Goal: Task Accomplishment & Management: Use online tool/utility

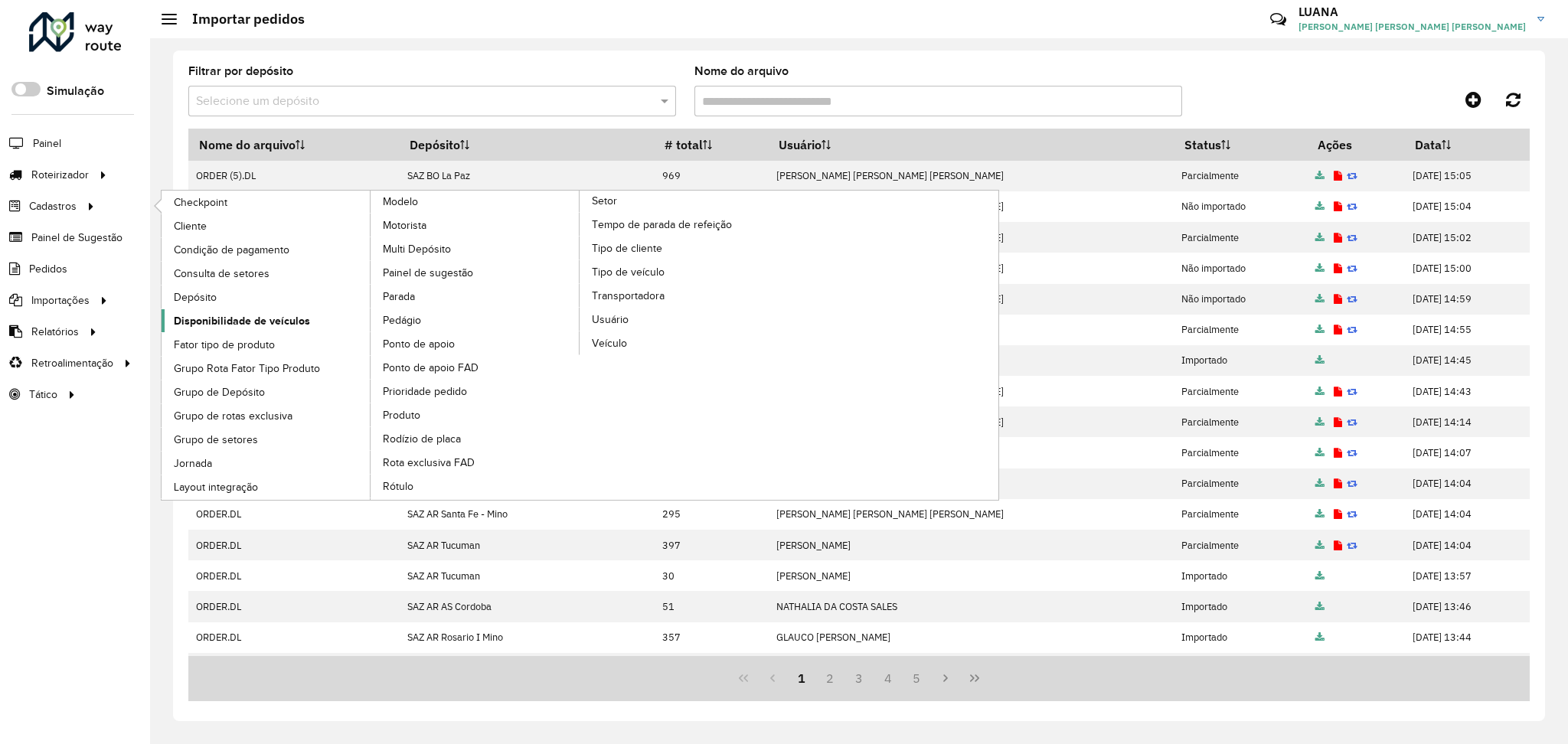
click at [254, 320] on span "Disponibilidade de veículos" at bounding box center [242, 321] width 137 height 16
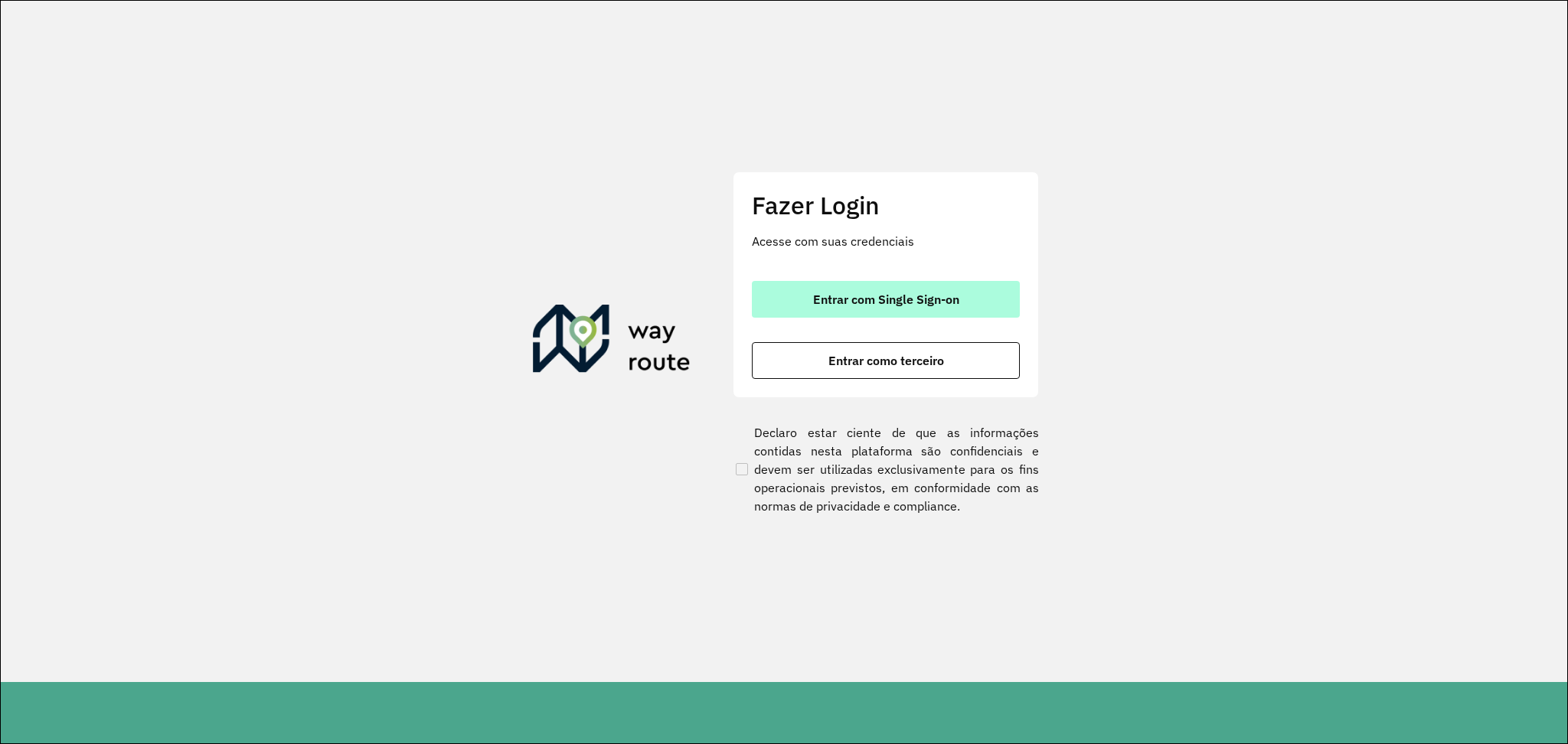
click at [976, 292] on button "Entrar com Single Sign-on" at bounding box center [886, 299] width 268 height 37
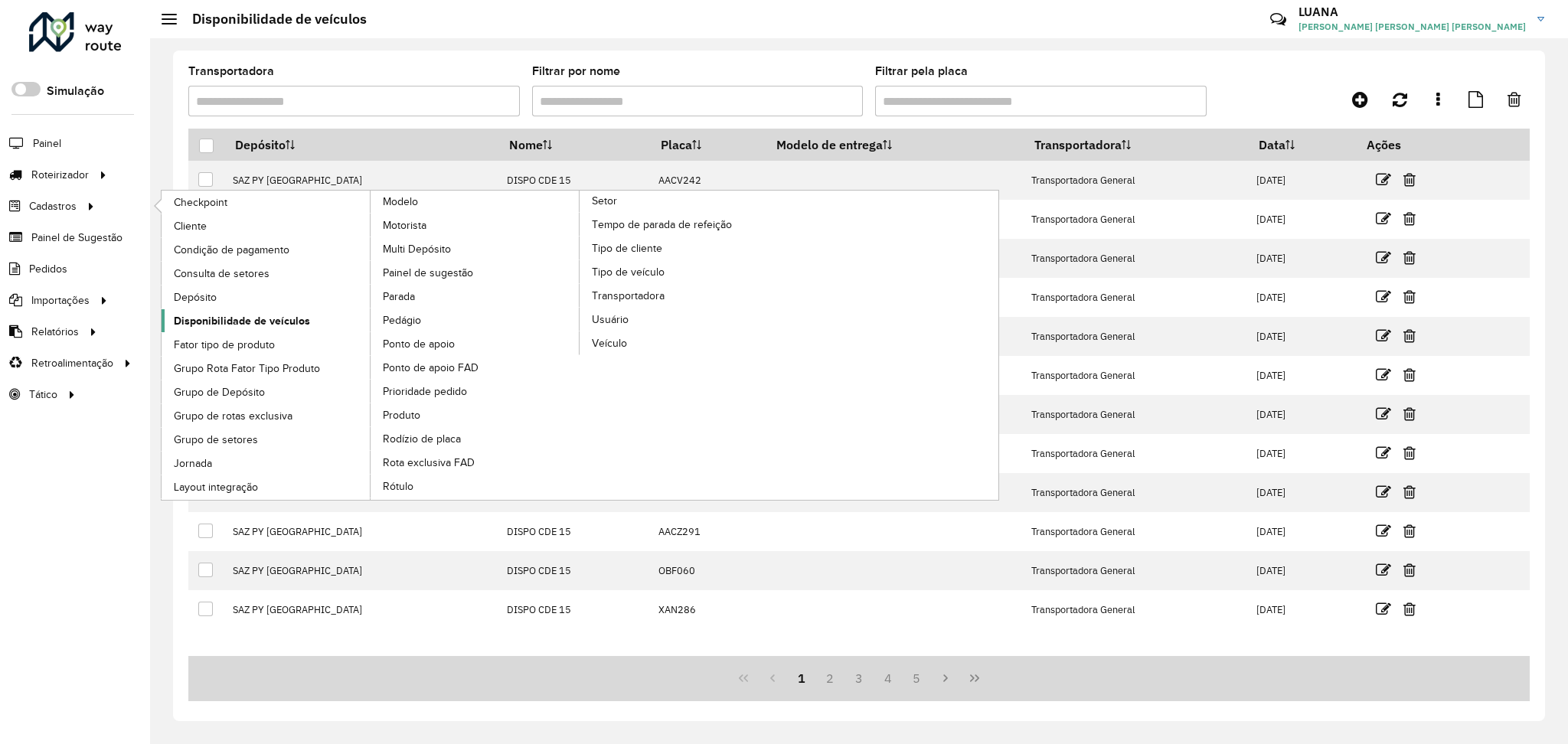
click at [292, 309] on link "Disponibilidade de veículos" at bounding box center [266, 321] width 209 height 23
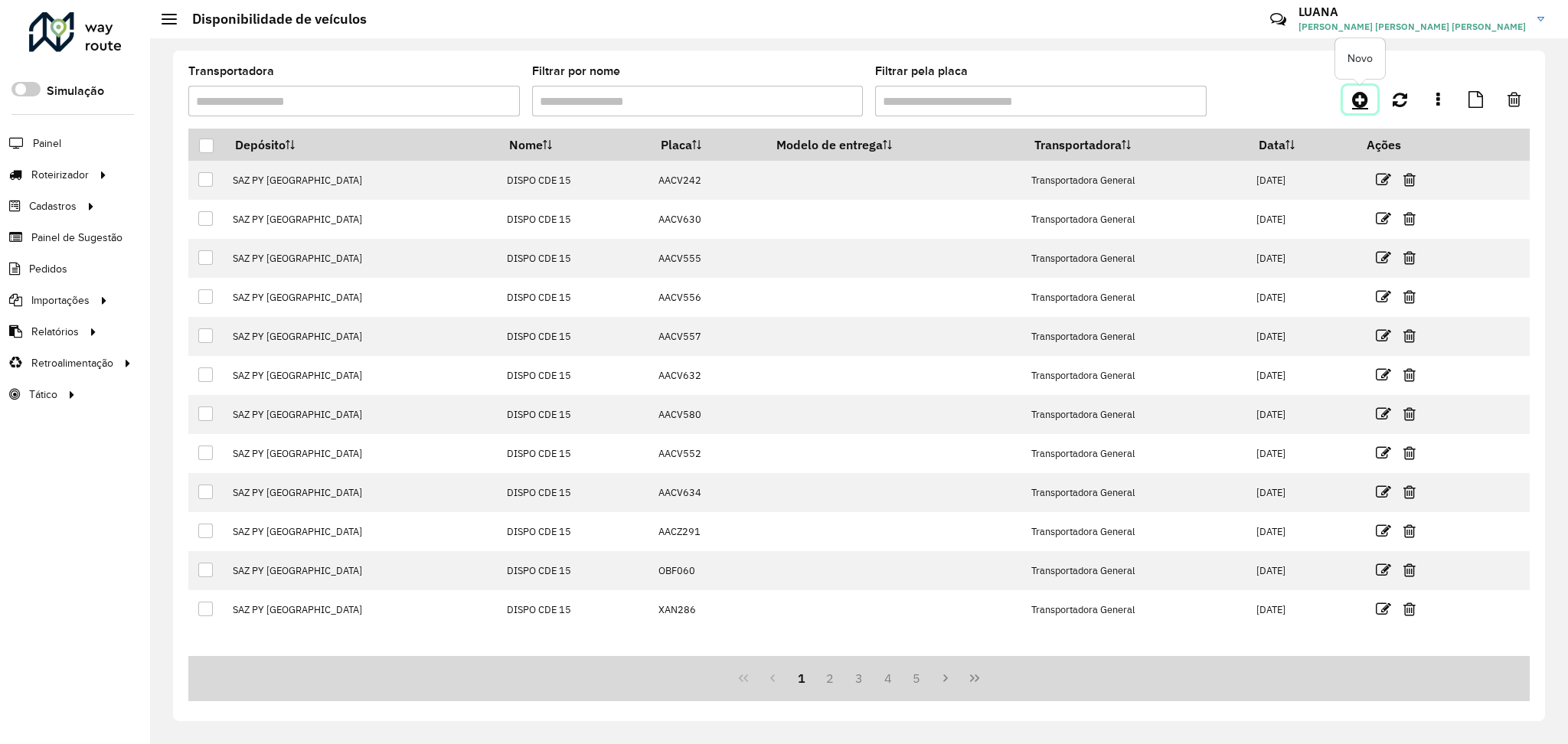
click at [1347, 99] on link at bounding box center [1360, 99] width 34 height 28
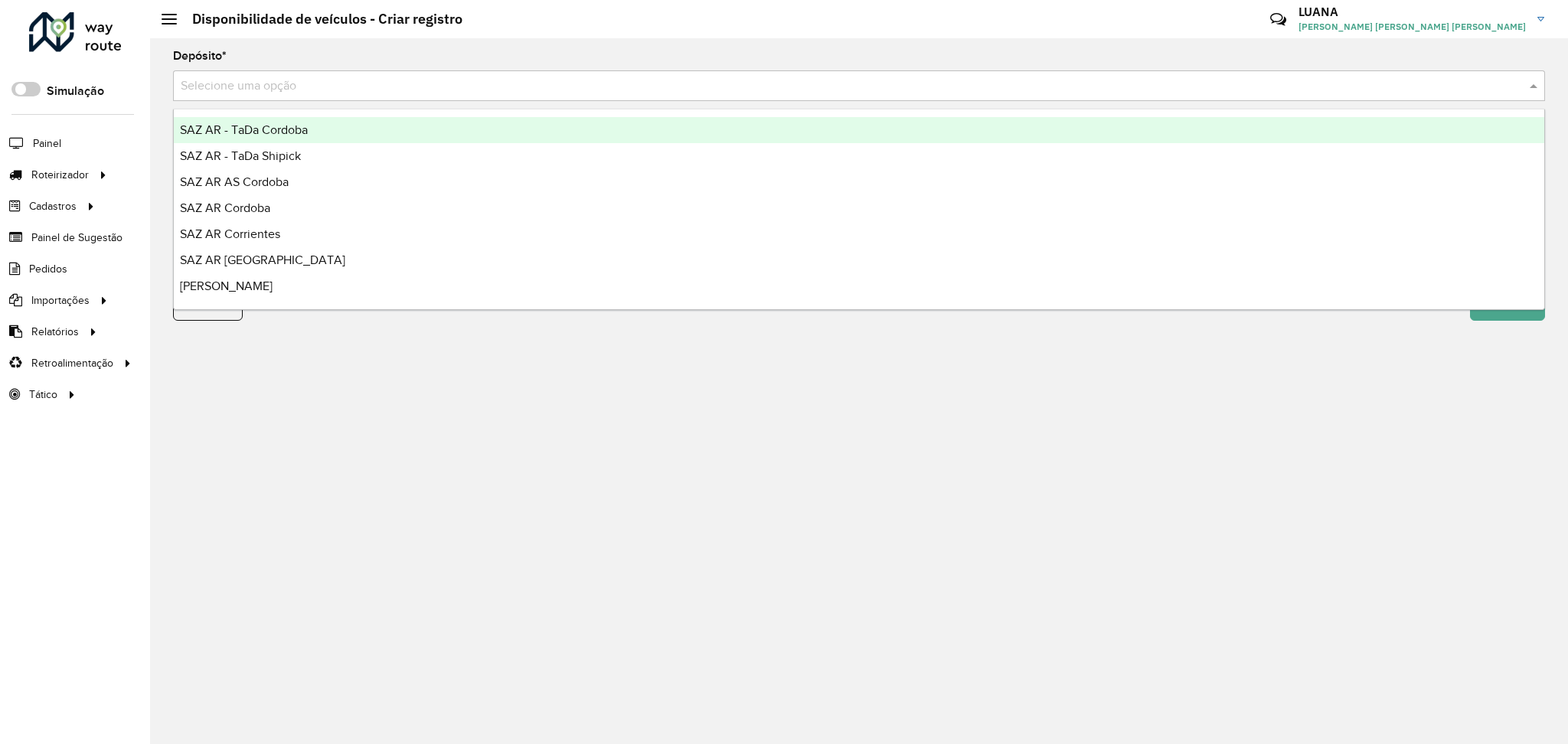
click at [1364, 93] on input "text" at bounding box center [844, 86] width 1326 height 18
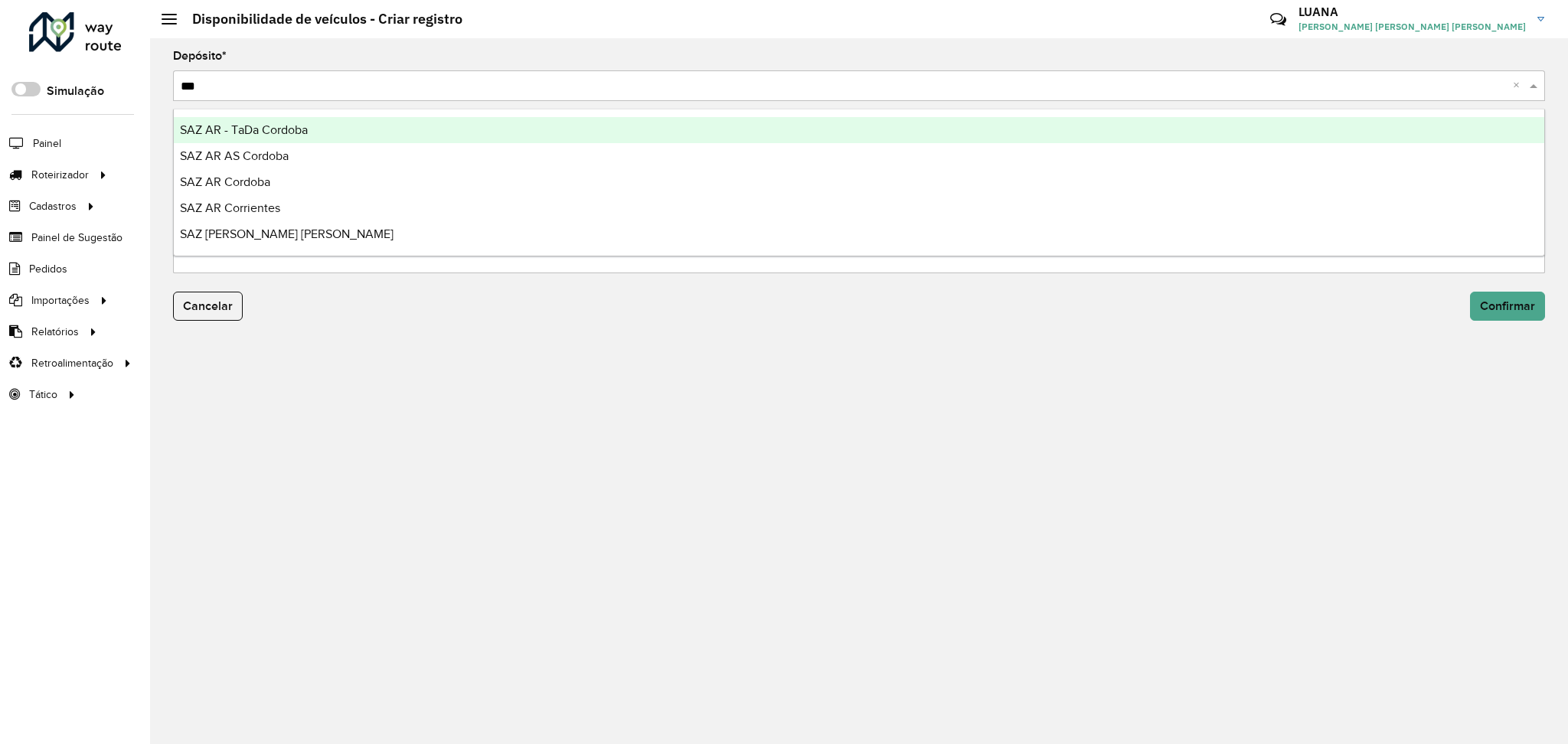
type input "****"
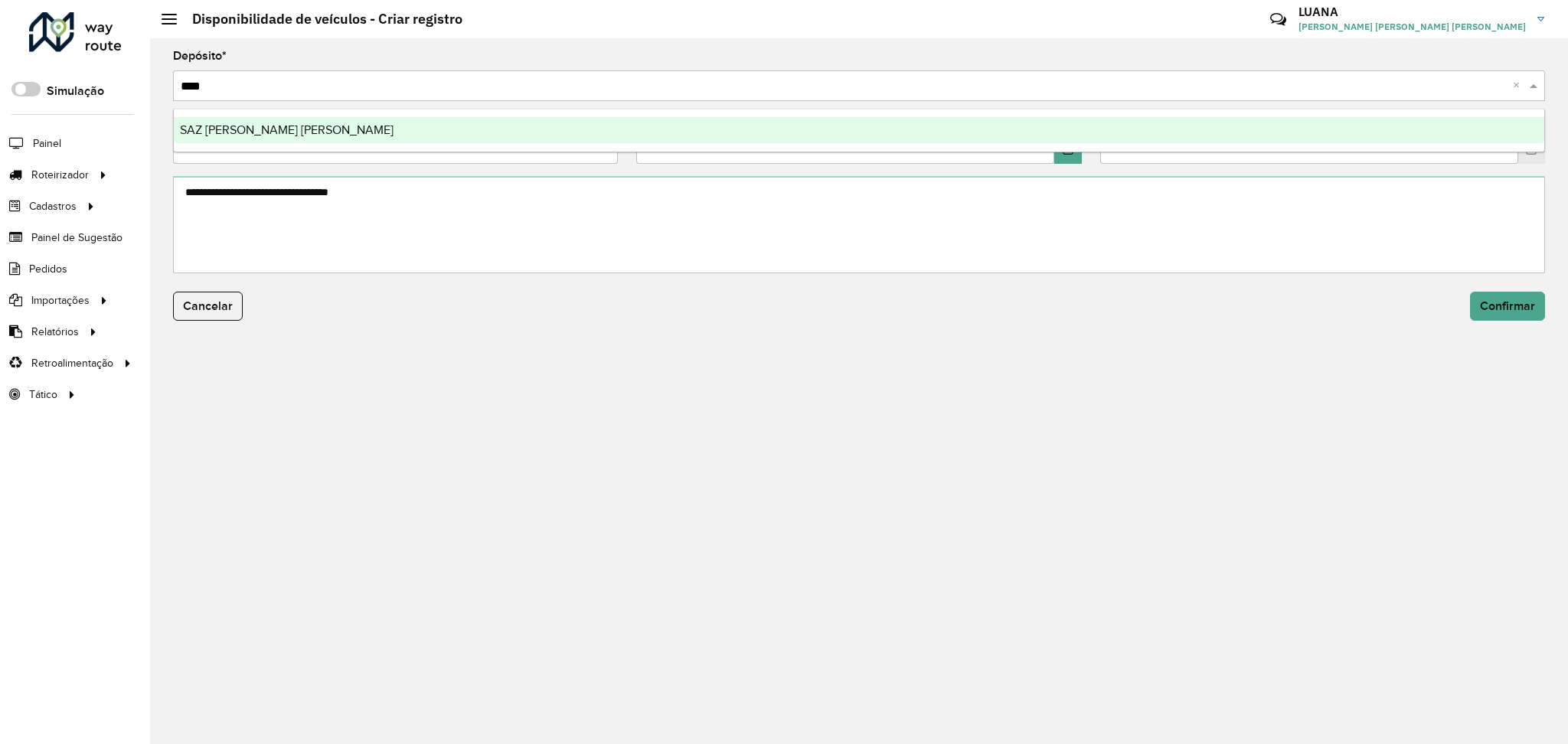
click at [1399, 127] on div "SAZ PY Coronel [PERSON_NAME]" at bounding box center [858, 129] width 1370 height 26
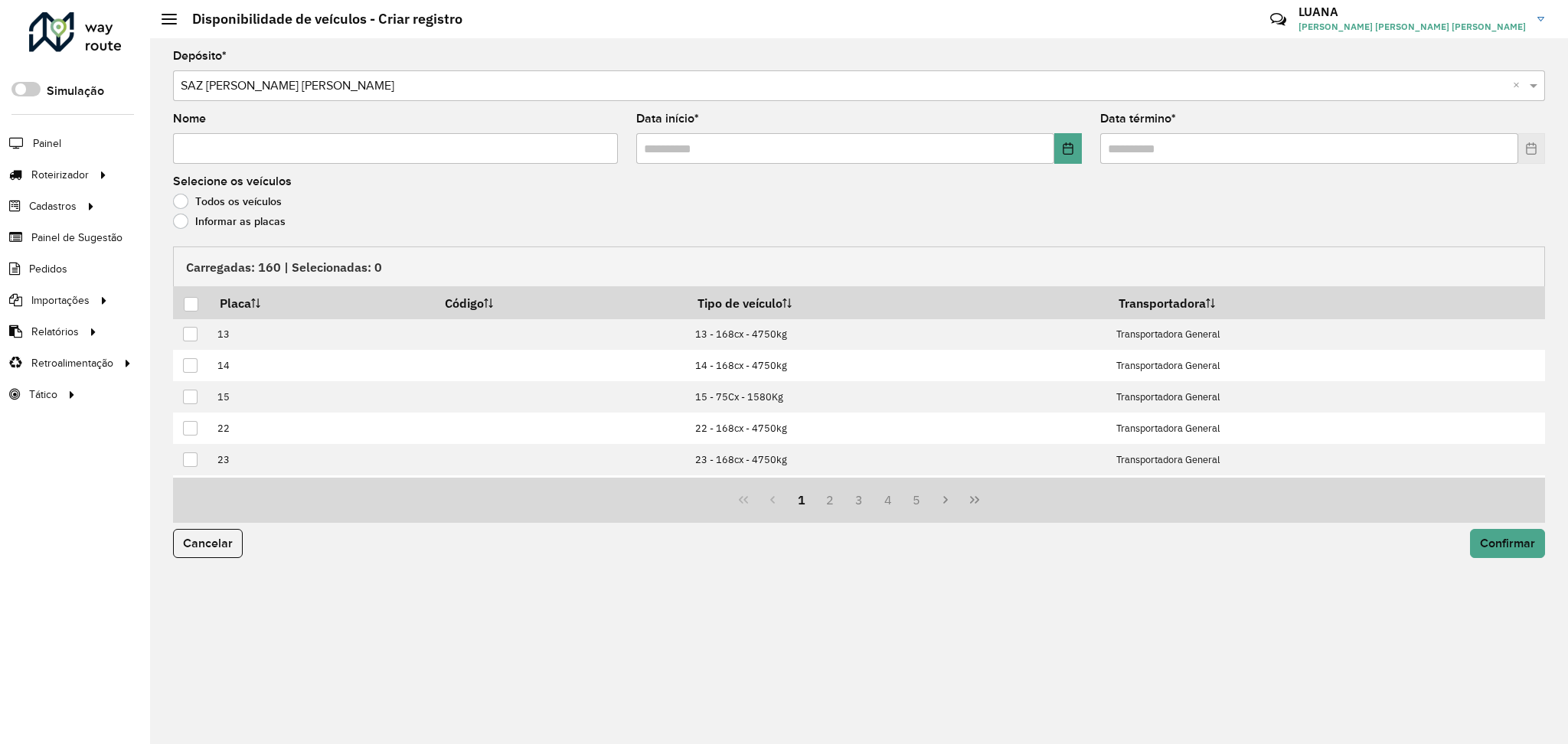
click at [280, 145] on input "Nome" at bounding box center [395, 148] width 445 height 31
type input "****"
click at [1068, 152] on icon "Choose Date" at bounding box center [1068, 148] width 13 height 13
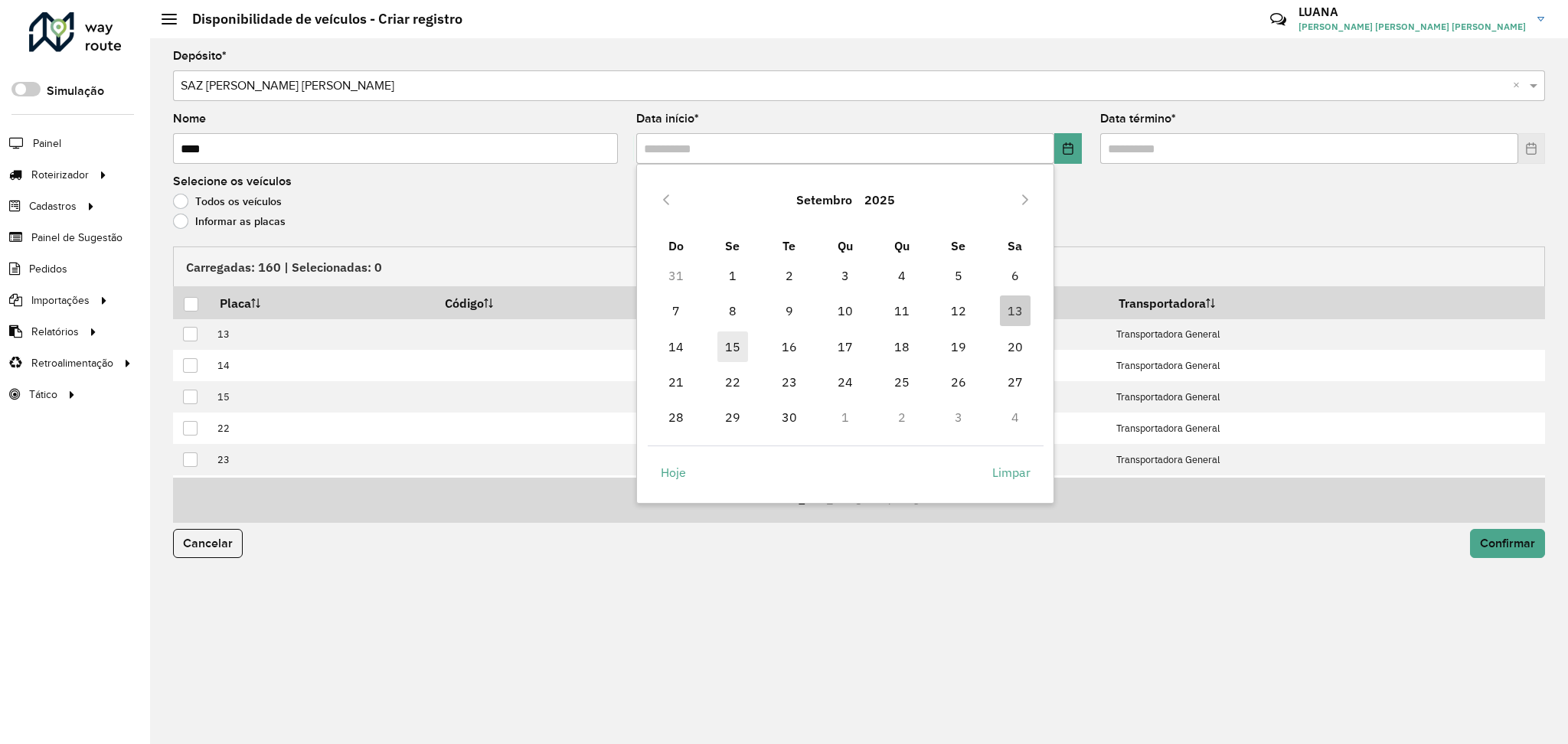
click at [728, 345] on span "15" at bounding box center [732, 347] width 31 height 31
type input "**********"
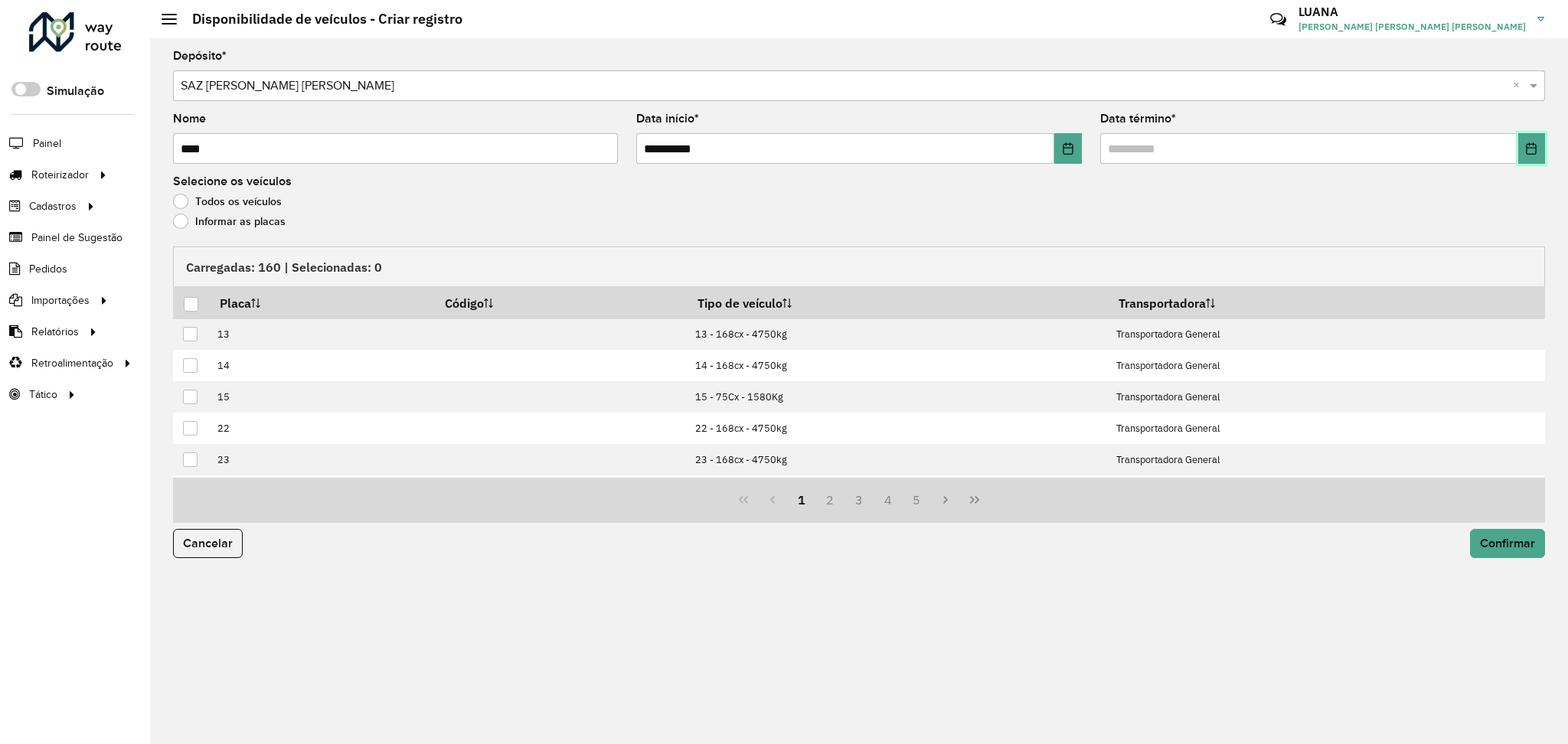
click at [1538, 142] on button "Choose Date" at bounding box center [1531, 148] width 27 height 31
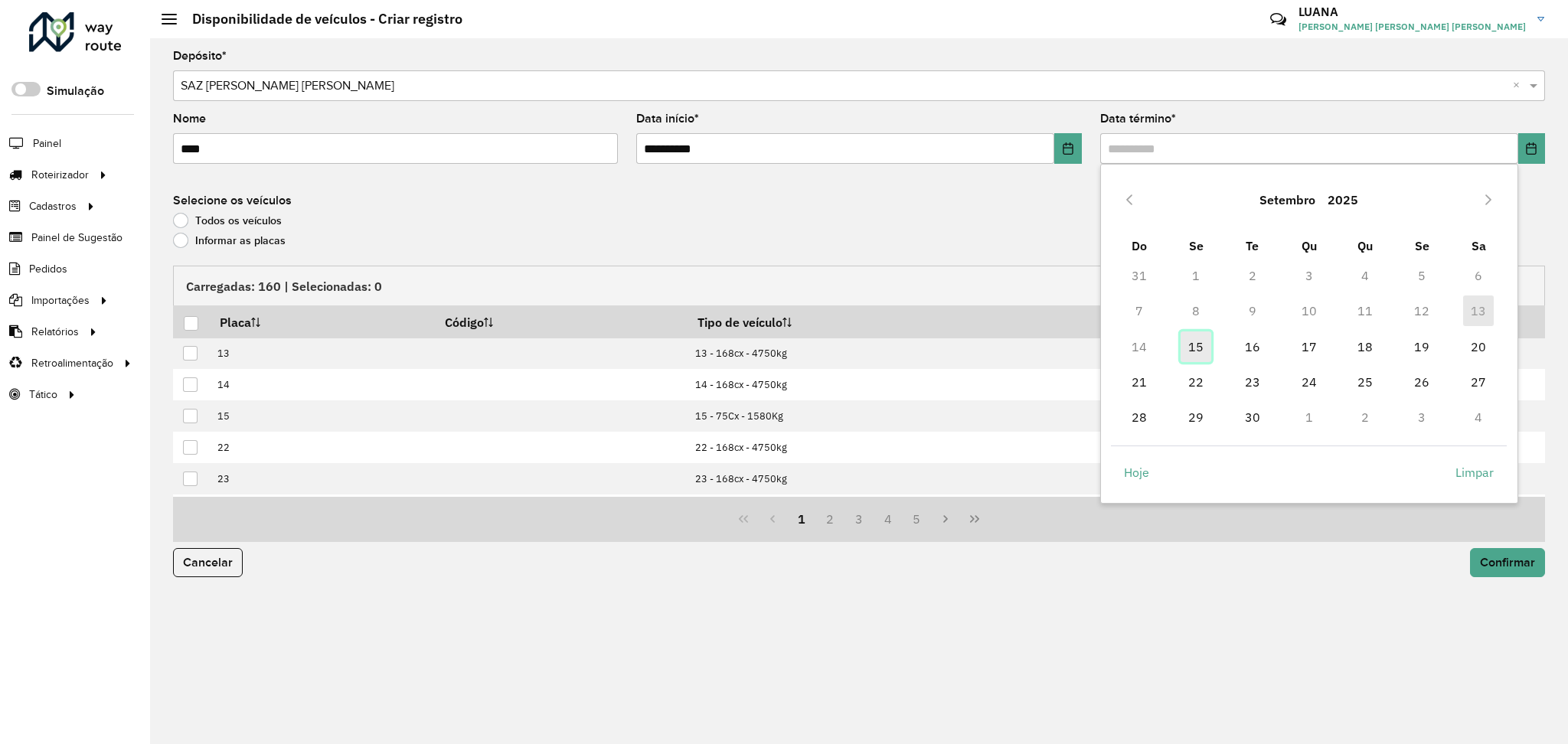
click at [1185, 348] on span "15" at bounding box center [1196, 347] width 31 height 31
type input "**********"
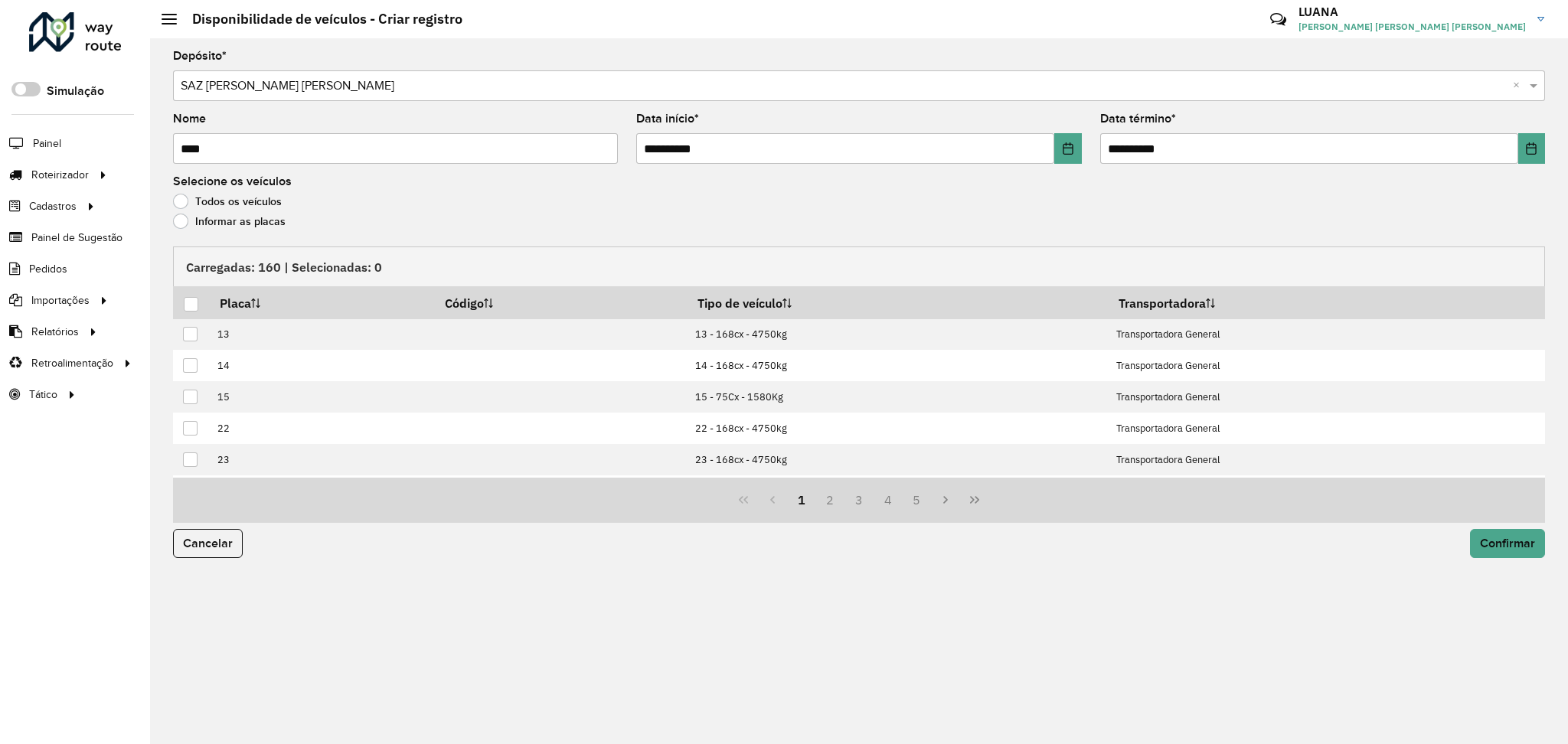
click at [213, 217] on label "Informar as placas" at bounding box center [229, 221] width 112 height 15
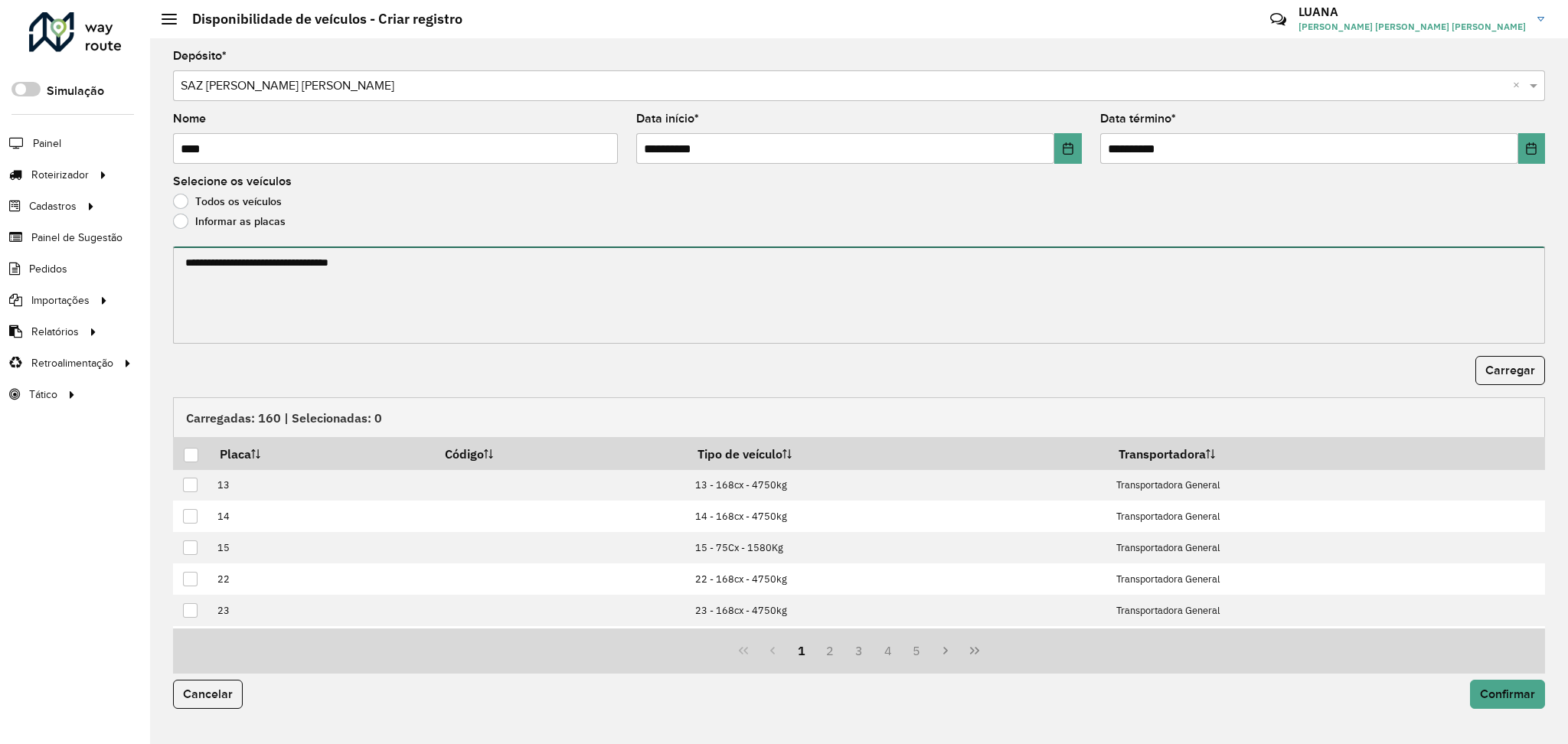
click at [437, 268] on textarea at bounding box center [859, 295] width 1372 height 97
paste textarea "******* ******* ******* ******* ******* ******* ******* ******* ******* *******…"
type textarea "******* ******* ******* ******* ******* ******* ******* ******* ******* *******…"
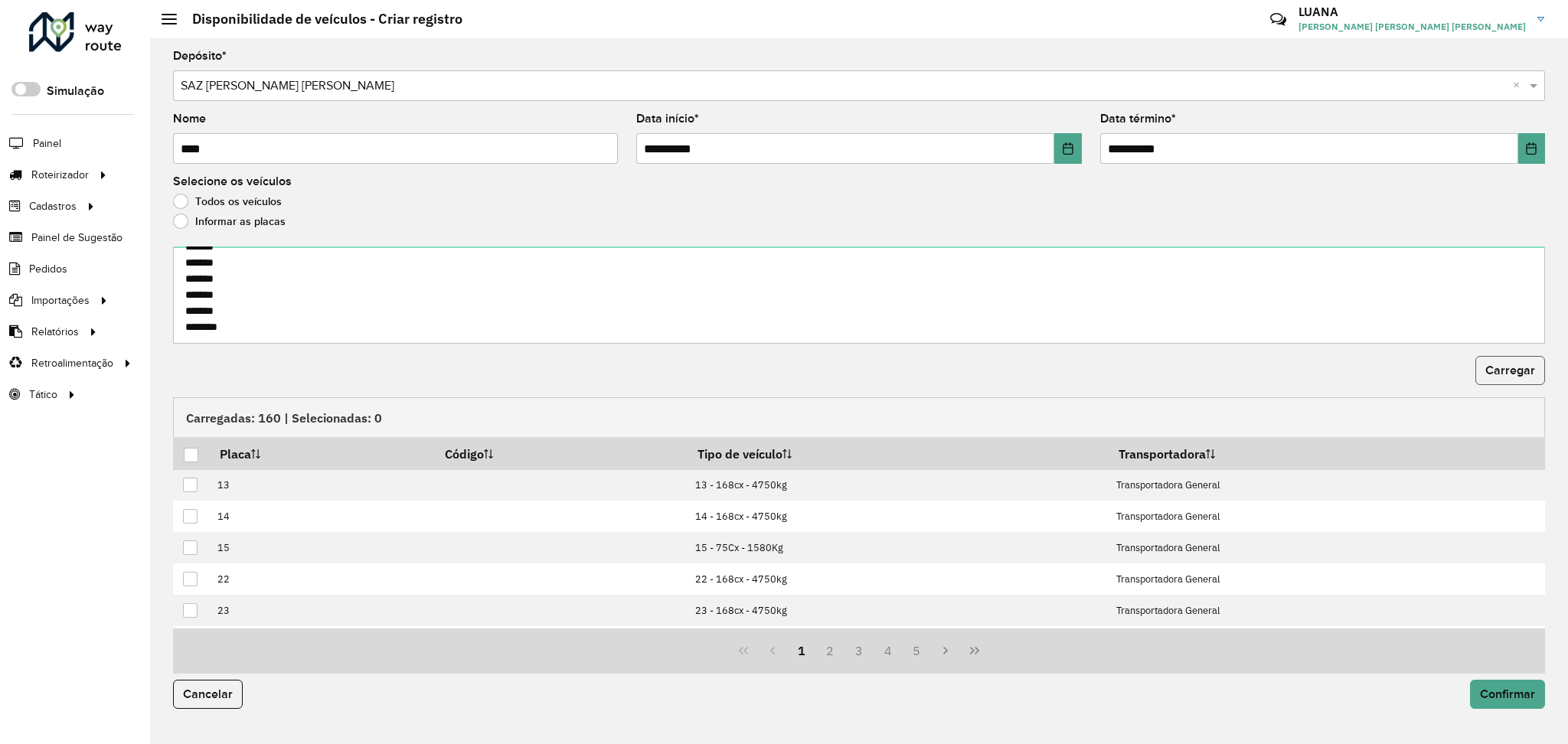
click at [1514, 380] on button "Carregar" at bounding box center [1510, 370] width 70 height 29
click at [190, 457] on div at bounding box center [190, 455] width 14 height 14
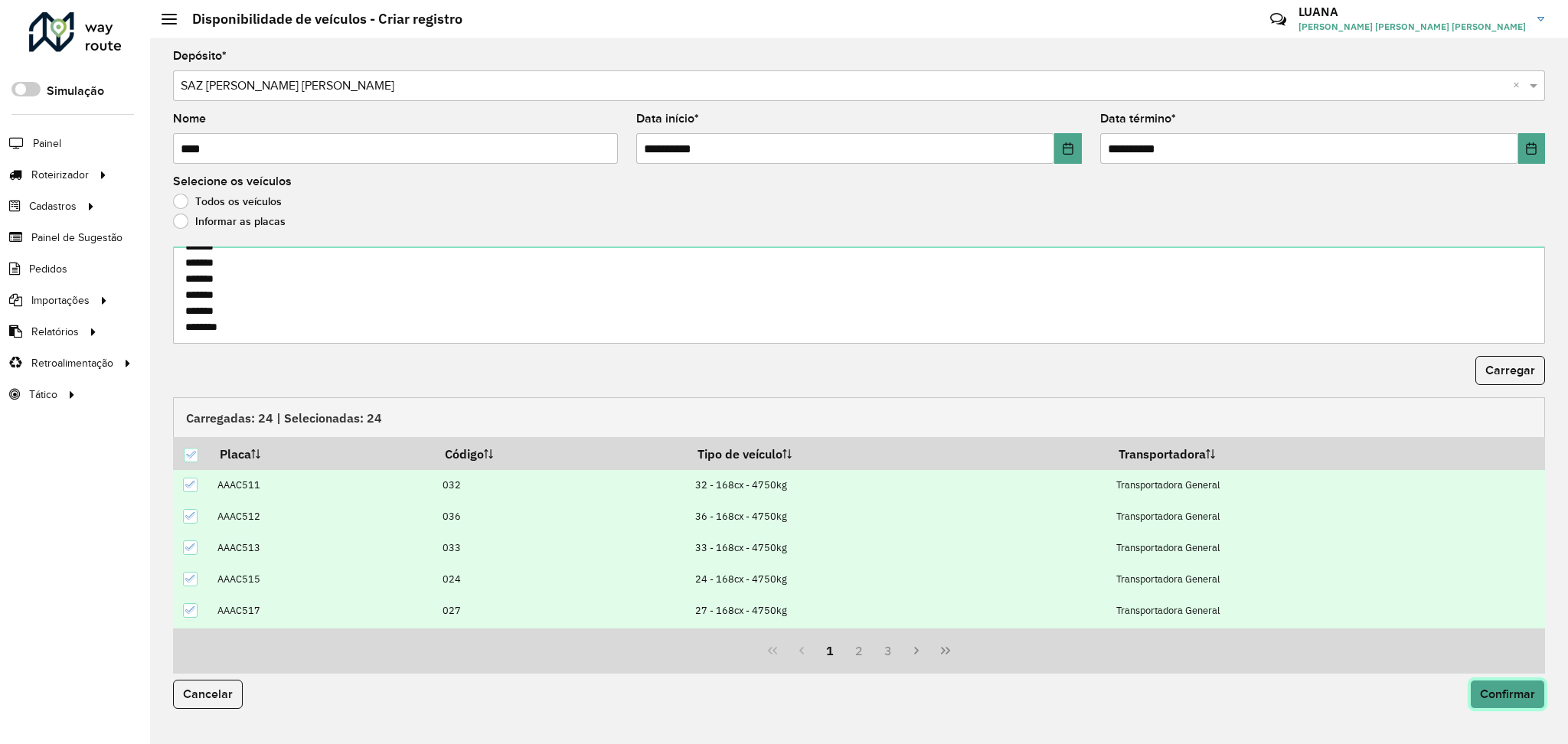
click at [1490, 692] on span "Confirmar" at bounding box center [1507, 694] width 55 height 13
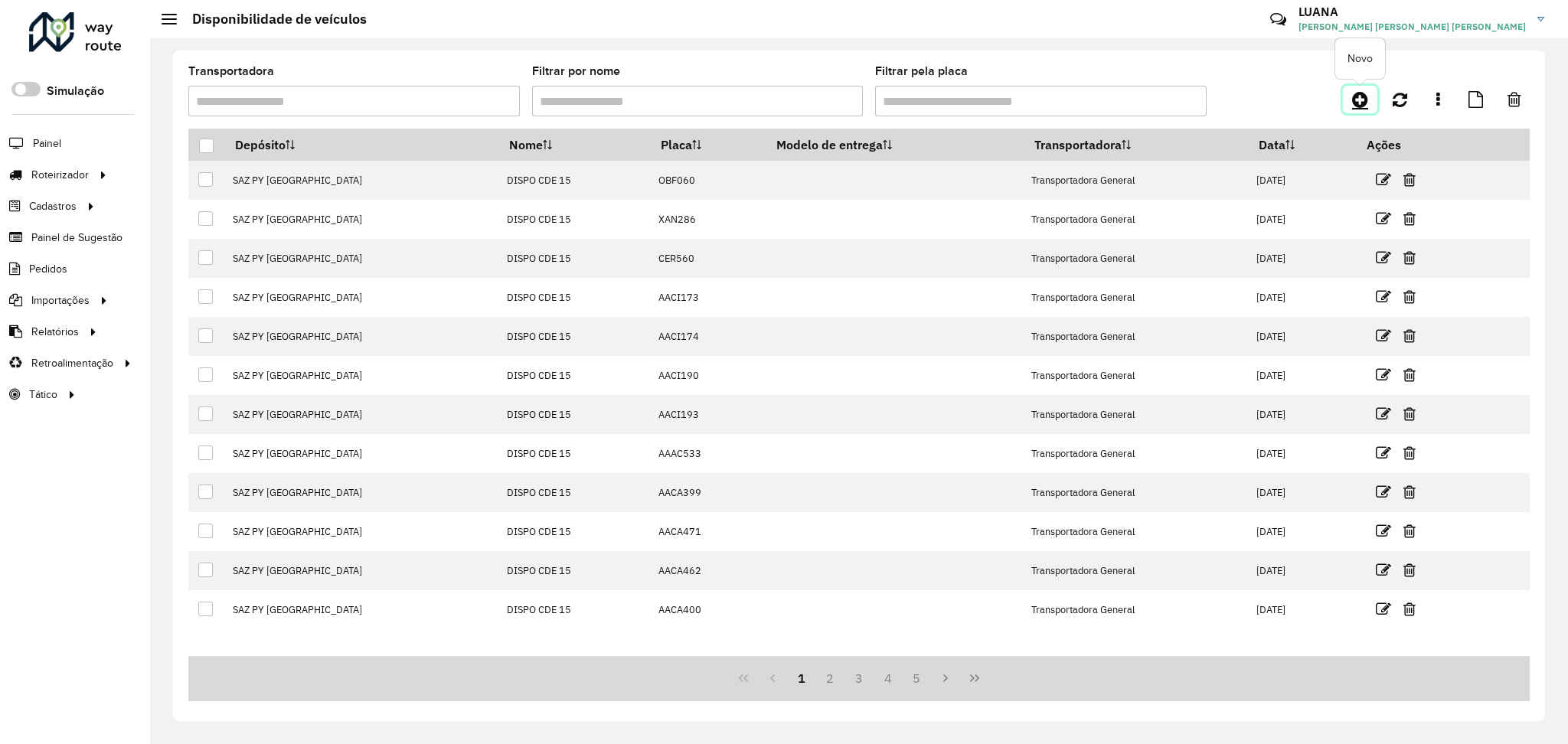
click at [1351, 101] on link at bounding box center [1360, 99] width 34 height 28
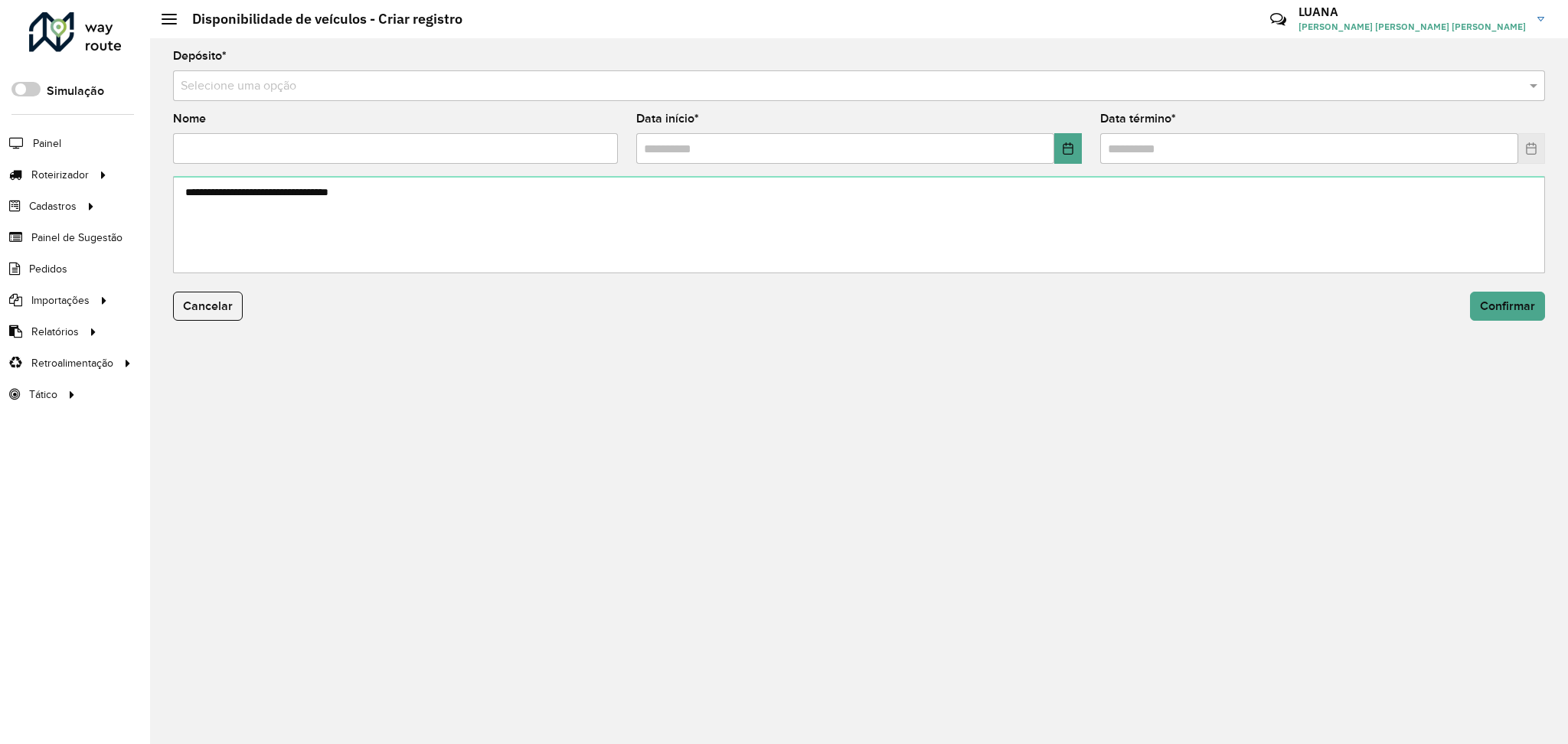
click at [708, 104] on form "Depósito * Selecione uma opção Nome Data início * Data término * Cancelar Confi…" at bounding box center [859, 194] width 1372 height 288
click at [690, 81] on input "text" at bounding box center [844, 86] width 1326 height 18
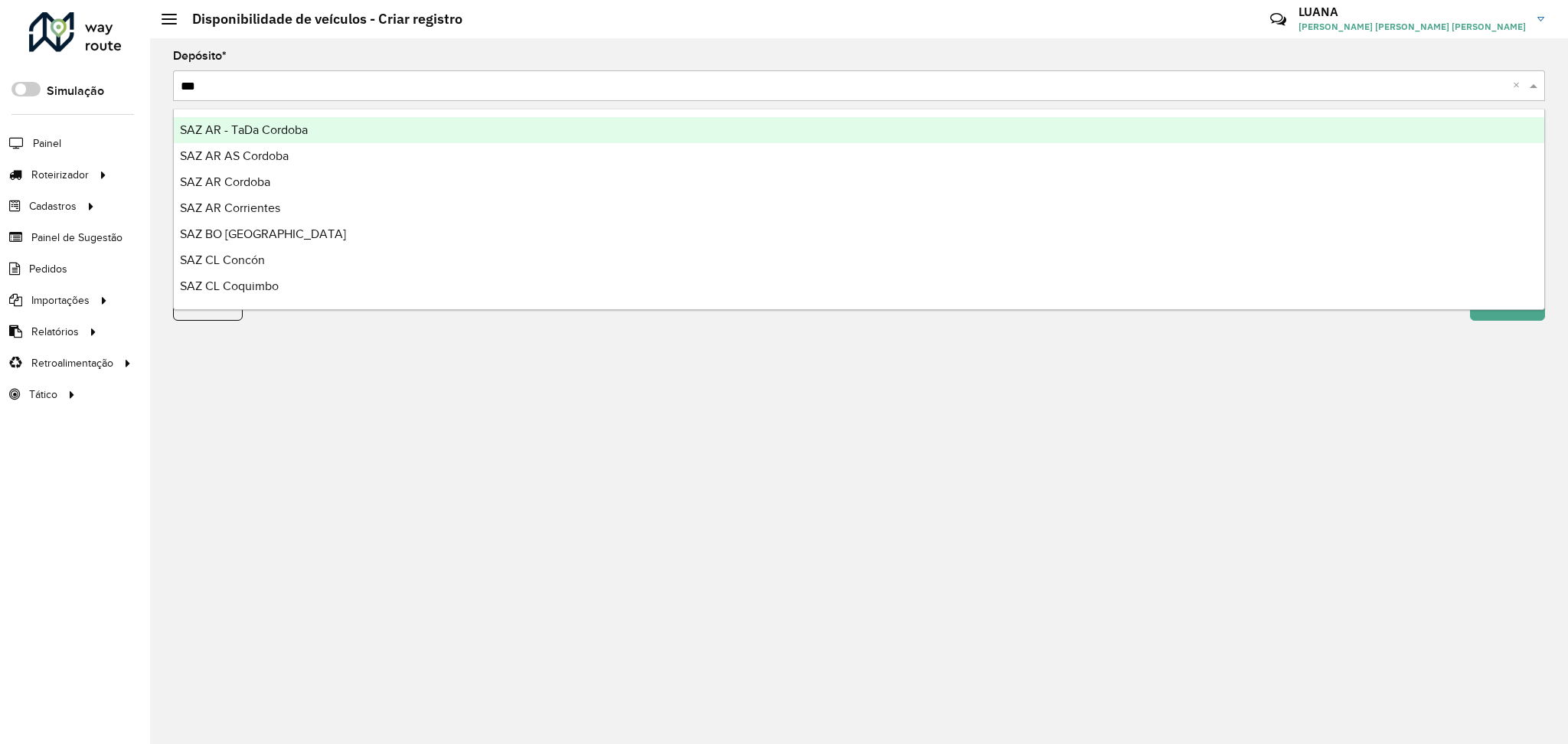
type input "****"
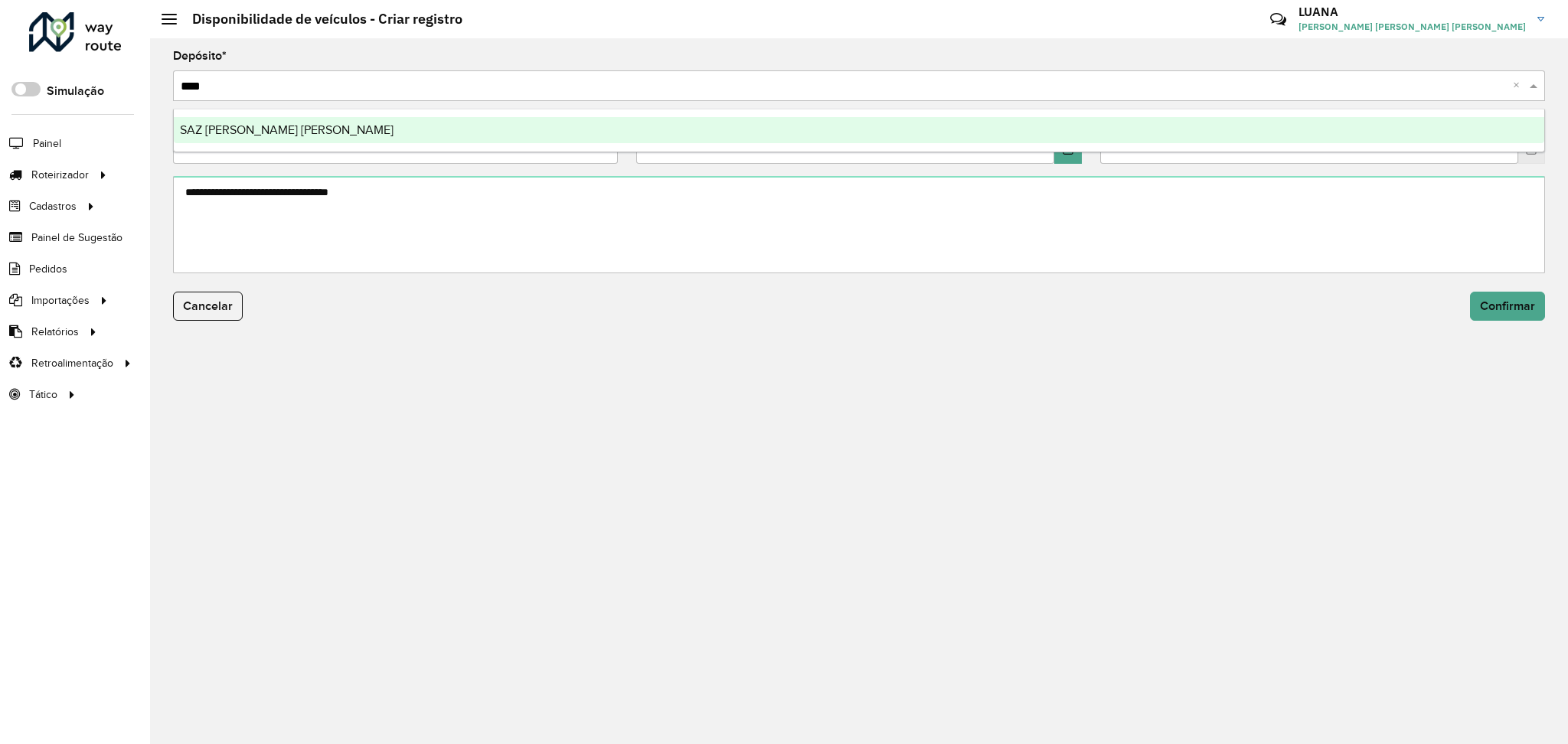
click at [616, 132] on div "SAZ PY Coronel Oviedo" at bounding box center [858, 129] width 1370 height 26
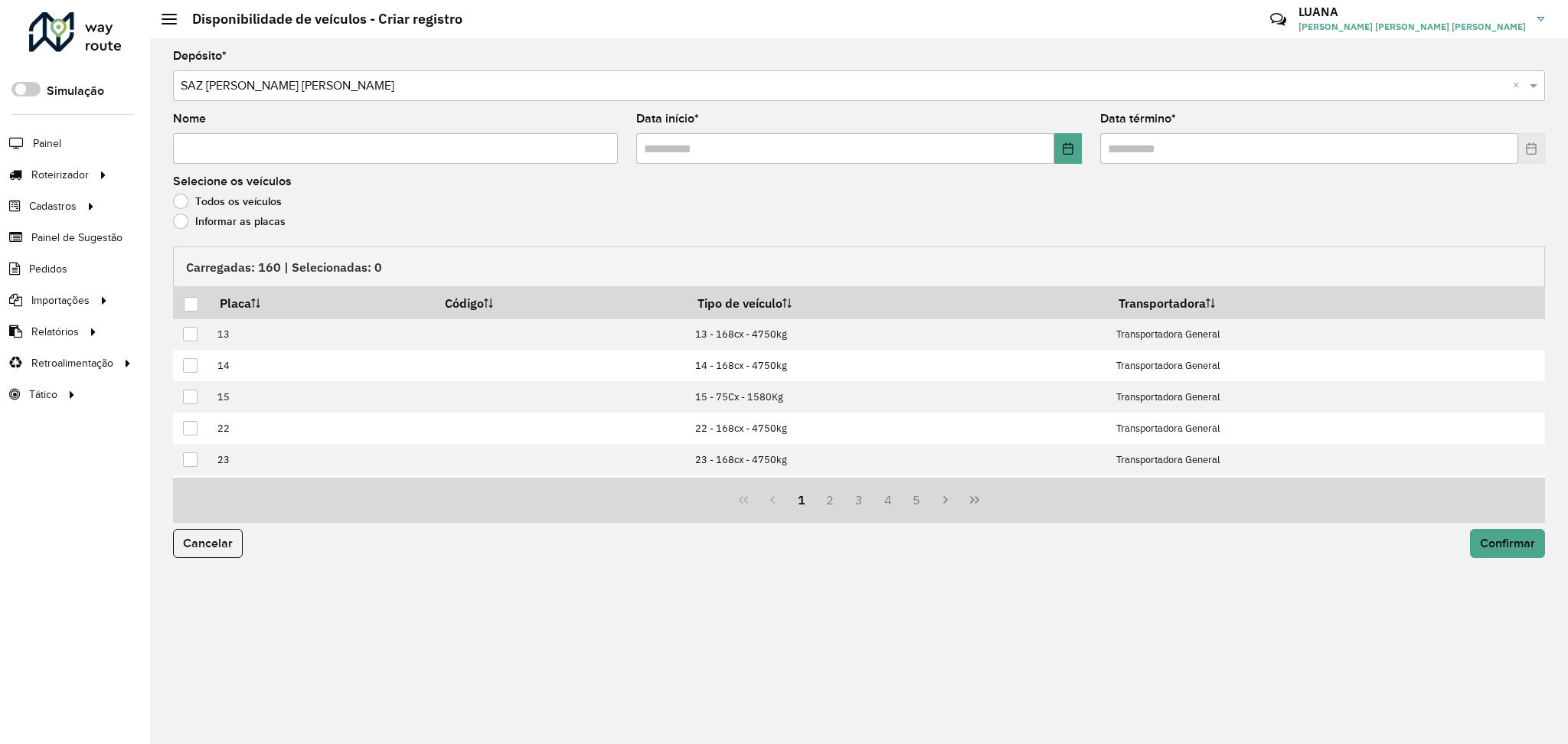
click at [360, 152] on input "Nome" at bounding box center [395, 148] width 445 height 31
type input "****"
click at [224, 211] on div "Todos os veículos" at bounding box center [859, 205] width 1372 height 18
click at [255, 218] on label "Informar as placas" at bounding box center [229, 221] width 112 height 15
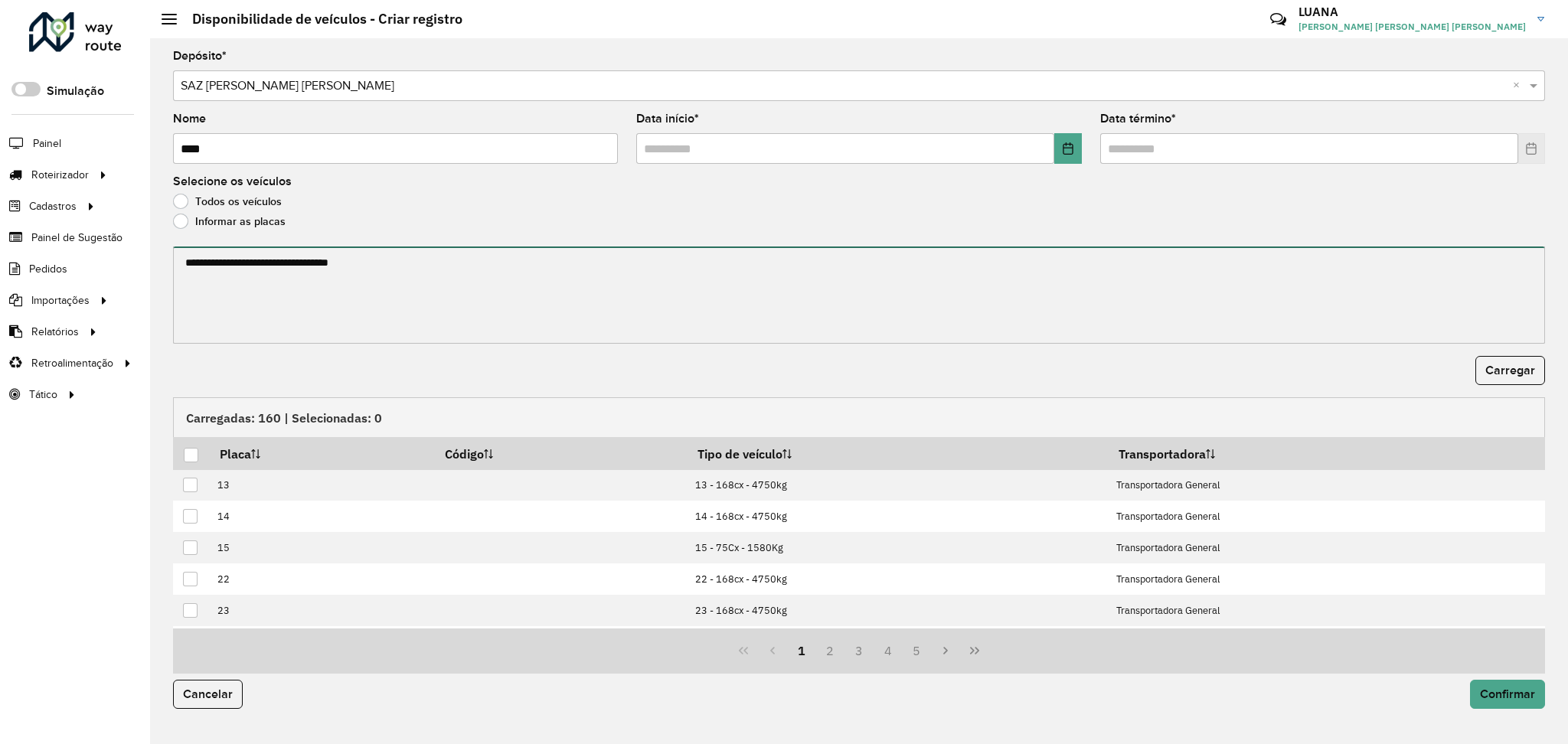
click at [265, 259] on textarea at bounding box center [859, 295] width 1372 height 97
paste textarea "******* ******* *******"
type textarea "******* ******* *******"
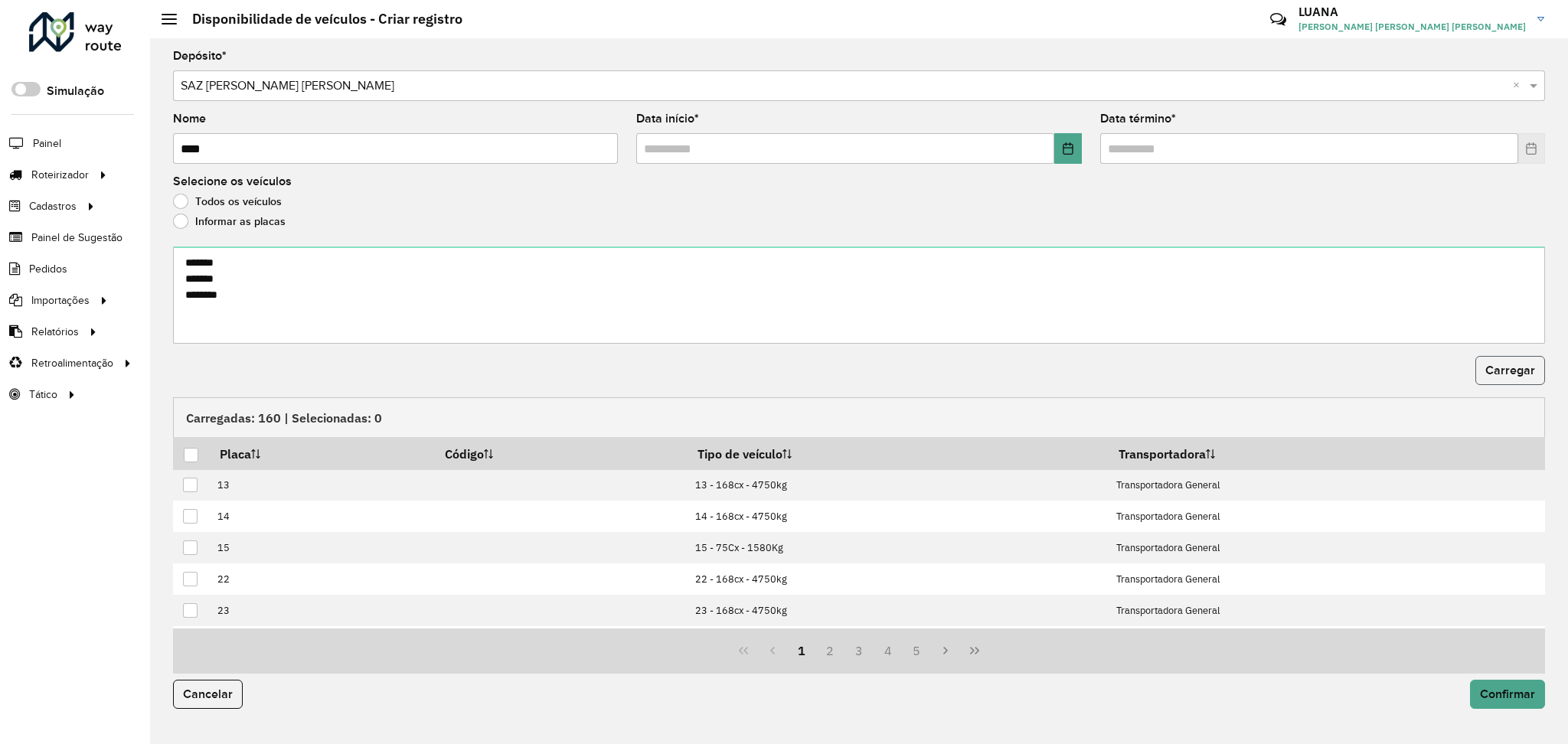
click at [1516, 369] on span "Carregar" at bounding box center [1510, 370] width 49 height 13
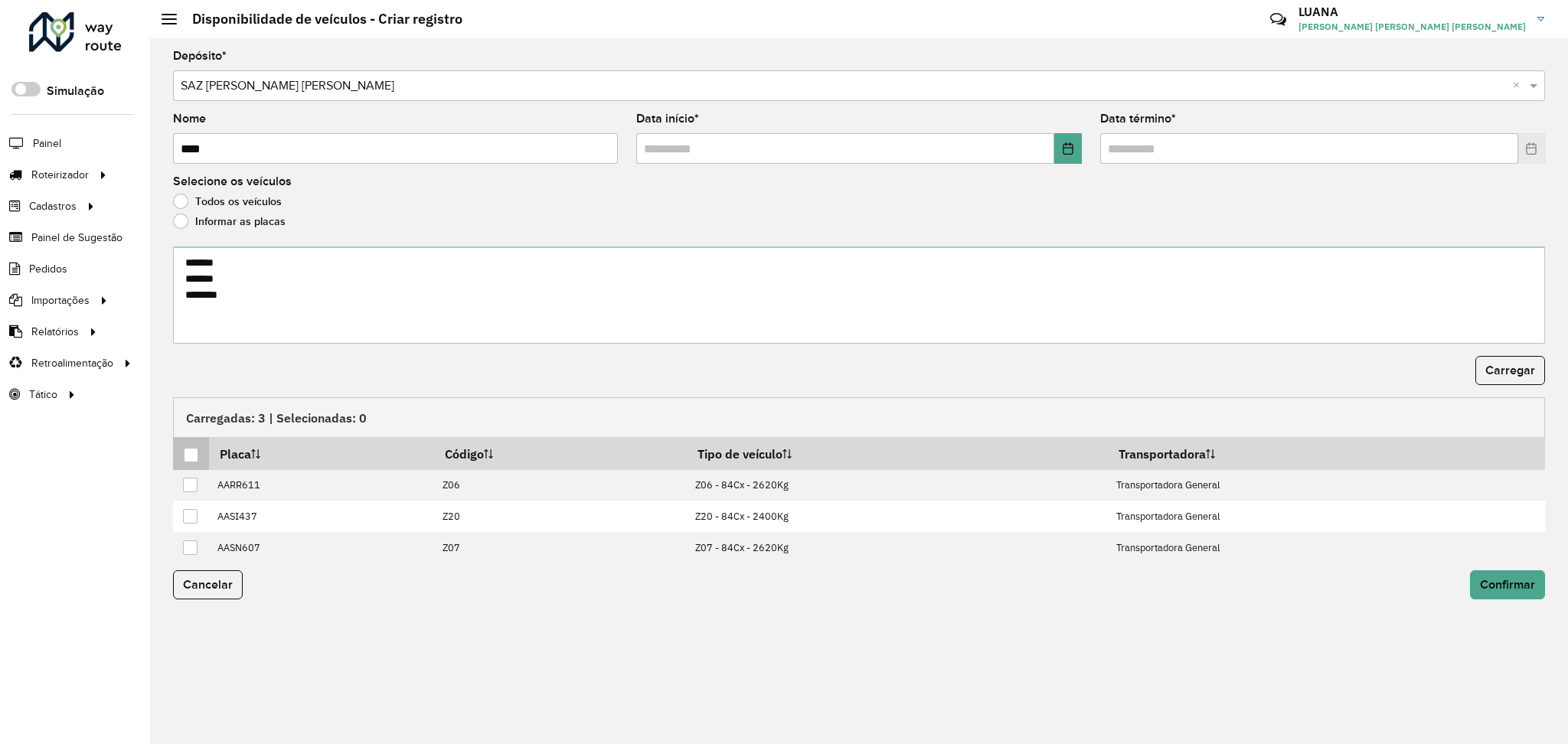
click at [194, 453] on div at bounding box center [190, 455] width 14 height 14
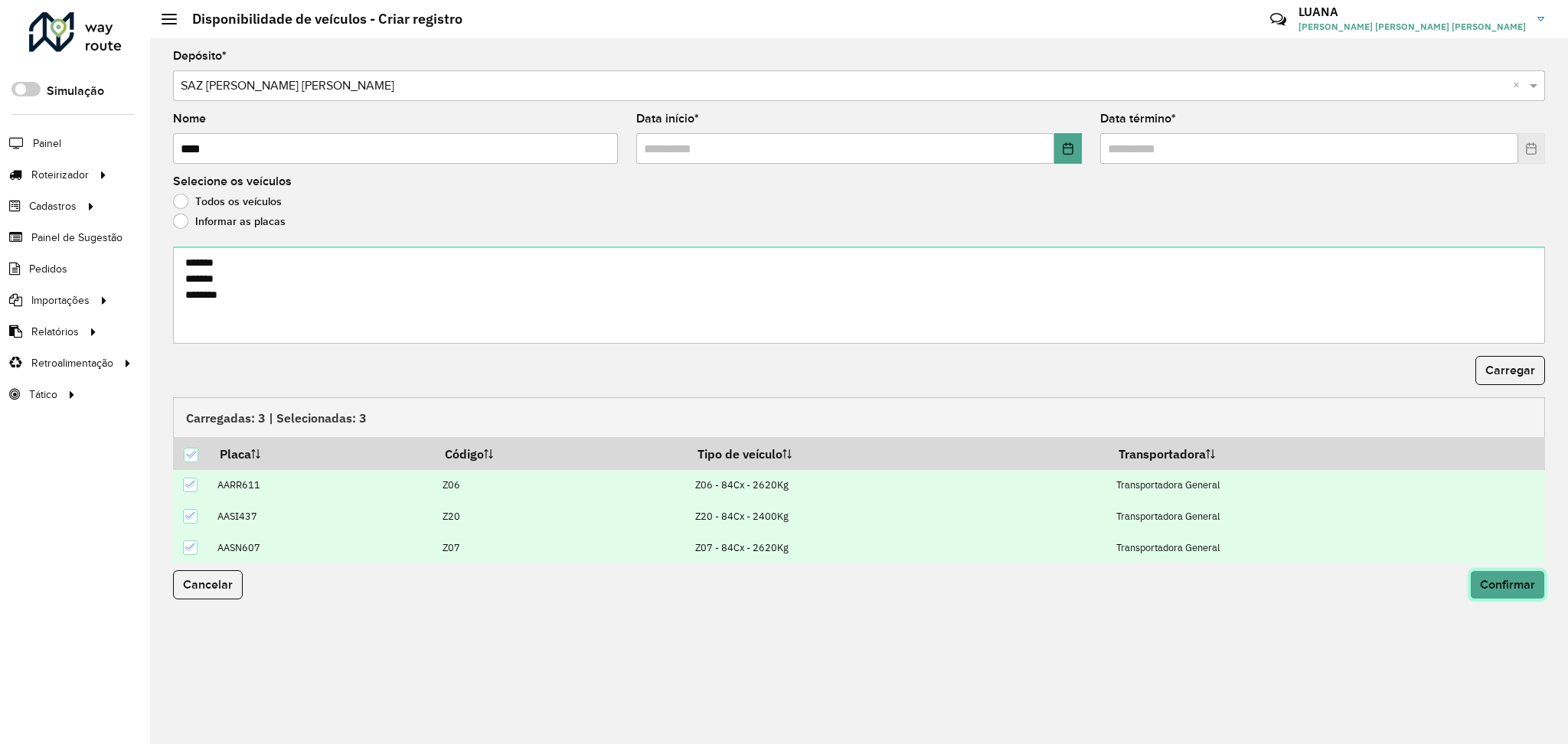
click at [1487, 580] on span "Confirmar" at bounding box center [1507, 584] width 55 height 13
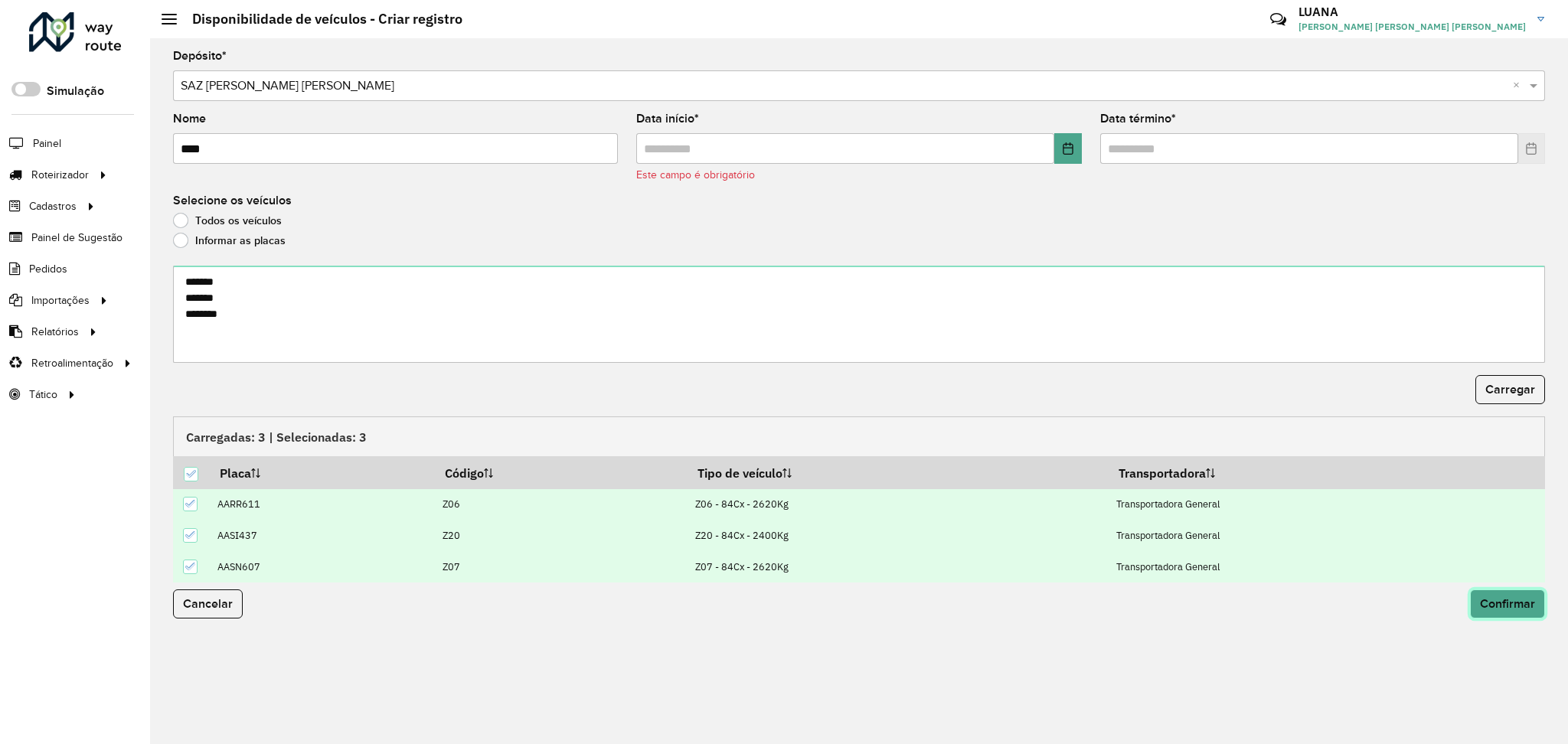
click at [1518, 606] on span "Confirmar" at bounding box center [1507, 604] width 55 height 13
click at [1295, 644] on div "Depósito * Selecione uma opção × SAZ PY Coronel Oviedo × Nome **** Data início …" at bounding box center [859, 392] width 1418 height 706
click at [1498, 593] on button "Confirmar" at bounding box center [1507, 604] width 75 height 29
click at [1502, 613] on button "Confirmar" at bounding box center [1507, 604] width 75 height 29
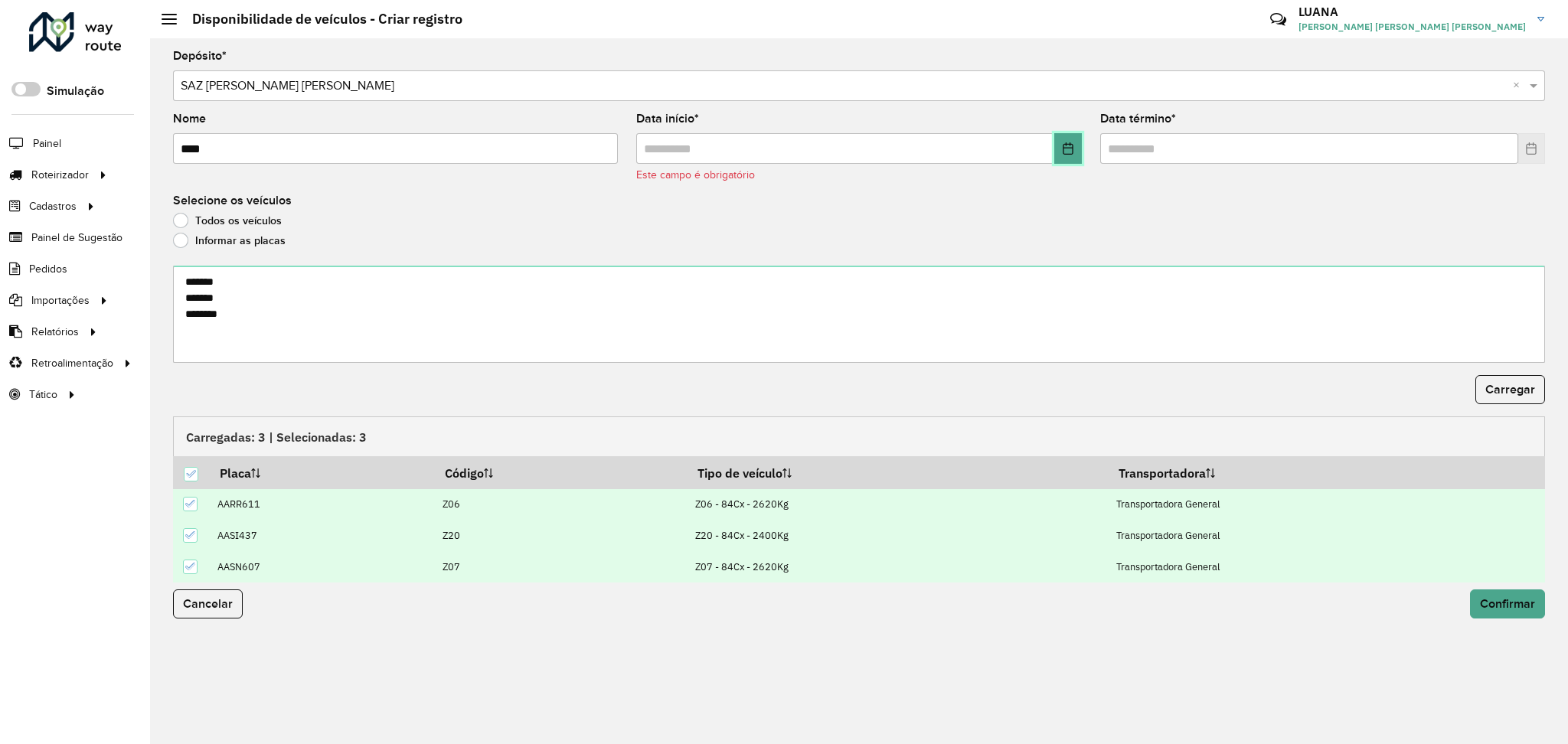
click at [1067, 149] on icon "Choose Date" at bounding box center [1068, 148] width 13 height 13
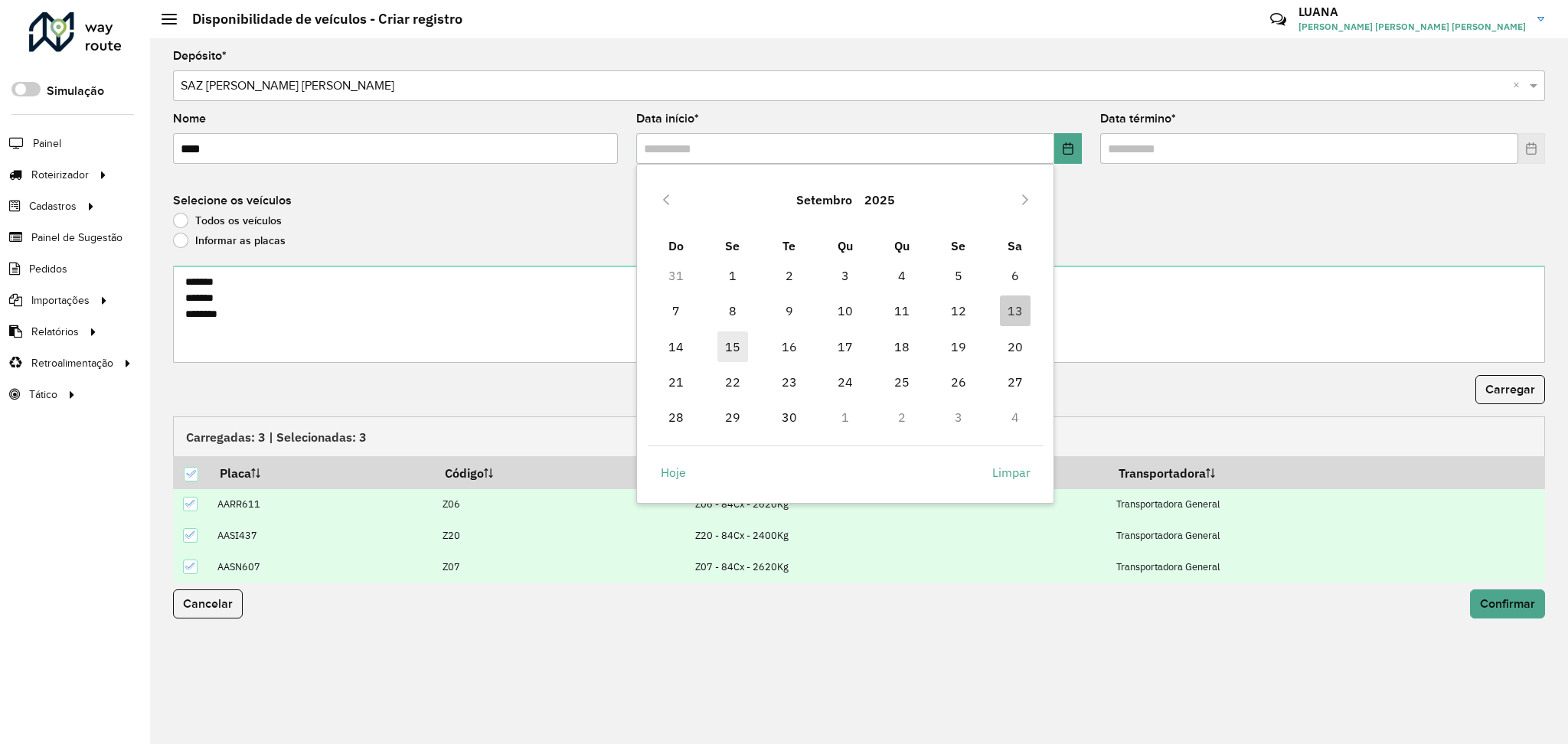
click at [733, 342] on span "15" at bounding box center [732, 347] width 31 height 31
type input "**********"
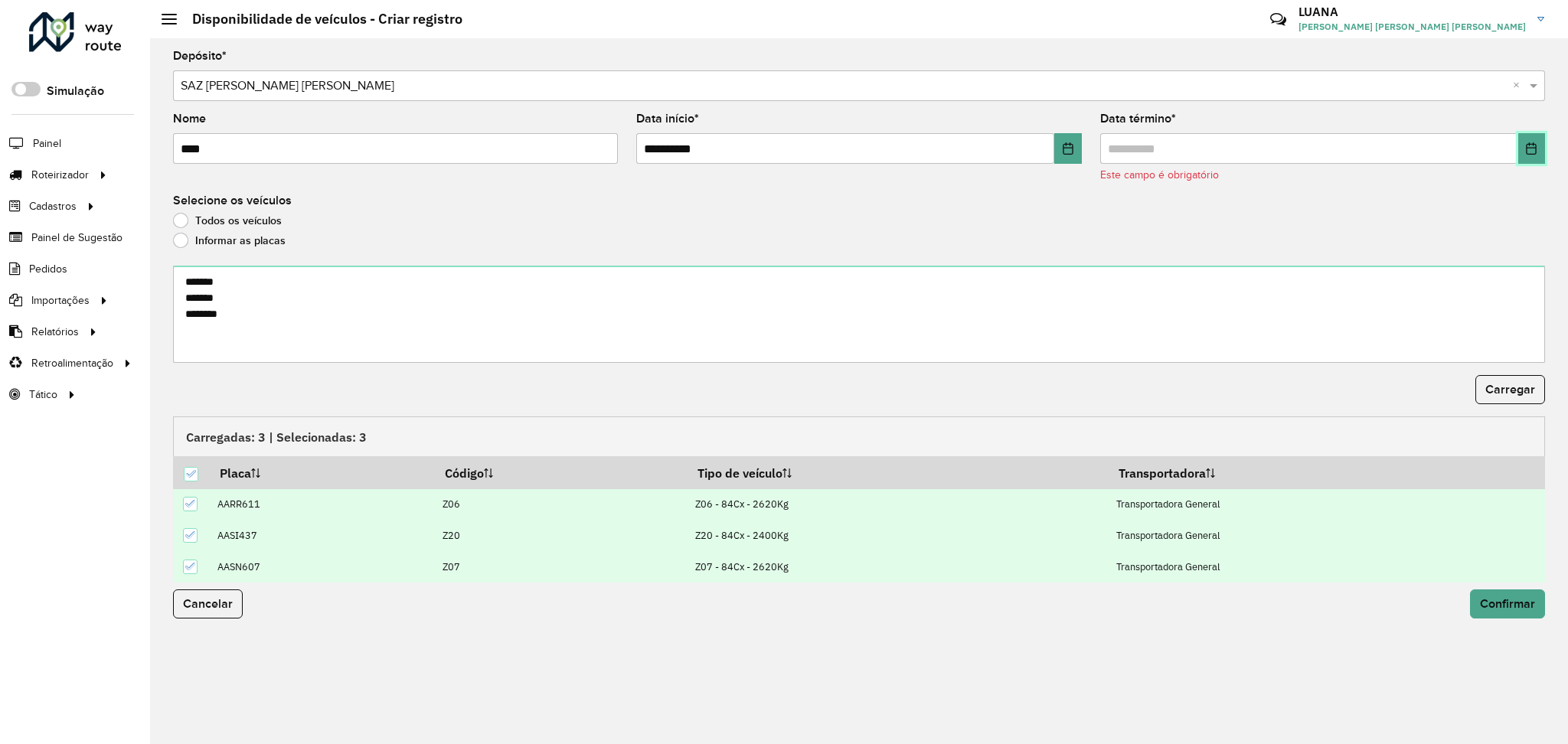
click at [1535, 149] on icon "Choose Date" at bounding box center [1531, 148] width 13 height 13
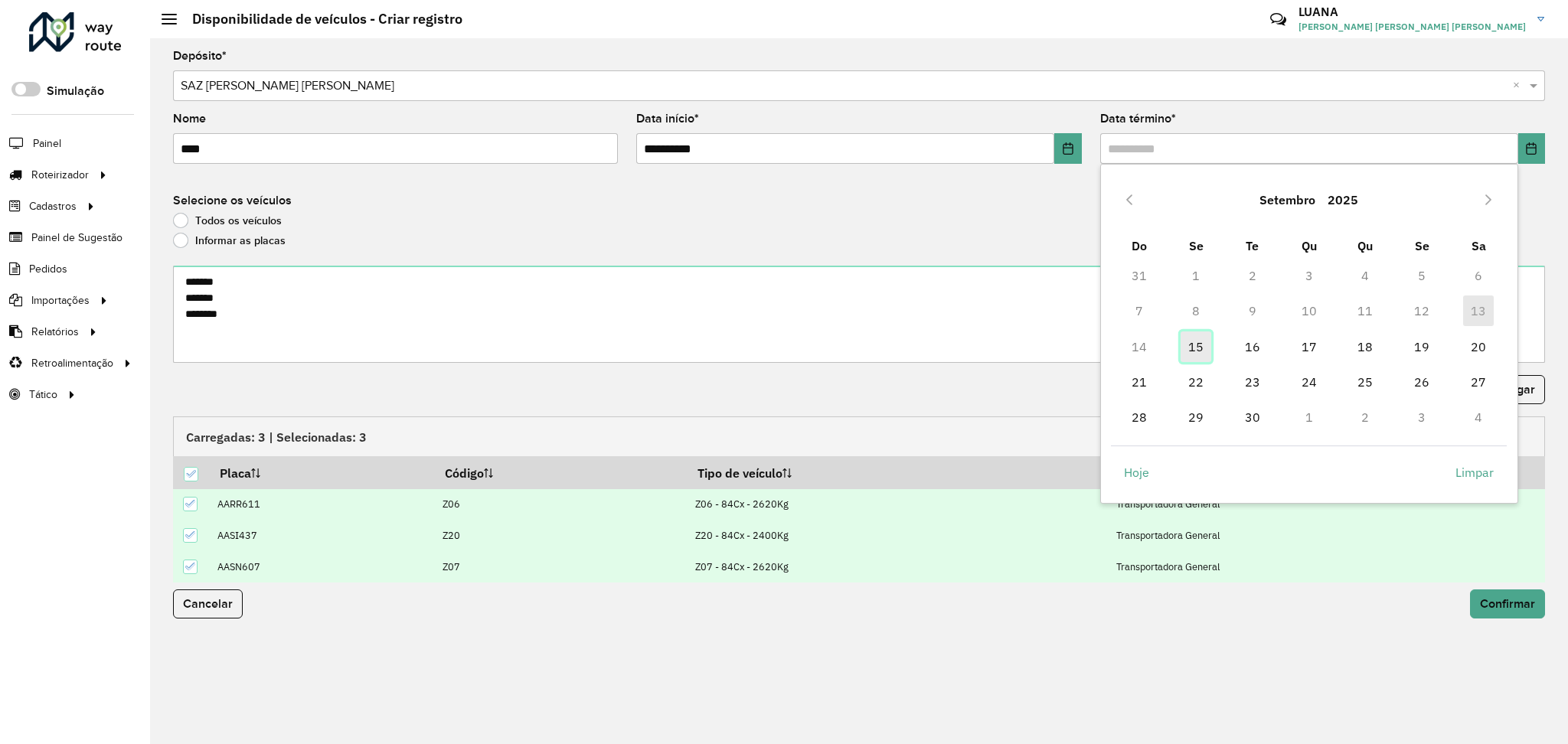
click at [1204, 341] on span "15" at bounding box center [1196, 347] width 31 height 31
type input "**********"
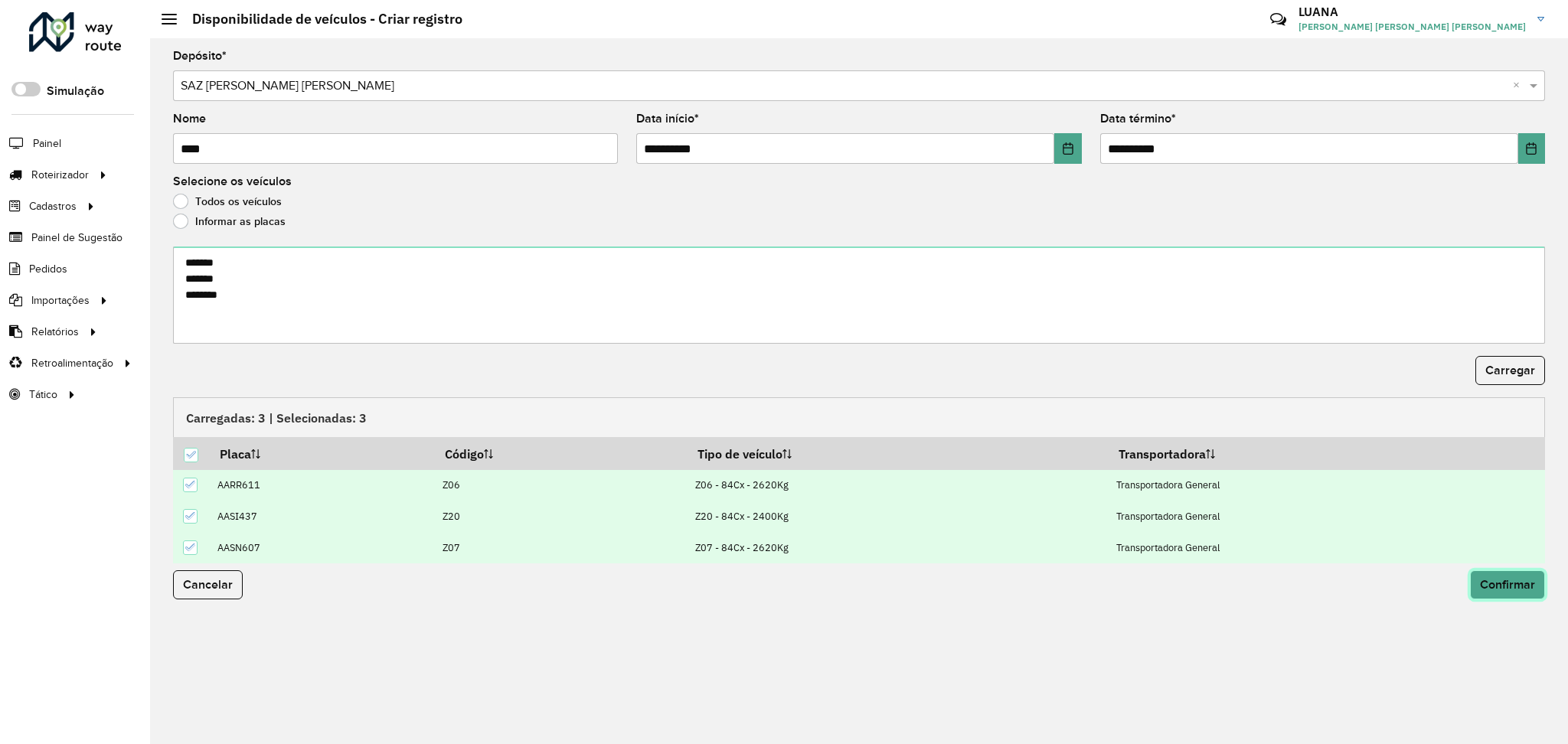
click at [1505, 574] on button "Confirmar" at bounding box center [1507, 585] width 75 height 29
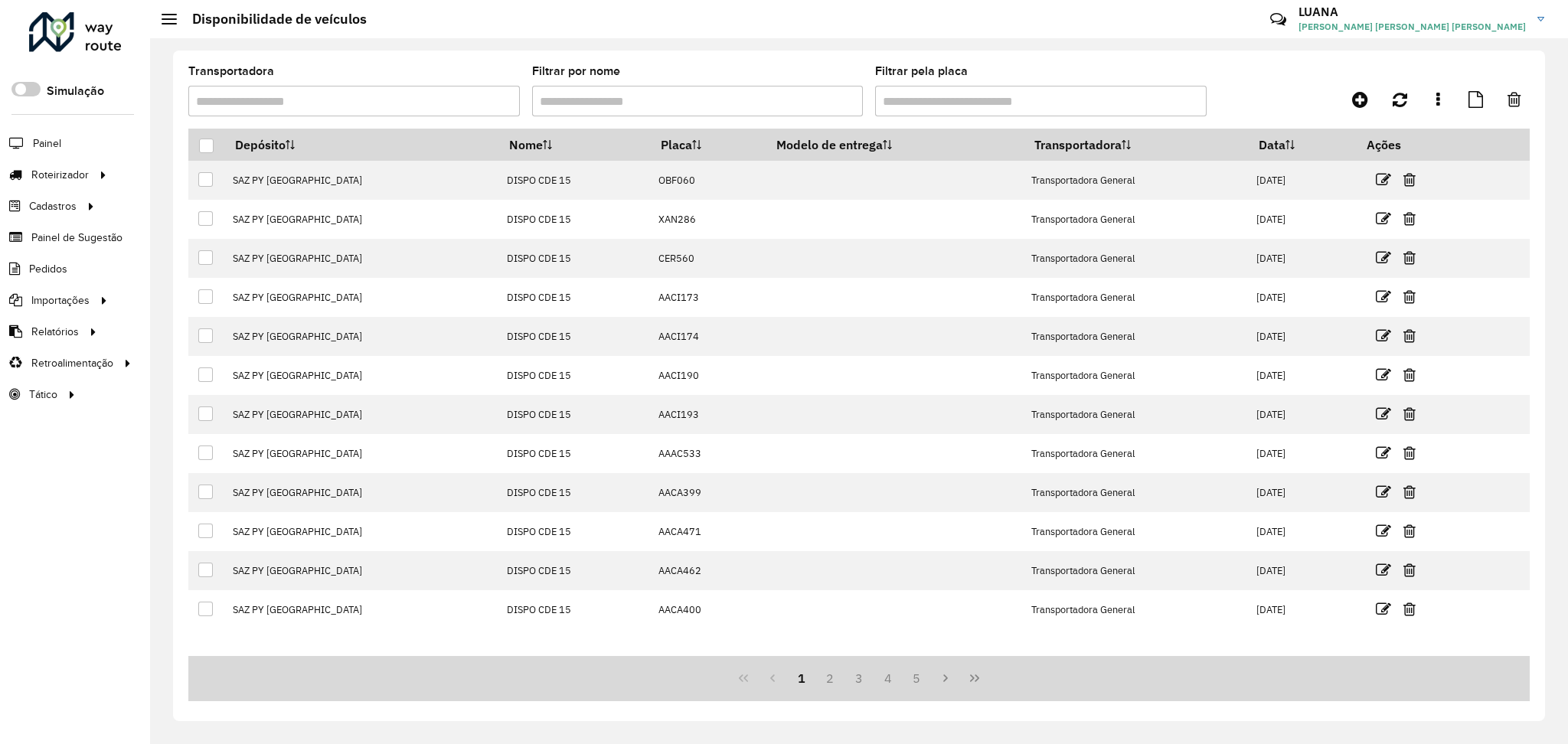
drag, startPoint x: 63, startPoint y: 521, endPoint x: 64, endPoint y: 488, distance: 33.0
click at [63, 521] on div "Roteirizador AmbevTech Simulação Painel Roteirizador Entregas Cadastros Checkpo…" at bounding box center [75, 372] width 150 height 744
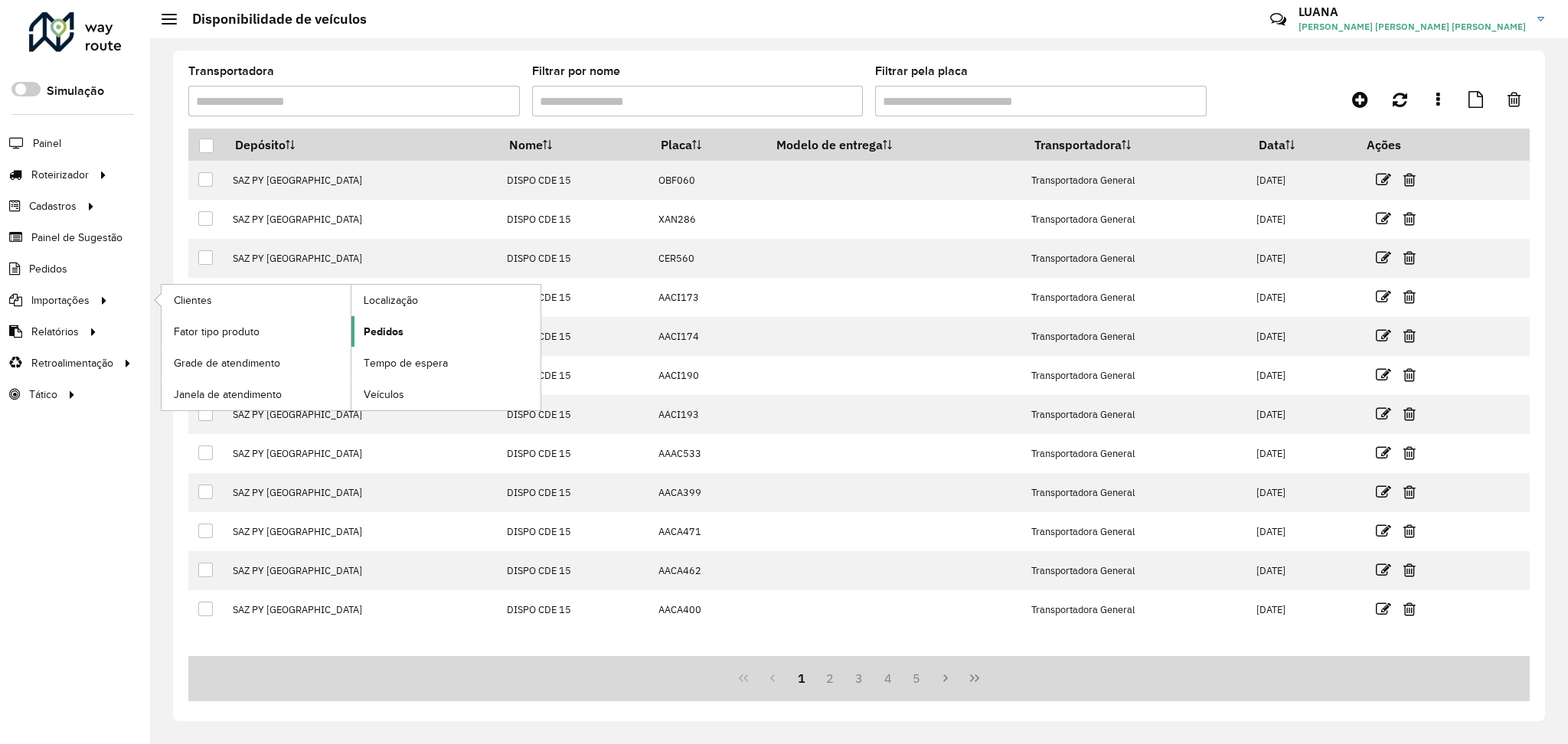
click at [375, 338] on span "Pedidos" at bounding box center [384, 332] width 40 height 16
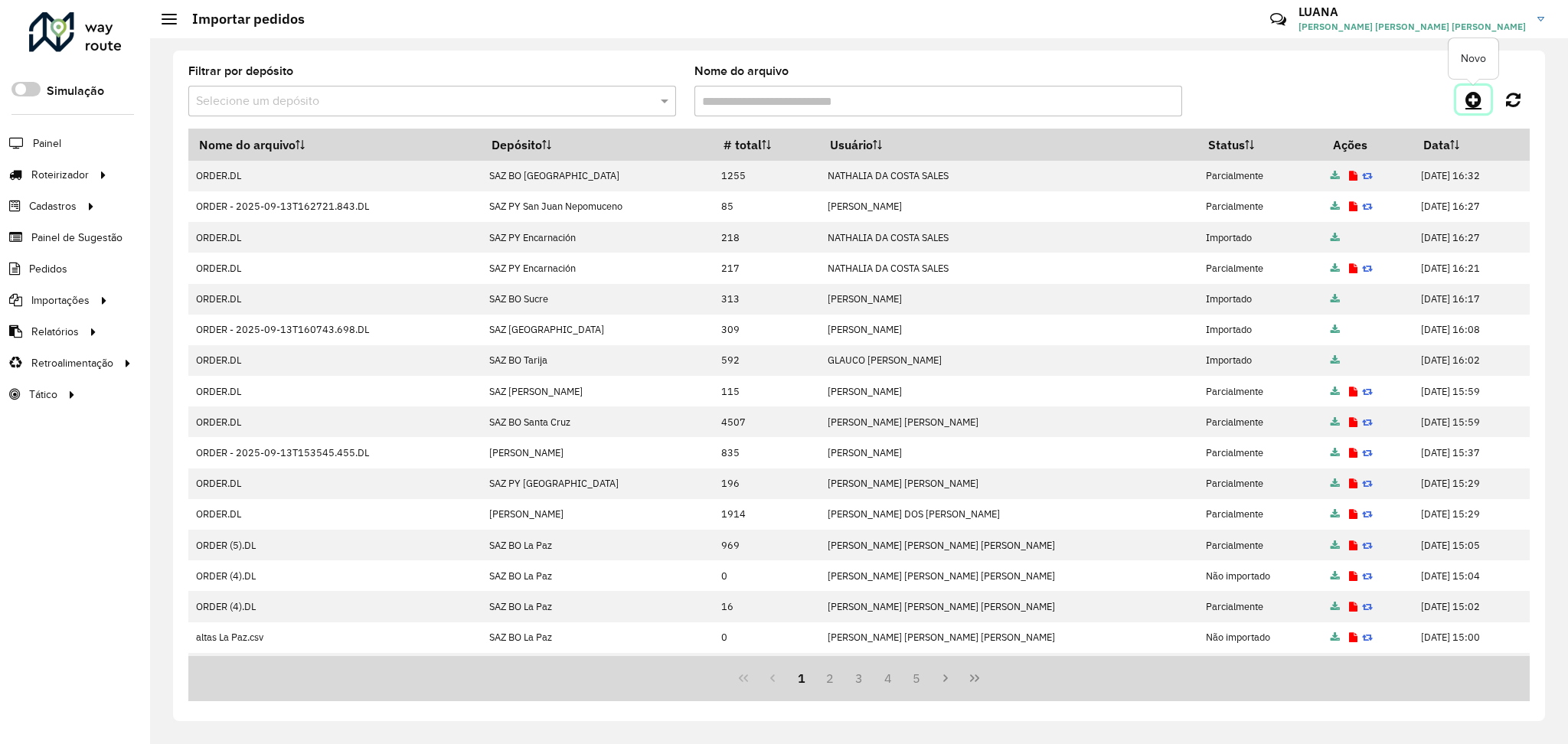
click at [1471, 96] on icon at bounding box center [1474, 100] width 16 height 18
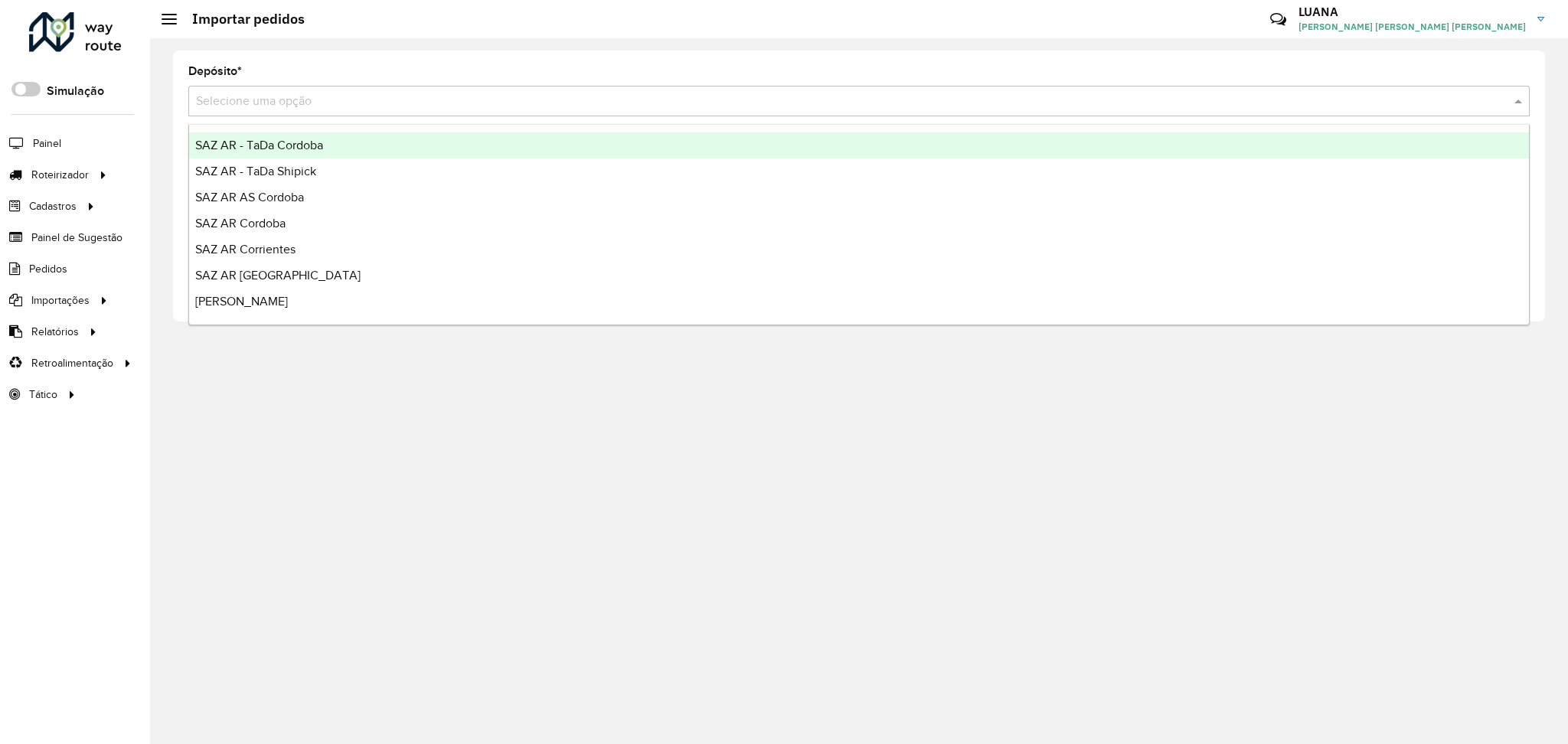
click at [708, 96] on input "text" at bounding box center [844, 102] width 1296 height 18
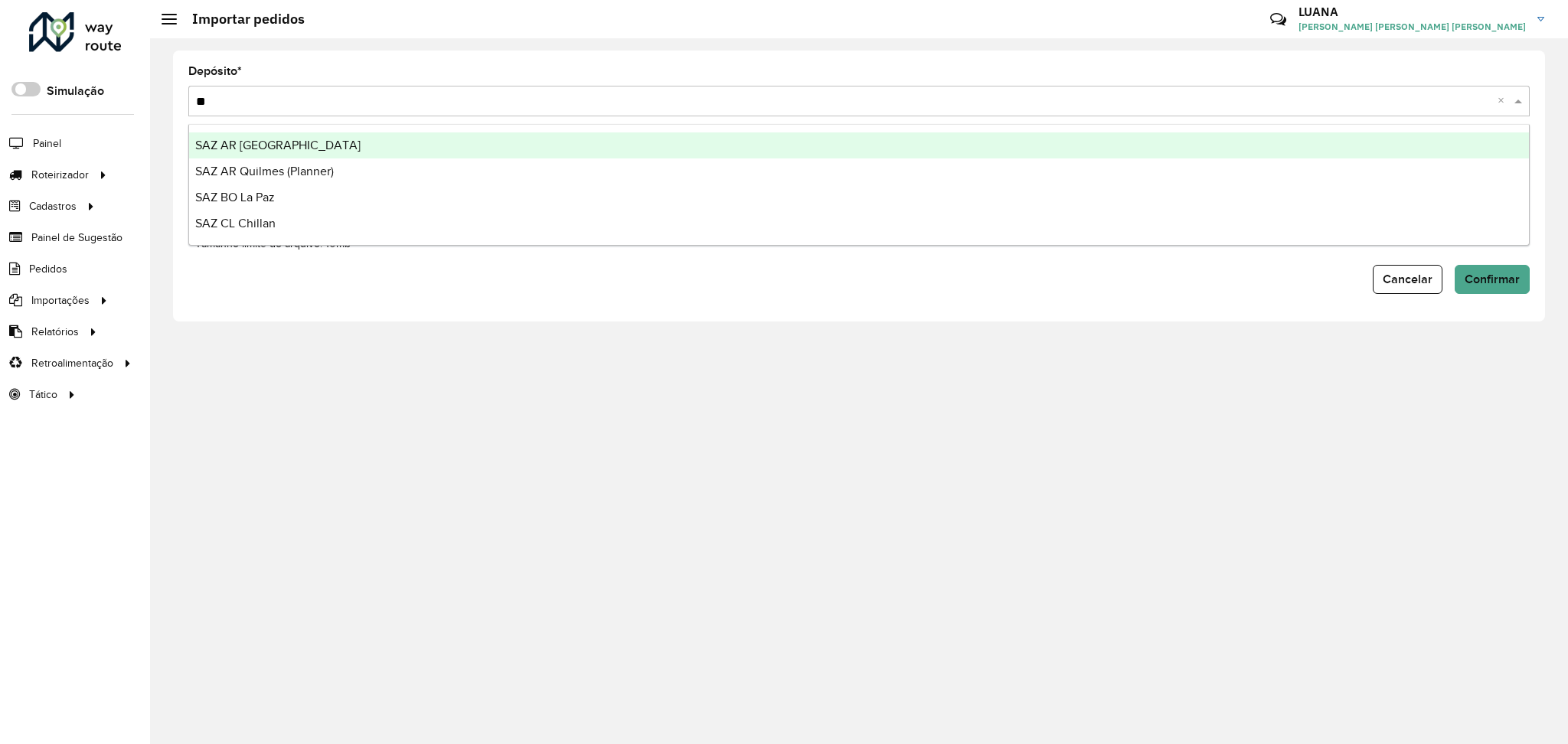
type input "*"
type input "******"
click at [725, 139] on div "SAZ PY Coronel [PERSON_NAME]" at bounding box center [858, 145] width 1340 height 26
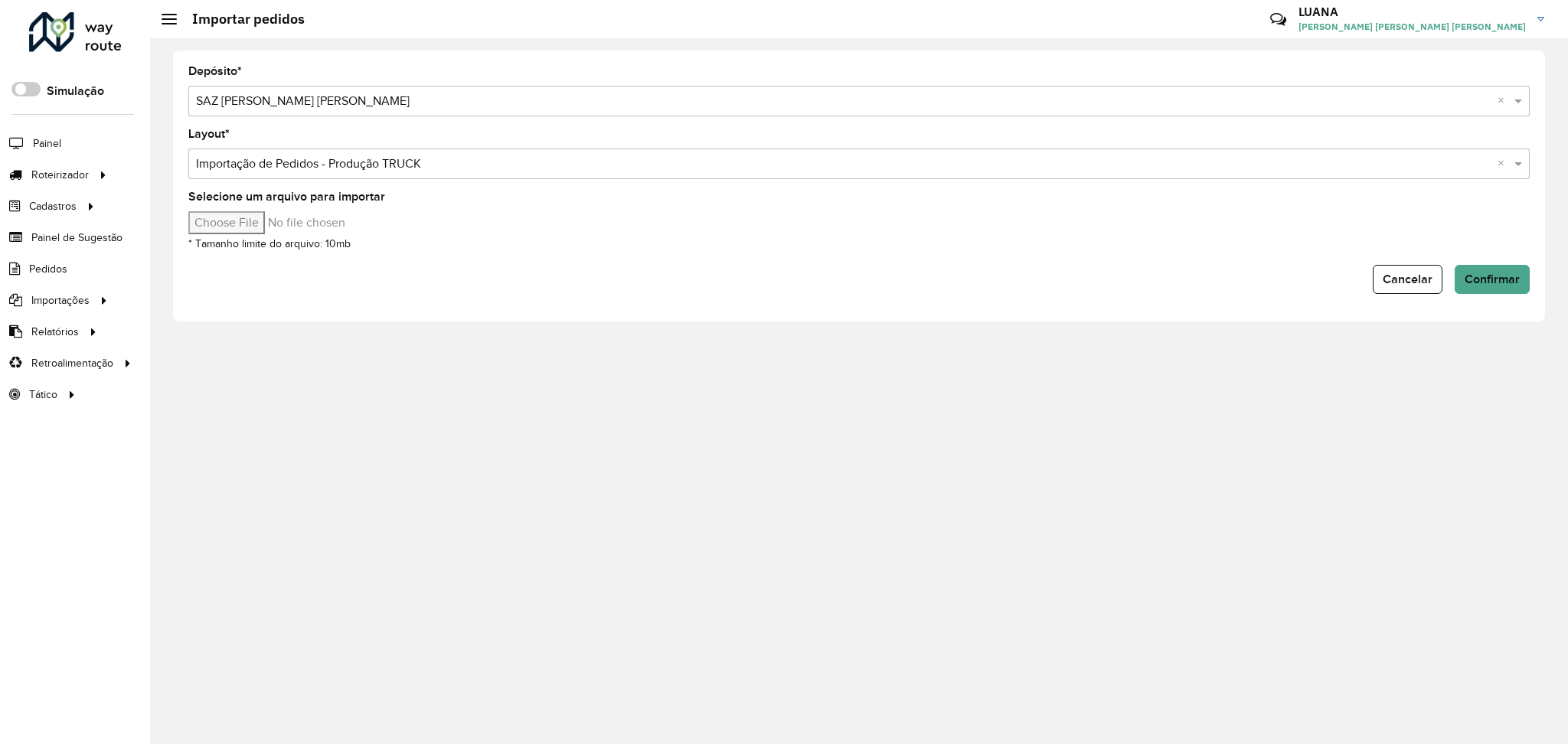
click at [263, 223] on input "Selecione um arquivo para importar" at bounding box center [319, 223] width 261 height 23
type input "**********"
click at [1487, 284] on button "Confirmar" at bounding box center [1492, 279] width 75 height 29
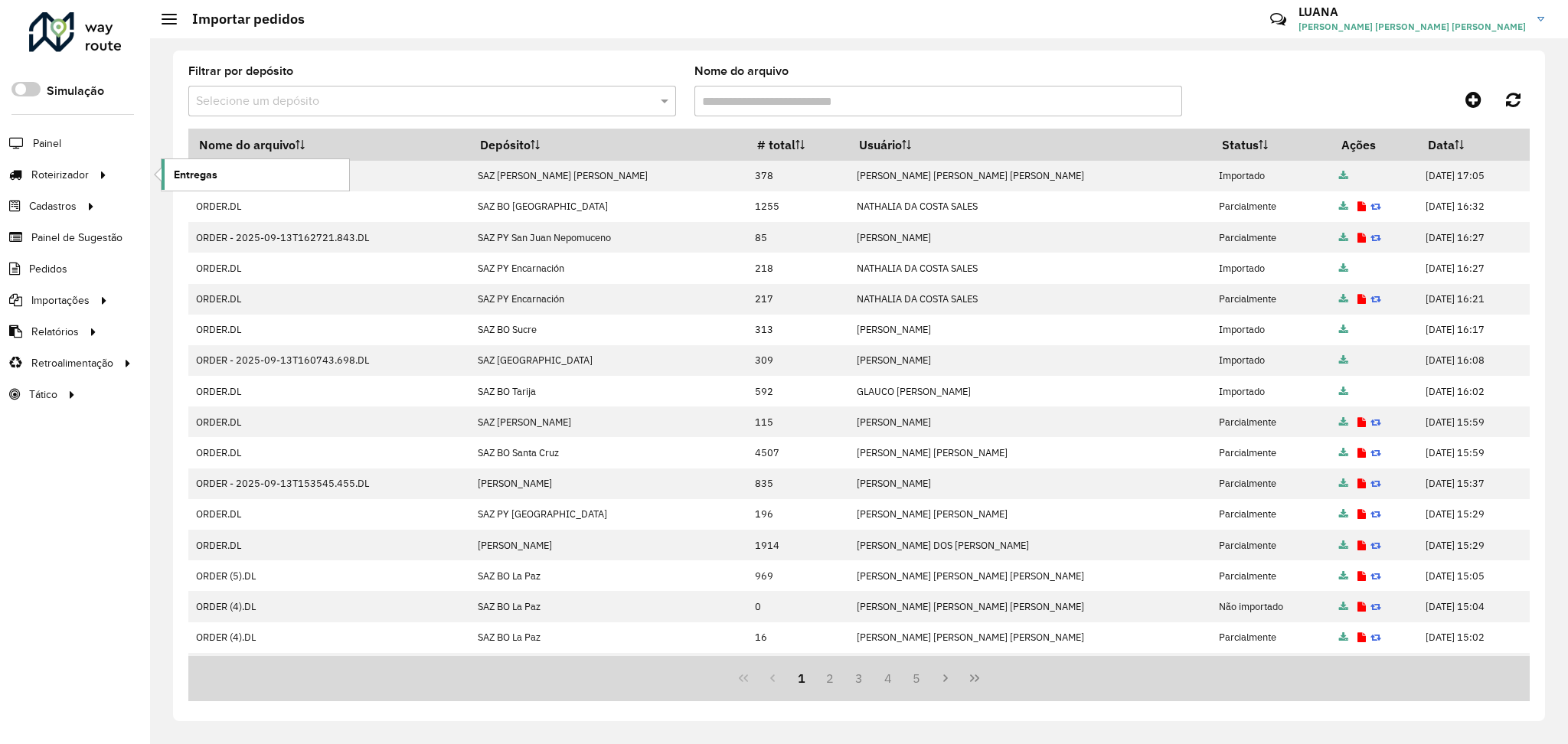
click at [202, 172] on span "Entregas" at bounding box center [195, 175] width 44 height 16
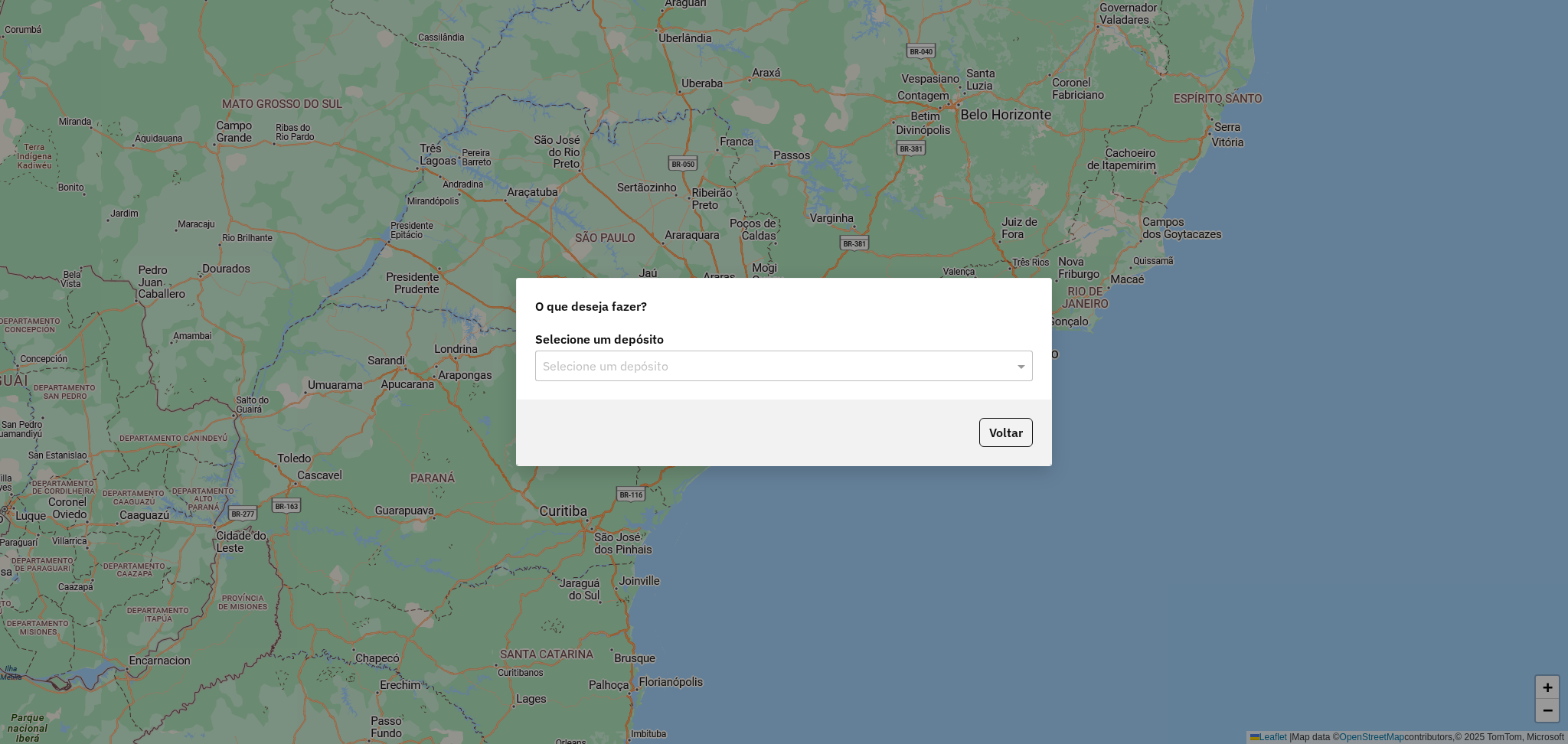
click at [814, 354] on div "Selecione um depósito" at bounding box center [784, 366] width 498 height 31
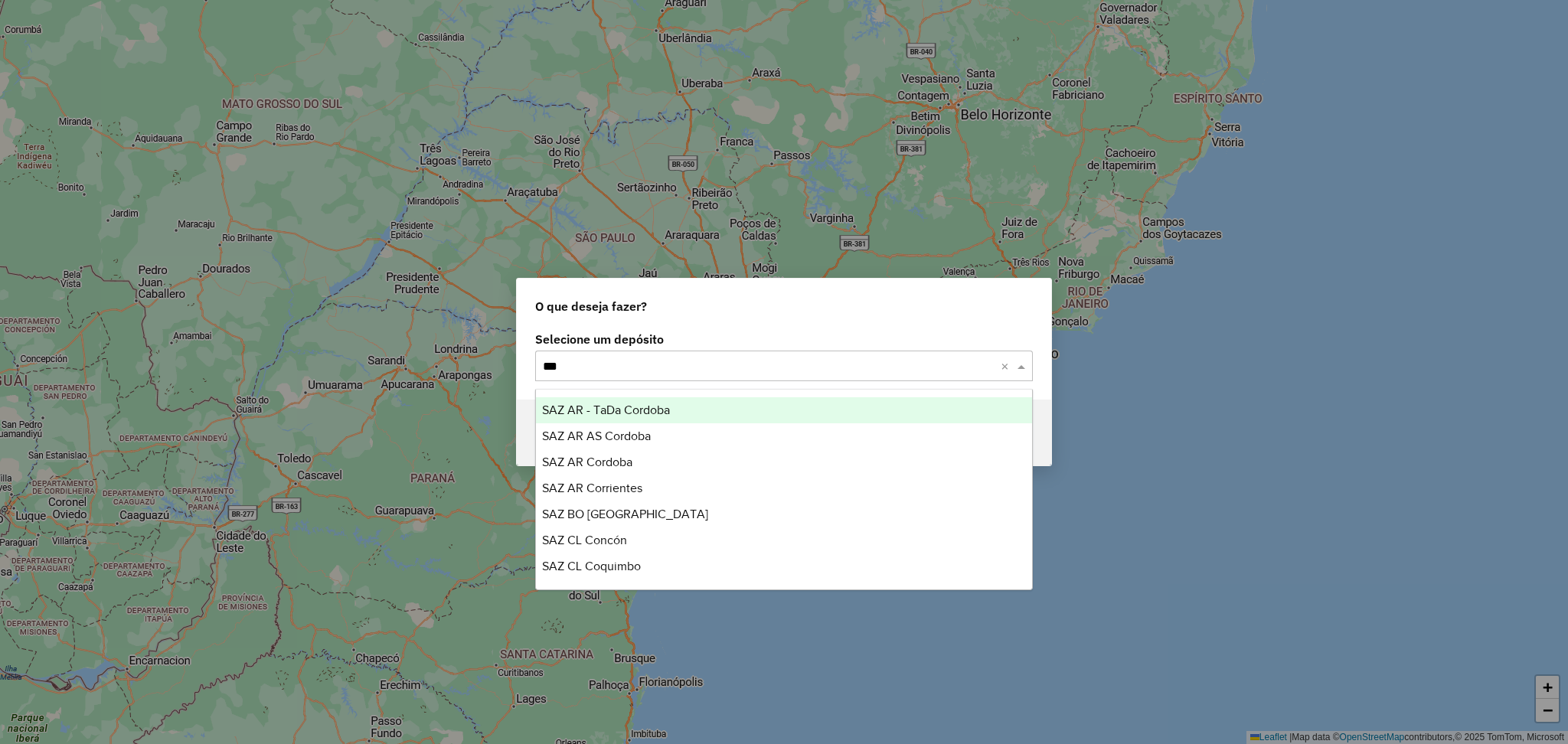
type input "****"
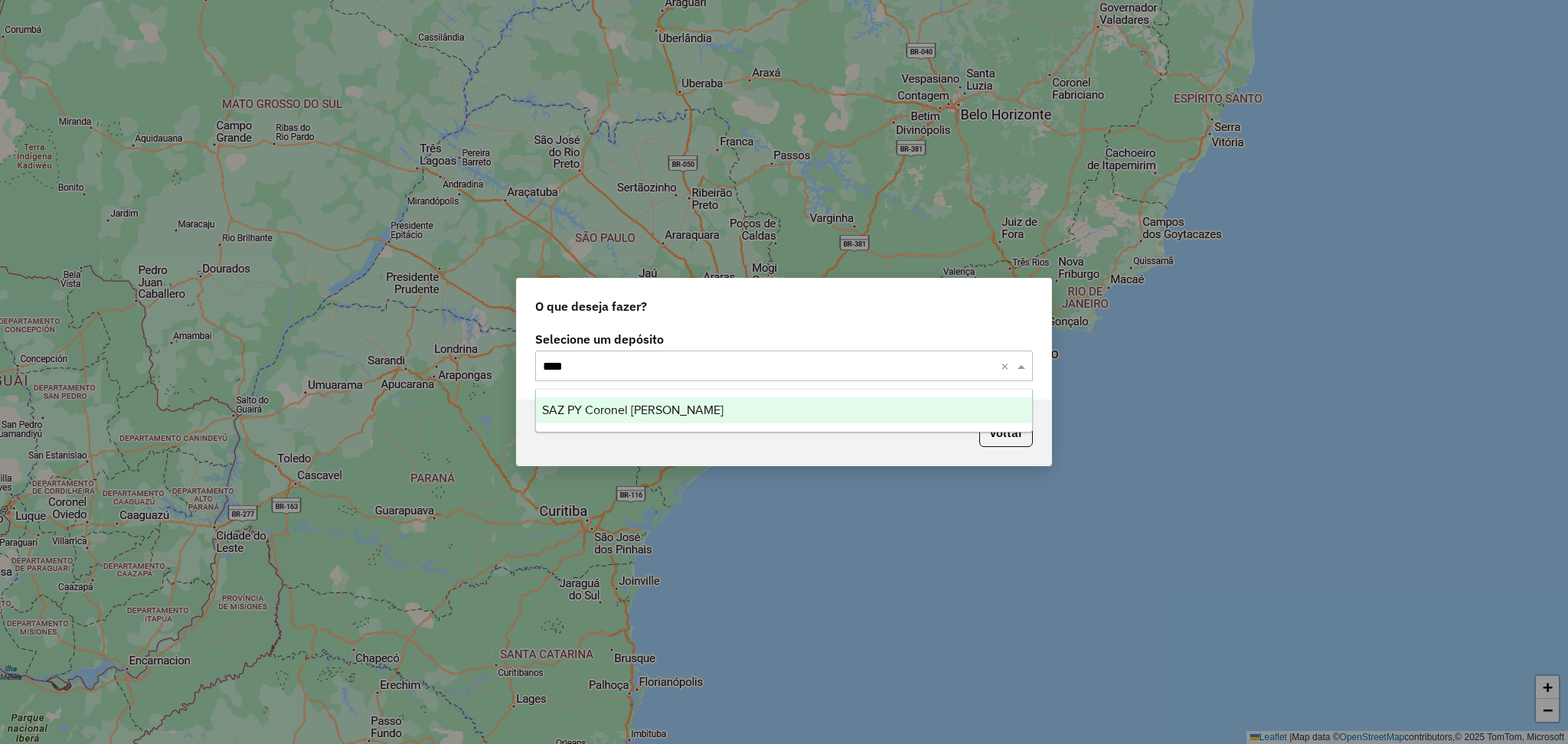
click at [669, 402] on div "SAZ PY Coronel [PERSON_NAME]" at bounding box center [784, 410] width 496 height 26
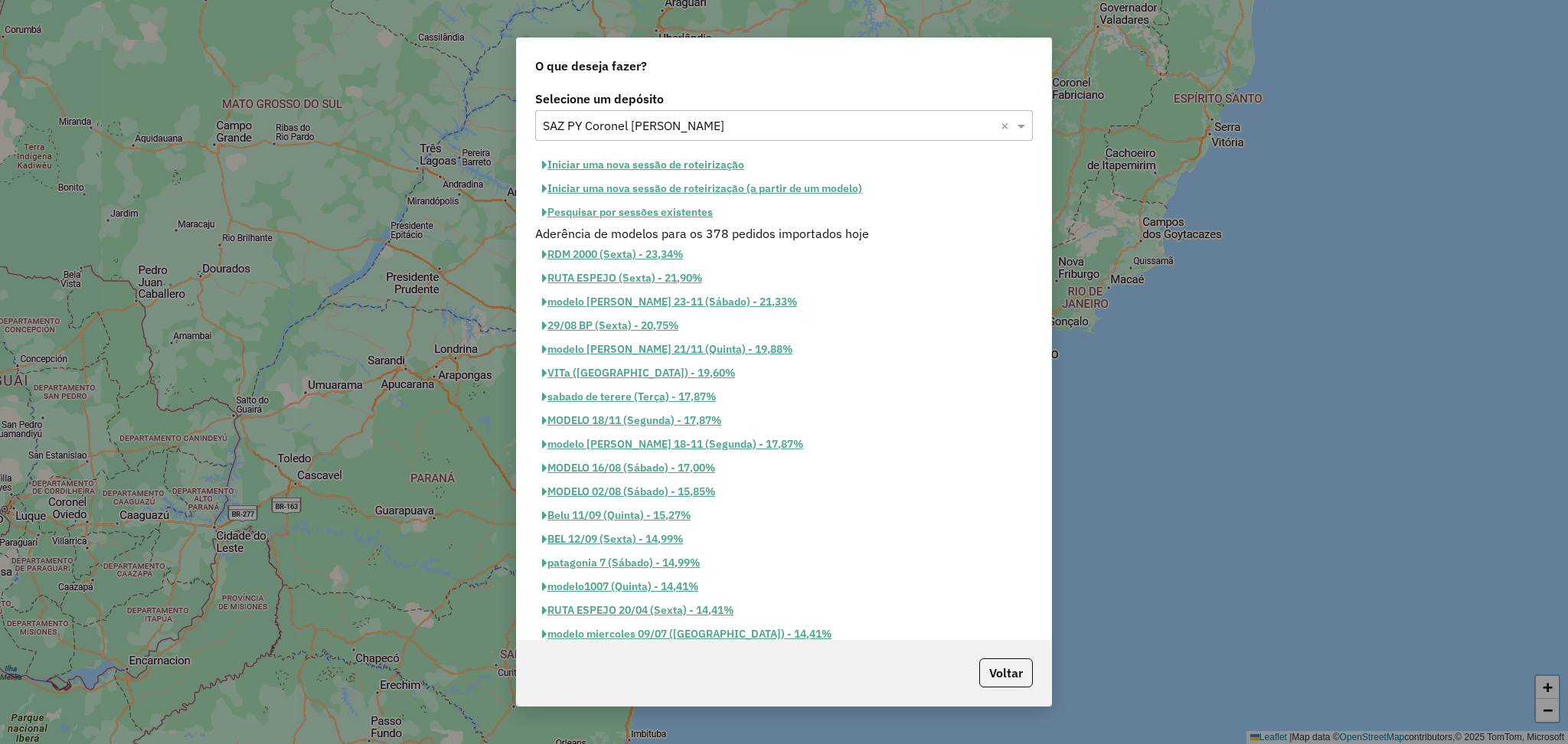
click at [571, 165] on button "Iniciar uma nova sessão de roteirização" at bounding box center [643, 164] width 216 height 23
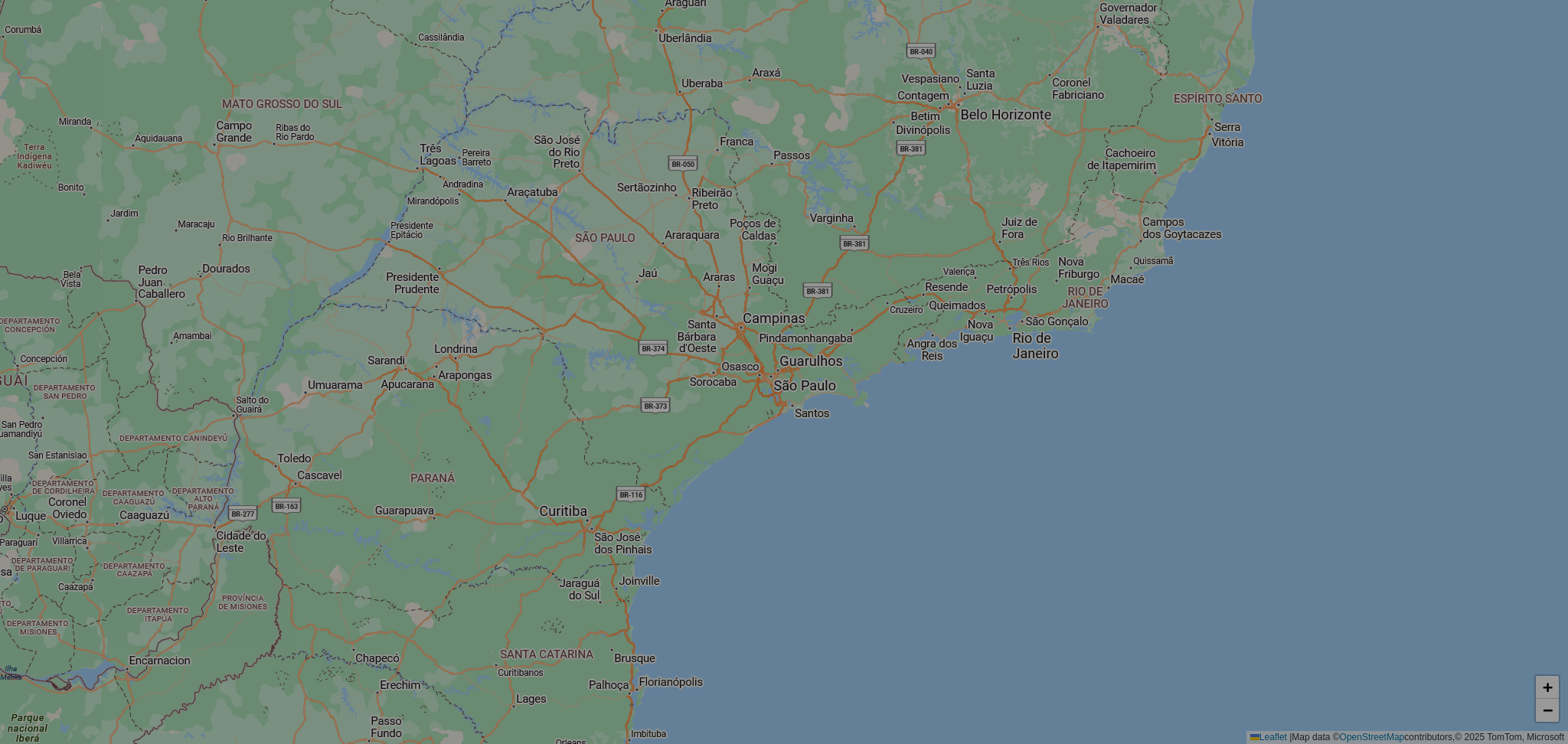
select select "*"
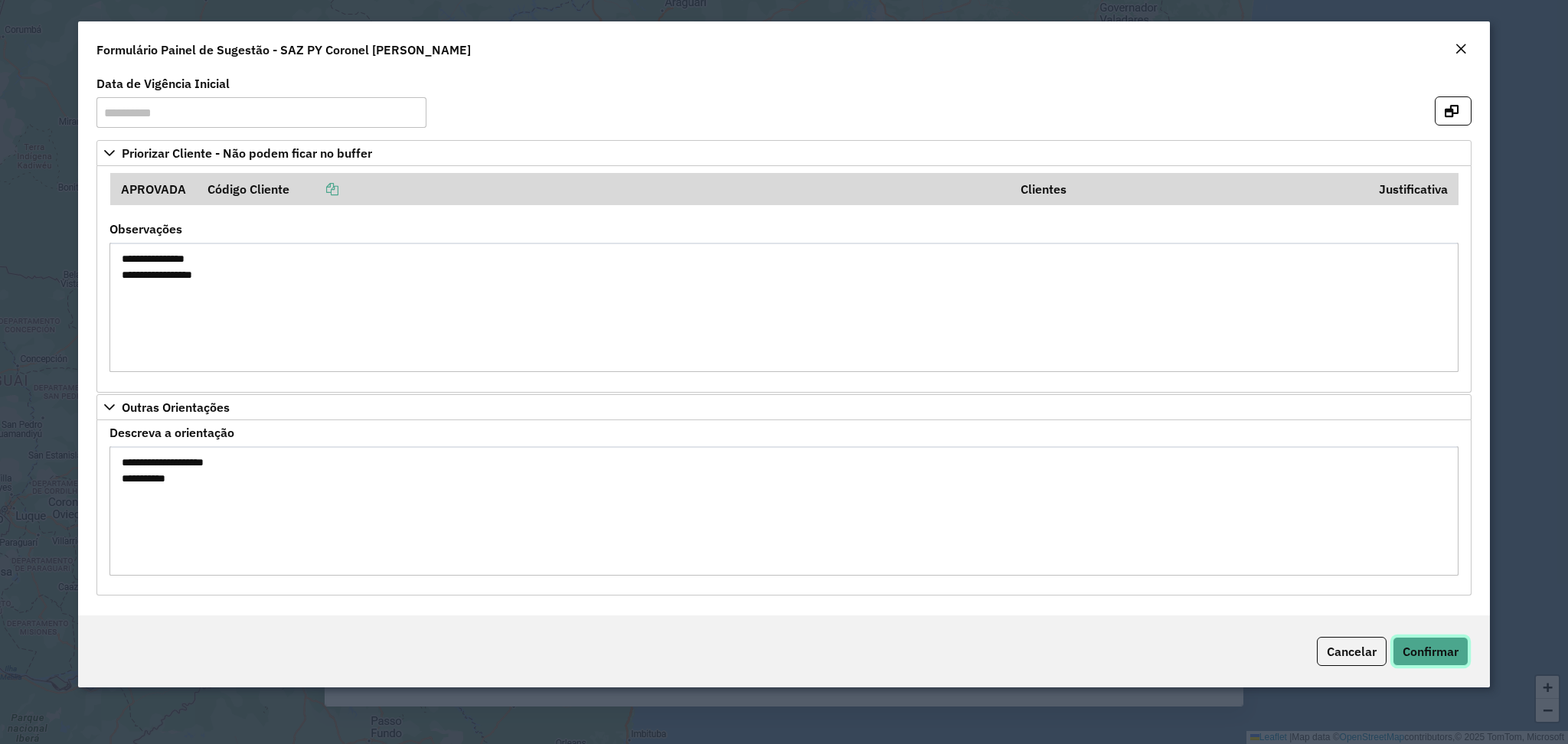
click at [1431, 646] on span "Confirmar" at bounding box center [1431, 651] width 56 height 15
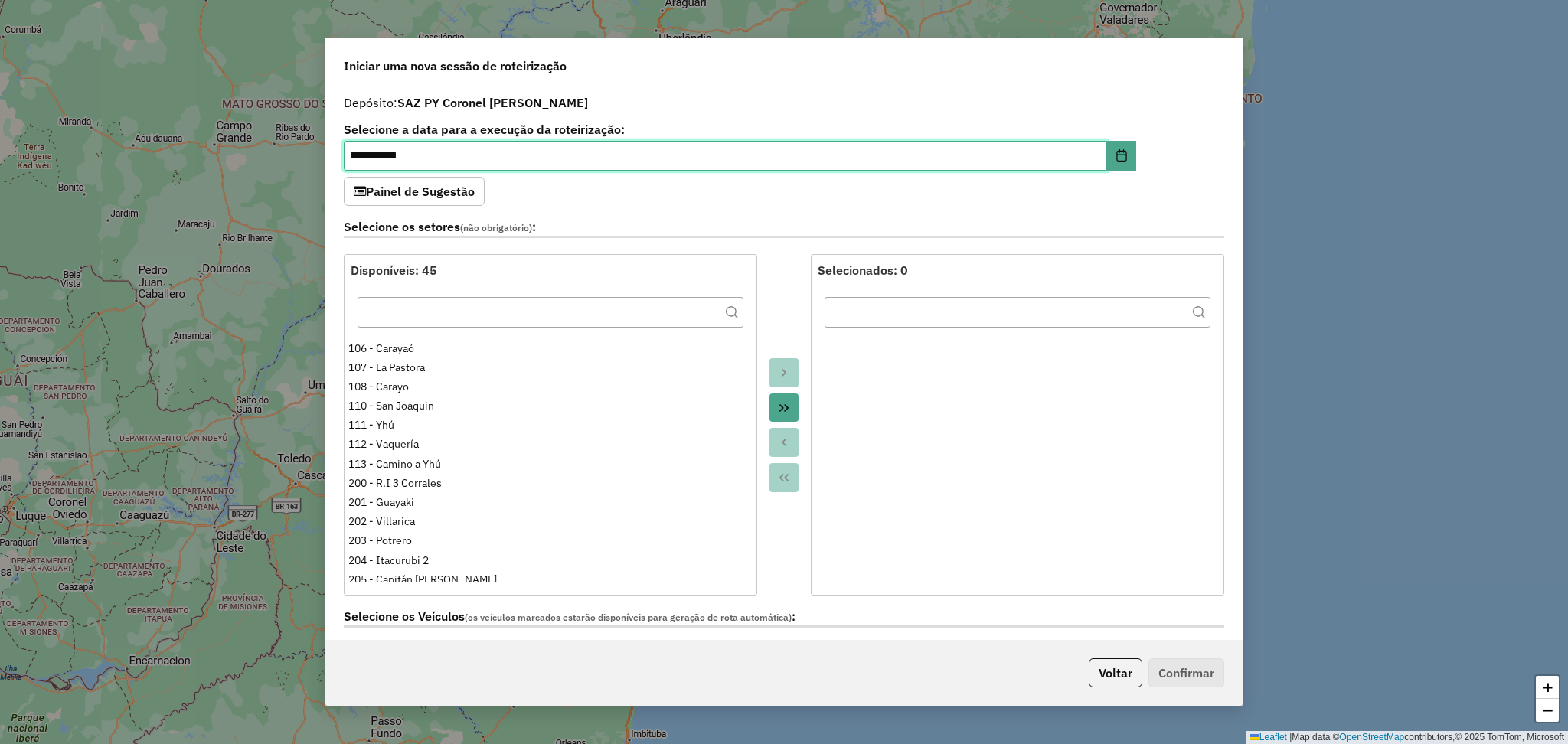
scroll to position [204, 0]
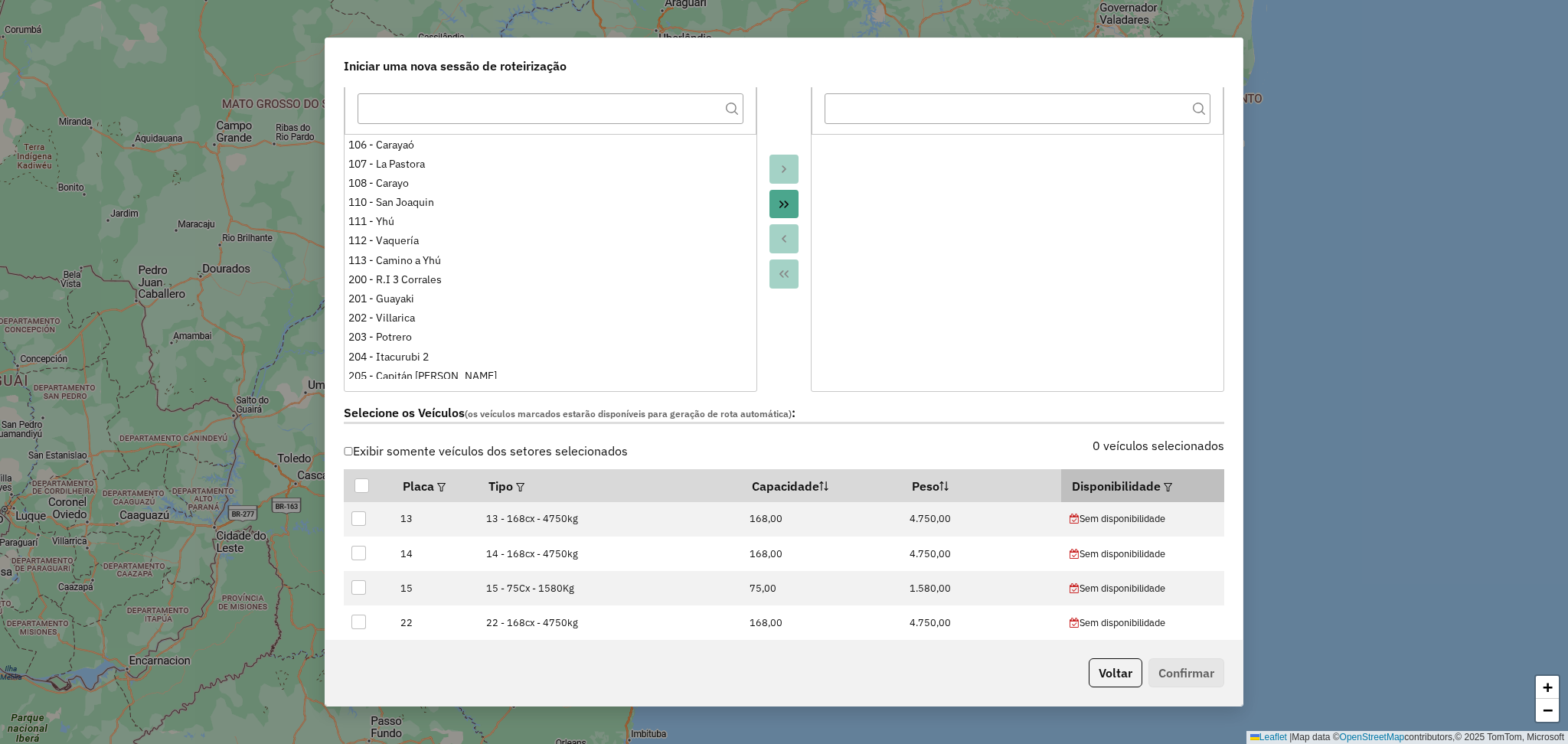
click at [1148, 489] on th "Disponibilidade" at bounding box center [1142, 485] width 163 height 32
click at [1167, 489] on th "Disponibilidade" at bounding box center [1142, 485] width 163 height 32
click at [1164, 484] on em at bounding box center [1167, 487] width 8 height 8
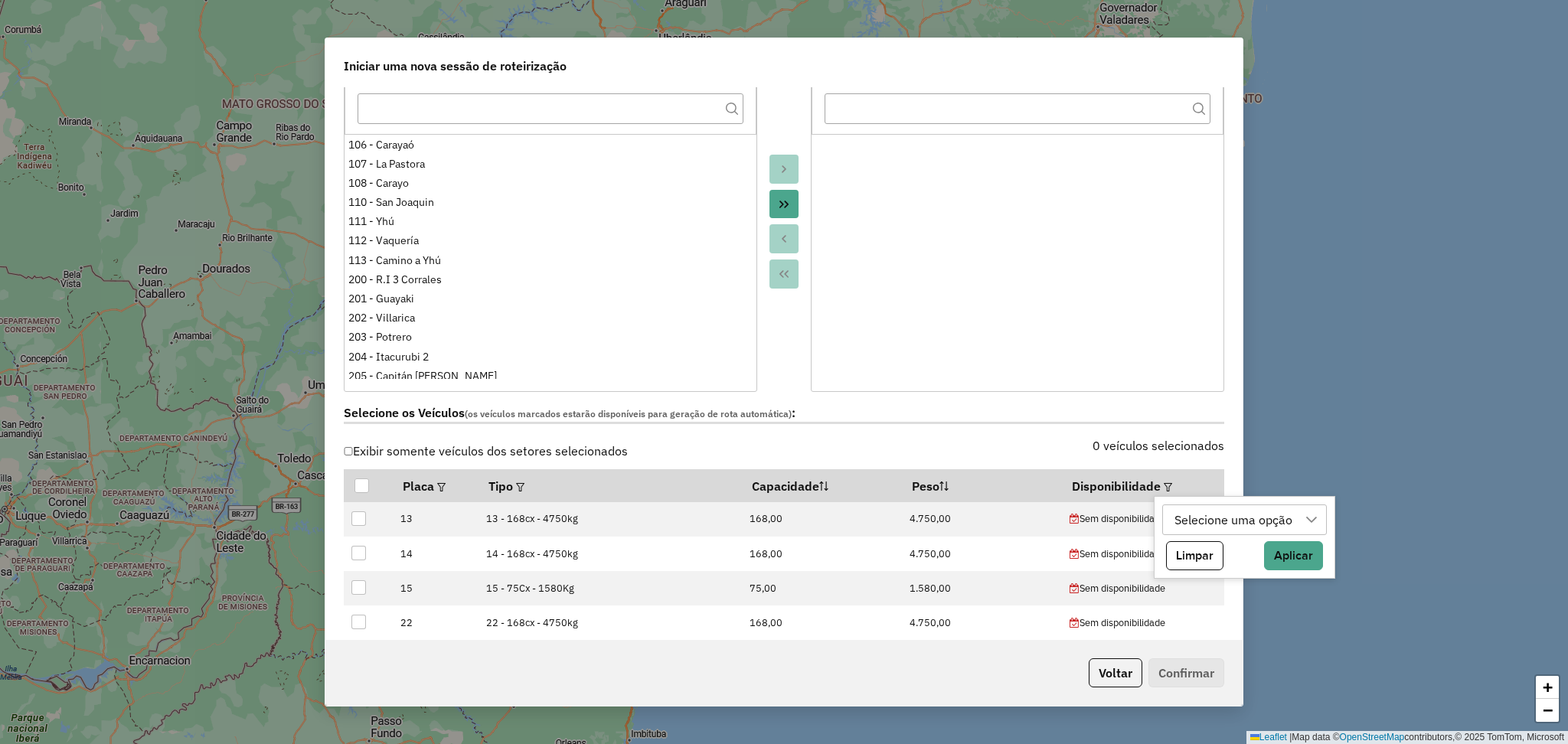
click at [1238, 520] on div "Selecione uma opção" at bounding box center [1233, 519] width 128 height 29
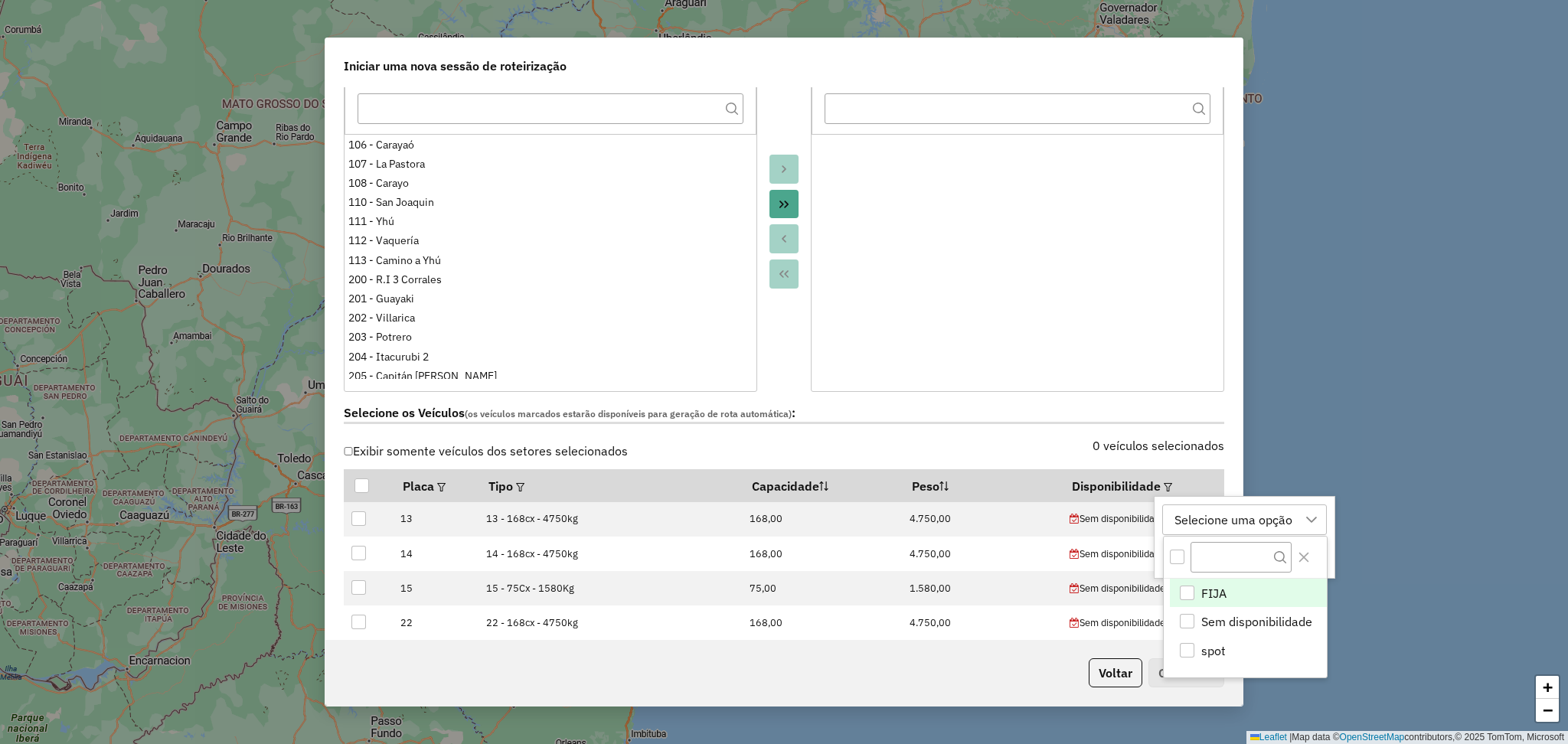
click at [1197, 592] on li "FIJA" at bounding box center [1248, 593] width 157 height 29
click at [1309, 552] on icon "Close" at bounding box center [1304, 557] width 13 height 13
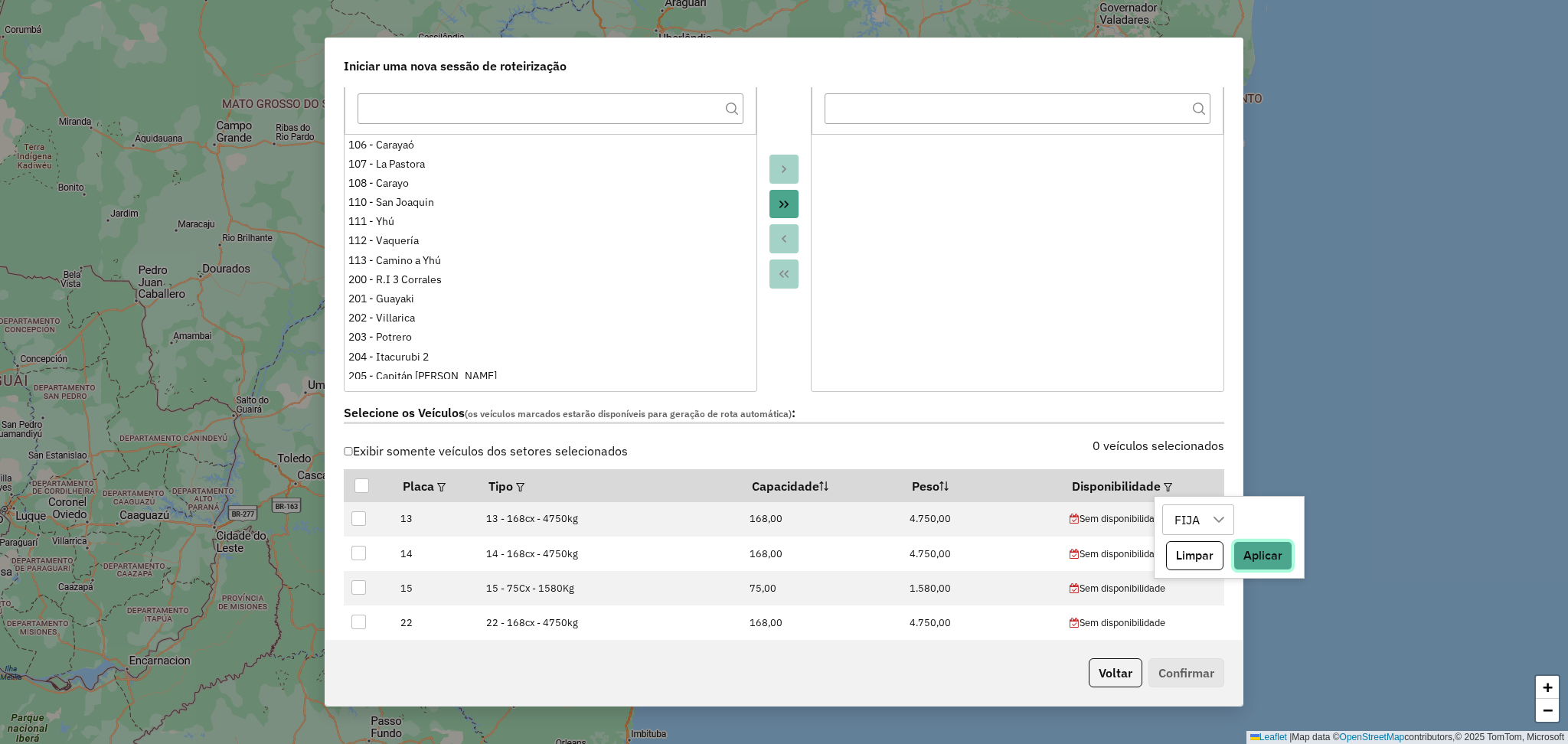
click at [1277, 558] on button "Aplicar" at bounding box center [1263, 555] width 59 height 29
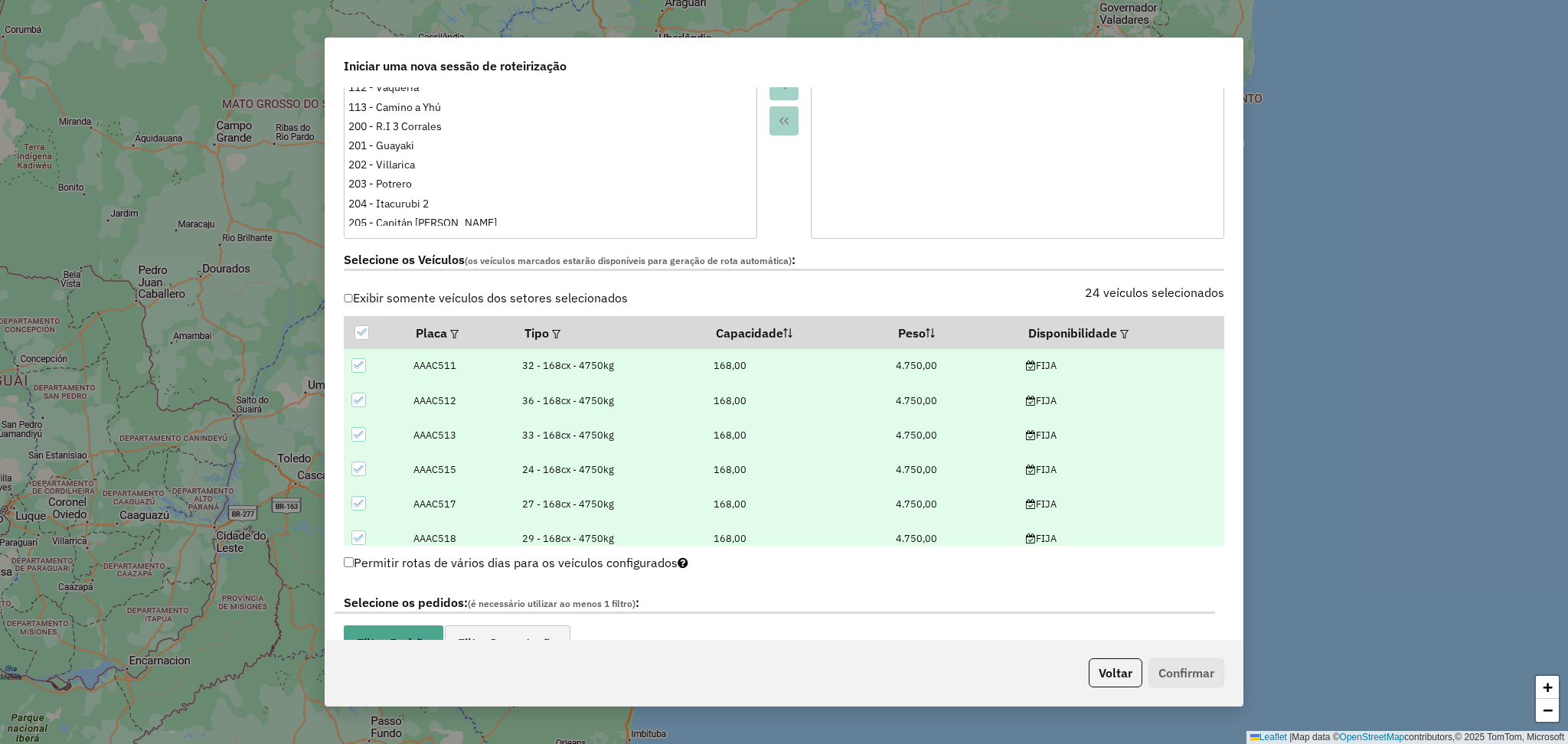
scroll to position [509, 0]
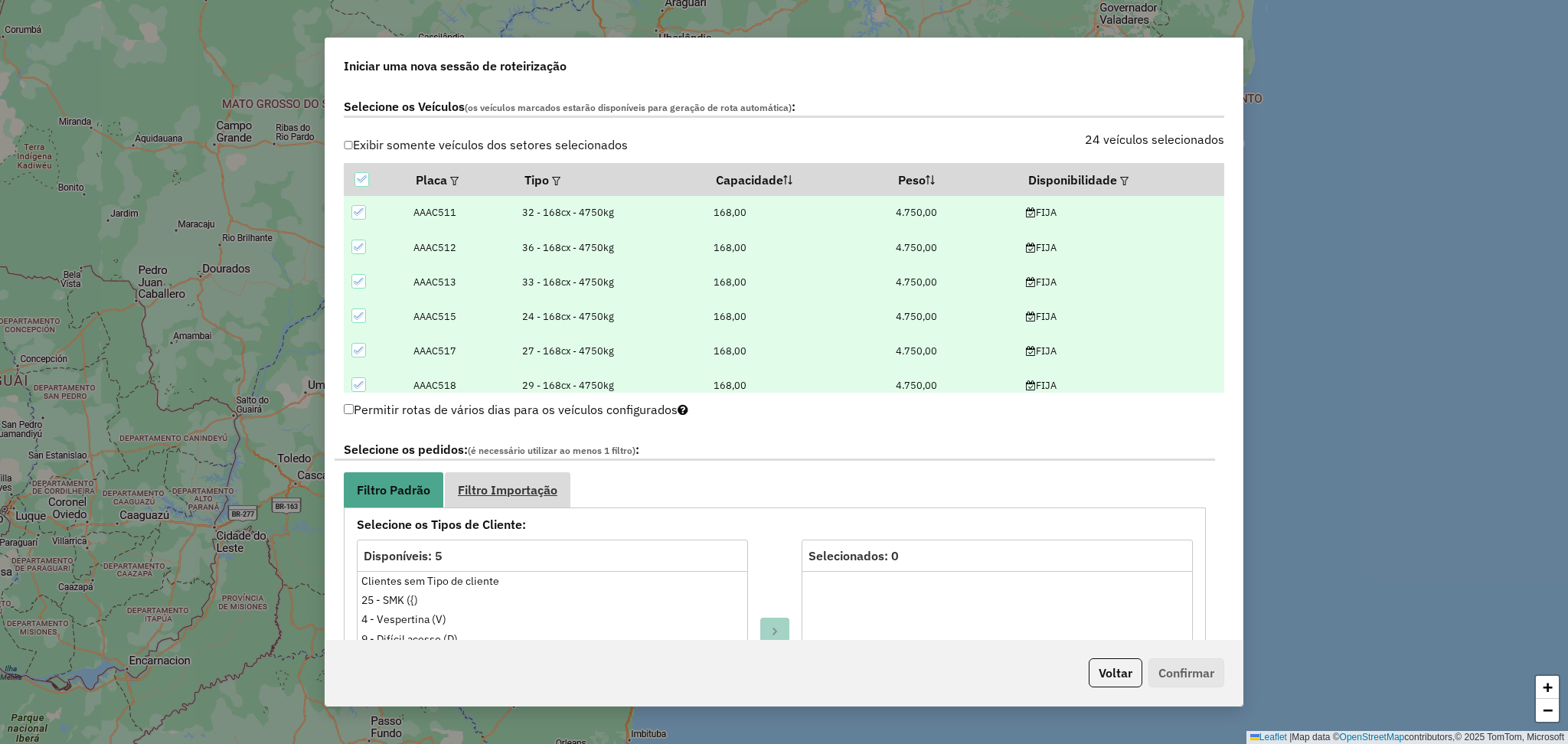
click at [536, 493] on span "Filtro Importação" at bounding box center [507, 490] width 100 height 13
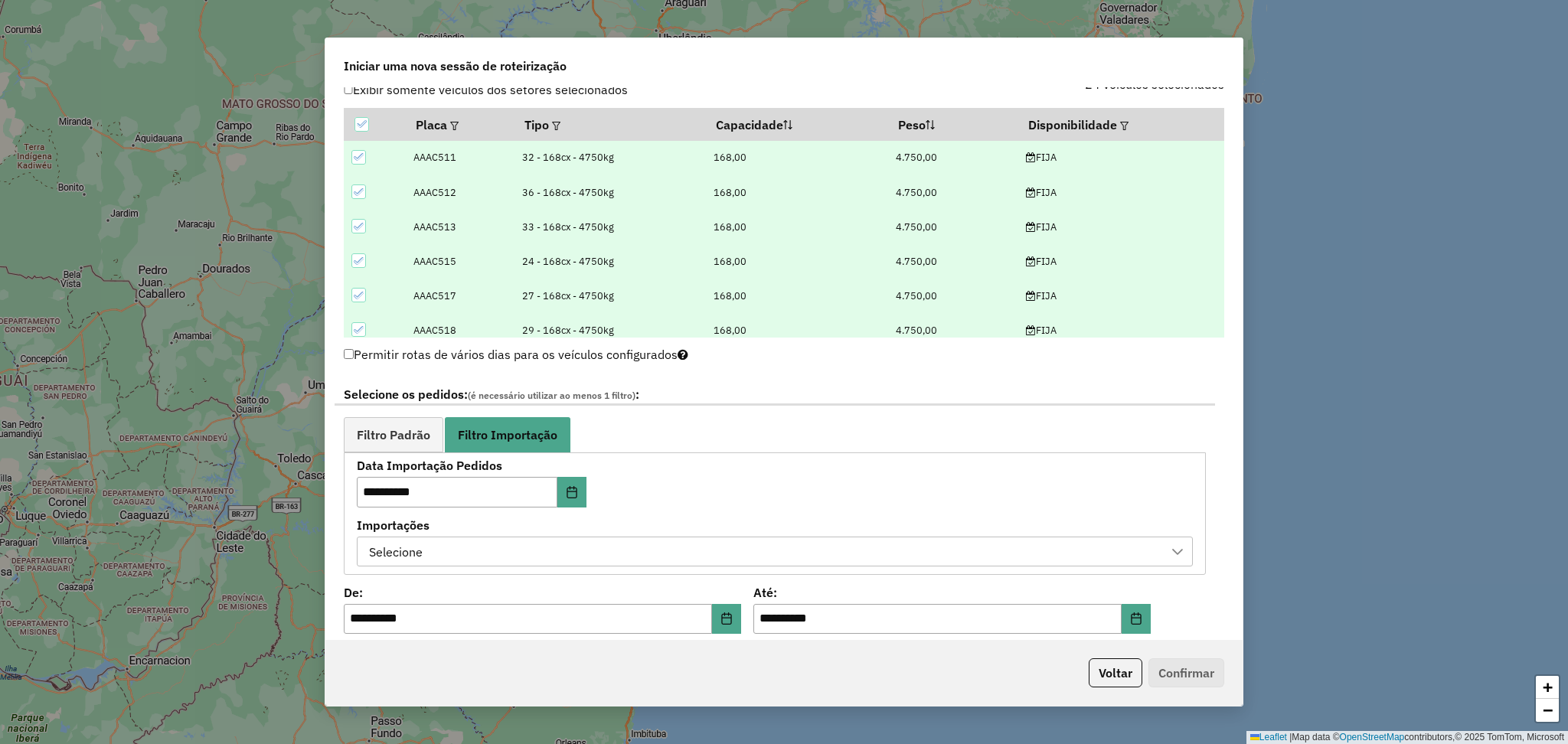
scroll to position [613, 0]
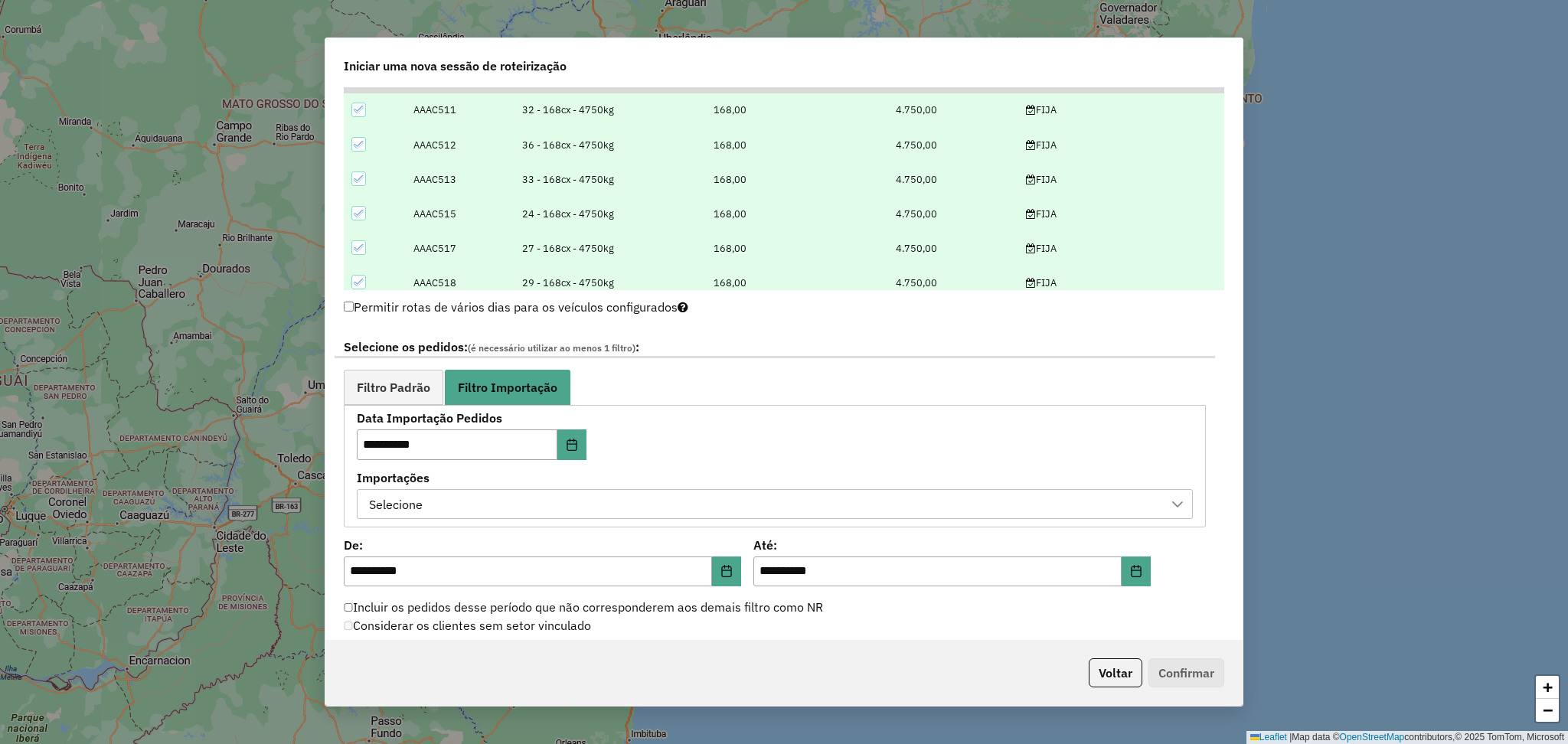
click at [764, 500] on div "Selecione" at bounding box center [763, 504] width 799 height 29
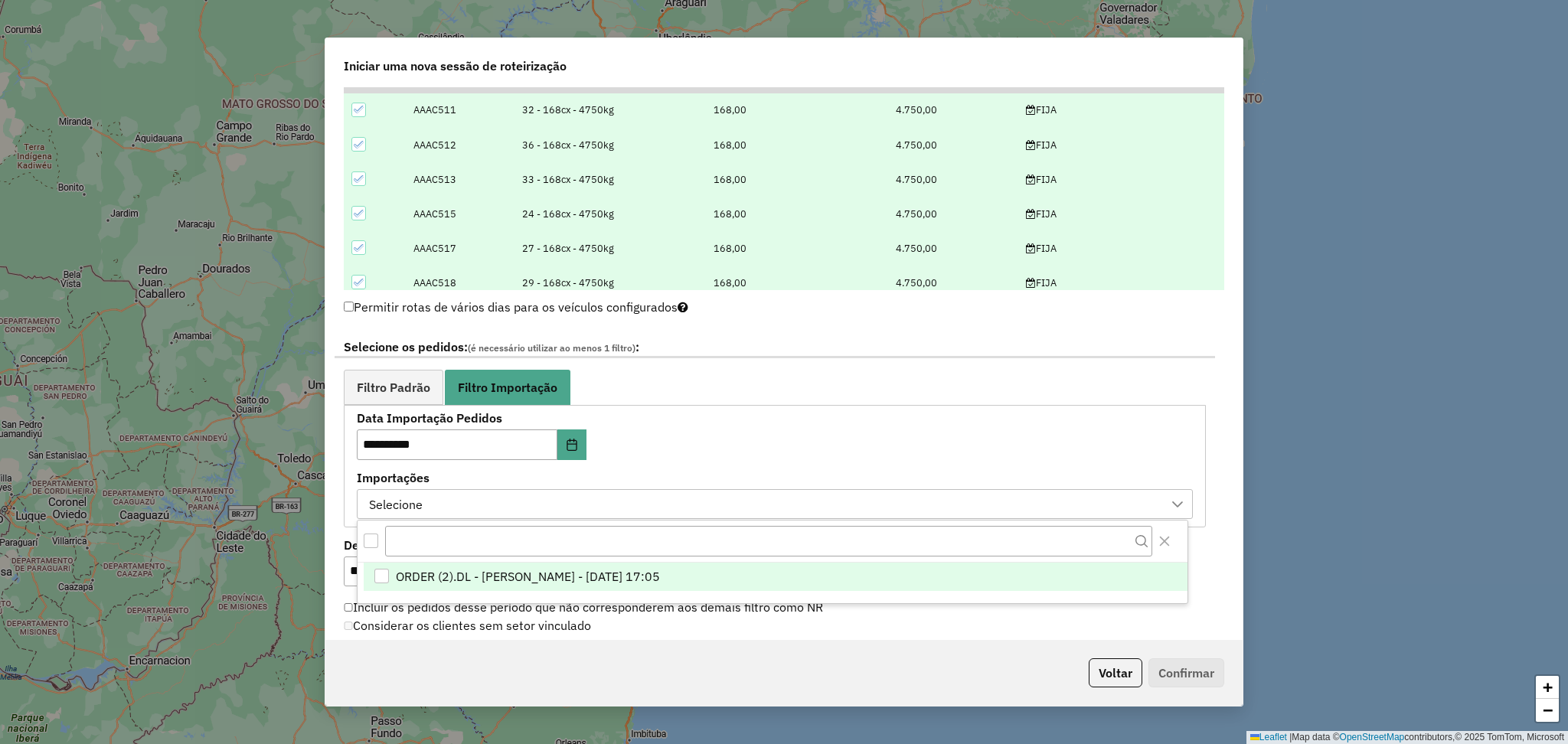
scroll to position [10, 71]
drag, startPoint x: 862, startPoint y: 572, endPoint x: 881, endPoint y: 572, distance: 19.0
click at [864, 572] on li "ORDER (2).DL - LUANA SILVA BRANDAO LOPES - 13/09/2025 17:05" at bounding box center [775, 577] width 824 height 29
click at [1165, 545] on icon "Close" at bounding box center [1165, 542] width 13 height 13
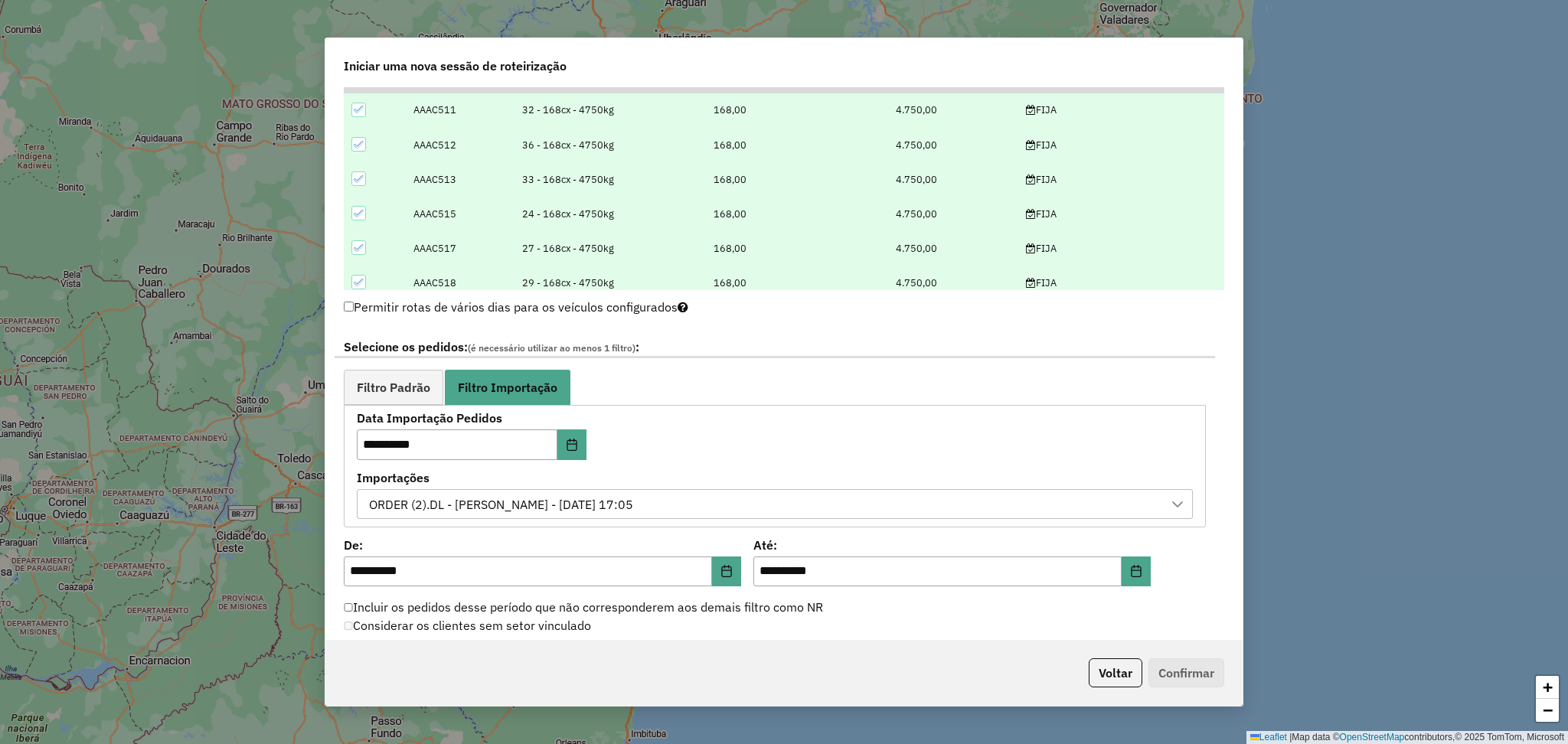
scroll to position [816, 0]
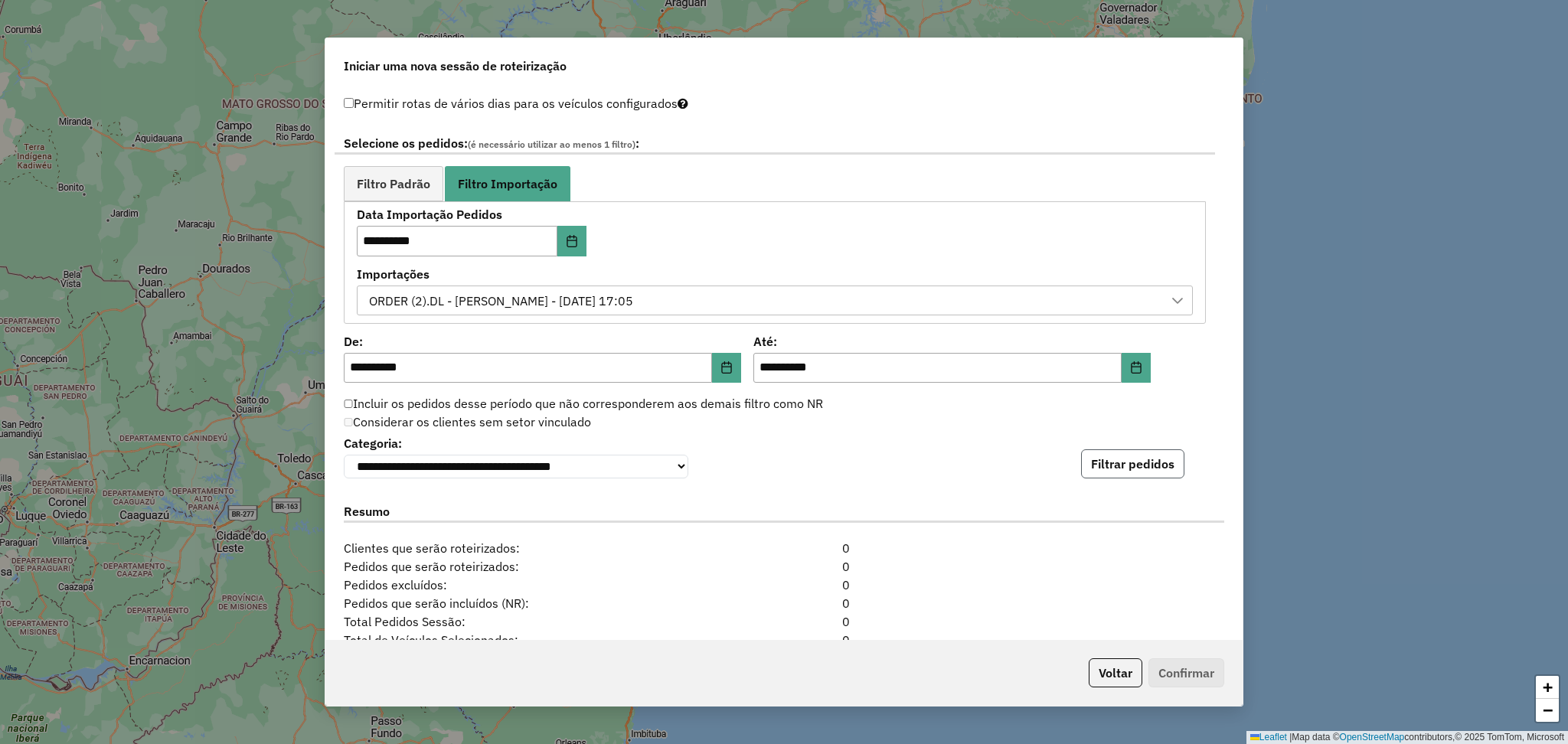
click at [1112, 471] on button "Filtrar pedidos" at bounding box center [1132, 464] width 103 height 29
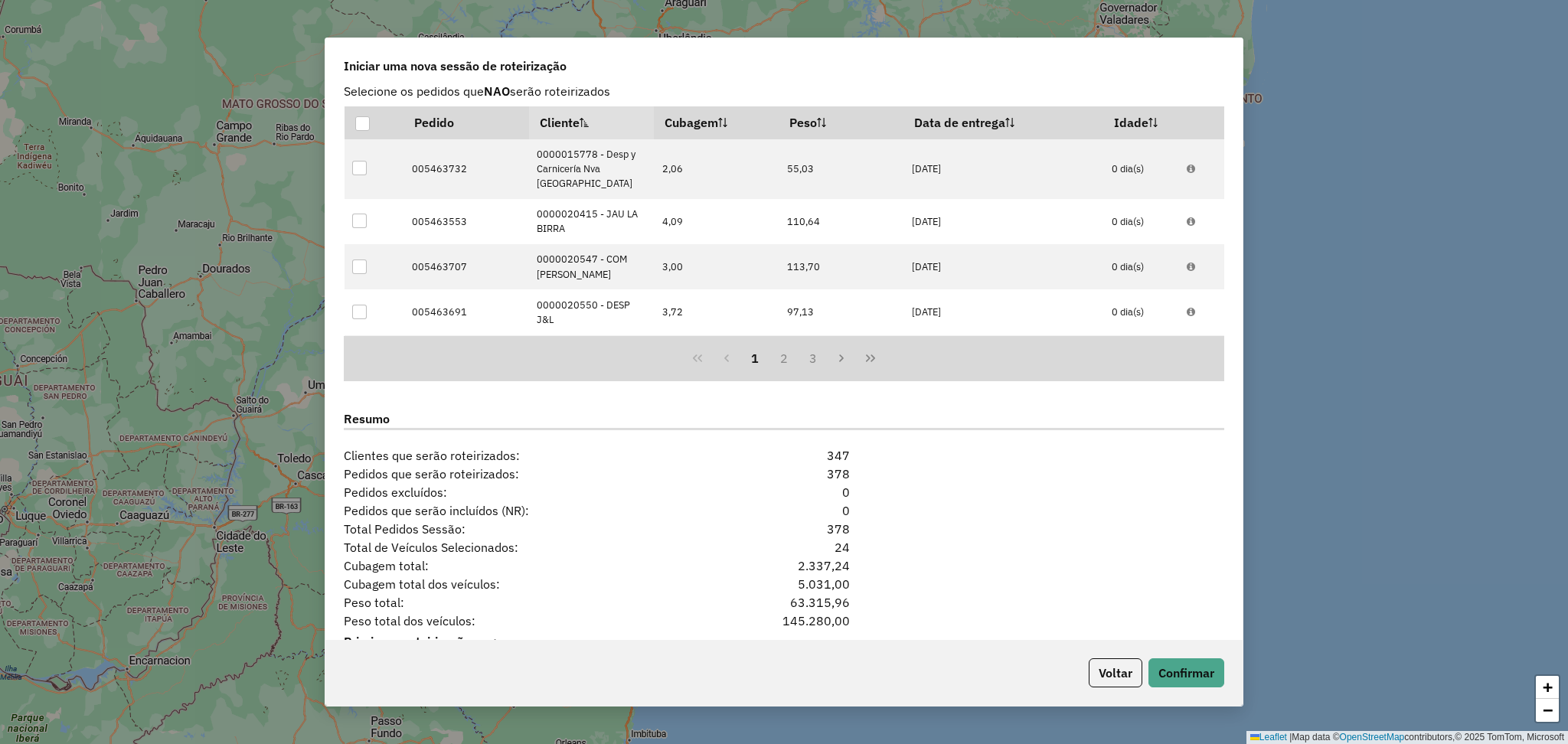
scroll to position [1318, 0]
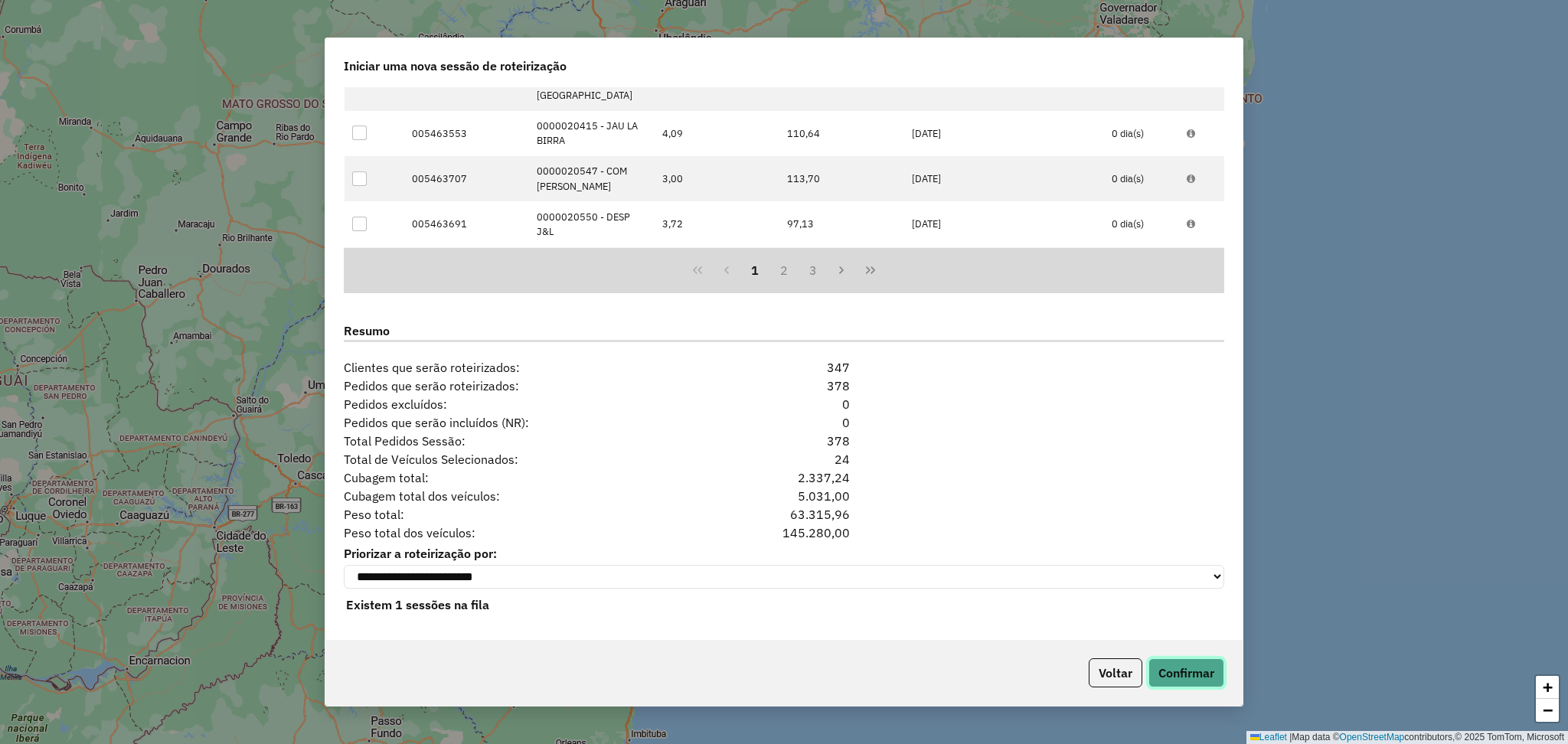
click at [1213, 681] on button "Confirmar" at bounding box center [1186, 673] width 75 height 29
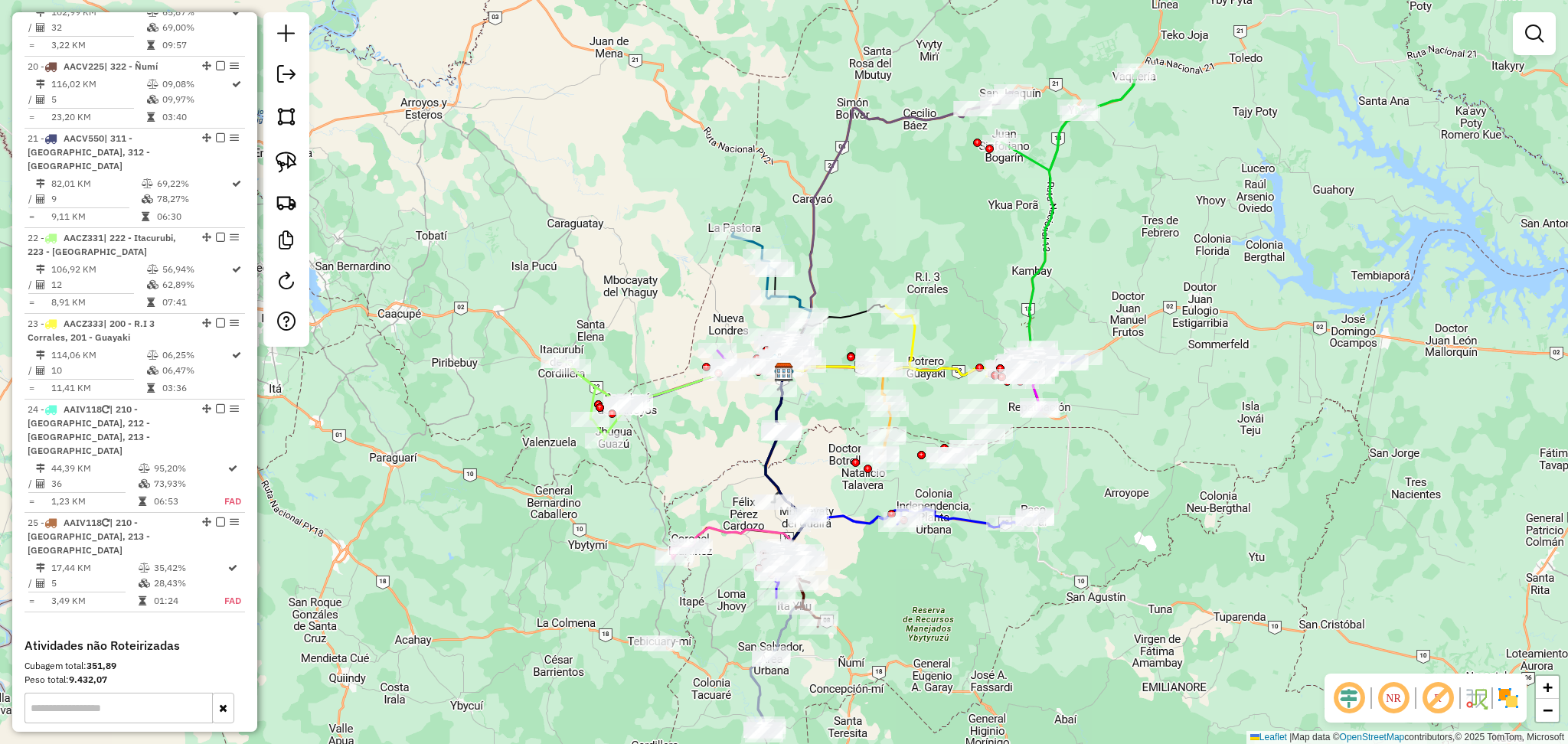
scroll to position [2343, 0]
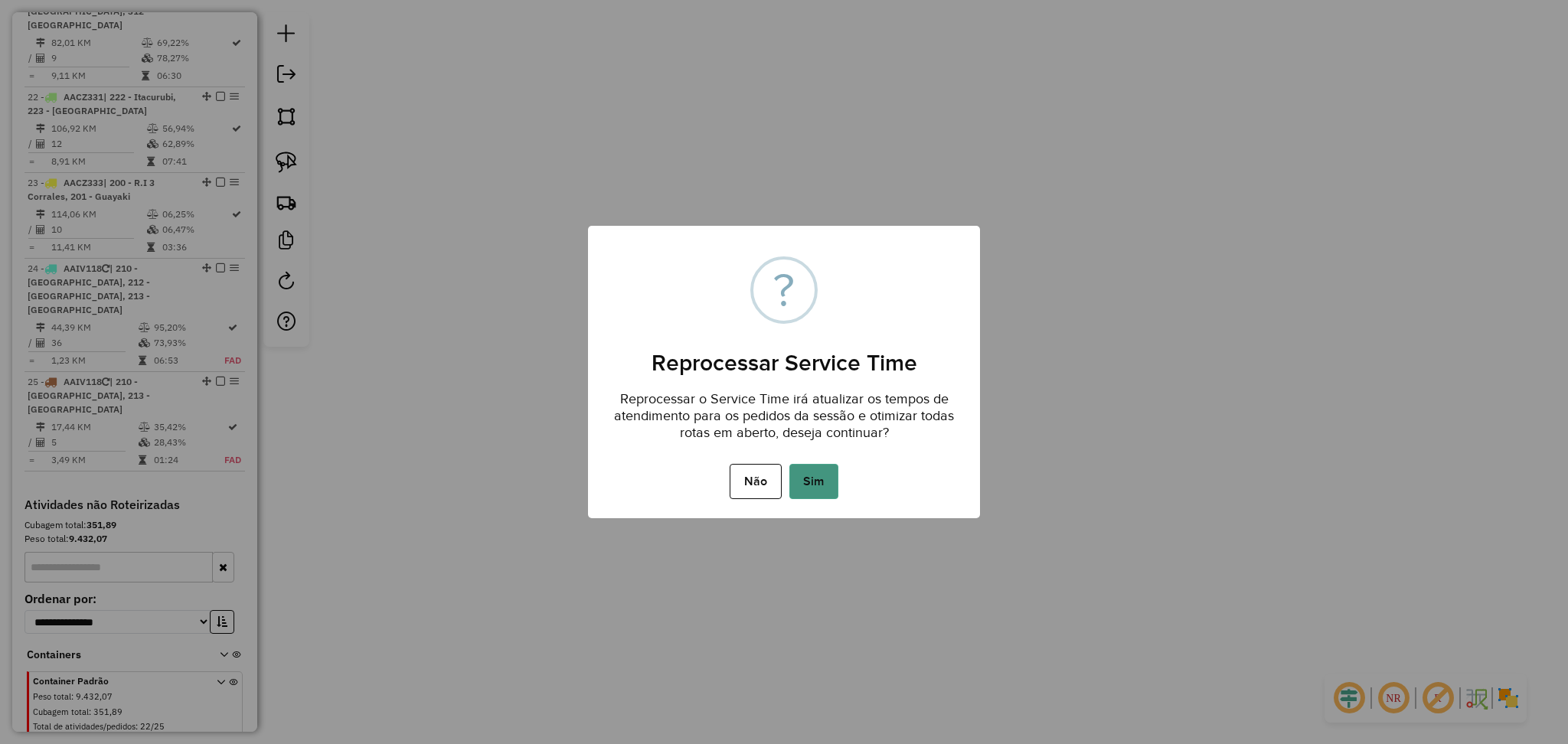
click at [794, 483] on button "Sim" at bounding box center [813, 481] width 49 height 35
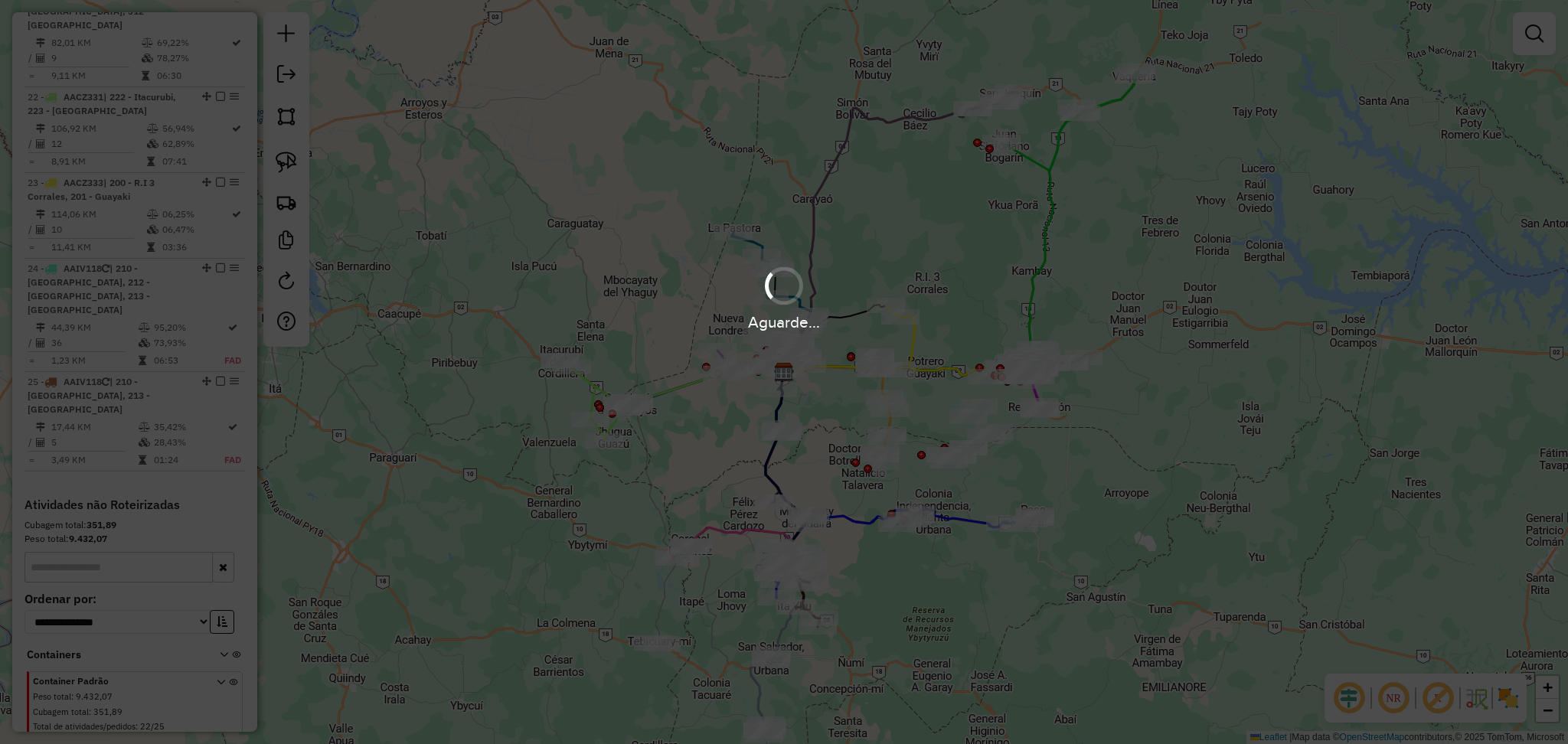
click at [294, 630] on div "Aguarde..." at bounding box center [784, 372] width 1568 height 744
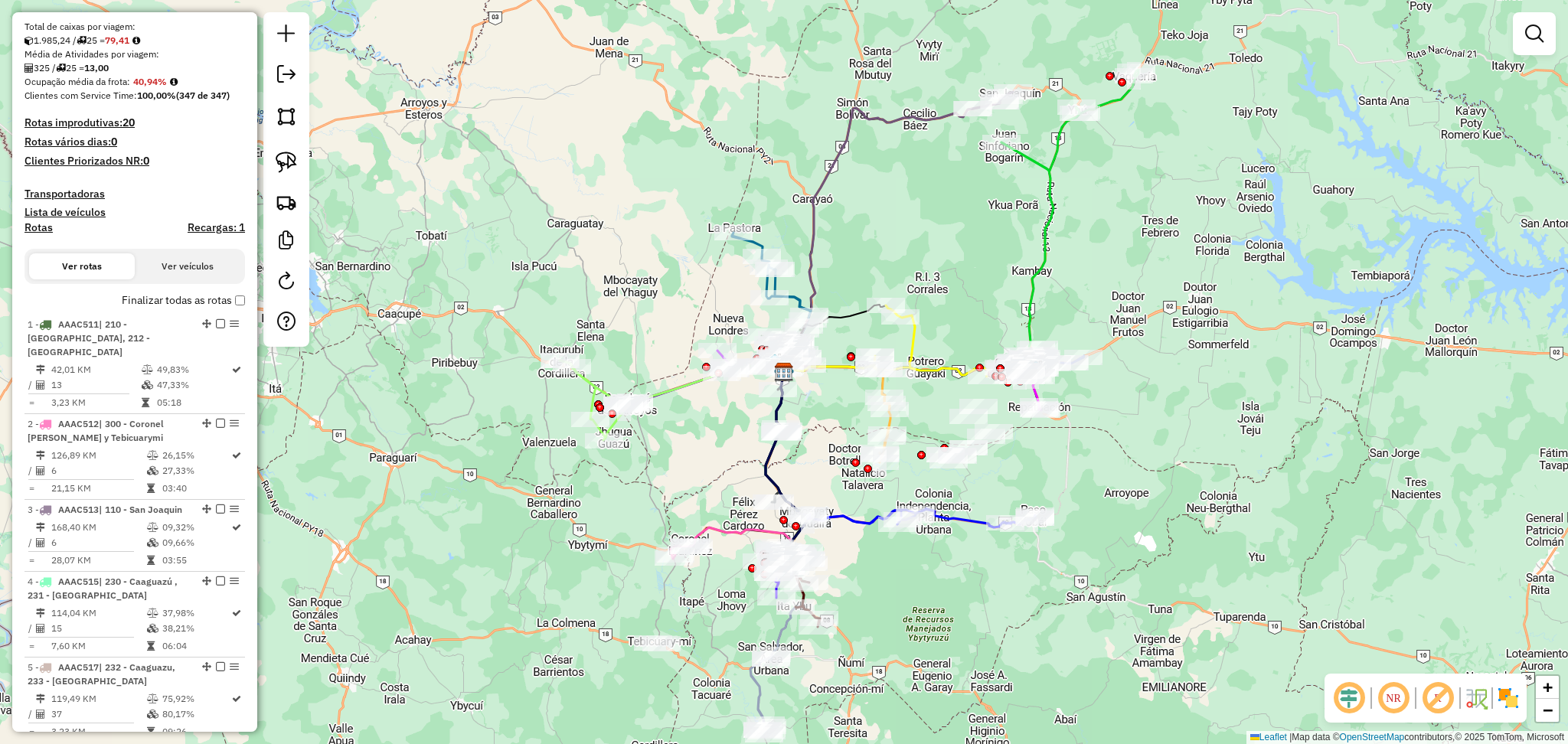
scroll to position [0, 0]
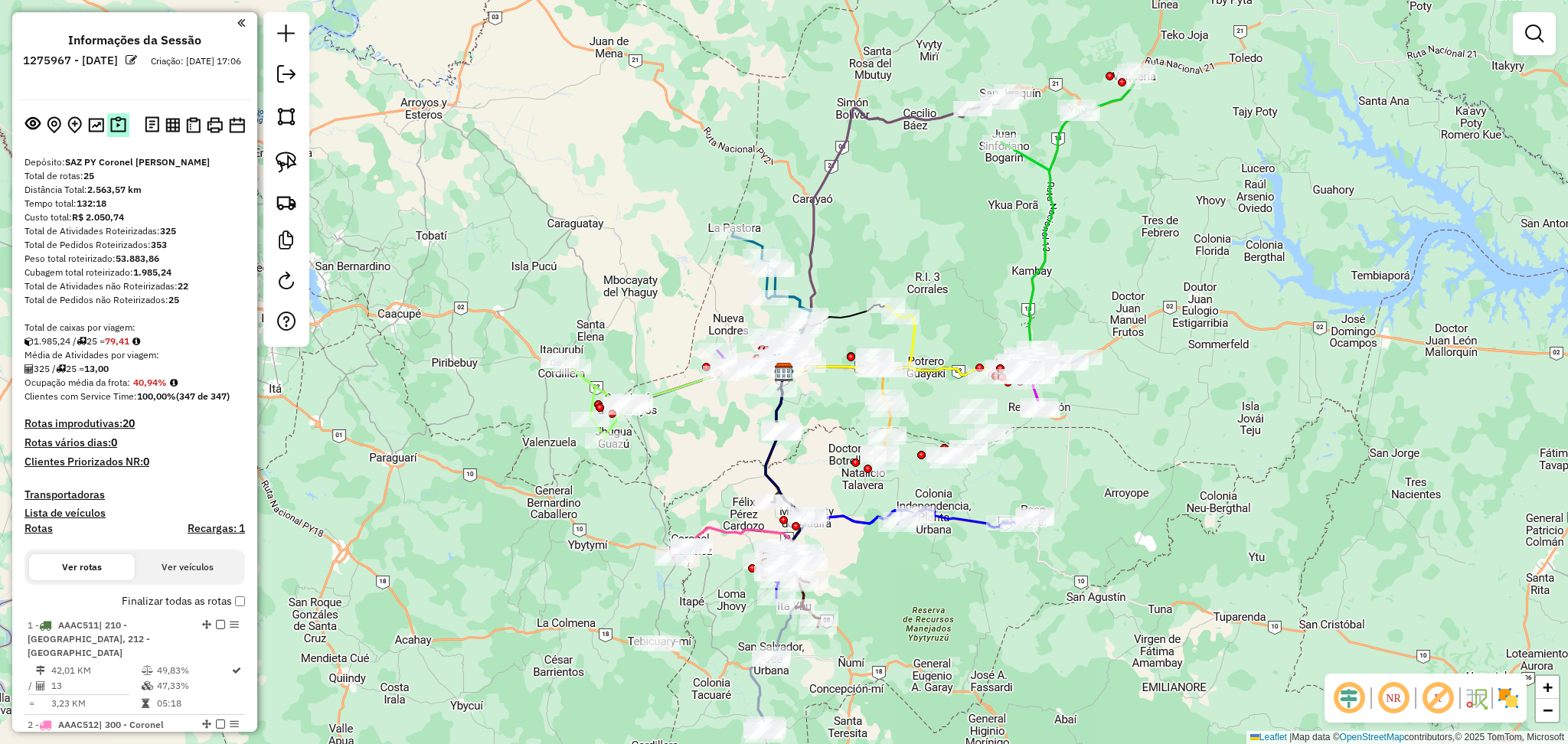
click at [119, 118] on img at bounding box center [119, 125] width 16 height 18
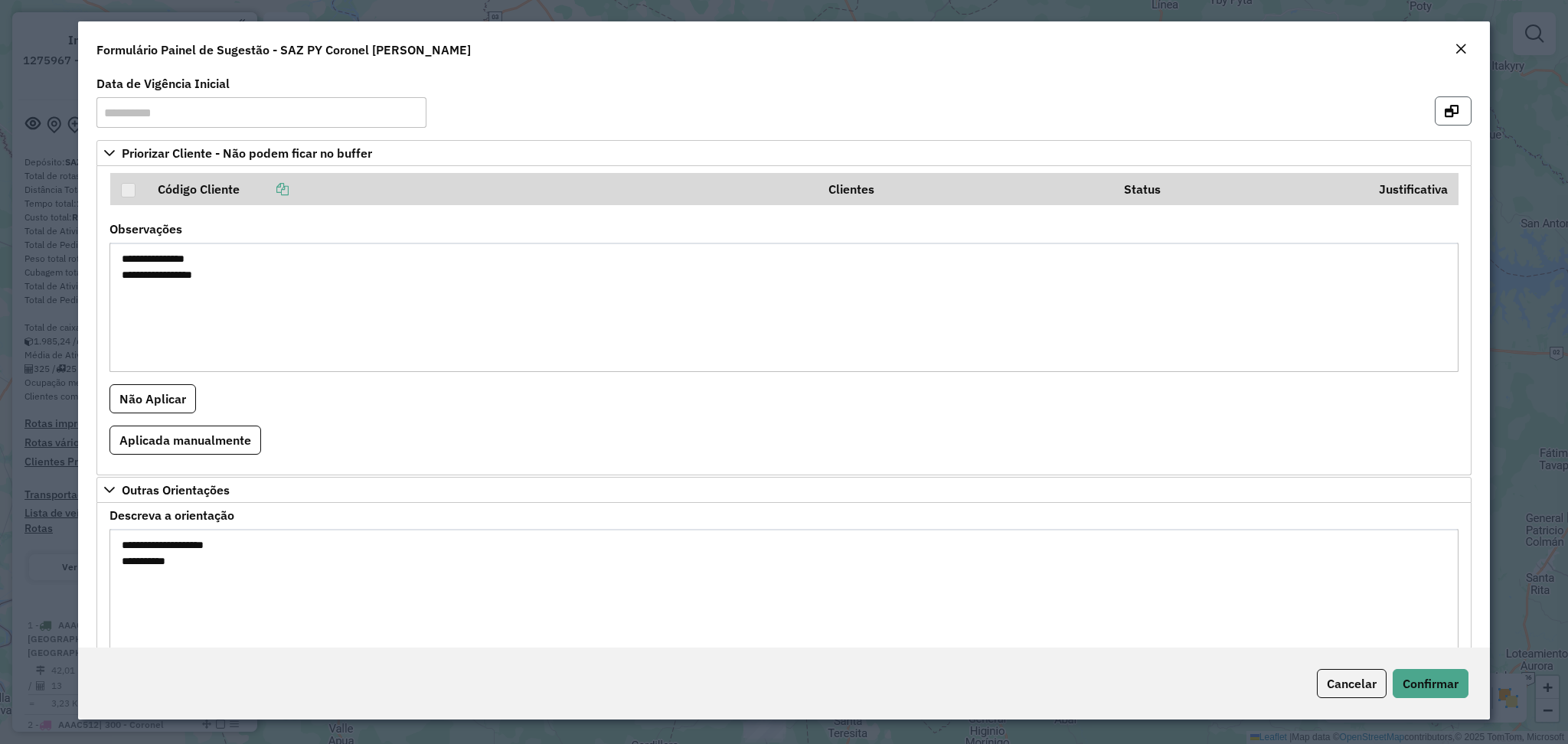
click at [1448, 114] on icon "button" at bounding box center [1451, 111] width 13 height 13
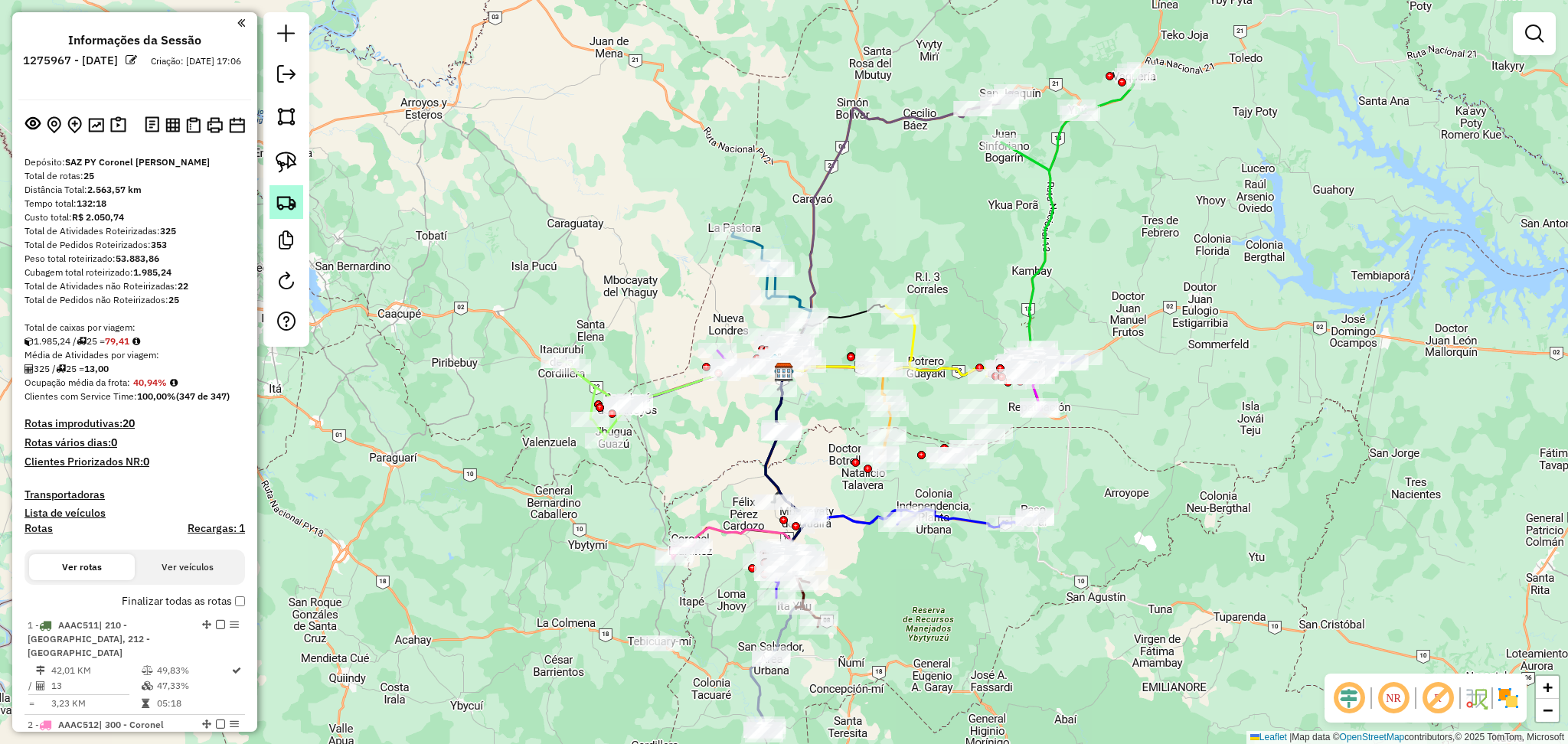
click at [291, 202] on img at bounding box center [287, 202] width 22 height 22
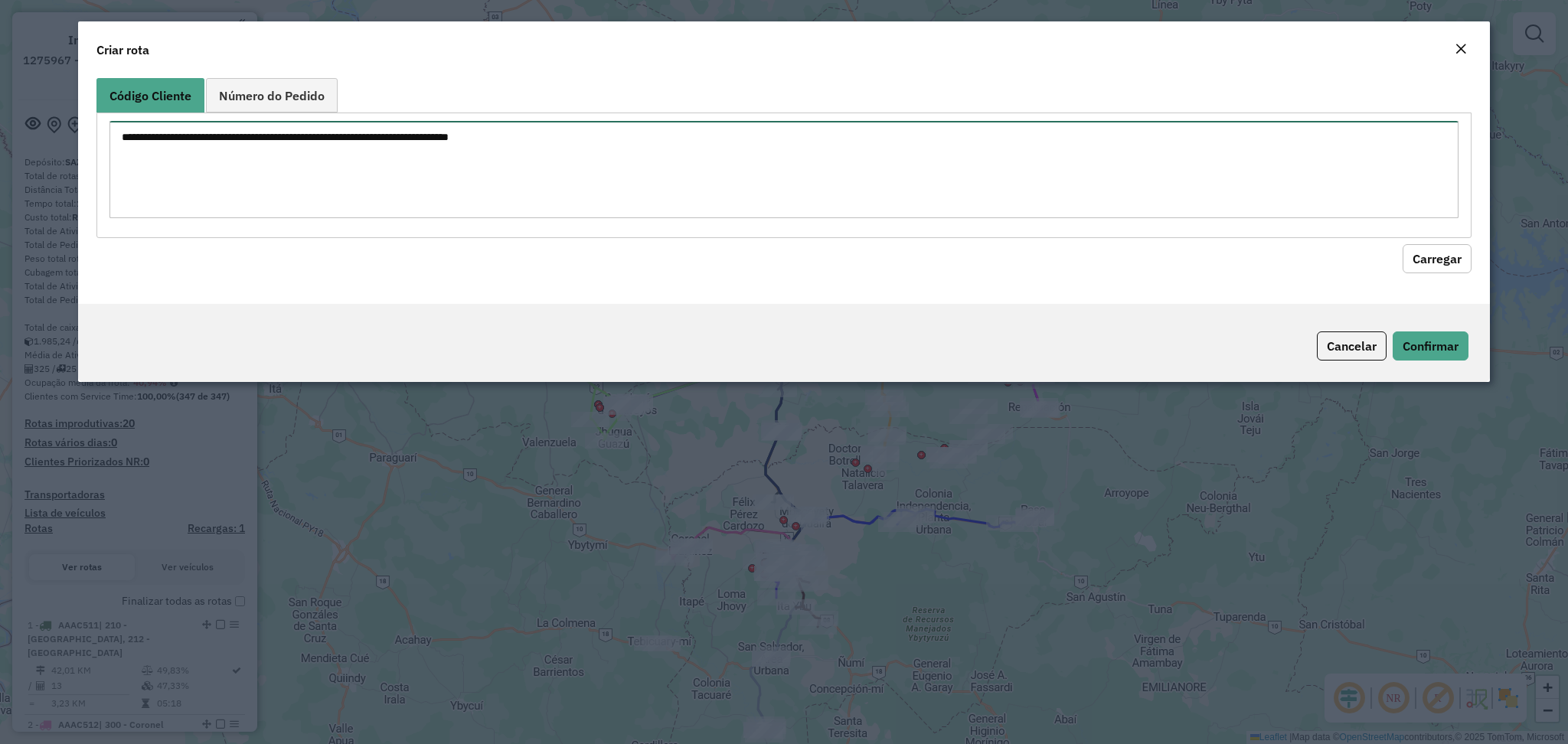
click at [570, 145] on textarea at bounding box center [784, 170] width 1348 height 97
paste textarea "**********"
type textarea "**********"
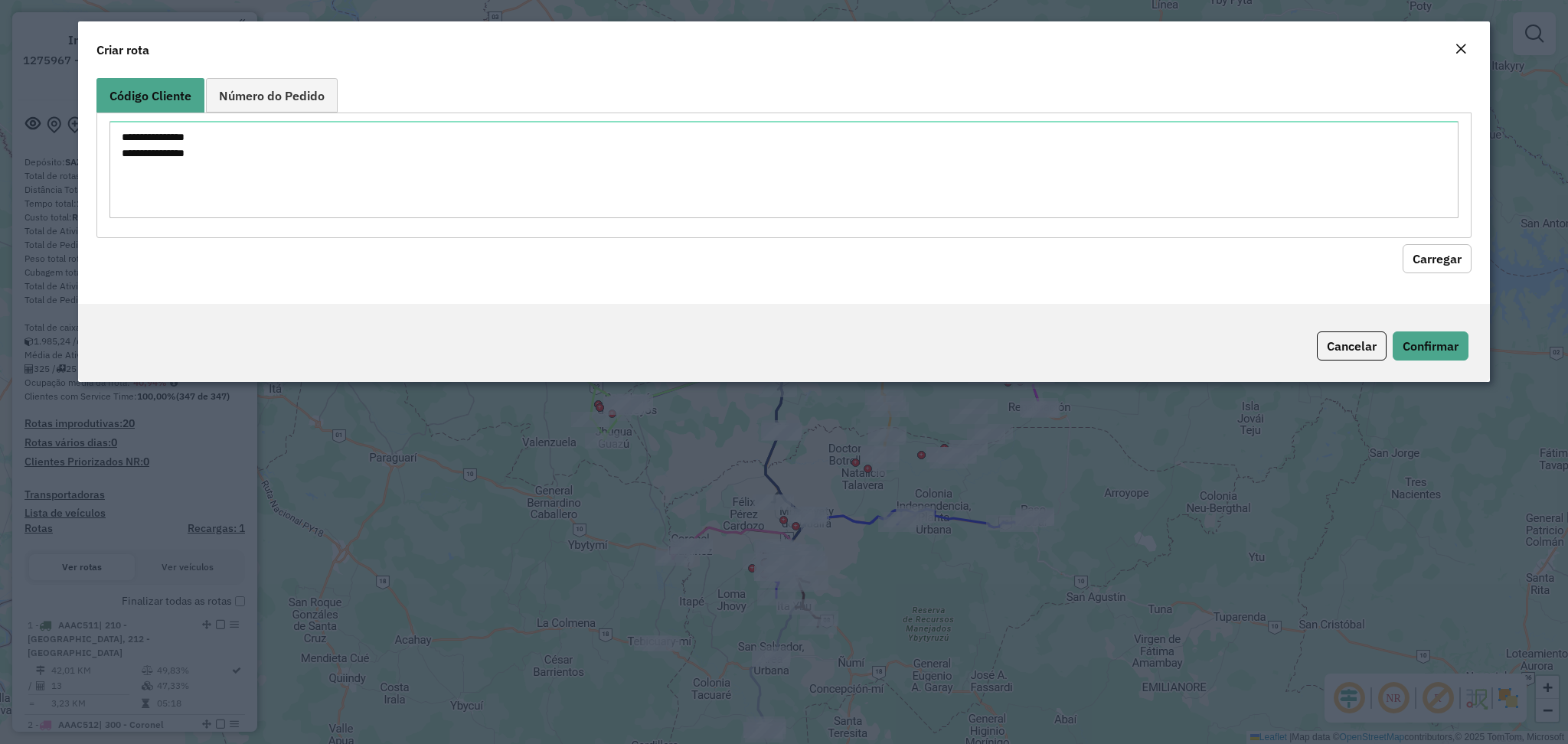
click at [1459, 267] on button "Carregar" at bounding box center [1437, 259] width 69 height 29
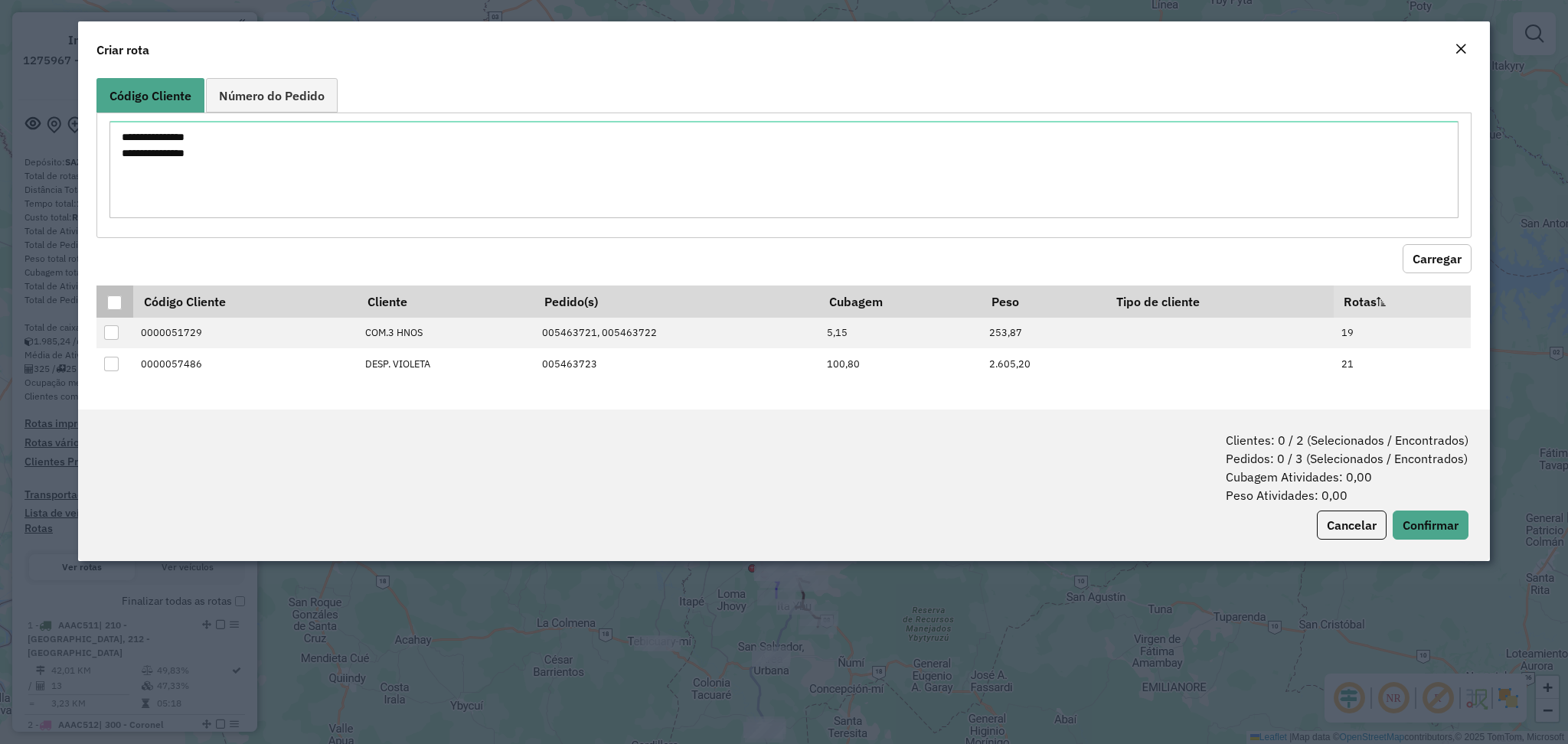
click at [107, 307] on div at bounding box center [114, 303] width 14 height 14
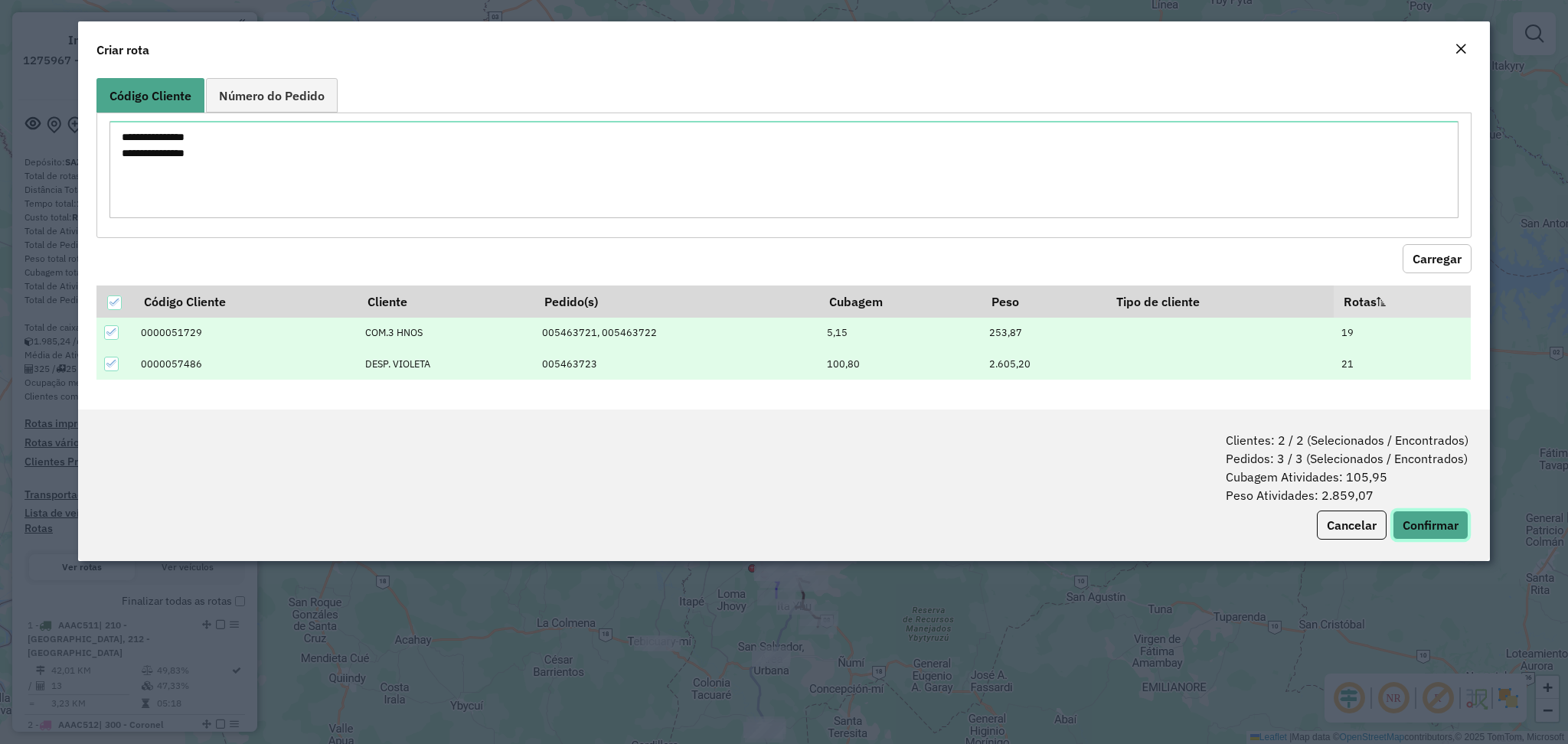
click at [1419, 515] on button "Confirmar" at bounding box center [1431, 525] width 75 height 29
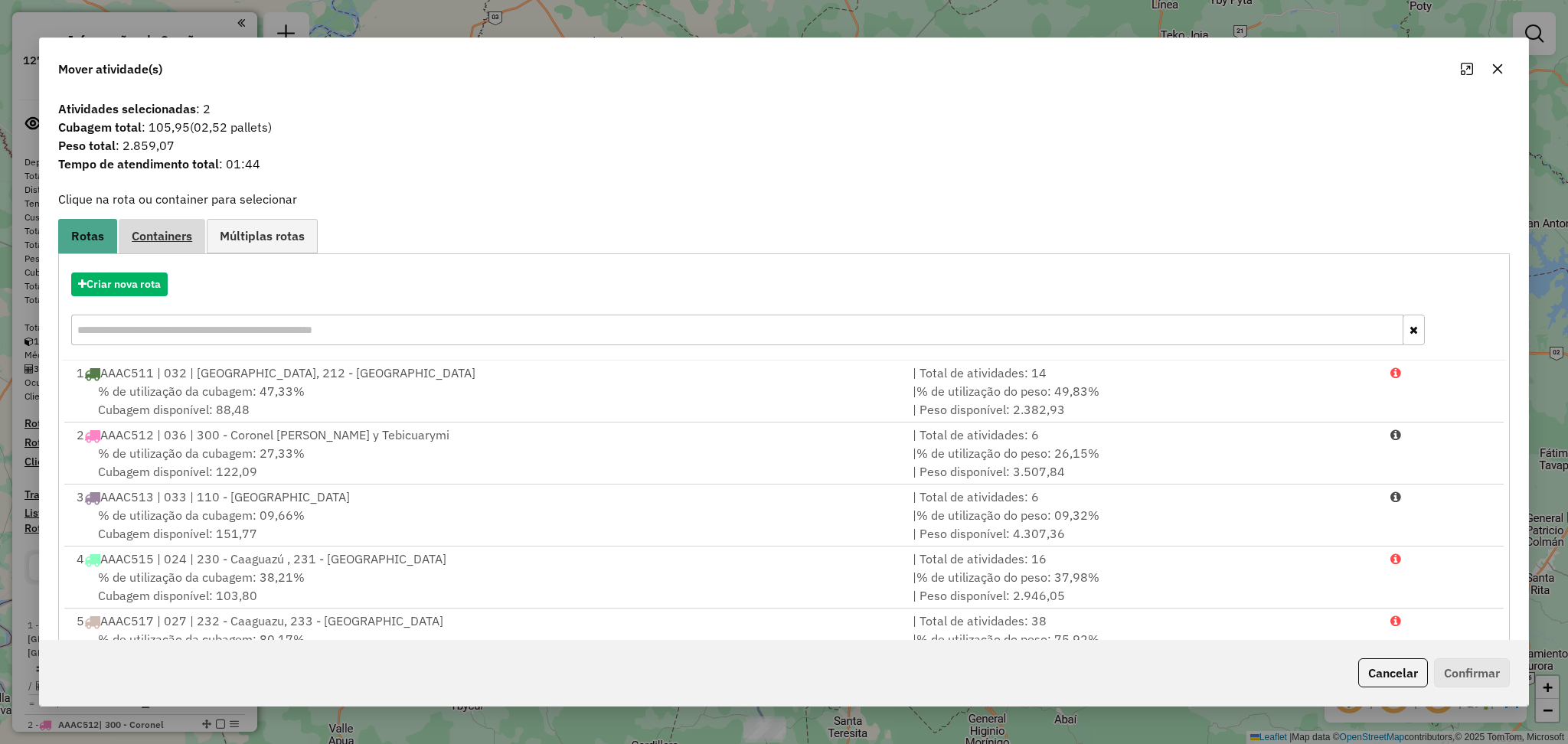
click at [177, 234] on span "Containers" at bounding box center [162, 236] width 60 height 13
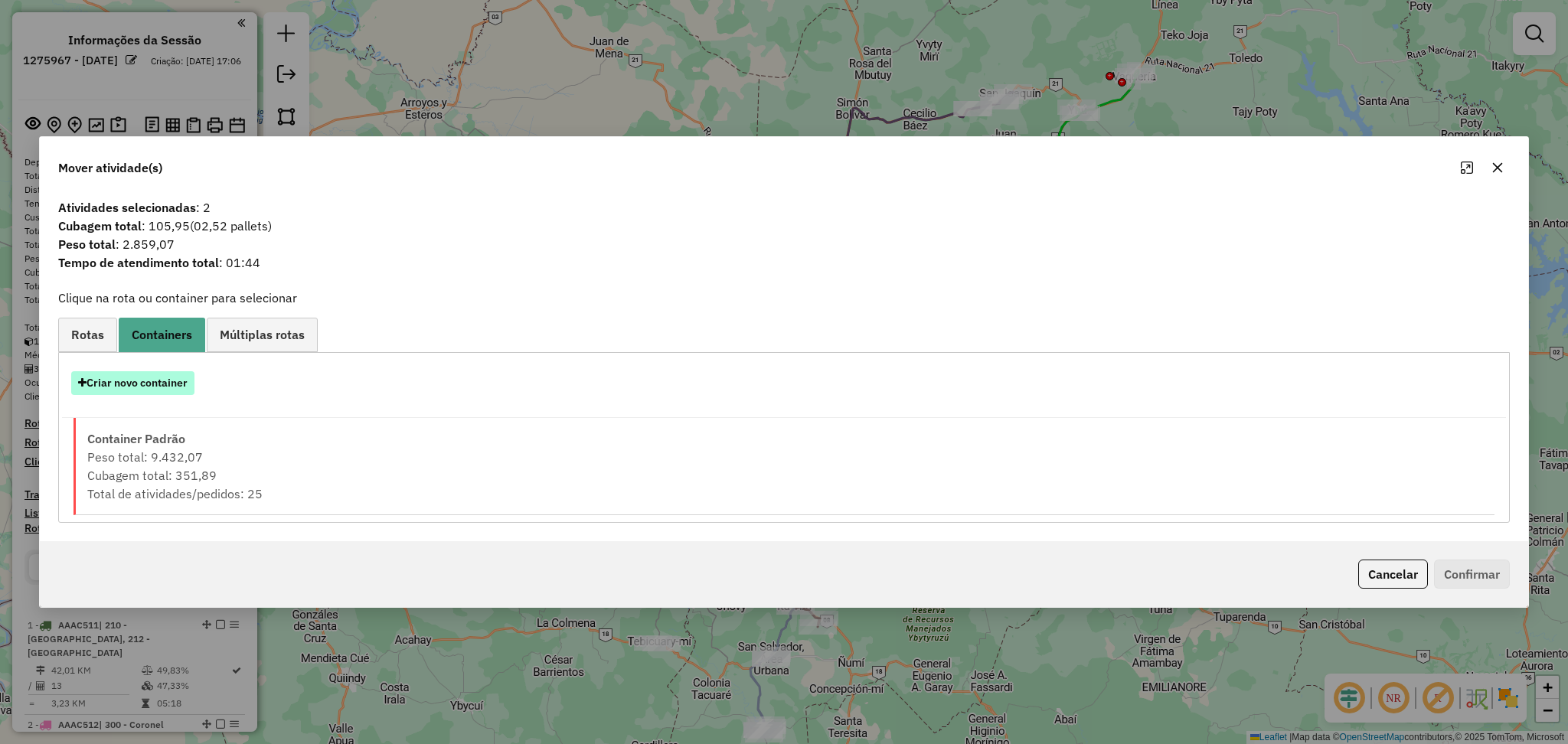
click at [177, 391] on button "Criar novo container" at bounding box center [132, 383] width 123 height 23
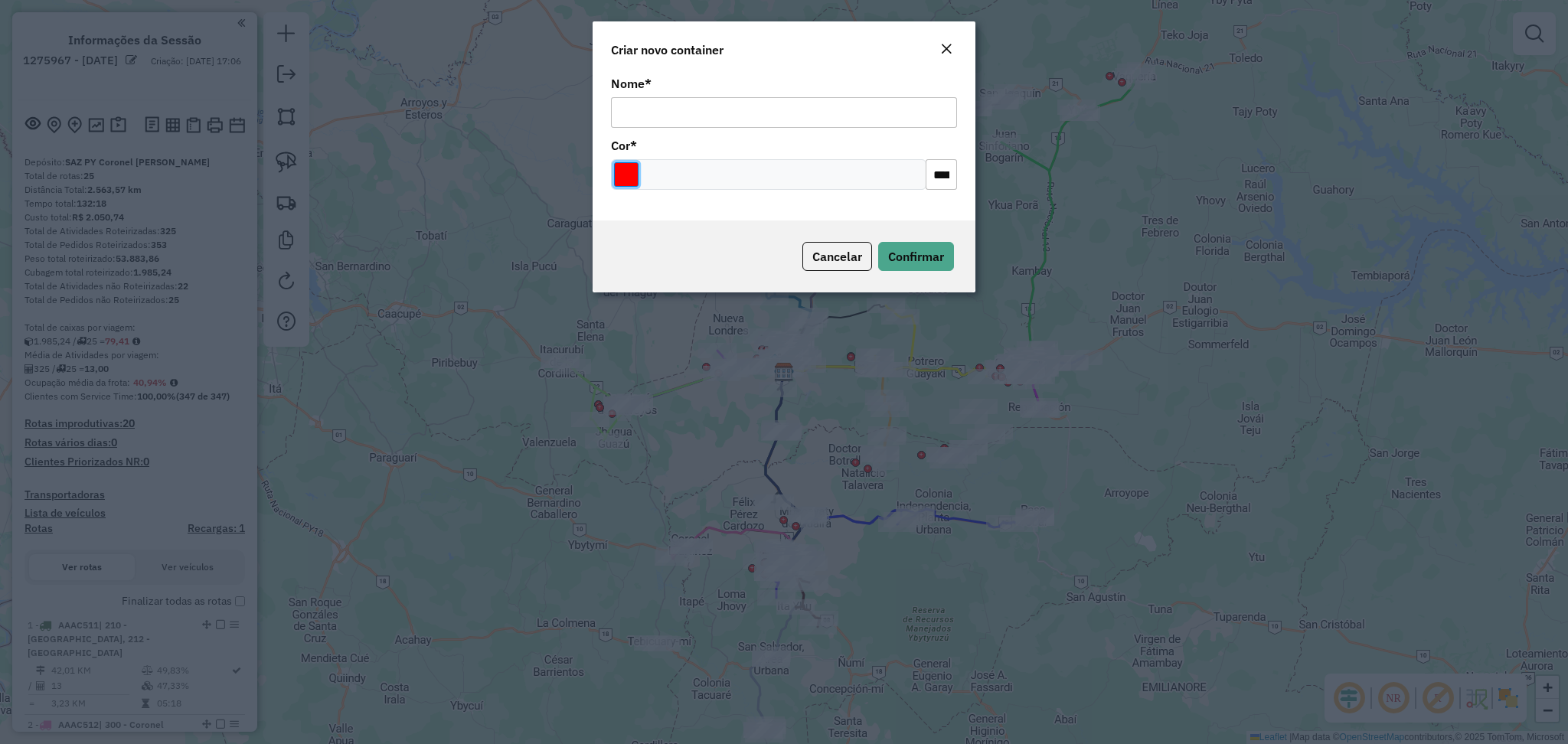
click at [631, 182] on input "Select a color" at bounding box center [625, 174] width 24 height 24
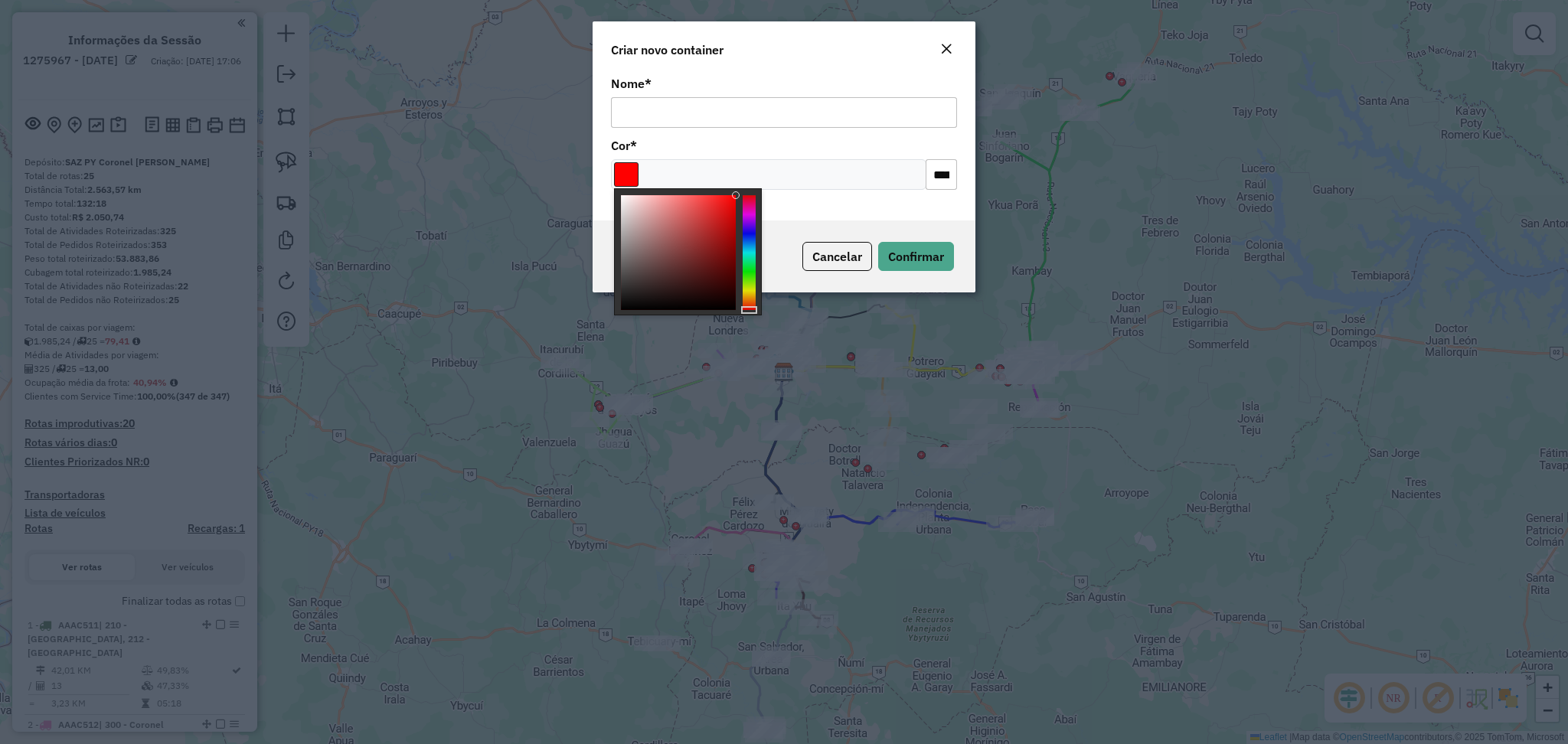
type input "*******"
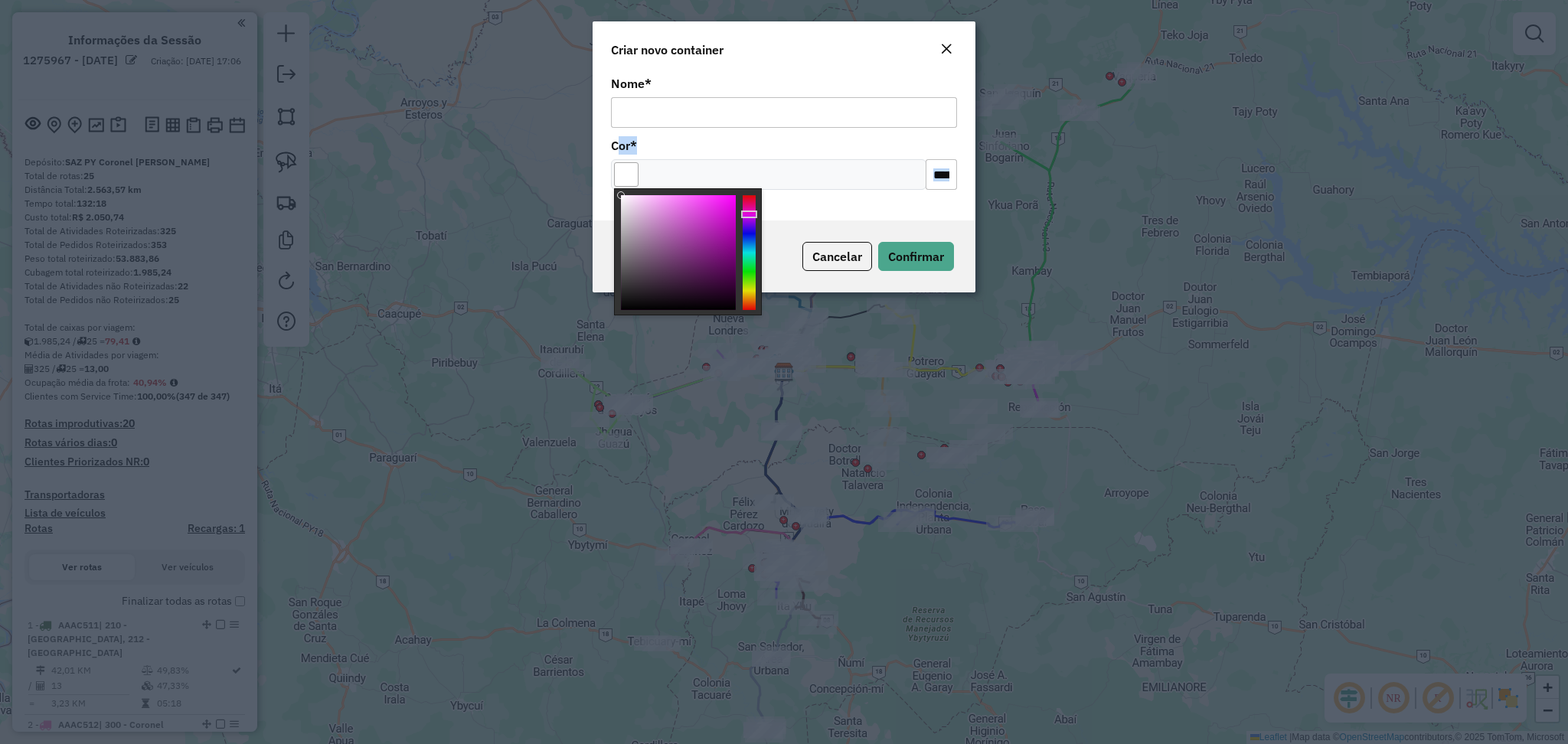
drag, startPoint x: 665, startPoint y: 228, endPoint x: 592, endPoint y: 146, distance: 109.8
click at [592, 146] on body "Aguarde... Pop-up bloqueado! Seu navegador bloqueou automáticamente a abertura …" at bounding box center [784, 372] width 1568 height 744
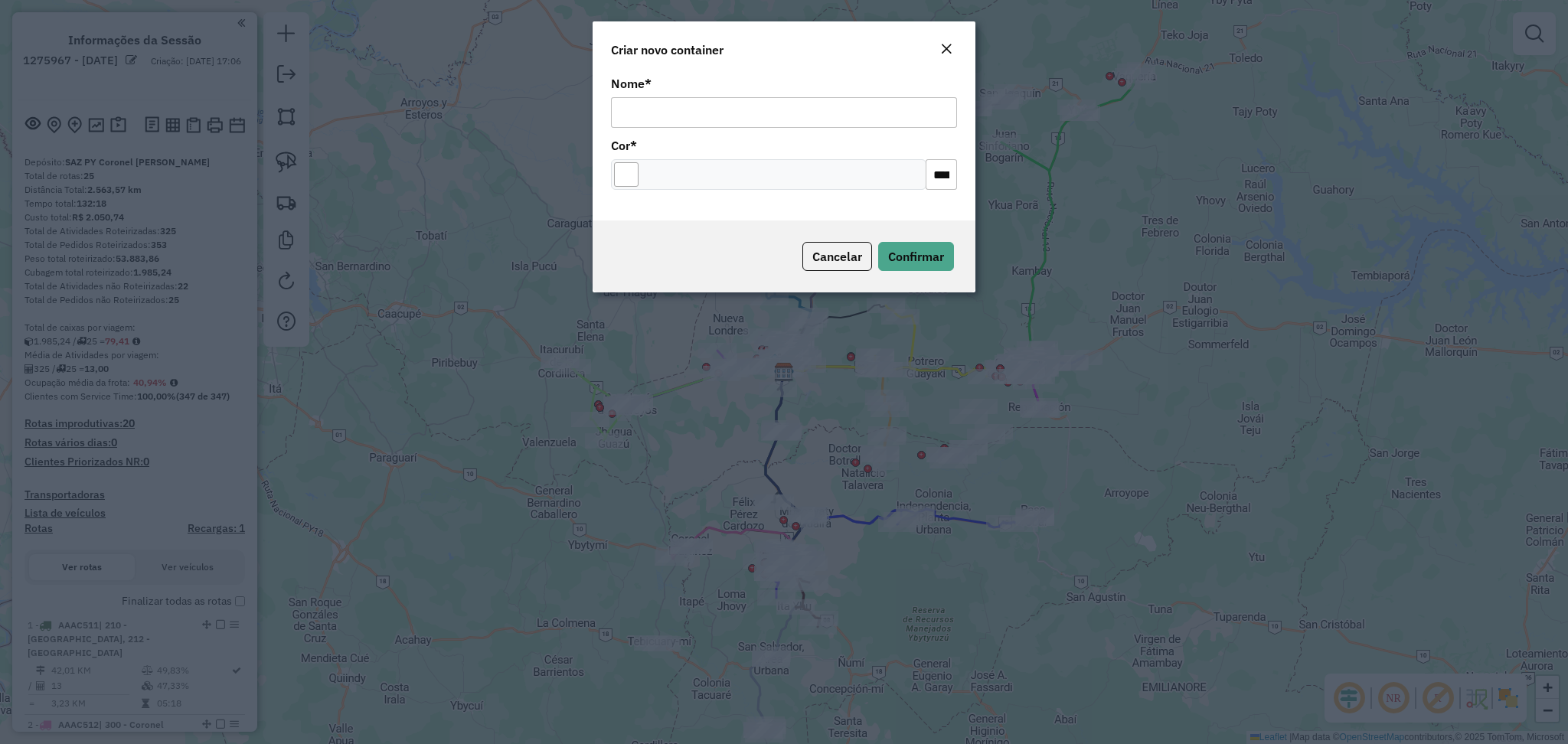
click at [631, 115] on input "Nome *" at bounding box center [784, 112] width 346 height 31
type input "*****"
click at [913, 258] on span "Confirmar" at bounding box center [916, 256] width 56 height 15
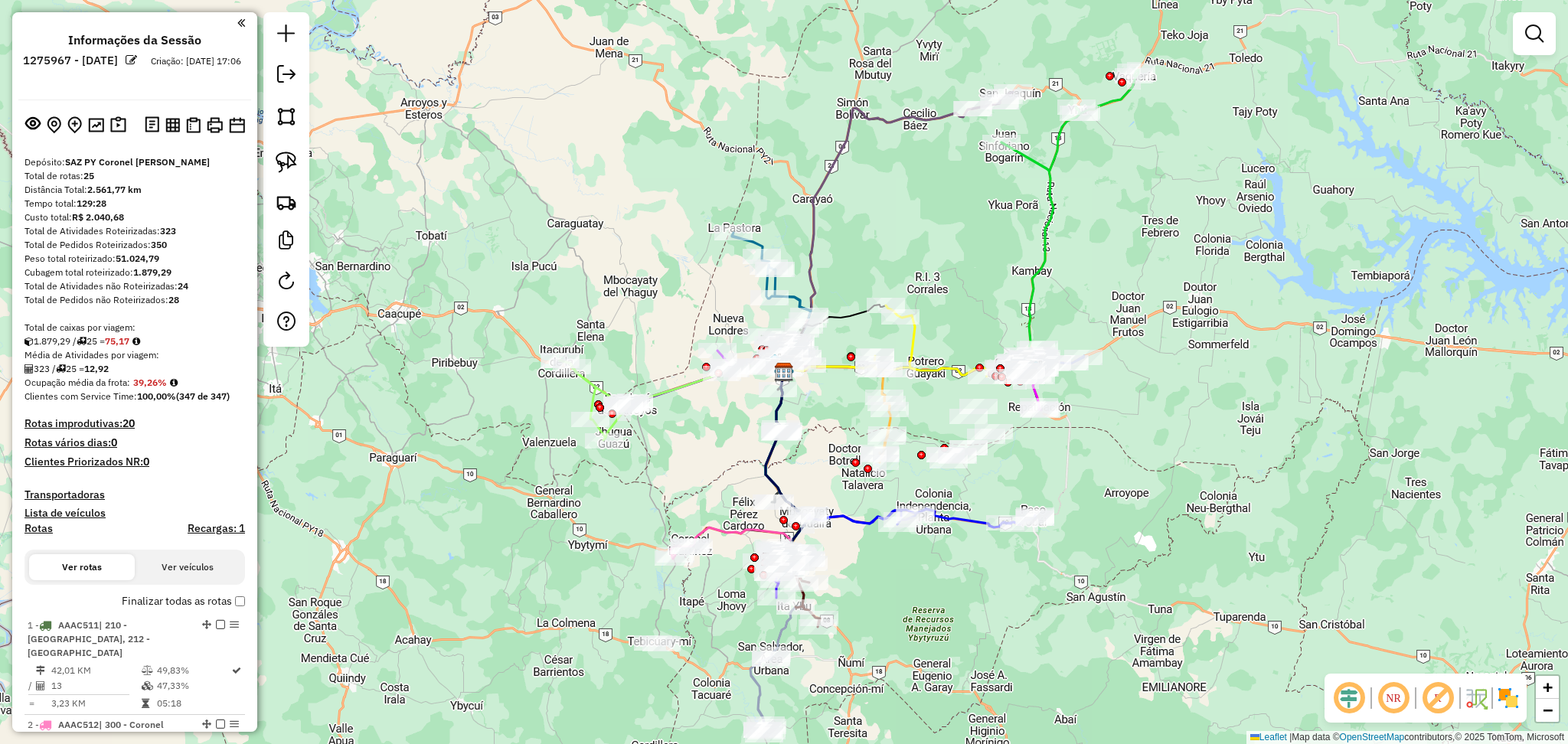
click at [304, 205] on div at bounding box center [286, 180] width 46 height 334
click at [291, 205] on img at bounding box center [287, 202] width 22 height 22
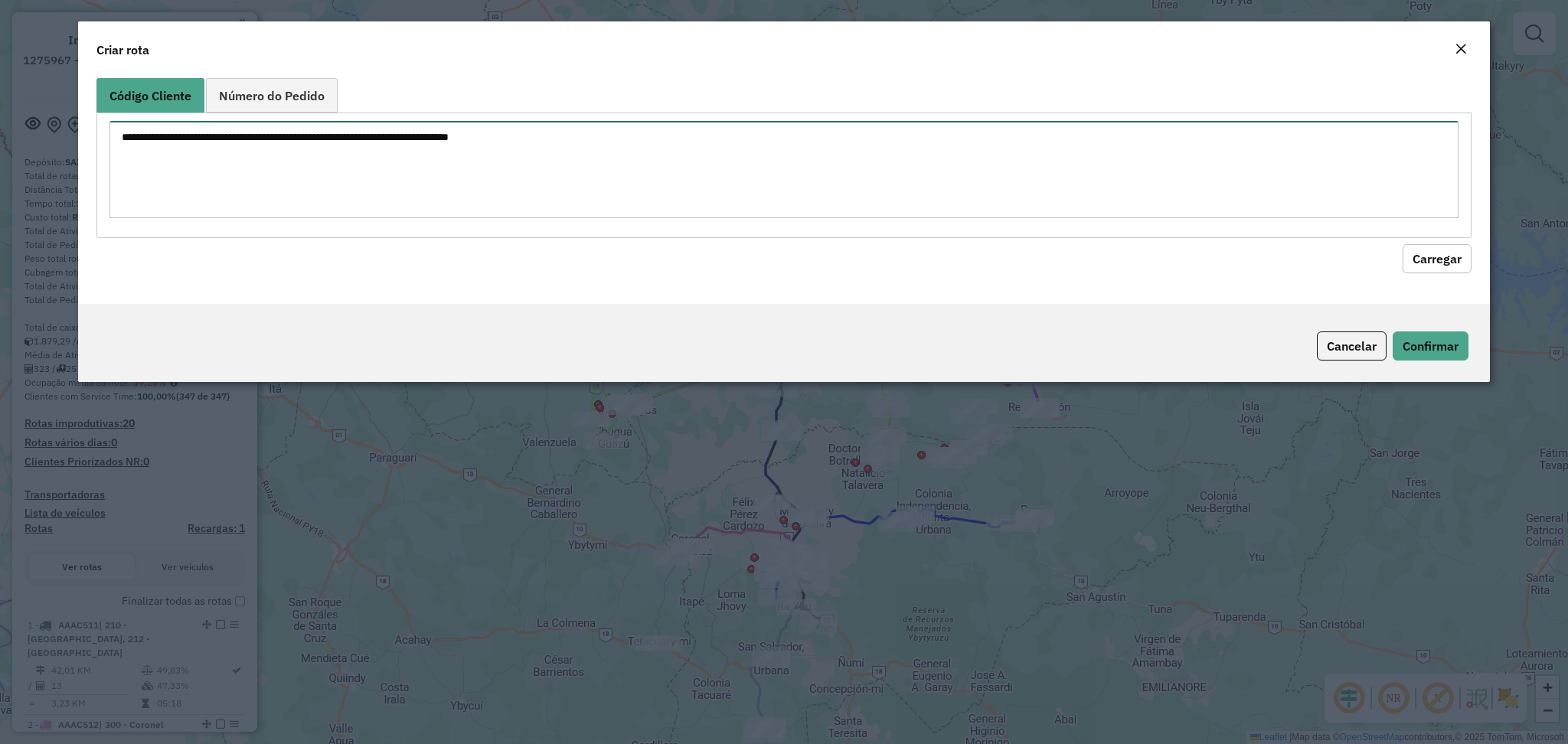
click at [664, 151] on textarea at bounding box center [784, 170] width 1348 height 97
paste textarea "**********"
type textarea "**********"
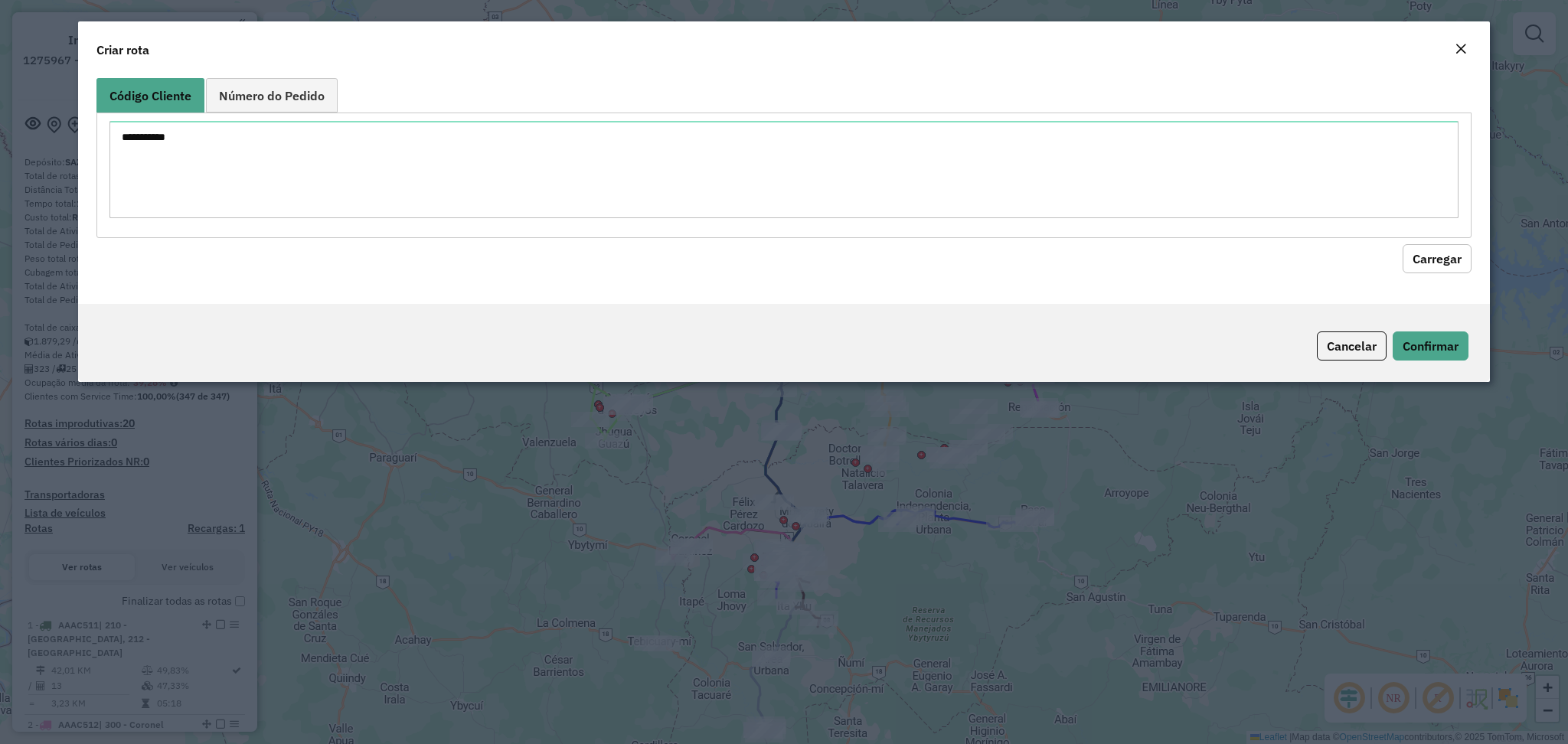
click at [1464, 252] on button "Carregar" at bounding box center [1437, 259] width 69 height 29
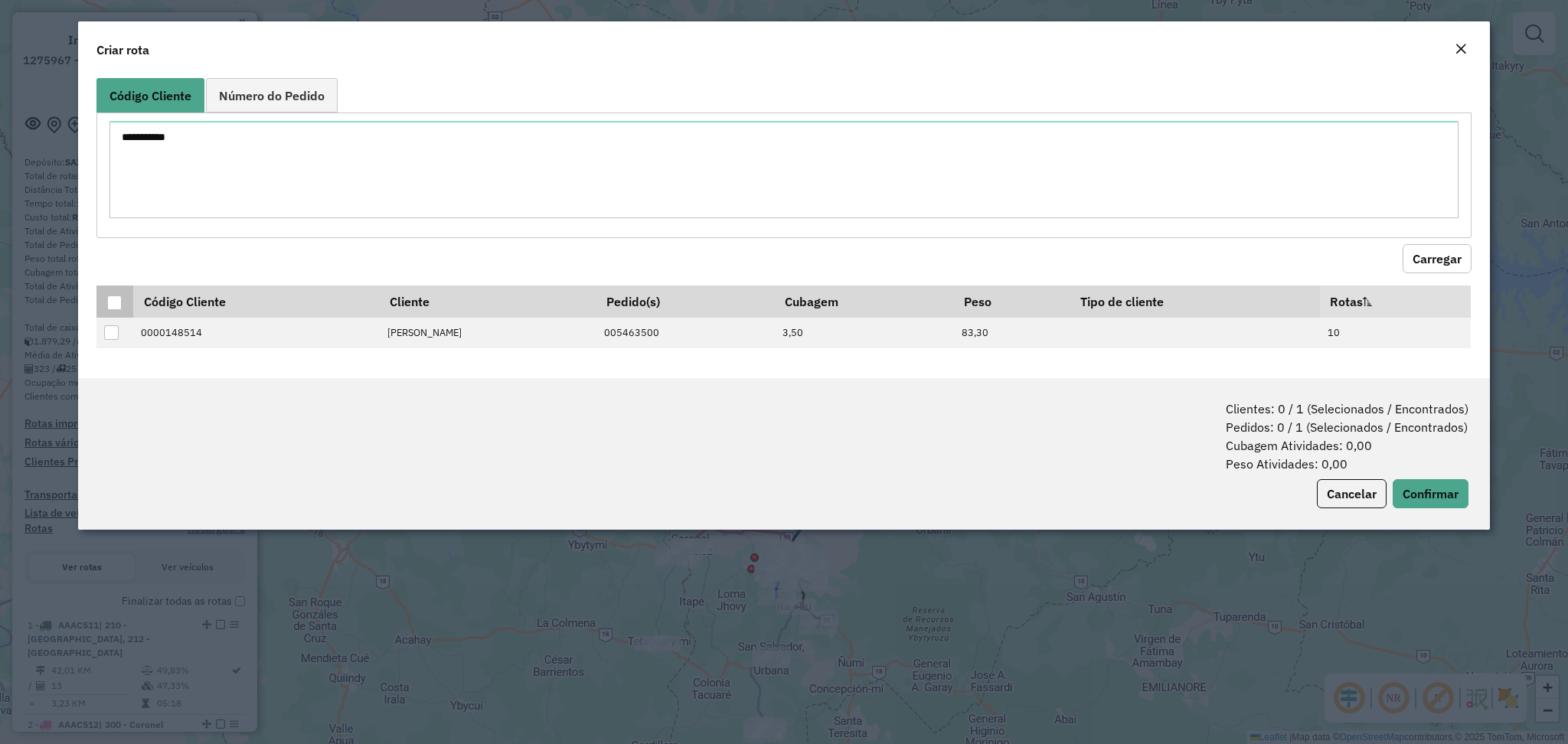
click at [119, 303] on div at bounding box center [114, 303] width 14 height 14
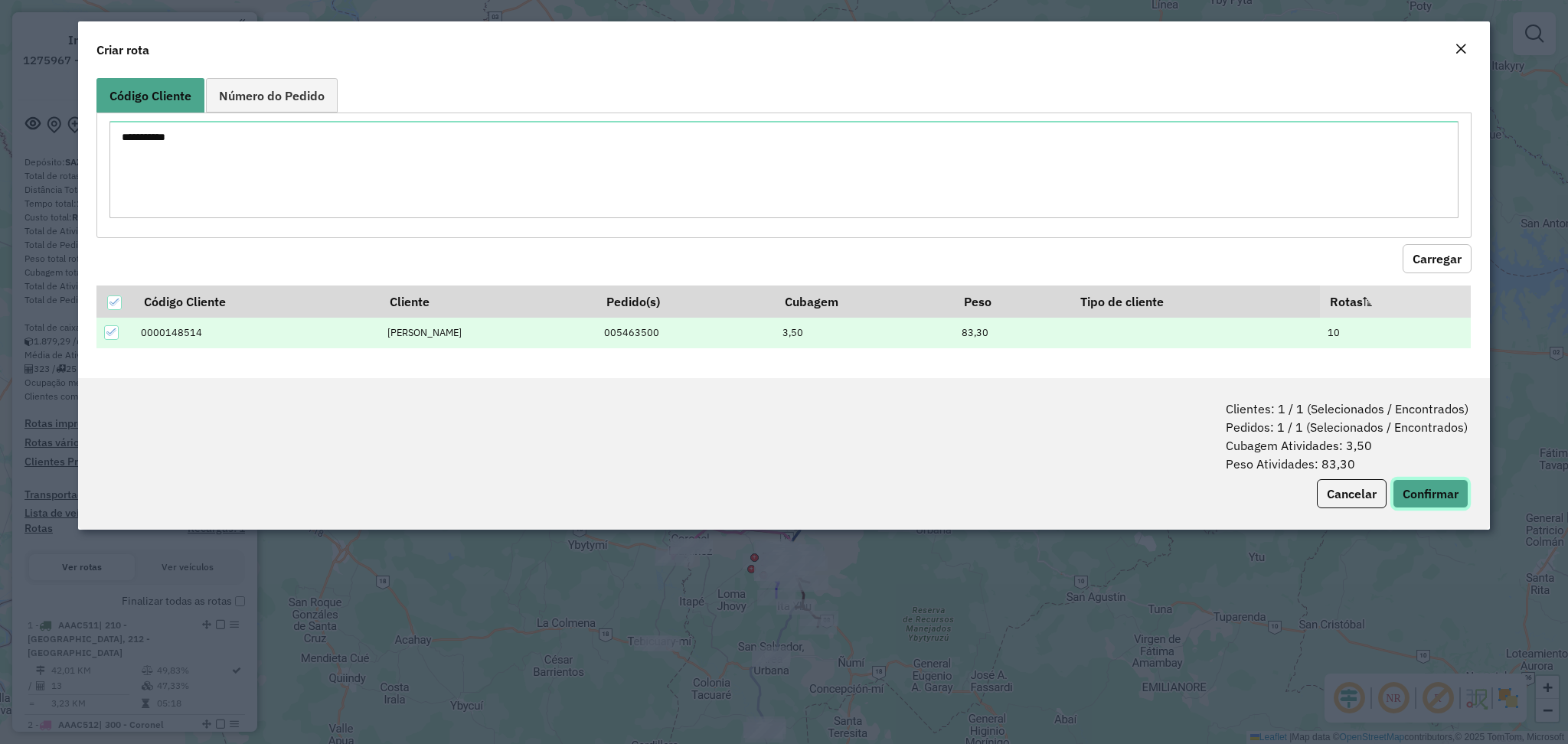
click at [1435, 498] on button "Confirmar" at bounding box center [1431, 493] width 75 height 29
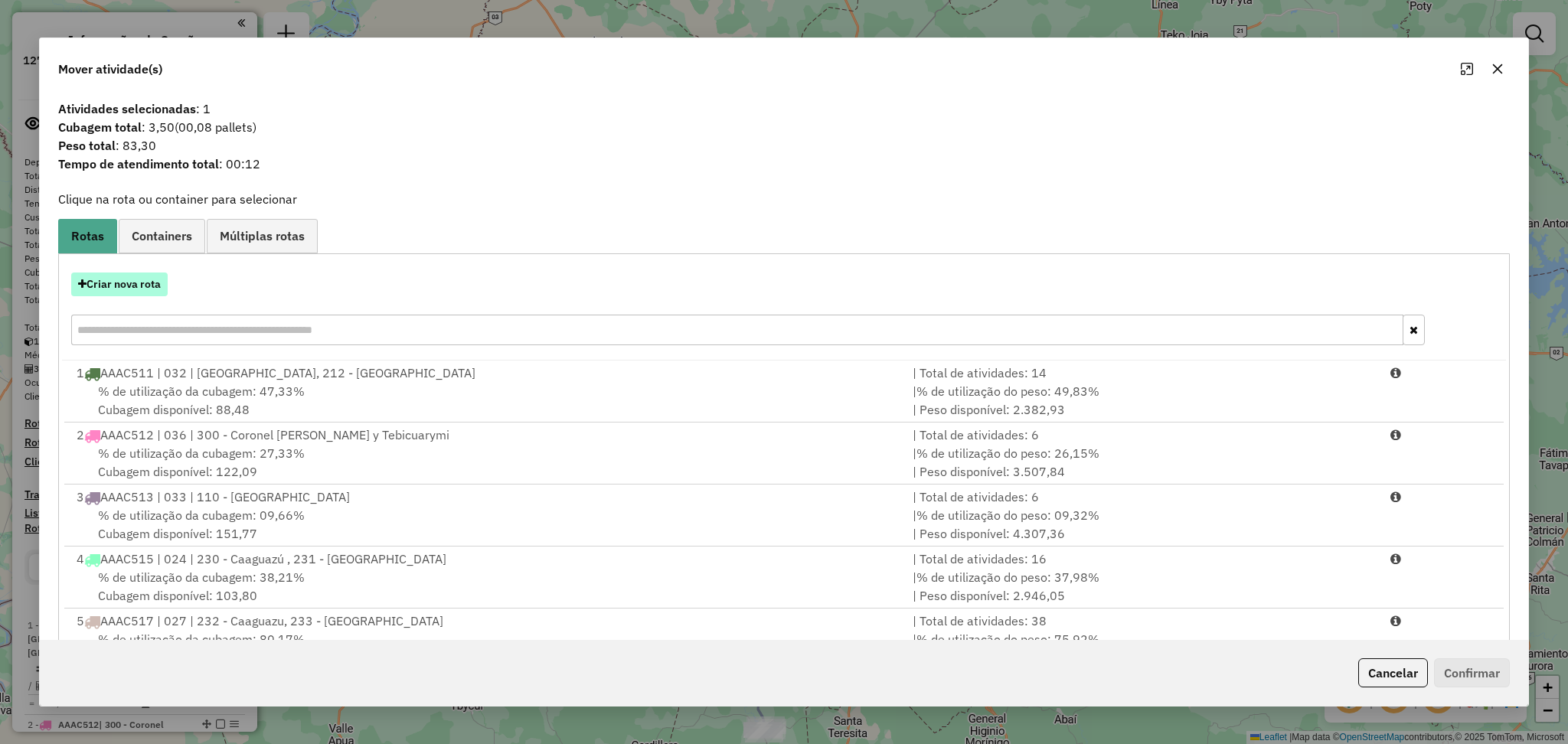
click at [119, 286] on button "Criar nova rota" at bounding box center [119, 284] width 96 height 23
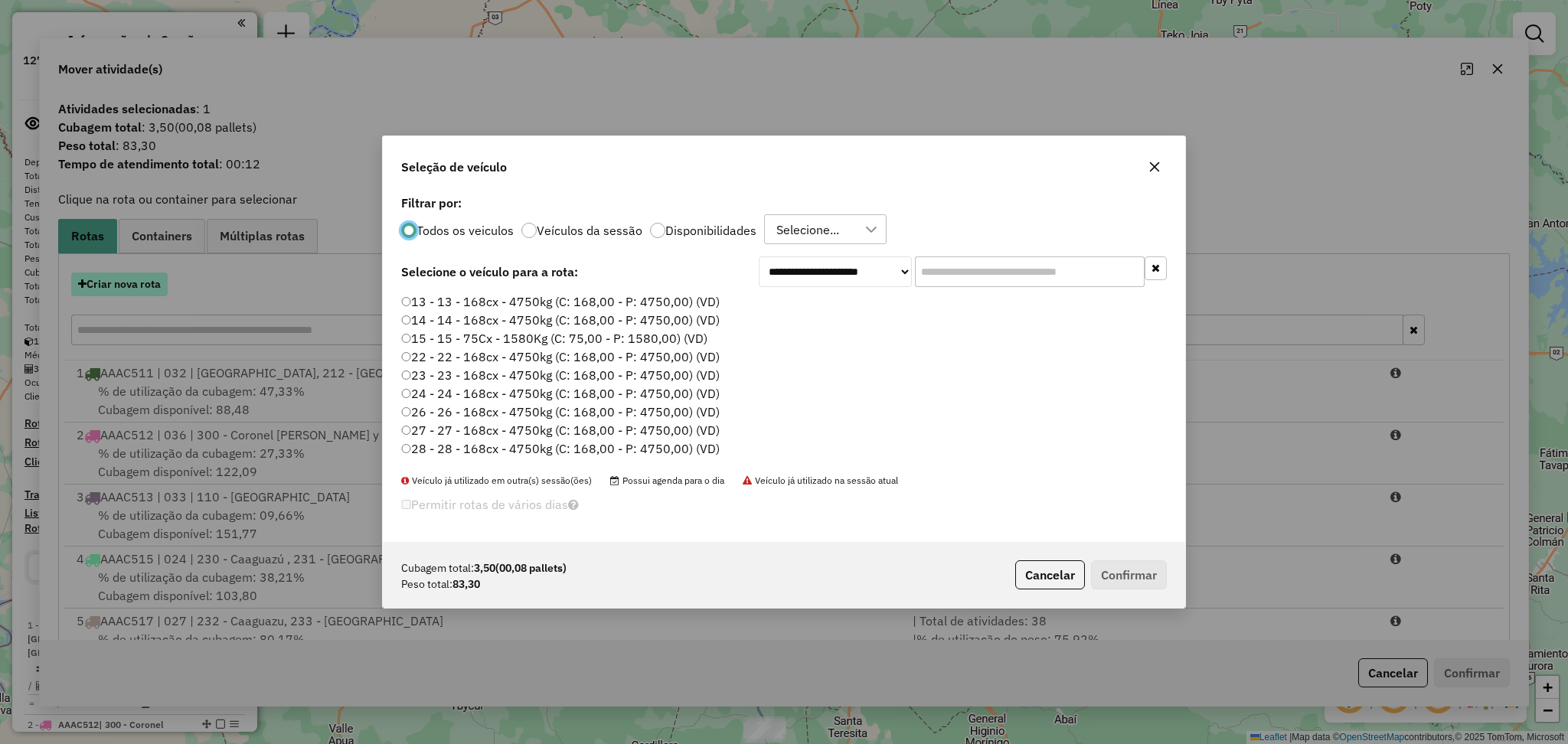
scroll to position [7, 4]
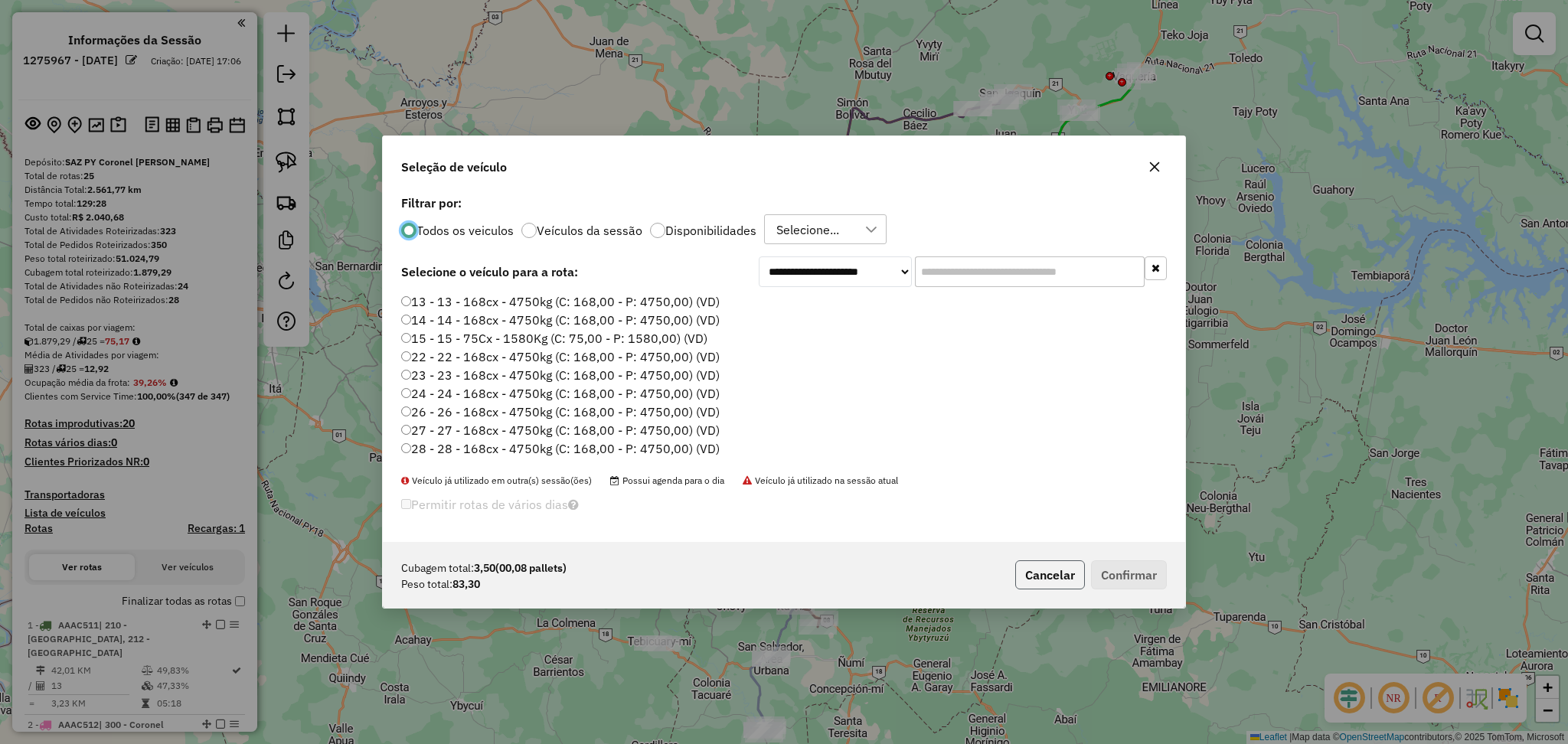
drag, startPoint x: 1059, startPoint y: 583, endPoint x: 628, endPoint y: 434, distance: 456.0
click at [1058, 581] on button "Cancelar" at bounding box center [1050, 575] width 70 height 29
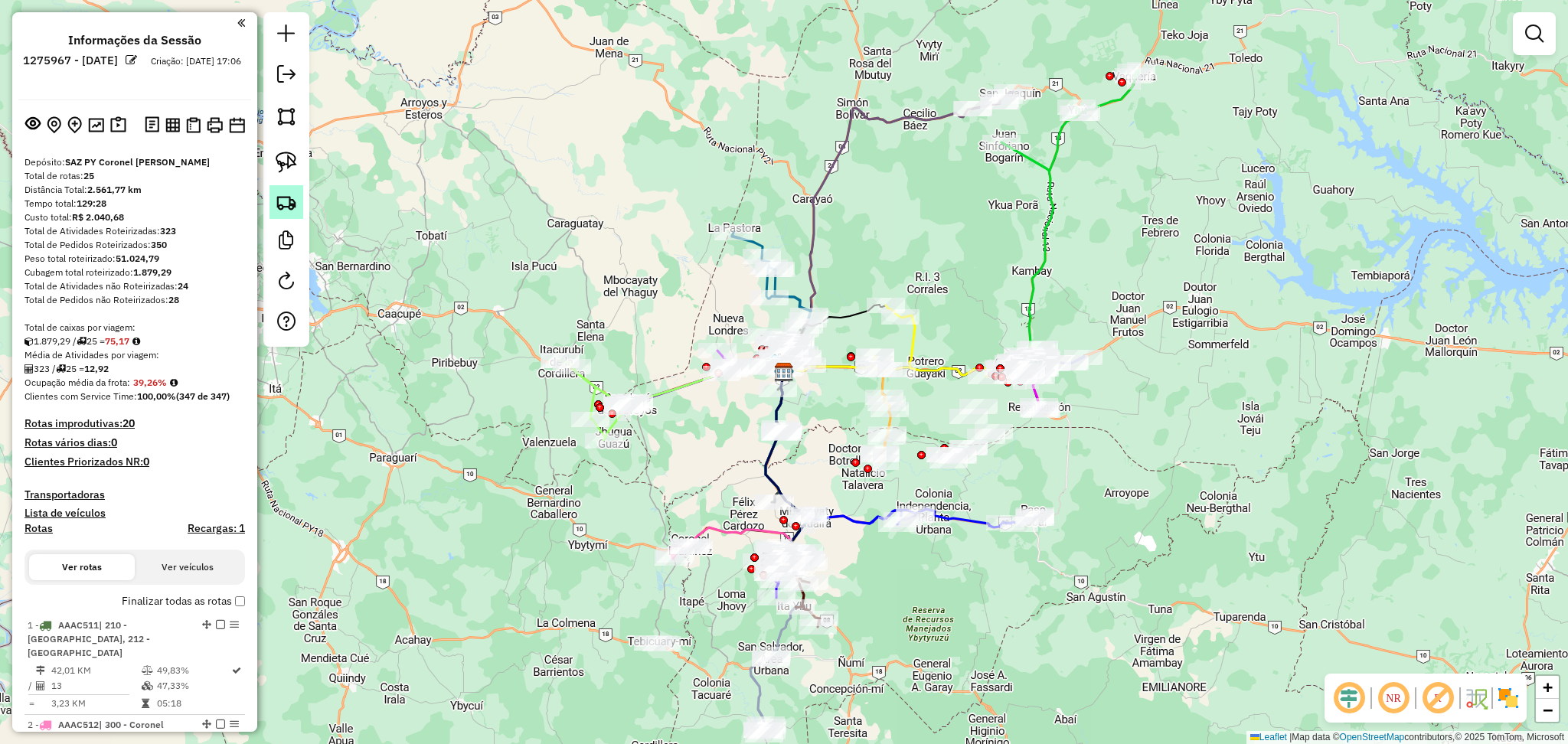
click at [283, 202] on img at bounding box center [287, 202] width 22 height 22
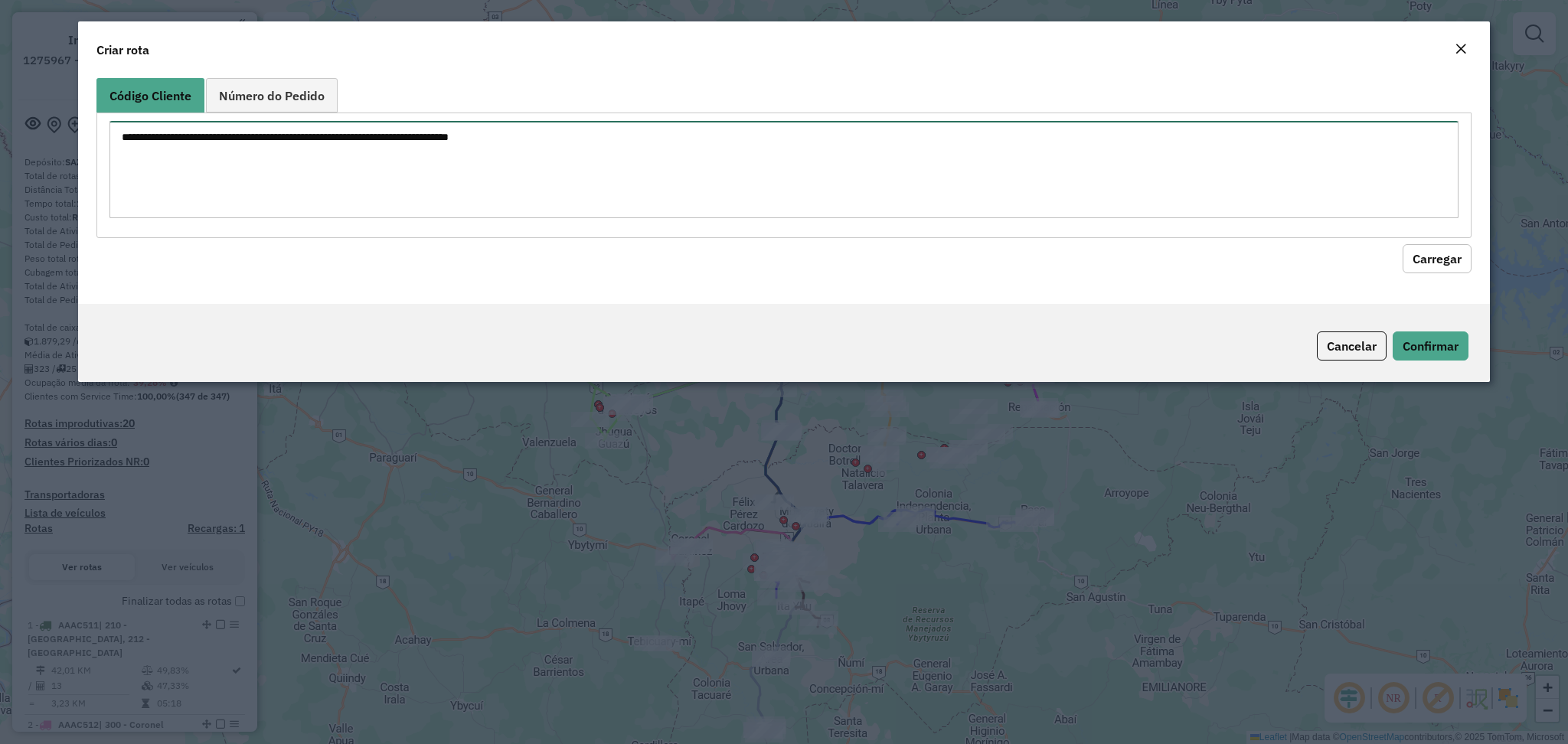
click at [577, 142] on textarea at bounding box center [784, 170] width 1348 height 97
paste textarea "**********"
type textarea "**********"
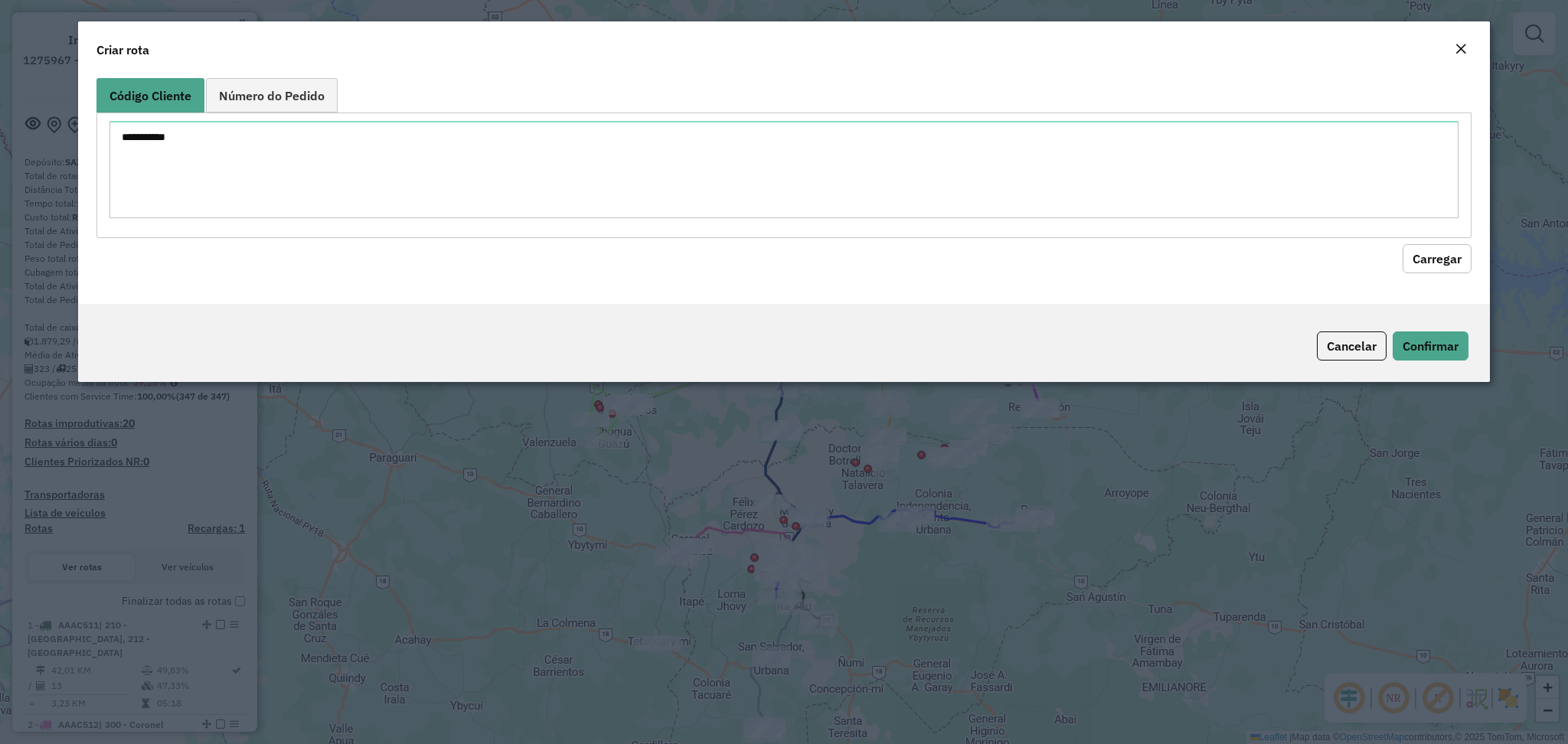
click at [1436, 256] on button "Carregar" at bounding box center [1437, 259] width 69 height 29
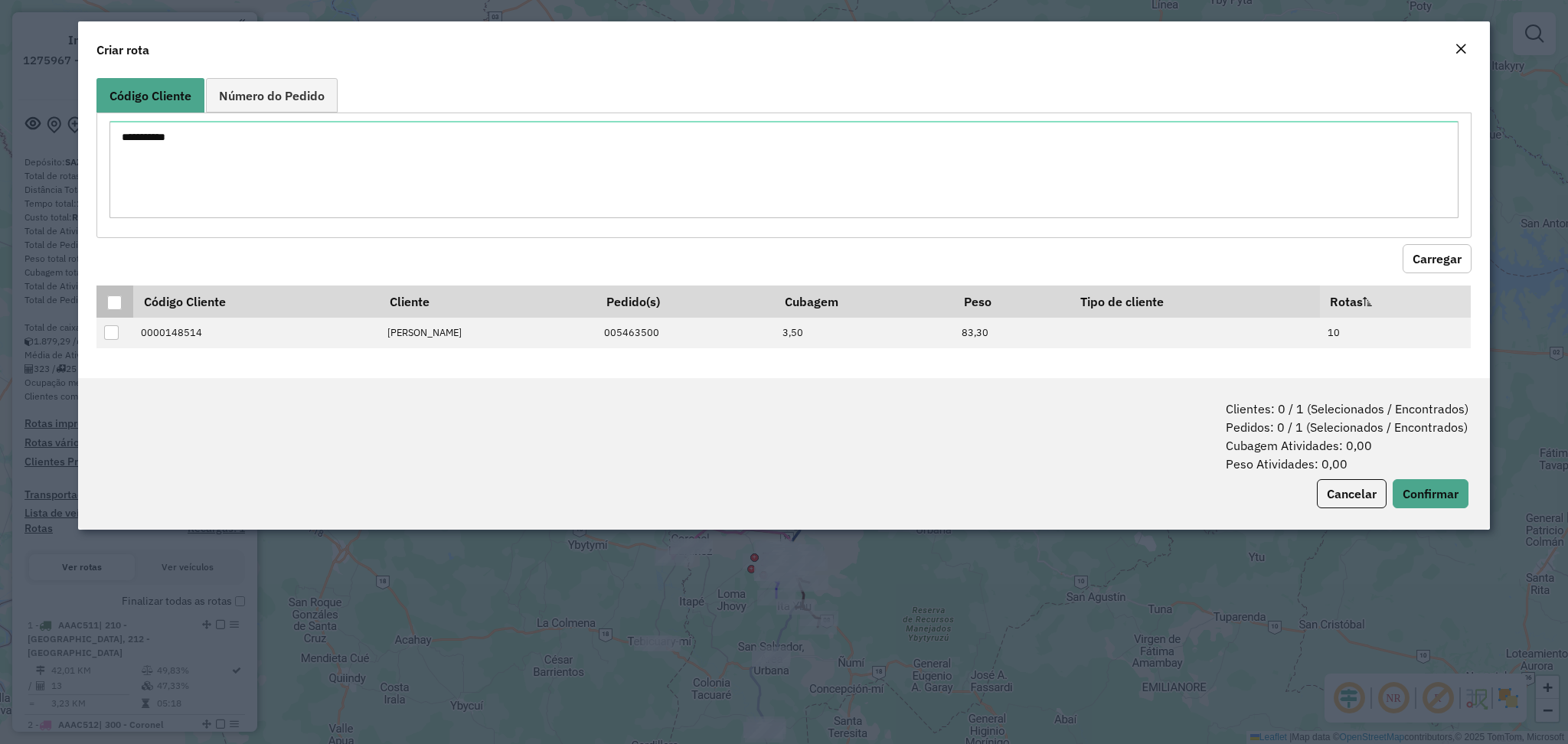
click at [111, 304] on div at bounding box center [114, 303] width 14 height 14
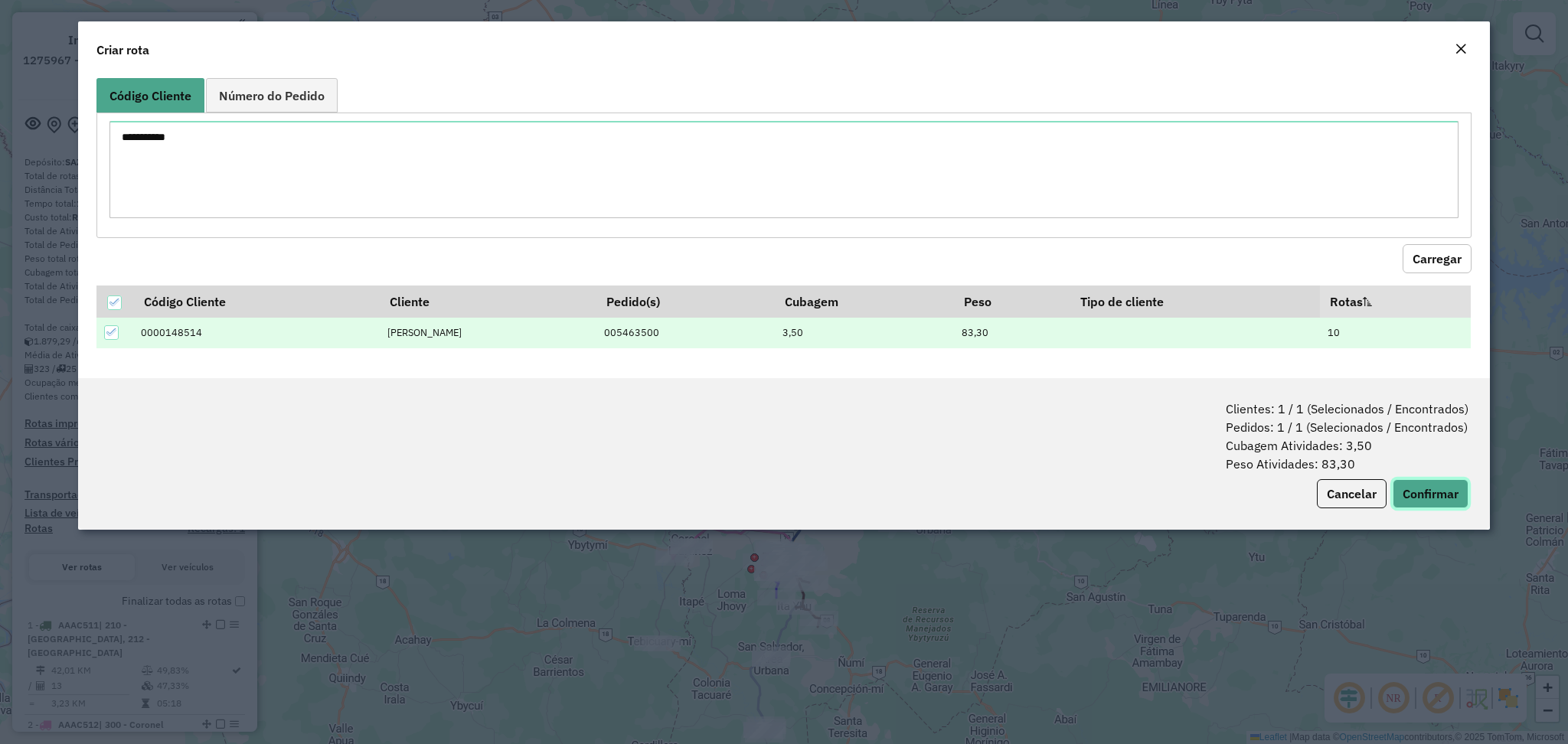
click at [1406, 493] on button "Confirmar" at bounding box center [1431, 493] width 75 height 29
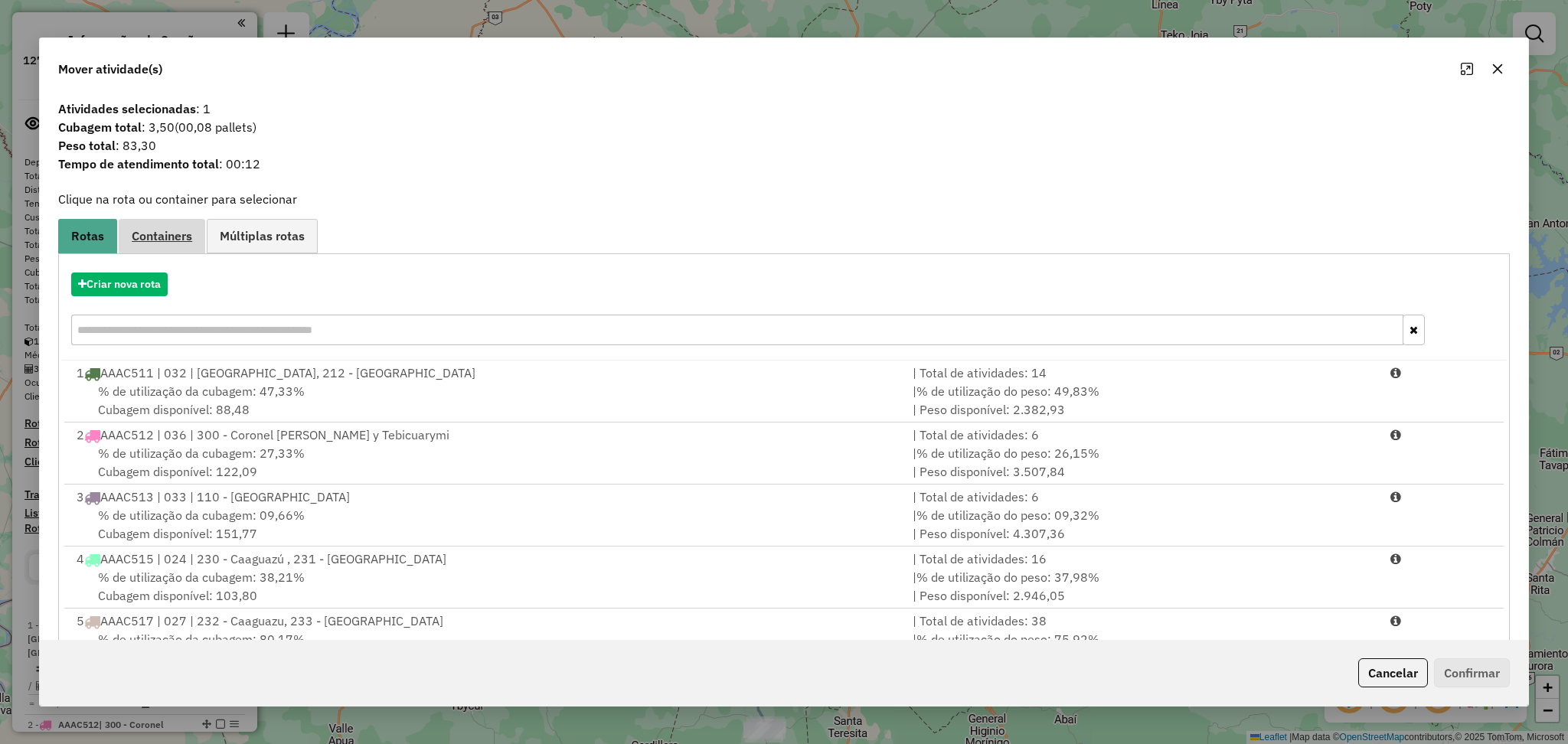
click at [174, 245] on link "Containers" at bounding box center [162, 236] width 86 height 34
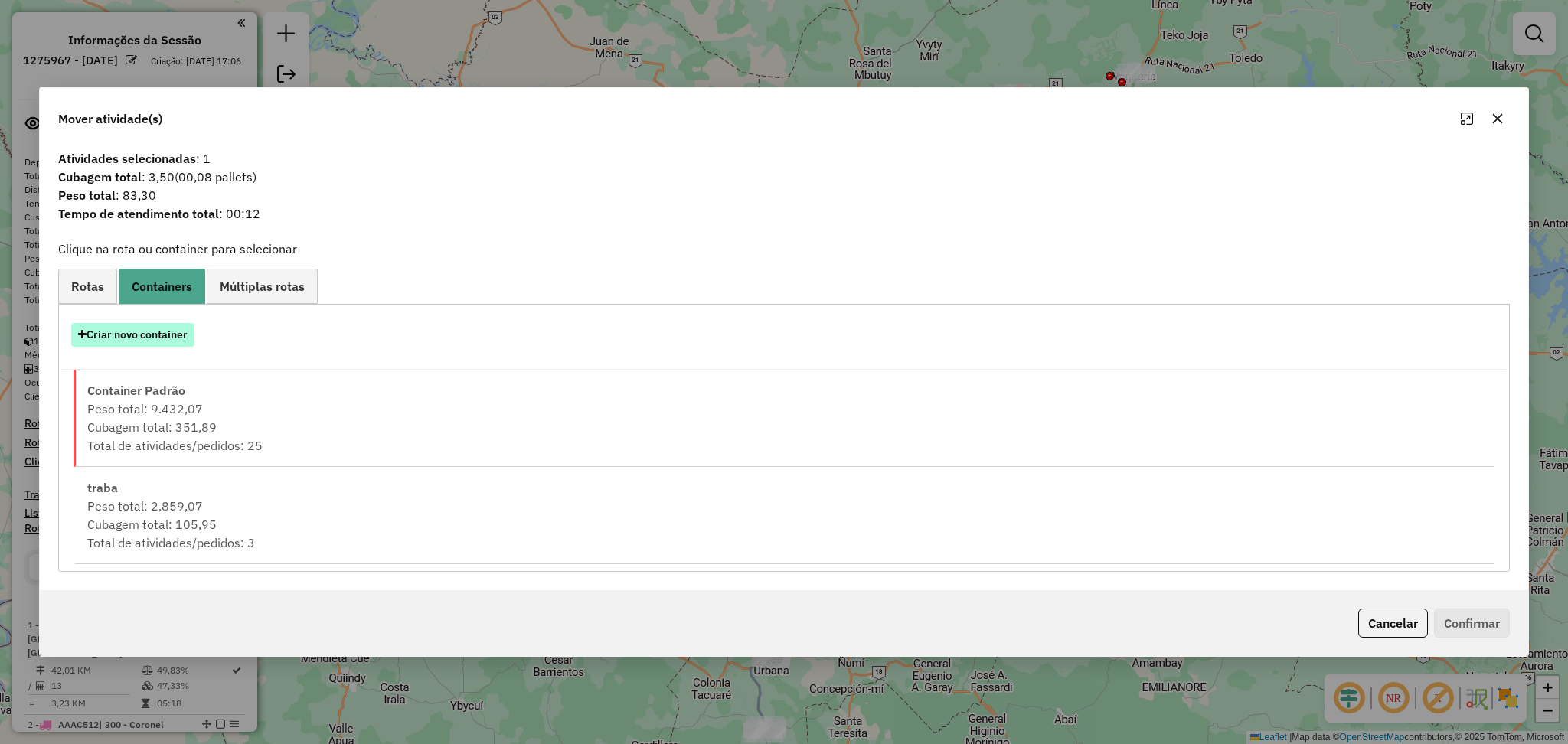
click at [132, 339] on button "Criar novo container" at bounding box center [132, 335] width 123 height 23
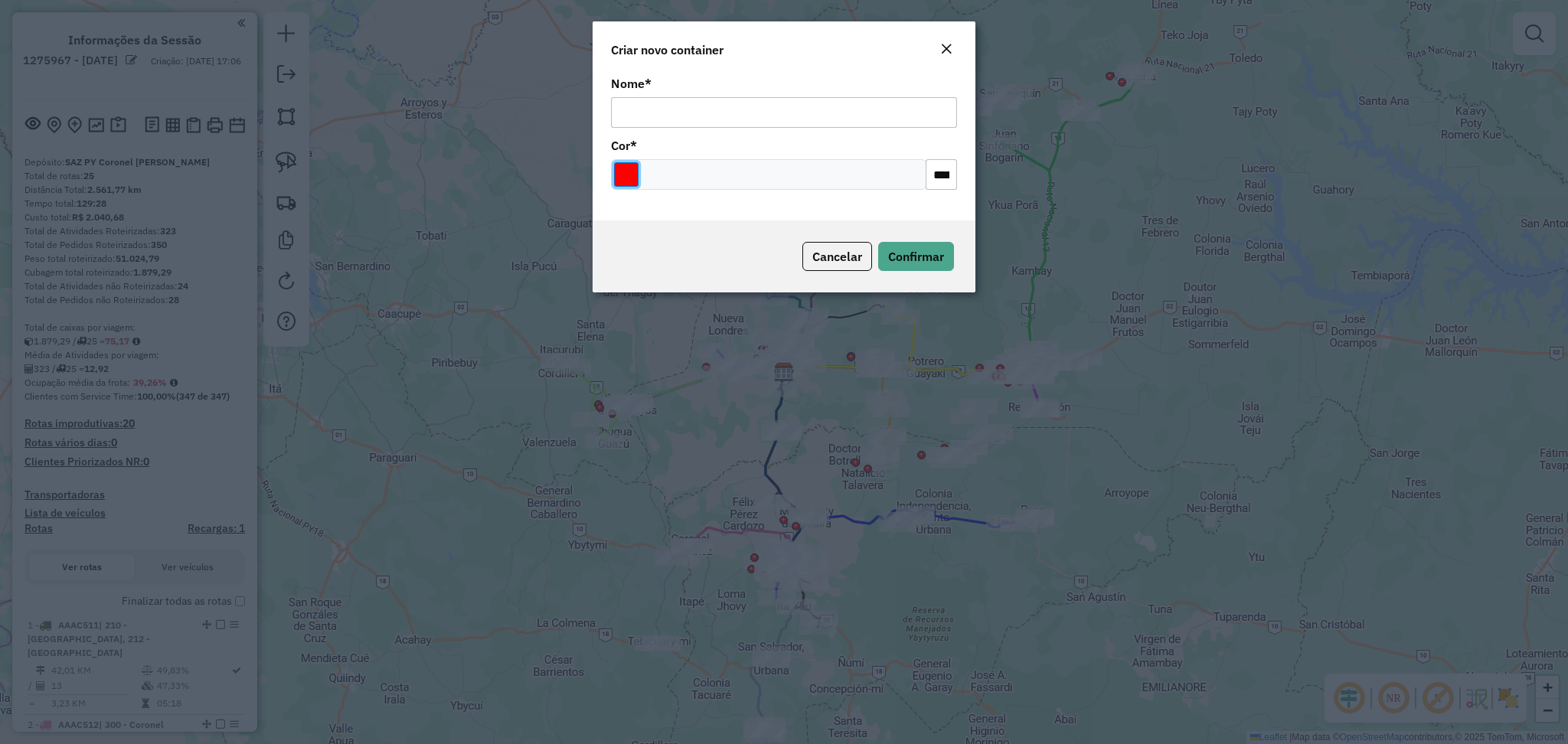
click at [616, 186] on input "Select a color" at bounding box center [625, 174] width 24 height 24
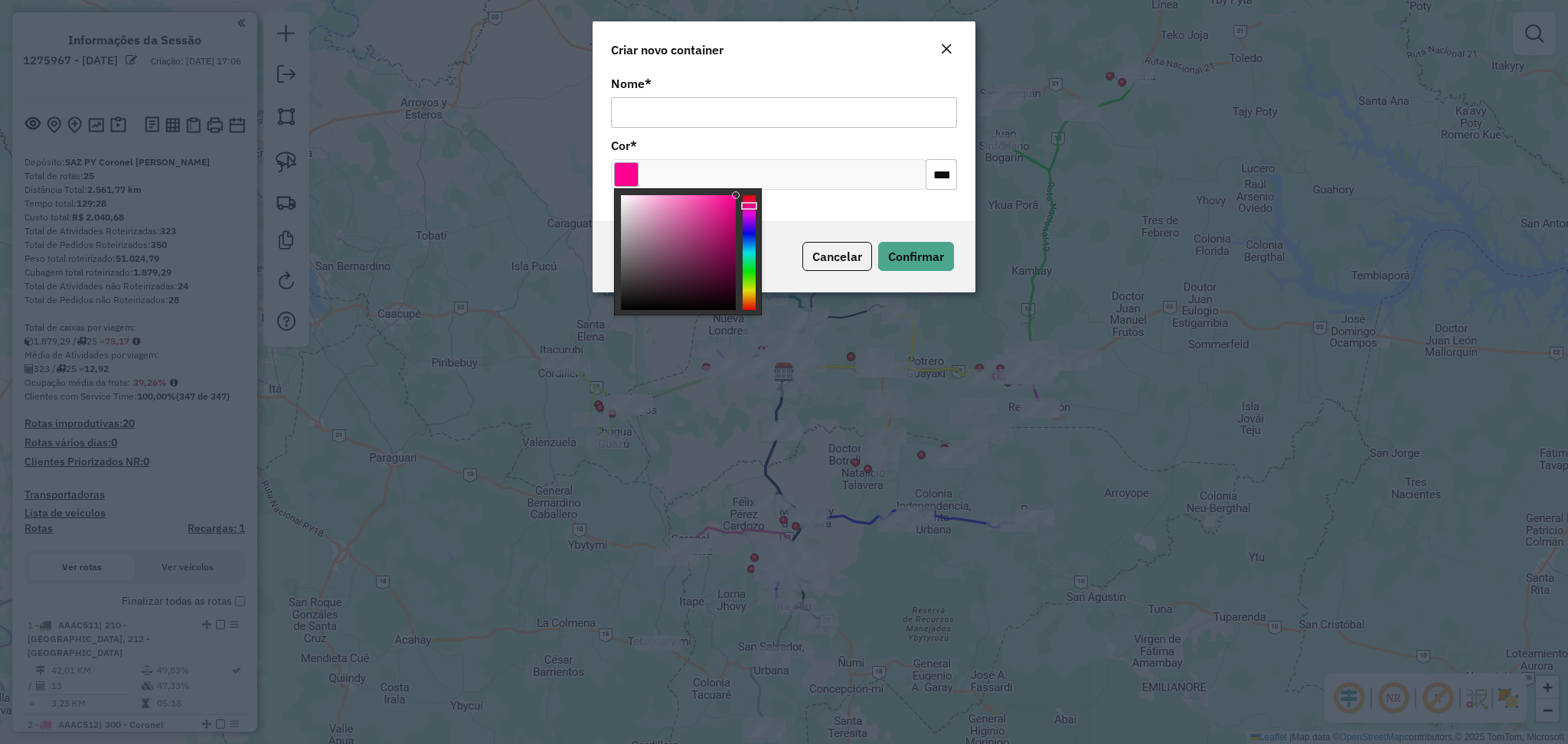
click at [749, 206] on div at bounding box center [749, 252] width 13 height 115
click at [652, 162] on div at bounding box center [768, 174] width 315 height 31
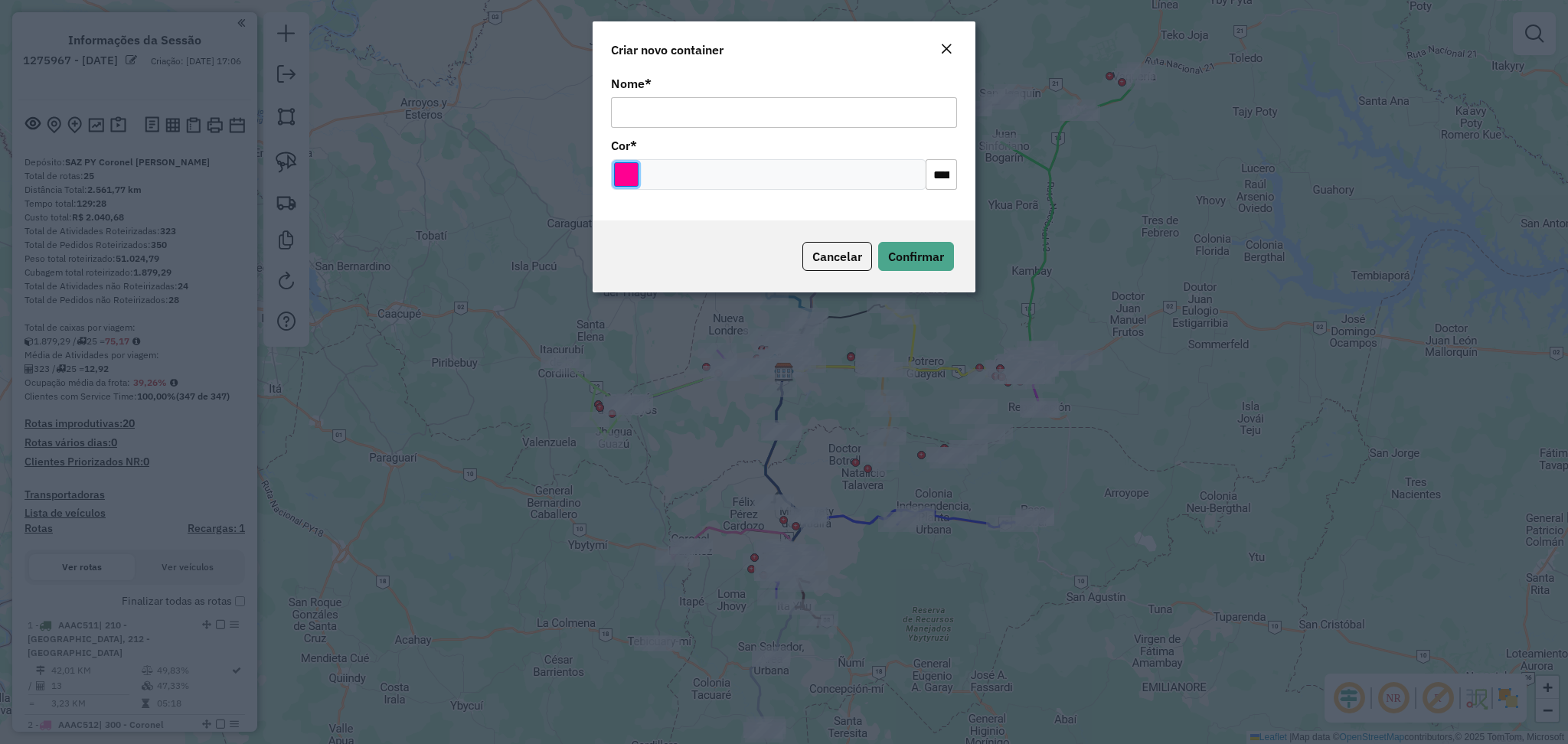
click at [622, 178] on input "Select a color" at bounding box center [625, 174] width 24 height 24
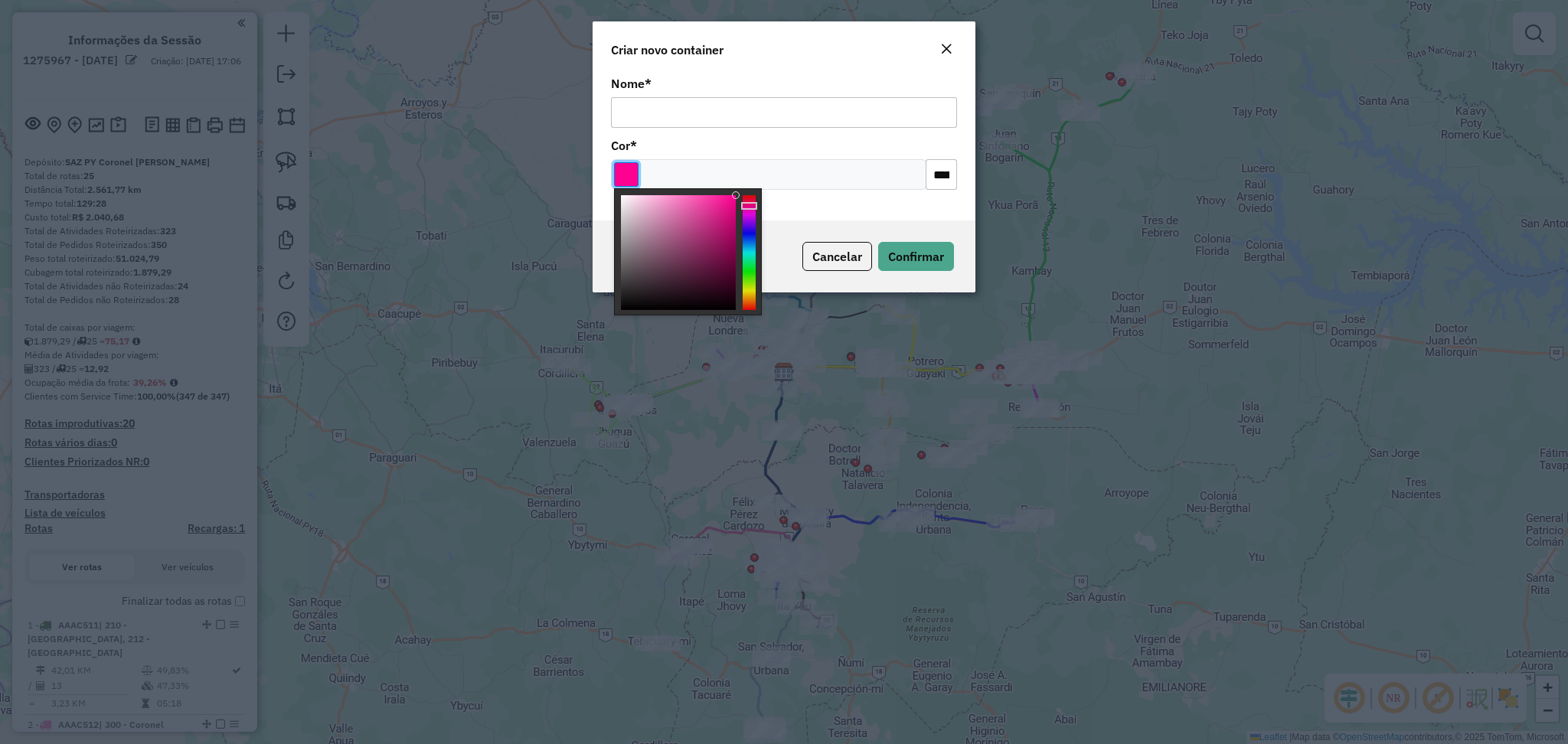
click at [622, 178] on input "Select a color" at bounding box center [625, 174] width 24 height 24
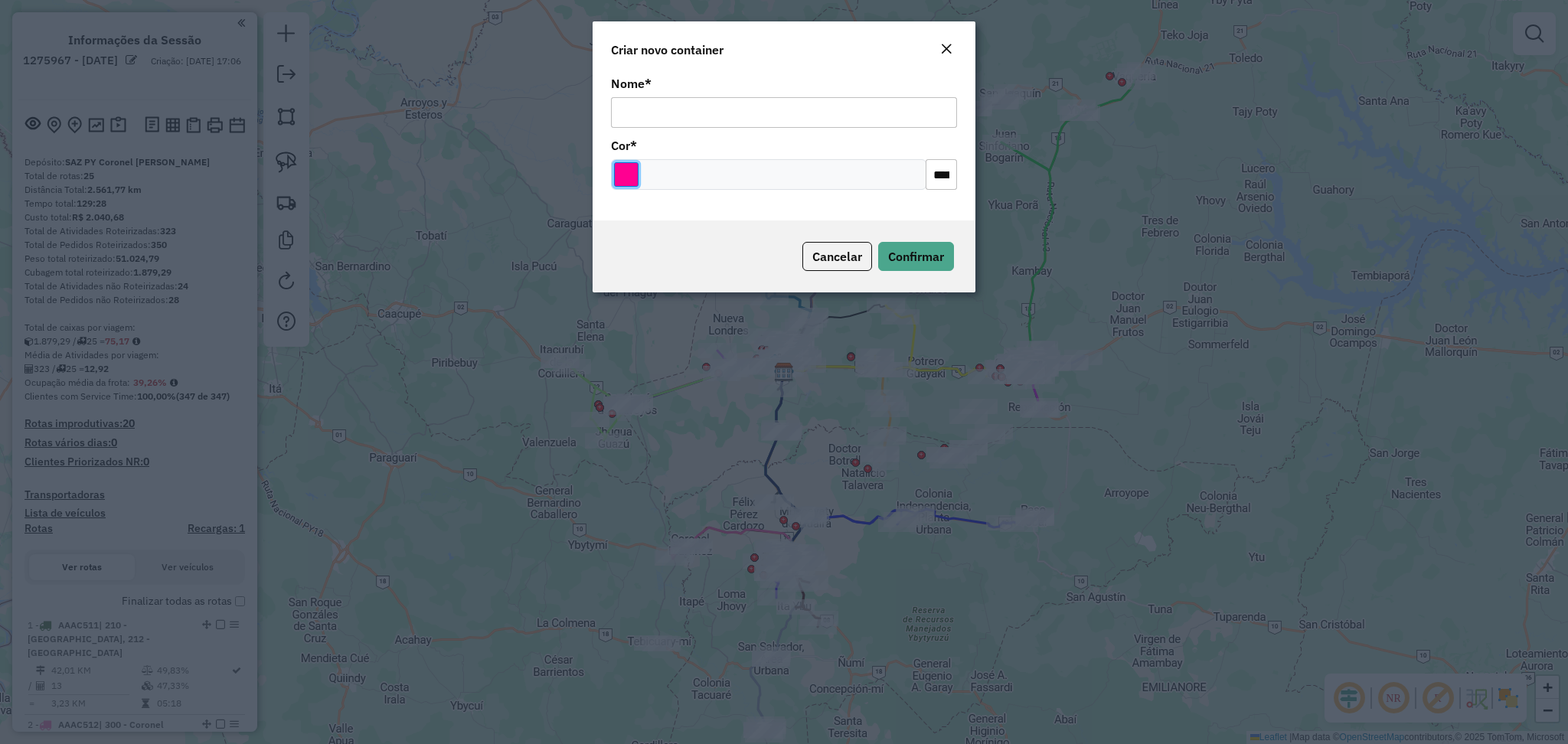
click at [622, 178] on input "Select a color" at bounding box center [625, 174] width 24 height 24
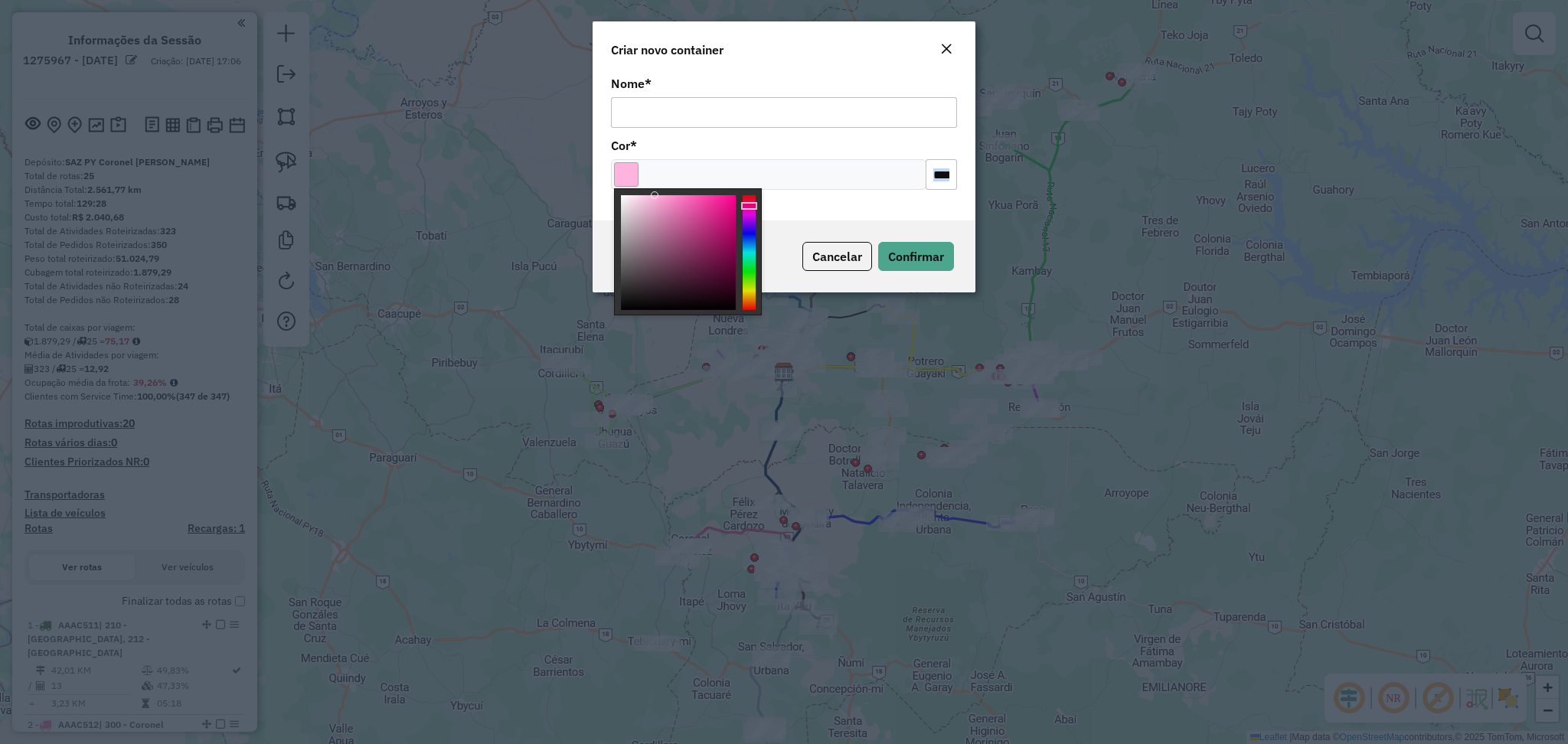
type input "*******"
drag, startPoint x: 671, startPoint y: 227, endPoint x: 651, endPoint y: 182, distance: 49.2
click at [651, 182] on body "Aguarde... Pop-up bloqueado! Seu navegador bloqueou automáticamente a abertura …" at bounding box center [784, 372] width 1568 height 744
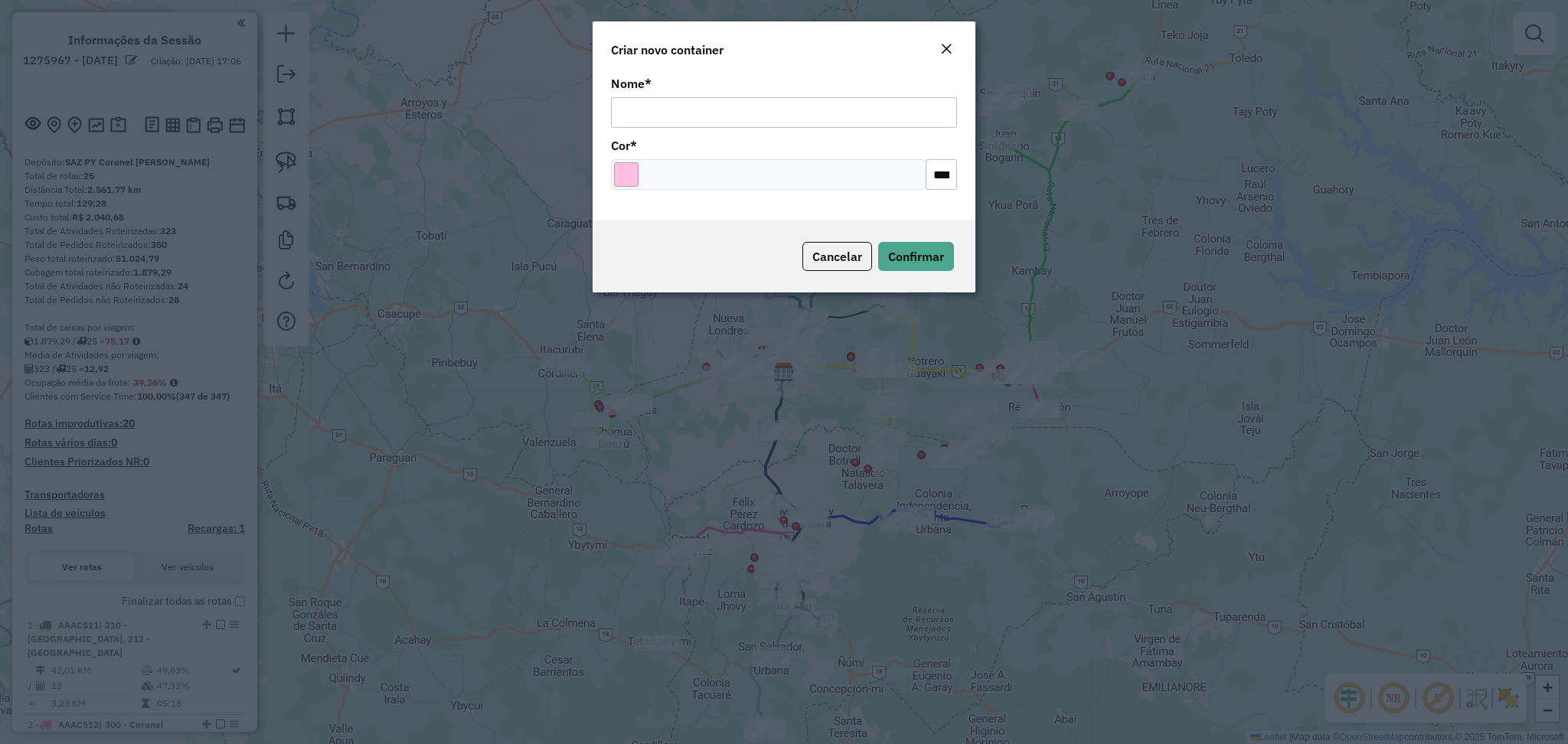
click at [648, 112] on input "Nome *" at bounding box center [784, 112] width 346 height 31
type input "********"
click at [919, 258] on span "Confirmar" at bounding box center [916, 256] width 56 height 15
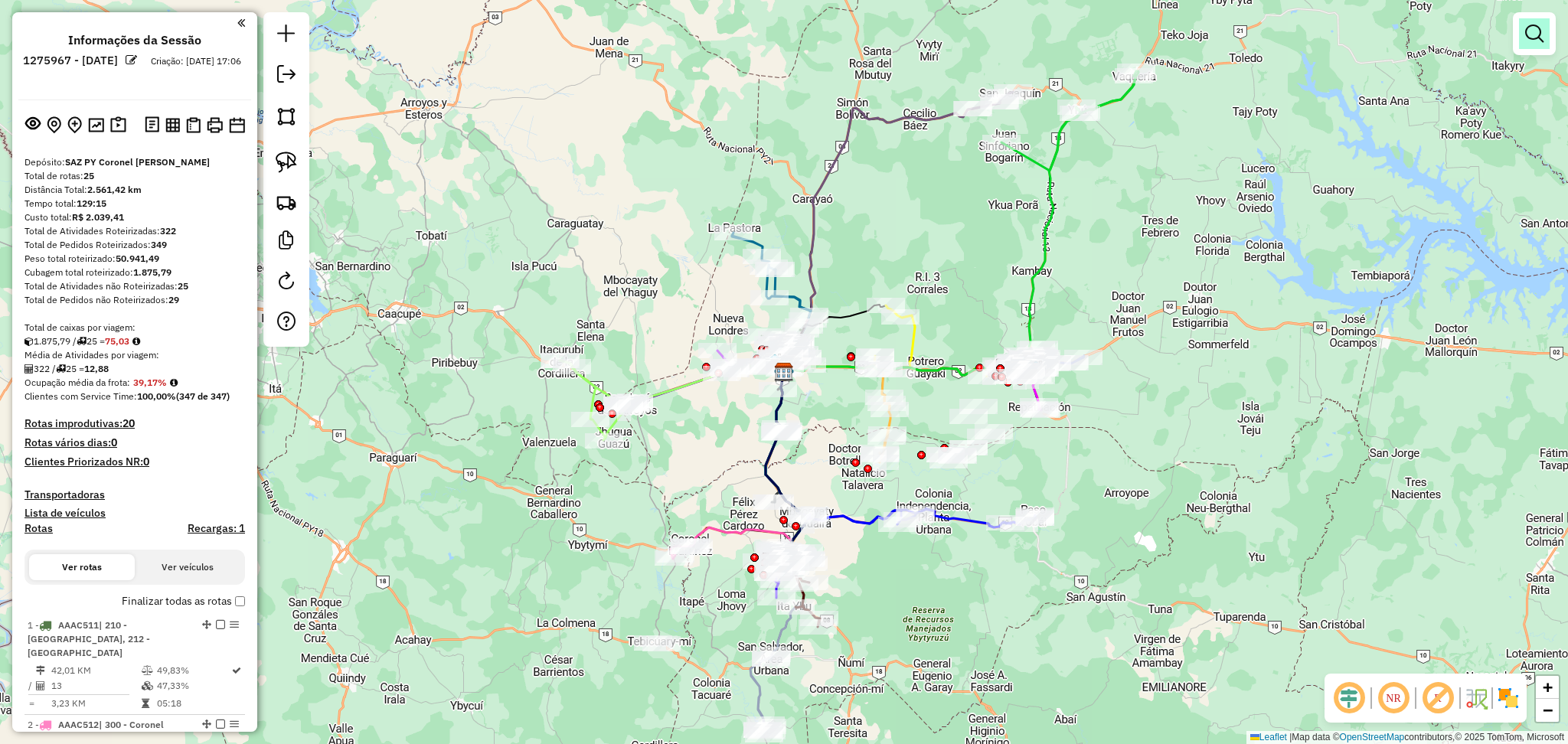
click at [1525, 34] on em at bounding box center [1534, 33] width 18 height 18
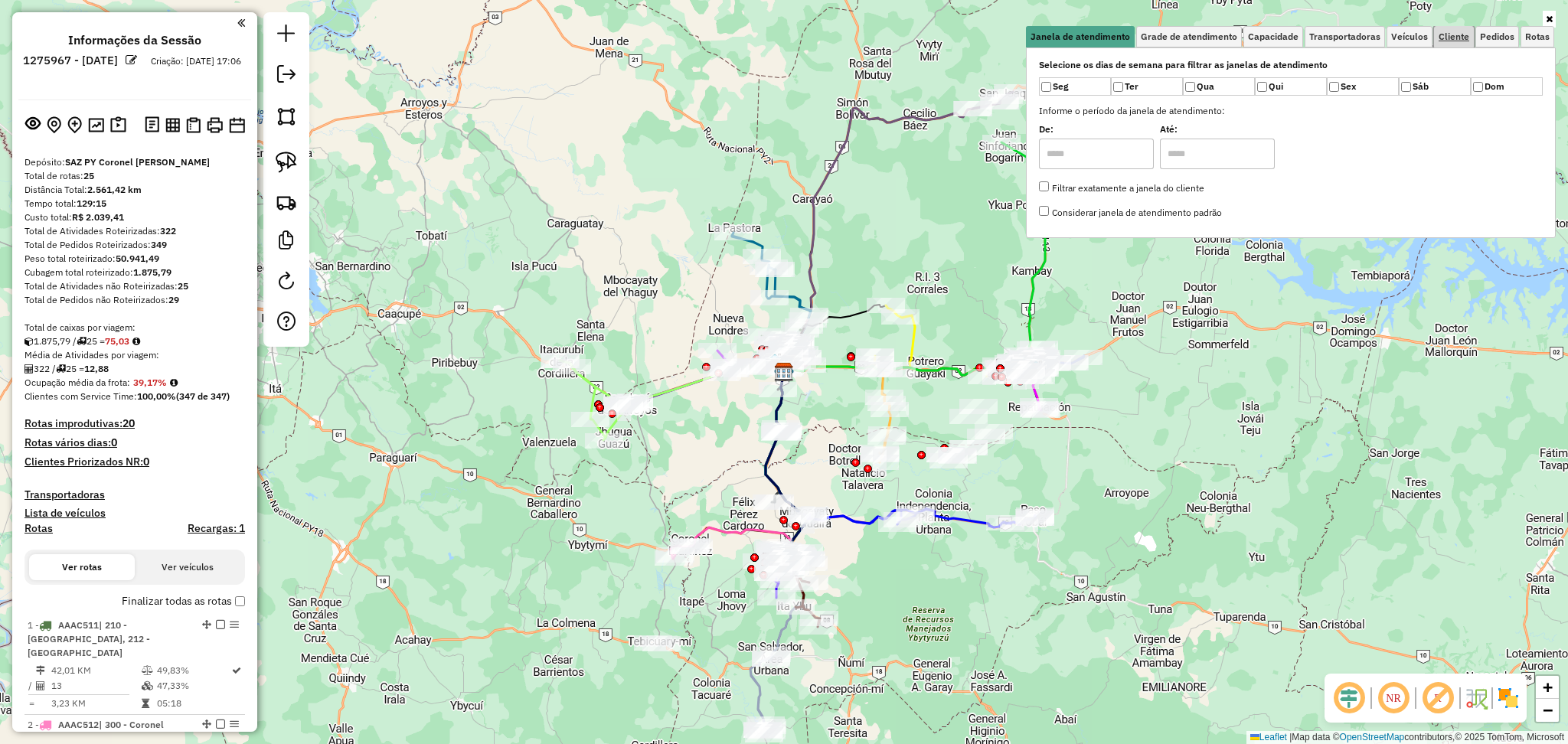
click at [1448, 40] on span "Cliente" at bounding box center [1454, 37] width 31 height 9
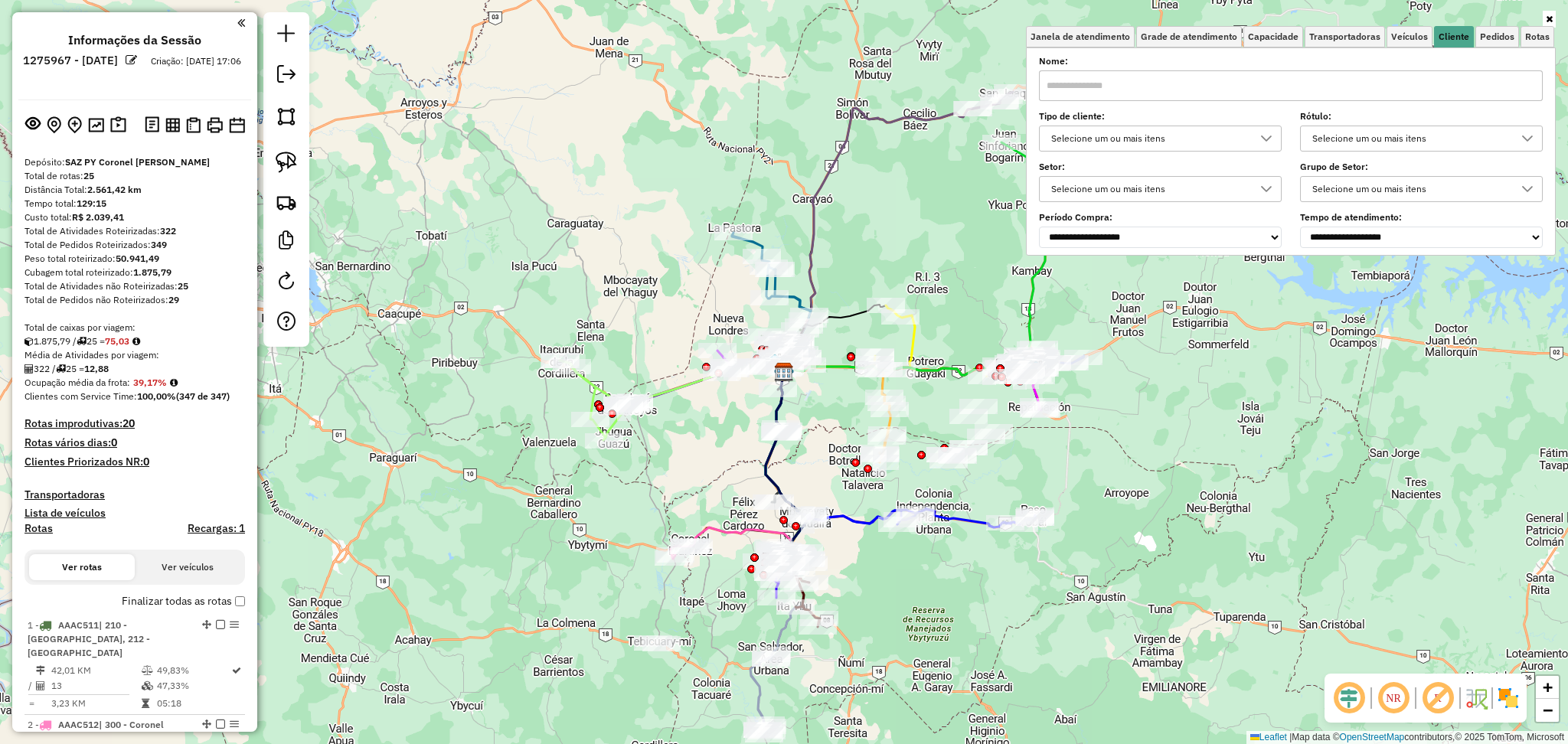
click at [1138, 137] on div "Selecione um ou mais itens" at bounding box center [1148, 138] width 206 height 24
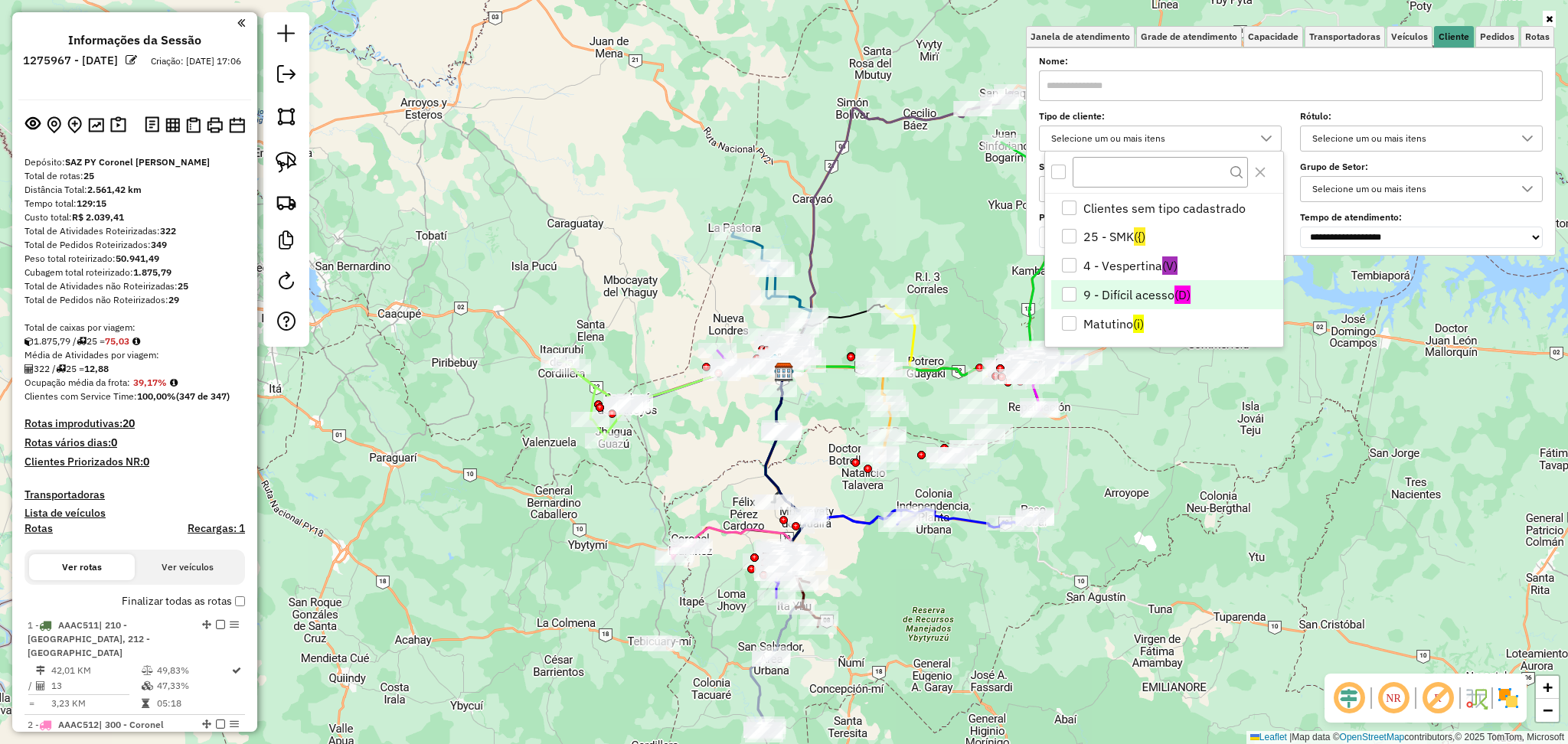
click at [1150, 289] on li "9 - Difícil acesso (D)" at bounding box center [1167, 295] width 232 height 29
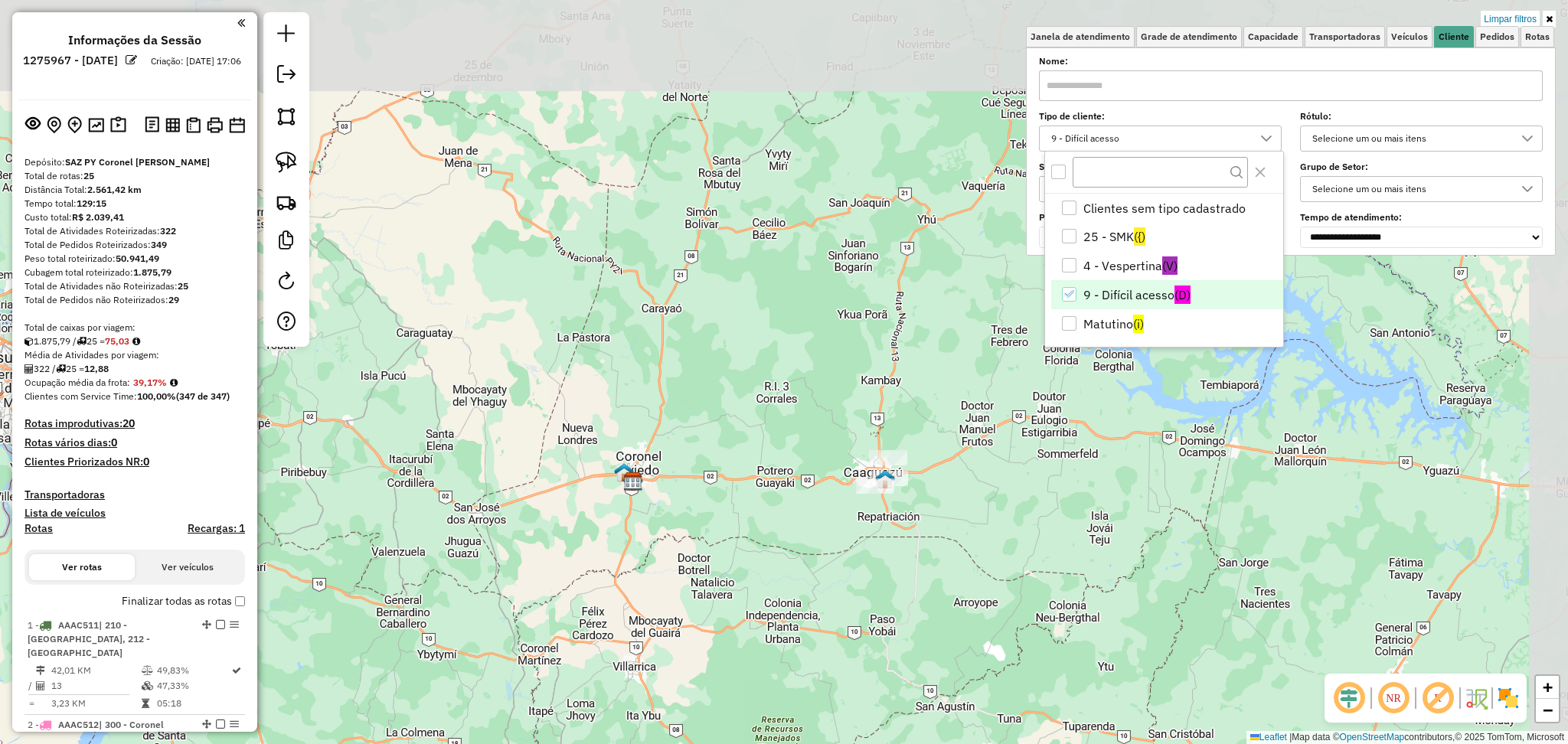
drag, startPoint x: 1066, startPoint y: 478, endPoint x: 902, endPoint y: 561, distance: 183.8
click at [902, 595] on div "Limpar filtros Janela de atendimento Grade de atendimento Capacidade Transporta…" at bounding box center [784, 372] width 1568 height 744
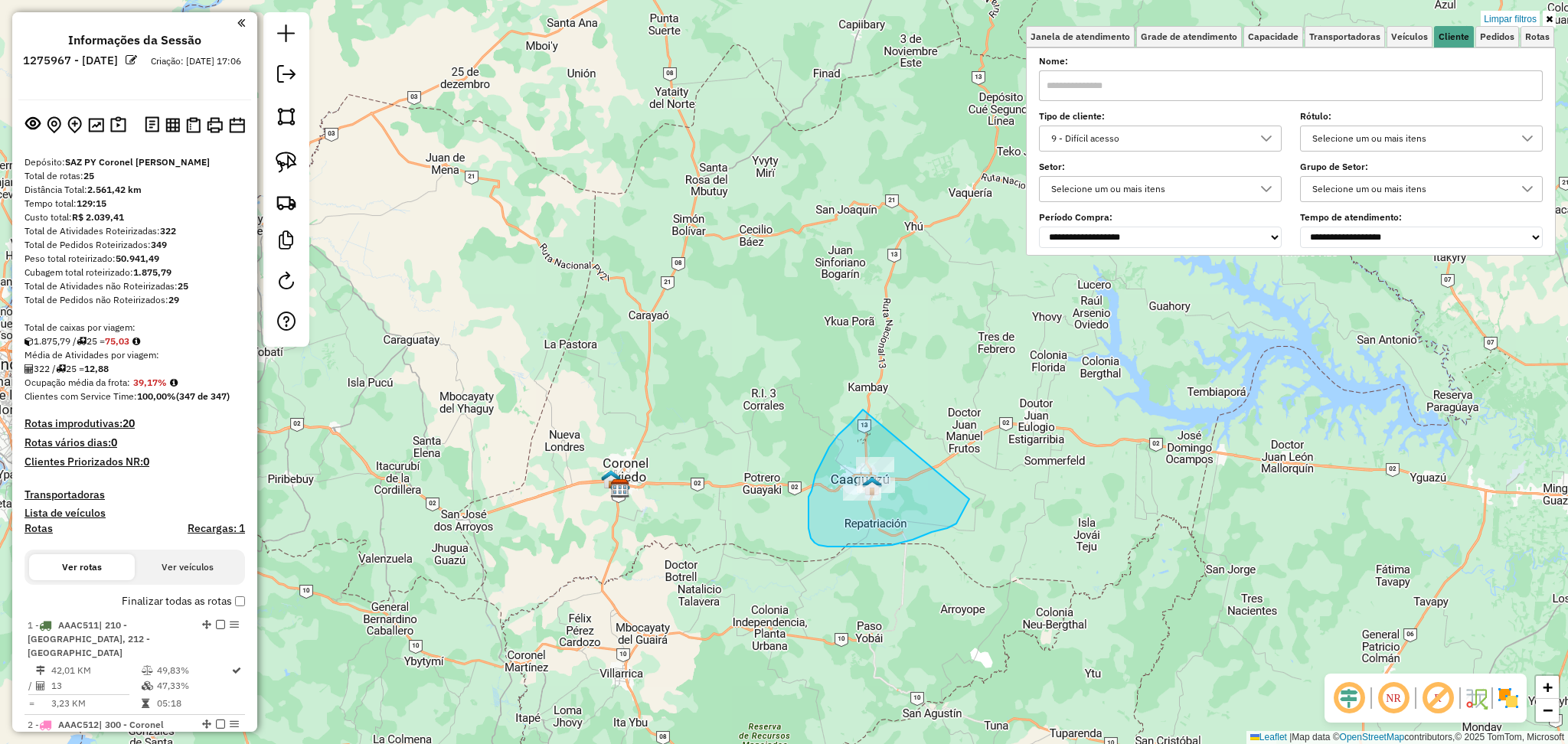
drag, startPoint x: 863, startPoint y: 410, endPoint x: 985, endPoint y: 463, distance: 133.0
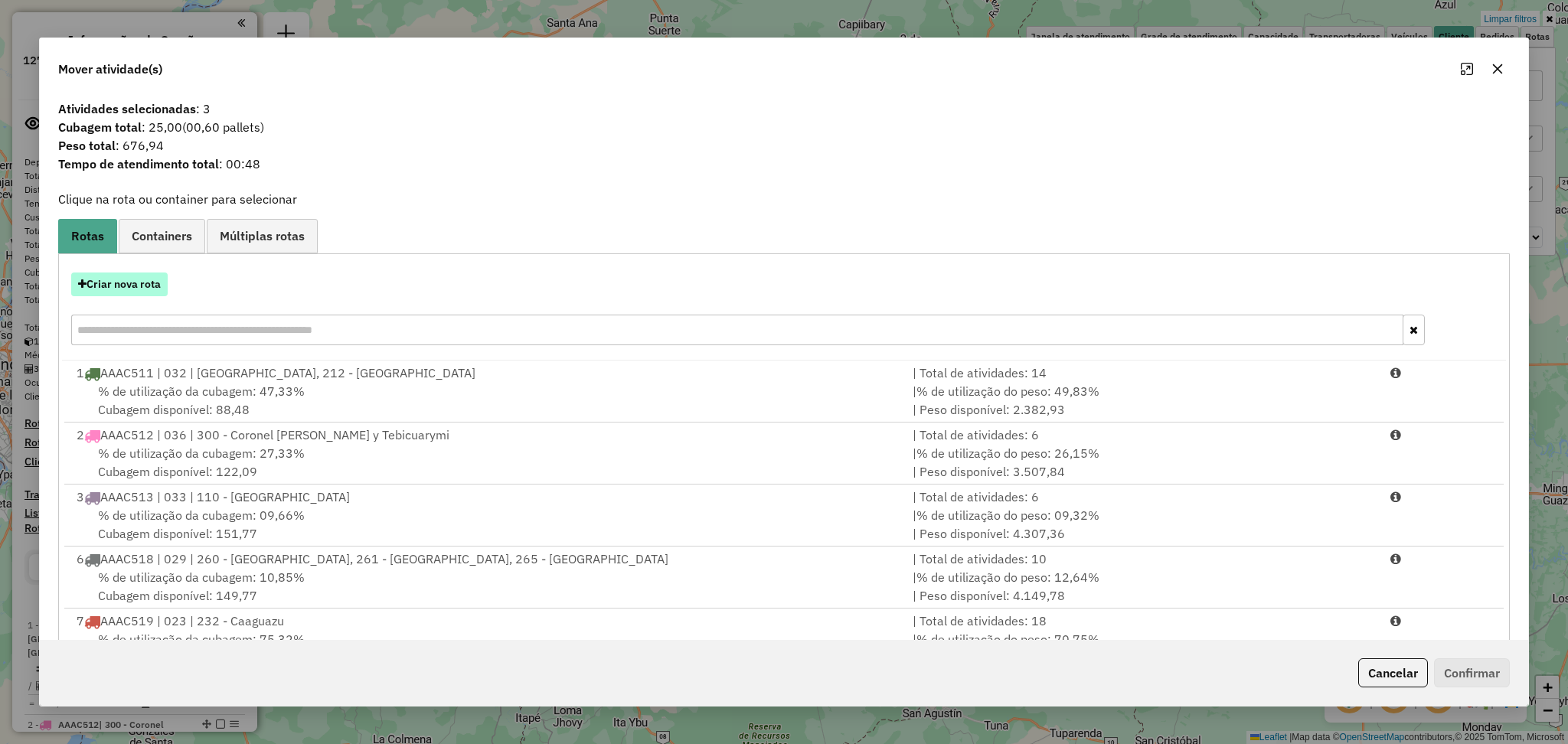
click at [121, 285] on button "Criar nova rota" at bounding box center [119, 284] width 96 height 23
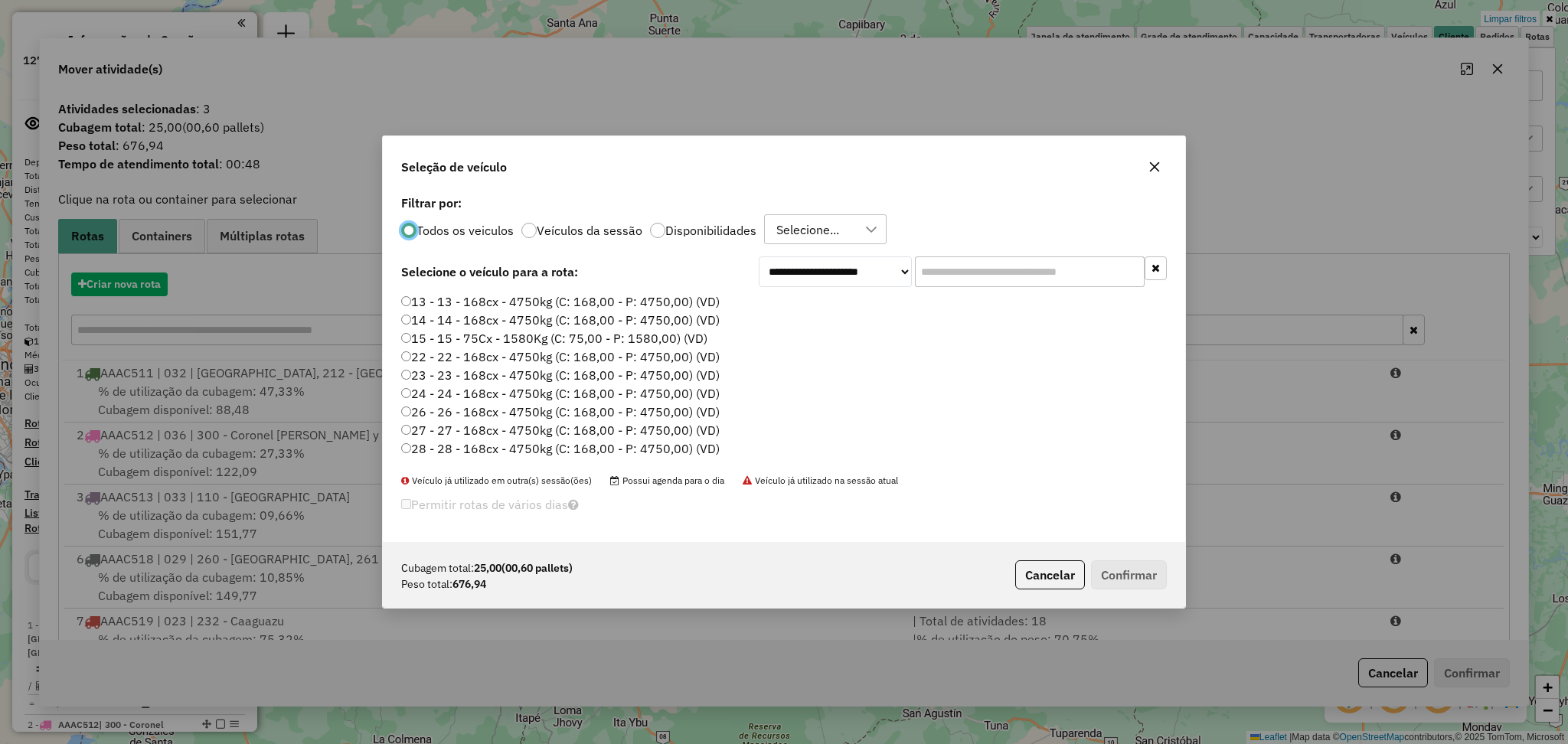
scroll to position [7, 4]
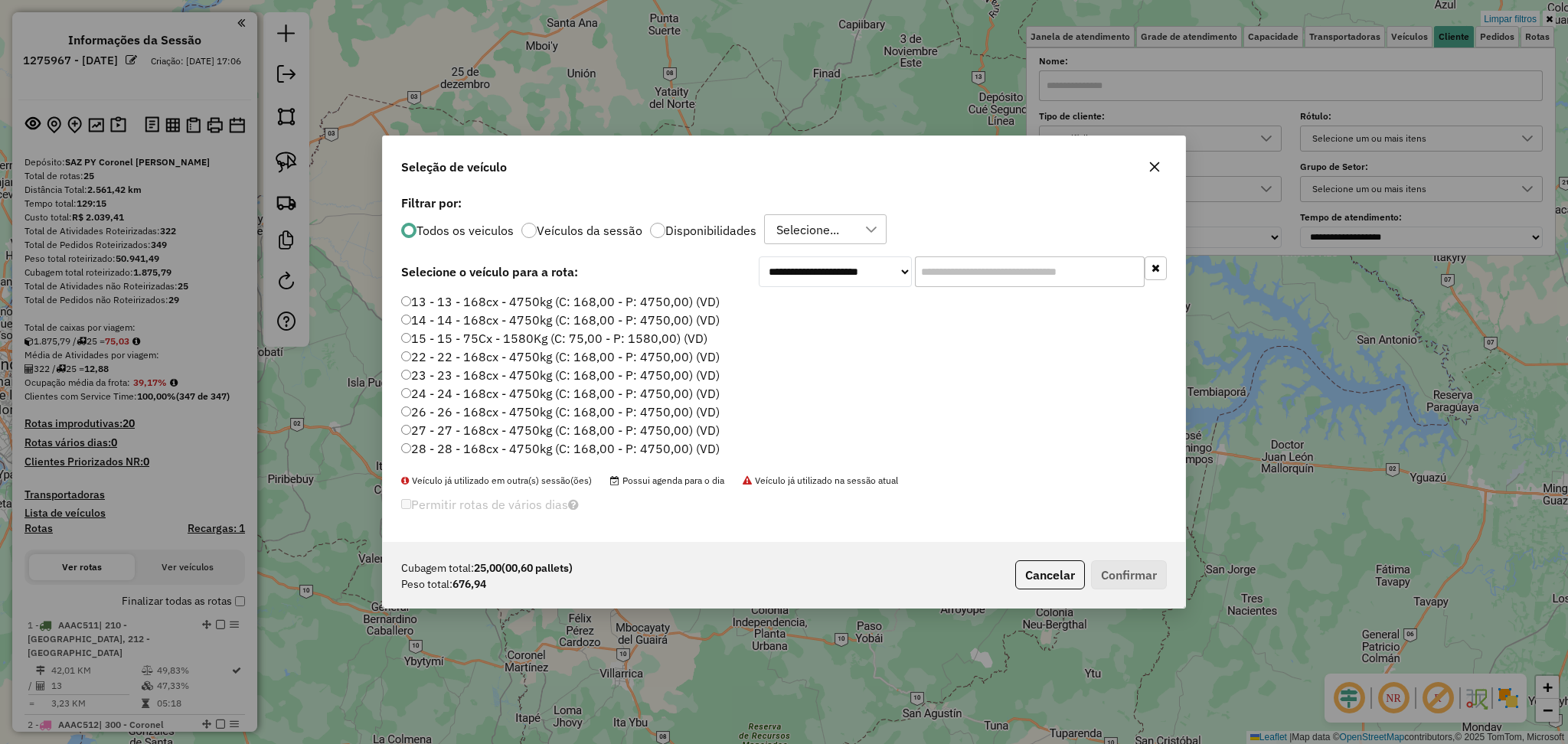
click at [811, 225] on div "Selecione..." at bounding box center [808, 229] width 74 height 29
click at [719, 231] on label "Disponibilidades" at bounding box center [710, 231] width 91 height 13
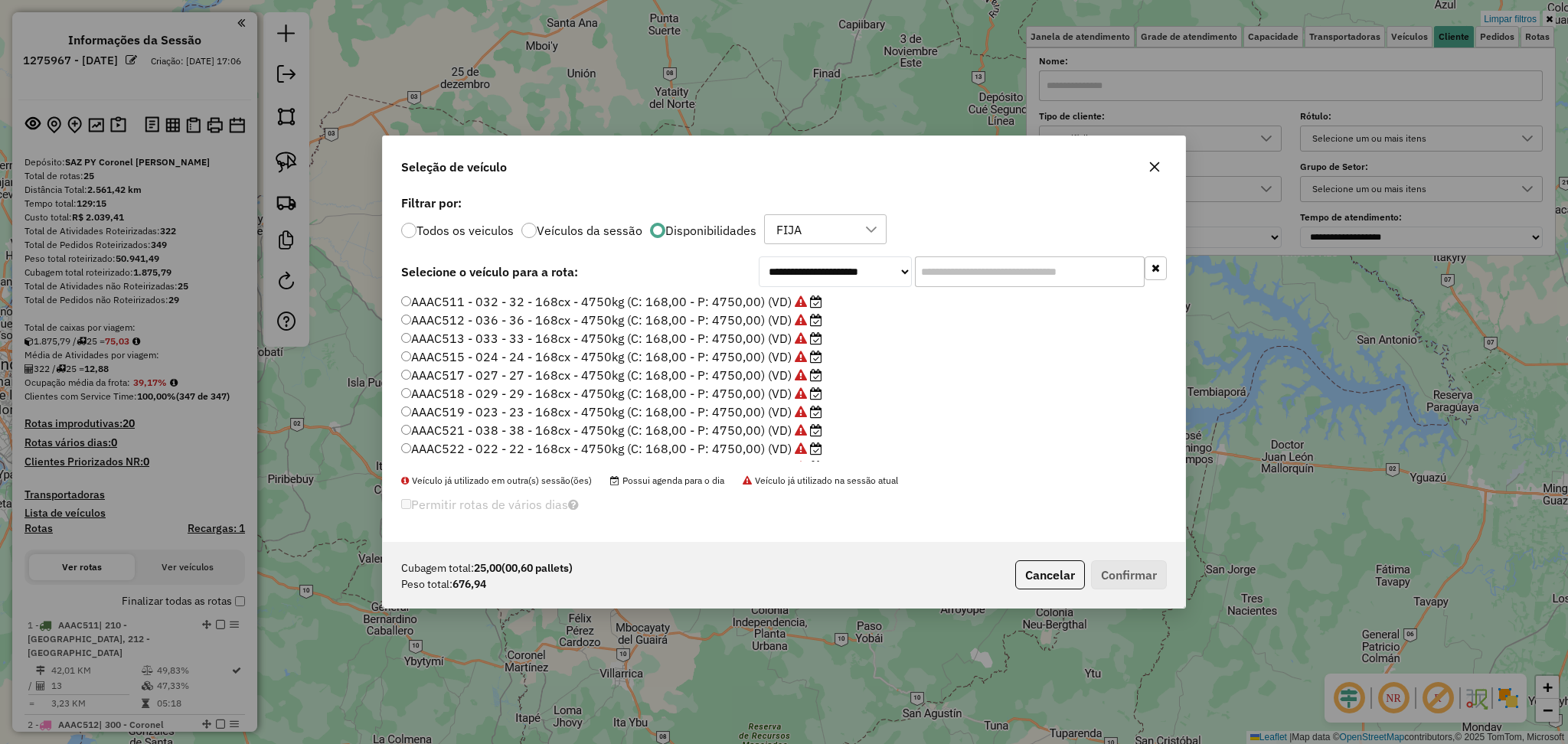
click at [806, 225] on div "FIJA" at bounding box center [813, 229] width 85 height 29
click at [838, 305] on li "FIJA" at bounding box center [829, 302] width 115 height 29
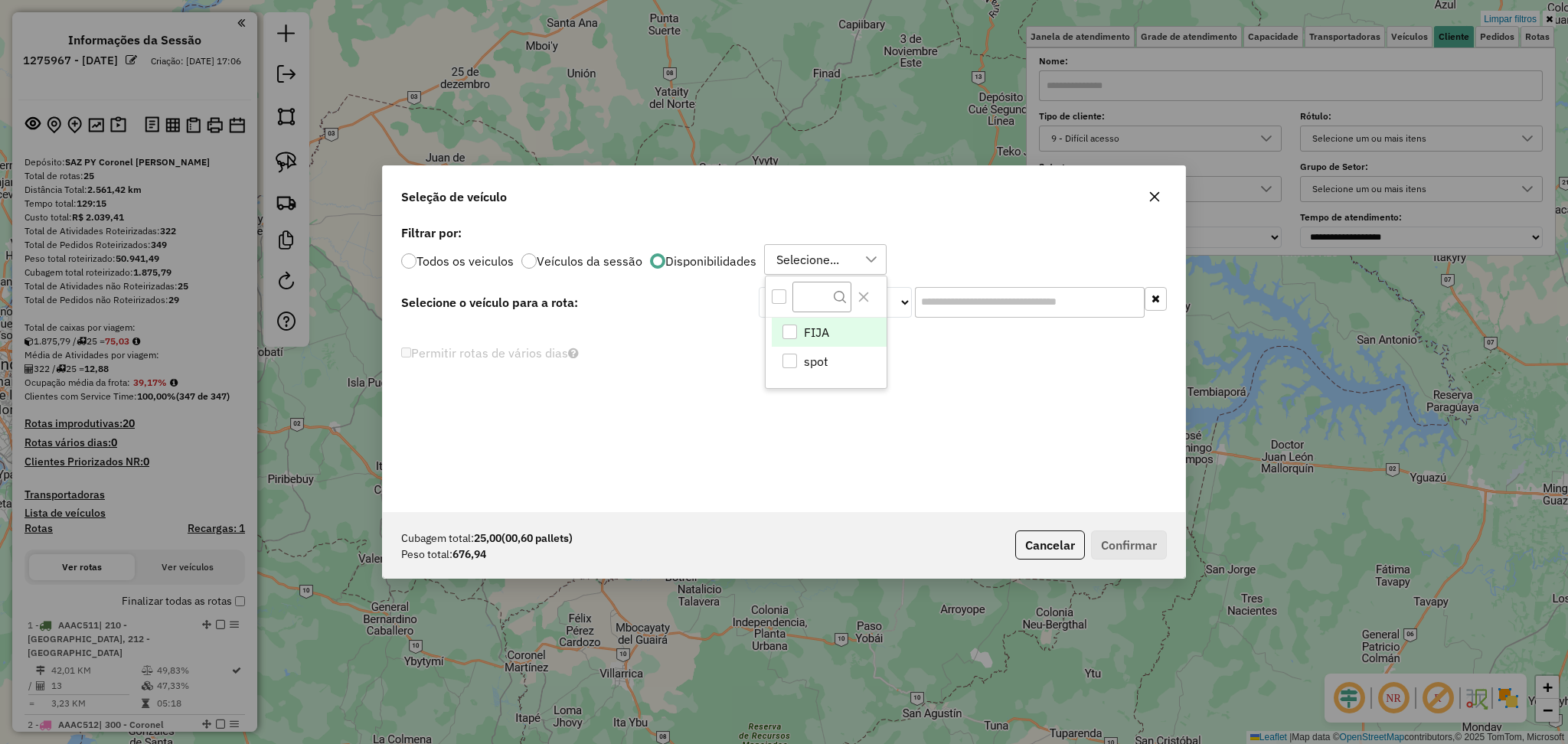
click at [806, 335] on span "FIJA" at bounding box center [817, 332] width 25 height 18
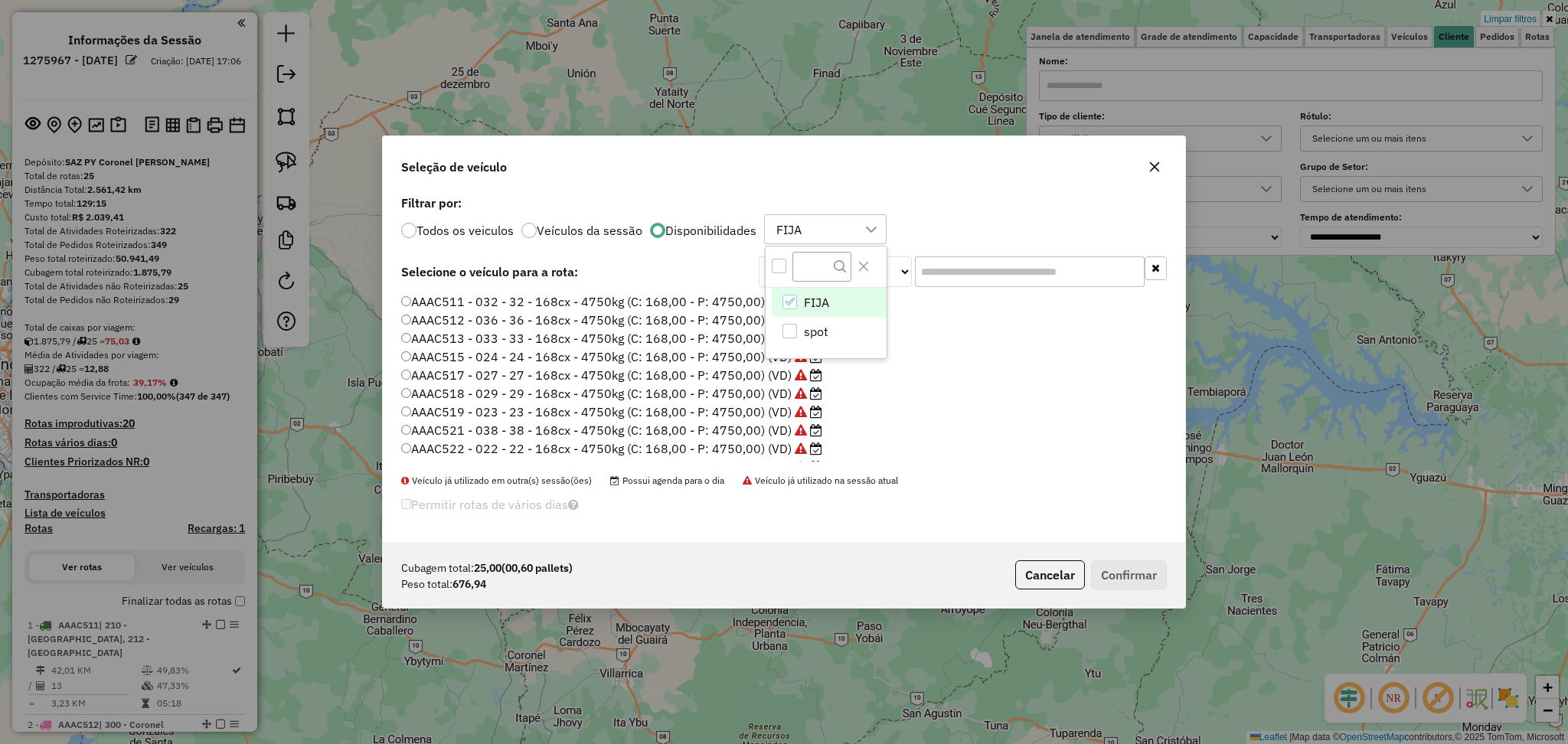
click at [663, 182] on div "Seleção de veículo" at bounding box center [784, 164] width 802 height 55
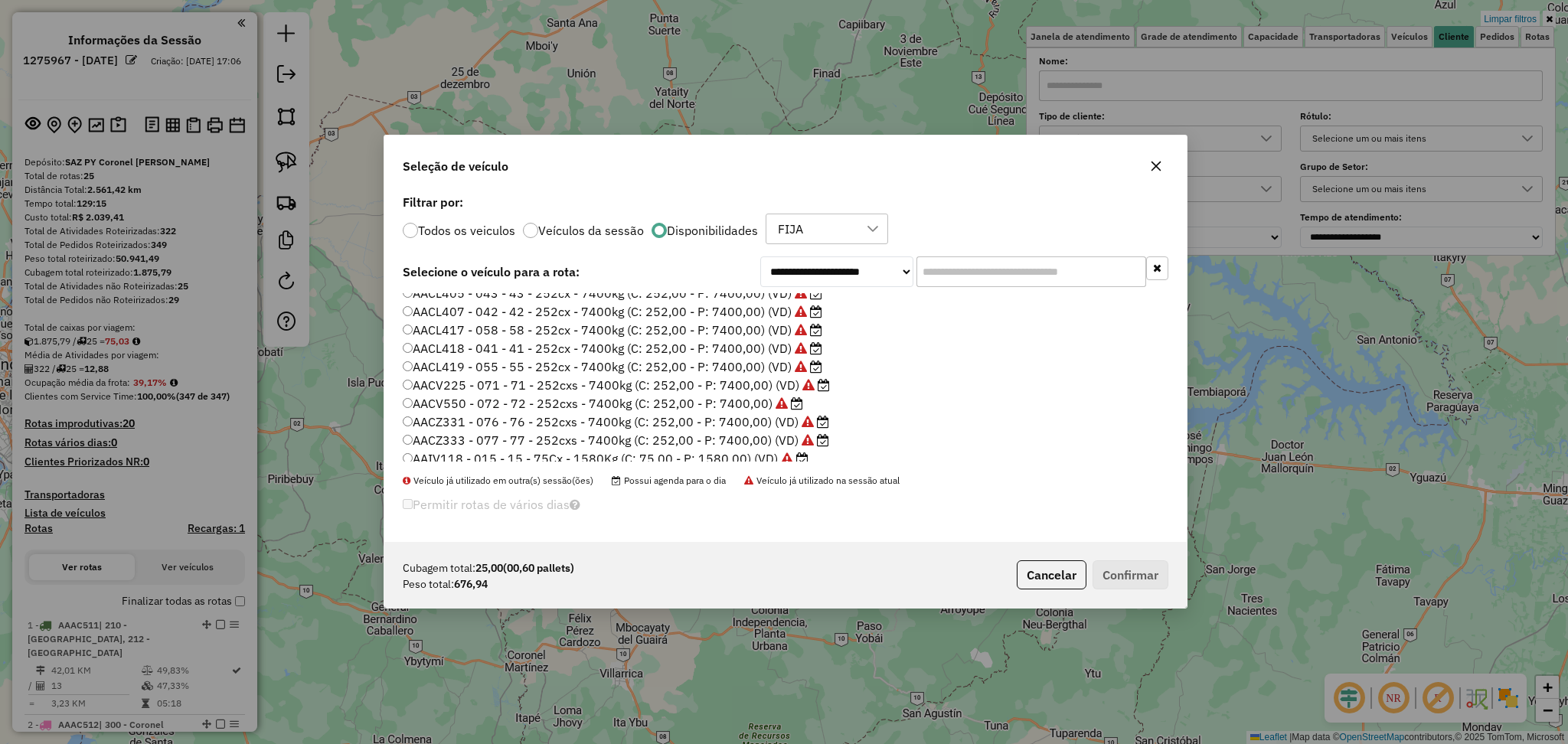
scroll to position [271, 0]
click at [743, 455] on label "AAIV118 - 015 - 15 - 75Cx - 1580Kg (C: 75,00 - P: 1580,00) (VD)" at bounding box center [606, 452] width 406 height 18
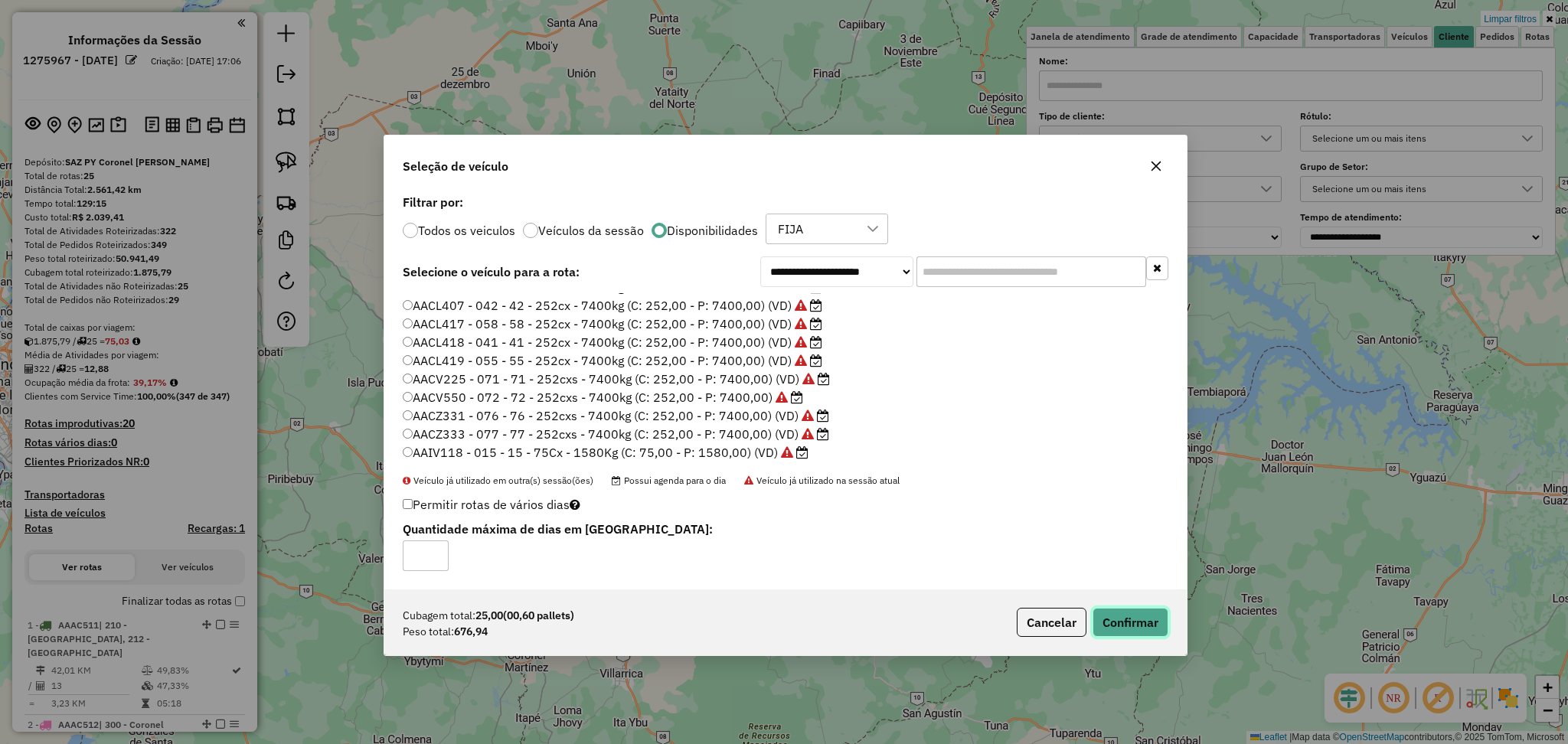
click at [1142, 632] on button "Confirmar" at bounding box center [1130, 622] width 75 height 29
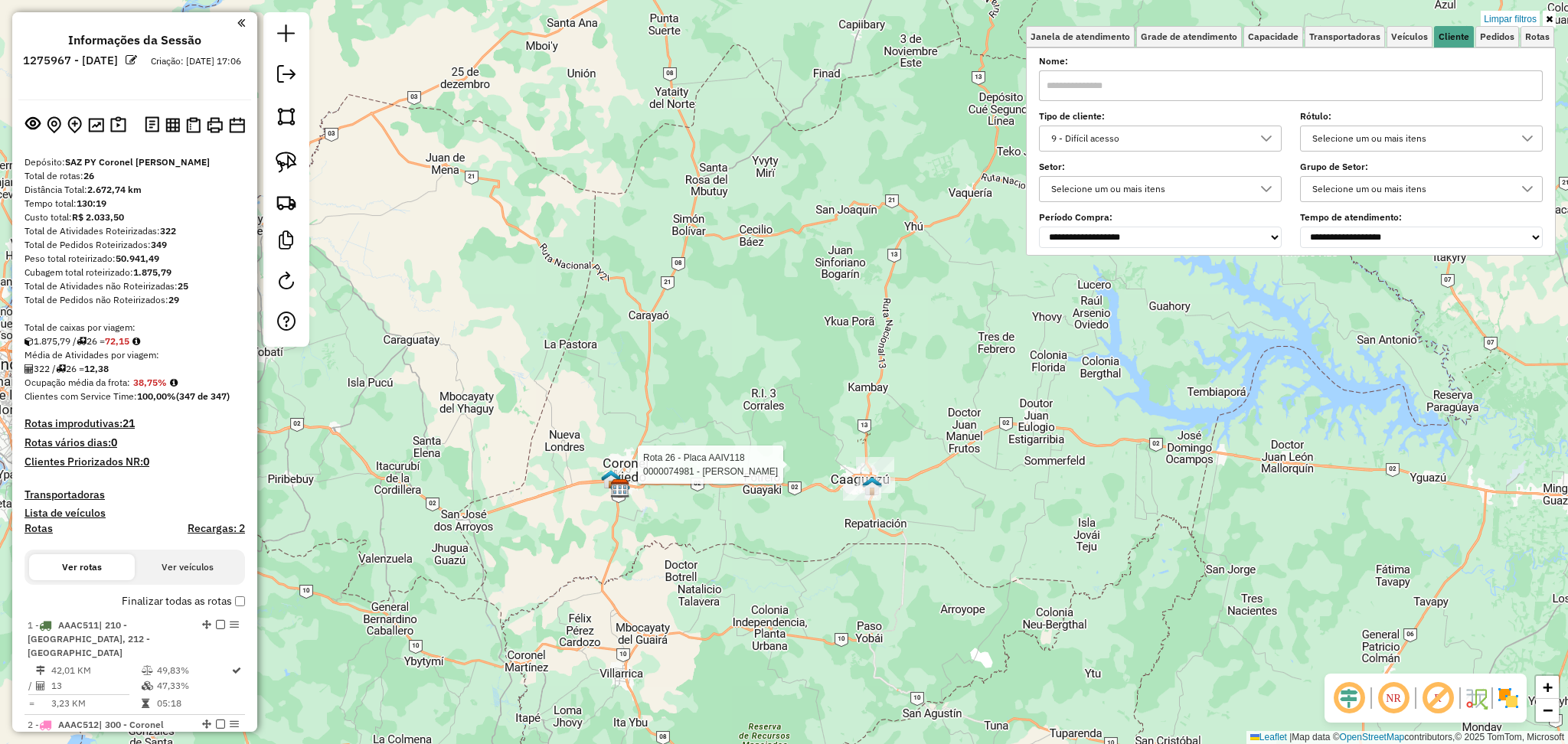
select select "**********"
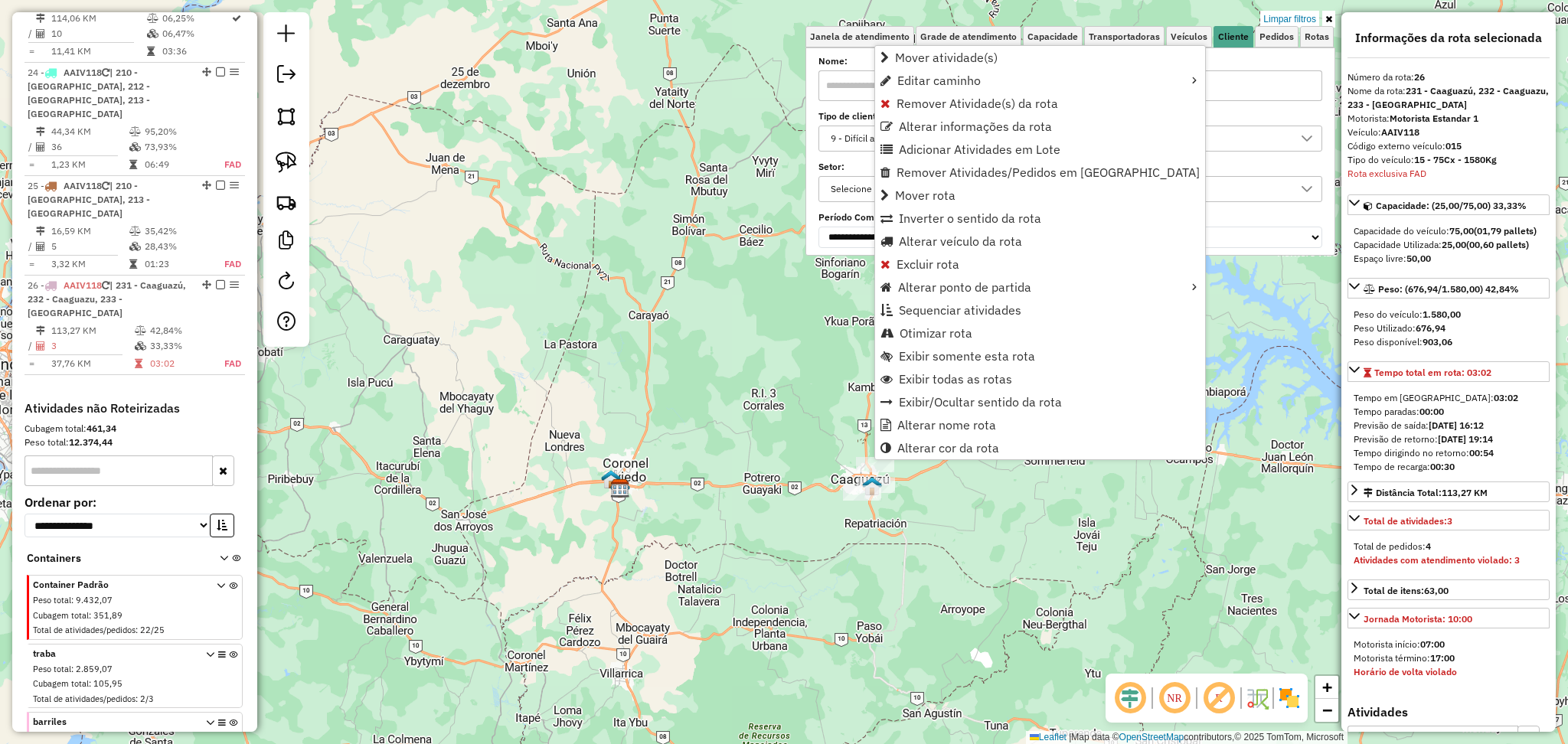
scroll to position [2579, 0]
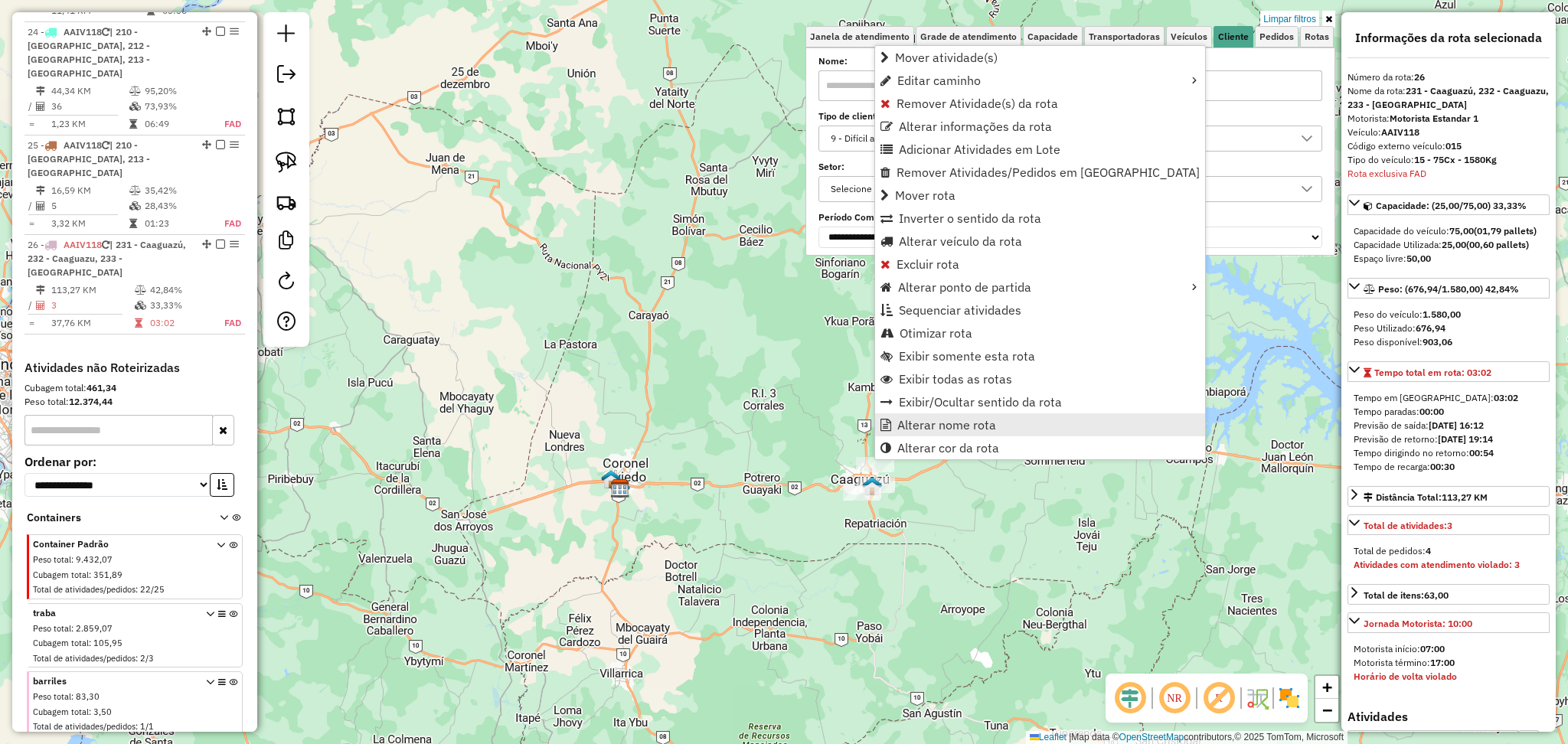
click at [961, 431] on span "Alterar nome rota" at bounding box center [947, 425] width 99 height 13
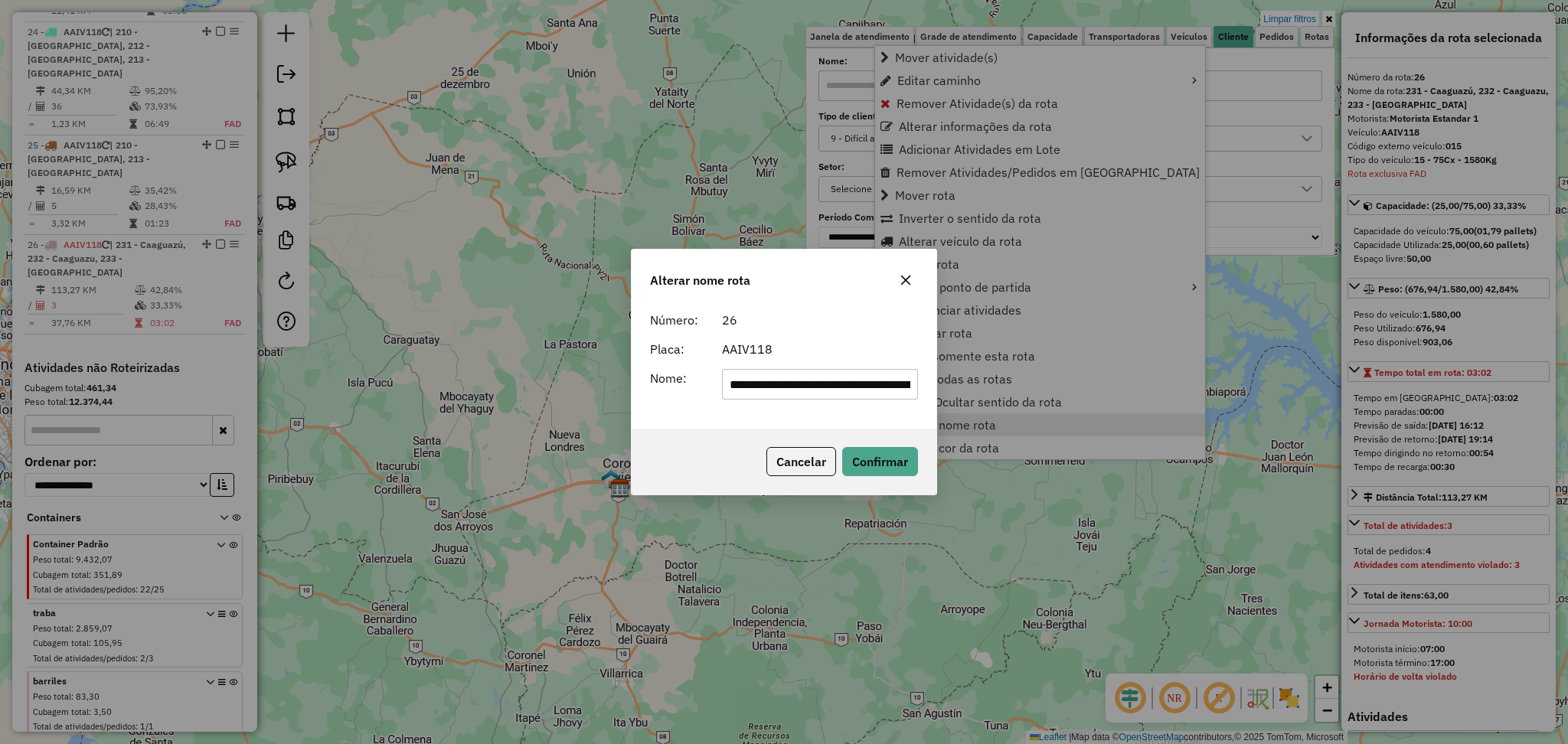
scroll to position [0, 89]
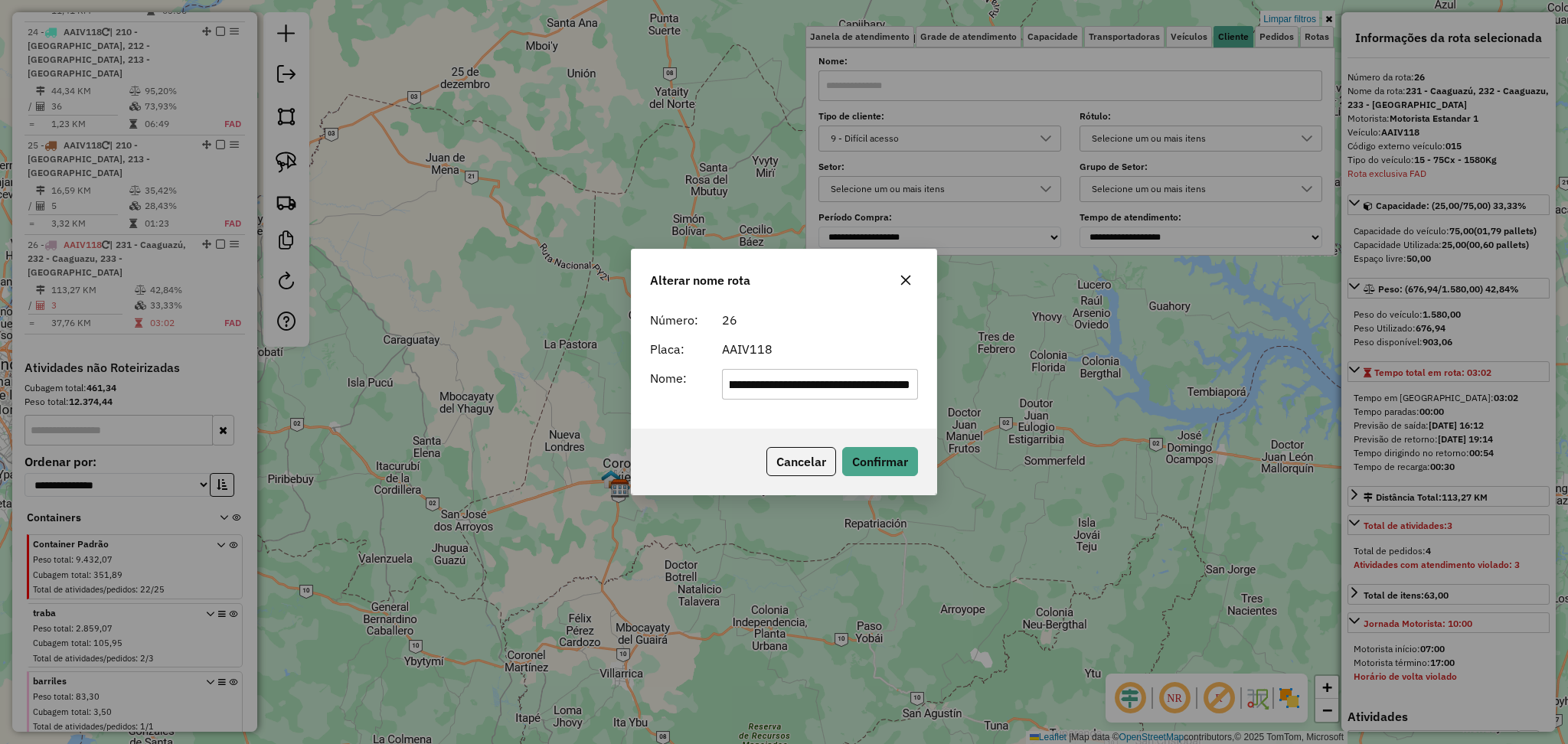
click at [848, 379] on input "**********" at bounding box center [819, 385] width 196 height 31
click at [743, 384] on input "**********" at bounding box center [819, 385] width 196 height 31
type input "**********"
click at [887, 456] on button "Confirmar" at bounding box center [880, 462] width 75 height 29
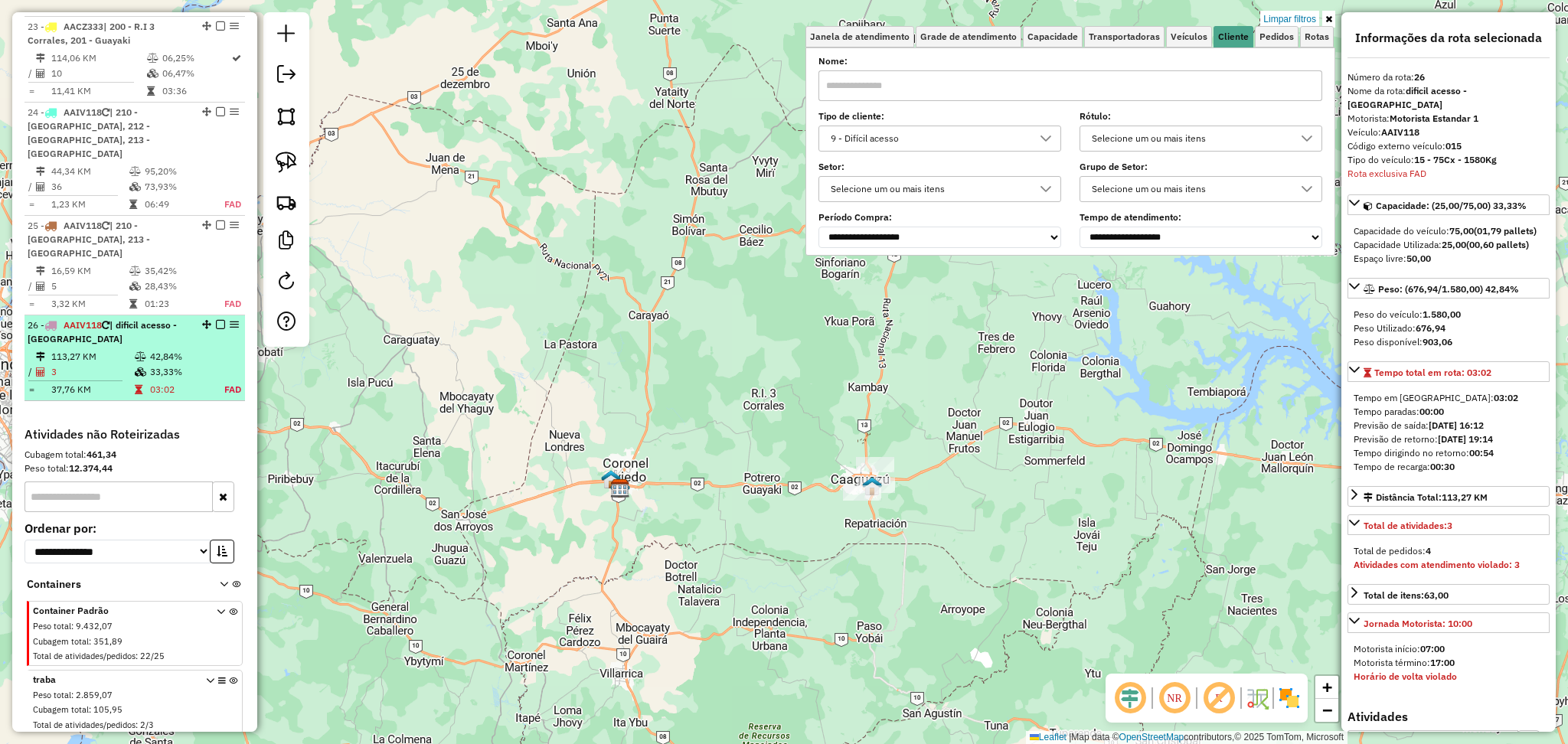
scroll to position [2464, 0]
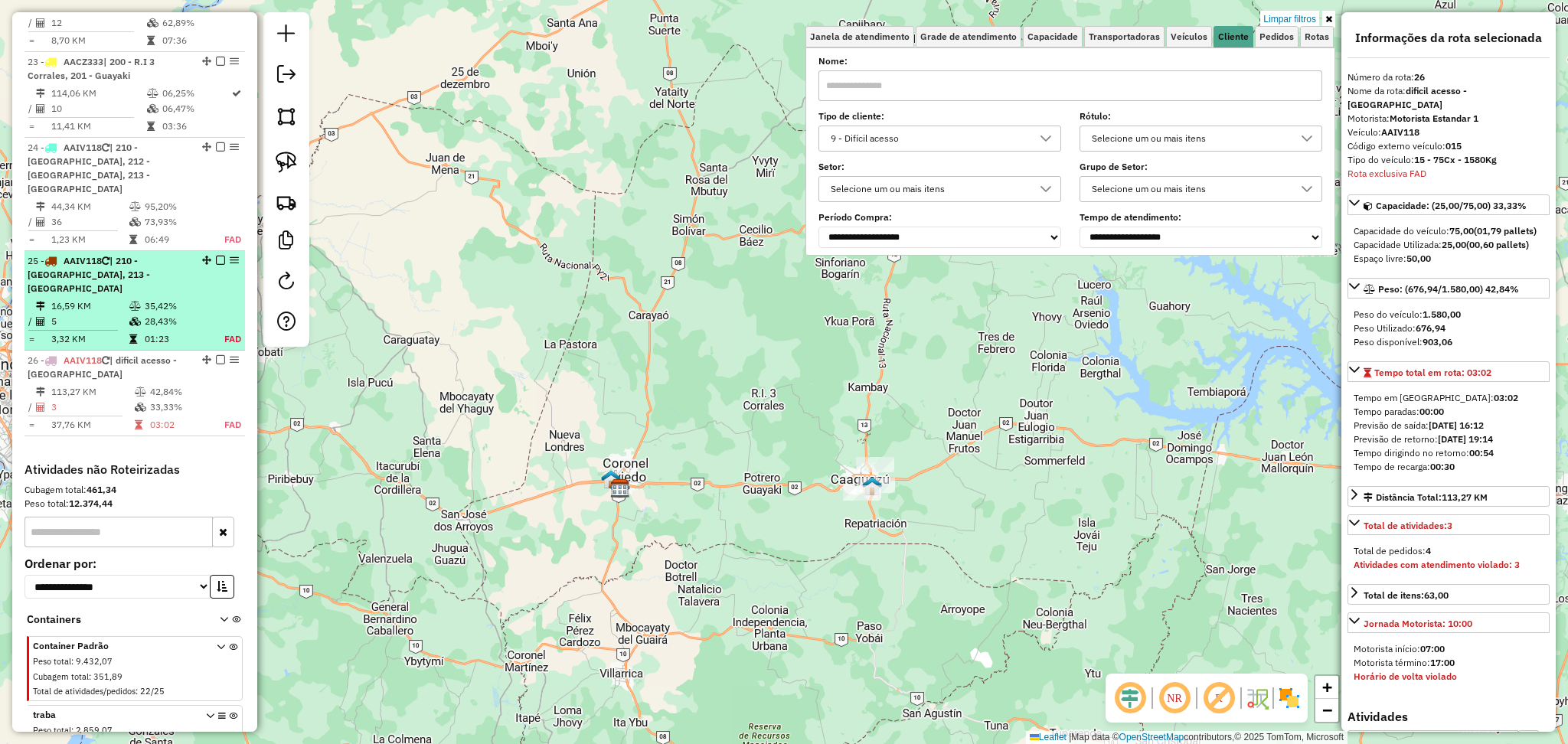
click at [144, 298] on td "35,42%" at bounding box center [175, 306] width 64 height 15
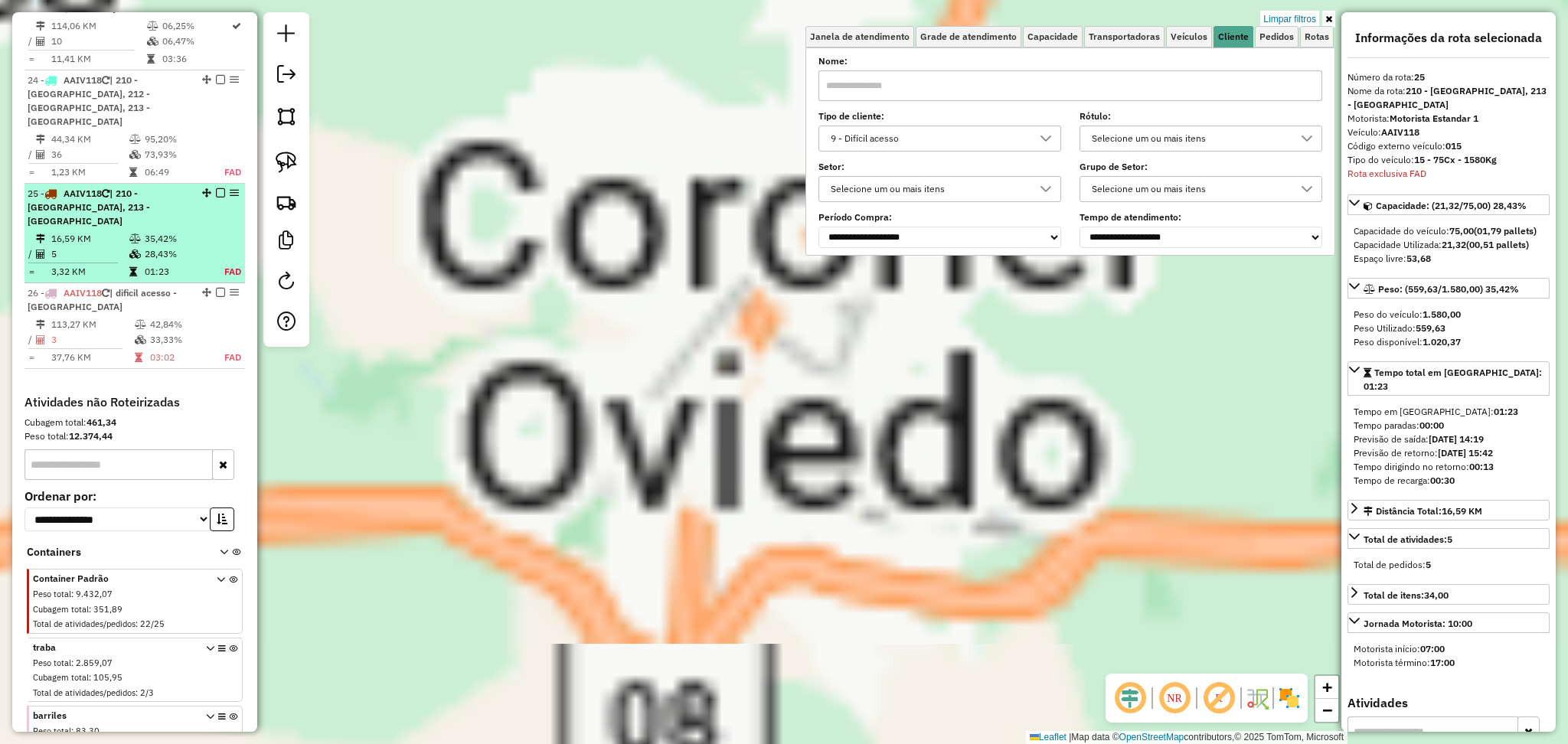
scroll to position [2565, 0]
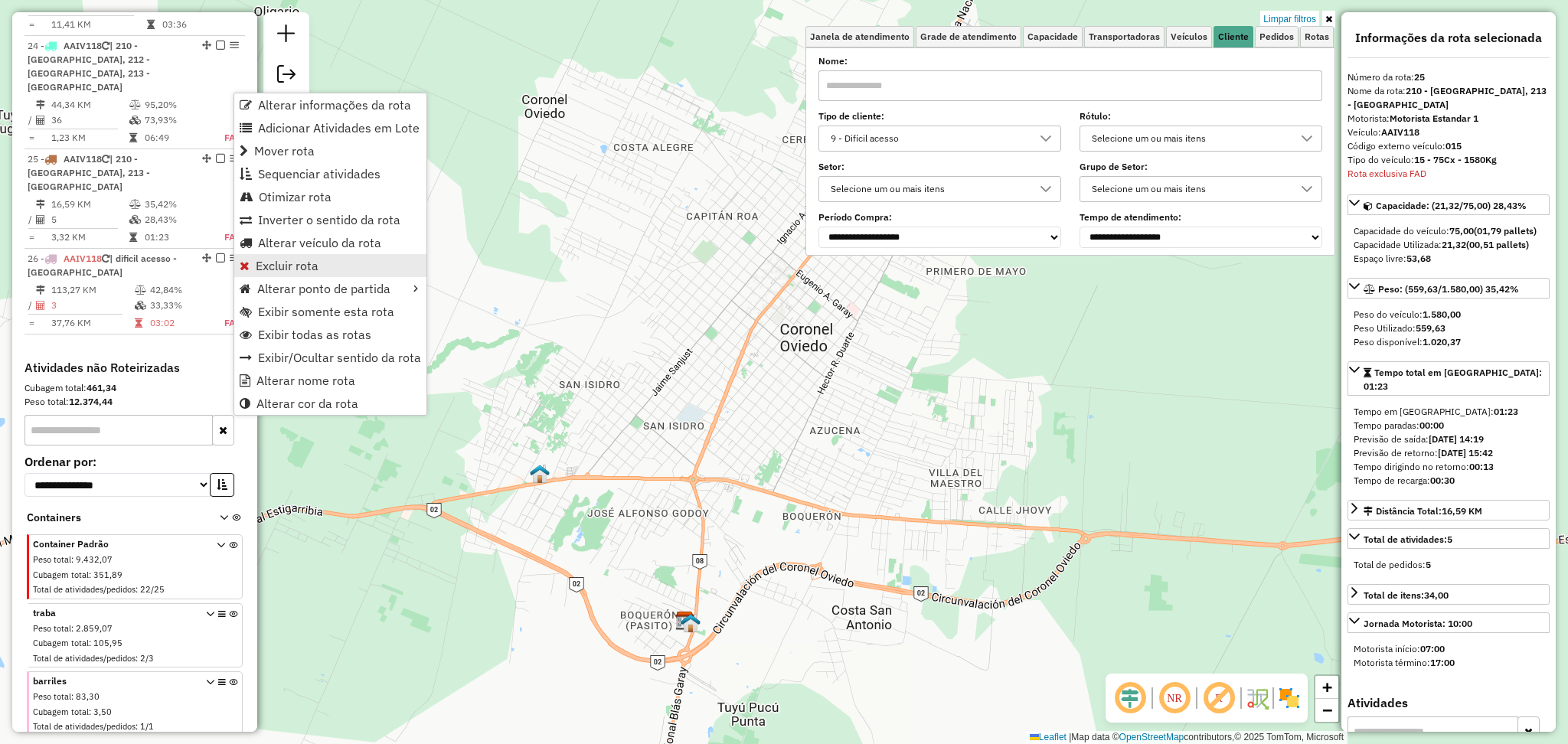
click at [313, 264] on span "Excluir rota" at bounding box center [288, 266] width 63 height 13
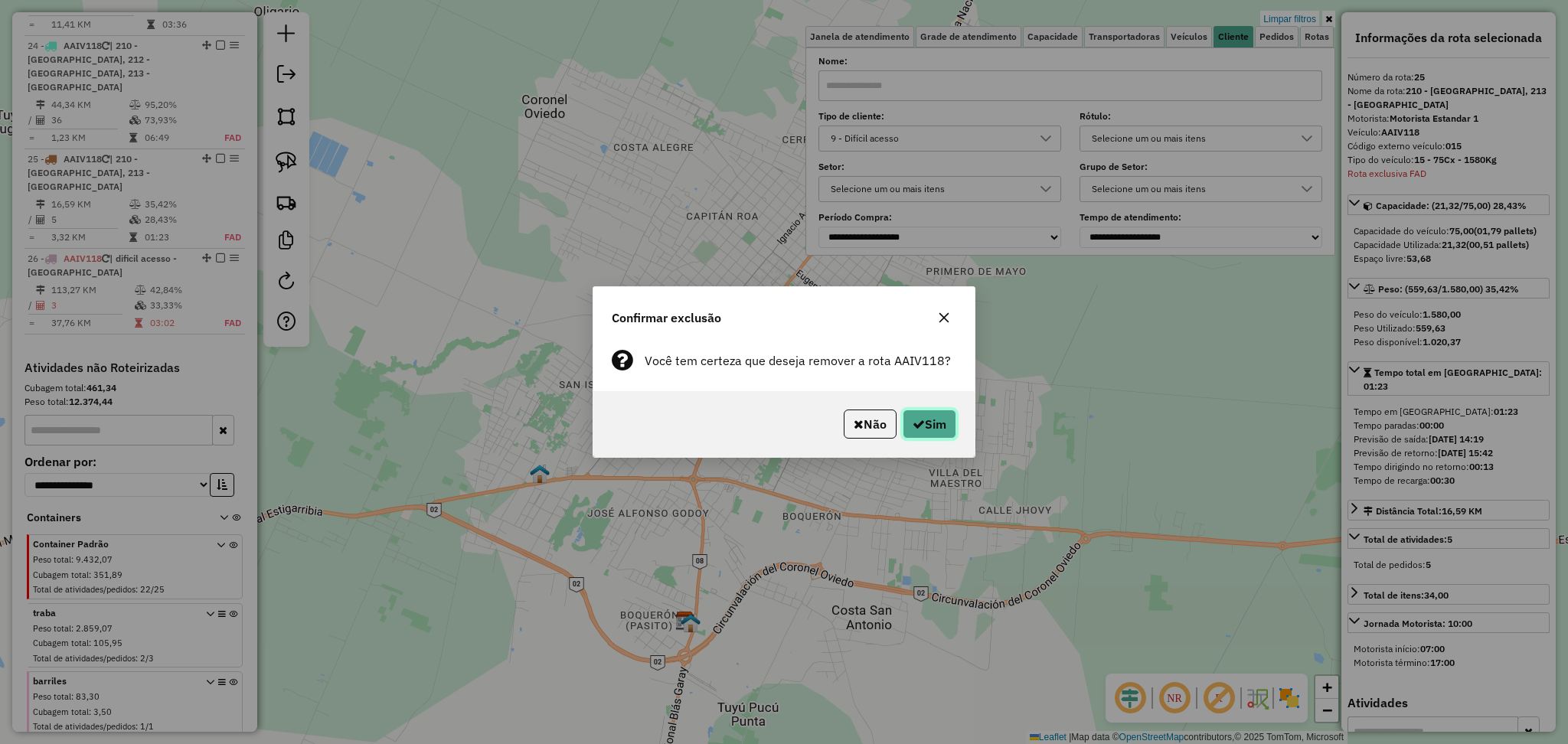
click at [935, 423] on button "Sim" at bounding box center [929, 424] width 54 height 29
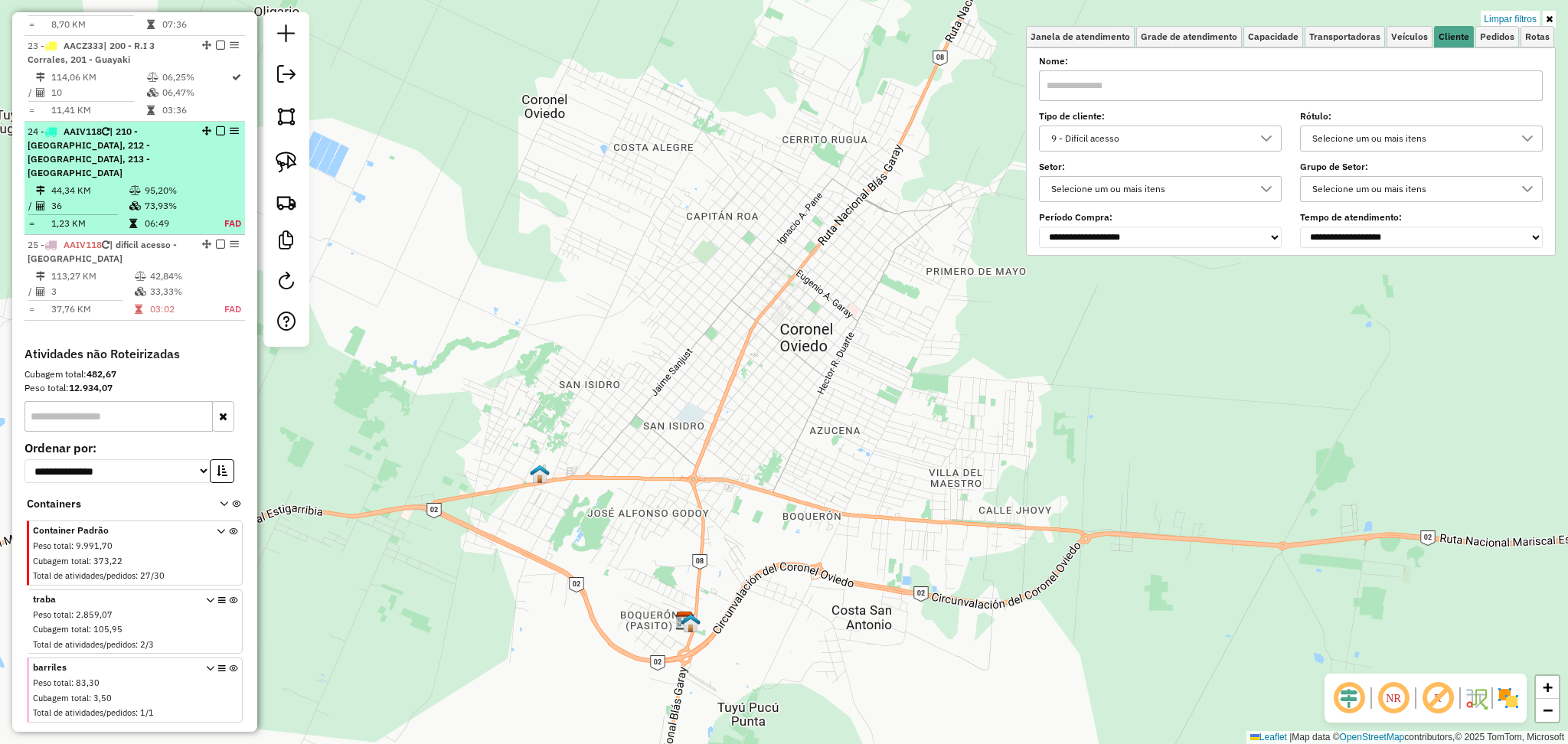
scroll to position [2275, 0]
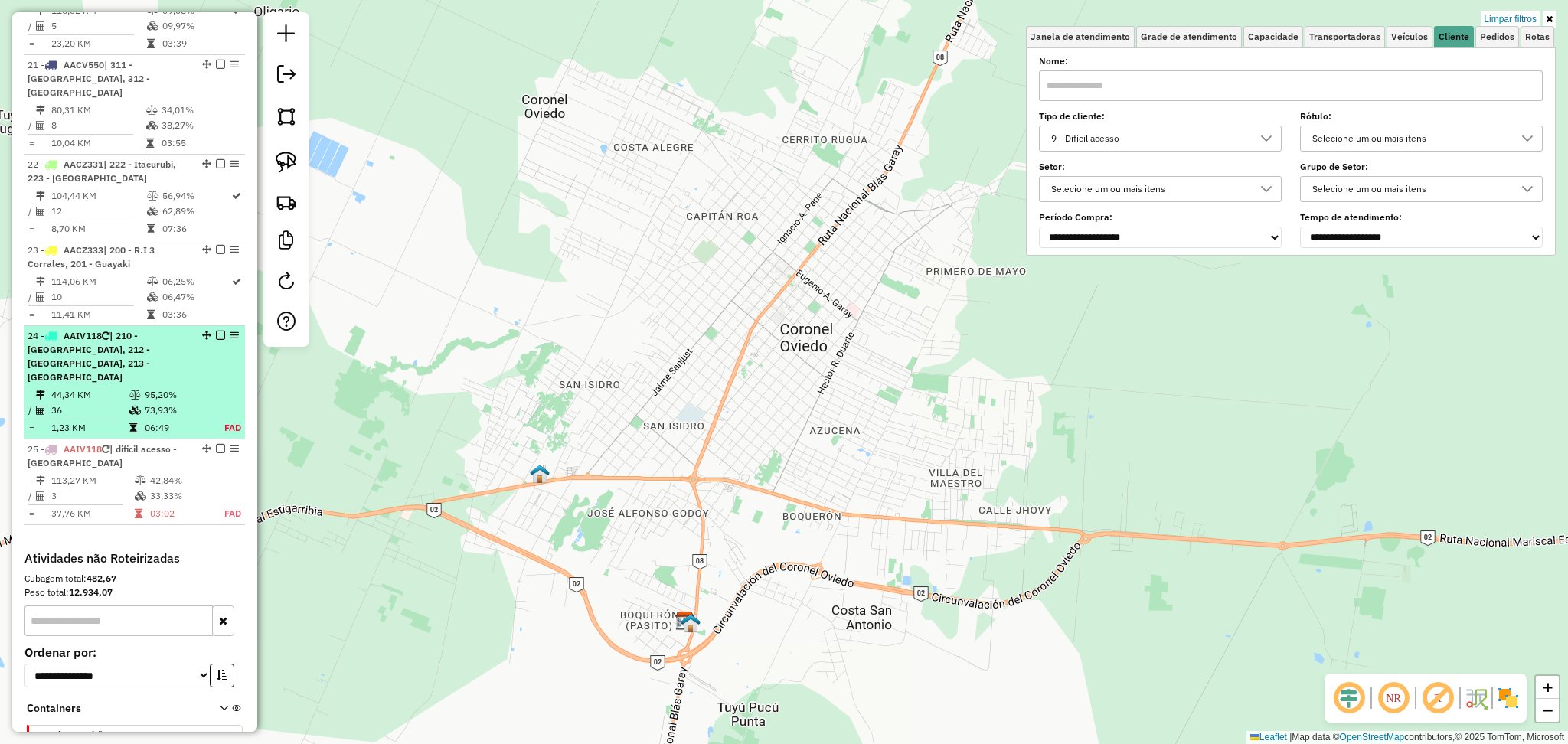
click at [218, 403] on td at bounding box center [225, 410] width 34 height 15
select select "**********"
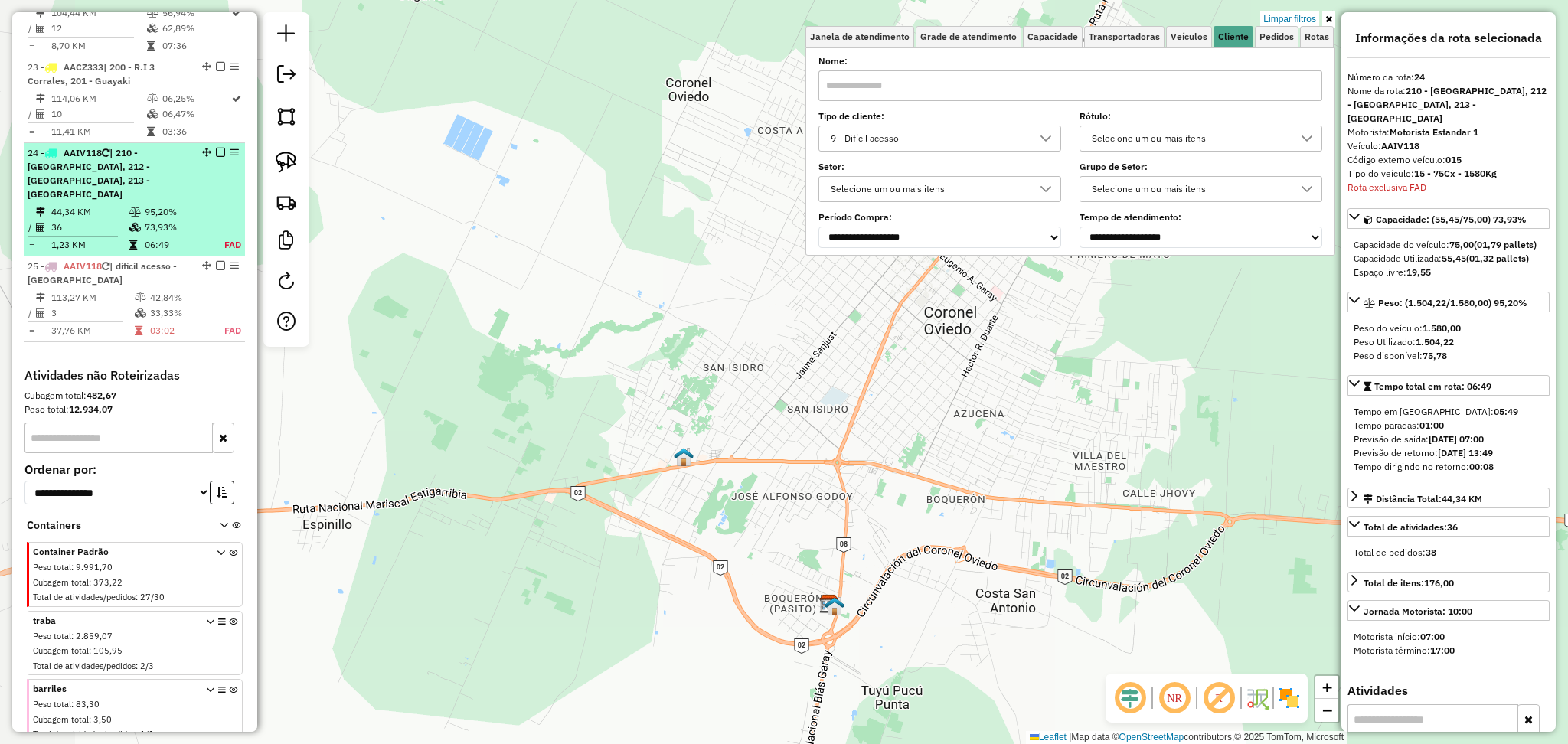
scroll to position [2480, 0]
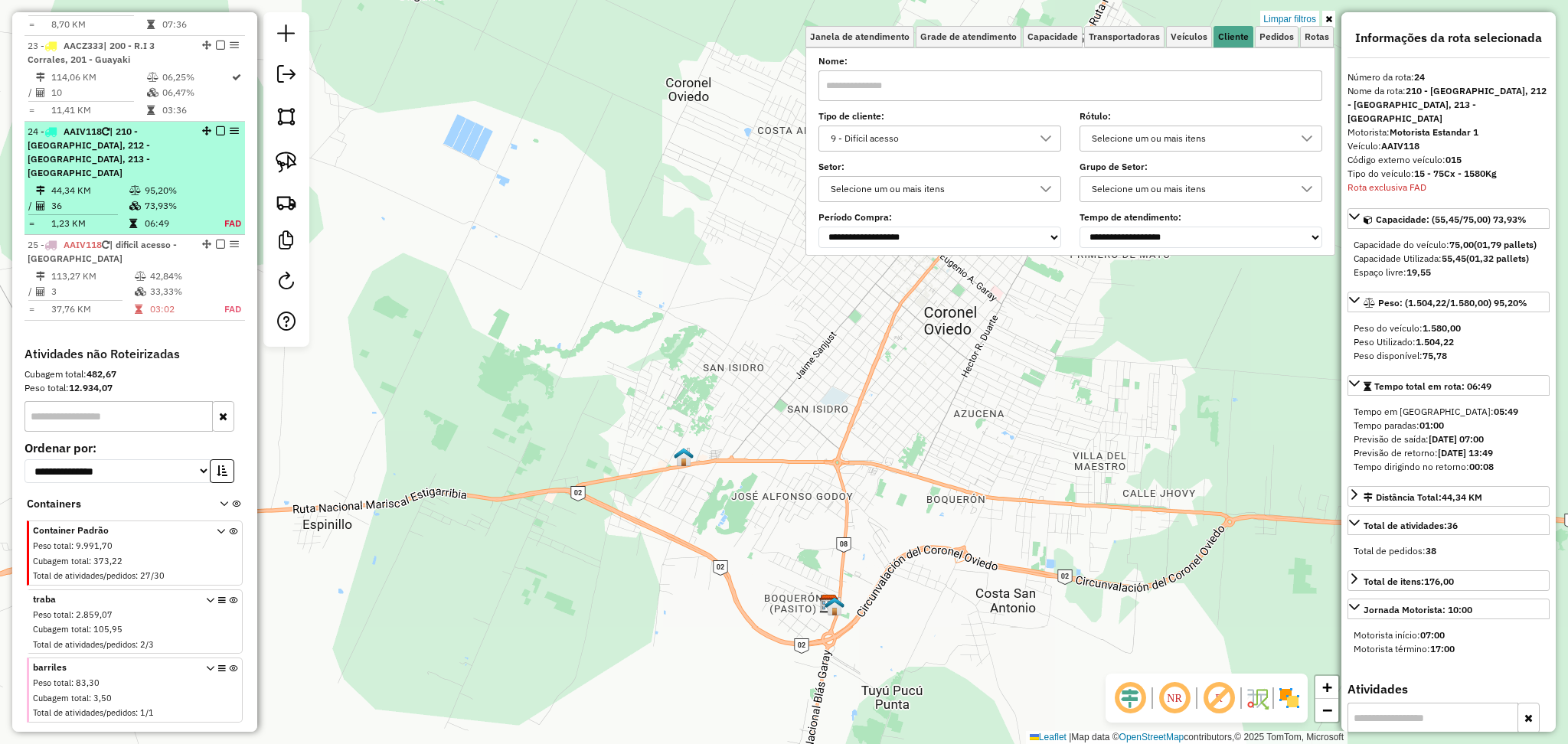
click at [190, 199] on td "73,93%" at bounding box center [175, 206] width 64 height 15
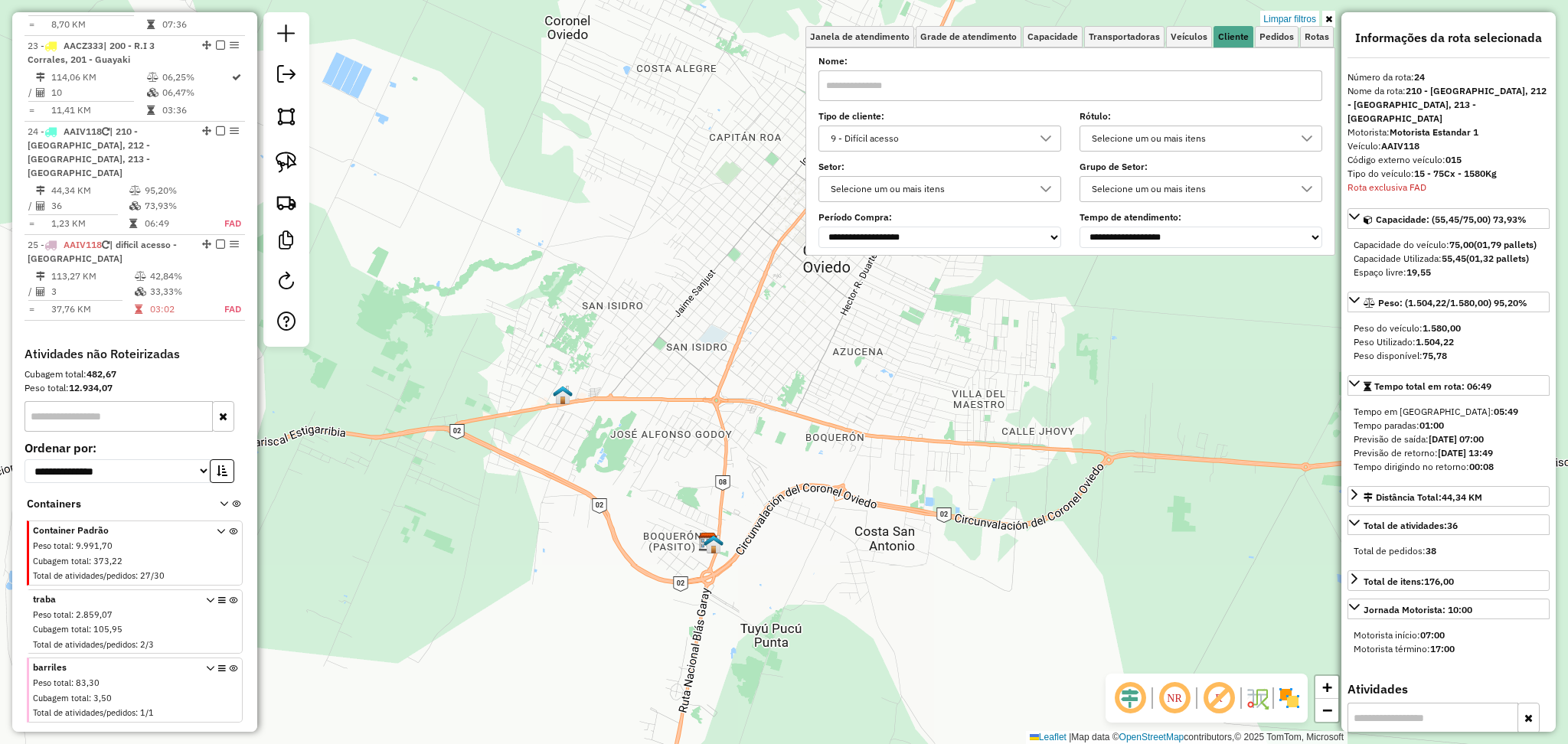
drag, startPoint x: 669, startPoint y: 408, endPoint x: 545, endPoint y: 344, distance: 139.5
click at [545, 344] on div "Limpar filtros Janela de atendimento Grade de atendimento Capacidade Transporta…" at bounding box center [784, 372] width 1568 height 744
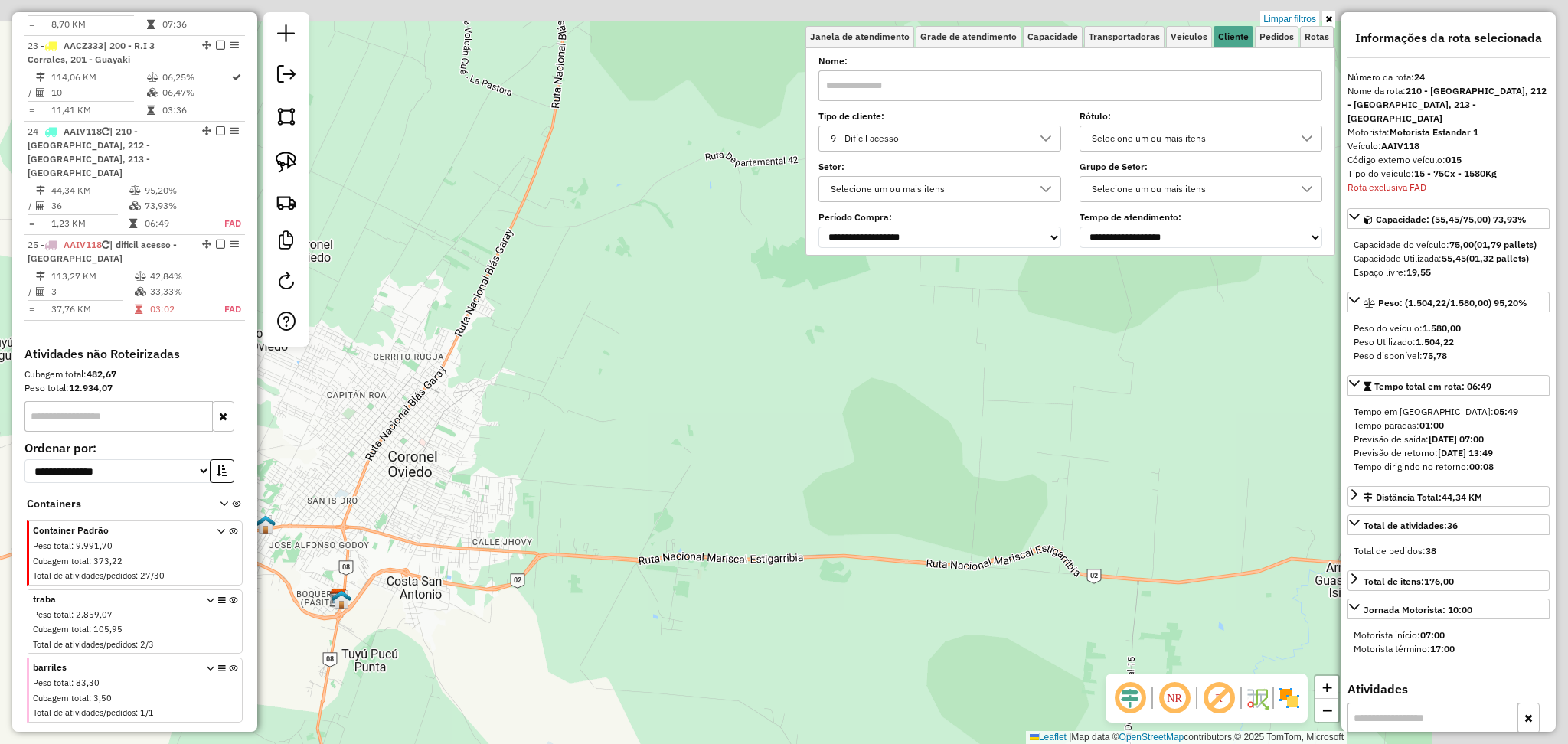
drag, startPoint x: 908, startPoint y: 374, endPoint x: 545, endPoint y: 593, distance: 423.9
click at [545, 593] on div "Limpar filtros Janela de atendimento Grade de atendimento Capacidade Transporta…" at bounding box center [784, 372] width 1568 height 744
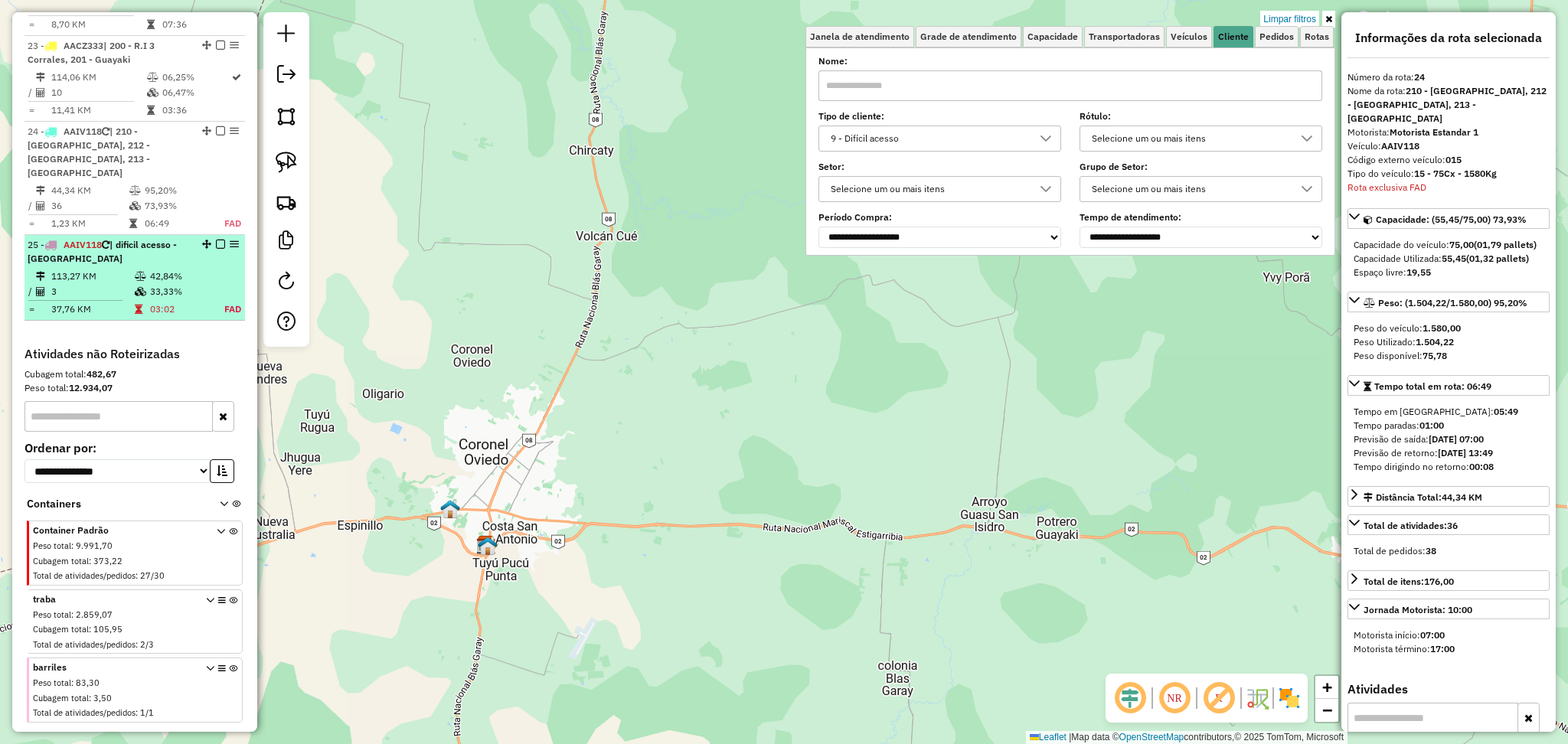
click at [178, 284] on td "33,33%" at bounding box center [179, 291] width 59 height 15
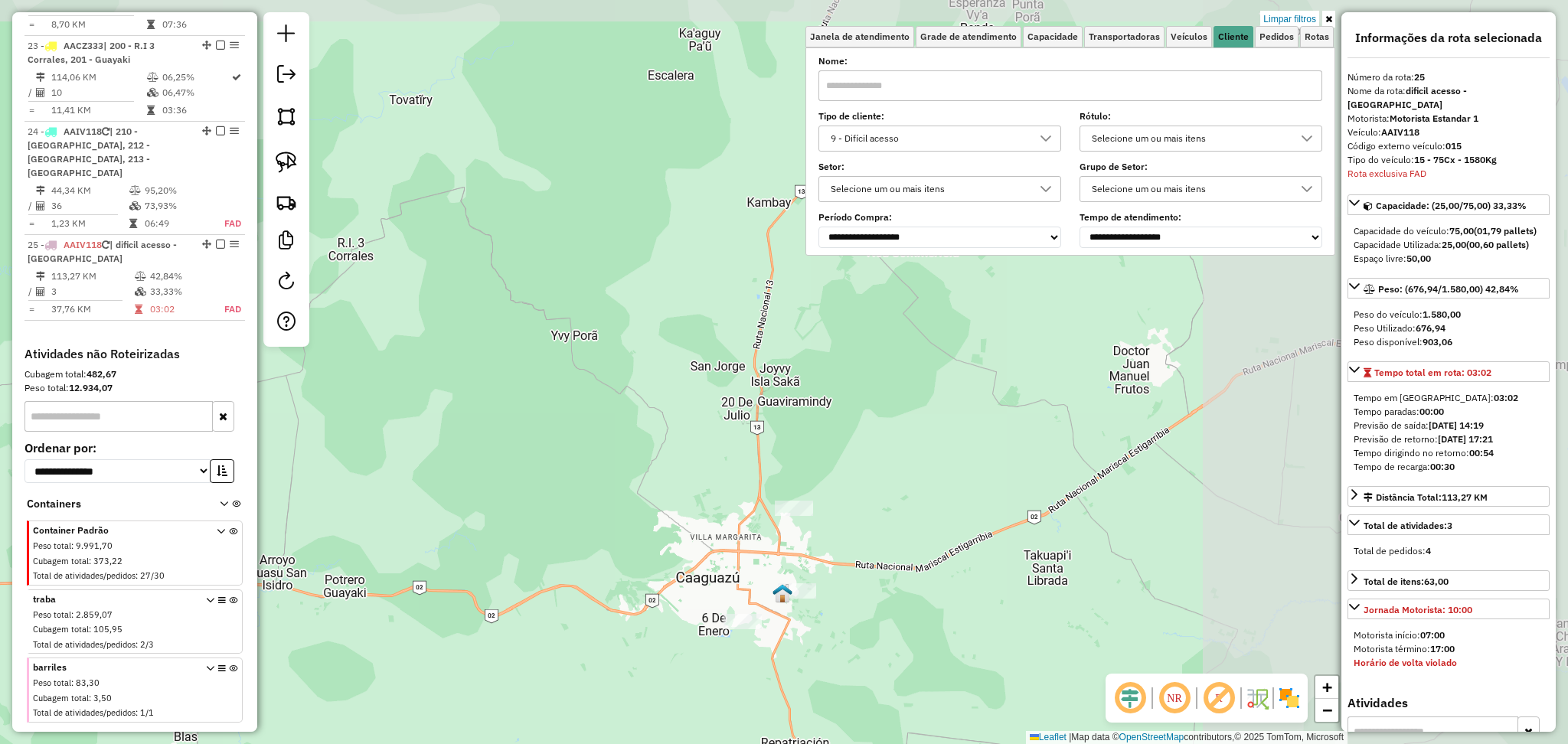
drag, startPoint x: 1203, startPoint y: 444, endPoint x: 704, endPoint y: 636, distance: 534.7
click at [704, 636] on div "Limpar filtros Janela de atendimento Grade de atendimento Capacidade Transporta…" at bounding box center [784, 372] width 1568 height 744
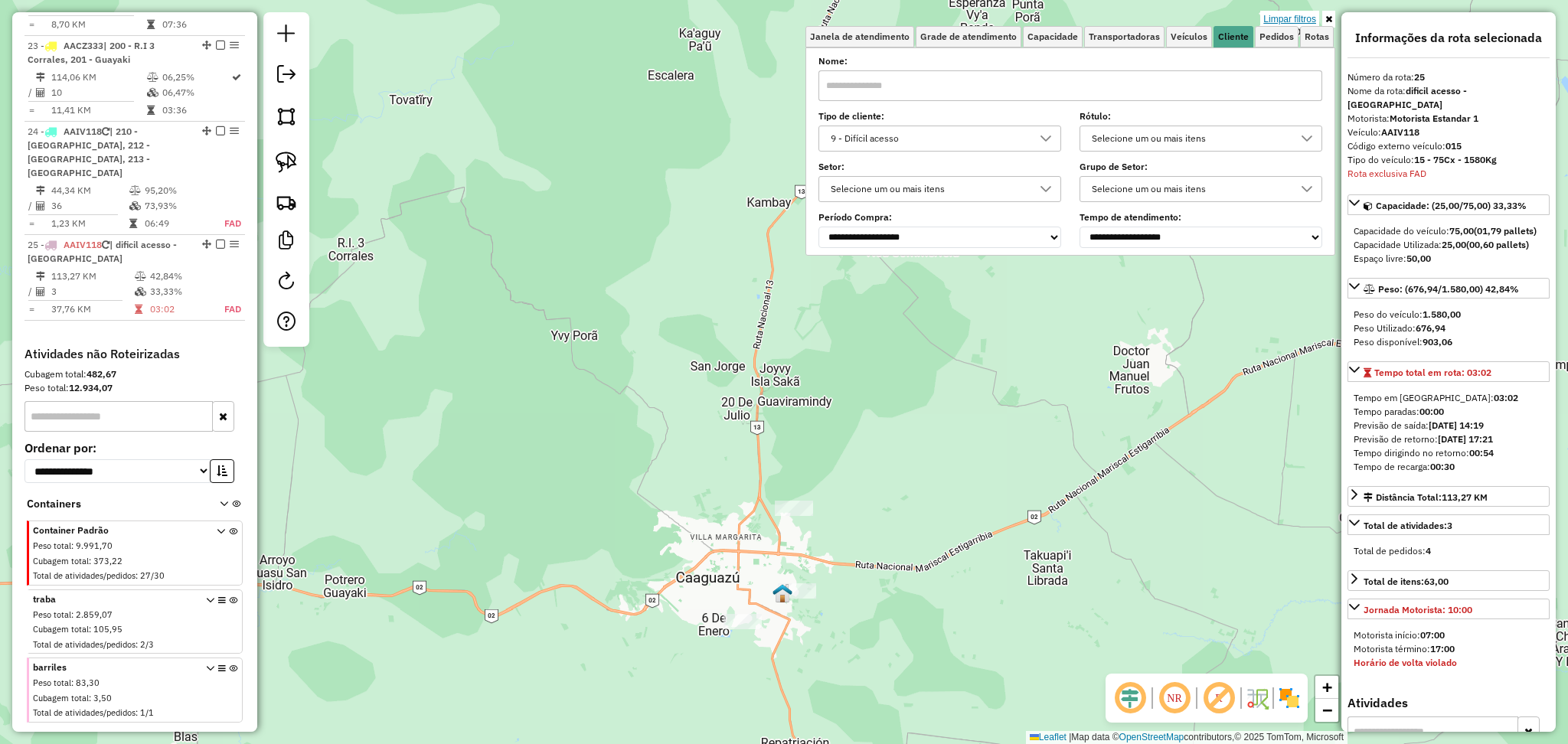
click at [1288, 18] on link "Limpar filtros" at bounding box center [1289, 19] width 59 height 17
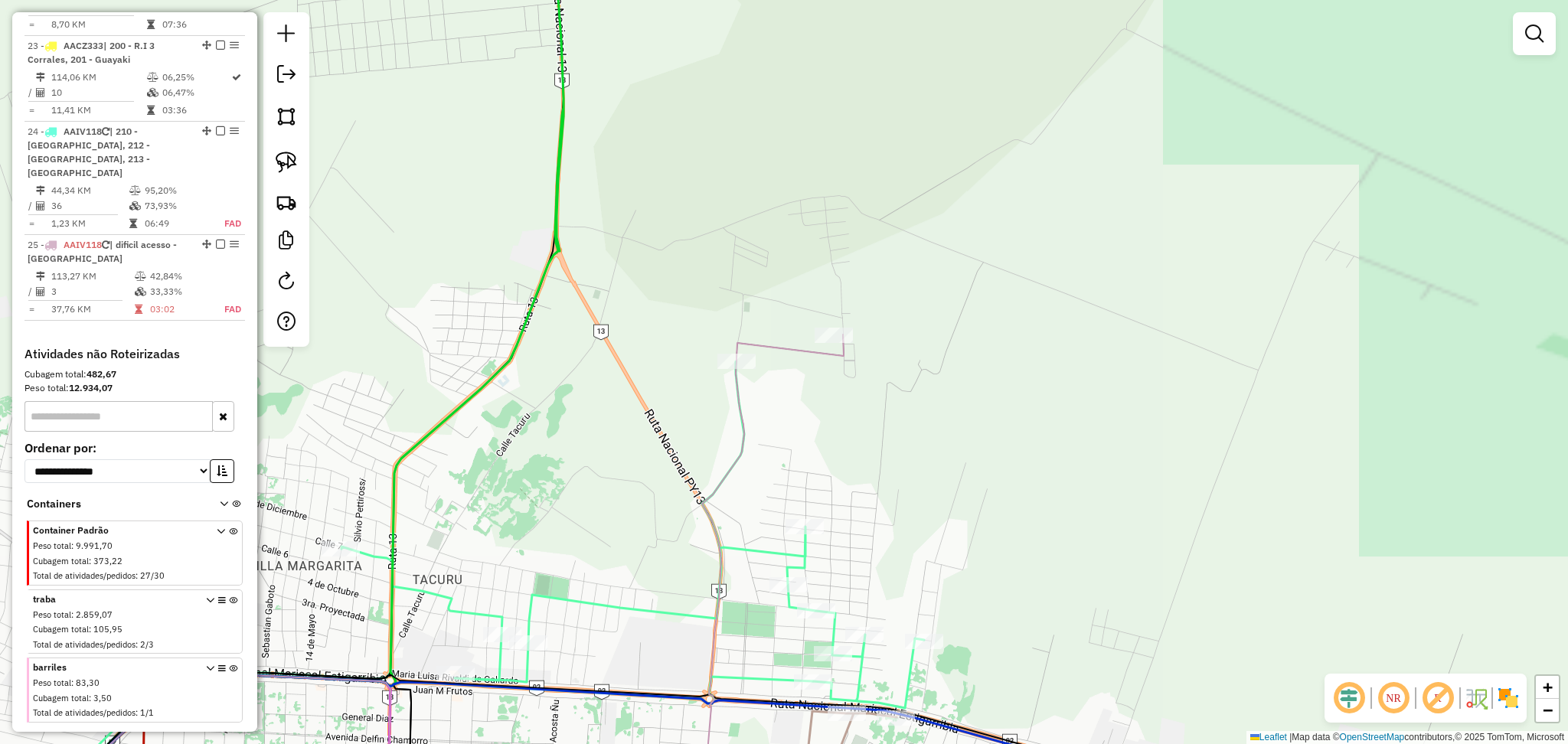
click at [790, 346] on icon at bounding box center [765, 577] width 157 height 485
select select "**********"
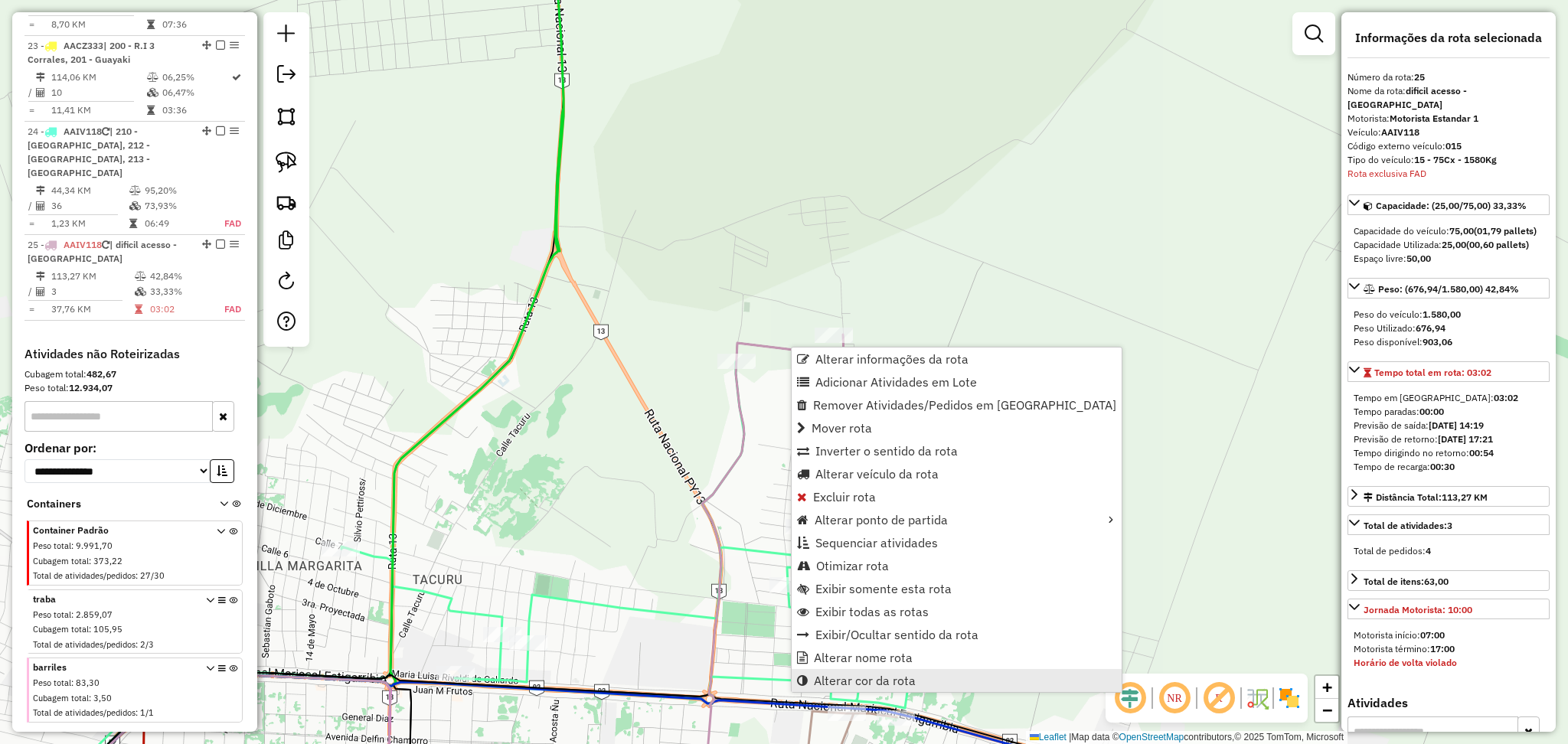
click at [867, 670] on link "Alterar cor da rota" at bounding box center [956, 681] width 330 height 23
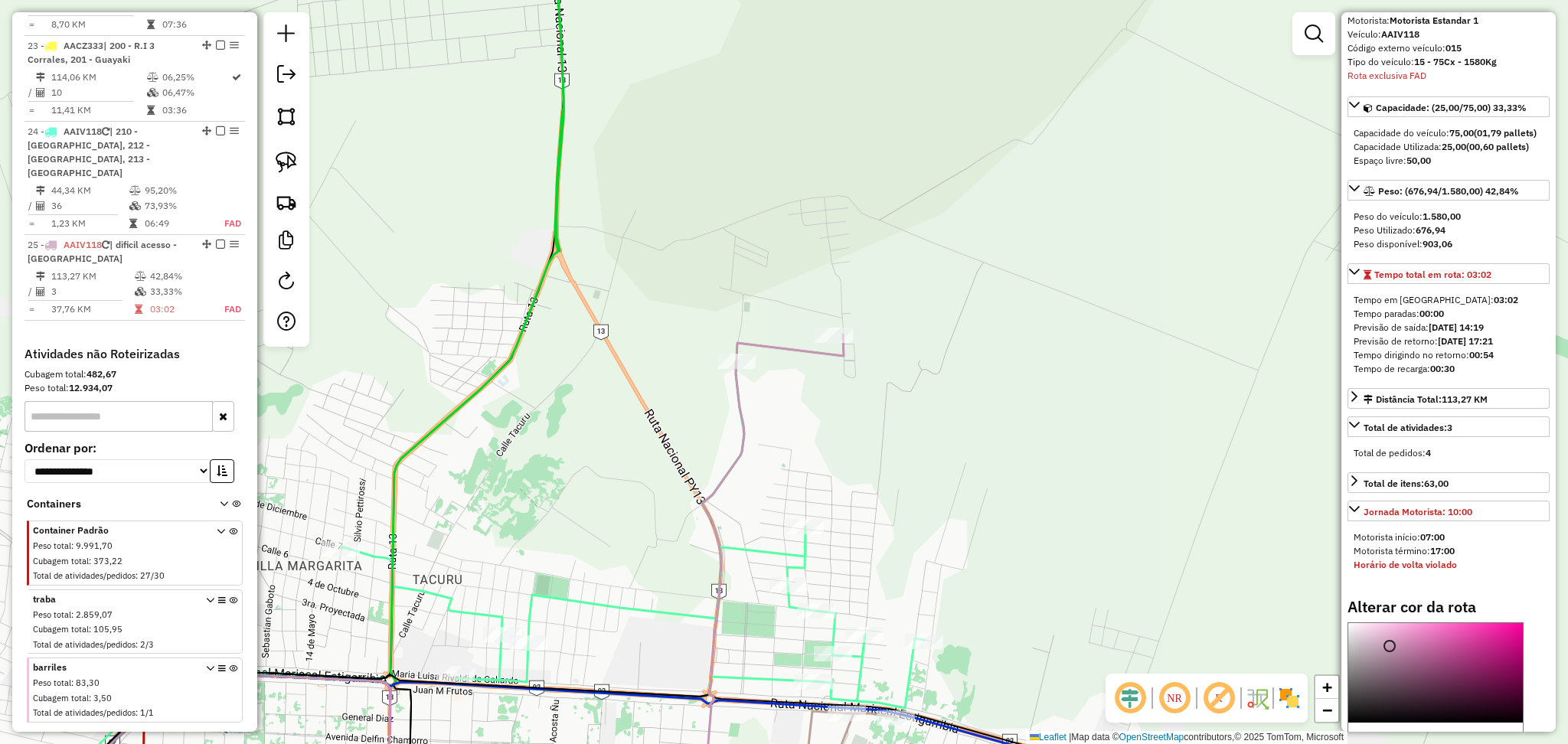
scroll to position [204, 0]
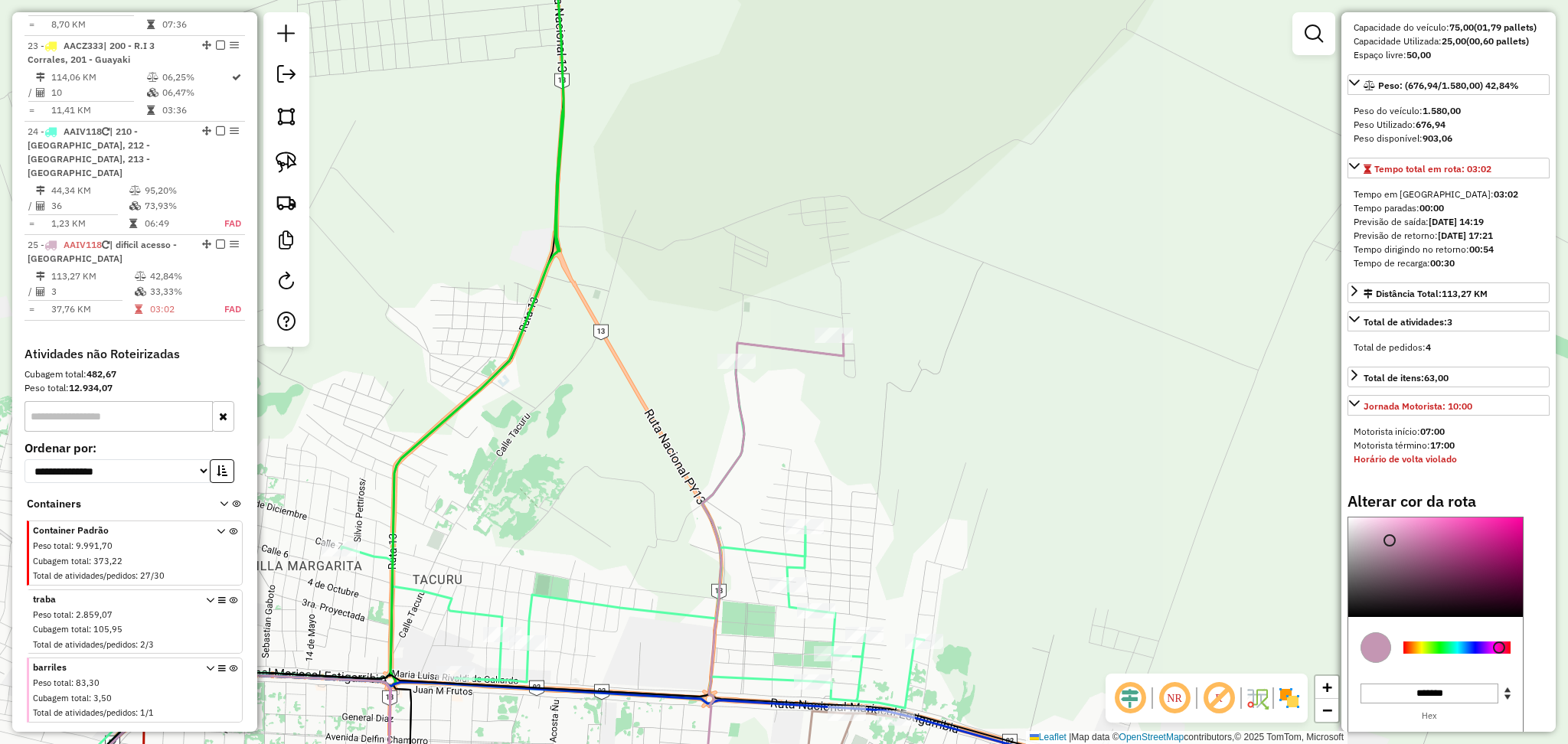
type input "*******"
drag, startPoint x: 1442, startPoint y: 593, endPoint x: 1496, endPoint y: 431, distance: 170.8
click at [1496, 431] on div "Informações da rota selecionada Número da rota: 25 Nome da rota: dificil acesso…" at bounding box center [1448, 372] width 215 height 720
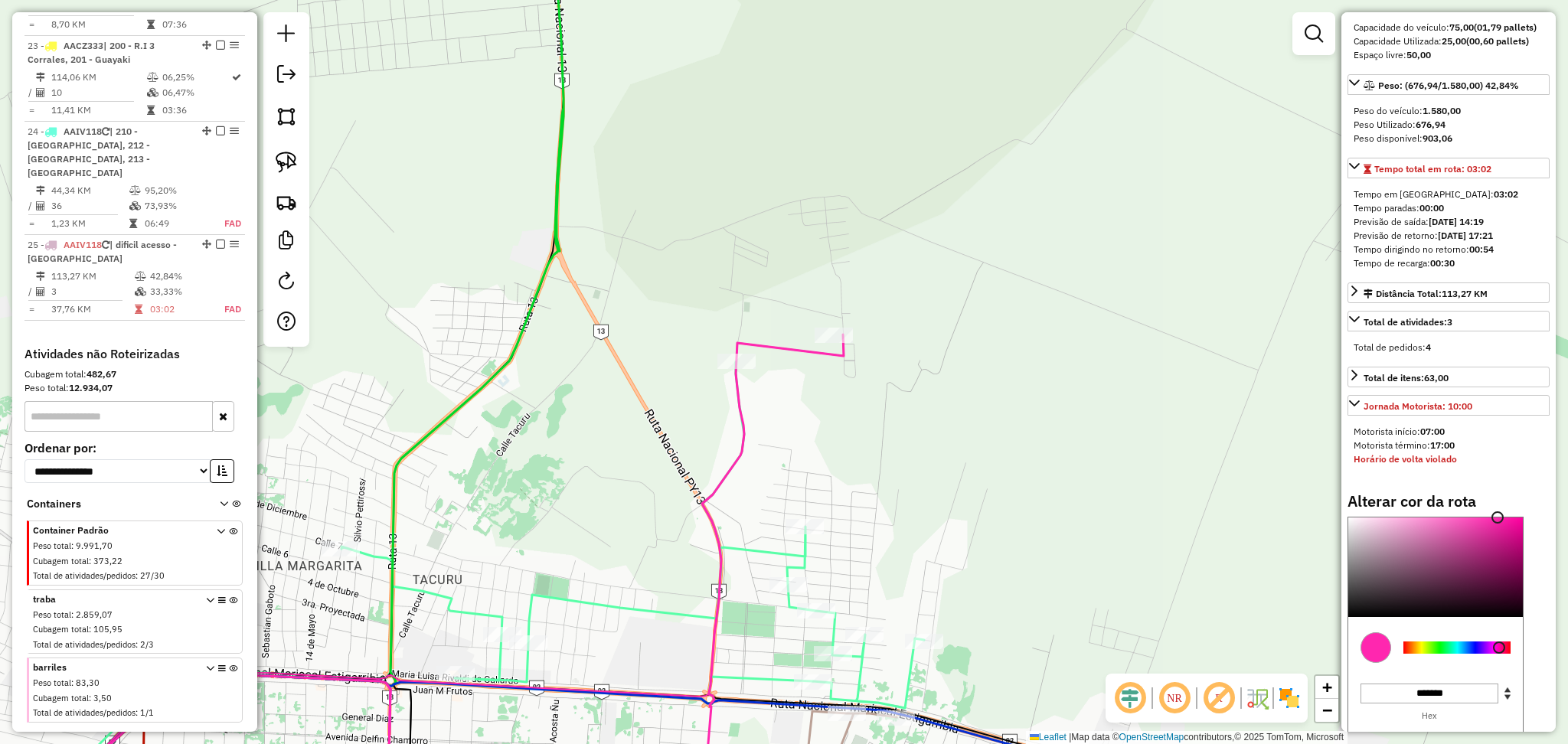
click at [772, 346] on icon at bounding box center [765, 577] width 157 height 485
select select "**********"
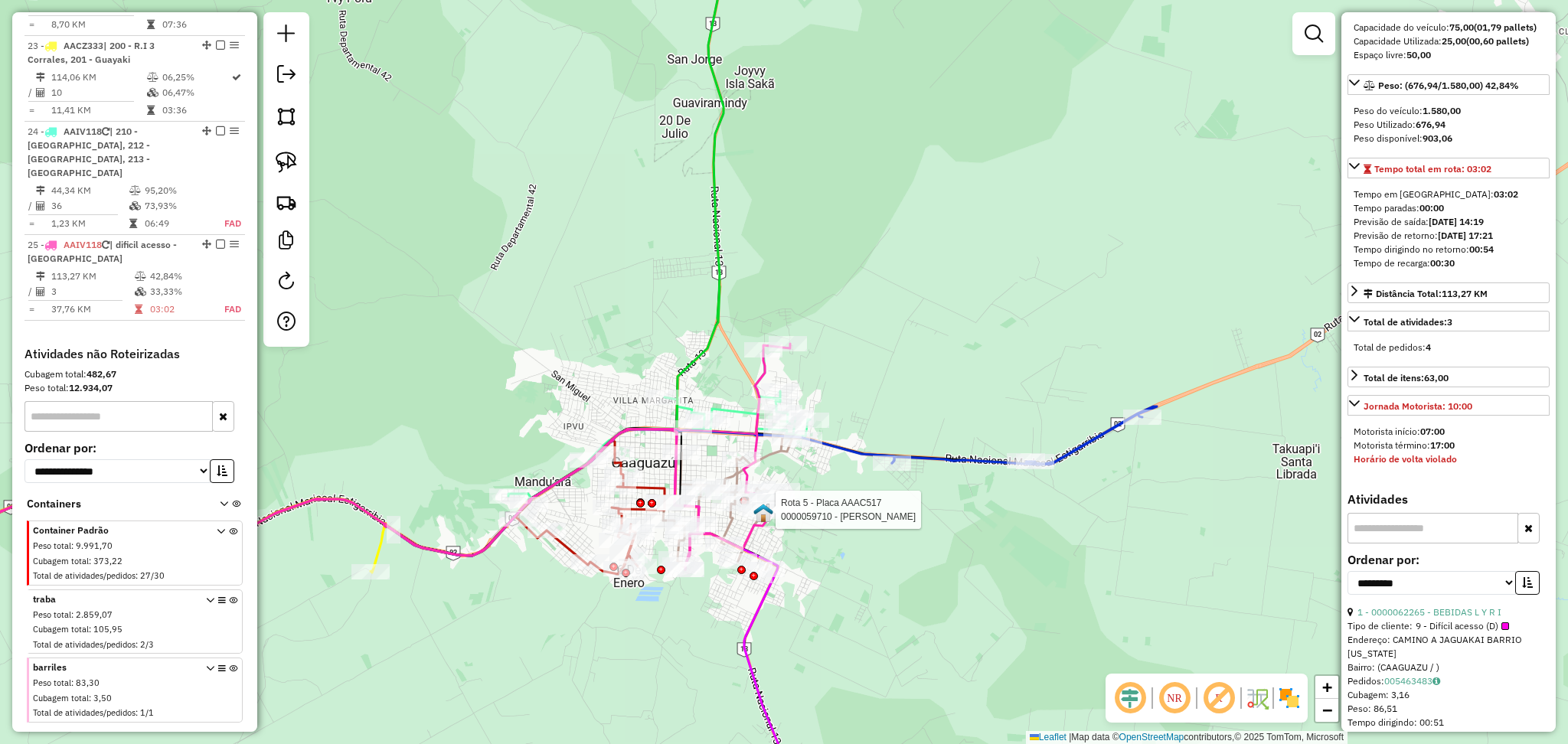
scroll to position [0, 0]
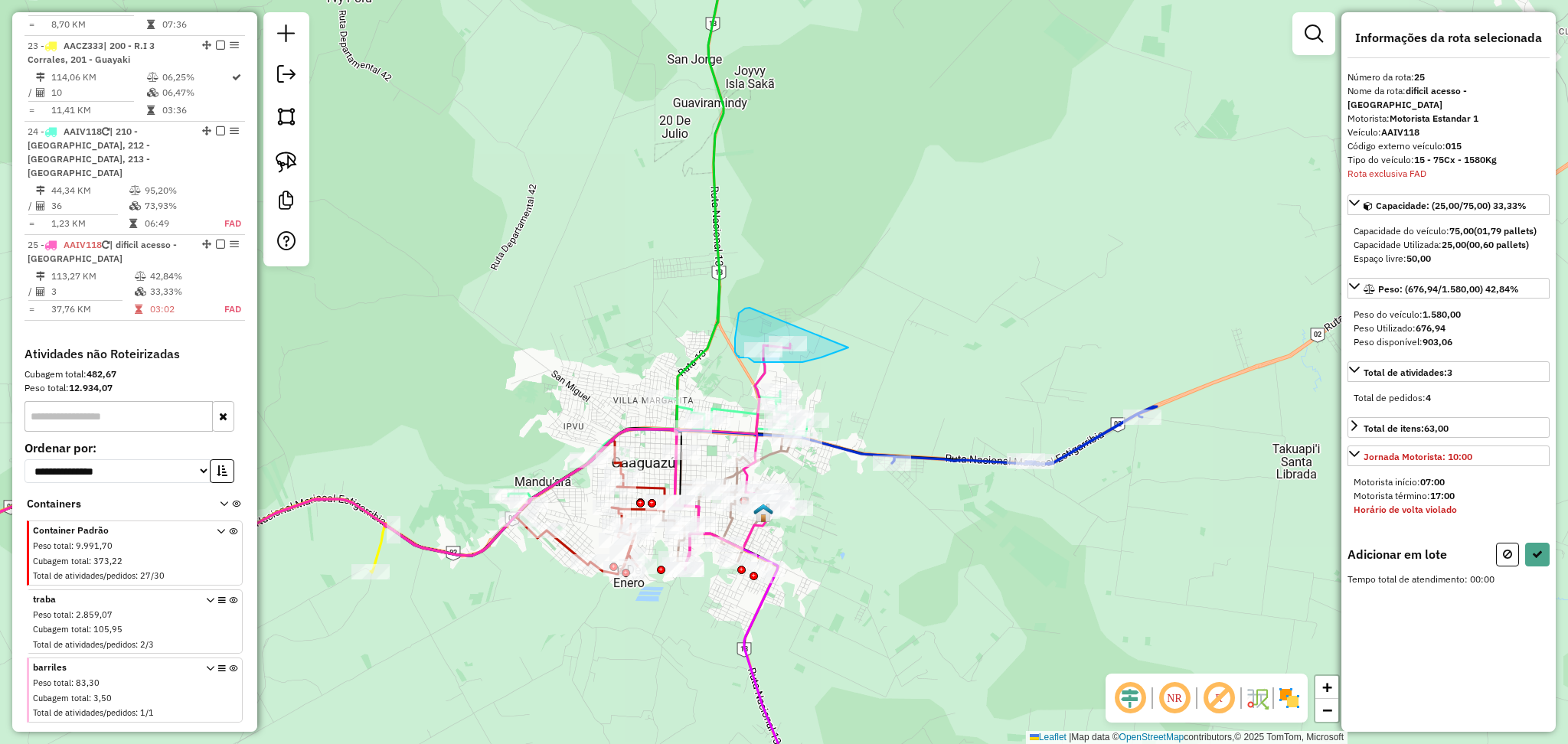
drag, startPoint x: 749, startPoint y: 307, endPoint x: 848, endPoint y: 348, distance: 107.2
click at [1539, 549] on button at bounding box center [1537, 554] width 24 height 23
select select "**********"
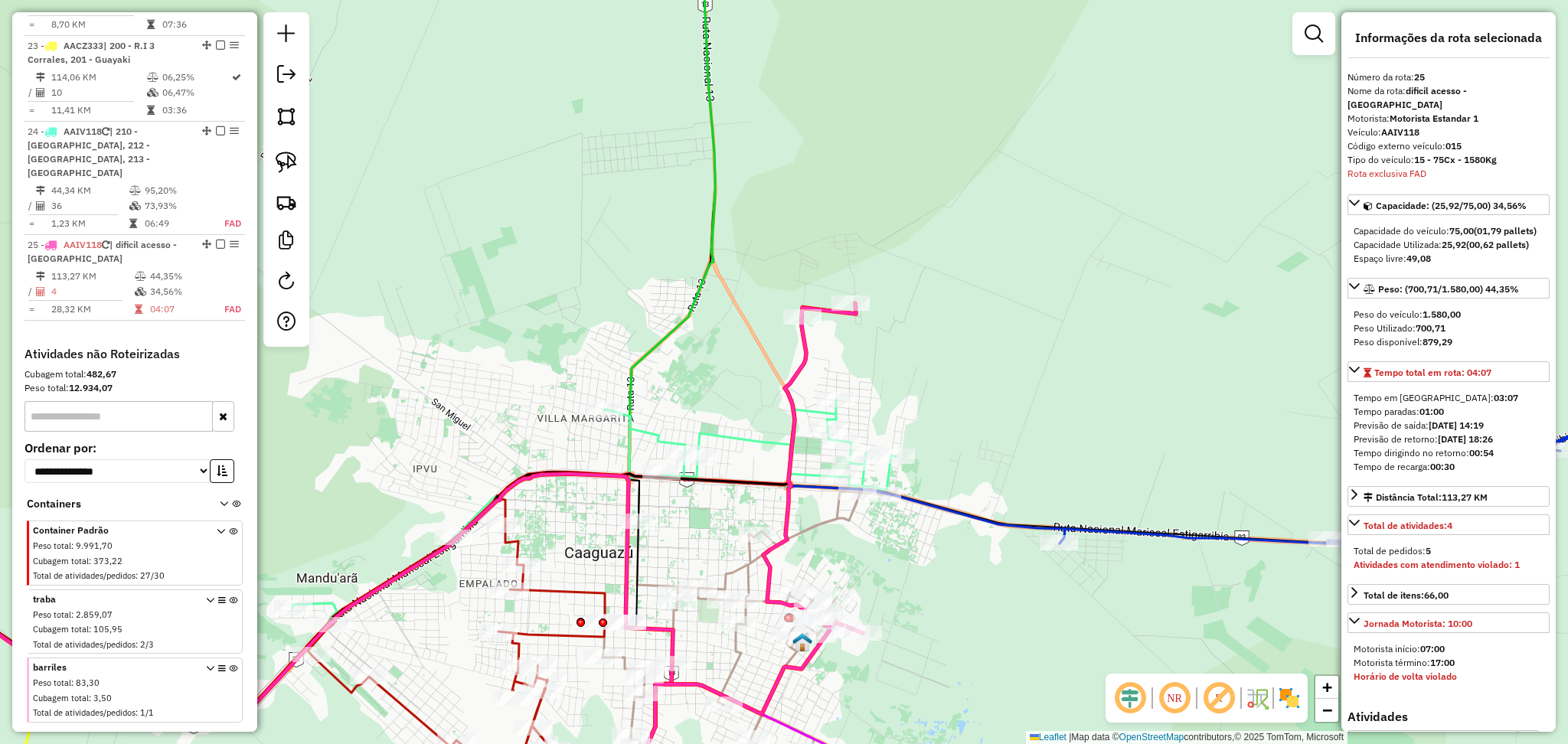
click at [811, 348] on icon at bounding box center [754, 529] width 217 height 453
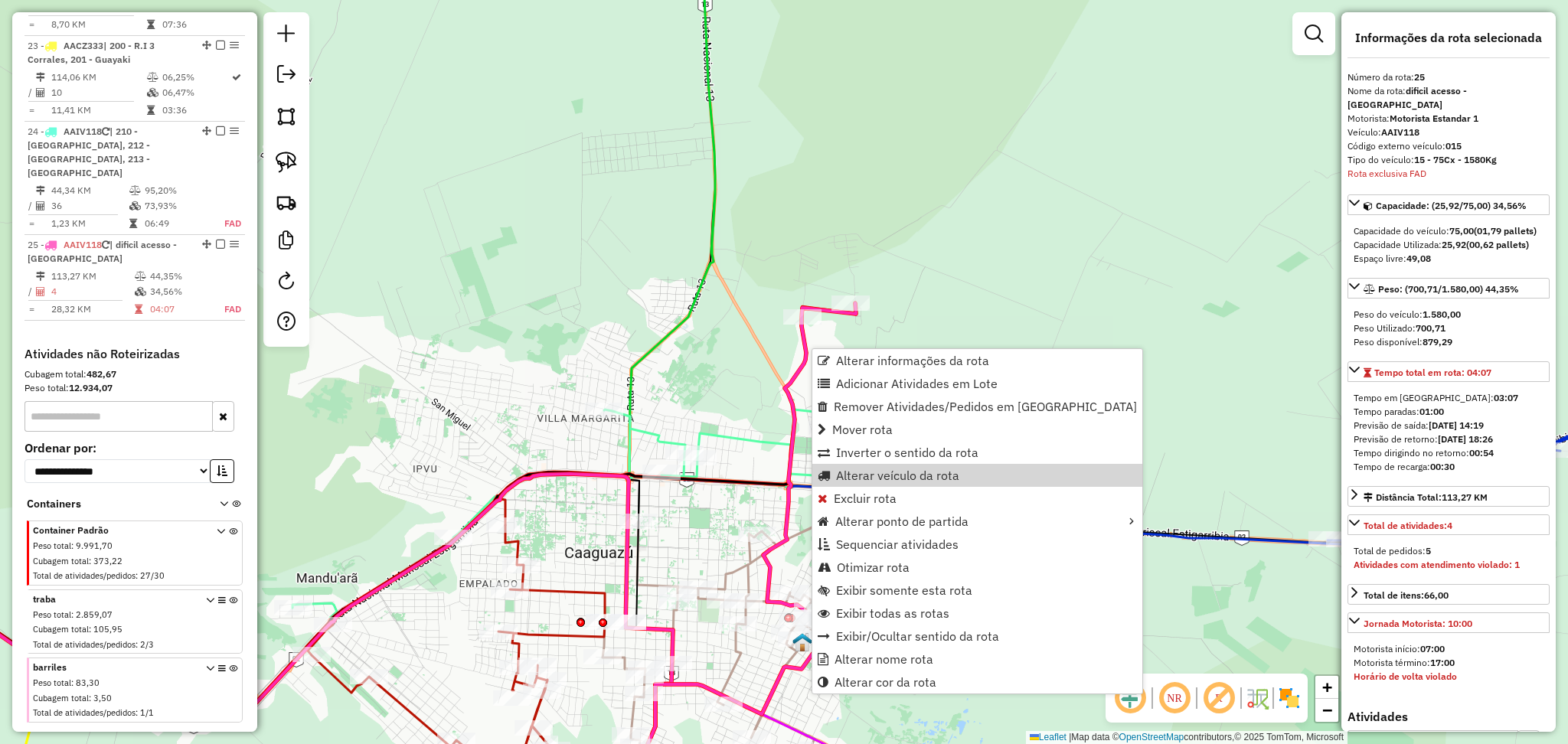
click at [780, 356] on div "Rota 25 - Placa AAIV118 0000080537 - BEBA CACERES FERNANDEZ Janela de atendimen…" at bounding box center [784, 372] width 1568 height 744
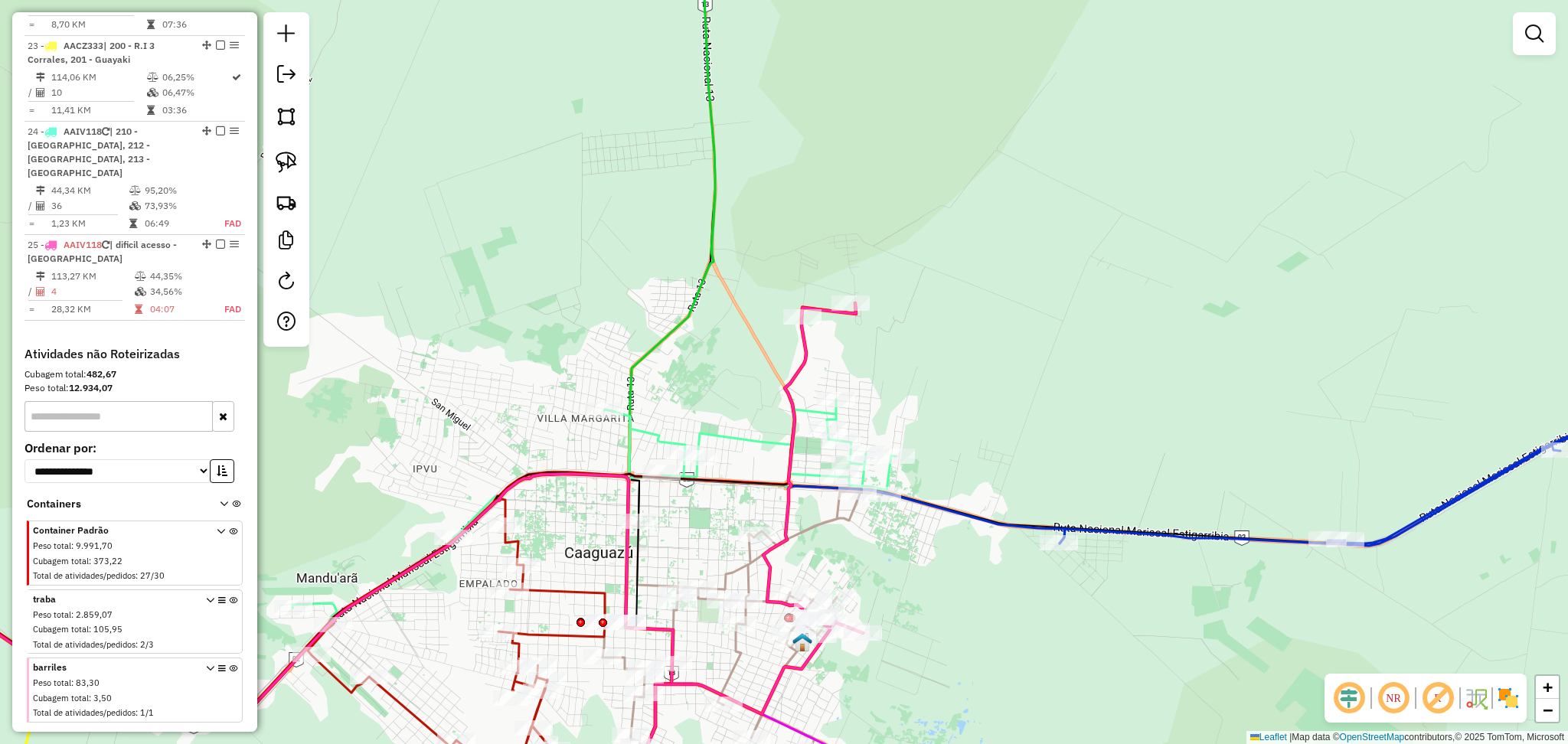
click at [802, 366] on icon at bounding box center [754, 529] width 217 height 453
select select "**********"
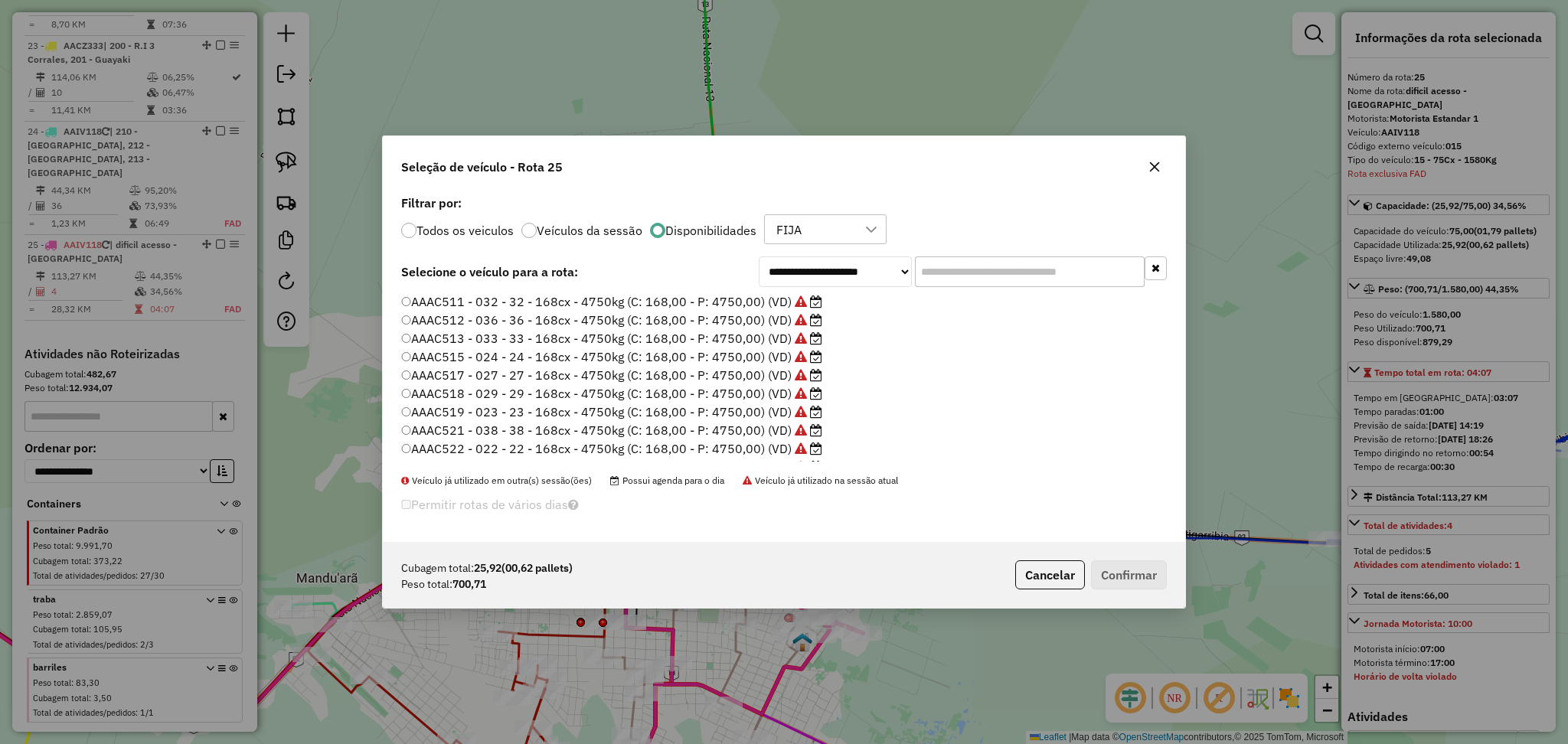
click at [836, 235] on div "FIJA" at bounding box center [813, 229] width 85 height 29
click at [798, 343] on li "spot" at bounding box center [829, 332] width 115 height 29
click at [653, 186] on div "Seleção de veículo - Rota 25" at bounding box center [784, 164] width 802 height 55
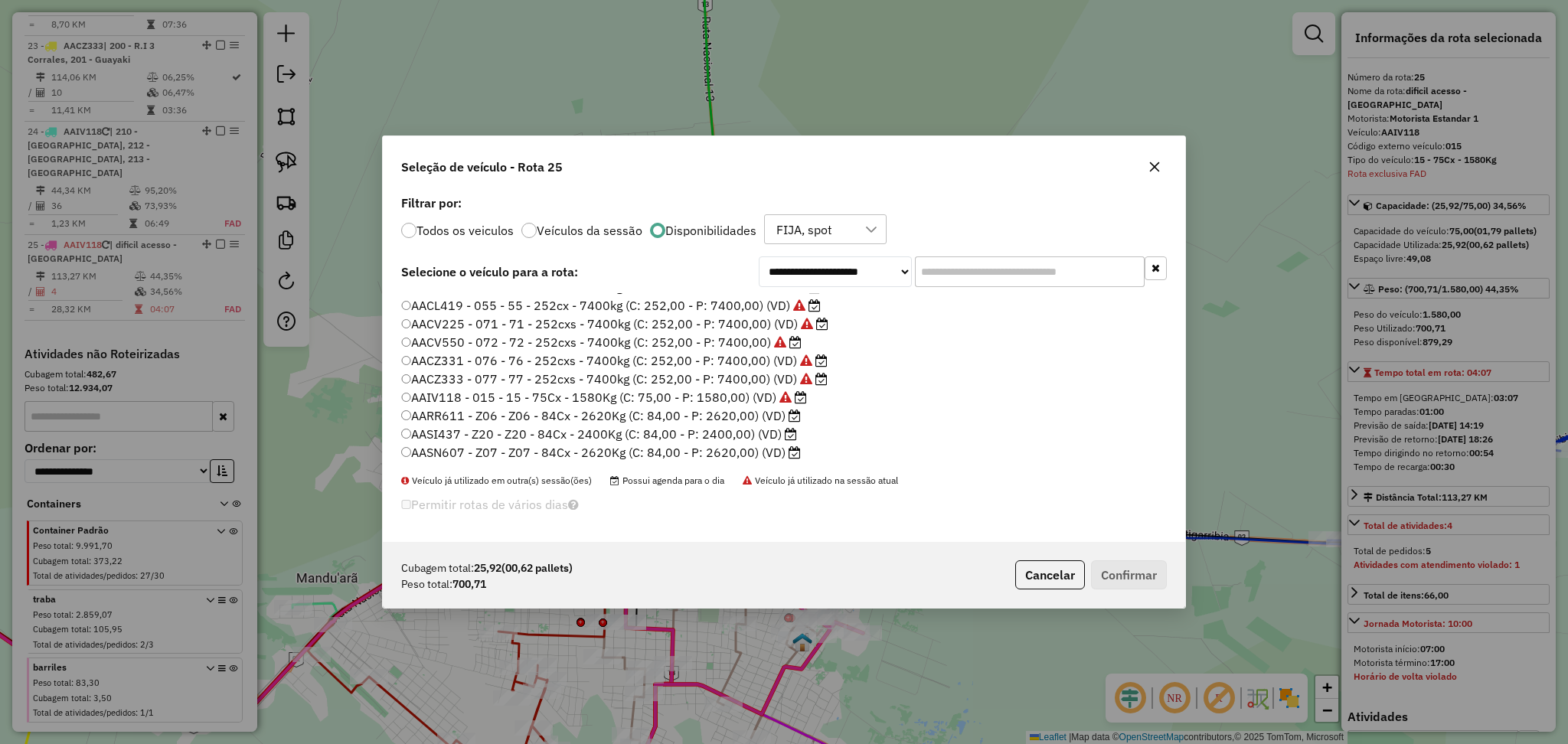
click at [720, 421] on label "AARR611 - Z06 - Z06 - 84Cx - 2620Kg (C: 84,00 - P: 2620,00) (VD)" at bounding box center [600, 415] width 400 height 18
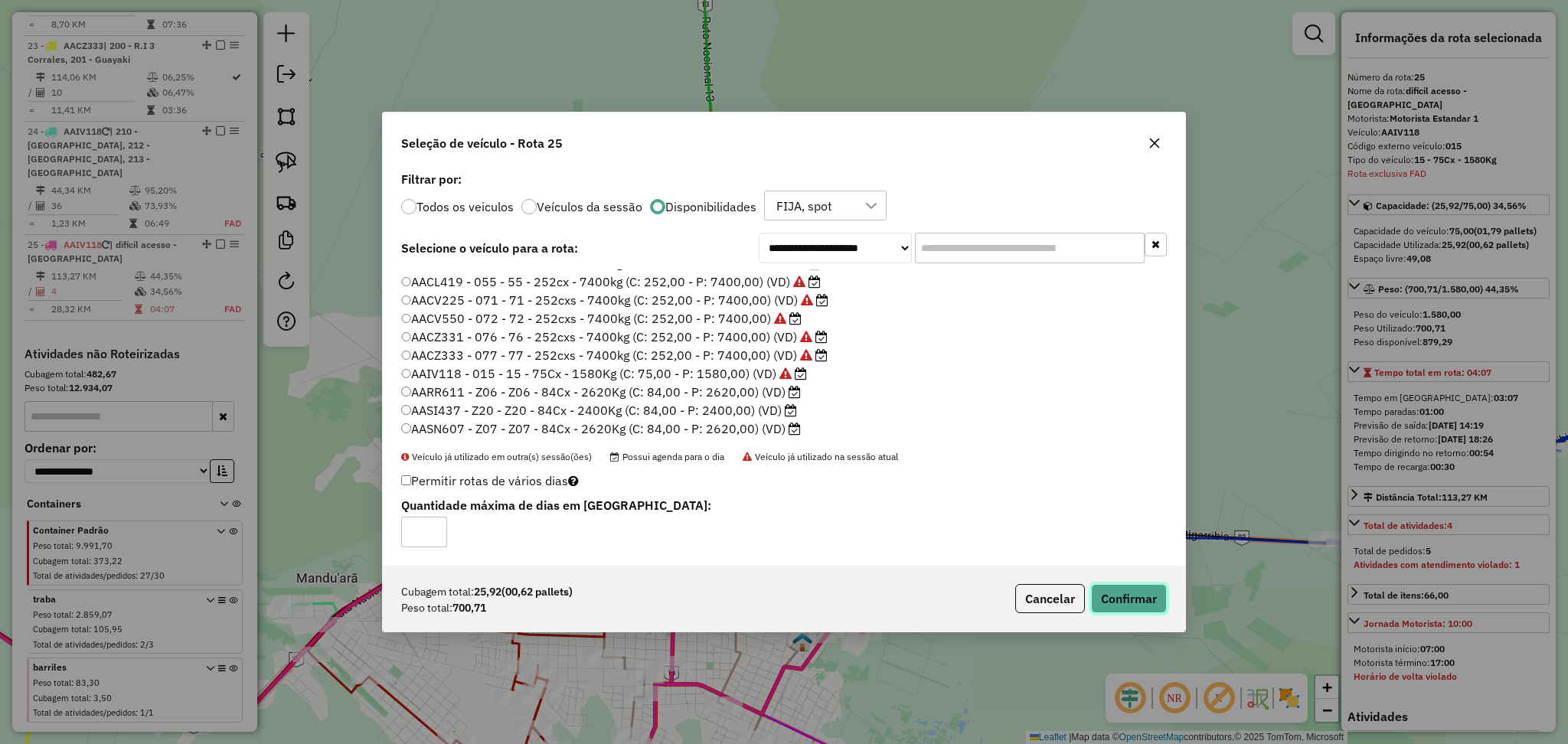
click at [1115, 596] on button "Confirmar" at bounding box center [1129, 598] width 75 height 29
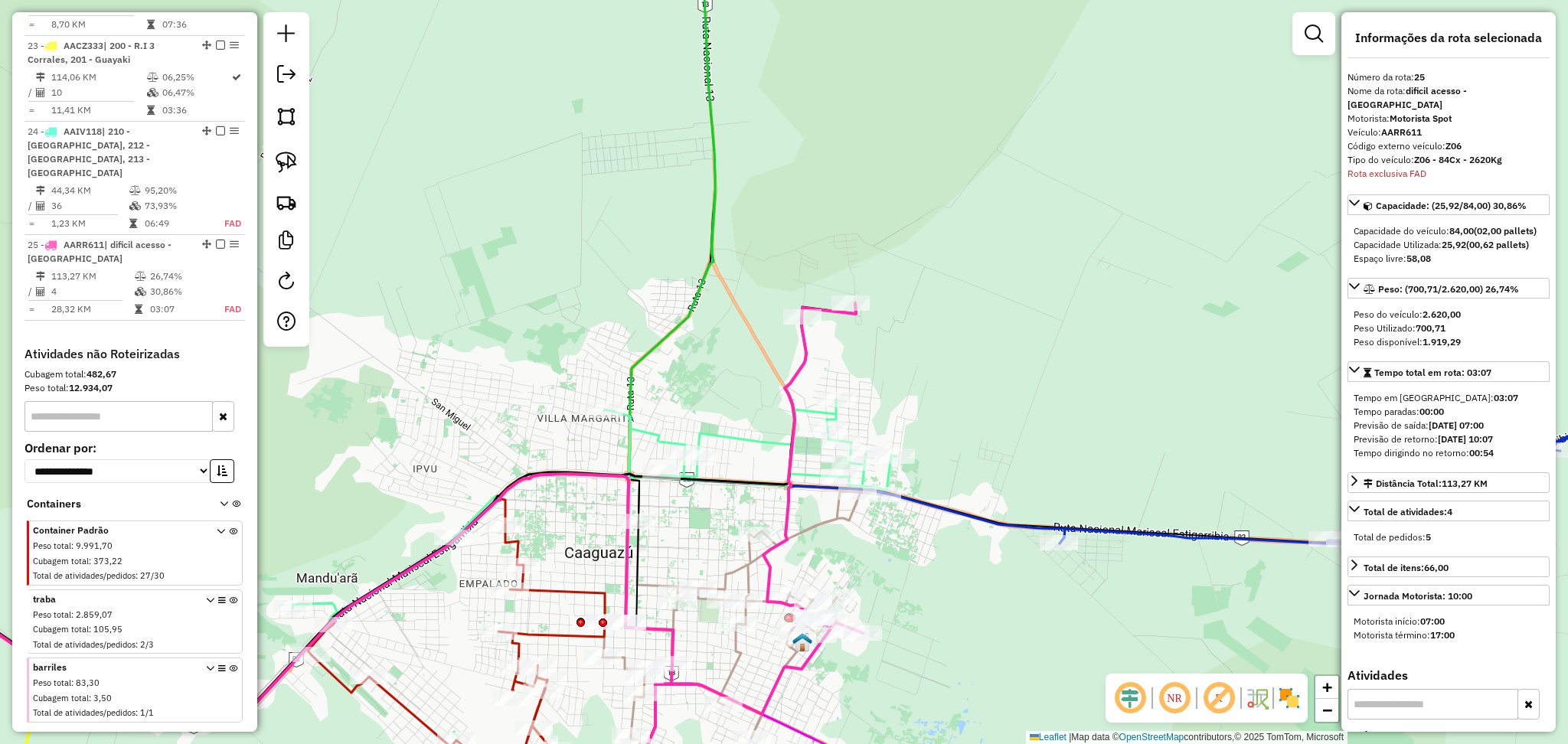
click at [805, 360] on icon at bounding box center [754, 529] width 217 height 453
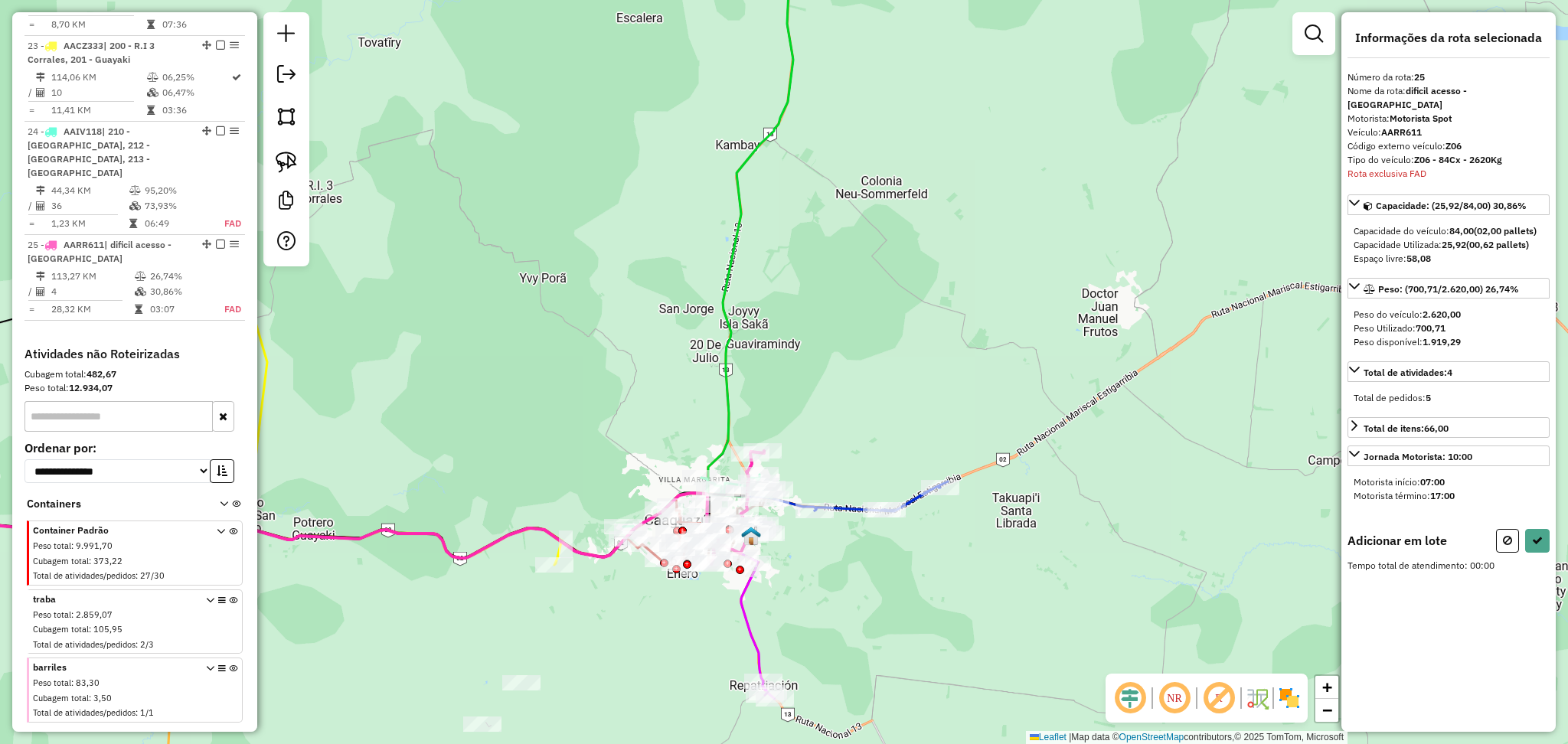
click at [1314, 52] on div at bounding box center [1314, 34] width 43 height 43
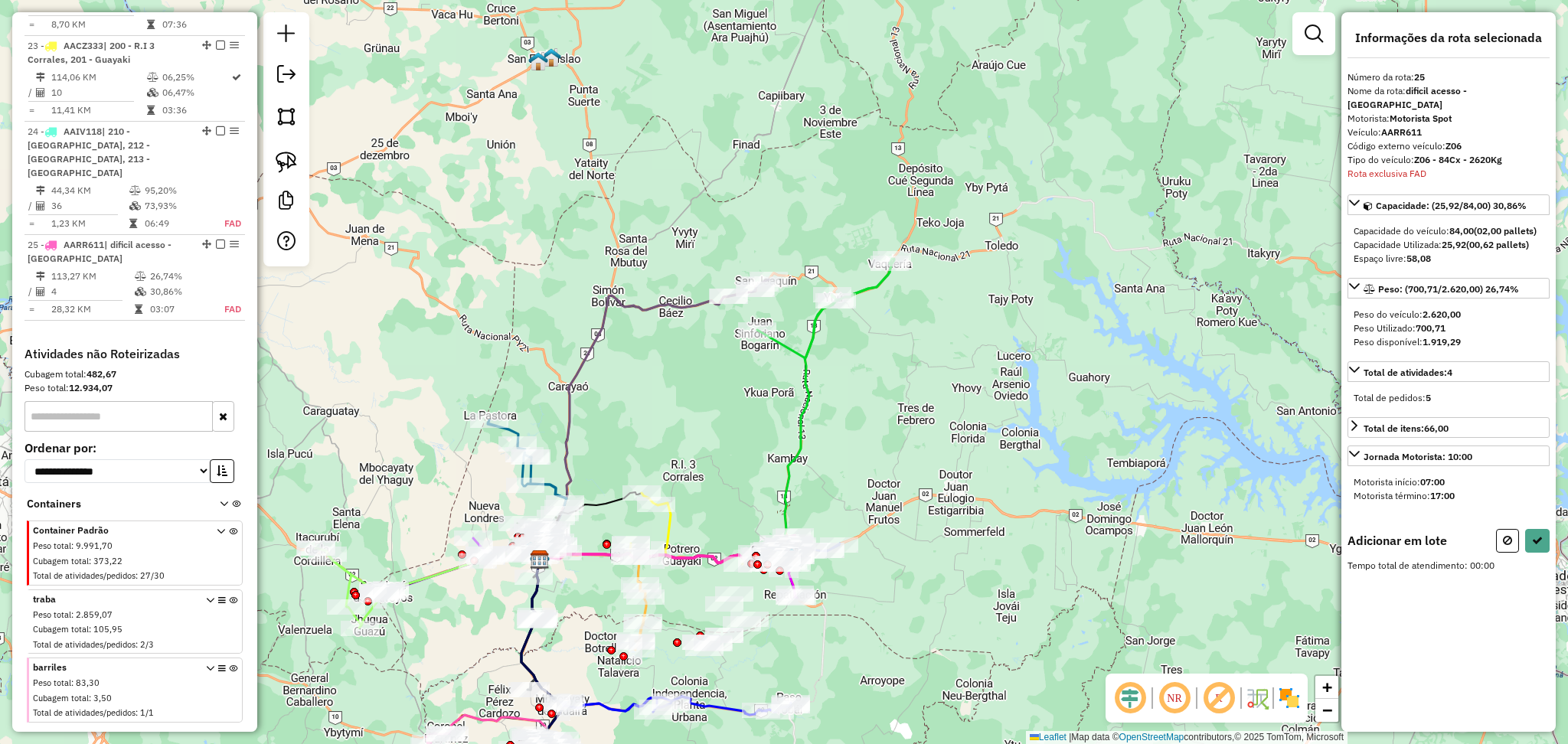
click at [1498, 534] on button at bounding box center [1508, 541] width 23 height 23
select select "**********"
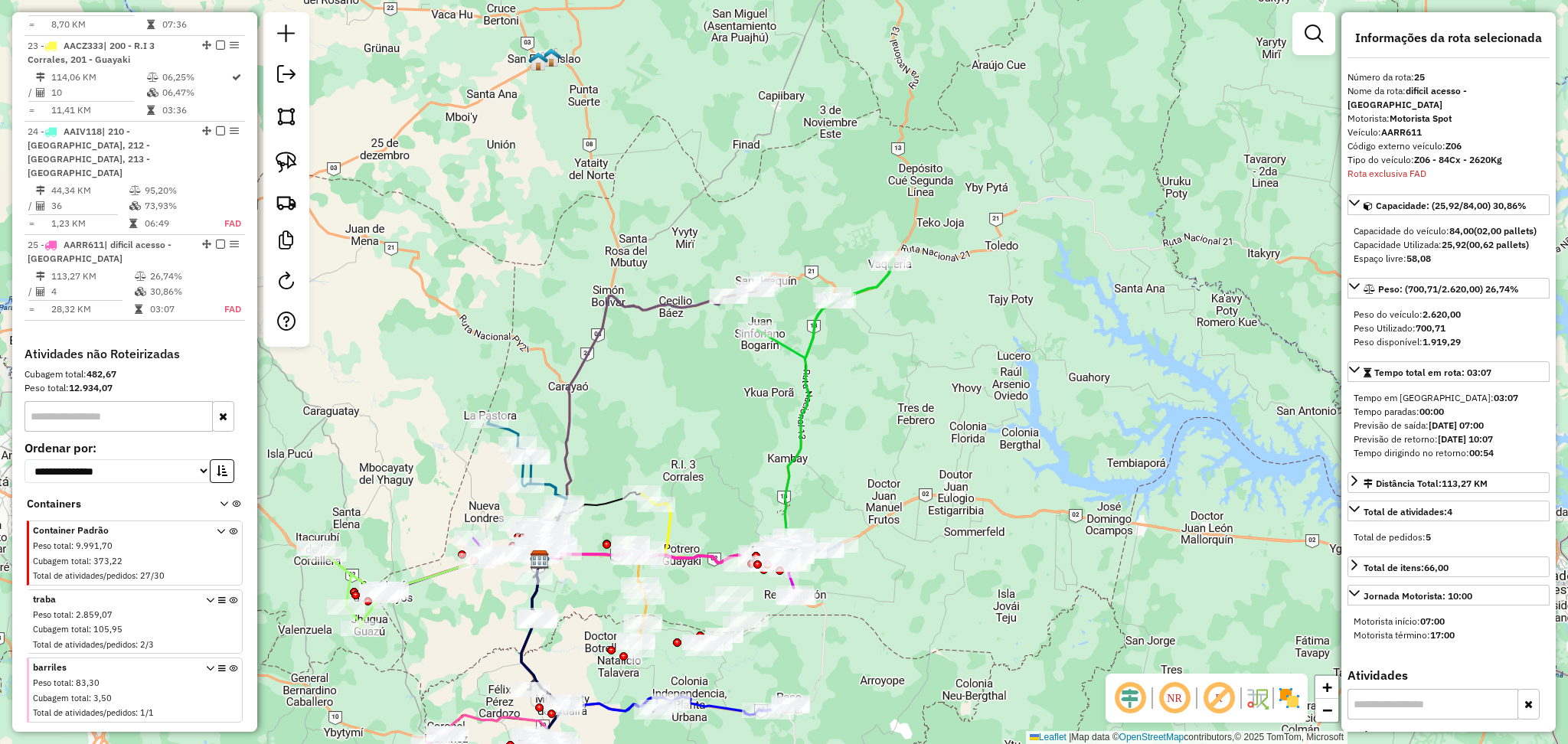
click at [810, 372] on icon at bounding box center [715, 412] width 351 height 299
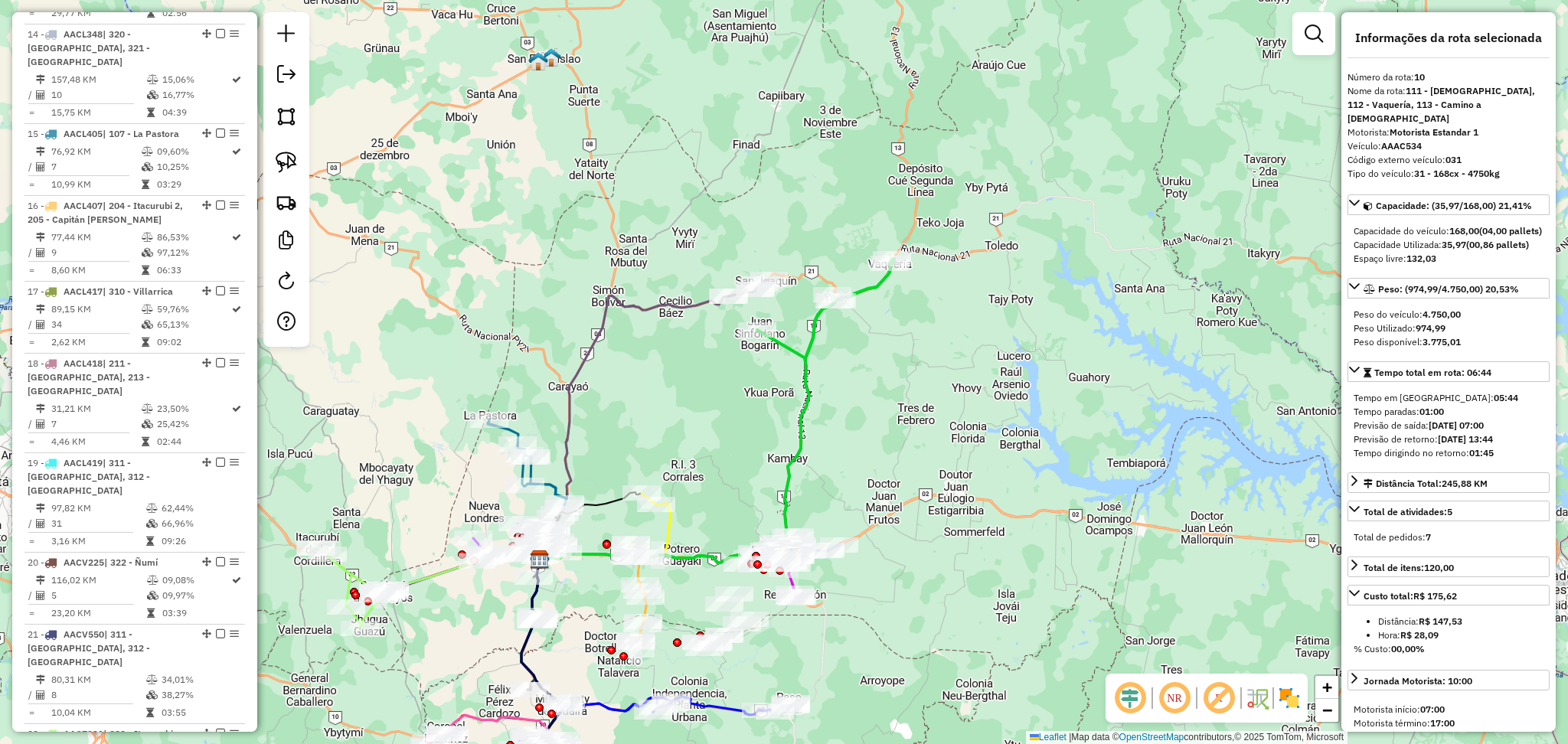
scroll to position [1375, 0]
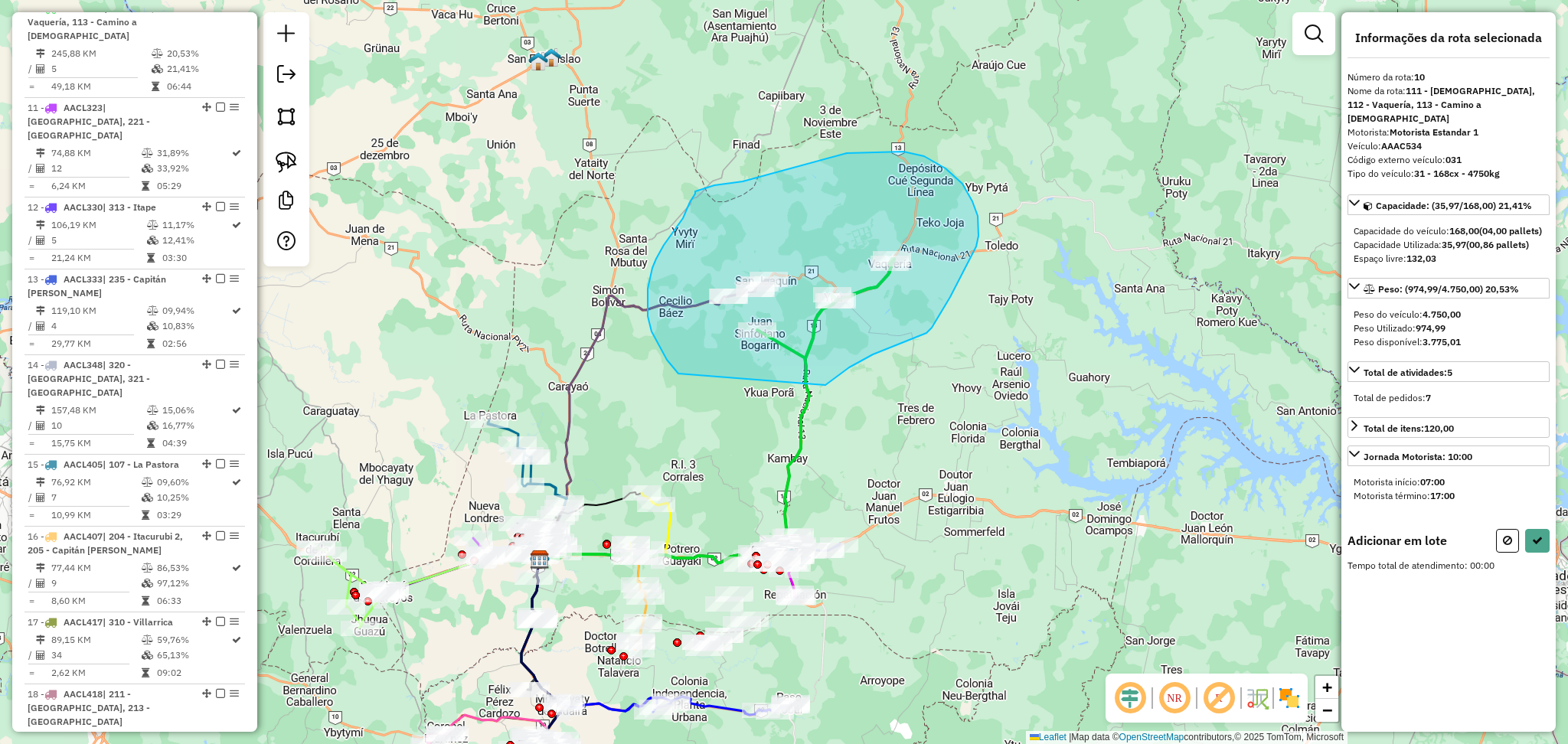
drag, startPoint x: 825, startPoint y: 385, endPoint x: 695, endPoint y: 385, distance: 130.0
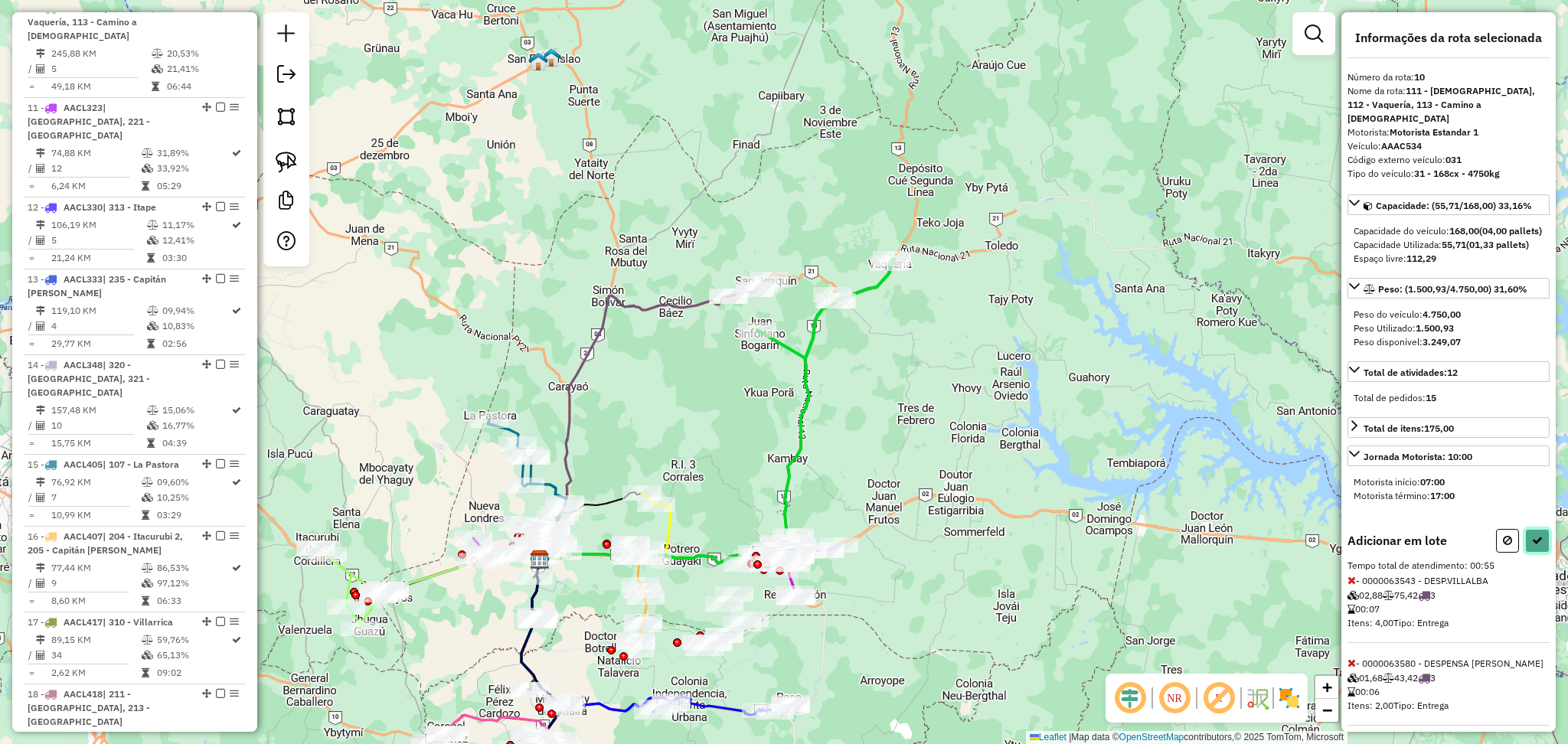
click at [1532, 538] on icon at bounding box center [1537, 541] width 11 height 11
select select "**********"
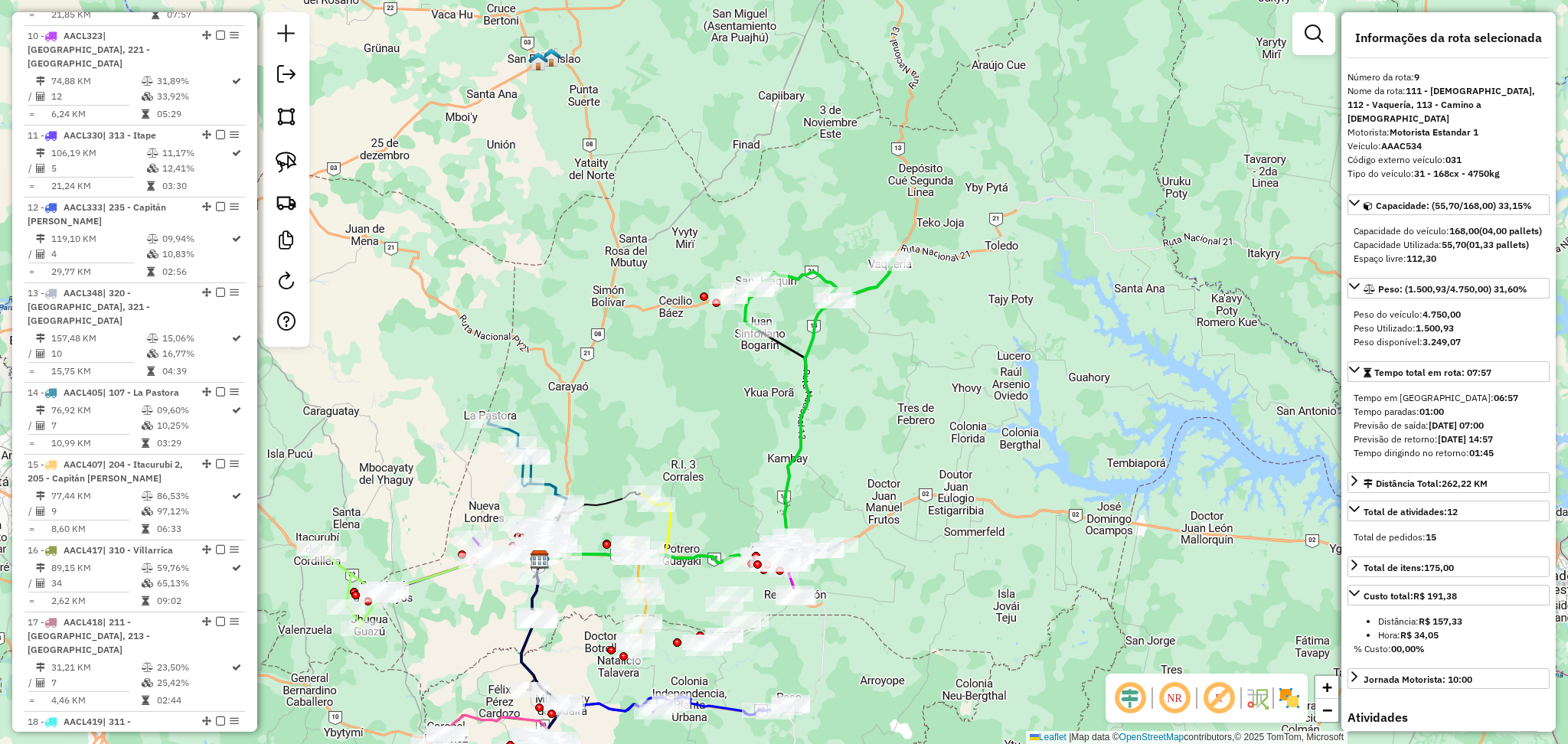
click at [800, 437] on icon at bounding box center [715, 412] width 351 height 299
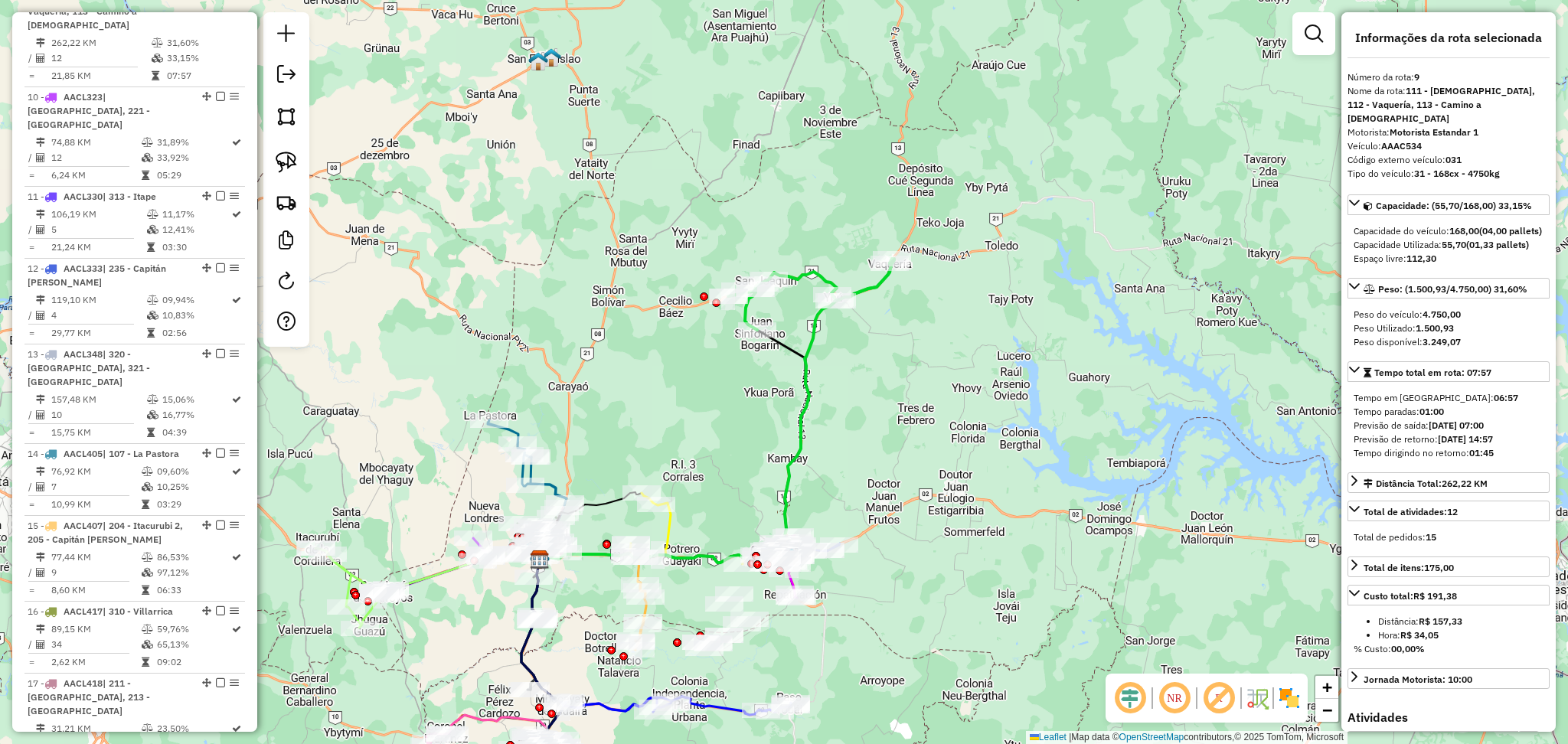
scroll to position [1303, 0]
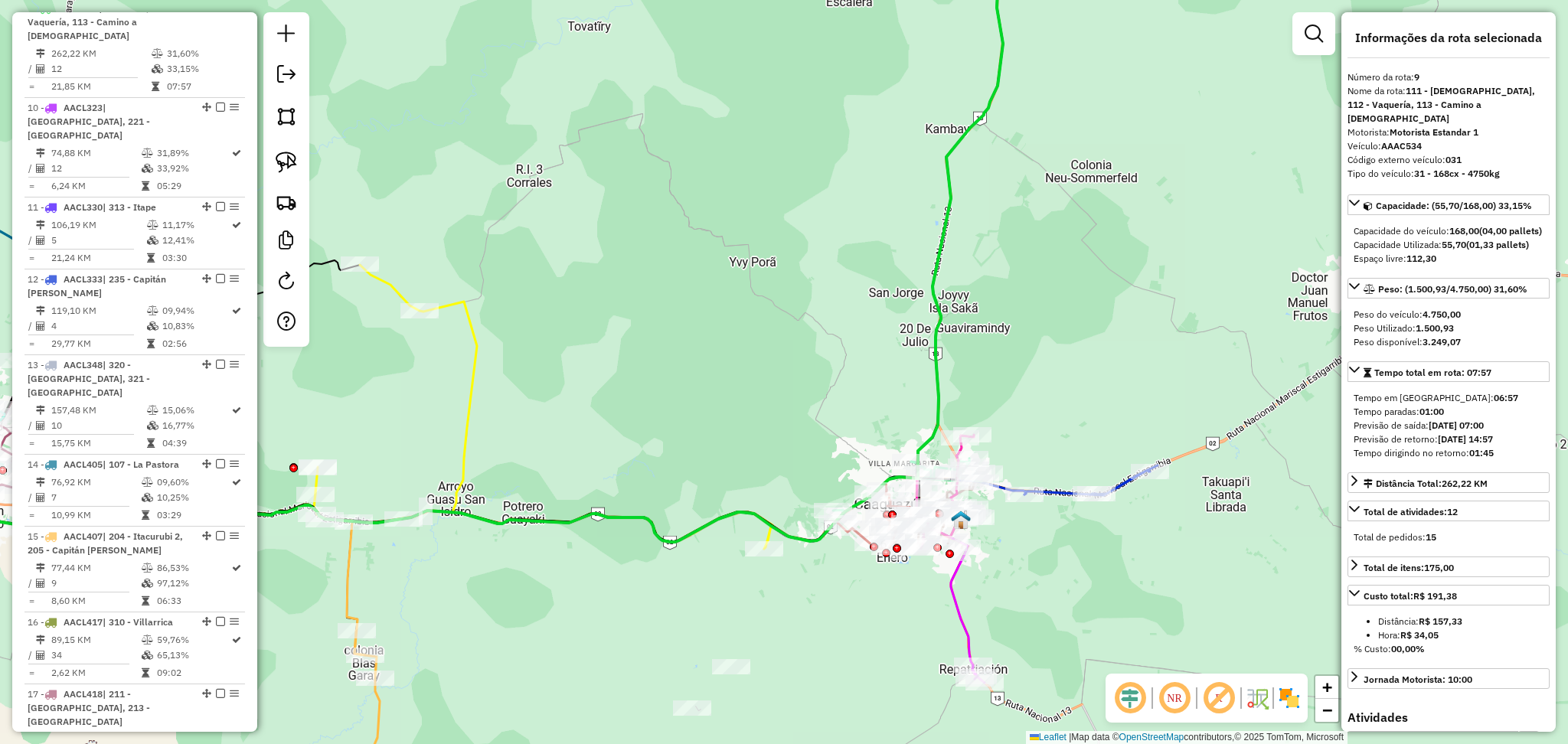
click at [939, 258] on icon at bounding box center [483, 234] width 1064 height 616
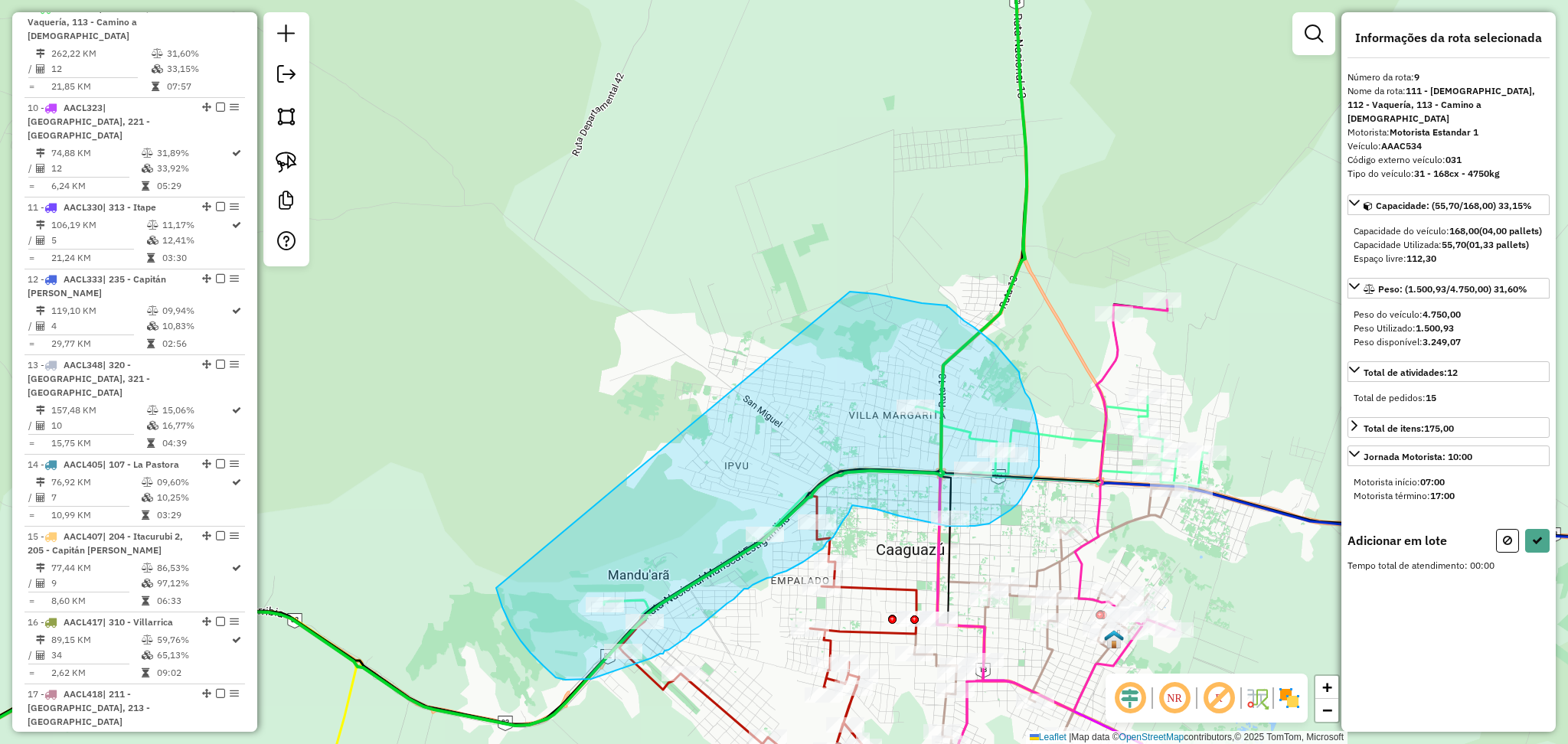
drag, startPoint x: 850, startPoint y: 292, endPoint x: 486, endPoint y: 530, distance: 434.9
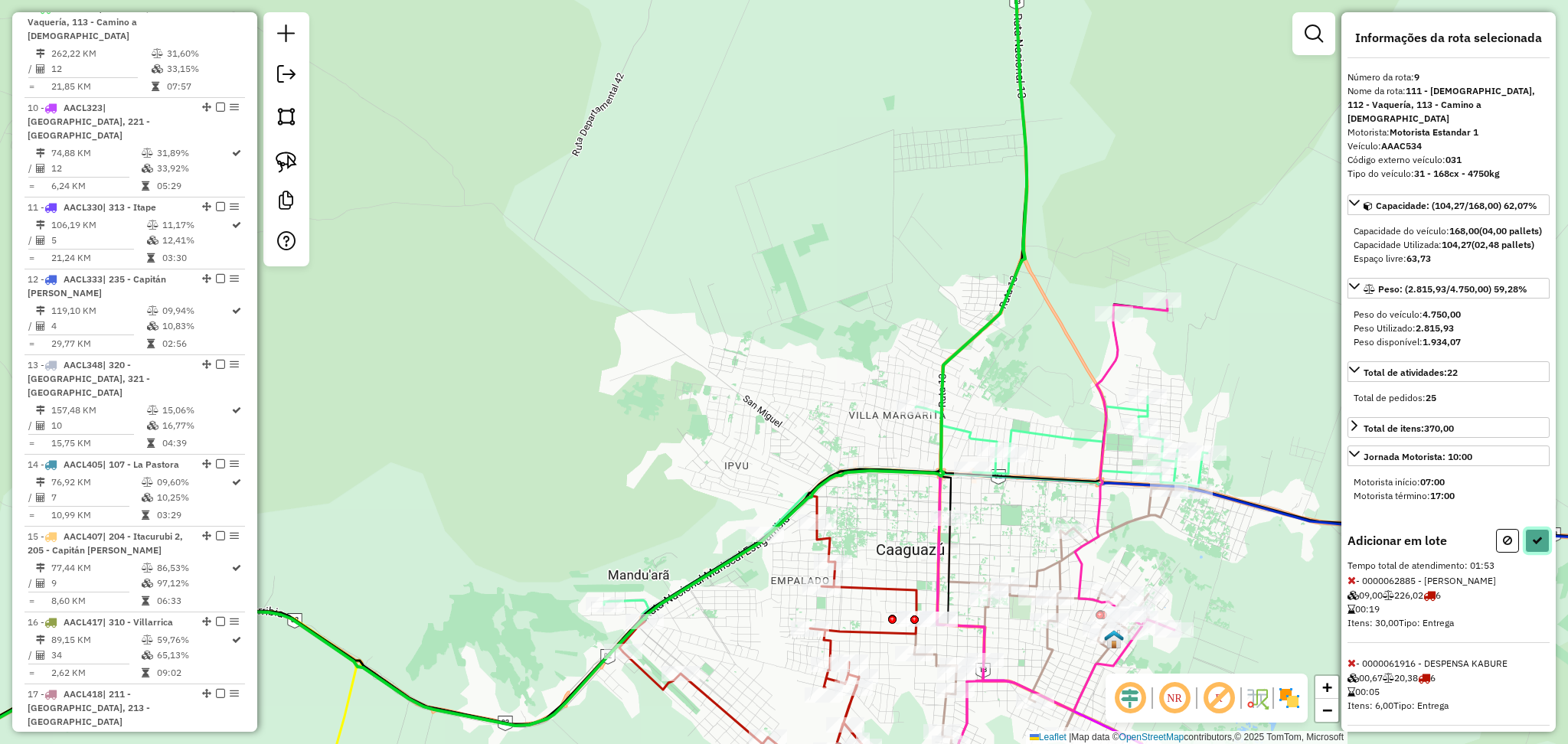
click at [1532, 545] on icon at bounding box center [1537, 541] width 11 height 11
select select "**********"
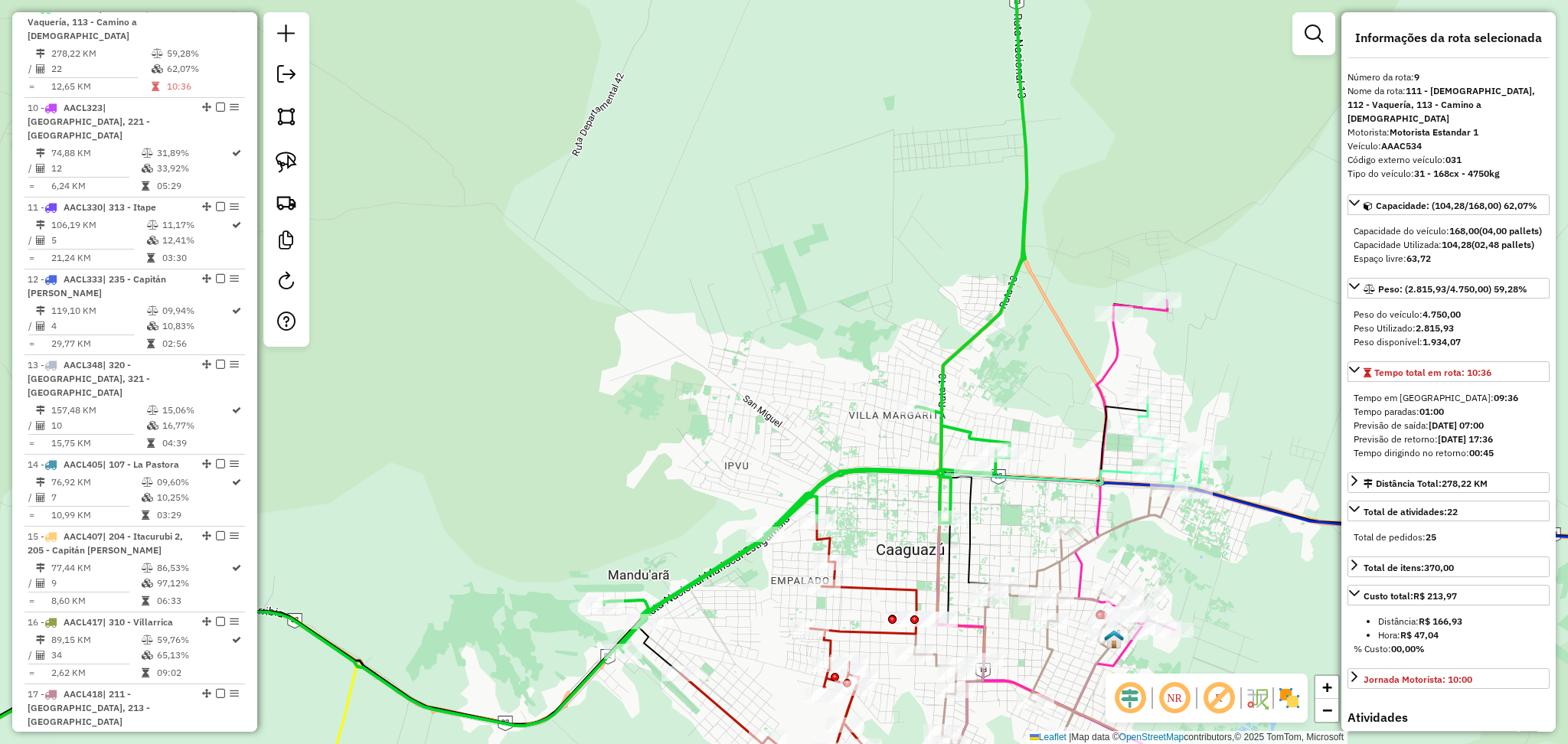
click at [1120, 354] on icon at bounding box center [1066, 527] width 217 height 453
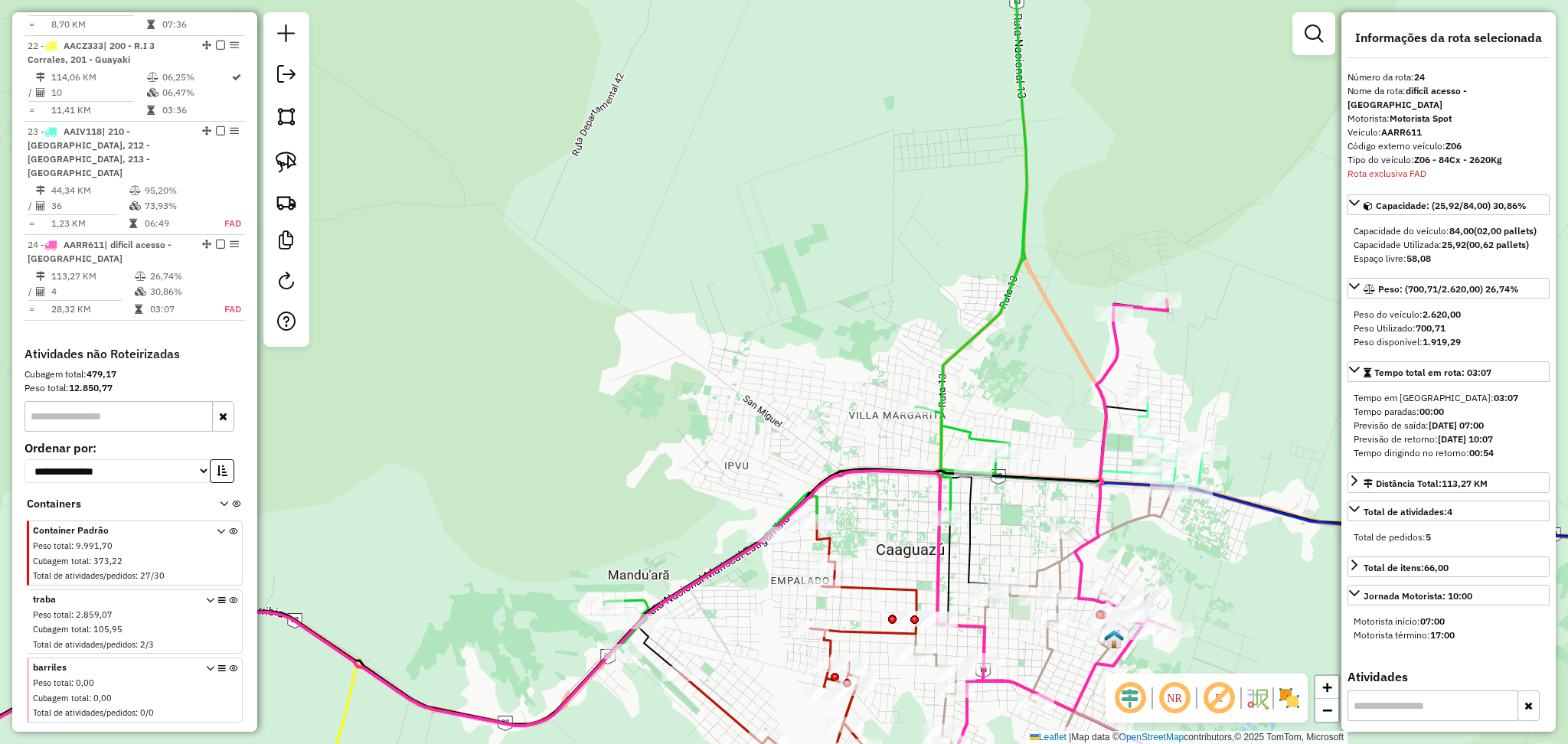
scroll to position [2407, 0]
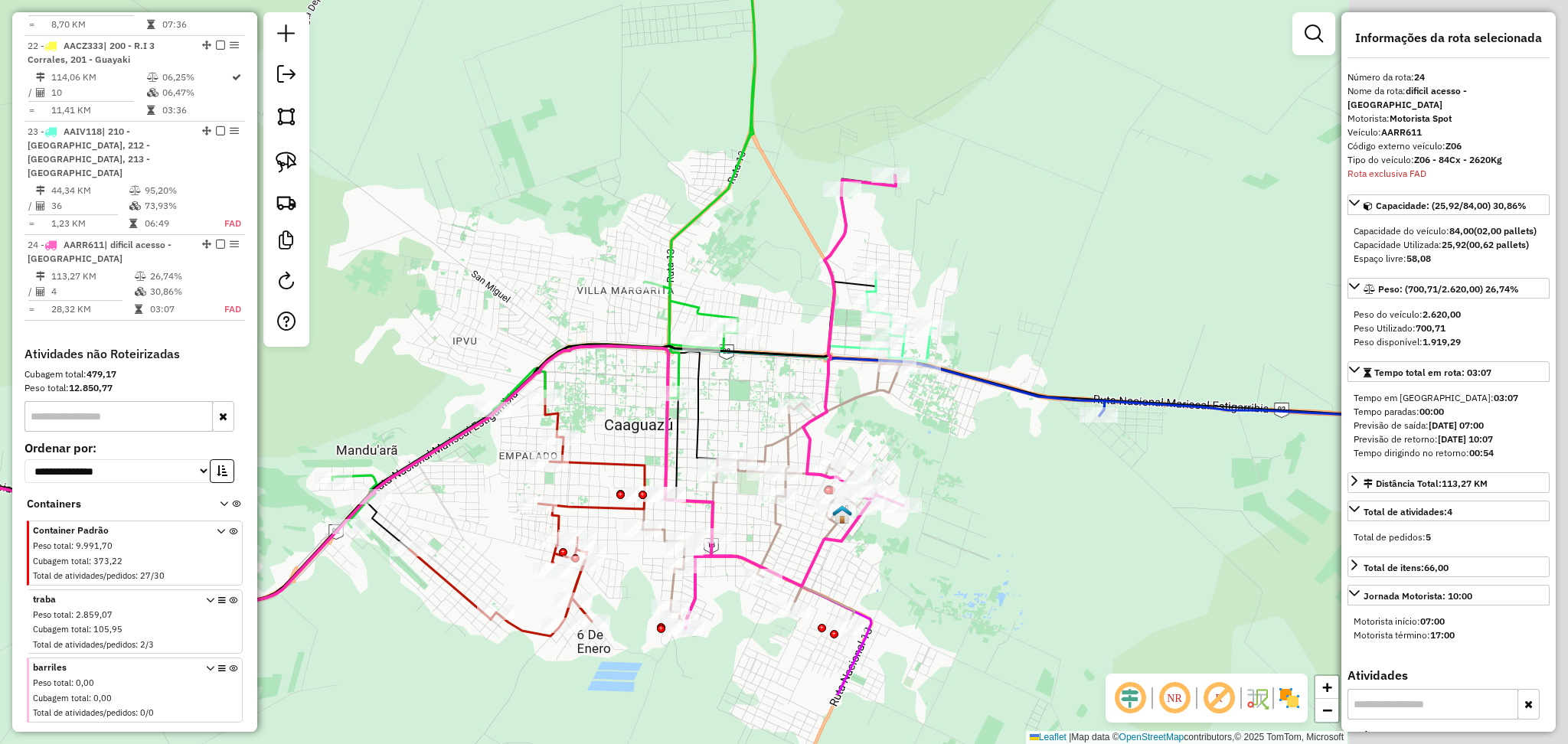
drag, startPoint x: 1143, startPoint y: 385, endPoint x: 848, endPoint y: 248, distance: 325.3
click at [848, 248] on div "Janela de atendimento Grade de atendimento Capacidade Transportadoras Veículos …" at bounding box center [784, 372] width 1568 height 744
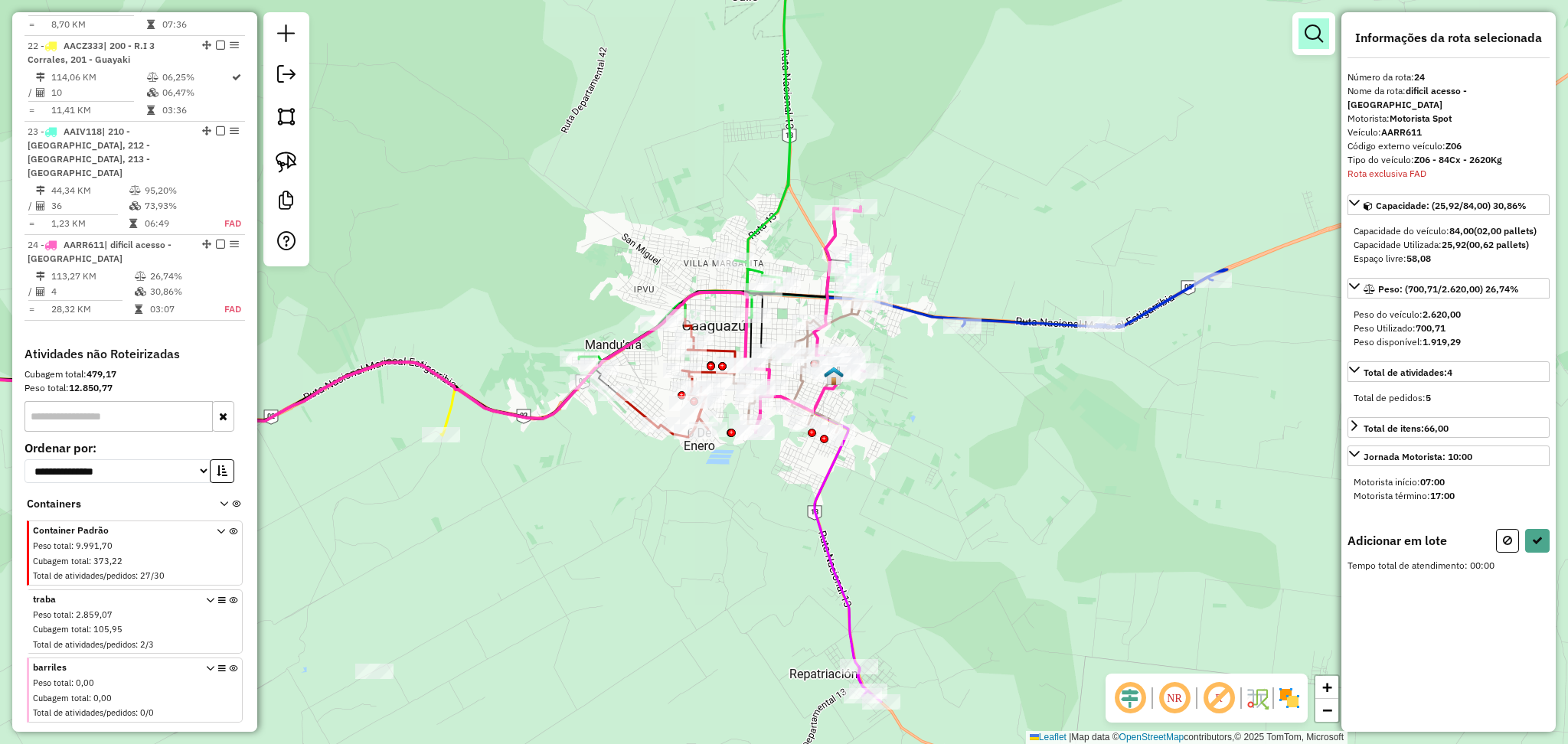
click at [1316, 44] on link at bounding box center [1314, 33] width 31 height 31
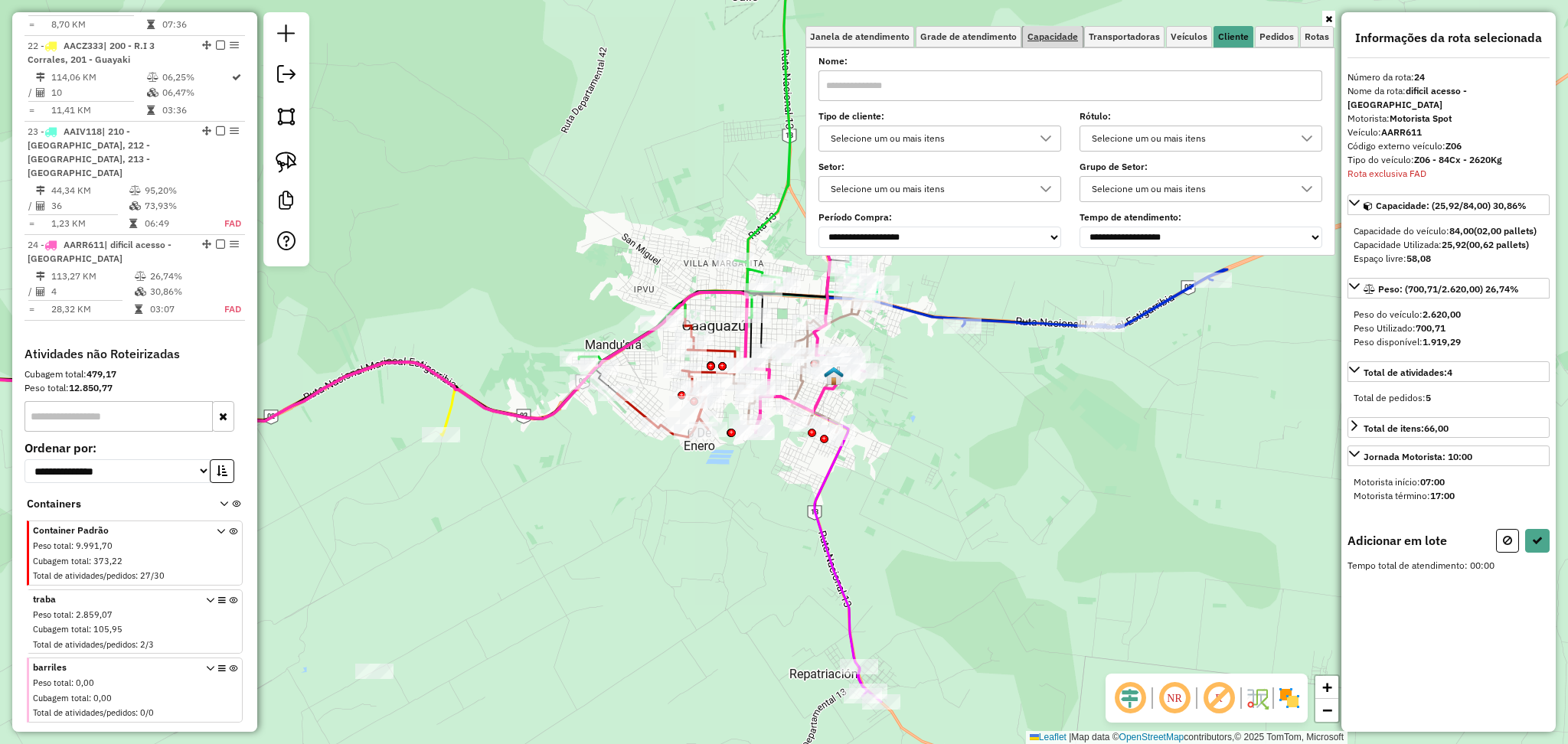
click at [1042, 32] on span "Capacidade" at bounding box center [1052, 37] width 50 height 9
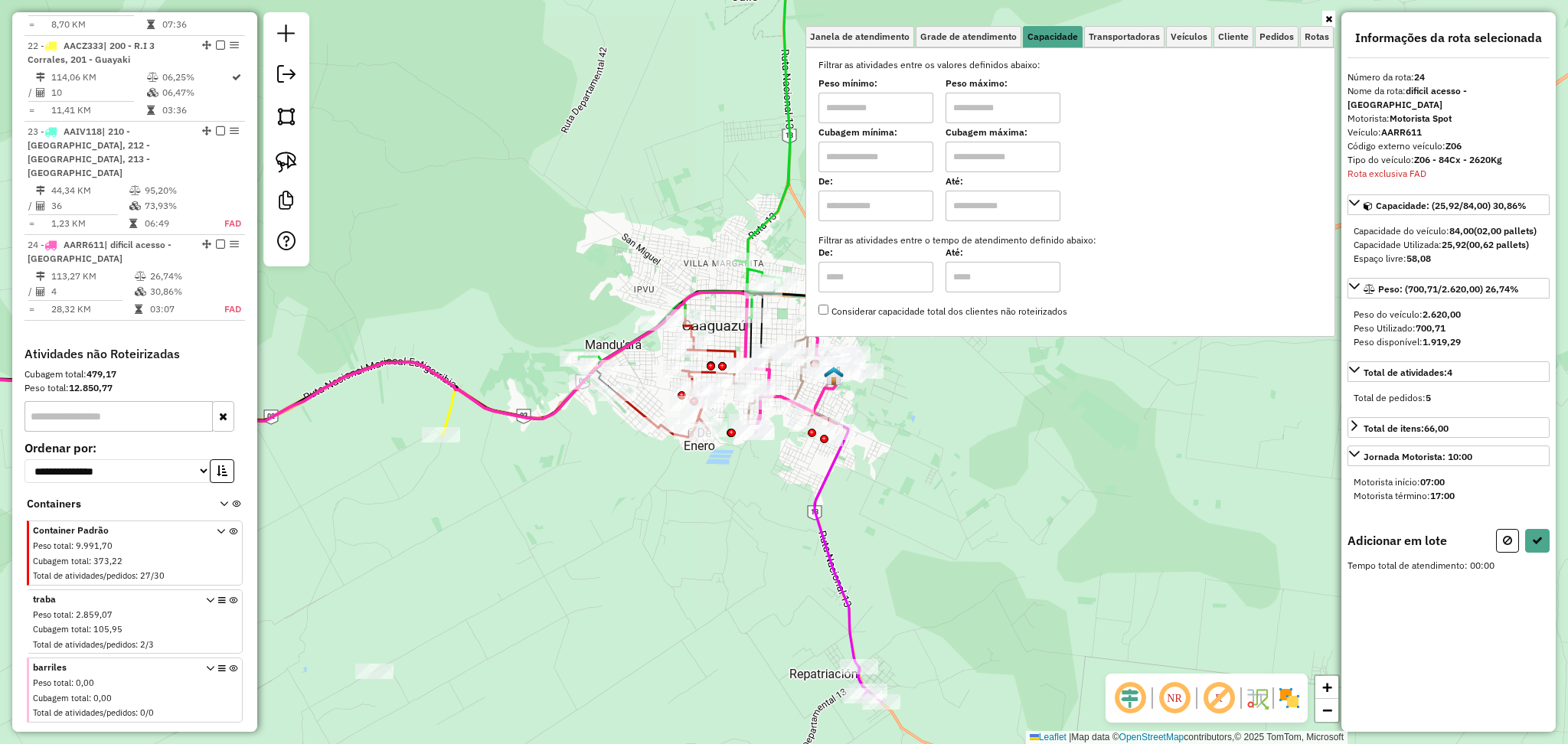
drag, startPoint x: 875, startPoint y: 162, endPoint x: 875, endPoint y: 172, distance: 10.0
click at [875, 162] on input "text" at bounding box center [876, 157] width 115 height 31
type input "****"
click at [1001, 142] on input "text" at bounding box center [1003, 157] width 115 height 31
type input "****"
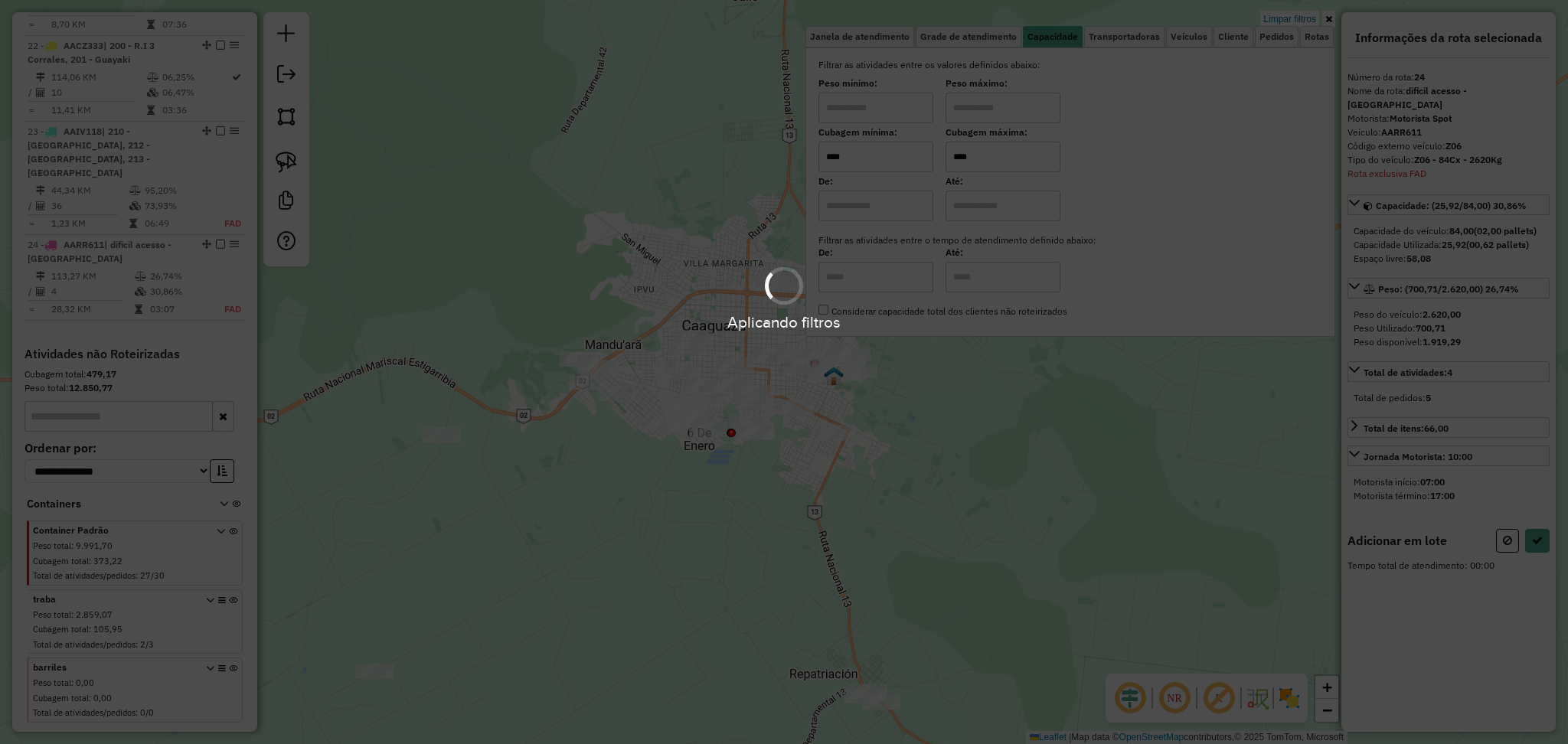
click at [844, 477] on hb-app "Aplicando filtros Pop-up bloqueado! Seu navegador bloqueou automáticamente a ab…" at bounding box center [784, 372] width 1568 height 744
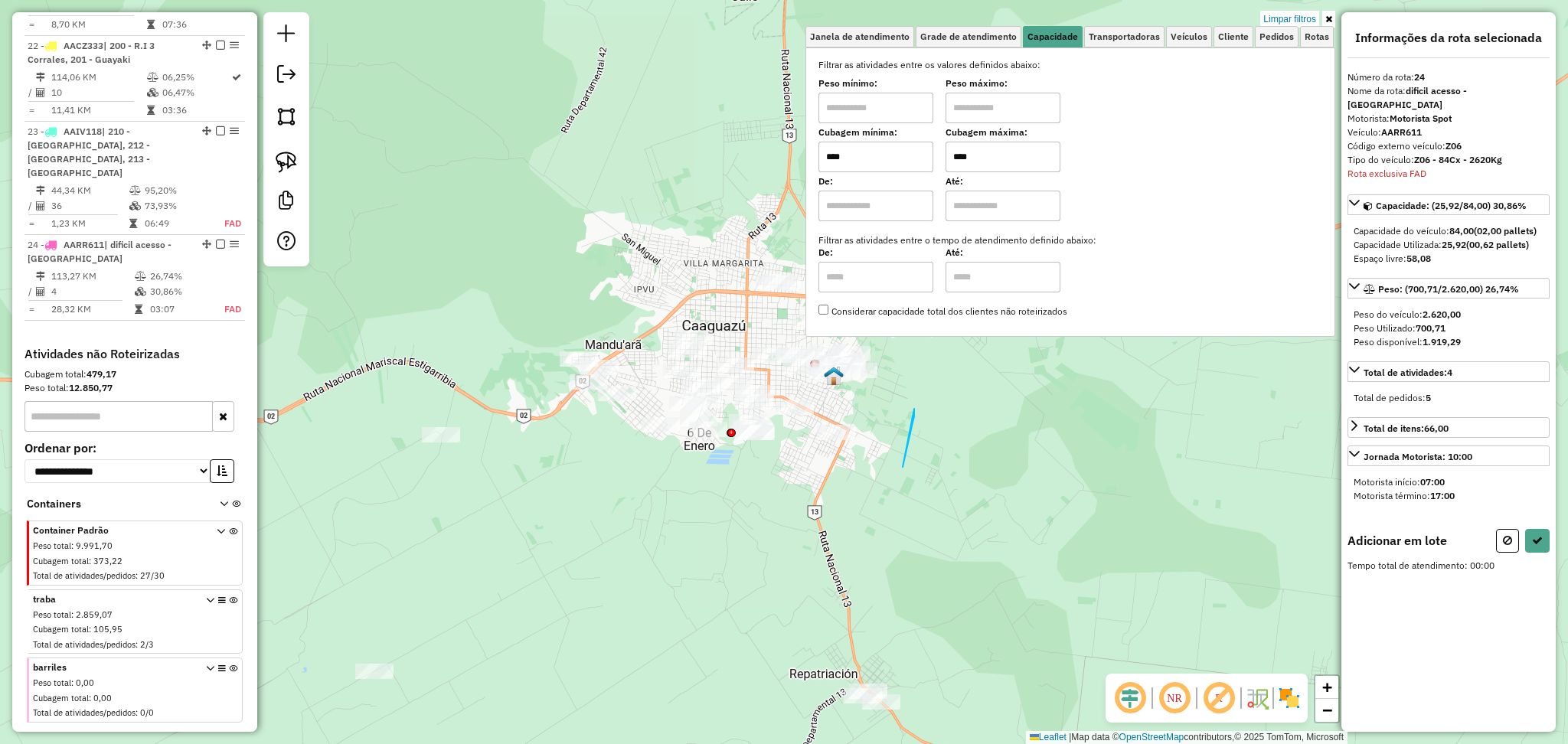
drag, startPoint x: 914, startPoint y: 409, endPoint x: 887, endPoint y: 538, distance: 131.8
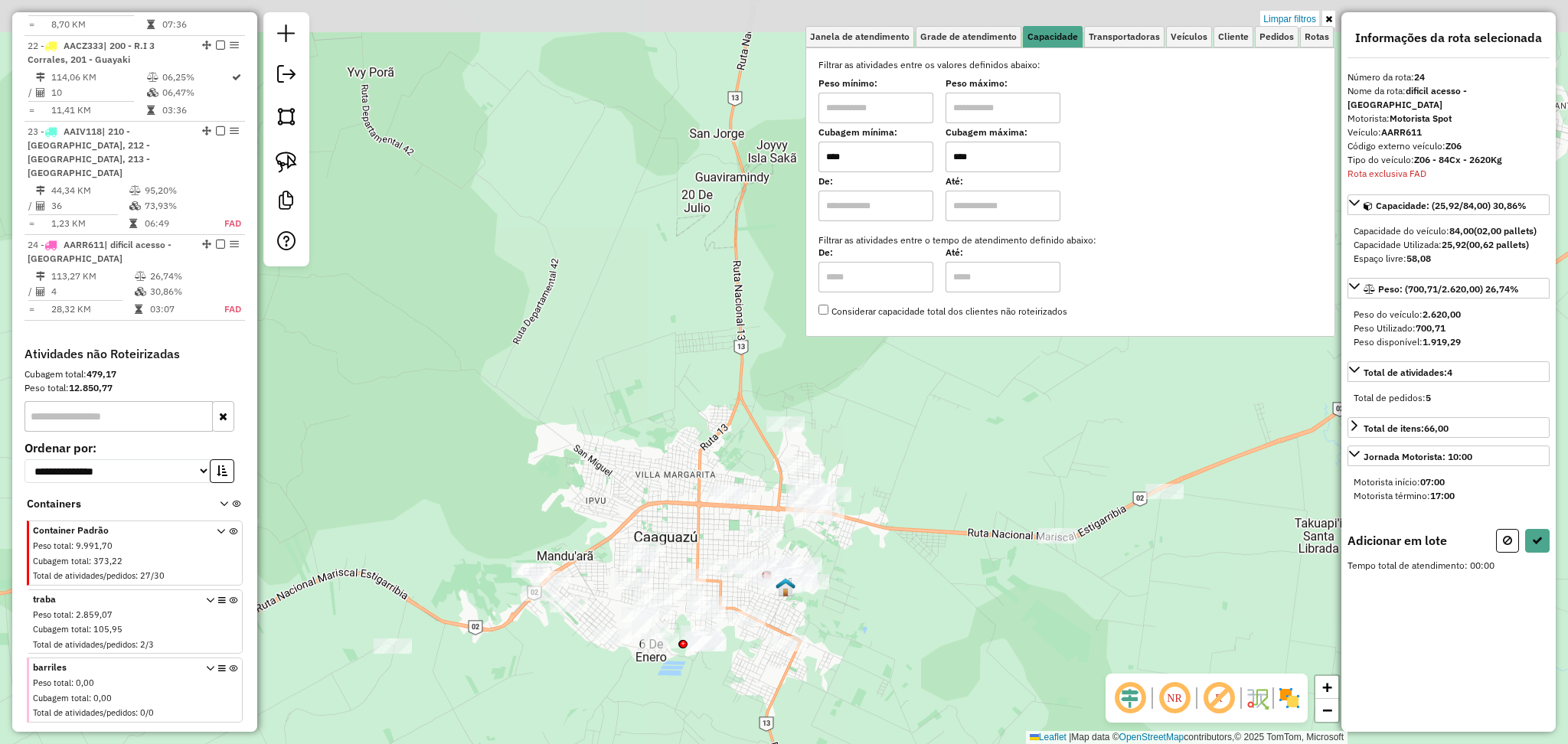
drag, startPoint x: 948, startPoint y: 390, endPoint x: 899, endPoint y: 601, distance: 216.6
click at [899, 601] on div "Limpar filtros Janela de atendimento Grade de atendimento Capacidade Transporta…" at bounding box center [784, 372] width 1568 height 744
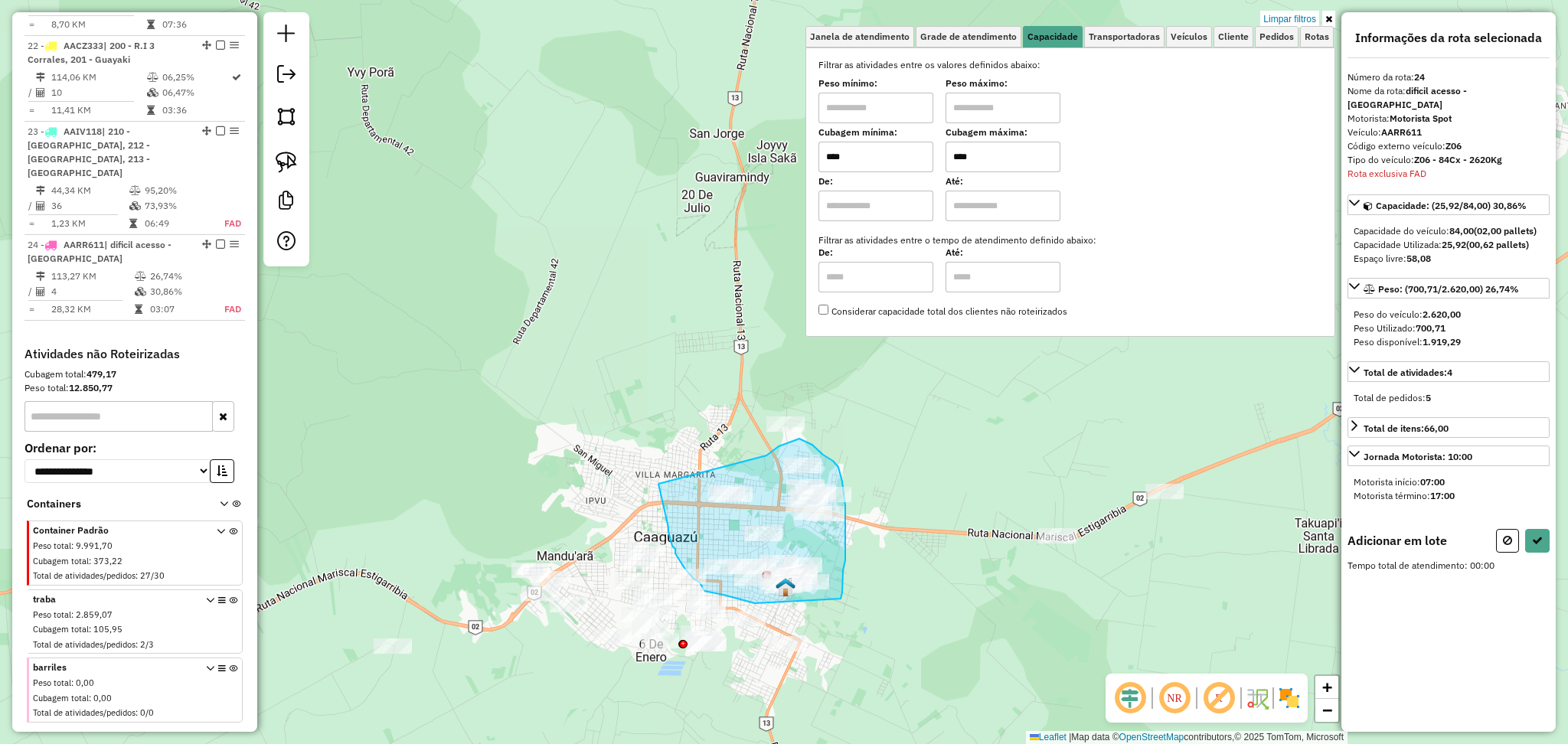
drag, startPoint x: 766, startPoint y: 456, endPoint x: 658, endPoint y: 480, distance: 110.6
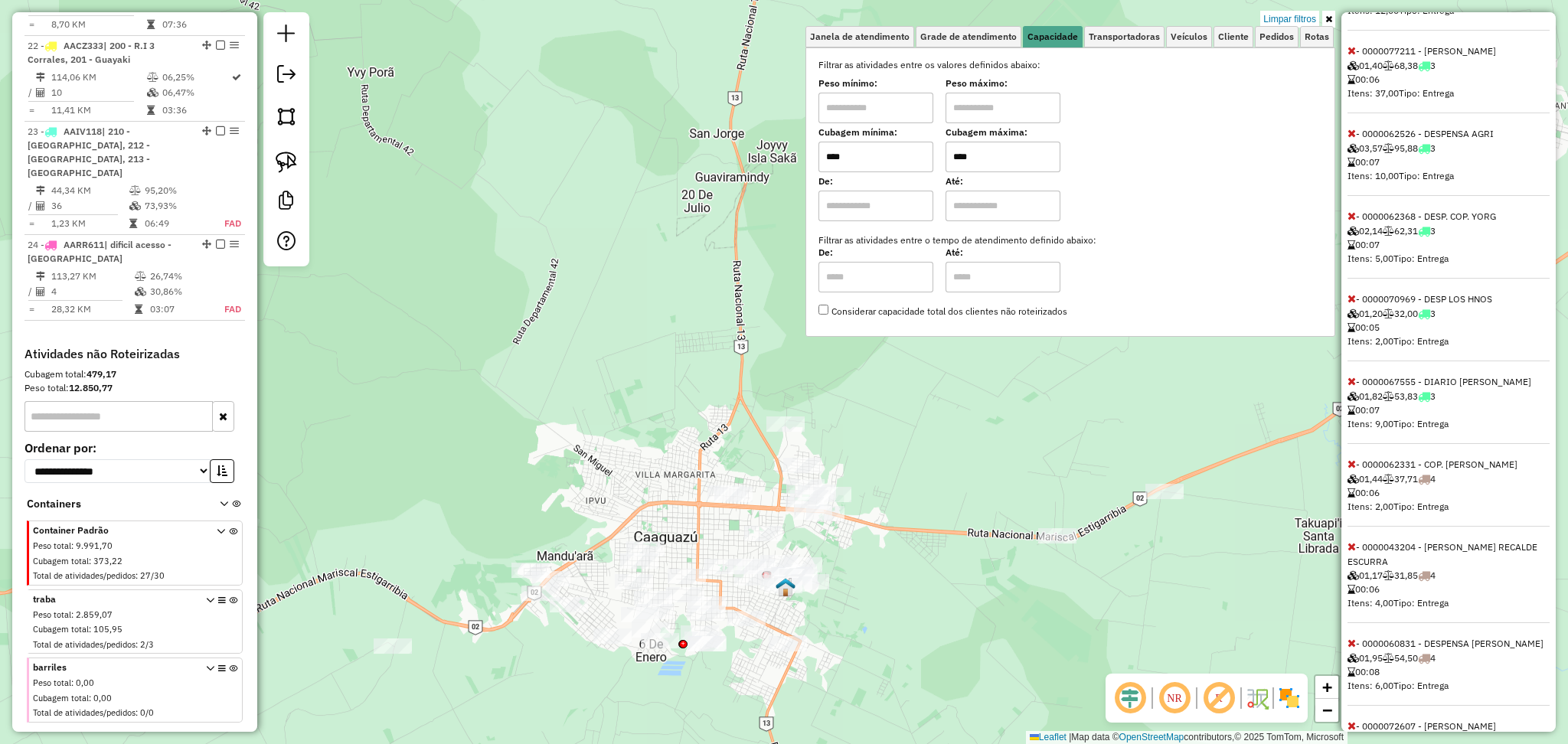
scroll to position [714, 0]
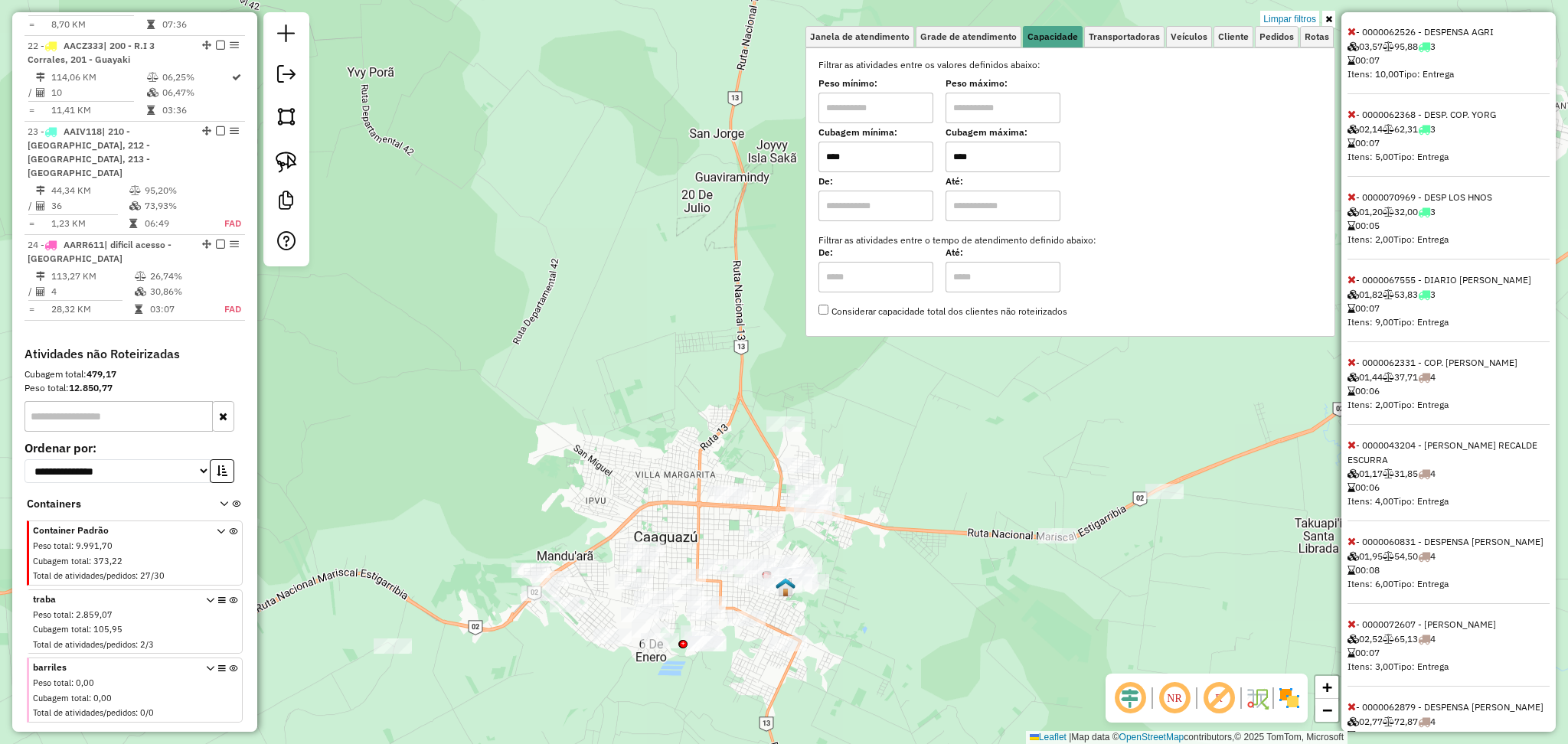
click at [1354, 546] on icon at bounding box center [1351, 541] width 8 height 11
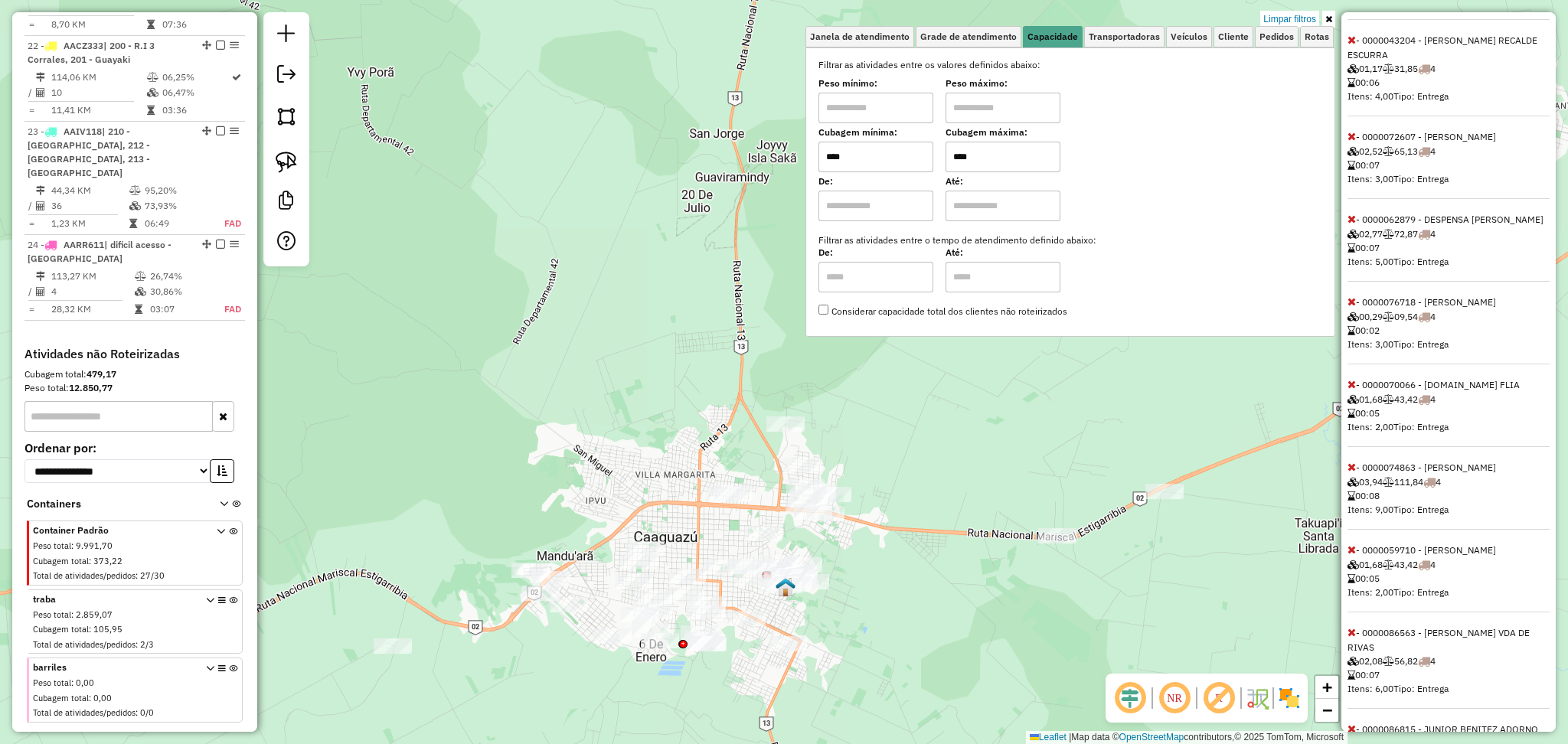
scroll to position [1122, 0]
click at [1350, 304] on icon at bounding box center [1351, 298] width 8 height 11
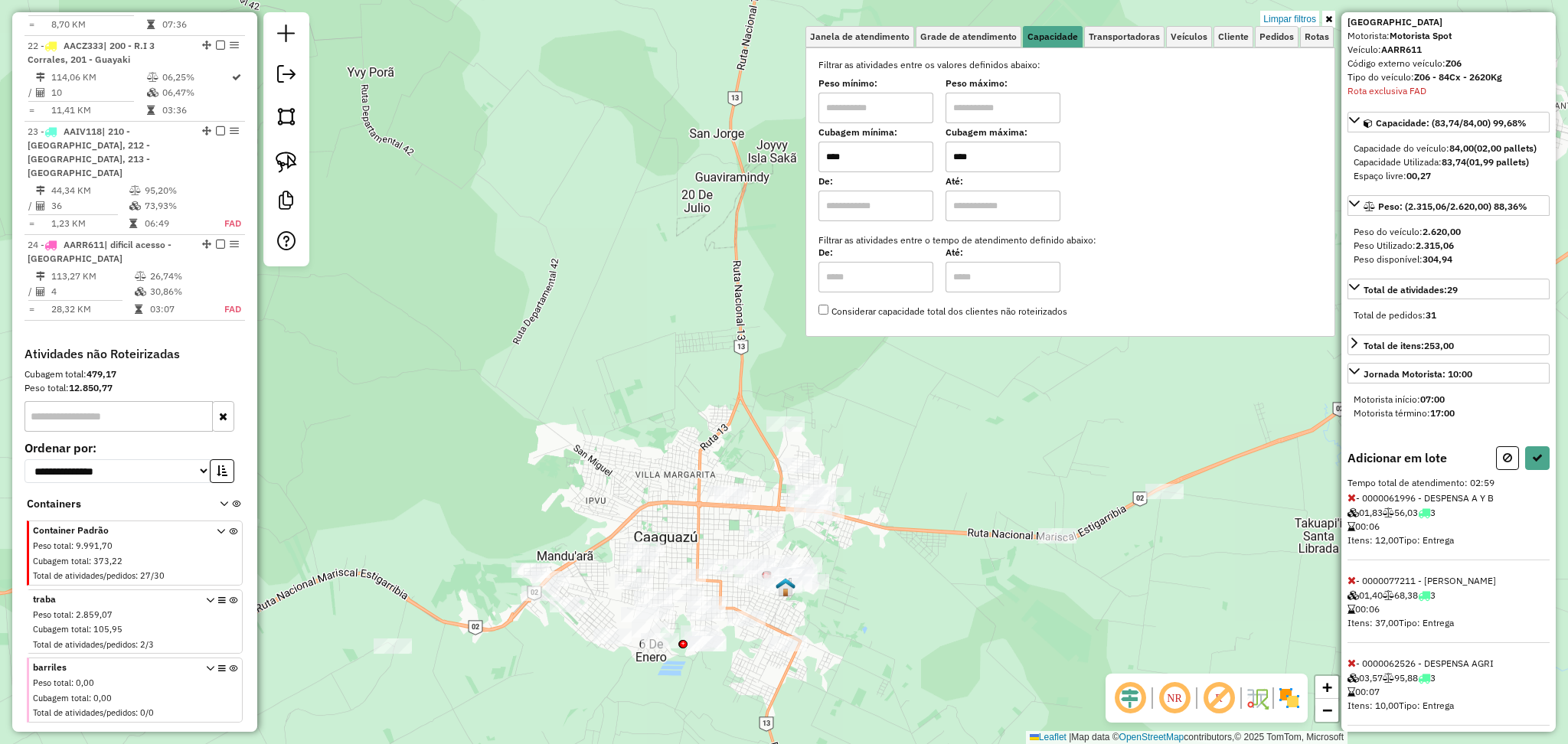
scroll to position [0, 0]
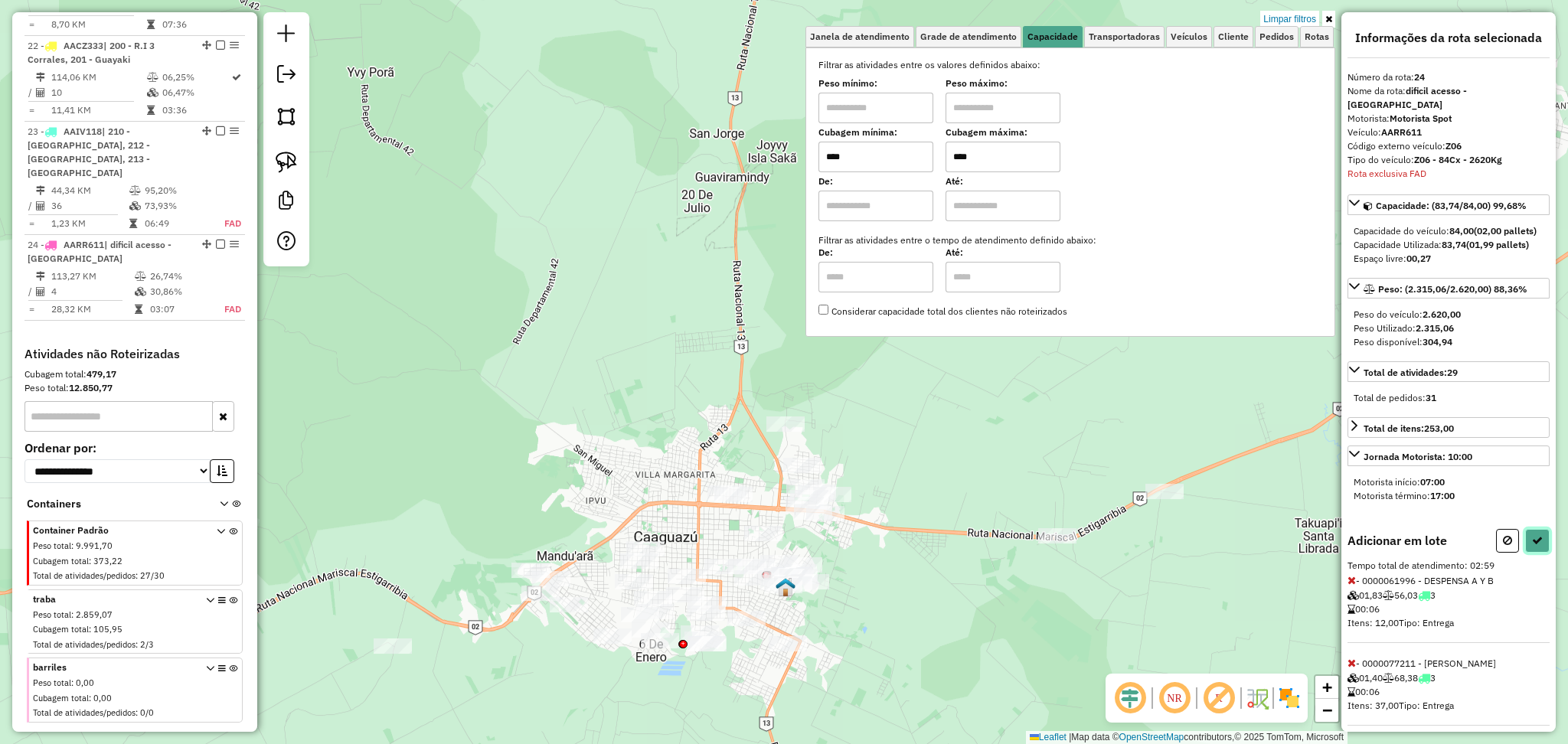
click at [1538, 540] on button at bounding box center [1537, 541] width 24 height 23
select select "**********"
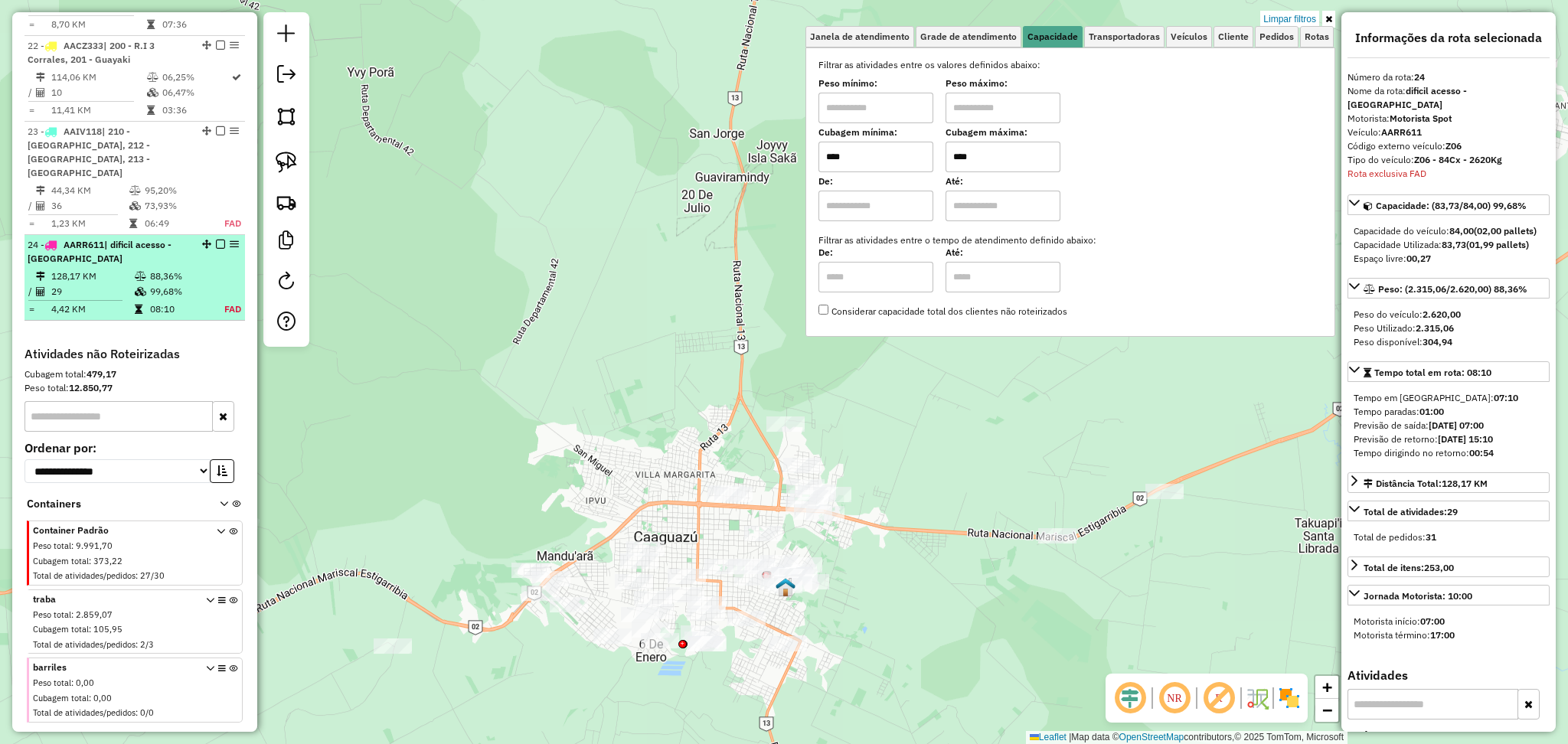
click at [216, 240] on em at bounding box center [220, 244] width 9 height 9
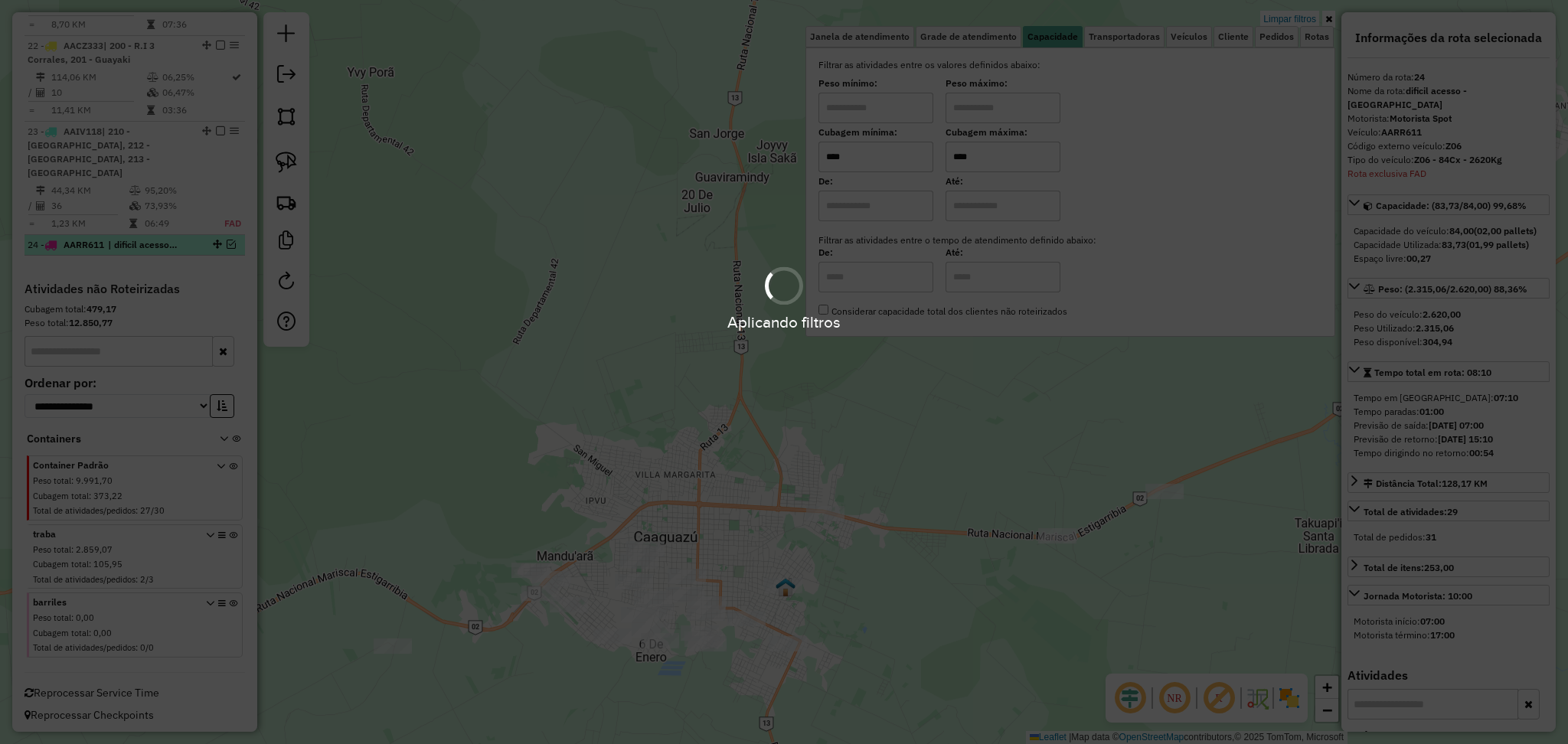
scroll to position [2343, 0]
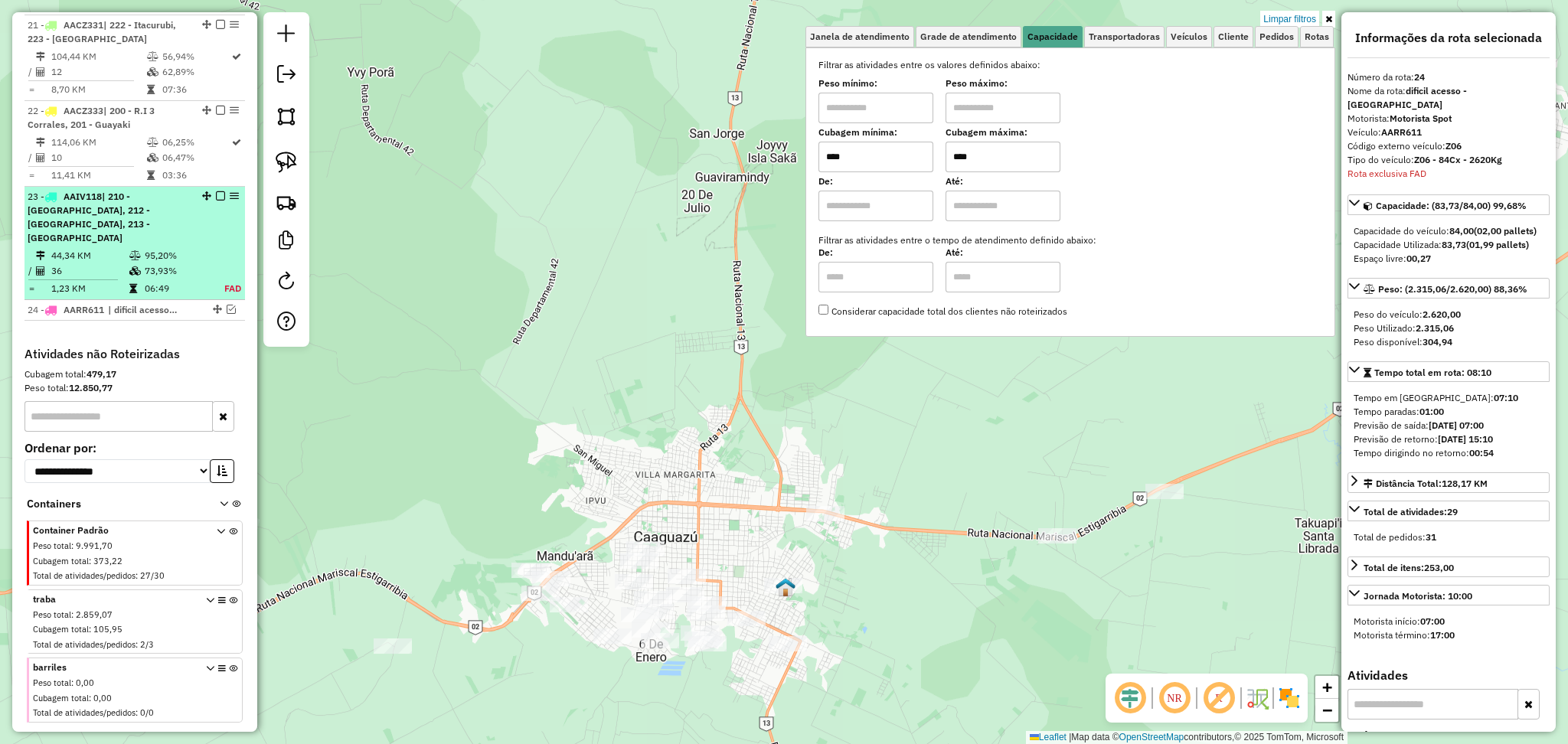
click at [217, 191] on em at bounding box center [220, 196] width 9 height 9
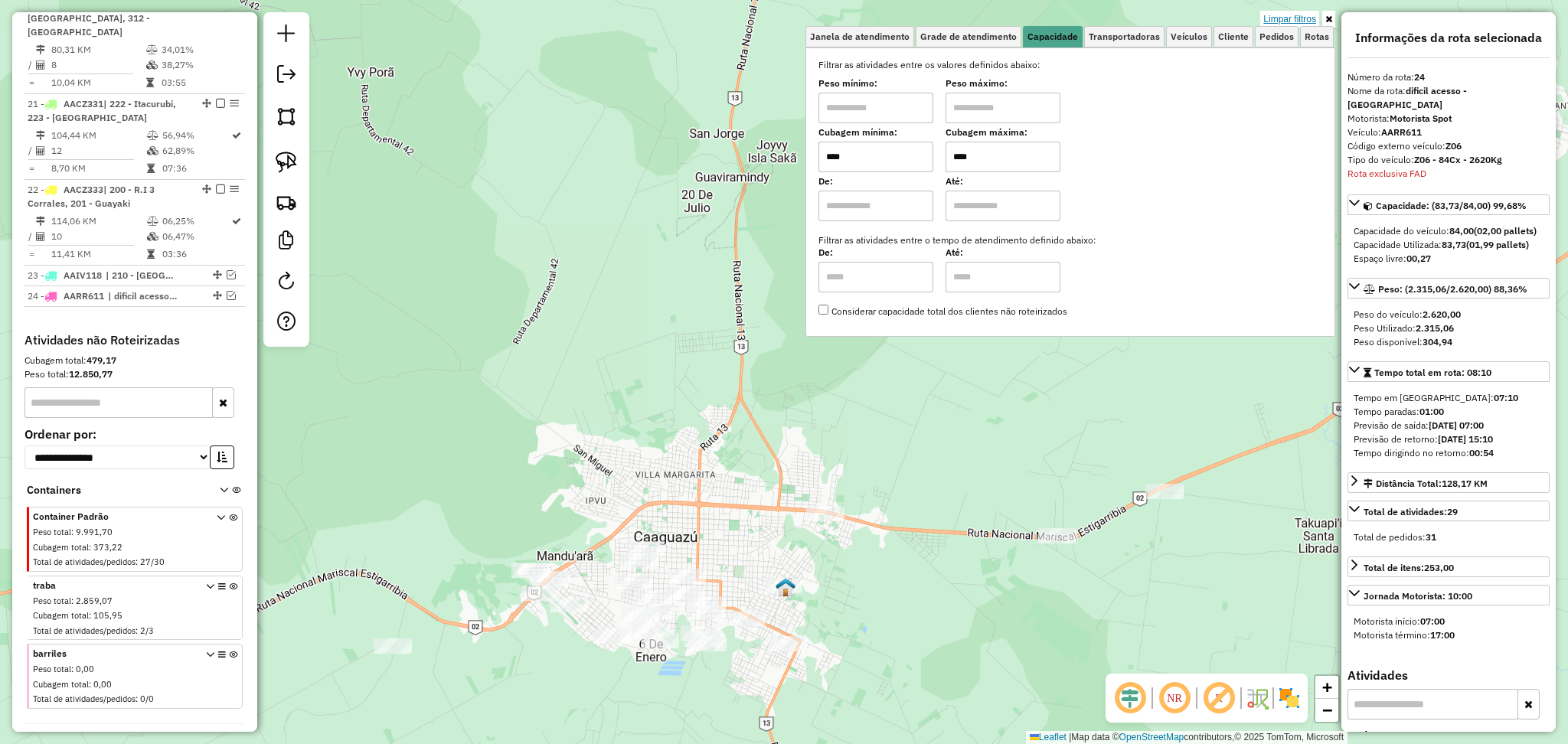
click at [1285, 23] on link "Limpar filtros" at bounding box center [1289, 19] width 59 height 17
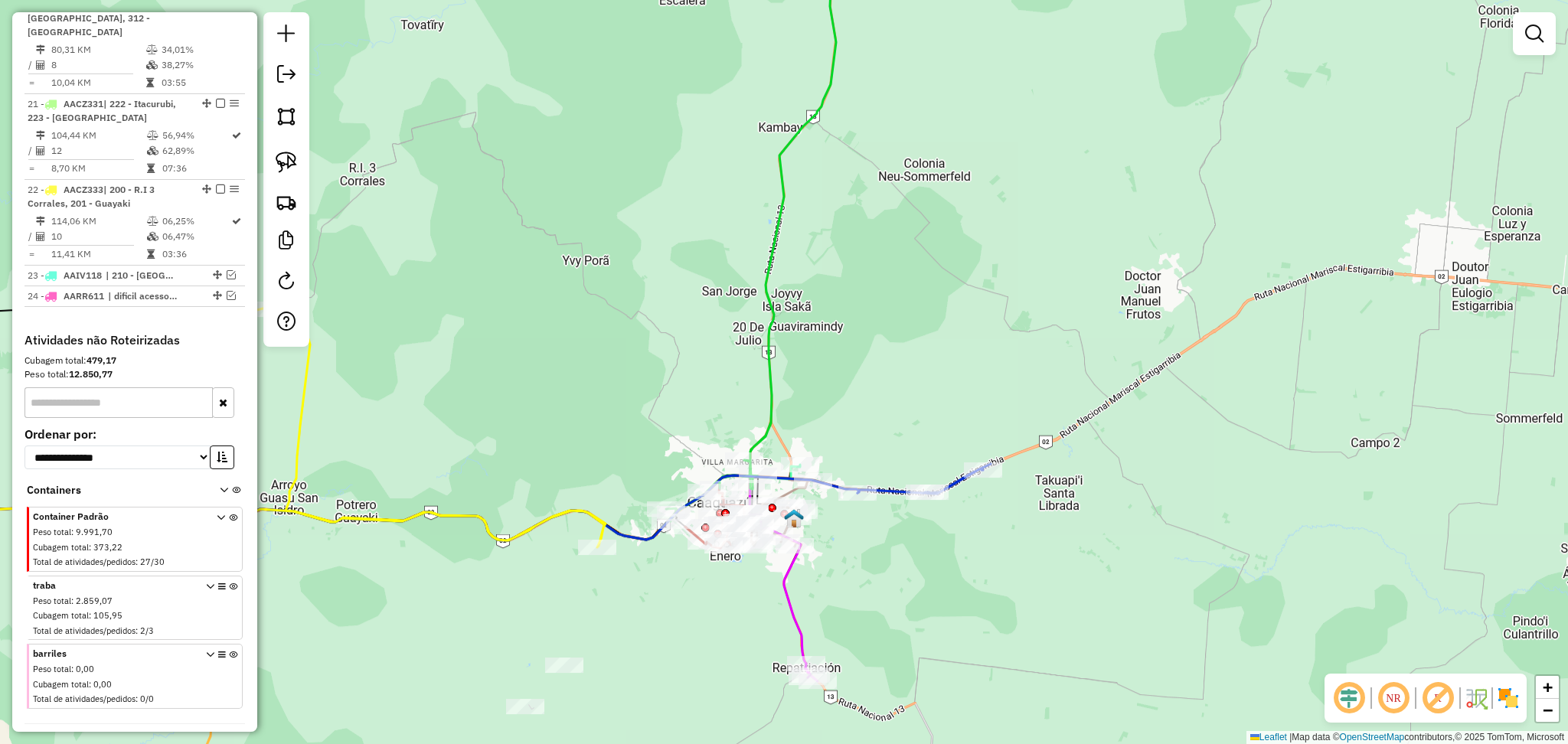
click at [778, 219] on icon at bounding box center [757, 223] width 182 height 596
select select "**********"
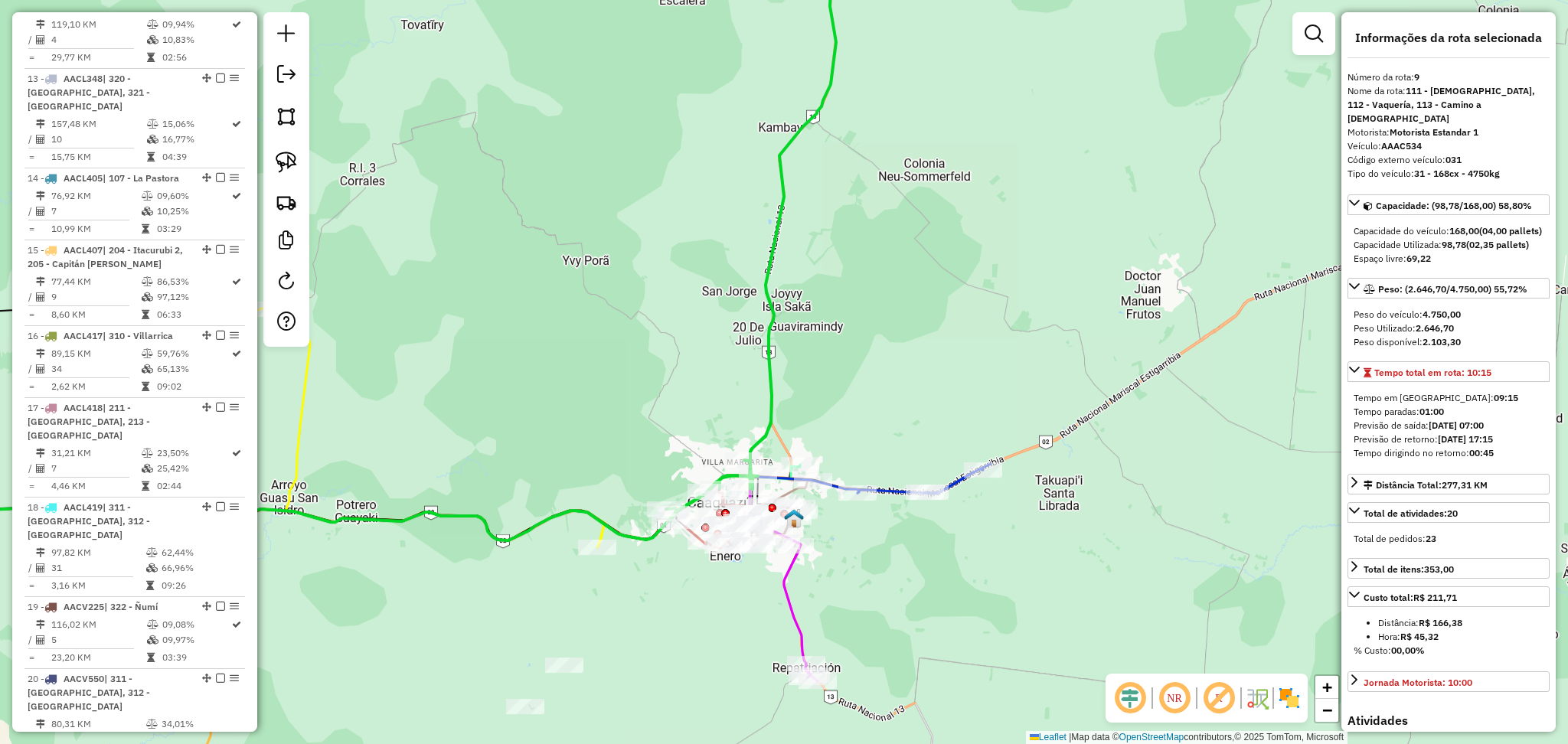
scroll to position [1303, 0]
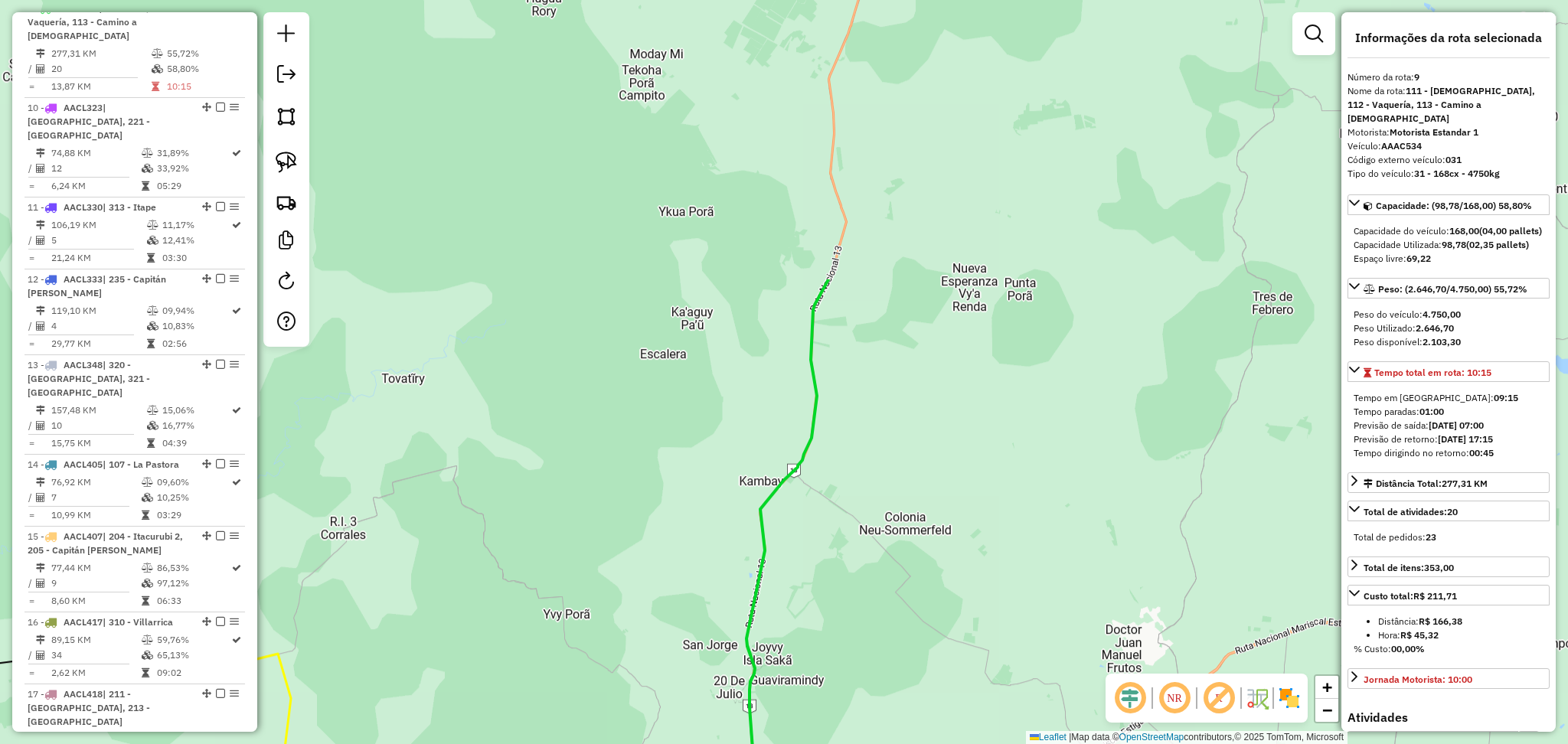
drag, startPoint x: 908, startPoint y: 259, endPoint x: 889, endPoint y: 613, distance: 354.5
click at [889, 613] on div "Janela de atendimento Grade de atendimento Capacidade Transportadoras Veículos …" at bounding box center [784, 372] width 1568 height 744
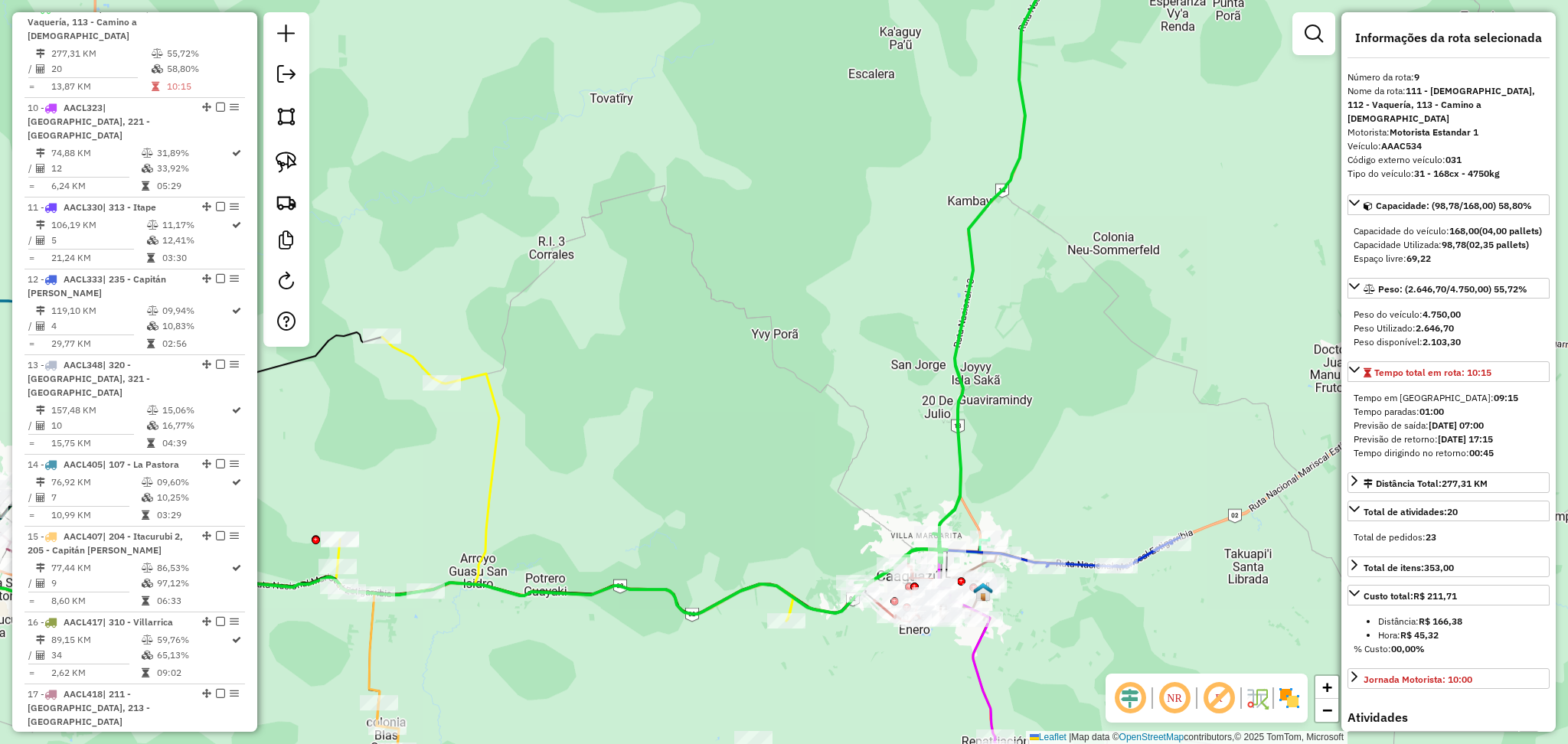
drag, startPoint x: 858, startPoint y: 716, endPoint x: 857, endPoint y: 421, distance: 295.0
click at [857, 421] on div "Janela de atendimento Grade de atendimento Capacidade Transportadoras Veículos …" at bounding box center [784, 372] width 1568 height 744
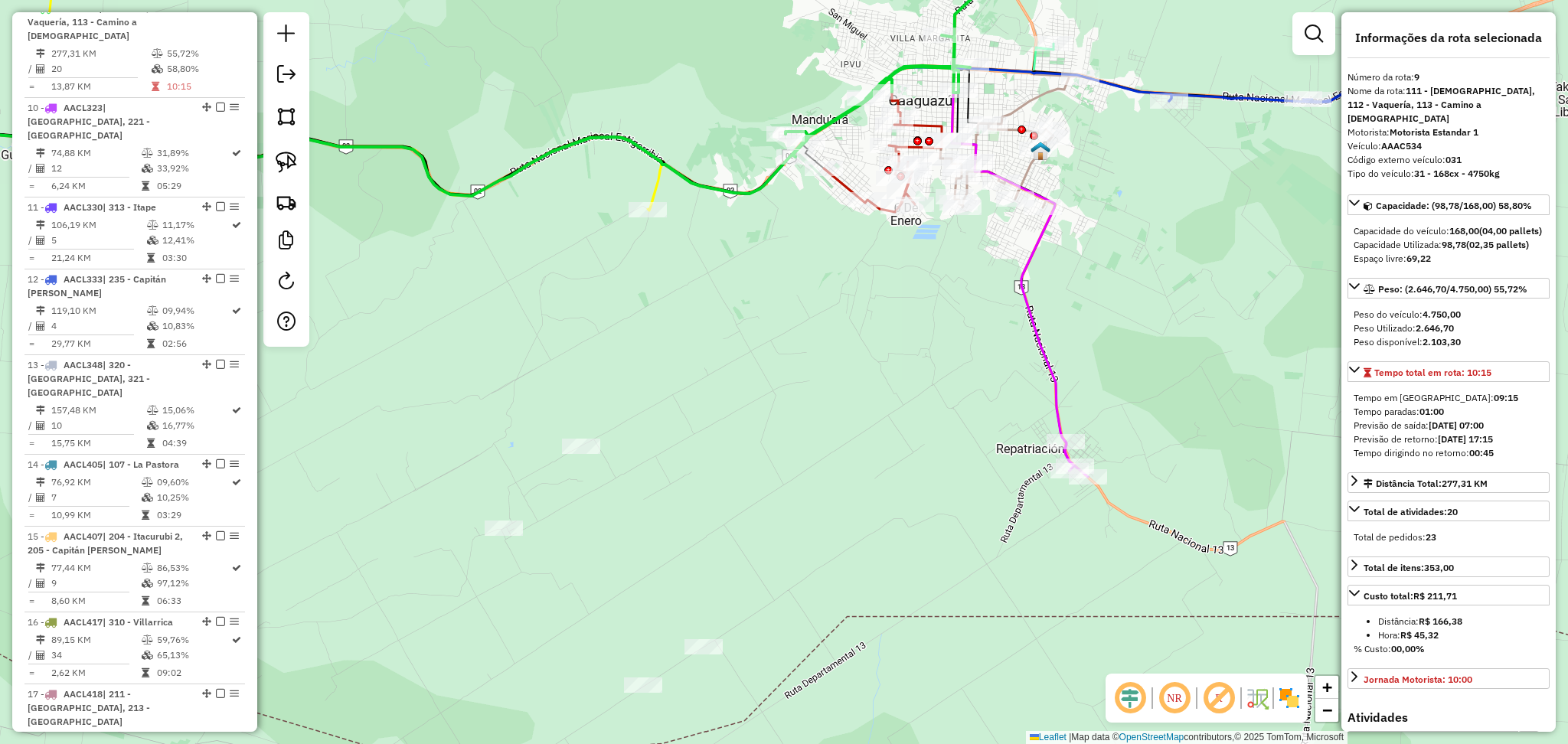
click at [655, 187] on icon at bounding box center [253, 67] width 821 height 285
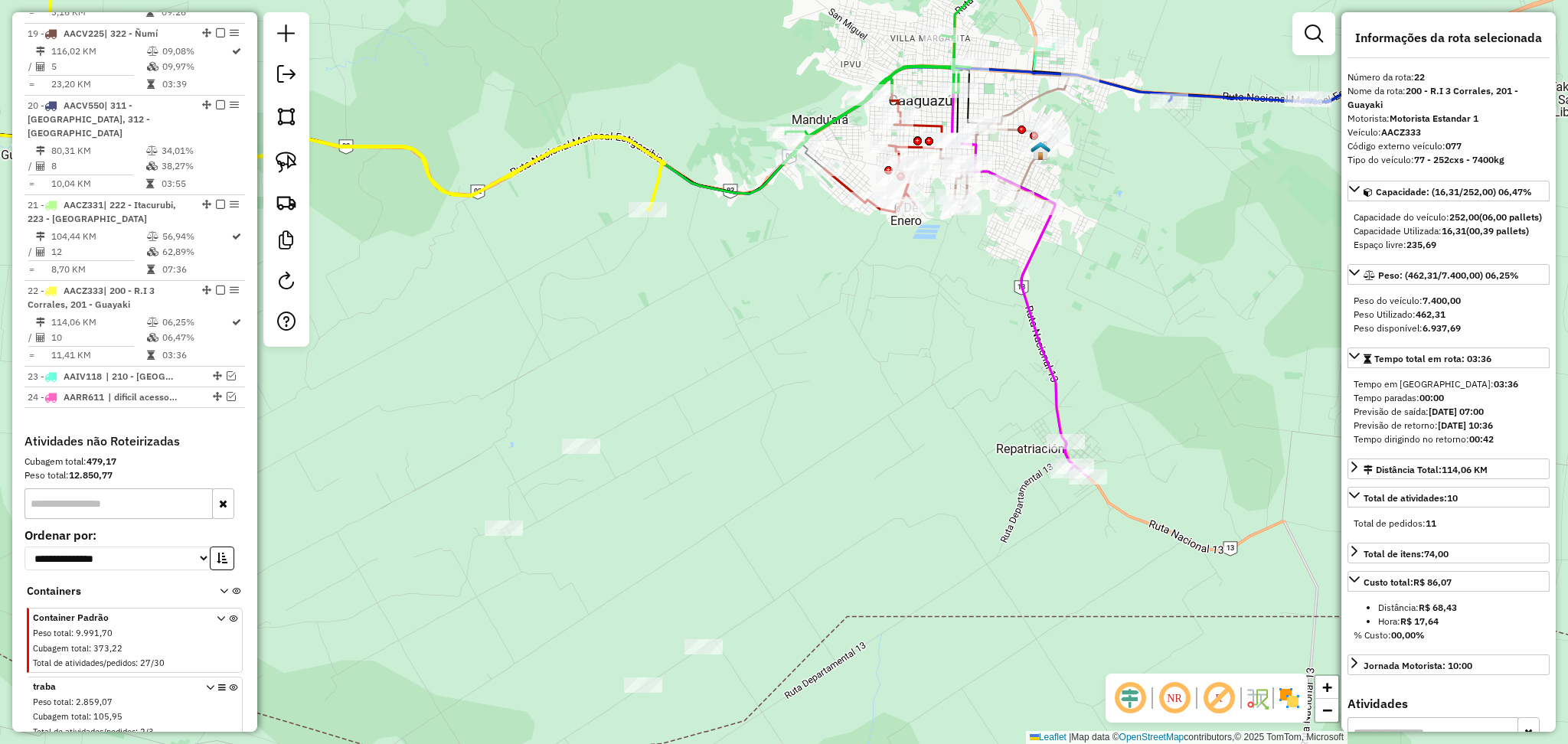
scroll to position [2263, 0]
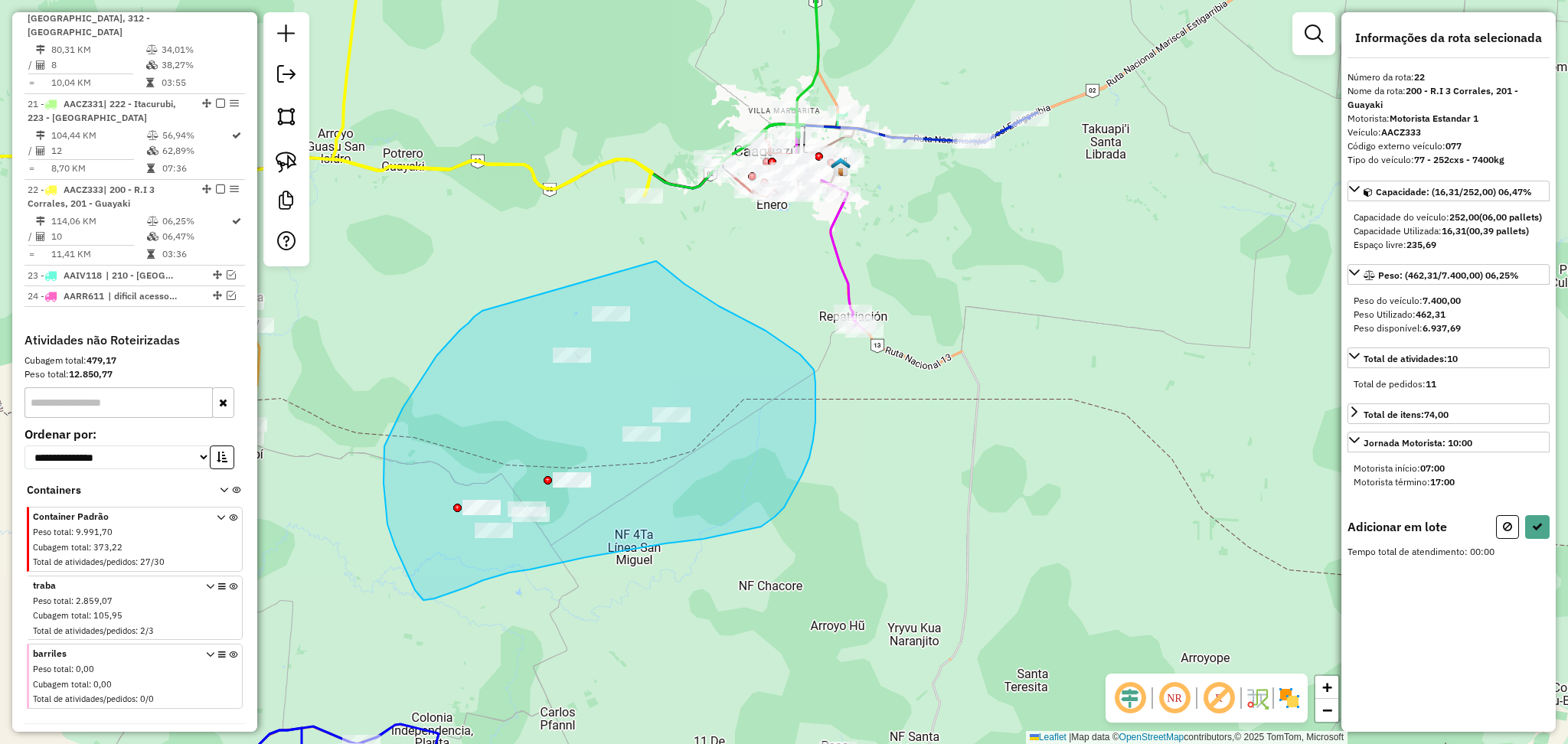
drag, startPoint x: 656, startPoint y: 261, endPoint x: 487, endPoint y: 305, distance: 174.6
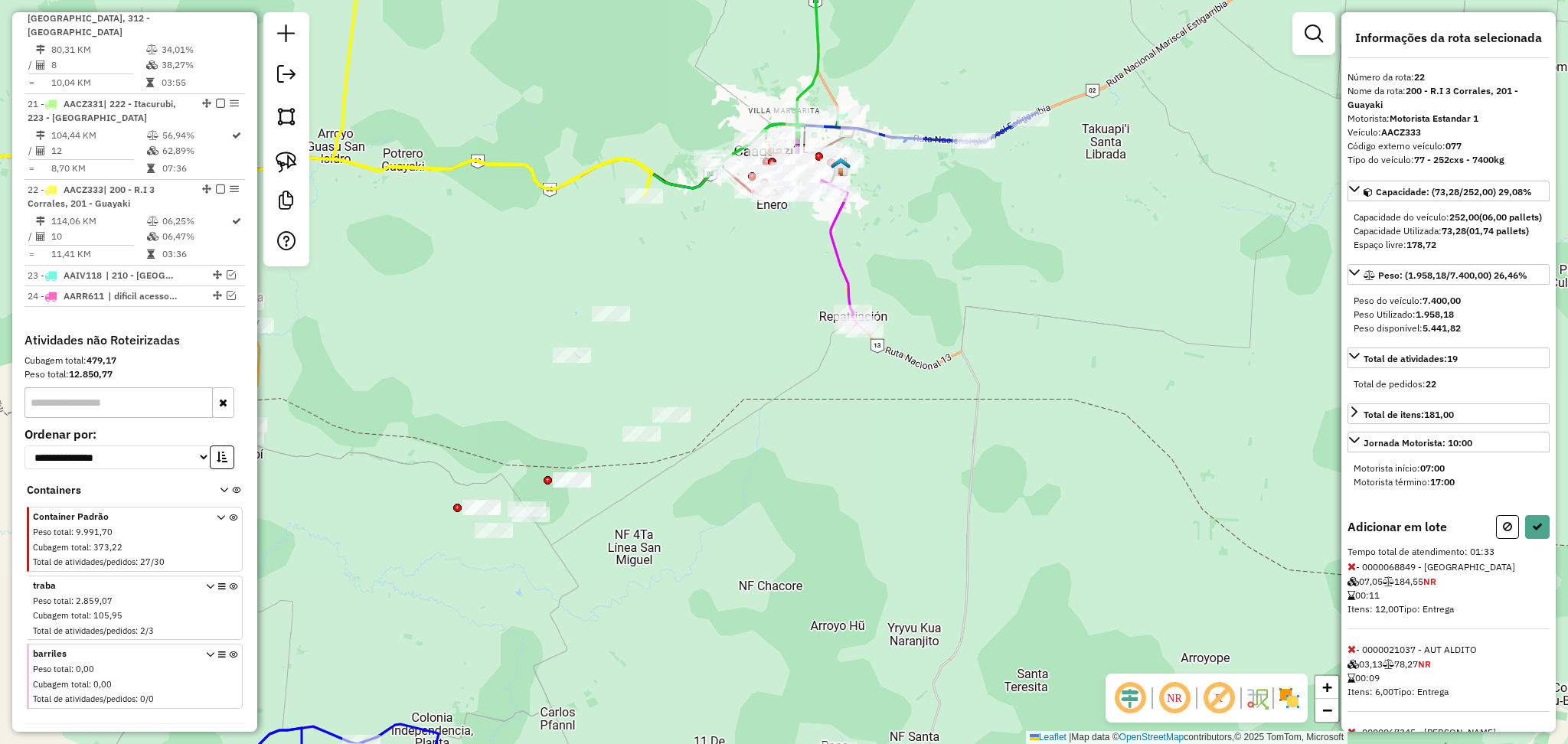
drag, startPoint x: 956, startPoint y: 442, endPoint x: 1172, endPoint y: 430, distance: 216.3
click at [1172, 430] on div "Janela de atendimento Grade de atendimento Capacidade Transportadoras Veículos …" at bounding box center [784, 372] width 1568 height 744
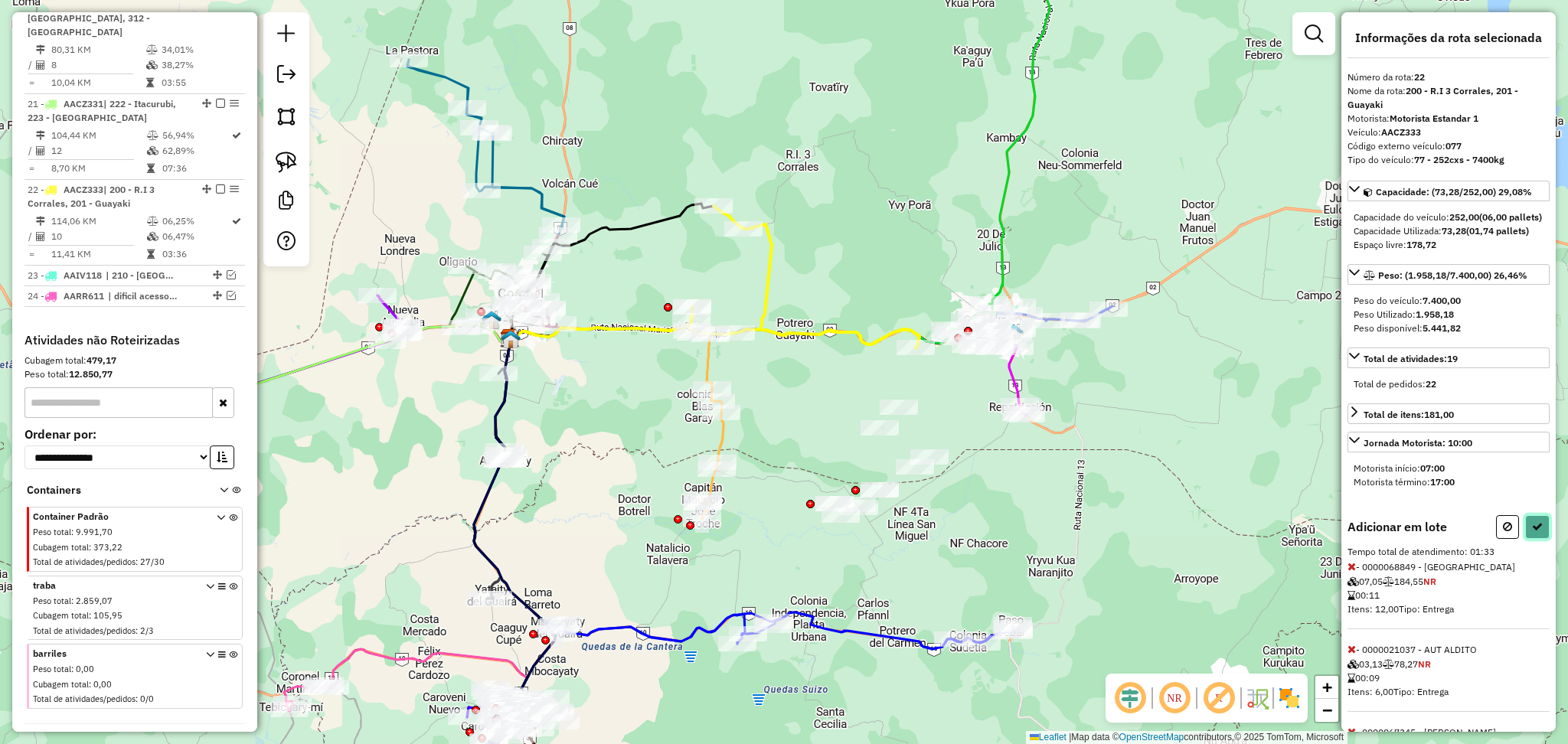
click at [1532, 532] on icon at bounding box center [1537, 527] width 11 height 11
select select "**********"
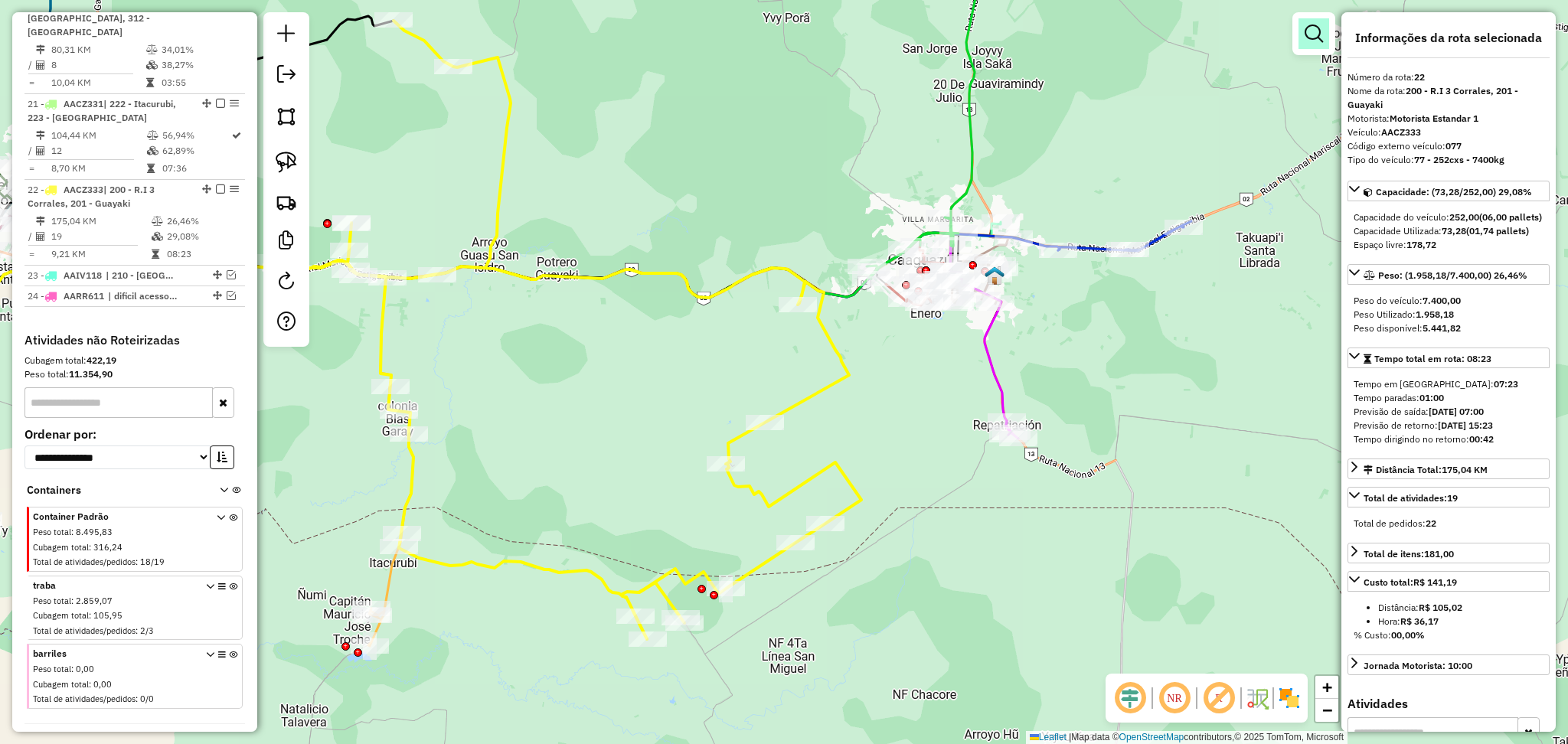
click at [1316, 46] on link at bounding box center [1314, 33] width 31 height 31
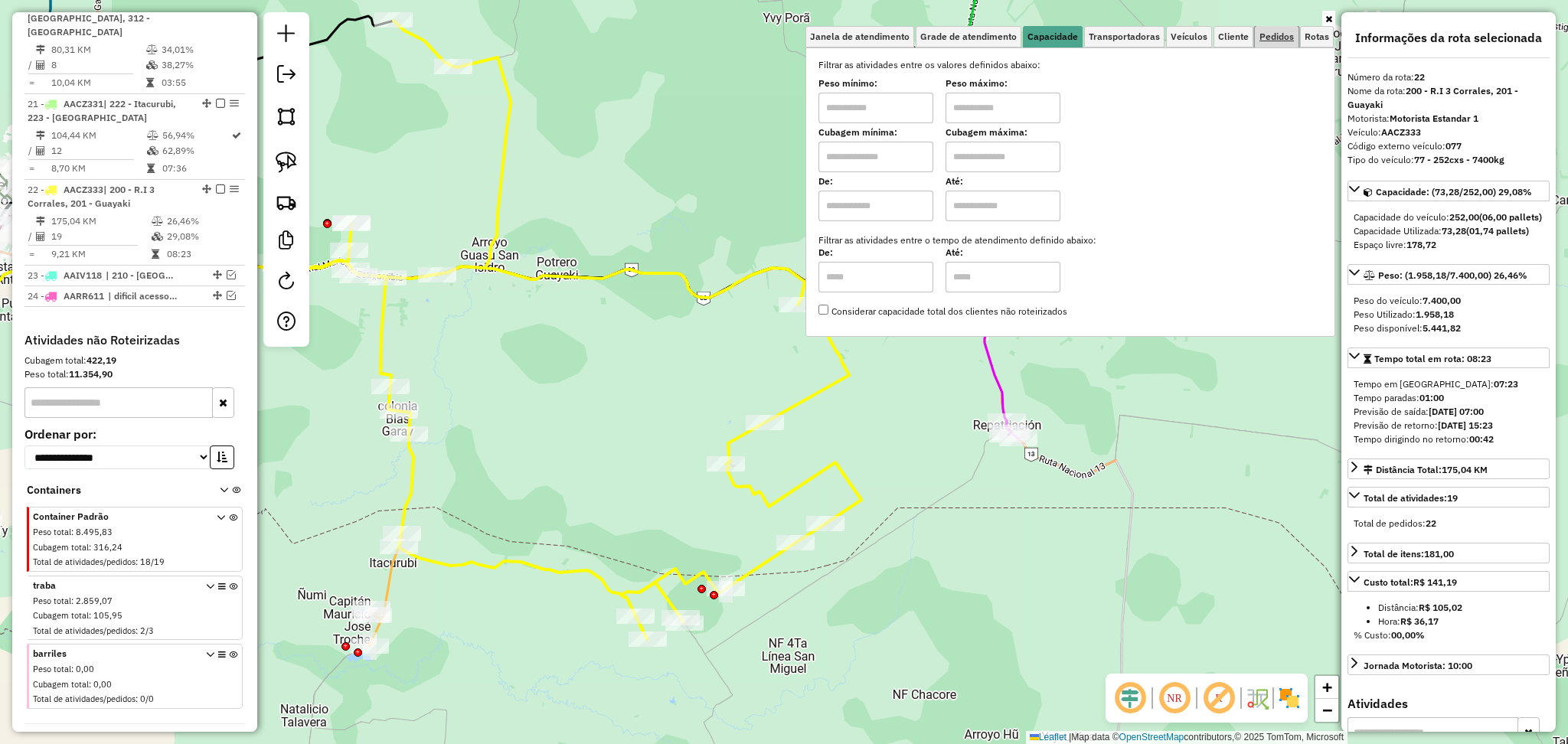
click at [1269, 39] on span "Pedidos" at bounding box center [1276, 37] width 34 height 9
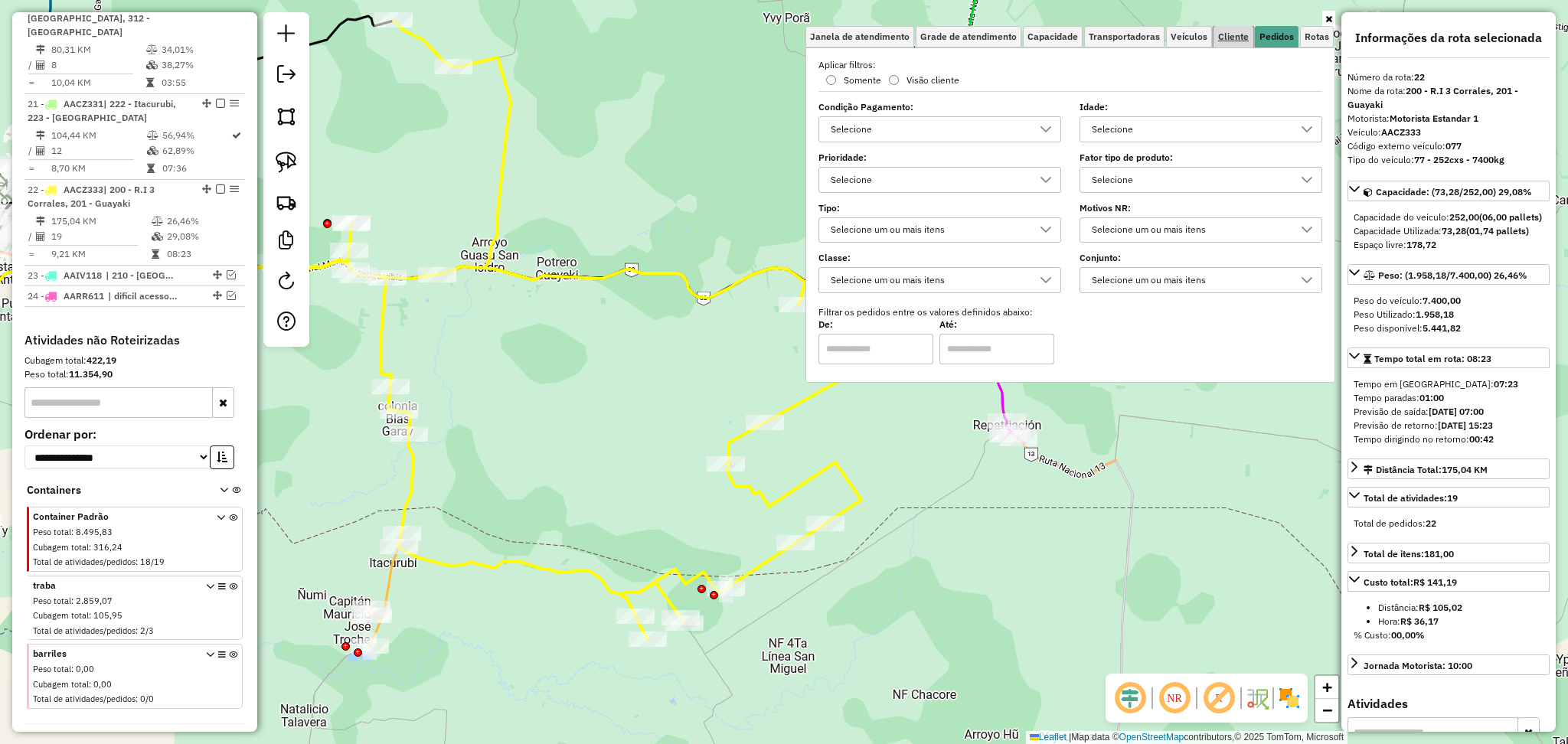
click at [1234, 40] on span "Cliente" at bounding box center [1233, 37] width 31 height 9
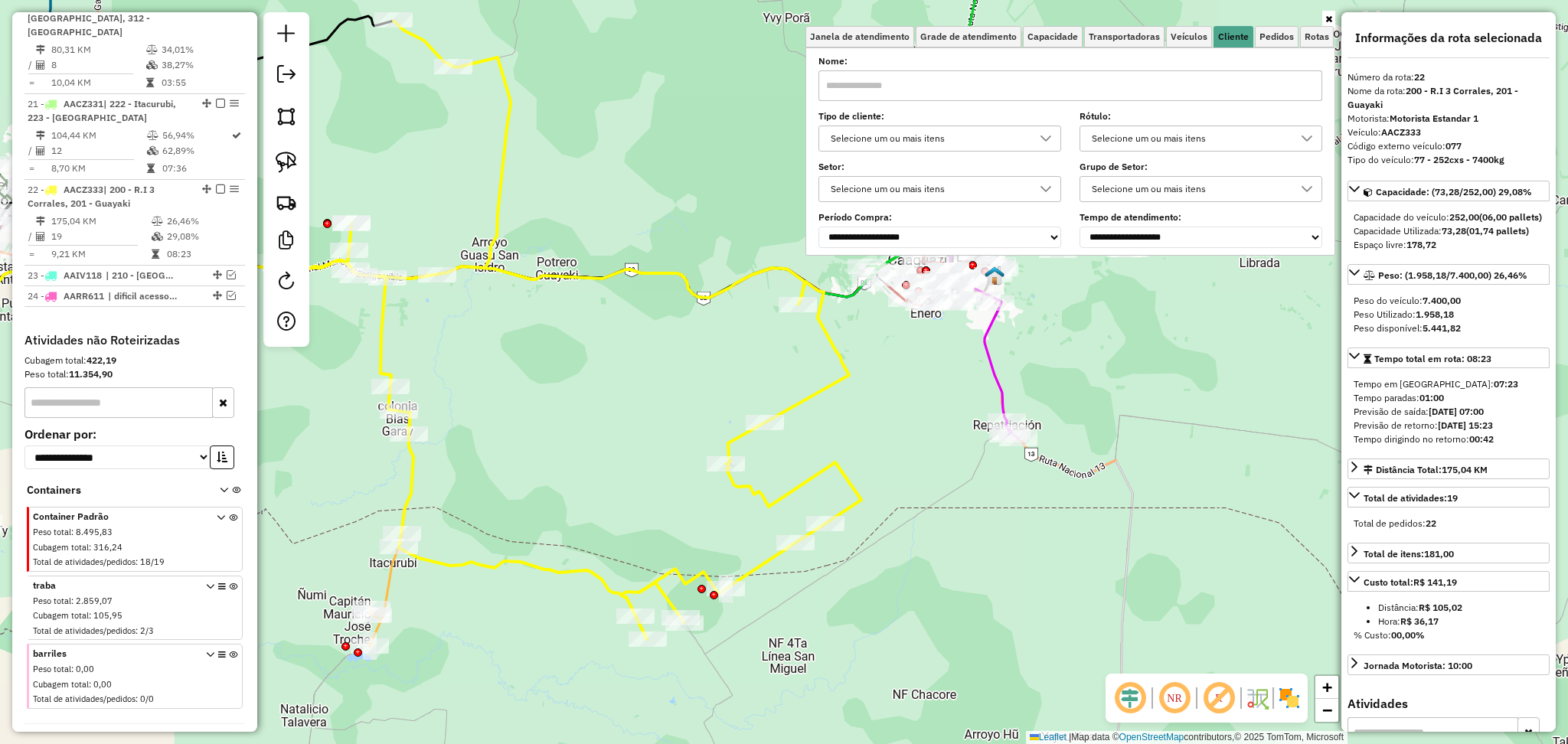
click at [920, 144] on div "Selecione um ou mais itens" at bounding box center [927, 138] width 206 height 24
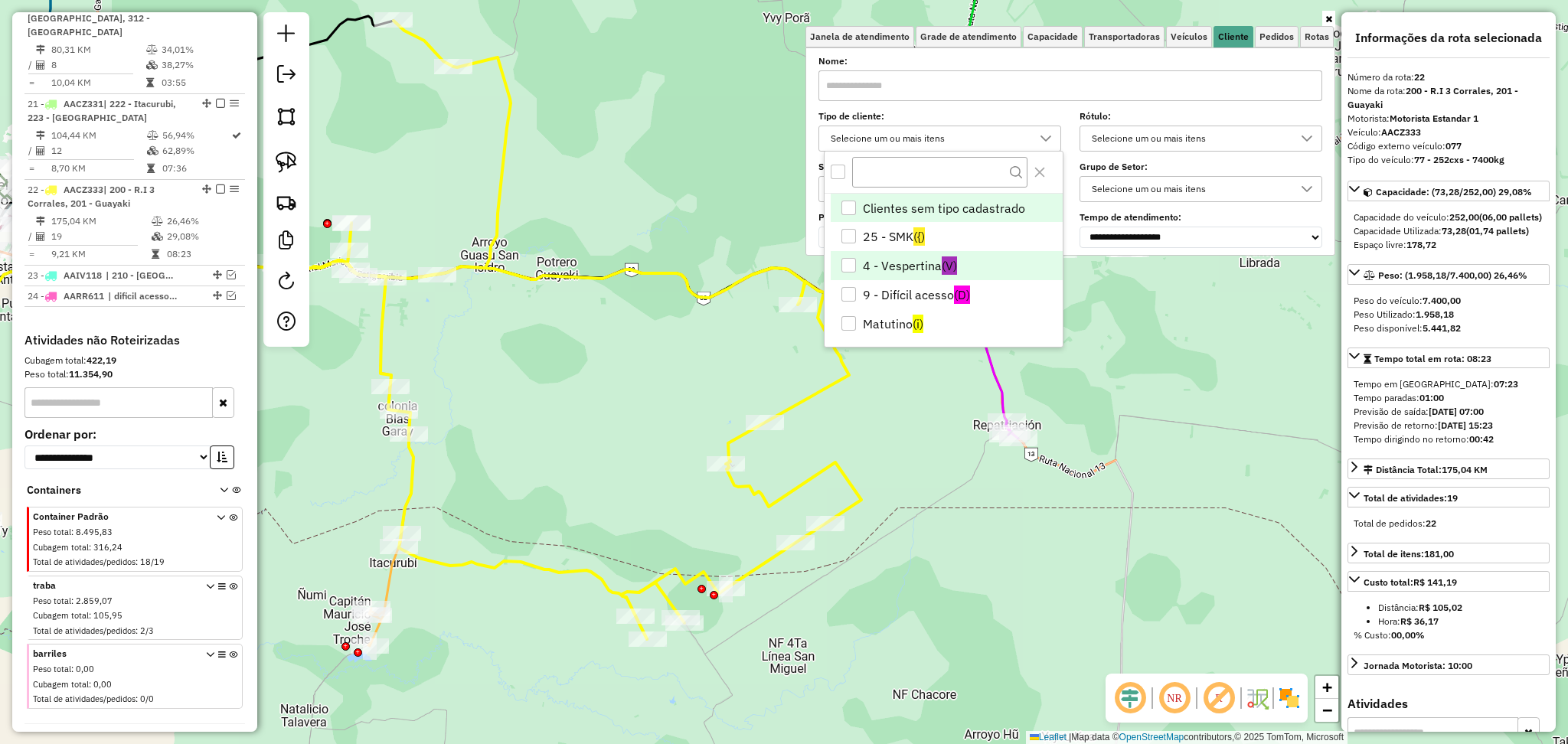
click at [898, 266] on li "4 - Vespertina (V)" at bounding box center [946, 265] width 232 height 29
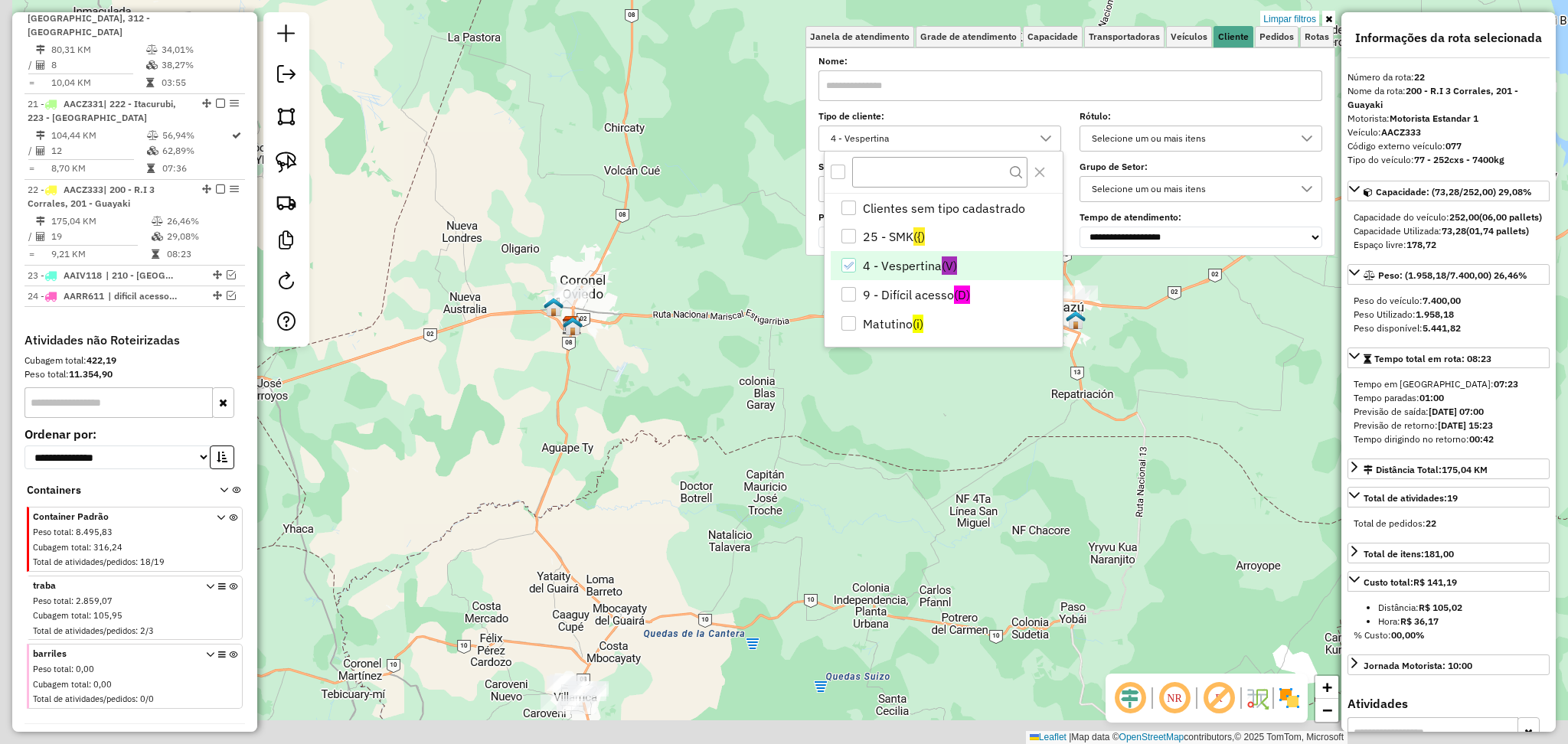
drag, startPoint x: 855, startPoint y: 514, endPoint x: 1001, endPoint y: 411, distance: 178.7
click at [1001, 411] on div "Limpar filtros Janela de atendimento Grade de atendimento Capacidade Transporta…" at bounding box center [784, 372] width 1568 height 744
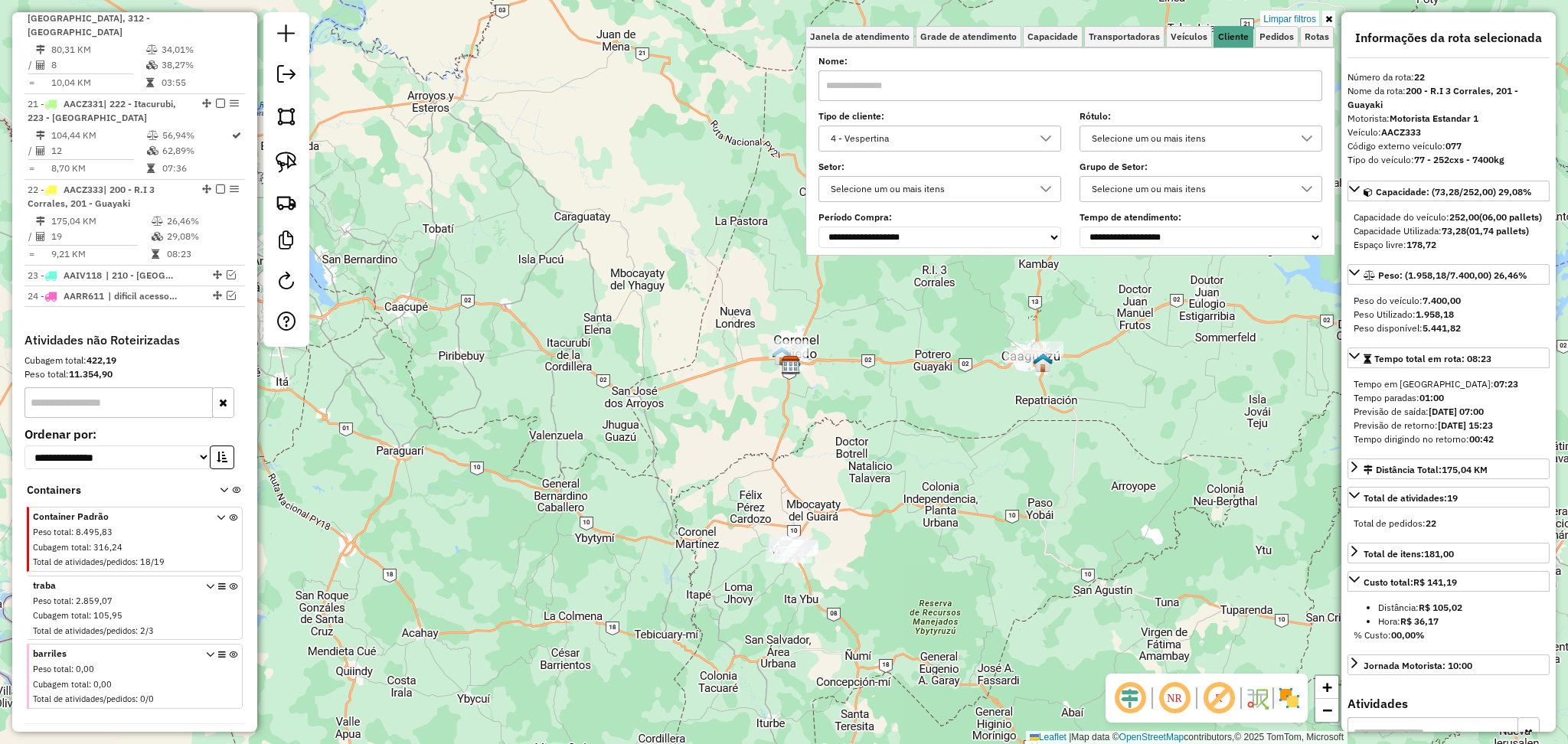
click at [912, 137] on div "4 - Vespertina" at bounding box center [927, 138] width 206 height 24
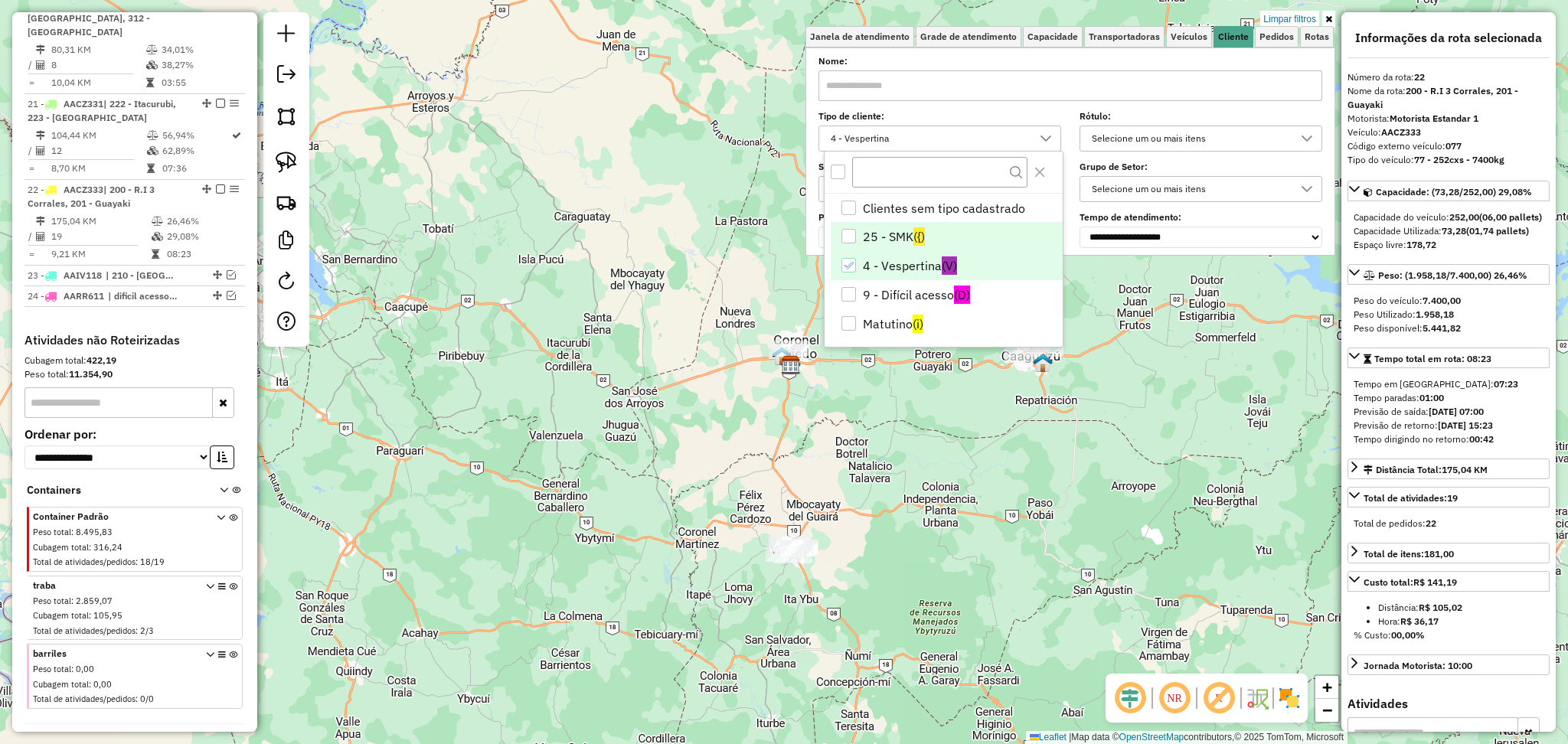
click at [892, 225] on li "25 - SMK ({)" at bounding box center [946, 236] width 232 height 29
click at [891, 259] on li "4 - Vespertina (V)" at bounding box center [946, 265] width 232 height 29
click at [898, 474] on div "Limpar filtros Janela de atendimento Grade de atendimento Capacidade Transporta…" at bounding box center [784, 372] width 1568 height 744
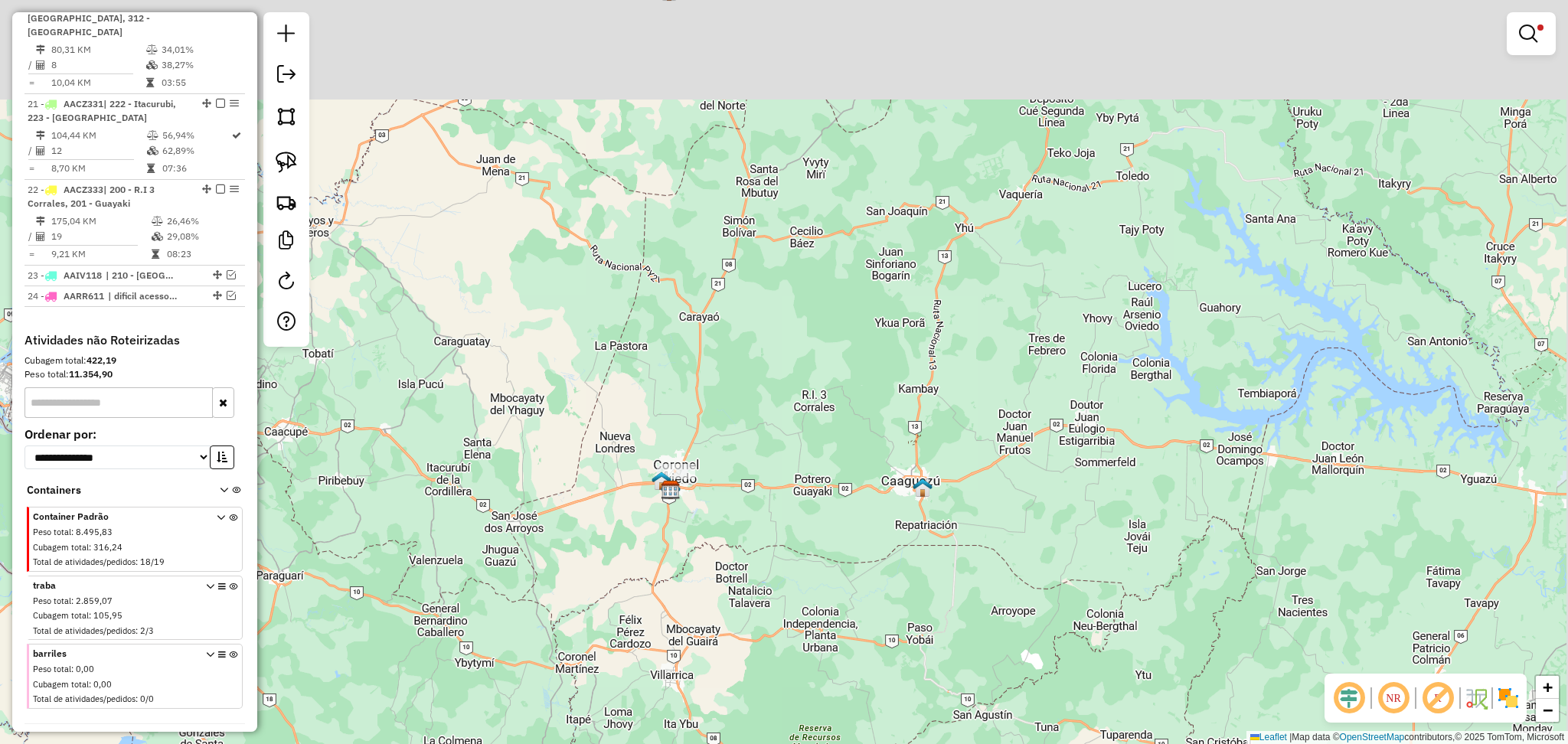
drag, startPoint x: 925, startPoint y: 406, endPoint x: 801, endPoint y: 530, distance: 175.4
click at [801, 530] on div "Limpar filtros Janela de atendimento Grade de atendimento Capacidade Transporta…" at bounding box center [784, 372] width 1568 height 744
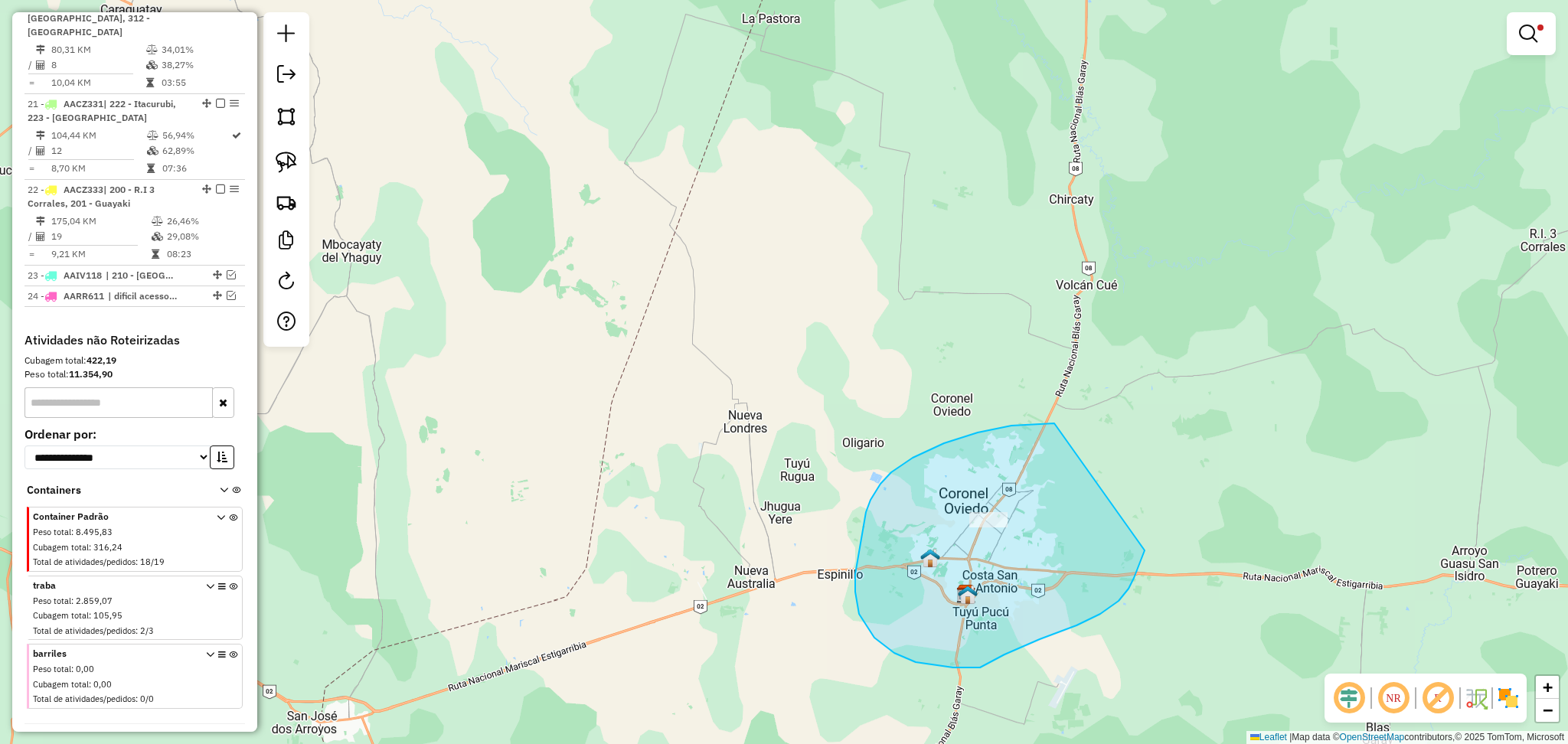
drag, startPoint x: 1054, startPoint y: 423, endPoint x: 1145, endPoint y: 548, distance: 154.6
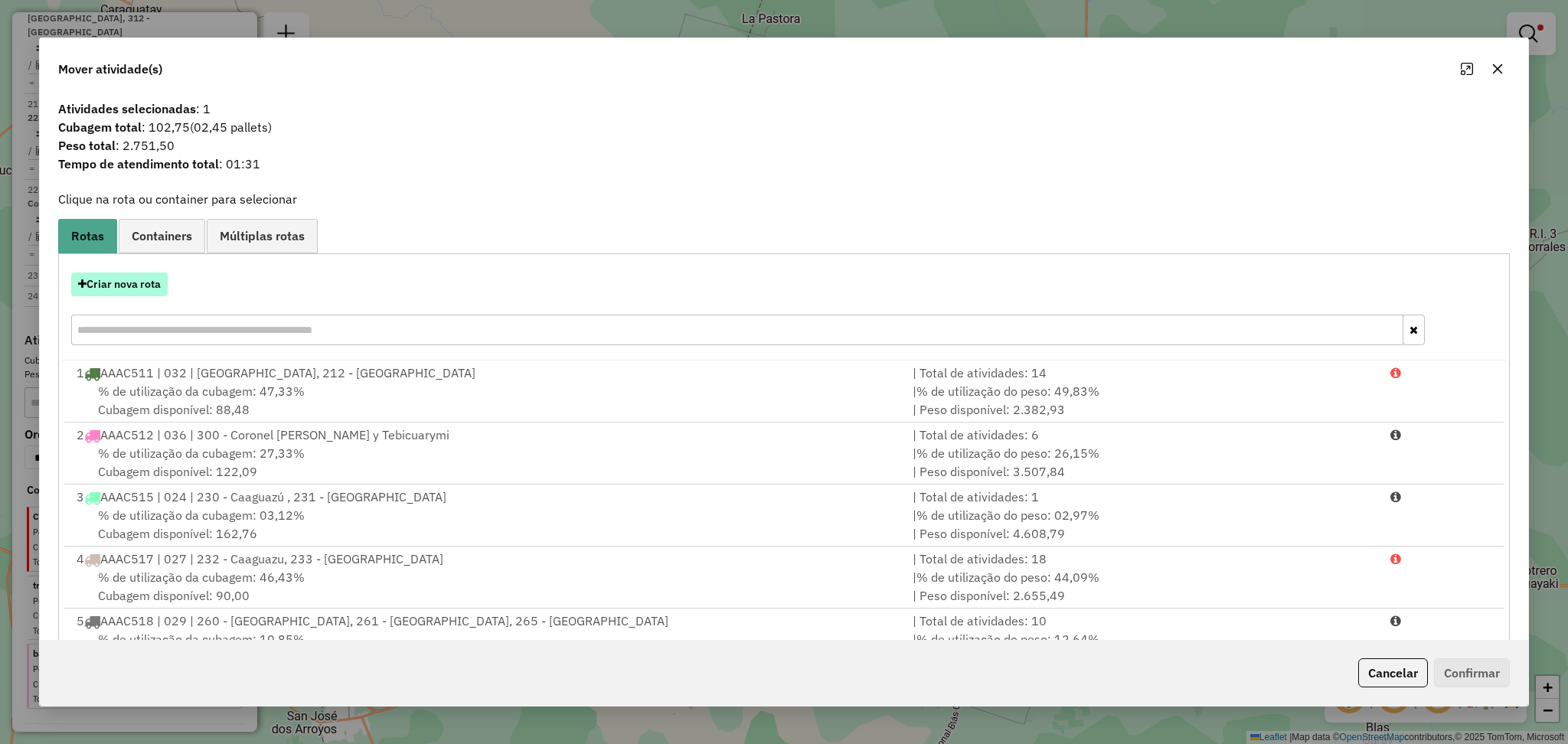
click at [165, 273] on button "Criar nova rota" at bounding box center [119, 284] width 96 height 23
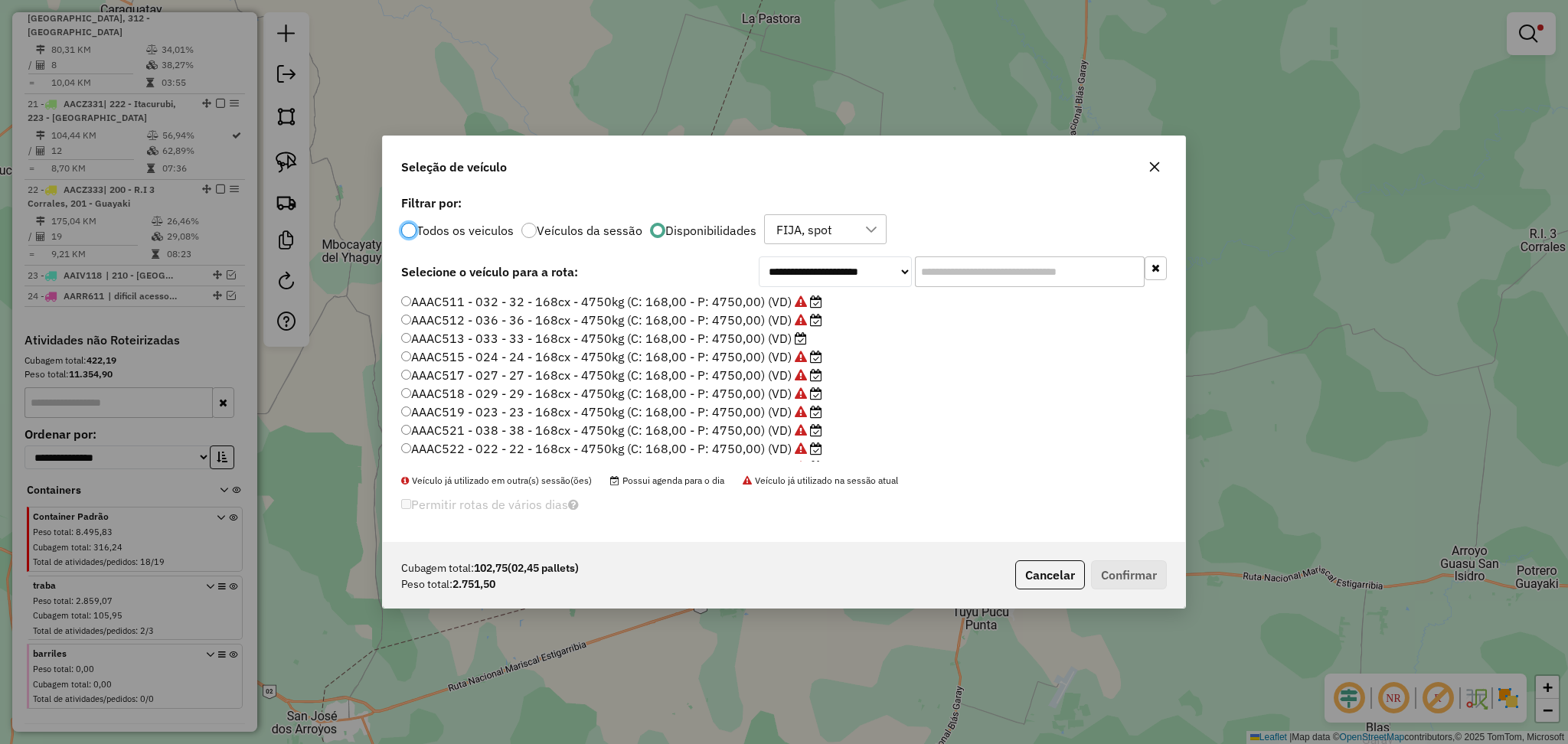
scroll to position [7, 4]
click at [723, 338] on label "AAAC513 - 033 - 33 - 168cx - 4750kg (C: 168,00 - P: 4750,00) (VD)" at bounding box center [604, 338] width 406 height 18
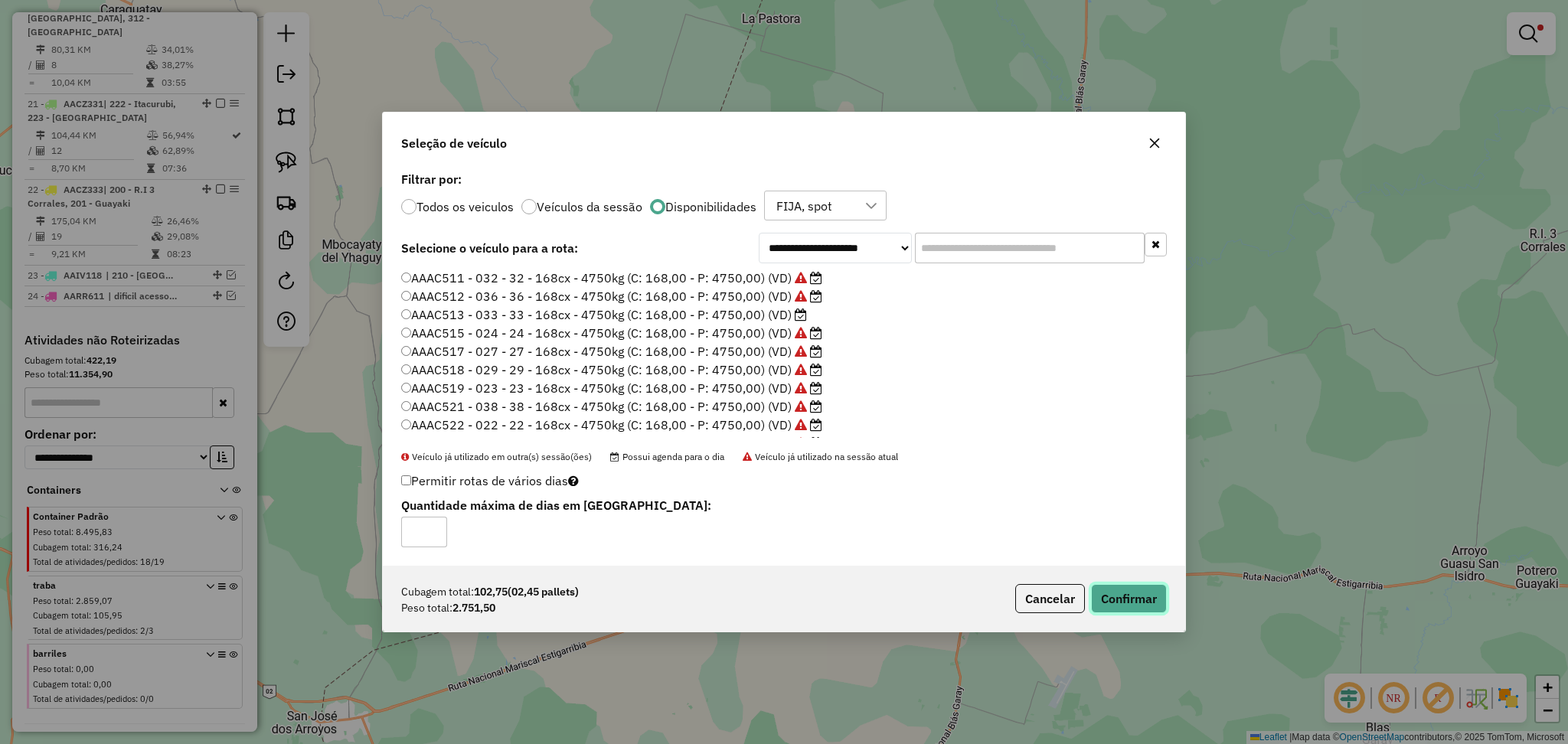
click at [1121, 604] on button "Confirmar" at bounding box center [1129, 598] width 75 height 29
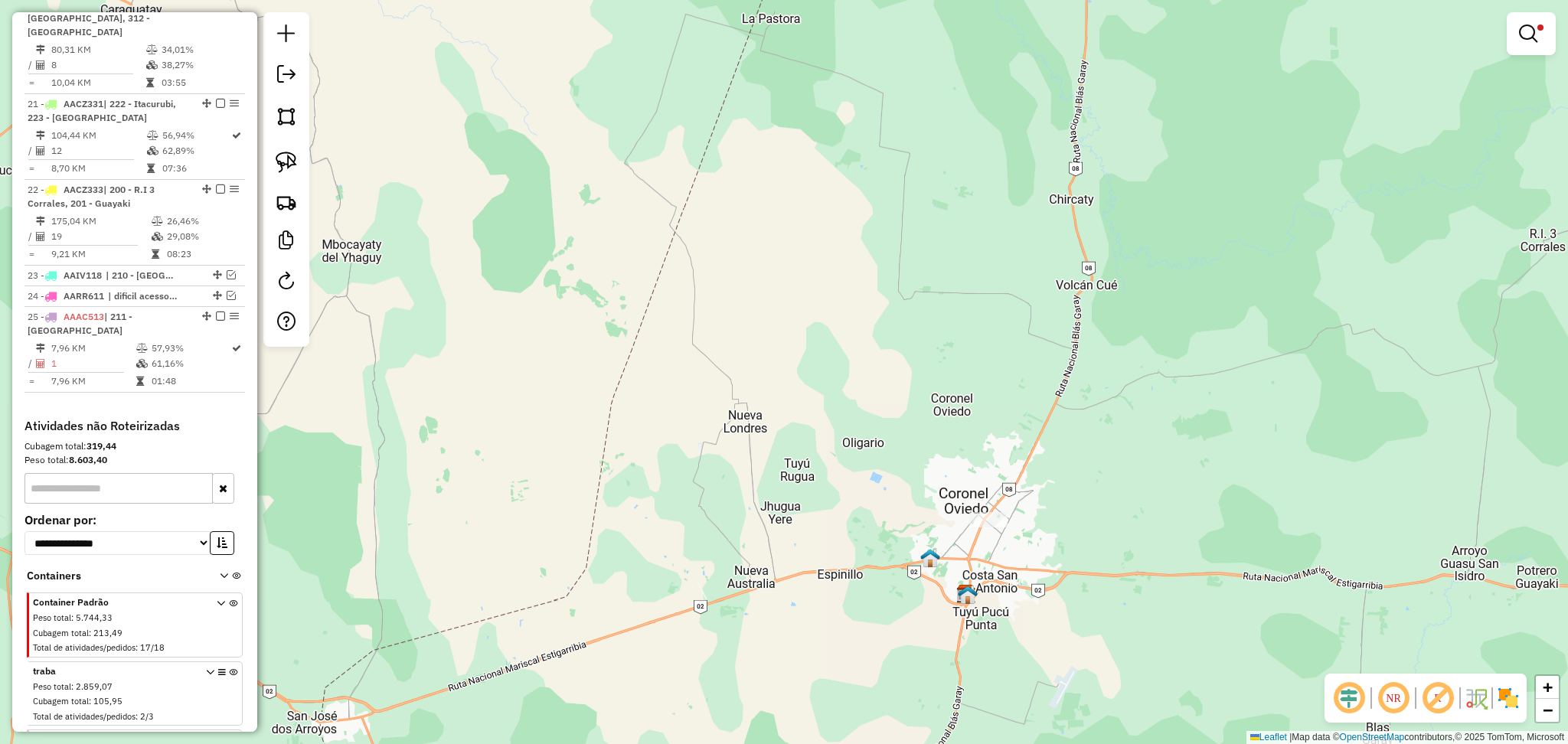
click at [996, 509] on div "Rota 25 - Placa AAAC513 0000050094 - COMERCIAL GODOY Limpar filtros Janela de a…" at bounding box center [784, 372] width 1568 height 744
select select "**********"
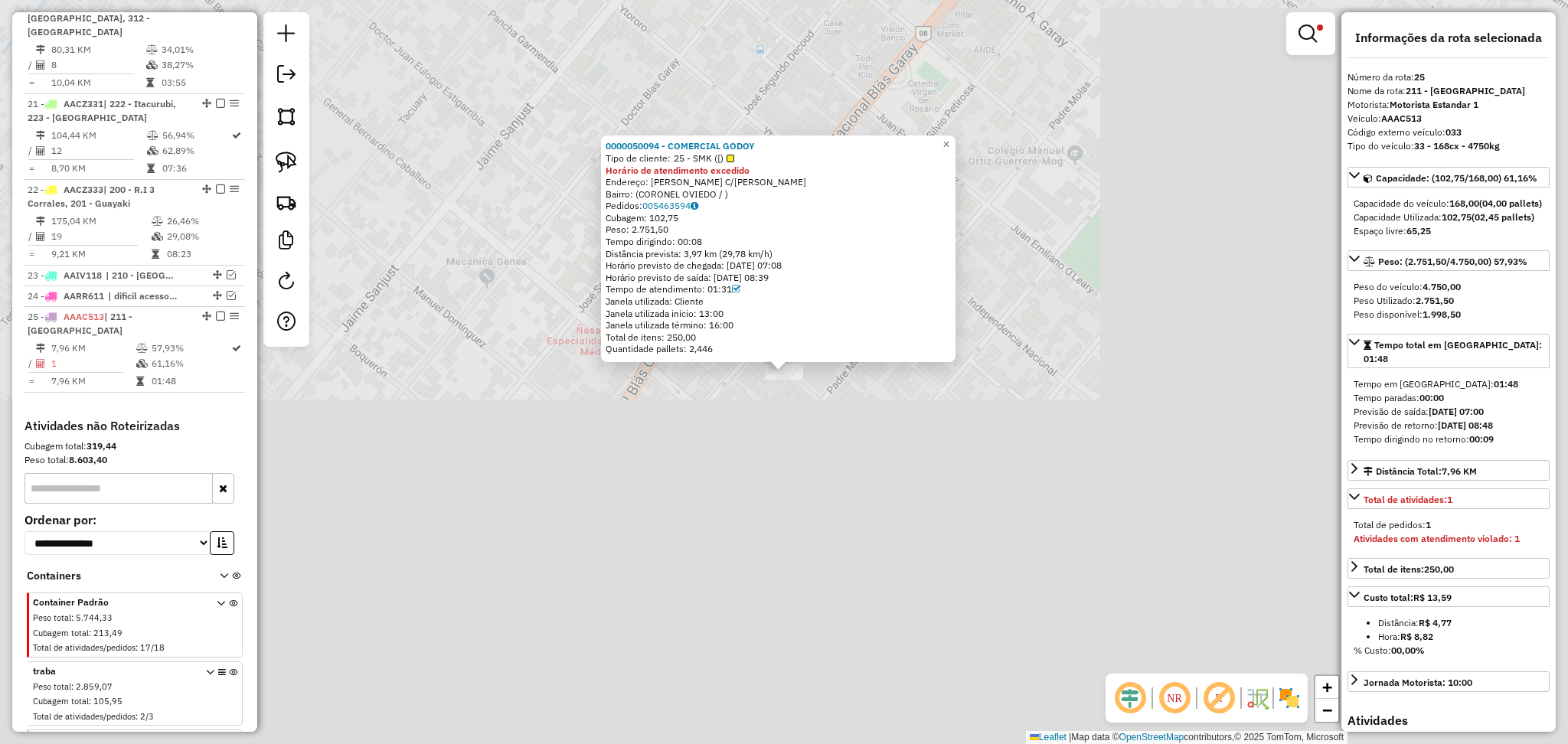
scroll to position [2350, 0]
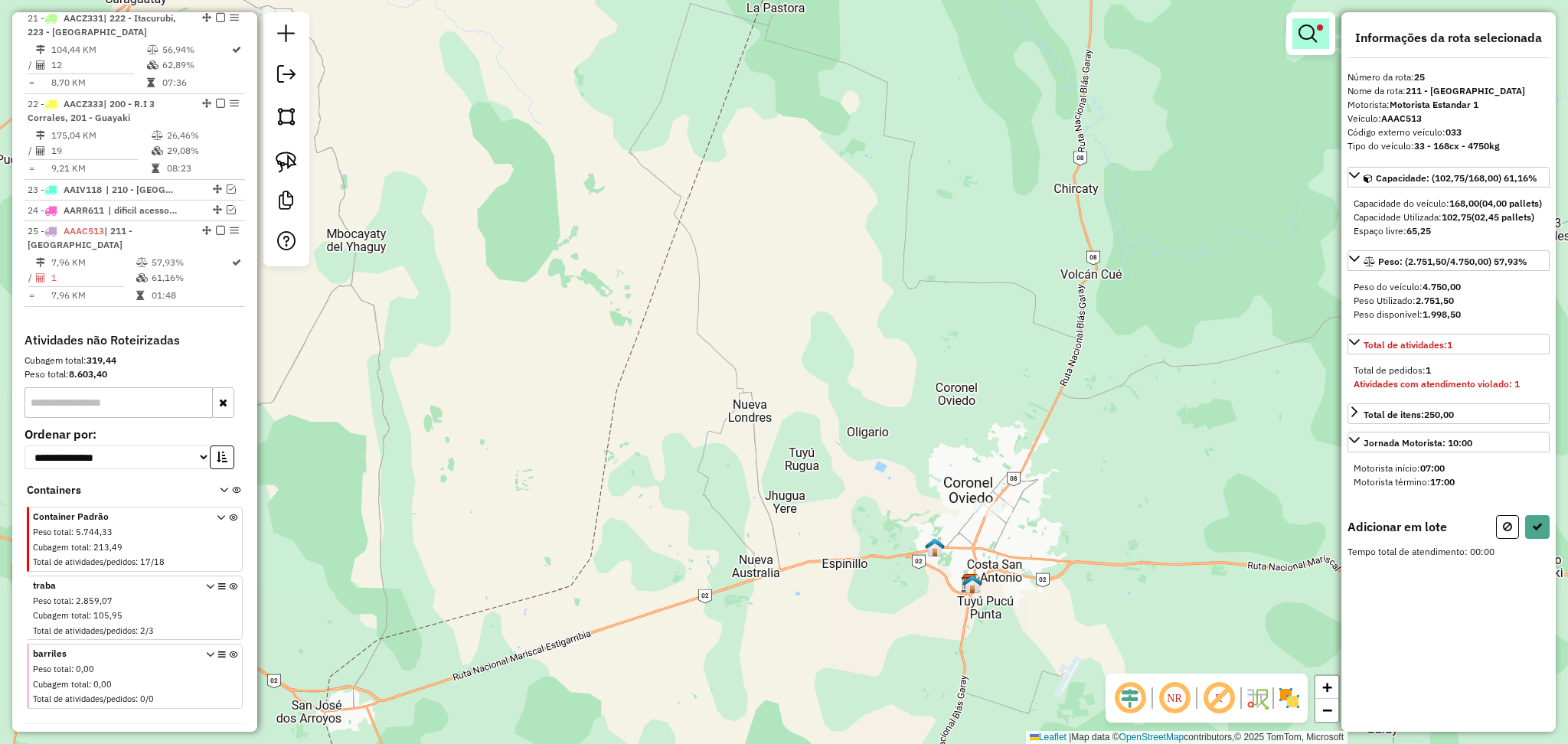
click at [1303, 29] on em at bounding box center [1307, 33] width 18 height 18
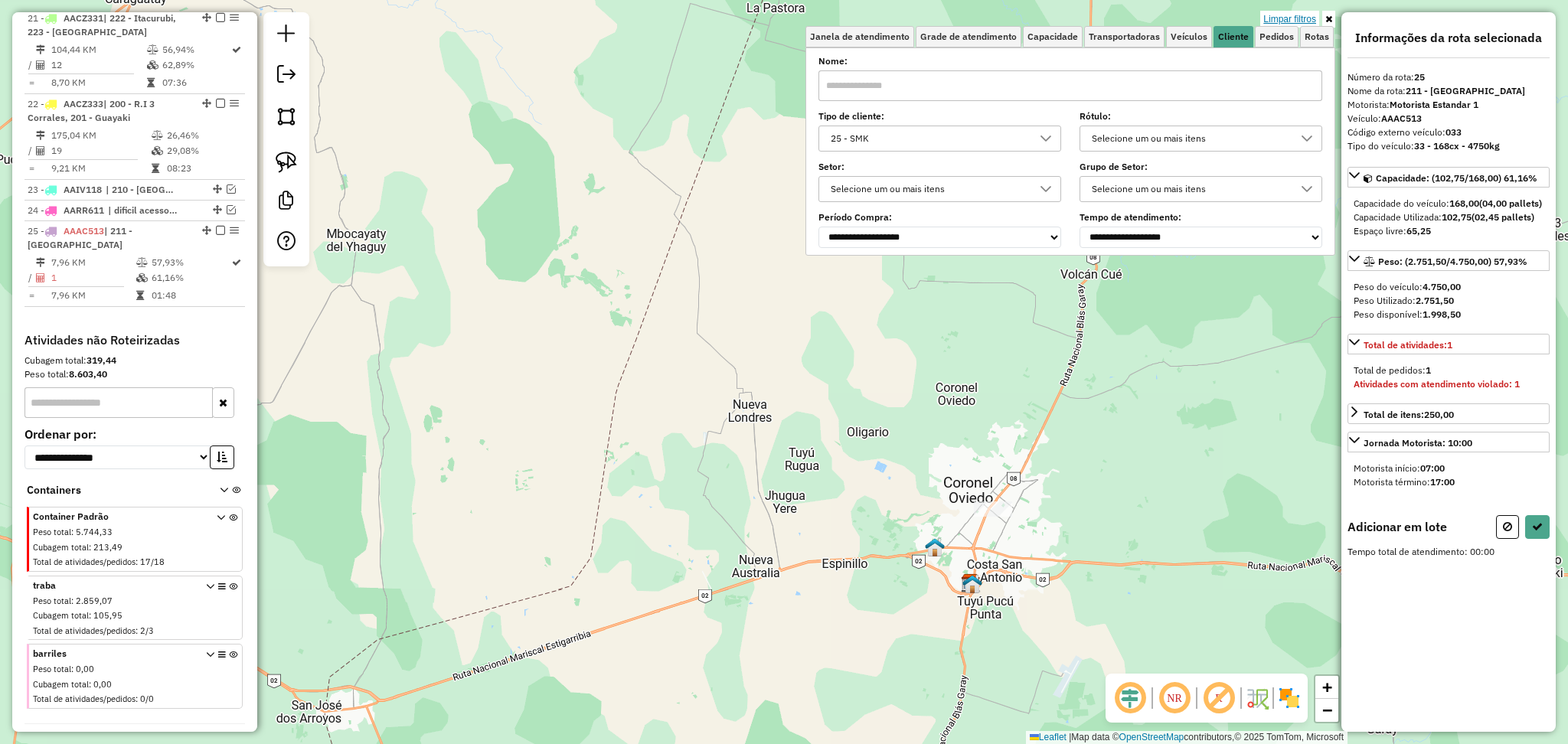
click at [1300, 13] on link "Limpar filtros" at bounding box center [1289, 19] width 59 height 17
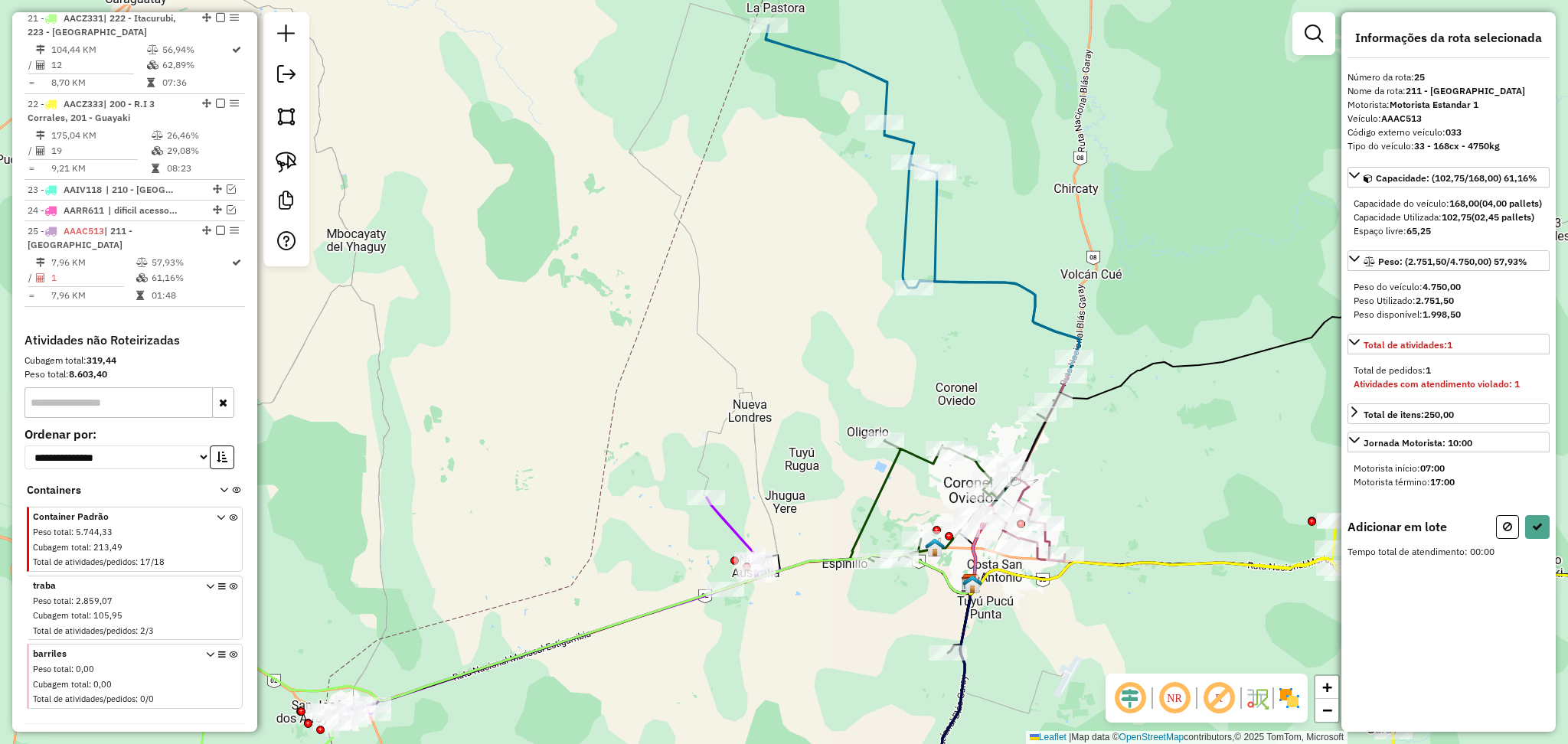
click at [1316, 13] on div at bounding box center [1314, 34] width 43 height 43
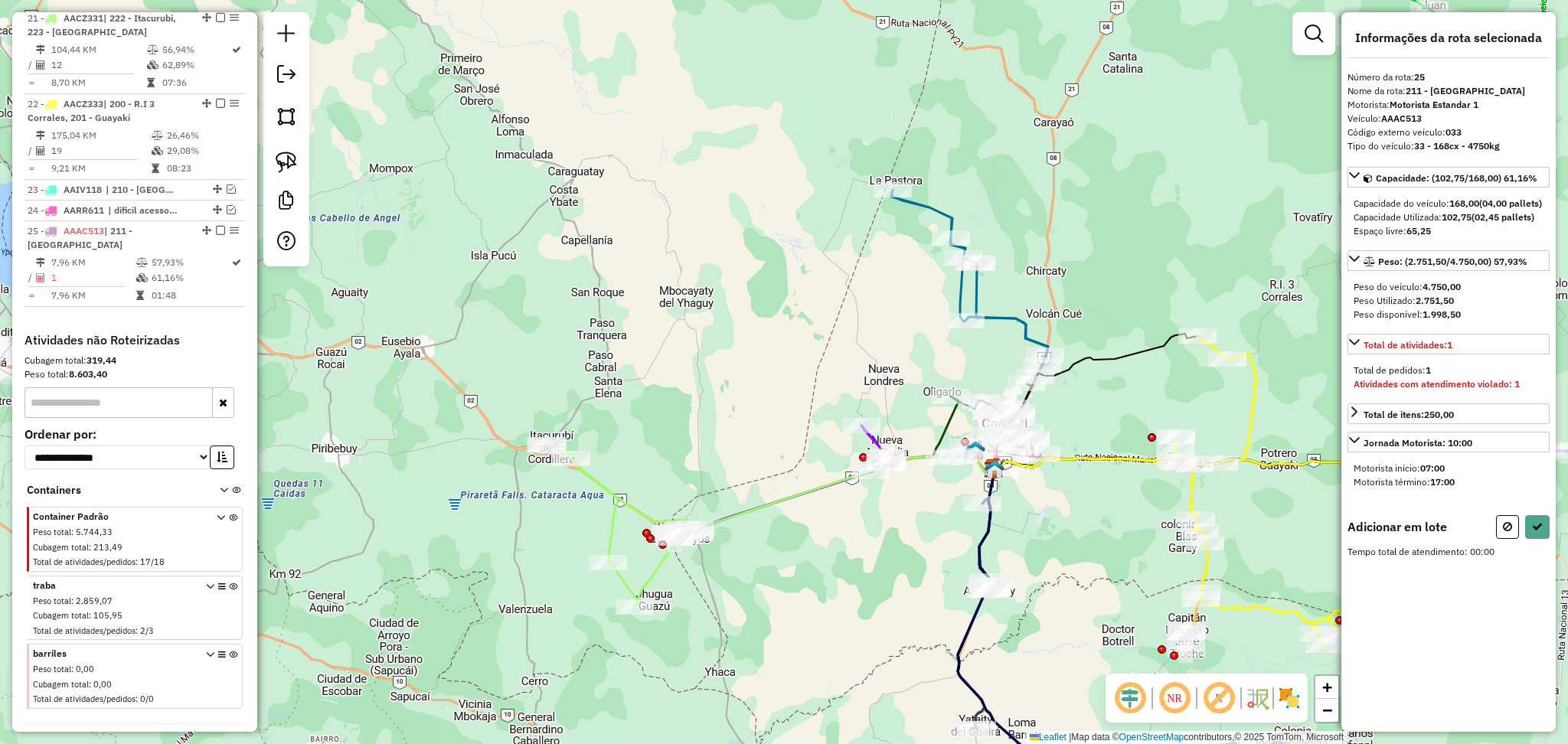
click at [1017, 322] on icon at bounding box center [970, 272] width 157 height 166
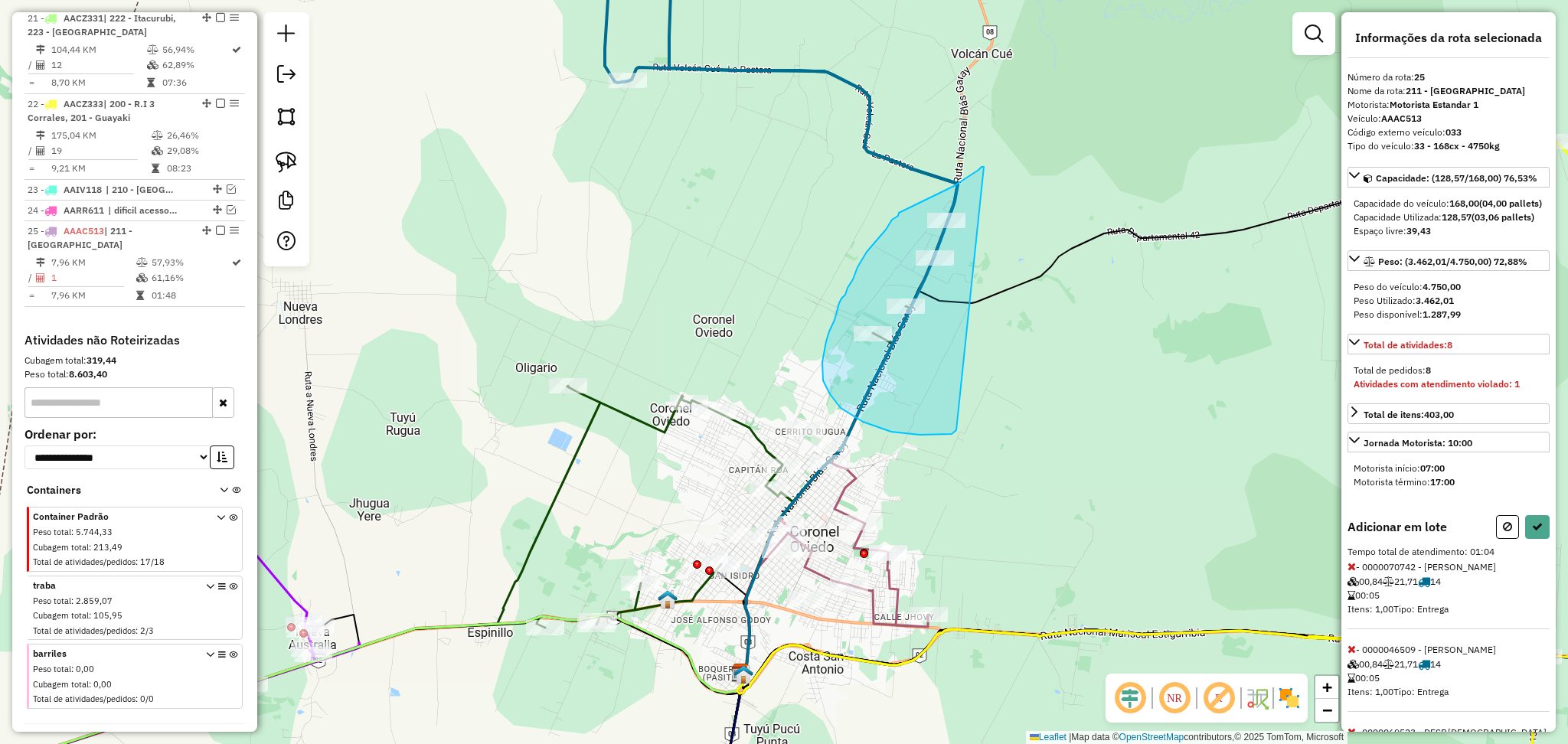
drag, startPoint x: 984, startPoint y: 167, endPoint x: 966, endPoint y: 414, distance: 247.7
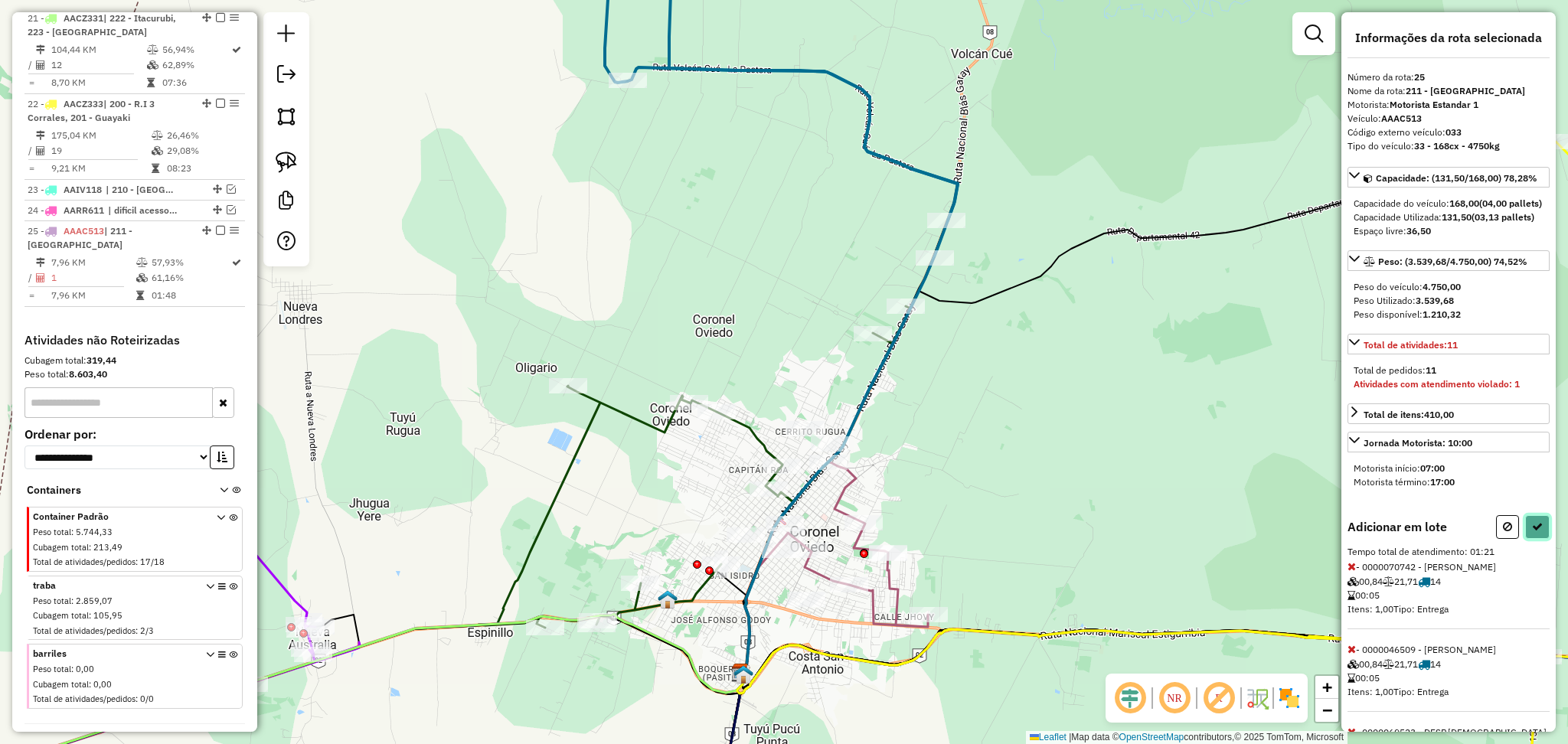
click at [1532, 532] on icon at bounding box center [1537, 527] width 11 height 11
select select "**********"
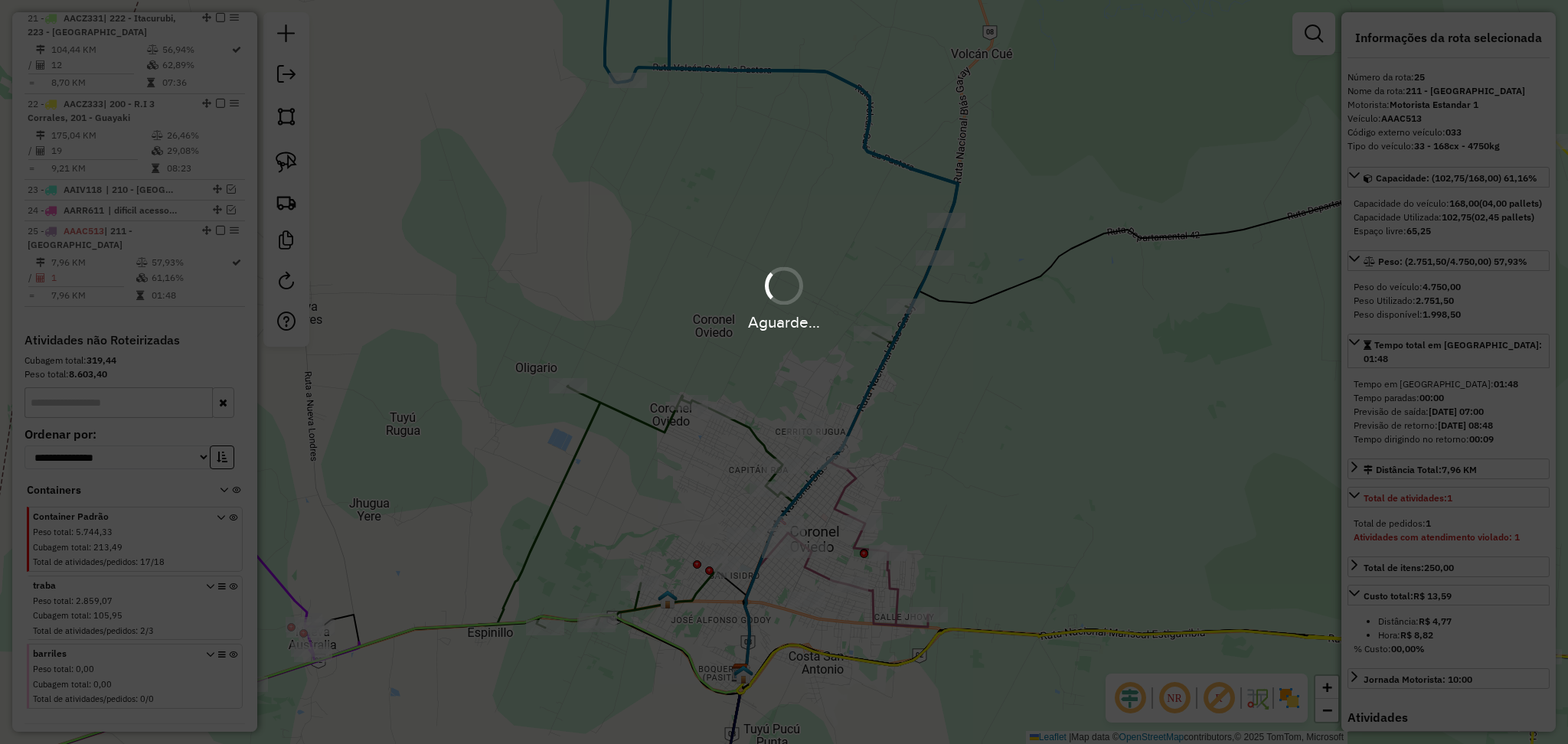
scroll to position [2277, 0]
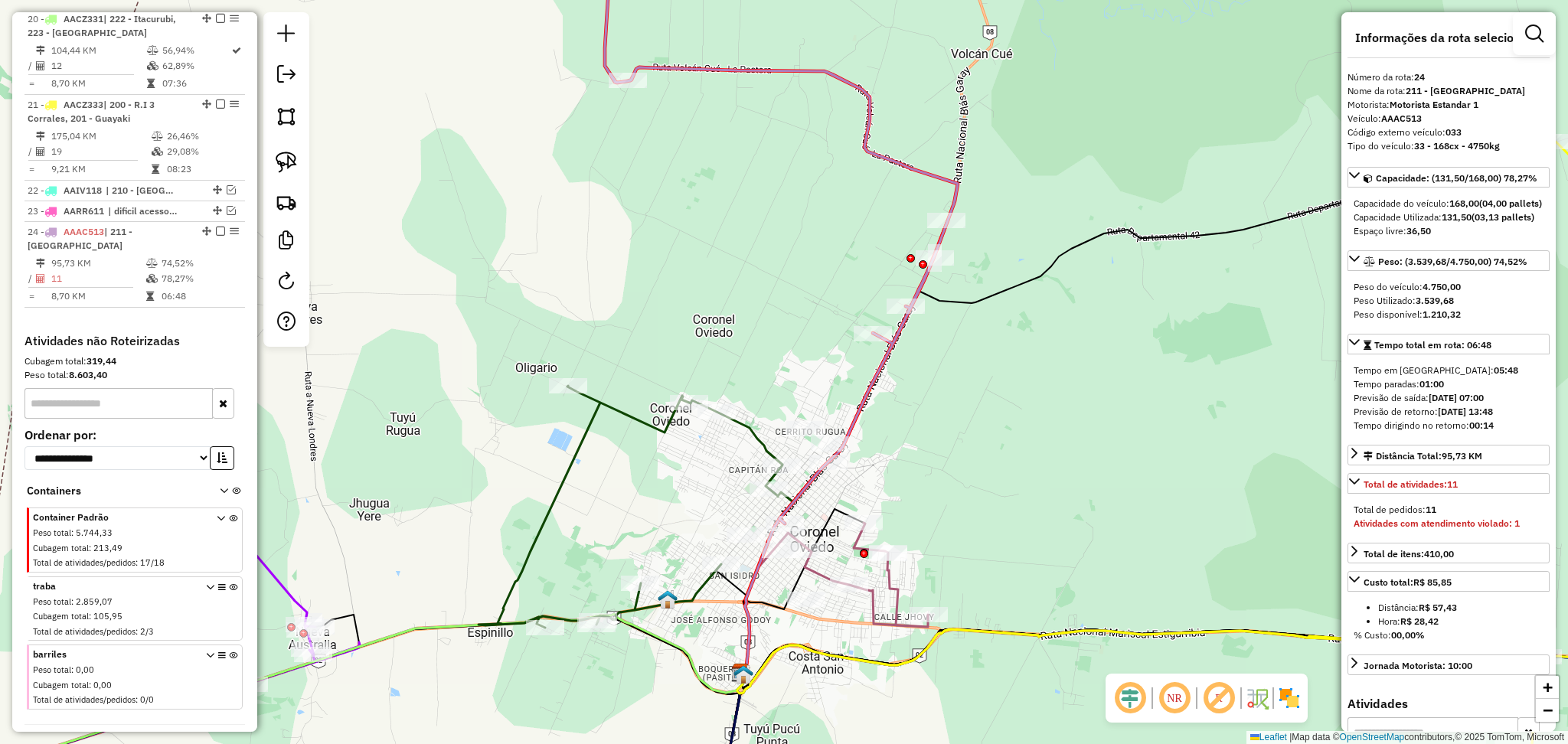
click at [874, 379] on icon at bounding box center [781, 224] width 353 height 598
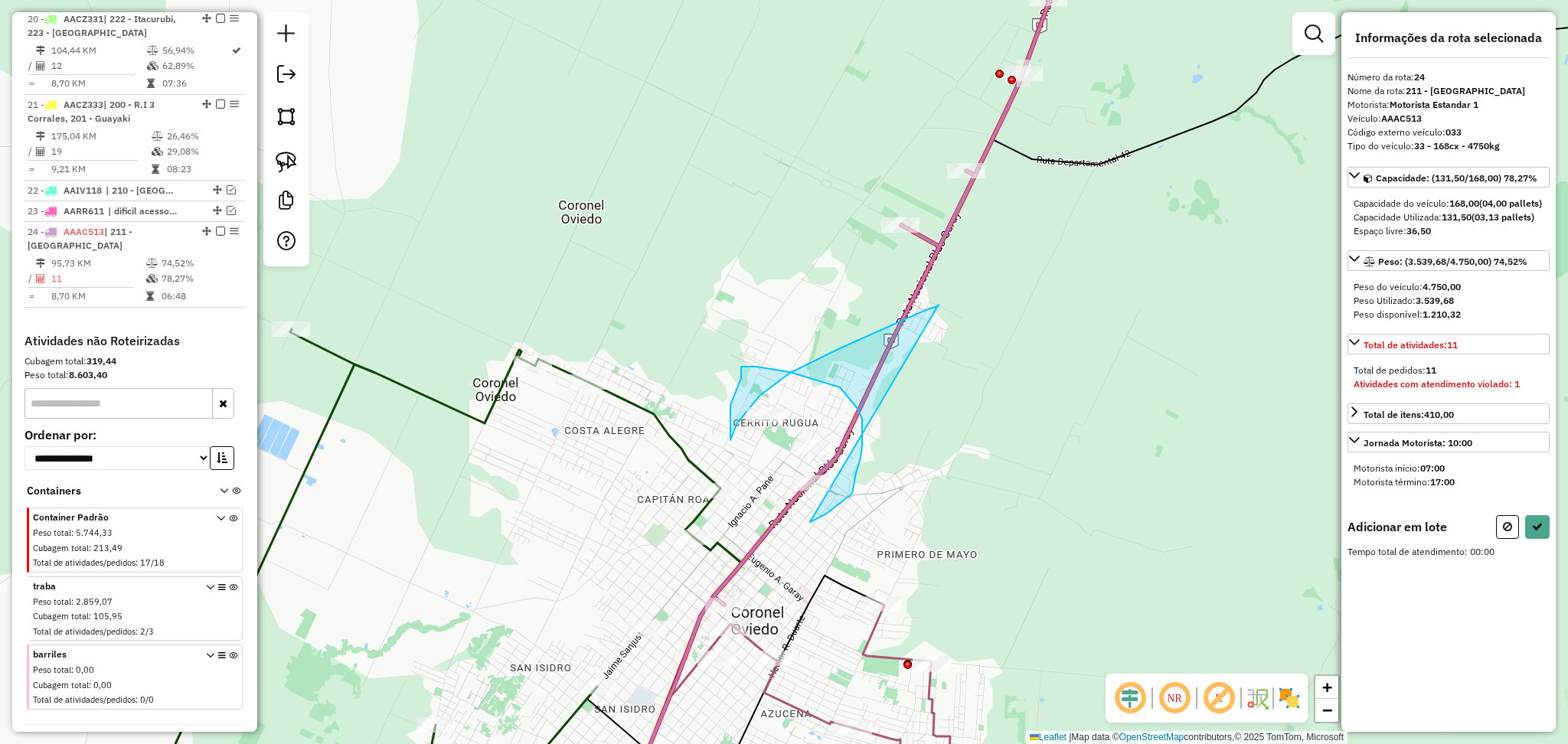
drag, startPoint x: 810, startPoint y: 522, endPoint x: 939, endPoint y: 305, distance: 252.4
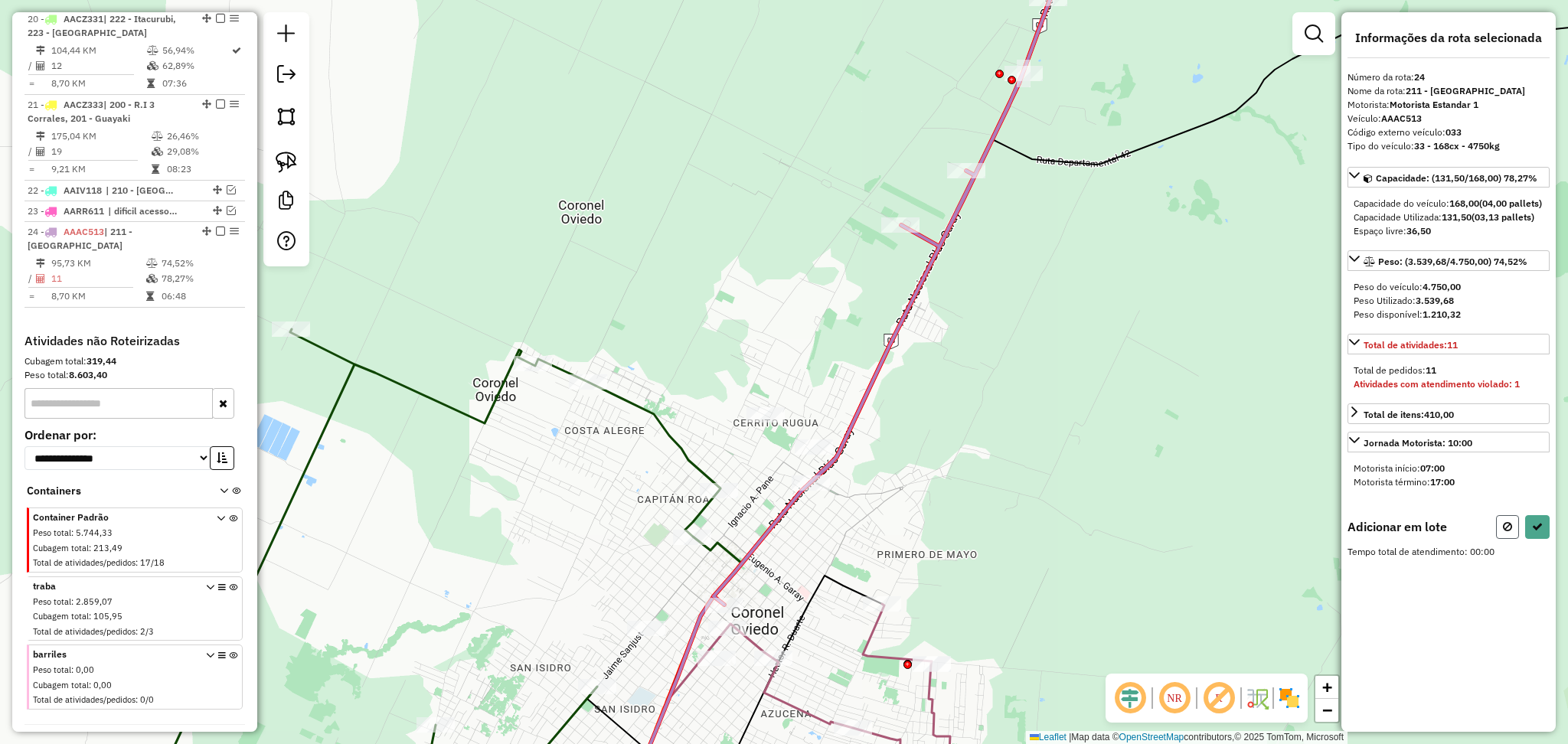
click at [1503, 532] on icon at bounding box center [1507, 527] width 9 height 11
select select "**********"
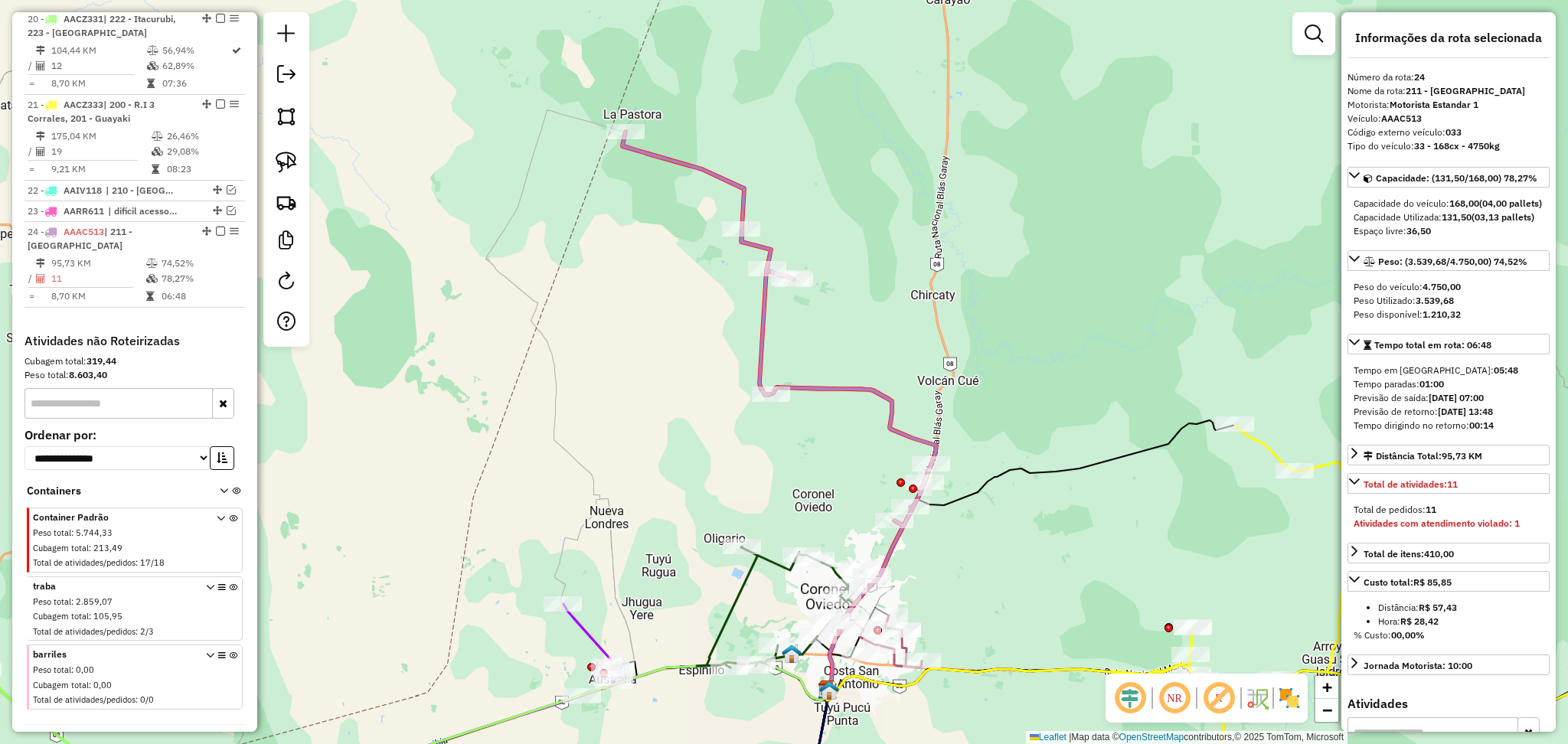
drag, startPoint x: 1032, startPoint y: 465, endPoint x: 1003, endPoint y: 550, distance: 89.8
click at [1003, 550] on div "Janela de atendimento Grade de atendimento Capacidade Transportadoras Veículos …" at bounding box center [784, 372] width 1568 height 744
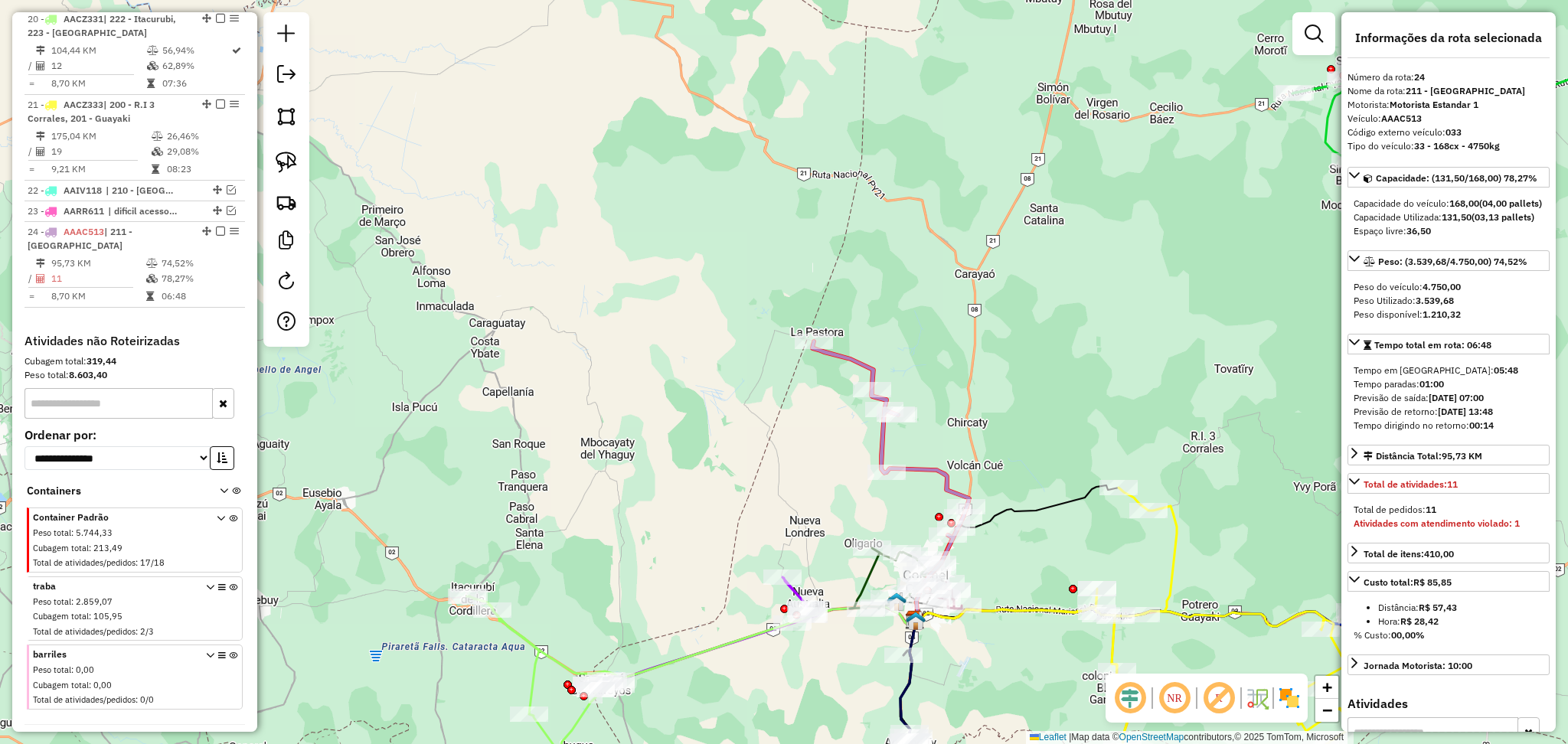
click at [1308, 10] on div "Janela de atendimento Grade de atendimento Capacidade Transportadoras Veículos …" at bounding box center [784, 372] width 1568 height 744
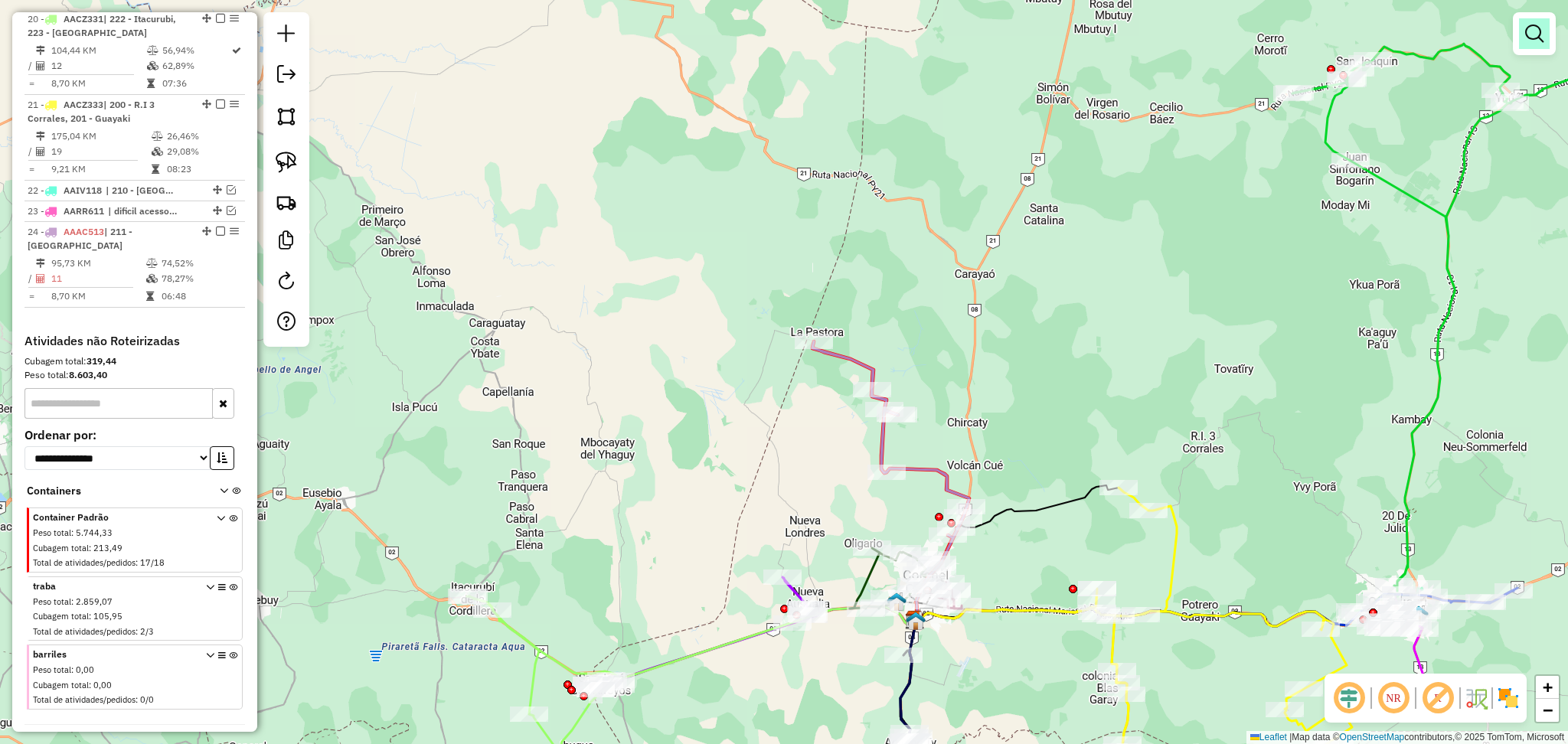
click at [1536, 22] on link at bounding box center [1534, 33] width 31 height 31
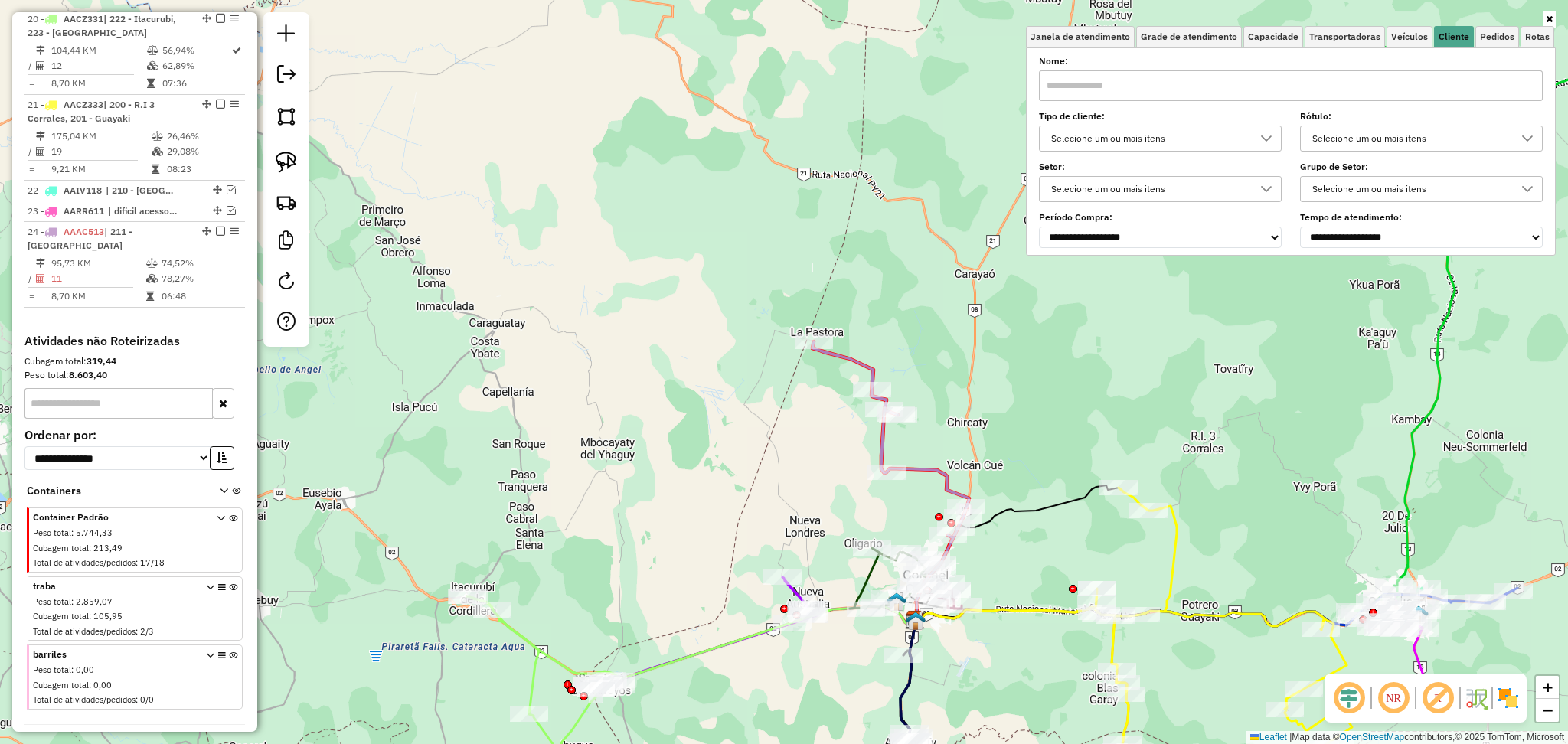
click at [1271, 48] on div "Selecione os dias de semana para filtrar as janelas de atendimento Seg Ter Qua …" at bounding box center [1291, 152] width 530 height 208
click at [1276, 34] on span "Capacidade" at bounding box center [1273, 37] width 50 height 9
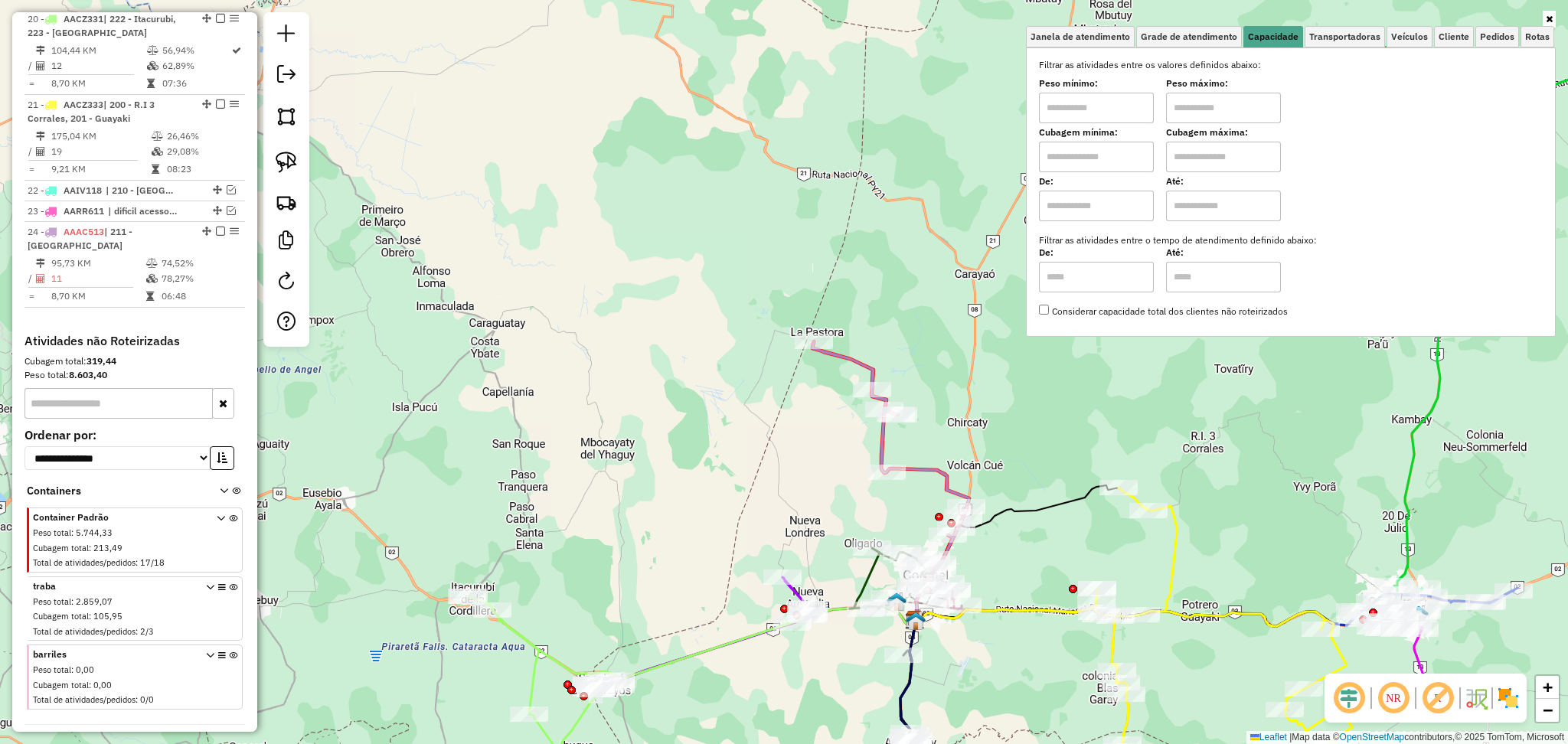
click at [1132, 113] on input "text" at bounding box center [1096, 108] width 115 height 31
type input "*******"
click at [1209, 109] on input "text" at bounding box center [1224, 108] width 115 height 31
type input "**********"
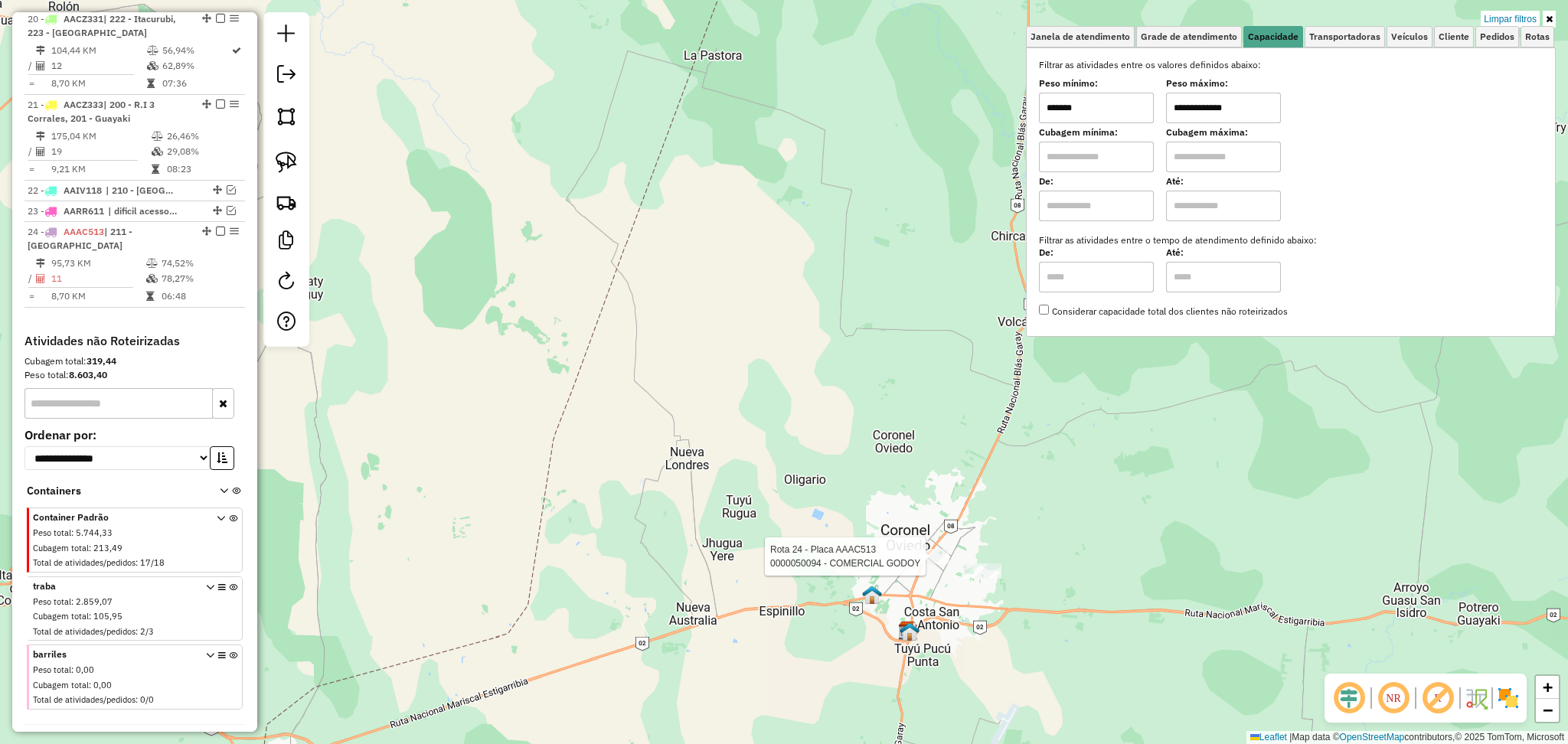
select select "**********"
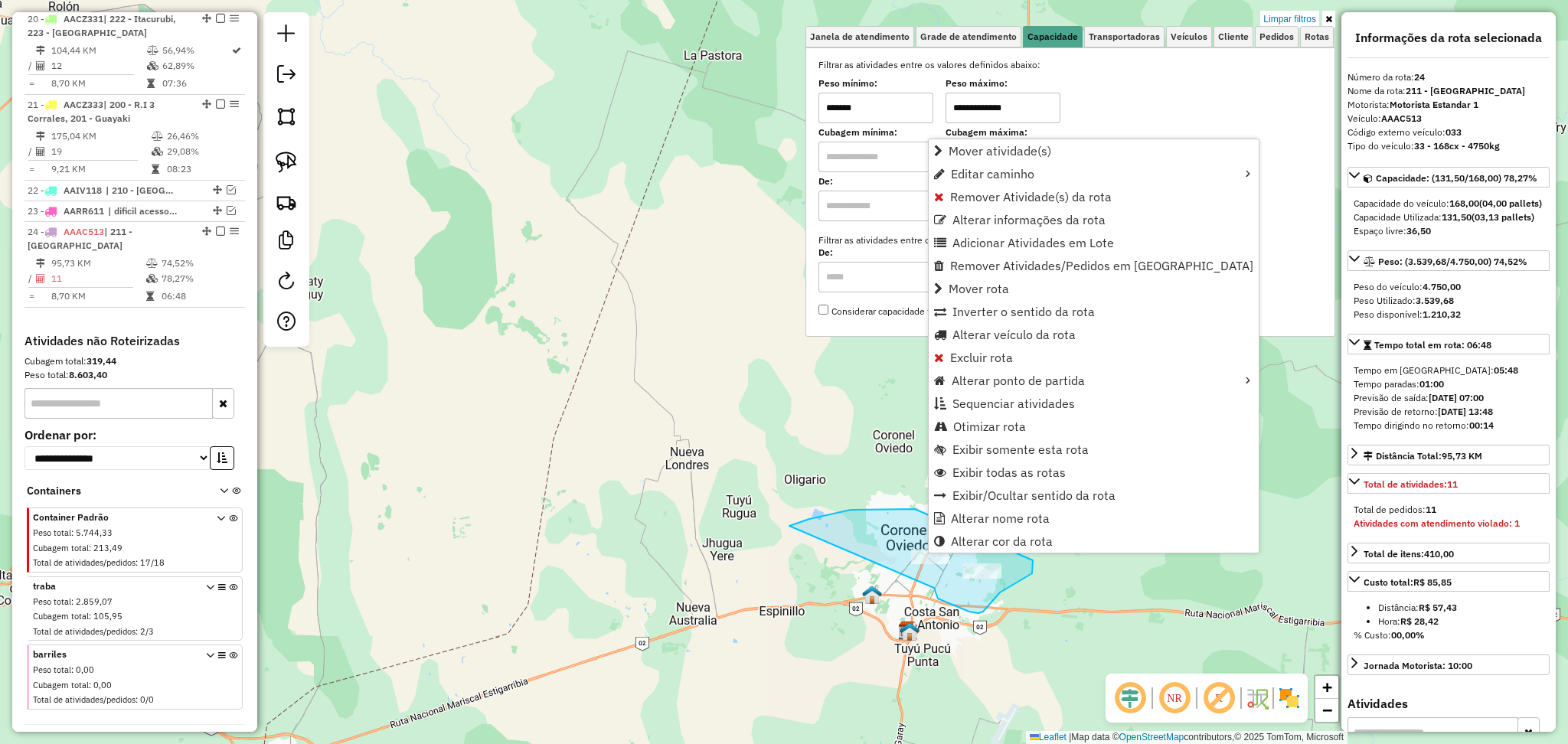
drag, startPoint x: 934, startPoint y: 588, endPoint x: 779, endPoint y: 568, distance: 156.3
click at [895, 111] on input "*******" at bounding box center [876, 108] width 115 height 31
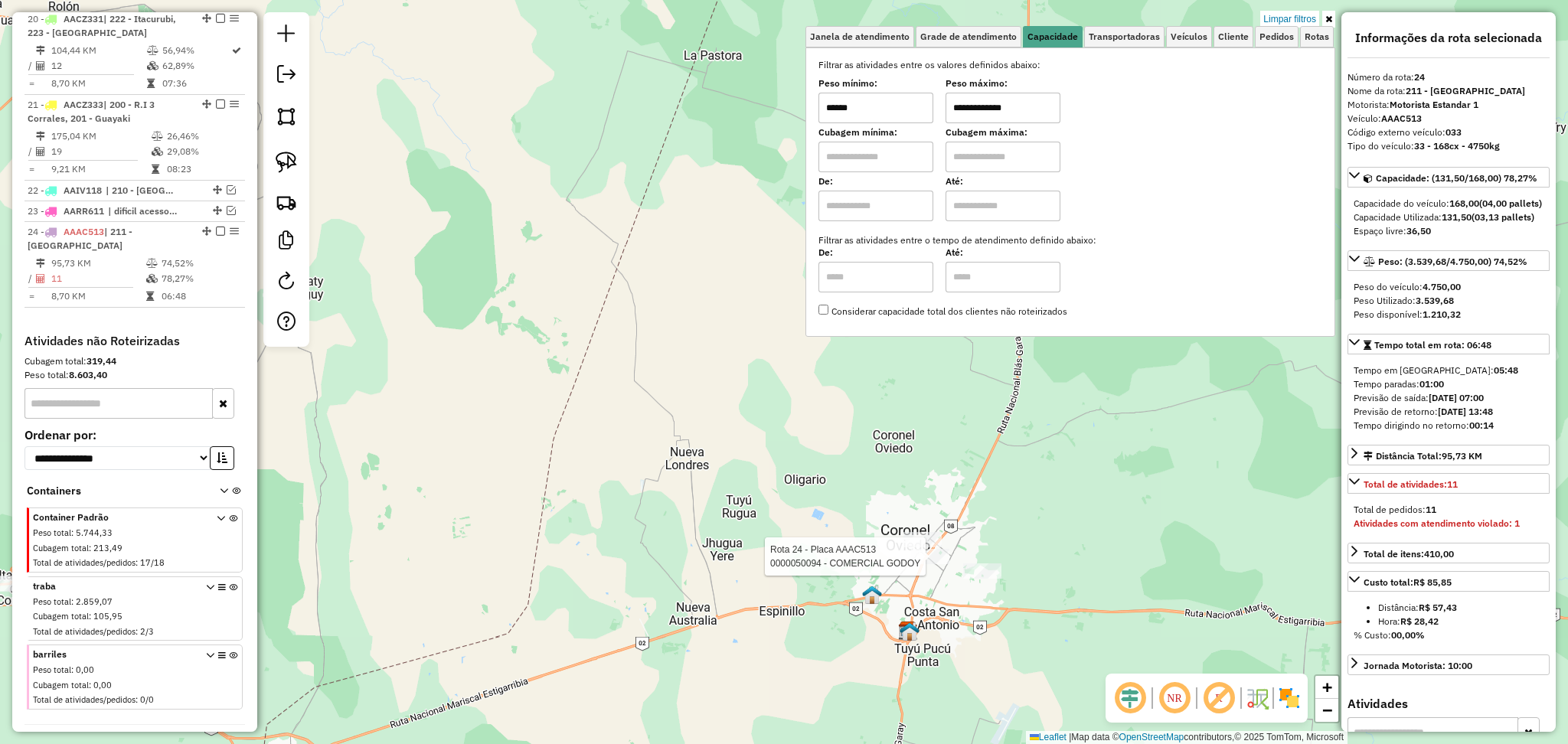
type input "******"
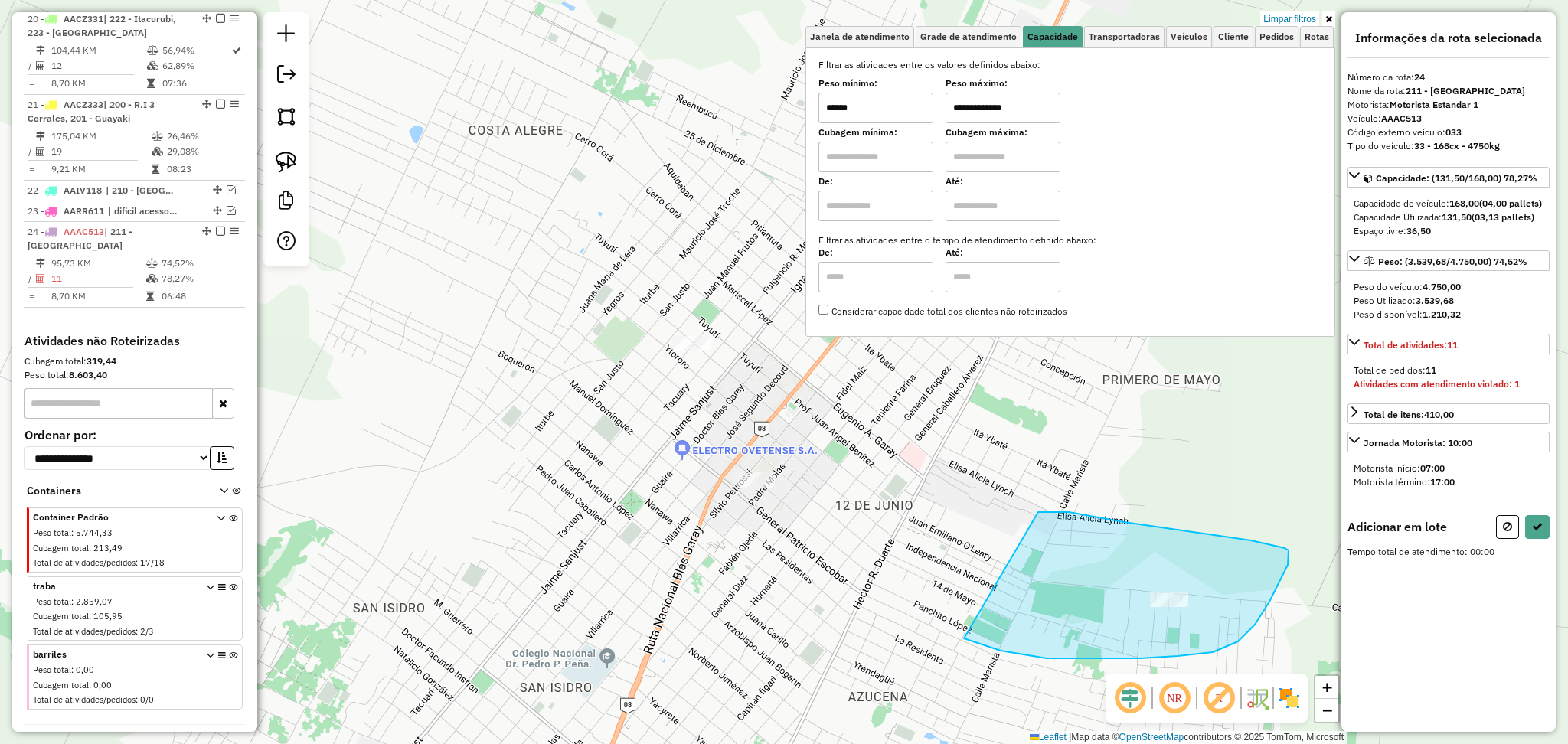
drag, startPoint x: 1045, startPoint y: 512, endPoint x: 952, endPoint y: 622, distance: 144.0
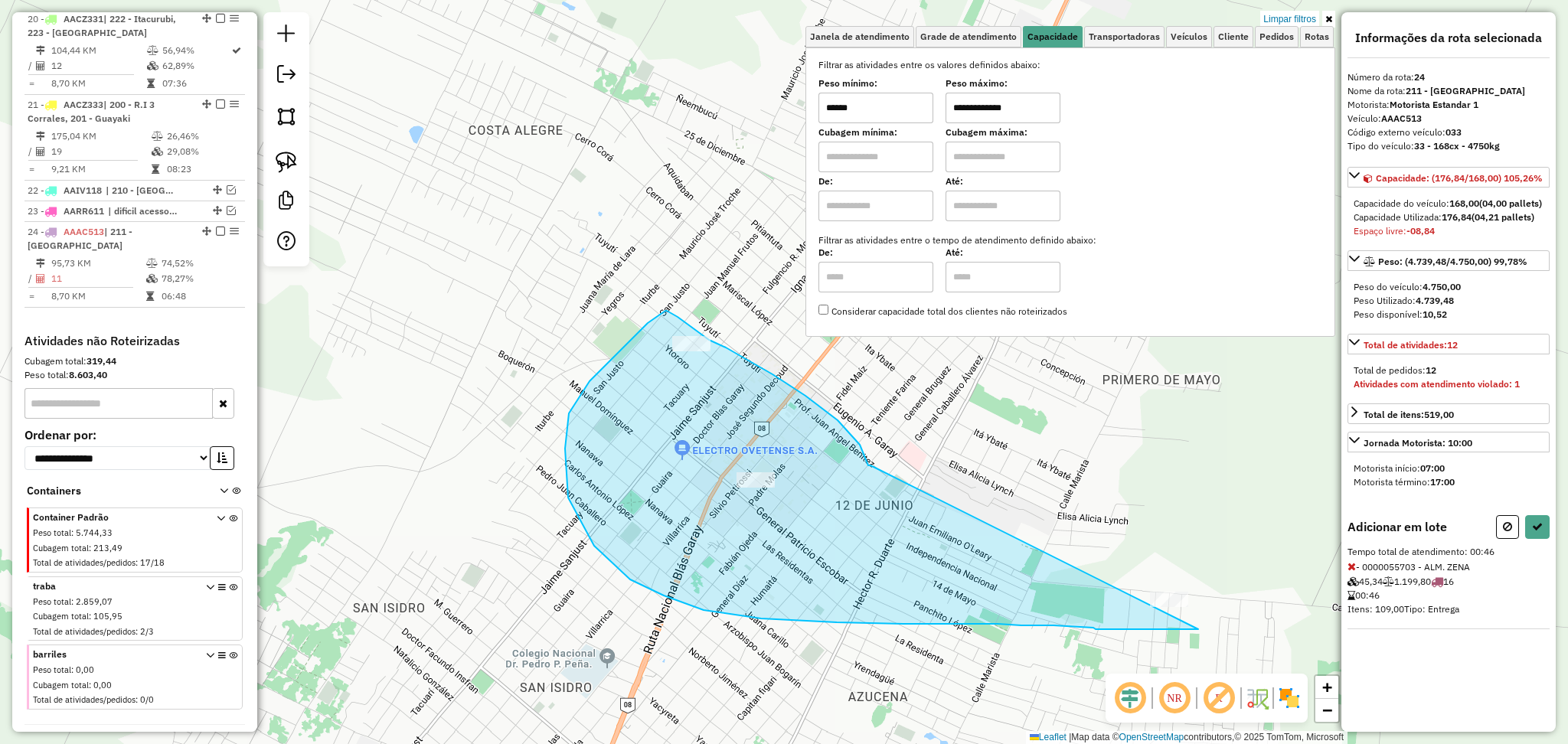
drag, startPoint x: 871, startPoint y: 465, endPoint x: 1276, endPoint y: 545, distance: 412.8
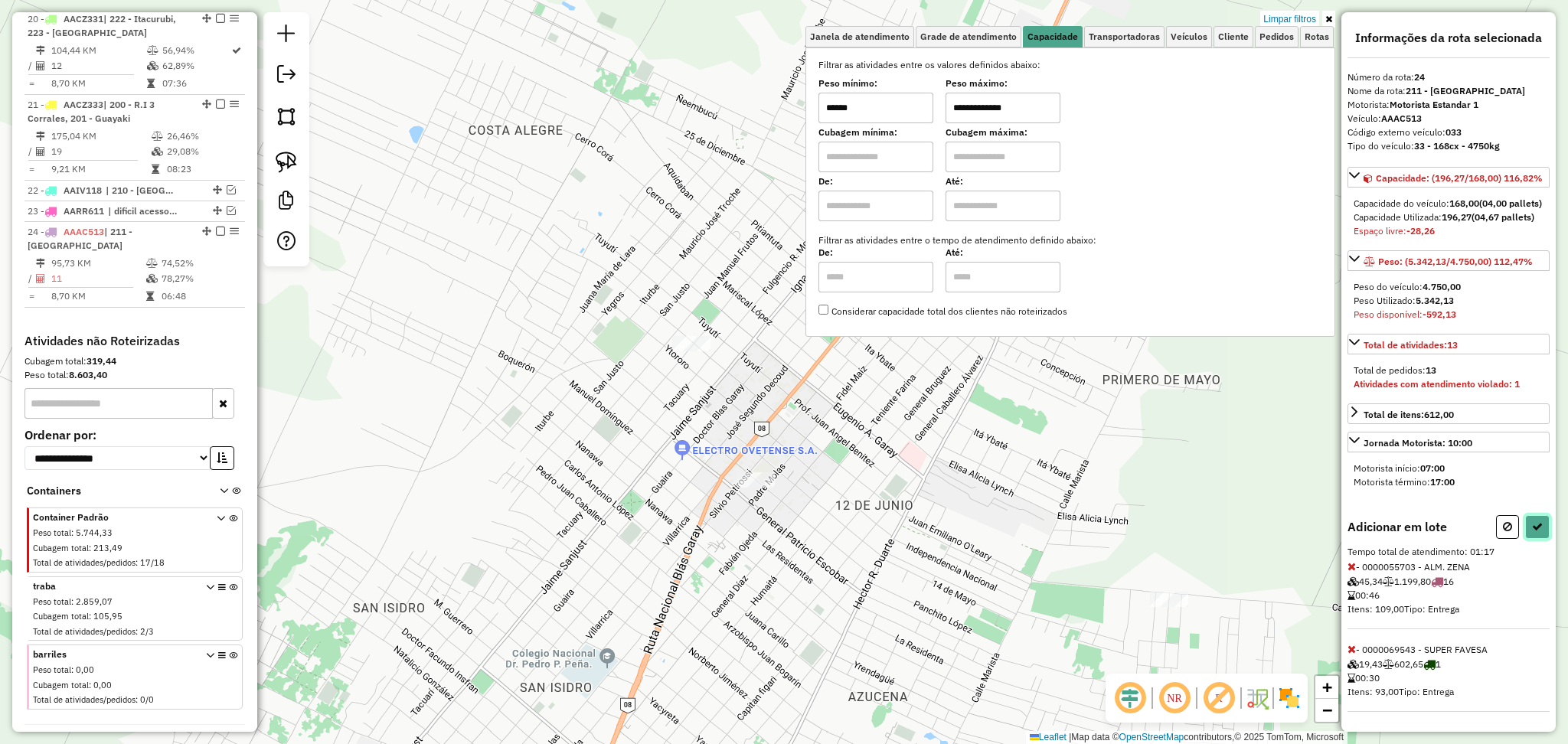
click at [1525, 539] on button at bounding box center [1537, 527] width 24 height 23
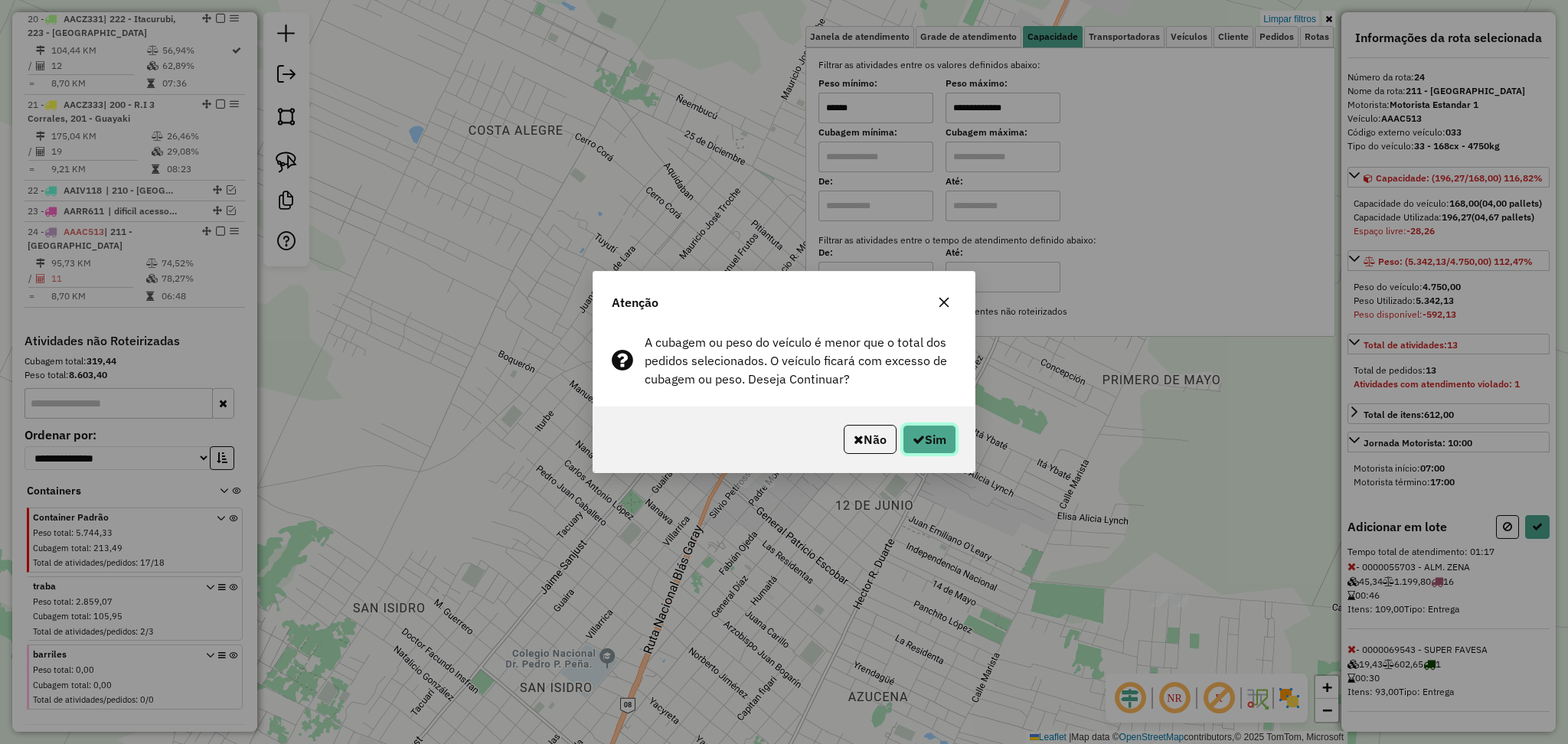
click at [921, 438] on button "Sim" at bounding box center [929, 439] width 54 height 29
select select "**********"
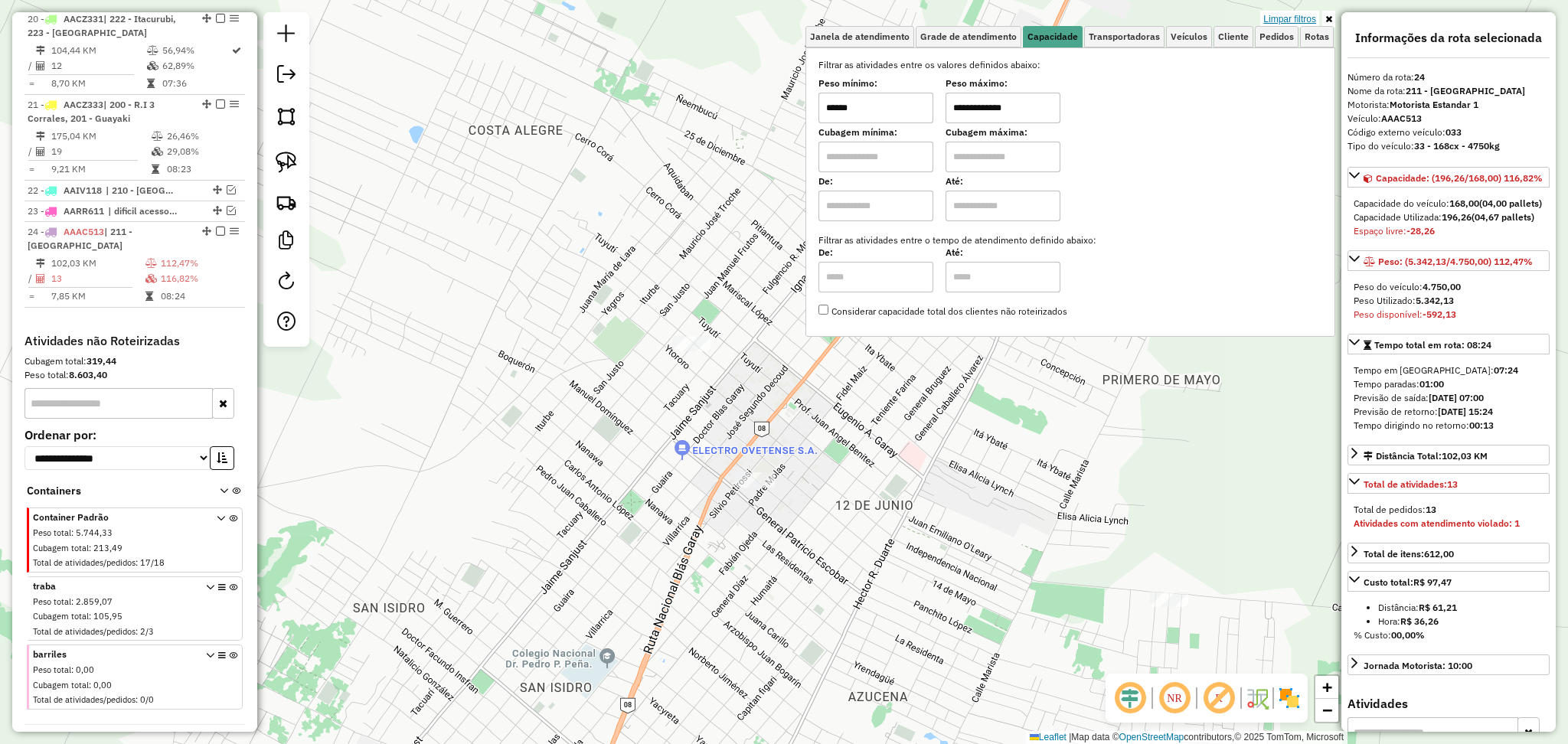
click at [1306, 12] on link "Limpar filtros" at bounding box center [1289, 19] width 59 height 17
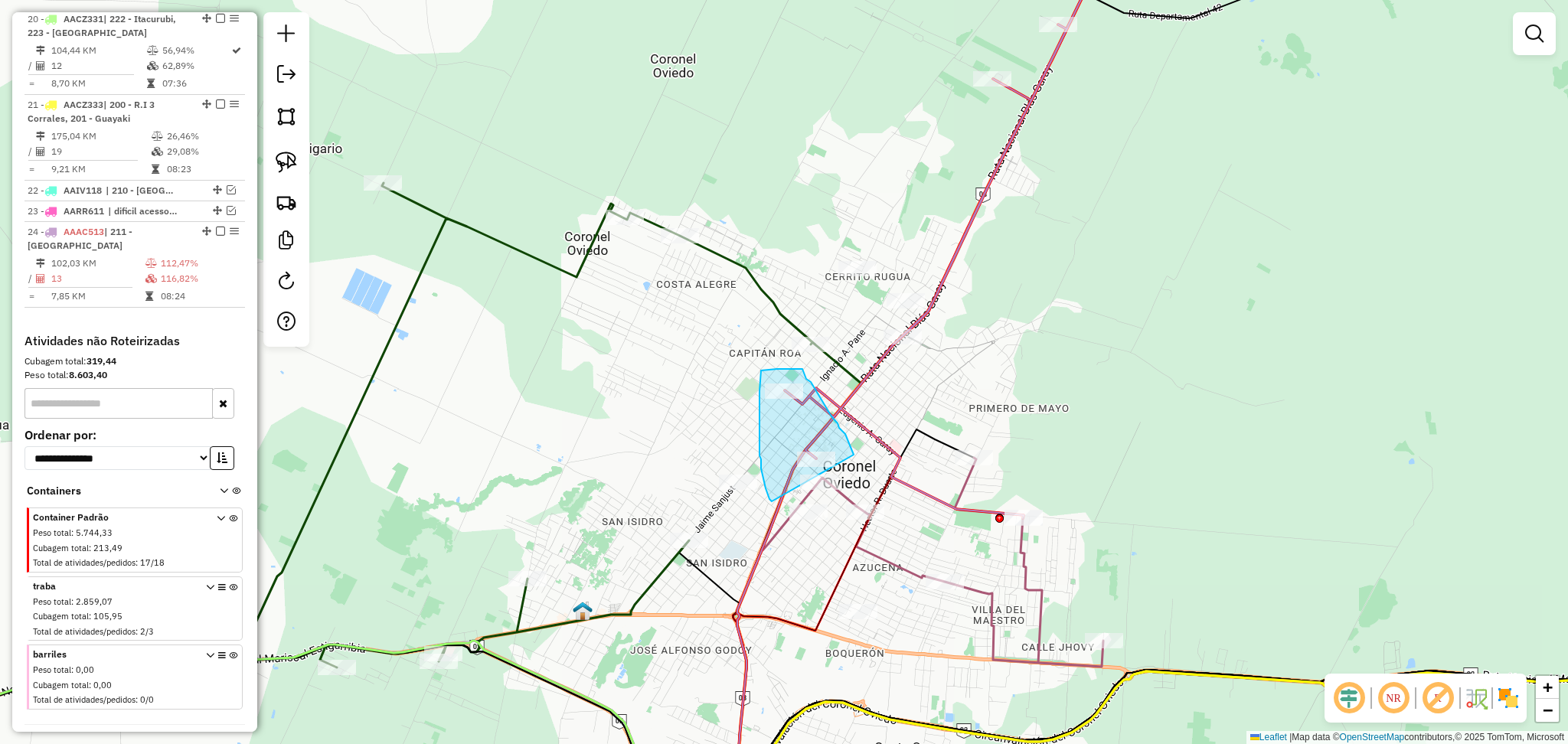
drag, startPoint x: 854, startPoint y: 455, endPoint x: 772, endPoint y: 501, distance: 94.0
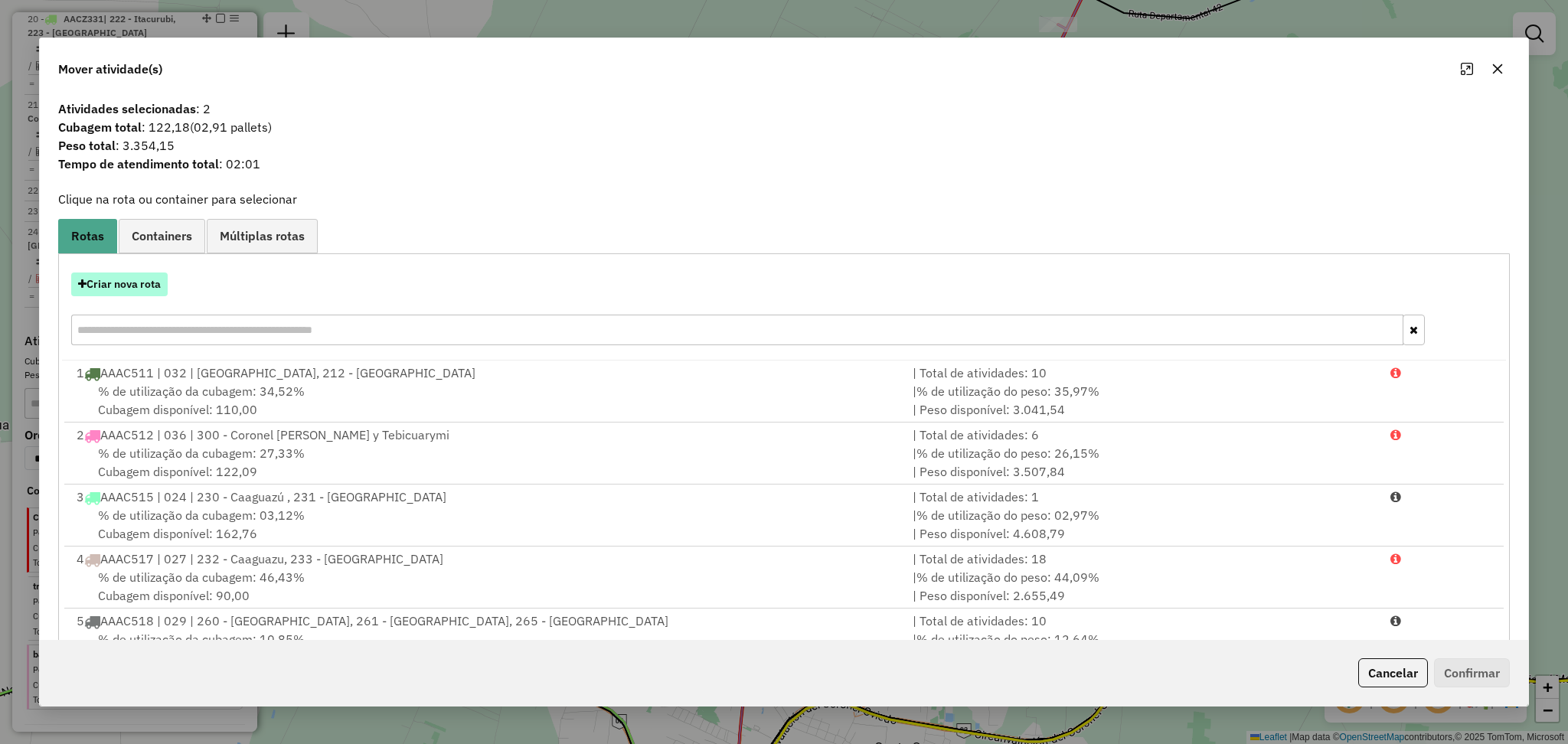
click at [117, 283] on button "Criar nova rota" at bounding box center [119, 284] width 96 height 23
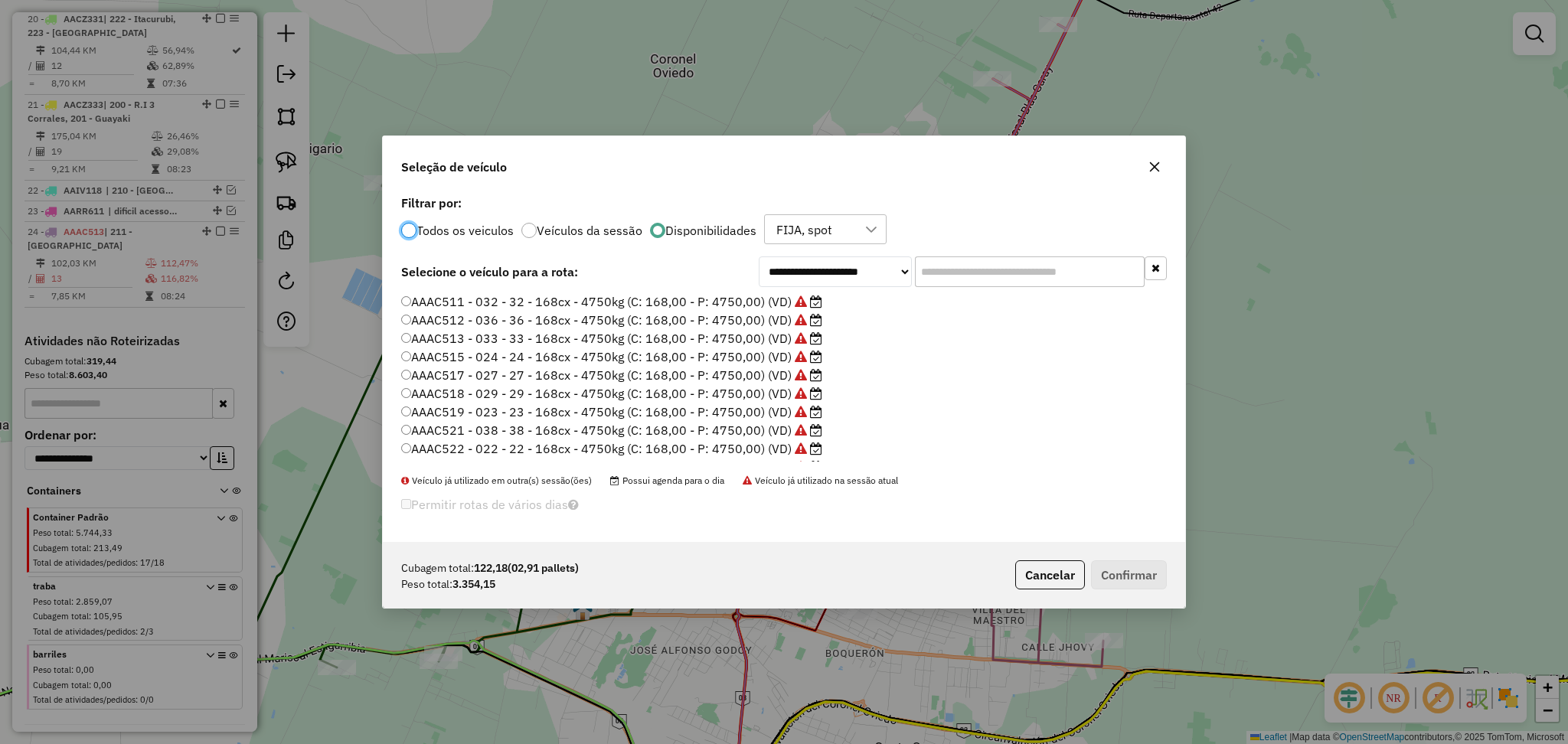
scroll to position [7, 4]
click at [725, 319] on label "AAAC512 - 036 - 36 - 168cx - 4750kg (C: 168,00 - P: 4750,00) (VD)" at bounding box center [611, 320] width 421 height 18
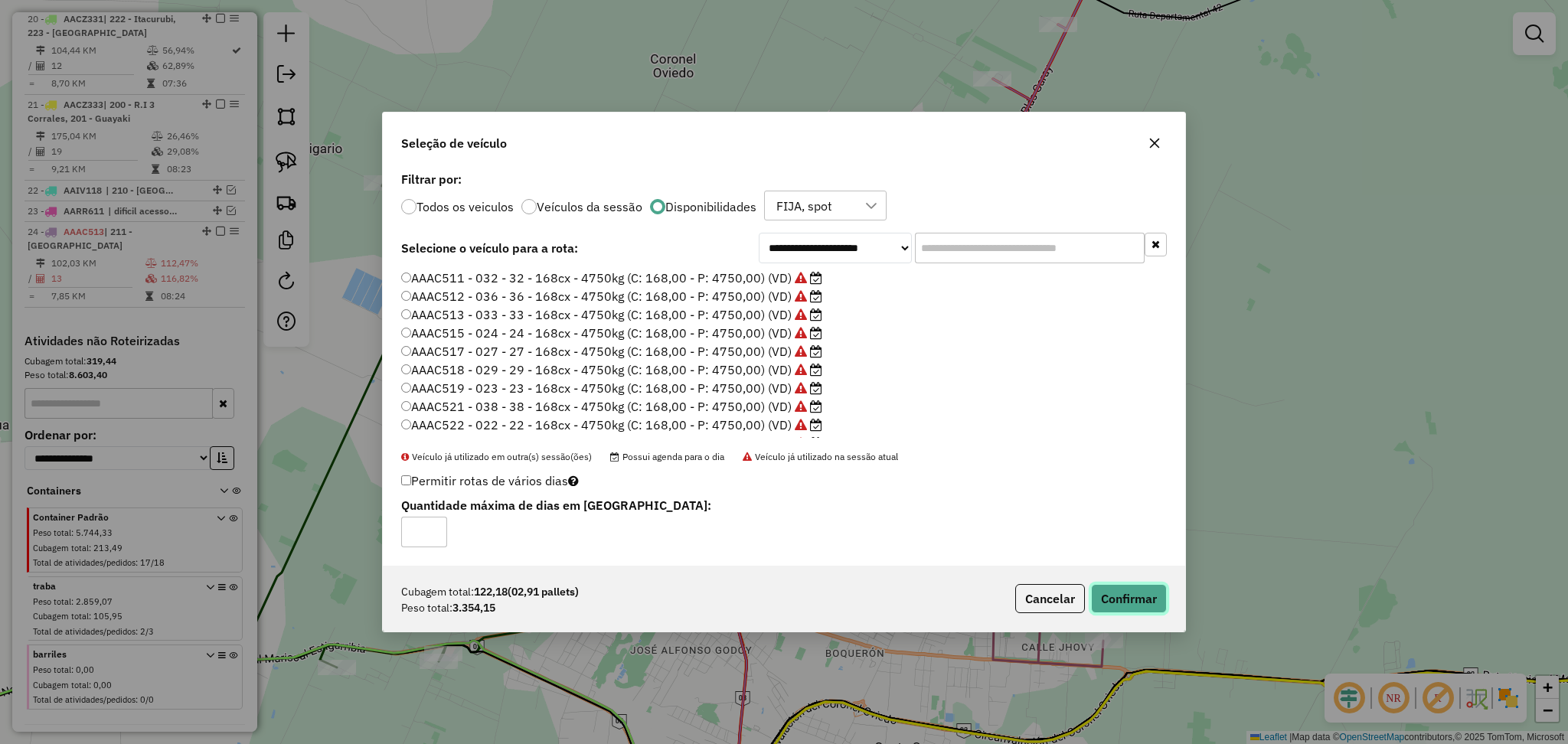
click at [1109, 605] on button "Confirmar" at bounding box center [1129, 598] width 75 height 29
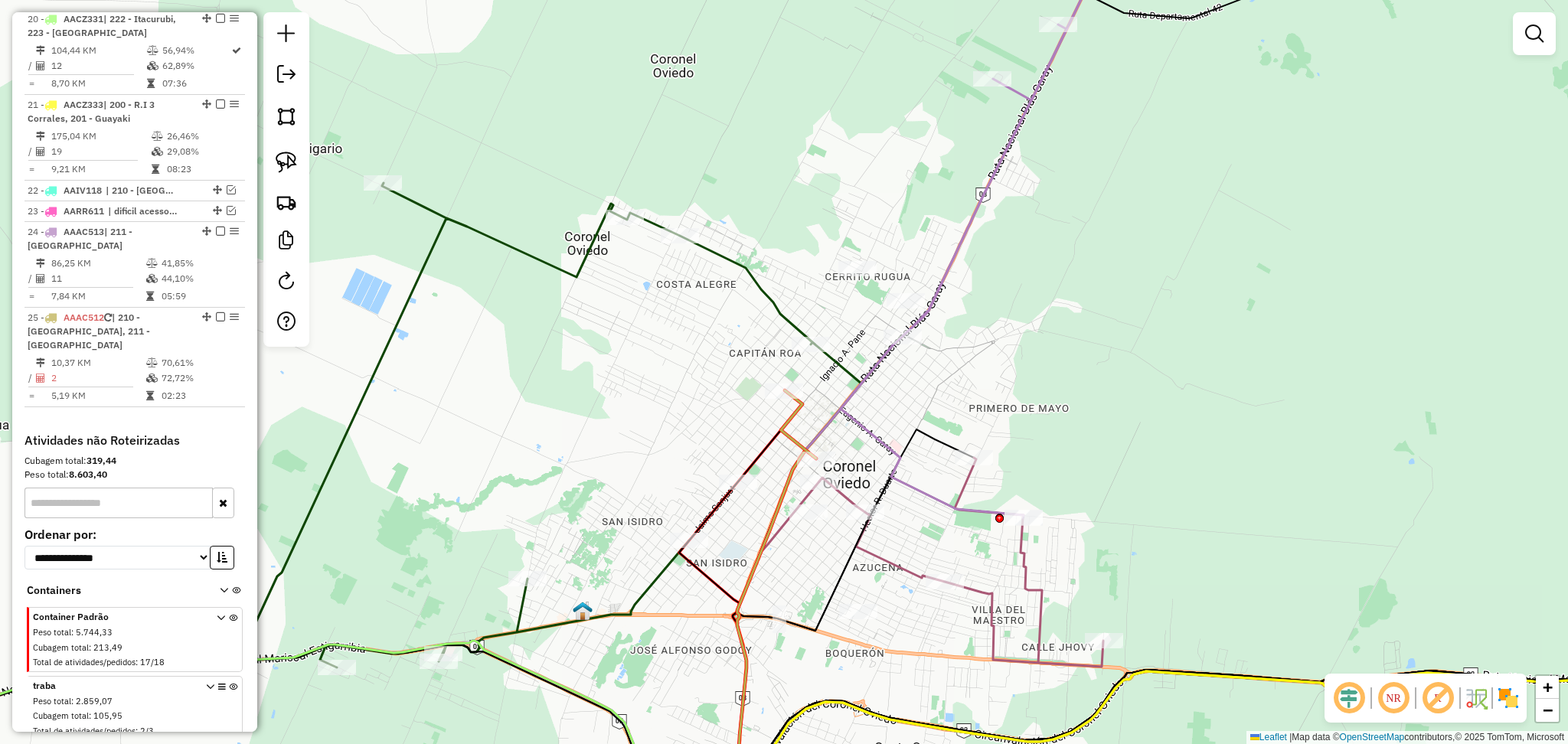
click at [784, 416] on icon at bounding box center [798, 425] width 35 height 68
select select "**********"
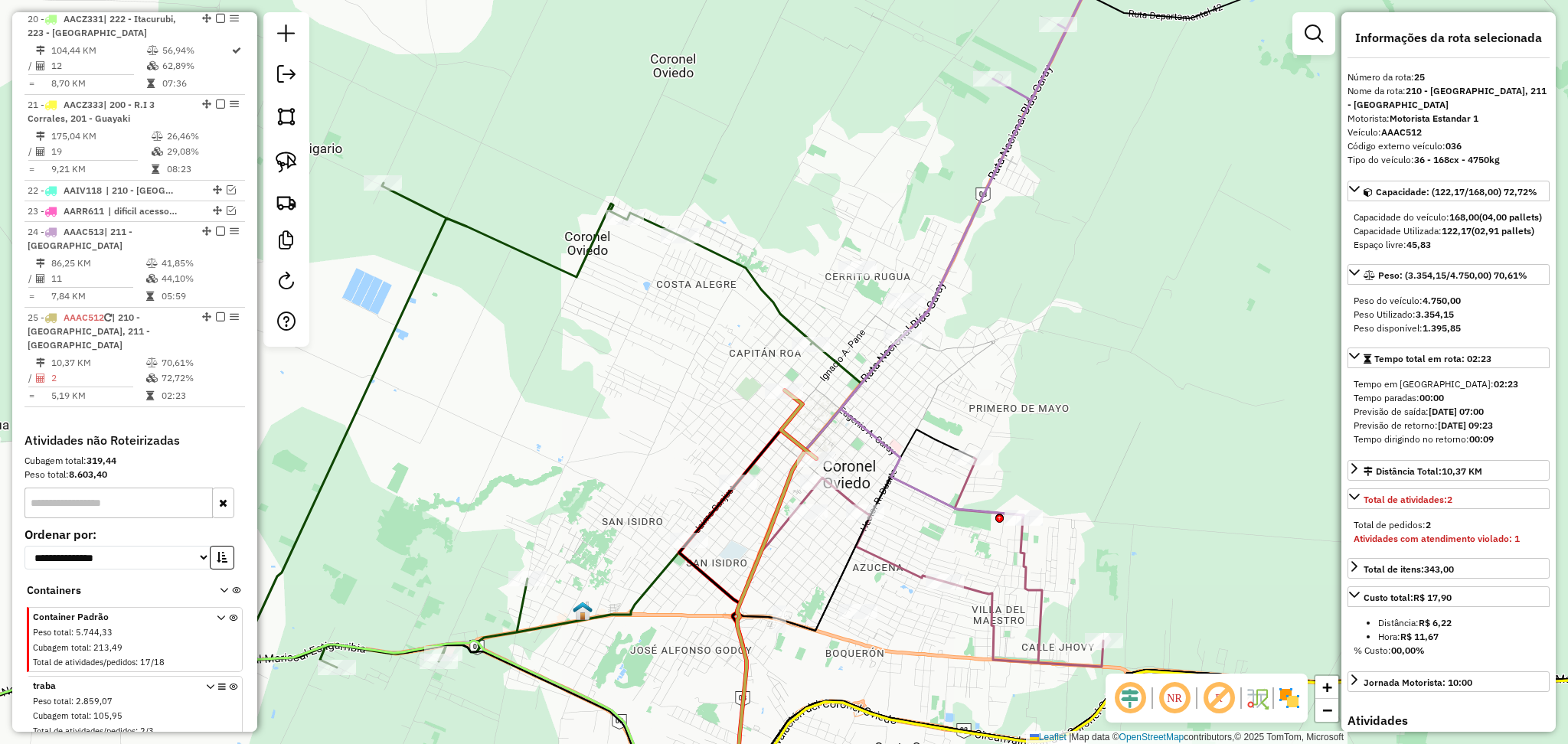
scroll to position [2362, 0]
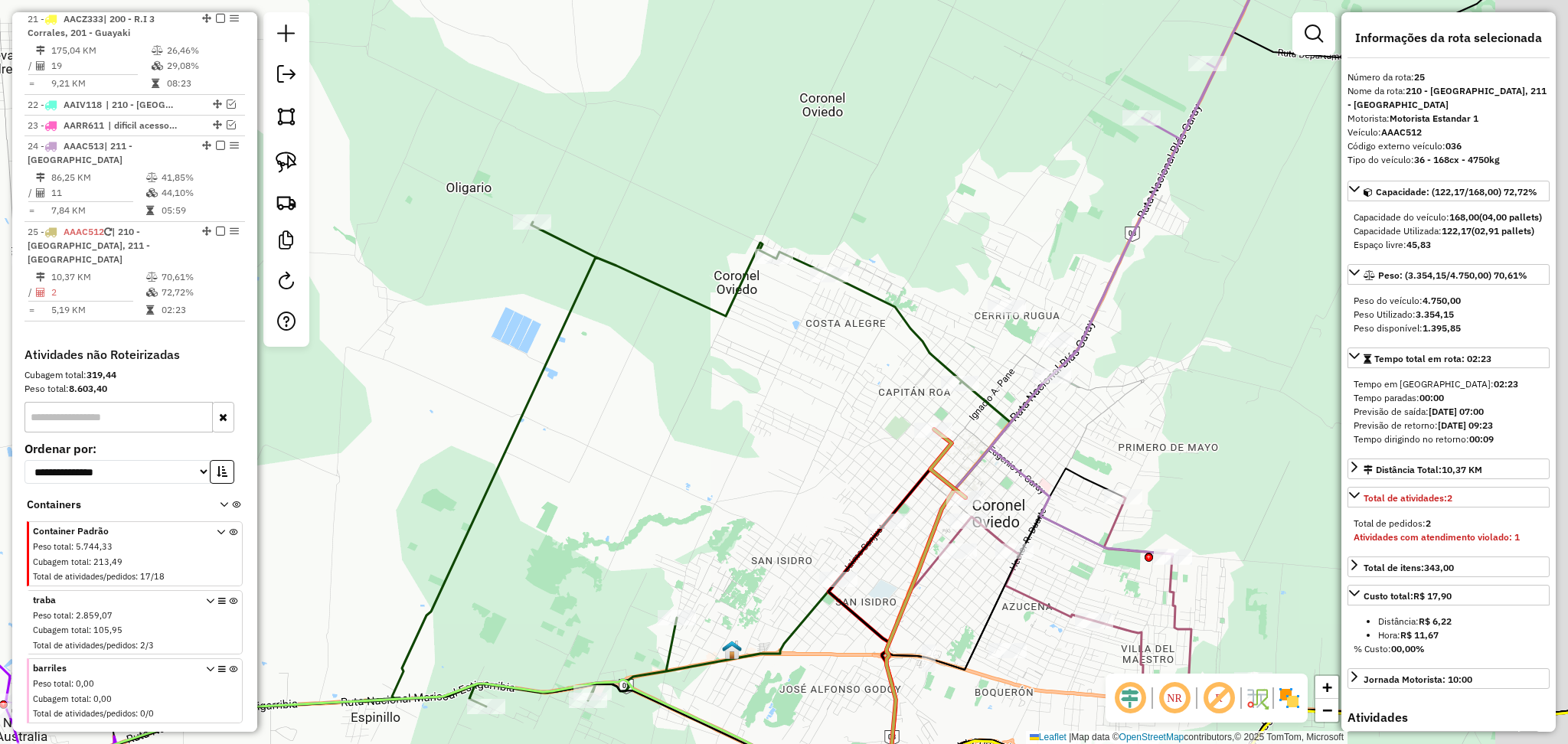
drag, startPoint x: 839, startPoint y: 493, endPoint x: 752, endPoint y: 455, distance: 94.9
click at [752, 455] on div "Janela de atendimento Grade de atendimento Capacidade Transportadoras Veículos …" at bounding box center [784, 372] width 1568 height 744
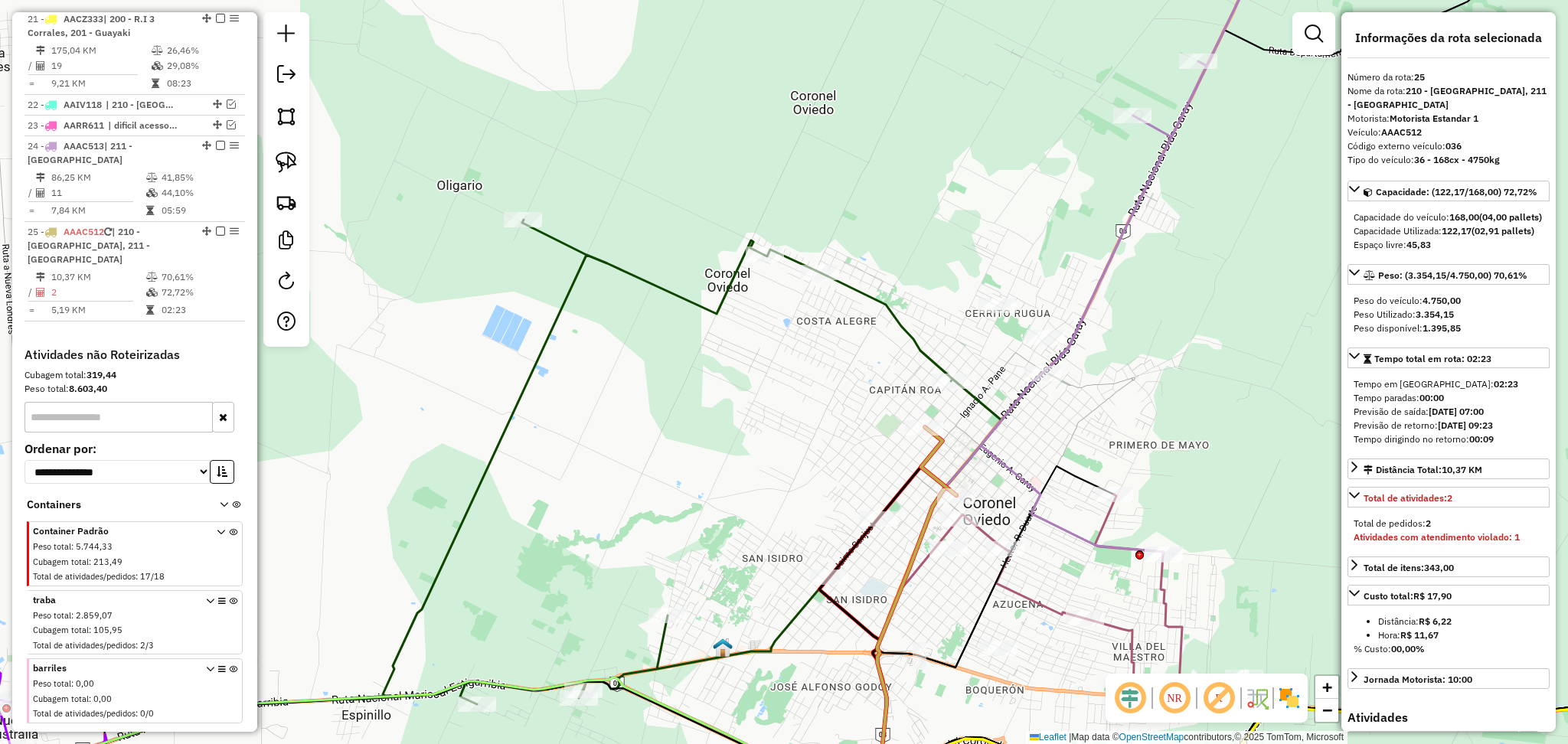
click at [933, 471] on icon at bounding box center [938, 461] width 35 height 68
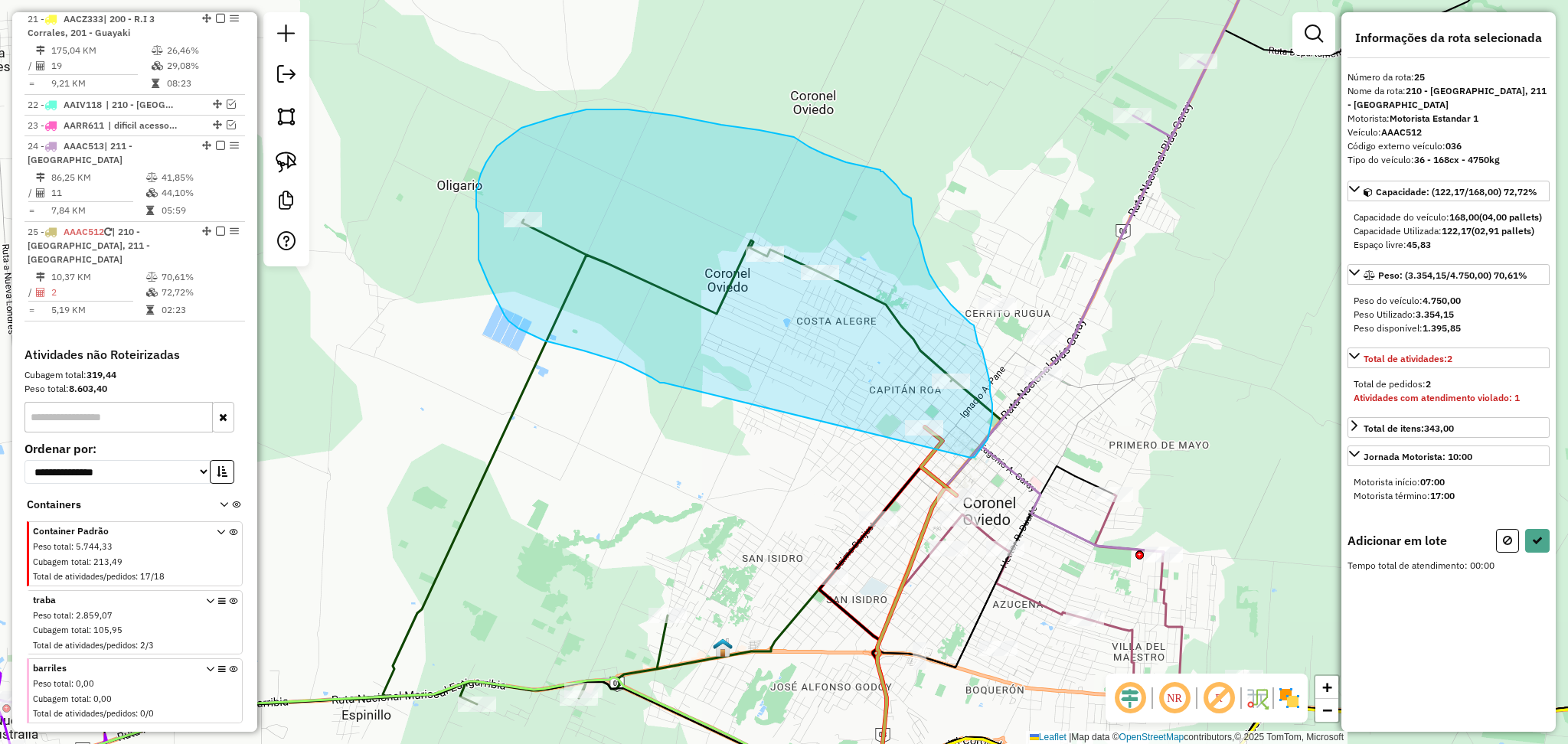
drag, startPoint x: 664, startPoint y: 383, endPoint x: 970, endPoint y: 457, distance: 314.8
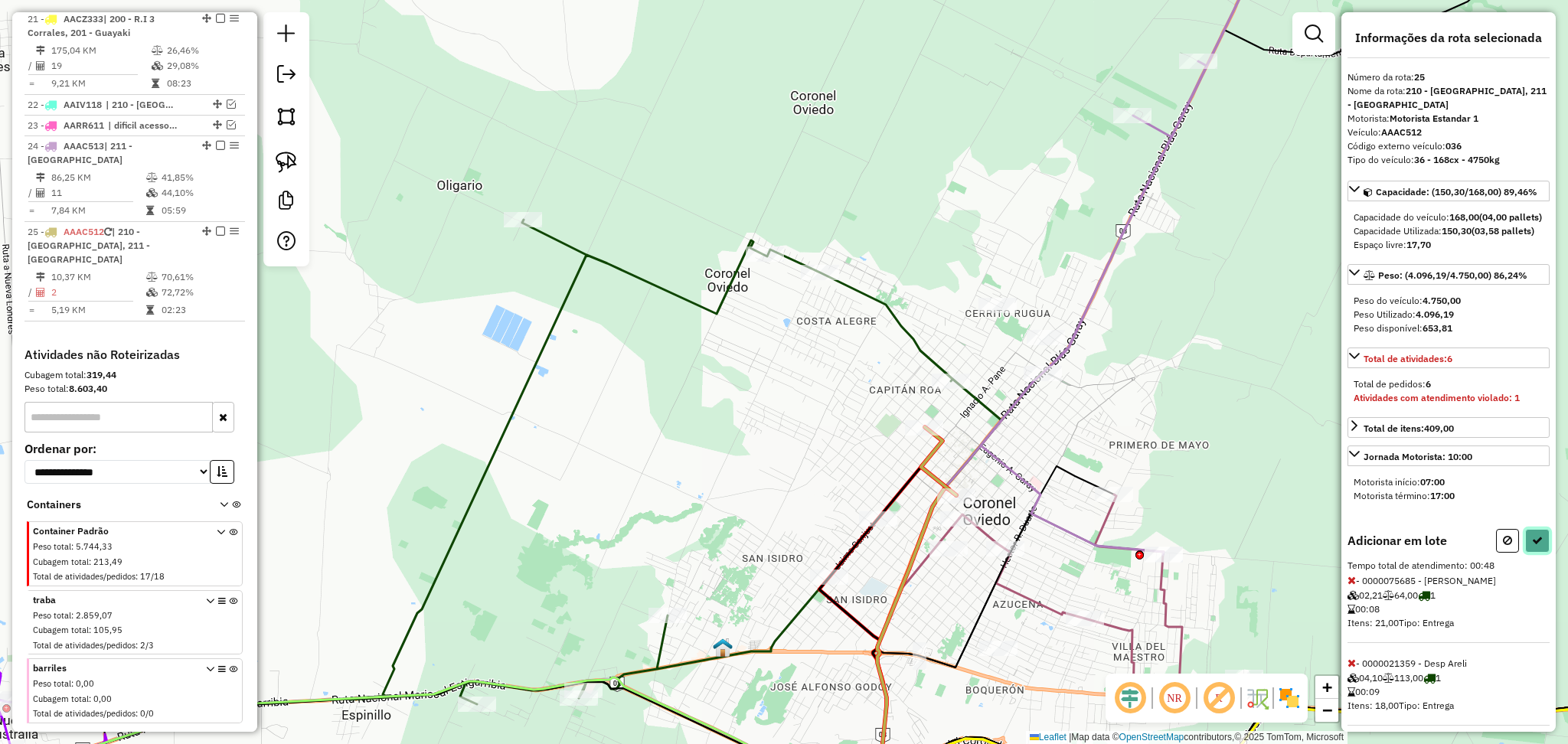
click at [1532, 545] on icon at bounding box center [1537, 541] width 11 height 11
select select "**********"
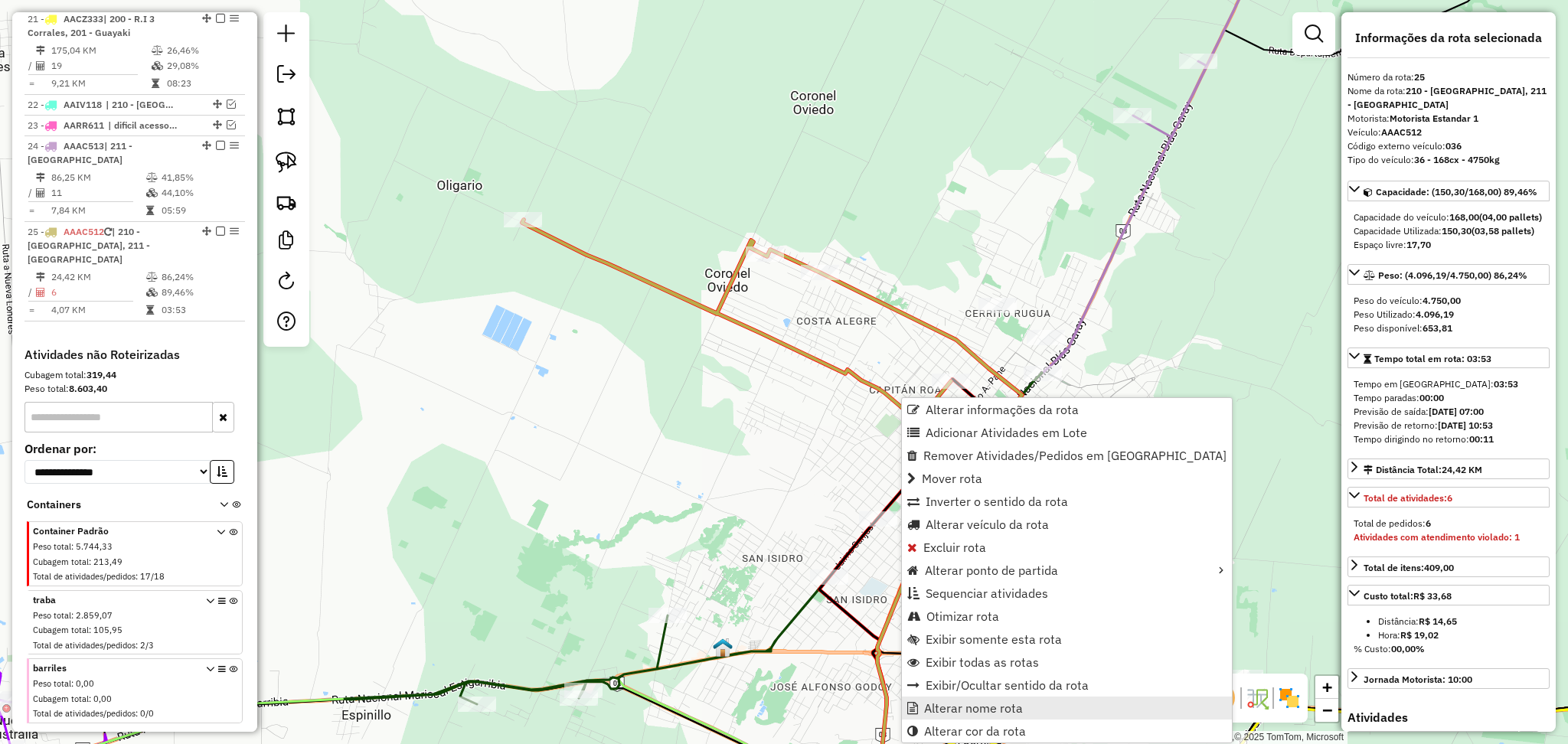
click at [937, 702] on span "Alterar nome rota" at bounding box center [973, 708] width 99 height 13
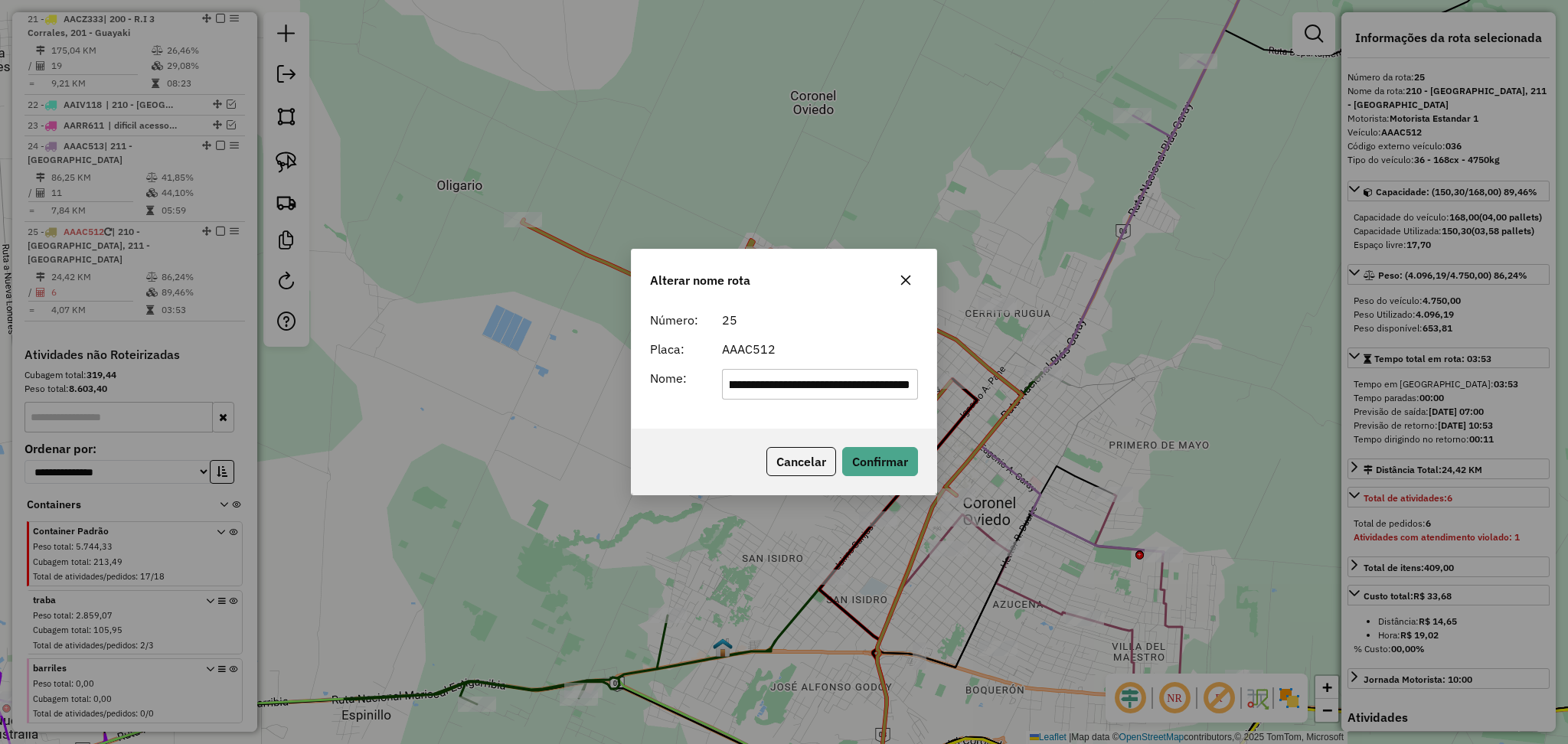
scroll to position [0, 0]
drag, startPoint x: 821, startPoint y: 383, endPoint x: 584, endPoint y: 358, distance: 238.3
click at [584, 358] on div "**********" at bounding box center [784, 372] width 1568 height 744
type input "**********"
click at [847, 456] on button "Confirmar" at bounding box center [880, 462] width 75 height 29
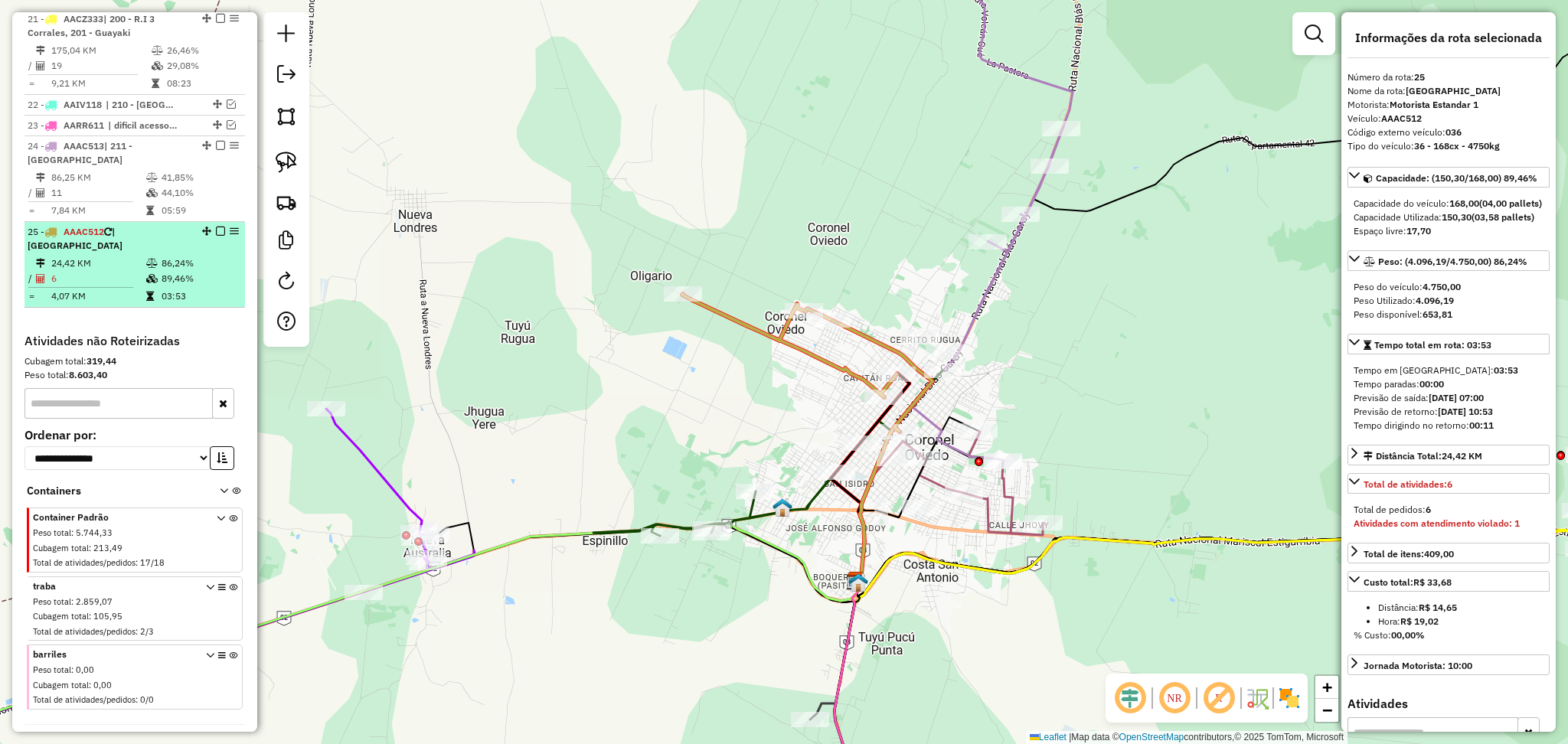
click at [216, 226] on em at bounding box center [220, 231] width 9 height 9
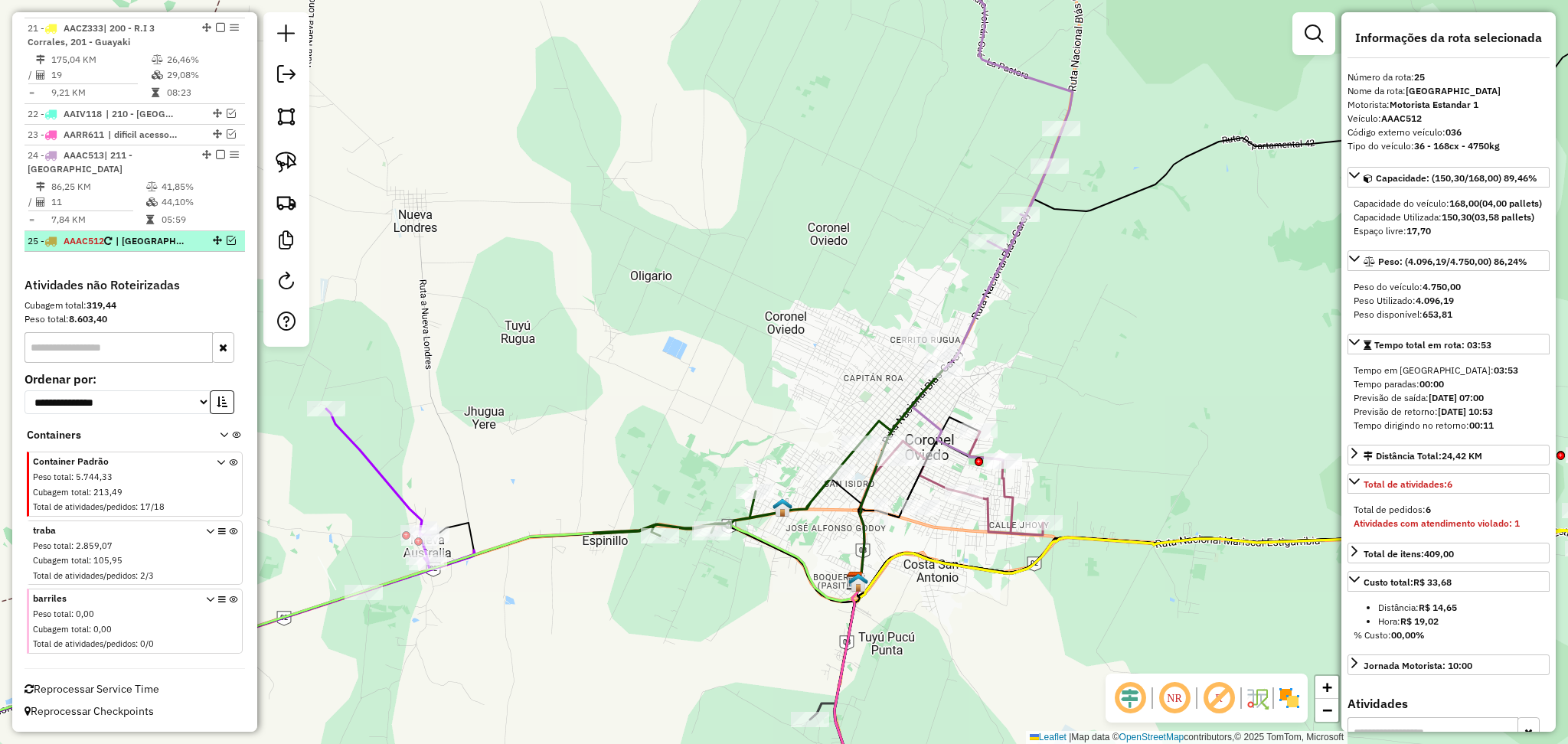
scroll to position [2298, 0]
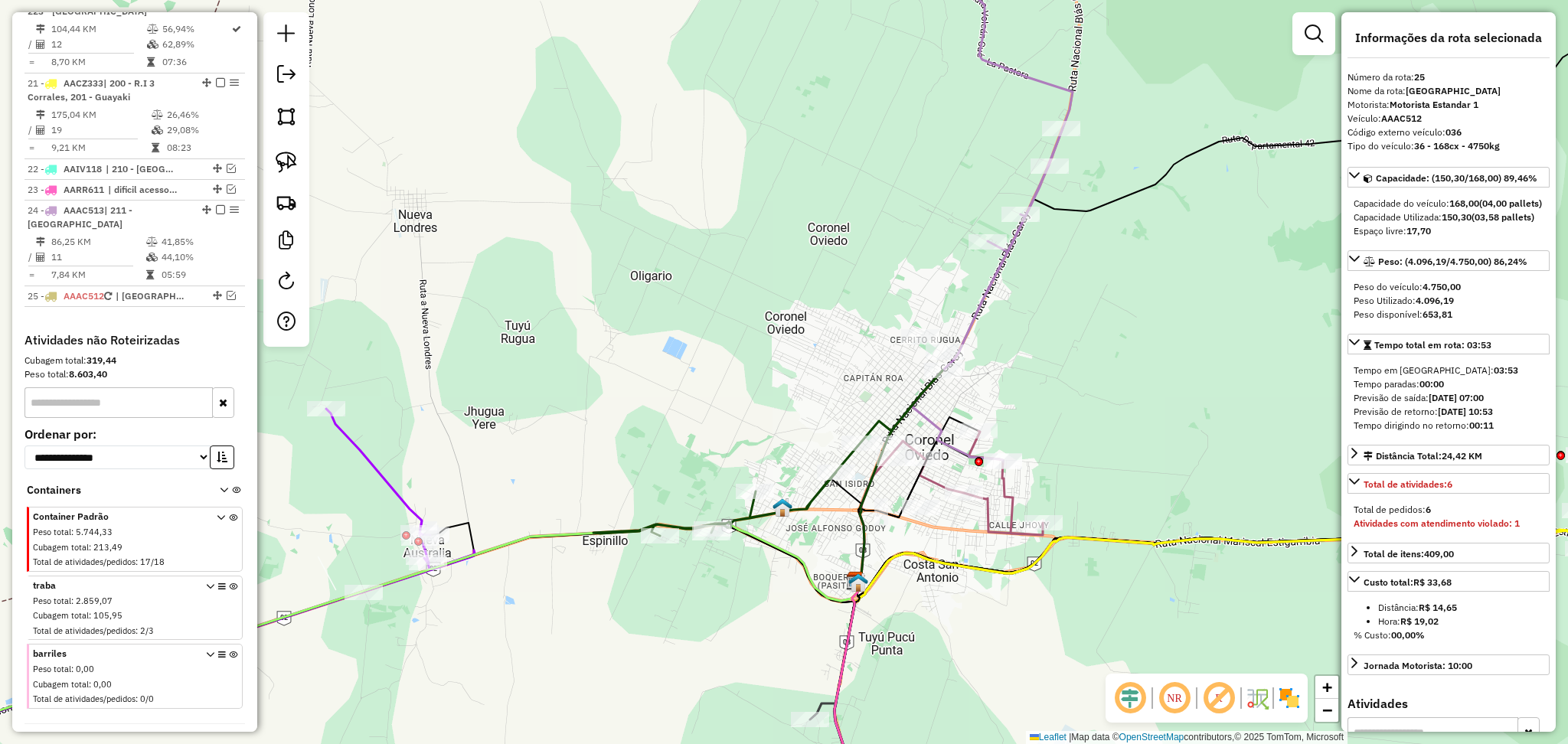
drag, startPoint x: 1466, startPoint y: 127, endPoint x: 1385, endPoint y: 117, distance: 81.6
click at [1385, 117] on div "Informações da rota selecionada Número da rota: 25 Nome da rota: SMK Coronel Ov…" at bounding box center [1448, 372] width 215 height 720
copy div "AAAC512 Código externo veículo: 036"
click at [838, 230] on div "Janela de atendimento Grade de atendimento Capacidade Transportadoras Veículos …" at bounding box center [784, 372] width 1568 height 744
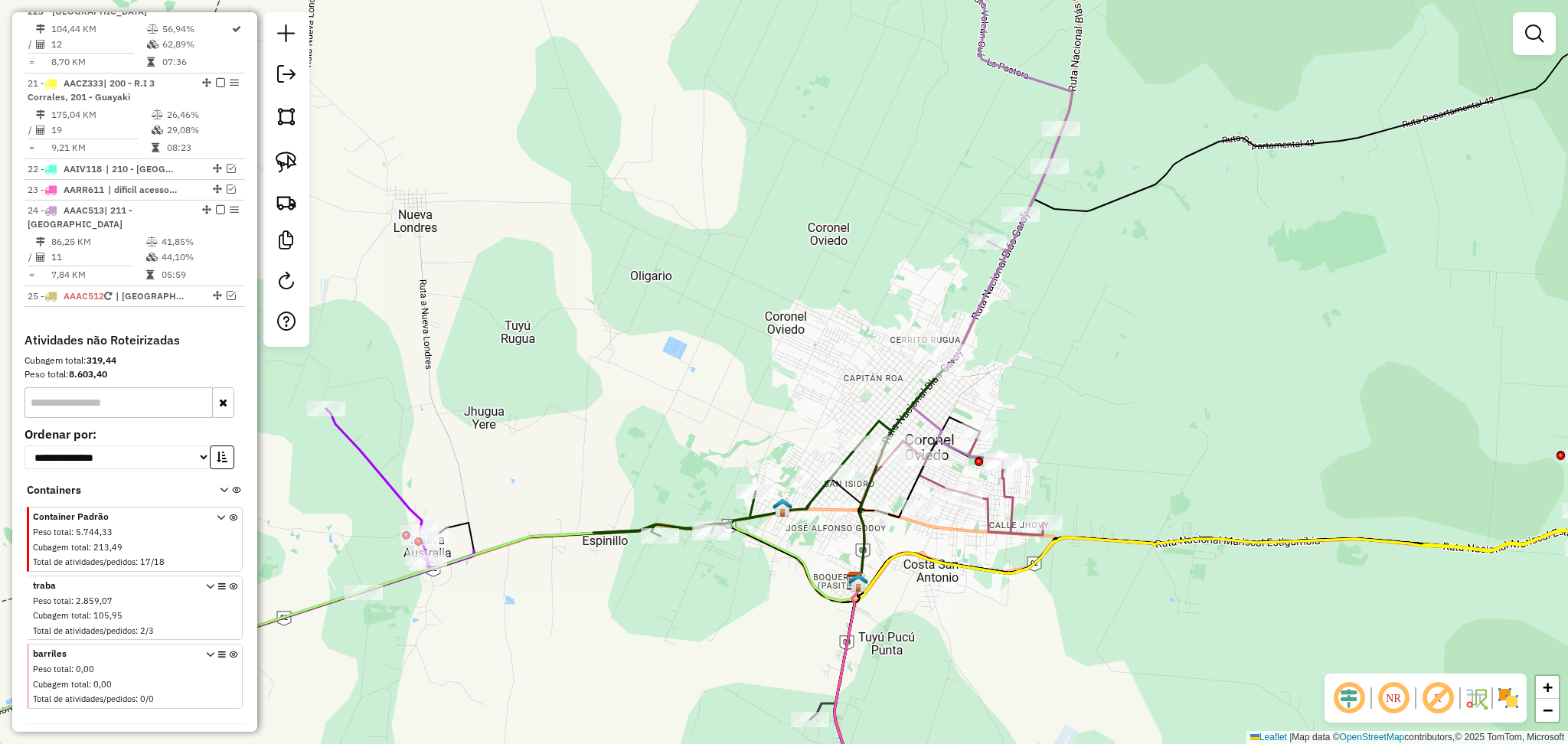
click at [1047, 91] on icon at bounding box center [896, 193] width 353 height 536
select select "**********"
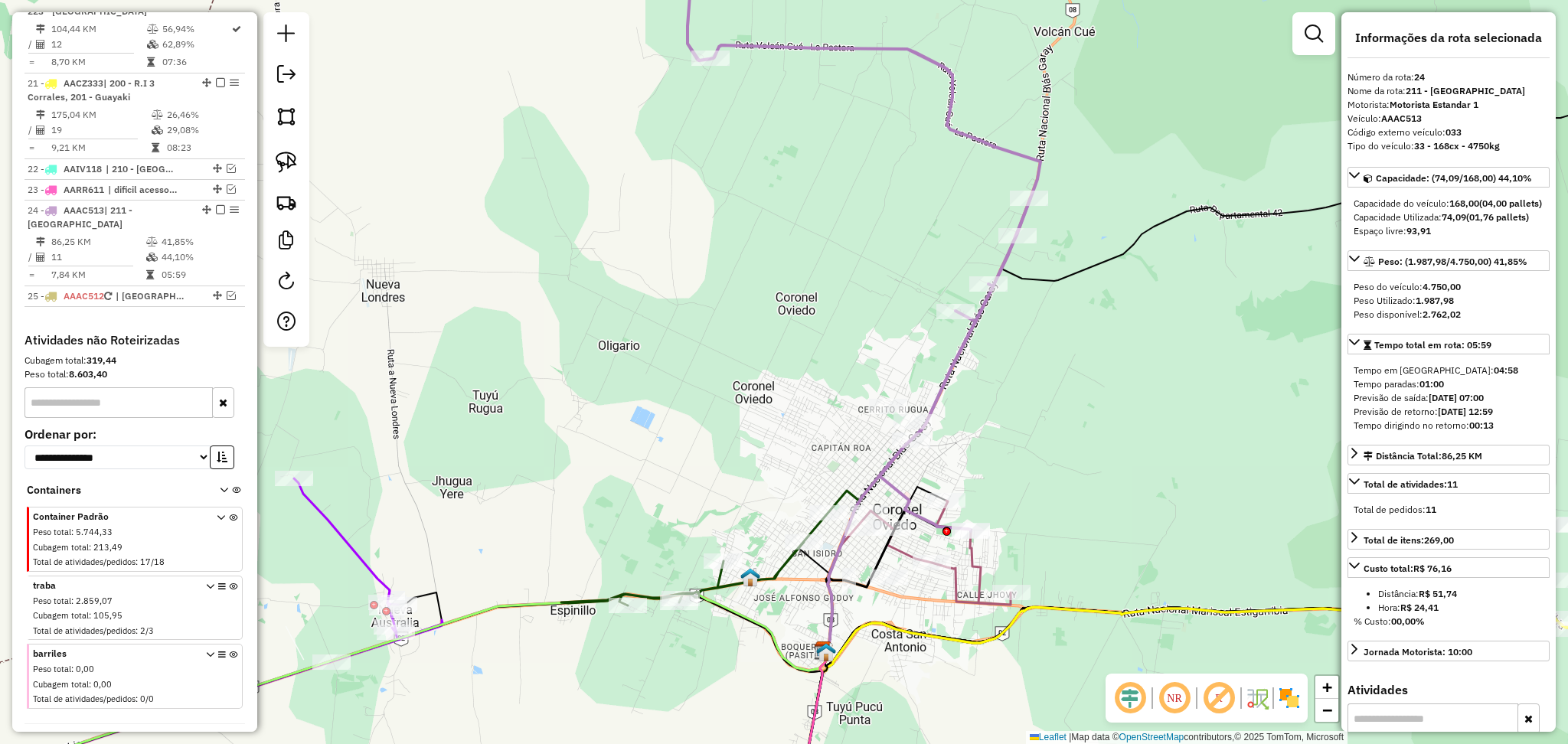
drag, startPoint x: 1099, startPoint y: 387, endPoint x: 1050, endPoint y: 490, distance: 114.1
click at [1050, 490] on div "Janela de atendimento Grade de atendimento Capacidade Transportadoras Veículos …" at bounding box center [784, 372] width 1568 height 744
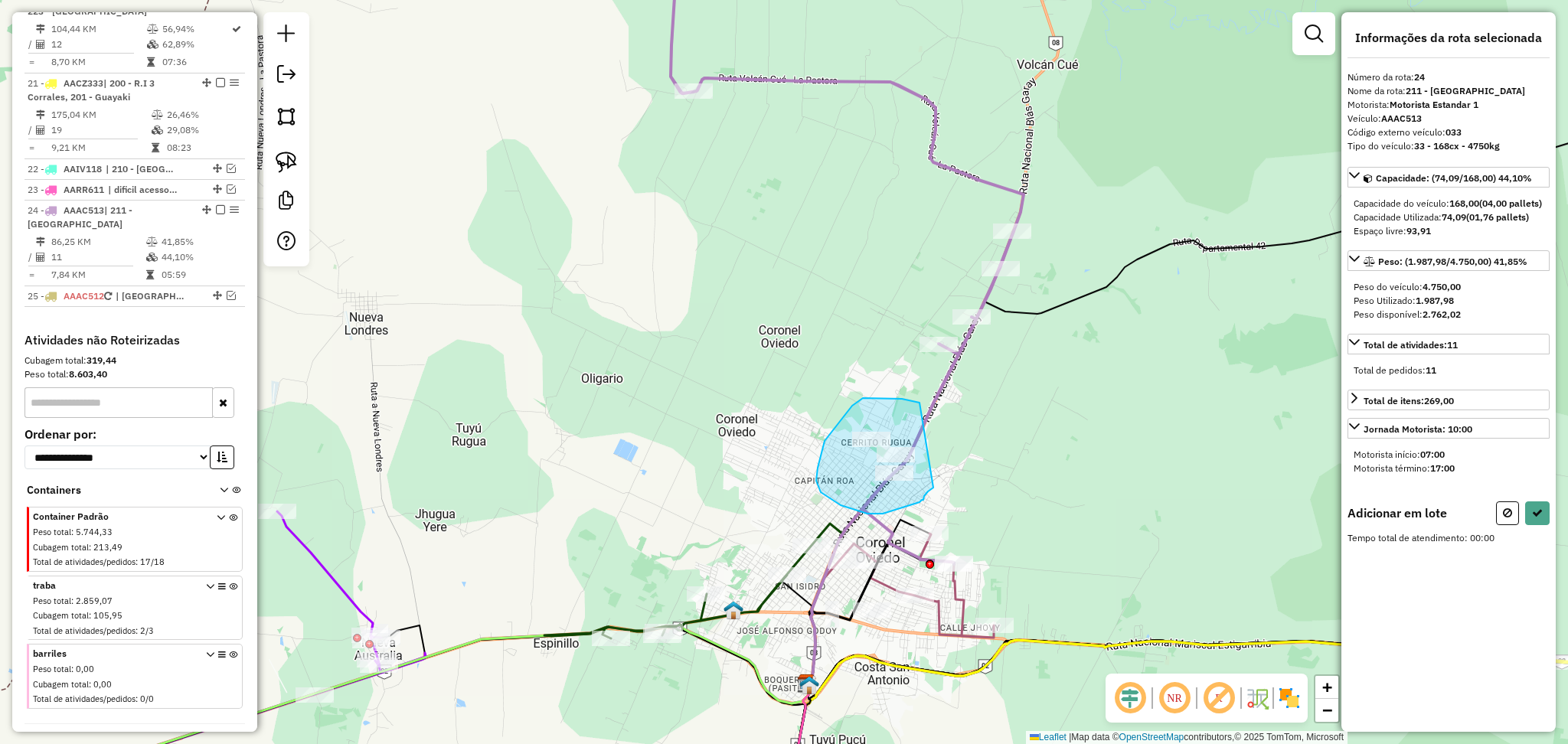
drag, startPoint x: 919, startPoint y: 403, endPoint x: 934, endPoint y: 488, distance: 86.3
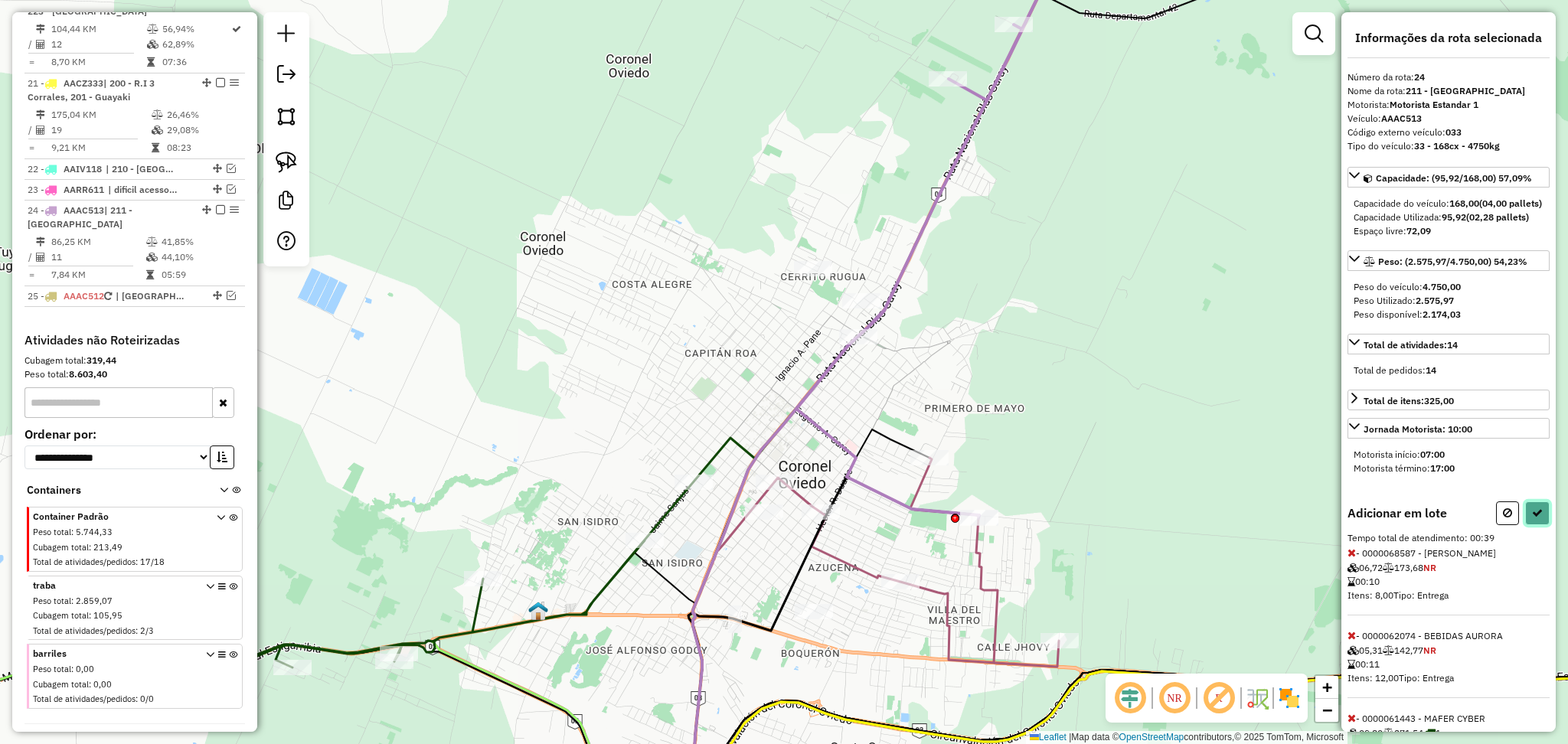
click at [1528, 520] on button at bounding box center [1537, 513] width 24 height 23
select select "**********"
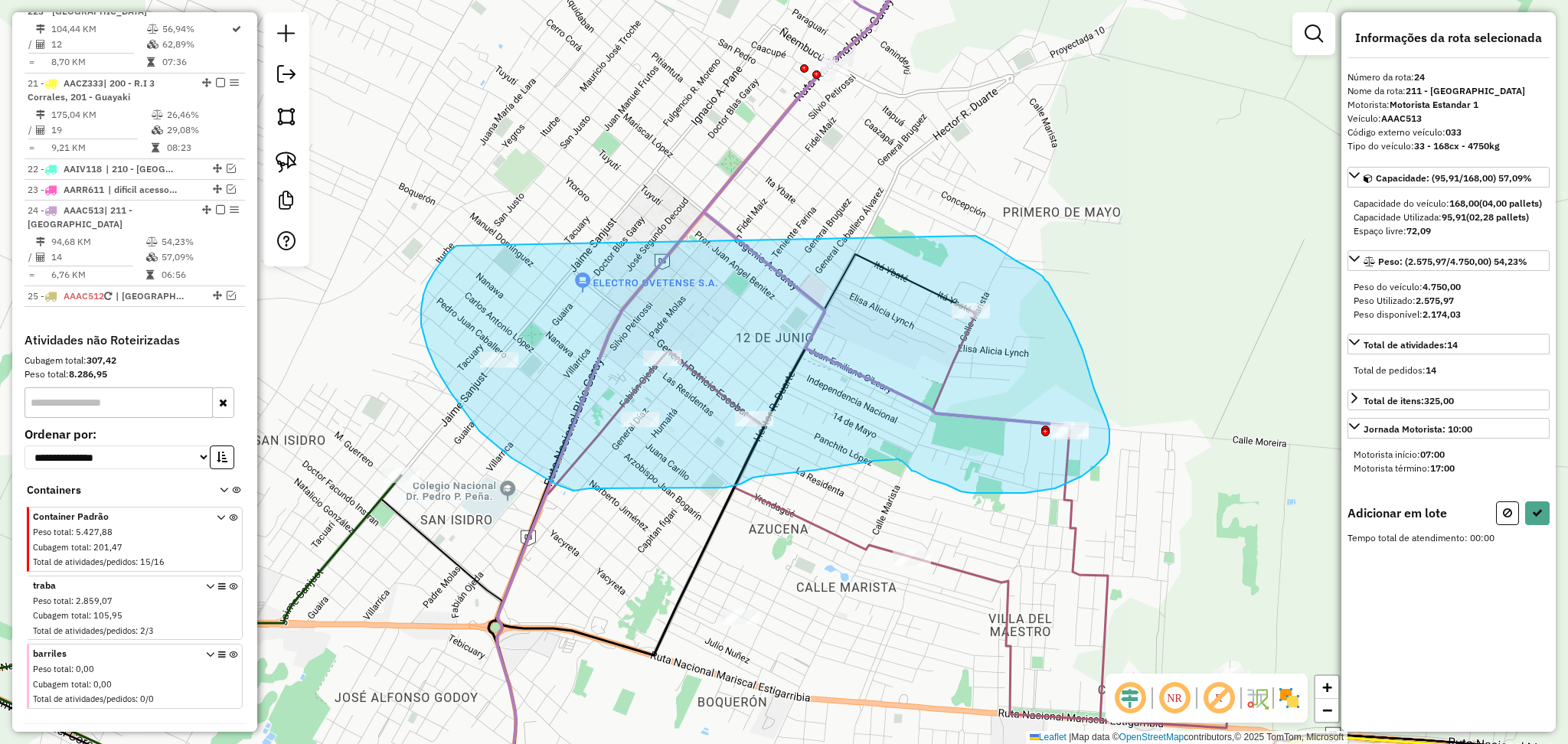
drag, startPoint x: 975, startPoint y: 235, endPoint x: 456, endPoint y: 245, distance: 519.1
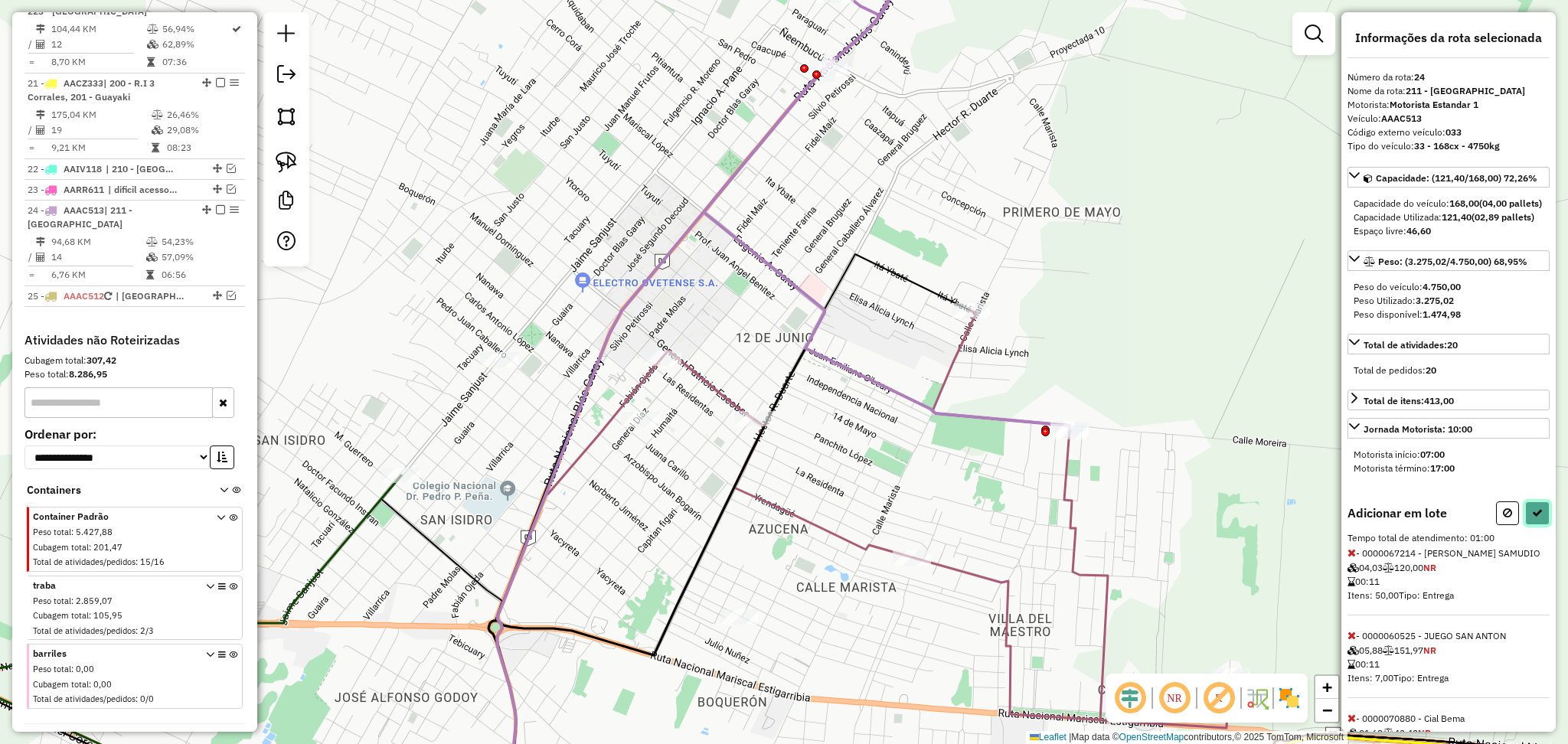
click at [1539, 525] on button at bounding box center [1537, 513] width 24 height 23
select select "**********"
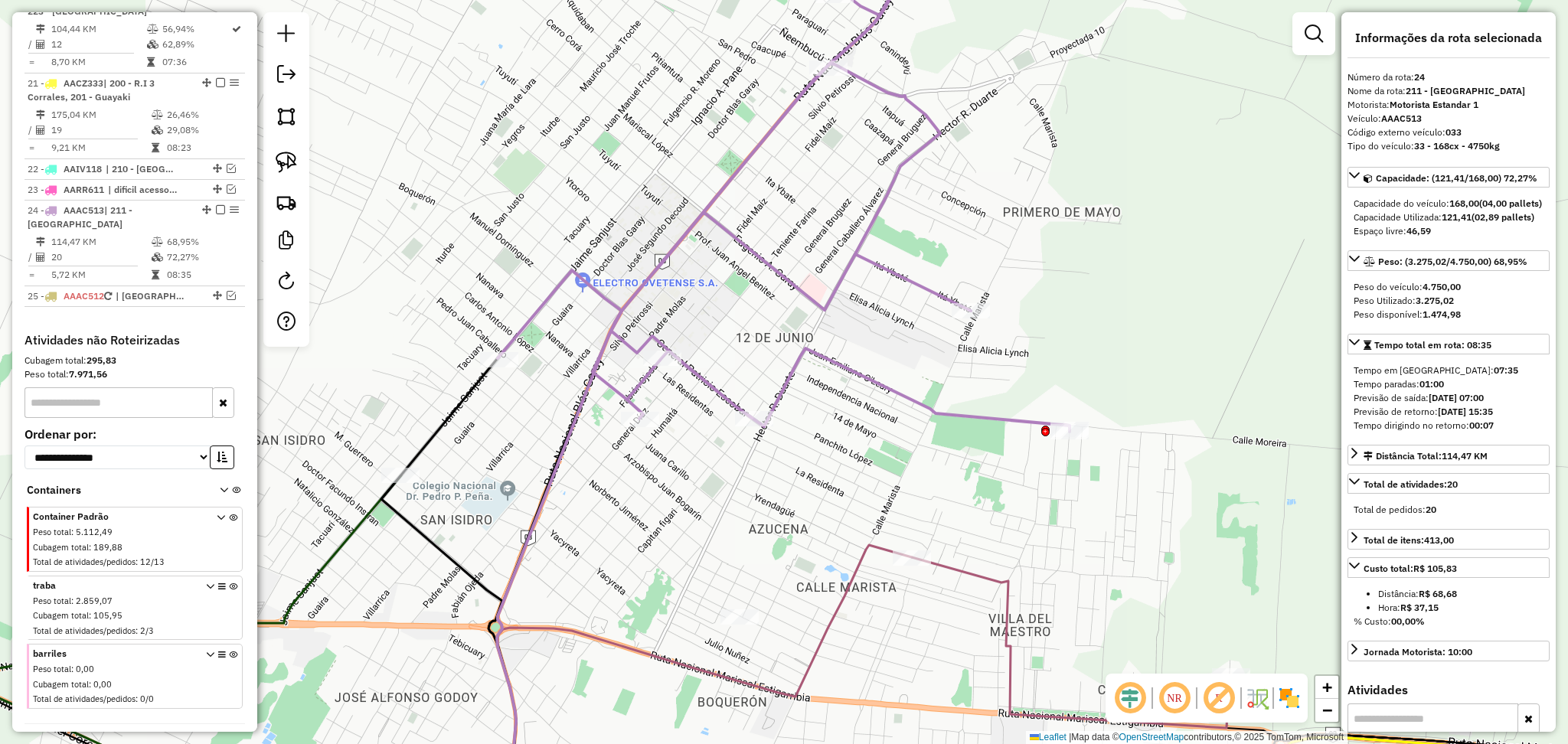
click at [789, 380] on icon at bounding box center [784, 178] width 571 height 506
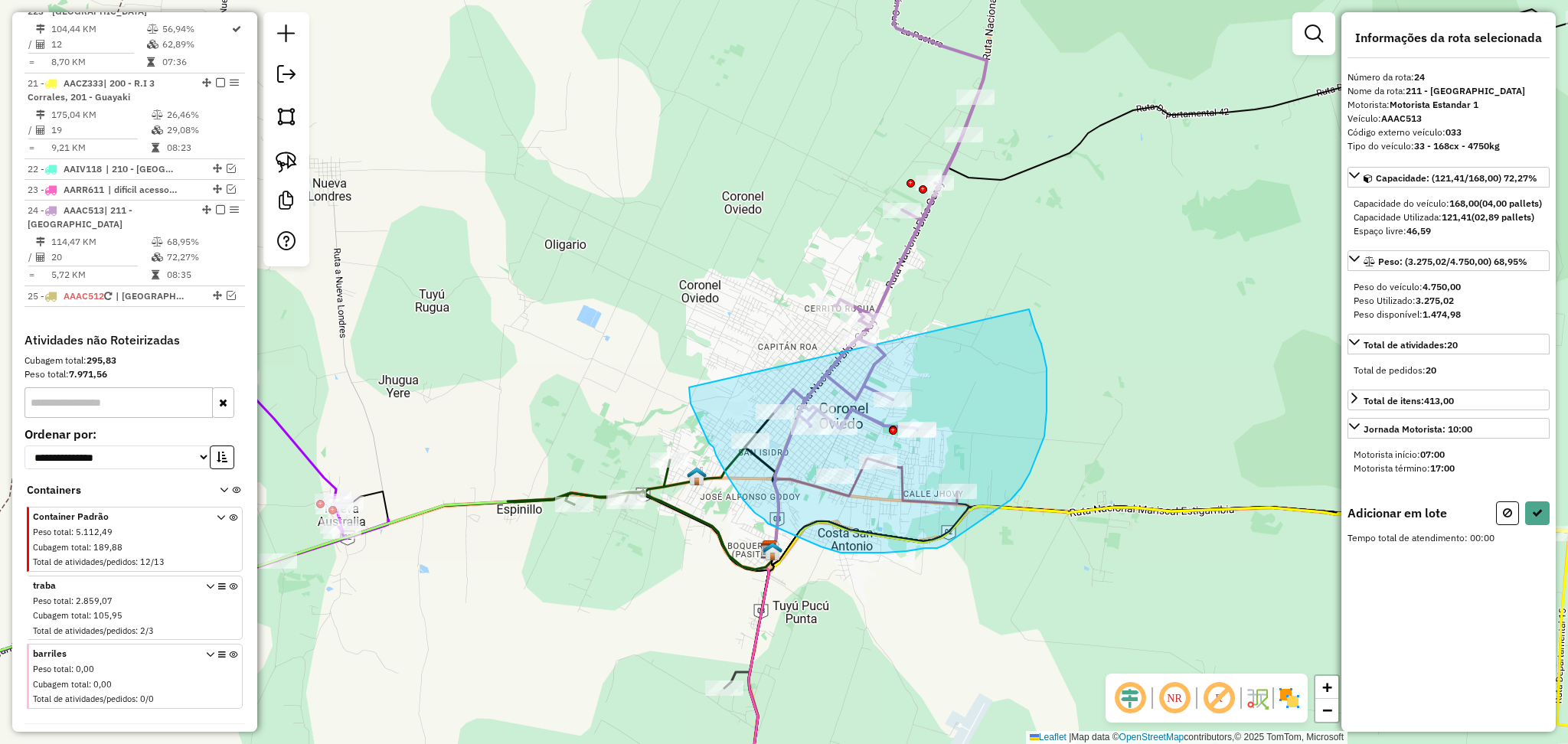
drag, startPoint x: 689, startPoint y: 387, endPoint x: 1029, endPoint y: 309, distance: 348.8
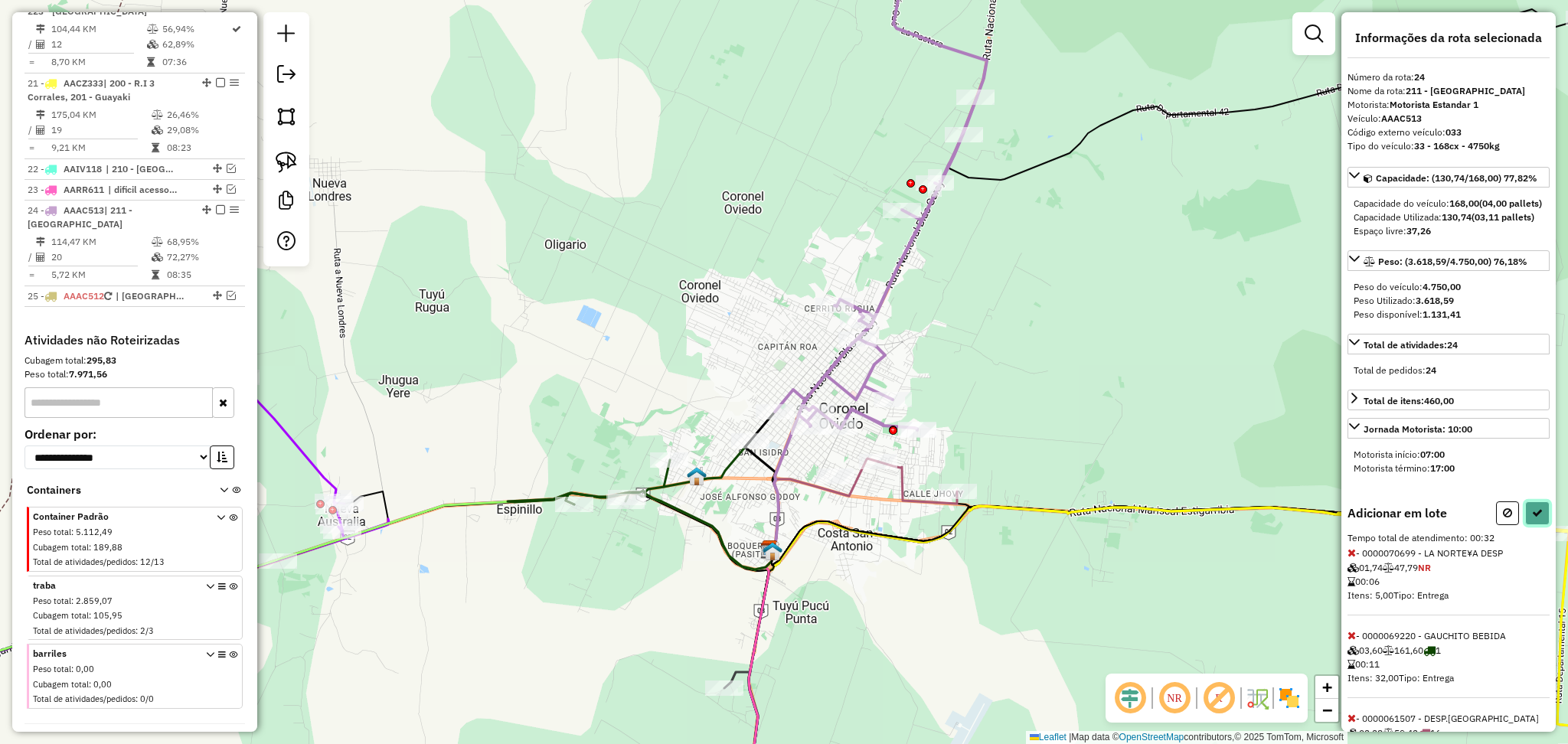
click at [1532, 518] on icon at bounding box center [1537, 513] width 11 height 11
select select "**********"
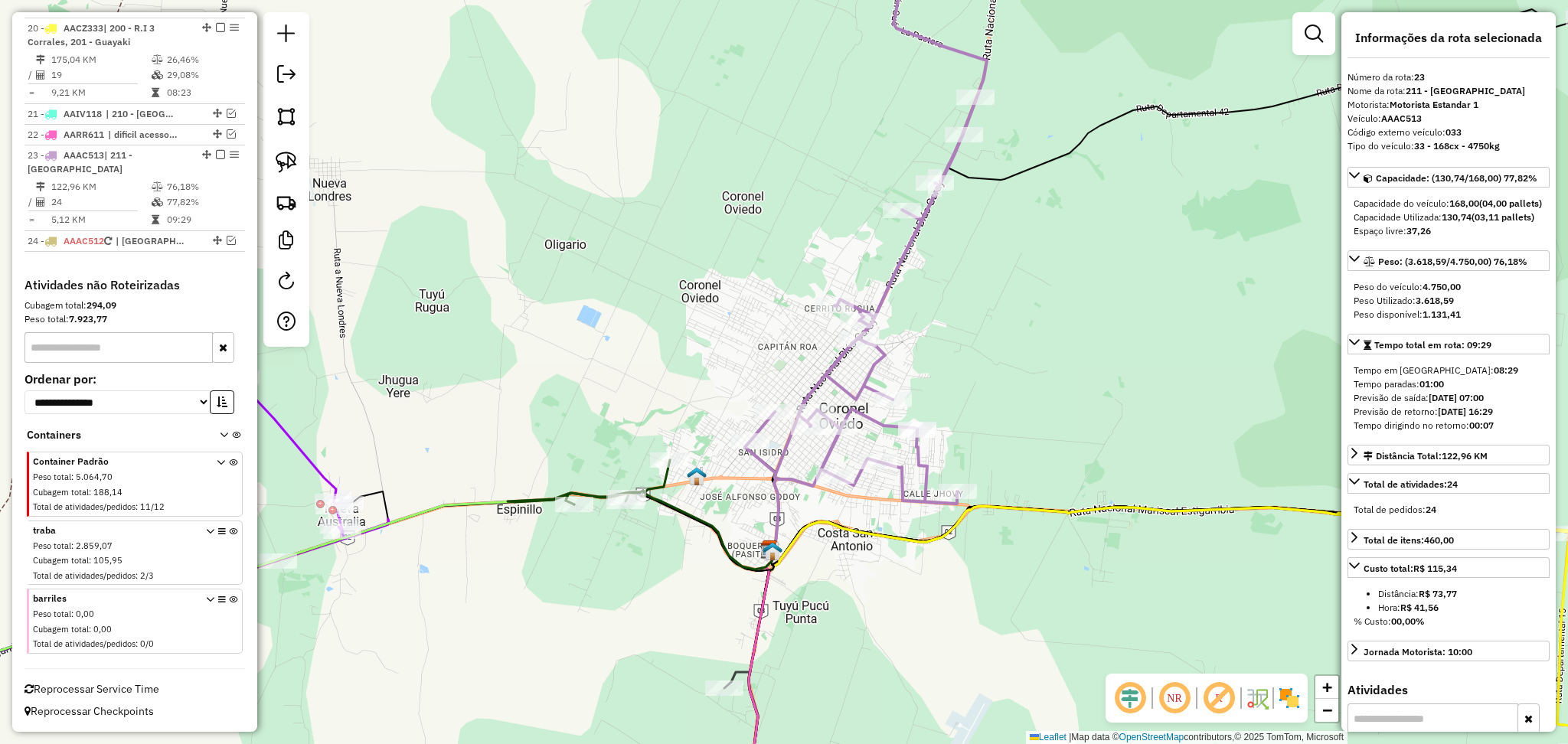
scroll to position [2212, 0]
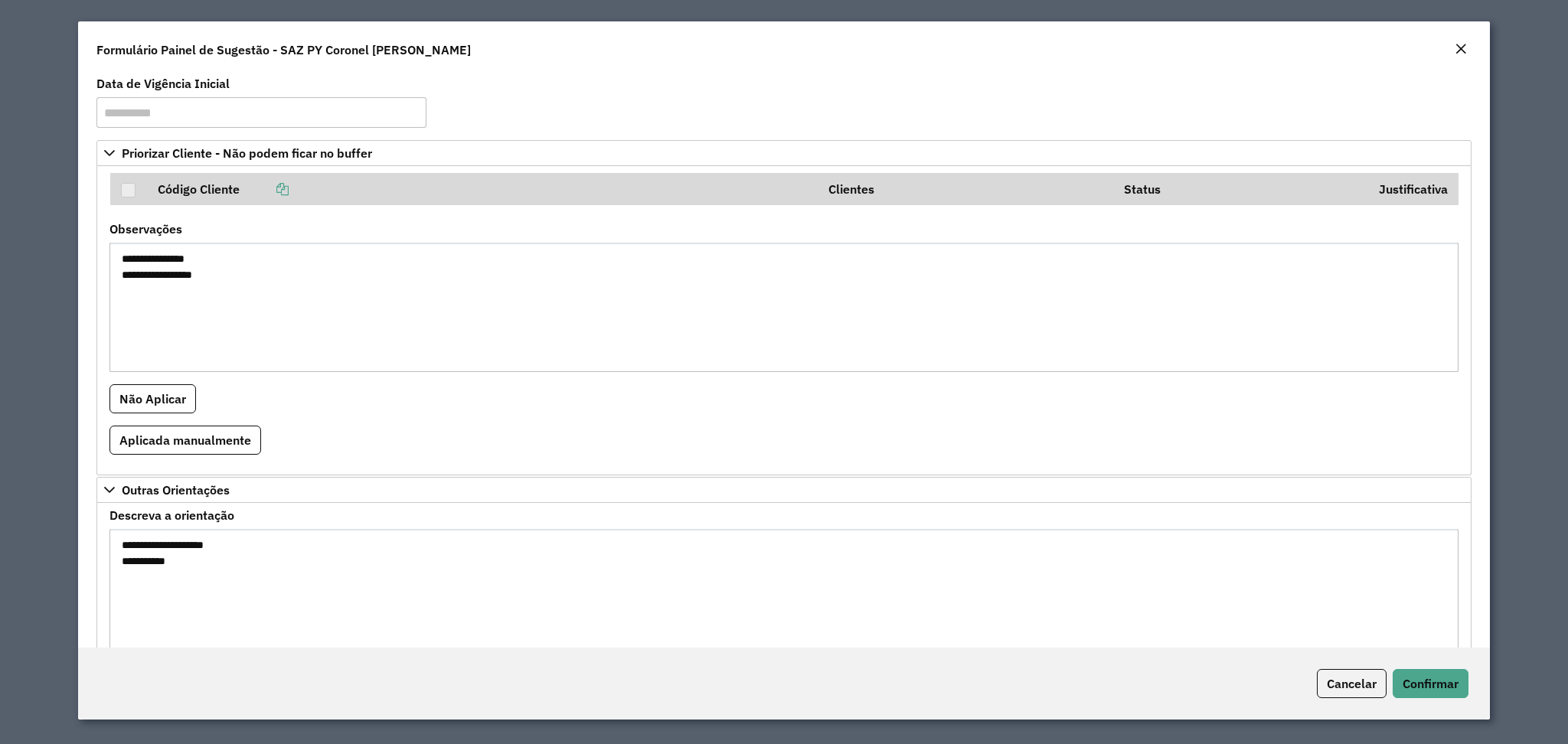
drag, startPoint x: 252, startPoint y: 283, endPoint x: 78, endPoint y: 251, distance: 176.9
click at [78, 251] on div "**********" at bounding box center [784, 359] width 1411 height 576
drag, startPoint x: 204, startPoint y: 581, endPoint x: 104, endPoint y: 565, distance: 101.3
click at [104, 565] on formly-field "**********" at bounding box center [784, 589] width 1367 height 161
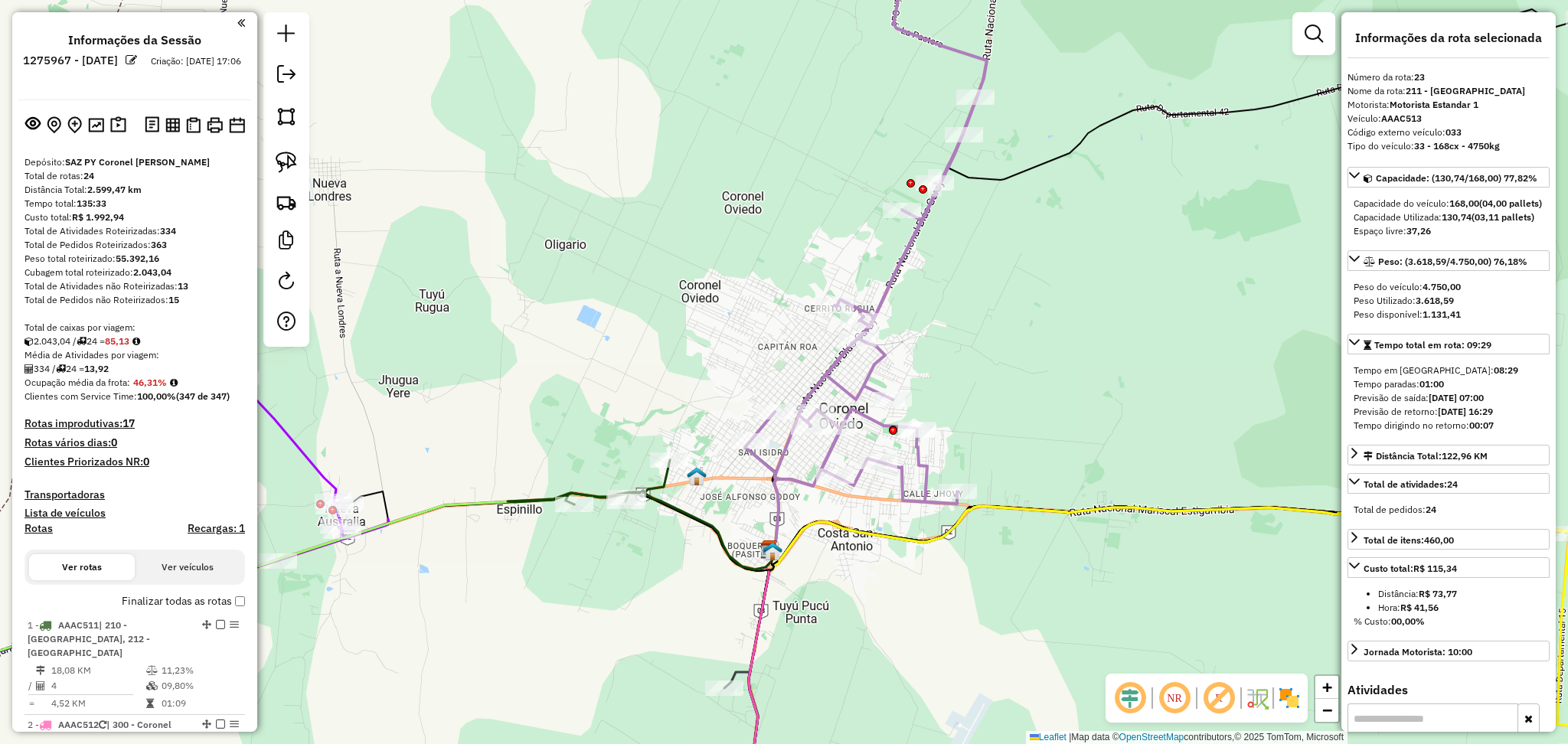
select select "**********"
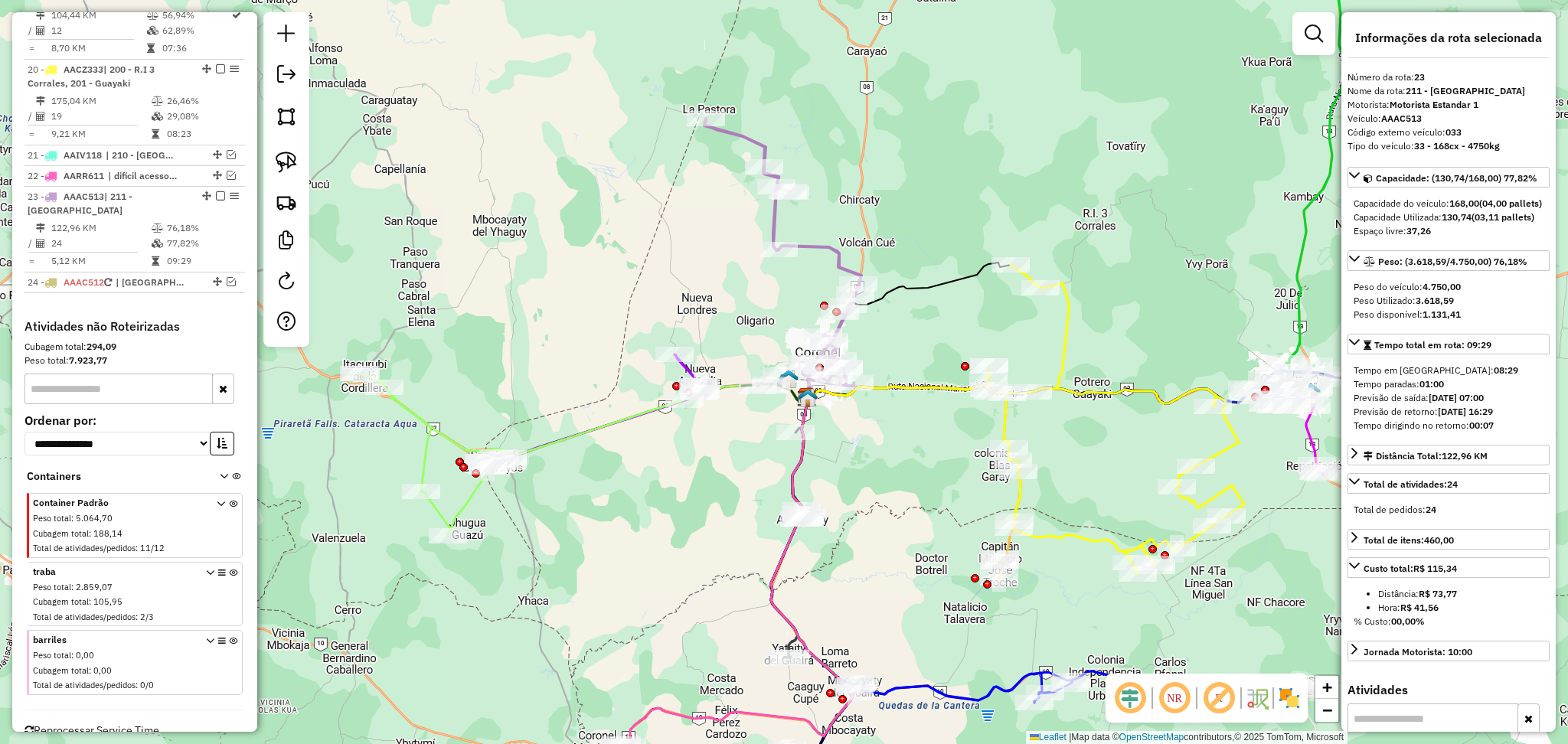
drag, startPoint x: 866, startPoint y: 681, endPoint x: 835, endPoint y: 590, distance: 96.1
click at [835, 590] on div "Janela de atendimento Grade de atendimento Capacidade Transportadoras Veículos …" at bounding box center [784, 372] width 1568 height 744
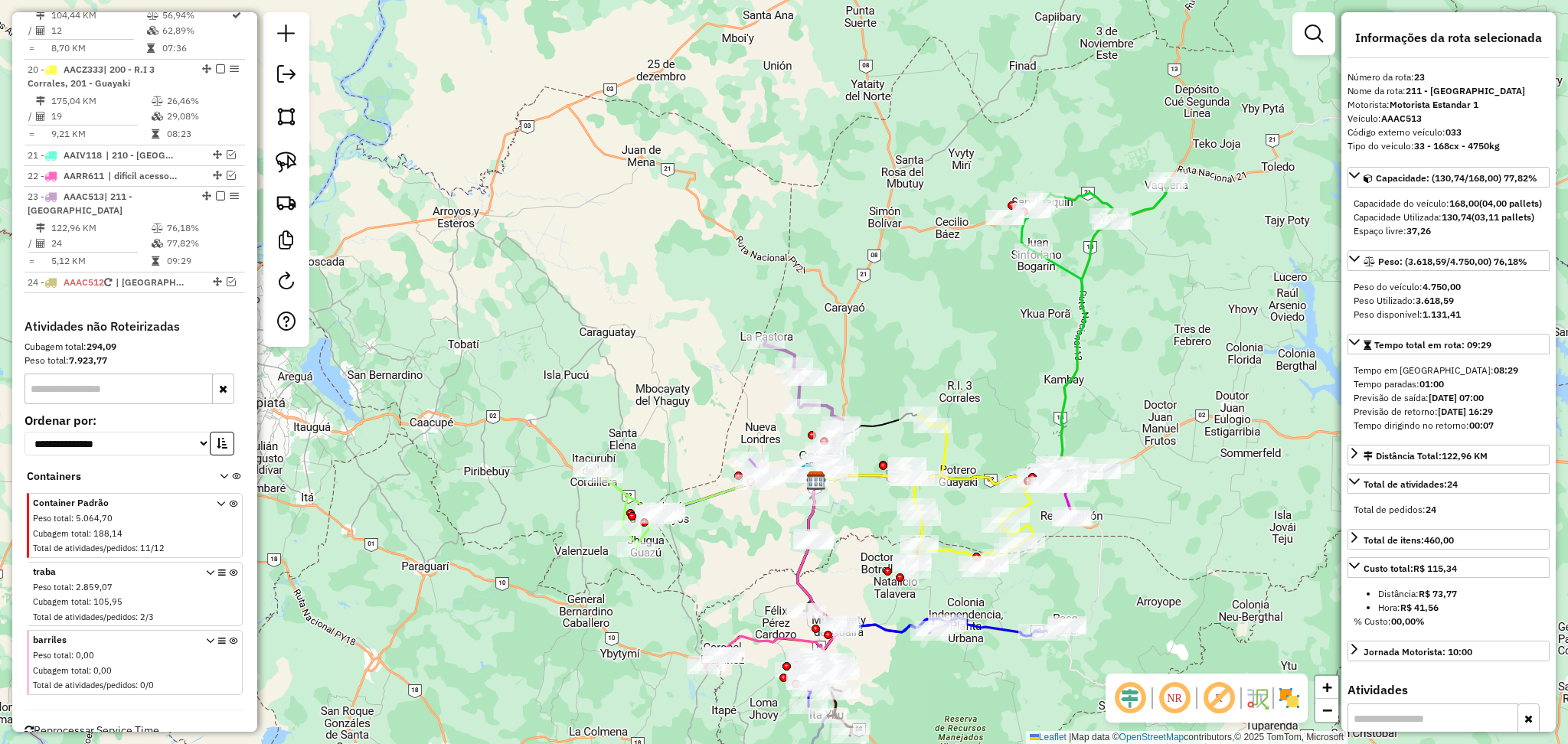
click at [1080, 332] on icon at bounding box center [1087, 329] width 166 height 299
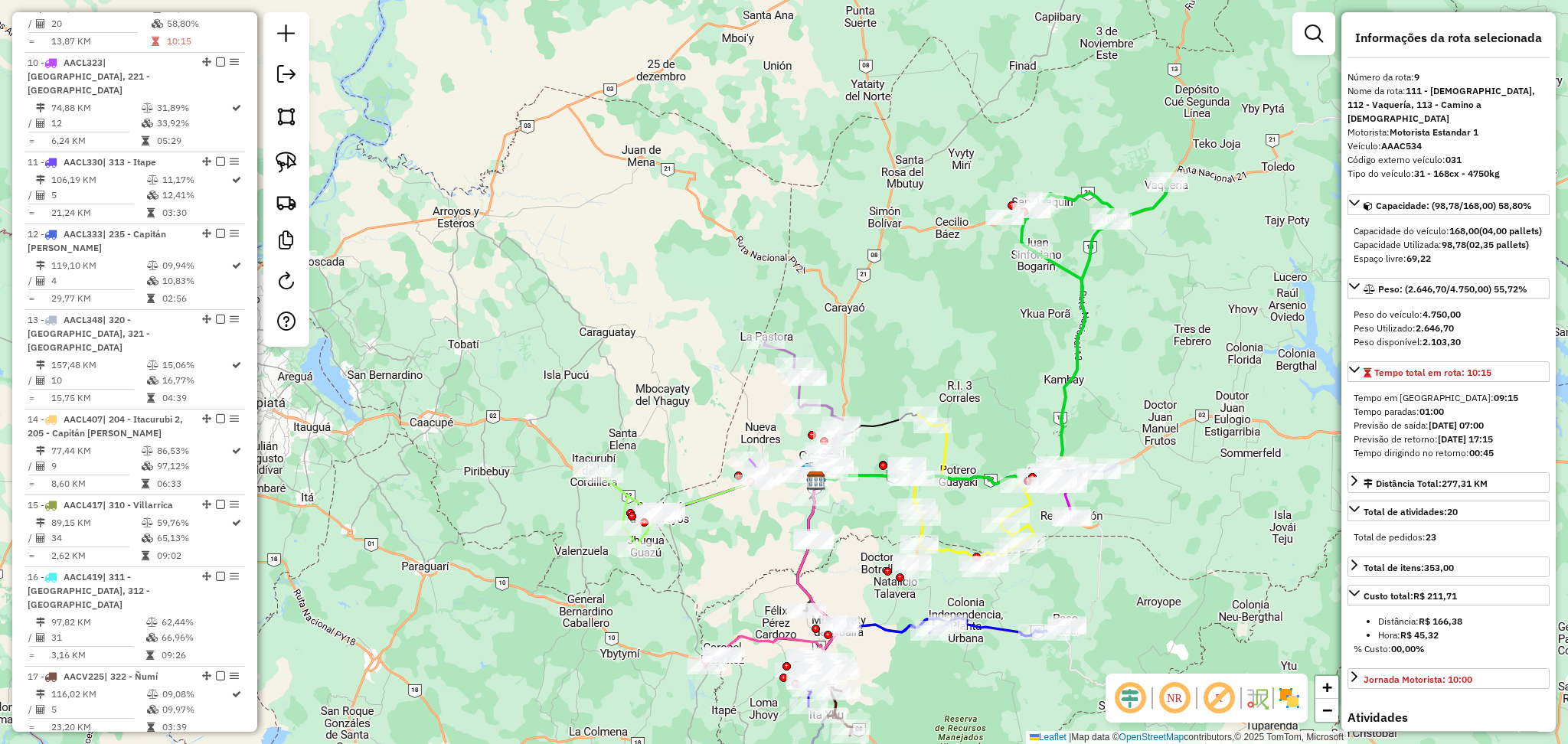
scroll to position [1303, 0]
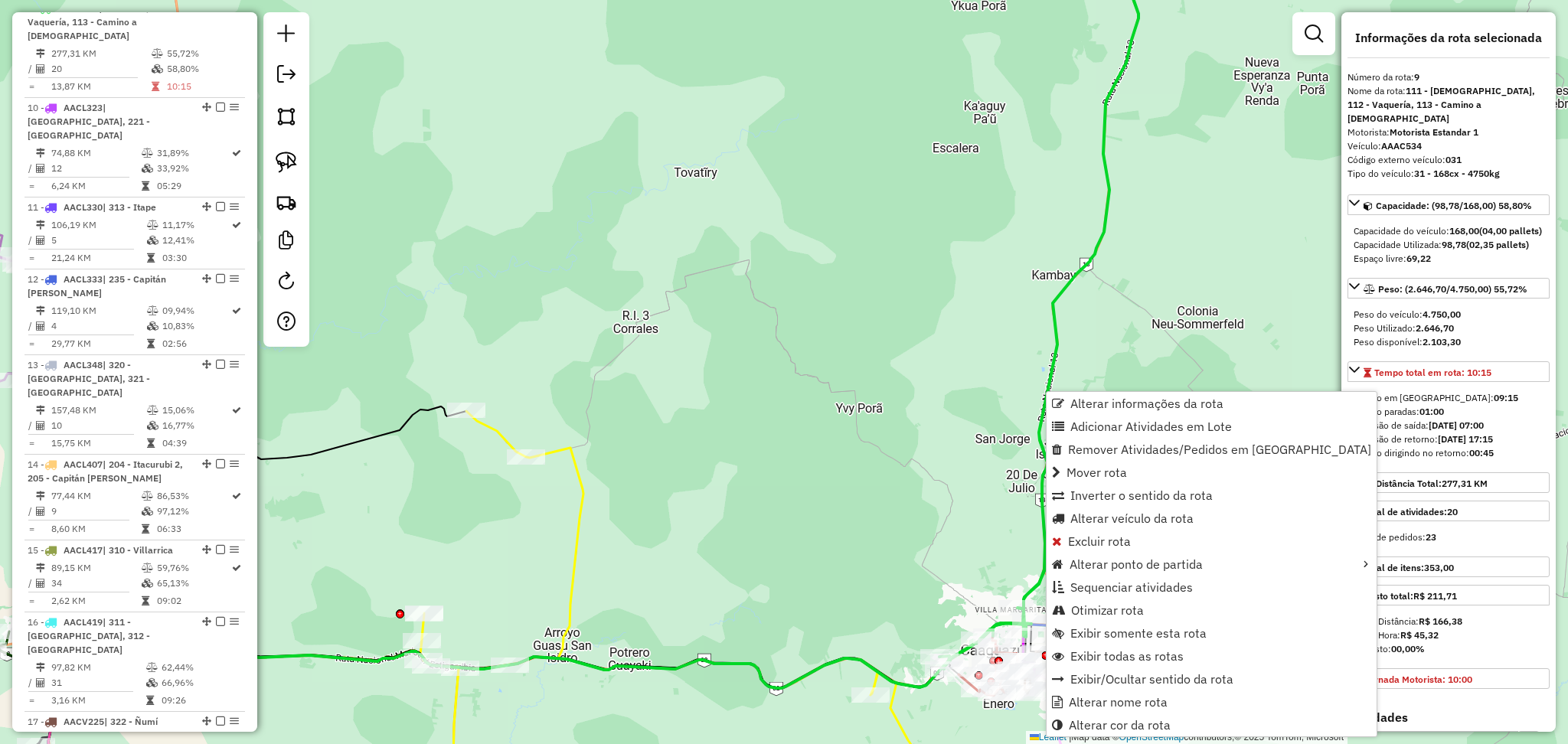
click at [1114, 607] on span "Otimizar rota" at bounding box center [1107, 610] width 73 height 13
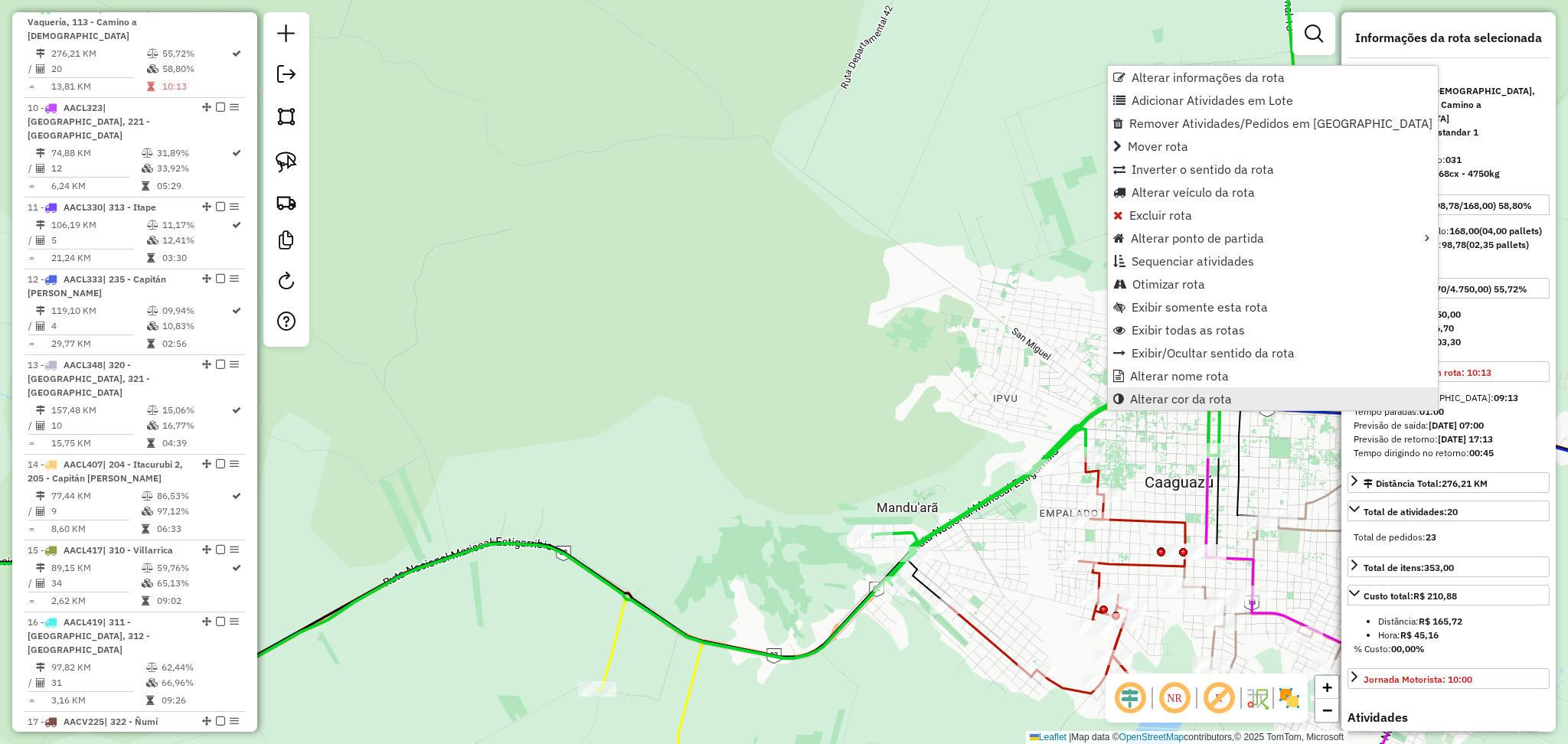
click at [1178, 393] on span "Alterar cor da rota" at bounding box center [1181, 399] width 102 height 13
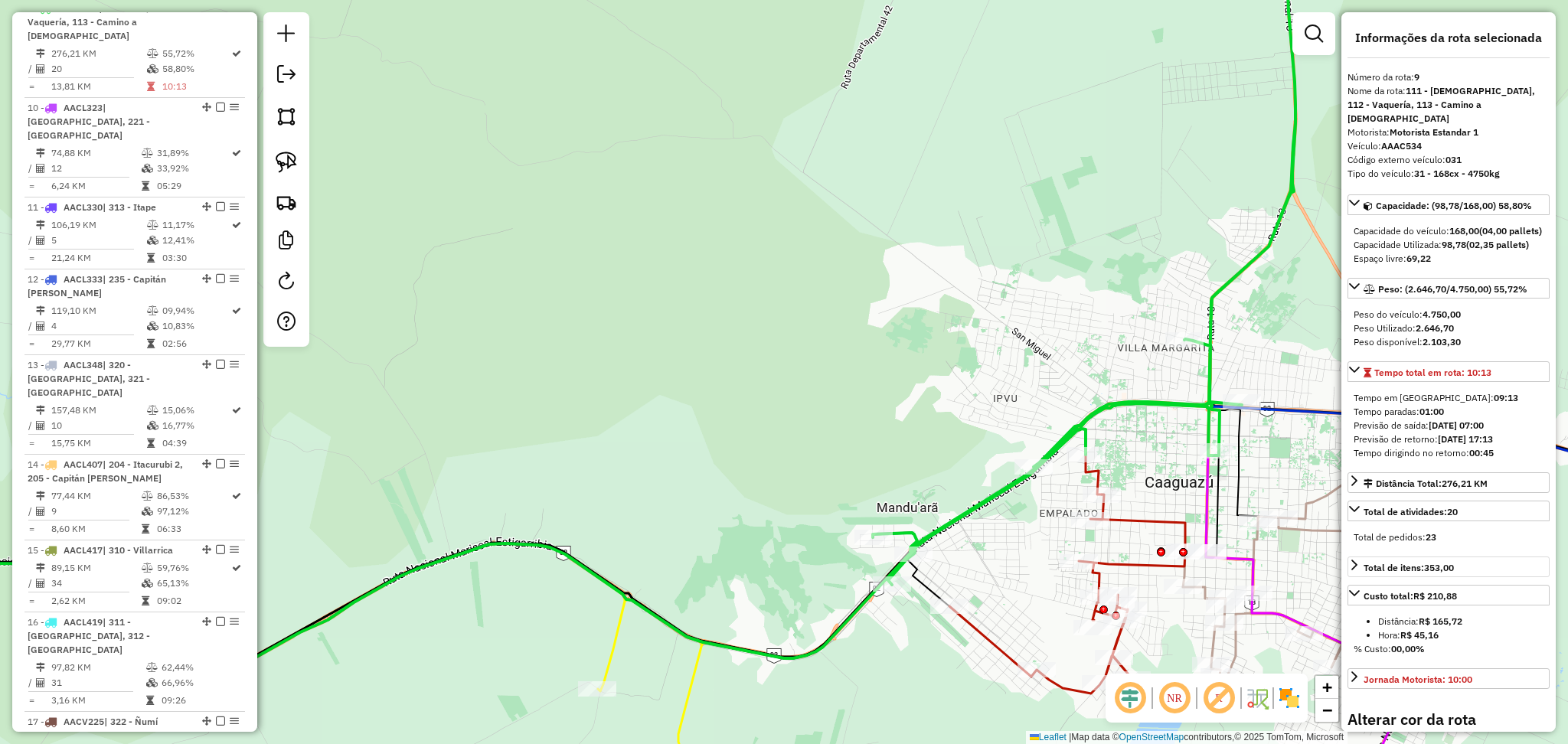
scroll to position [292, 0]
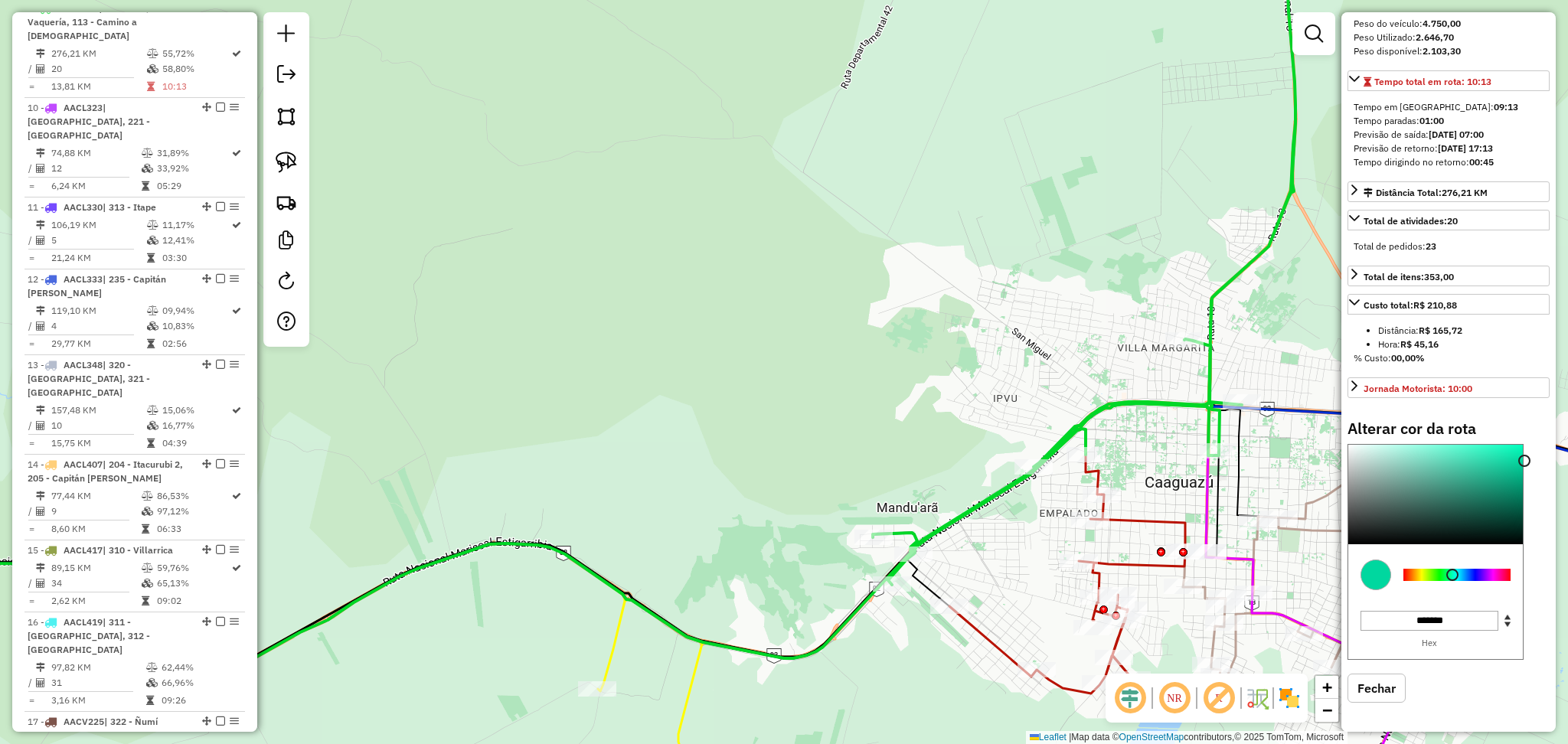
click at [1452, 576] on div at bounding box center [1457, 575] width 107 height 13
type input "*******"
drag, startPoint x: 1441, startPoint y: 494, endPoint x: 1438, endPoint y: 435, distance: 59.1
click at [1438, 435] on div "Alterar cor da rota C M Y K *** *** ** H S L *** *** *** R G B ******* Hex Fech…" at bounding box center [1448, 572] width 202 height 306
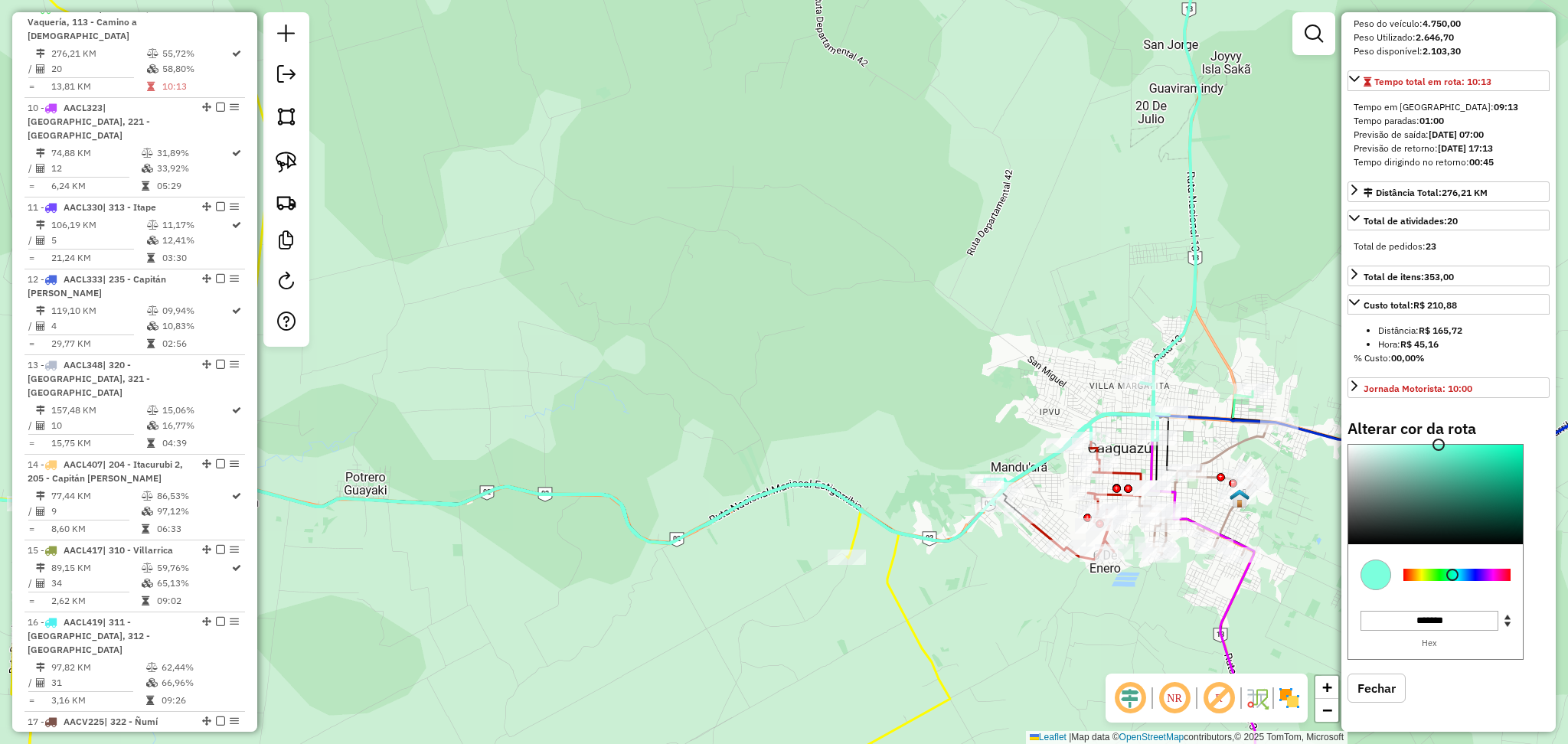
click at [1067, 313] on div "Janela de atendimento Grade de atendimento Capacidade Transportadoras Veículos …" at bounding box center [784, 372] width 1568 height 744
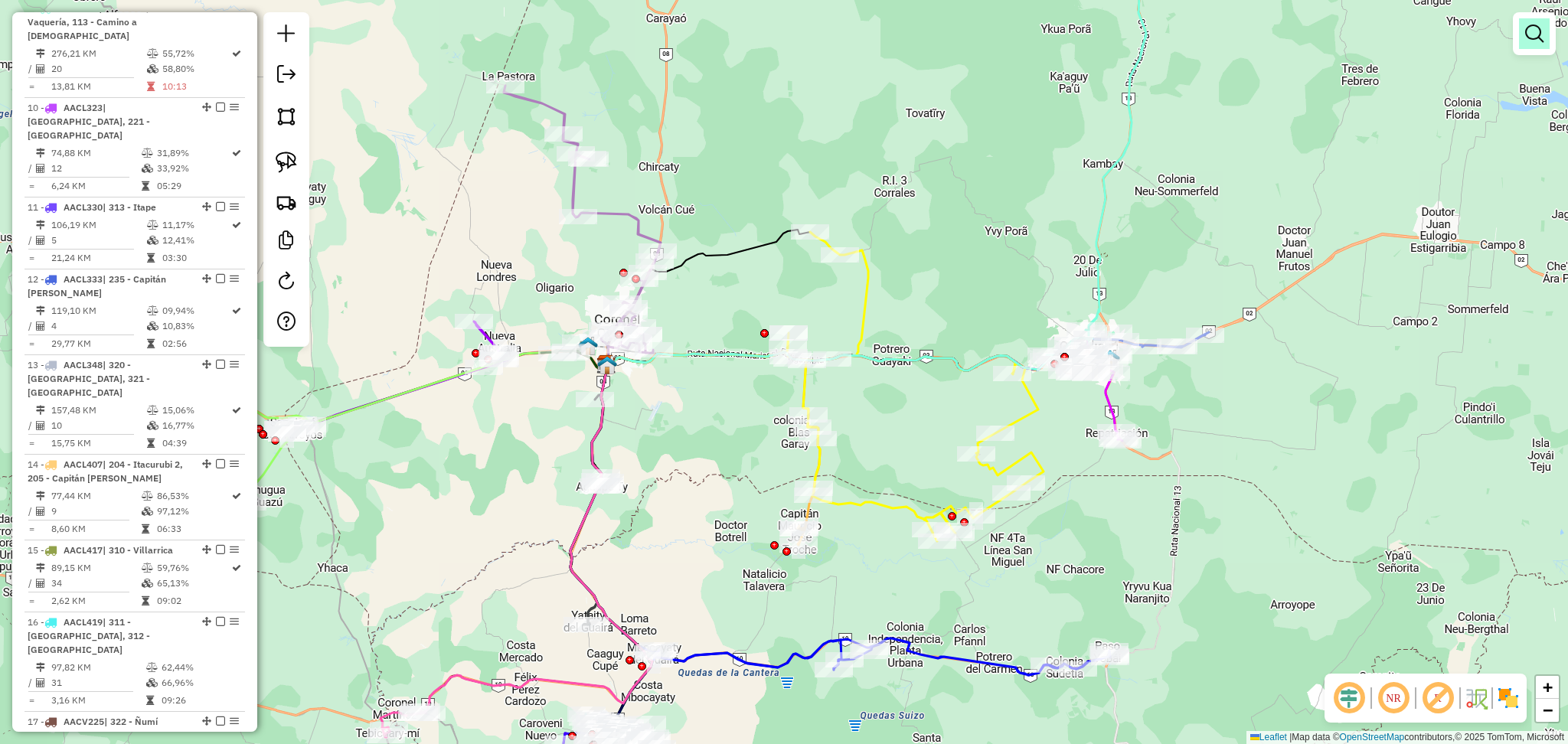
click at [1537, 37] on em at bounding box center [1534, 33] width 18 height 18
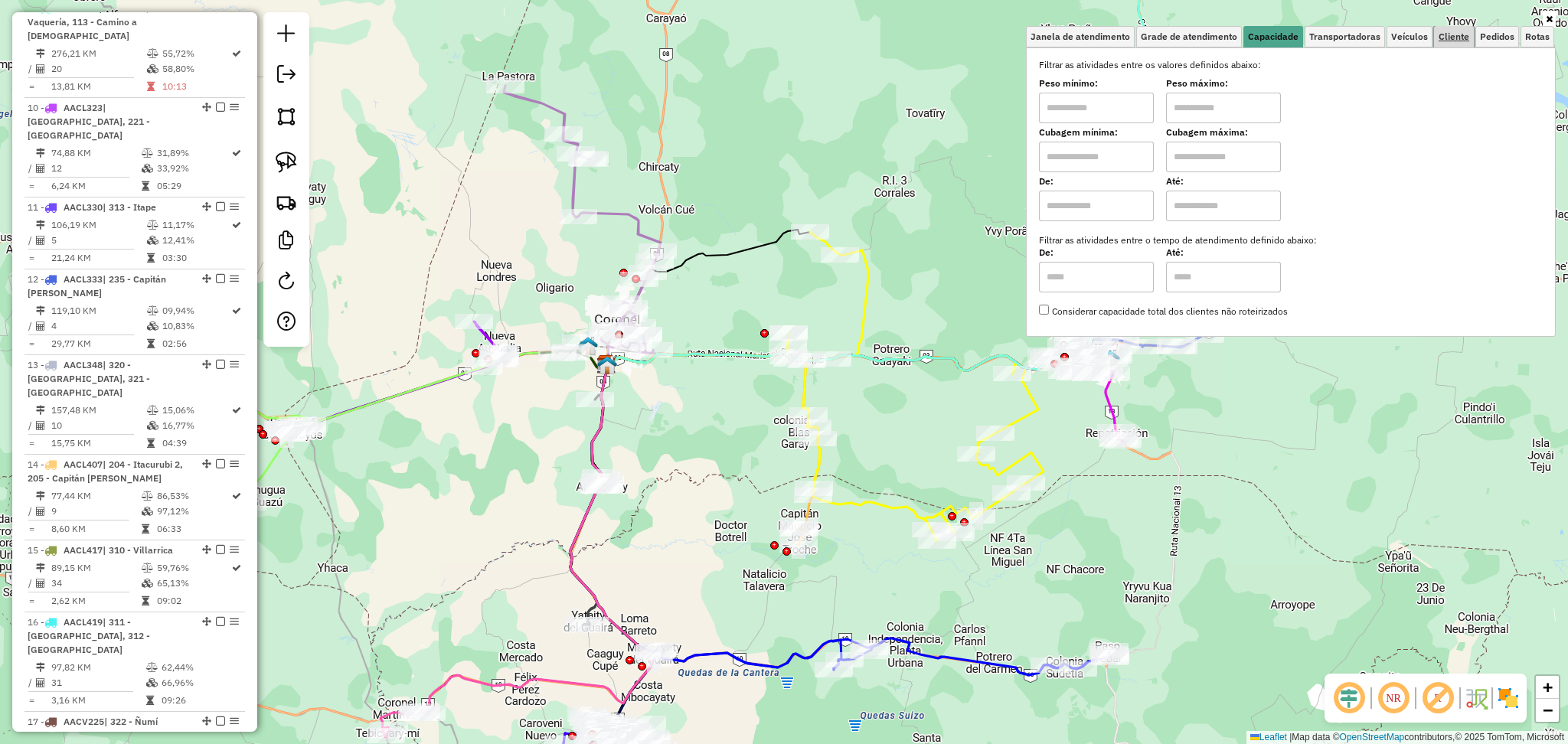
click at [1442, 32] on span "Cliente" at bounding box center [1454, 37] width 31 height 9
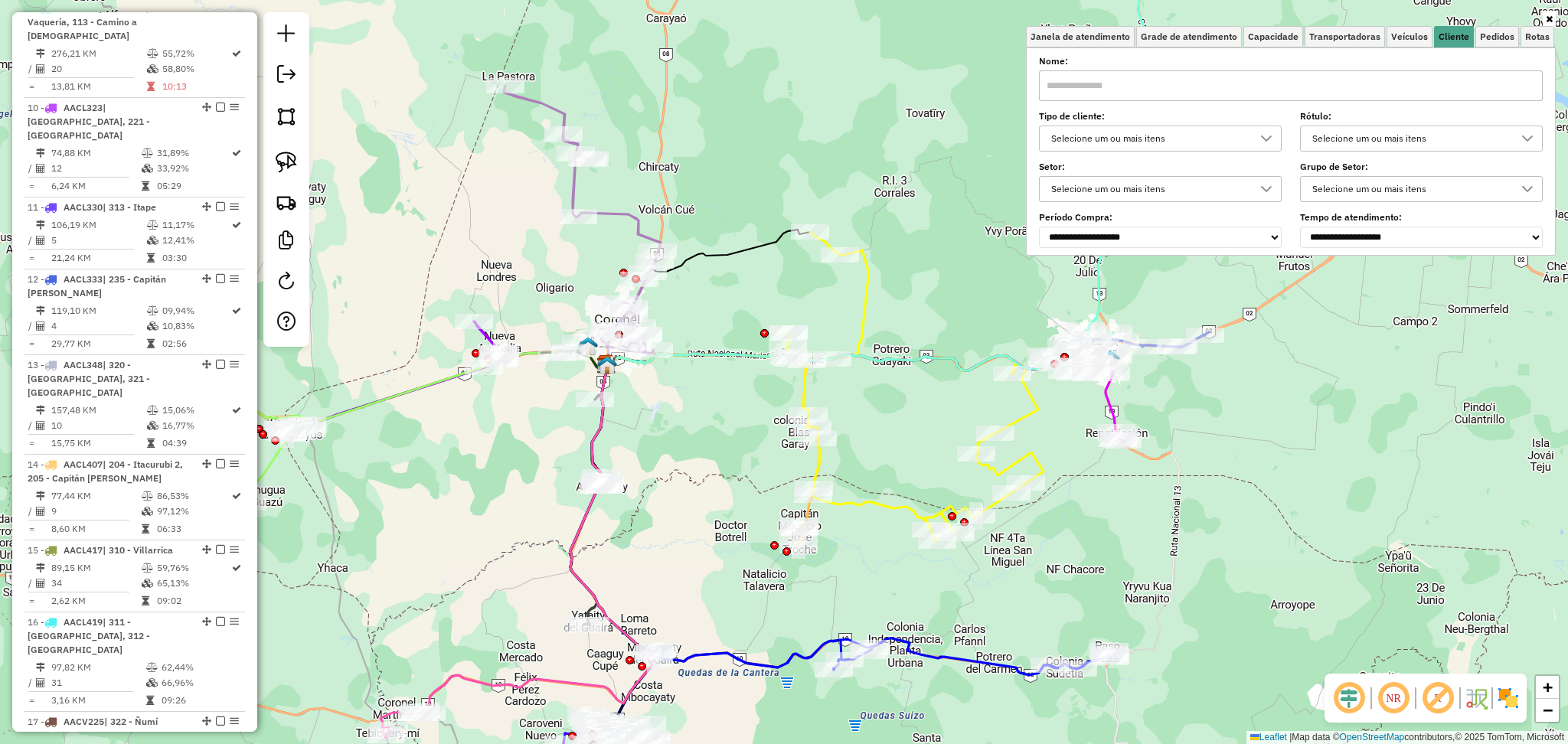
click at [1146, 141] on div "Selecione um ou mais itens" at bounding box center [1148, 138] width 206 height 24
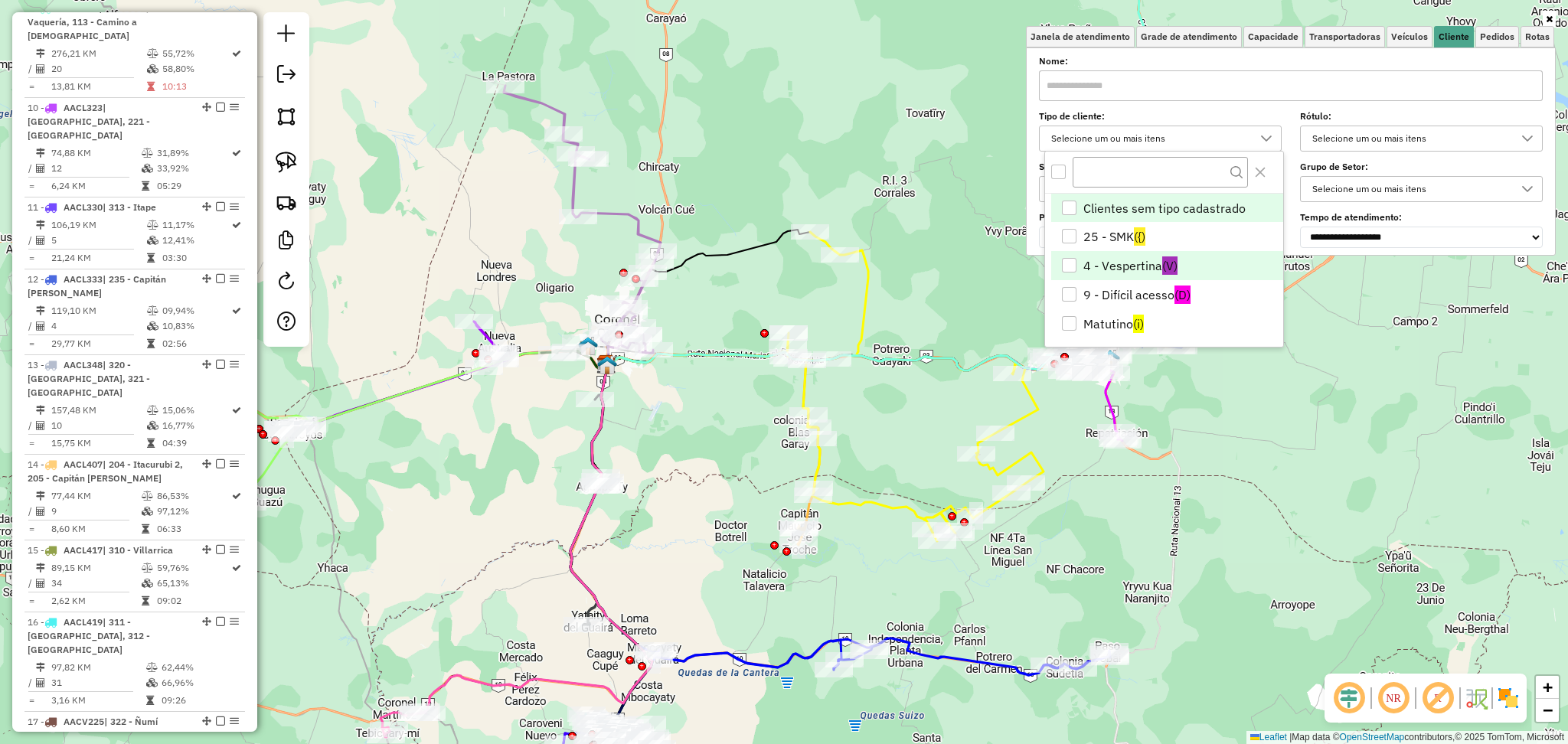
click at [1140, 272] on li "4 - Vespertina (V)" at bounding box center [1167, 265] width 232 height 29
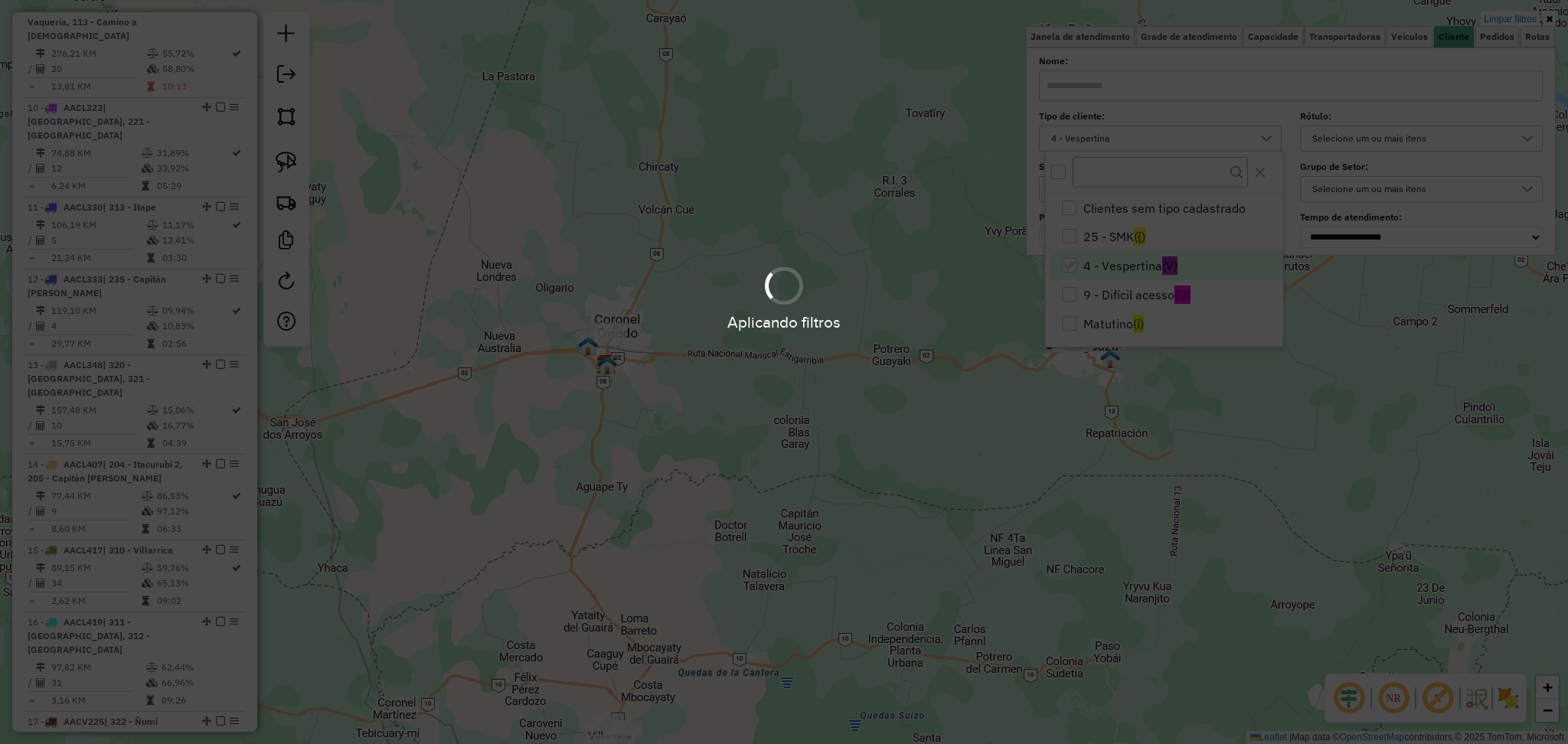
click at [1129, 464] on hb-app "Aplicando filtros Pop-up bloqueado! Seu navegador bloqueou automáticamente a ab…" at bounding box center [784, 372] width 1568 height 744
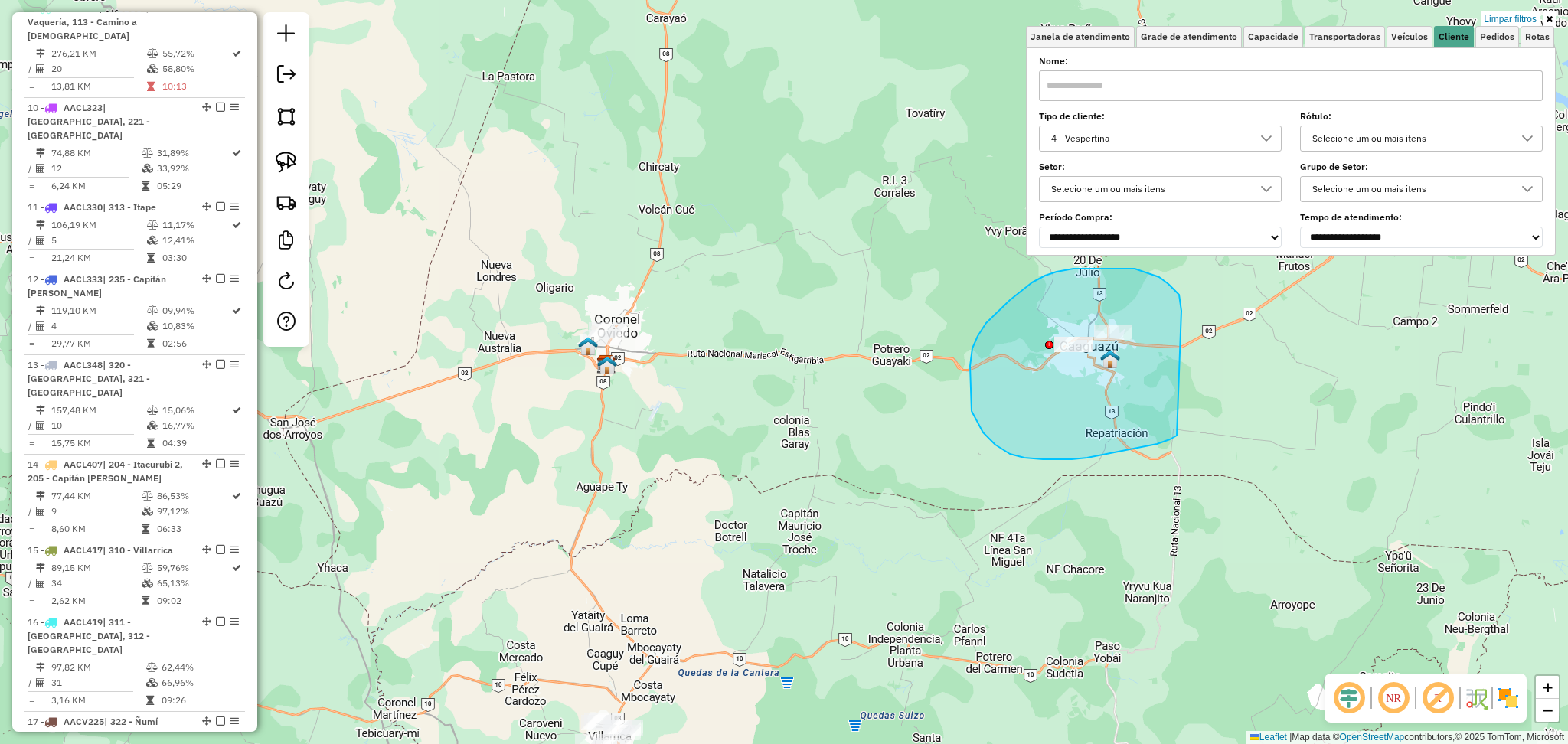
drag, startPoint x: 1159, startPoint y: 277, endPoint x: 1176, endPoint y: 436, distance: 159.9
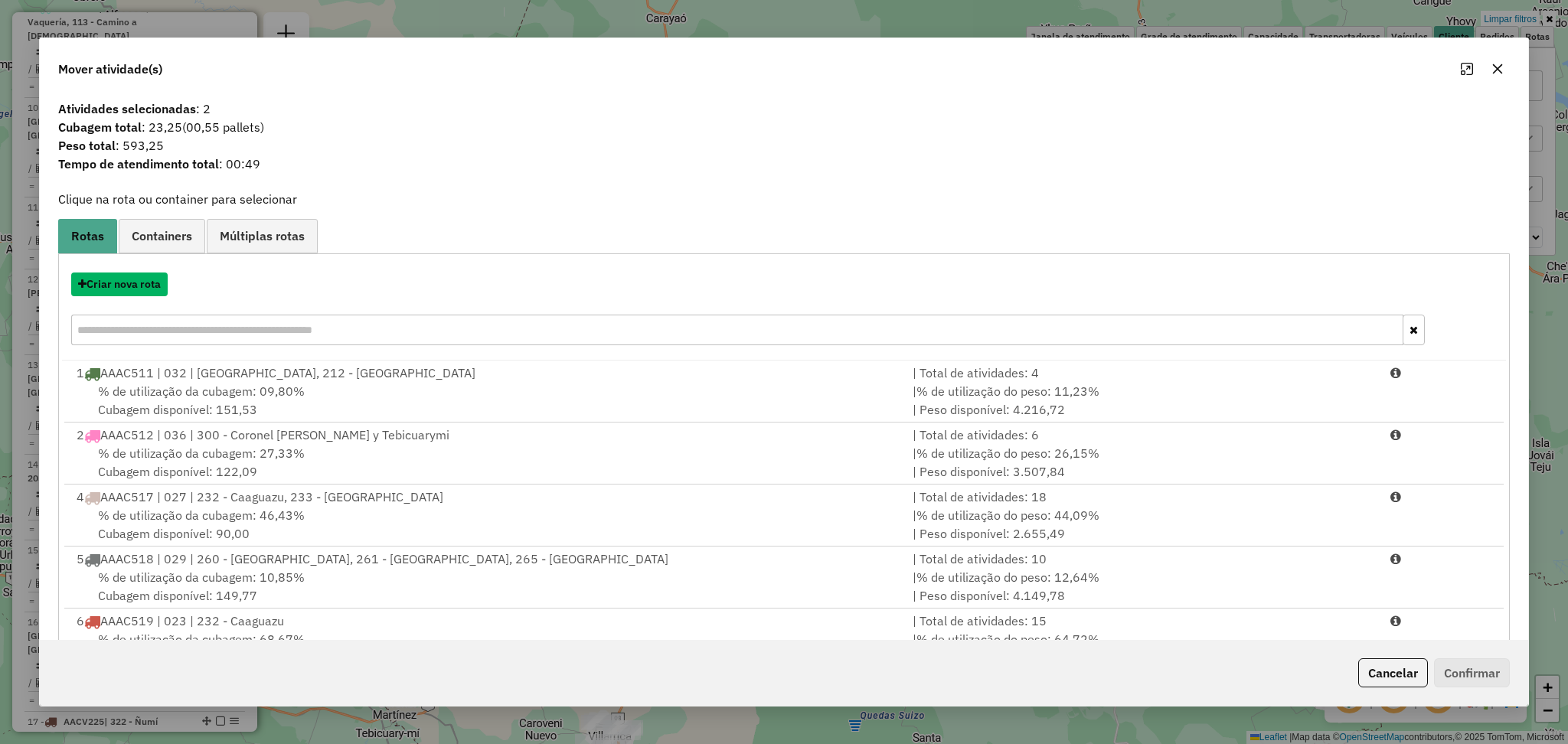
click at [118, 295] on button "Criar nova rota" at bounding box center [119, 284] width 96 height 23
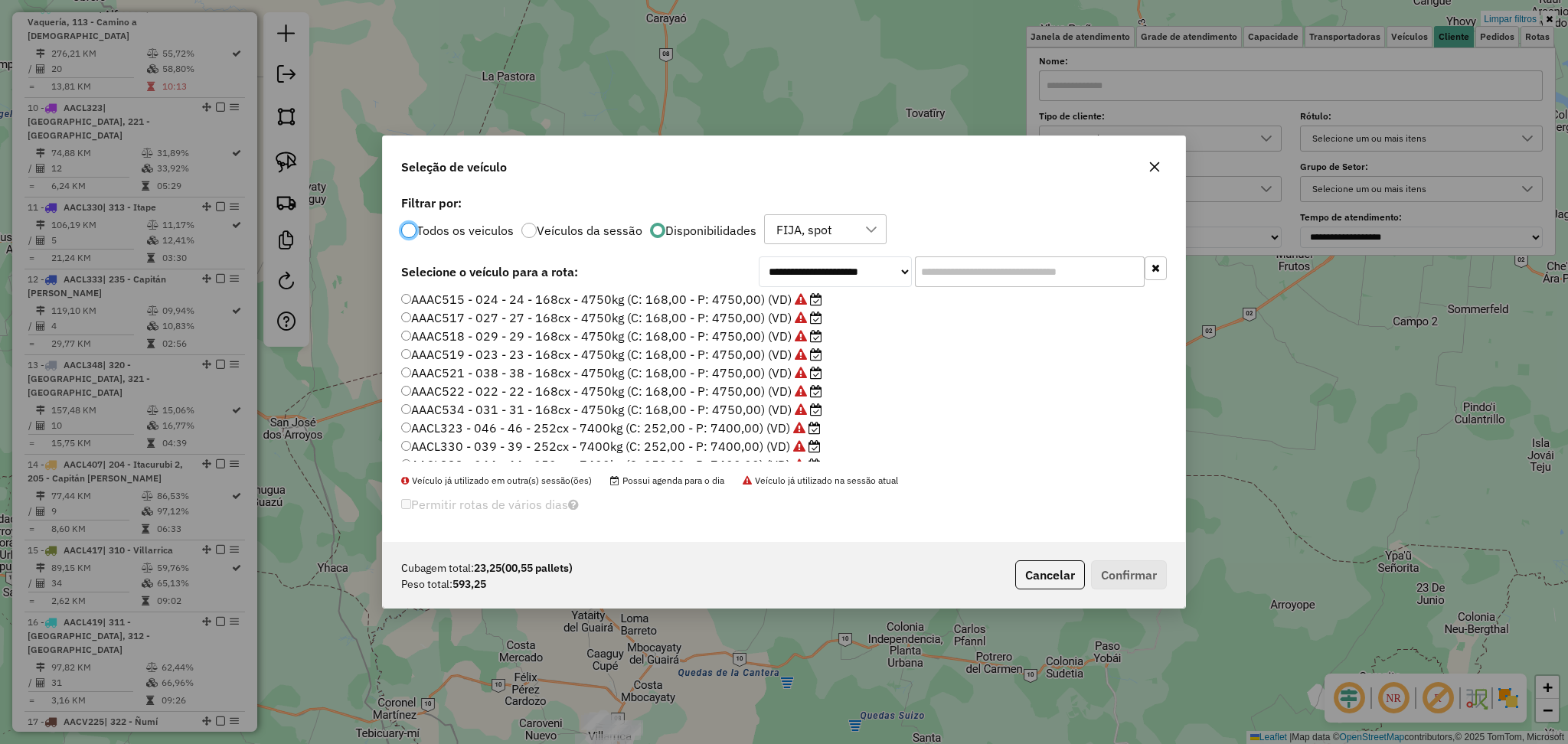
scroll to position [102, 0]
click at [713, 362] on label "AAAC534 - 031 - 31 - 168cx - 4750kg (C: 168,00 - P: 4750,00) (VD)" at bounding box center [611, 365] width 421 height 18
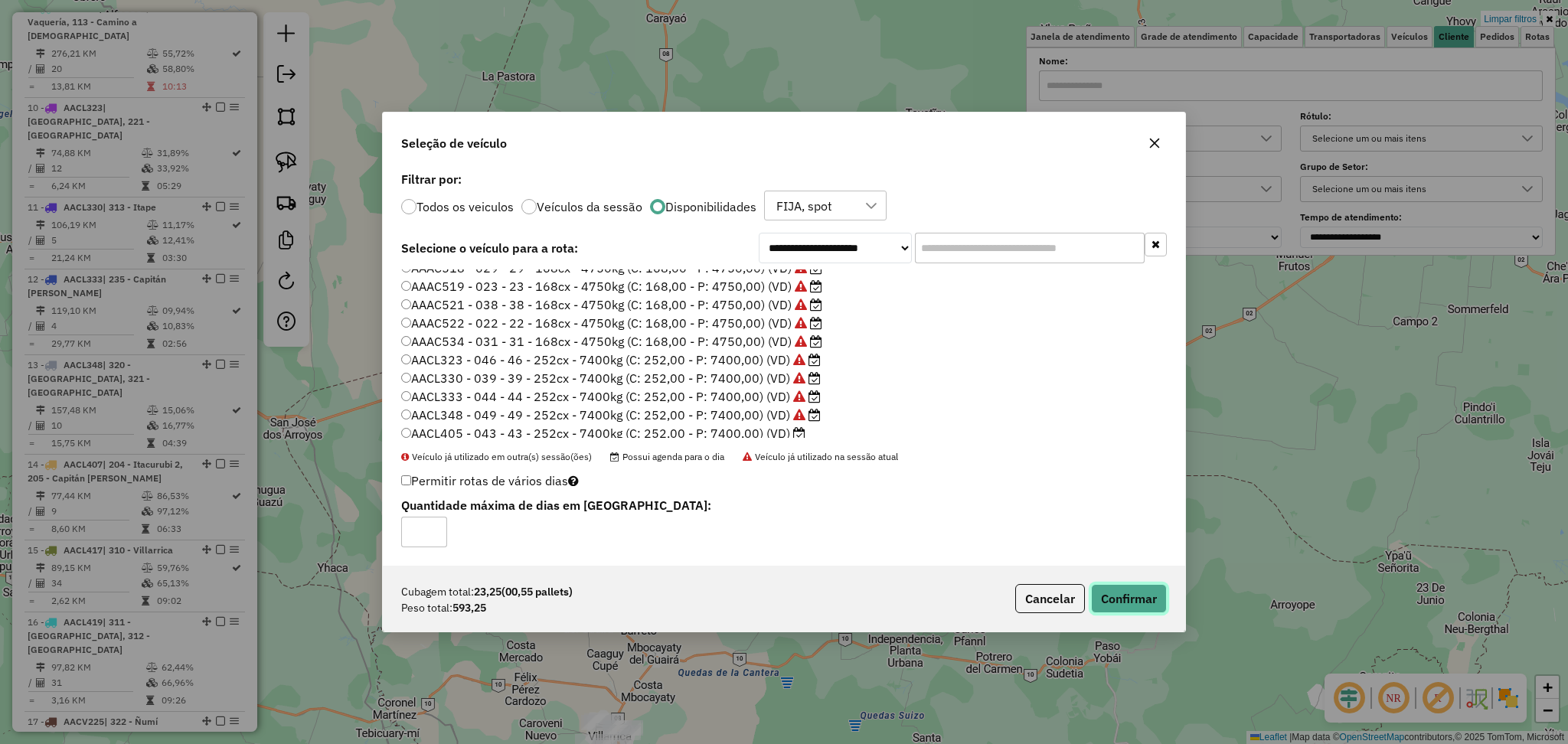
click at [1160, 593] on button "Confirmar" at bounding box center [1129, 598] width 75 height 29
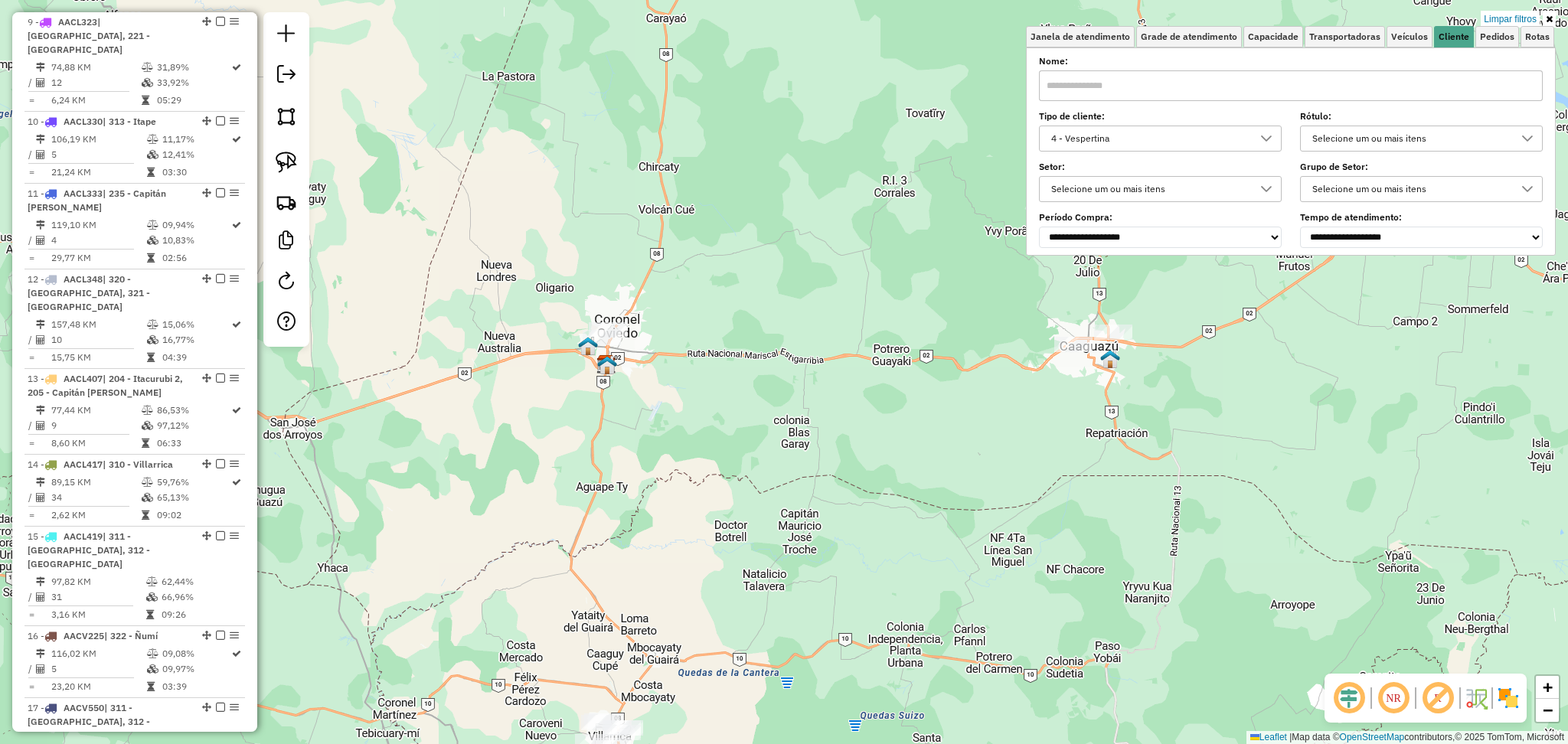
scroll to position [1218, 0]
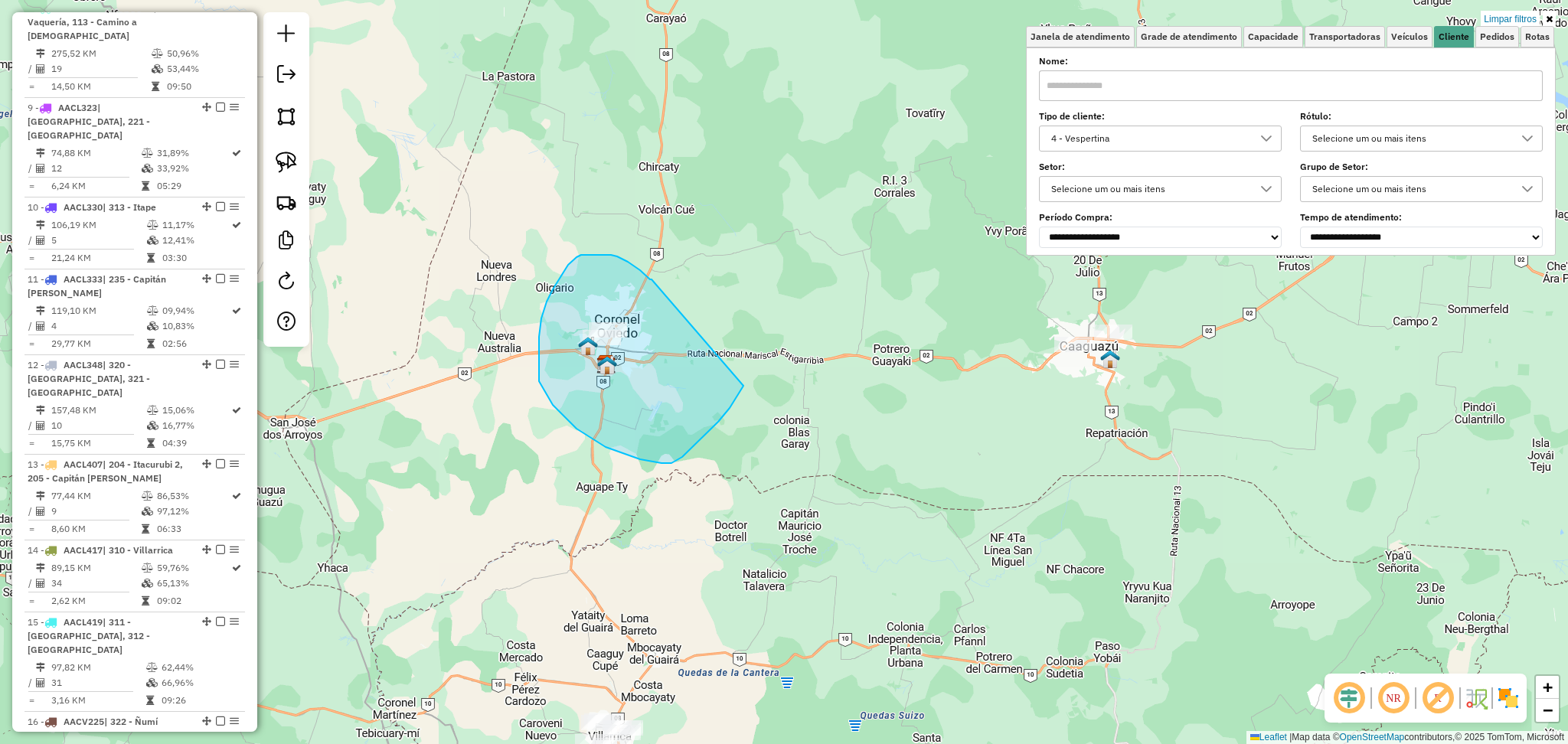
drag, startPoint x: 651, startPoint y: 279, endPoint x: 745, endPoint y: 382, distance: 139.4
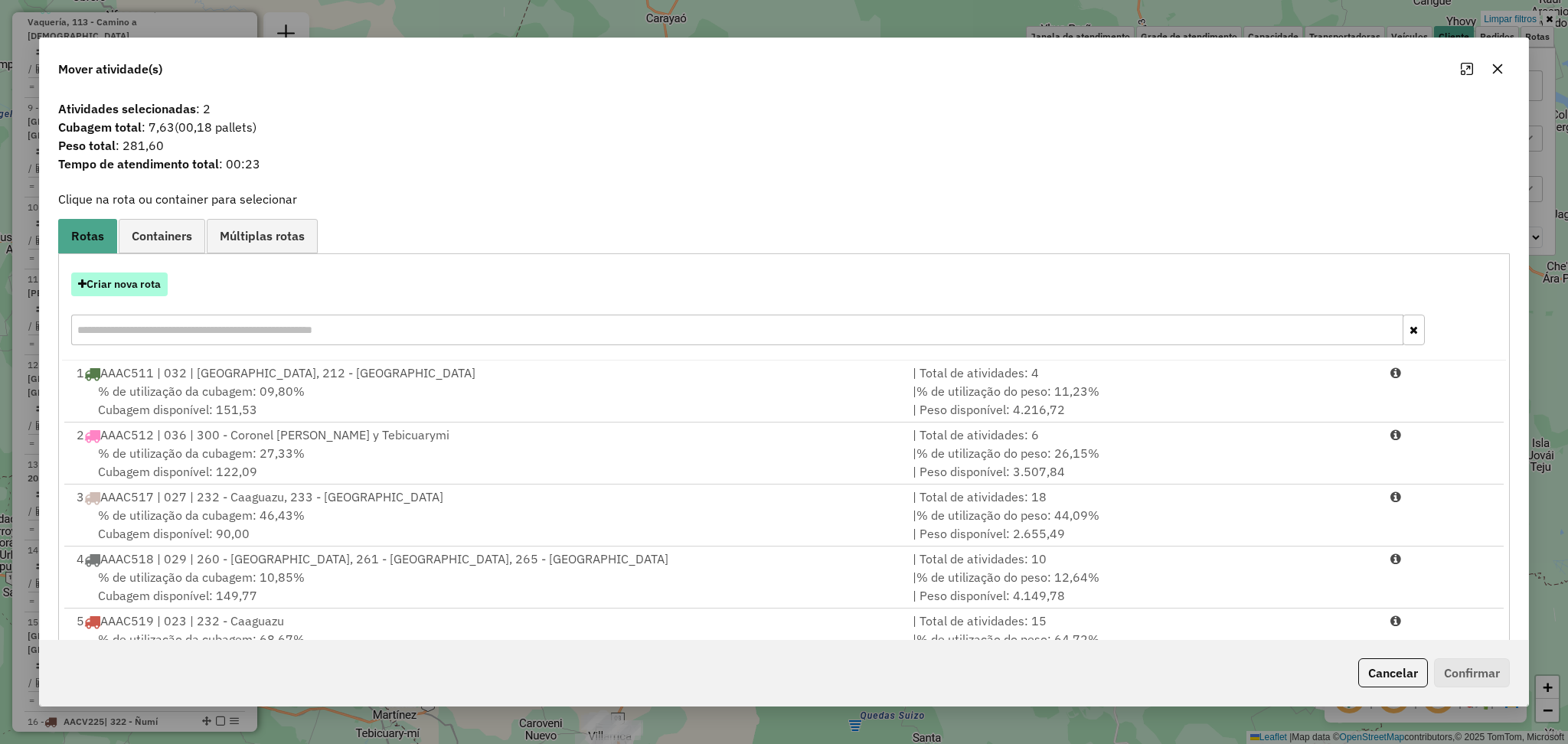
click at [137, 284] on button "Criar nova rota" at bounding box center [119, 284] width 96 height 23
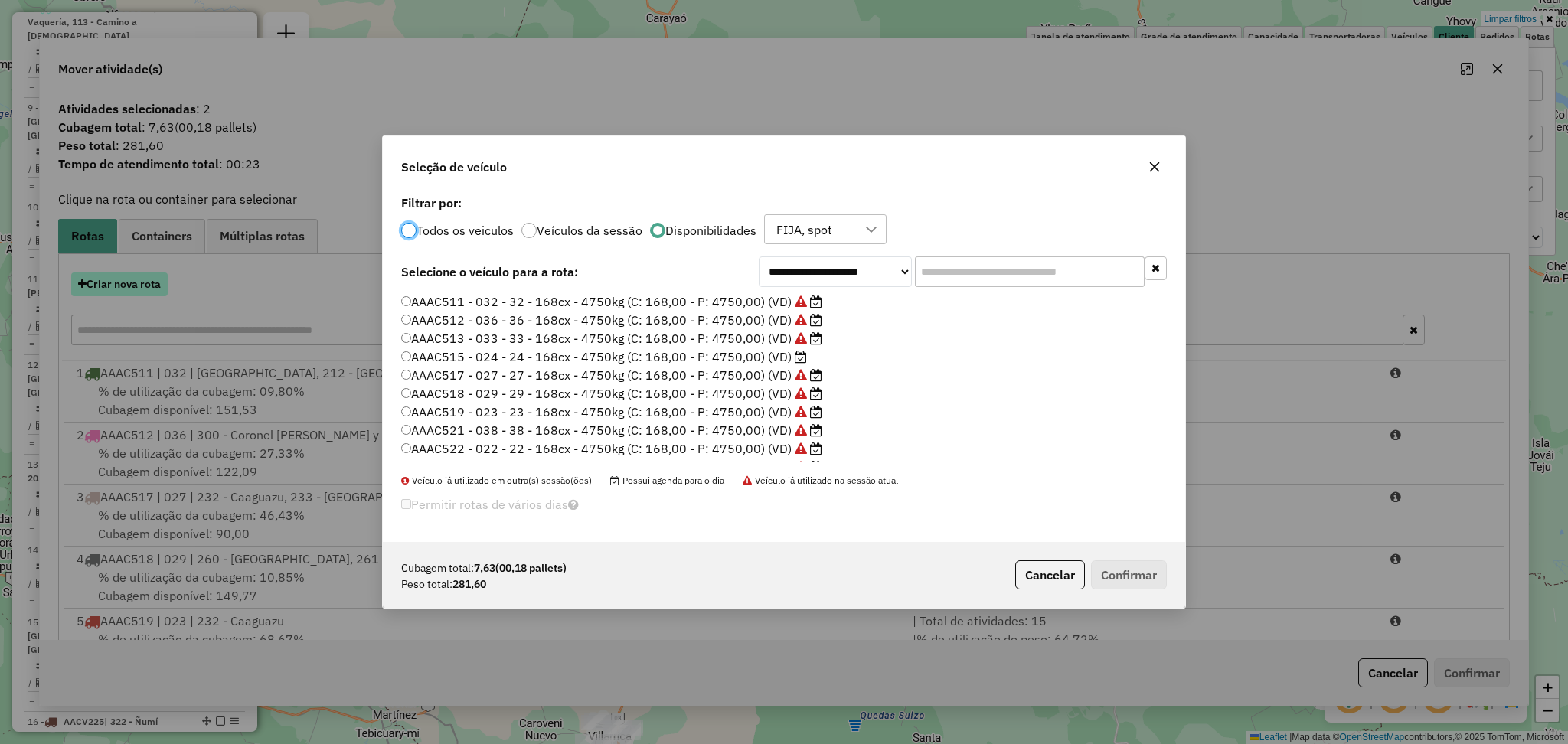
scroll to position [7, 4]
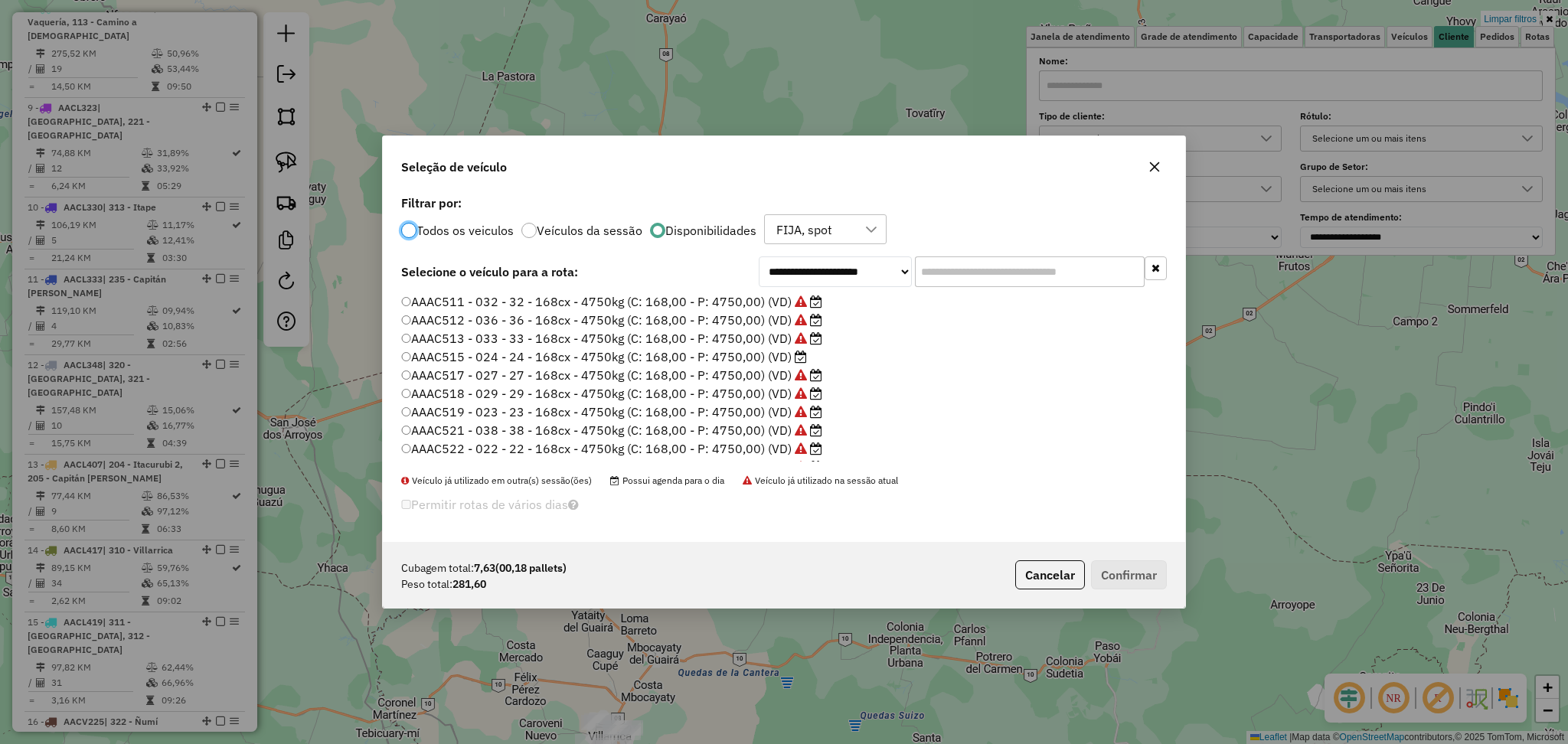
click at [773, 355] on label "AAAC515 - 024 - 24 - 168cx - 4750kg (C: 168,00 - P: 4750,00) (VD)" at bounding box center [604, 357] width 406 height 18
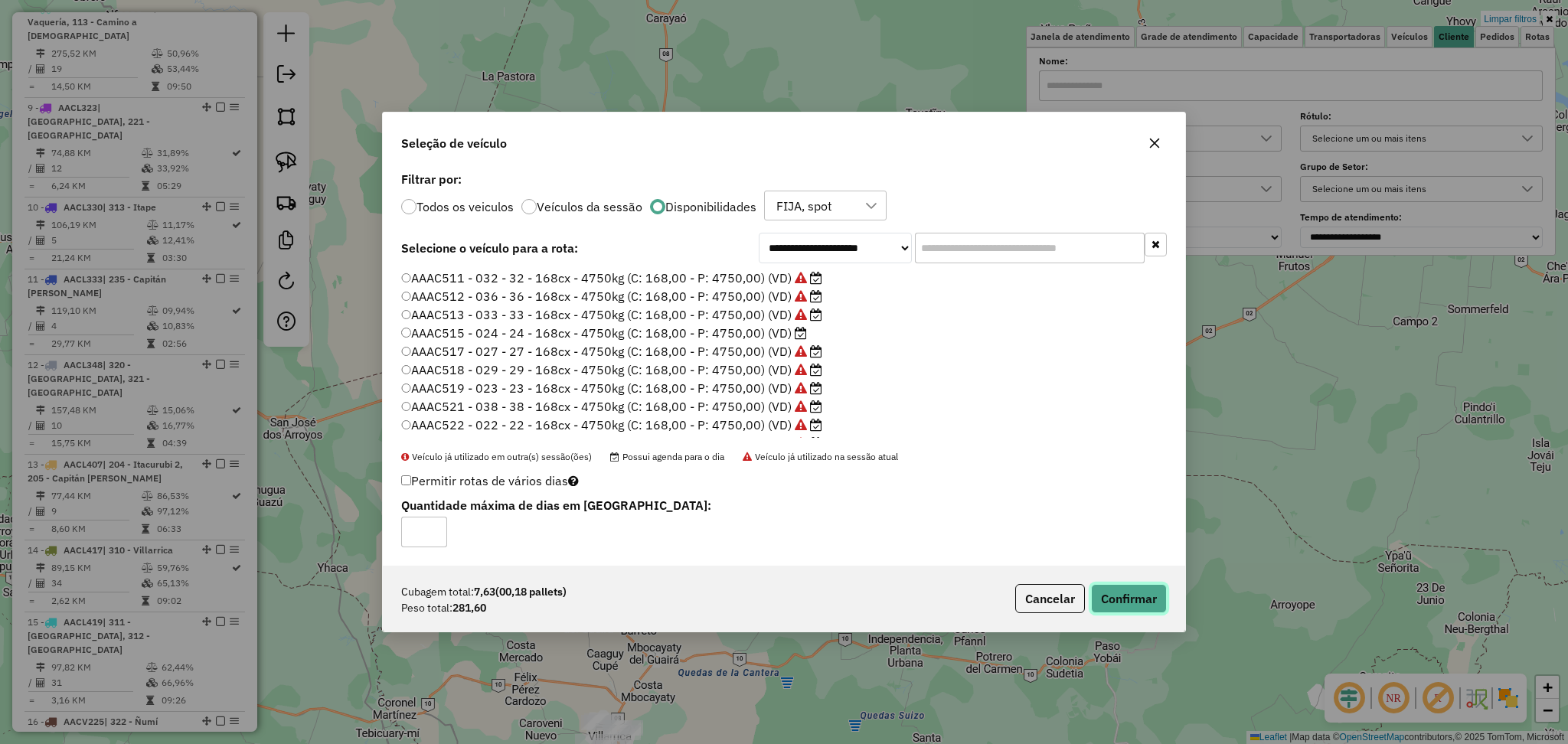
click at [1138, 591] on button "Confirmar" at bounding box center [1129, 598] width 75 height 29
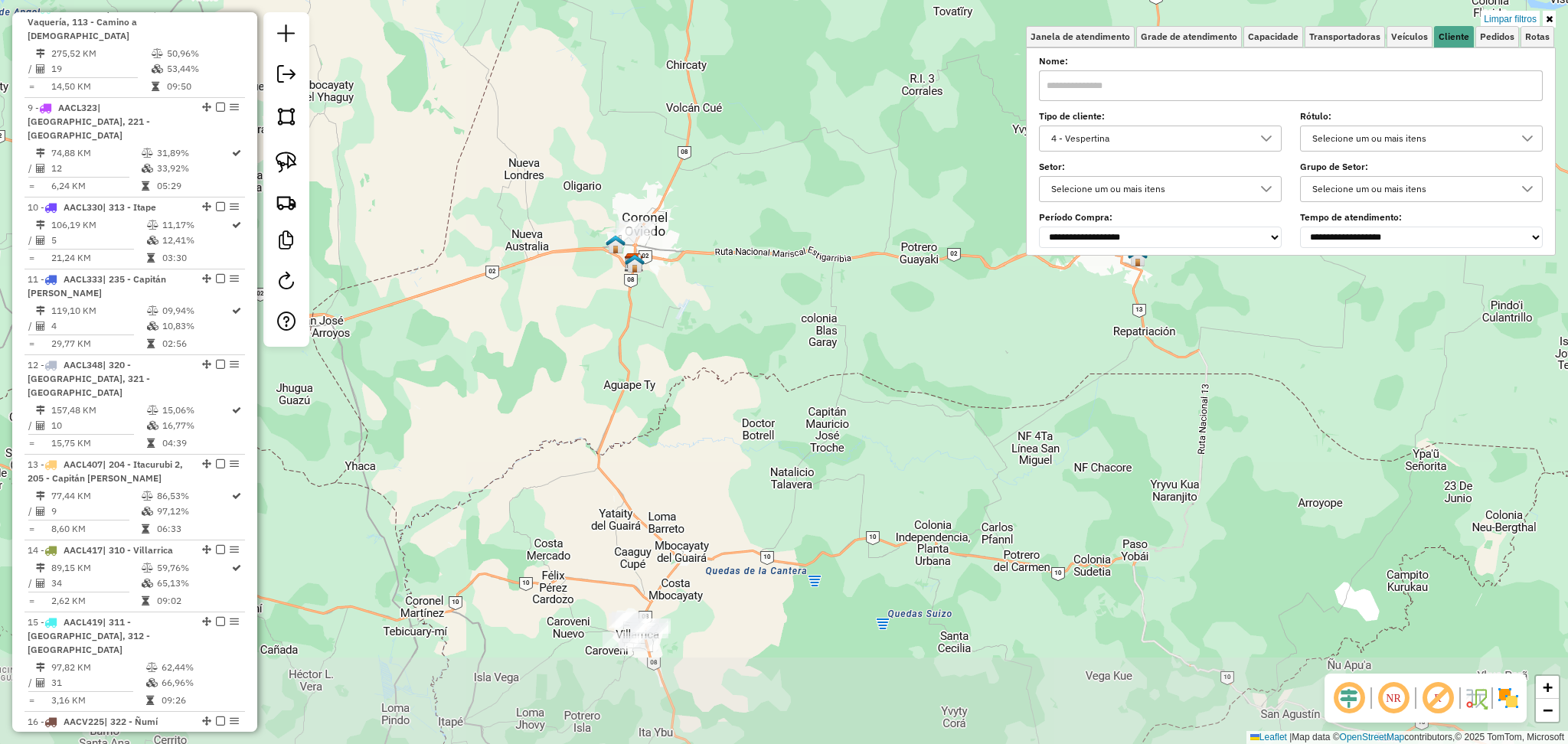
drag, startPoint x: 724, startPoint y: 644, endPoint x: 754, endPoint y: 539, distance: 109.2
click at [754, 539] on div "Limpar filtros Janela de atendimento Grade de atendimento Capacidade Transporta…" at bounding box center [784, 372] width 1568 height 744
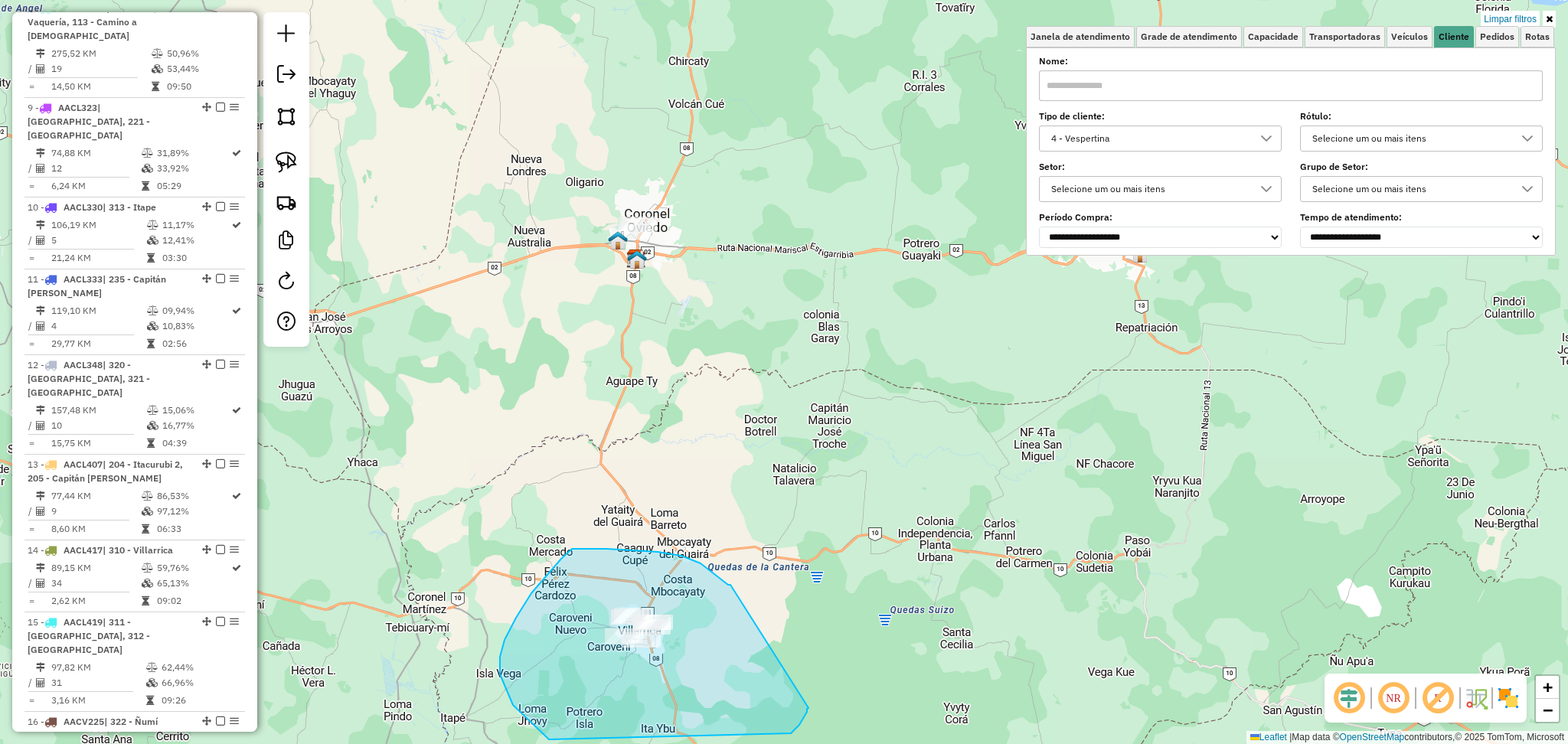
drag, startPoint x: 731, startPoint y: 585, endPoint x: 809, endPoint y: 708, distance: 145.6
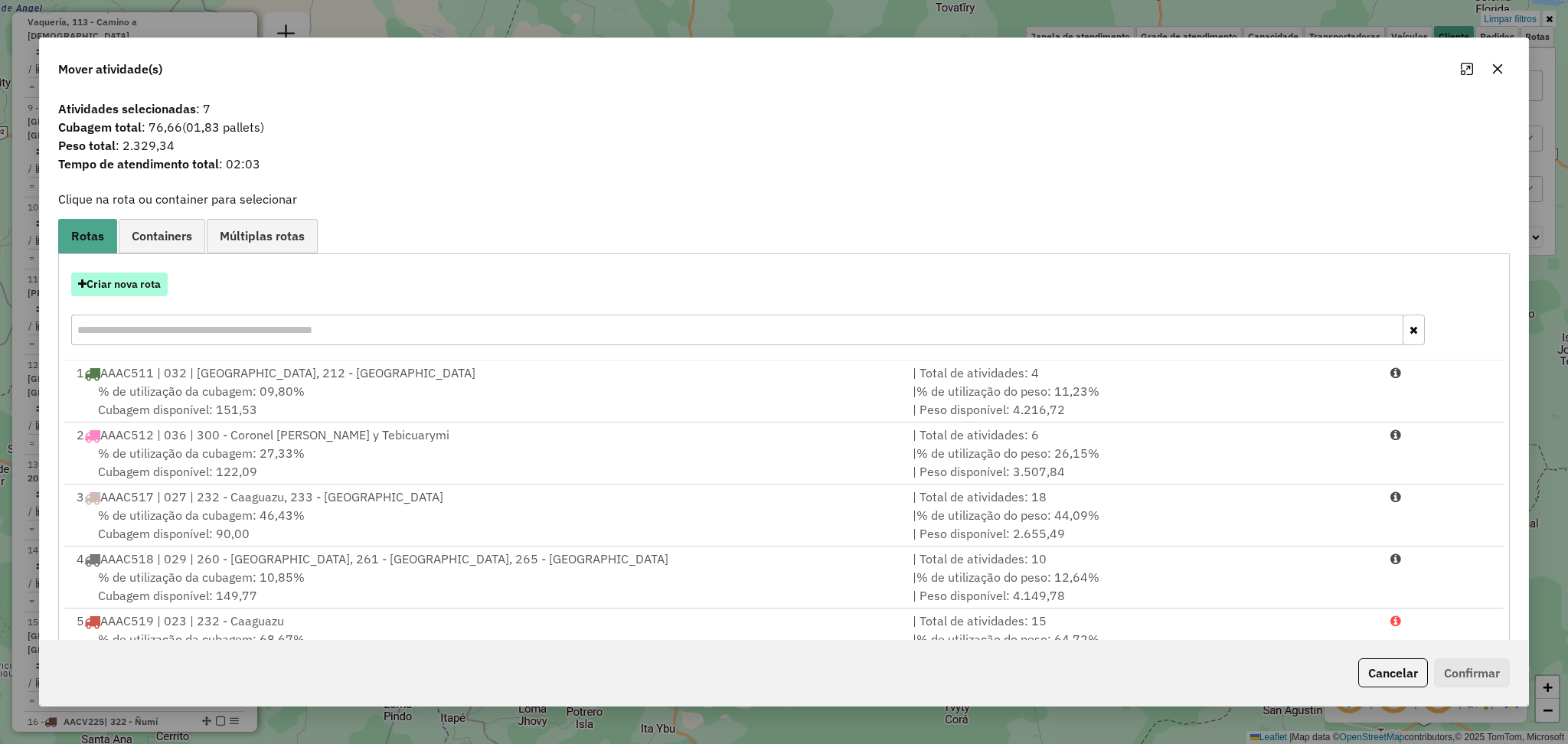
click at [146, 279] on button "Criar nova rota" at bounding box center [119, 284] width 96 height 23
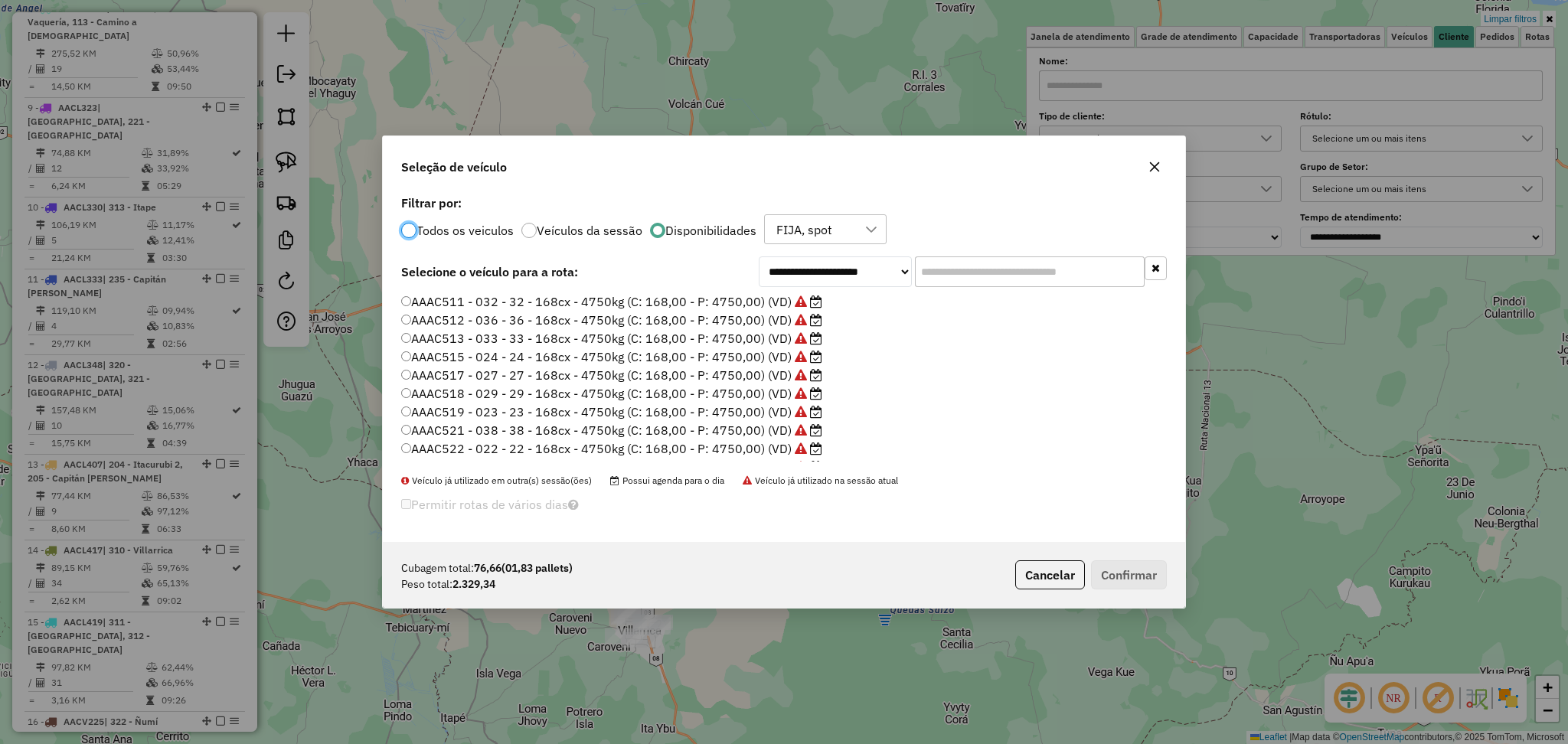
click at [719, 330] on label "AAAC513 - 033 - 33 - 168cx - 4750kg (C: 168,00 - P: 4750,00) (VD)" at bounding box center [611, 338] width 421 height 18
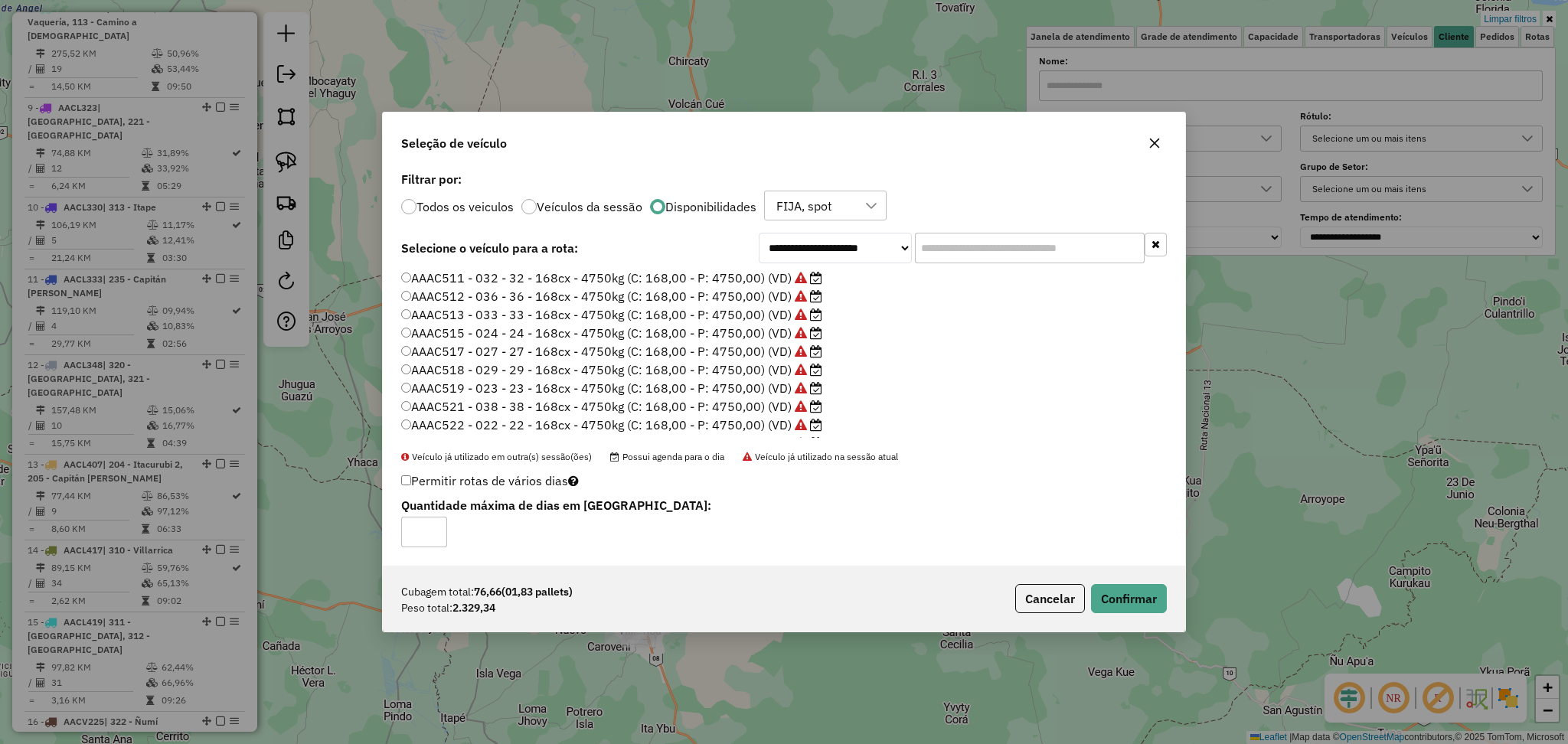
click at [1112, 582] on div "Cubagem total: 76,66 (01,83 pallets) Peso total: 2.329,34 Cancelar Confirmar" at bounding box center [784, 598] width 802 height 66
click at [1112, 603] on button "Confirmar" at bounding box center [1129, 598] width 75 height 29
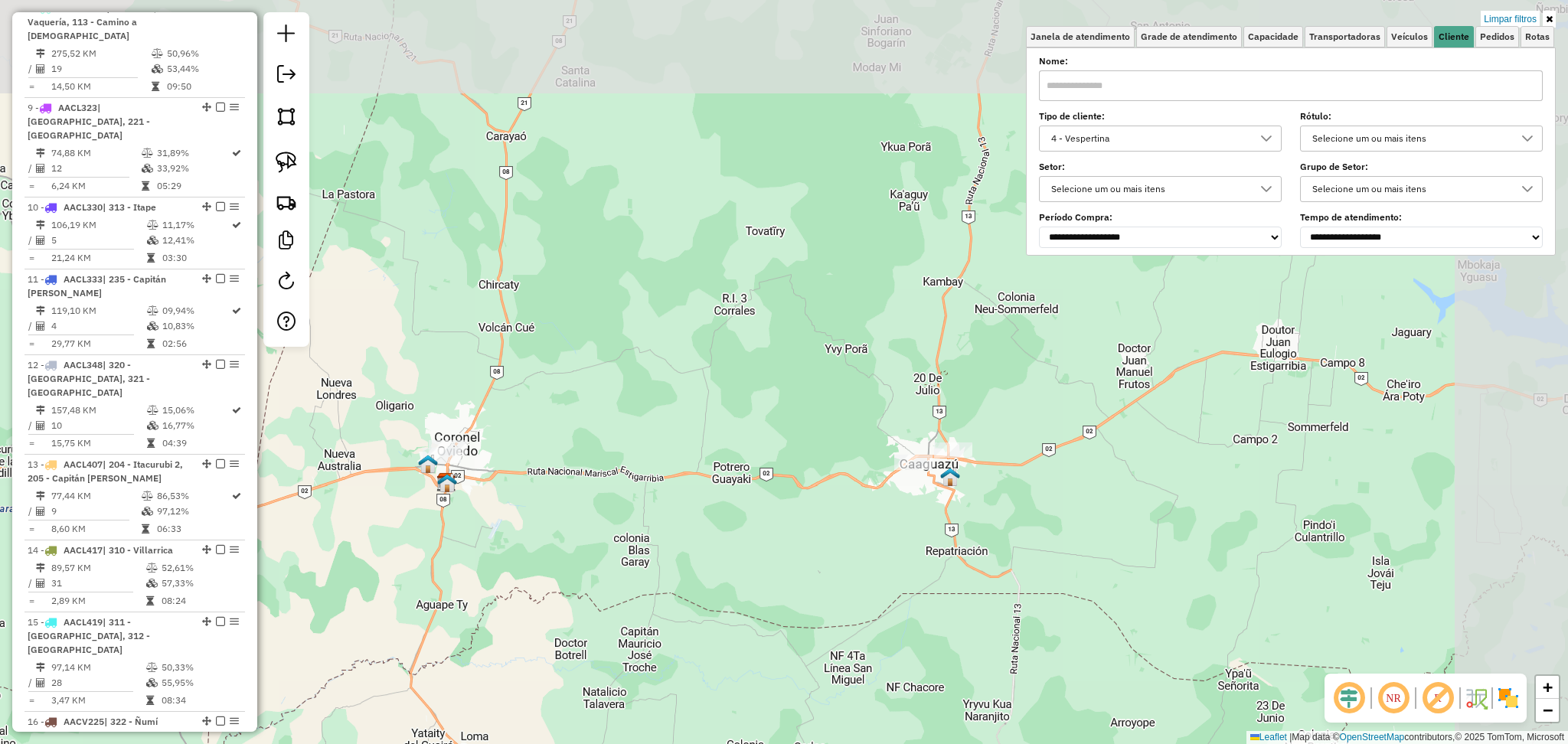
drag, startPoint x: 815, startPoint y: 448, endPoint x: 416, endPoint y: 692, distance: 467.7
click at [520, 687] on div "Limpar filtros Janela de atendimento Grade de atendimento Capacidade Transporta…" at bounding box center [784, 372] width 1568 height 744
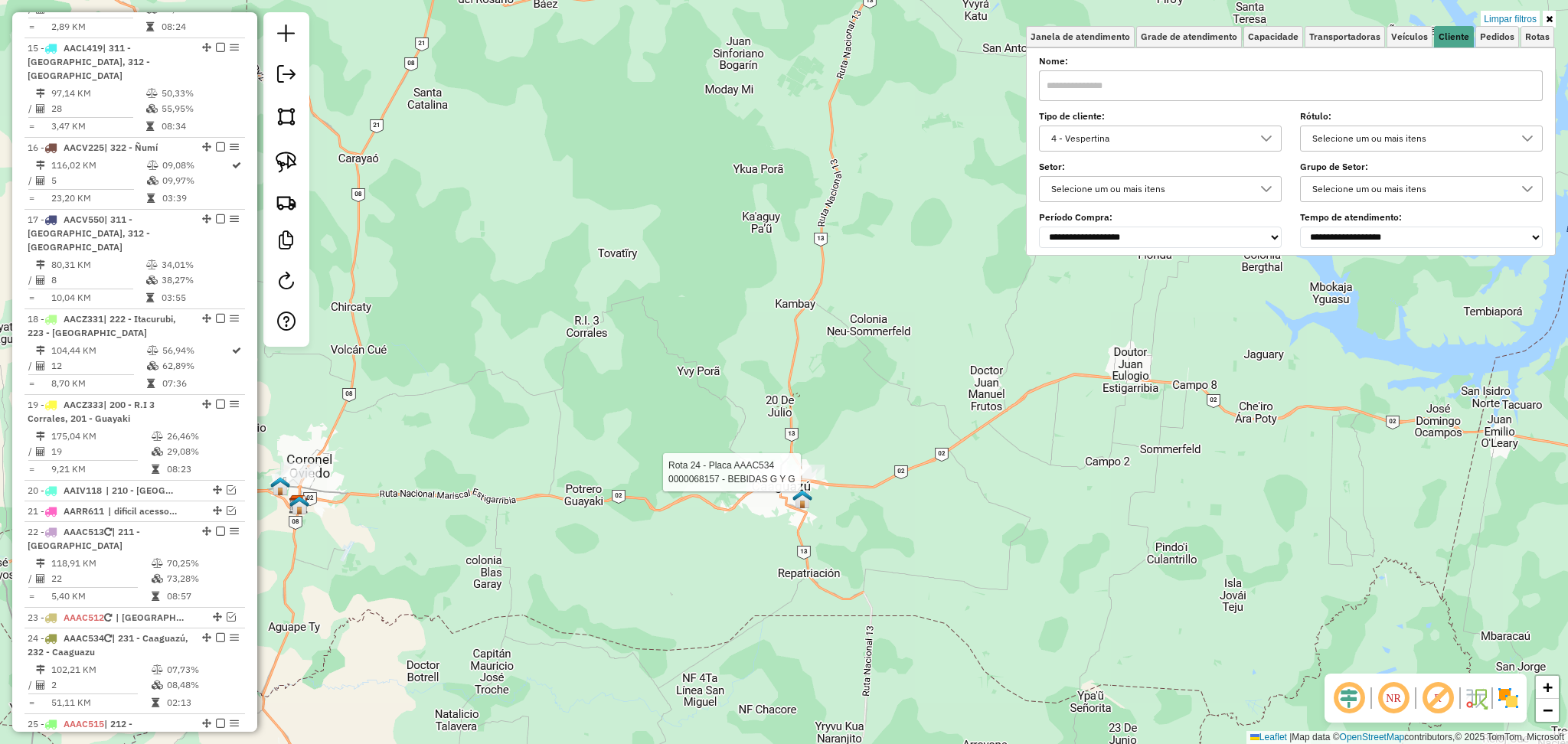
select select "**********"
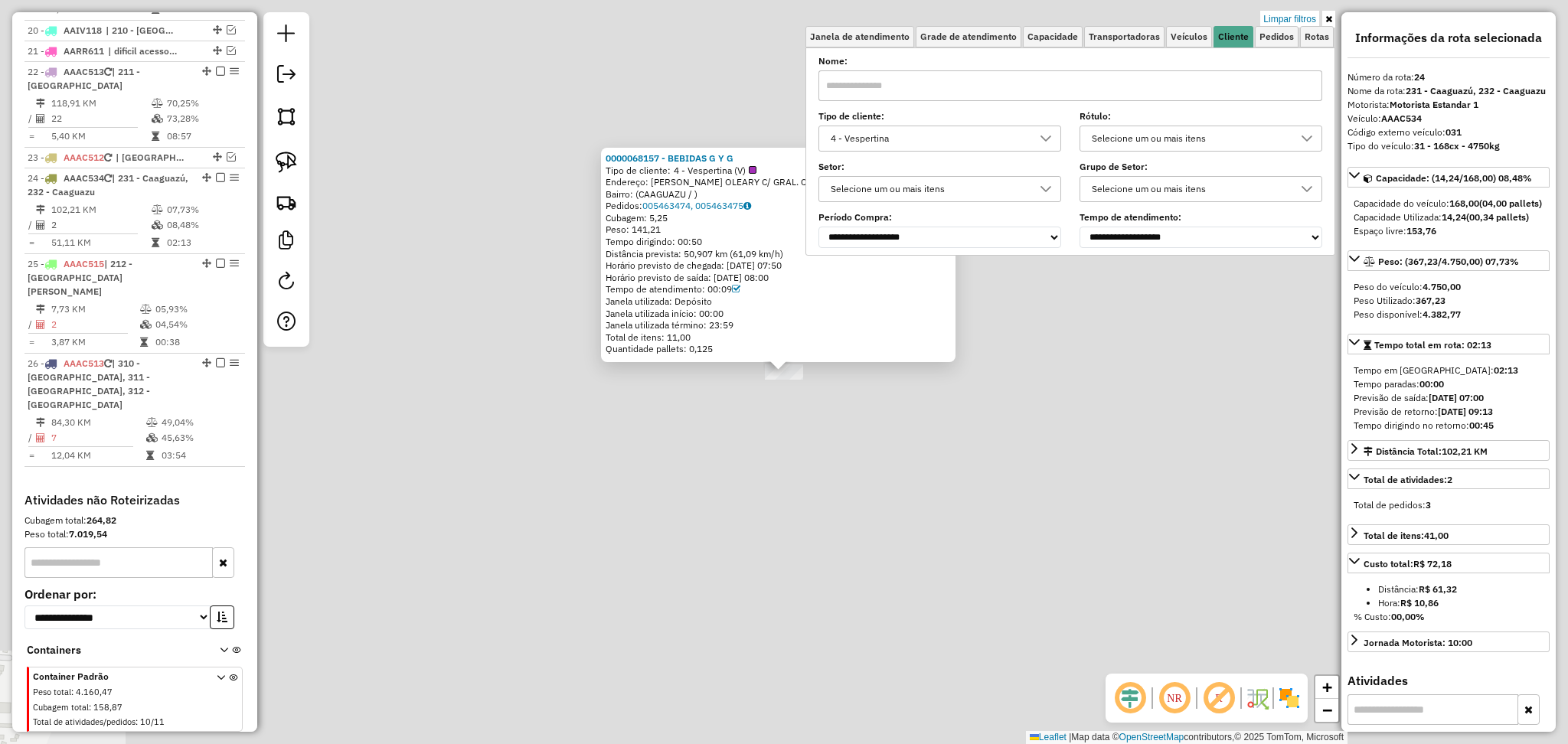
scroll to position [2367, 0]
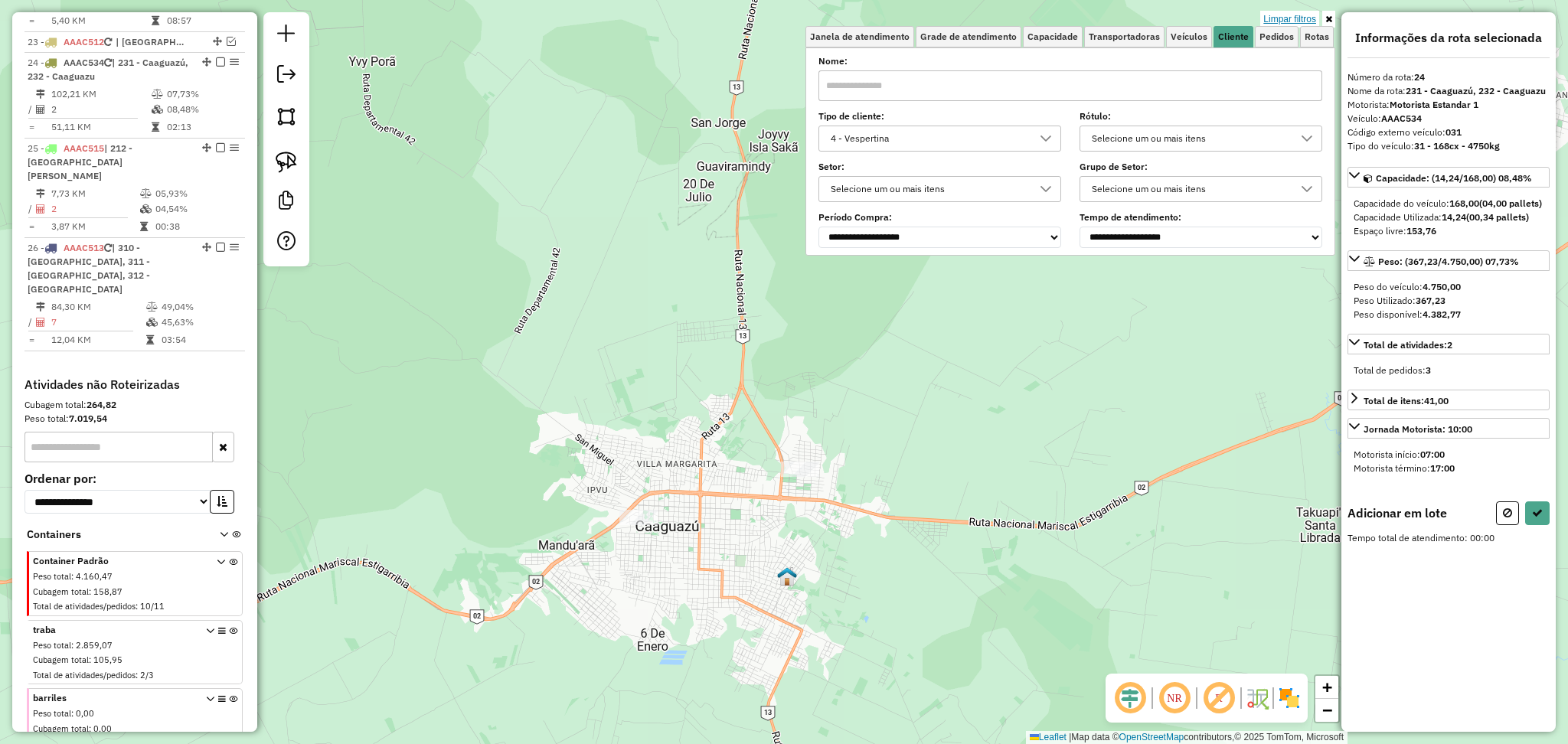
click at [1300, 18] on link "Limpar filtros" at bounding box center [1289, 19] width 59 height 17
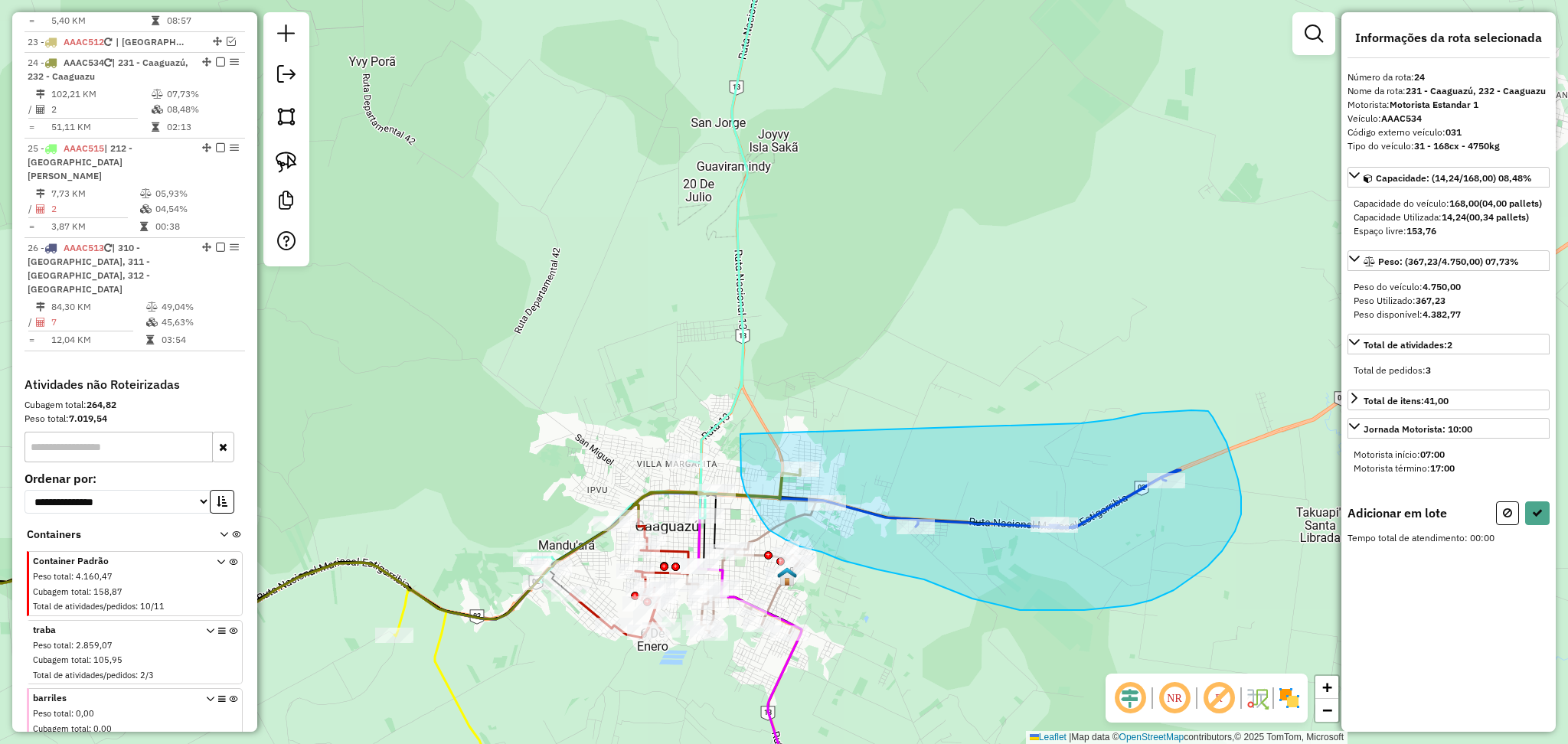
drag, startPoint x: 1081, startPoint y: 423, endPoint x: 740, endPoint y: 434, distance: 341.2
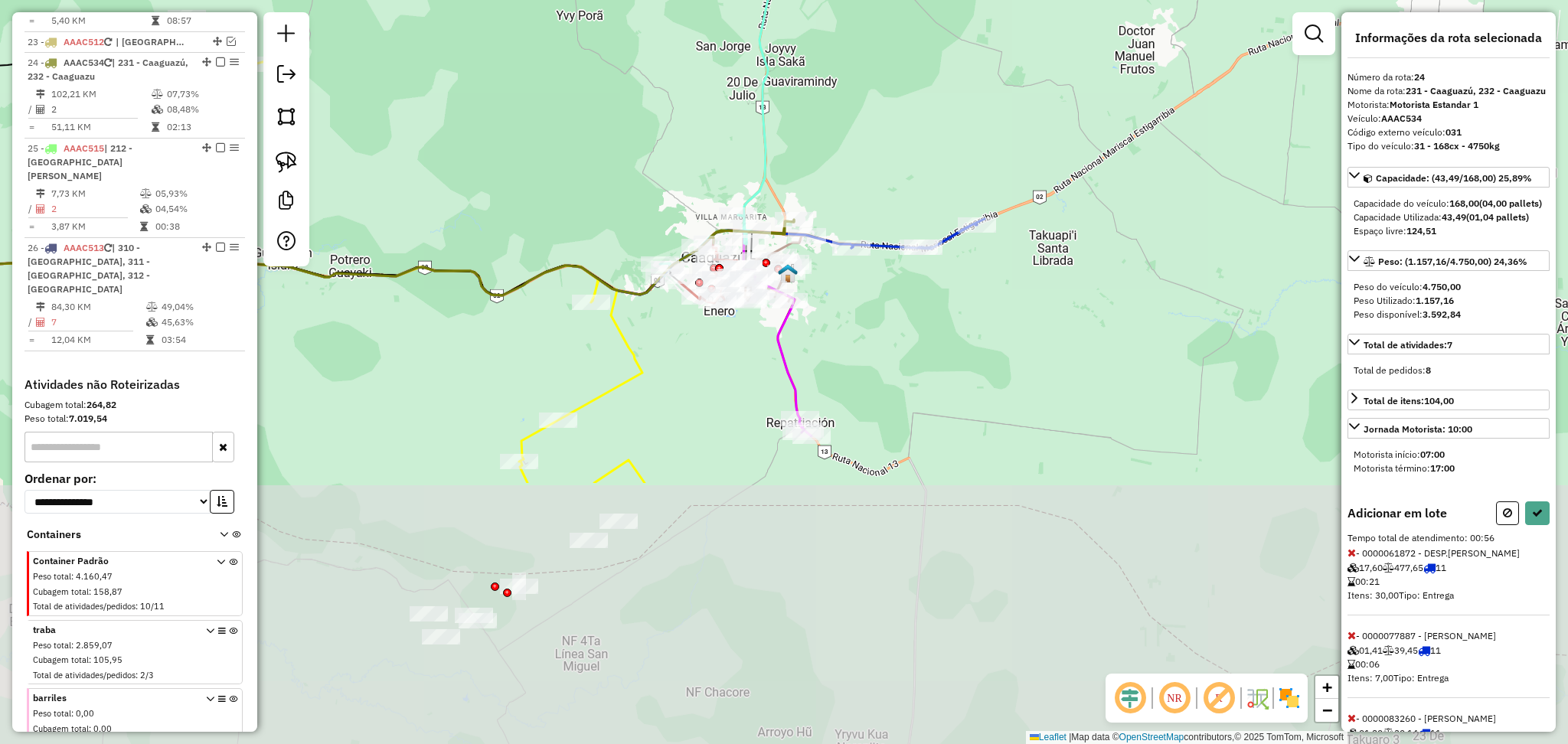
drag, startPoint x: 914, startPoint y: 704, endPoint x: 866, endPoint y: 363, distance: 344.4
click at [866, 363] on div "Janela de atendimento Grade de atendimento Capacidade Transportadoras Veículos …" at bounding box center [784, 372] width 1568 height 744
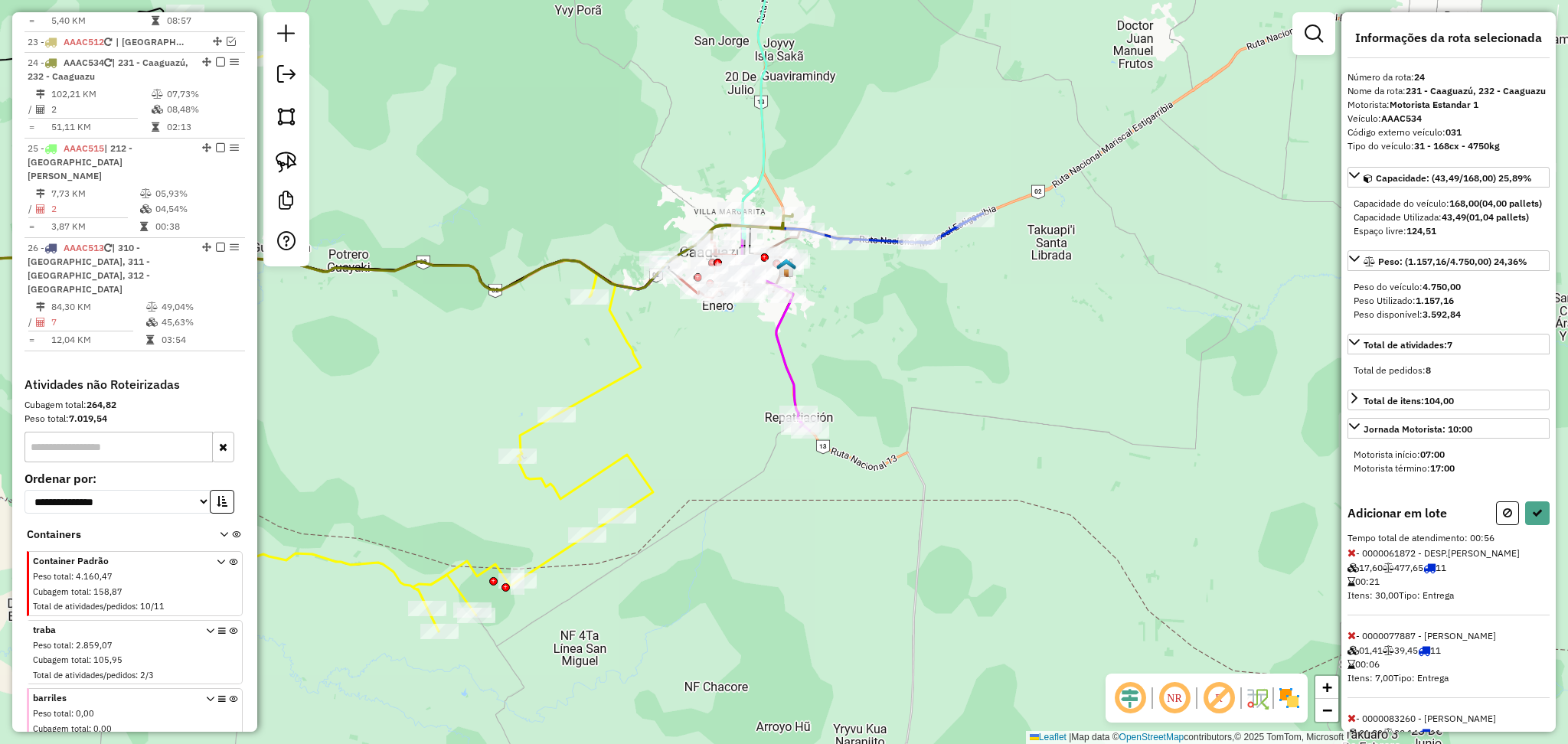
click at [783, 369] on icon at bounding box center [323, 325] width 960 height 202
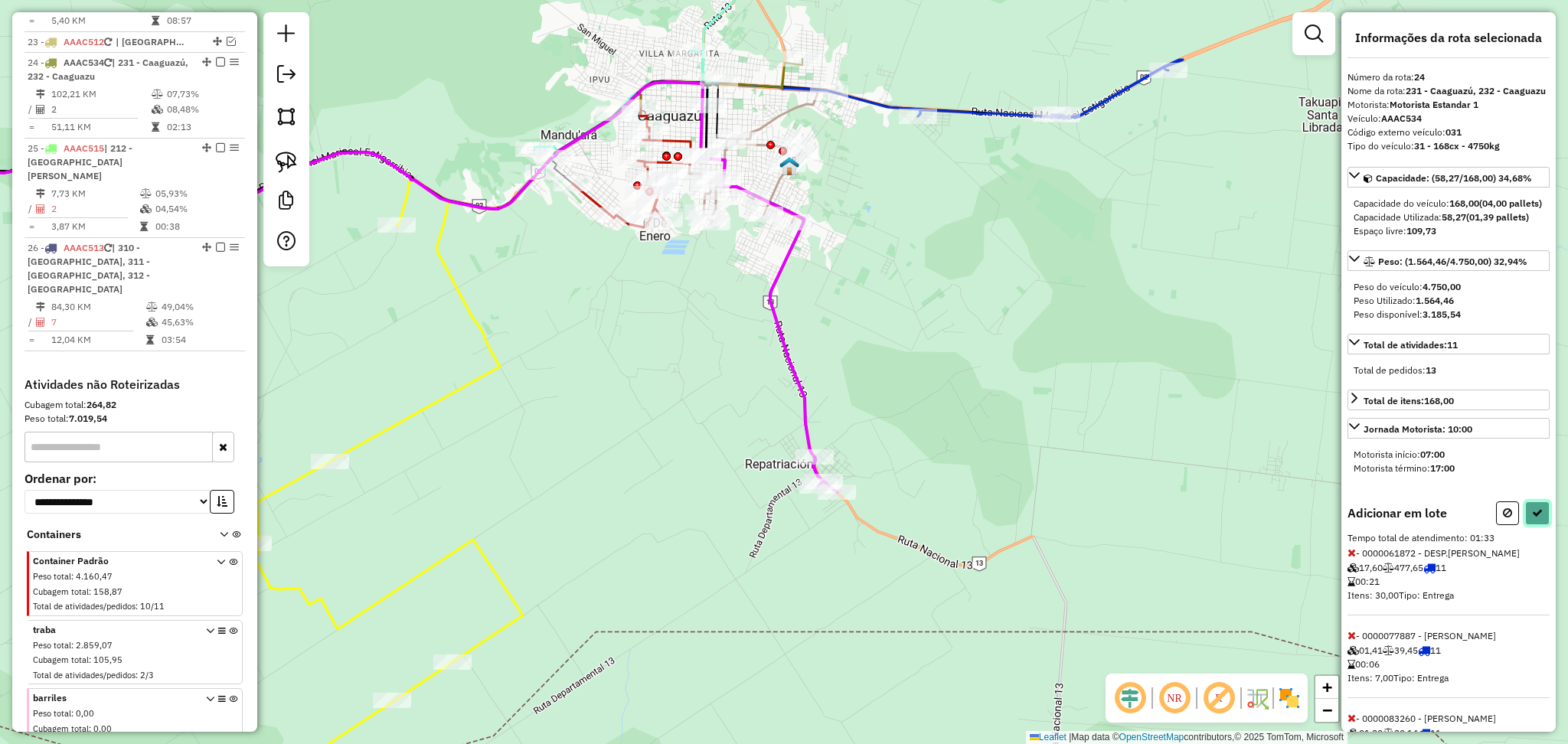
click at [1537, 518] on icon at bounding box center [1537, 513] width 11 height 11
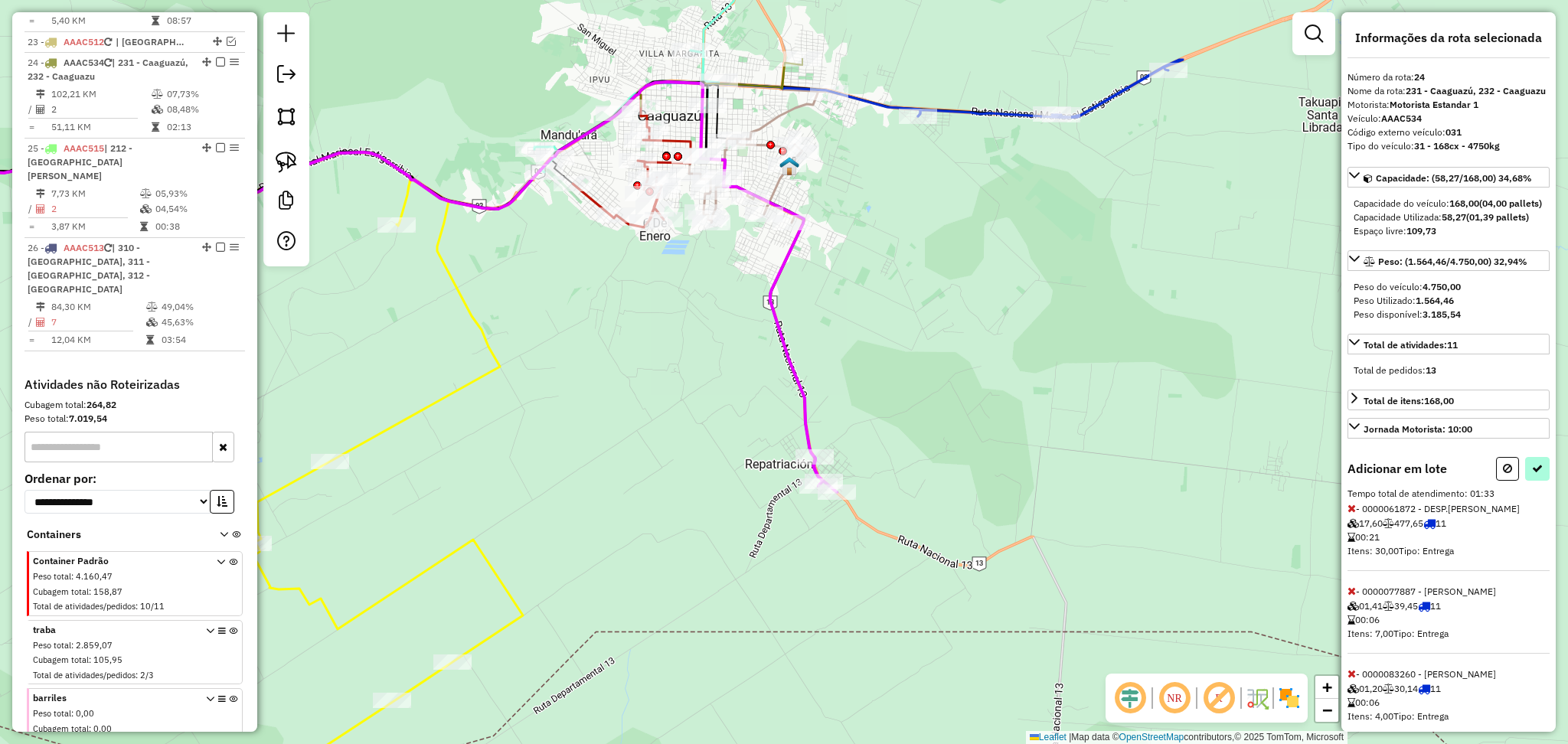
select select "**********"
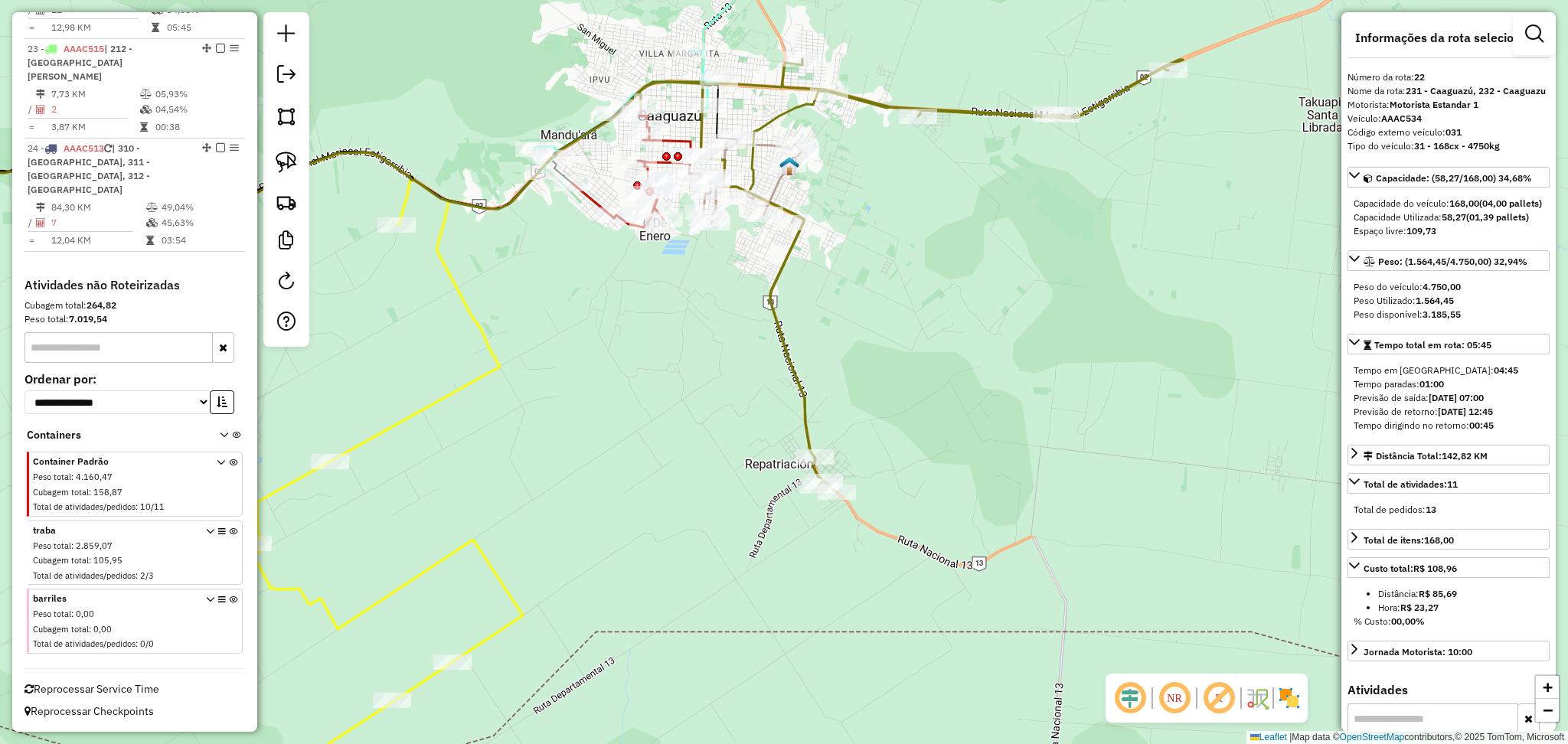
scroll to position [2195, 0]
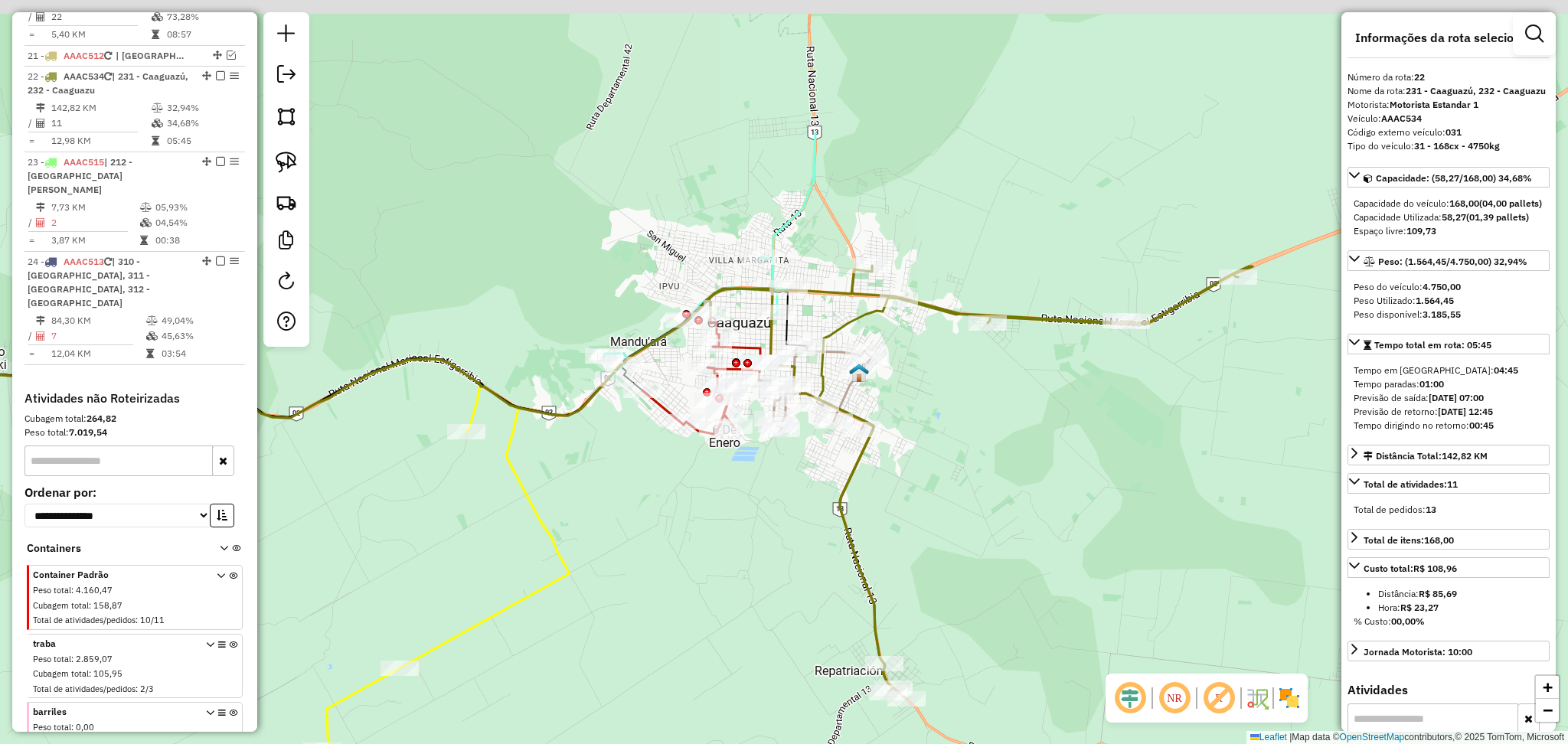
drag, startPoint x: 855, startPoint y: 321, endPoint x: 926, endPoint y: 527, distance: 217.9
click at [926, 527] on div "Janela de atendimento Grade de atendimento Capacidade Transportadoras Veículos …" at bounding box center [784, 372] width 1568 height 744
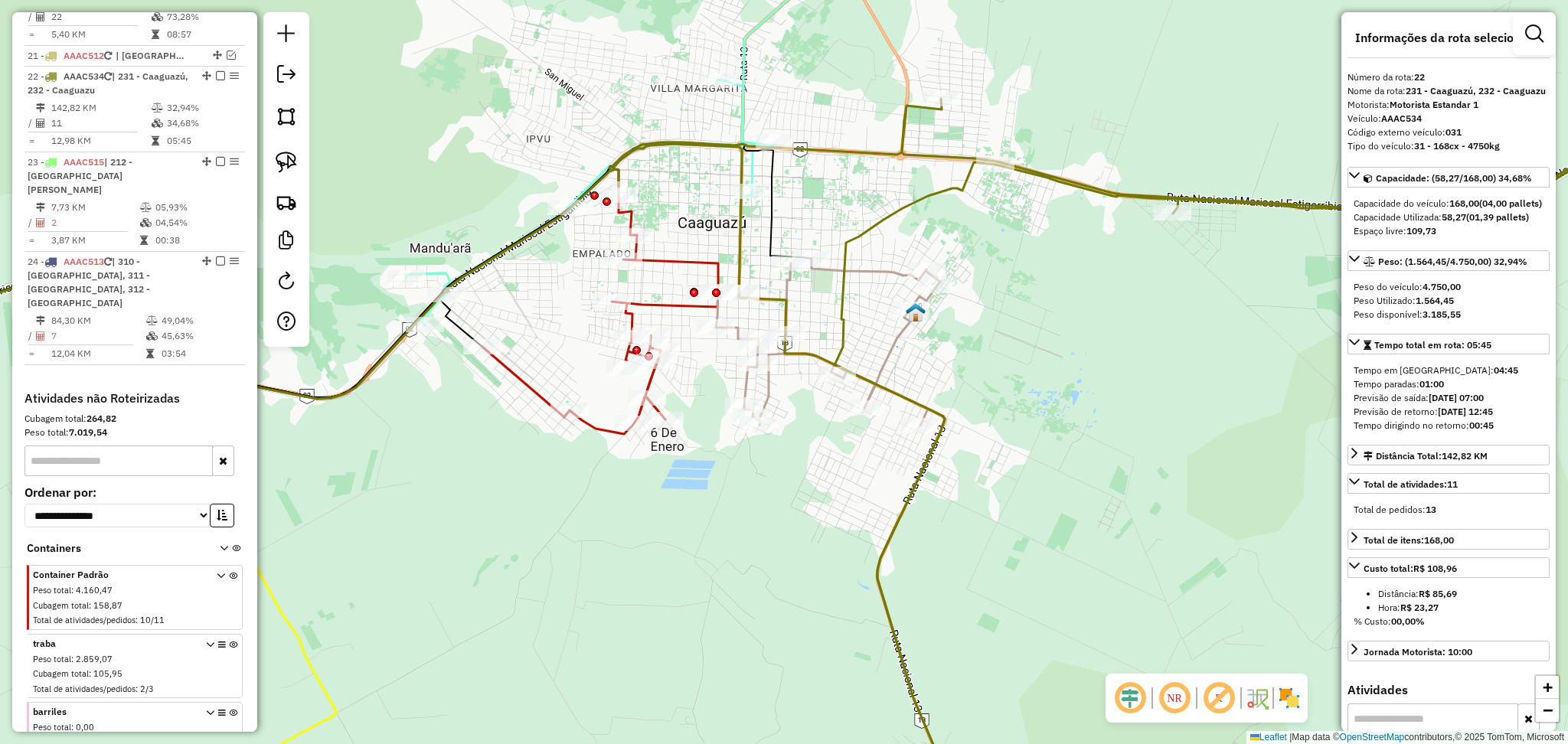
click at [898, 347] on icon at bounding box center [828, 342] width 225 height 167
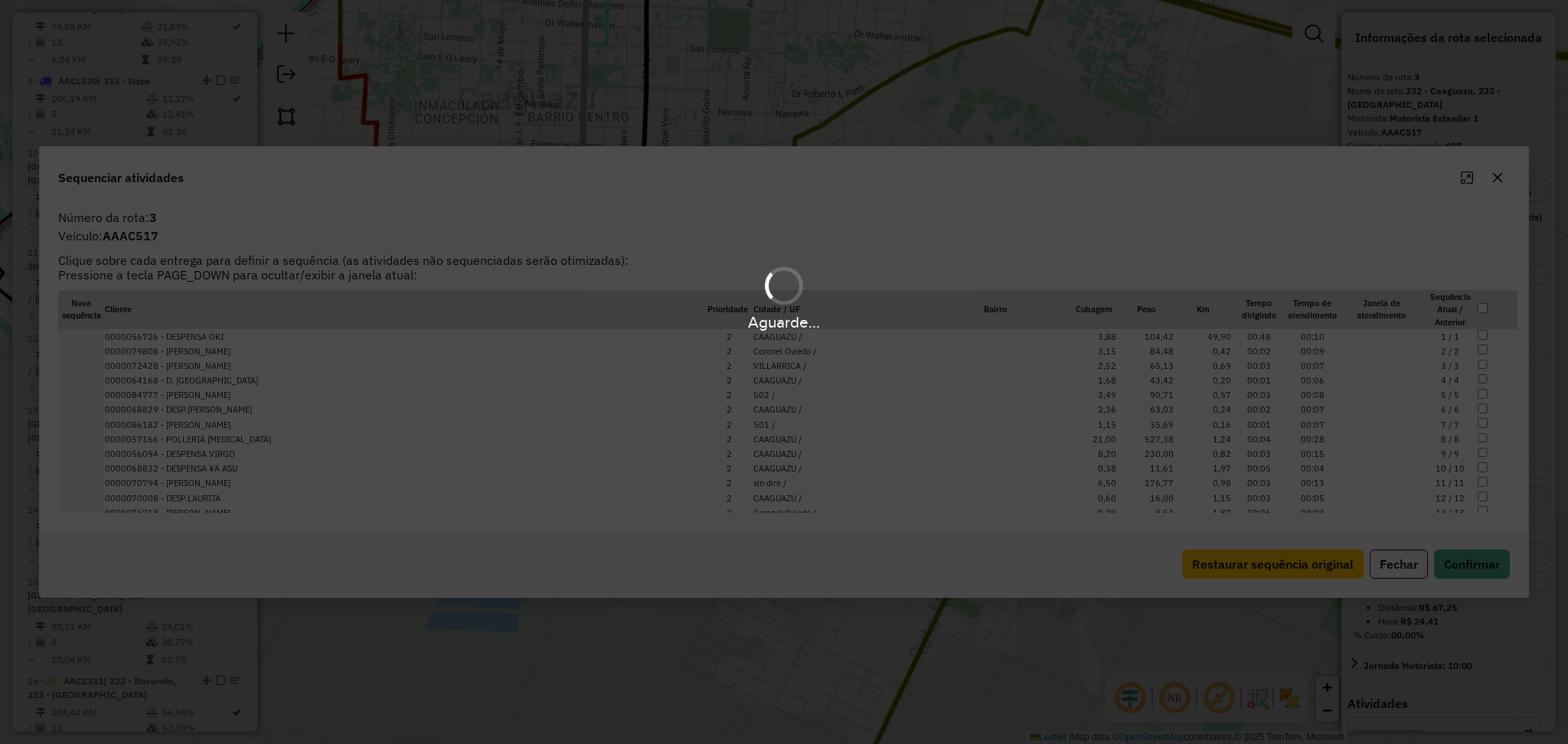
scroll to position [774, 0]
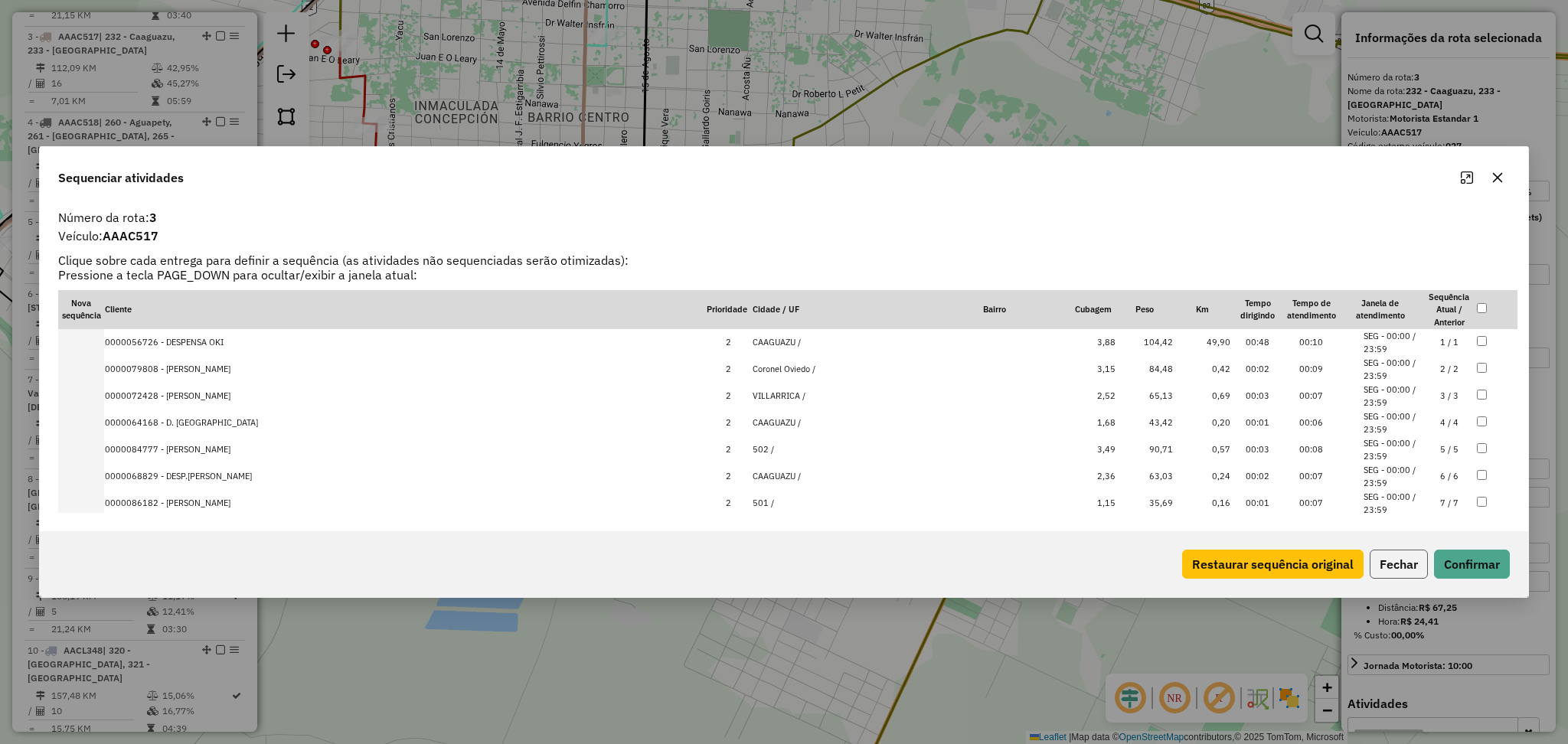
click at [1388, 577] on button "Fechar" at bounding box center [1398, 564] width 58 height 29
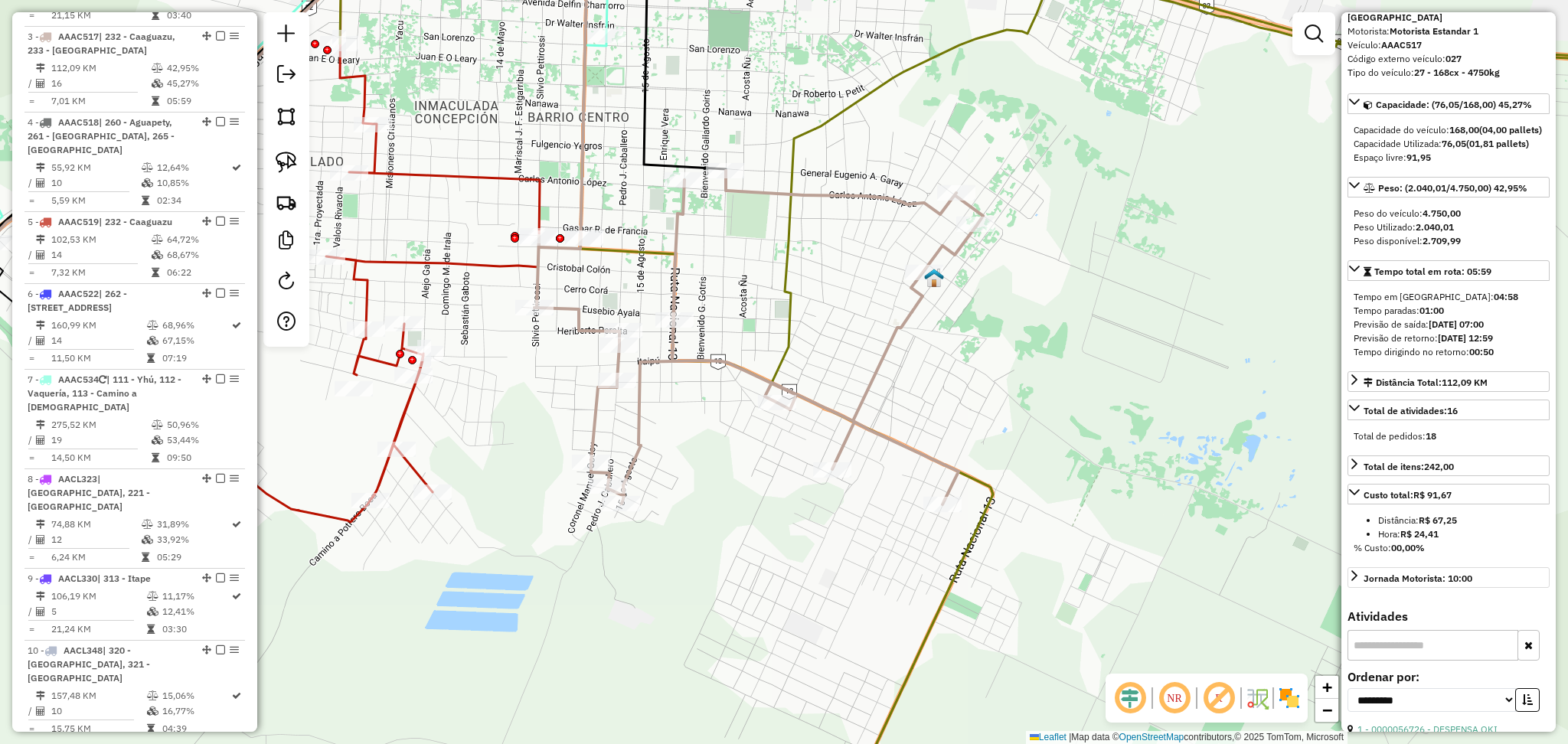
scroll to position [204, 0]
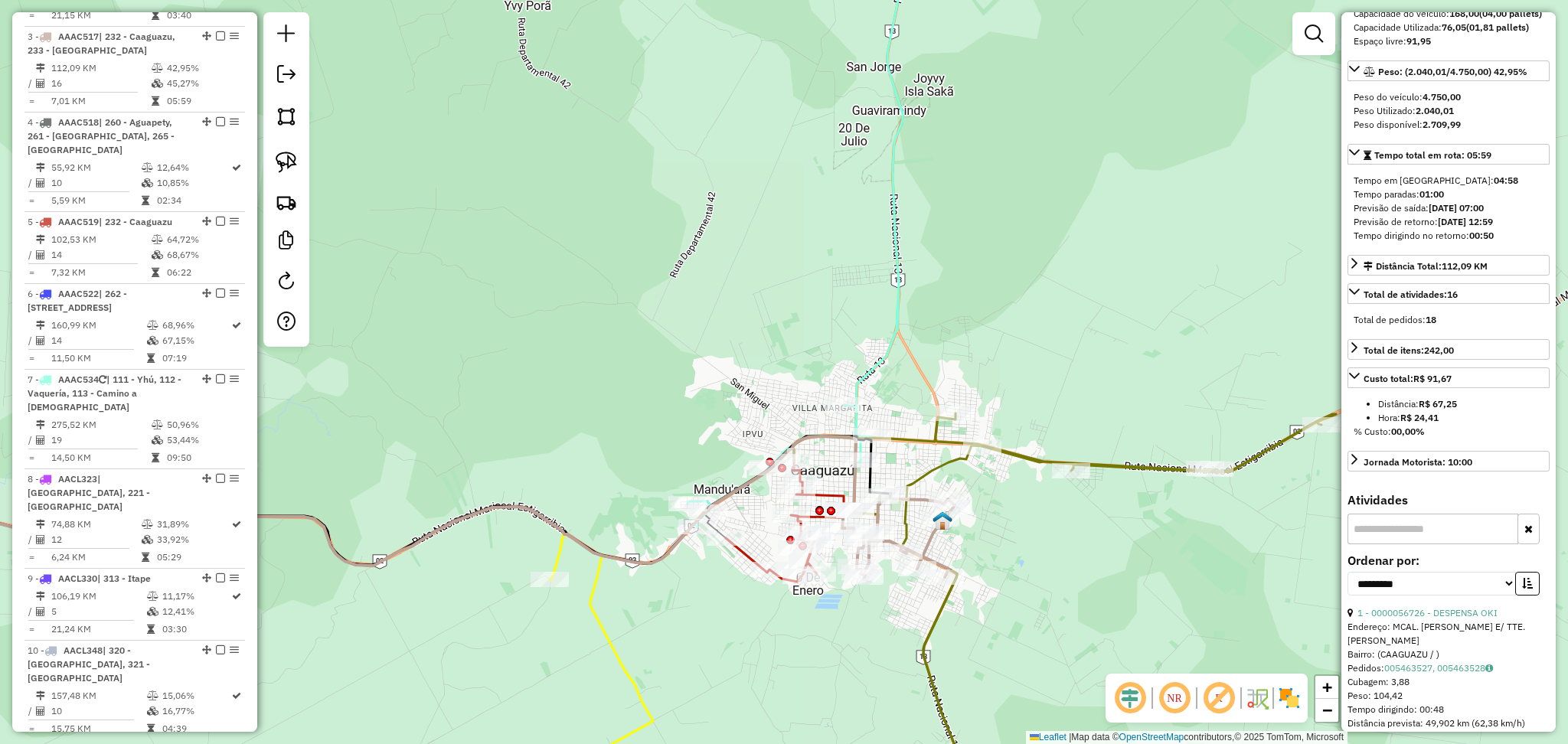
click at [1127, 466] on icon at bounding box center [1062, 616] width 546 height 406
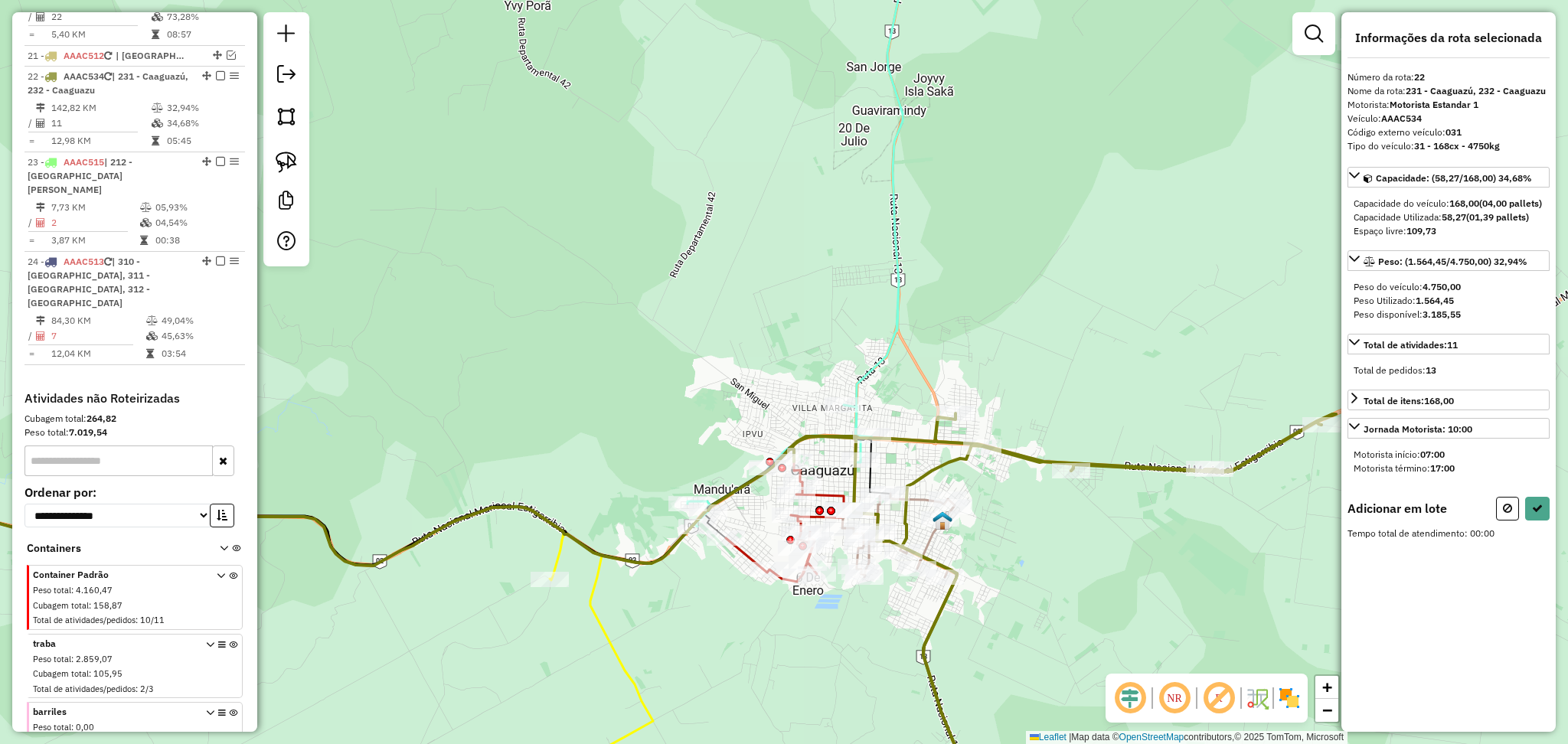
scroll to position [0, 0]
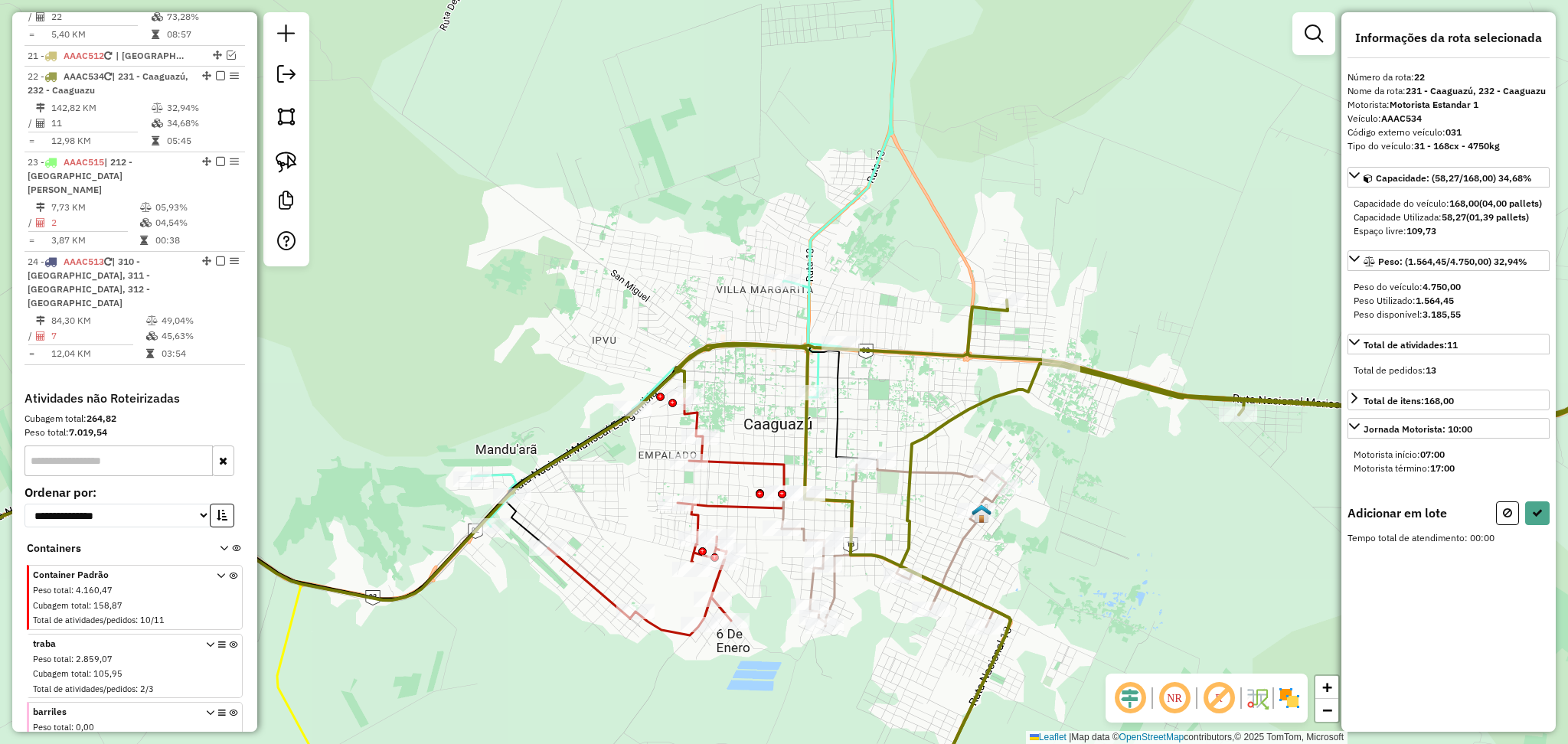
click at [950, 556] on icon at bounding box center [894, 544] width 225 height 167
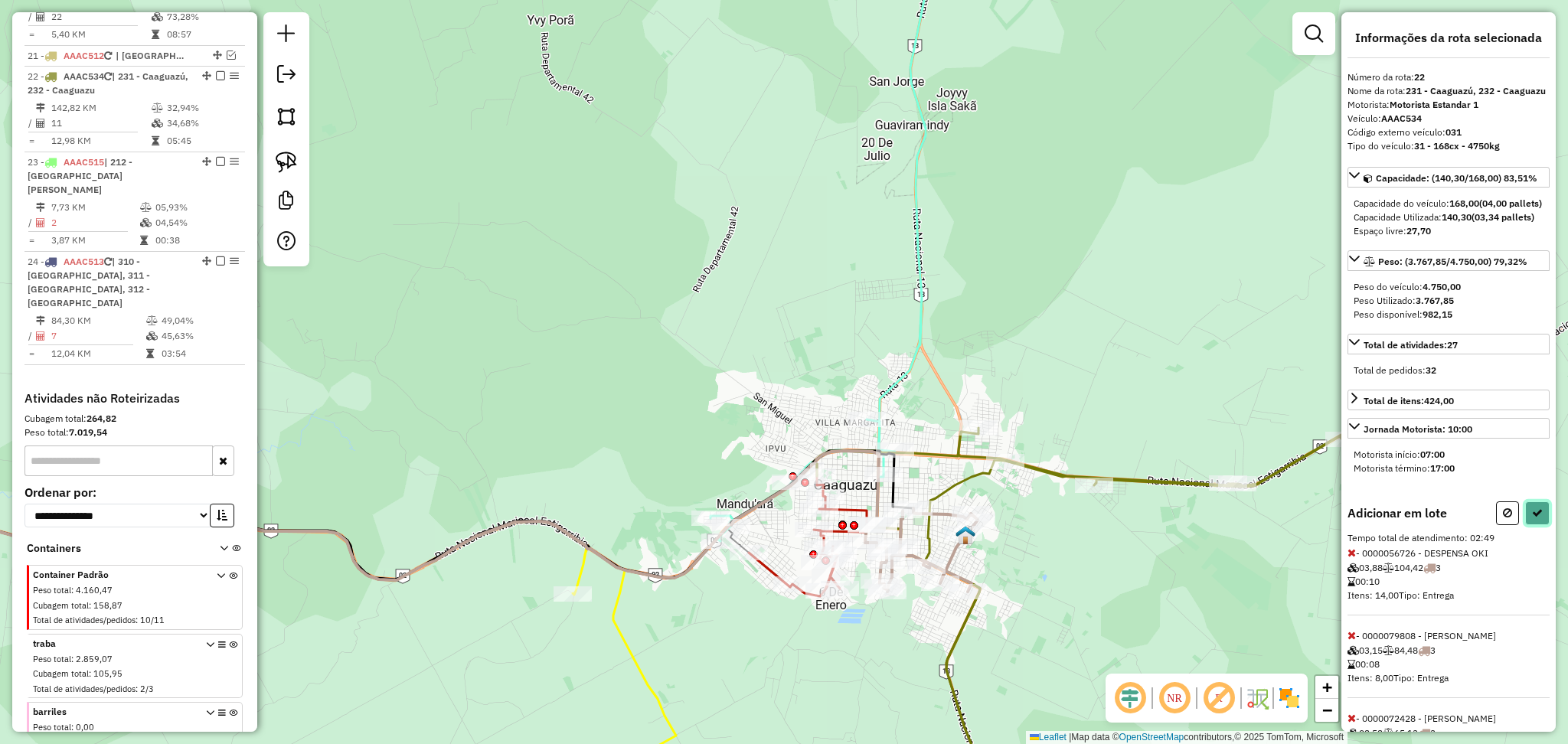
click at [1541, 525] on button at bounding box center [1537, 513] width 24 height 23
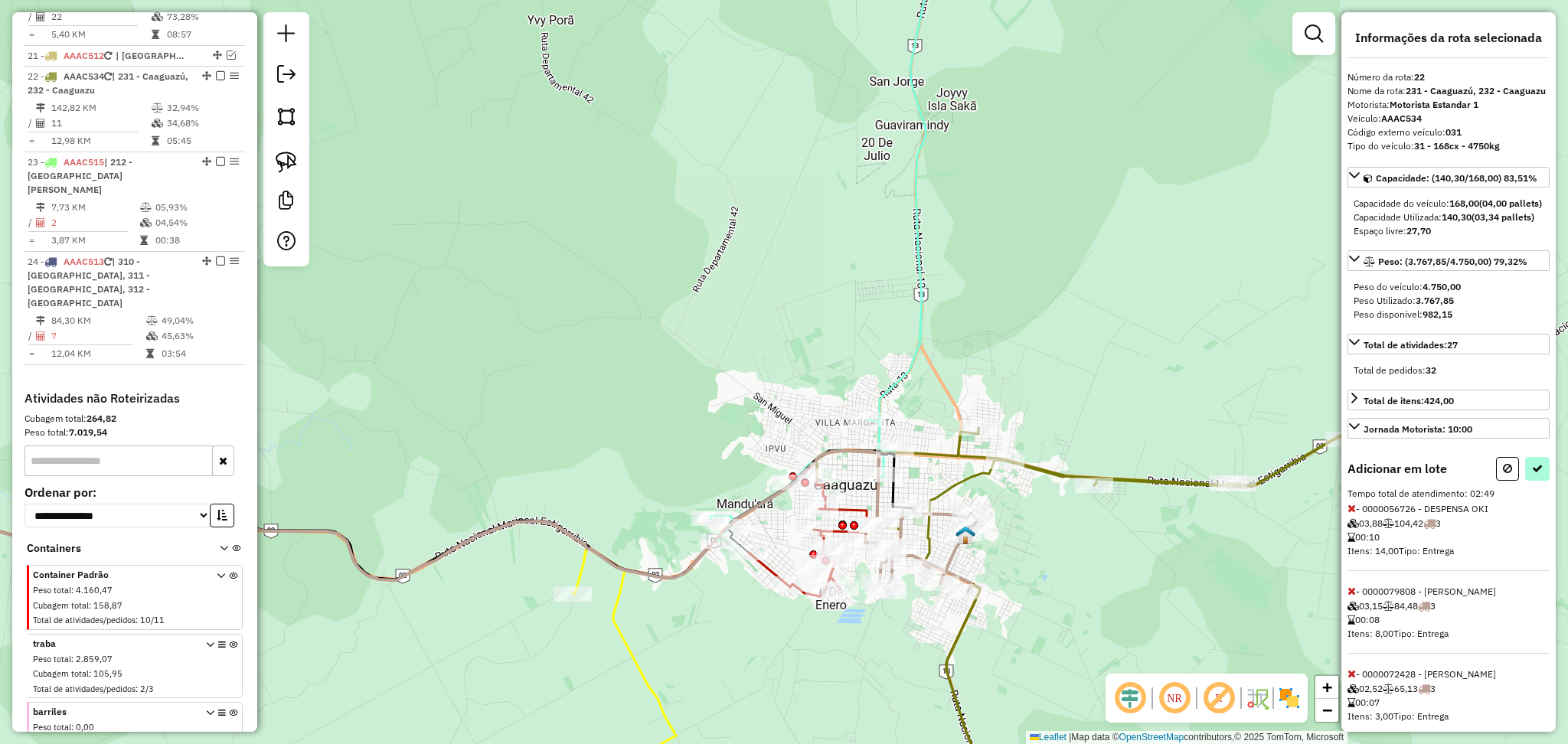
select select "**********"
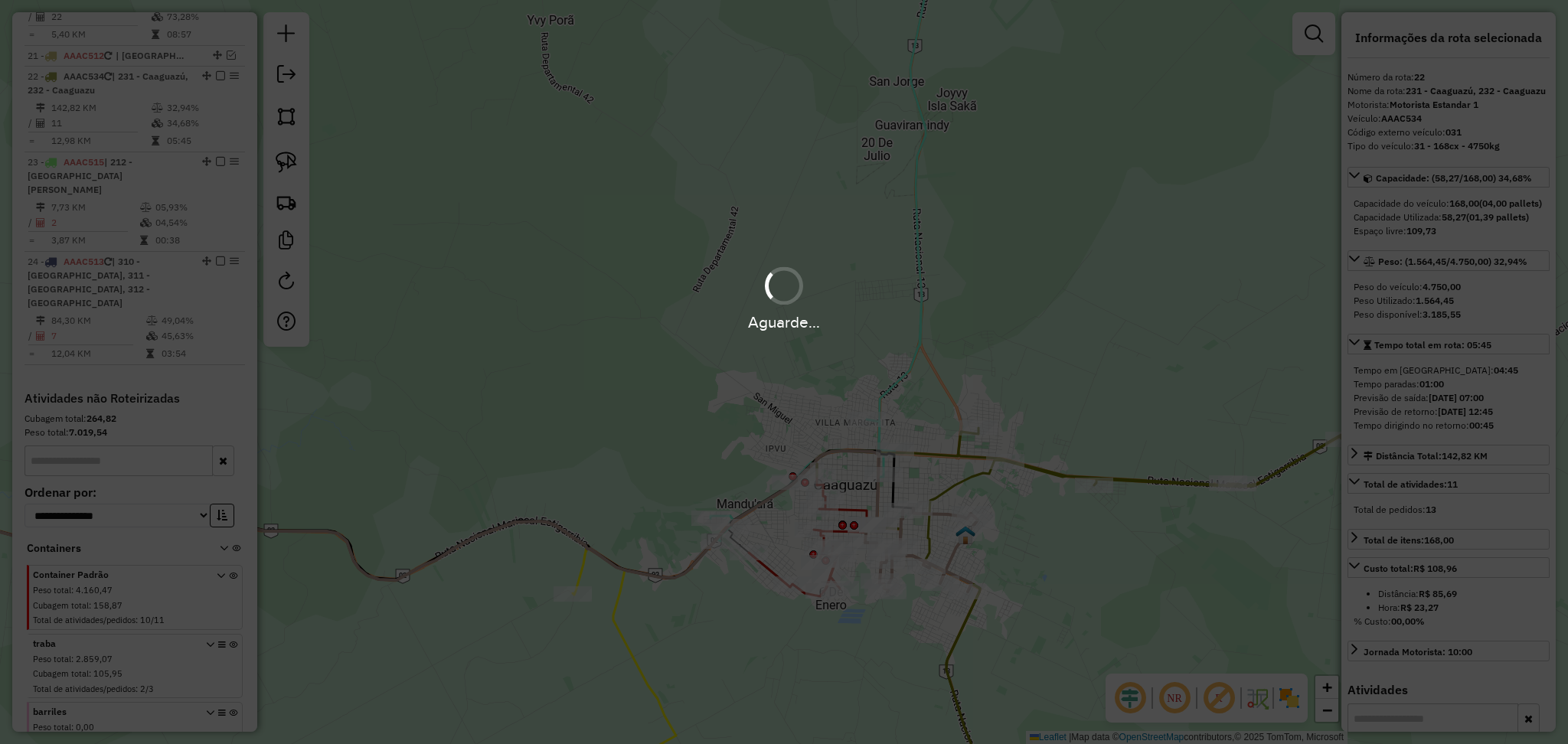
scroll to position [2110, 0]
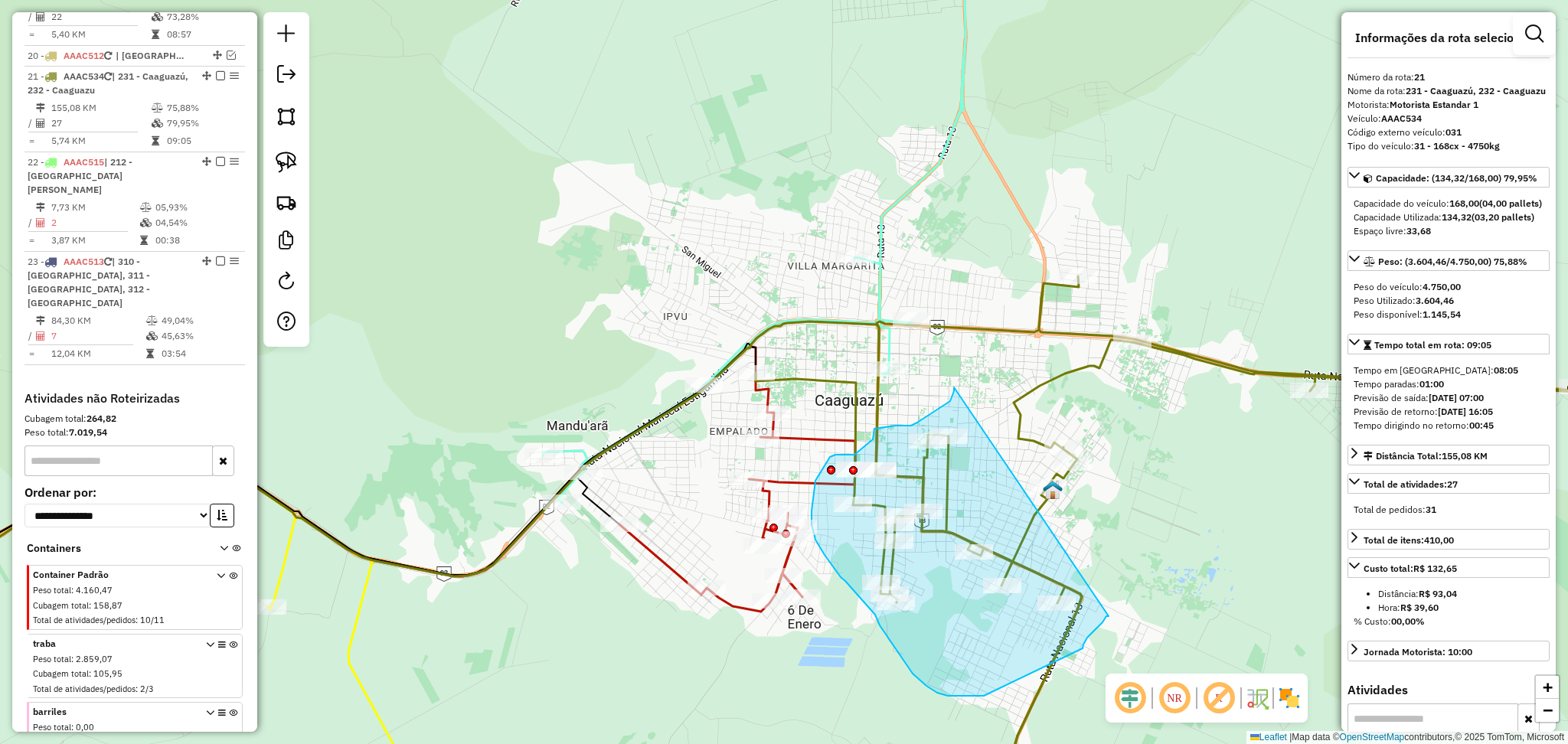
drag, startPoint x: 954, startPoint y: 387, endPoint x: 1109, endPoint y: 616, distance: 276.5
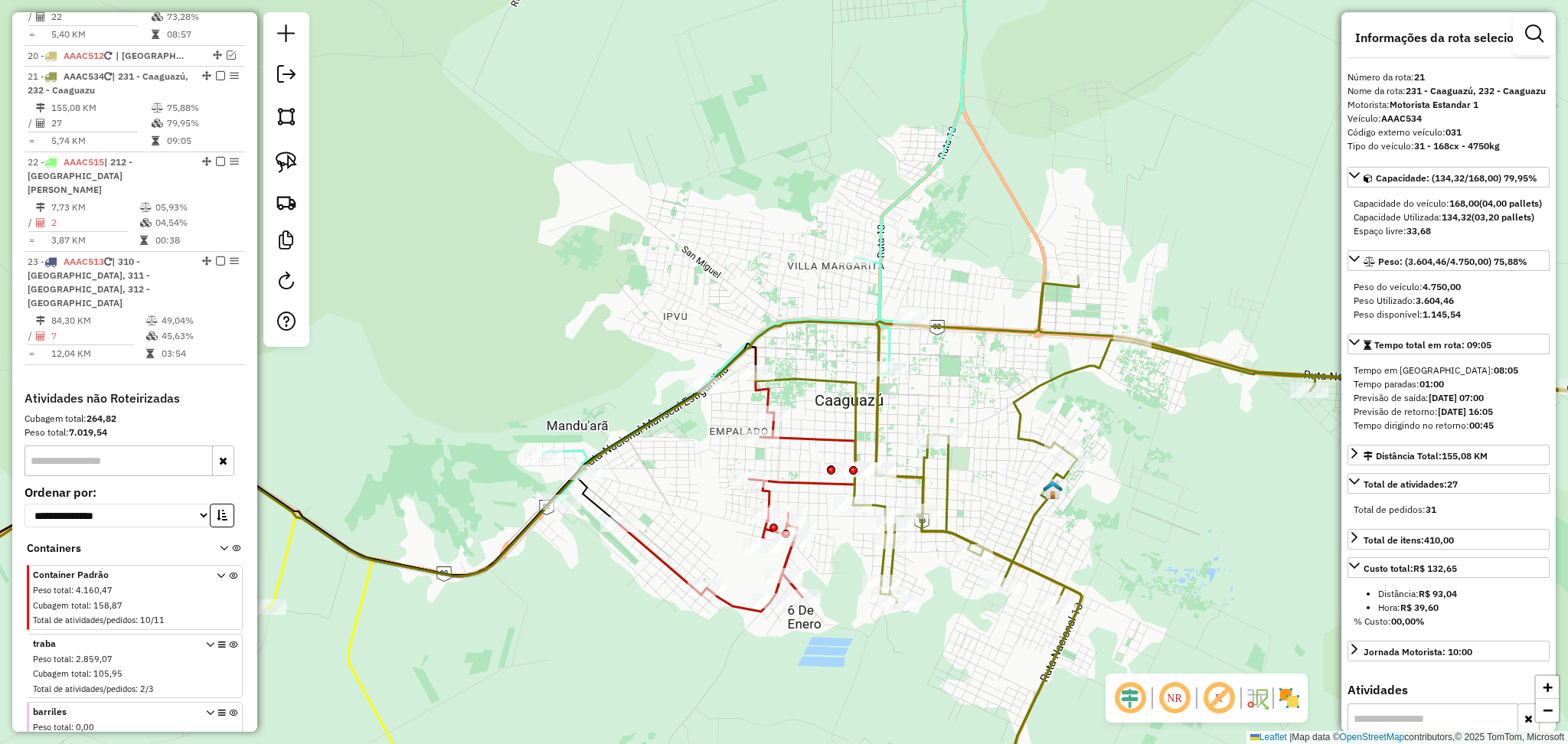
click at [1023, 519] on icon at bounding box center [1240, 548] width 970 height 544
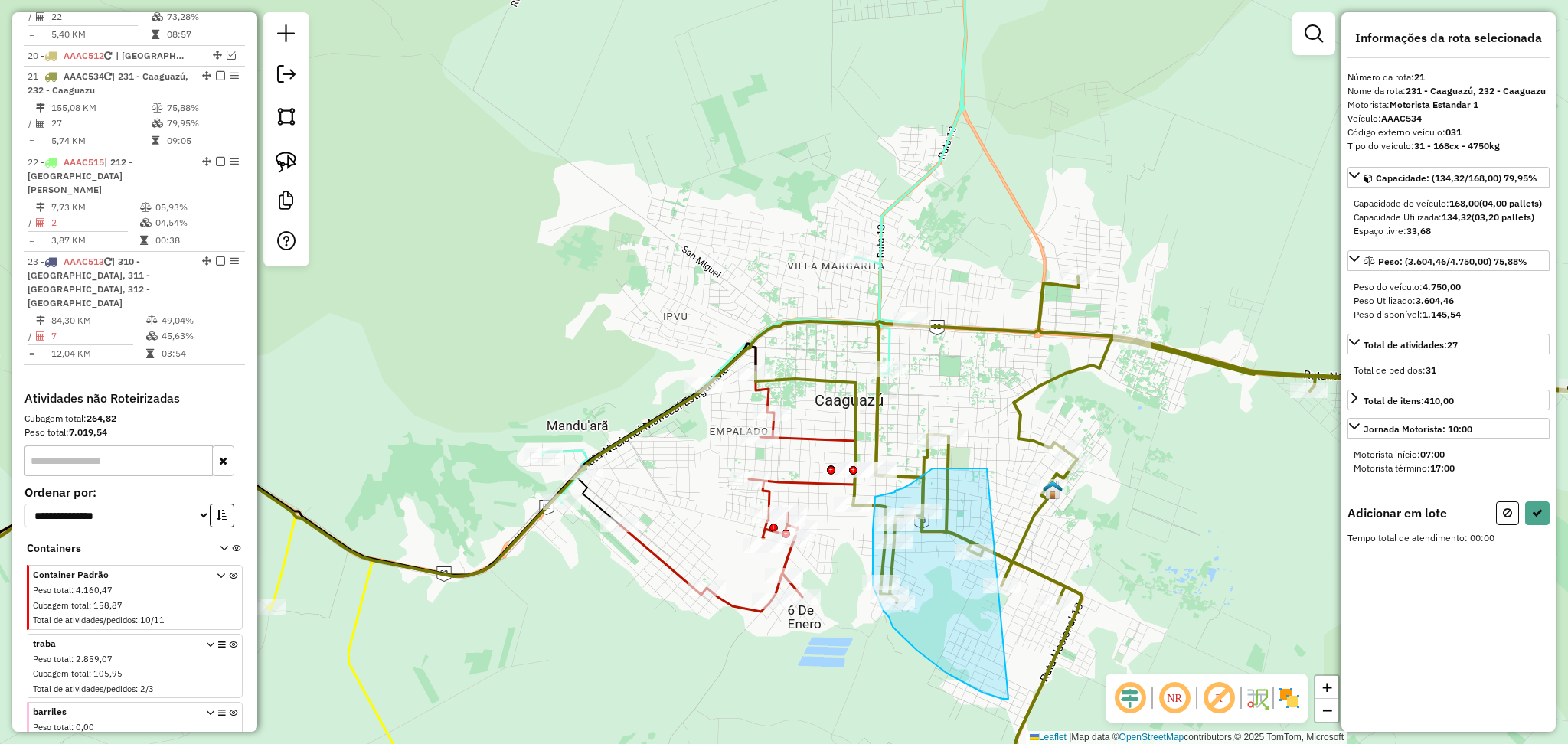
drag, startPoint x: 987, startPoint y: 468, endPoint x: 1008, endPoint y: 699, distance: 232.0
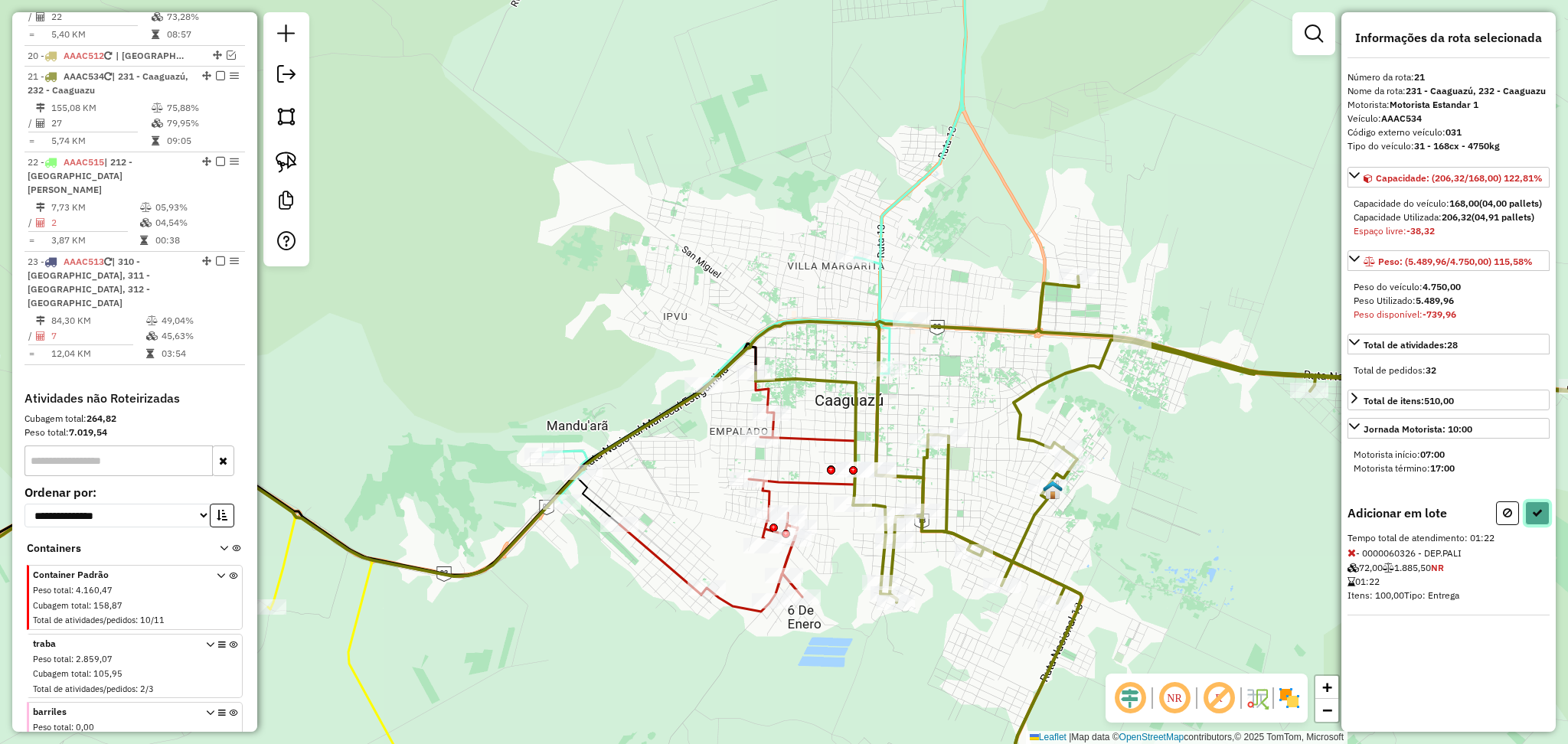
click at [1533, 521] on button at bounding box center [1537, 513] width 24 height 23
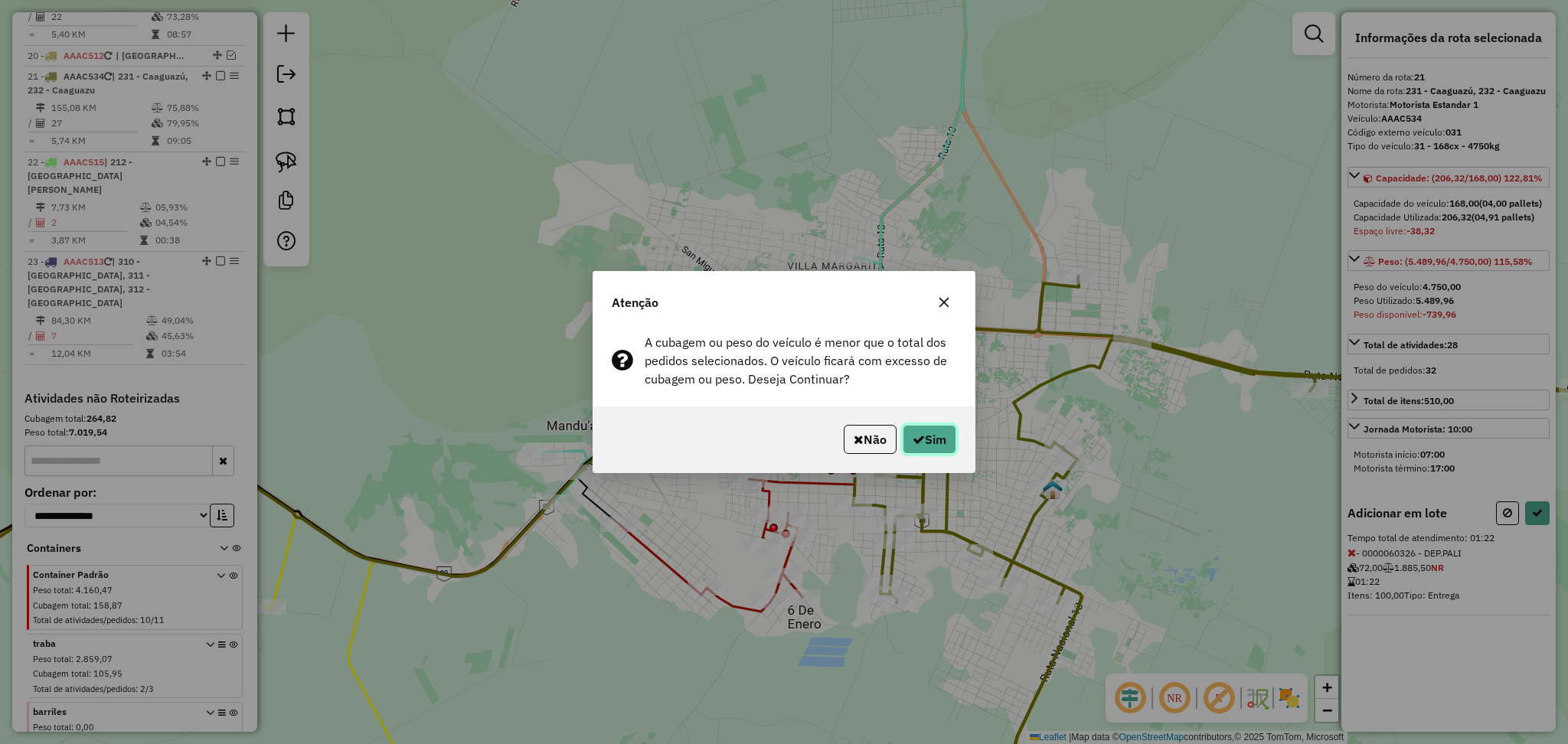
click at [922, 447] on button "Sim" at bounding box center [929, 439] width 54 height 29
select select "**********"
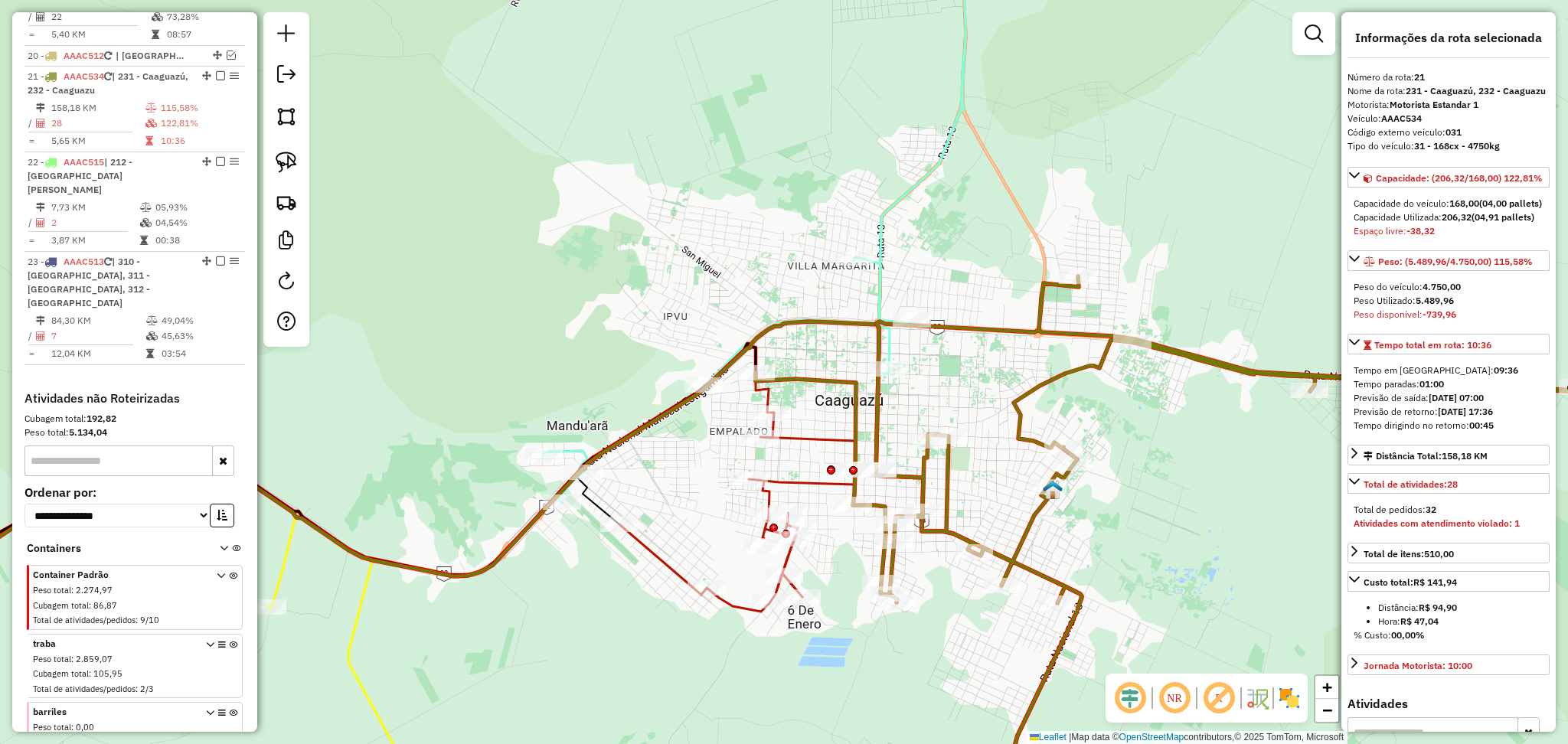
click at [825, 438] on icon at bounding box center [737, 512] width 235 height 199
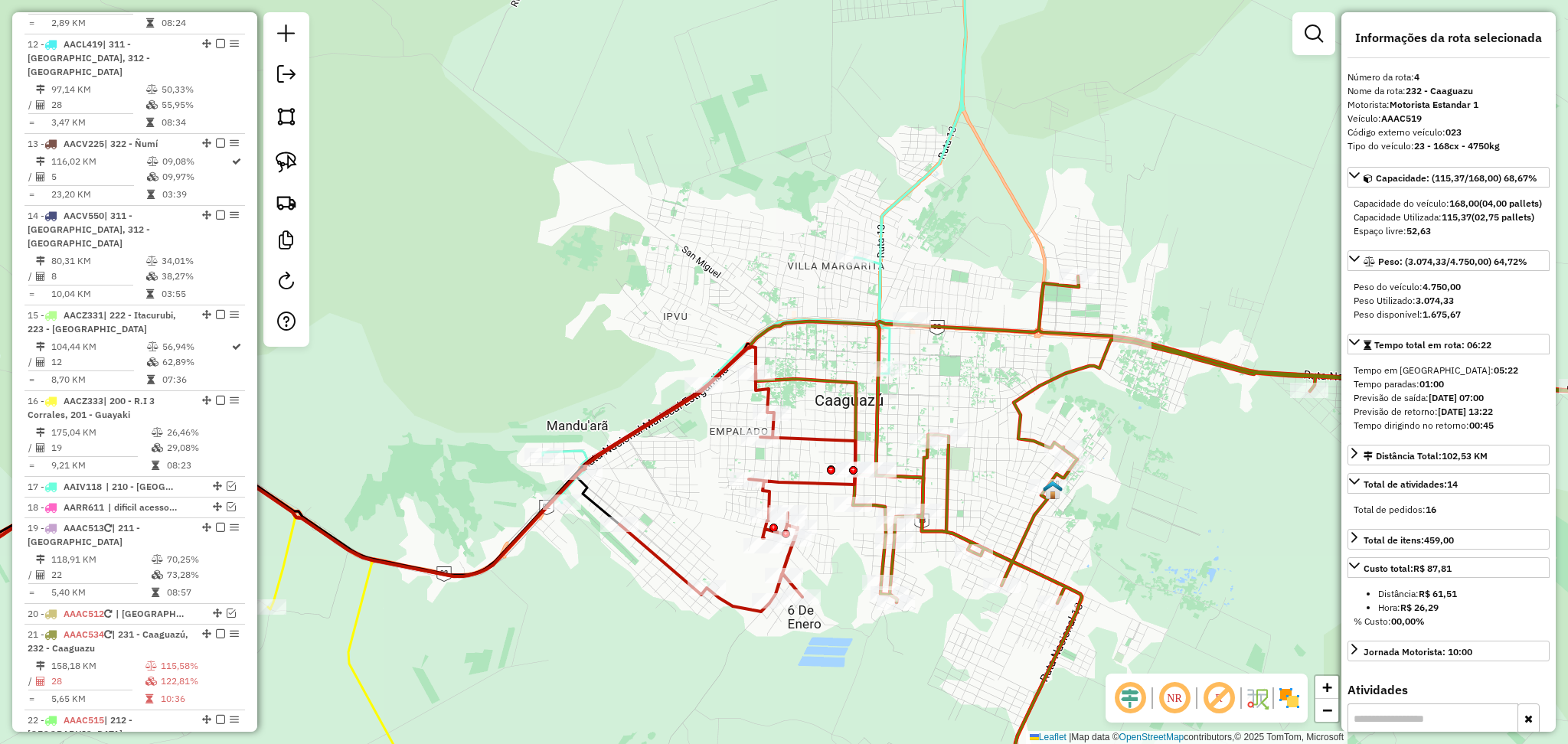
scroll to position [874, 0]
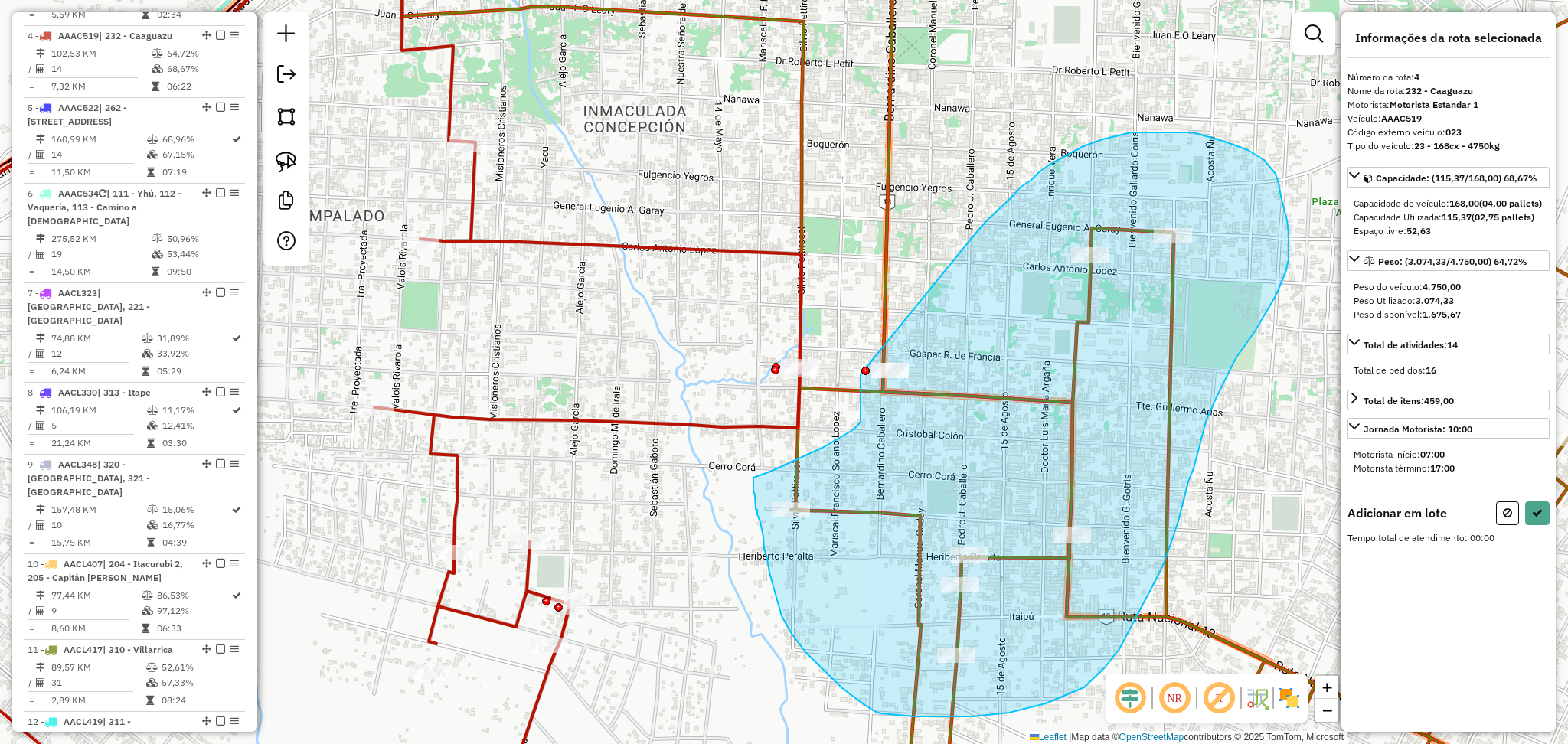
drag, startPoint x: 971, startPoint y: 237, endPoint x: 861, endPoint y: 375, distance: 176.5
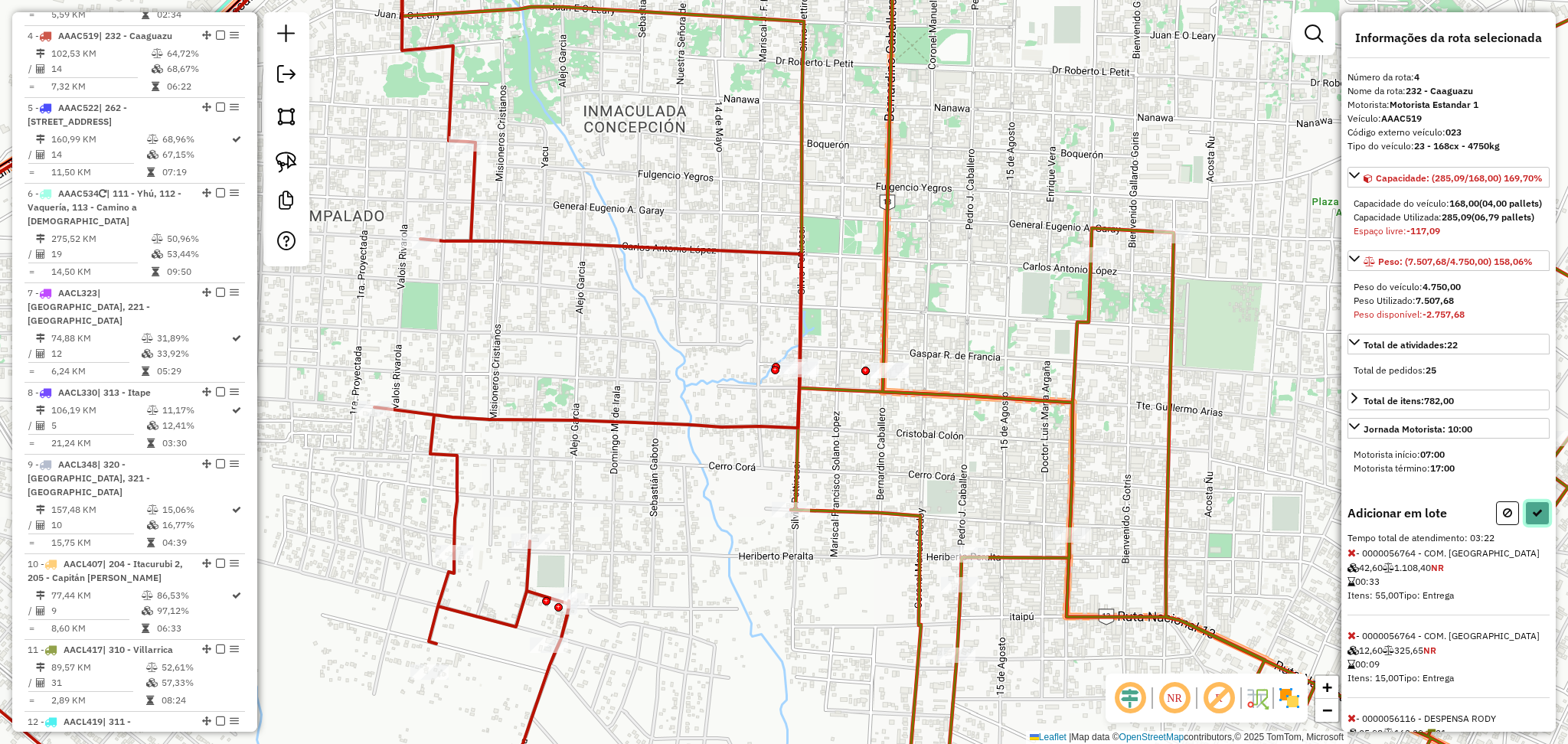
click at [1532, 518] on icon at bounding box center [1537, 513] width 11 height 11
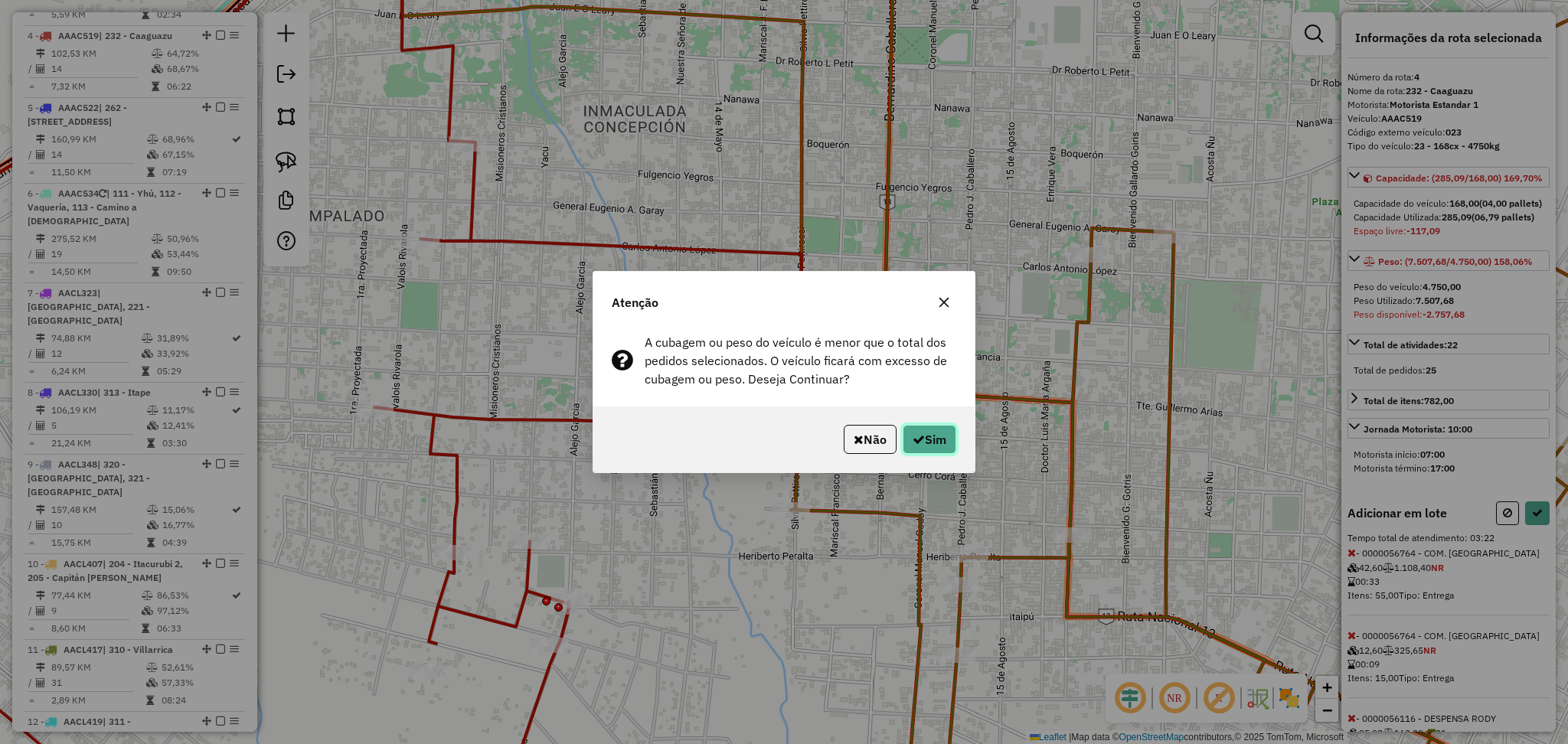
click at [934, 446] on button "Sim" at bounding box center [929, 439] width 54 height 29
select select "**********"
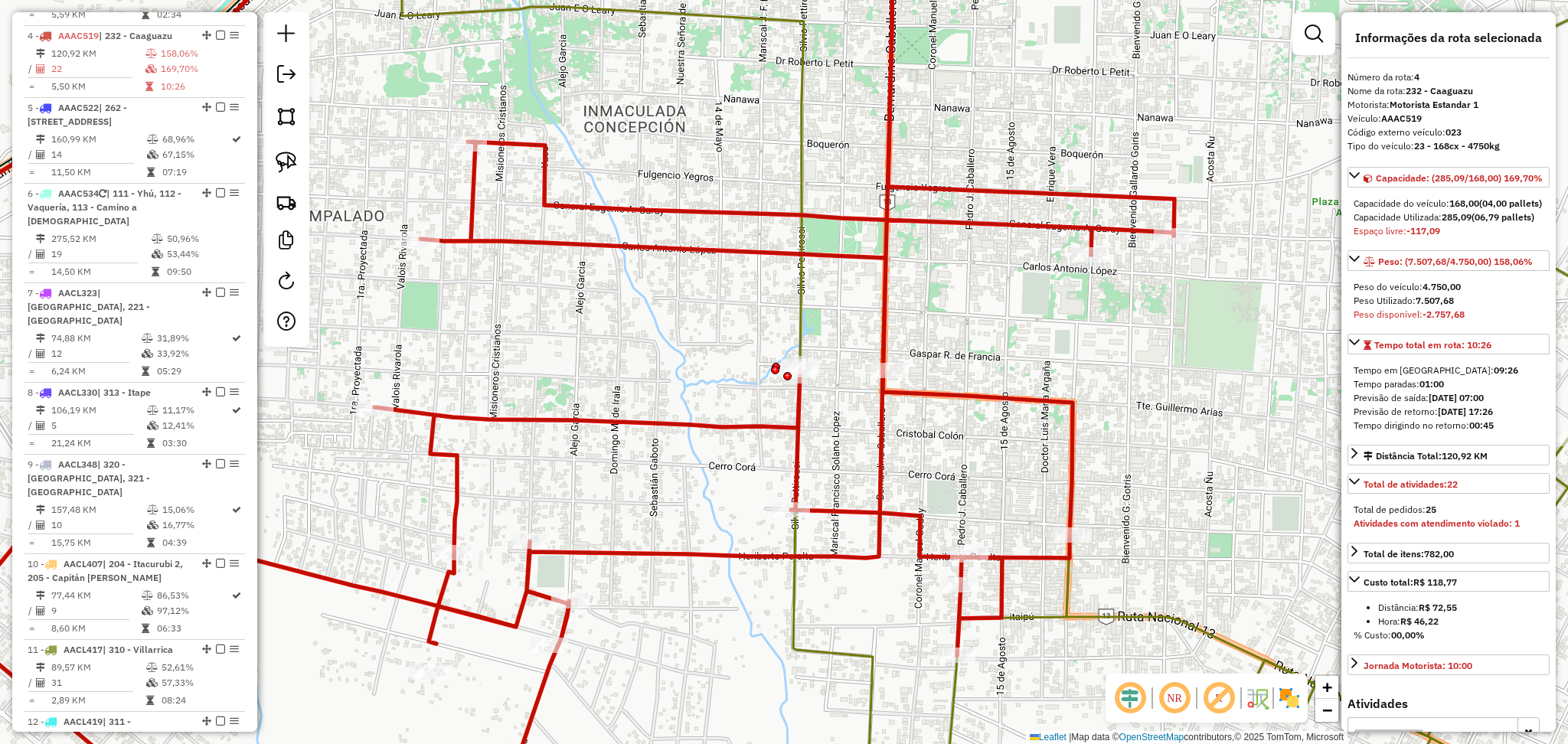
click at [1203, 637] on icon at bounding box center [722, 372] width 1759 height 894
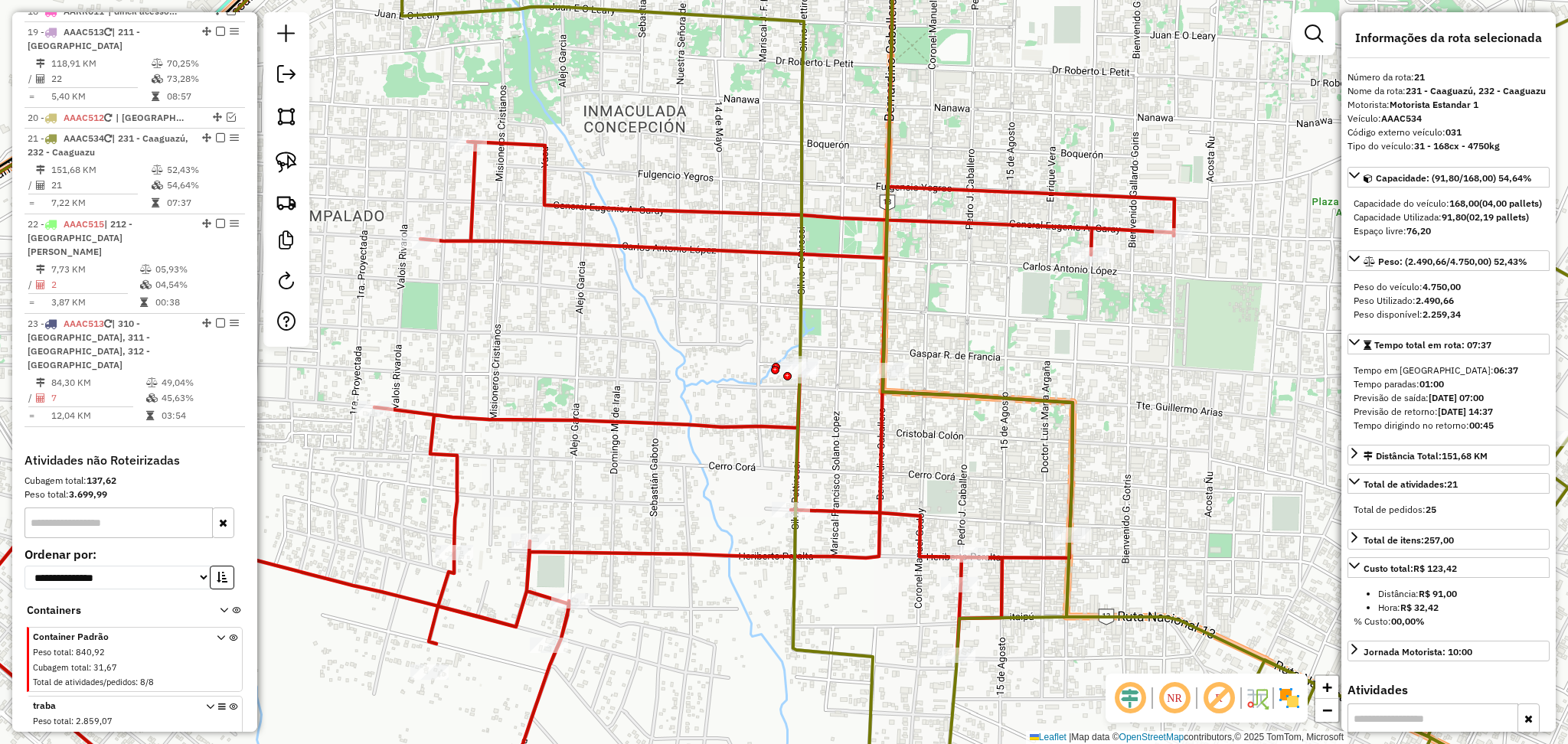
scroll to position [2110, 0]
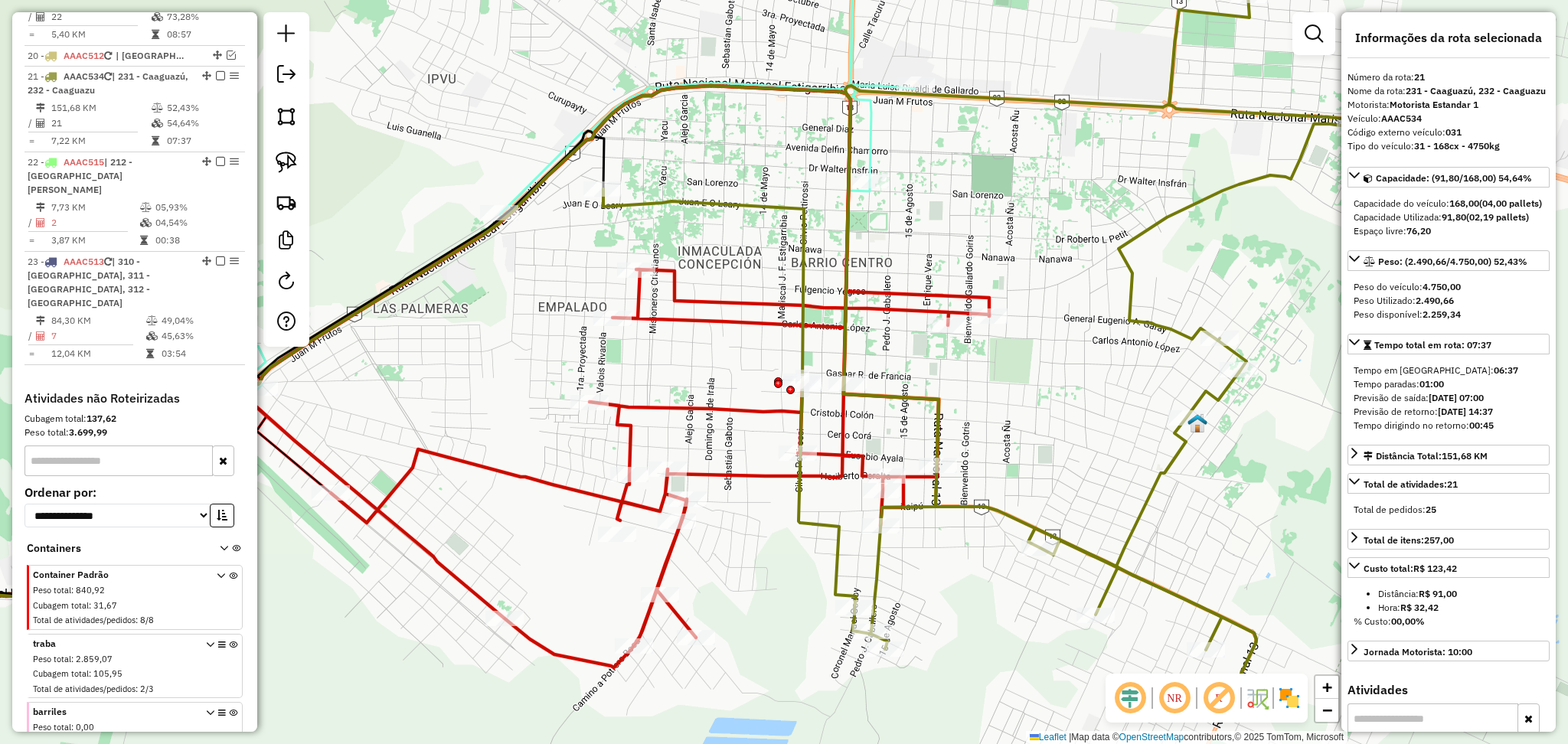
drag, startPoint x: 1162, startPoint y: 518, endPoint x: 1021, endPoint y: 438, distance: 162.1
click at [1021, 438] on div "Janela de atendimento Grade de atendimento Capacidade Transportadoras Veículos …" at bounding box center [784, 372] width 1568 height 744
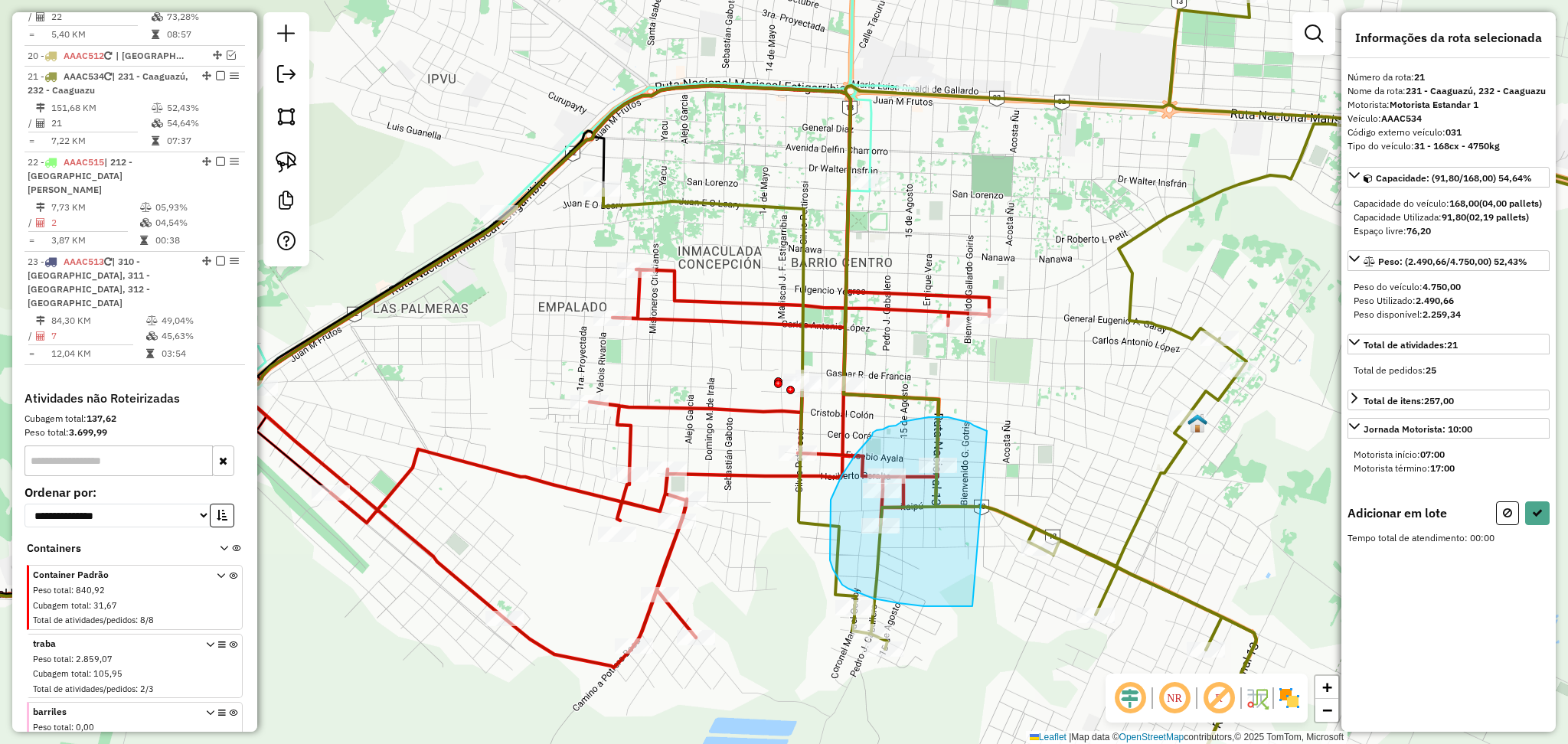
drag, startPoint x: 987, startPoint y: 431, endPoint x: 972, endPoint y: 607, distance: 176.6
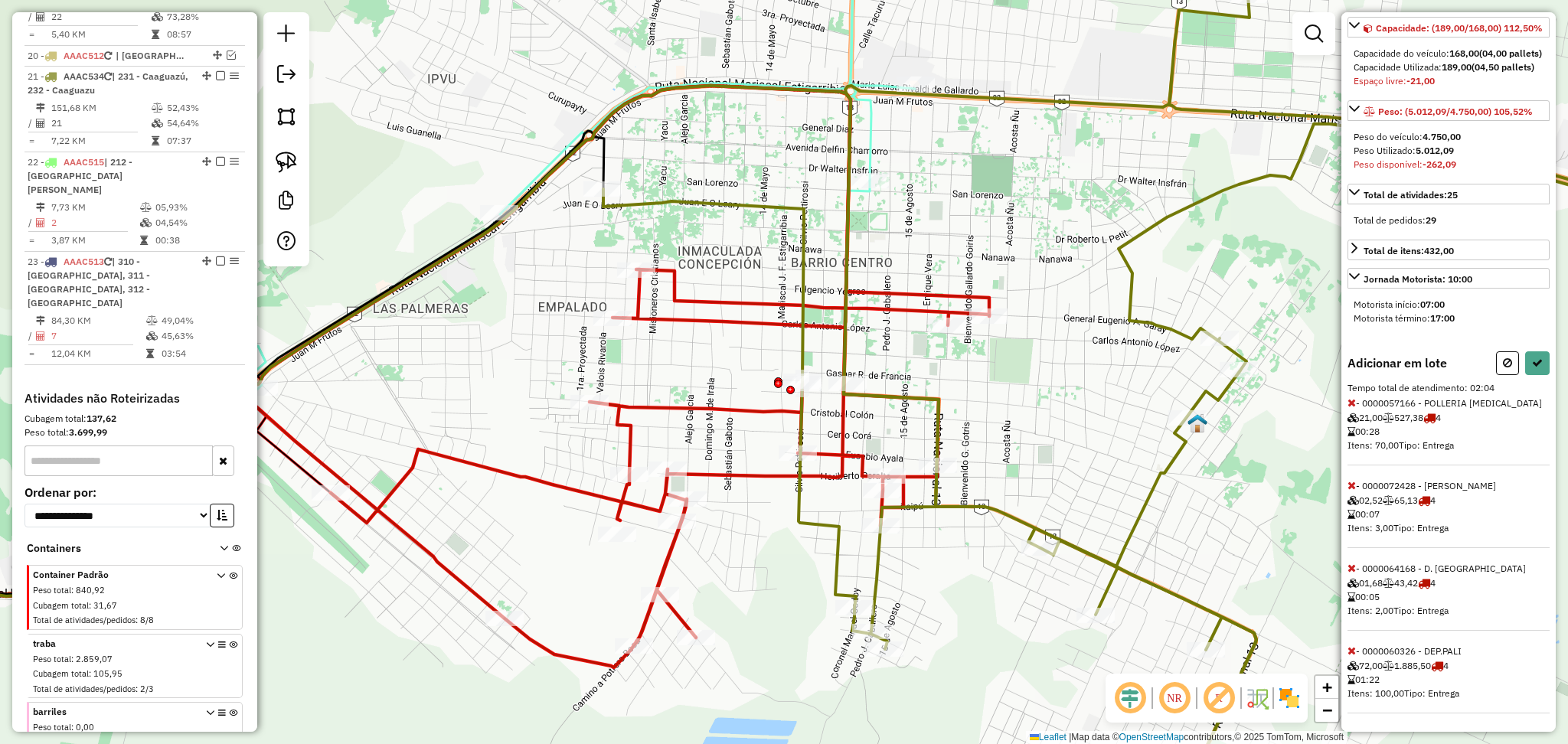
scroll to position [220, 0]
click at [1354, 397] on icon at bounding box center [1351, 403] width 8 height 11
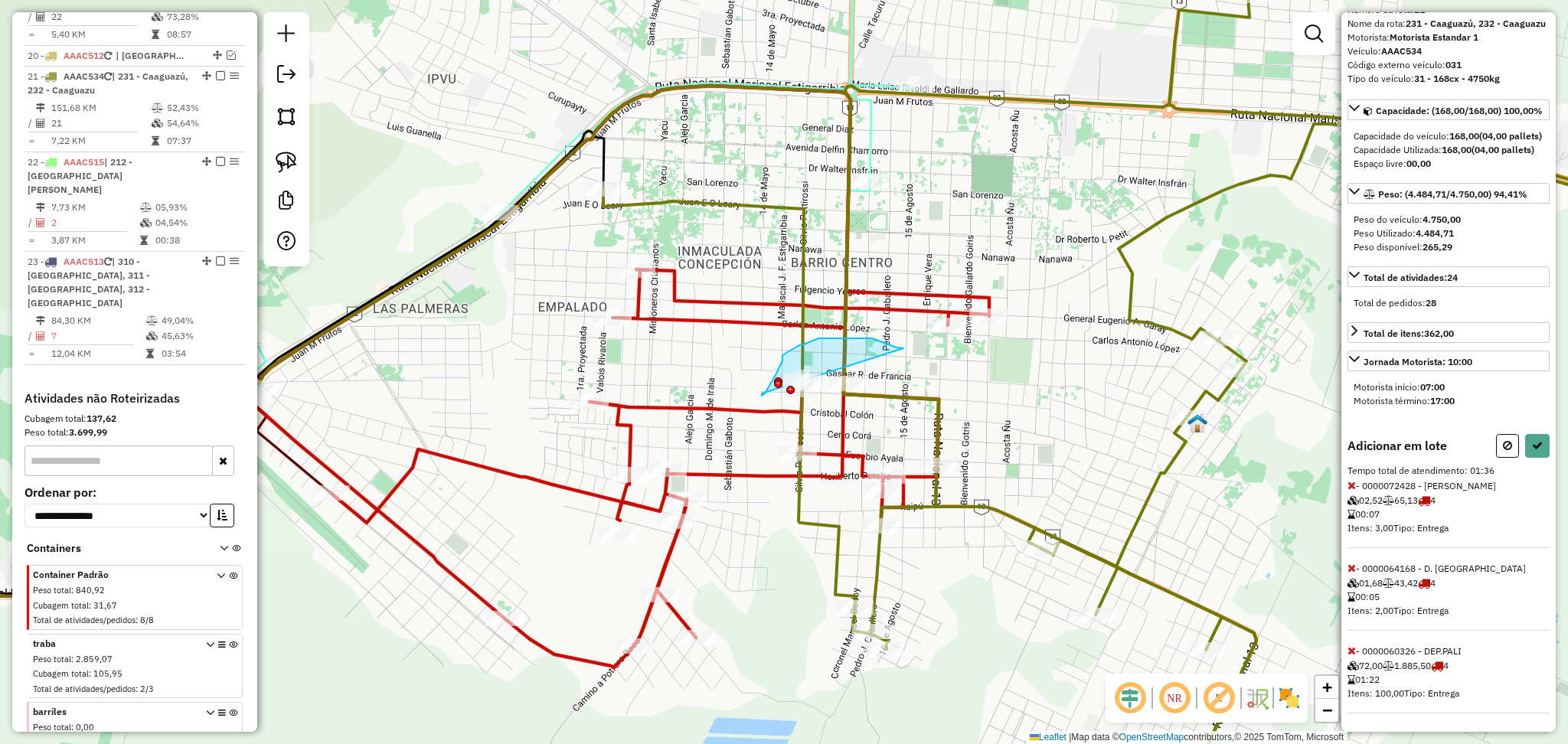
drag, startPoint x: 903, startPoint y: 349, endPoint x: 762, endPoint y: 394, distance: 148.0
click at [1510, 434] on button at bounding box center [1508, 446] width 23 height 23
select select "**********"
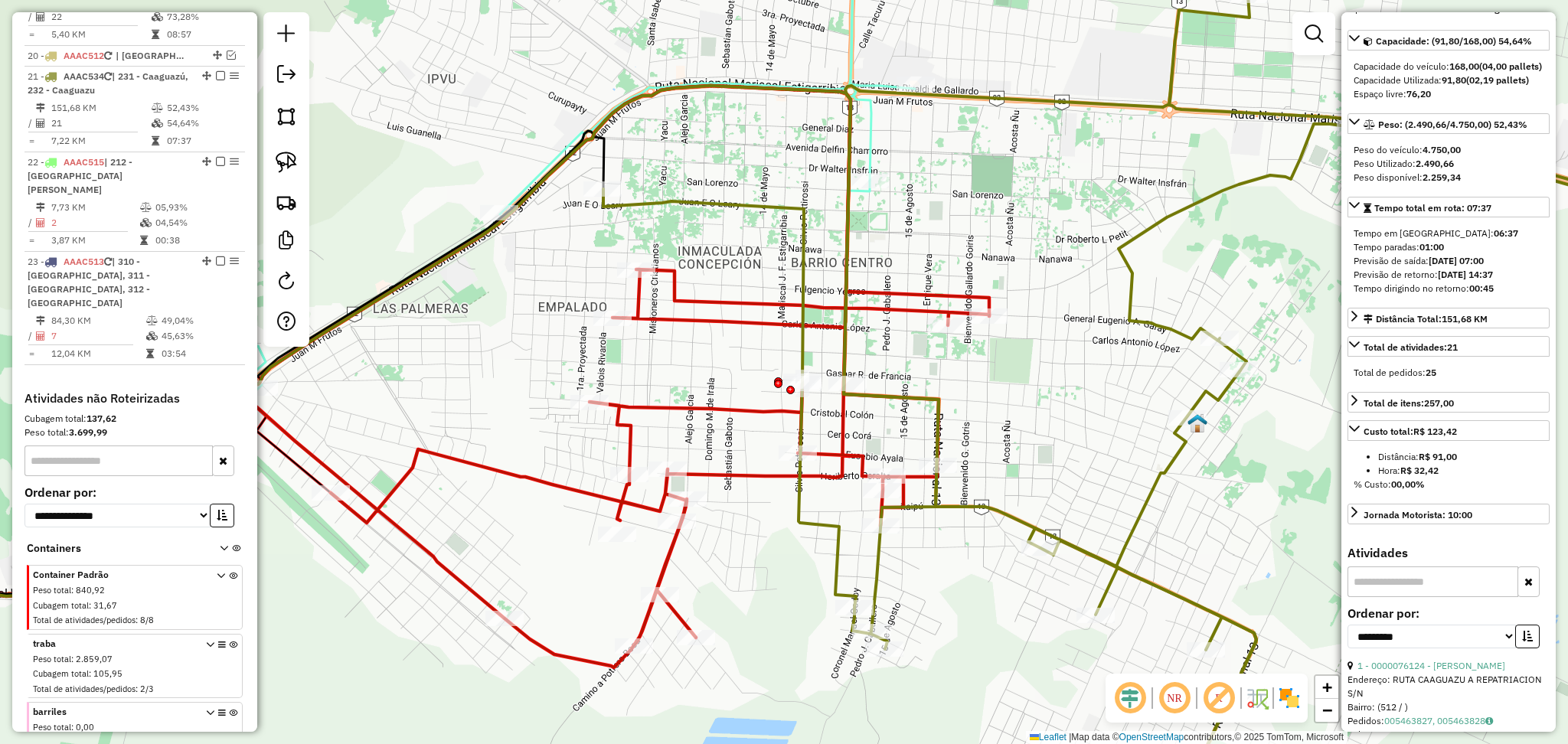
click at [987, 516] on icon at bounding box center [549, 452] width 1413 height 734
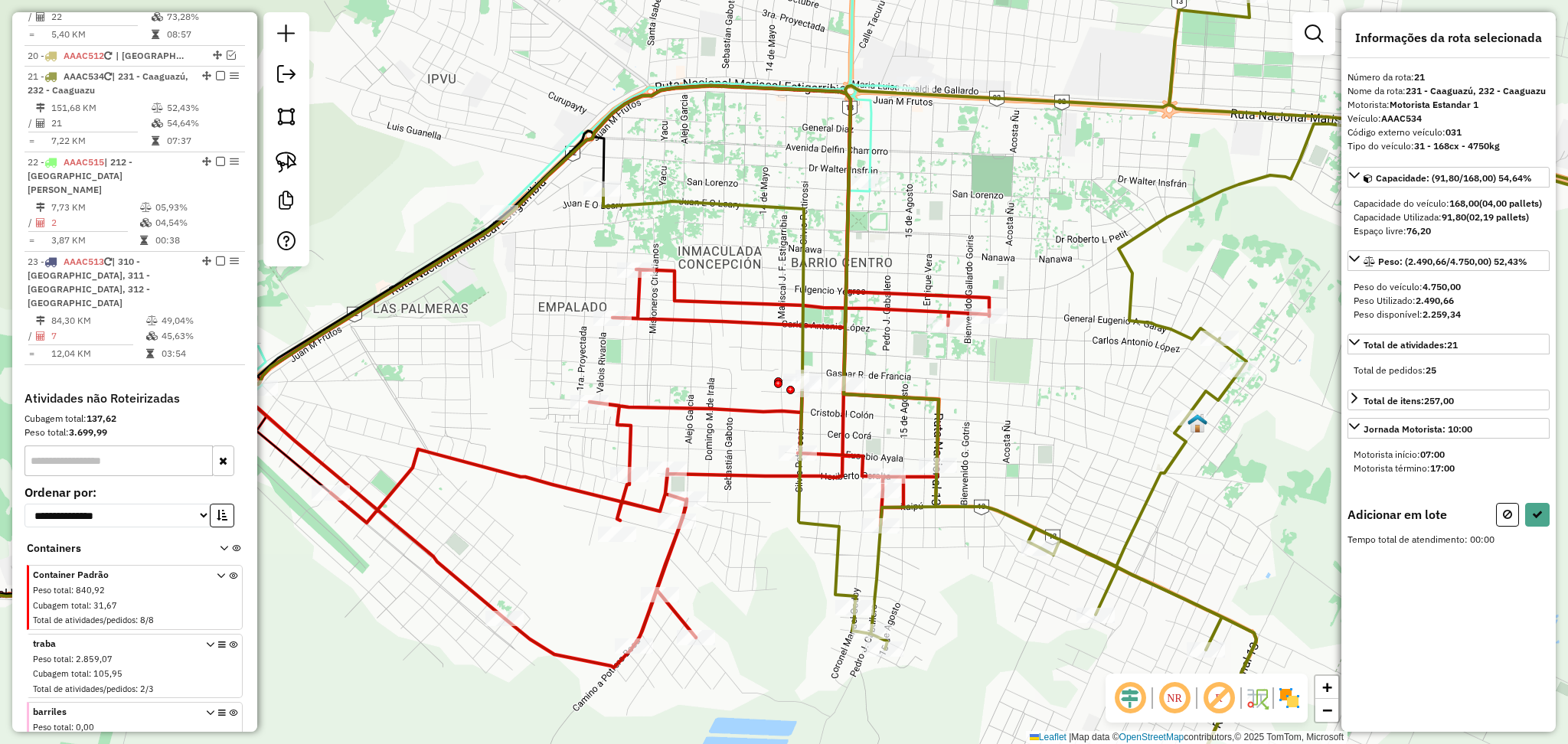
scroll to position [0, 0]
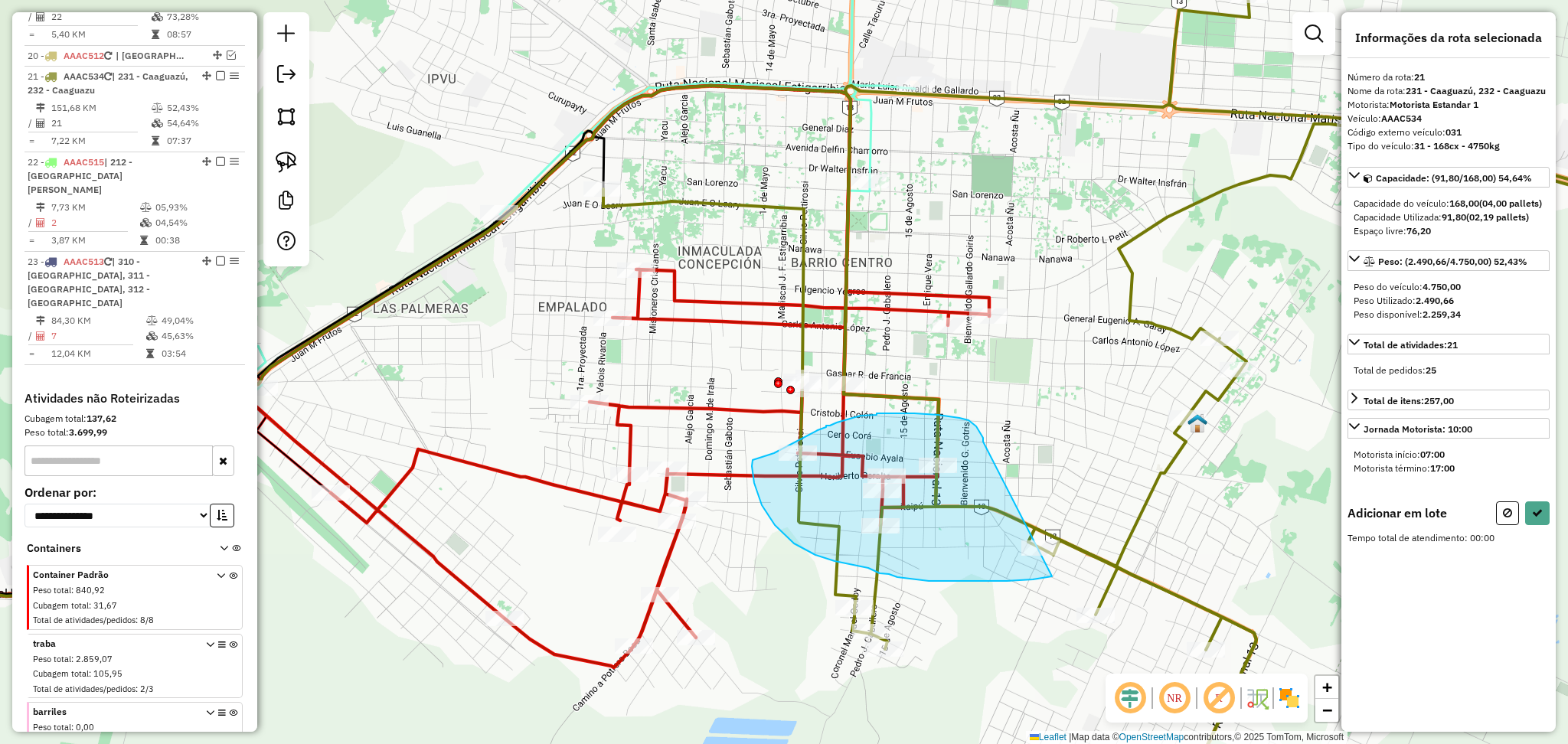
drag, startPoint x: 983, startPoint y: 442, endPoint x: 1052, endPoint y: 577, distance: 151.6
click at [1052, 577] on div "Janela de atendimento Grade de atendimento Capacidade Transportadoras Veículos …" at bounding box center [784, 372] width 1568 height 744
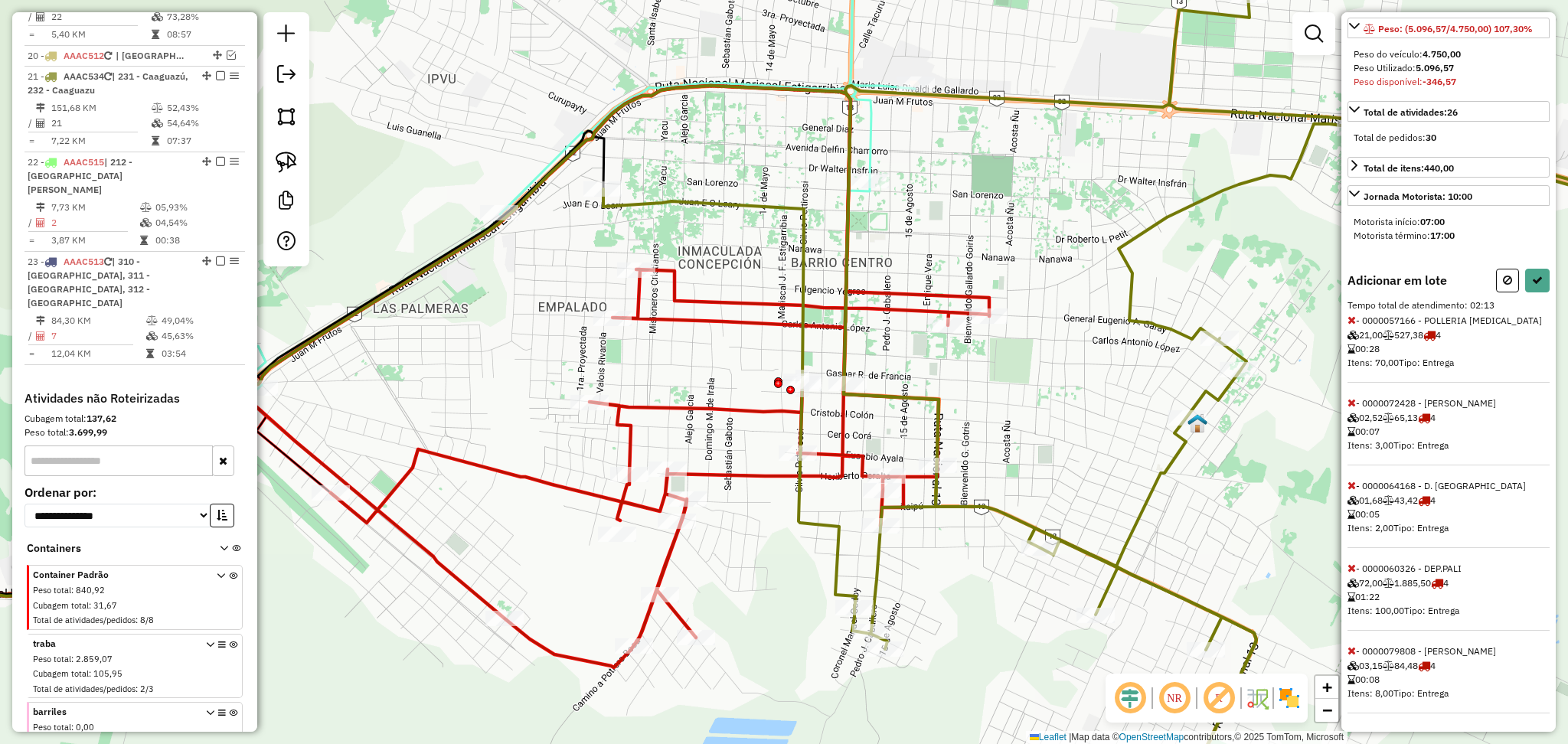
scroll to position [316, 0]
click at [1349, 314] on icon at bounding box center [1351, 320] width 8 height 11
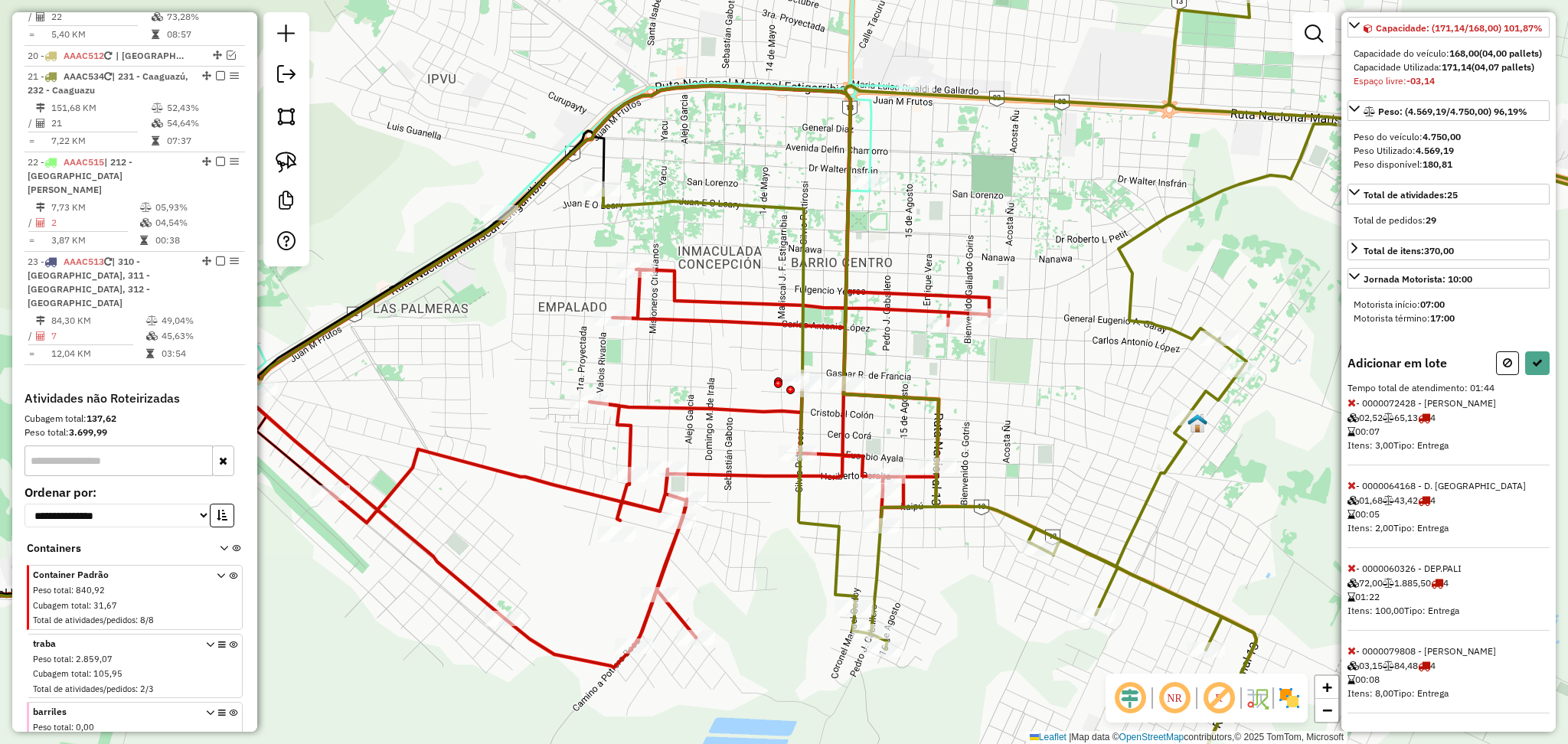
scroll to position [234, 0]
click at [1345, 640] on div "Informações da rota selecionada Número da rota: 21 Nome da rota: 231 - Caaguazú…" at bounding box center [1448, 372] width 215 height 720
click at [1354, 645] on icon at bounding box center [1351, 651] width 8 height 11
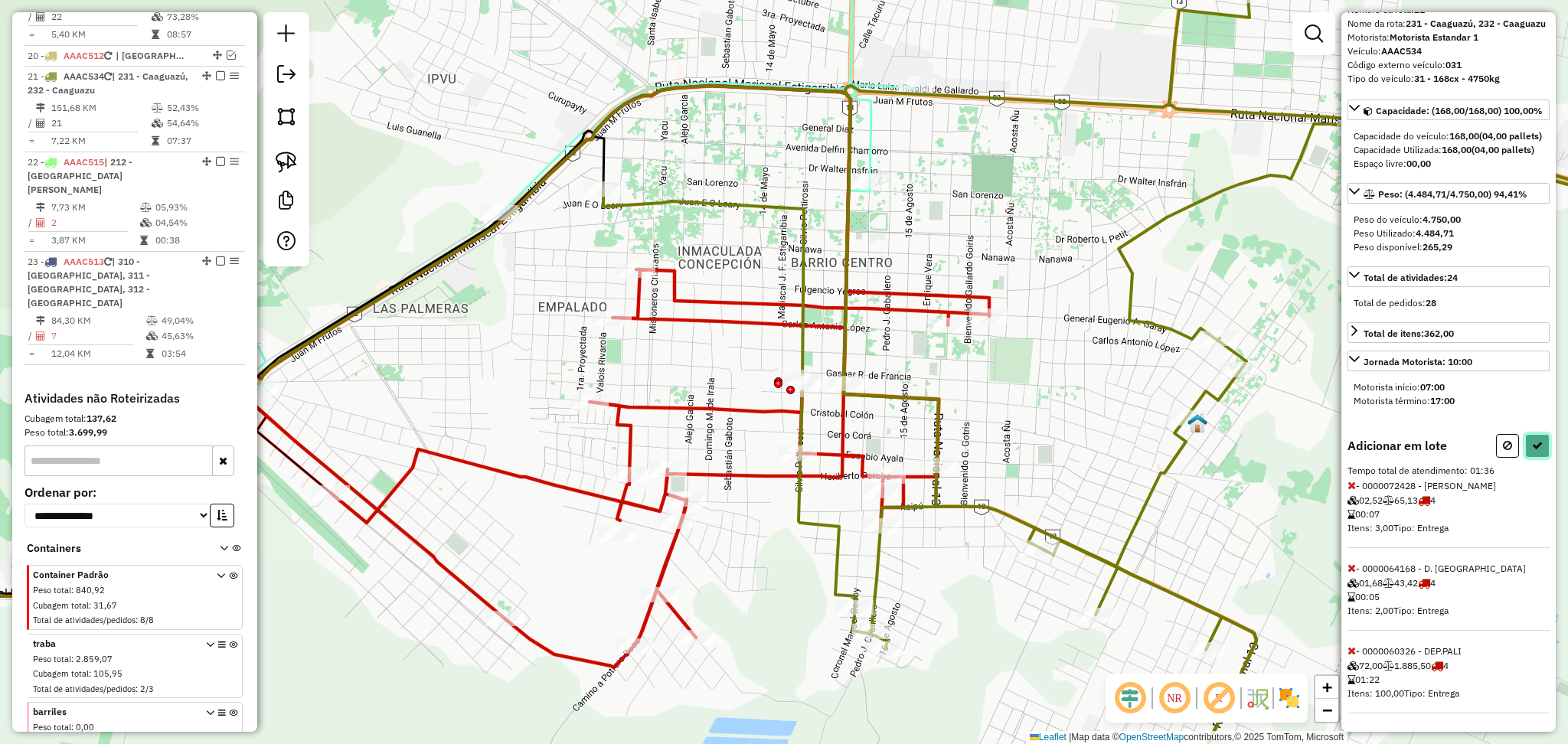
click at [1537, 440] on icon at bounding box center [1537, 446] width 11 height 11
select select "**********"
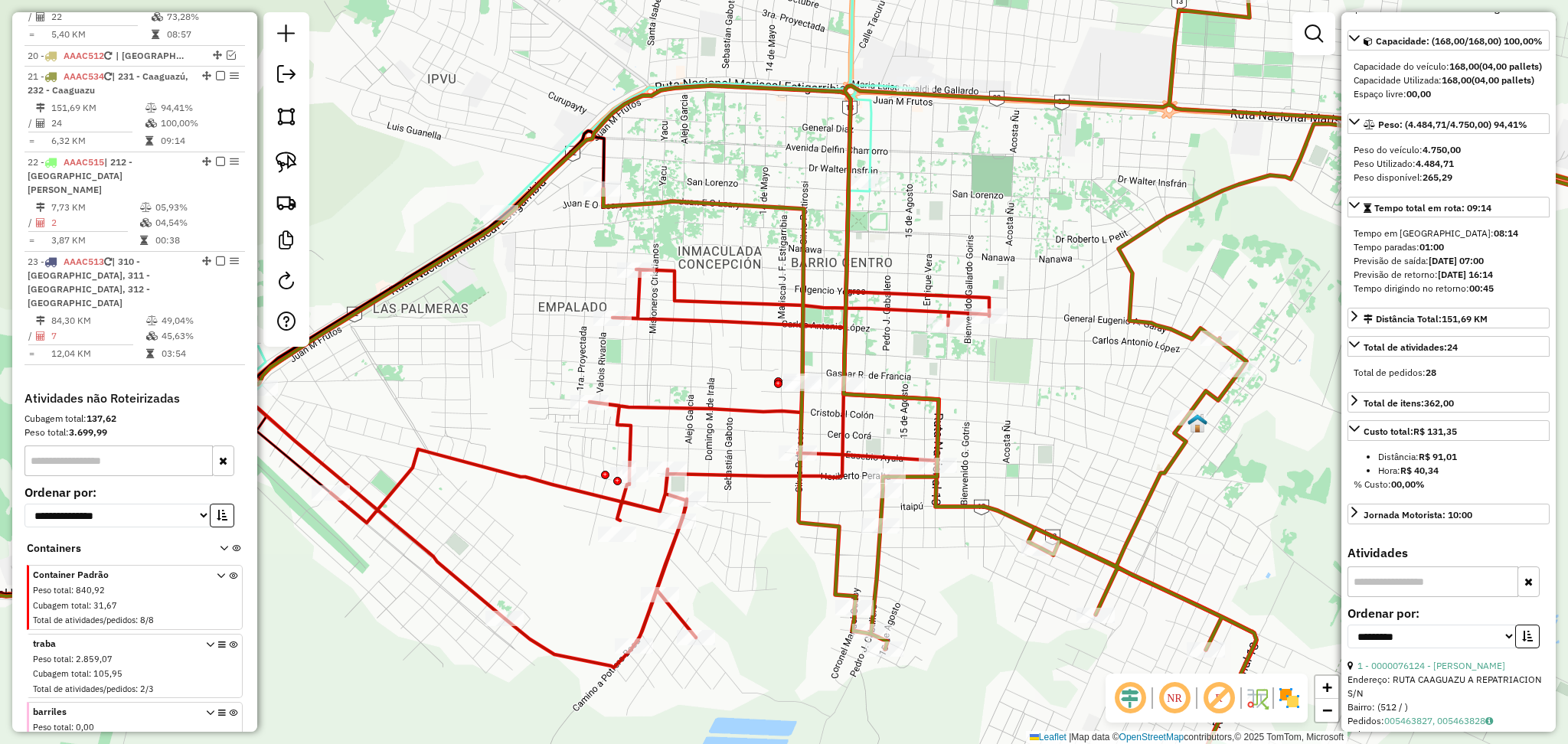
scroll to position [0, 0]
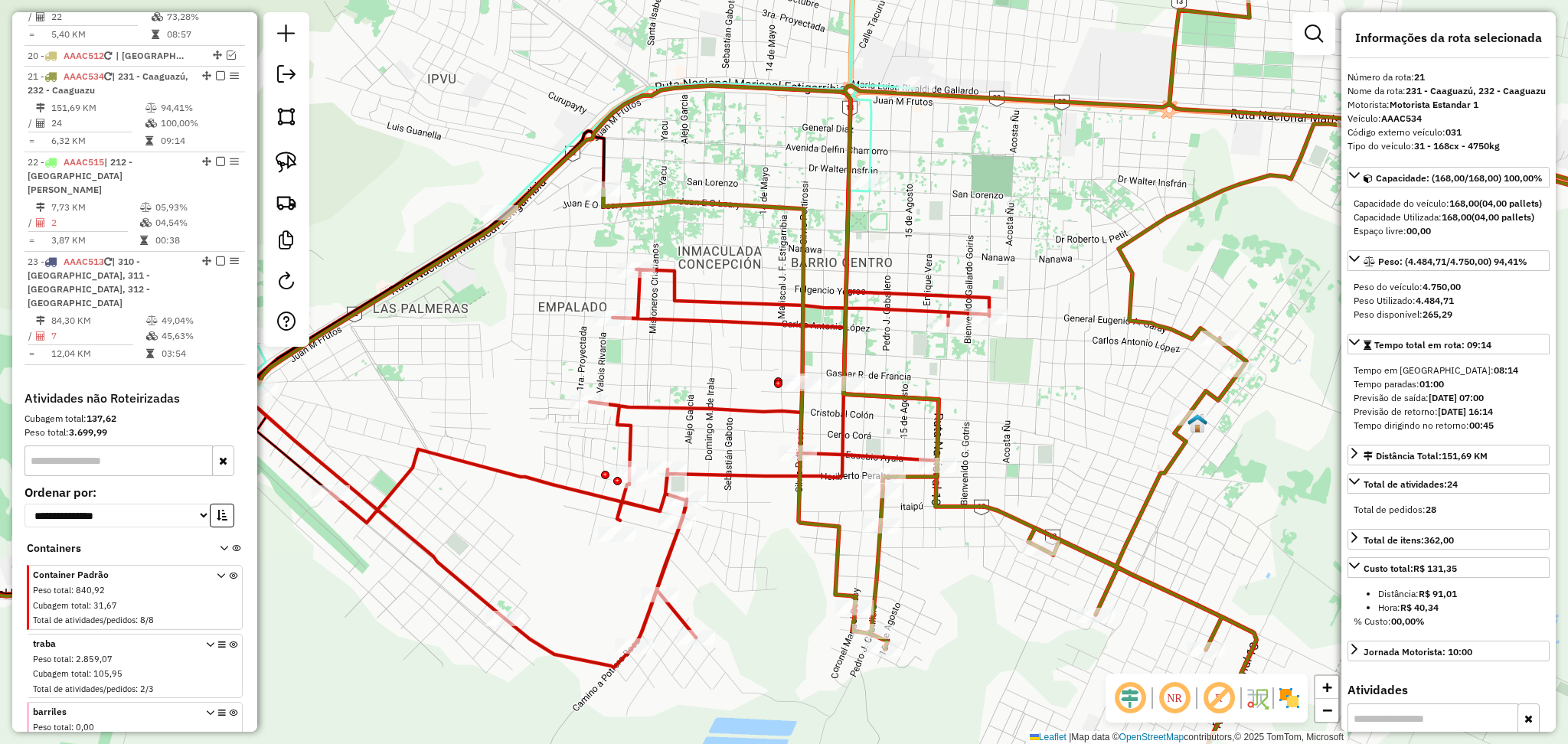
click at [1174, 463] on icon at bounding box center [1164, 408] width 1121 height 825
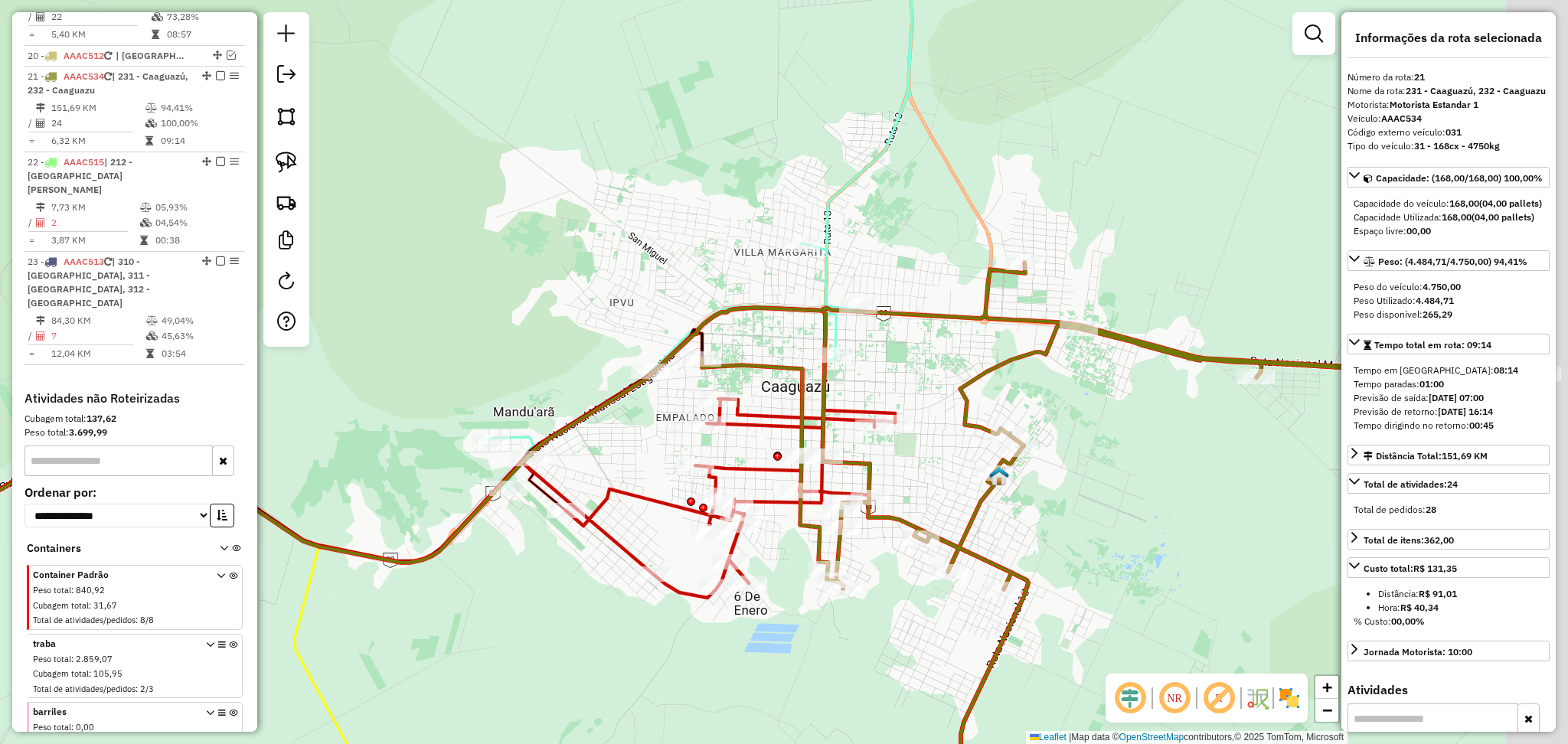
drag, startPoint x: 1228, startPoint y: 534, endPoint x: 810, endPoint y: 599, distance: 423.0
click at [810, 599] on div "Janela de atendimento Grade de atendimento Capacidade Transportadoras Veículos …" at bounding box center [784, 372] width 1568 height 744
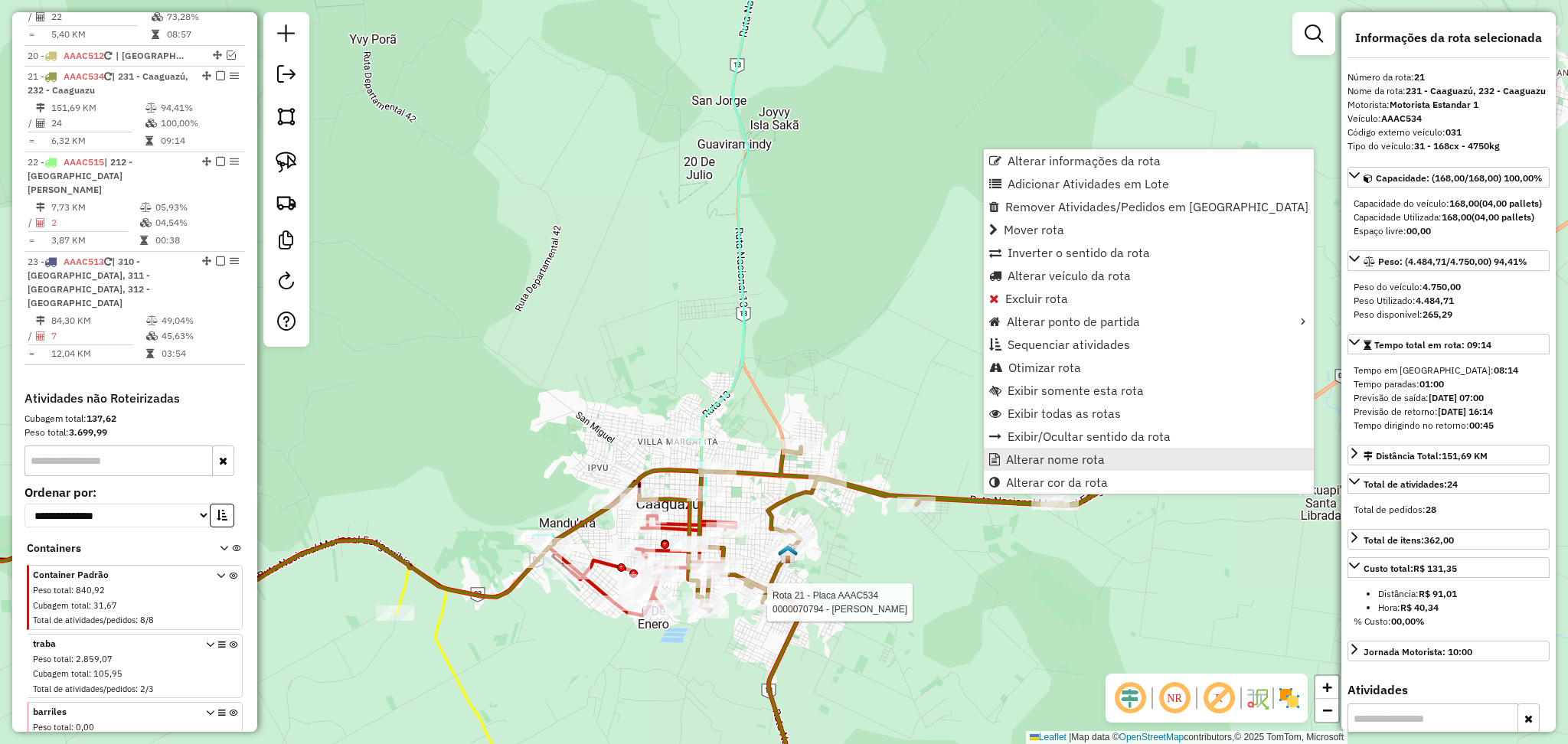
click at [1001, 458] on link "Alterar nome rota" at bounding box center [1148, 459] width 330 height 23
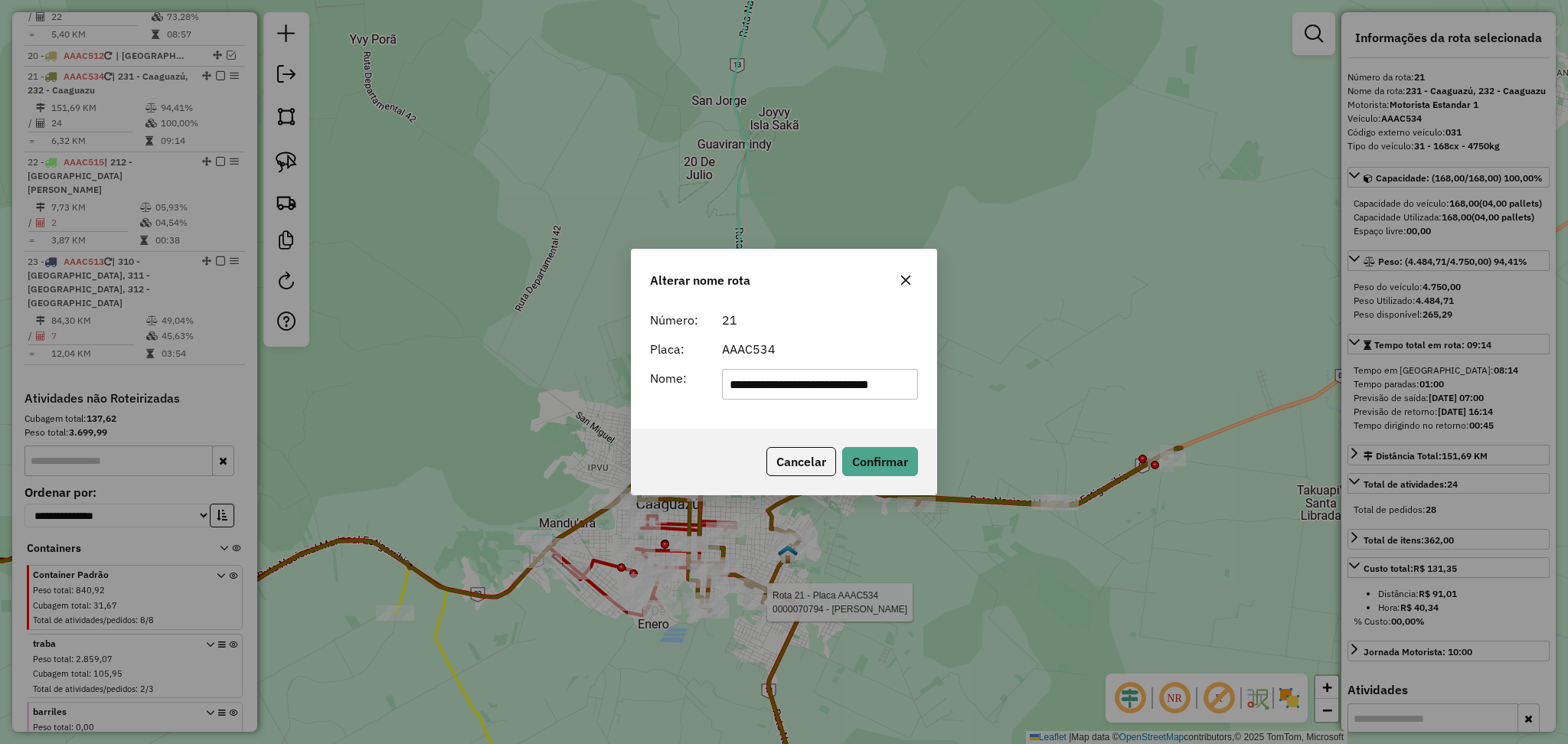
click at [839, 381] on input "**********" at bounding box center [819, 385] width 197 height 31
type input "**********"
click at [902, 458] on button "Confirmar" at bounding box center [880, 462] width 75 height 29
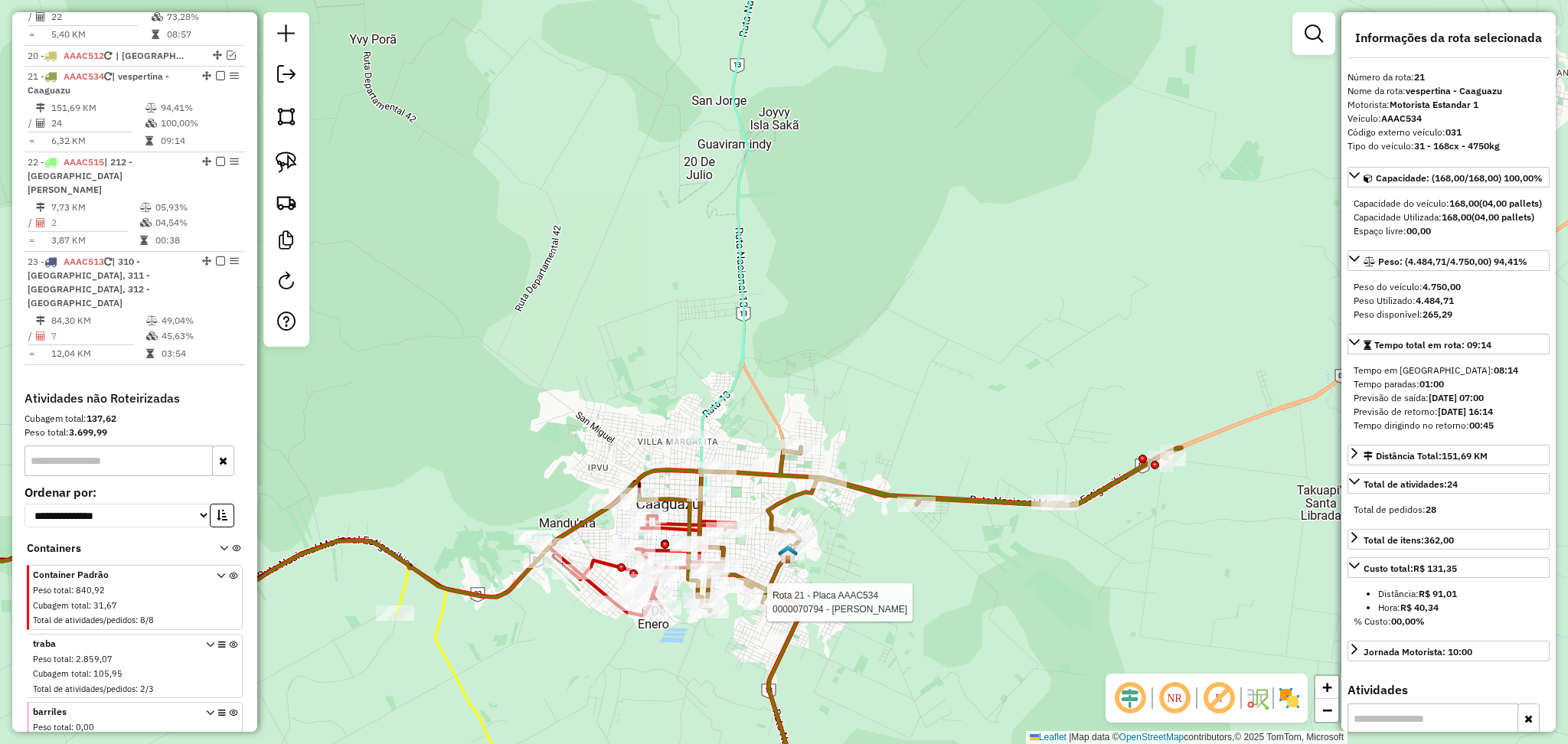
drag, startPoint x: 1474, startPoint y: 128, endPoint x: 1419, endPoint y: 129, distance: 55.0
click at [1419, 129] on div "Código externo veículo: 031" at bounding box center [1448, 132] width 202 height 13
click at [875, 707] on div "Rota 21 - Placa AAAC534 0000070794 - BETANIA MARTINEZ AVEIRO Janela de atendime…" at bounding box center [784, 372] width 1568 height 744
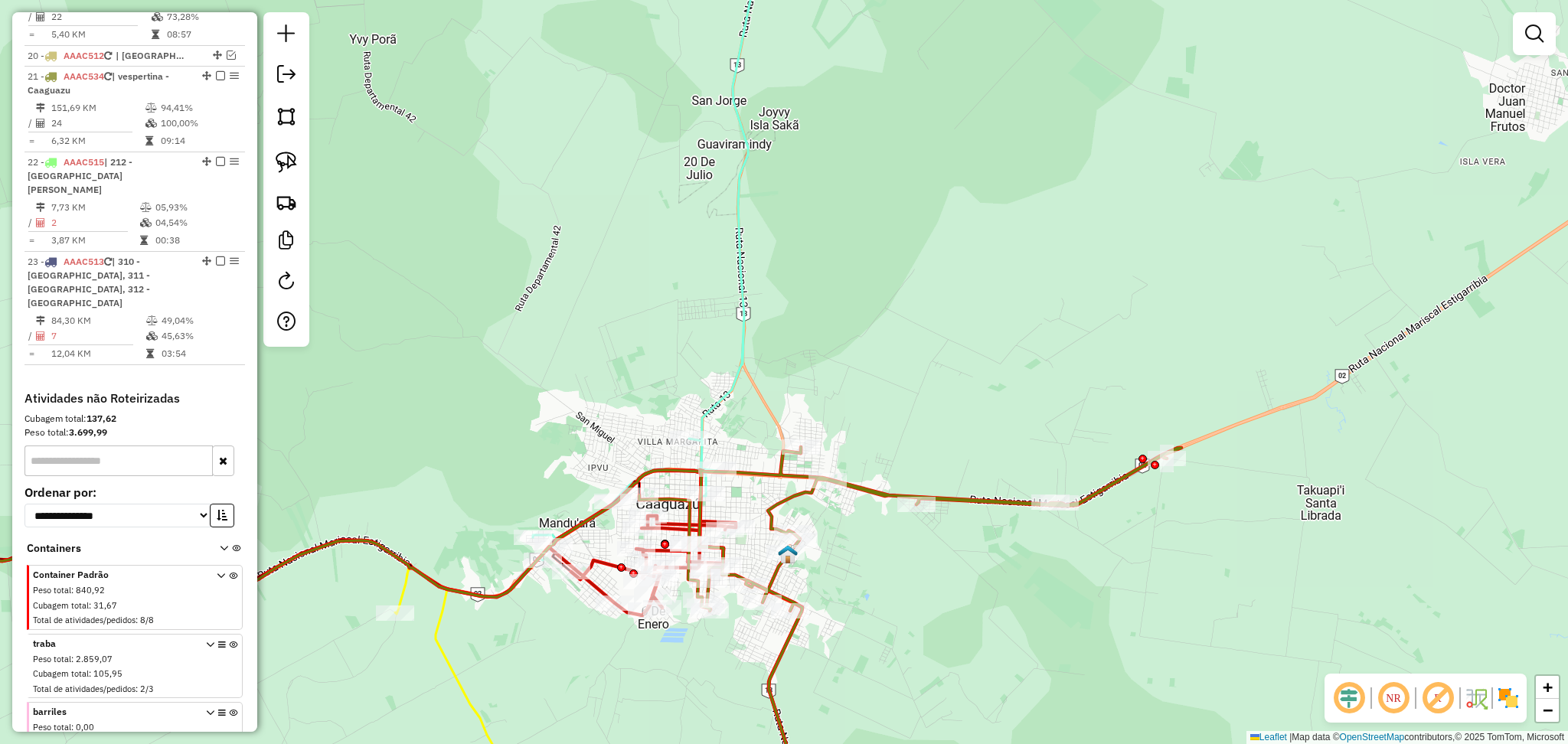
click at [877, 492] on icon at bounding box center [909, 633] width 542 height 373
select select "**********"
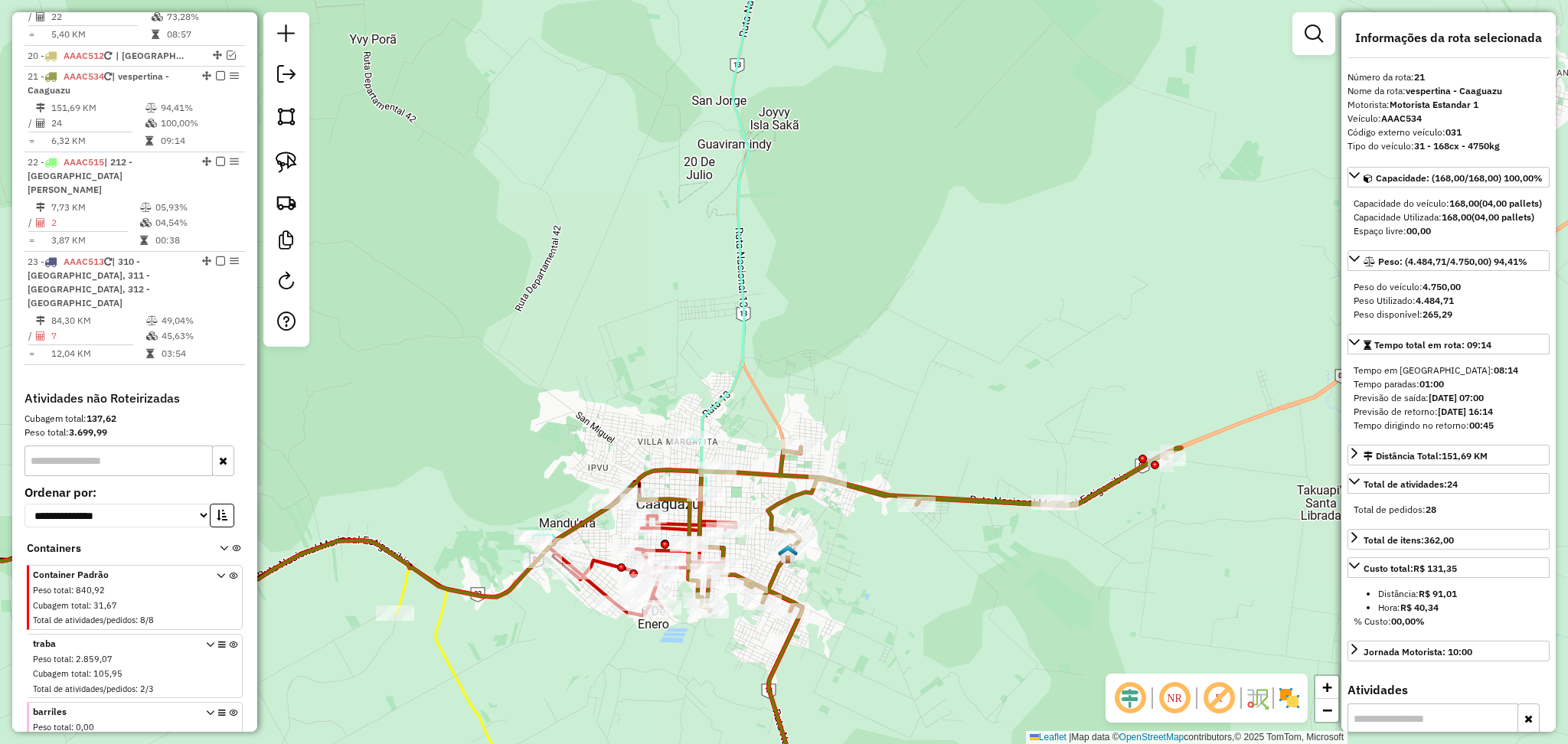
drag, startPoint x: 1471, startPoint y: 134, endPoint x: 1383, endPoint y: 114, distance: 90.2
click at [1383, 114] on div "**********" at bounding box center [1448, 372] width 215 height 720
copy div "AAAC534 Código externo veículo: 031"
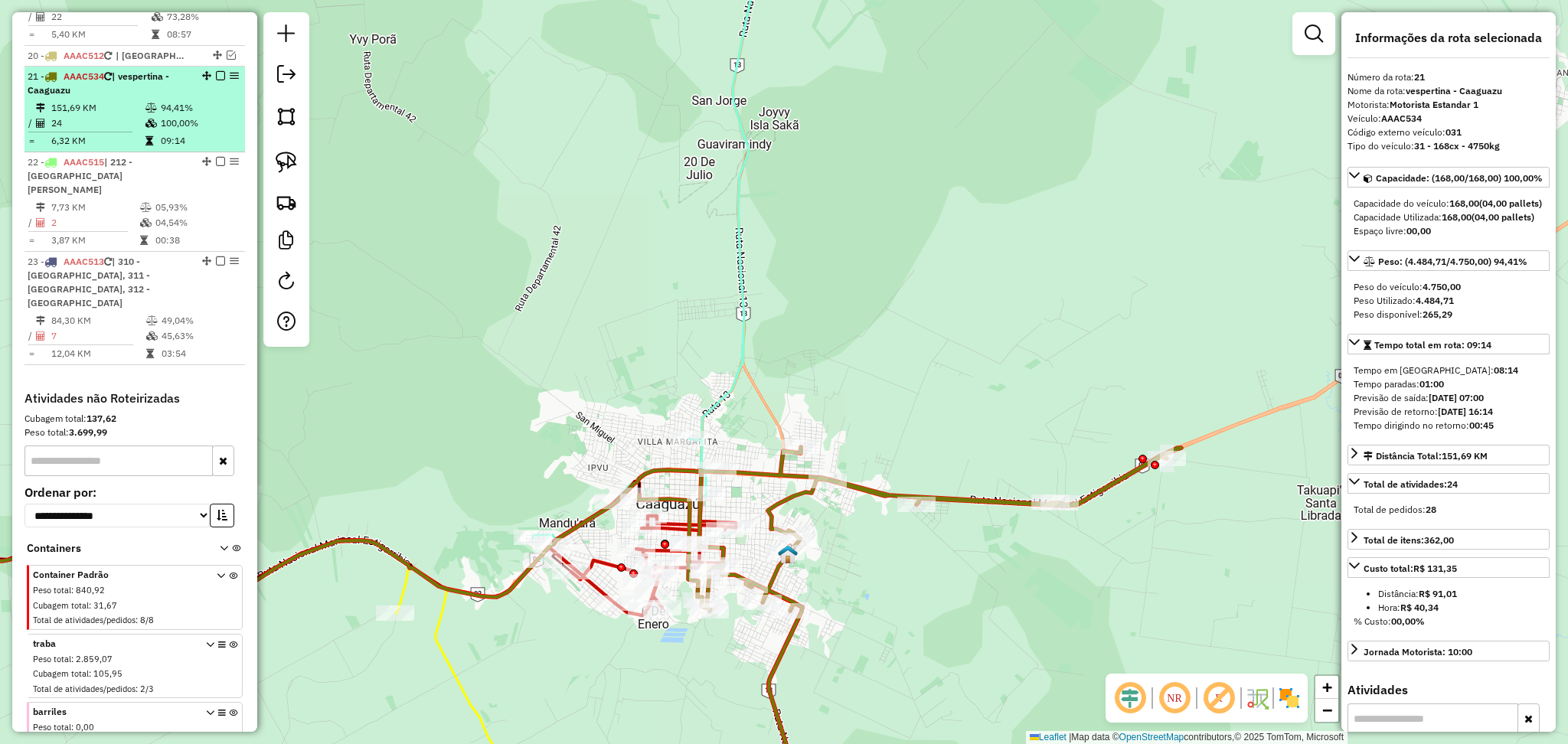
click at [216, 71] on em at bounding box center [220, 75] width 9 height 9
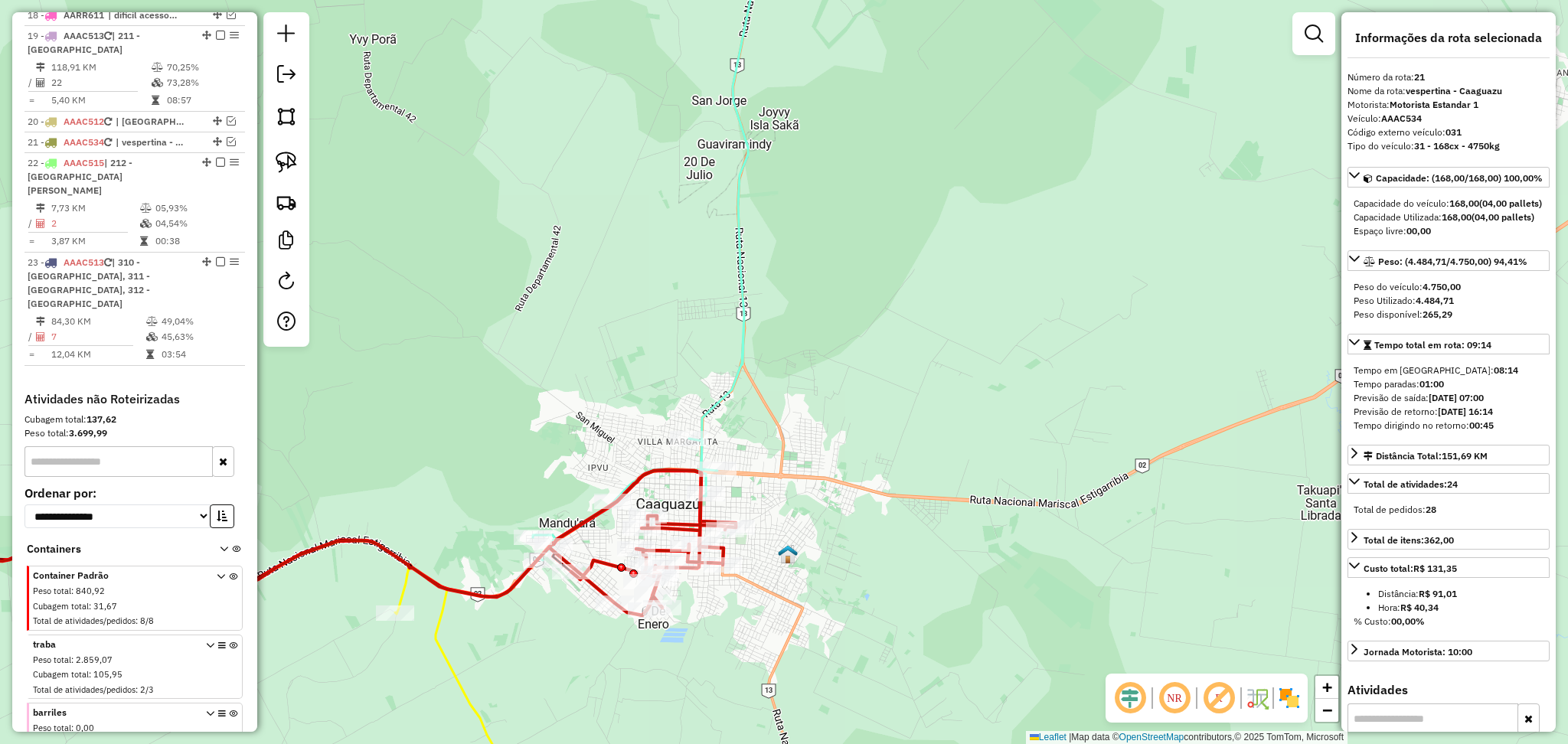
click at [1001, 274] on div "Janela de atendimento Grade de atendimento Capacidade Transportadoras Veículos …" at bounding box center [784, 372] width 1568 height 744
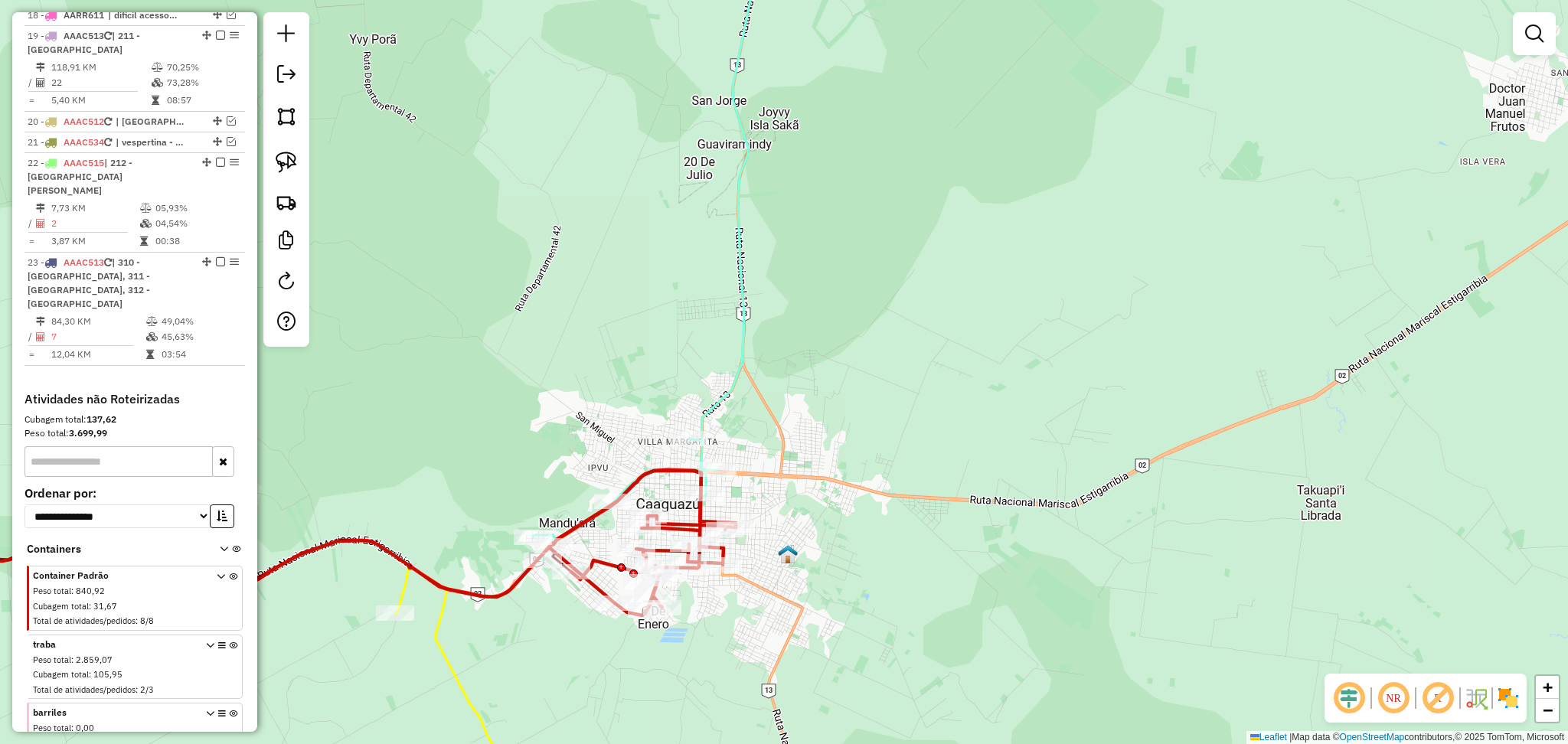
click at [748, 319] on icon at bounding box center [649, 243] width 233 height 634
select select "**********"
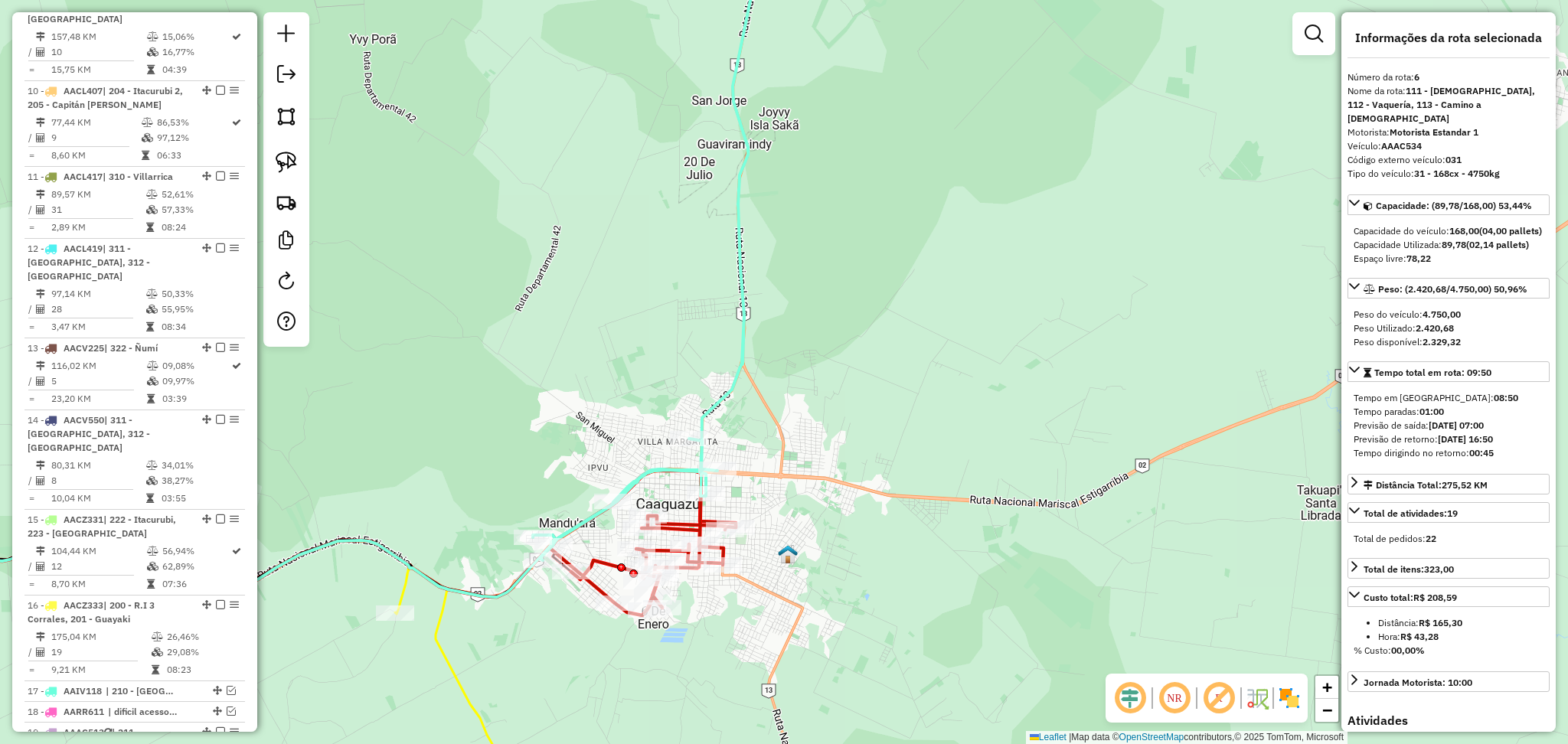
scroll to position [1046, 0]
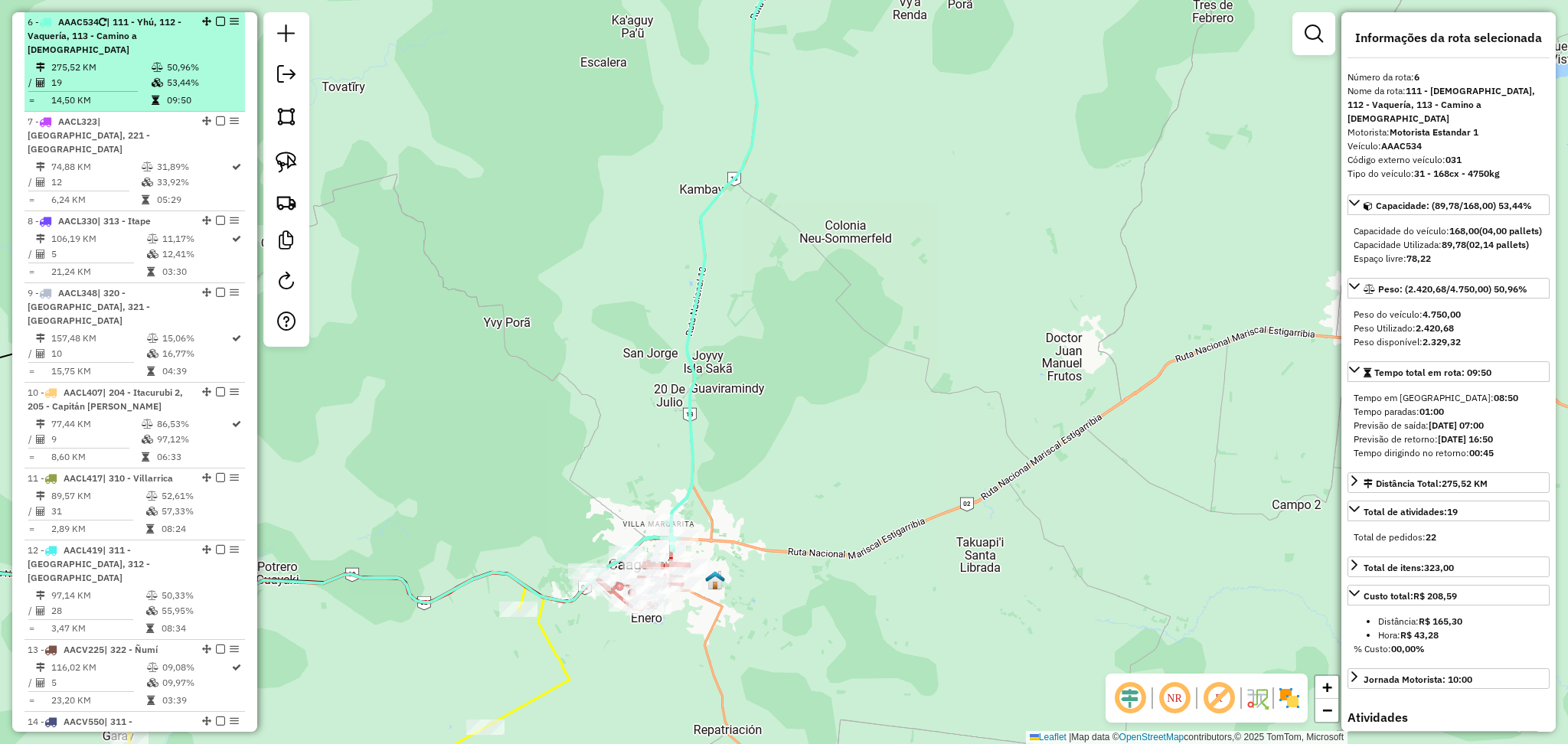
click at [216, 19] on em at bounding box center [220, 22] width 9 height 9
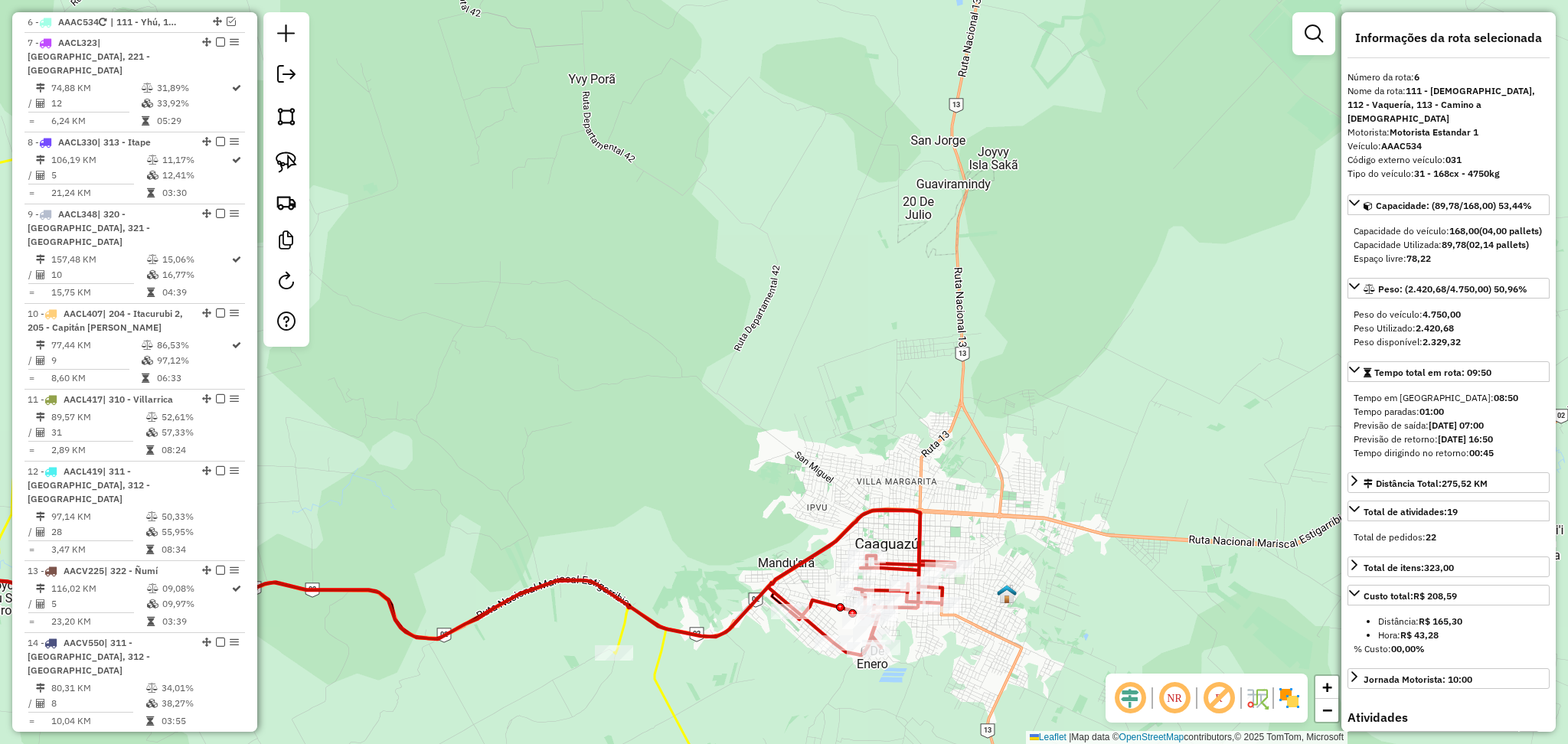
click at [920, 514] on icon at bounding box center [862, 582] width 187 height 146
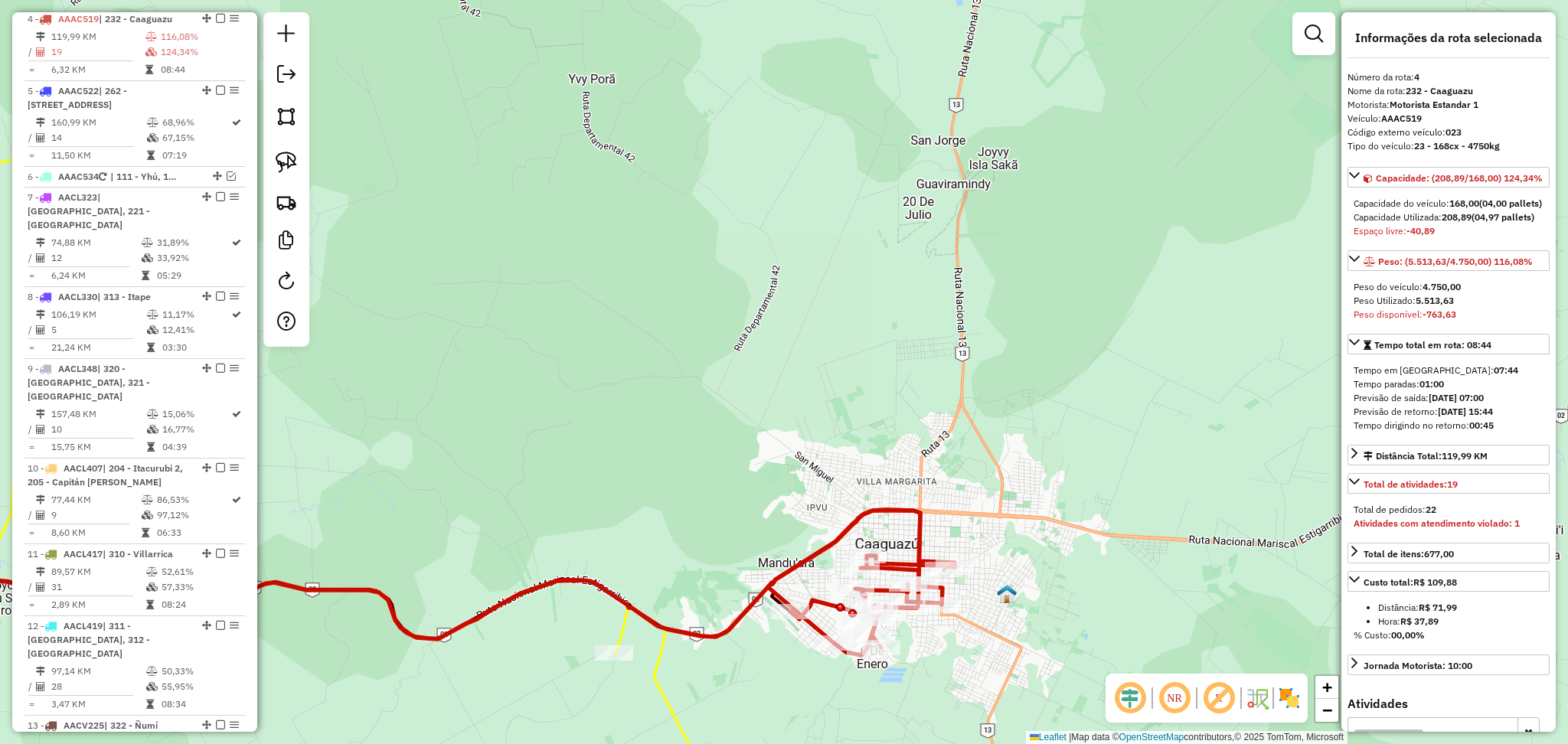
scroll to position [874, 0]
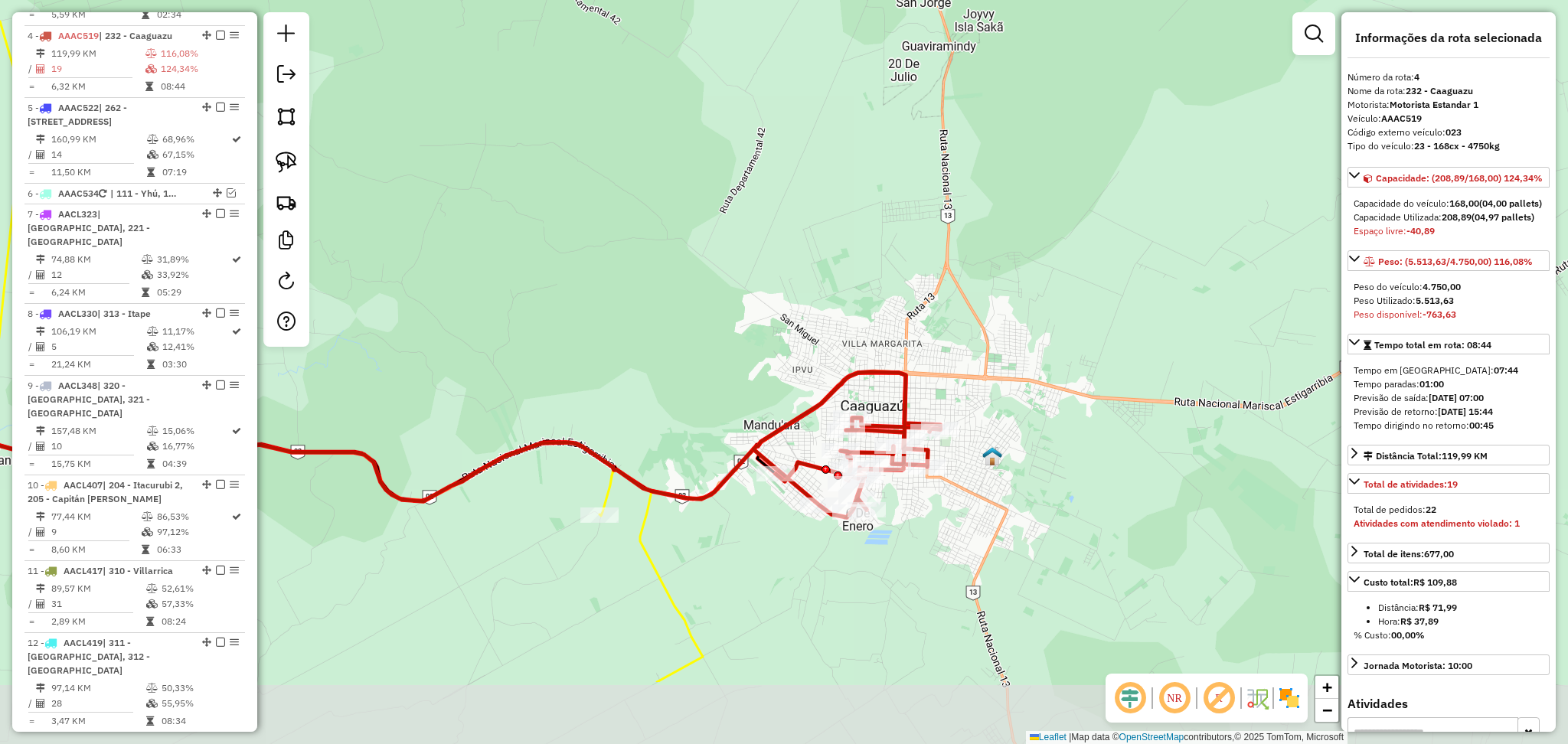
drag, startPoint x: 776, startPoint y: 482, endPoint x: 762, endPoint y: 344, distance: 138.7
click at [762, 344] on div "Janela de atendimento Grade de atendimento Capacidade Transportadoras Veículos …" at bounding box center [784, 372] width 1568 height 744
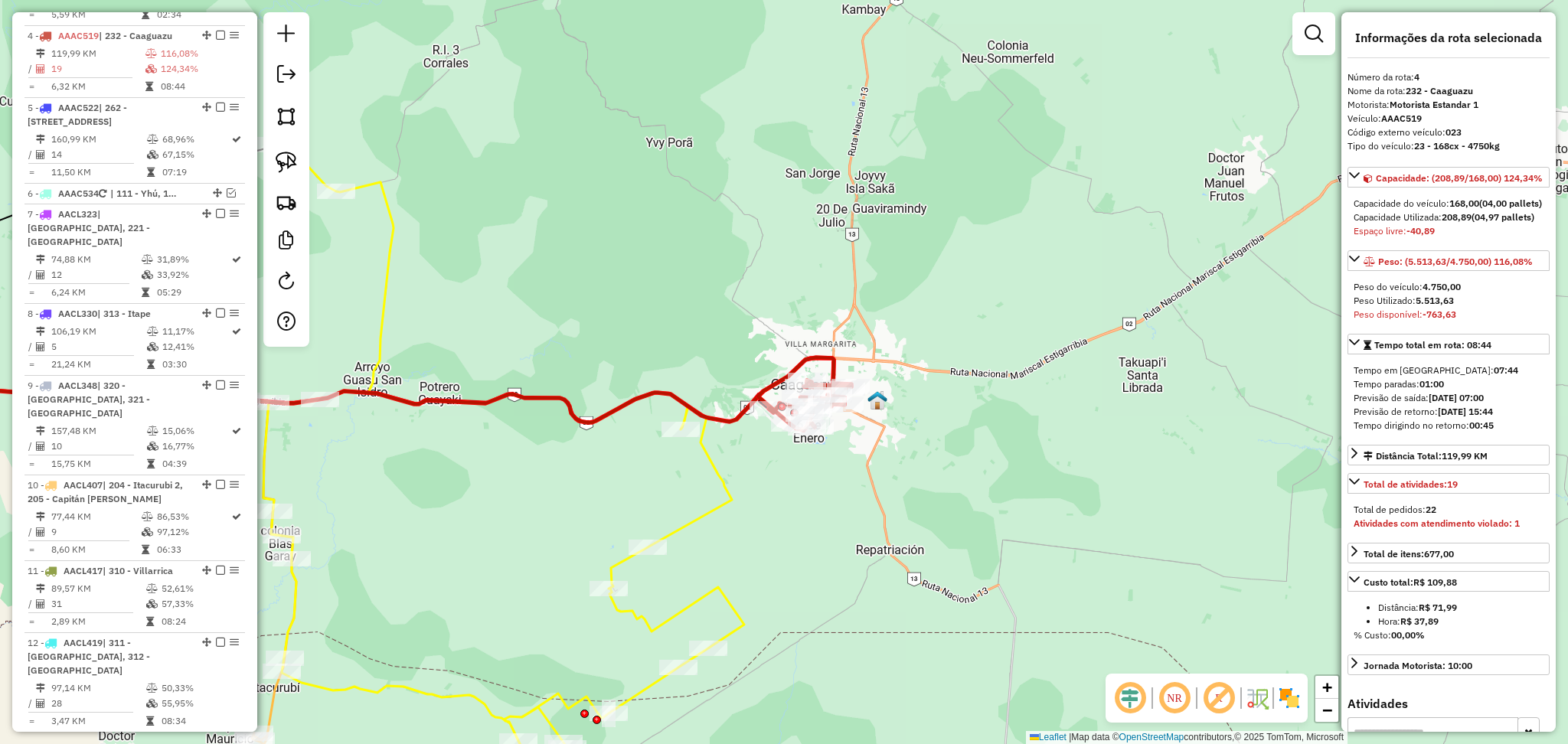
click at [730, 504] on icon at bounding box center [448, 455] width 591 height 618
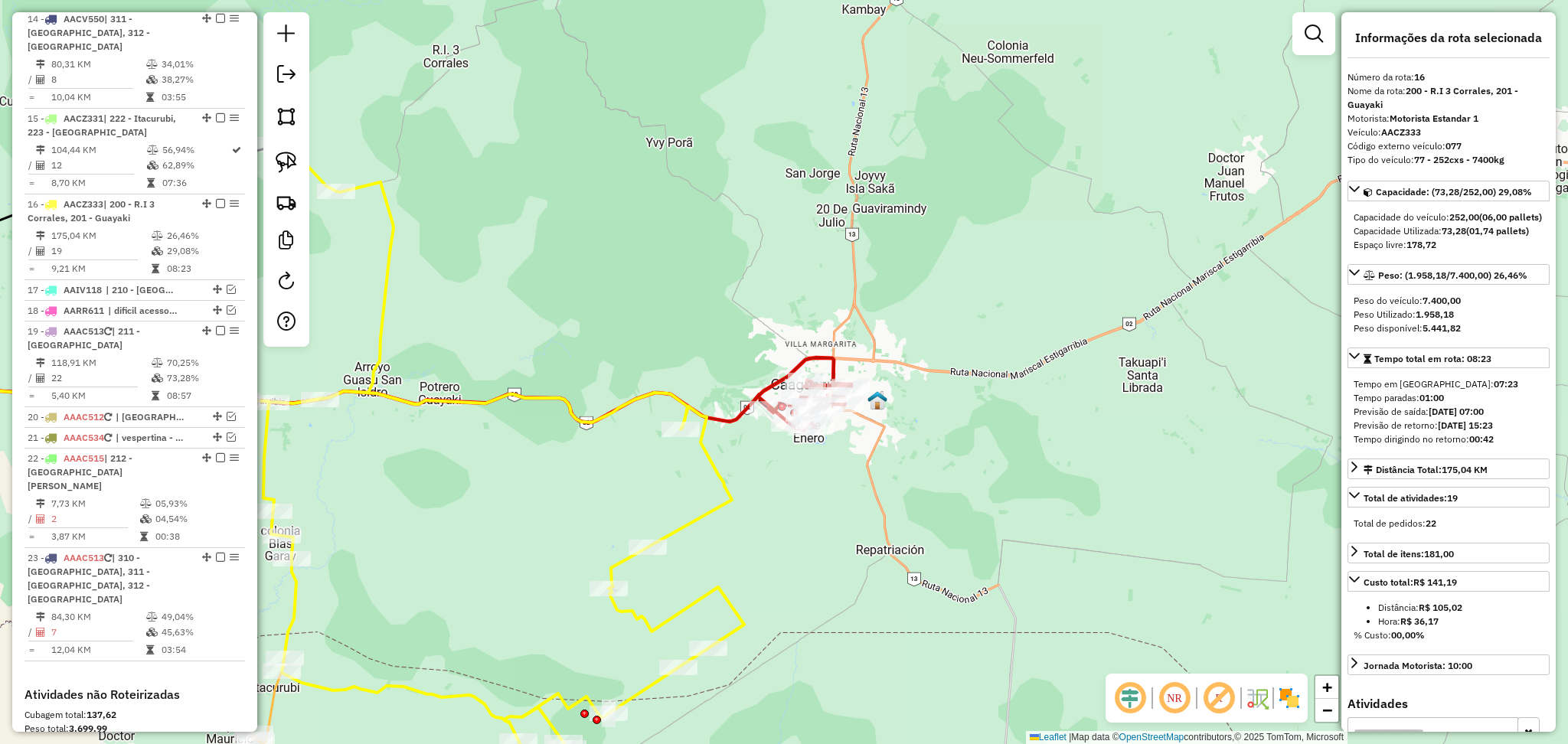
scroll to position [1810, 0]
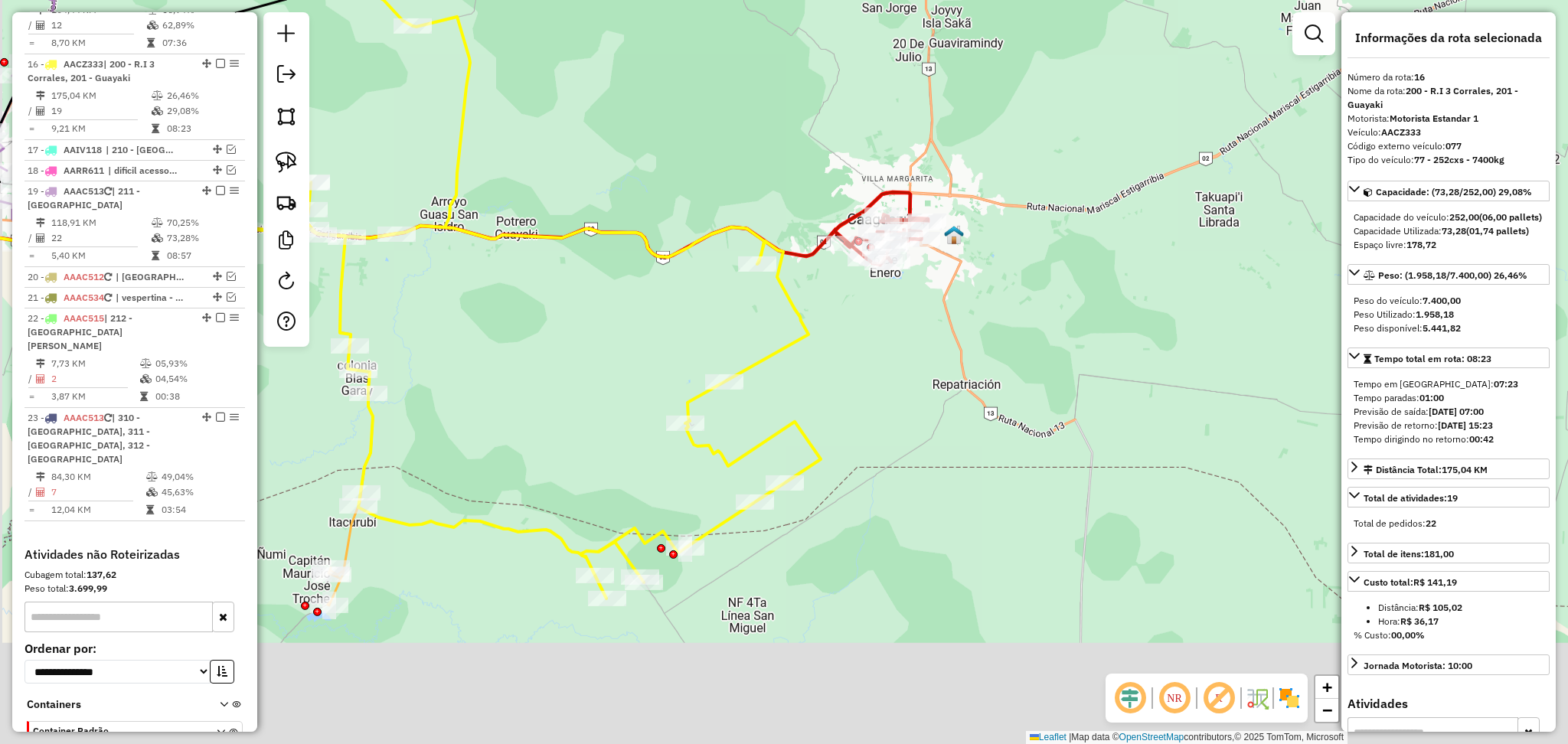
drag, startPoint x: 855, startPoint y: 432, endPoint x: 908, endPoint y: 368, distance: 83.1
click at [908, 368] on div "Janela de atendimento Grade de atendimento Capacidade Transportadoras Veículos …" at bounding box center [784, 372] width 1568 height 744
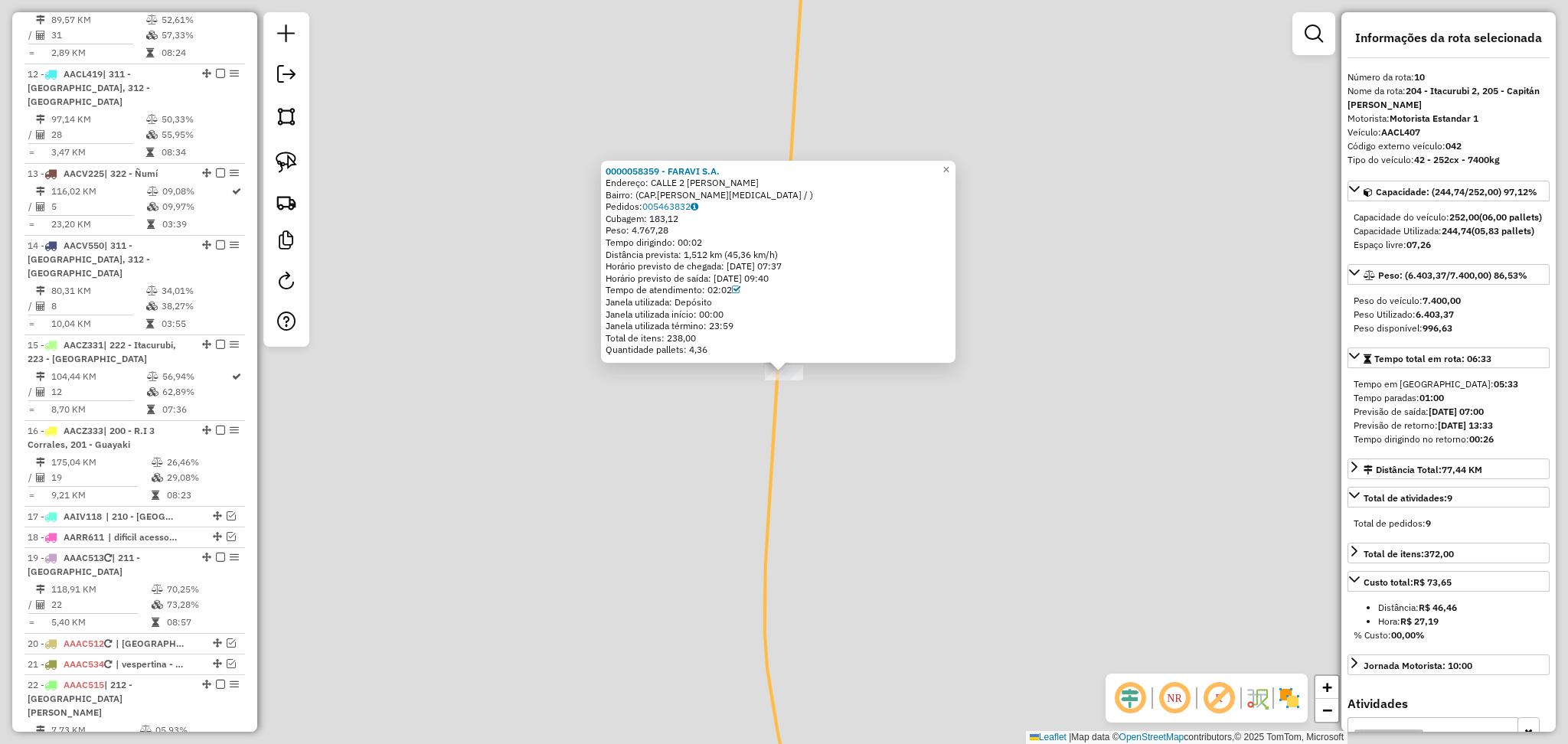
scroll to position [1324, 0]
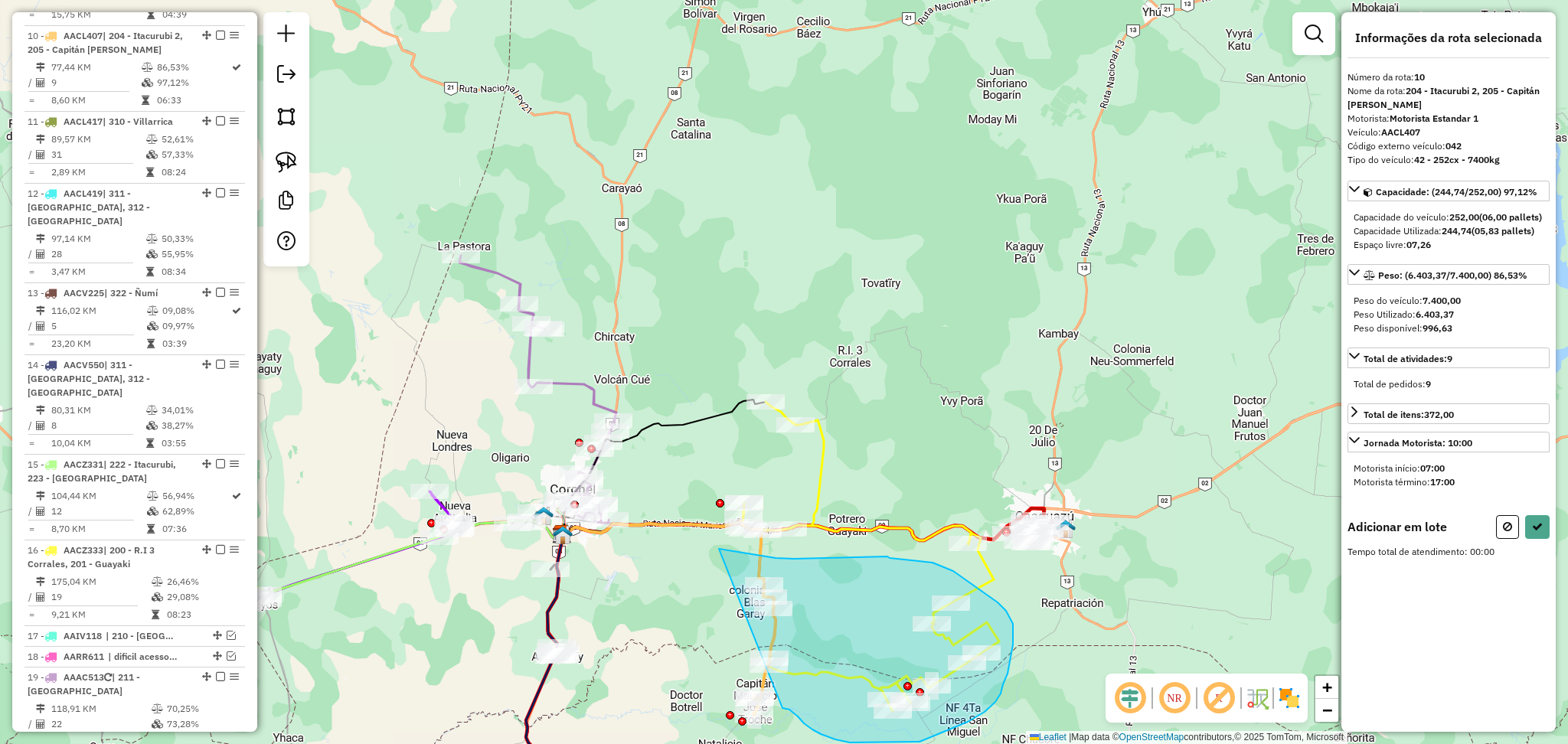
drag, startPoint x: 783, startPoint y: 708, endPoint x: 719, endPoint y: 549, distance: 171.4
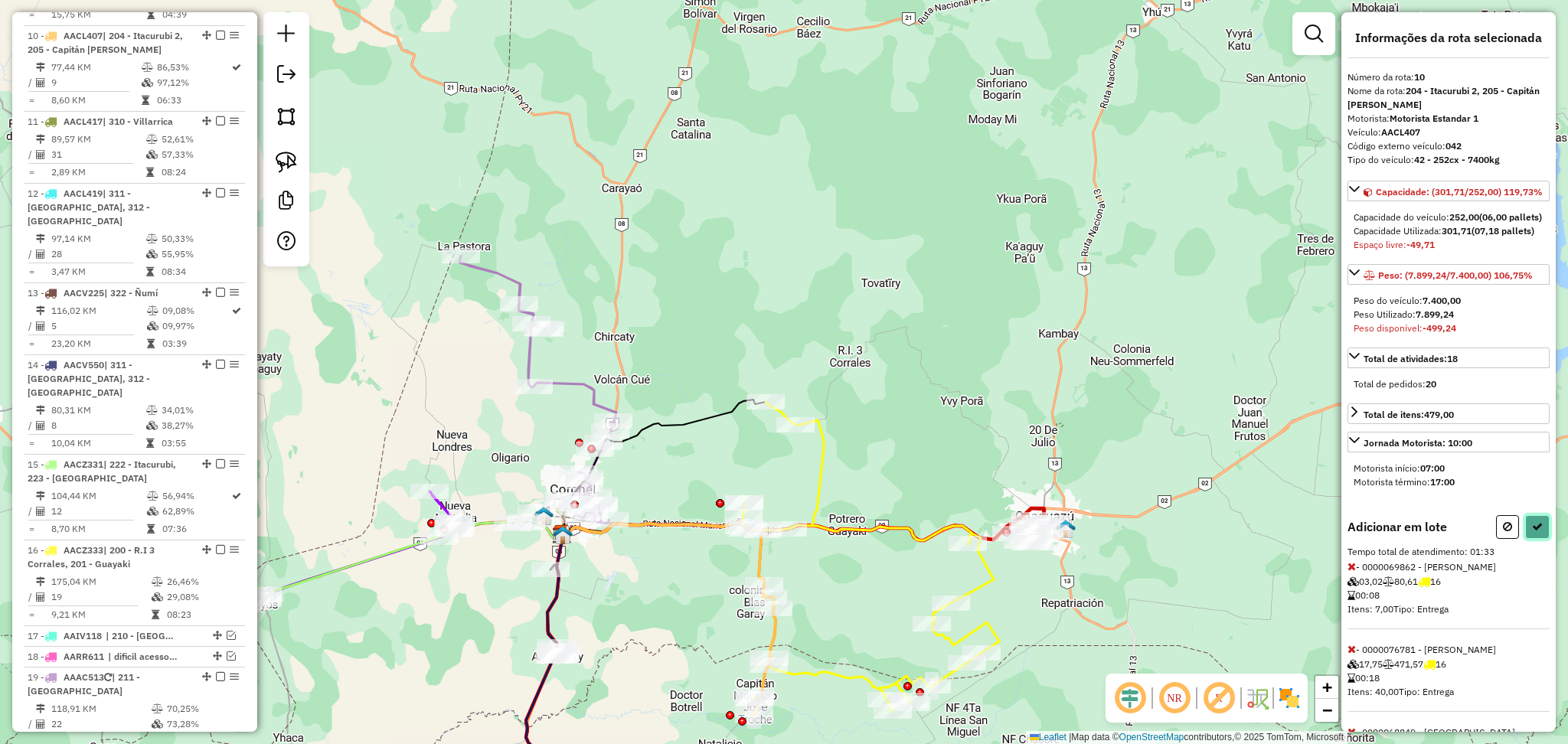
click at [1532, 532] on icon at bounding box center [1537, 527] width 11 height 11
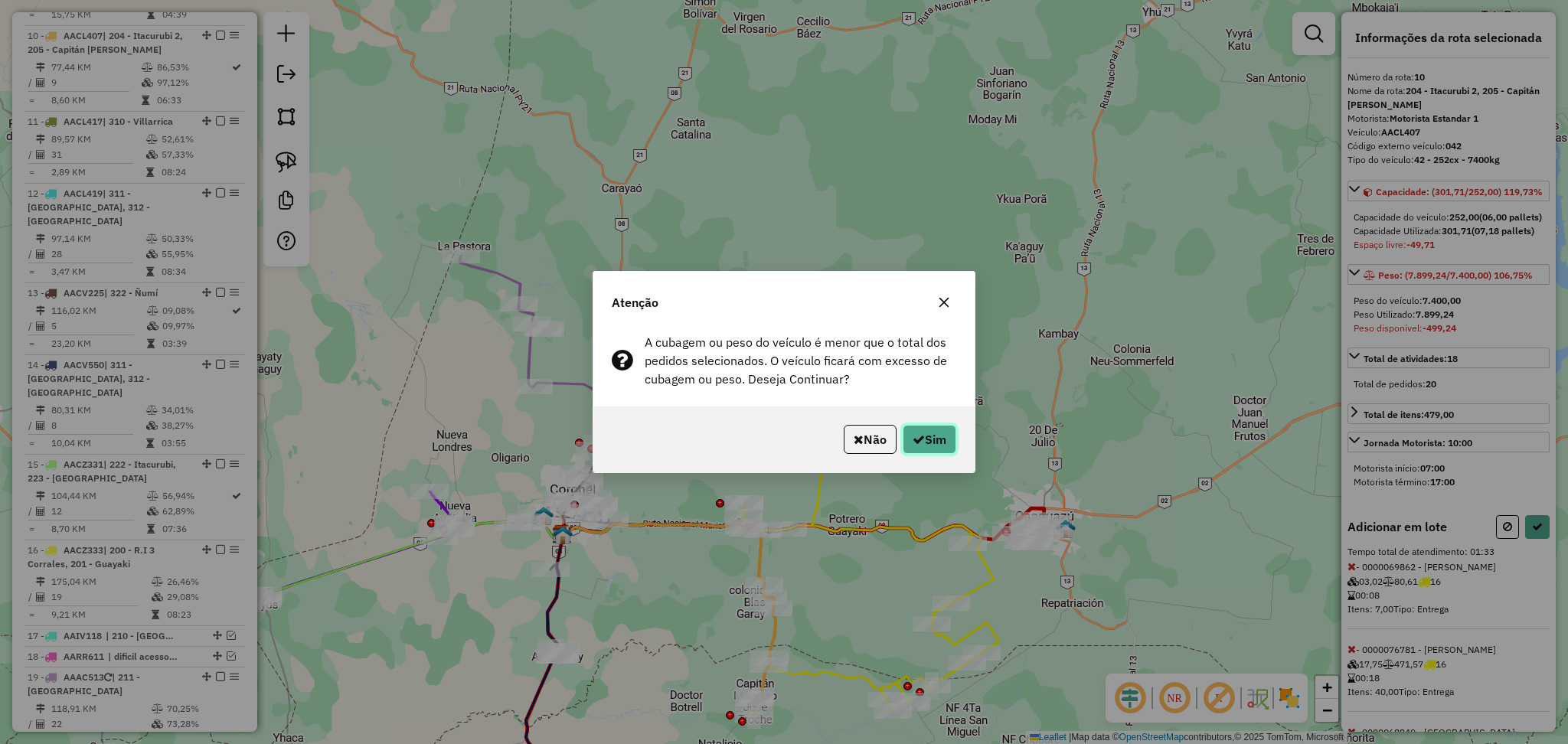
click at [917, 442] on icon "button" at bounding box center [919, 439] width 13 height 13
select select "**********"
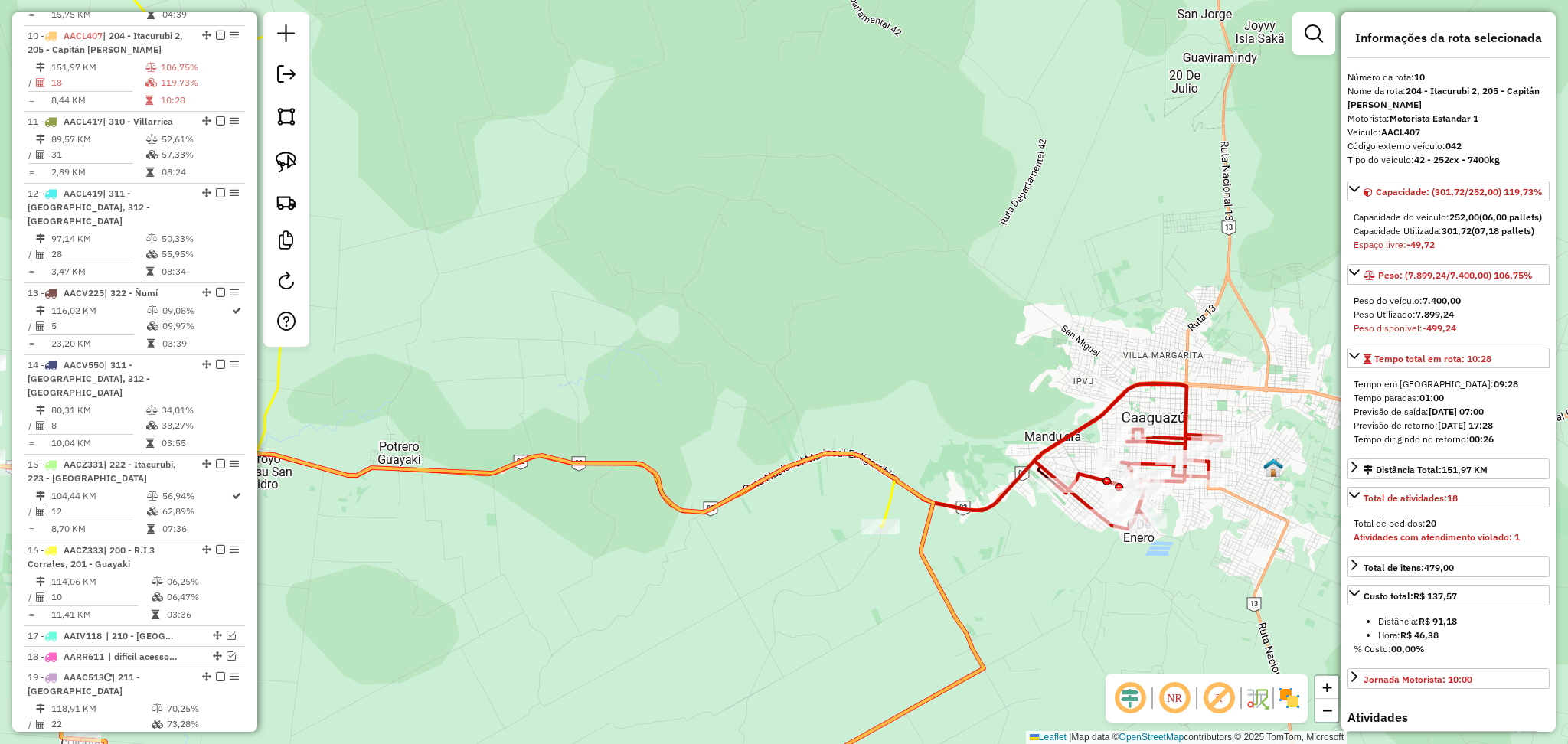
click at [1061, 452] on icon at bounding box center [1128, 456] width 187 height 146
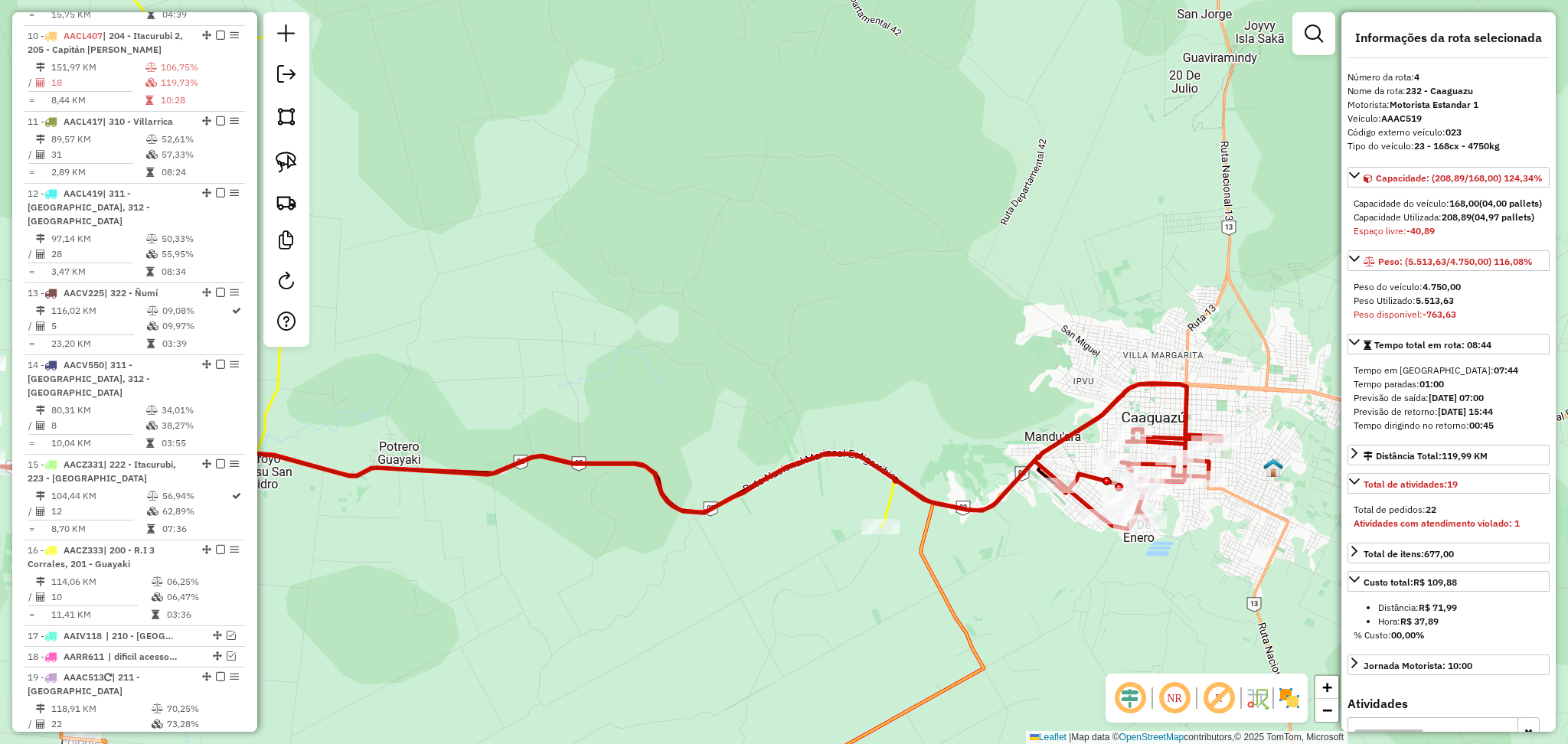
scroll to position [874, 0]
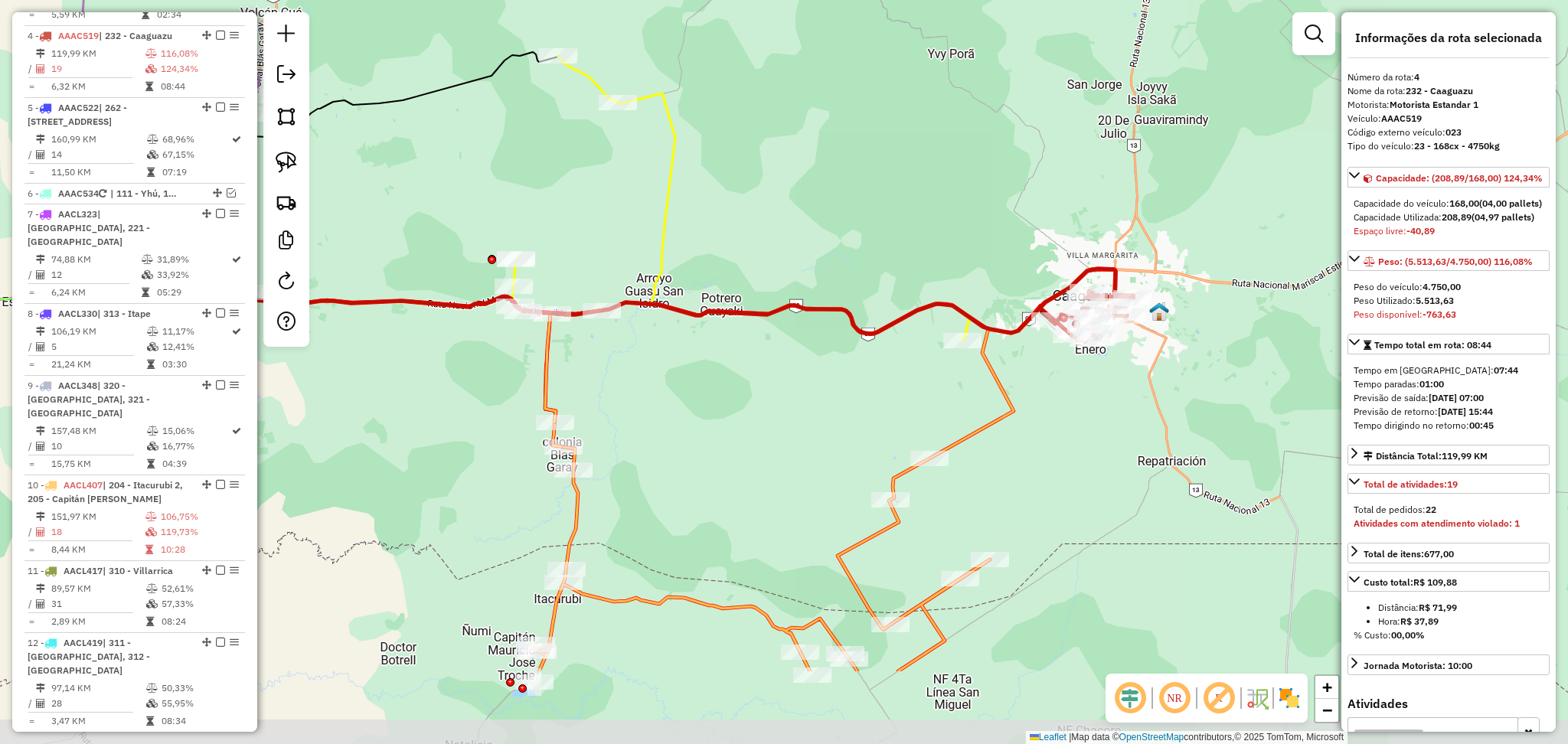
drag, startPoint x: 1036, startPoint y: 632, endPoint x: 1027, endPoint y: 483, distance: 149.3
click at [1027, 483] on div "Janela de atendimento Grade de atendimento Capacidade Transportadoras Veículos …" at bounding box center [784, 372] width 1568 height 744
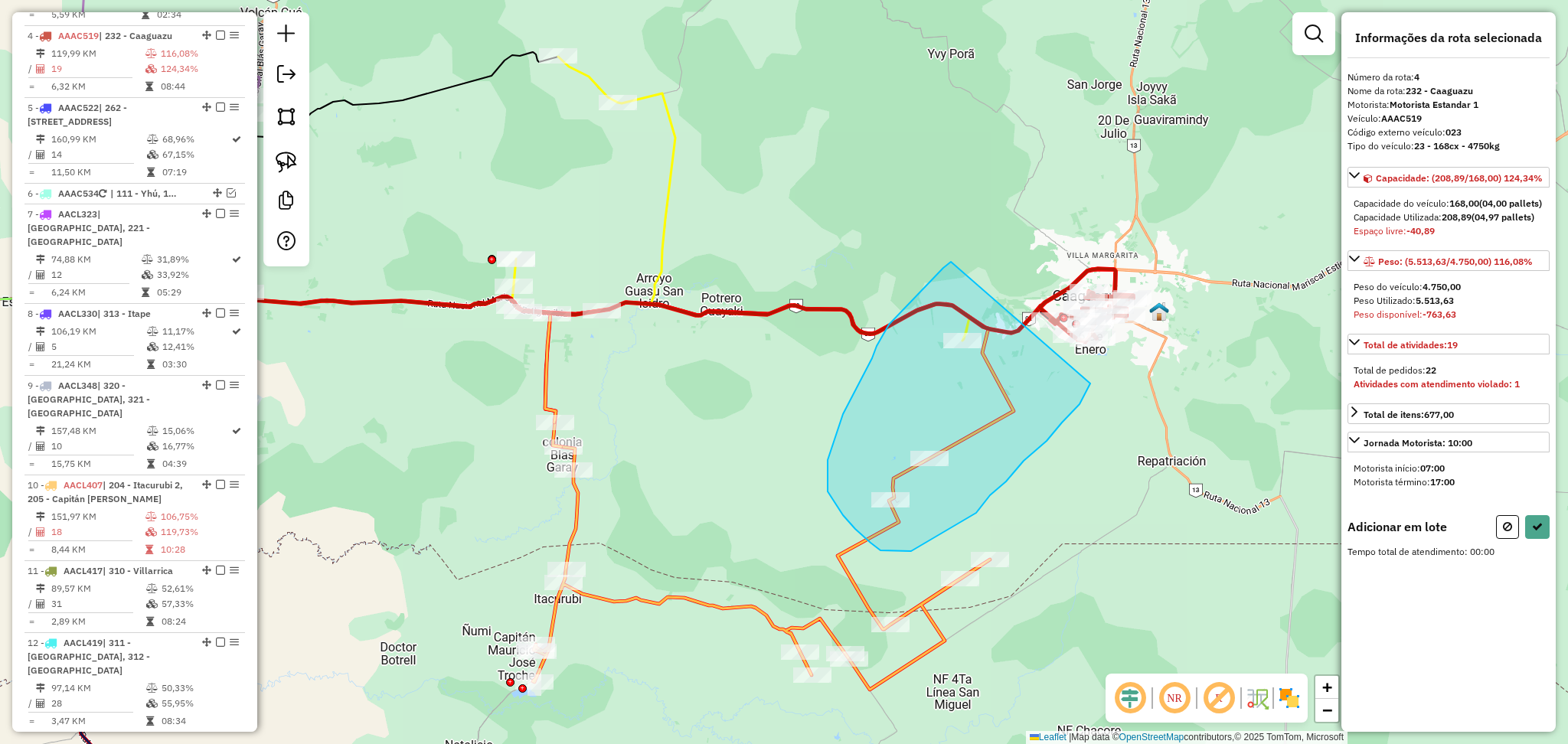
drag, startPoint x: 951, startPoint y: 261, endPoint x: 1094, endPoint y: 377, distance: 184.1
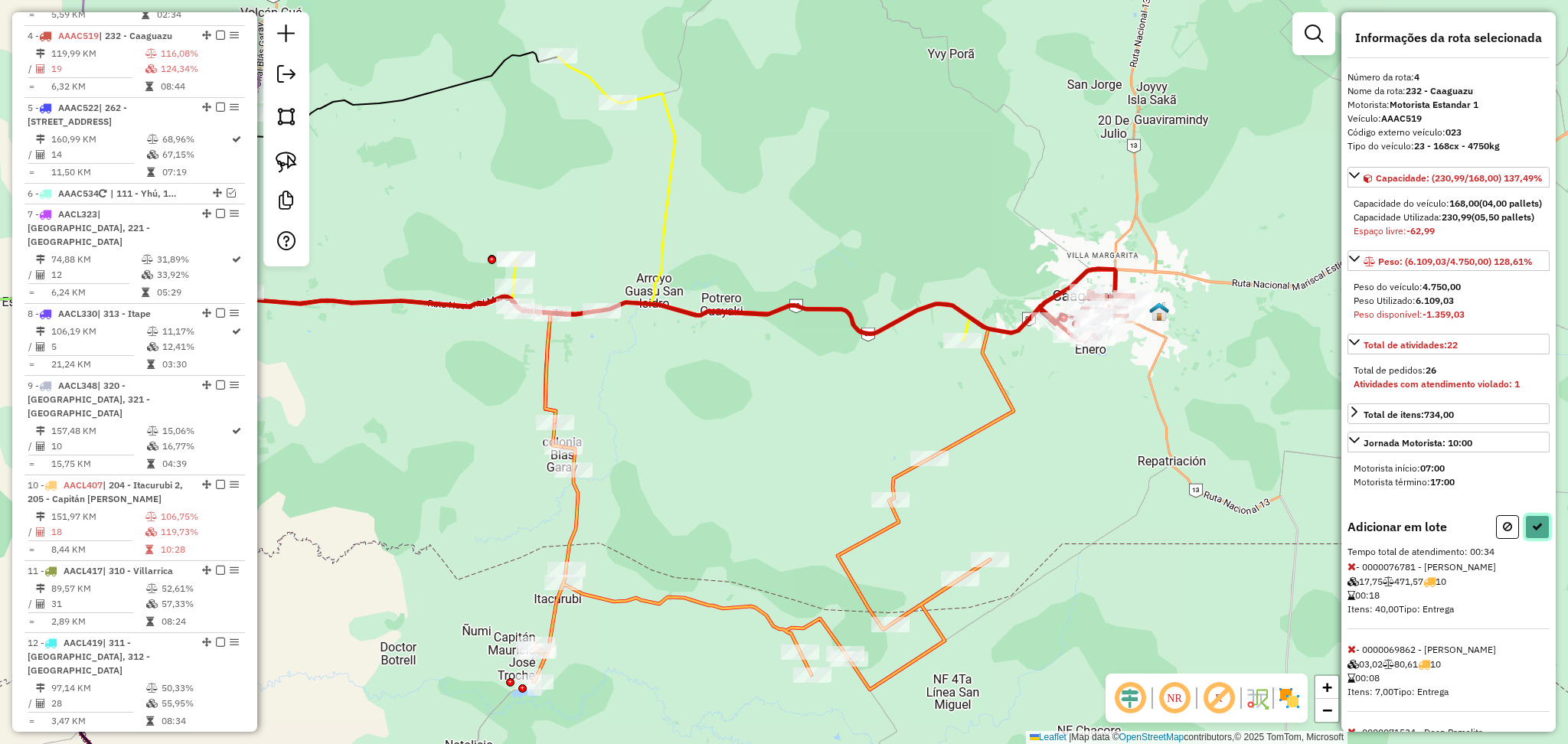
click at [1533, 532] on icon at bounding box center [1537, 527] width 11 height 11
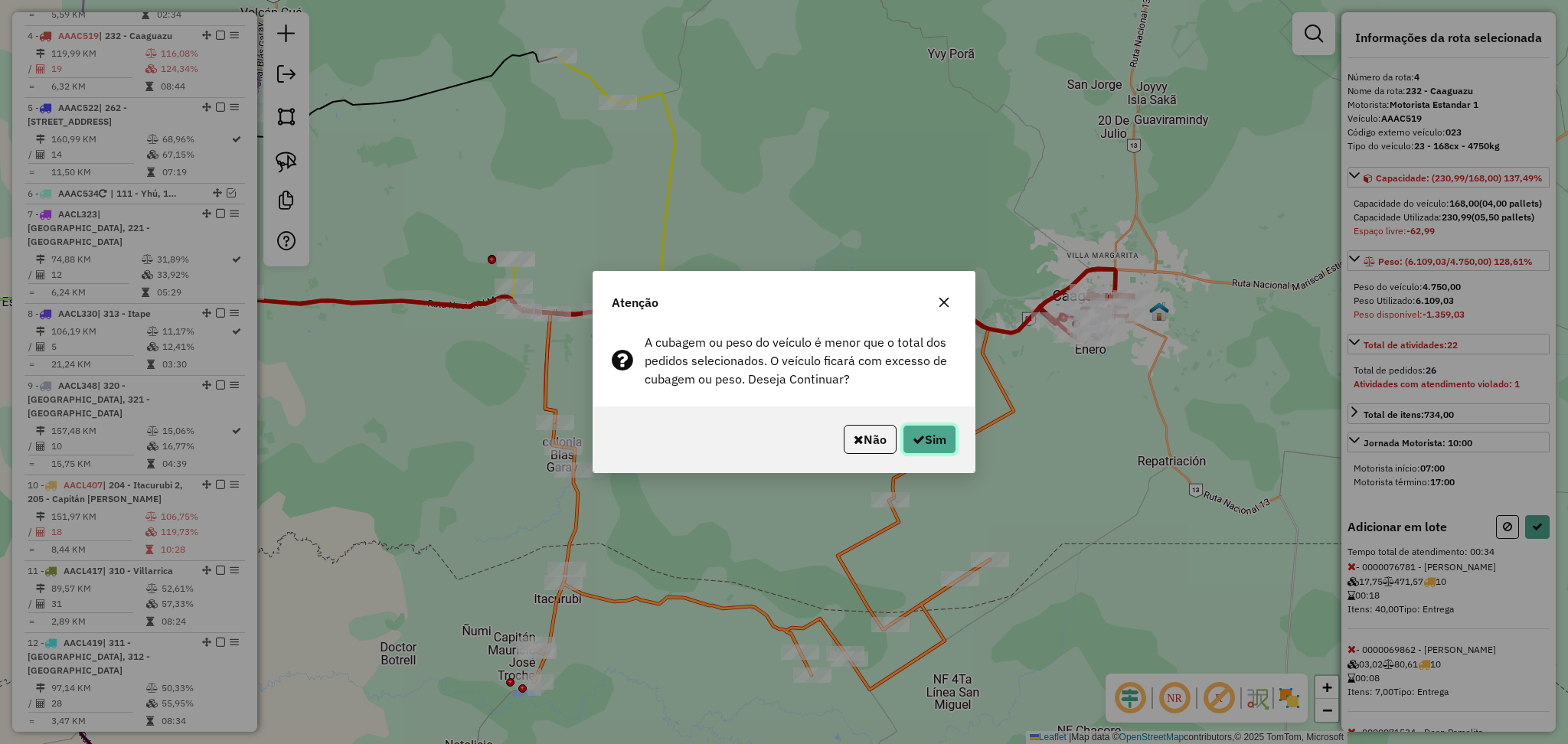
click at [928, 435] on button "Sim" at bounding box center [929, 439] width 54 height 29
select select "**********"
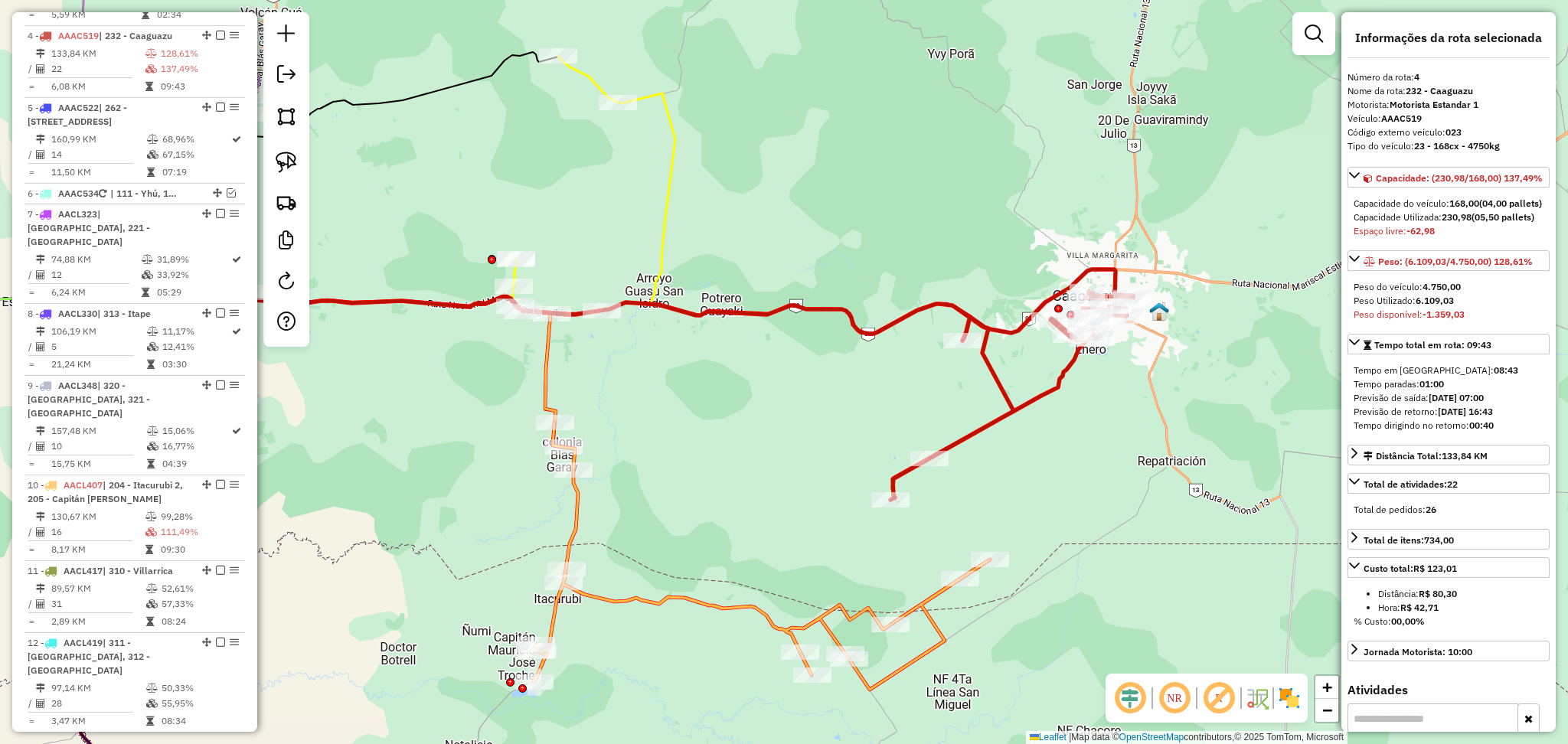
click at [920, 607] on icon at bounding box center [761, 555] width 457 height 267
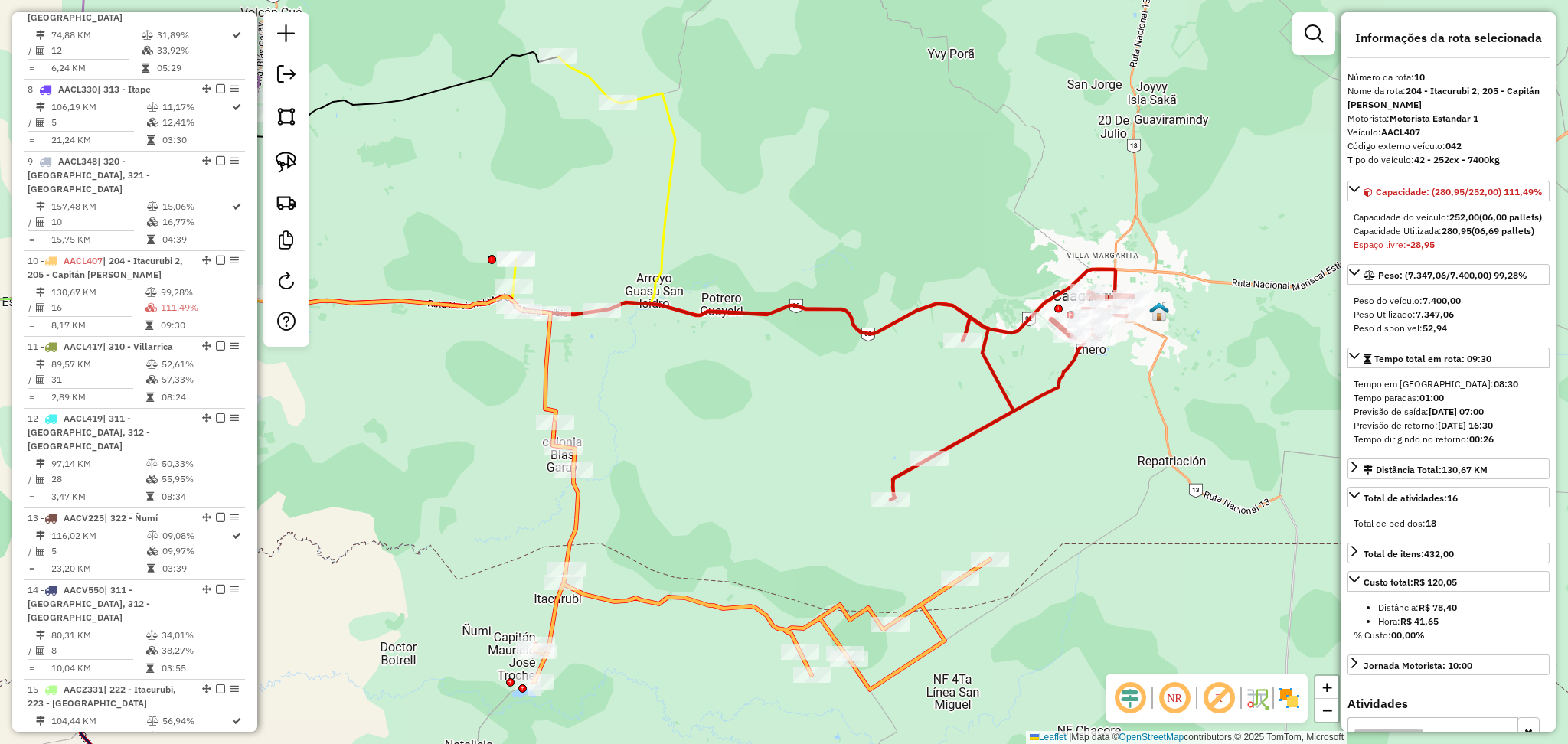
scroll to position [1324, 0]
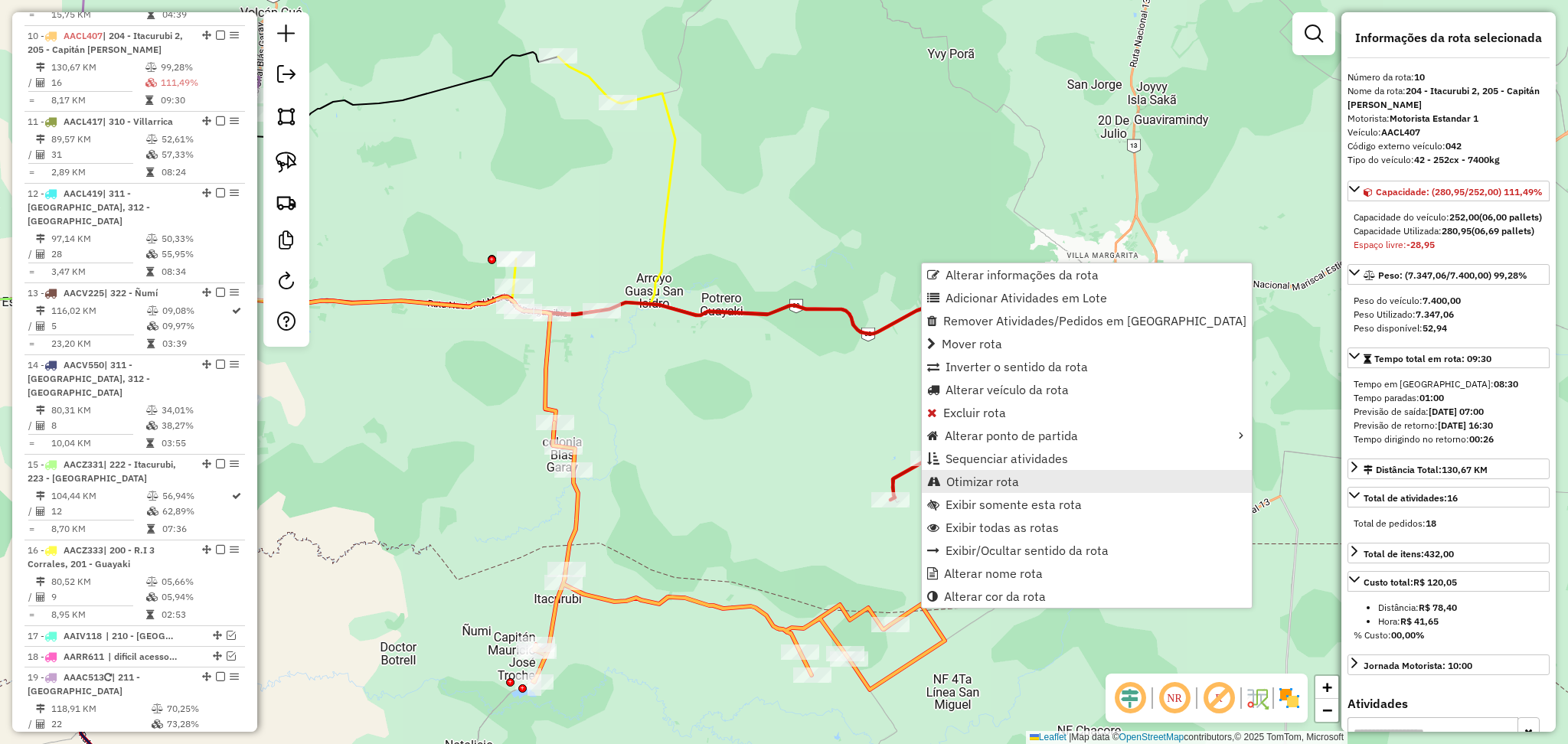
click at [1002, 488] on span "Otimizar rota" at bounding box center [982, 482] width 73 height 13
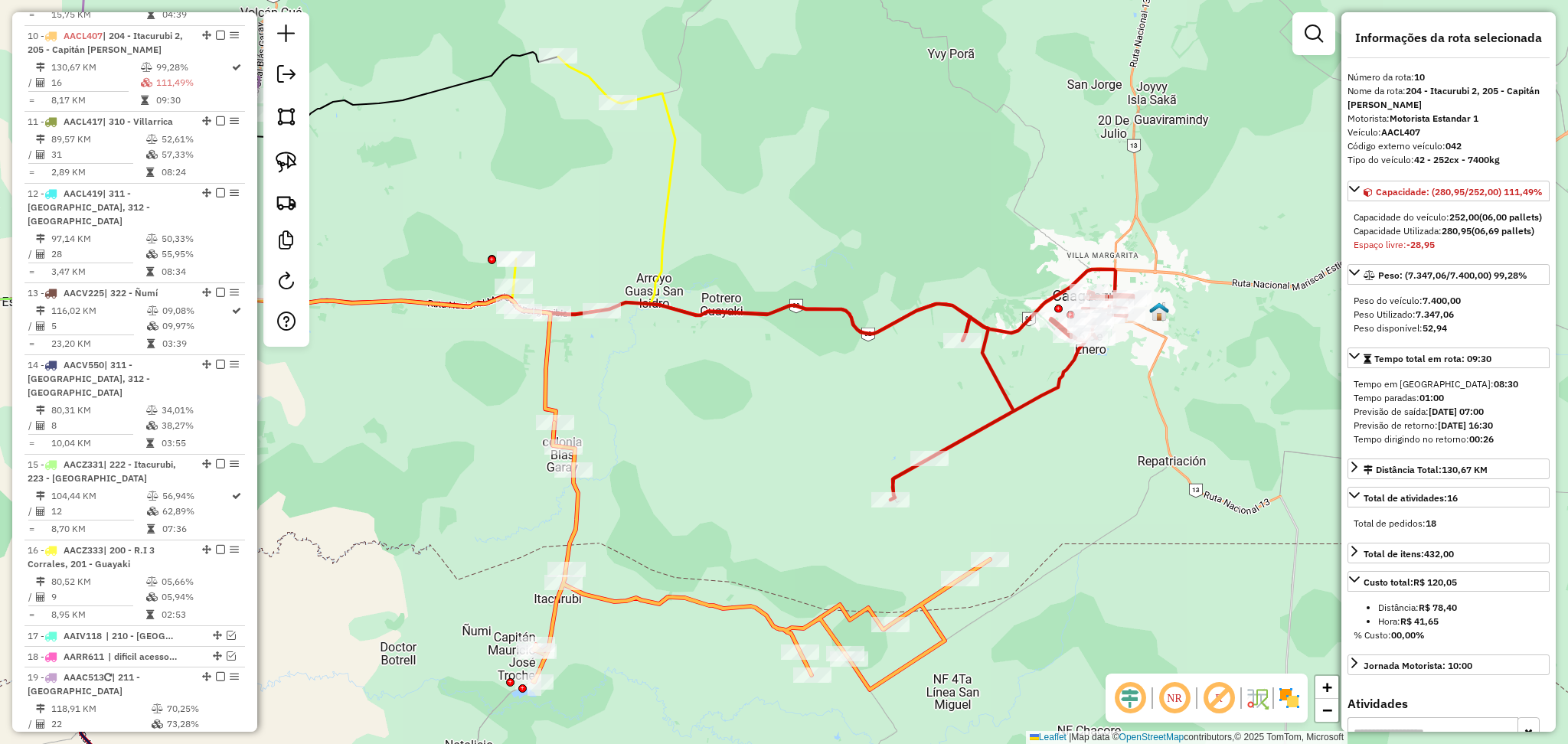
click at [1022, 403] on icon at bounding box center [1012, 396] width 243 height 208
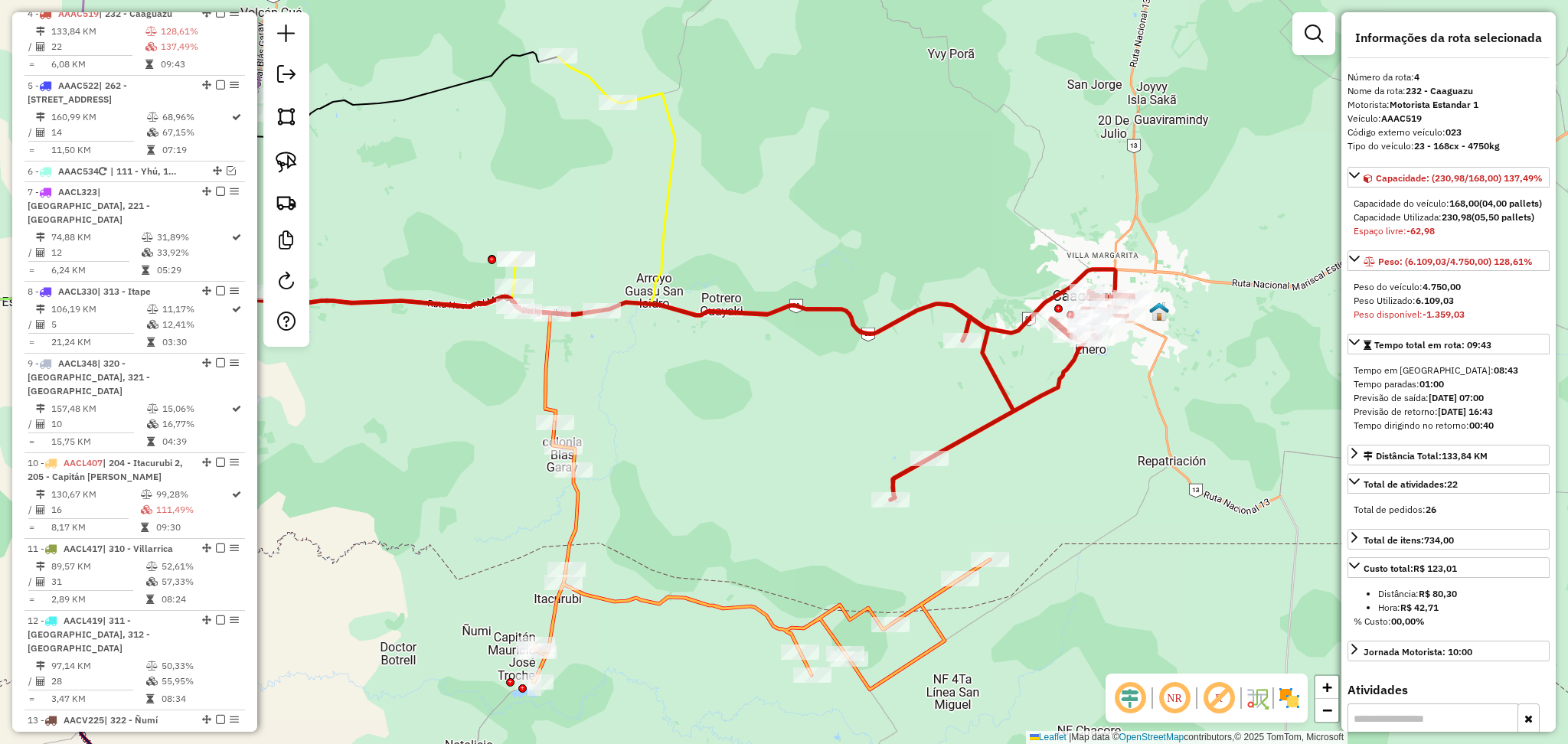
scroll to position [874, 0]
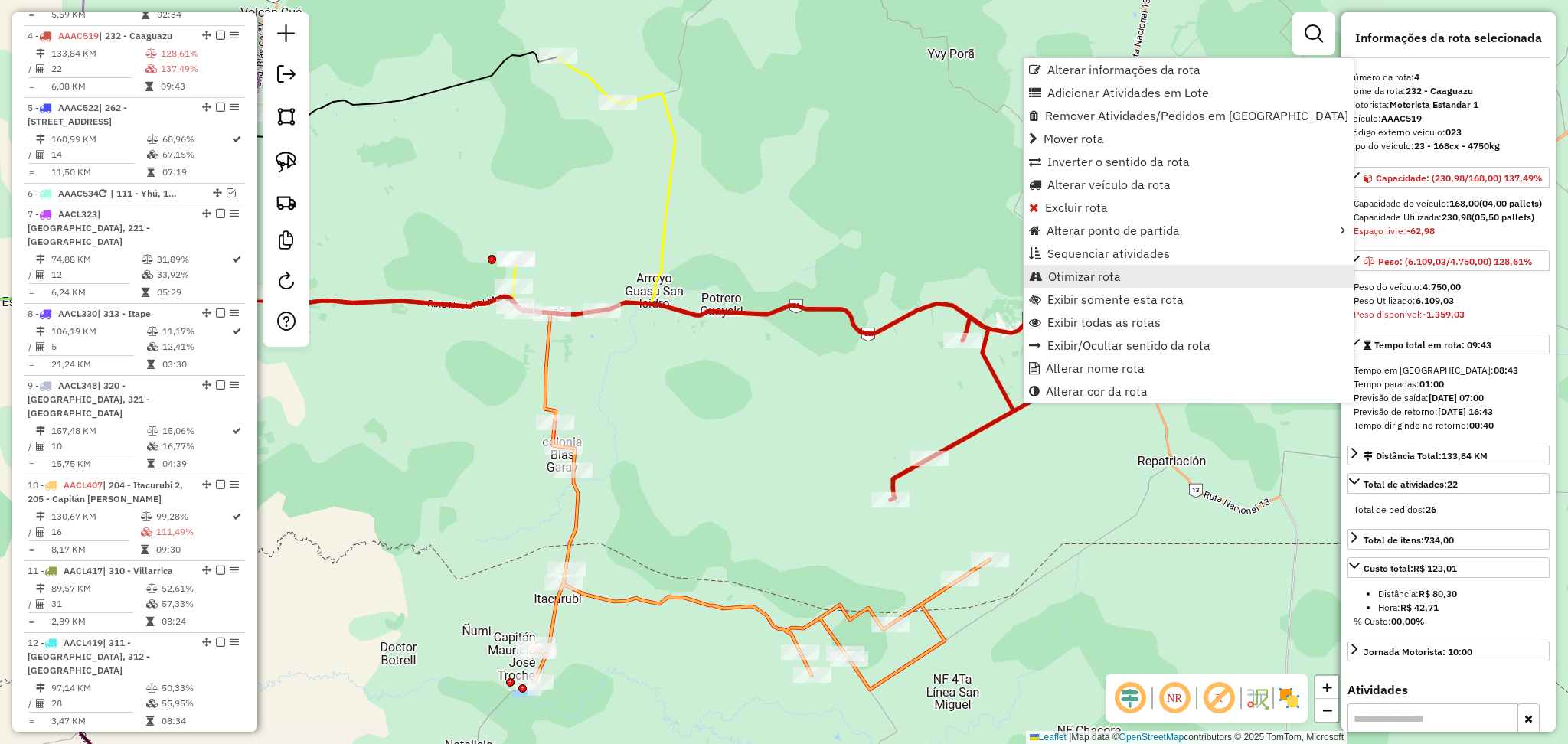
click at [1099, 281] on span "Otimizar rota" at bounding box center [1084, 277] width 73 height 13
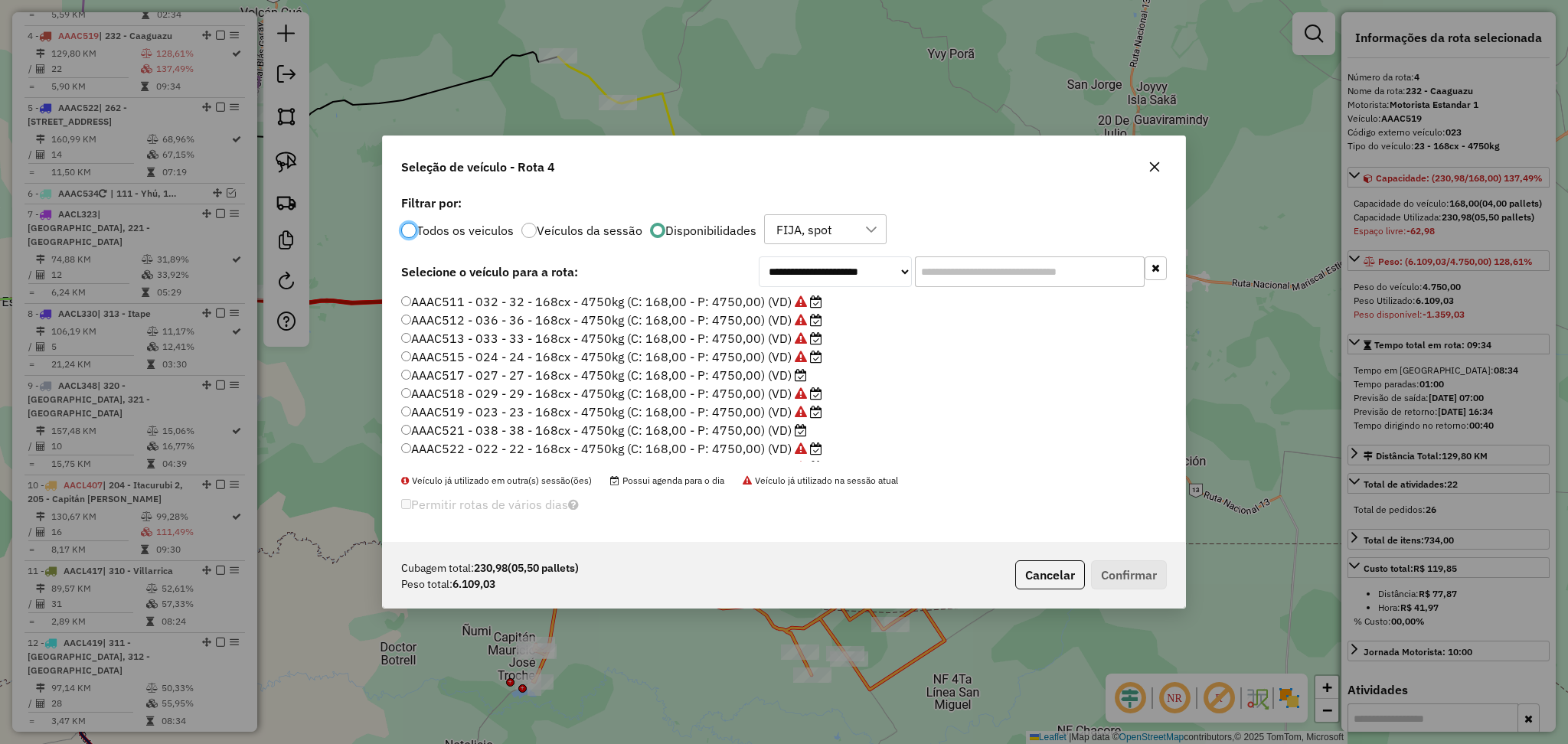
scroll to position [102, 0]
click at [753, 424] on label "AACL333 - 044 - 44 - 252cx - 7400kg (C: 252,00 - P: 7400,00) (VD)" at bounding box center [603, 421] width 404 height 18
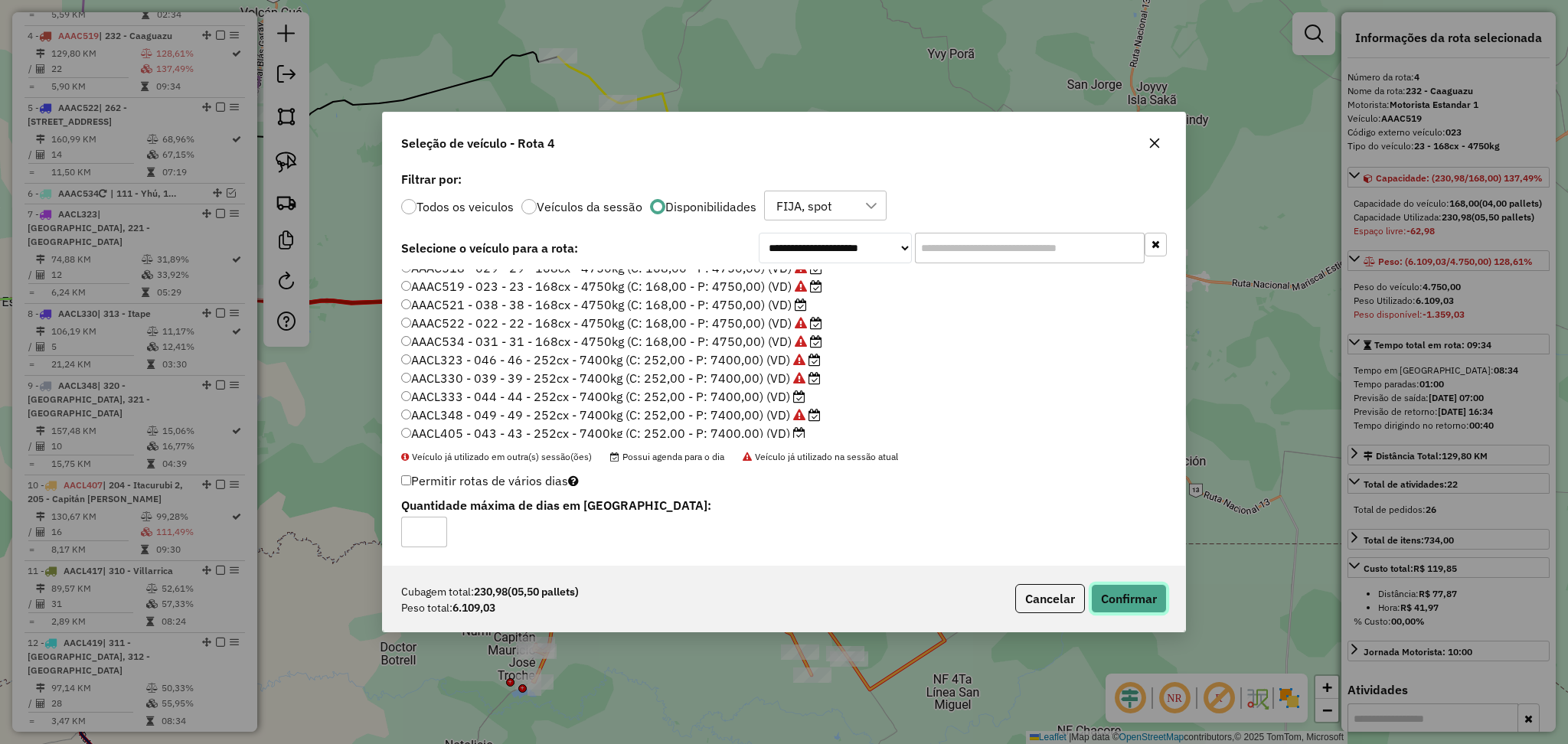
click at [1119, 600] on button "Confirmar" at bounding box center [1129, 598] width 75 height 29
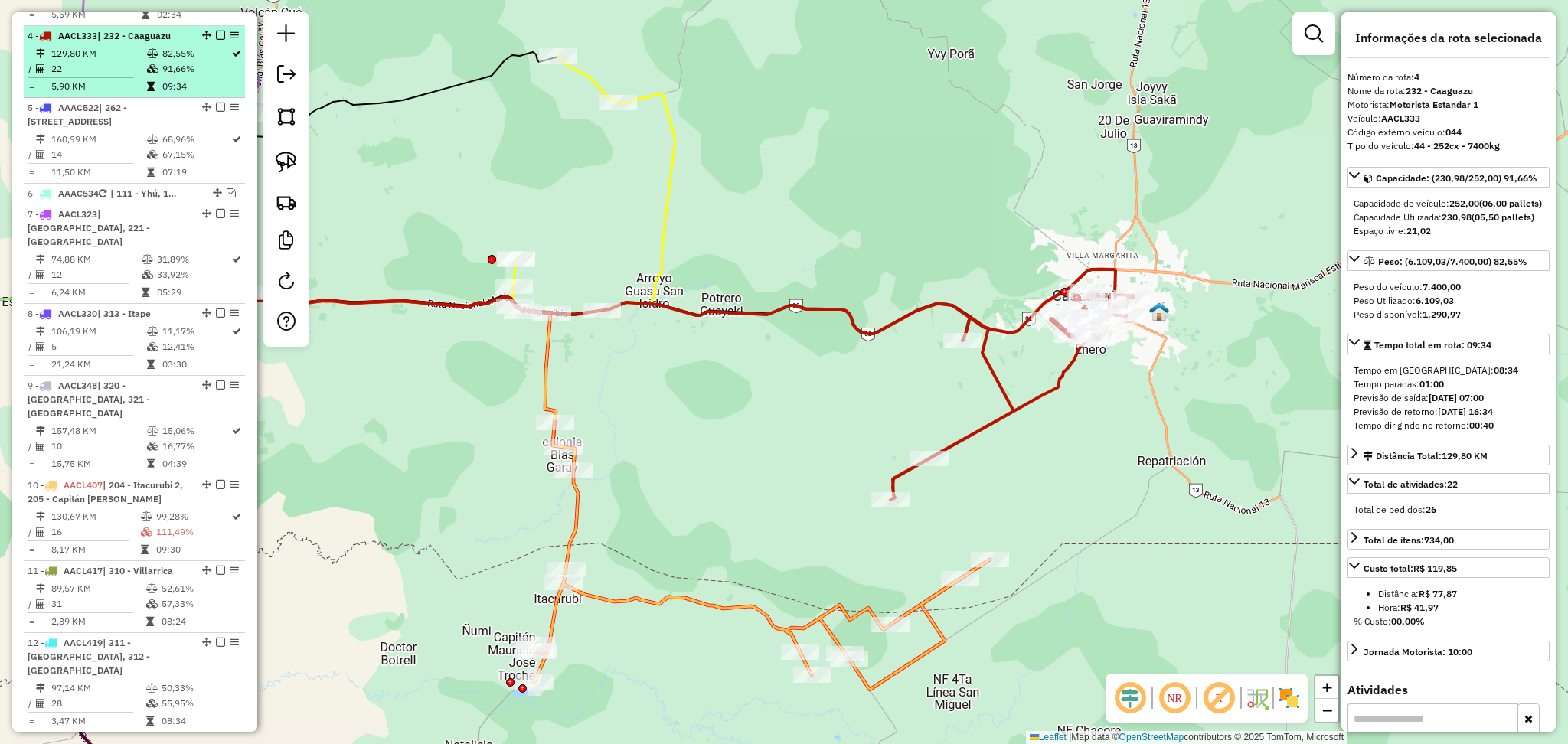
click at [220, 31] on em at bounding box center [220, 35] width 9 height 9
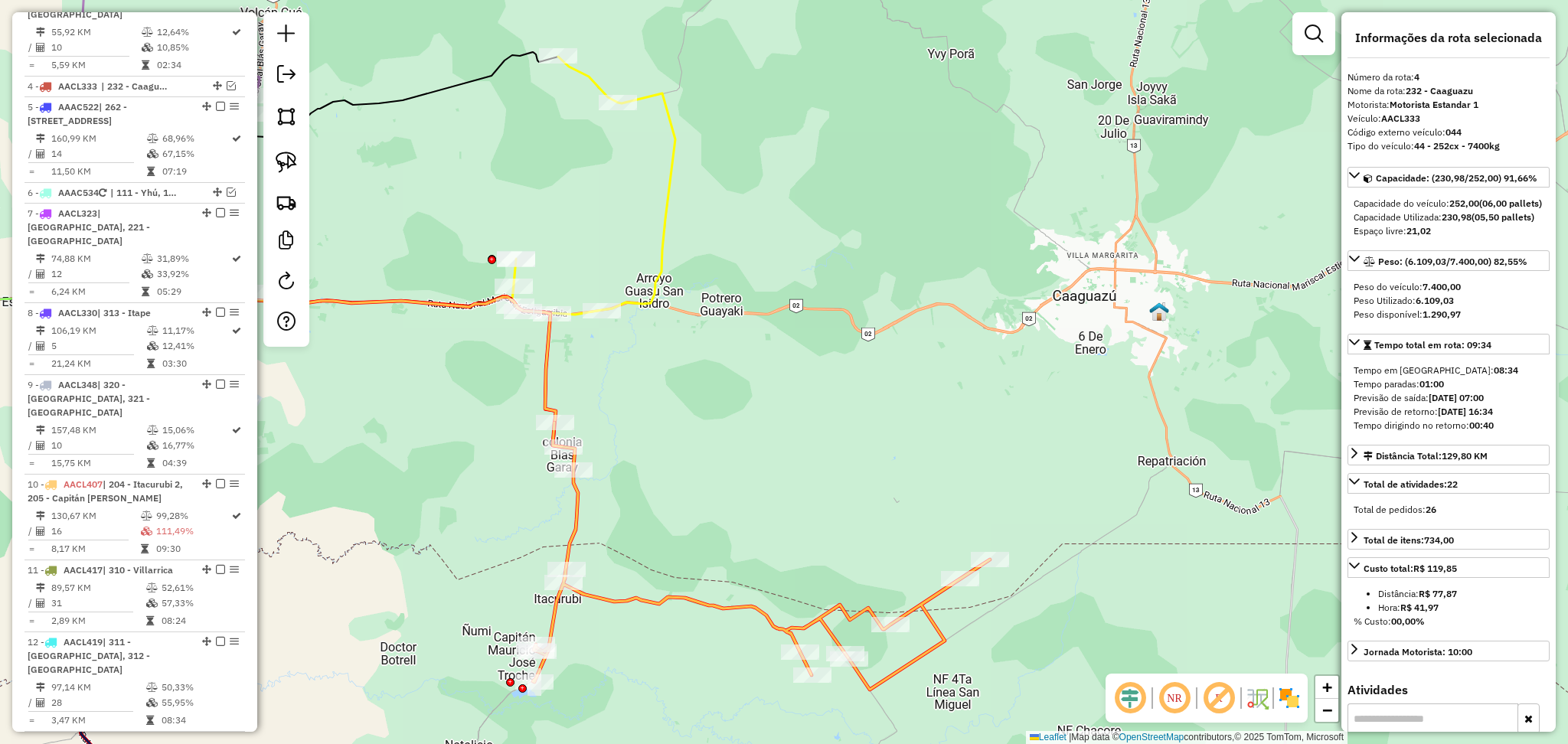
click at [669, 222] on icon at bounding box center [555, 185] width 241 height 258
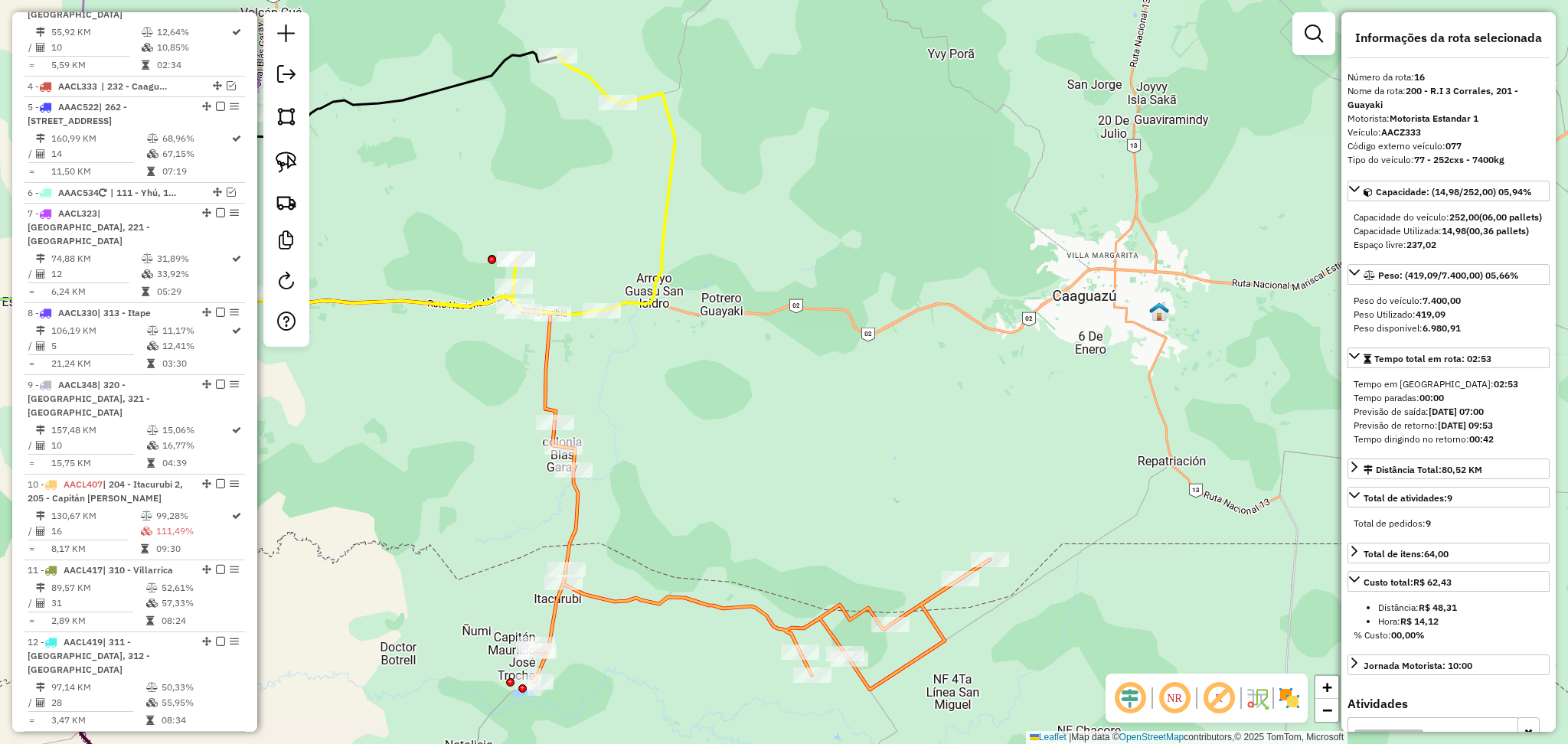
scroll to position [1758, 0]
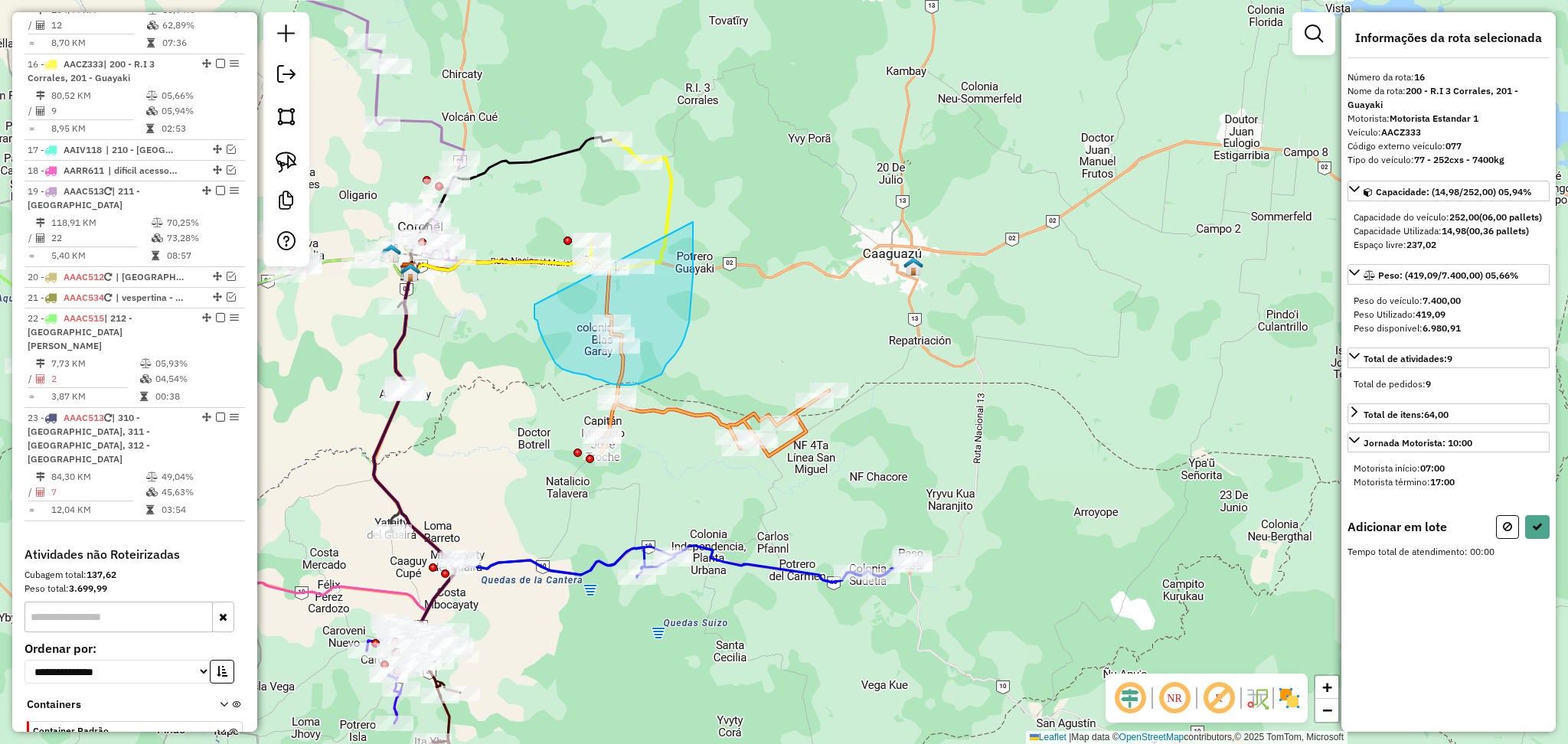
drag, startPoint x: 535, startPoint y: 305, endPoint x: 693, endPoint y: 222, distance: 178.5
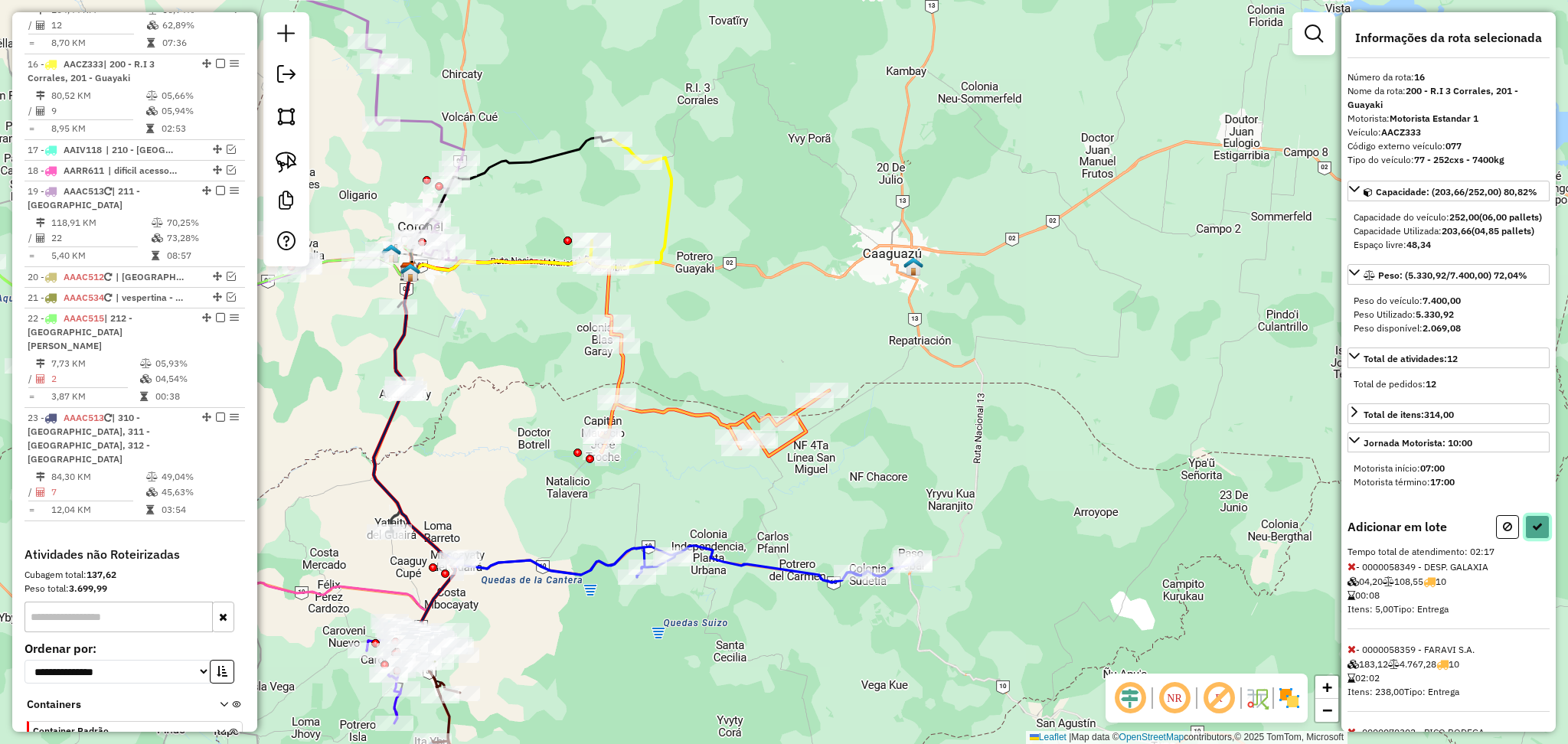
click at [1525, 539] on button at bounding box center [1537, 527] width 24 height 23
select select "**********"
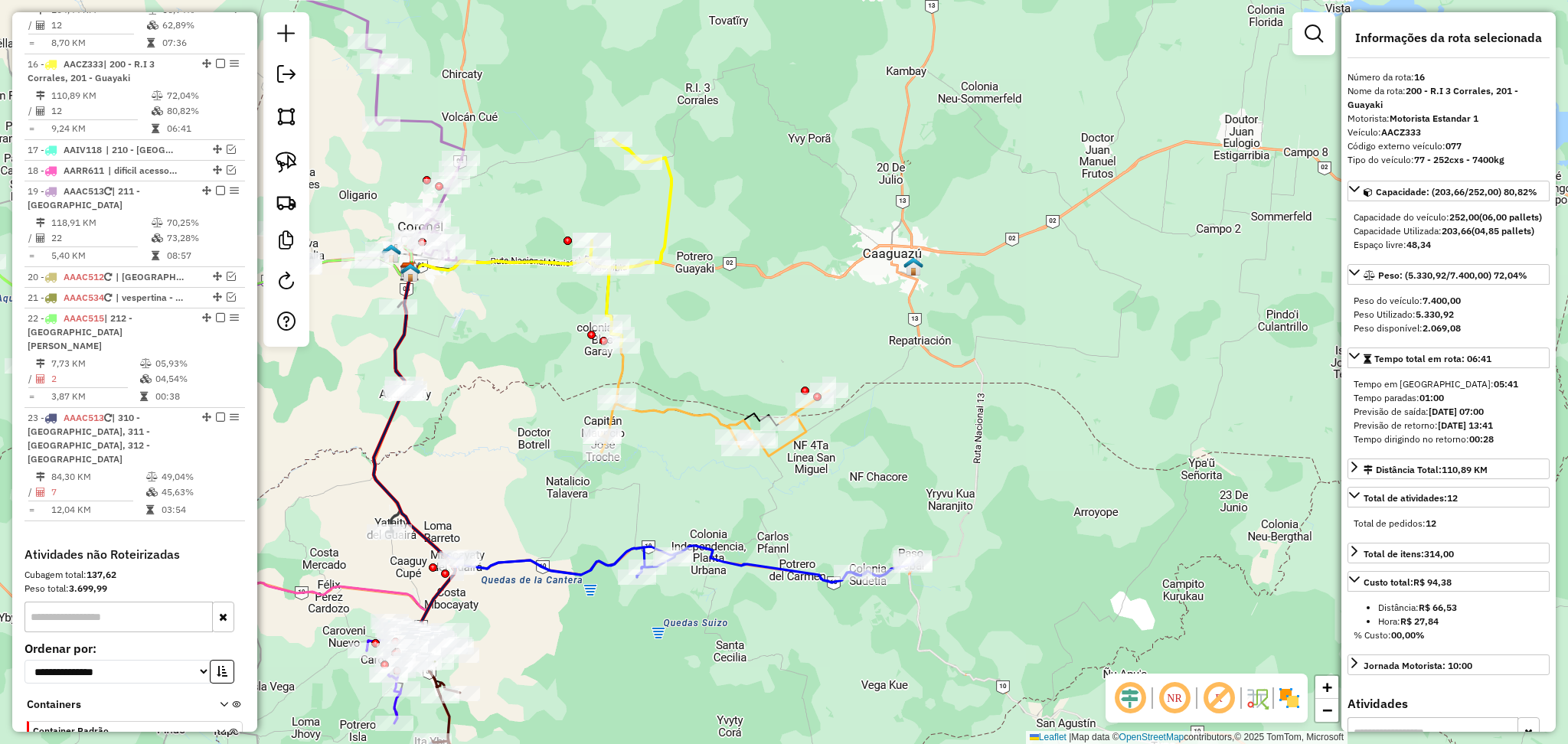
click at [678, 412] on icon at bounding box center [715, 423] width 228 height 66
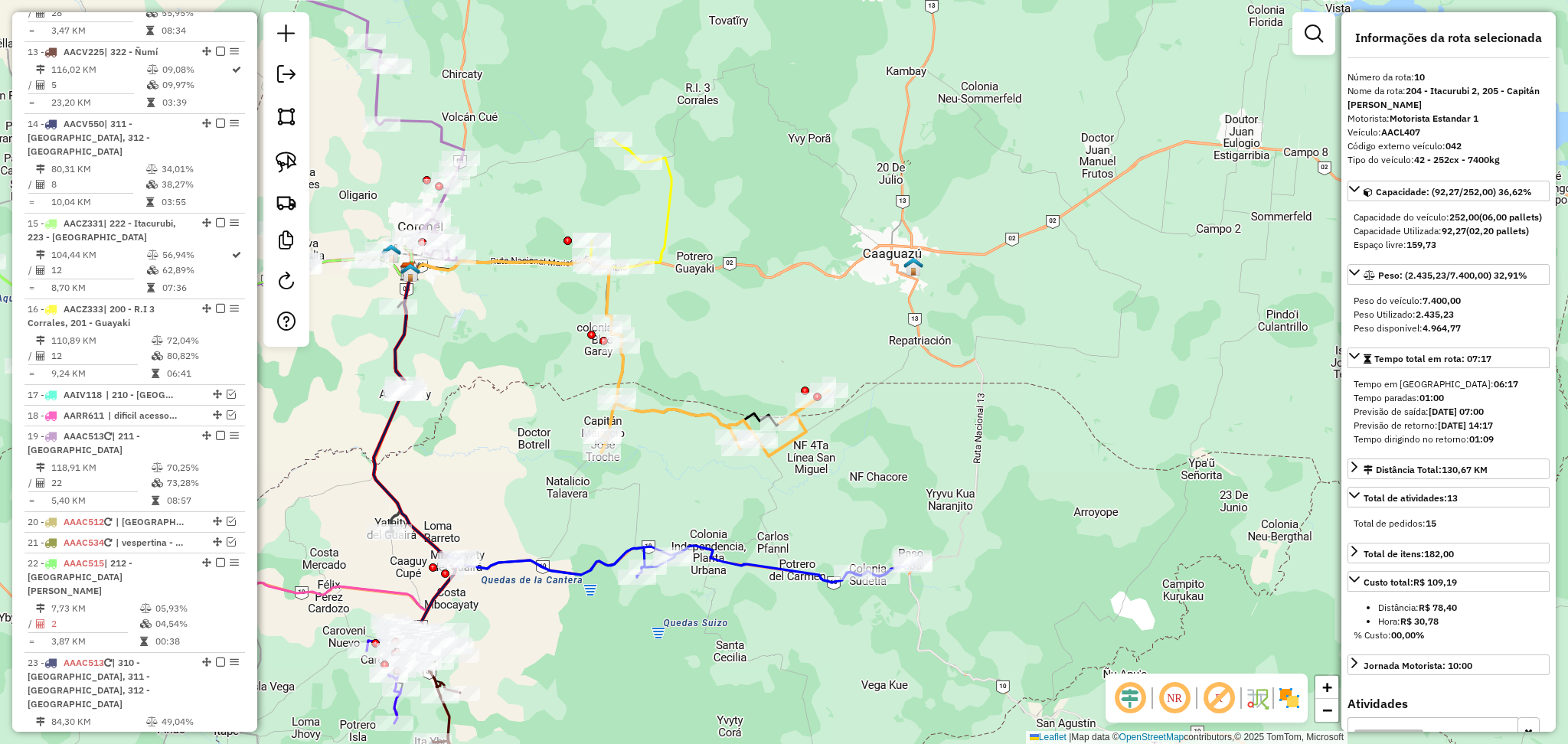
scroll to position [1271, 0]
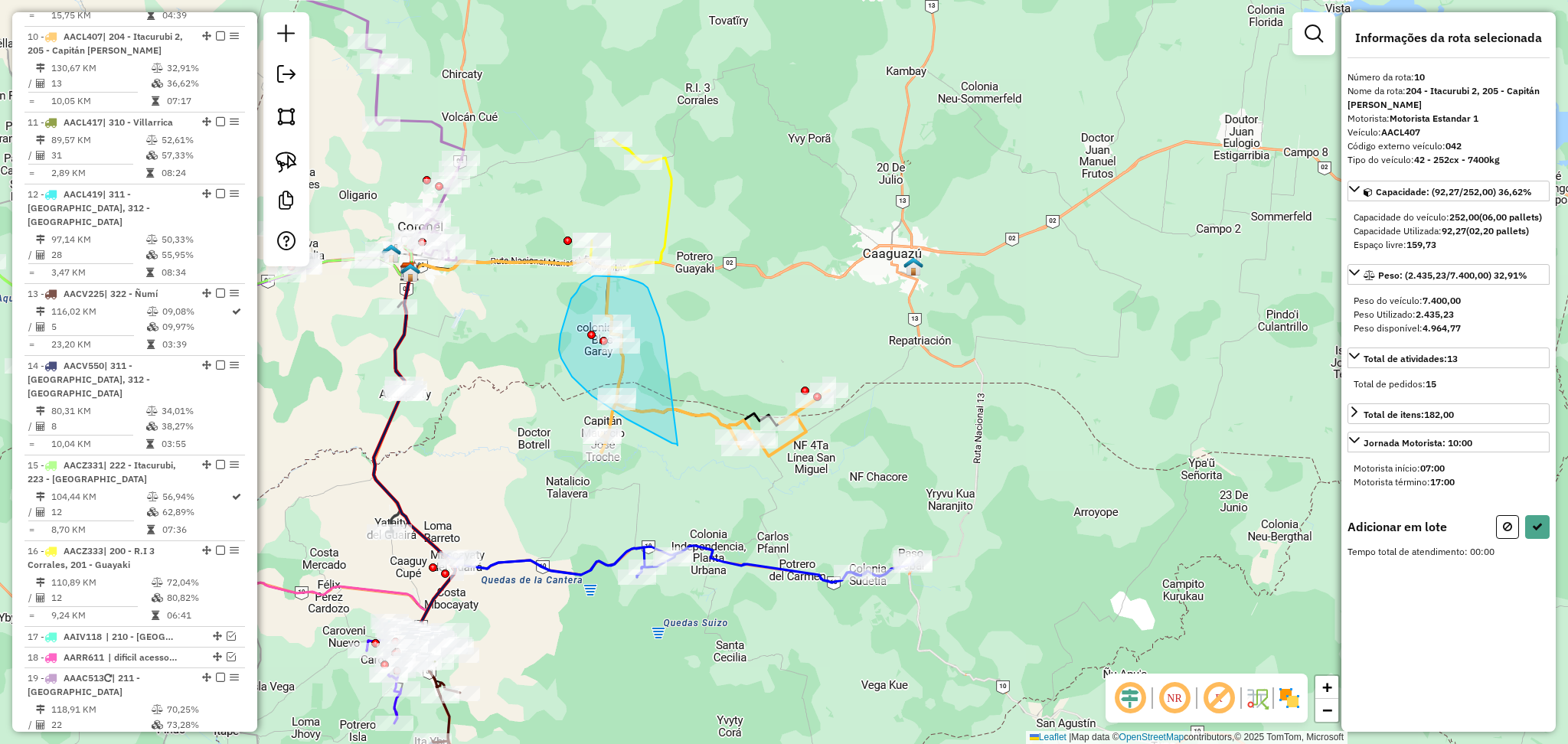
drag, startPoint x: 664, startPoint y: 337, endPoint x: 678, endPoint y: 446, distance: 109.9
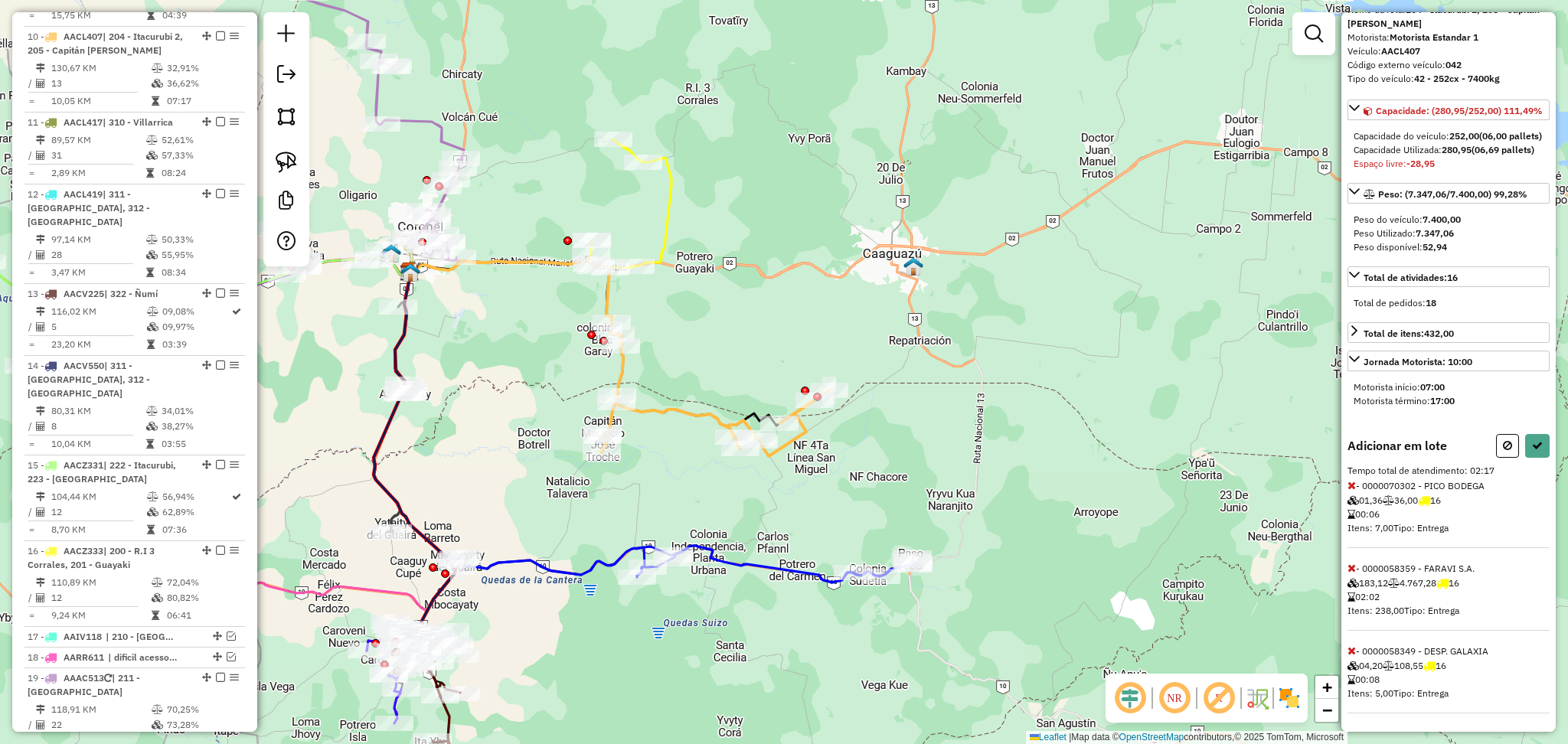
scroll to position [123, 0]
click at [1350, 565] on icon at bounding box center [1351, 568] width 8 height 11
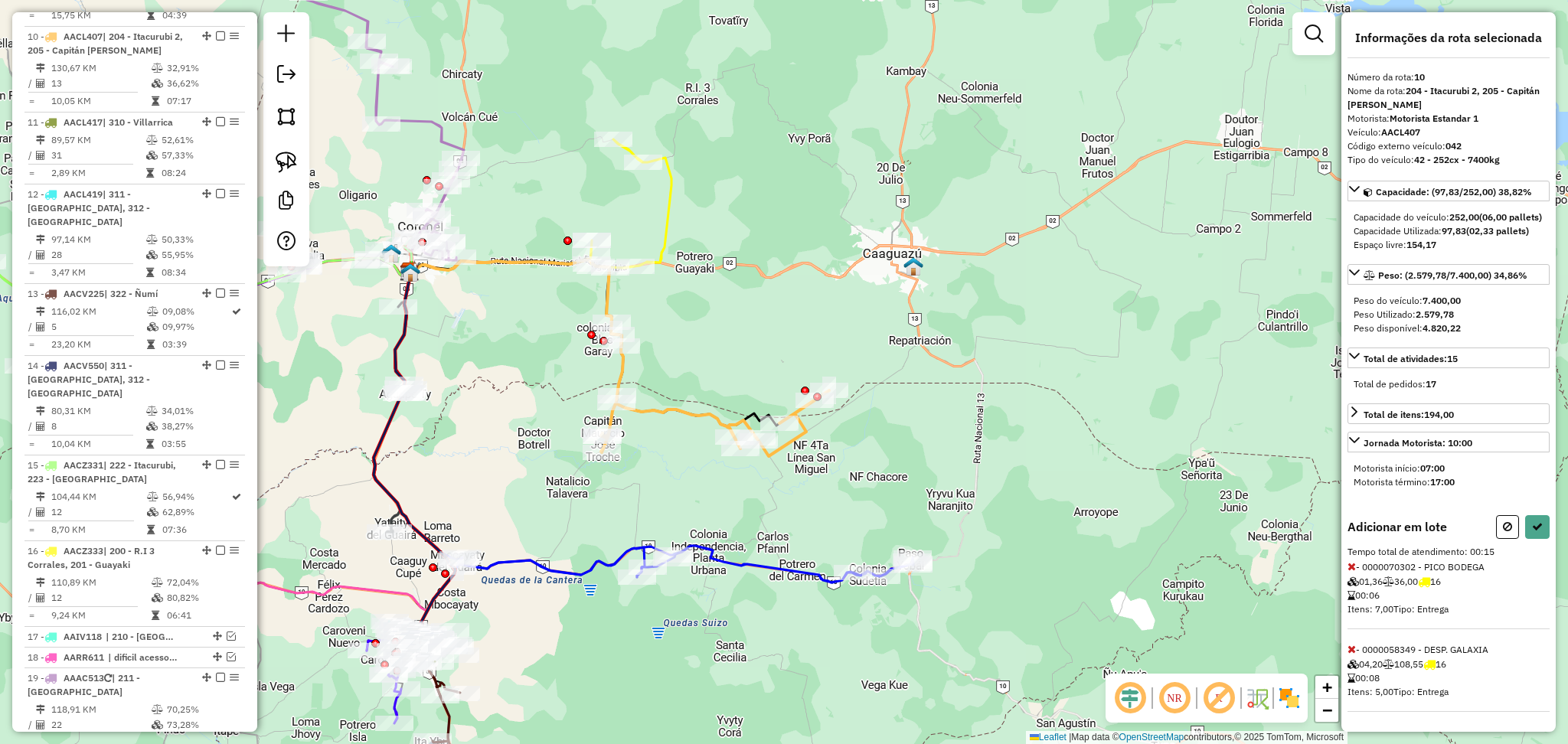
scroll to position [13, 0]
click at [1502, 530] on icon at bounding box center [1507, 527] width 9 height 11
select select "**********"
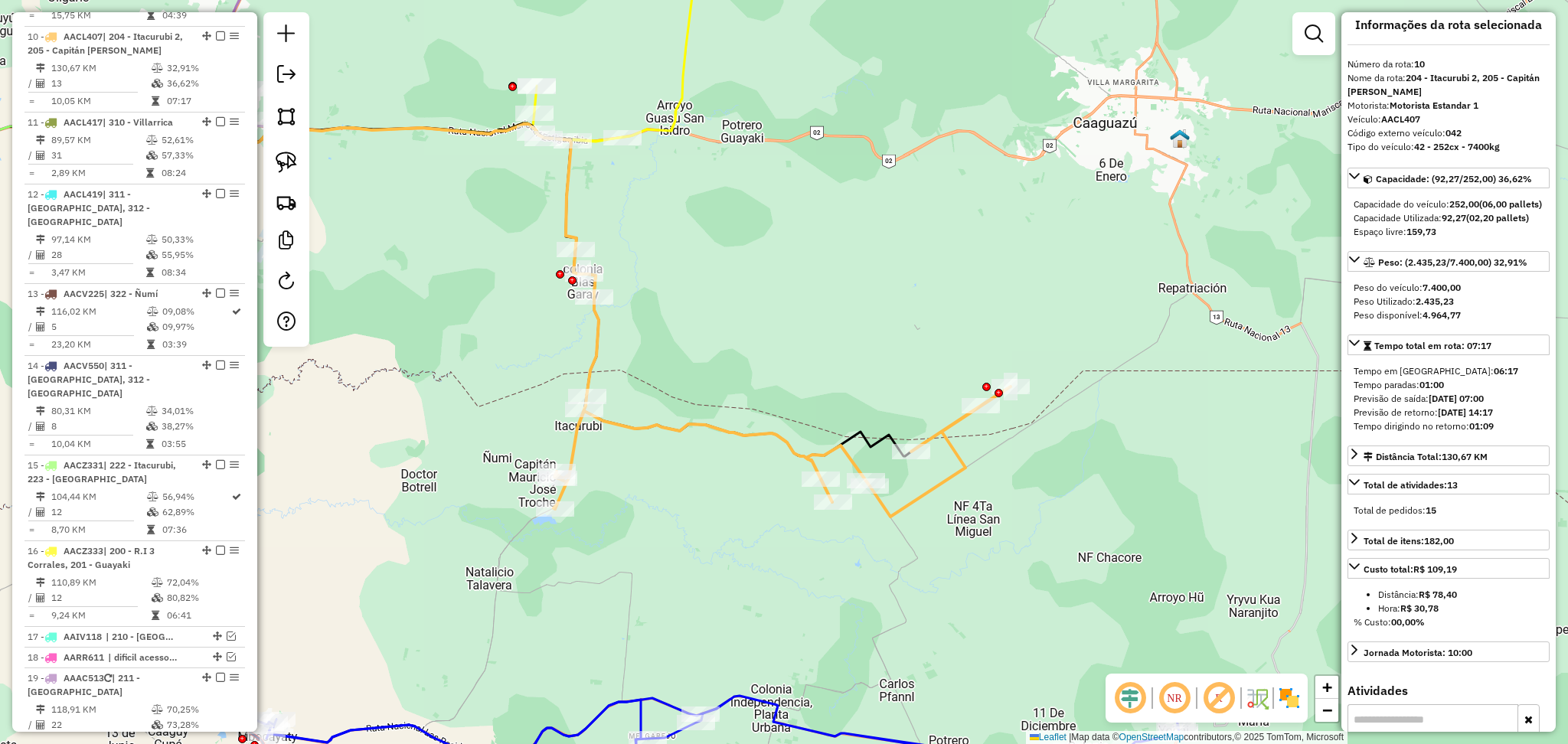
click at [701, 429] on icon at bounding box center [782, 451] width 457 height 130
click at [681, 71] on icon at bounding box center [576, 111] width 241 height 371
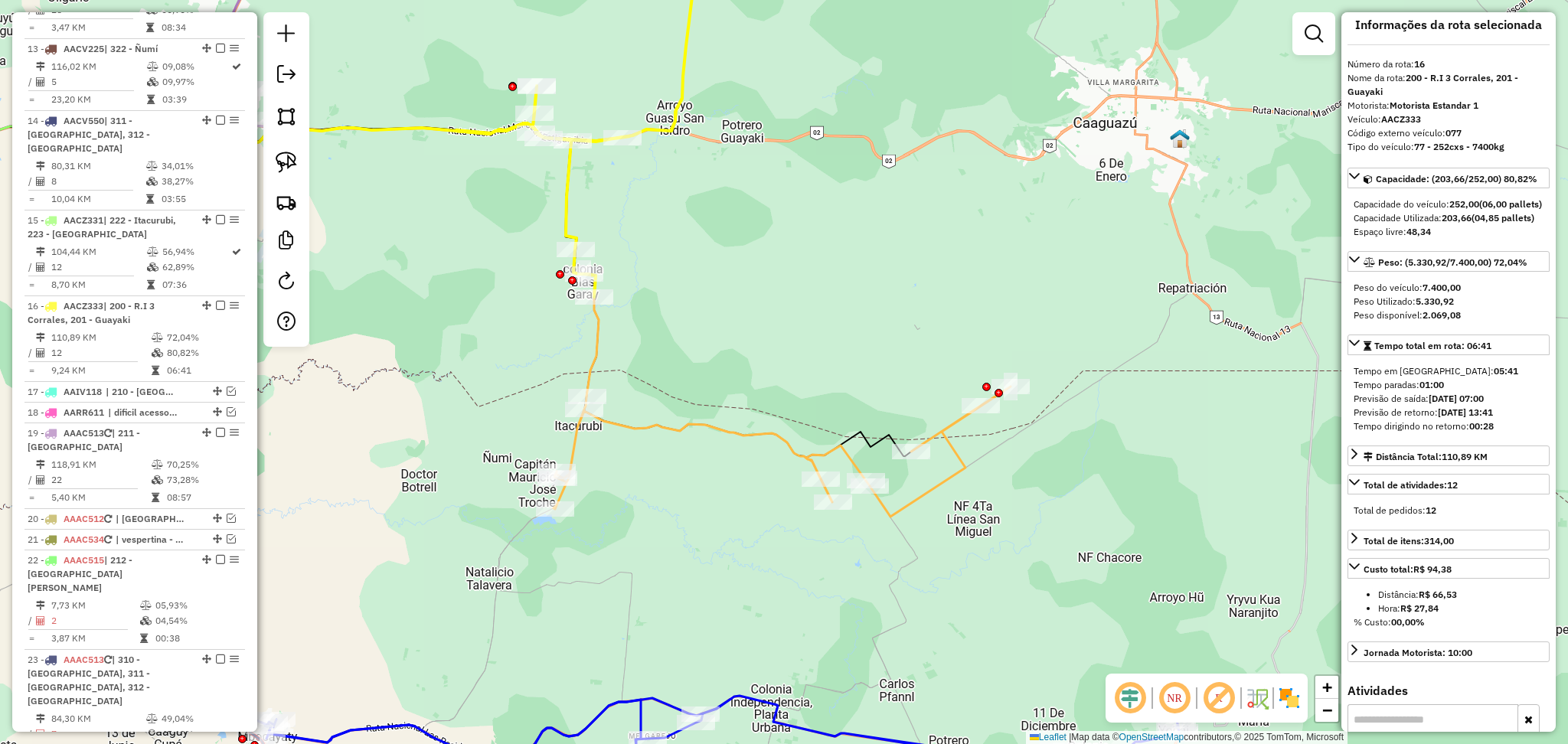
scroll to position [1758, 0]
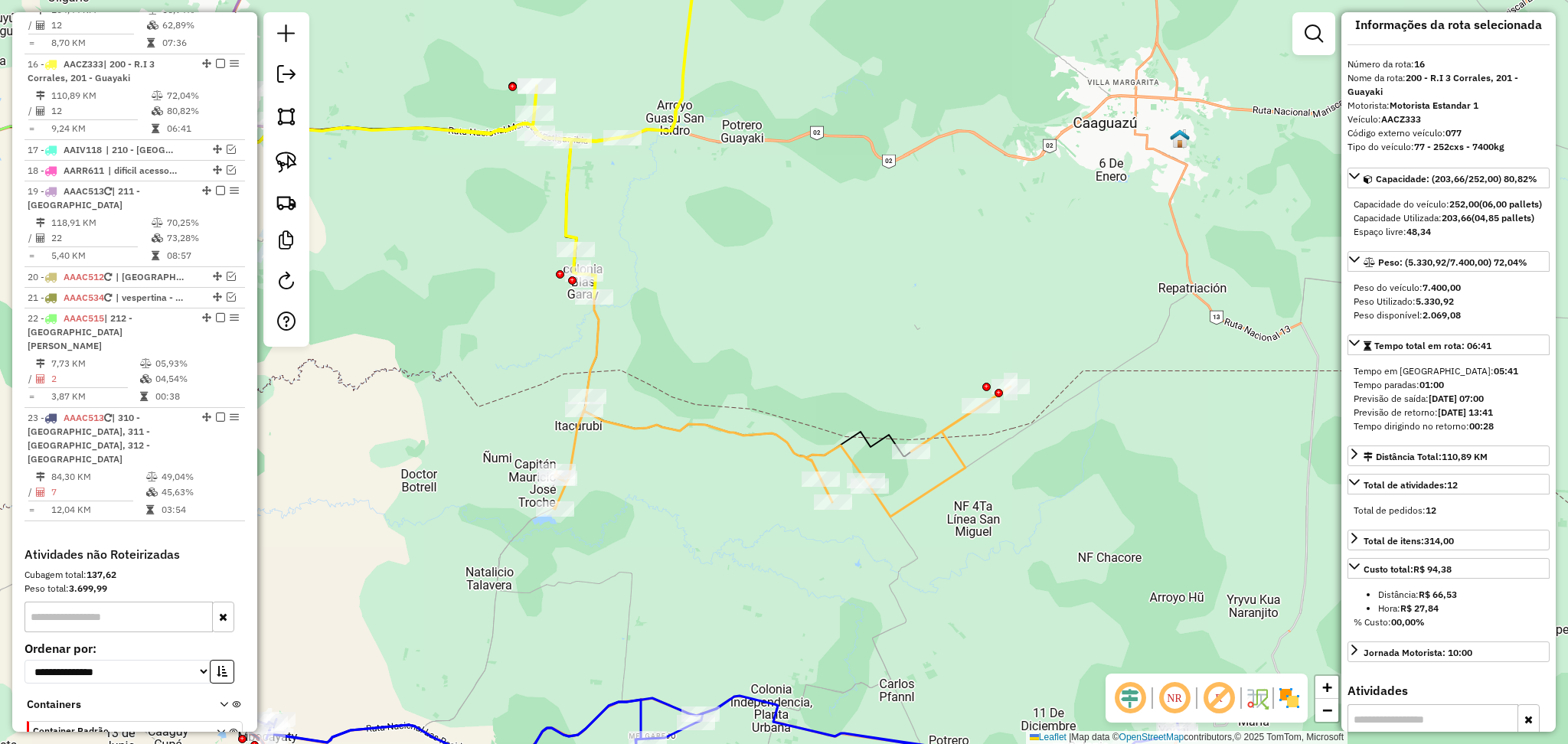
click at [736, 451] on div "Janela de atendimento Grade de atendimento Capacidade Transportadoras Veículos …" at bounding box center [784, 372] width 1568 height 744
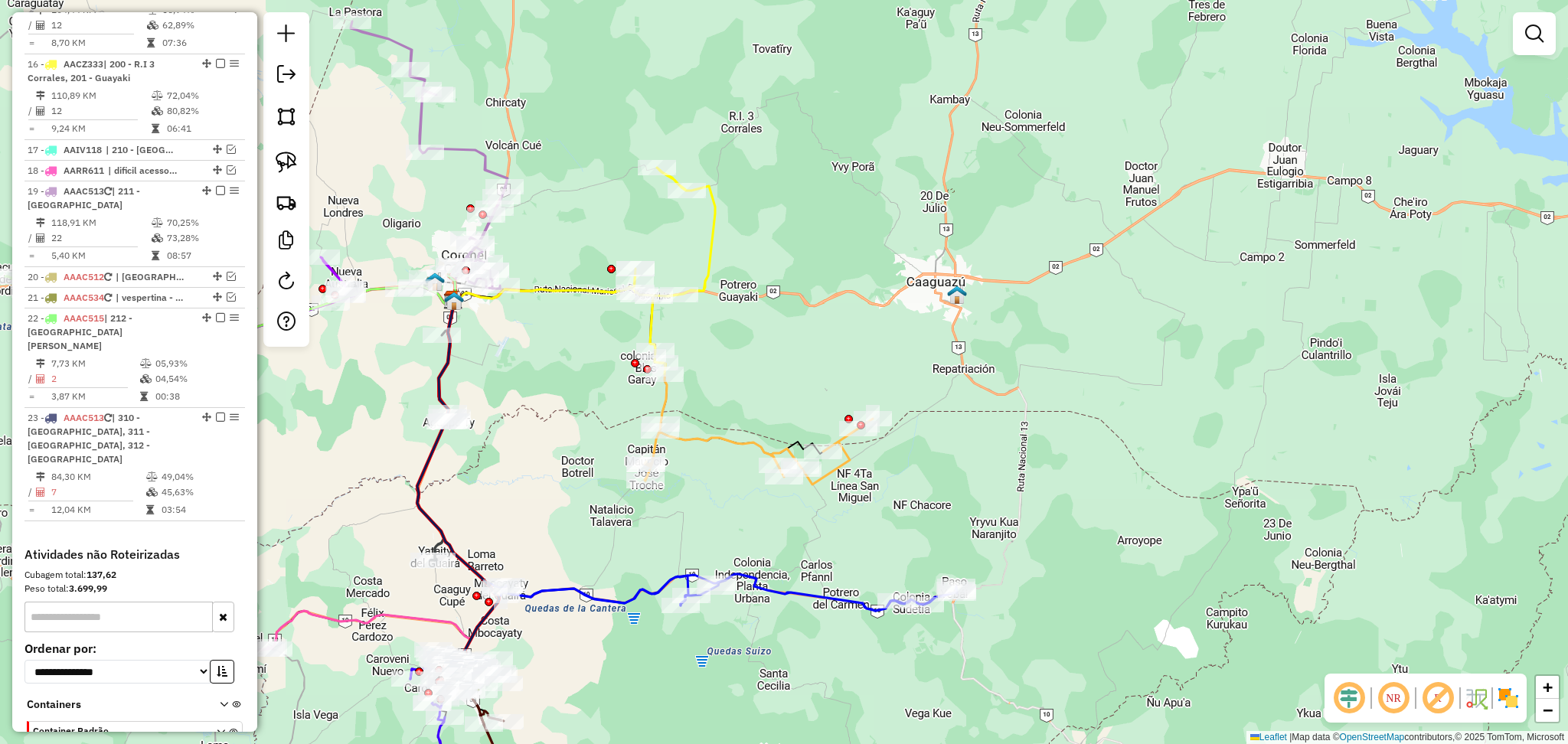
click at [736, 443] on icon at bounding box center [758, 451] width 228 height 66
select select "**********"
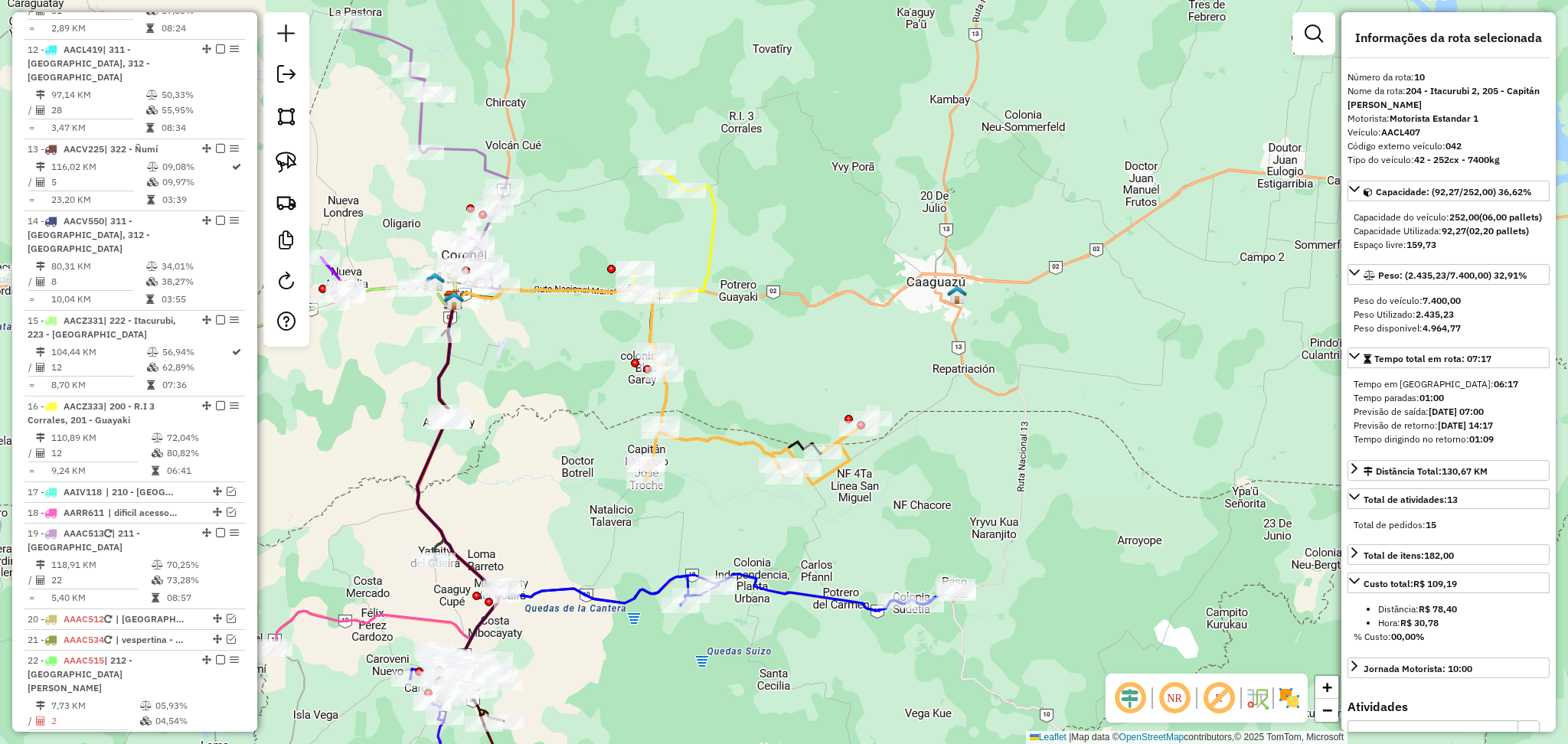
scroll to position [1271, 0]
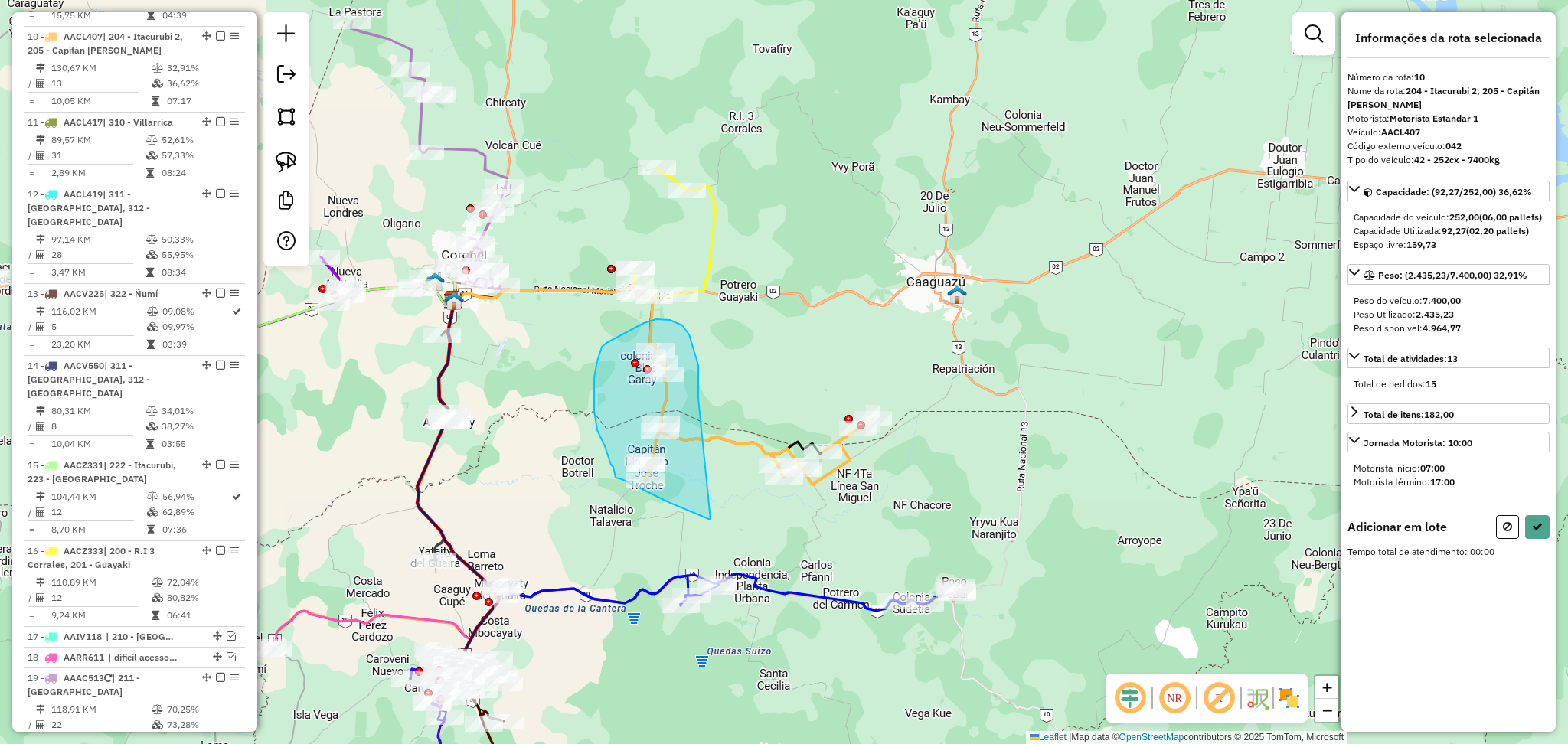
drag, startPoint x: 698, startPoint y: 398, endPoint x: 711, endPoint y: 519, distance: 121.7
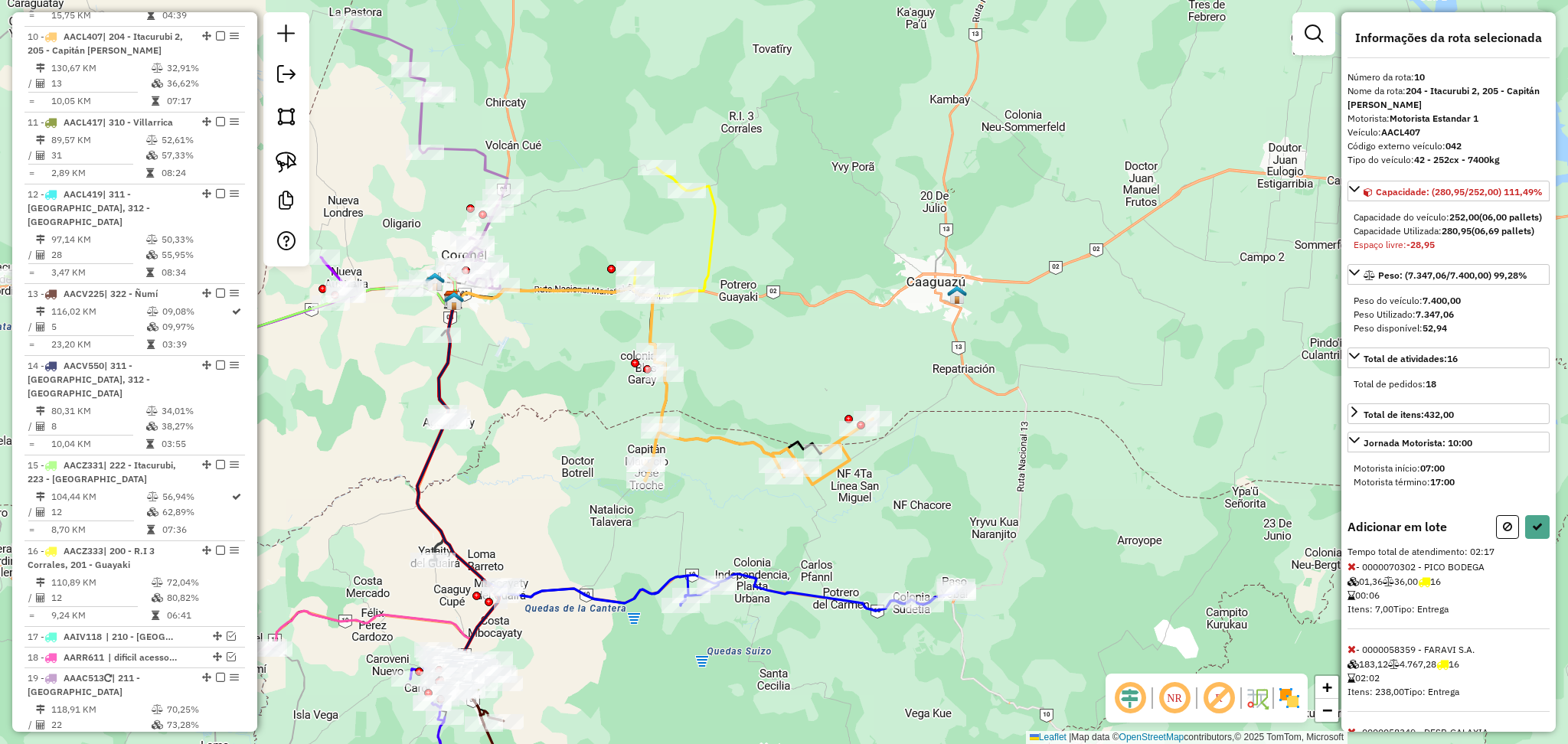
scroll to position [102, 0]
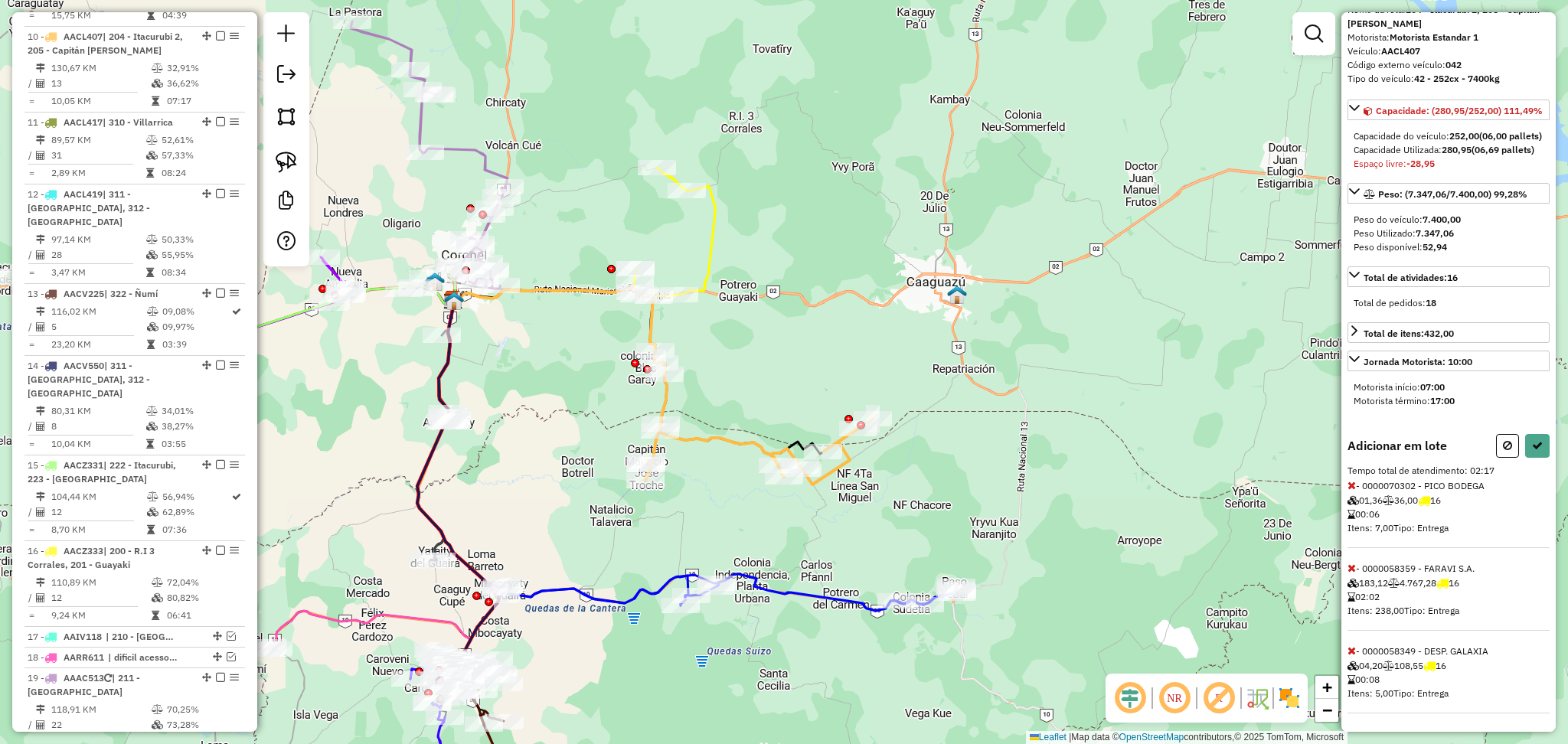
click at [1354, 573] on icon at bounding box center [1351, 568] width 8 height 11
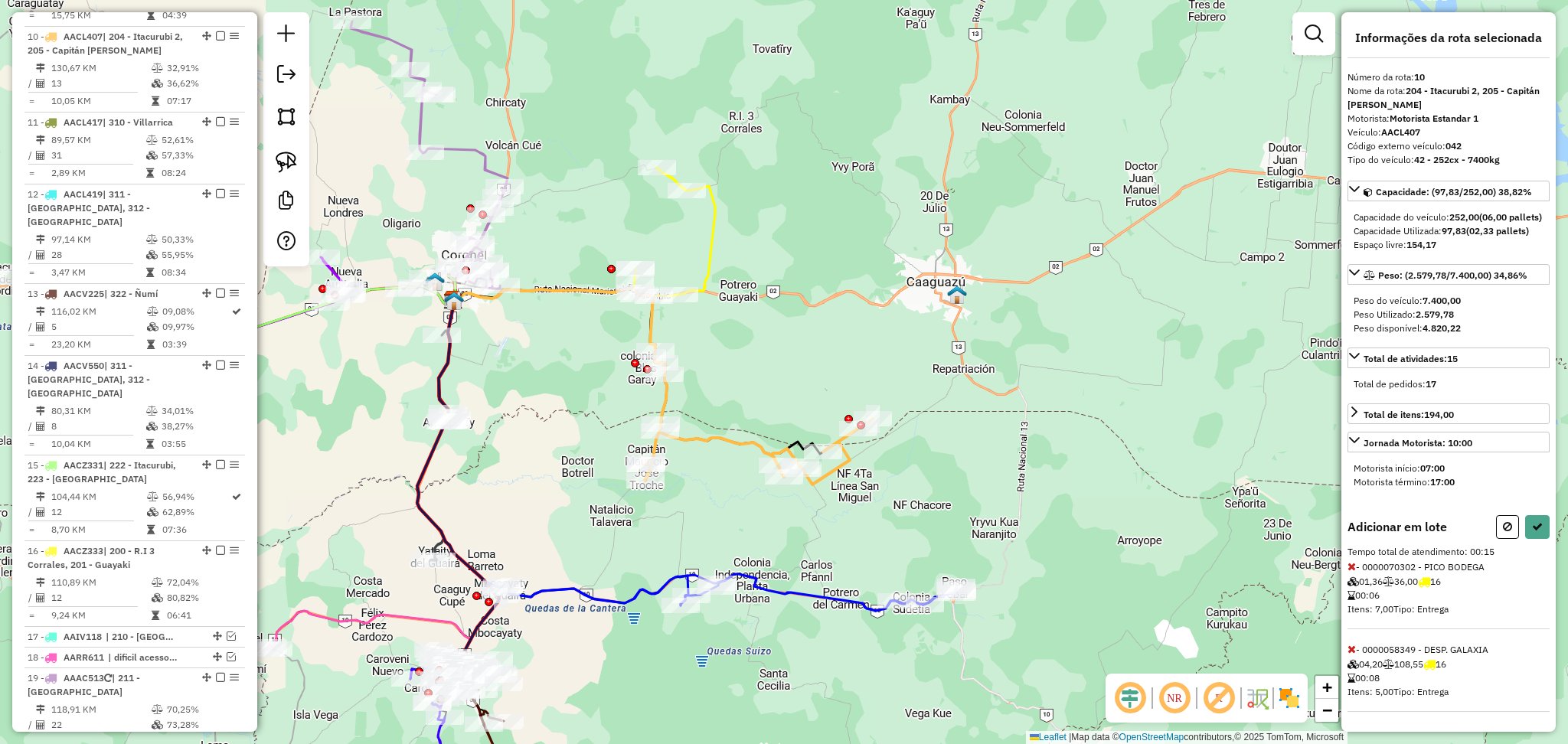
scroll to position [13, 0]
select select "**********"
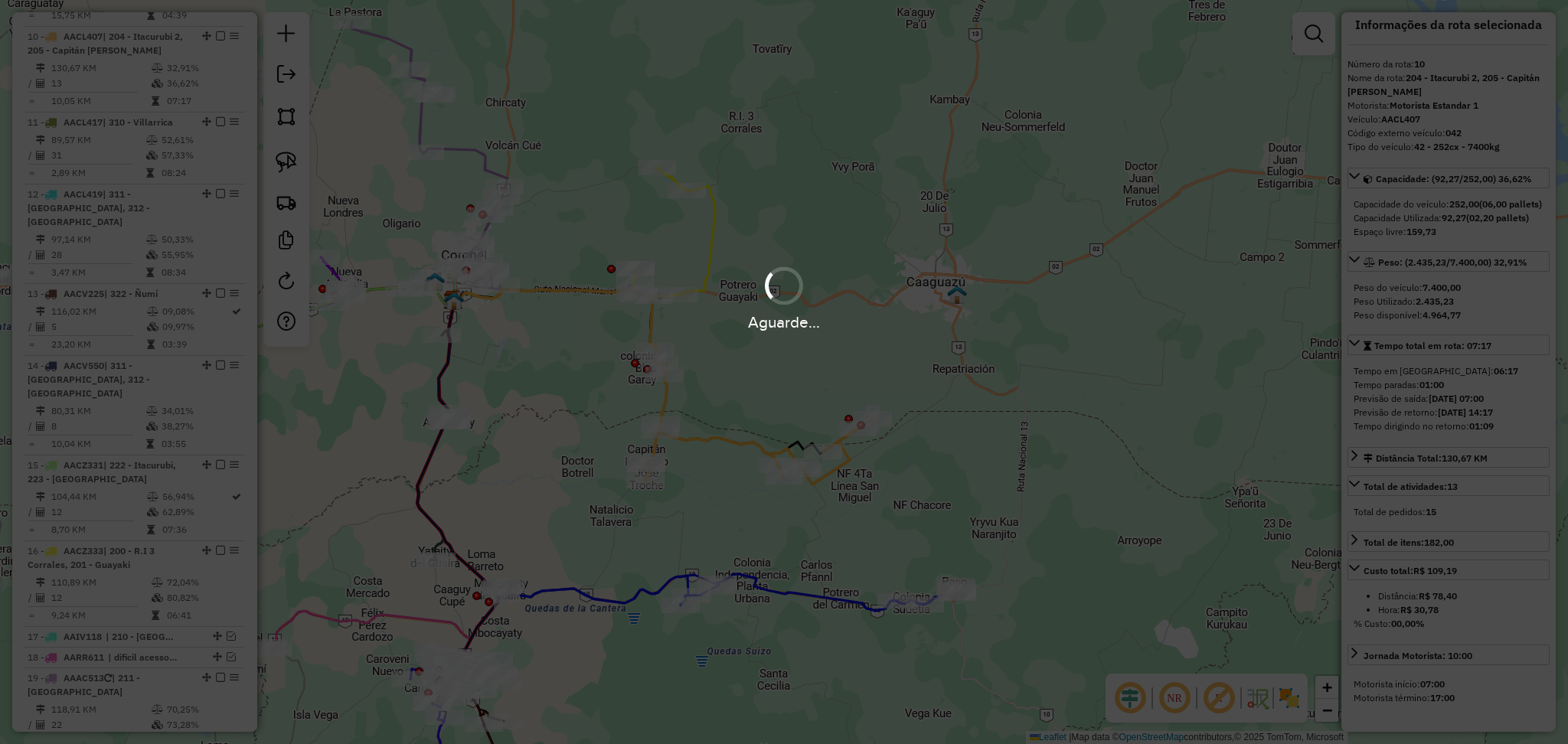
scroll to position [102, 0]
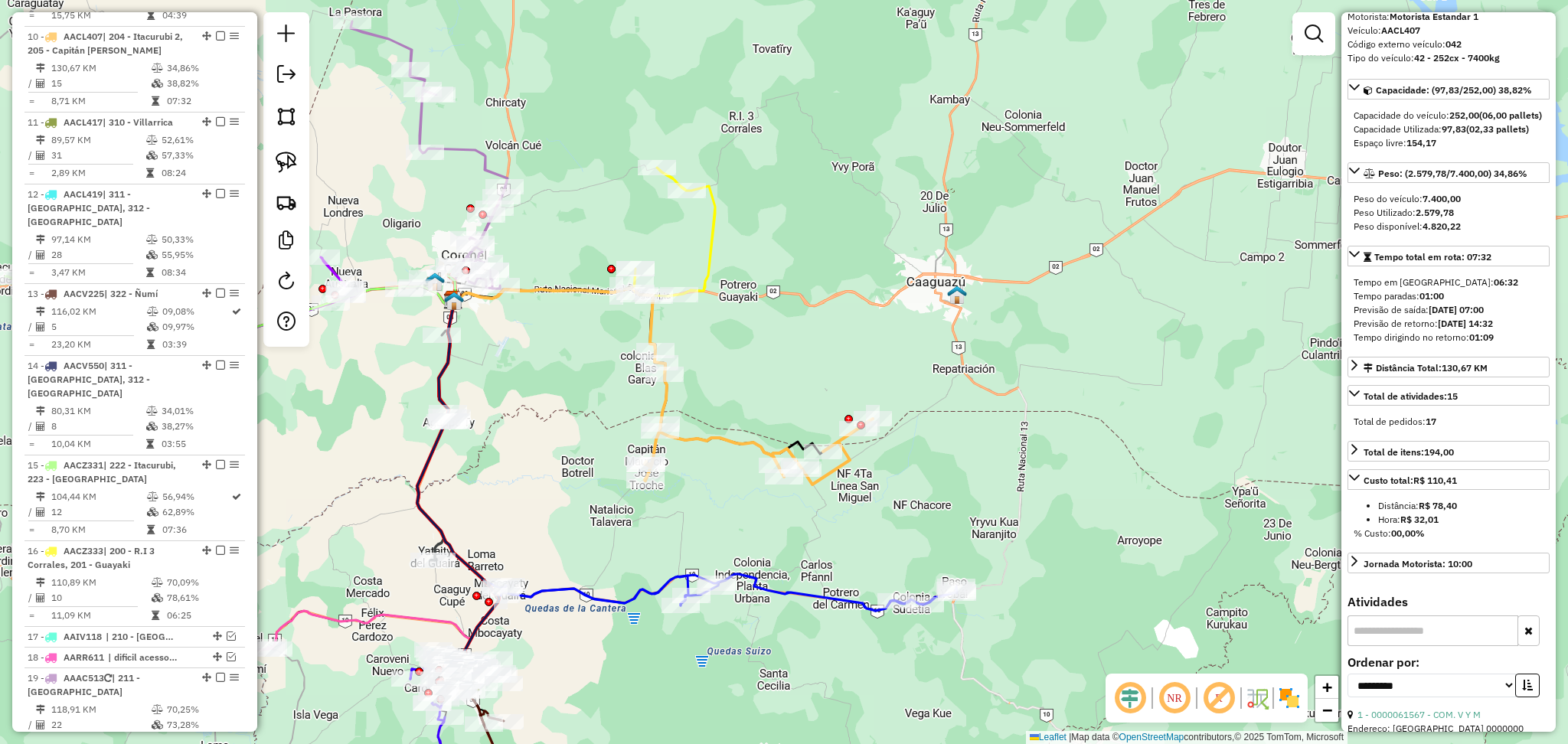
click at [721, 251] on div "Janela de atendimento Grade de atendimento Capacidade Transportadoras Veículos …" at bounding box center [784, 372] width 1568 height 744
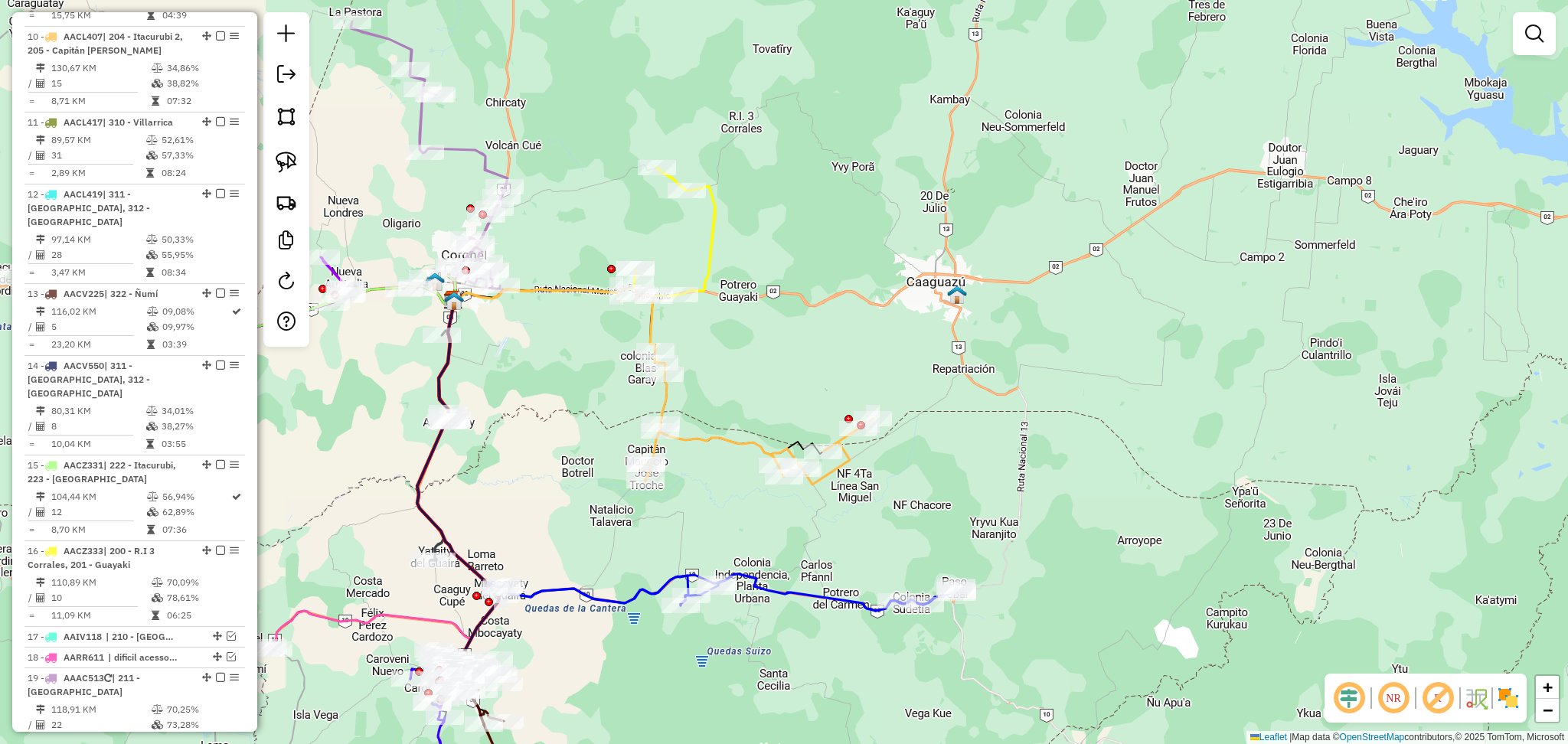
click at [715, 251] on icon at bounding box center [655, 271] width 120 height 207
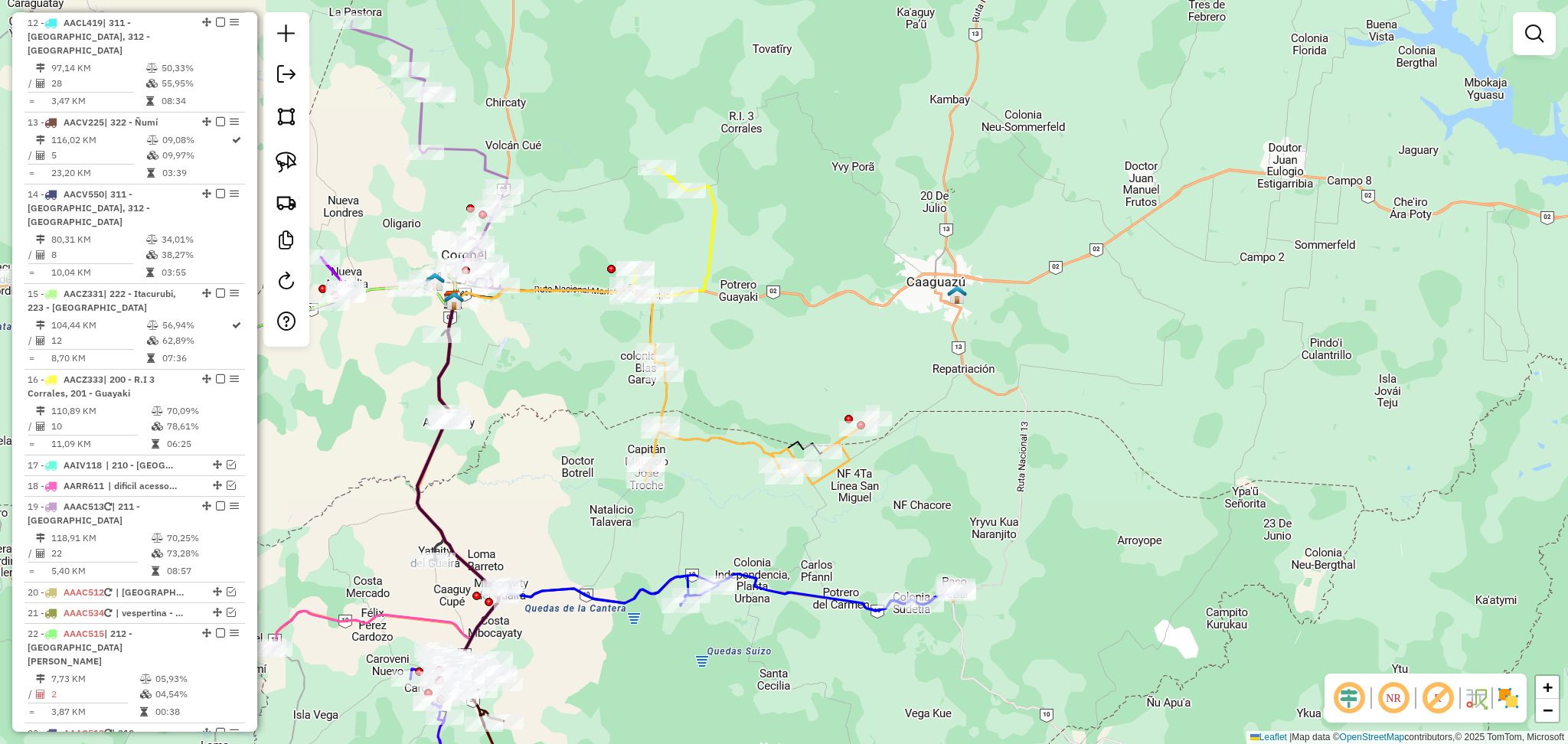
select select "**********"
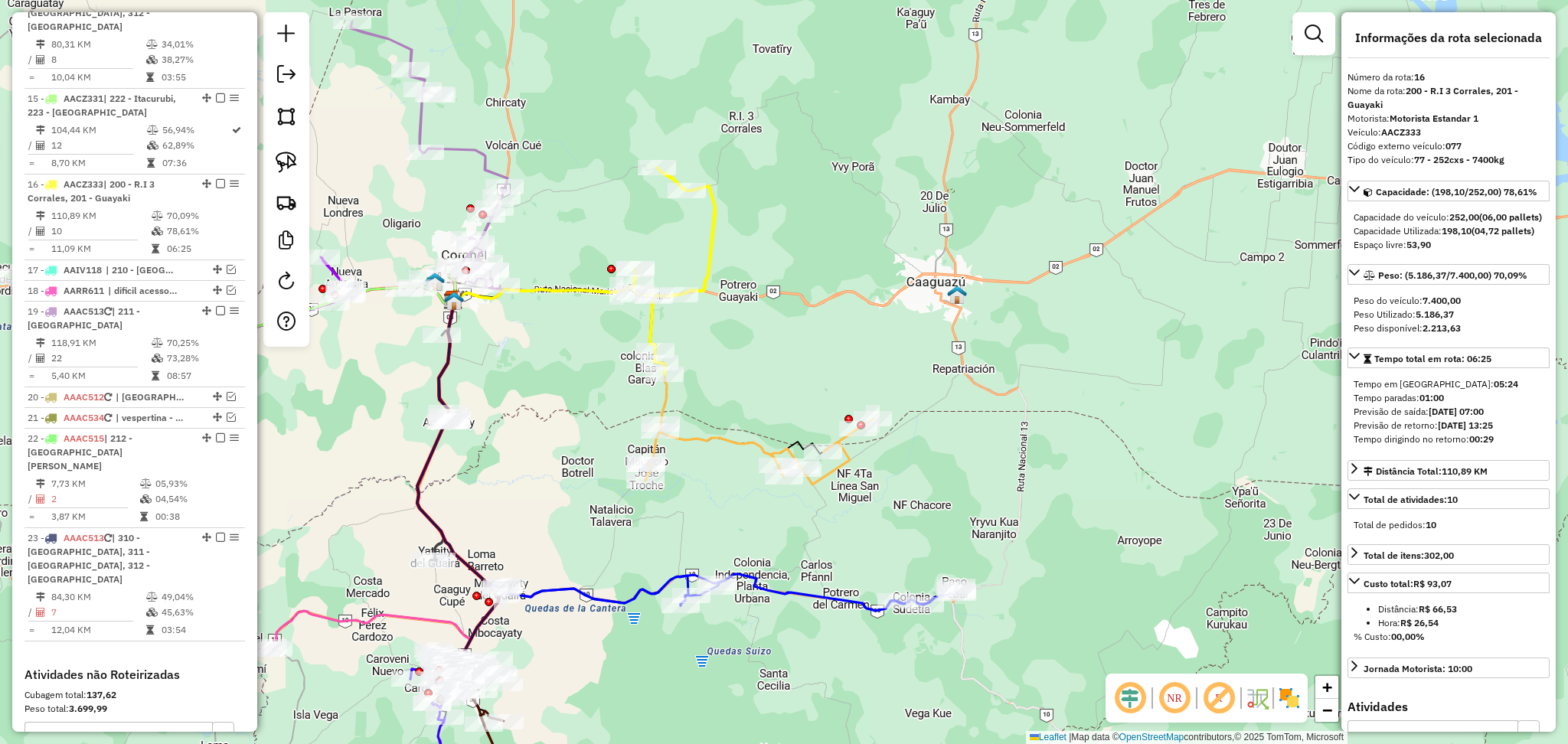
scroll to position [1758, 0]
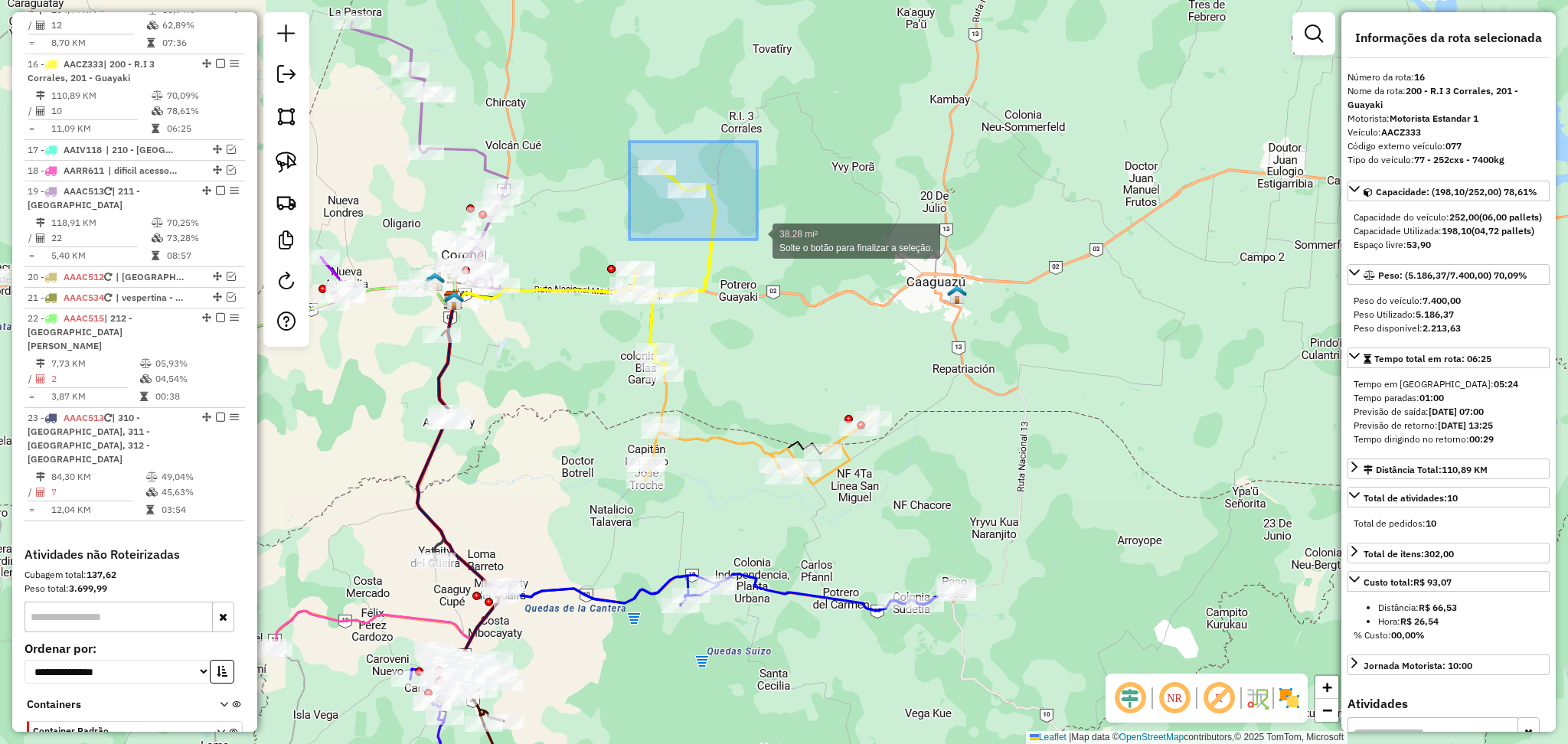
drag, startPoint x: 628, startPoint y: 142, endPoint x: 757, endPoint y: 240, distance: 162.0
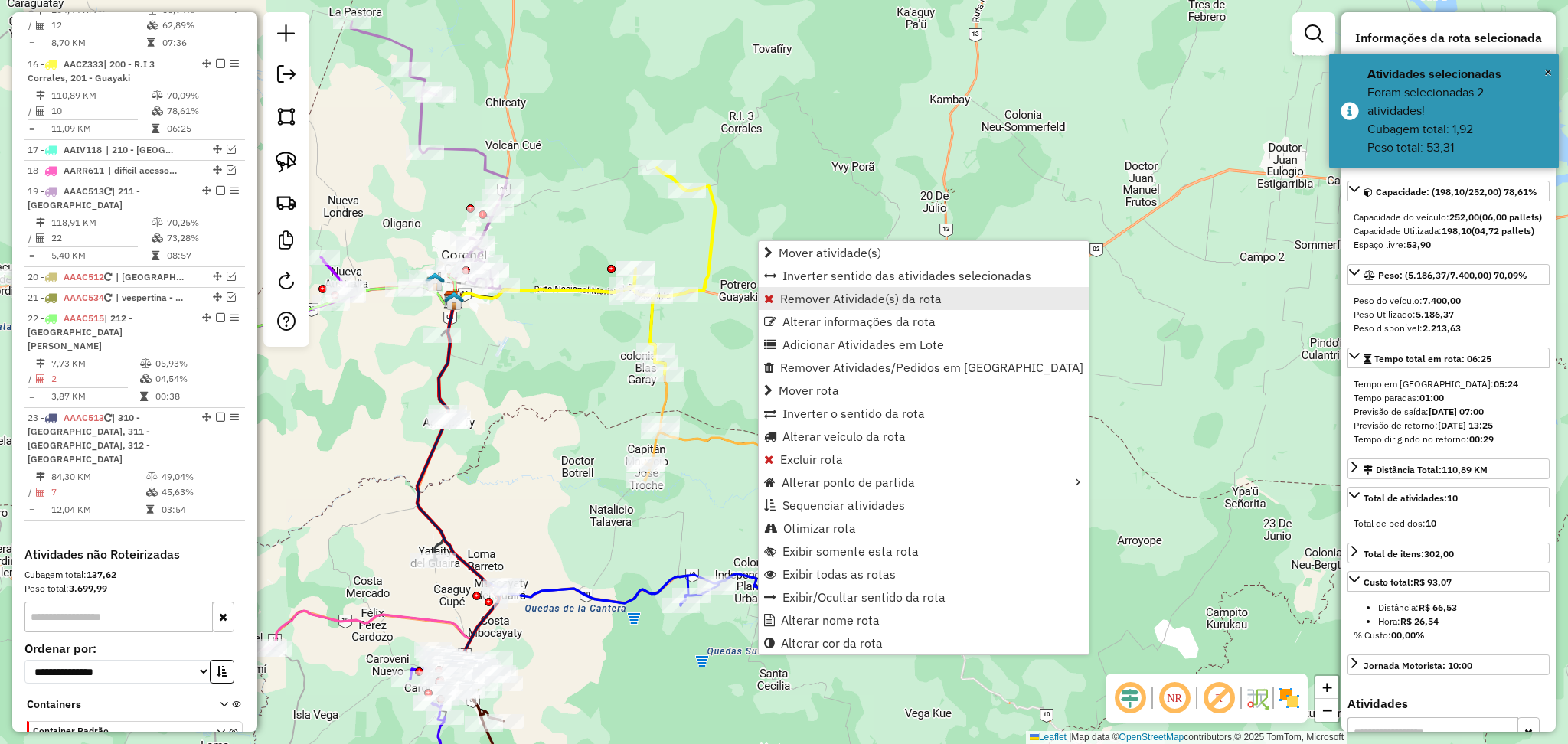
click at [810, 287] on link "Remover Atividade(s) da rota" at bounding box center [923, 298] width 330 height 23
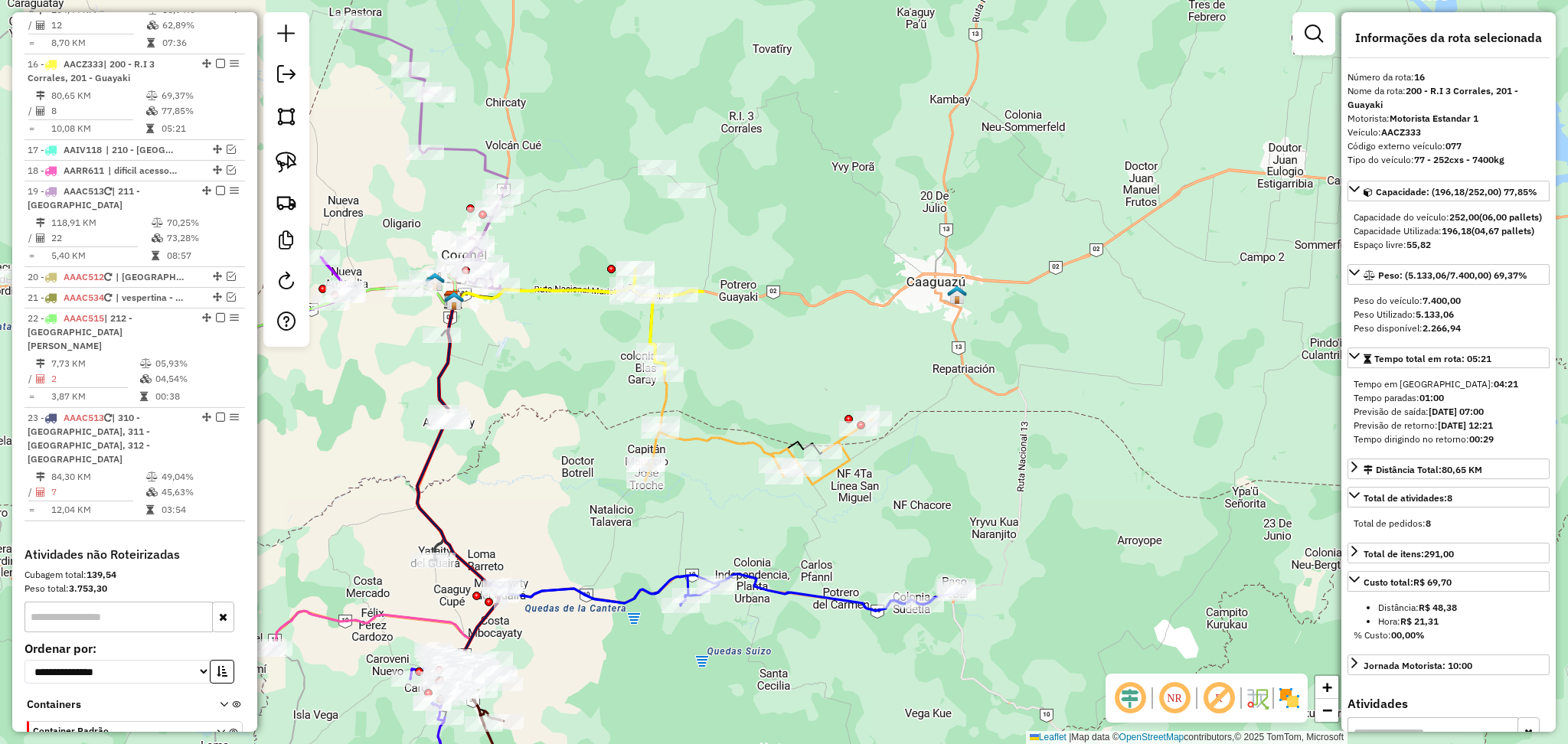
click at [681, 436] on icon at bounding box center [758, 417] width 228 height 134
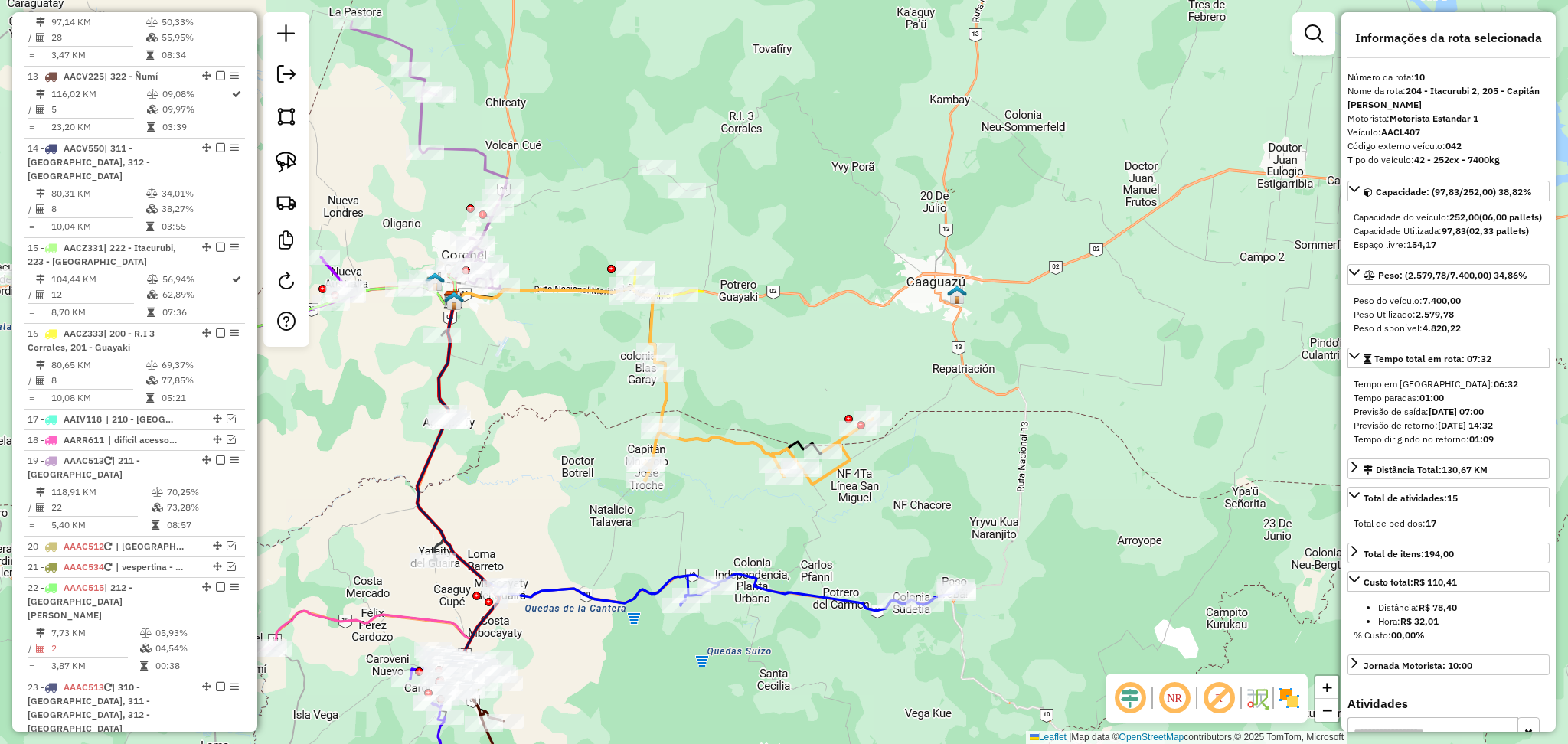
scroll to position [1271, 0]
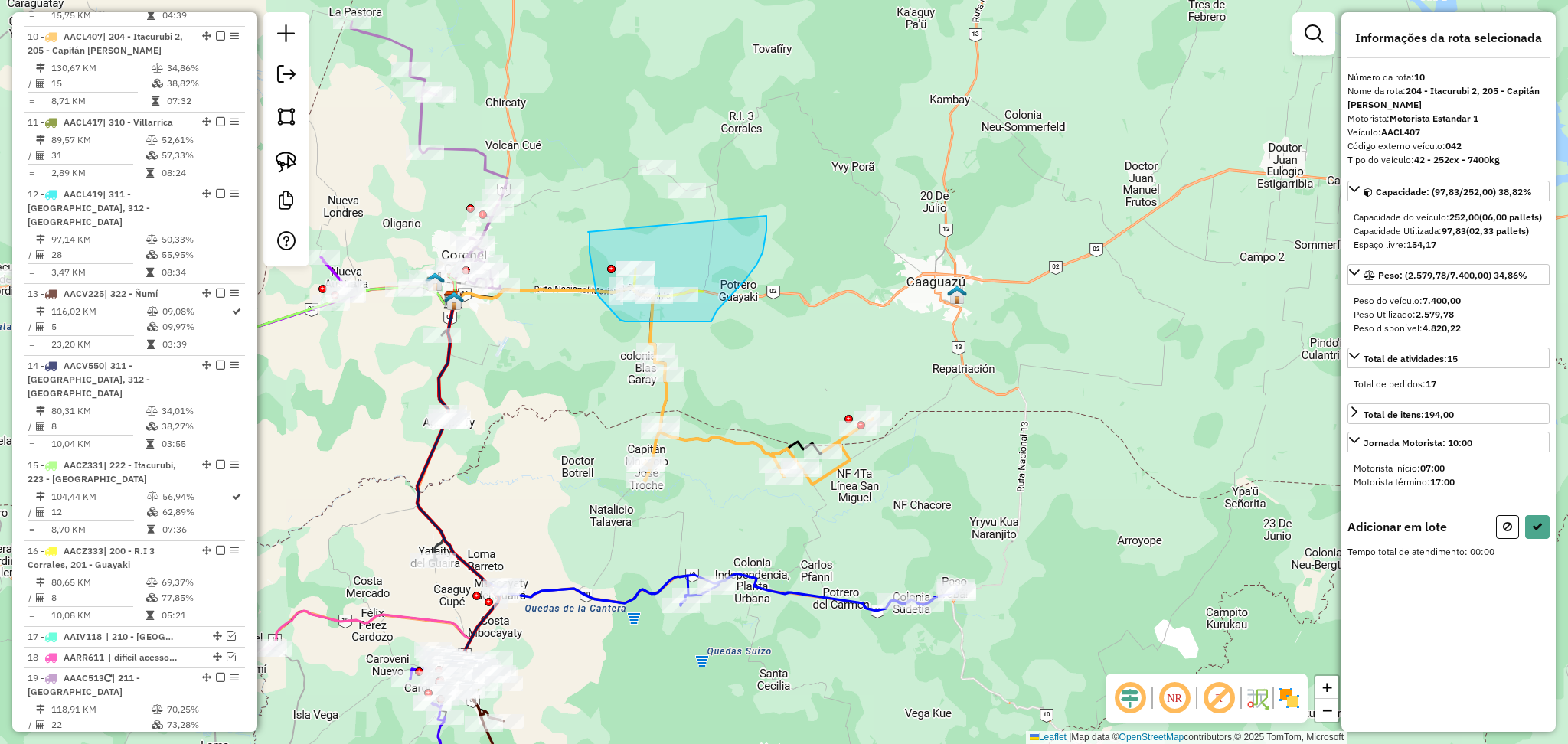
drag, startPoint x: 588, startPoint y: 232, endPoint x: 766, endPoint y: 216, distance: 178.7
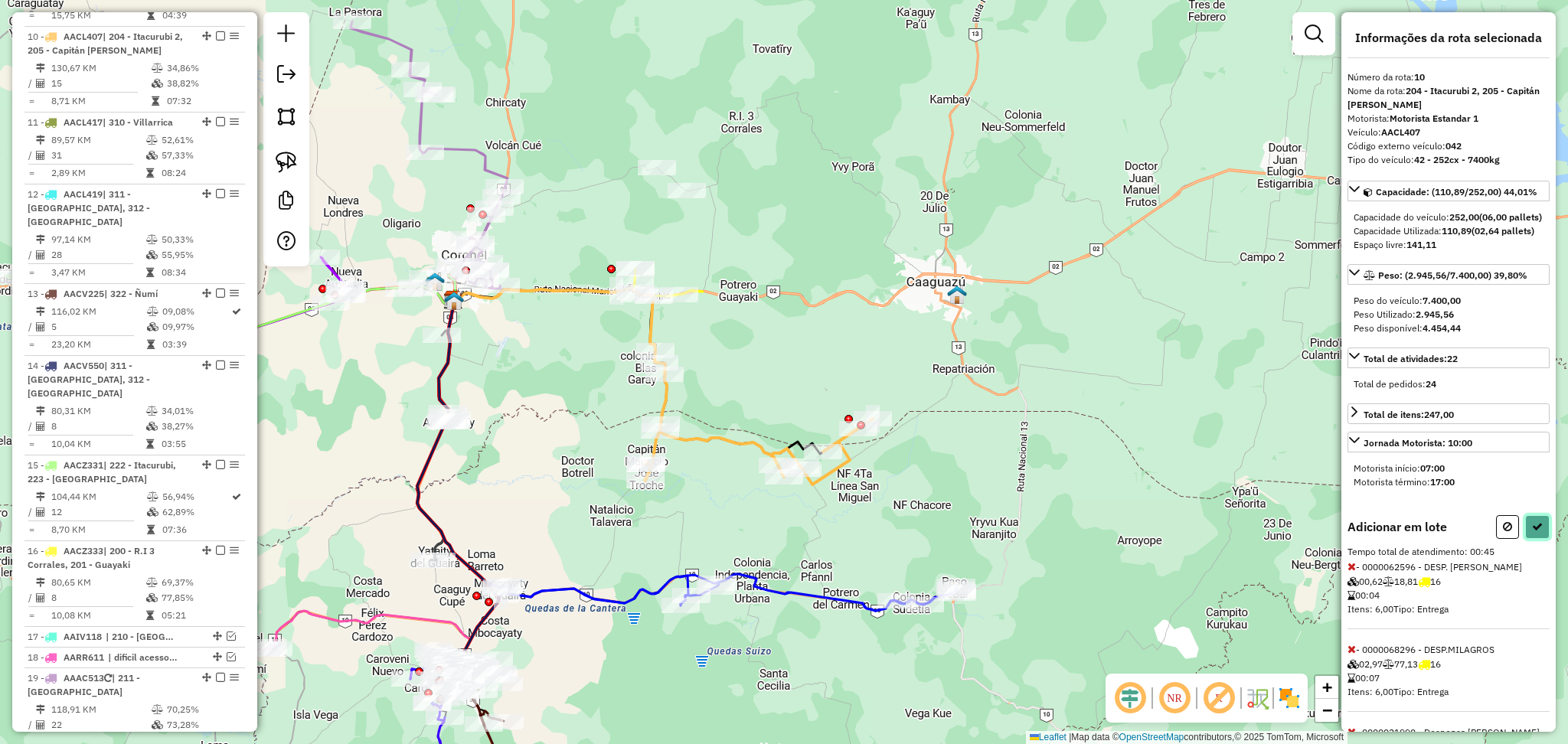
click at [1538, 539] on button at bounding box center [1537, 527] width 24 height 23
select select "**********"
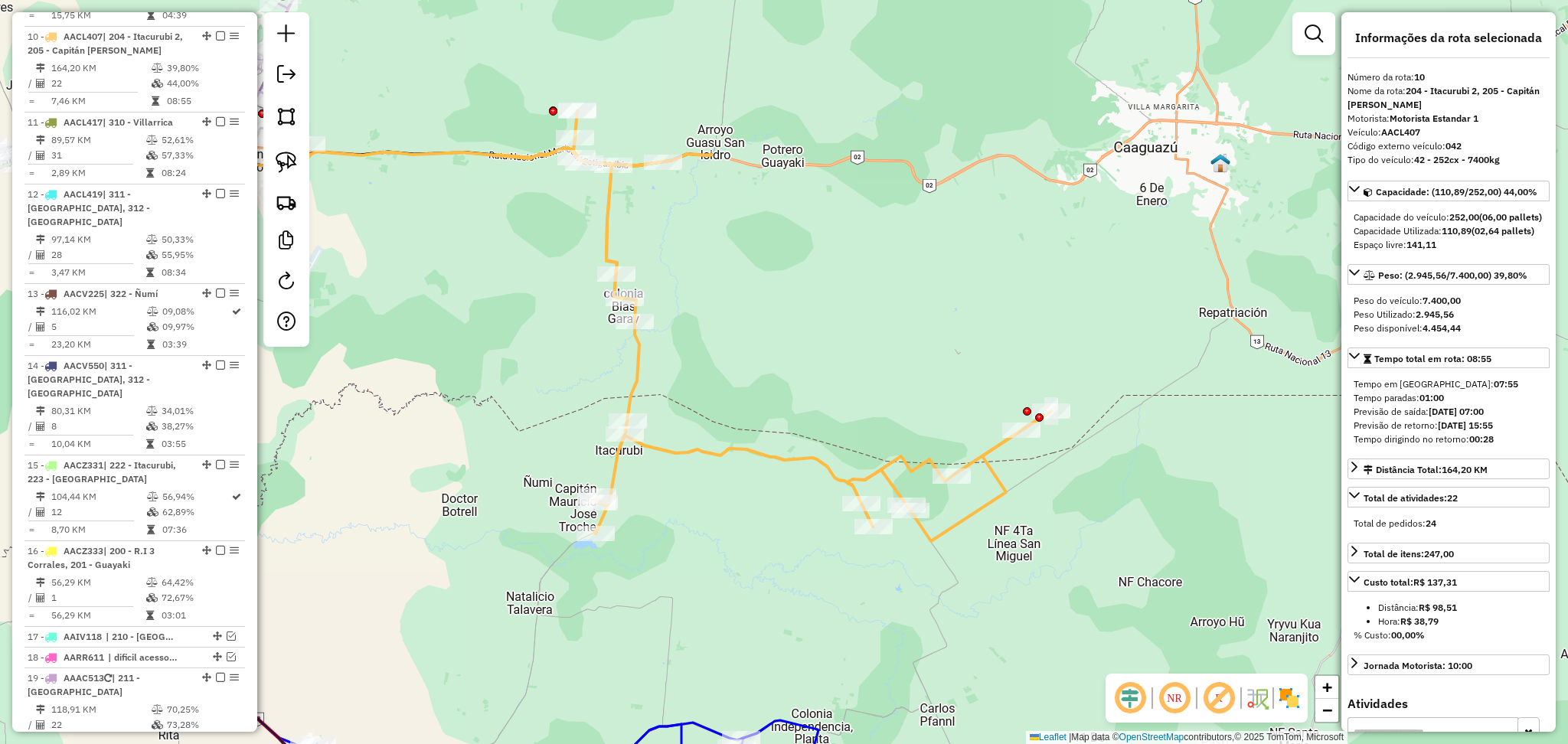
click at [606, 203] on icon at bounding box center [774, 326] width 555 height 431
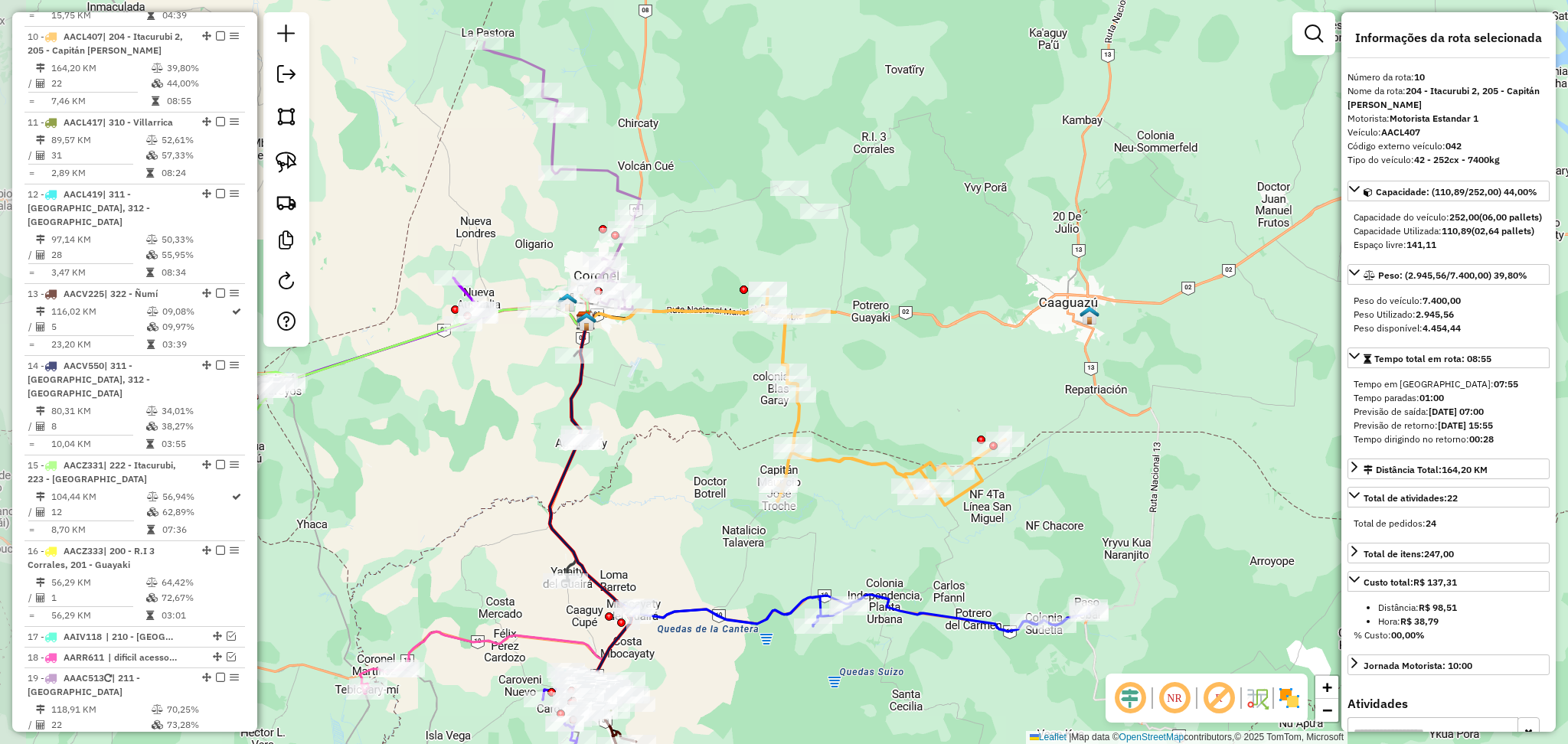
drag, startPoint x: 759, startPoint y: 333, endPoint x: 896, endPoint y: 391, distance: 148.8
click at [896, 391] on div "Janela de atendimento Grade de atendimento Capacidade Transportadoras Veículos …" at bounding box center [784, 372] width 1568 height 744
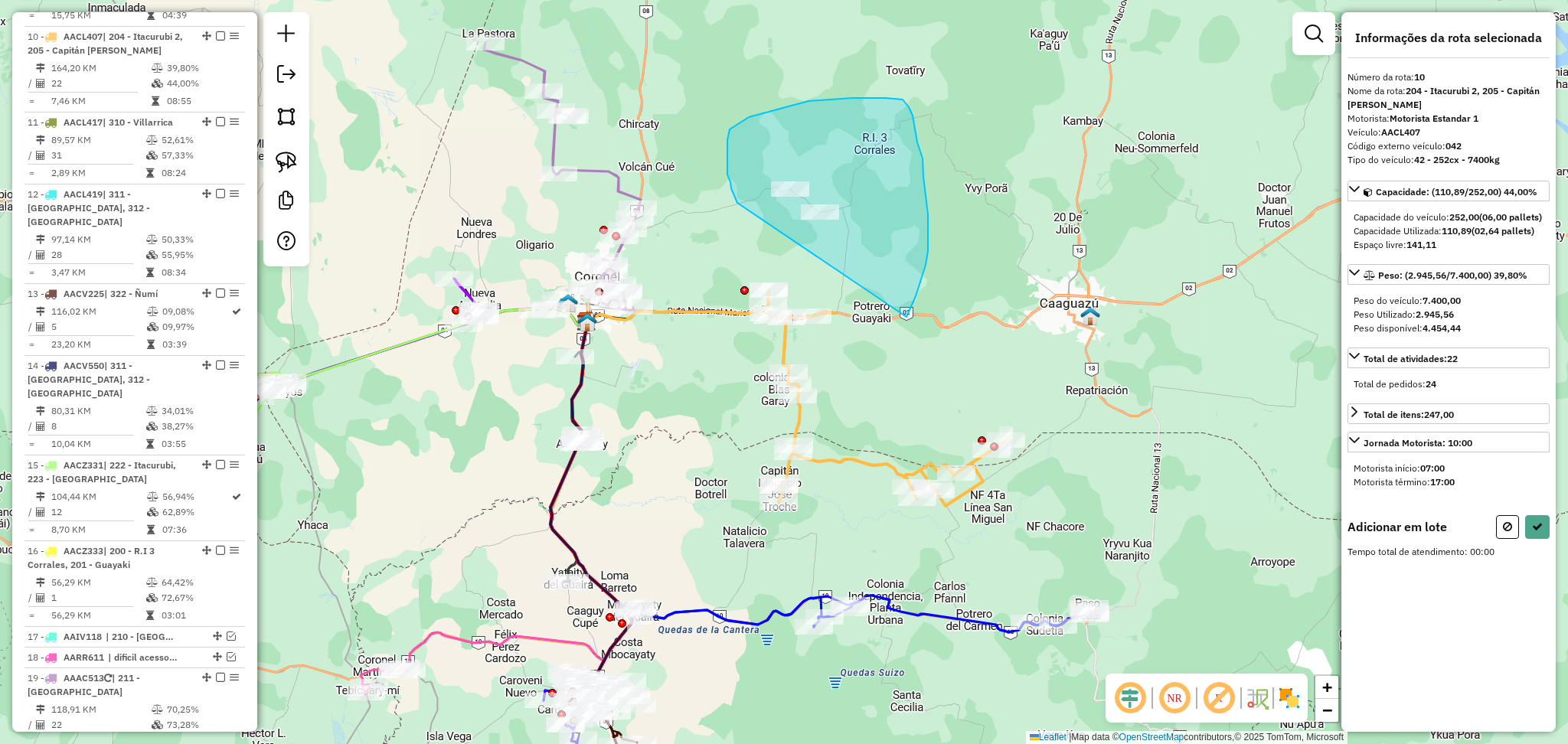
drag, startPoint x: 737, startPoint y: 200, endPoint x: 905, endPoint y: 319, distance: 205.9
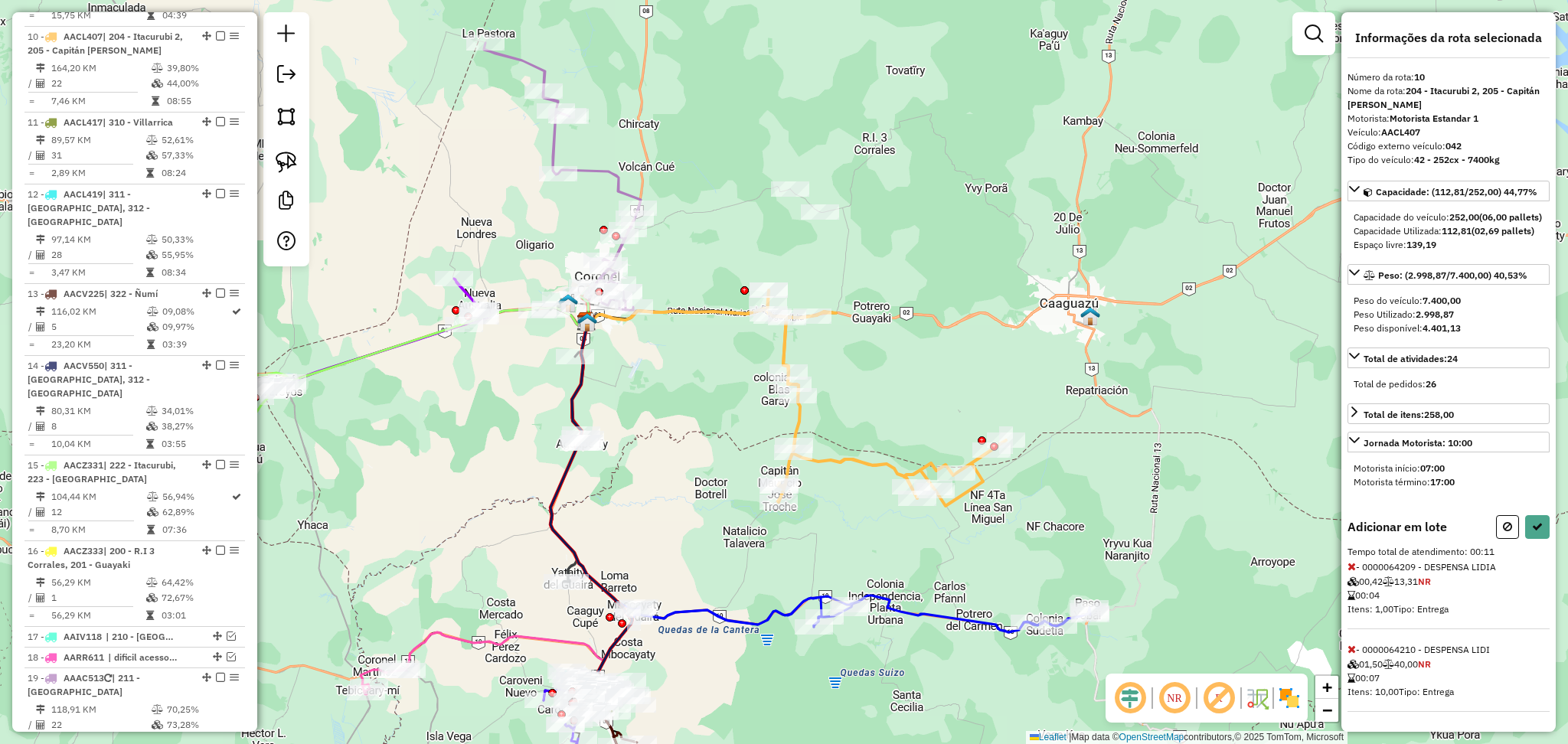
scroll to position [27, 0]
click at [1502, 532] on icon at bounding box center [1507, 527] width 9 height 11
select select "**********"
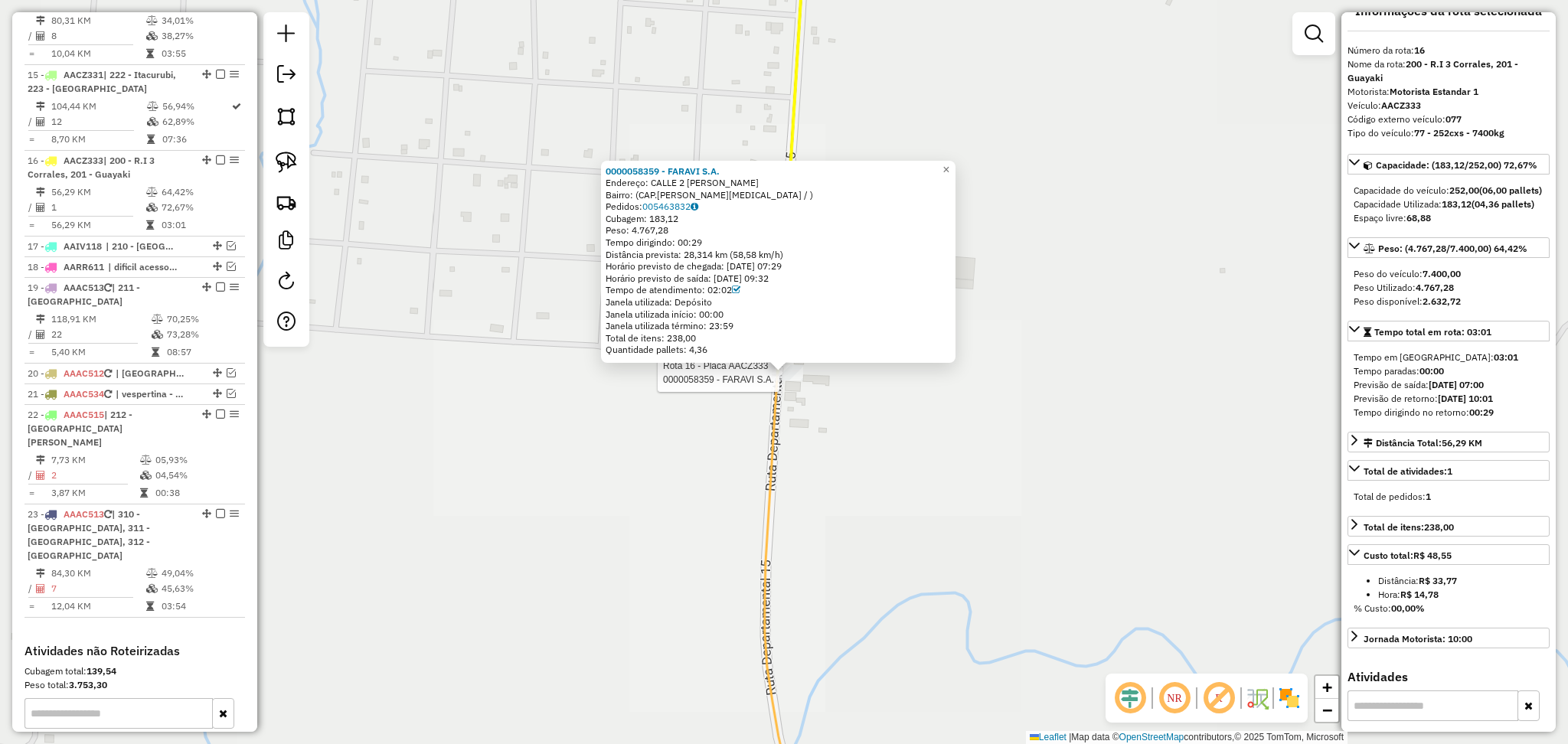
scroll to position [1758, 0]
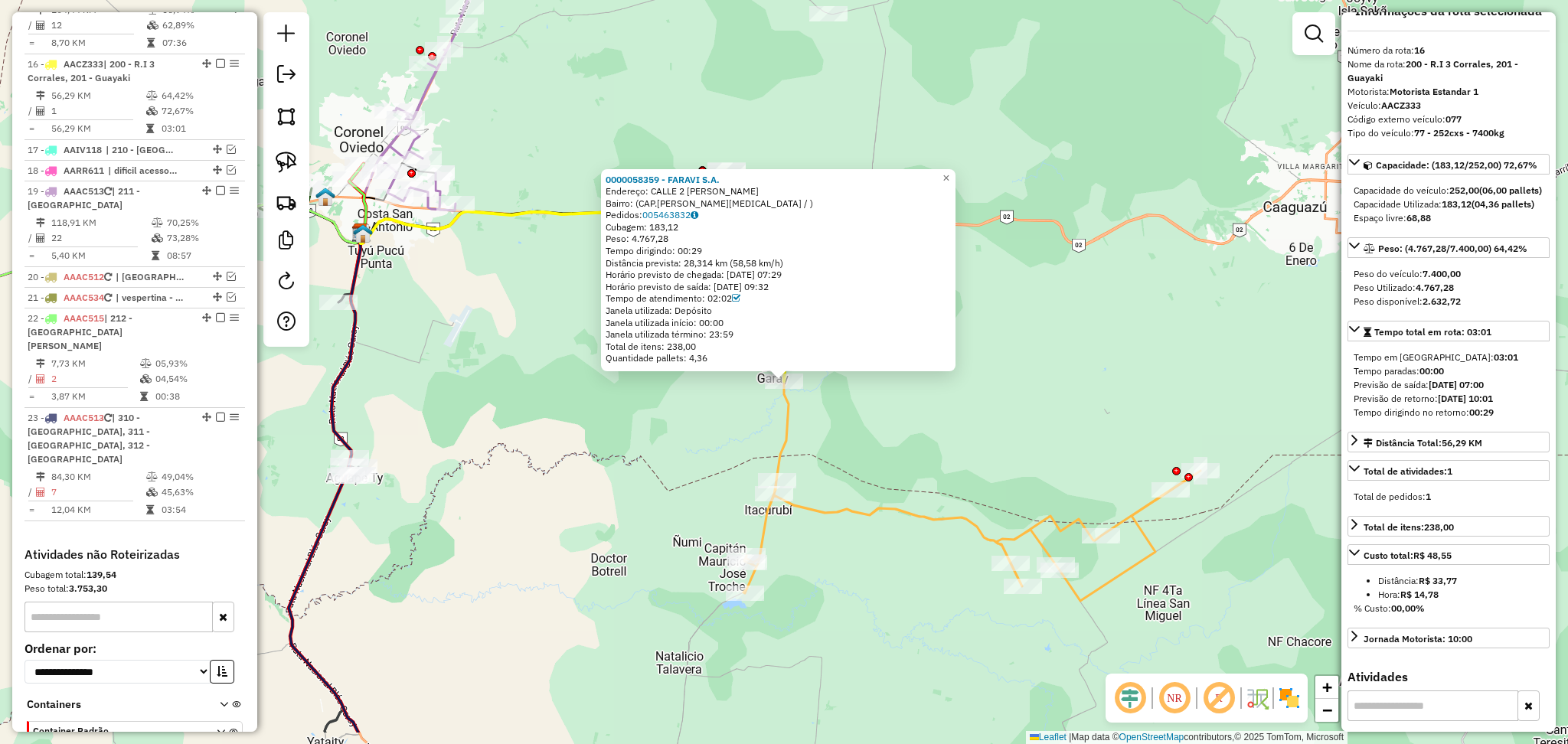
drag, startPoint x: 911, startPoint y: 571, endPoint x: 846, endPoint y: 459, distance: 129.5
click at [846, 459] on div "0000058359 - FARAVI S.A. Endereço: CALLE 2 BLAS GARAY Bairro: (CAP.M.J.TROCHE /…" at bounding box center [784, 372] width 1568 height 744
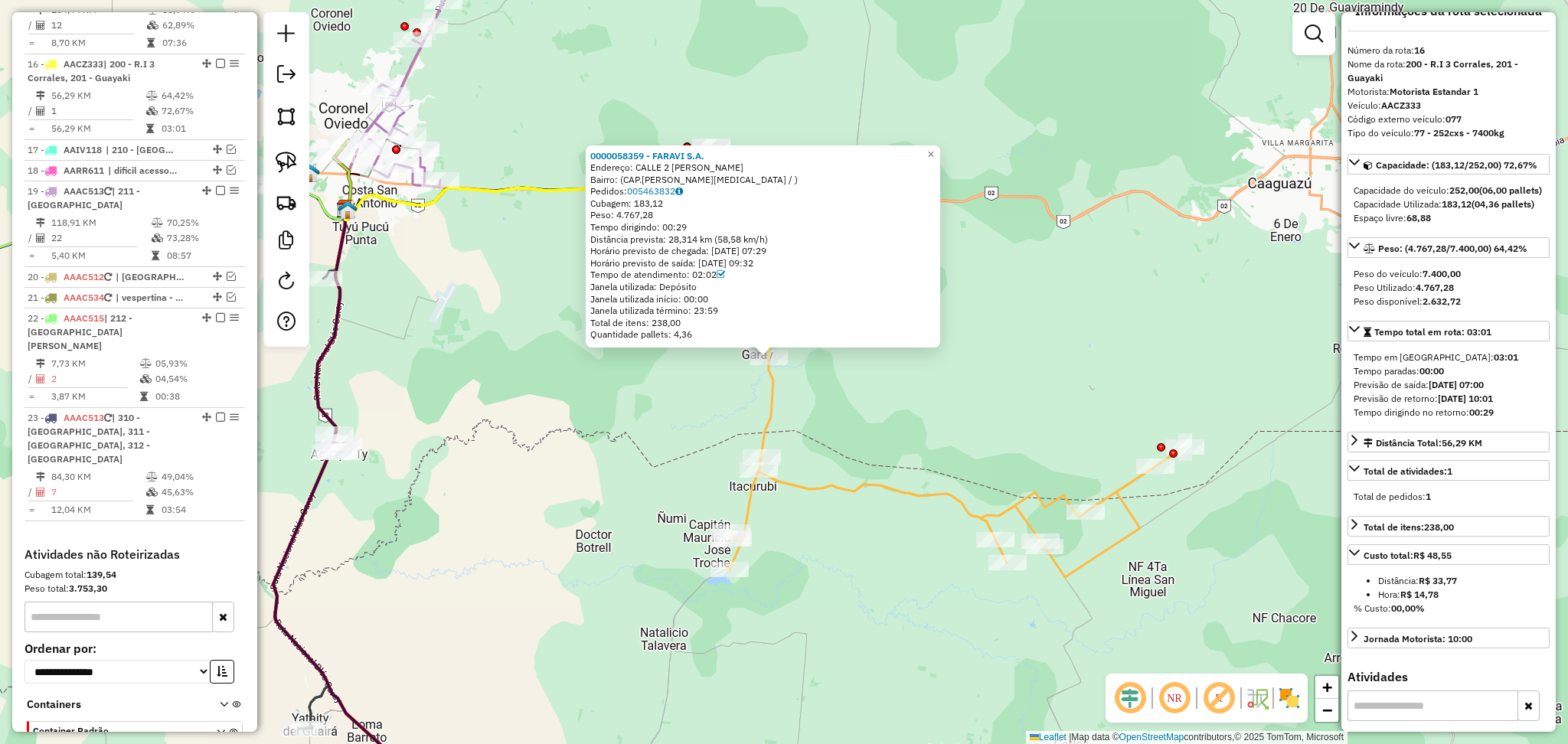
scroll to position [0, 0]
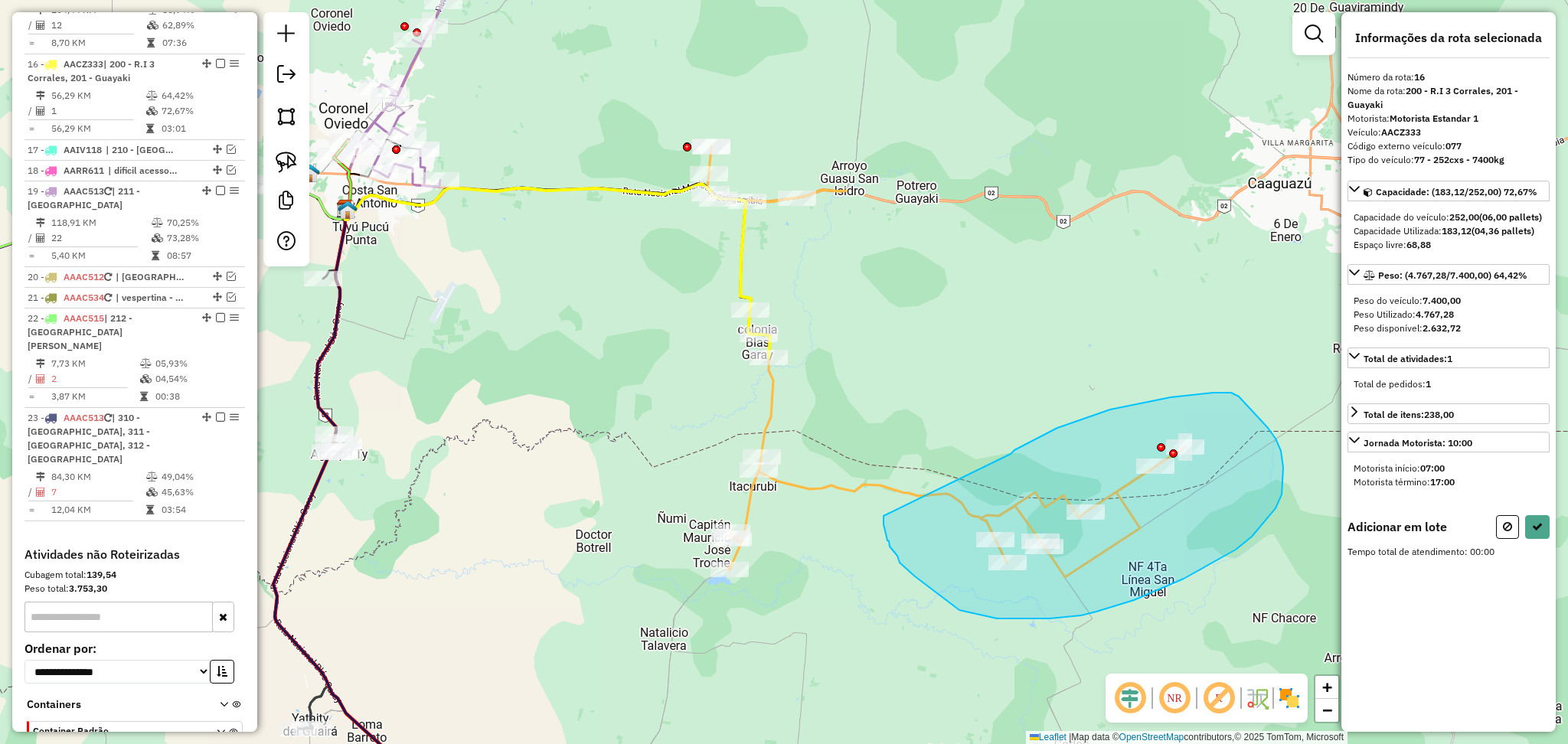
drag, startPoint x: 1011, startPoint y: 454, endPoint x: 883, endPoint y: 516, distance: 142.2
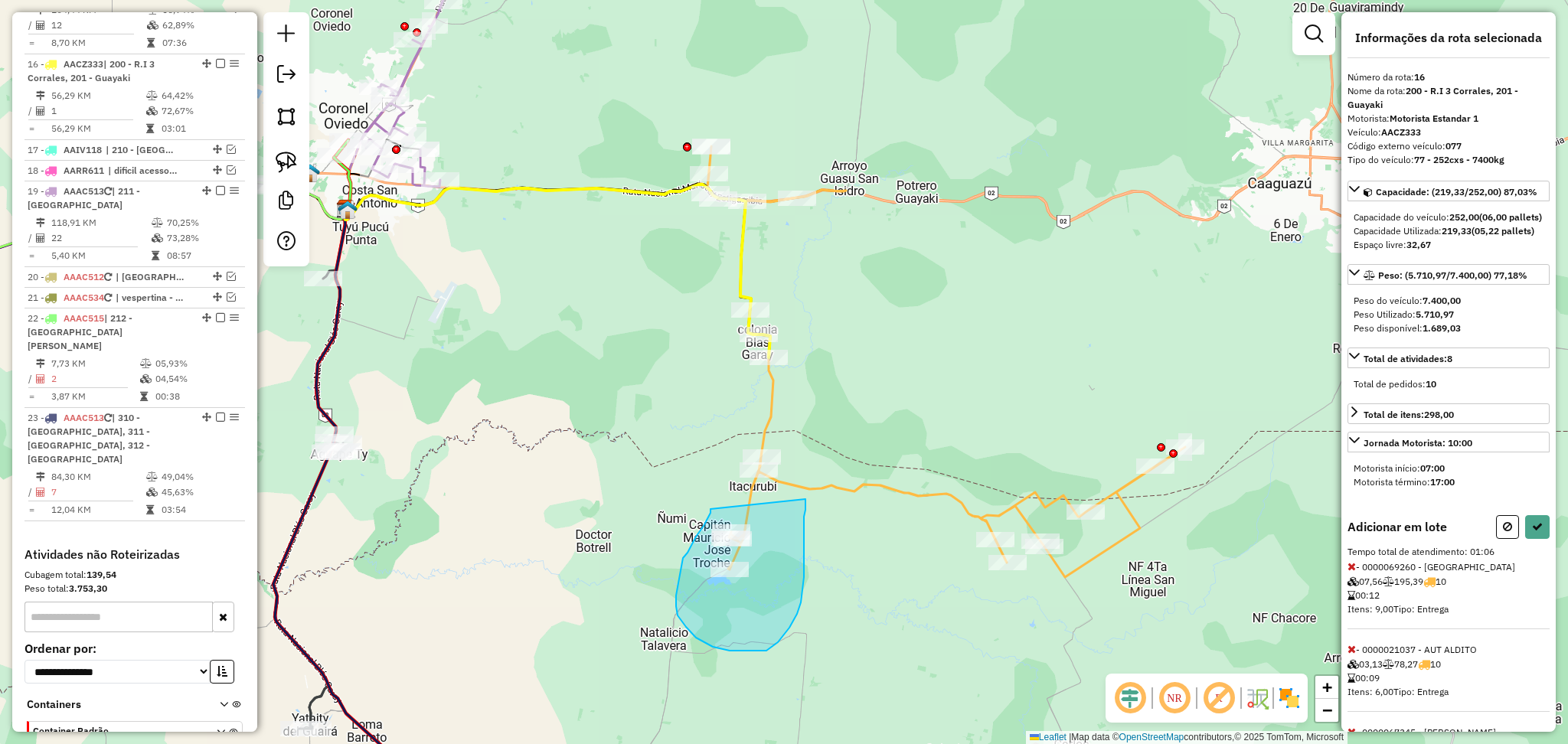
drag, startPoint x: 711, startPoint y: 509, endPoint x: 805, endPoint y: 499, distance: 94.5
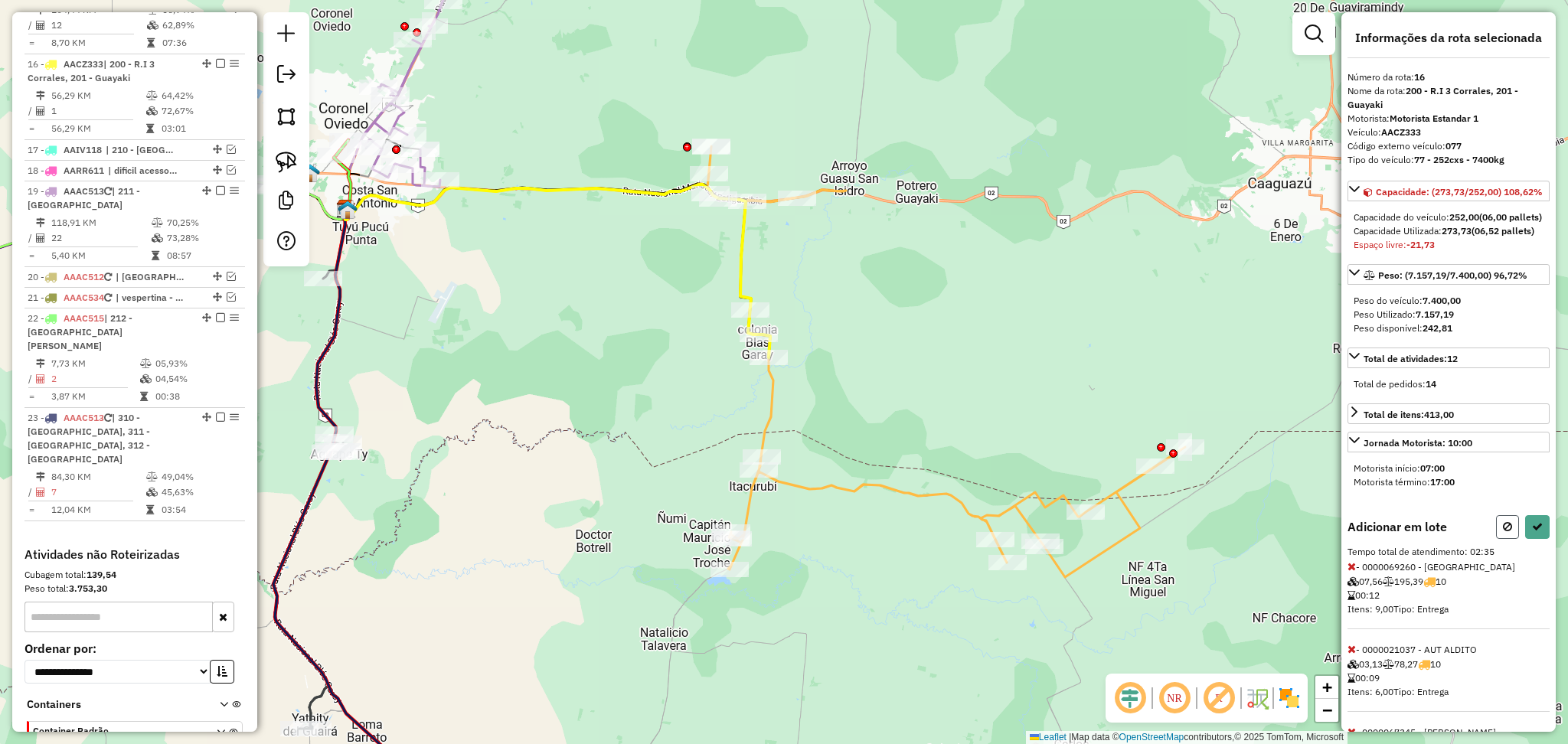
click at [1502, 532] on icon at bounding box center [1507, 527] width 9 height 11
select select "**********"
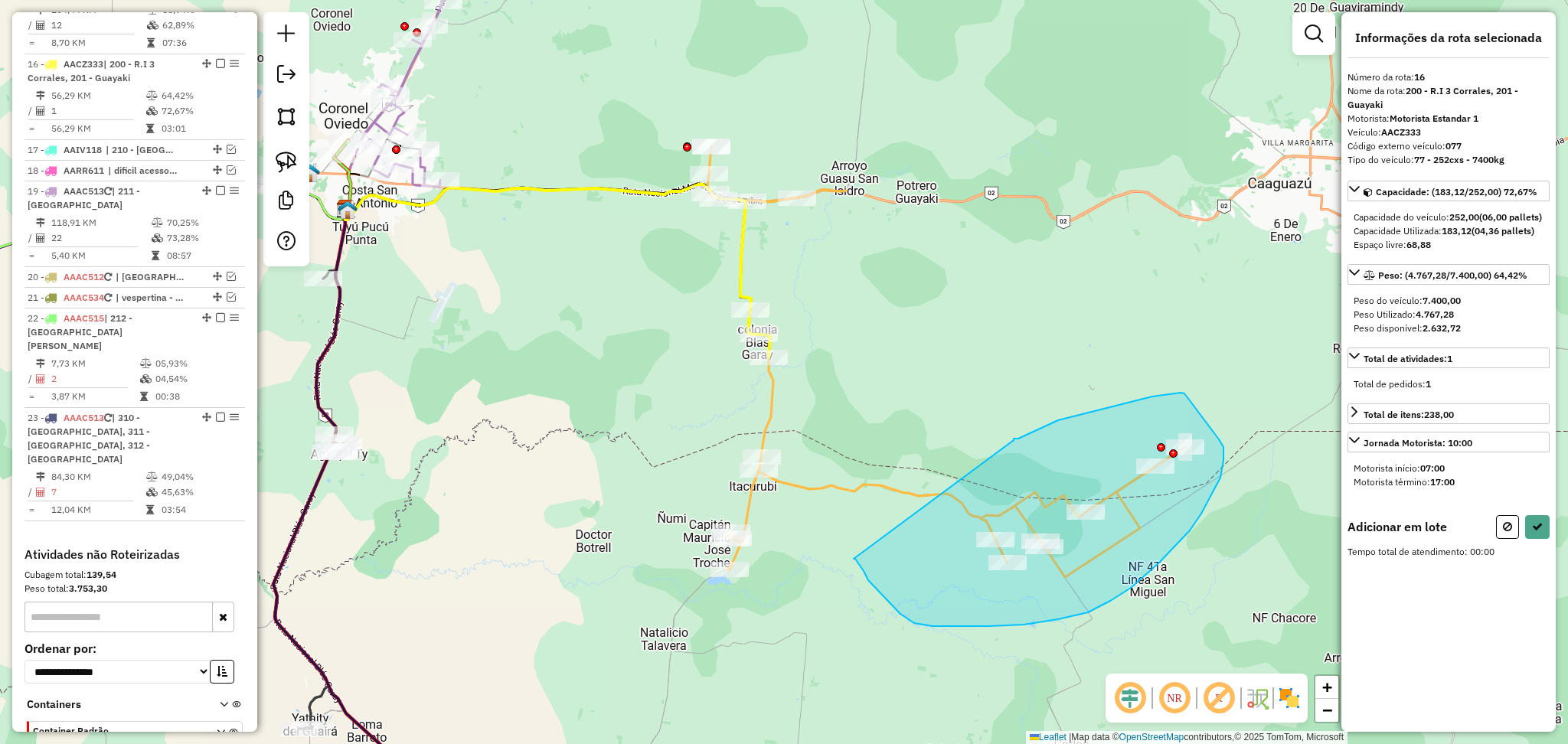
drag, startPoint x: 1014, startPoint y: 440, endPoint x: 854, endPoint y: 559, distance: 199.4
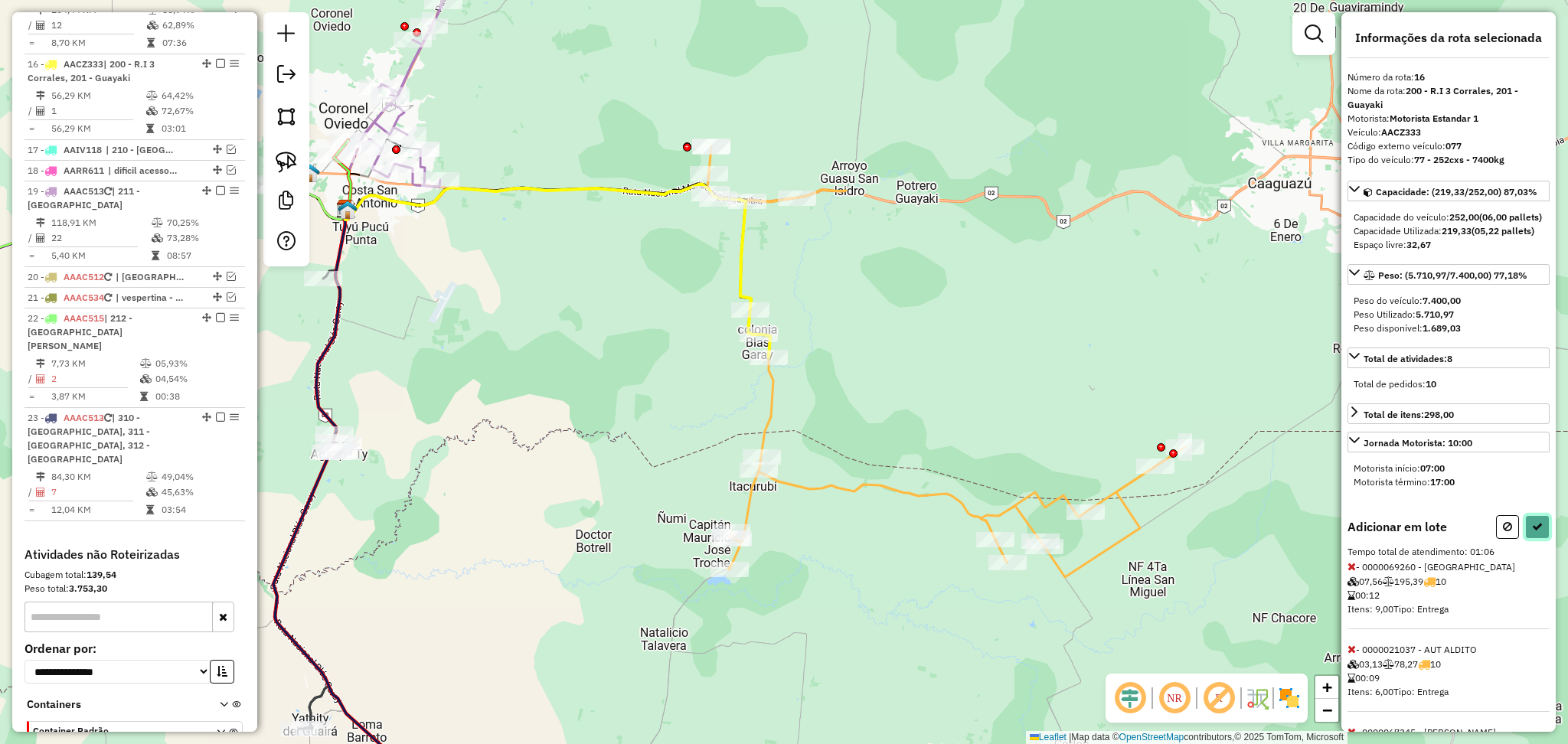
click at [1544, 539] on button at bounding box center [1537, 527] width 24 height 23
select select "**********"
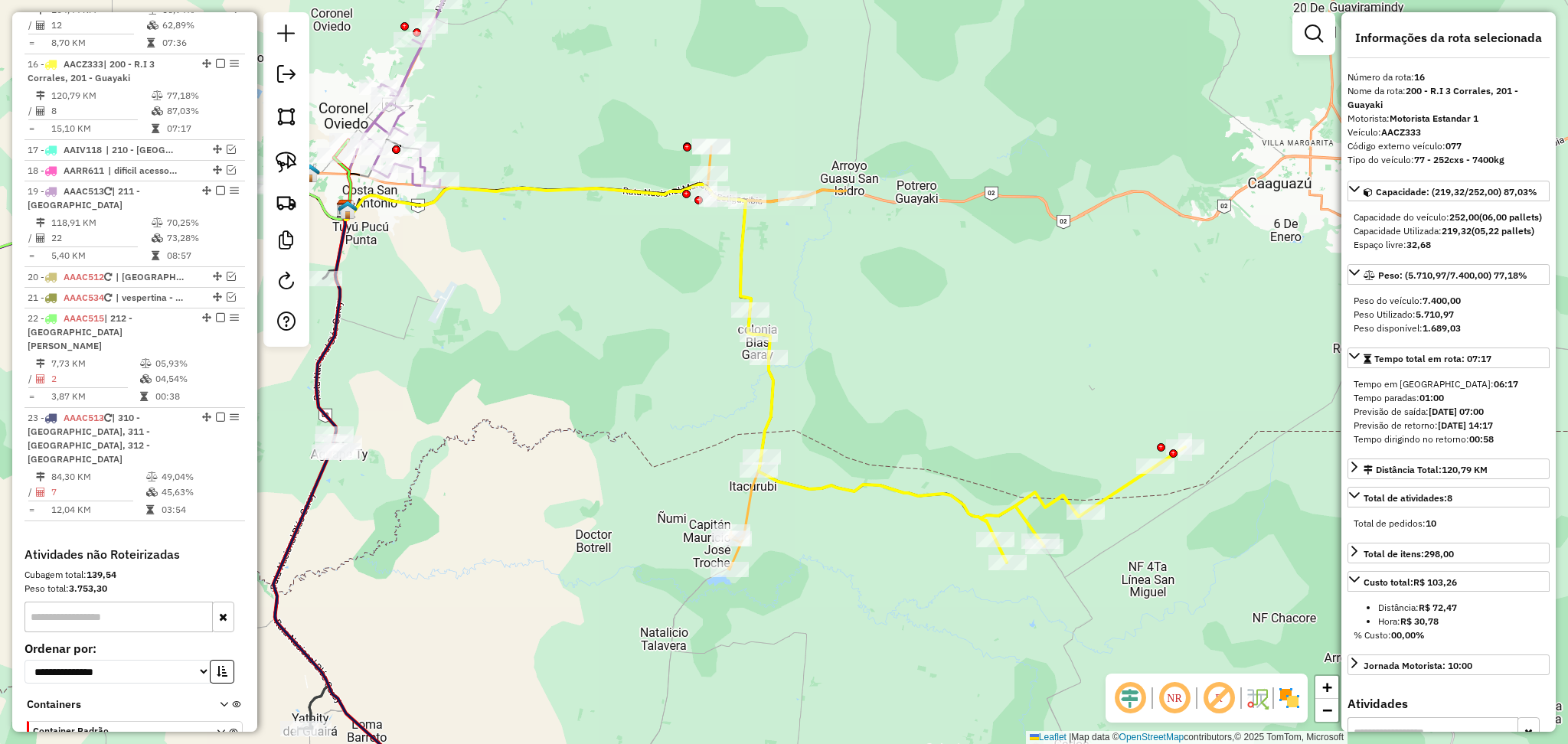
click at [812, 493] on icon at bounding box center [971, 460] width 427 height 205
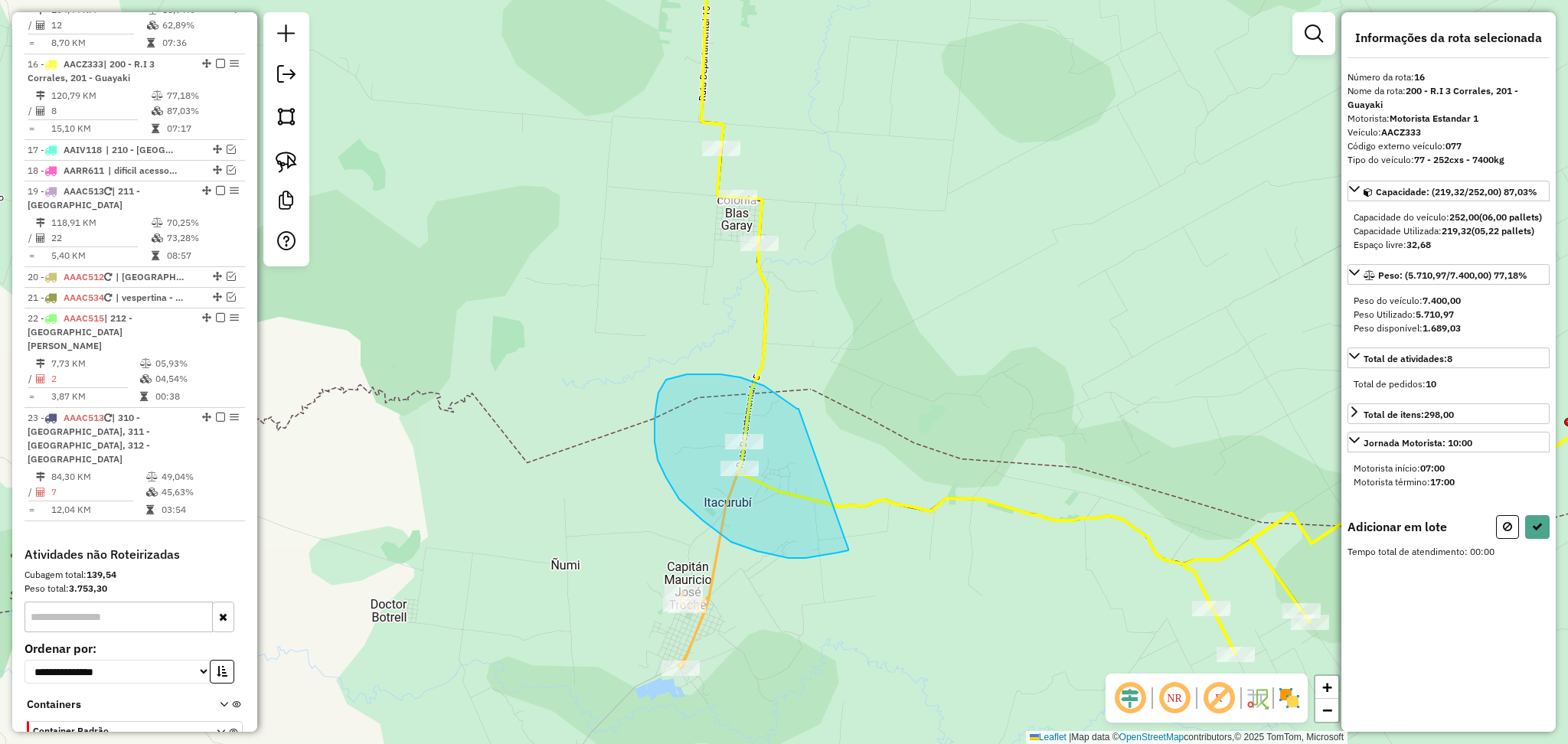
drag, startPoint x: 764, startPoint y: 385, endPoint x: 848, endPoint y: 549, distance: 184.3
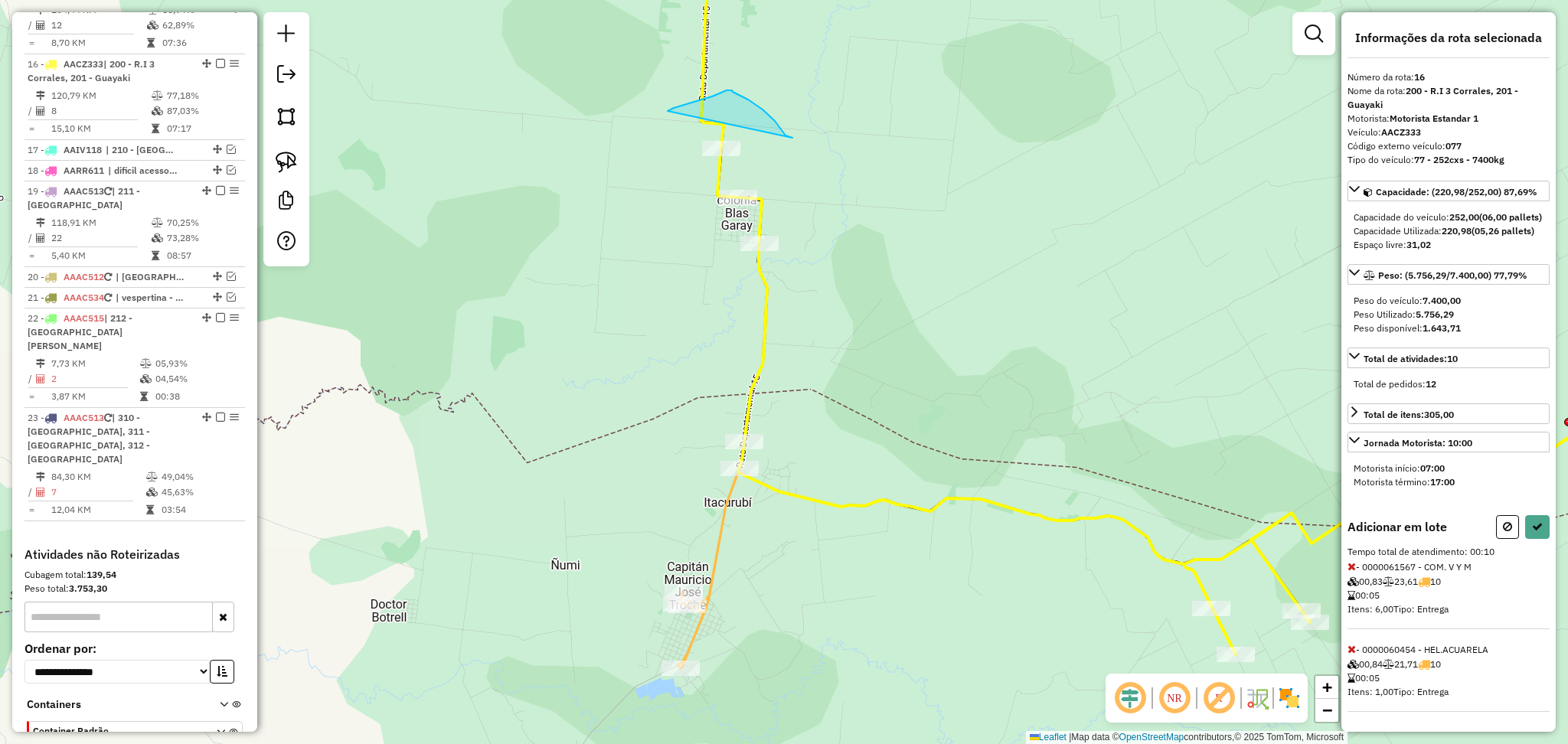
drag, startPoint x: 793, startPoint y: 137, endPoint x: 668, endPoint y: 111, distance: 127.7
drag, startPoint x: 763, startPoint y: 640, endPoint x: 733, endPoint y: 628, distance: 32.3
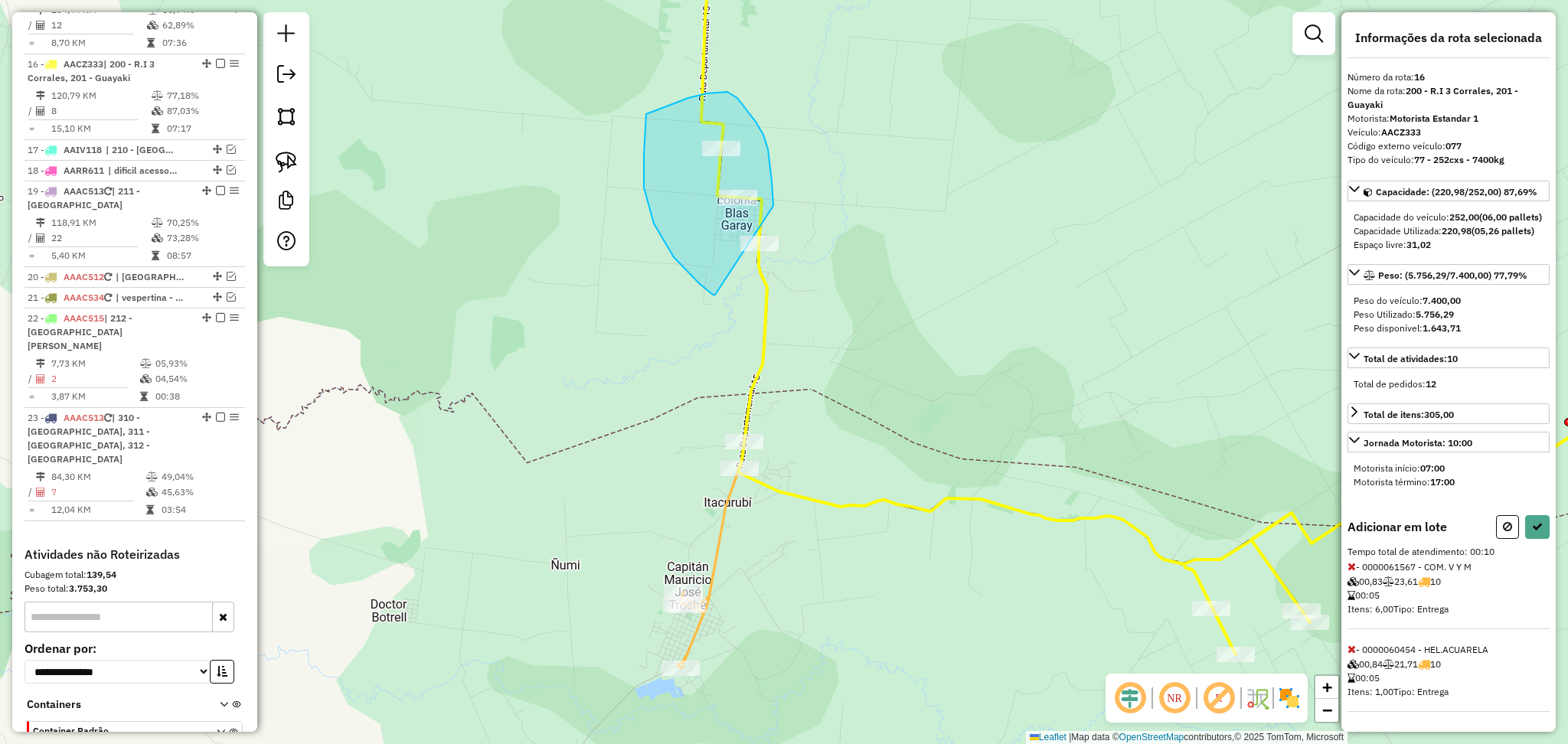
drag, startPoint x: 773, startPoint y: 206, endPoint x: 715, endPoint y: 297, distance: 107.9
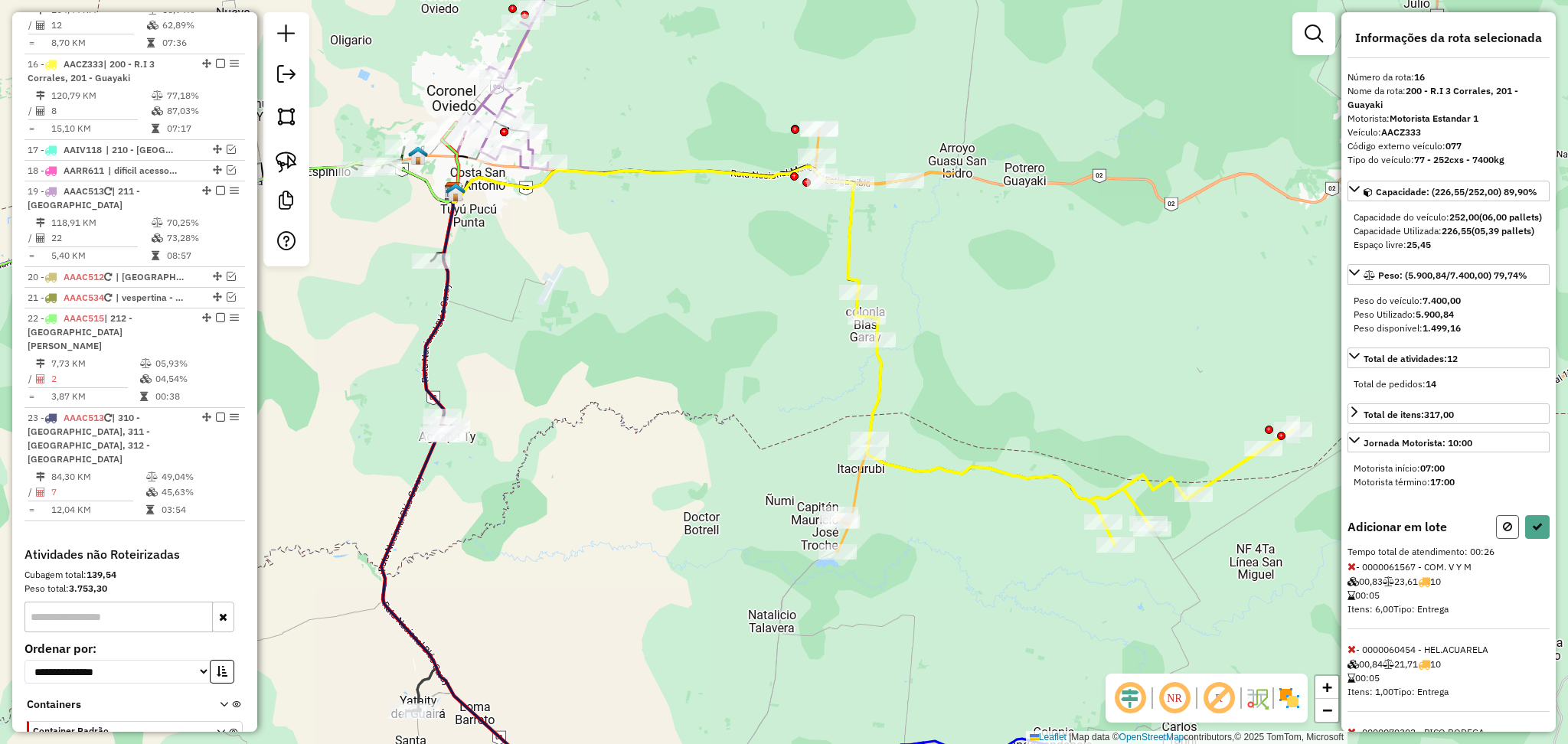
click at [1508, 539] on button at bounding box center [1508, 527] width 23 height 23
select select "**********"
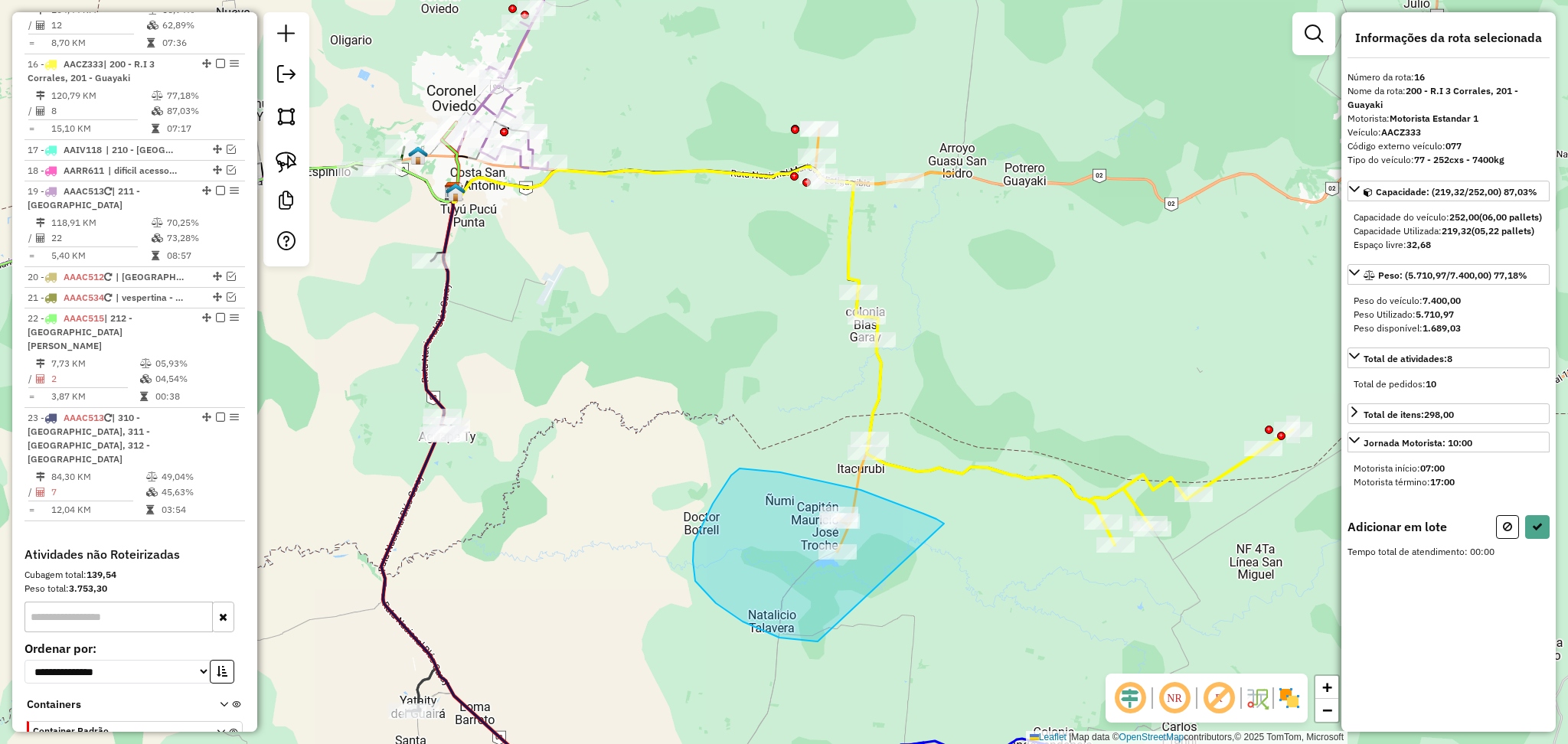
drag, startPoint x: 742, startPoint y: 468, endPoint x: 916, endPoint y: 615, distance: 227.8
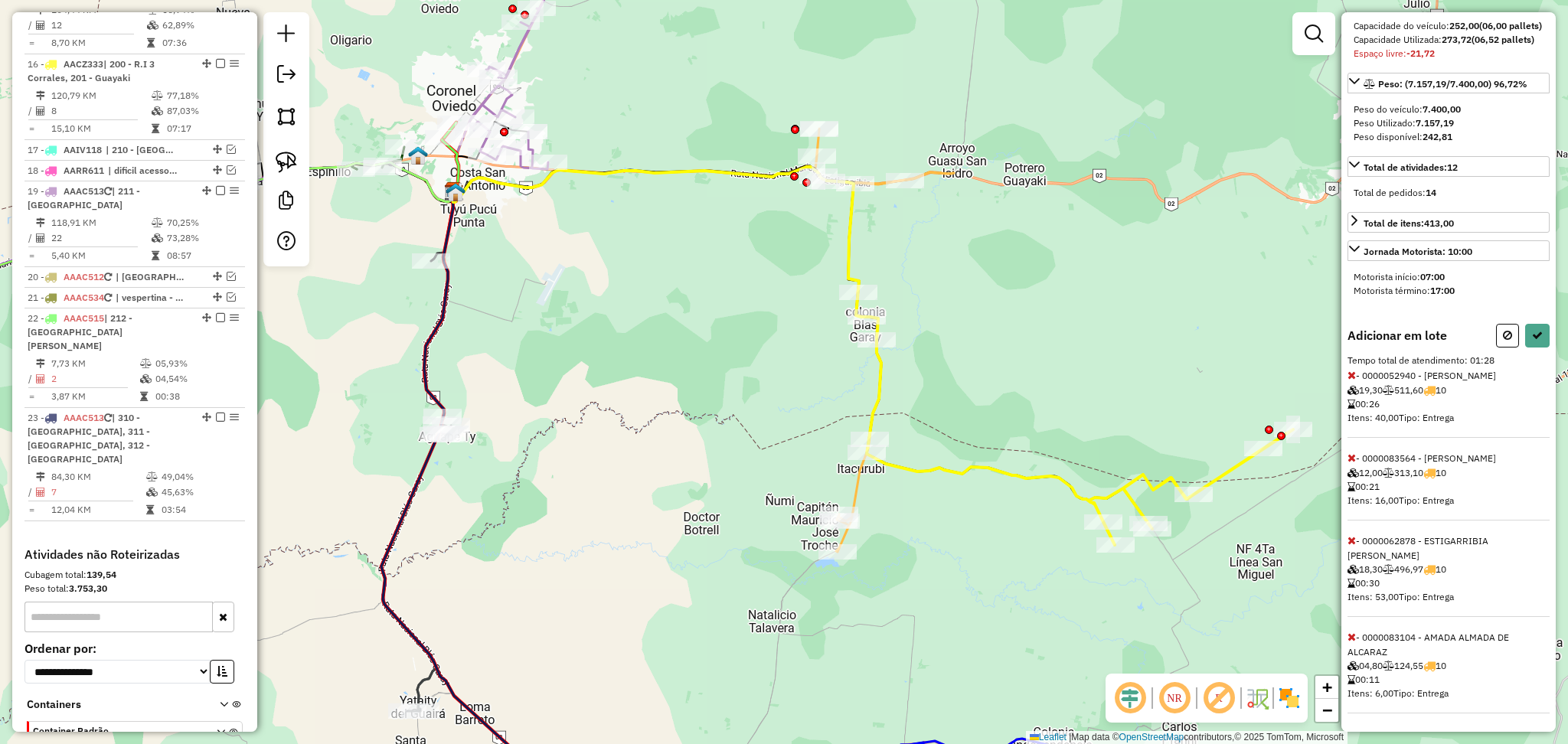
scroll to position [261, 0]
click at [1505, 323] on button at bounding box center [1508, 335] width 23 height 23
select select "**********"
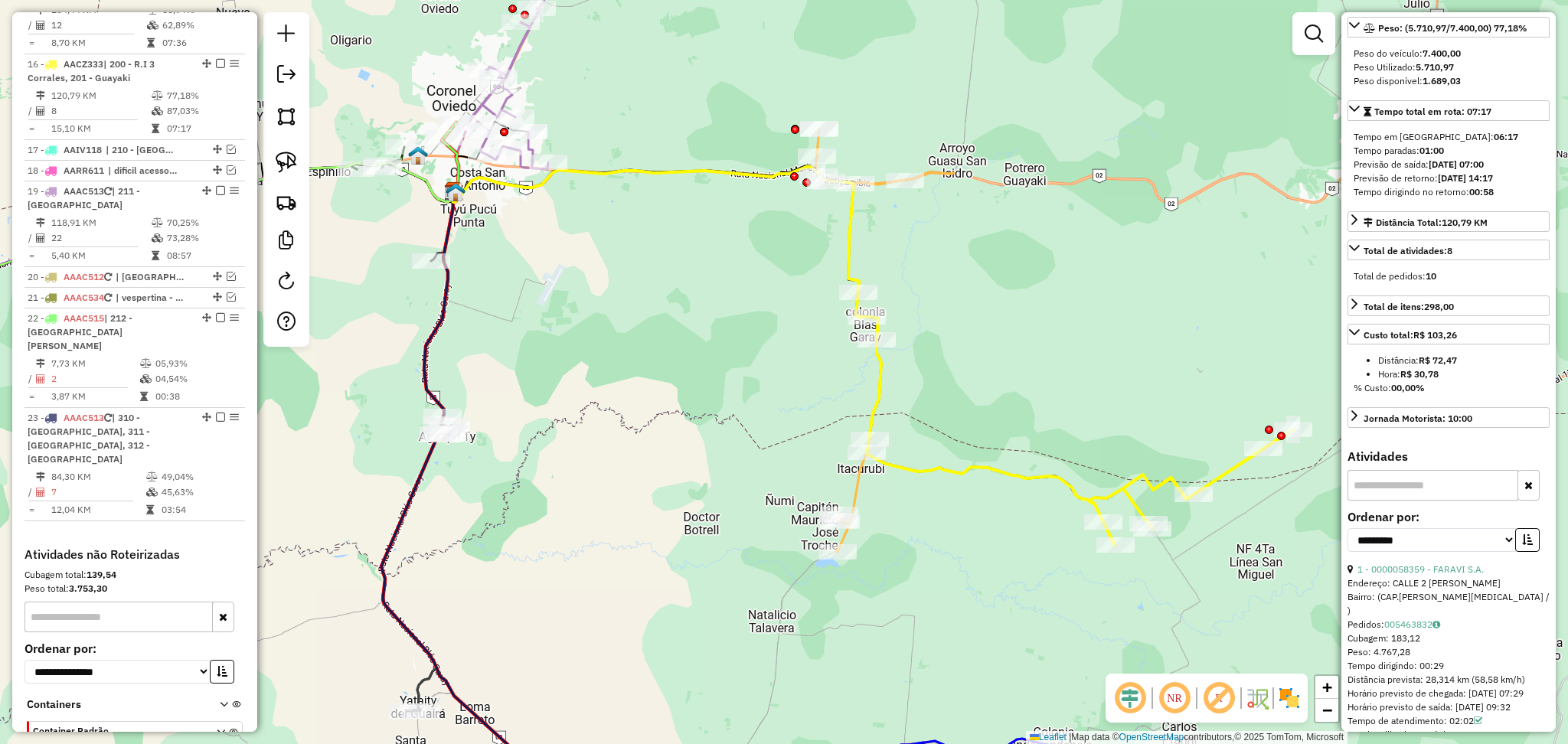
scroll to position [0, 0]
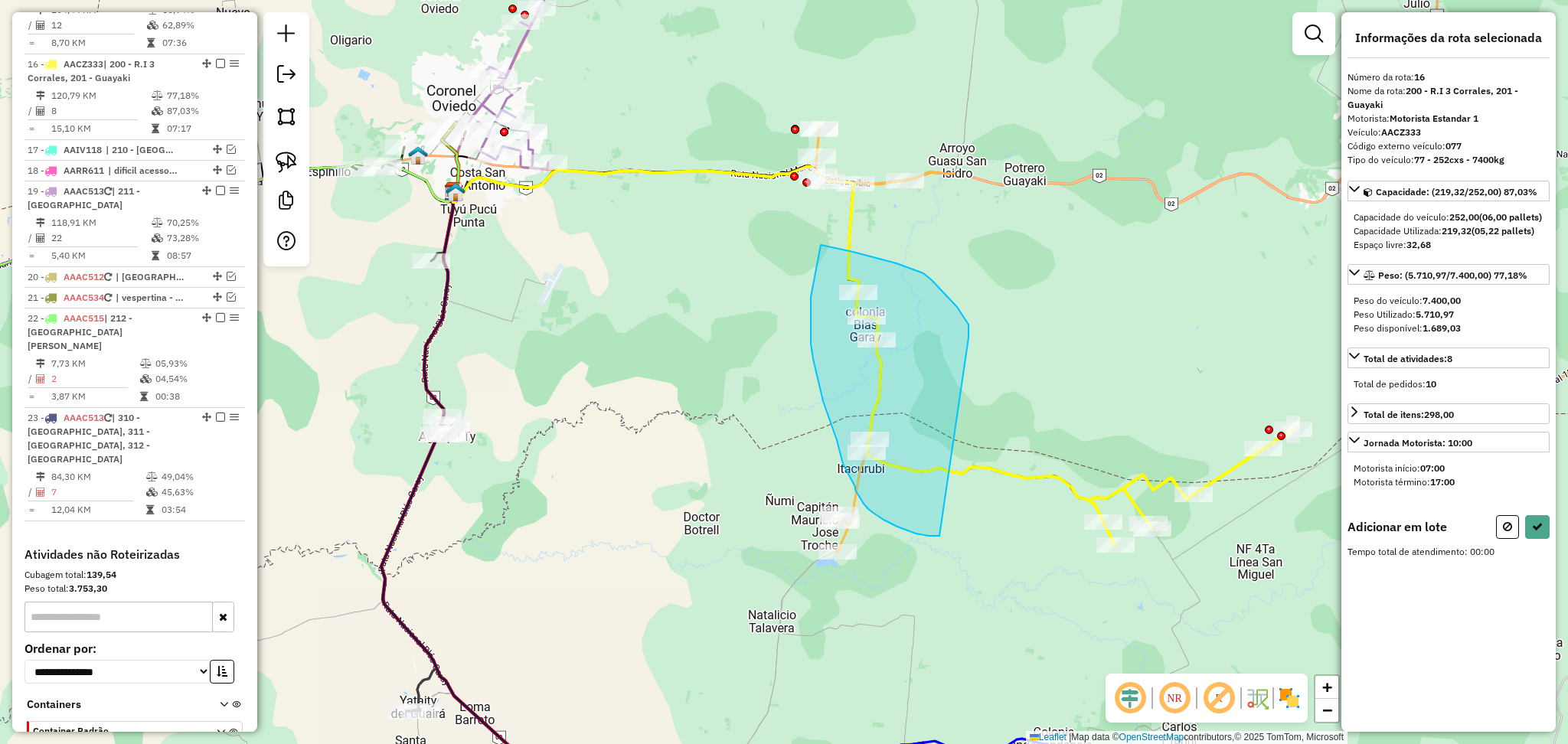
drag, startPoint x: 969, startPoint y: 338, endPoint x: 941, endPoint y: 536, distance: 200.0
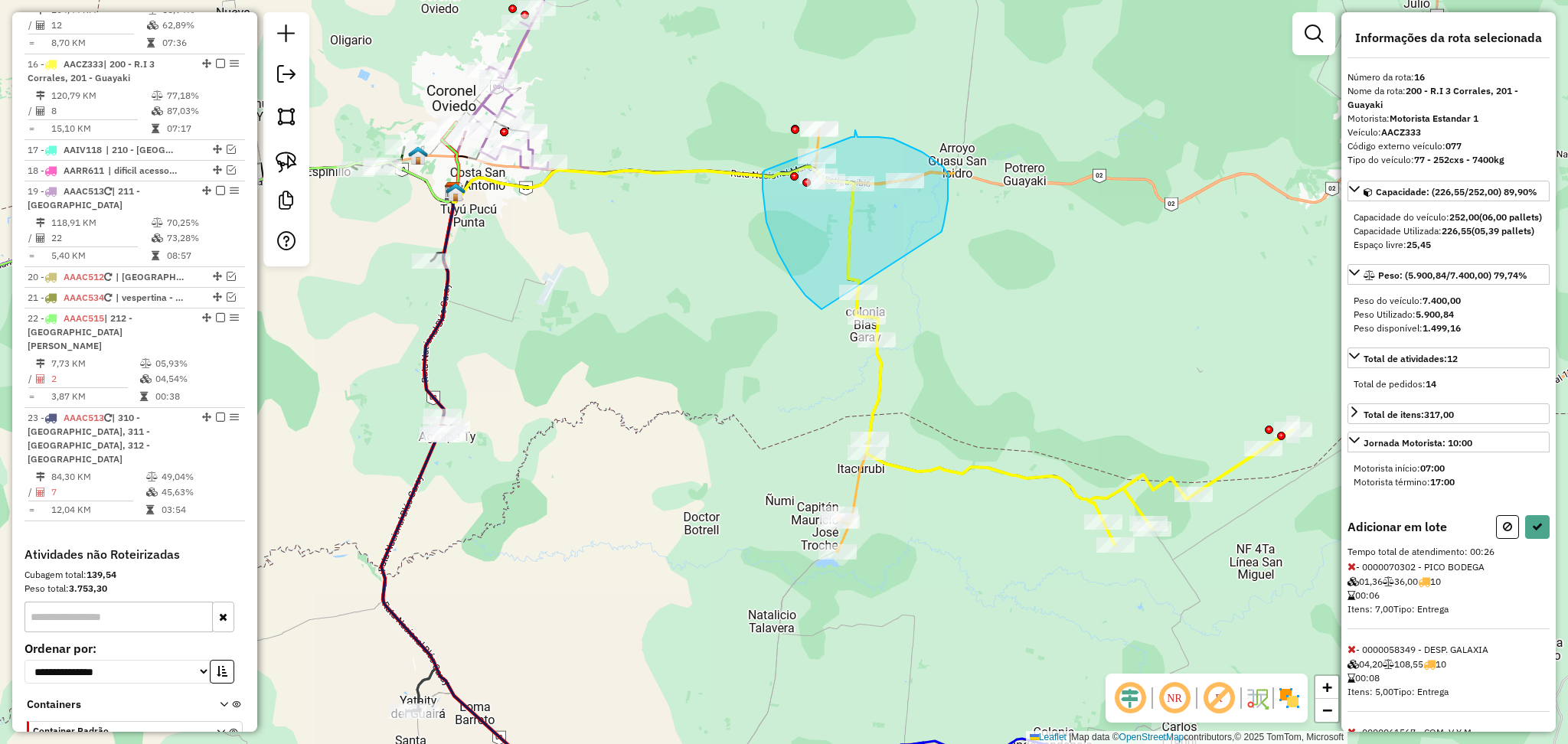
drag, startPoint x: 940, startPoint y: 233, endPoint x: 823, endPoint y: 311, distance: 140.6
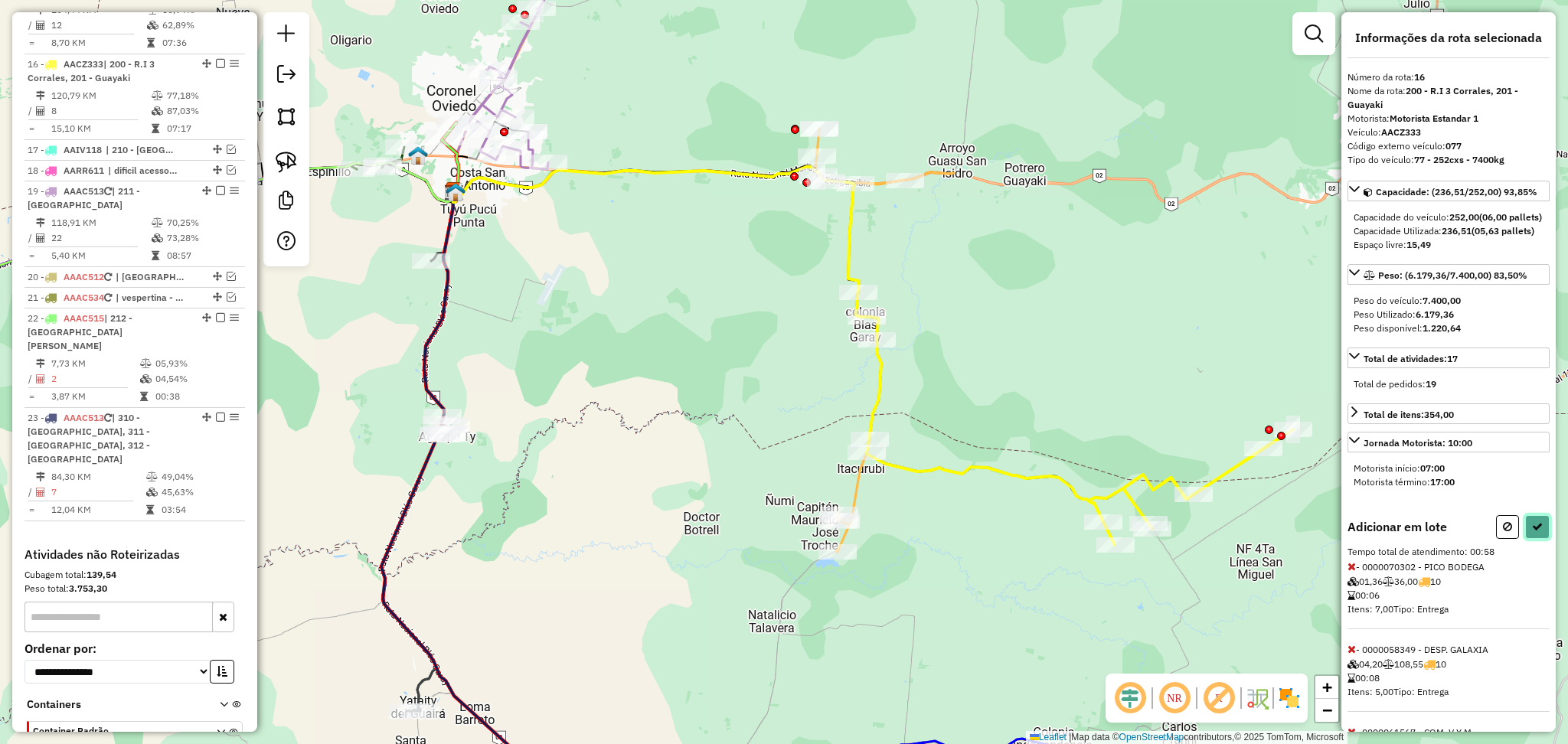
click at [1529, 539] on button at bounding box center [1537, 527] width 24 height 23
select select "**********"
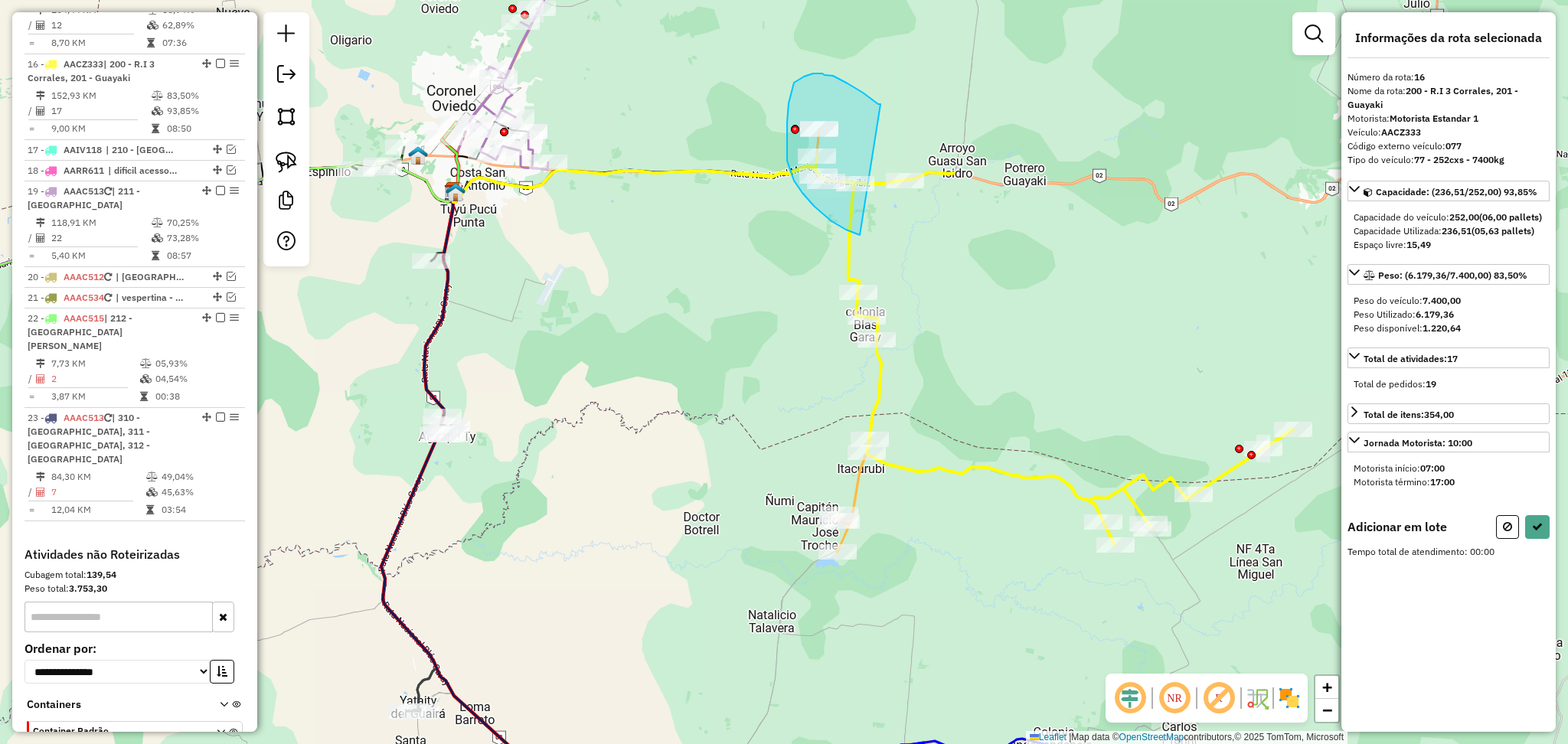
drag, startPoint x: 881, startPoint y: 104, endPoint x: 861, endPoint y: 235, distance: 132.5
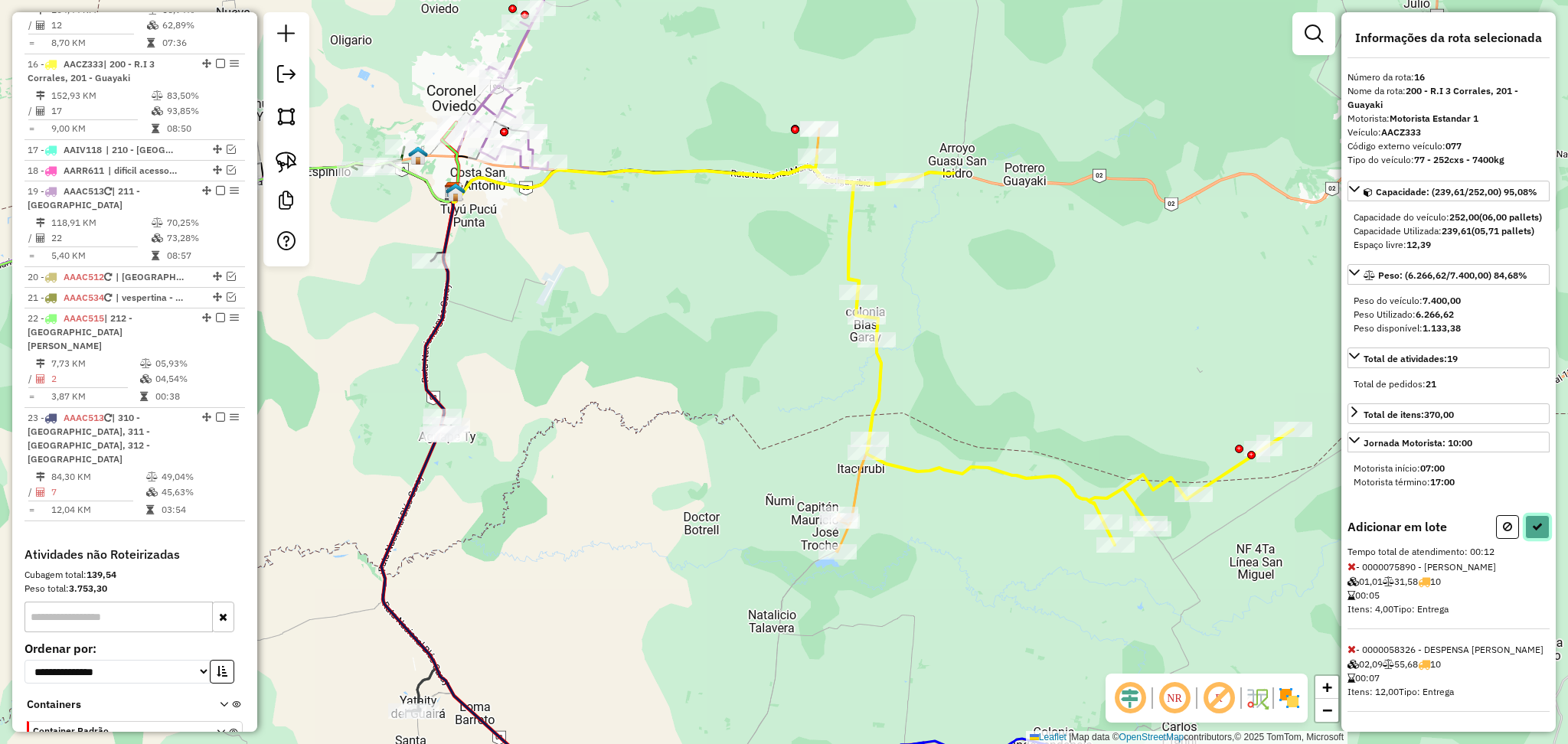
click at [1544, 539] on button at bounding box center [1537, 527] width 24 height 23
select select "**********"
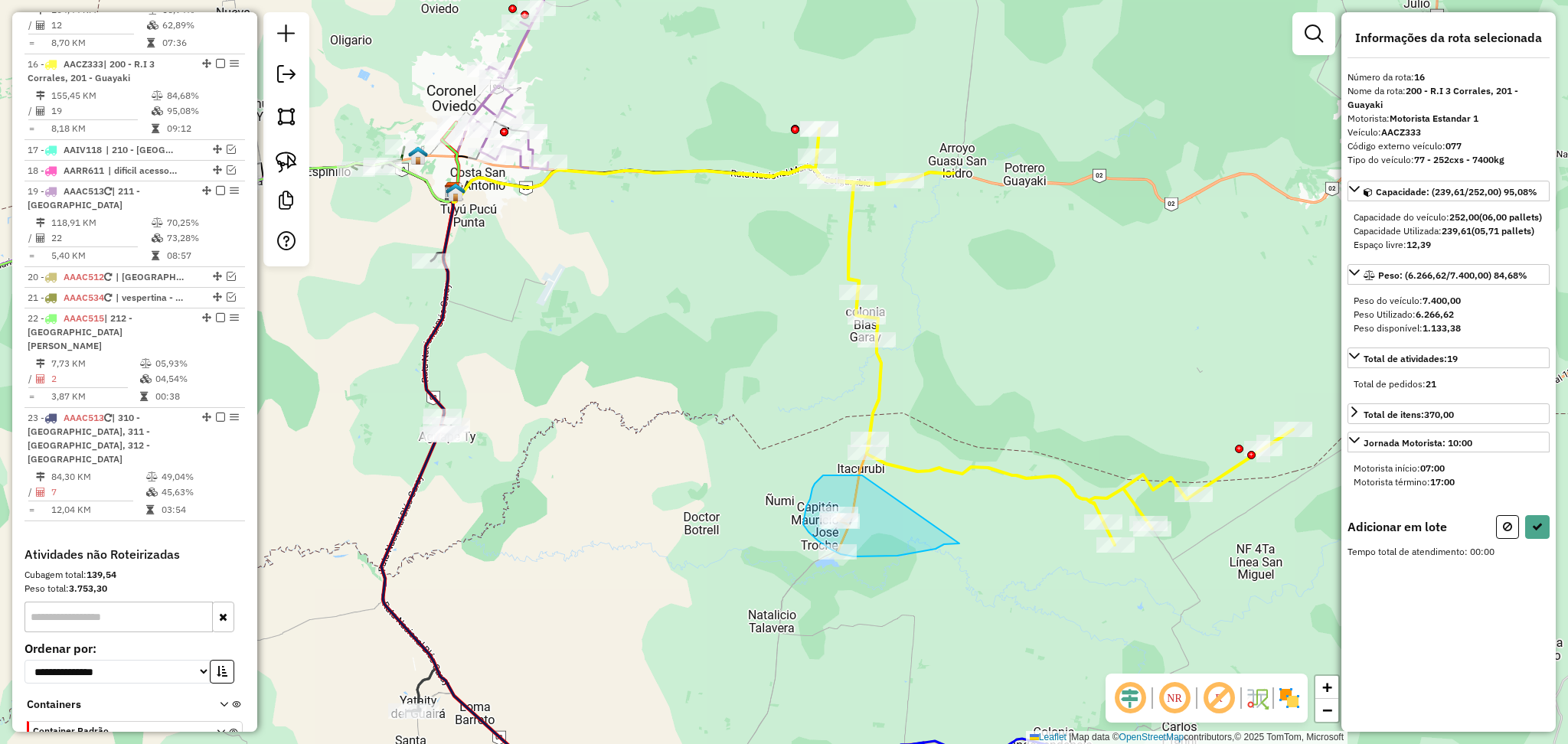
drag, startPoint x: 862, startPoint y: 475, endPoint x: 960, endPoint y: 544, distance: 119.9
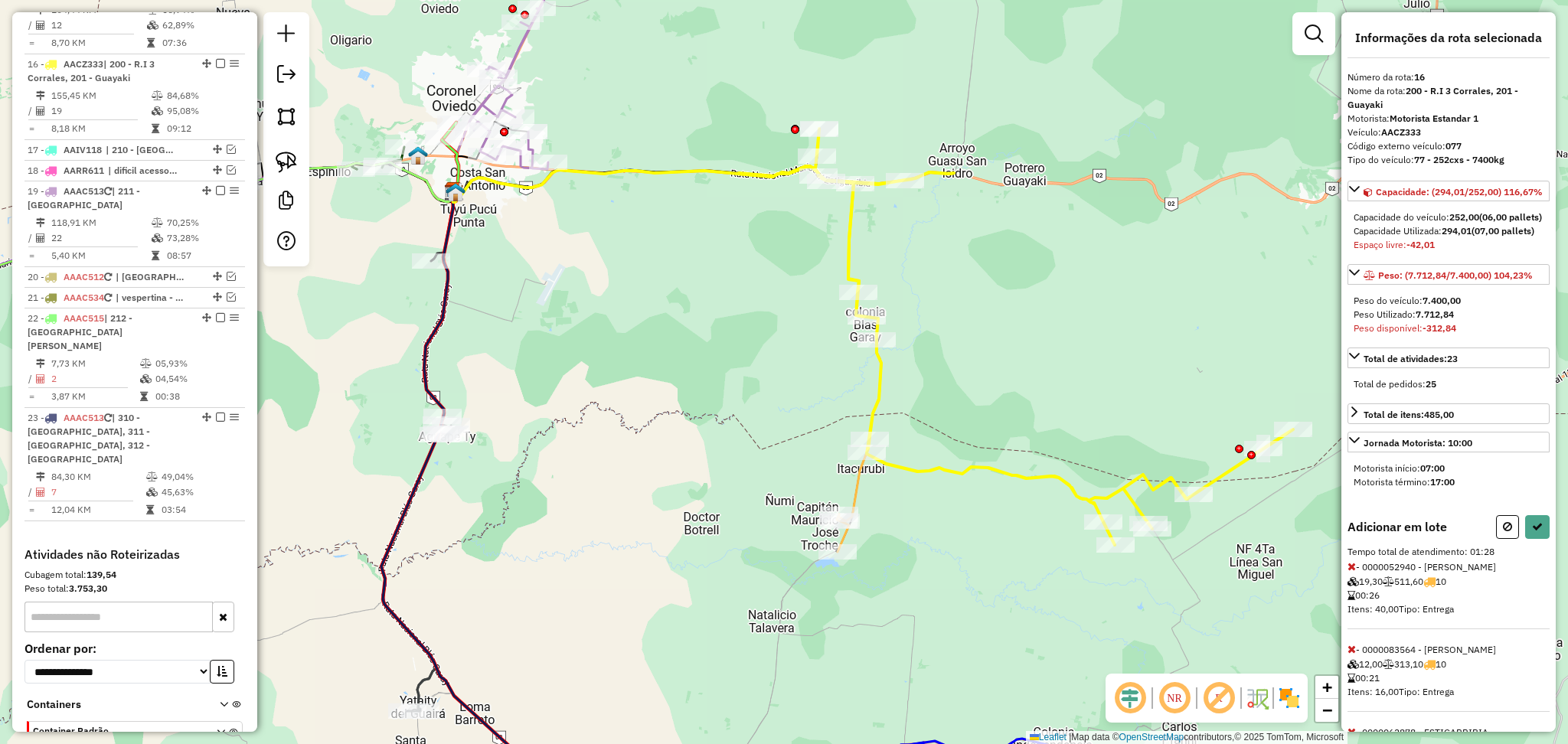
click at [1488, 539] on div "Adicionar em lote" at bounding box center [1448, 527] width 202 height 23
click at [1497, 544] on div "Informações da rota selecionada Número da rota: 16 Nome da rota: 200 - R.I 3 Co…" at bounding box center [1448, 372] width 215 height 720
click at [1496, 539] on button at bounding box center [1508, 527] width 23 height 23
select select "**********"
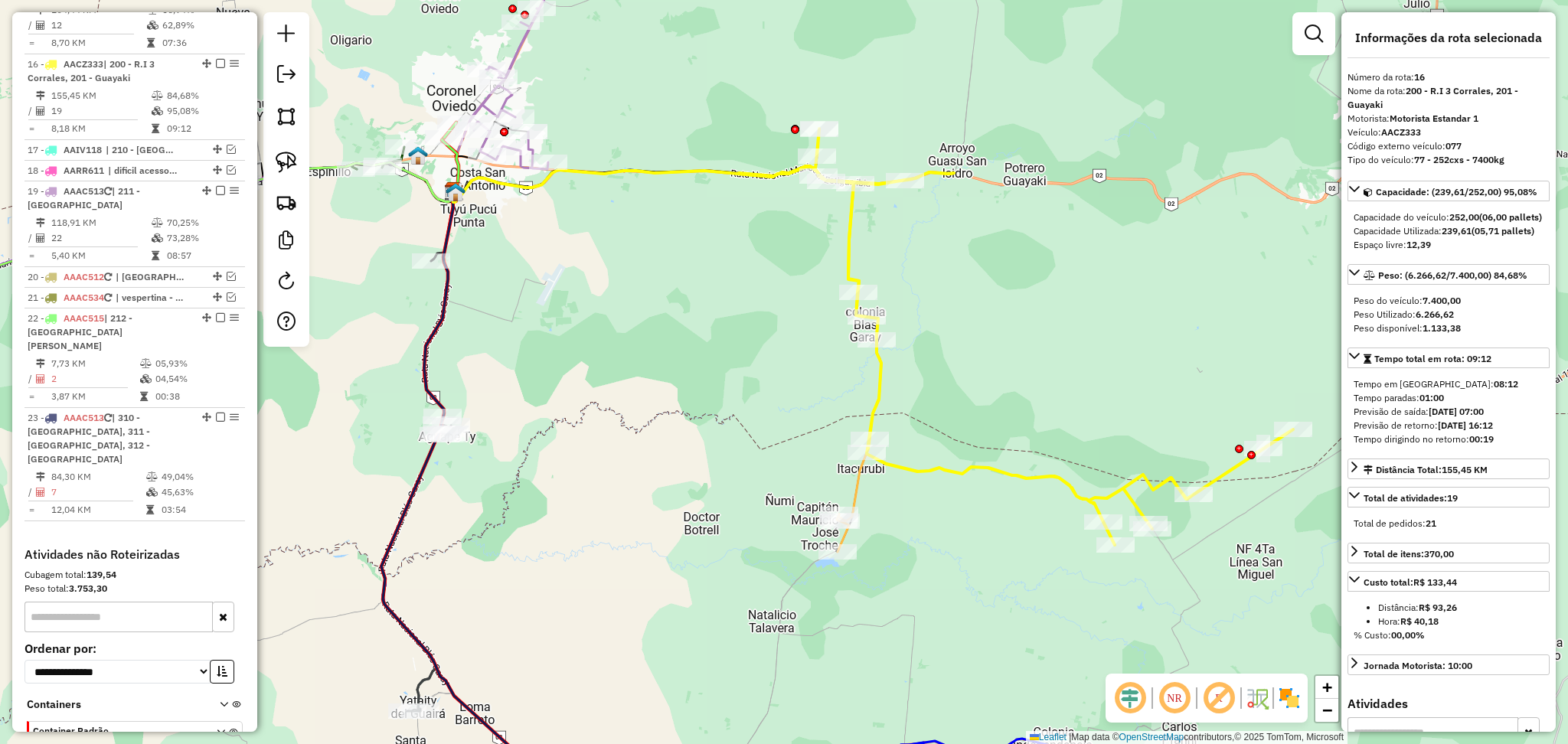
click at [865, 489] on icon at bounding box center [667, 344] width 429 height 354
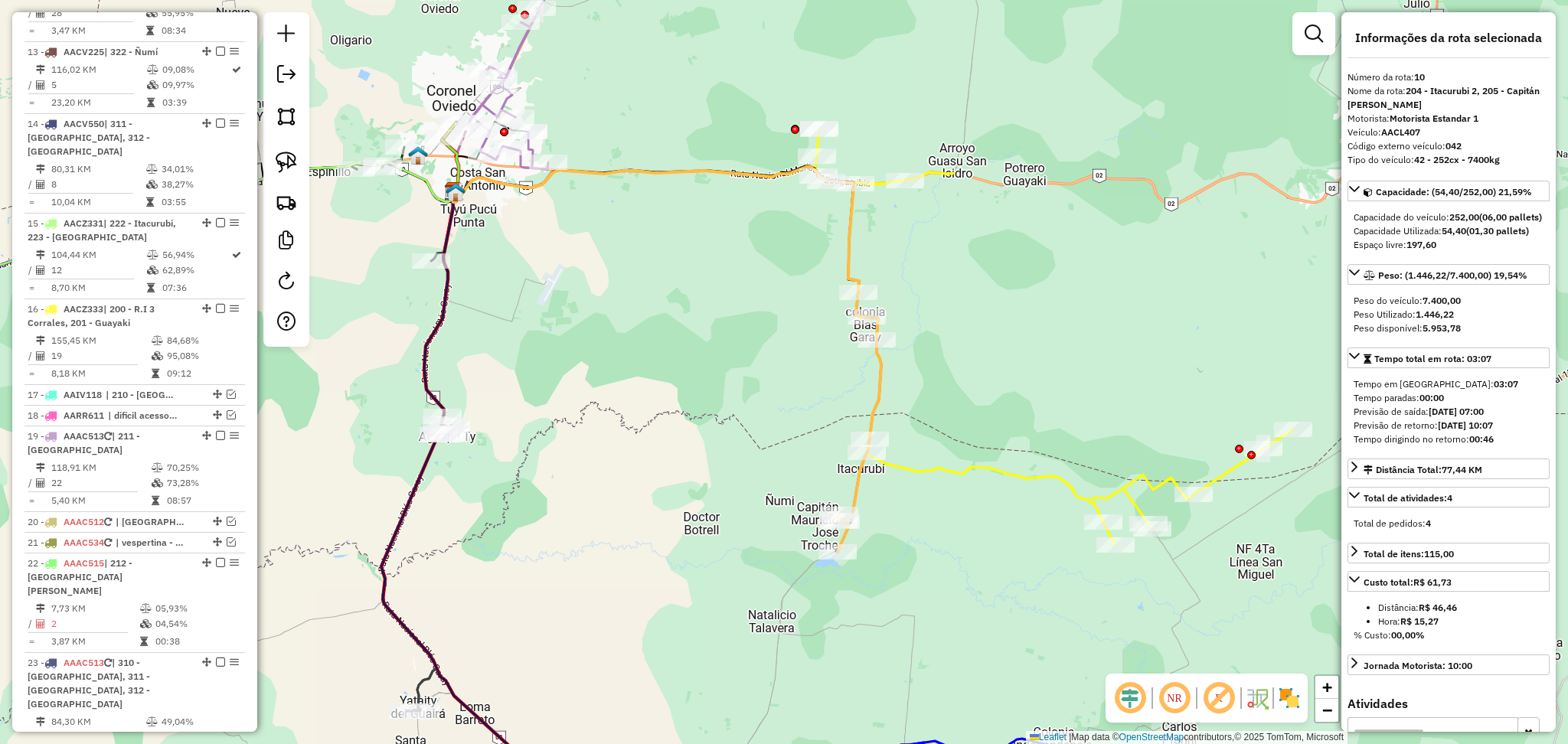
scroll to position [1271, 0]
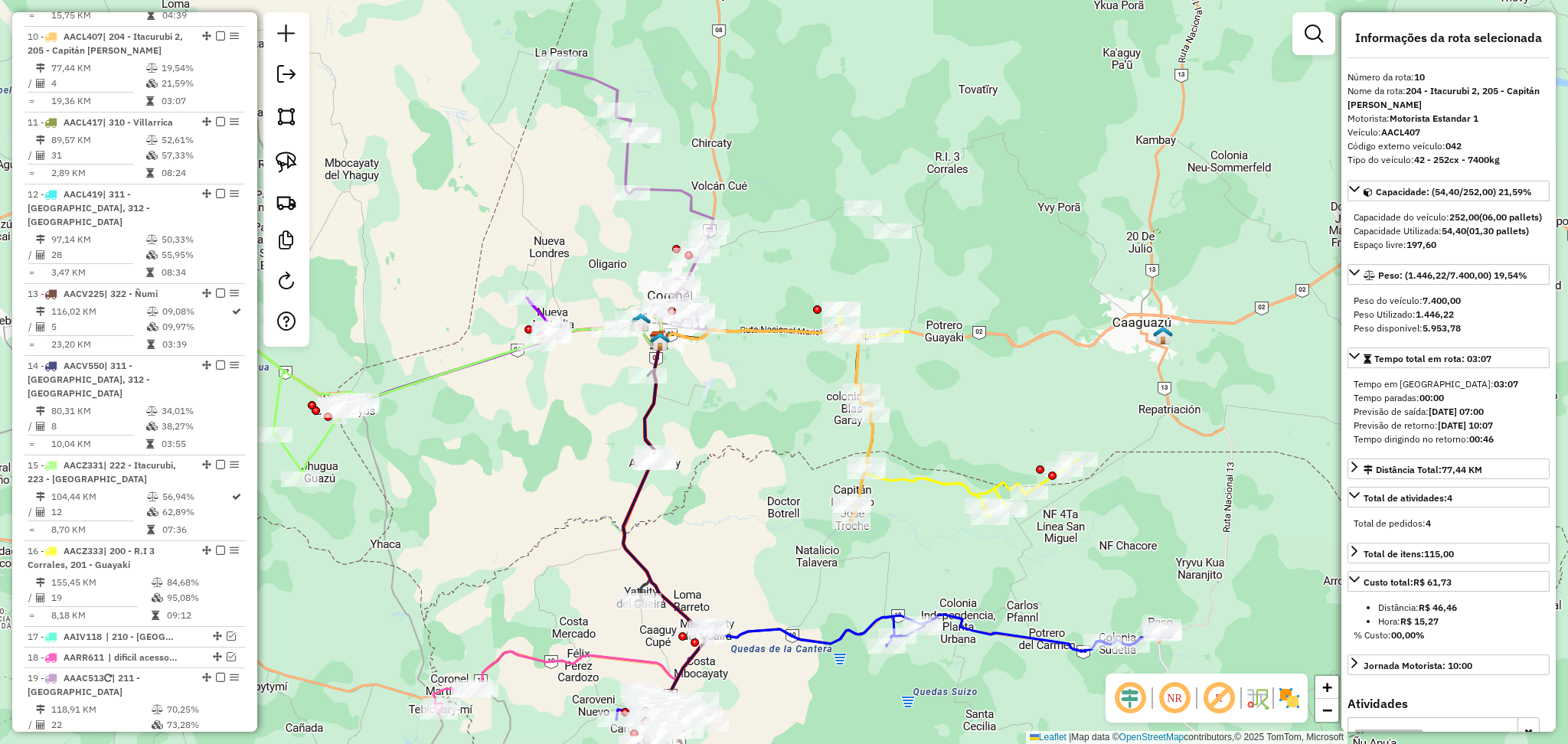
click at [874, 483] on icon at bounding box center [940, 413] width 277 height 208
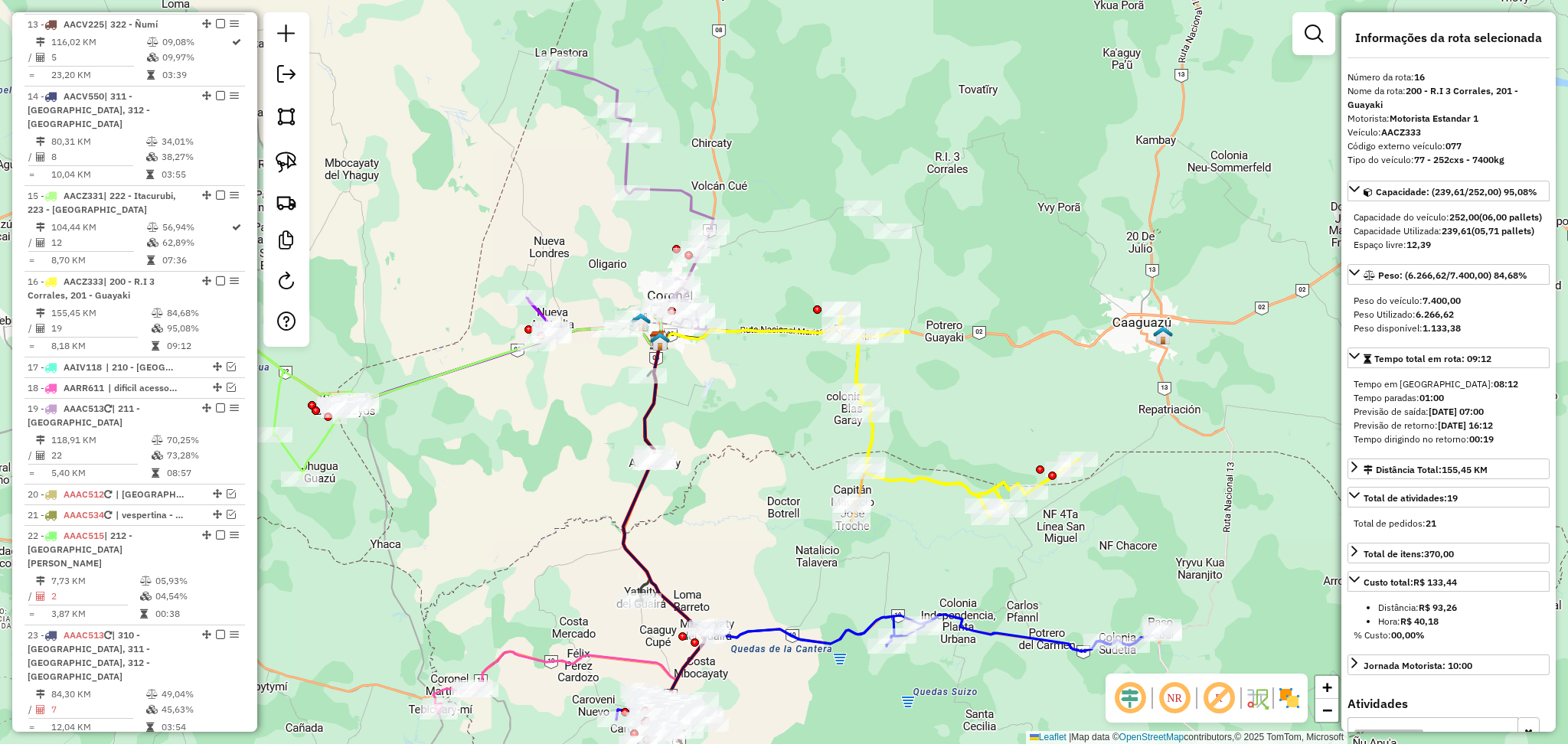
scroll to position [1758, 0]
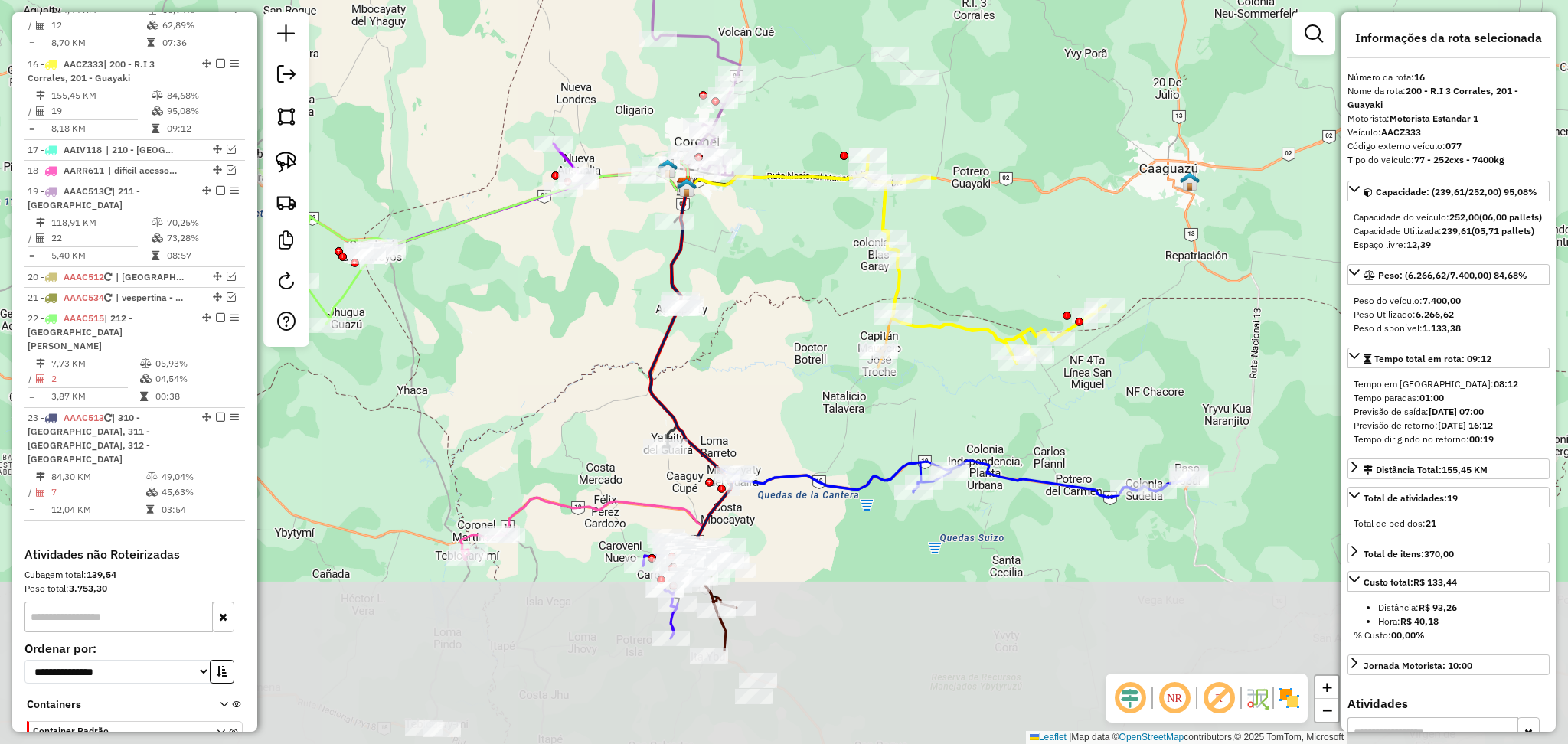
drag, startPoint x: 717, startPoint y: 591, endPoint x: 803, endPoint y: 281, distance: 321.7
click at [788, 342] on div "Janela de atendimento Grade de atendimento Capacidade Transportadoras Veículos …" at bounding box center [784, 372] width 1568 height 744
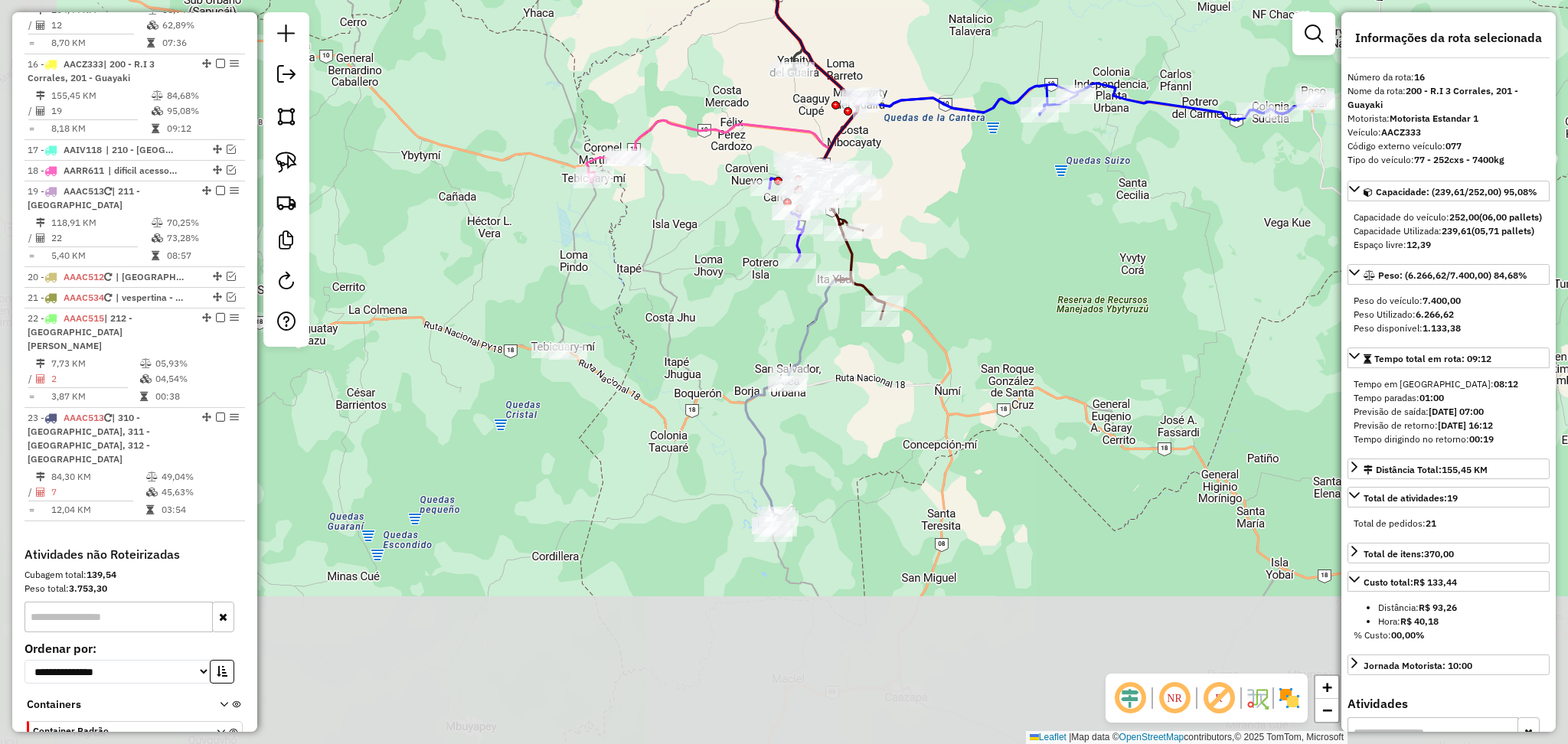
drag, startPoint x: 997, startPoint y: 421, endPoint x: 1013, endPoint y: 387, distance: 37.6
click at [1013, 387] on div "Janela de atendimento Grade de atendimento Capacidade Transportadoras Veículos …" at bounding box center [784, 372] width 1568 height 744
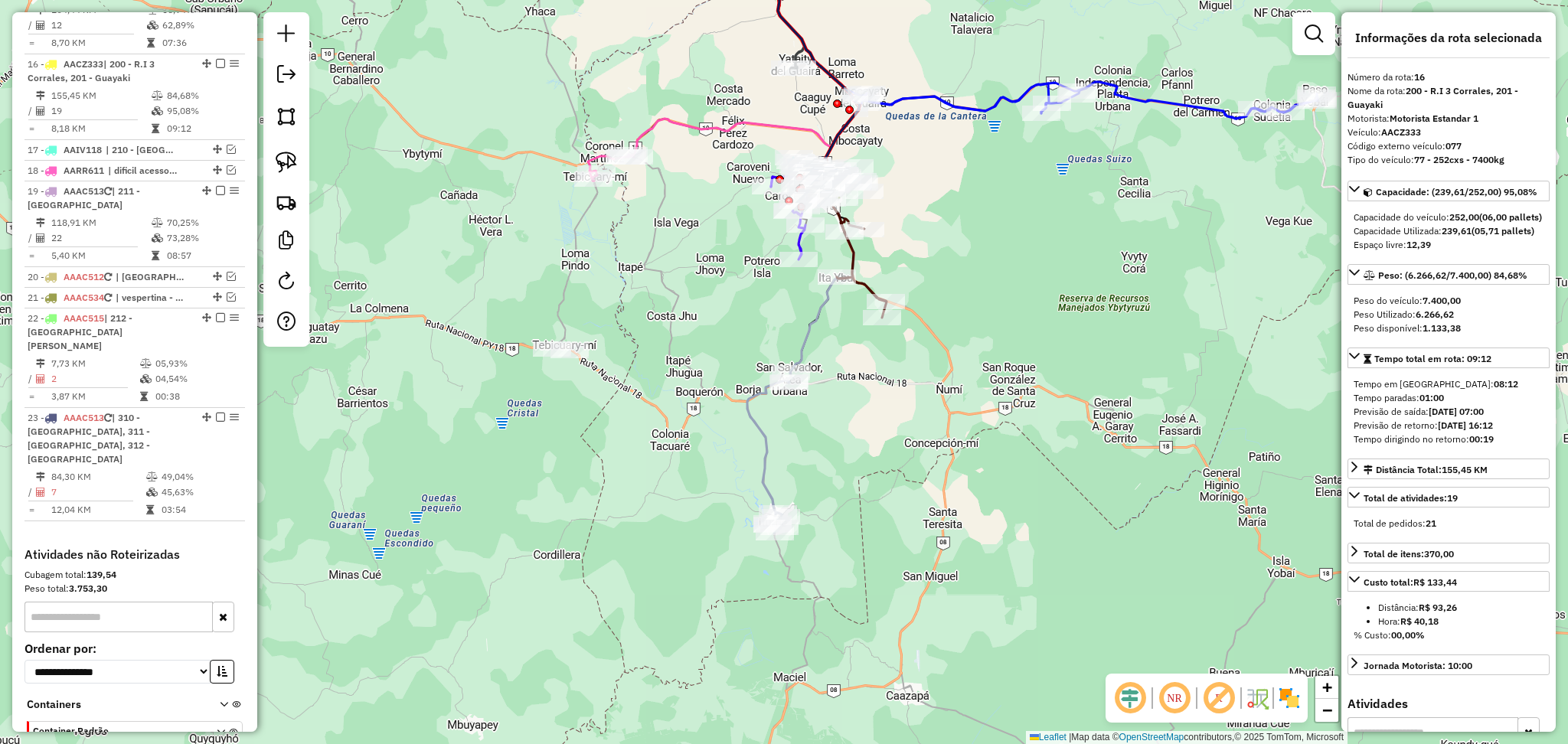
click at [716, 121] on icon at bounding box center [743, 40] width 231 height 231
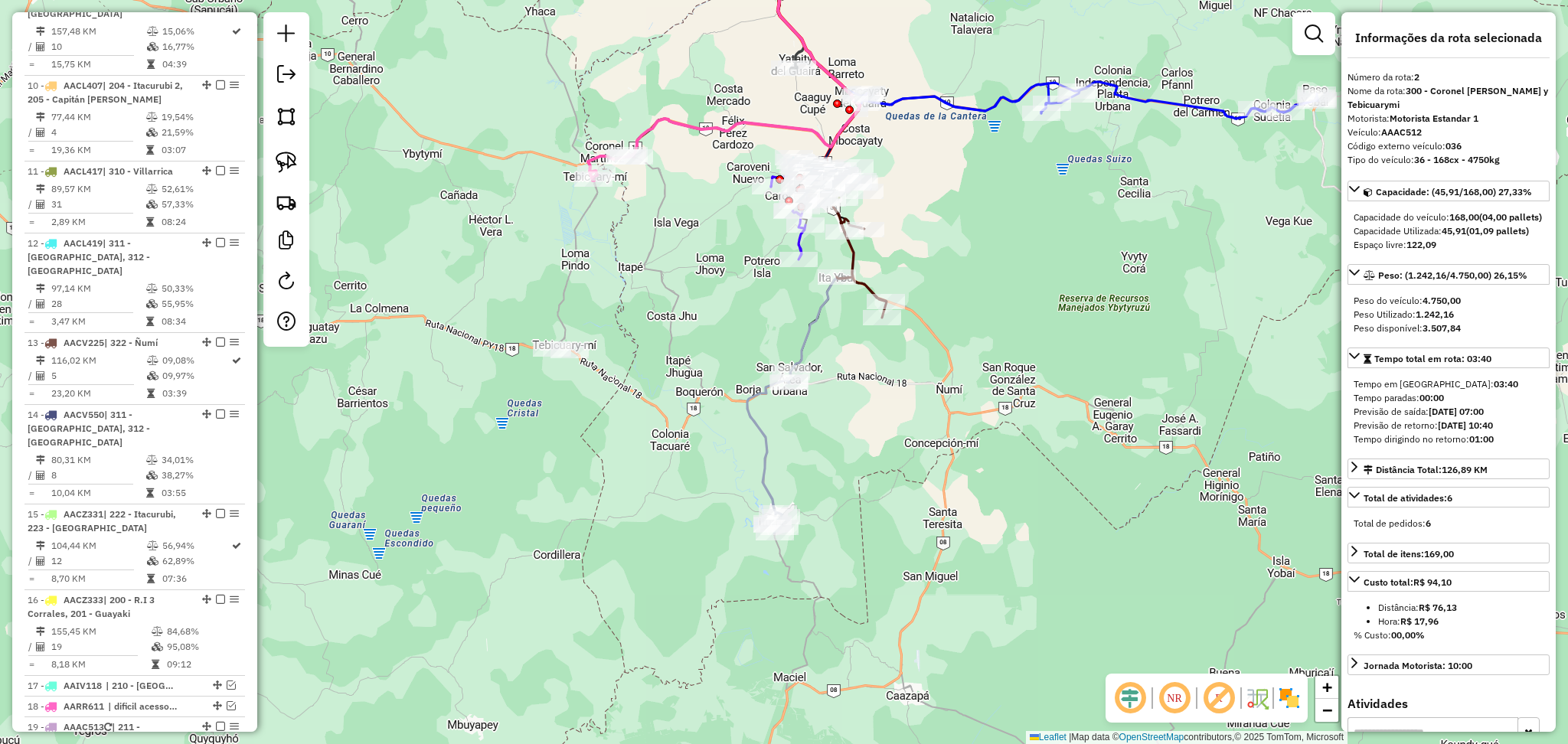
scroll to position [688, 0]
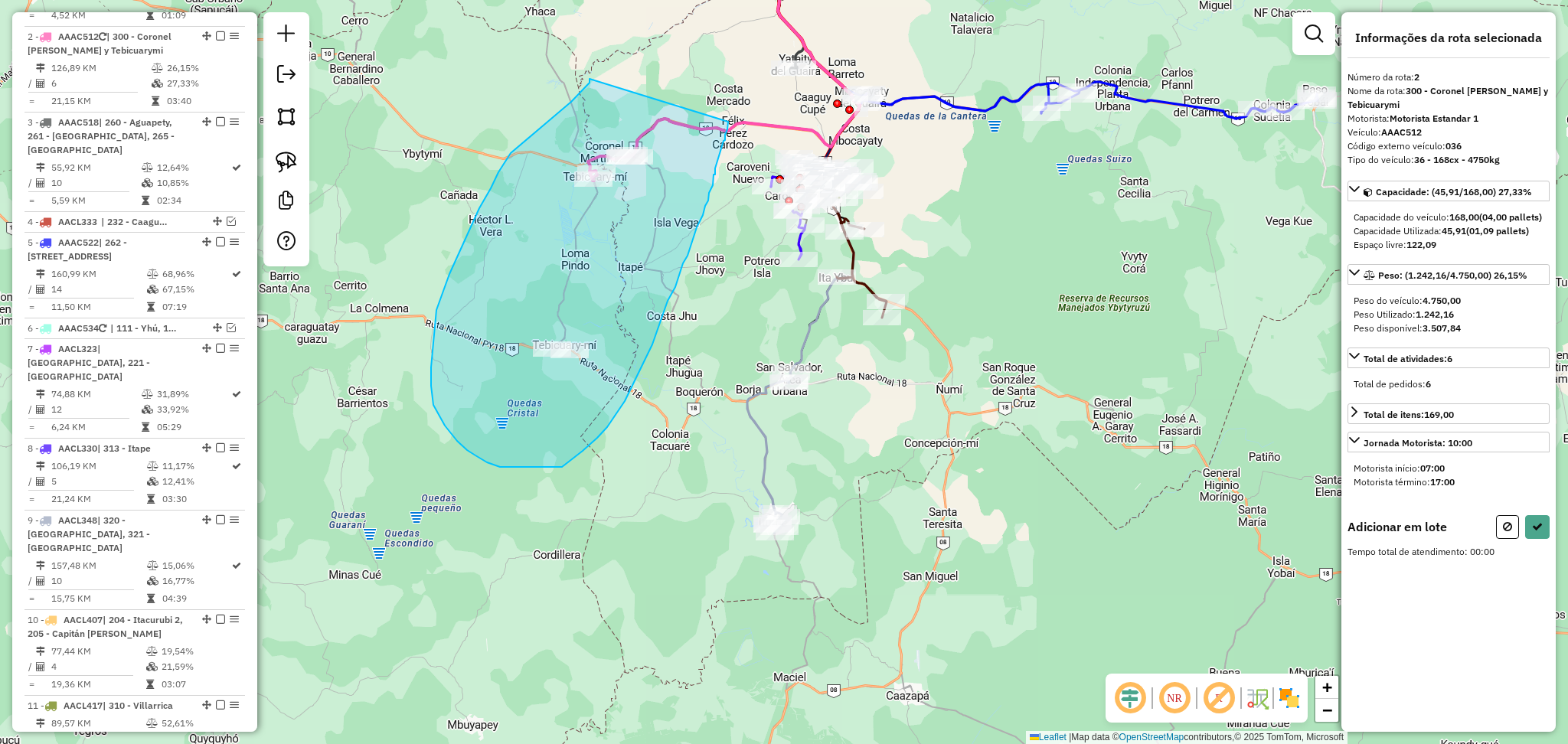
drag, startPoint x: 589, startPoint y: 78, endPoint x: 728, endPoint y: 121, distance: 145.5
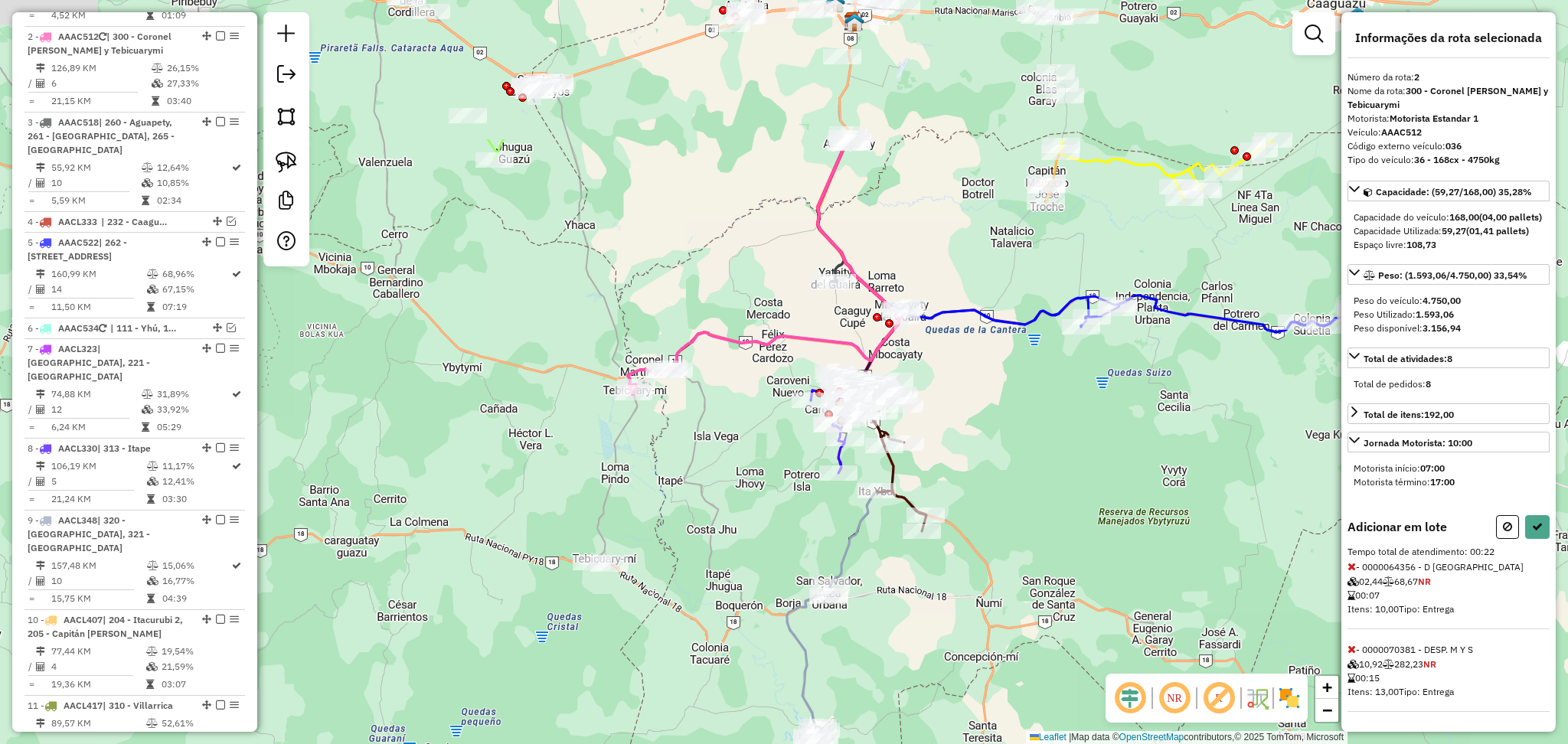
drag, startPoint x: 971, startPoint y: 236, endPoint x: 1018, endPoint y: 515, distance: 282.9
click at [1018, 515] on div "Janela de atendimento Grade de atendimento Capacidade Transportadoras Veículos …" at bounding box center [784, 372] width 1568 height 744
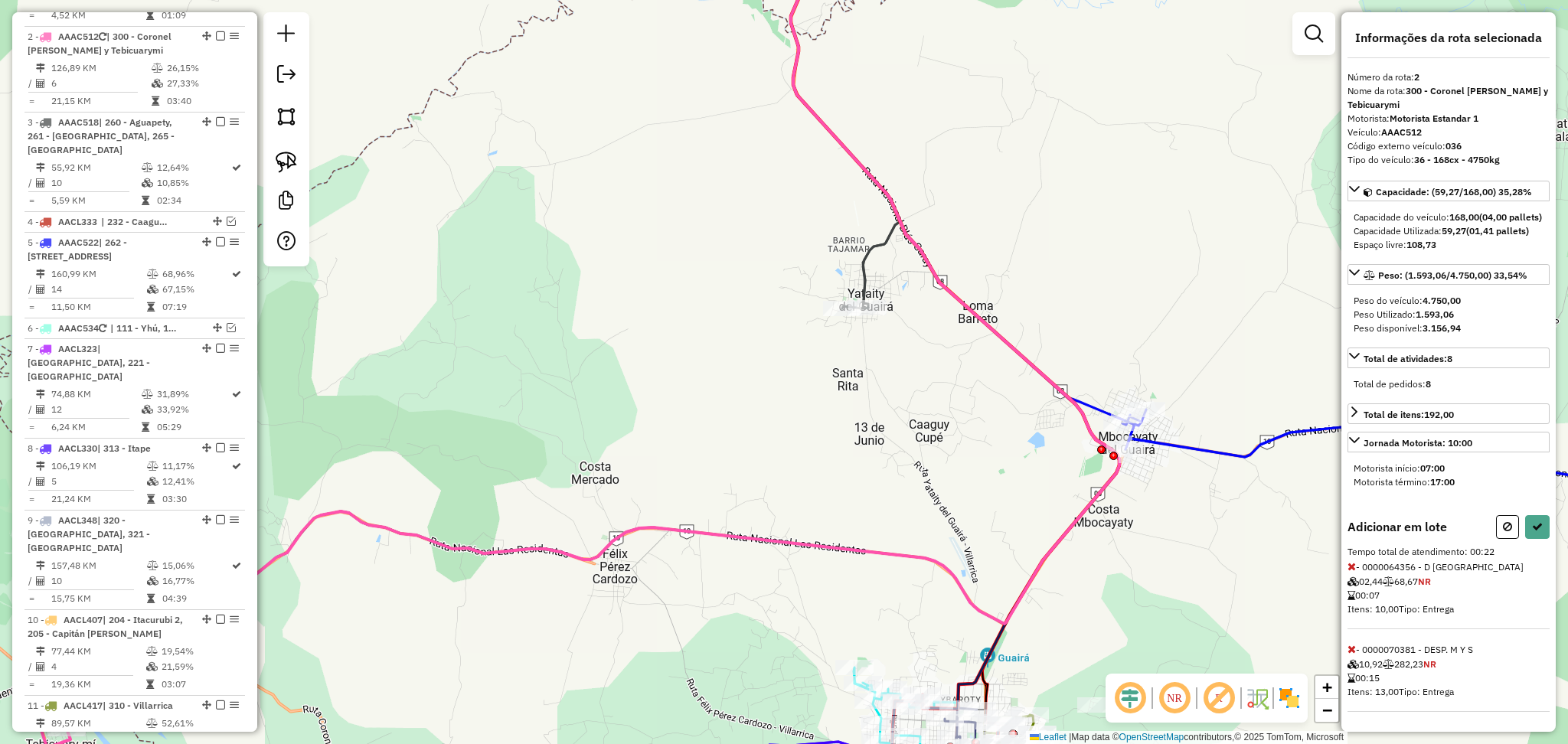
click at [874, 256] on icon at bounding box center [846, 117] width 110 height 383
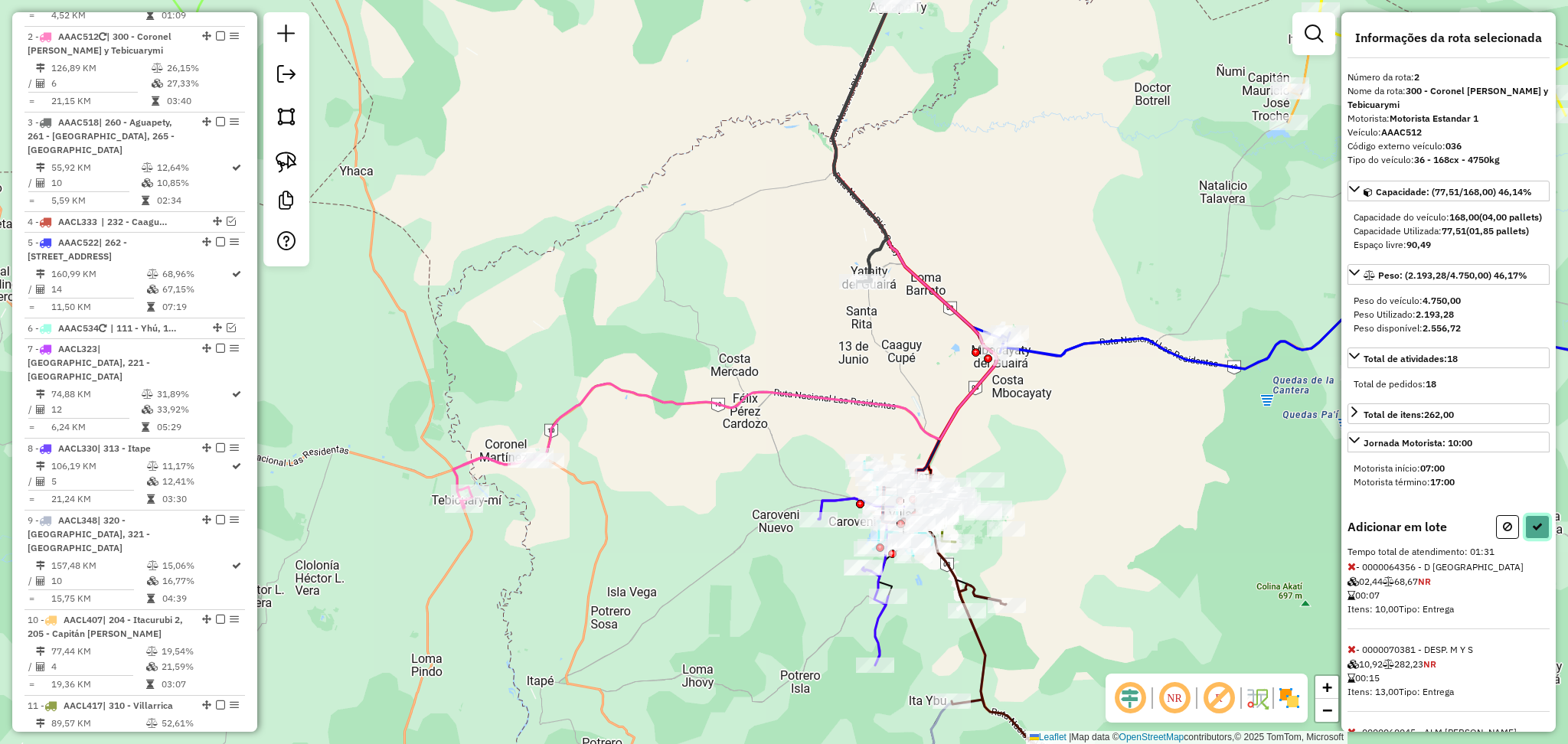
click at [1526, 539] on button at bounding box center [1537, 527] width 24 height 23
select select "**********"
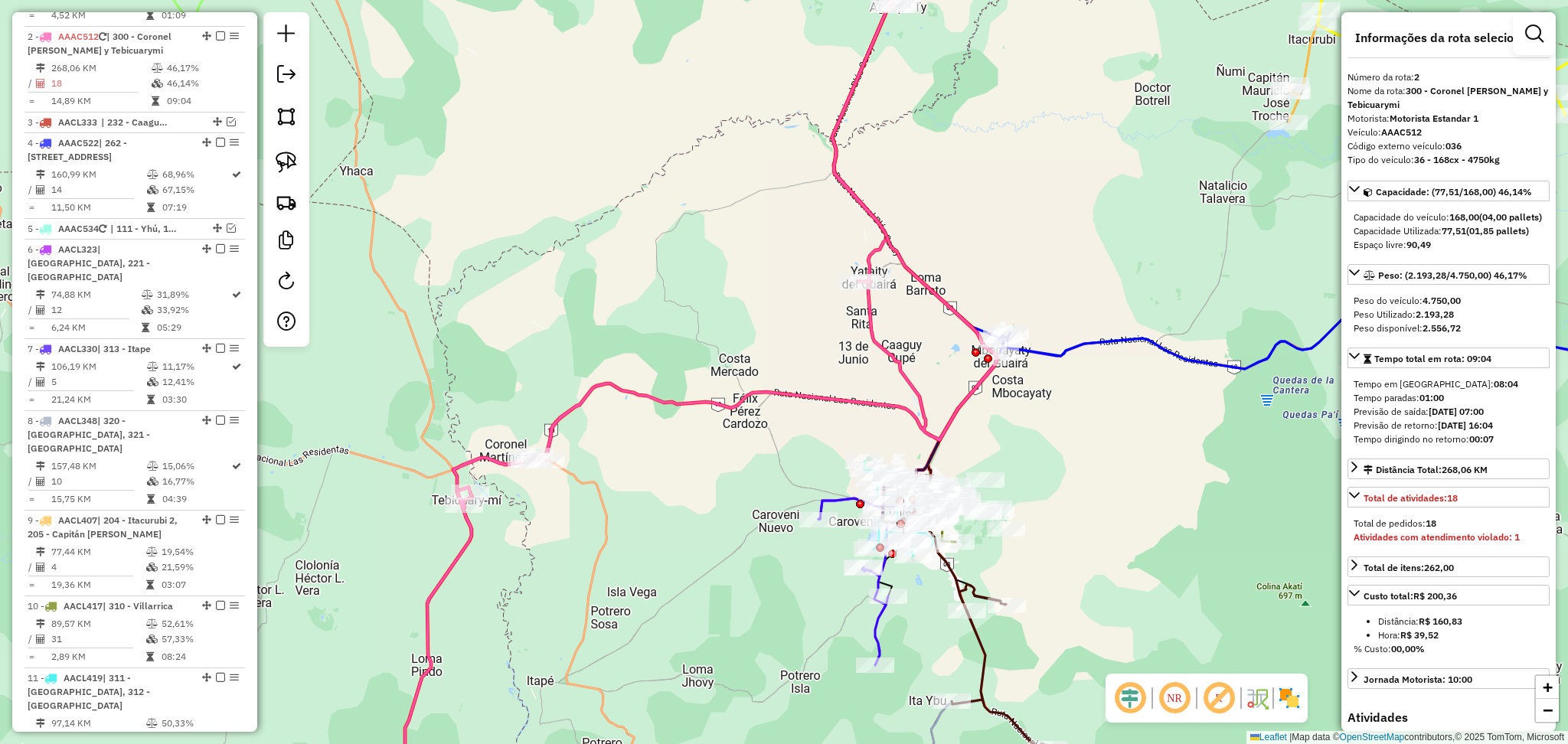
click at [1223, 367] on icon at bounding box center [1361, 341] width 727 height 64
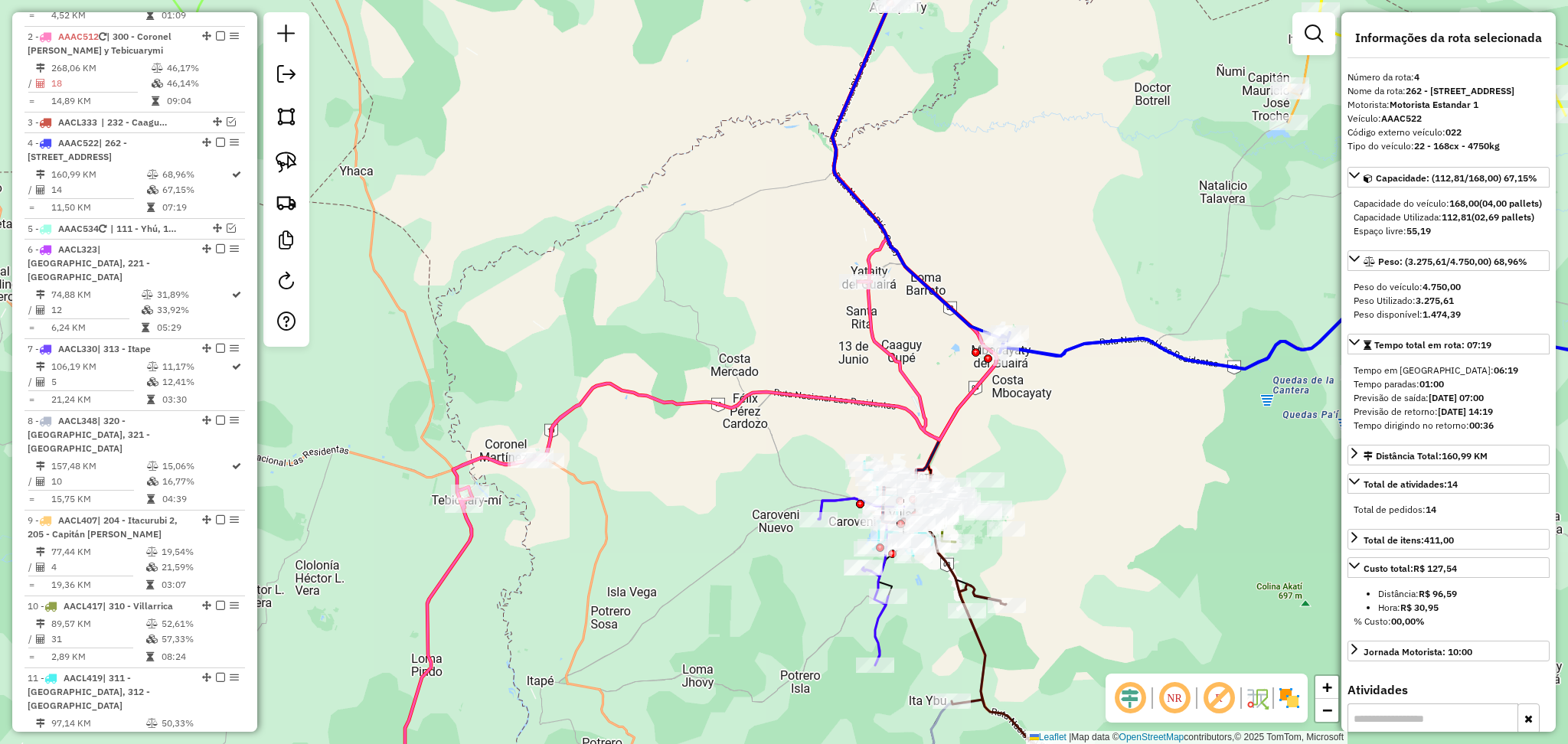
scroll to position [794, 0]
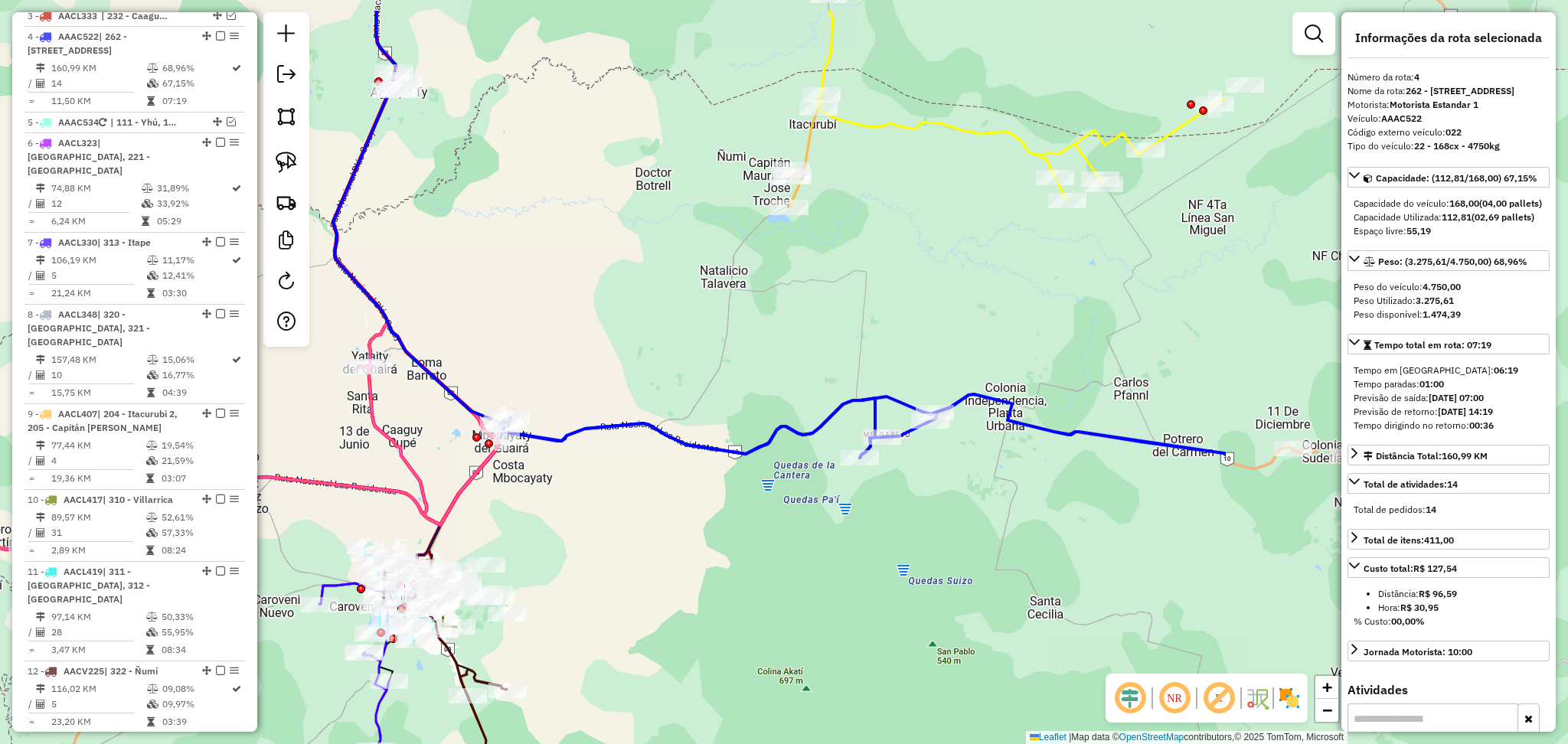
drag, startPoint x: 1090, startPoint y: 241, endPoint x: 591, endPoint y: 325, distance: 506.0
click at [591, 325] on div "Janela de atendimento Grade de atendimento Capacidade Transportadoras Veículos …" at bounding box center [784, 372] width 1568 height 744
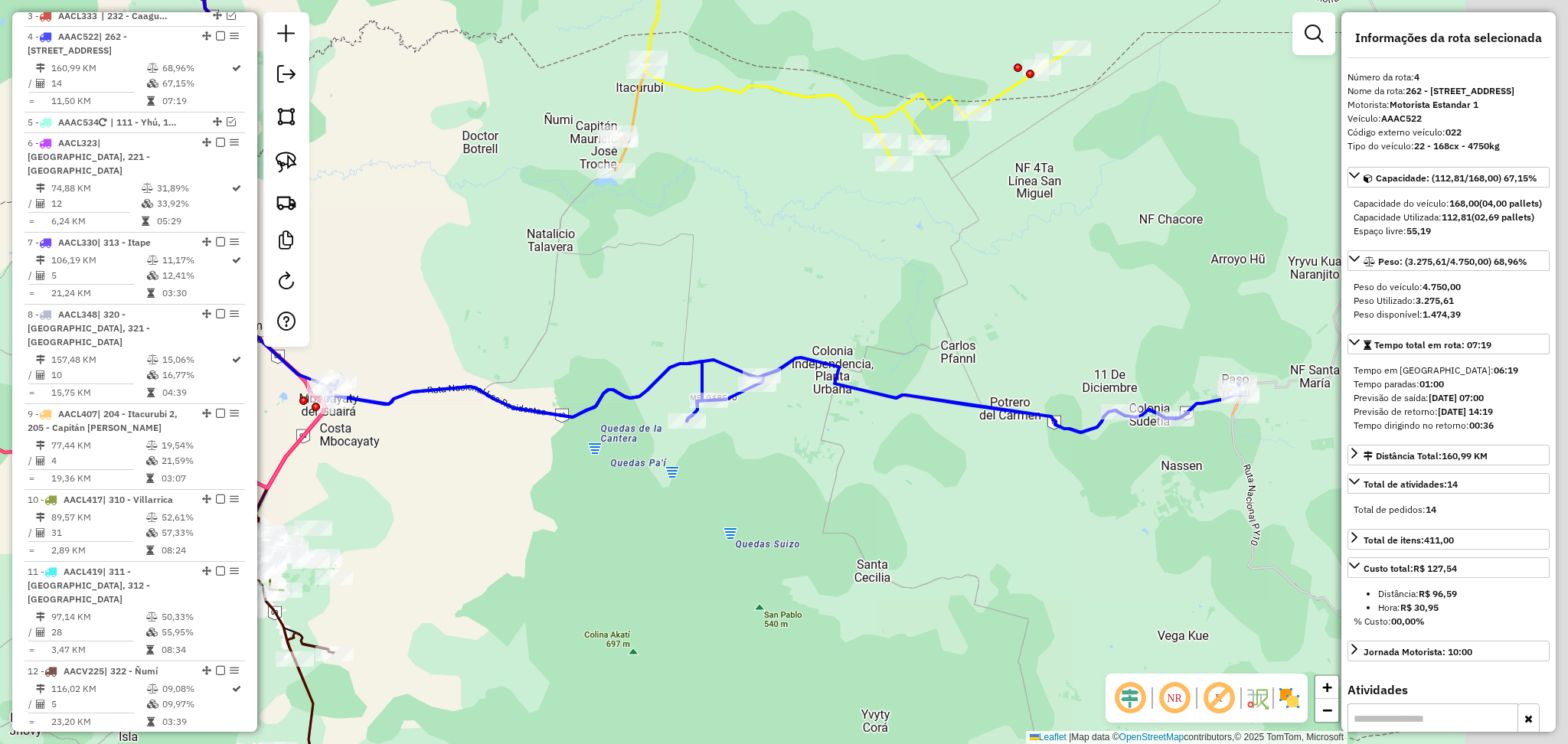
drag, startPoint x: 1109, startPoint y: 311, endPoint x: 873, endPoint y: 256, distance: 242.3
click at [873, 256] on div "Janela de atendimento Grade de atendimento Capacidade Transportadoras Veículos …" at bounding box center [784, 372] width 1568 height 744
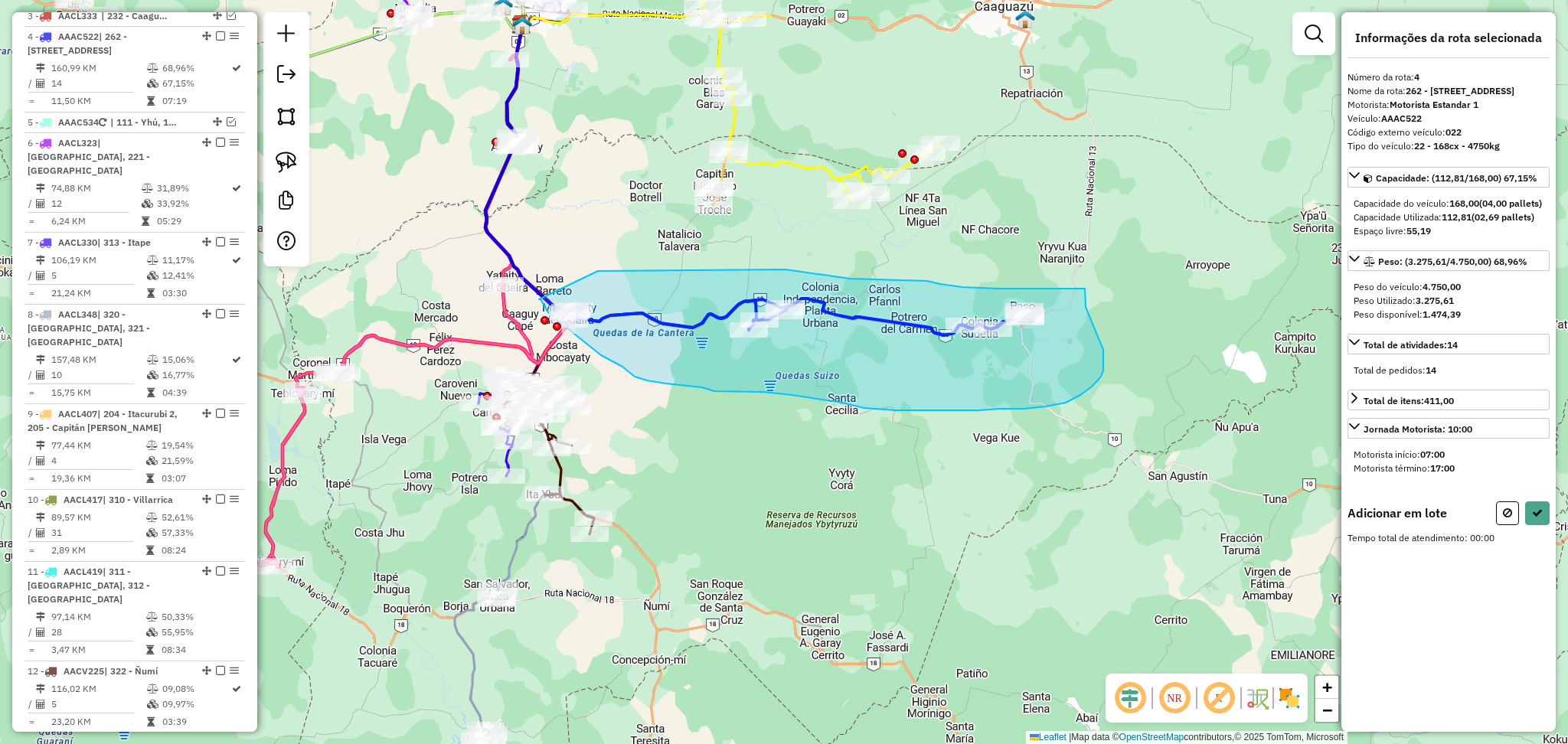
drag, startPoint x: 598, startPoint y: 271, endPoint x: 539, endPoint y: 299, distance: 65.3
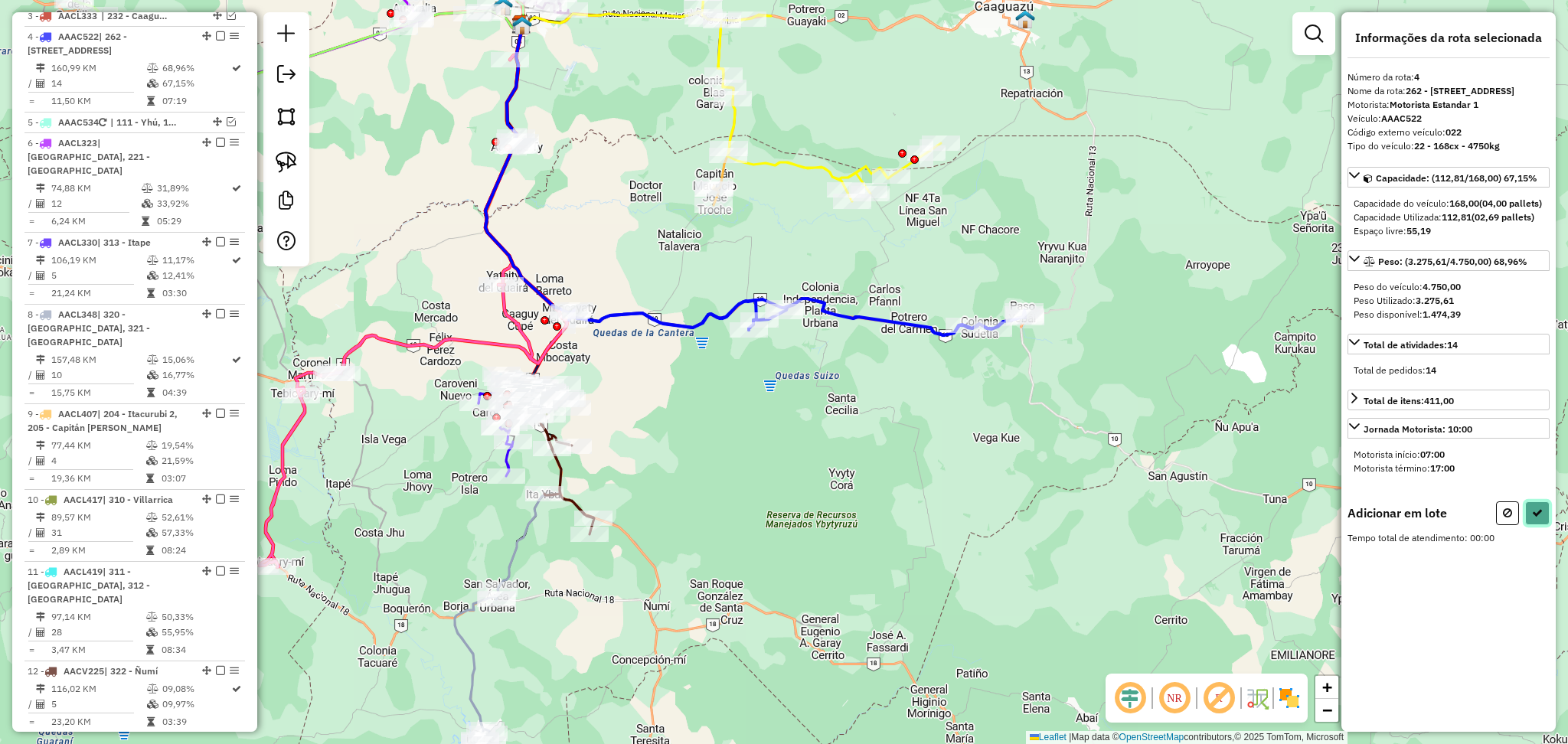
click at [1536, 518] on icon at bounding box center [1537, 513] width 11 height 11
click at [691, 333] on icon at bounding box center [796, 316] width 457 height 37
drag, startPoint x: 1501, startPoint y: 548, endPoint x: 1379, endPoint y: 513, distance: 126.9
click at [1501, 525] on button at bounding box center [1508, 513] width 23 height 23
select select "**********"
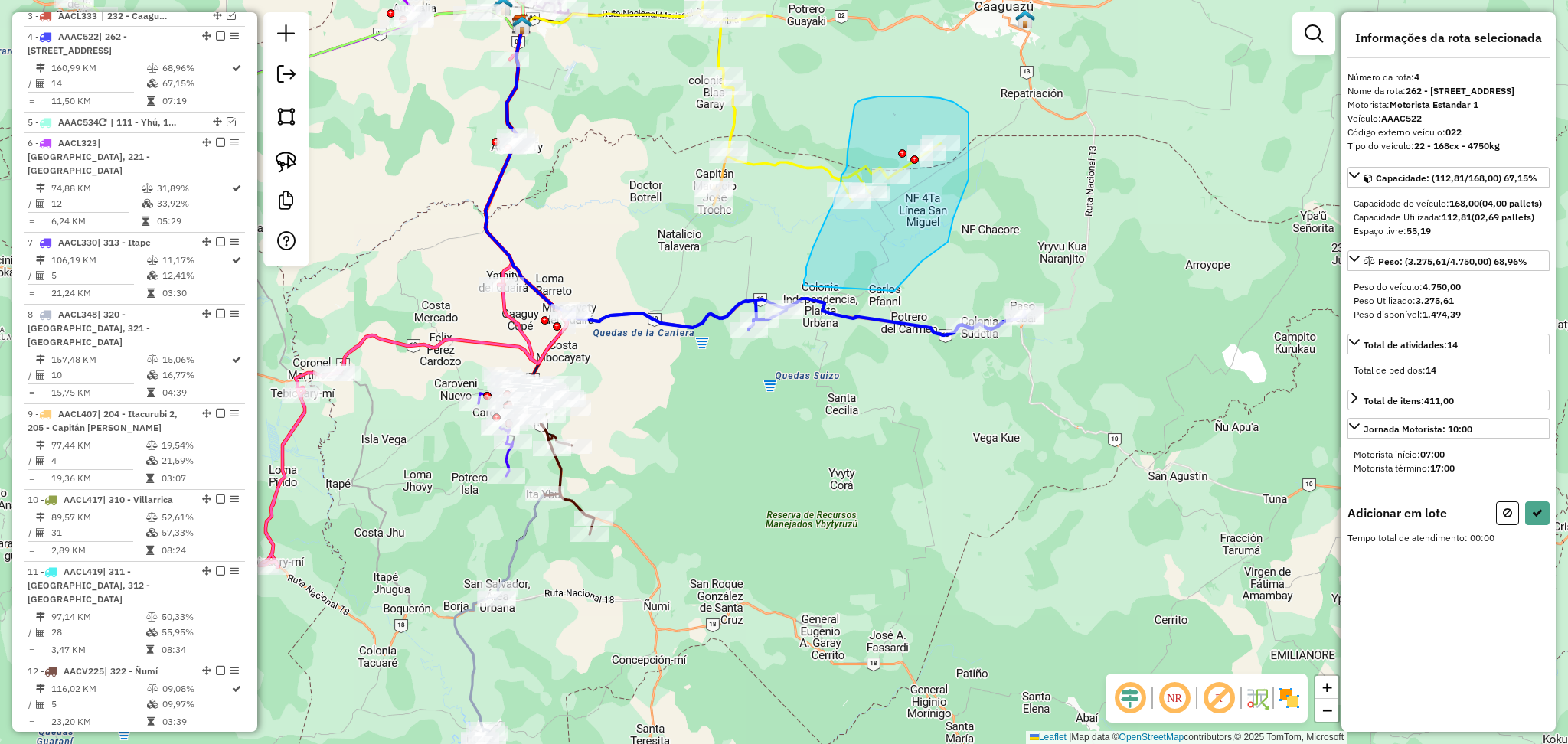
drag, startPoint x: 894, startPoint y: 291, endPoint x: 804, endPoint y: 286, distance: 90.1
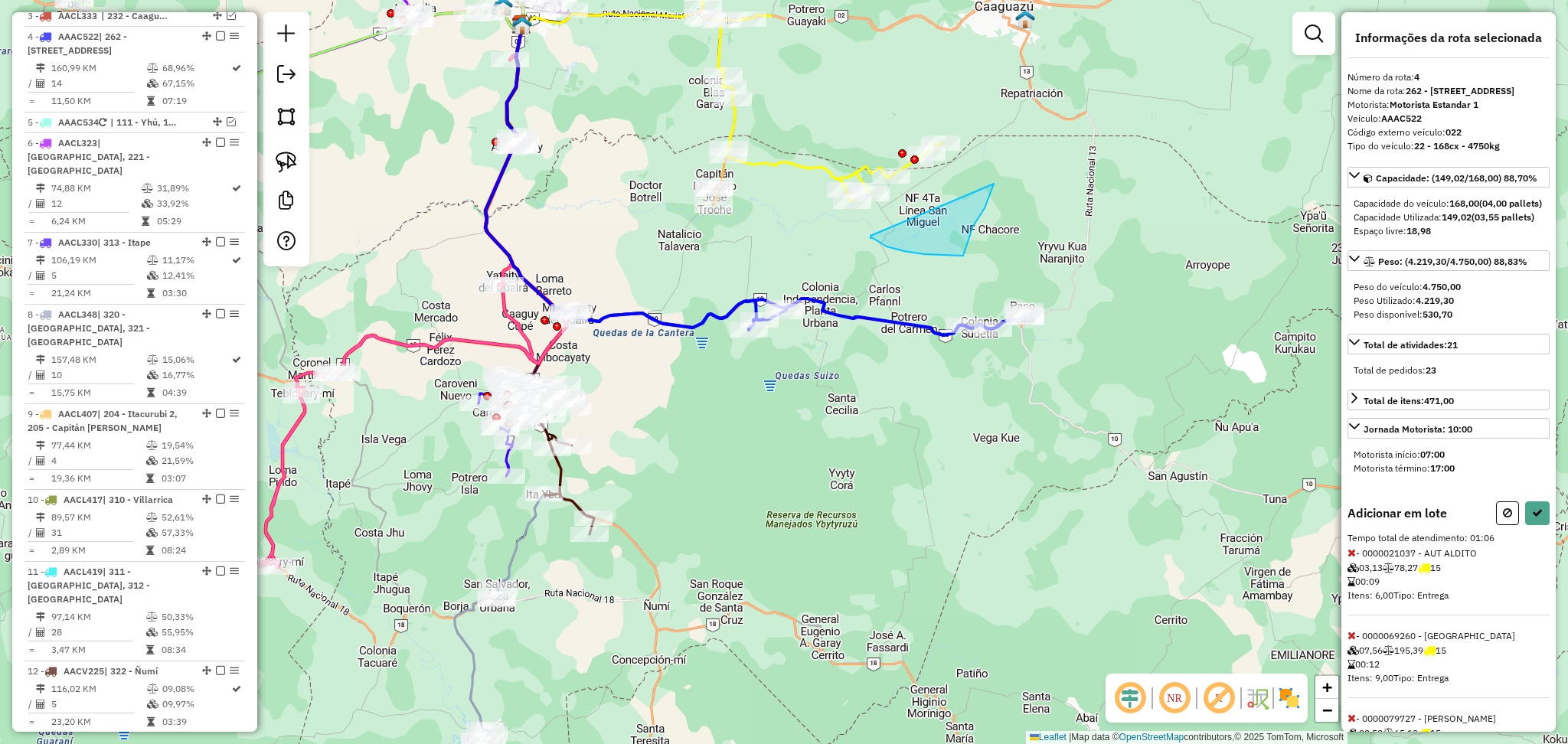
drag, startPoint x: 871, startPoint y: 235, endPoint x: 949, endPoint y: 87, distance: 167.3
click at [884, 98] on div "Janela de atendimento Grade de atendimento Capacidade Transportadoras Veículos …" at bounding box center [784, 372] width 1568 height 744
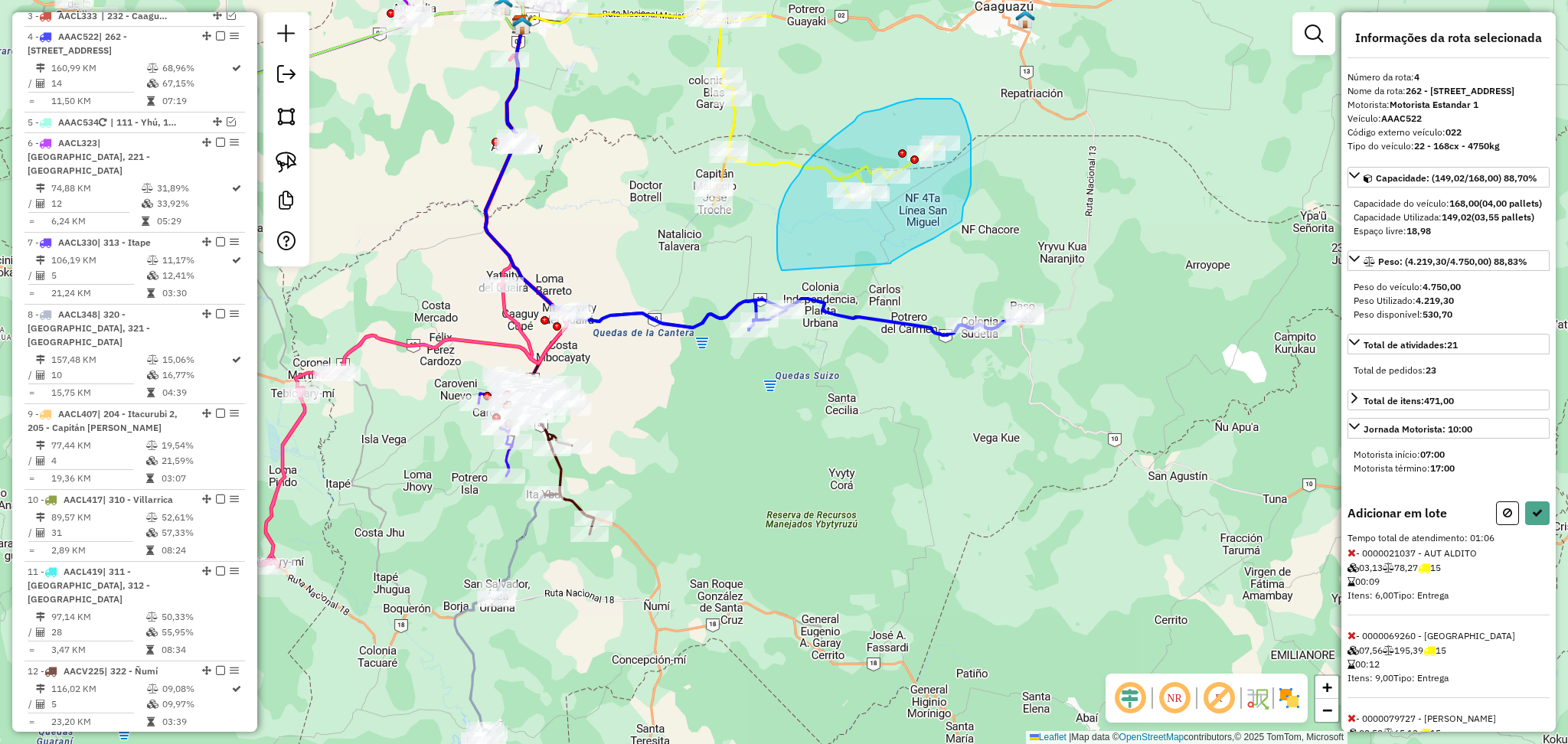
drag, startPoint x: 890, startPoint y: 263, endPoint x: 784, endPoint y: 270, distance: 106.2
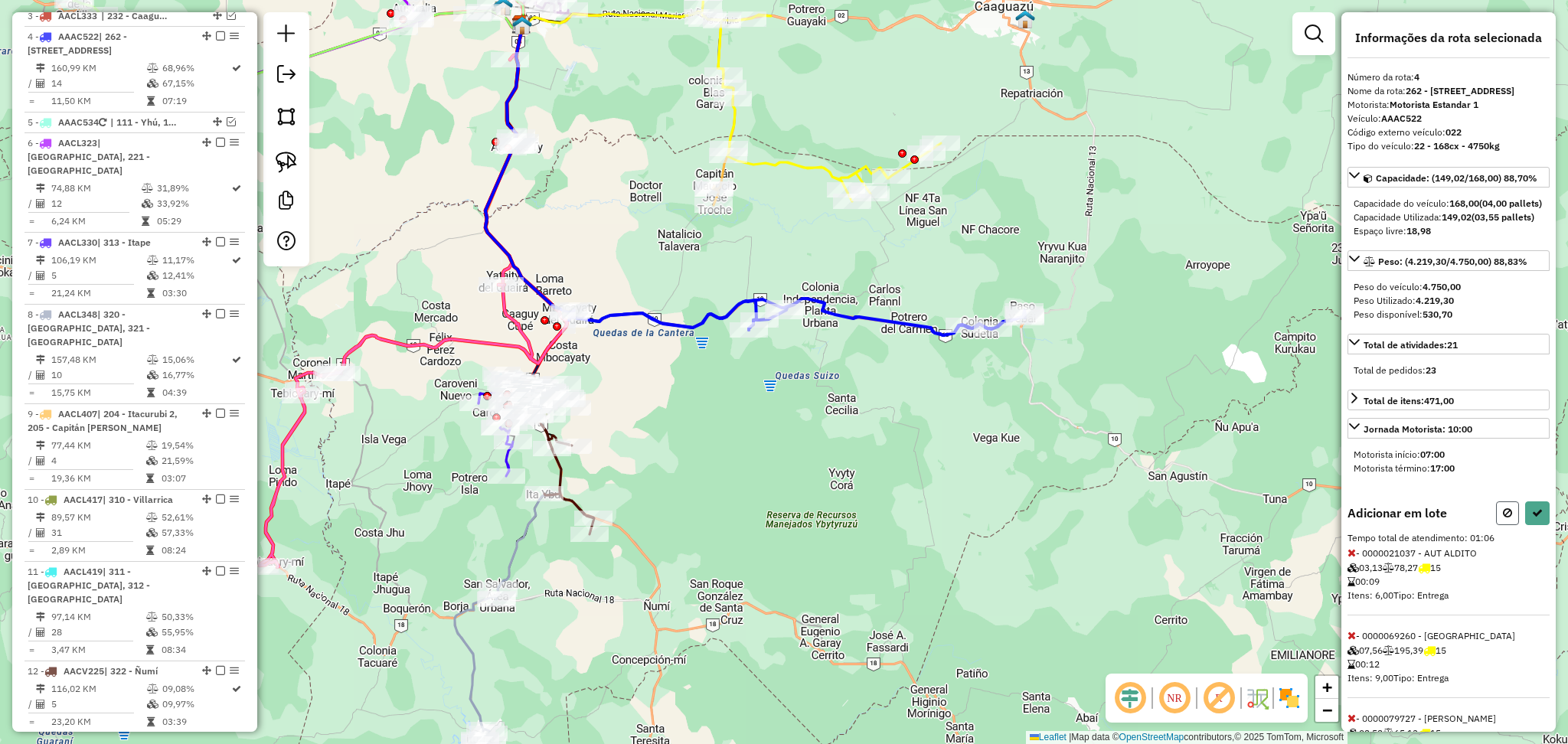
click at [1503, 525] on button at bounding box center [1508, 513] width 23 height 23
select select "**********"
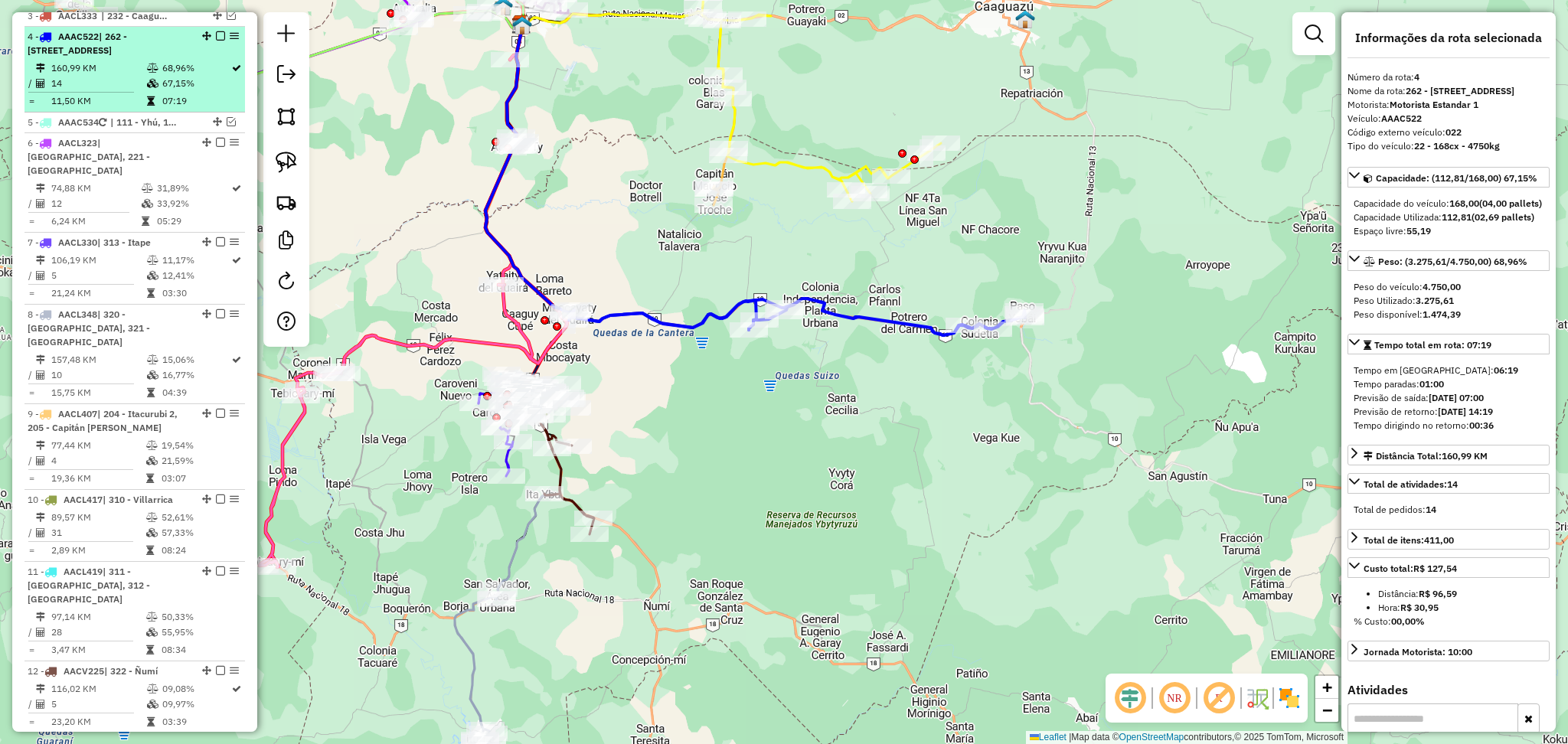
click at [219, 31] on em at bounding box center [220, 36] width 9 height 9
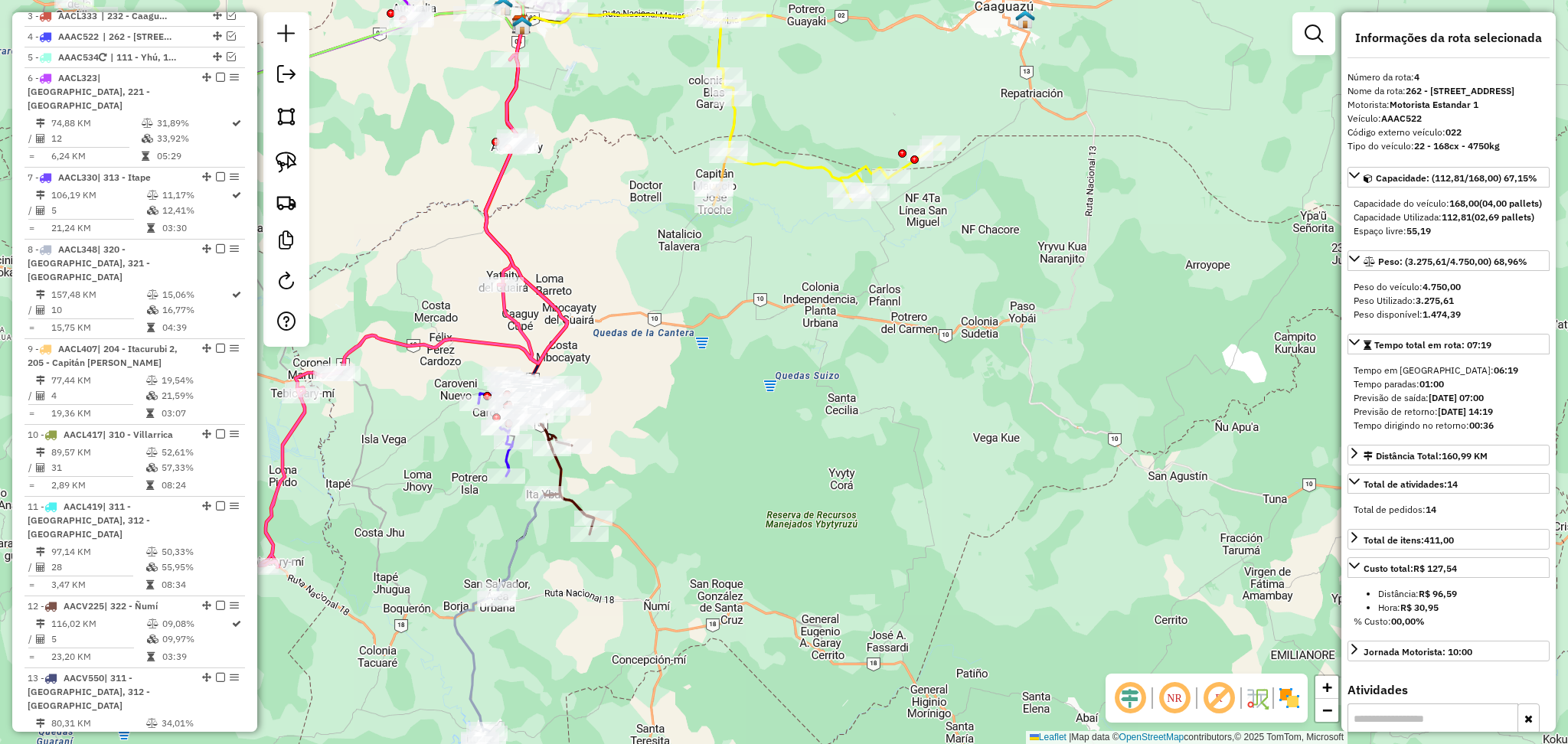
click at [471, 654] on icon at bounding box center [476, 669] width 44 height 160
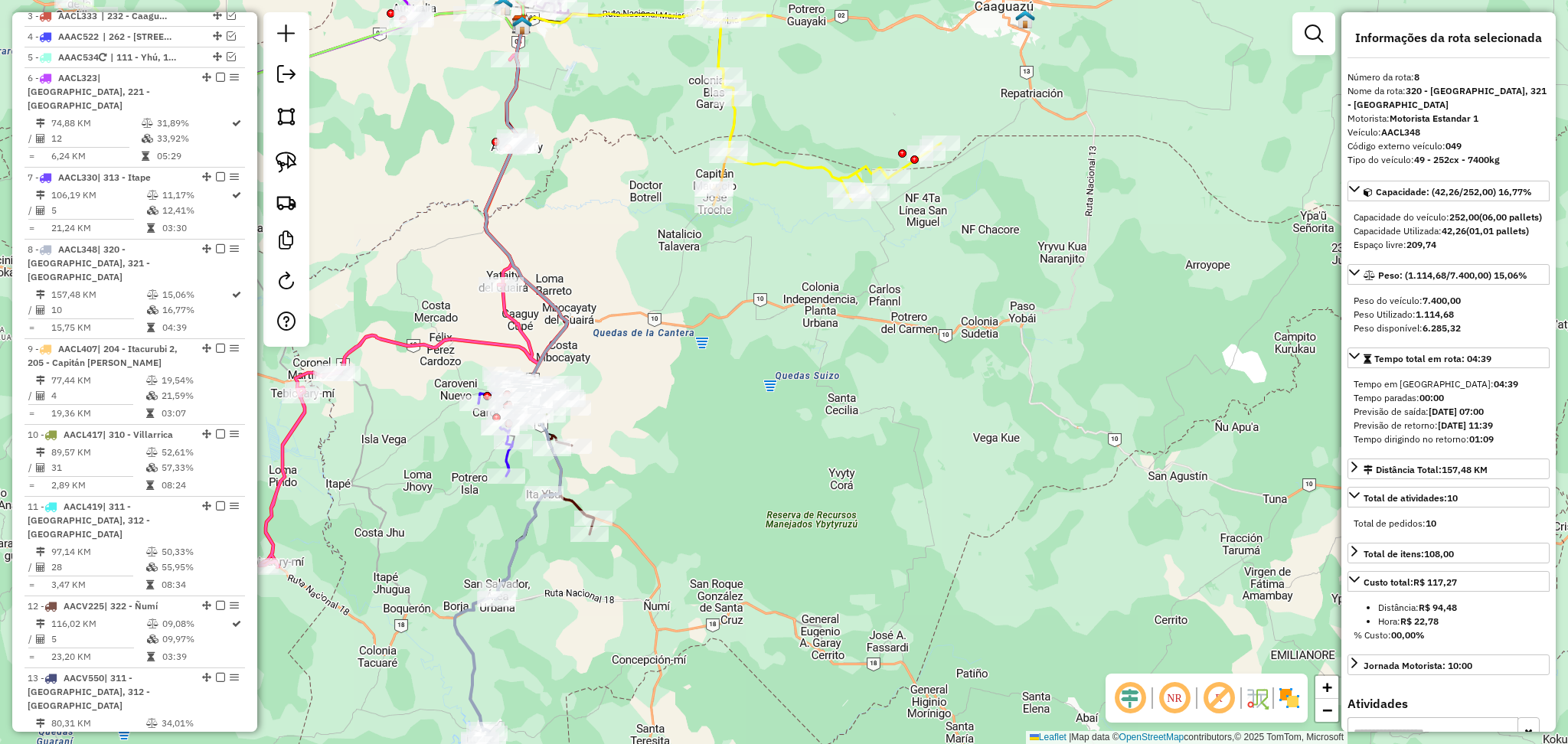
scroll to position [1008, 0]
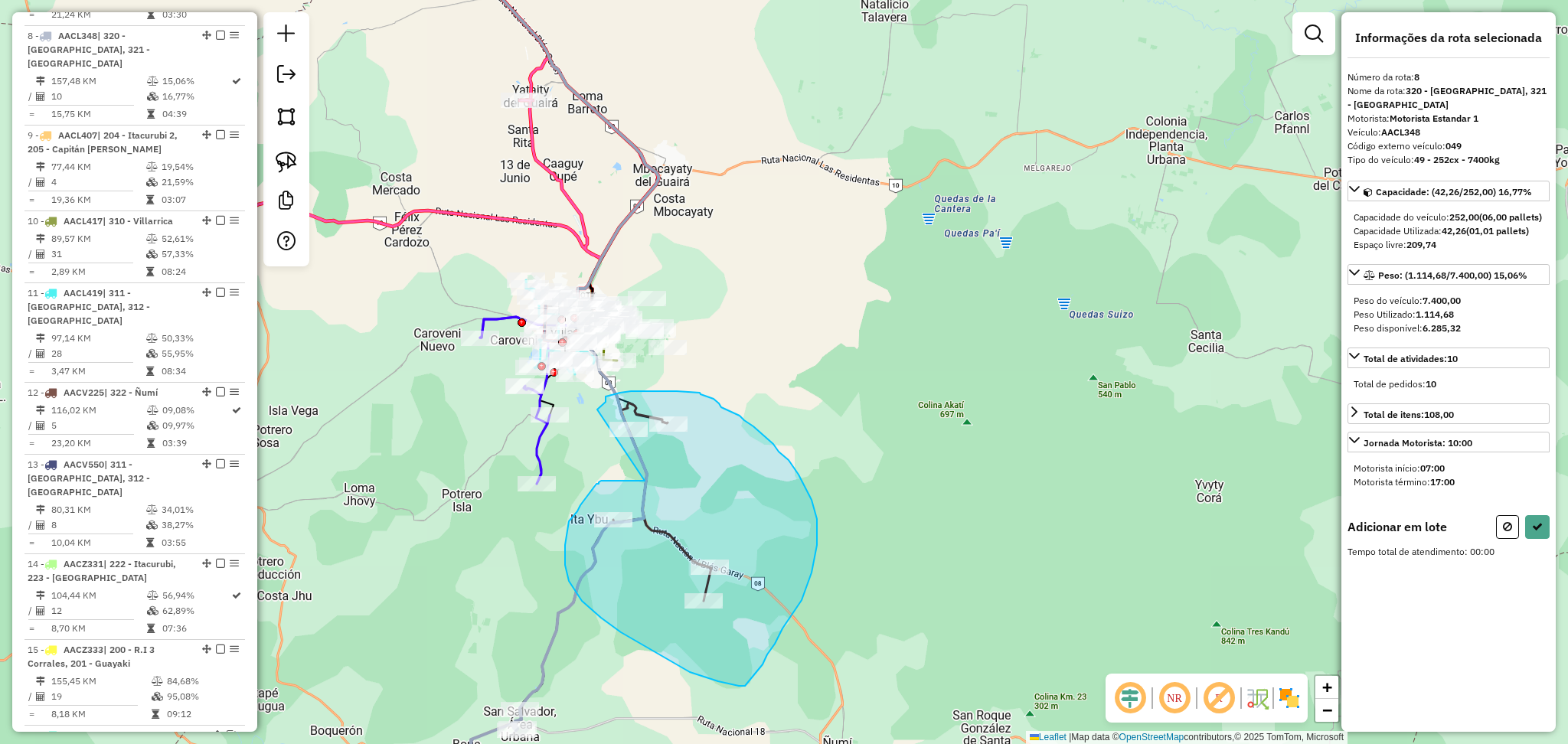
drag, startPoint x: 644, startPoint y: 481, endPoint x: 592, endPoint y: 426, distance: 75.7
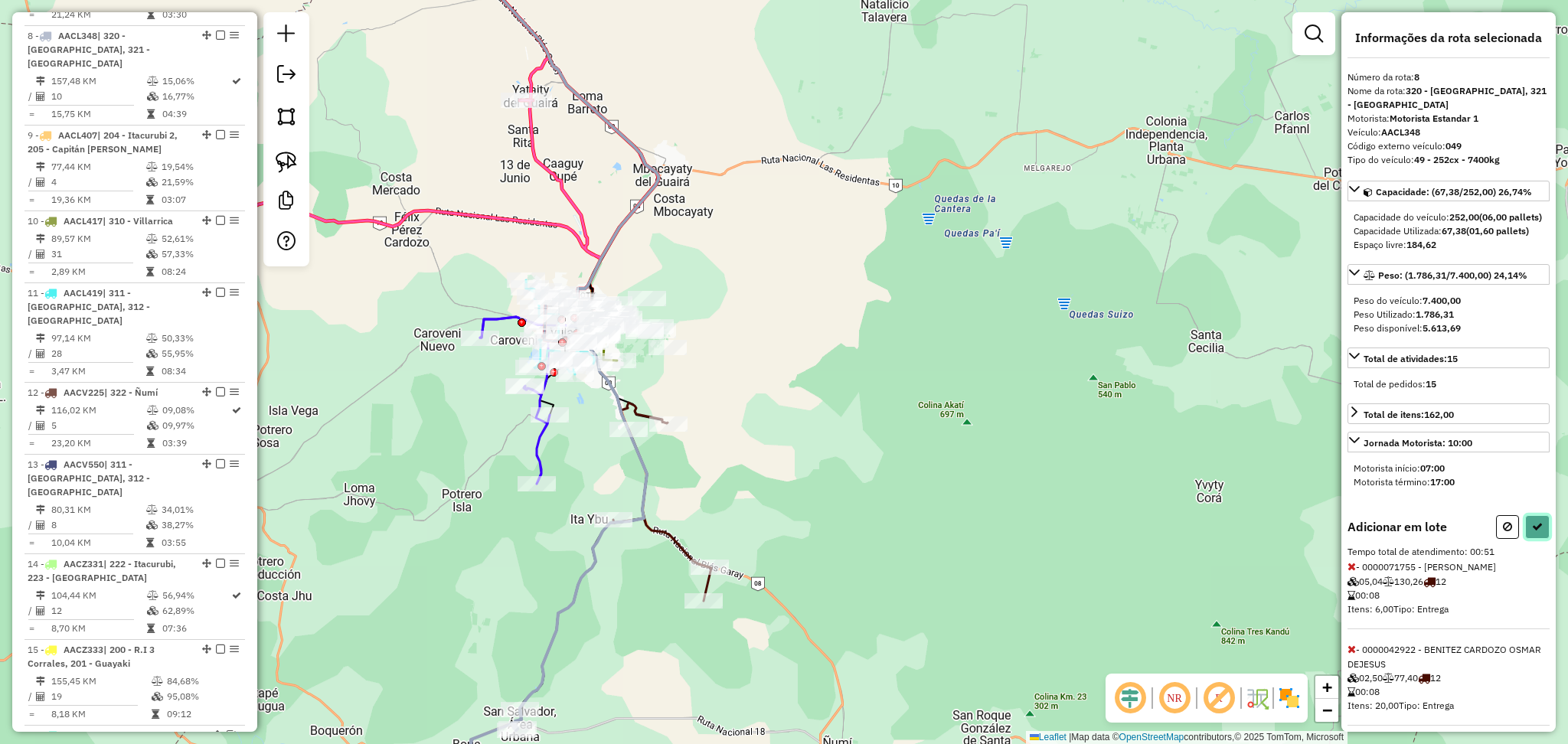
click at [1538, 537] on button at bounding box center [1537, 527] width 24 height 23
select select "**********"
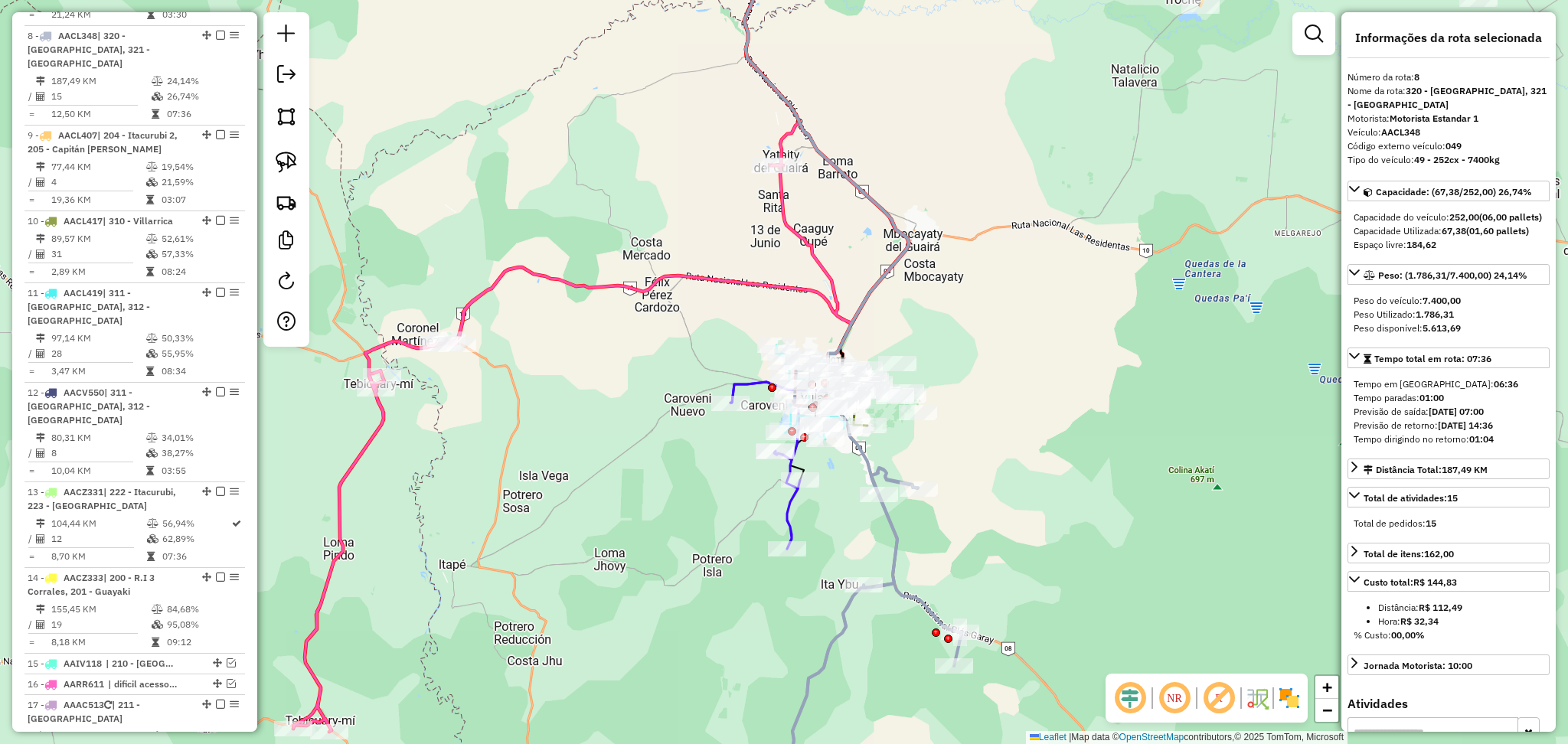
drag, startPoint x: 739, startPoint y: 403, endPoint x: 989, endPoint y: 468, distance: 258.3
click at [989, 468] on div "Janela de atendimento Grade de atendimento Capacidade Transportadoras Veículos …" at bounding box center [784, 372] width 1568 height 744
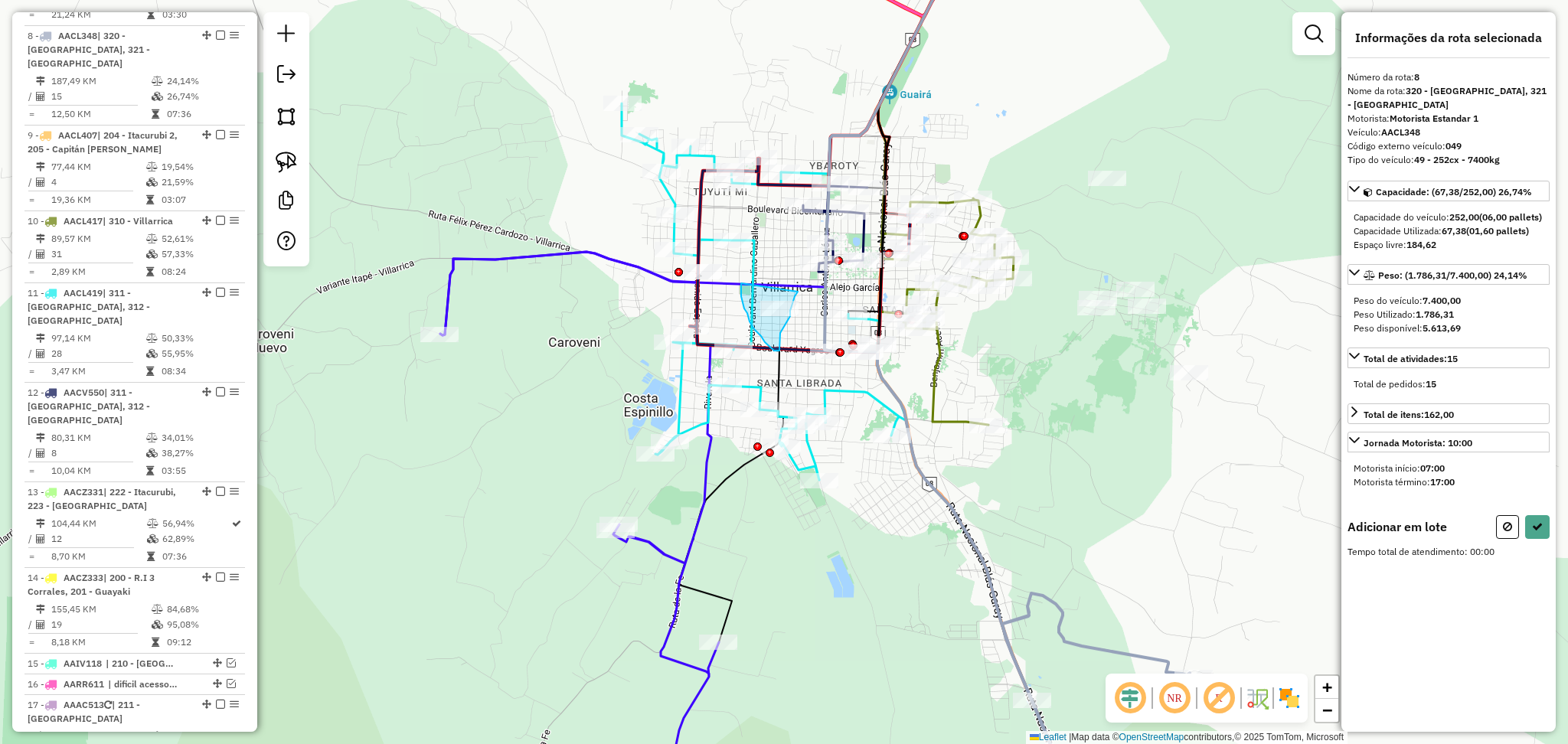
drag, startPoint x: 742, startPoint y: 303, endPoint x: 798, endPoint y: 292, distance: 57.1
click at [1541, 532] on icon at bounding box center [1537, 527] width 11 height 11
select select "**********"
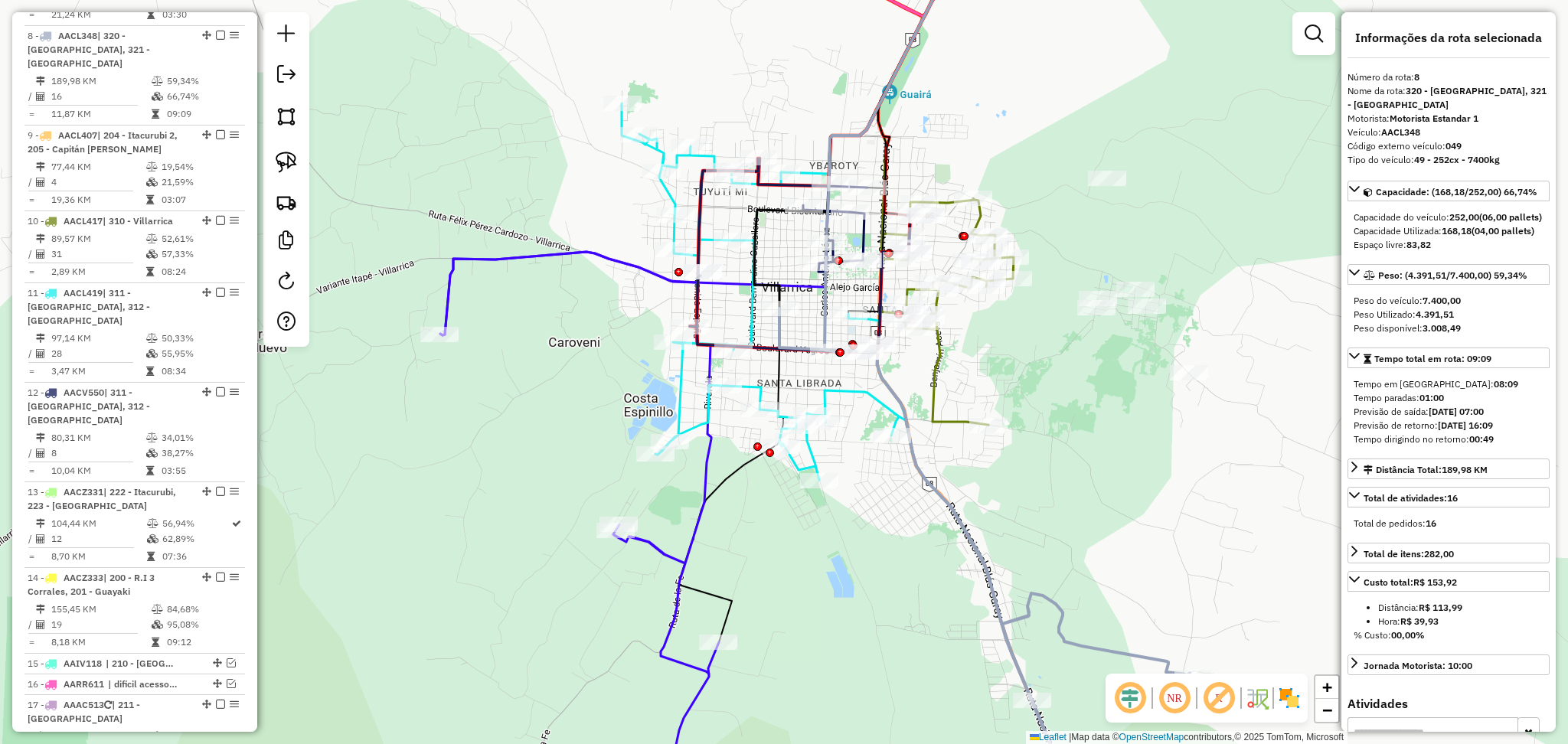
click at [966, 530] on icon at bounding box center [984, 563] width 411 height 511
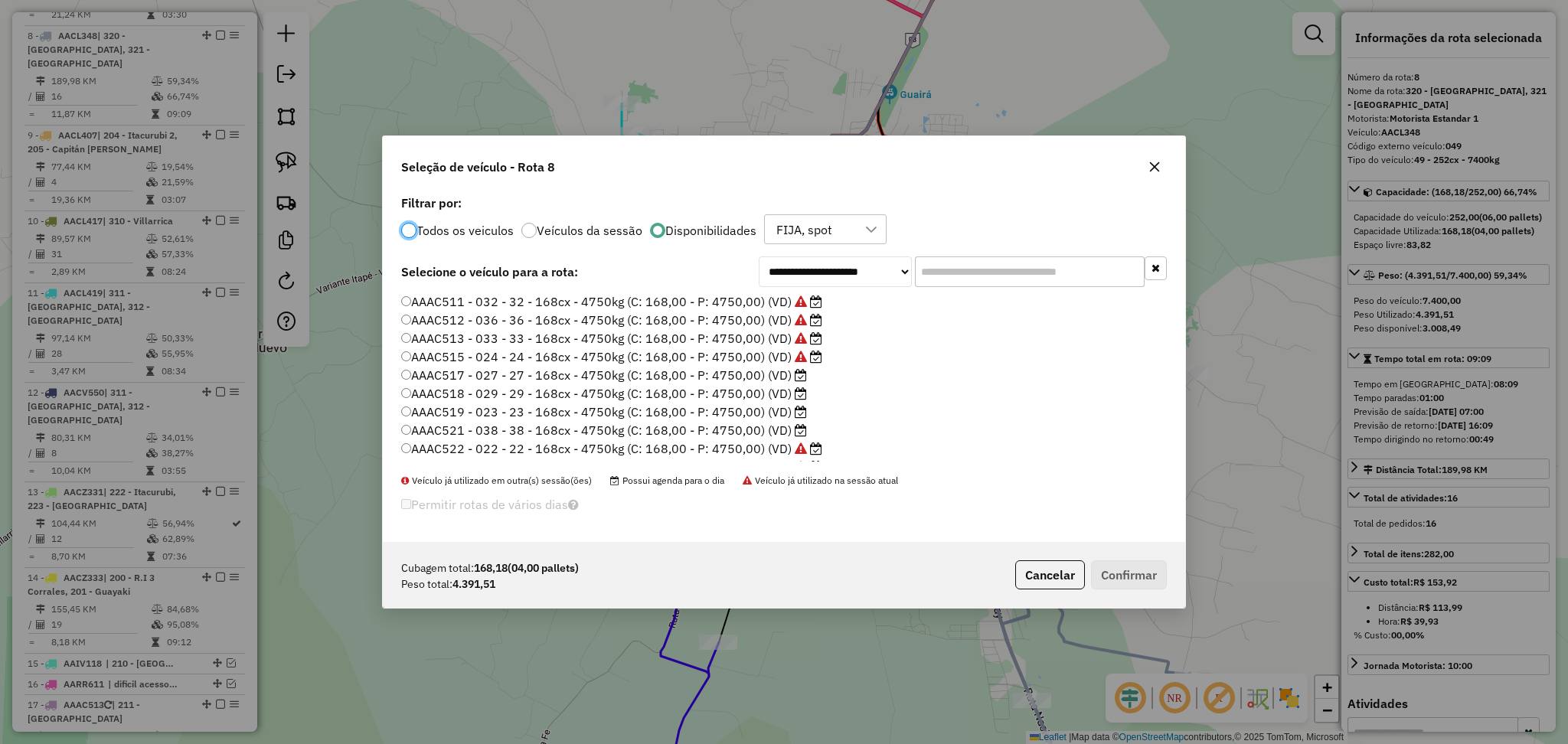
scroll to position [7, 4]
click at [772, 381] on label "AAAC517 - 027 - 27 - 168cx - 4750kg (C: 168,00 - P: 4750,00) (VD)" at bounding box center [604, 375] width 406 height 18
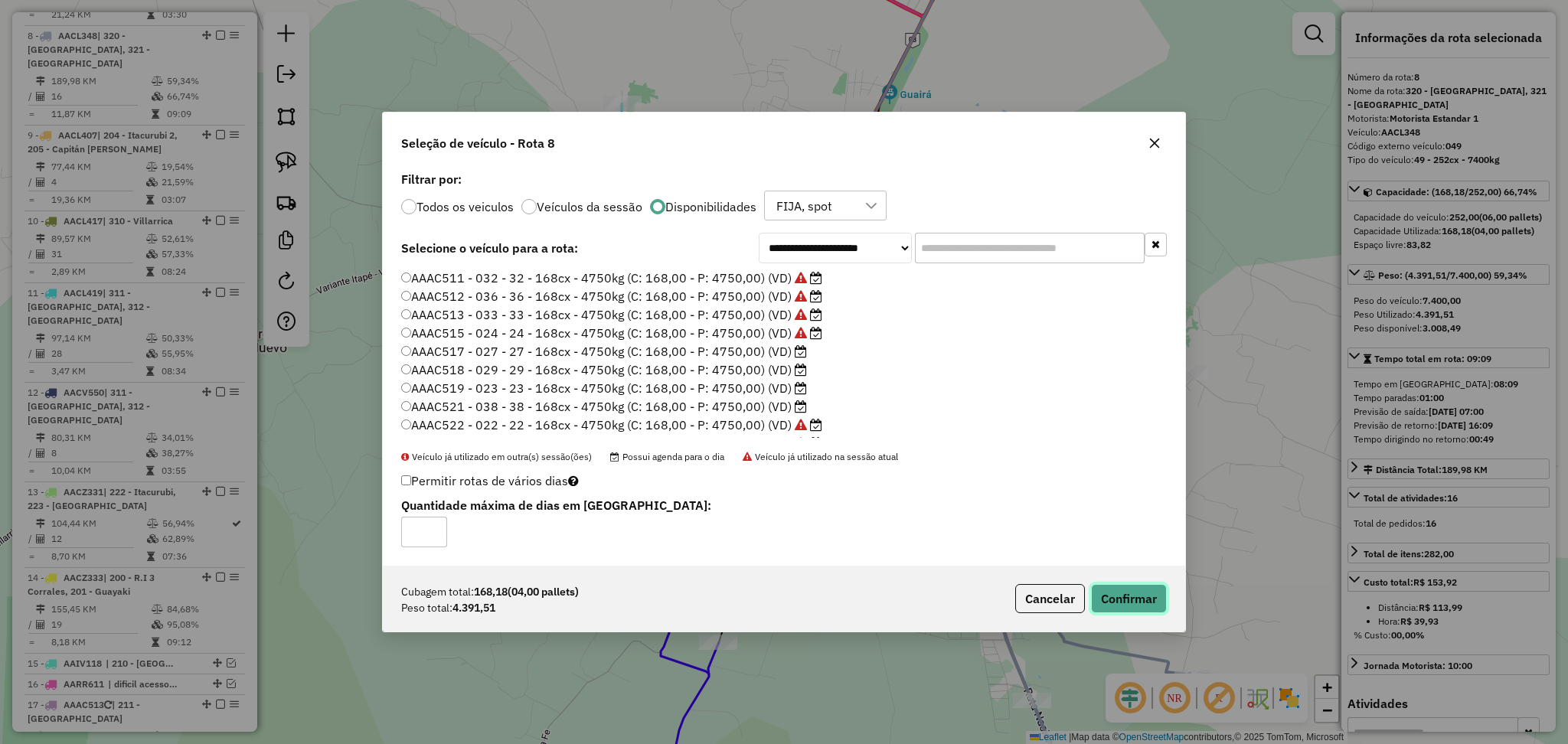
click at [1099, 606] on button "Confirmar" at bounding box center [1129, 598] width 75 height 29
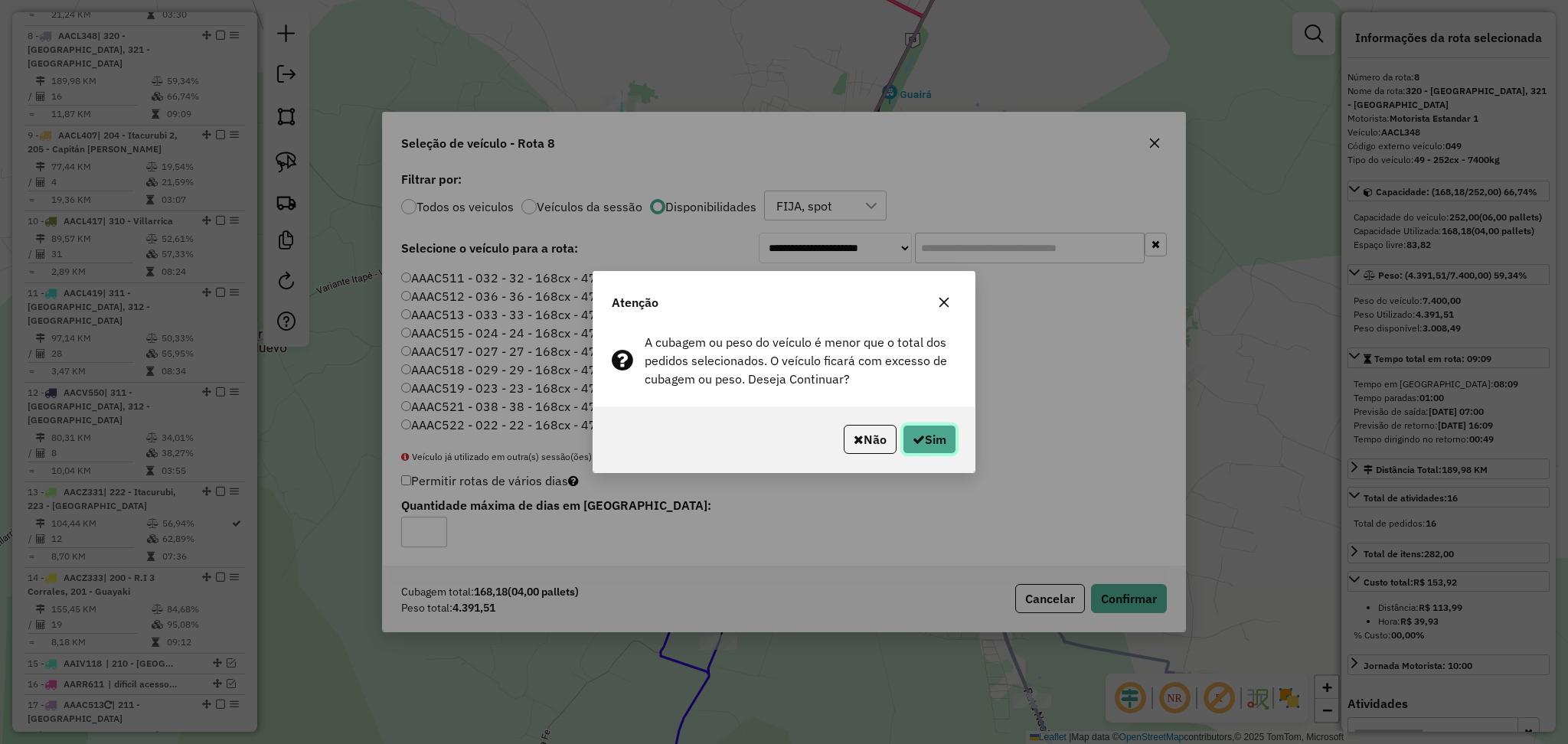
click at [940, 443] on button "Sim" at bounding box center [929, 439] width 54 height 29
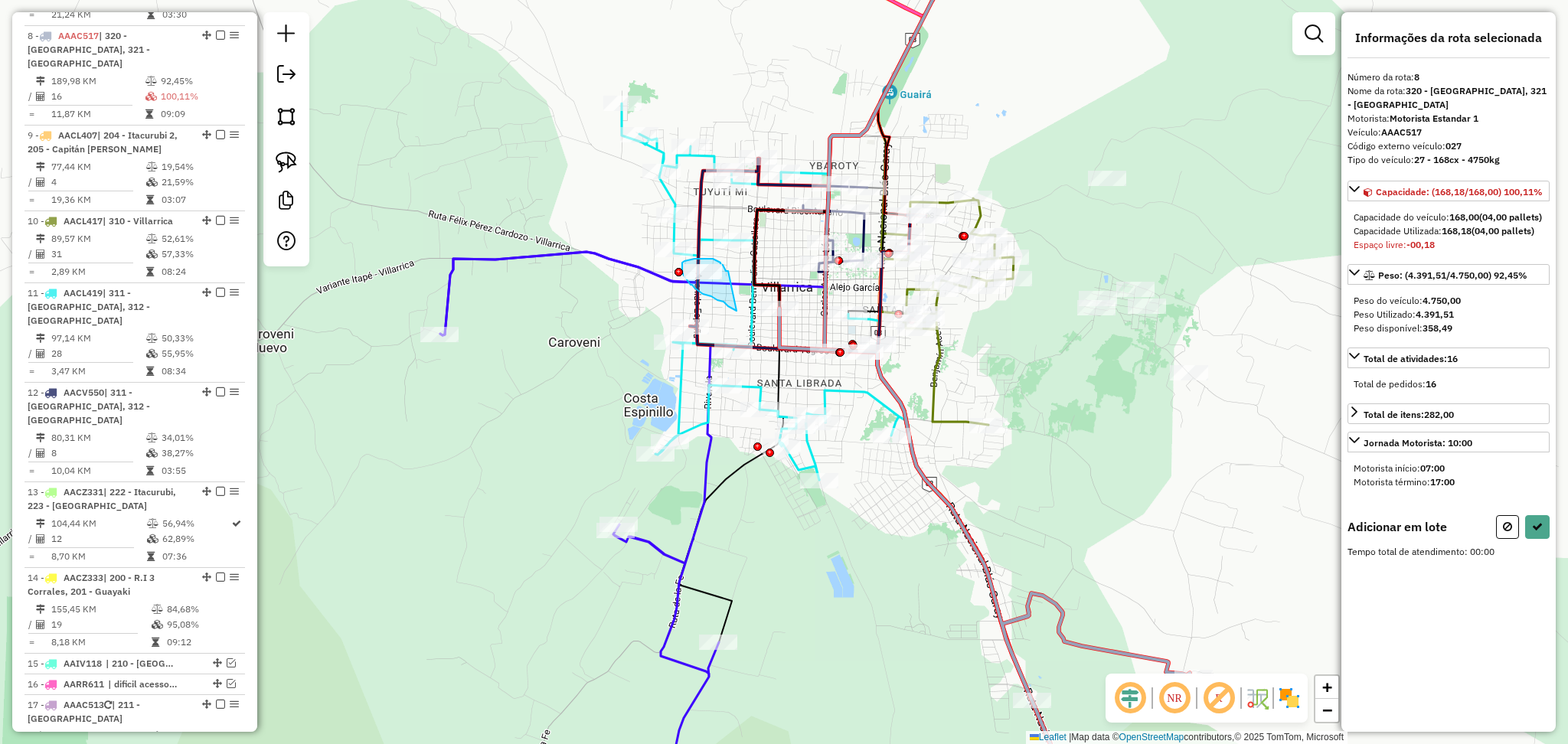
drag, startPoint x: 728, startPoint y: 271, endPoint x: 737, endPoint y: 311, distance: 41.0
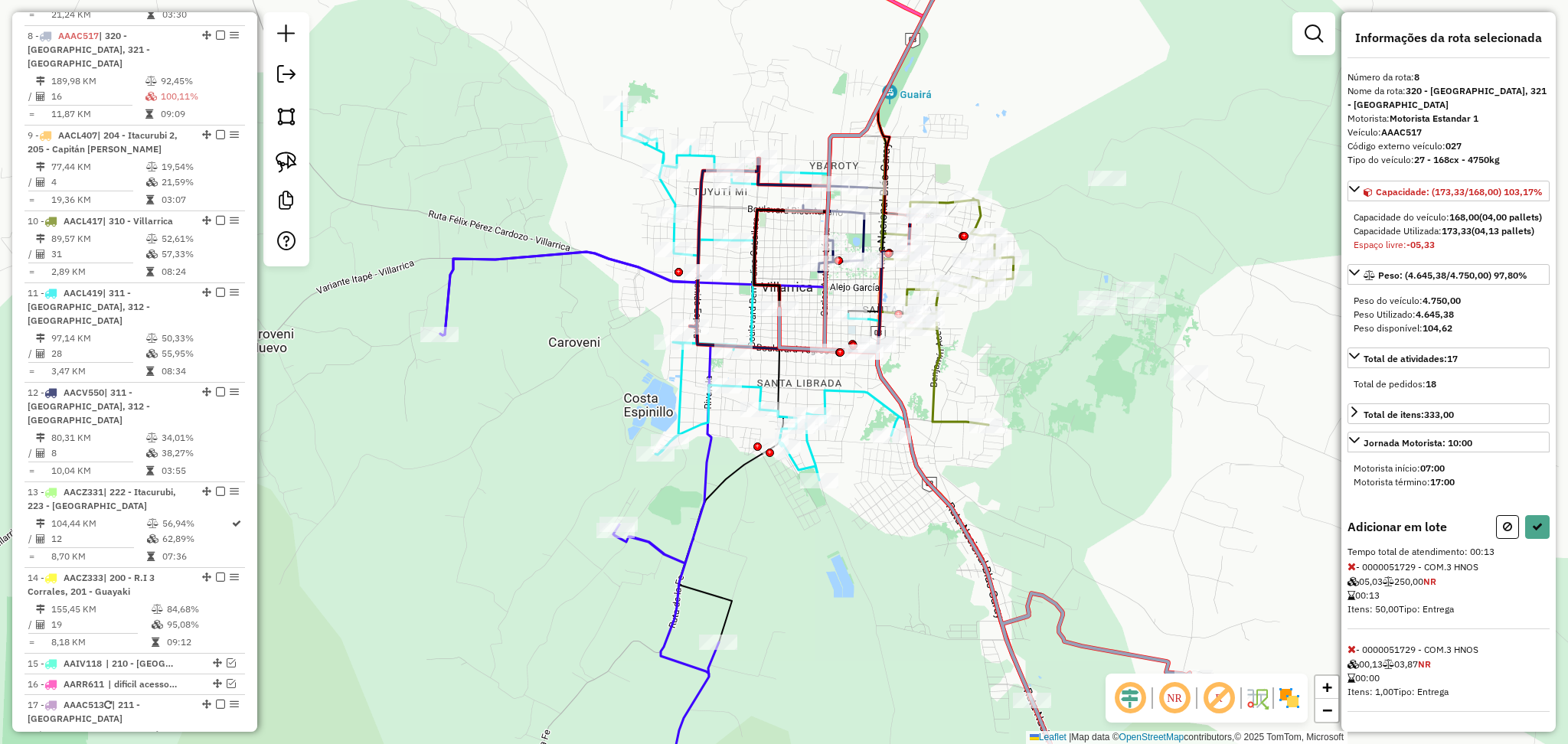
scroll to position [40, 0]
click at [1497, 530] on button at bounding box center [1508, 527] width 23 height 23
select select "**********"
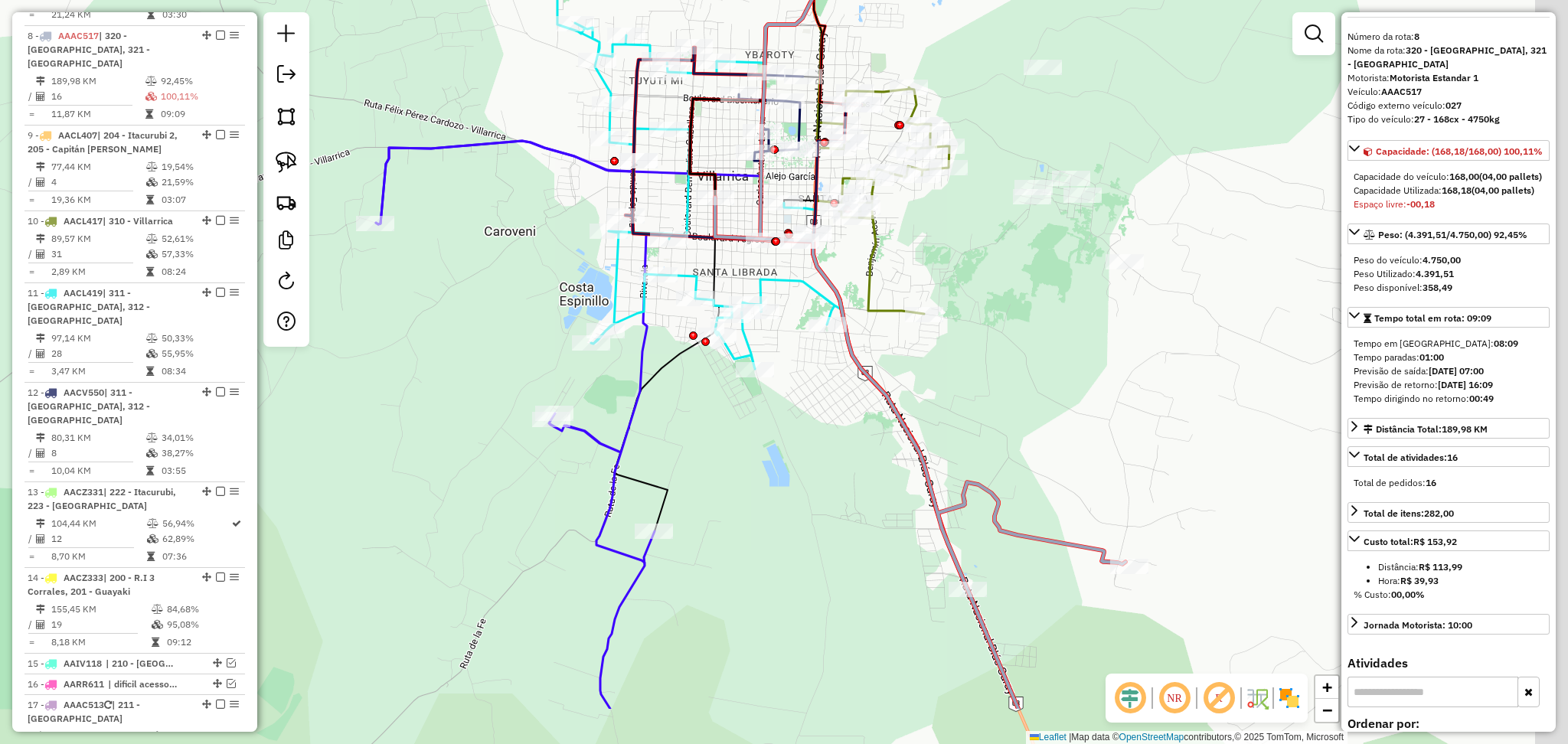
drag, startPoint x: 1067, startPoint y: 577, endPoint x: 957, endPoint y: 394, distance: 213.5
click at [957, 394] on div "Janela de atendimento Grade de atendimento Capacidade Transportadoras Veículos …" at bounding box center [784, 372] width 1568 height 744
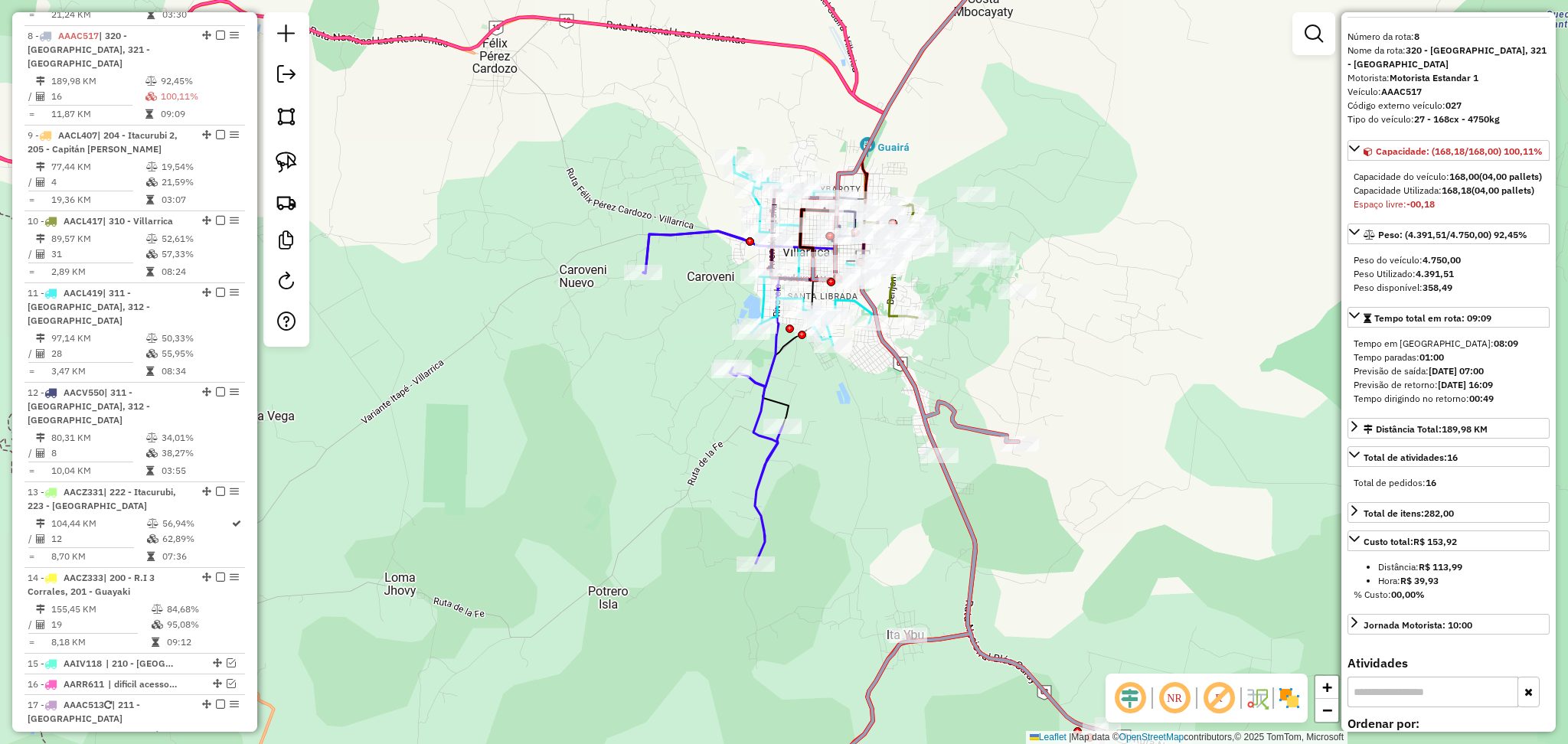
drag, startPoint x: 953, startPoint y: 350, endPoint x: 1002, endPoint y: 432, distance: 95.5
click at [1002, 432] on div "Janela de atendimento Grade de atendimento Capacidade Transportadoras Veículos …" at bounding box center [784, 372] width 1568 height 744
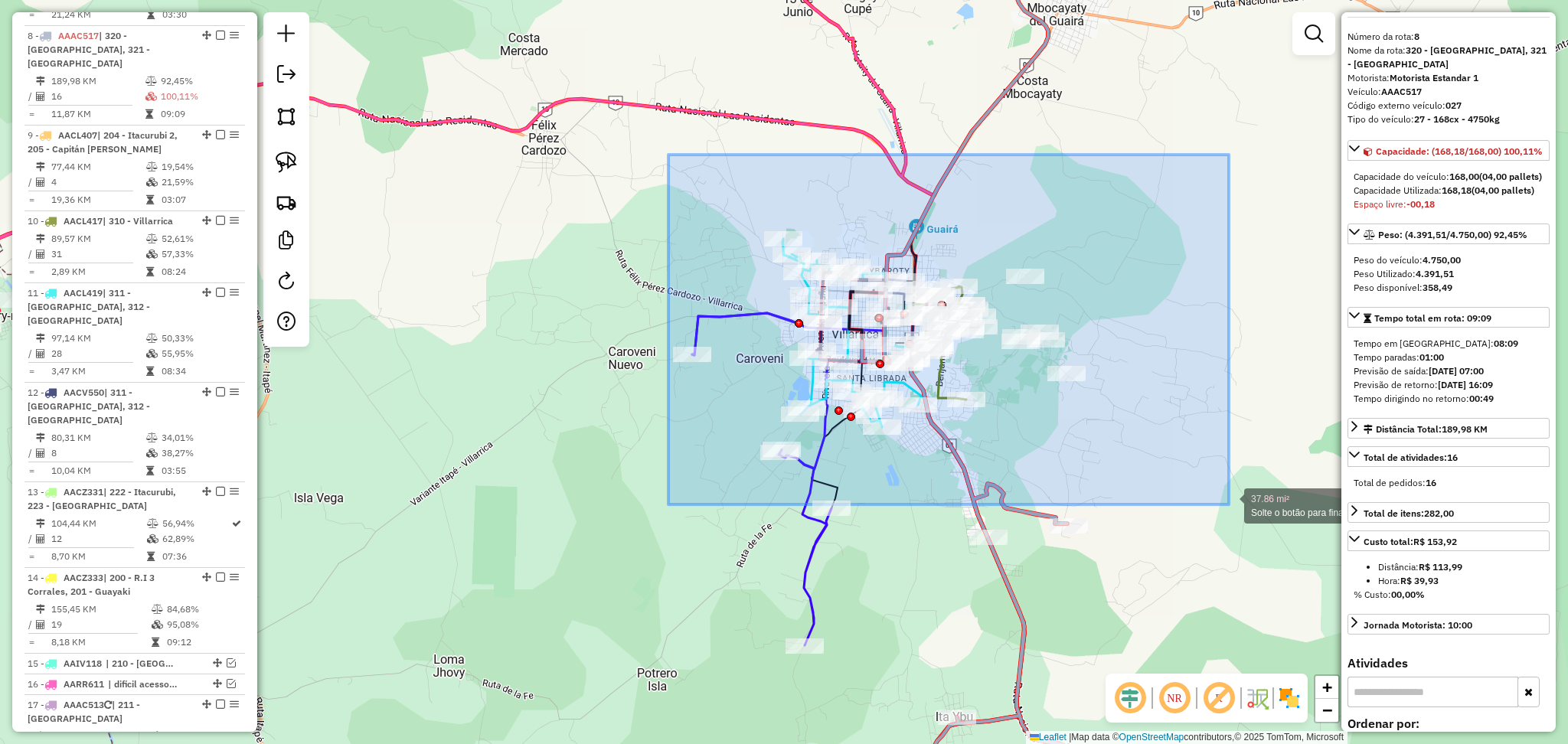
drag, startPoint x: 669, startPoint y: 155, endPoint x: 1228, endPoint y: 504, distance: 659.0
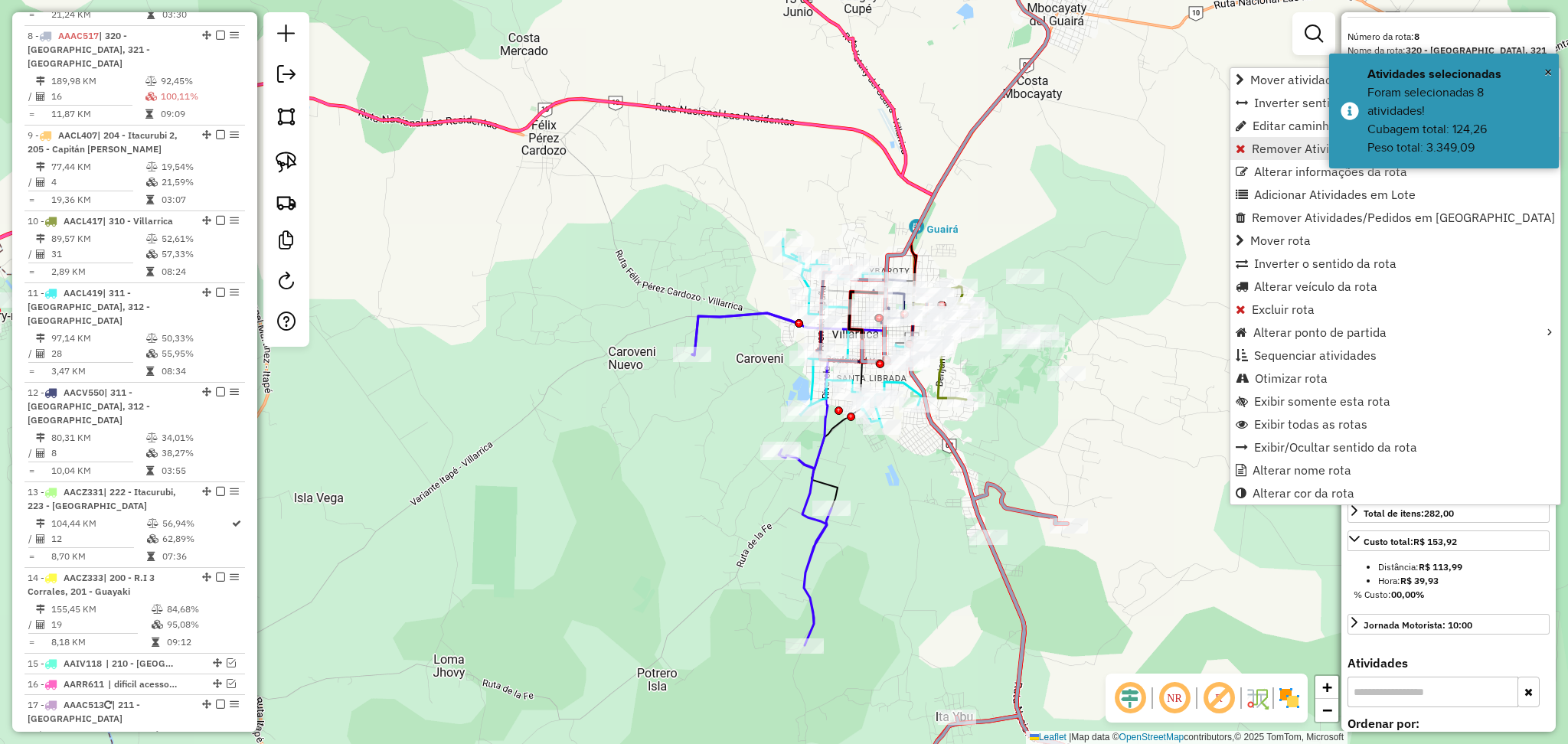
click at [1262, 157] on link "Remover Atividade(s) da rota" at bounding box center [1395, 149] width 330 height 23
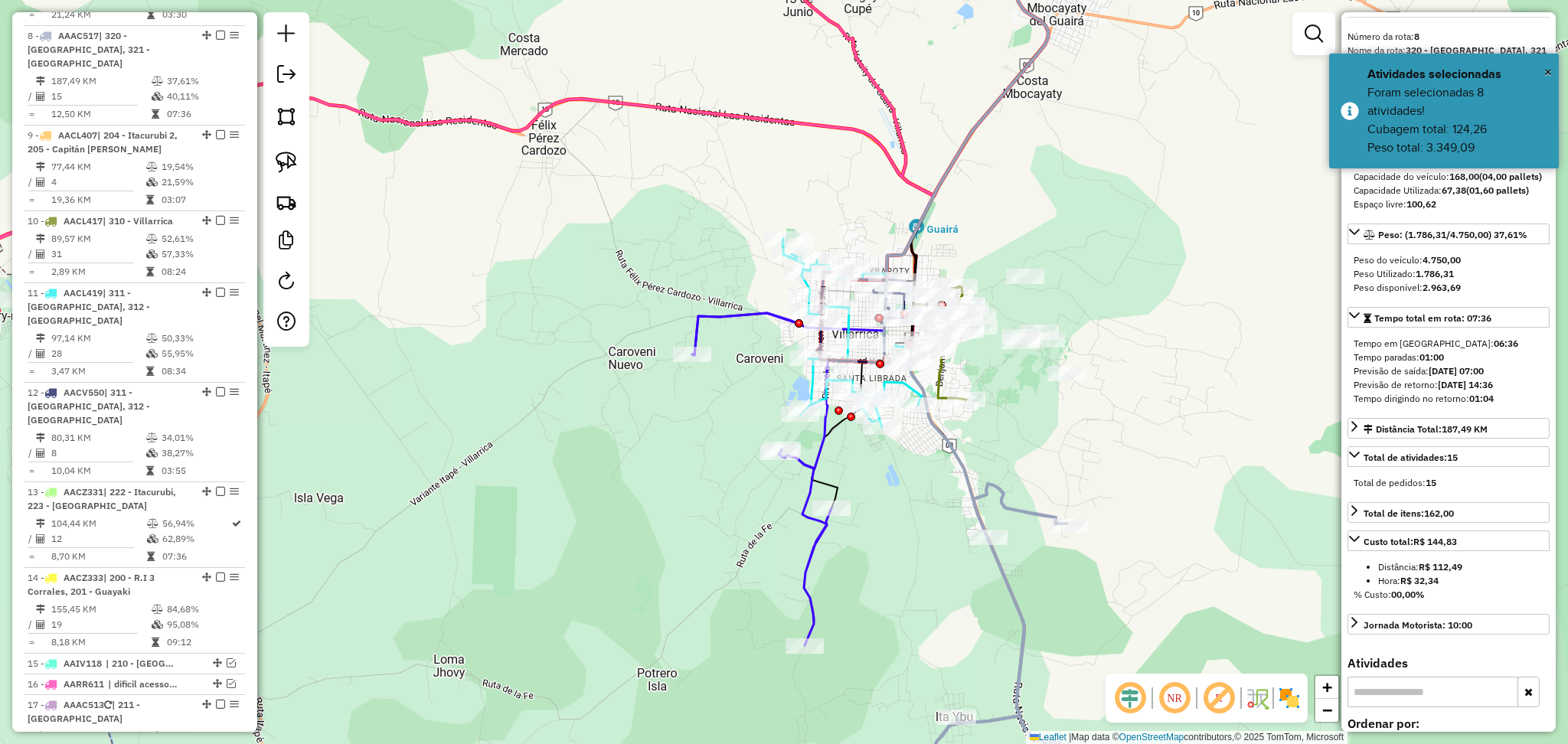
click at [965, 457] on icon at bounding box center [966, 372] width 164 height 894
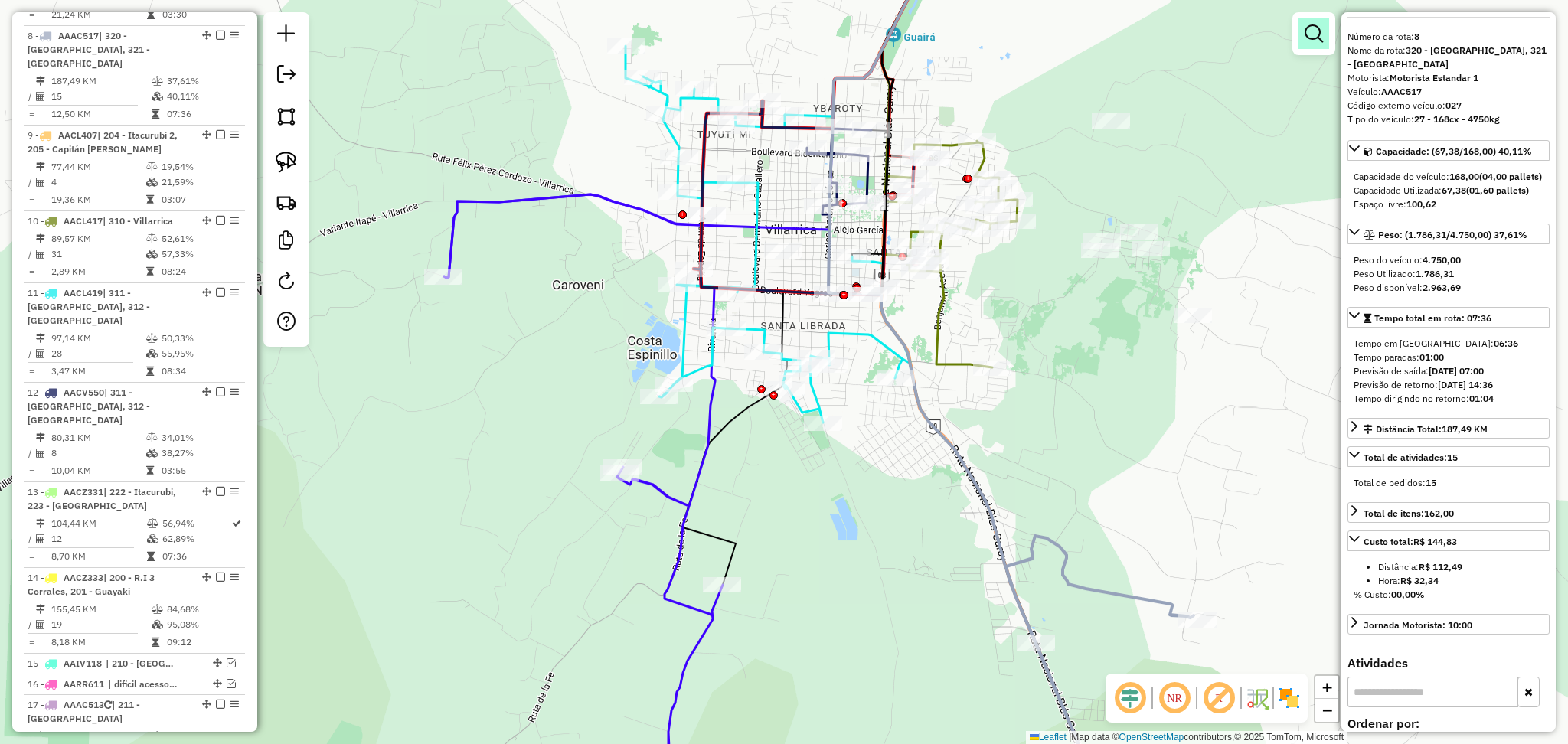
click at [1314, 28] on em at bounding box center [1314, 33] width 18 height 18
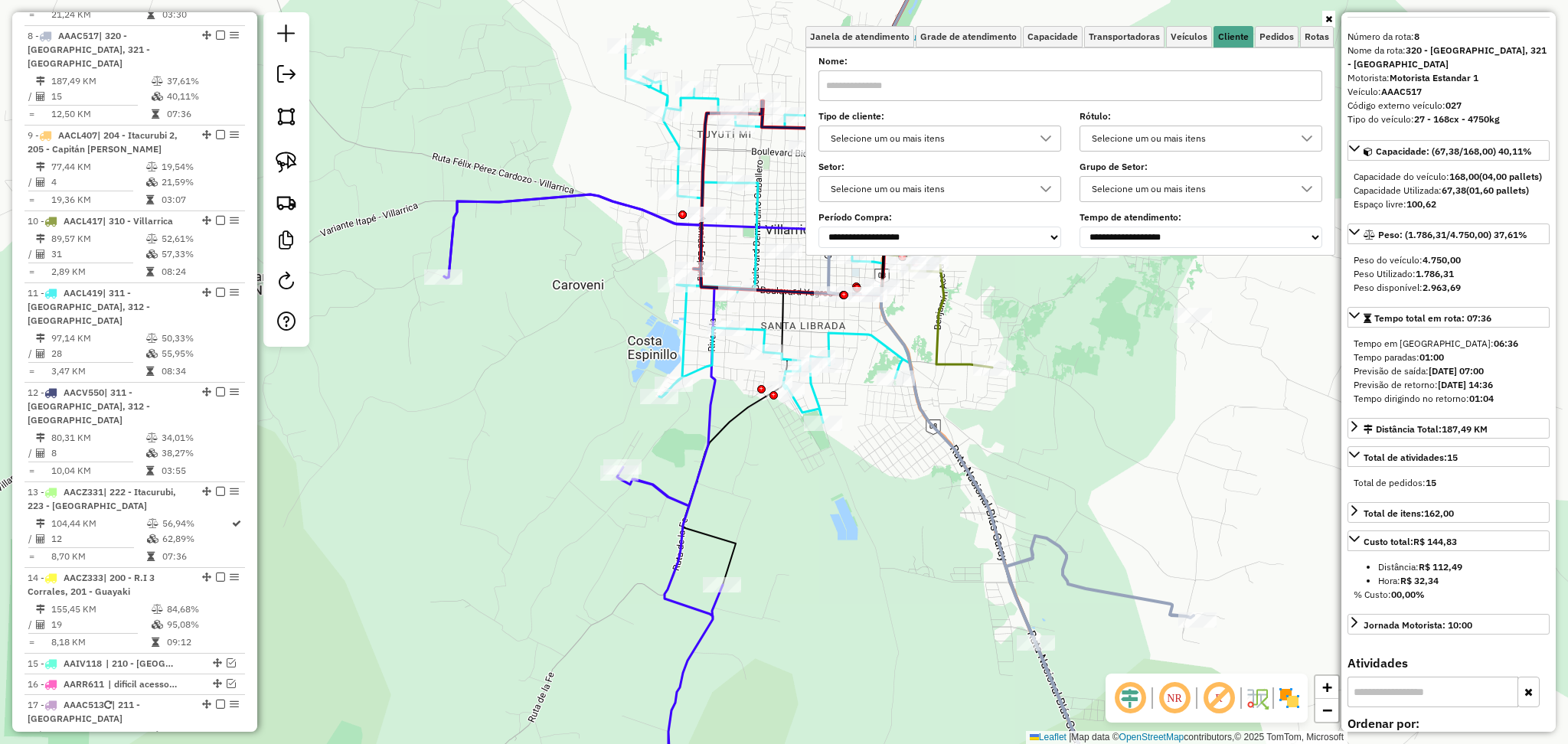
click at [965, 461] on icon at bounding box center [969, 372] width 280 height 894
click at [970, 423] on div "Janela de atendimento Grade de atendimento Capacidade Transportadoras Veículos …" at bounding box center [784, 372] width 1568 height 744
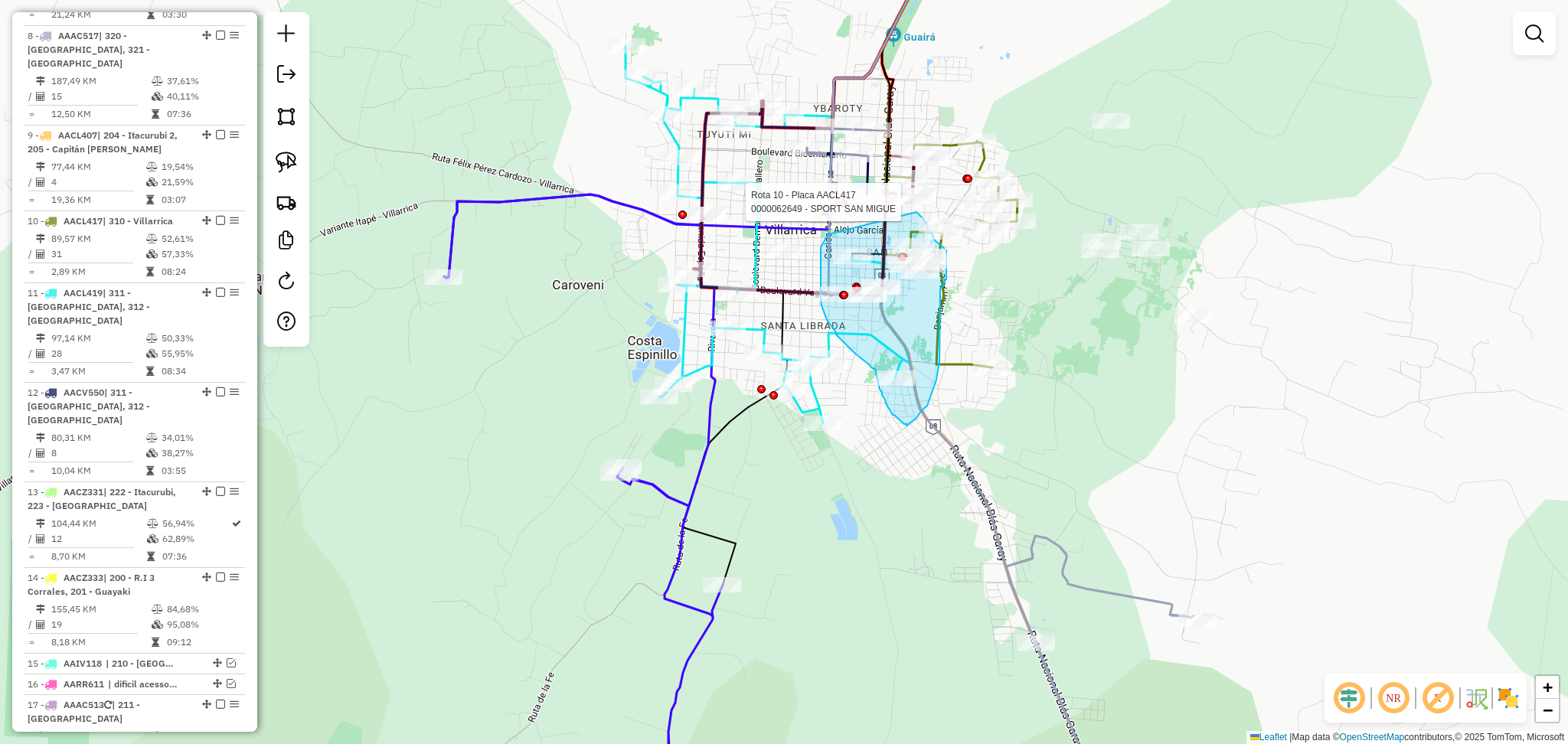
drag, startPoint x: 831, startPoint y: 235, endPoint x: 917, endPoint y: 212, distance: 89.0
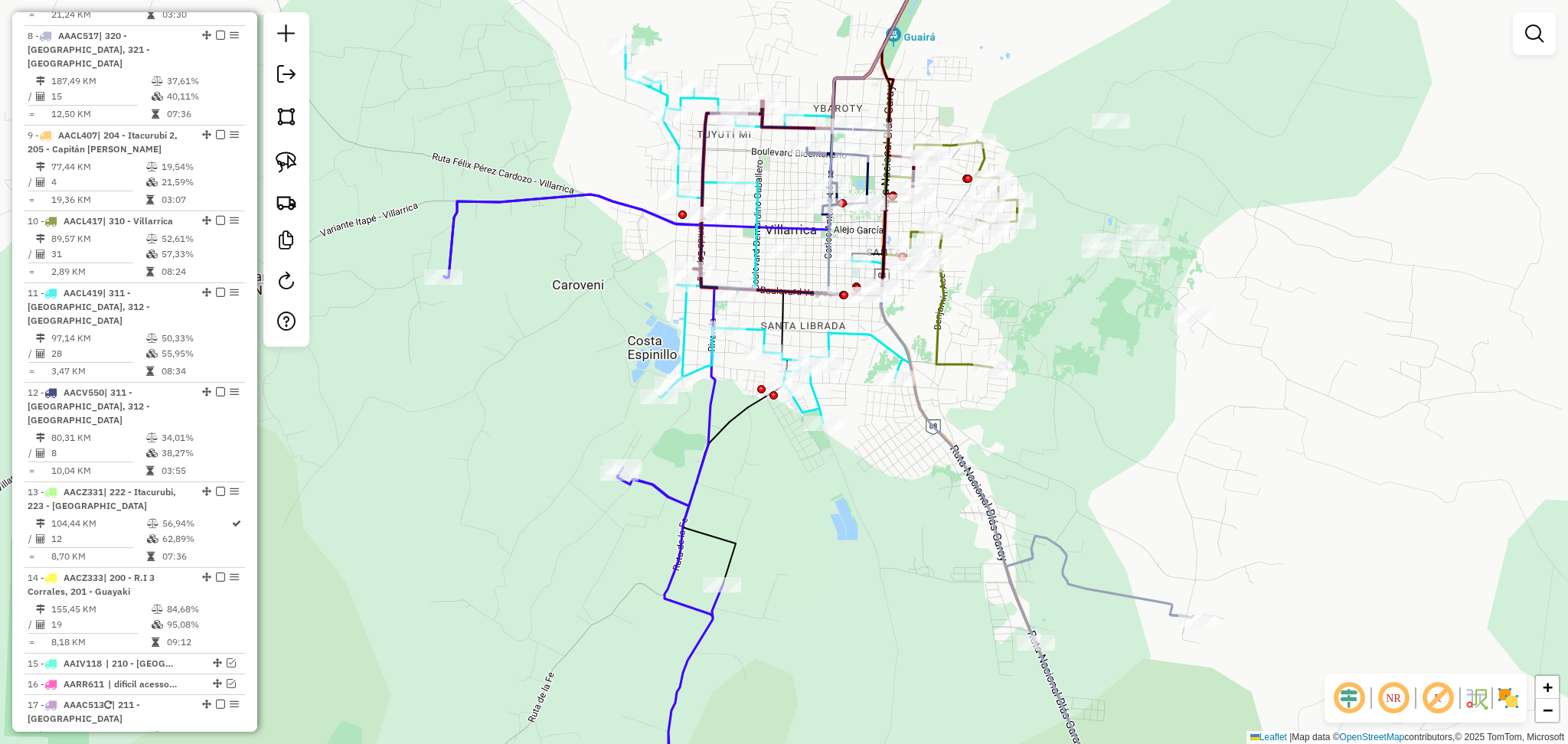
click at [975, 495] on icon at bounding box center [969, 372] width 280 height 894
select select "**********"
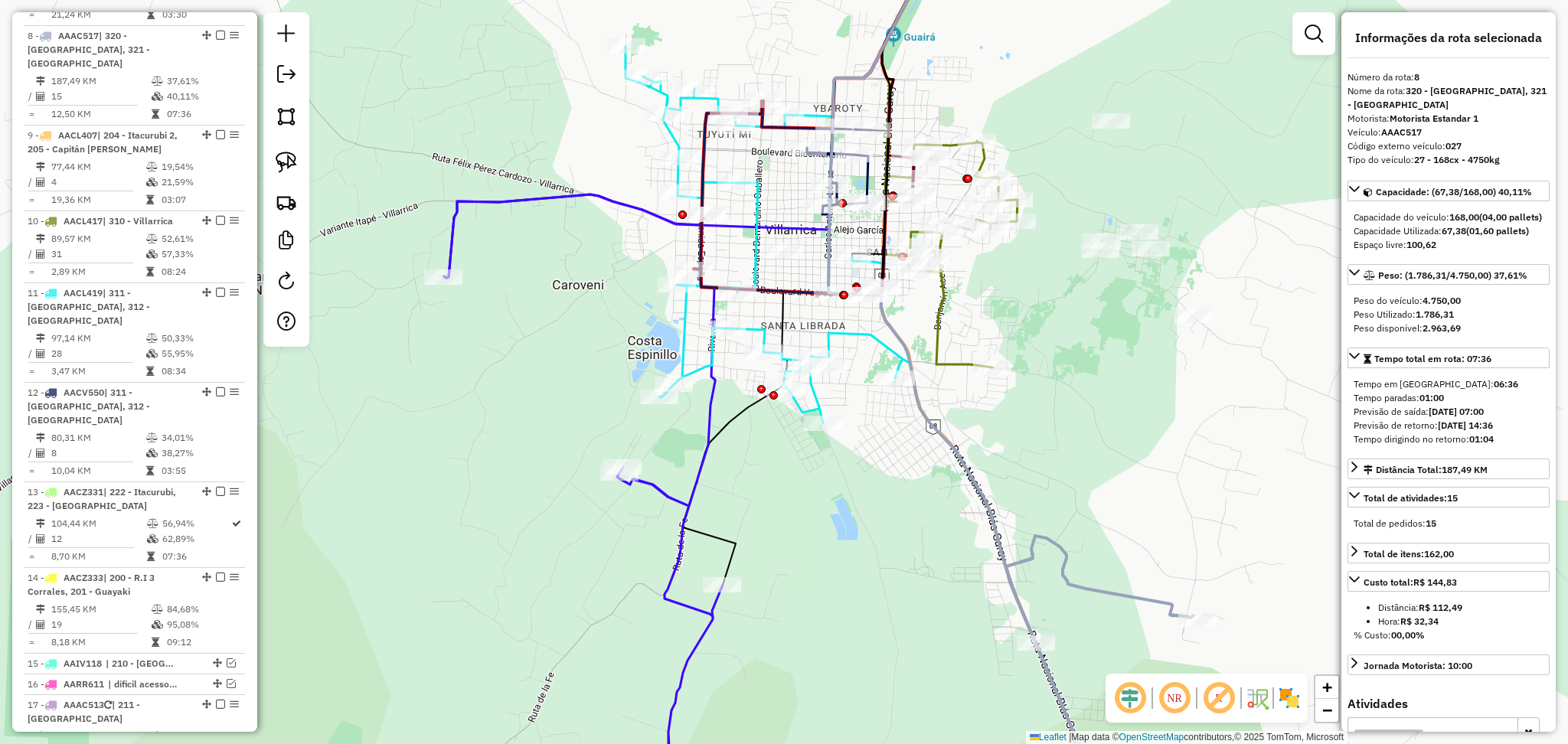
drag, startPoint x: 1000, startPoint y: 472, endPoint x: 1025, endPoint y: 529, distance: 62.2
click at [1025, 529] on div "Janela de atendimento Grade de atendimento Capacidade Transportadoras Veículos …" at bounding box center [784, 372] width 1568 height 744
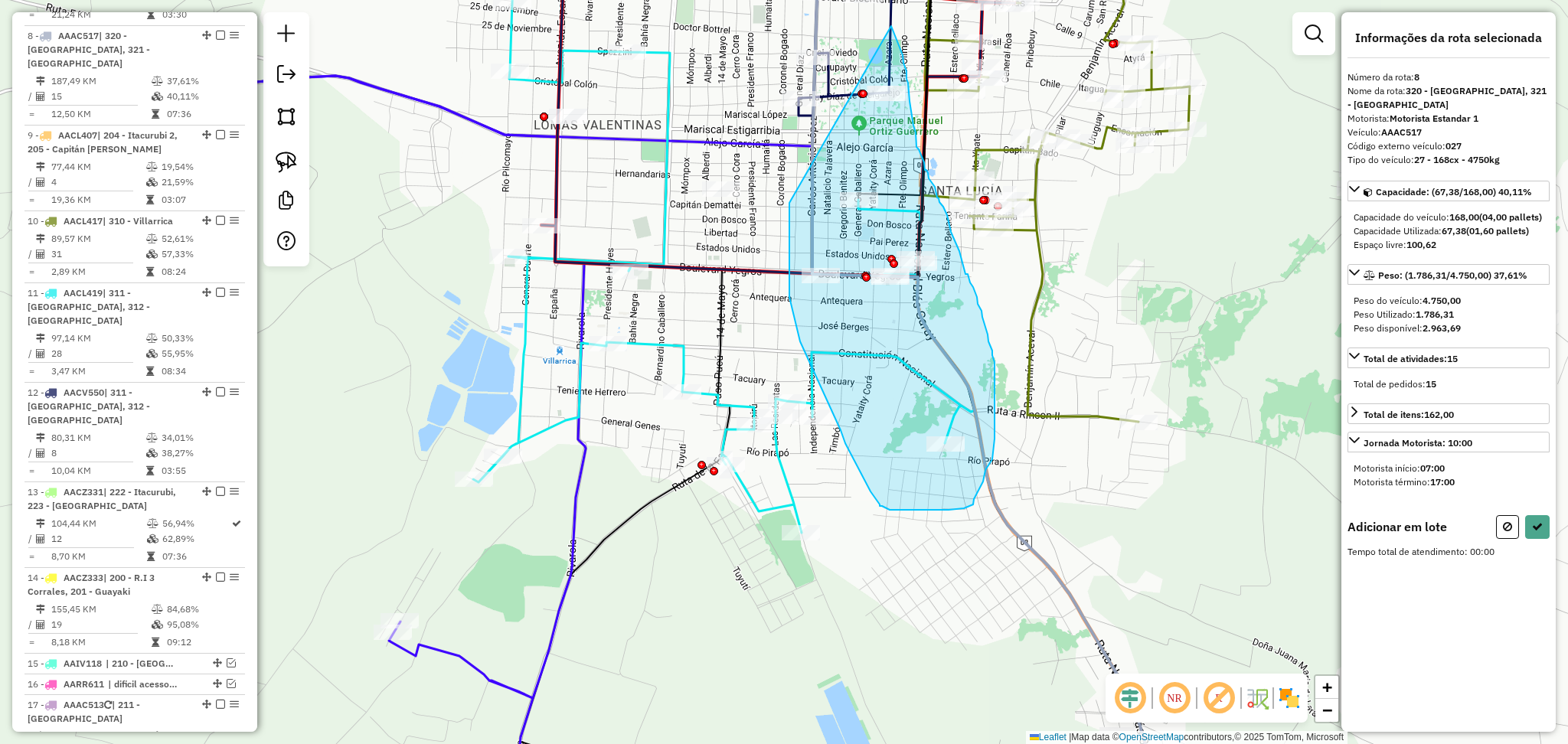
drag, startPoint x: 789, startPoint y: 203, endPoint x: 891, endPoint y: 26, distance: 204.3
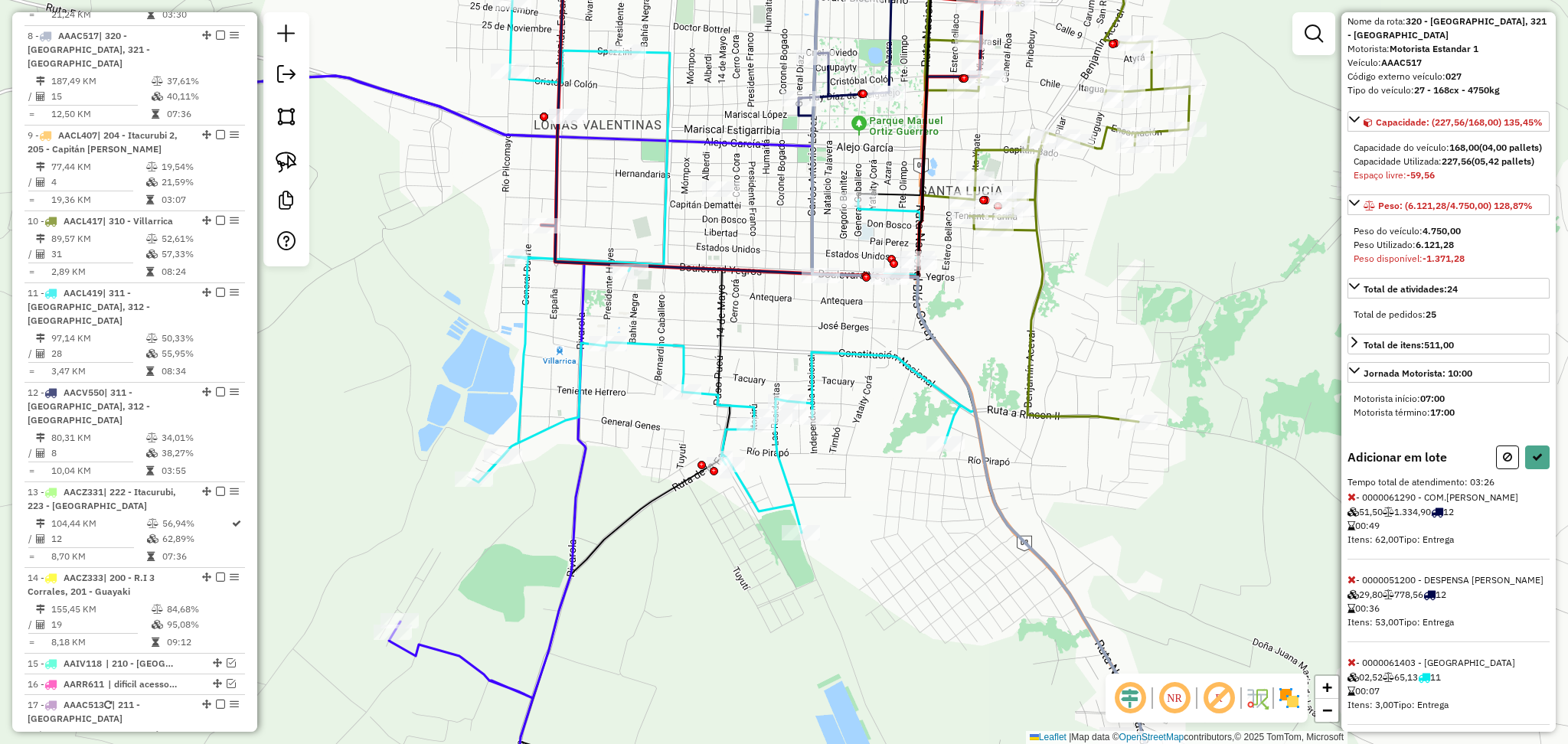
scroll to position [102, 0]
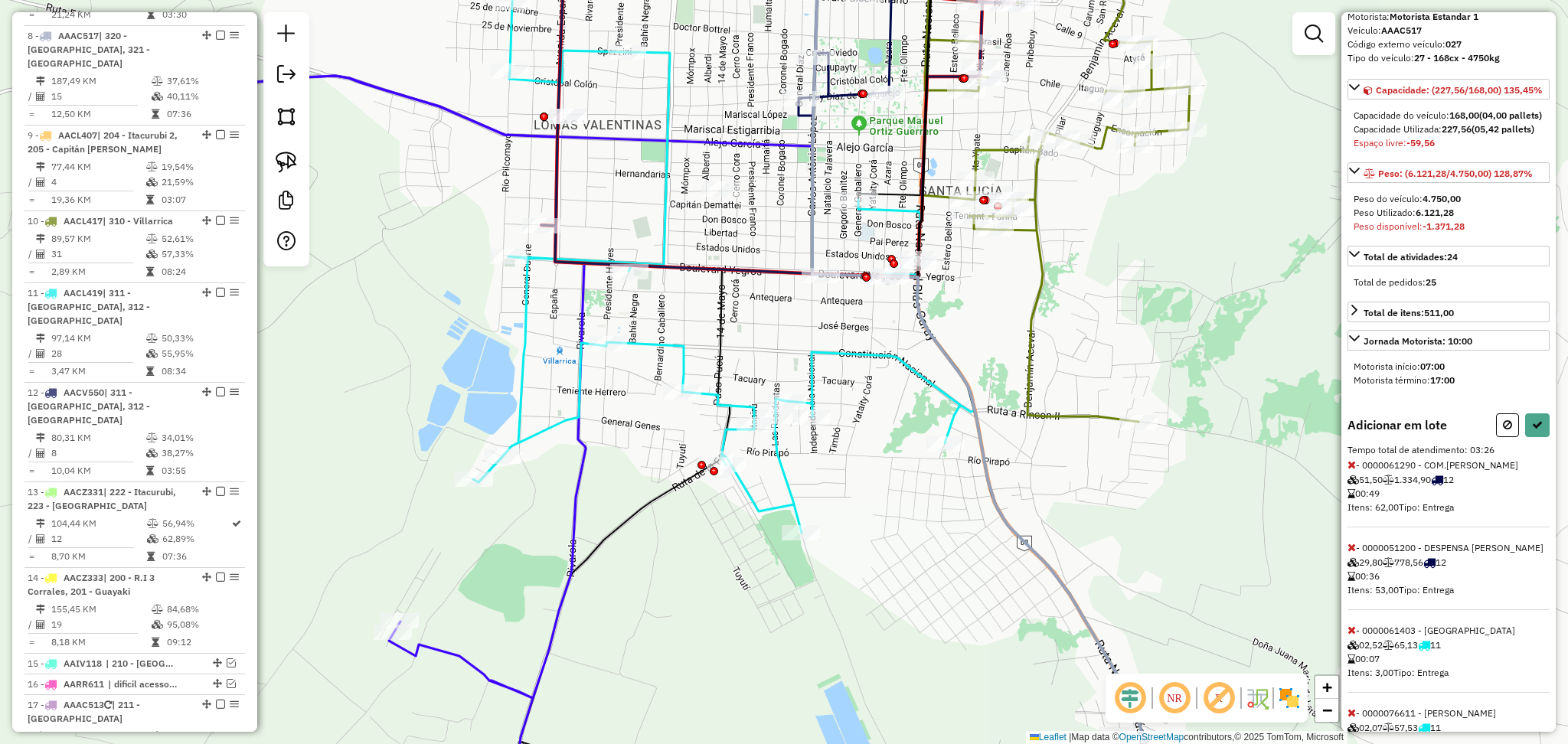
click at [1351, 470] on icon at bounding box center [1351, 465] width 8 height 11
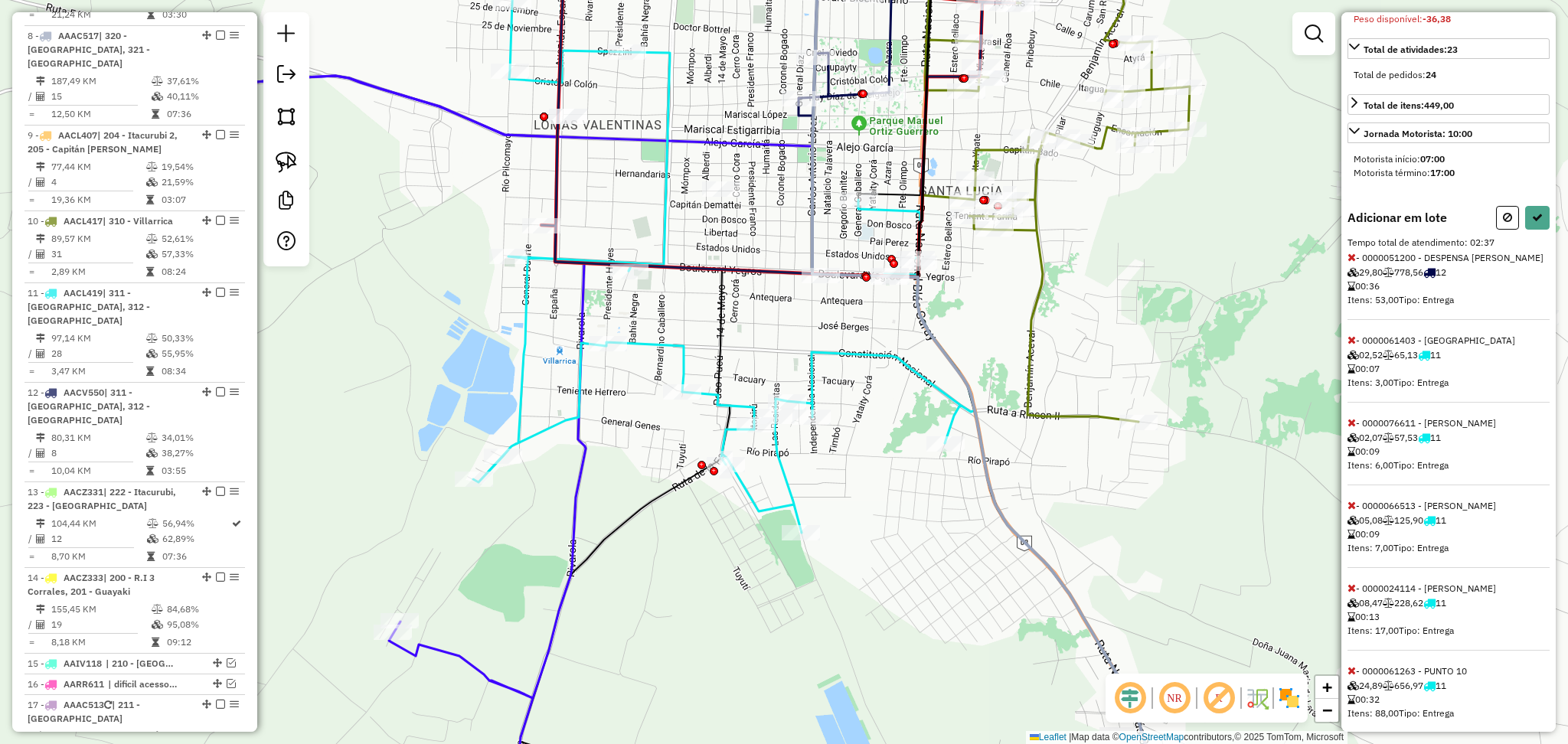
scroll to position [408, 0]
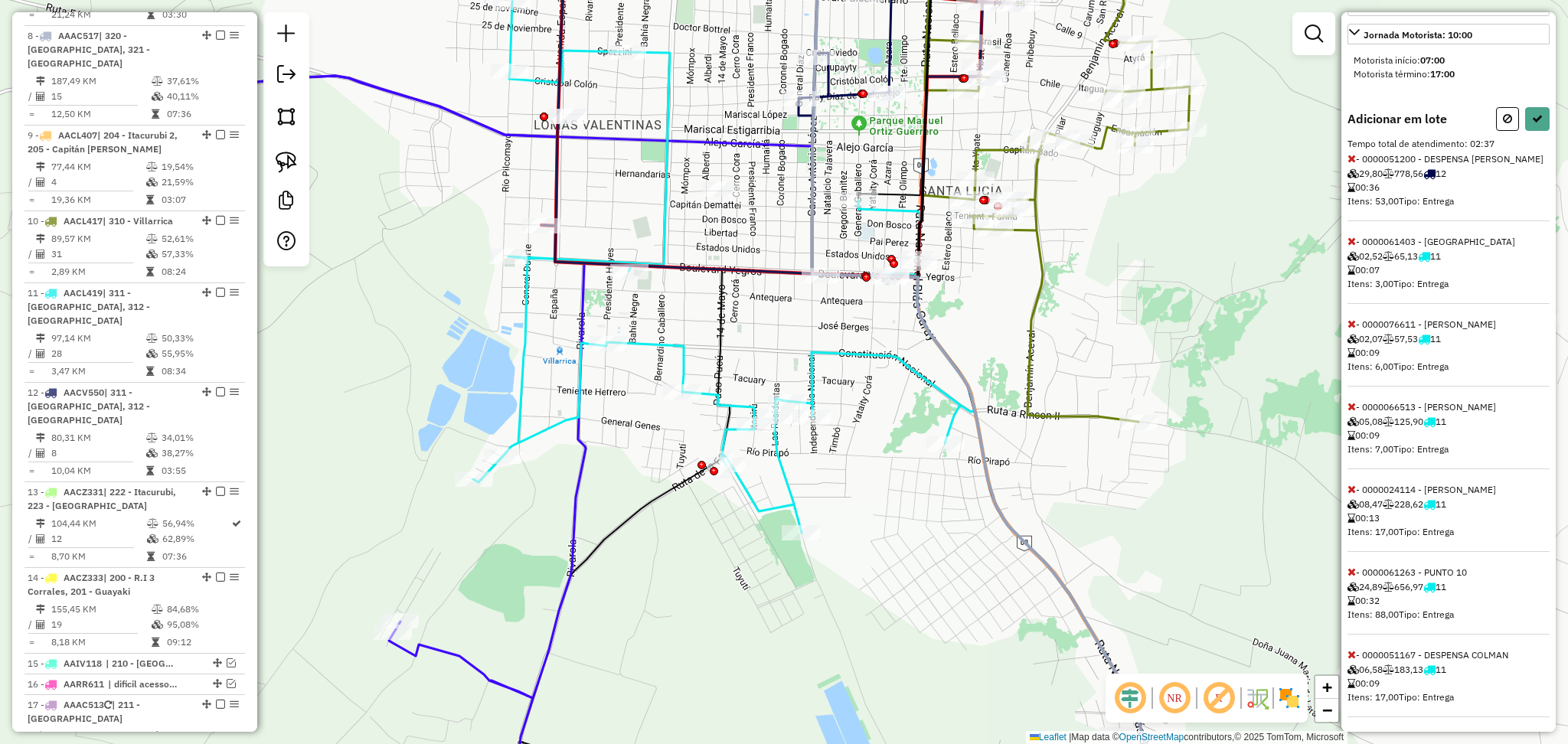
click at [1351, 494] on icon at bounding box center [1351, 489] width 8 height 11
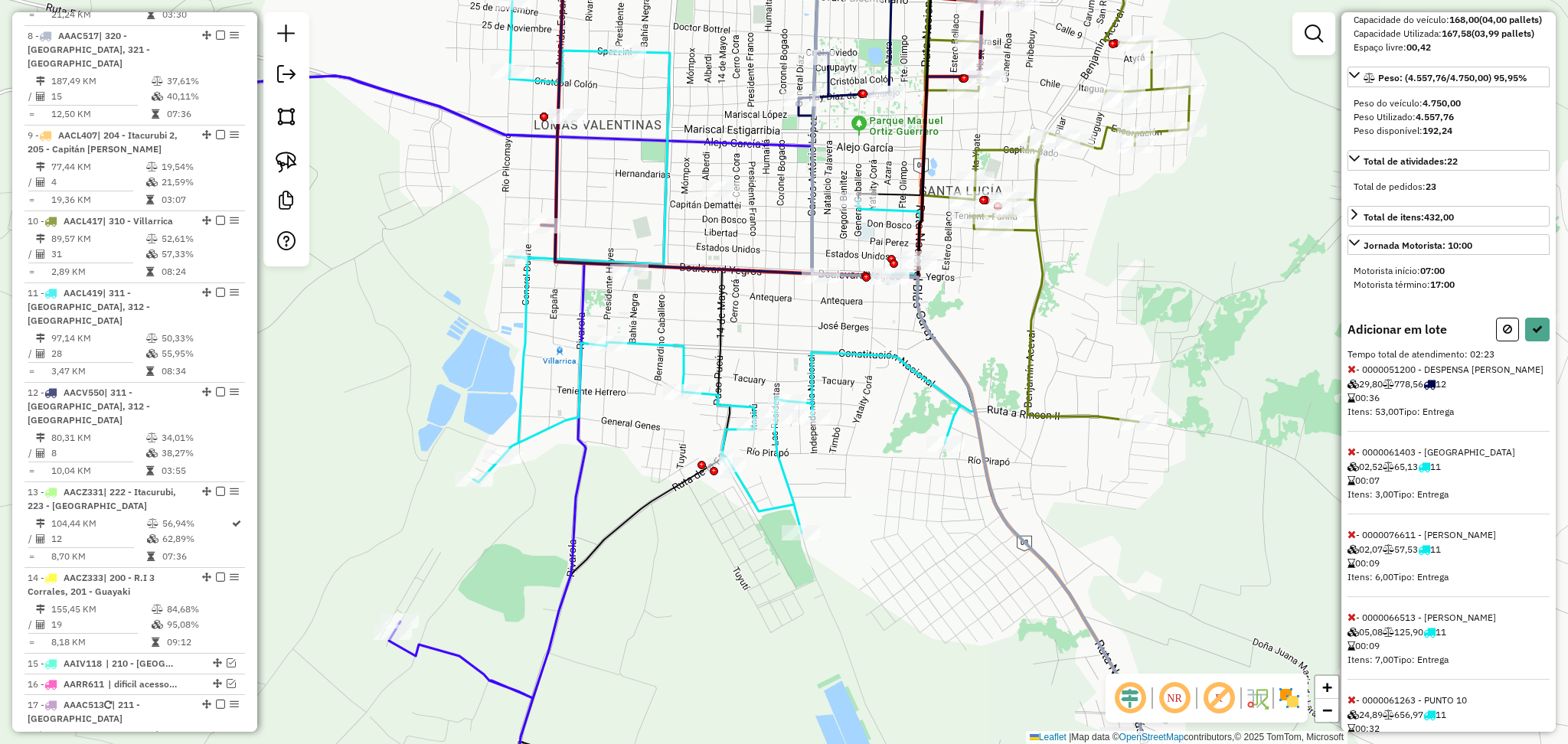
scroll to position [0, 0]
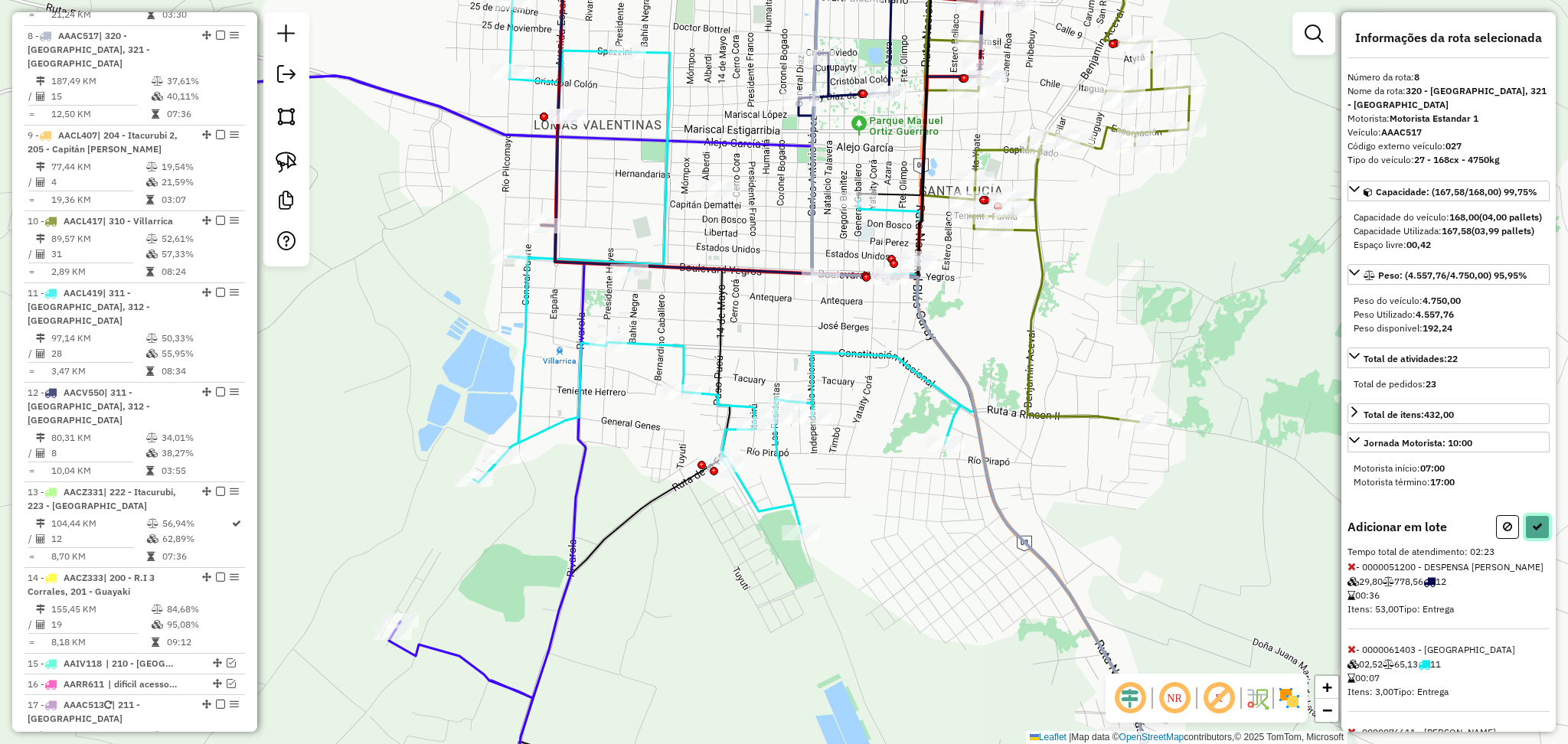
click at [1528, 539] on button at bounding box center [1537, 527] width 24 height 23
select select "**********"
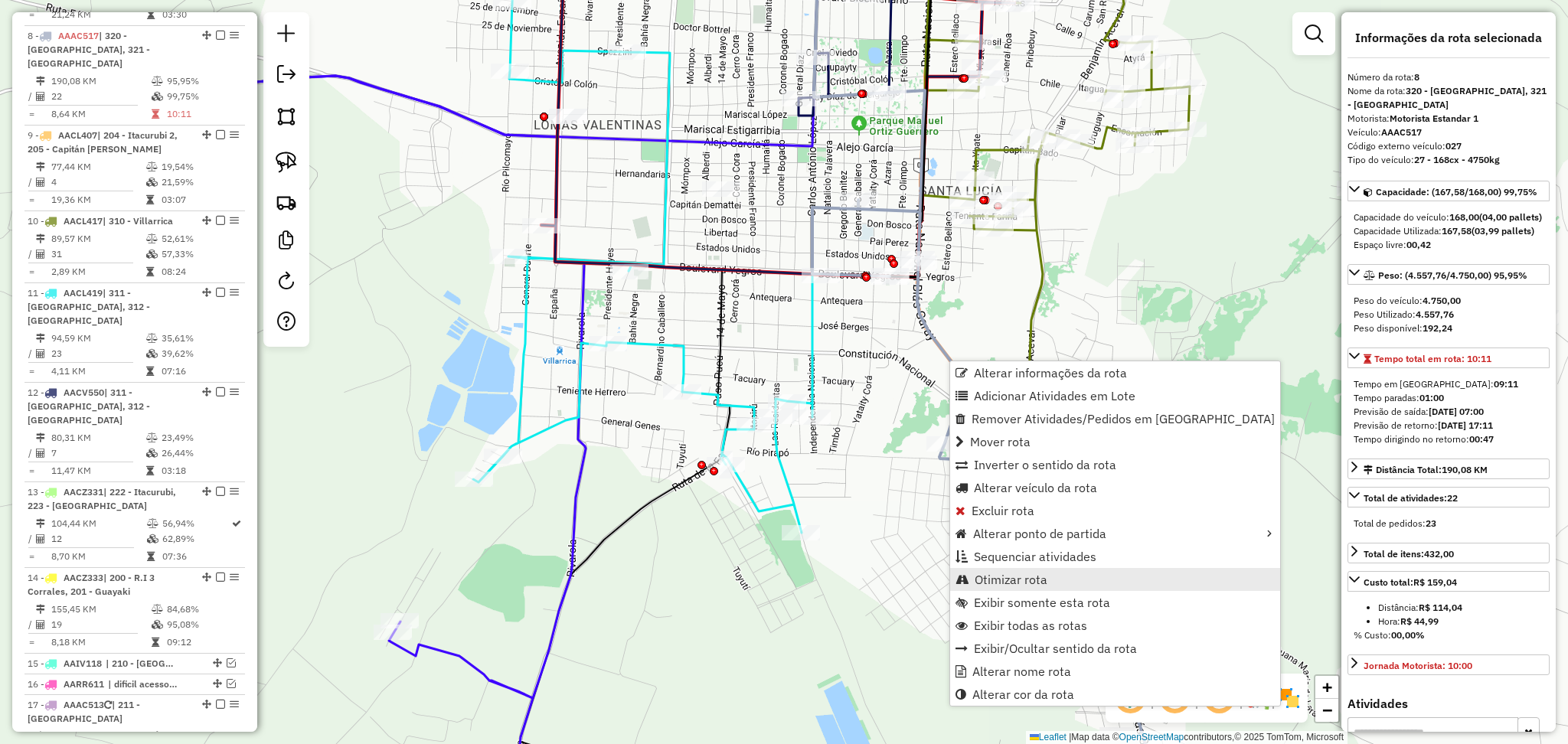
click at [1024, 573] on span "Otimizar rota" at bounding box center [1011, 580] width 73 height 13
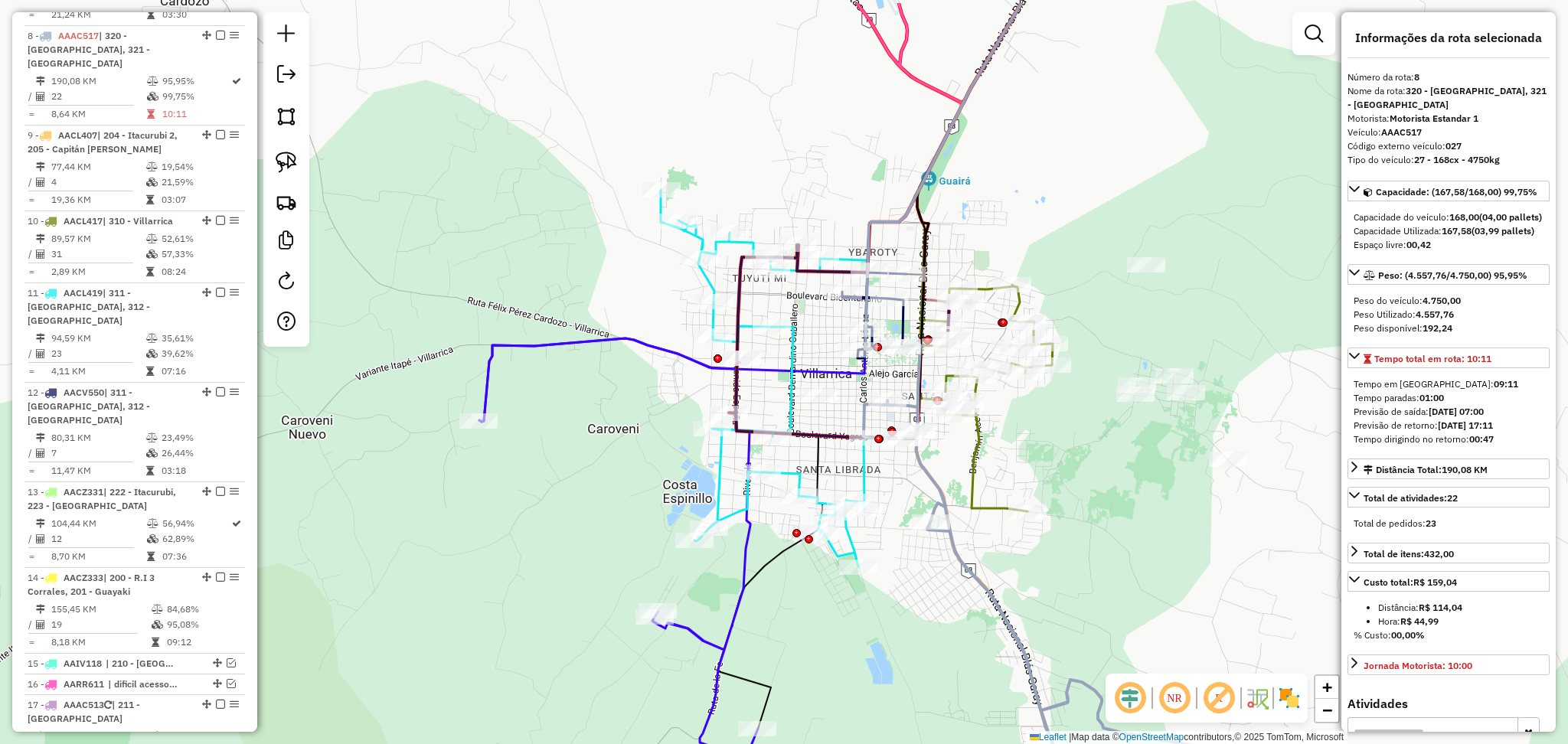
drag, startPoint x: 1059, startPoint y: 416, endPoint x: 1055, endPoint y: 493, distance: 77.1
click at [1055, 493] on div "Janela de atendimento Grade de atendimento Capacidade Transportadoras Veículos …" at bounding box center [784, 372] width 1568 height 744
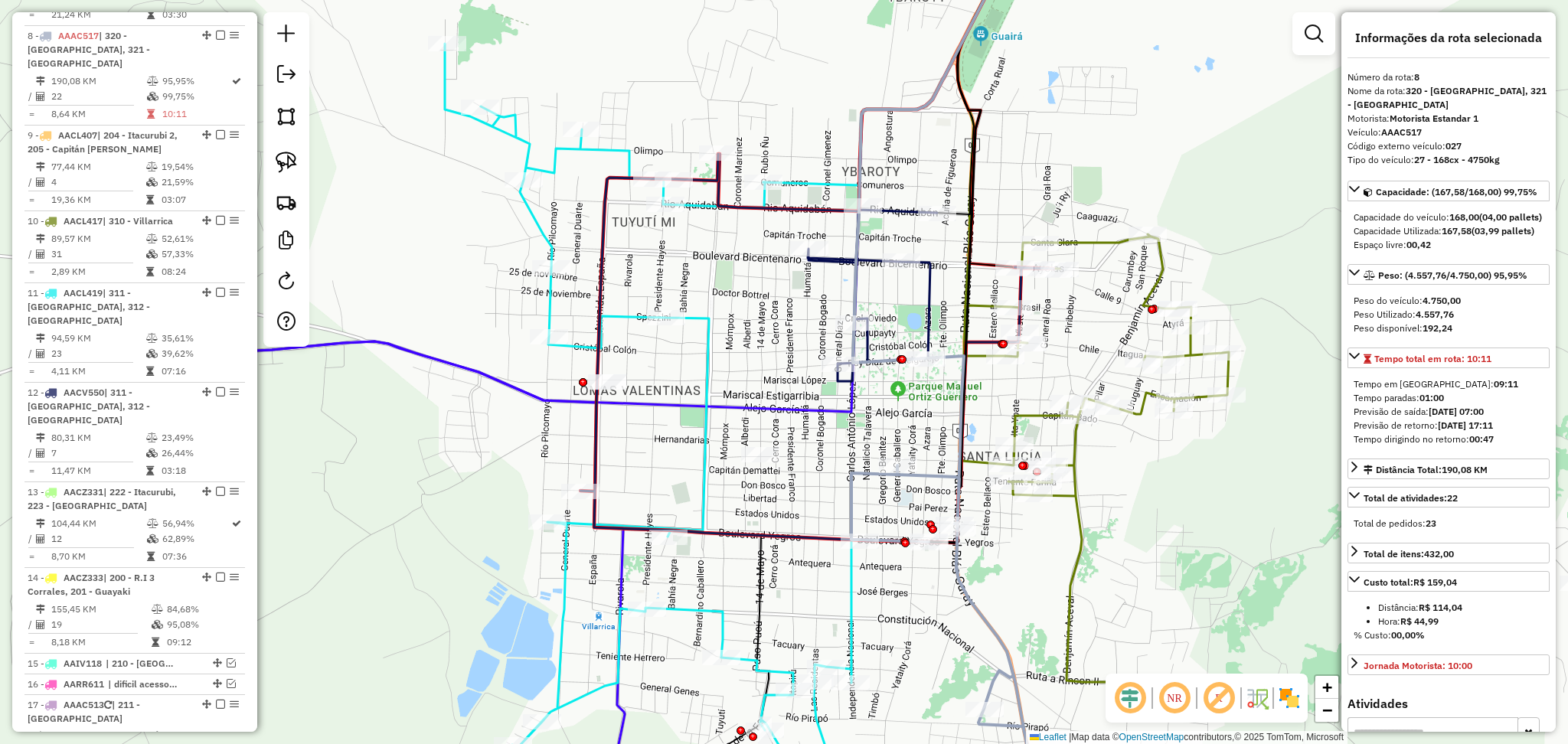
click at [924, 329] on icon at bounding box center [873, 285] width 129 height 158
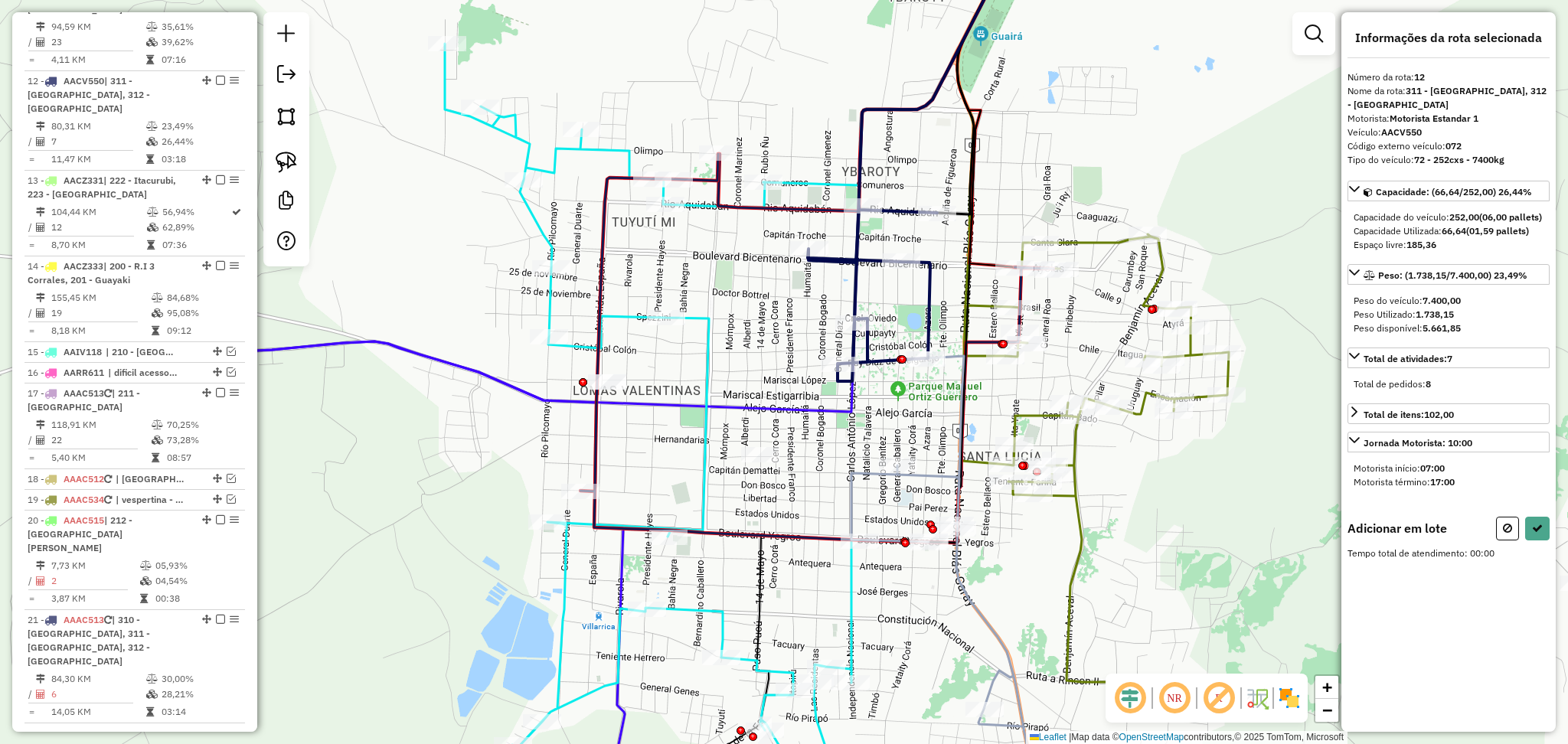
scroll to position [1337, 0]
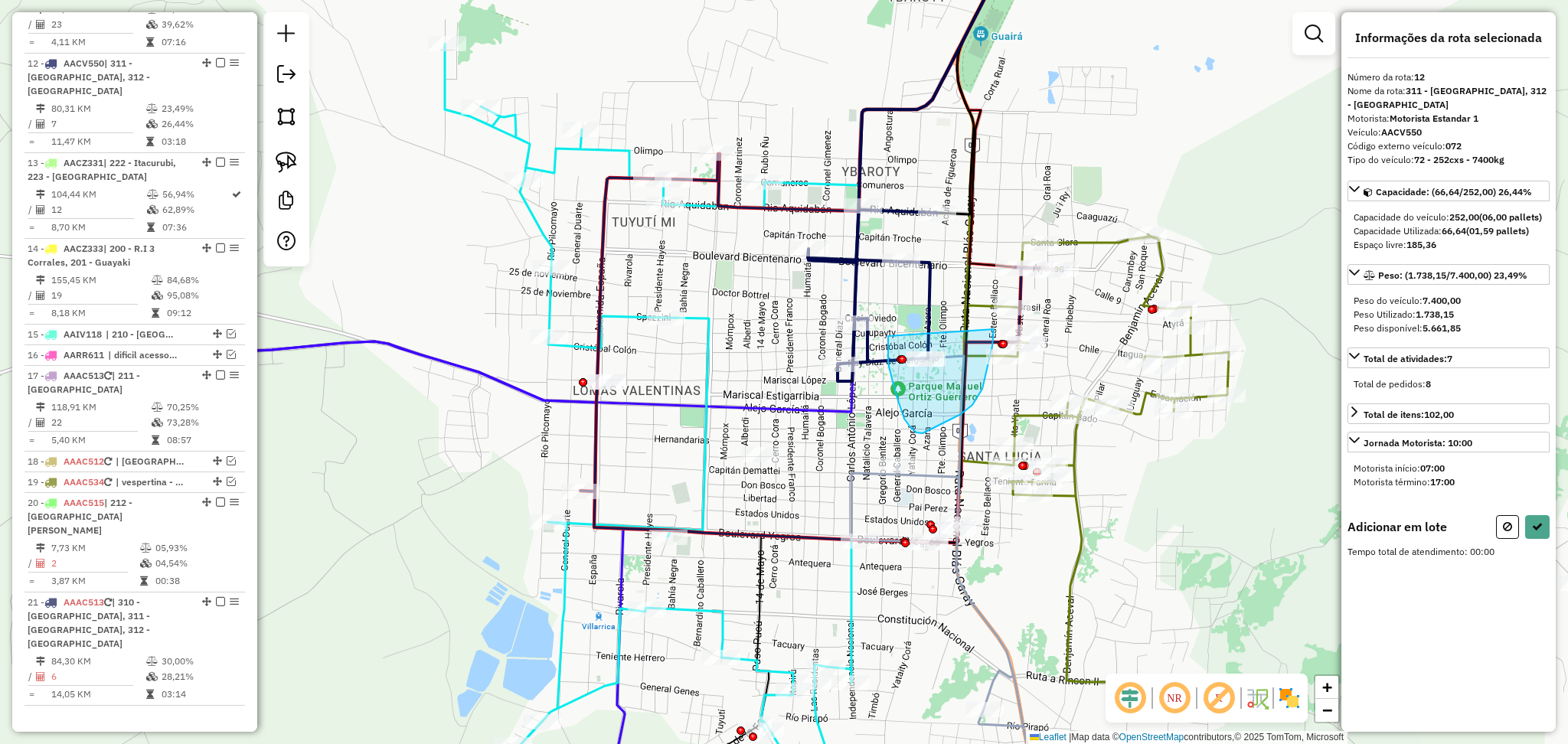
drag, startPoint x: 888, startPoint y: 336, endPoint x: 994, endPoint y: 329, distance: 106.2
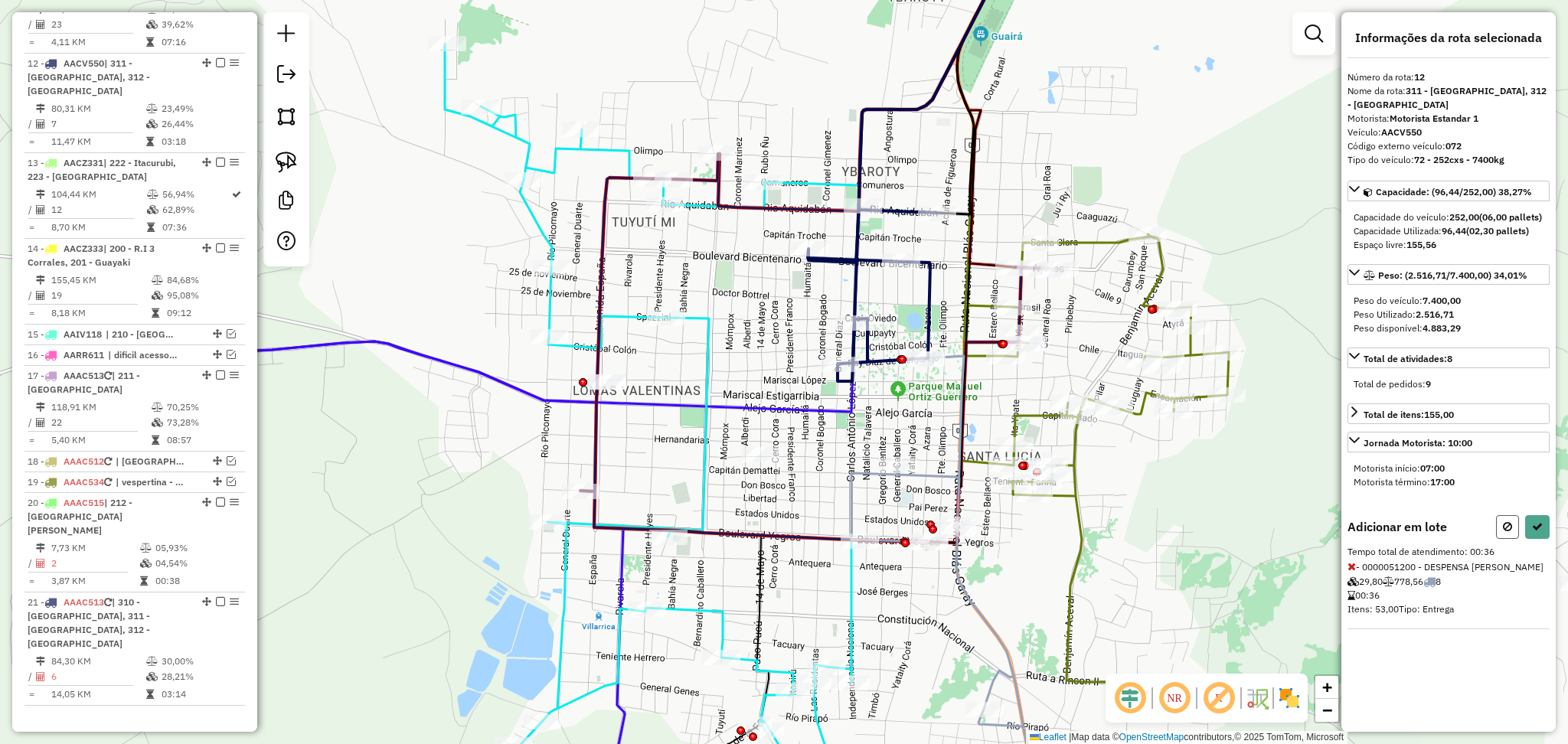
click at [1501, 529] on button at bounding box center [1508, 527] width 23 height 23
select select "**********"
click at [850, 619] on icon at bounding box center [687, 421] width 484 height 755
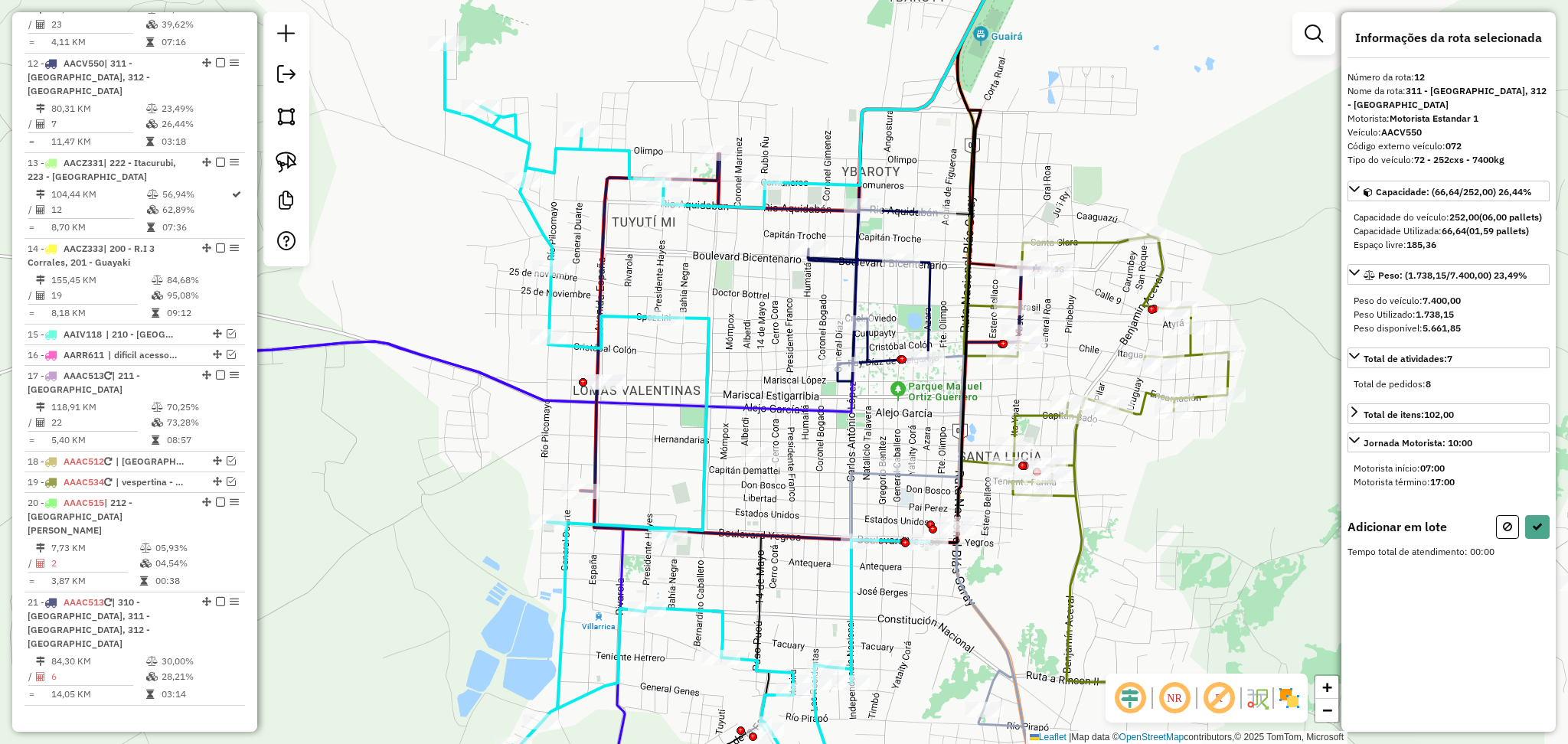
select select "**********"
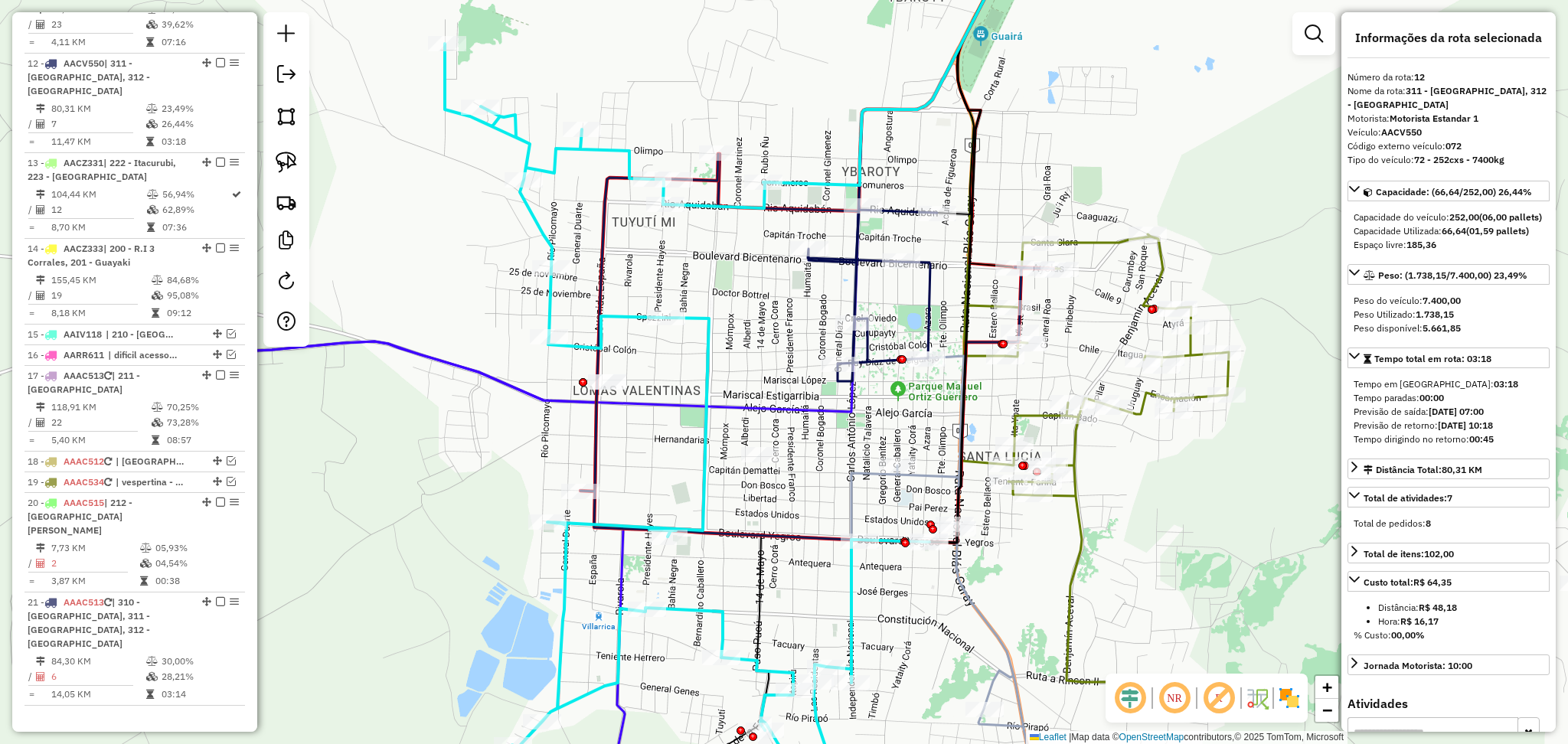
click at [849, 598] on icon at bounding box center [687, 421] width 484 height 755
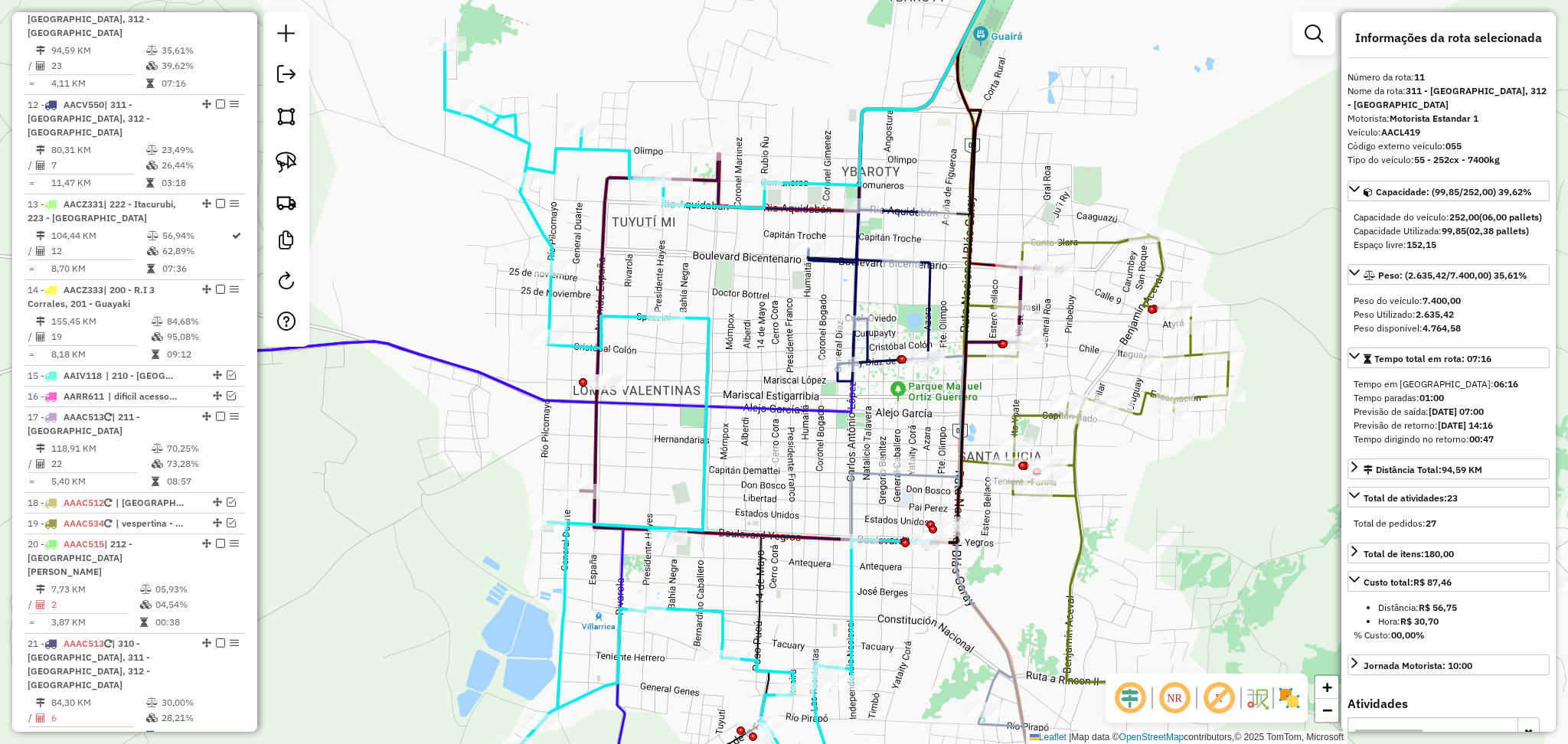
scroll to position [1252, 0]
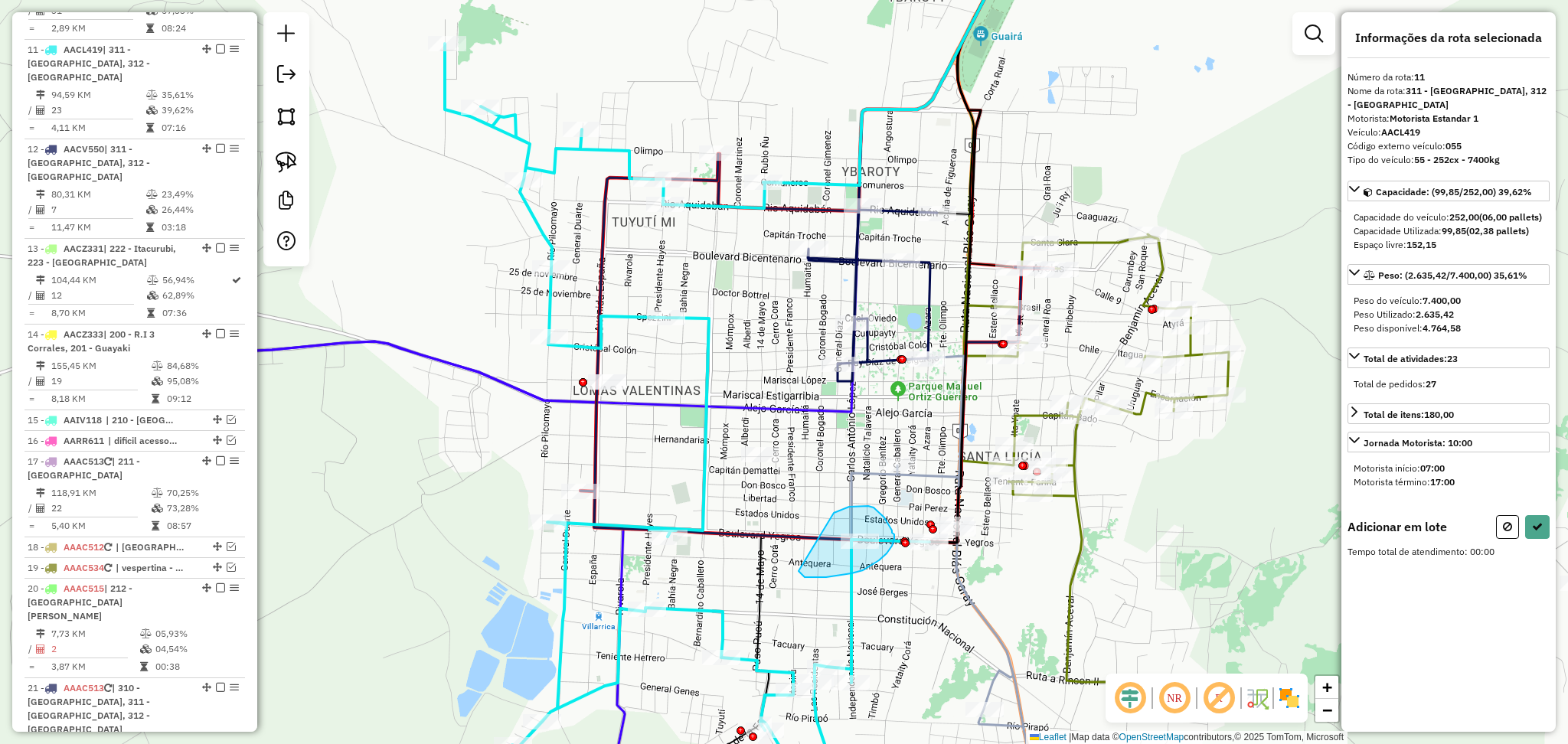
drag, startPoint x: 834, startPoint y: 513, endPoint x: 798, endPoint y: 571, distance: 68.3
click at [1498, 517] on button at bounding box center [1508, 527] width 23 height 23
select select "**********"
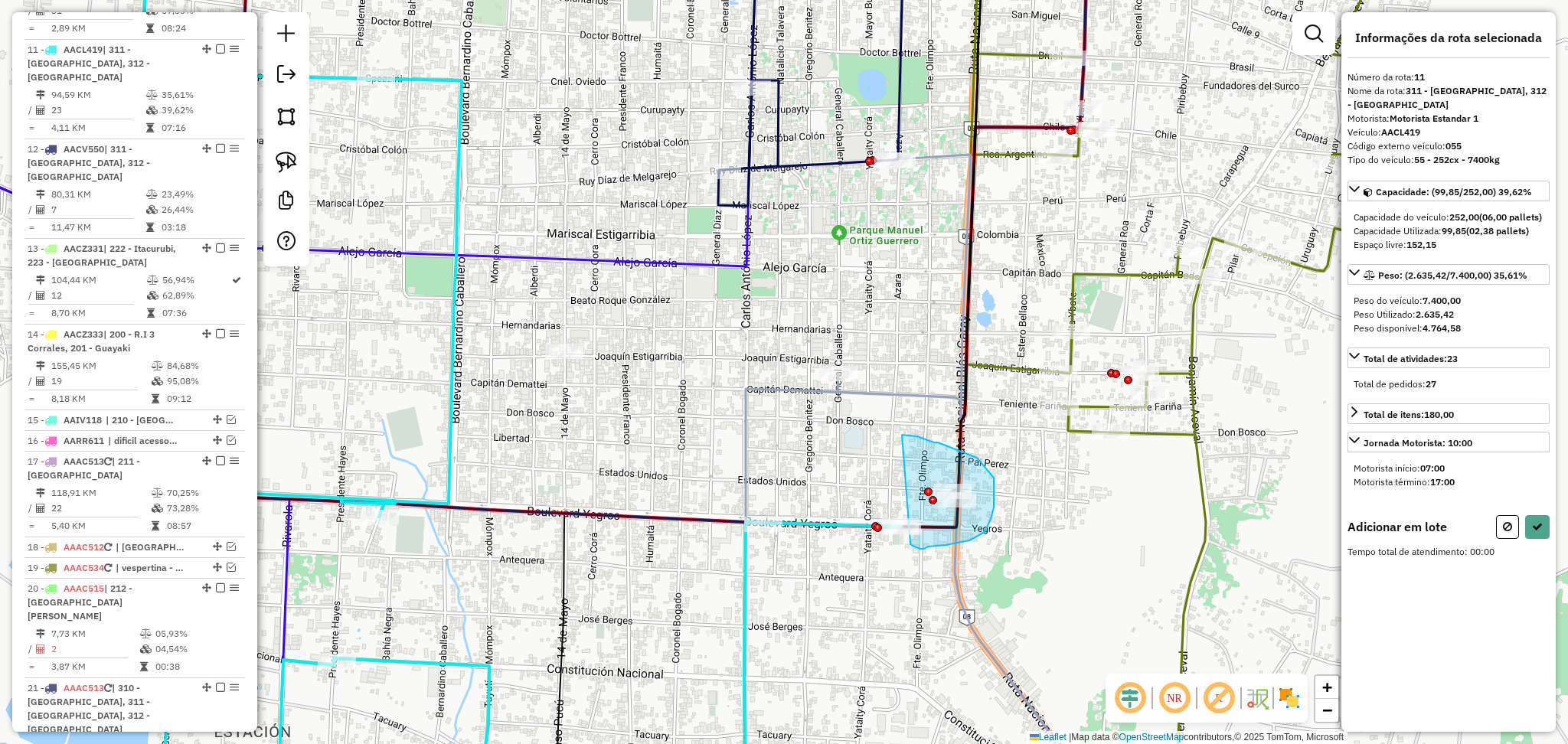
drag, startPoint x: 902, startPoint y: 435, endPoint x: 910, endPoint y: 543, distance: 108.3
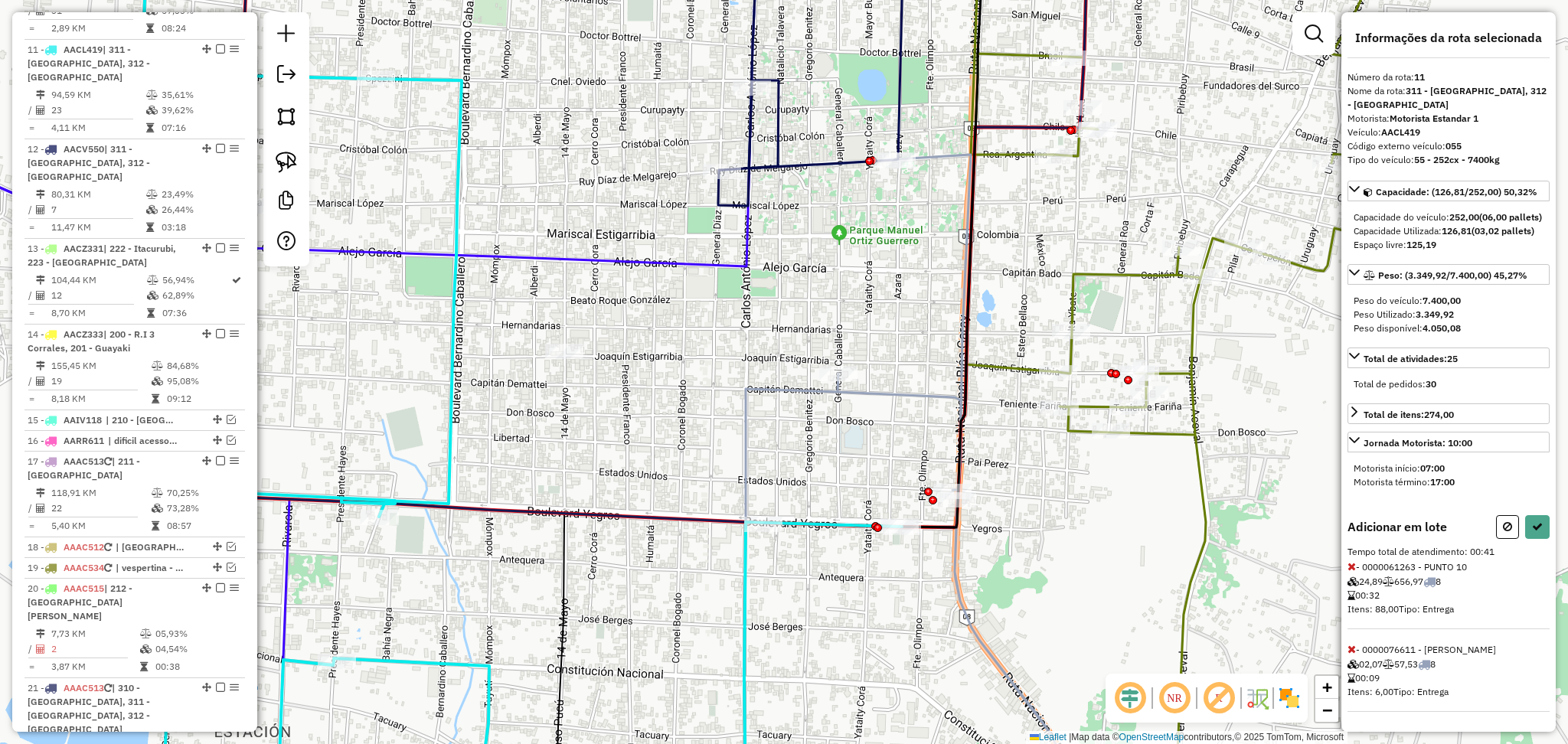
click at [1351, 571] on icon at bounding box center [1351, 566] width 8 height 11
click at [1544, 525] on button at bounding box center [1537, 527] width 24 height 23
select select "**********"
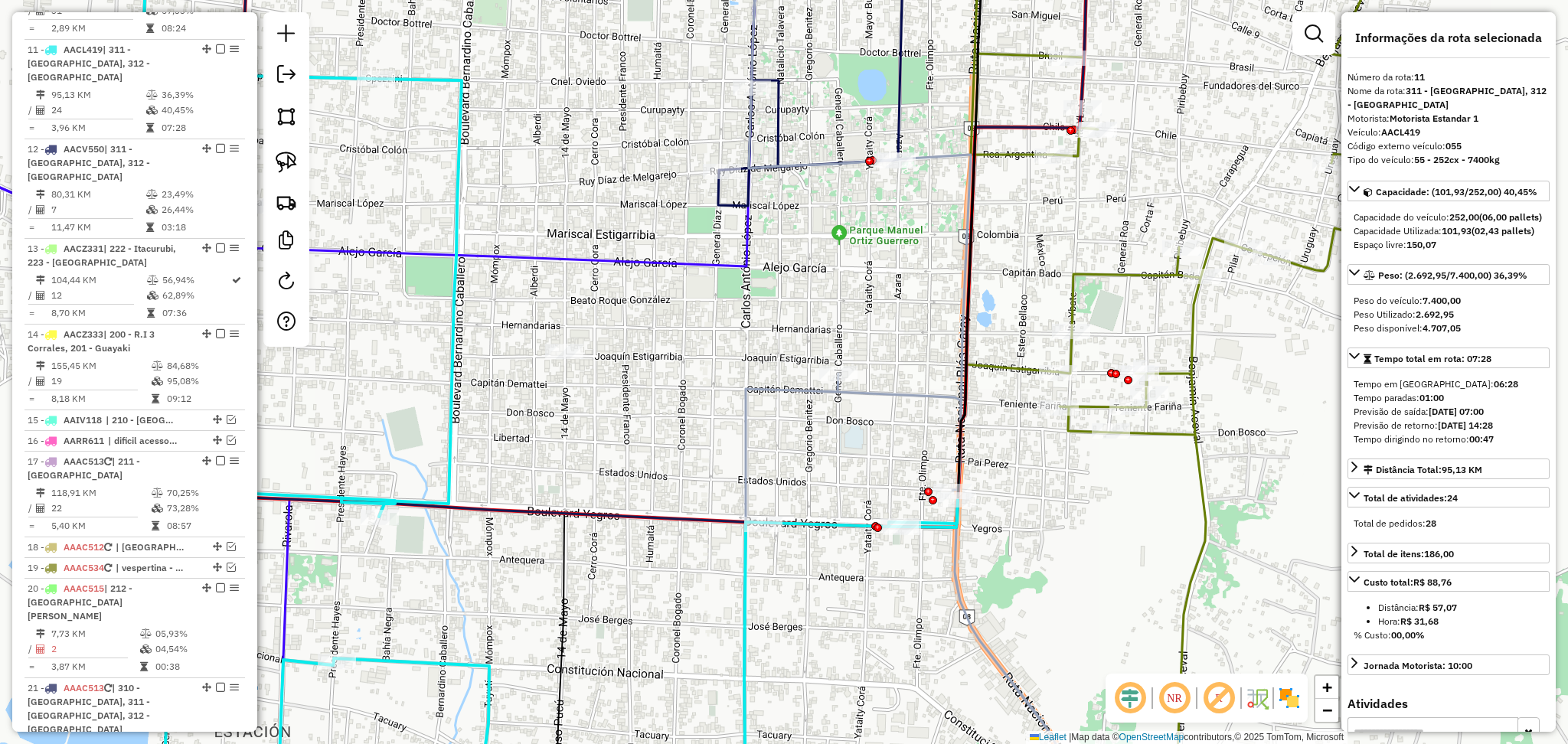
click at [878, 402] on icon at bounding box center [910, 487] width 330 height 665
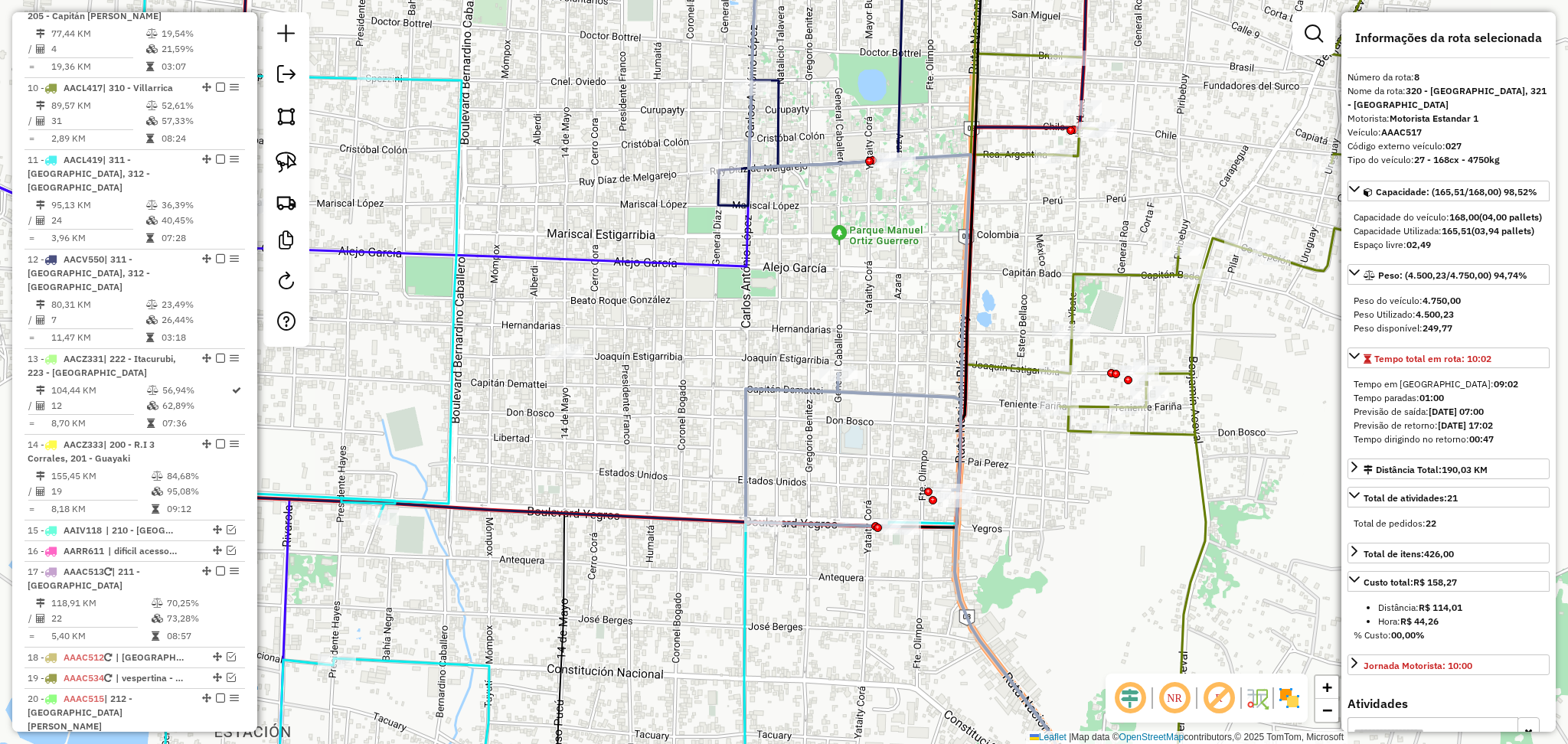
scroll to position [1008, 0]
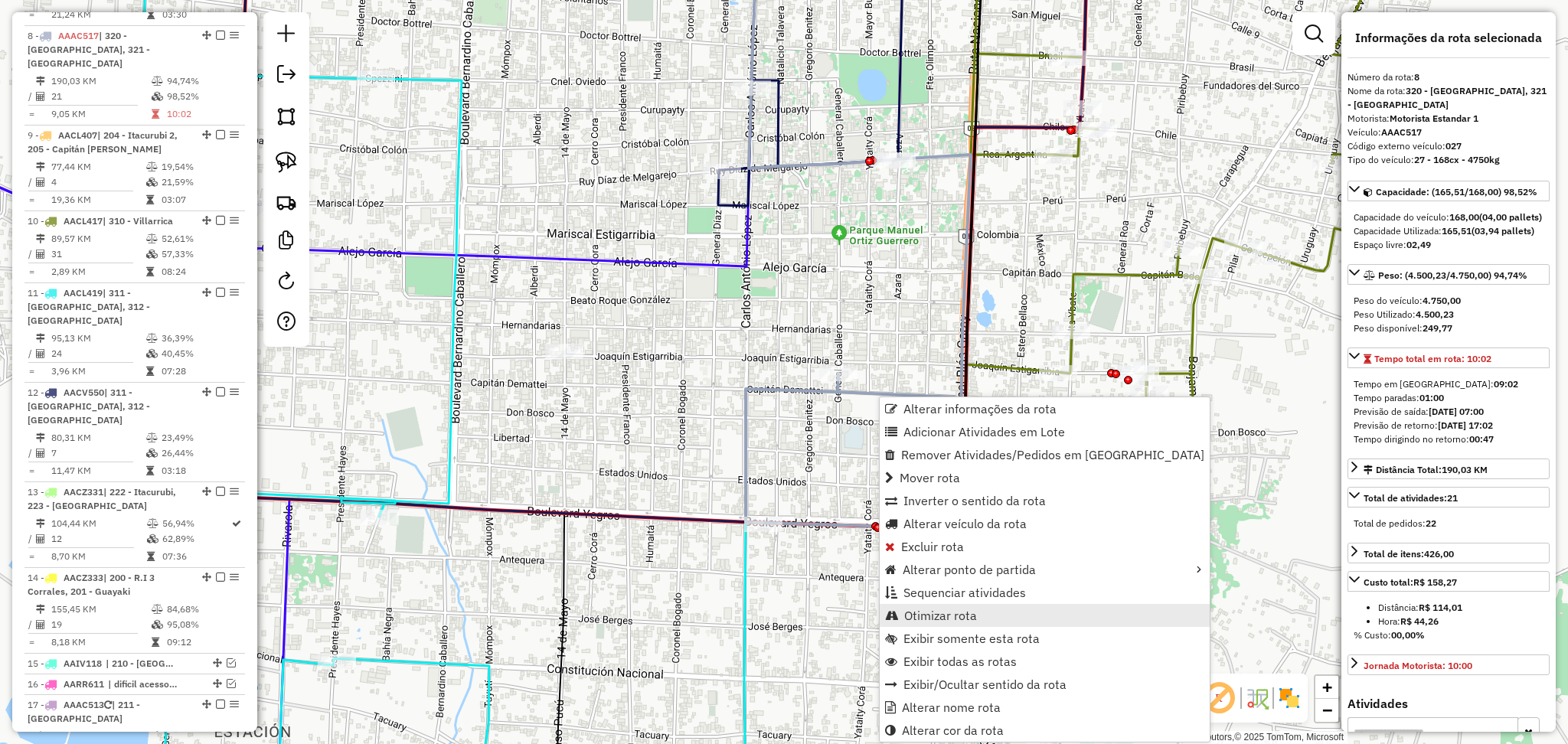
click at [990, 617] on link "Otimizar rota" at bounding box center [1044, 616] width 330 height 23
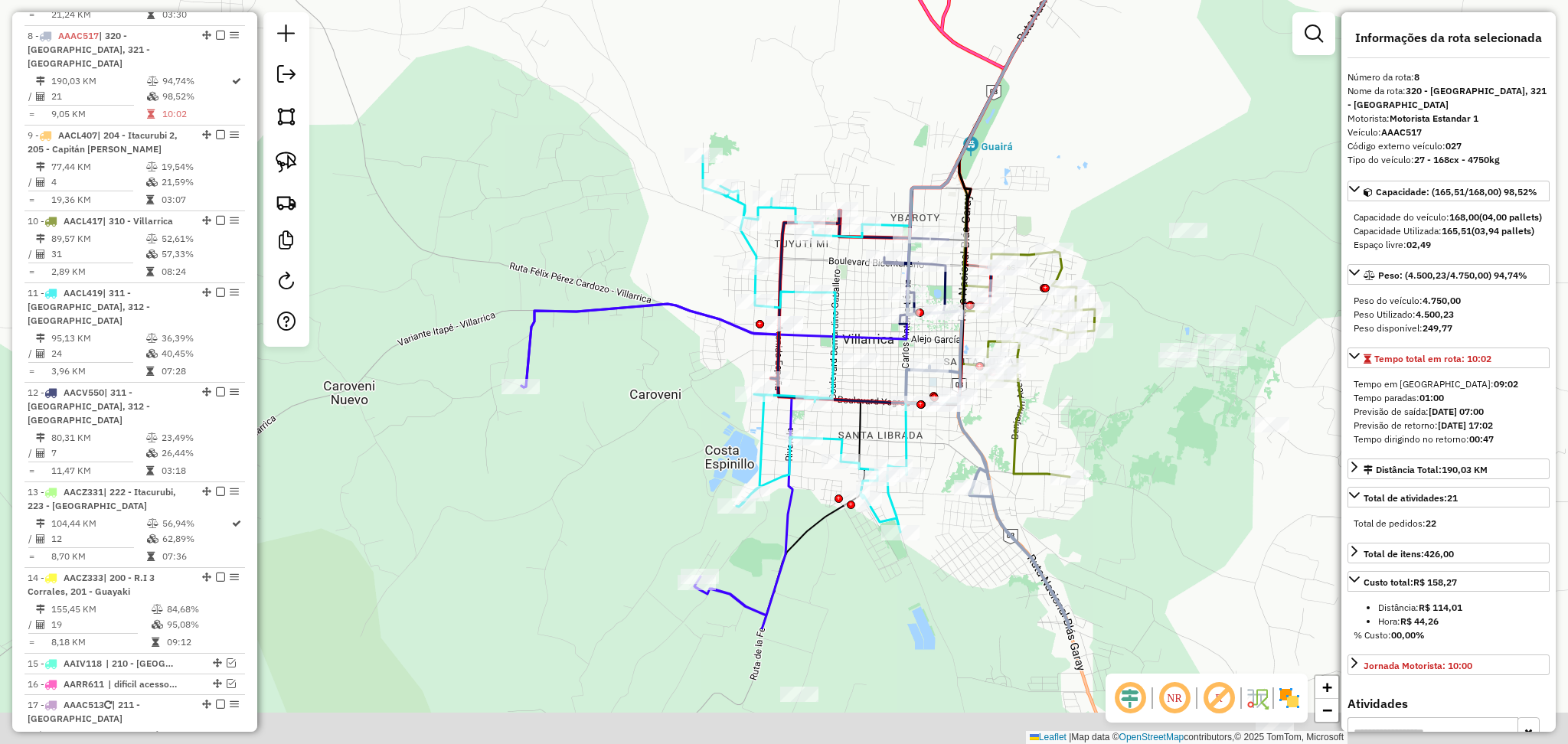
drag, startPoint x: 1091, startPoint y: 642, endPoint x: 1059, endPoint y: 395, distance: 249.1
click at [1059, 395] on div "Janela de atendimento Grade de atendimento Capacidade Transportadoras Veículos …" at bounding box center [784, 372] width 1568 height 744
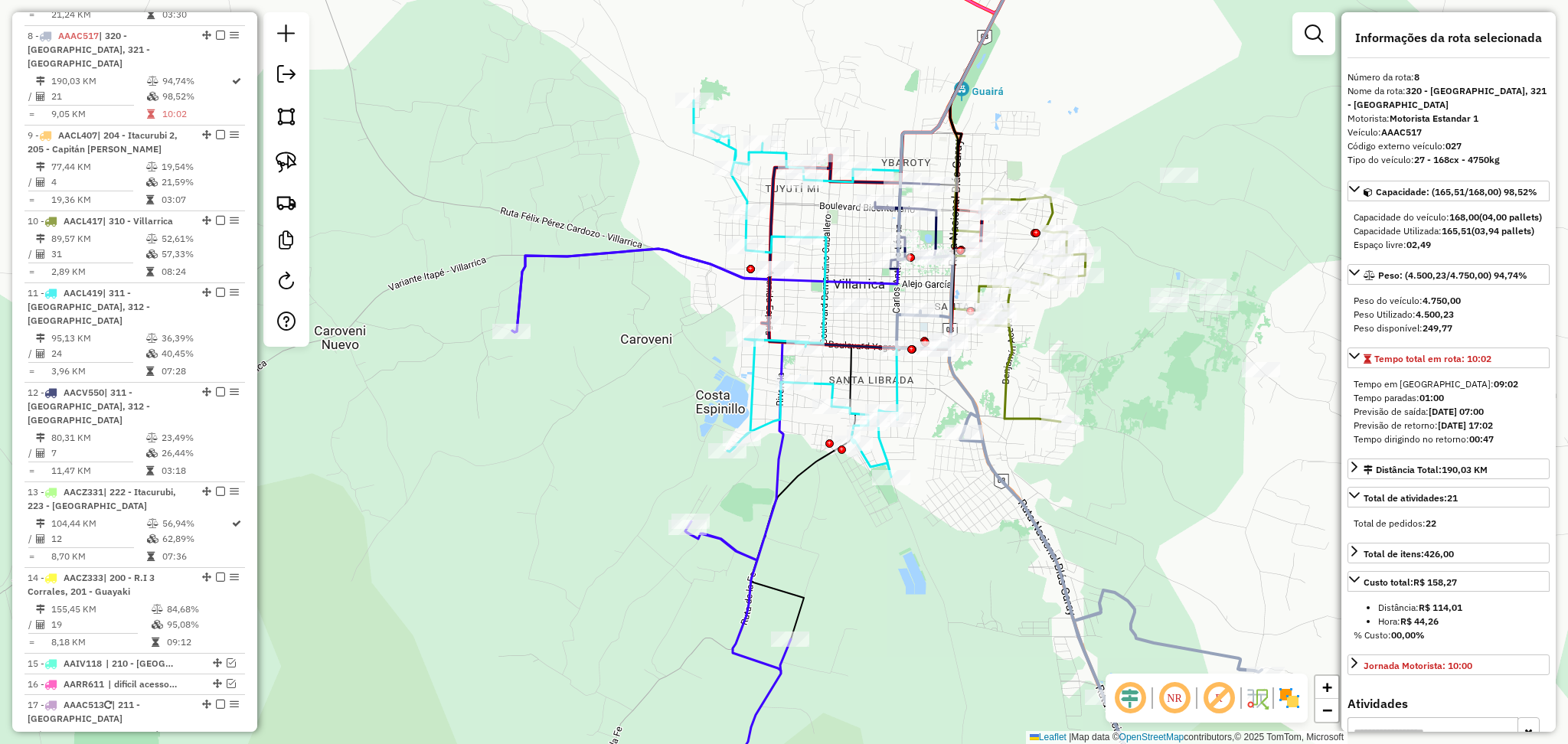
click at [1022, 416] on icon at bounding box center [1018, 308] width 134 height 226
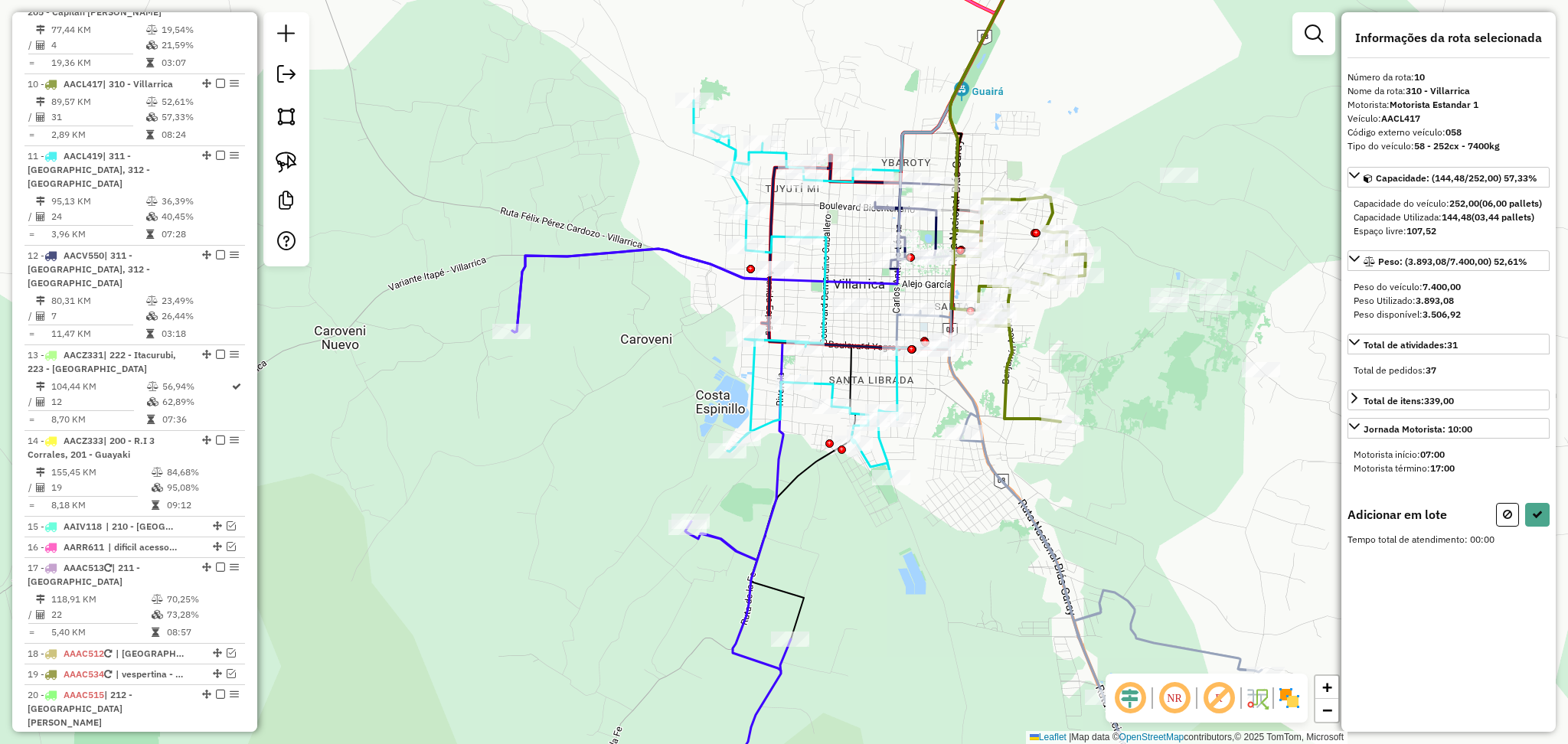
scroll to position [1180, 0]
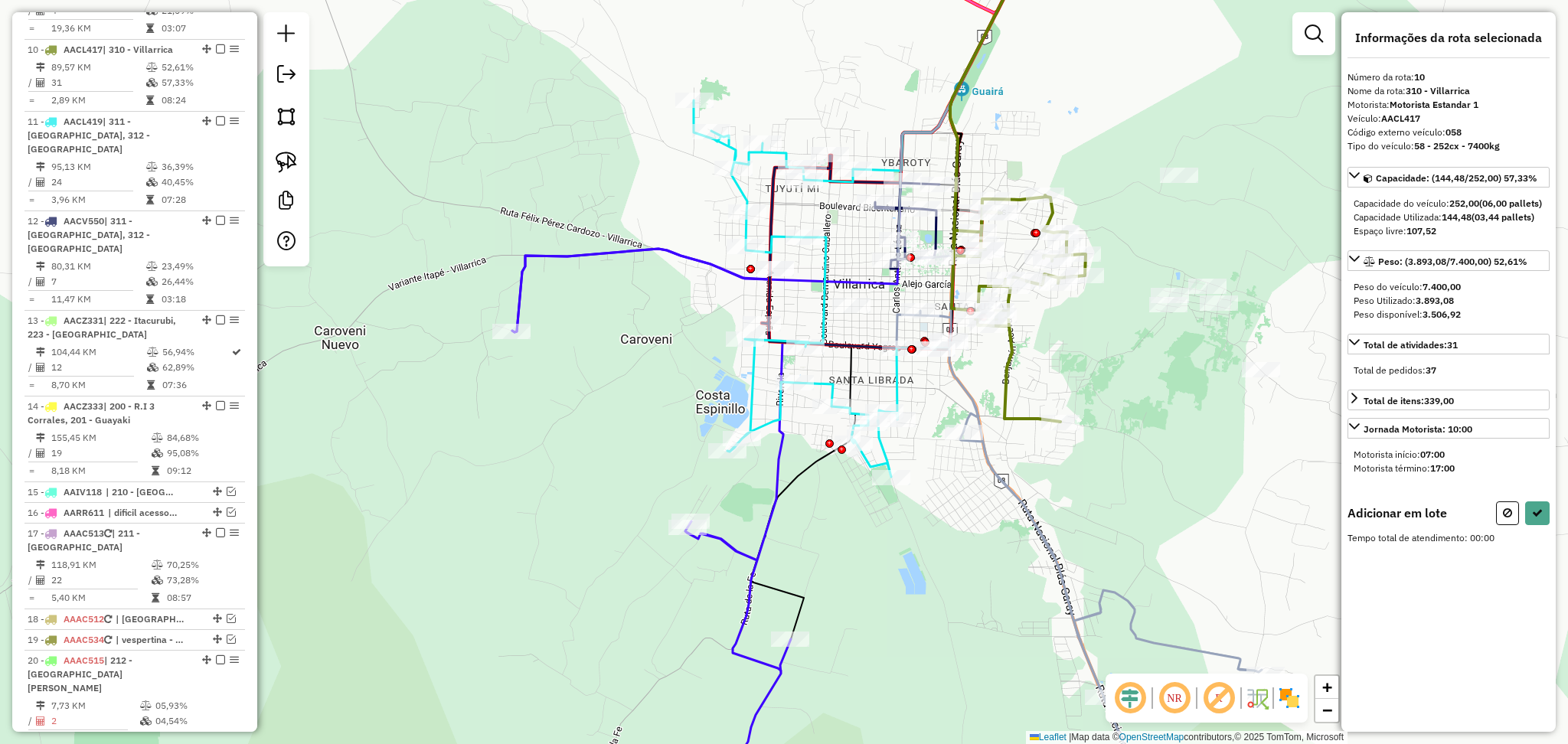
select select "**********"
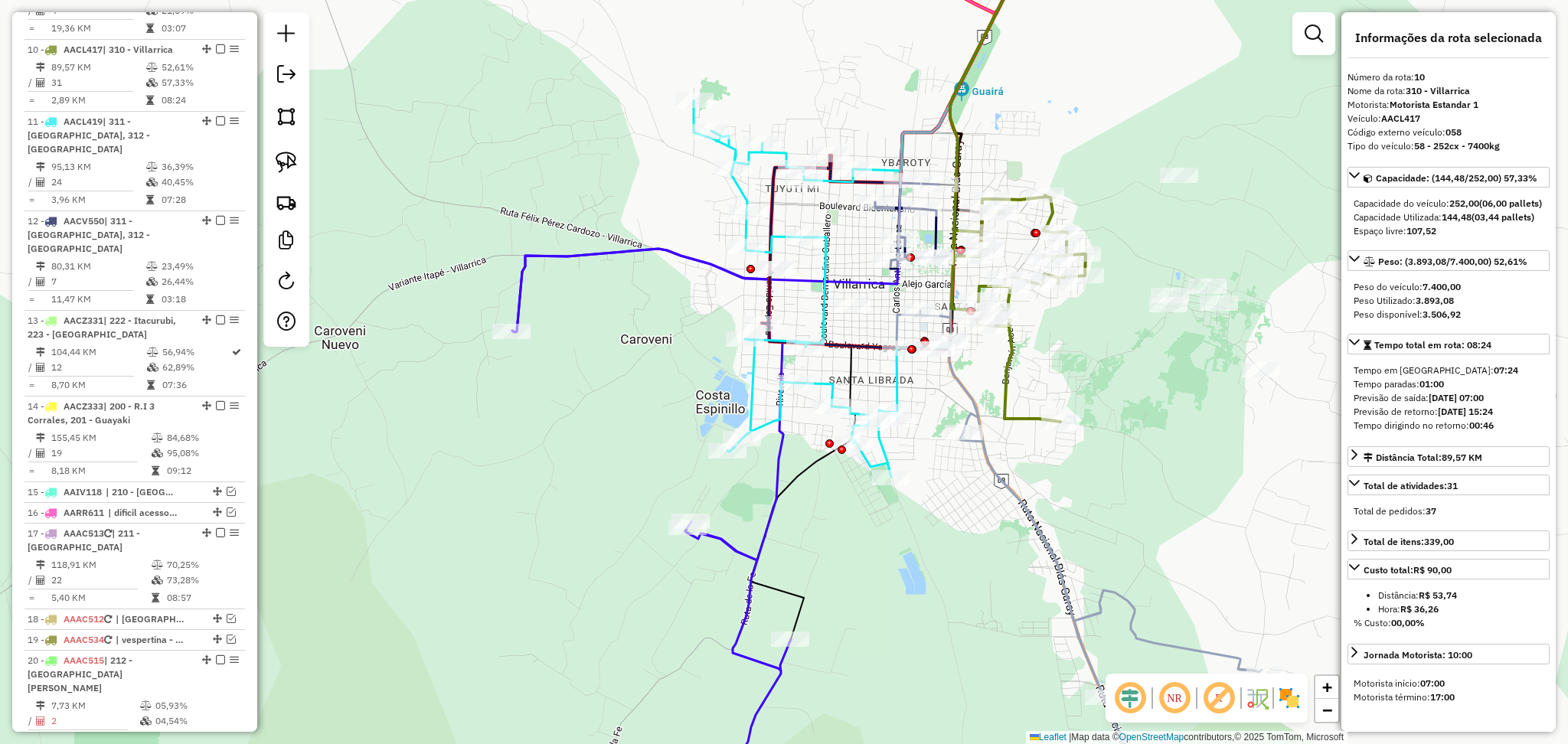
click at [898, 376] on icon at bounding box center [821, 288] width 256 height 376
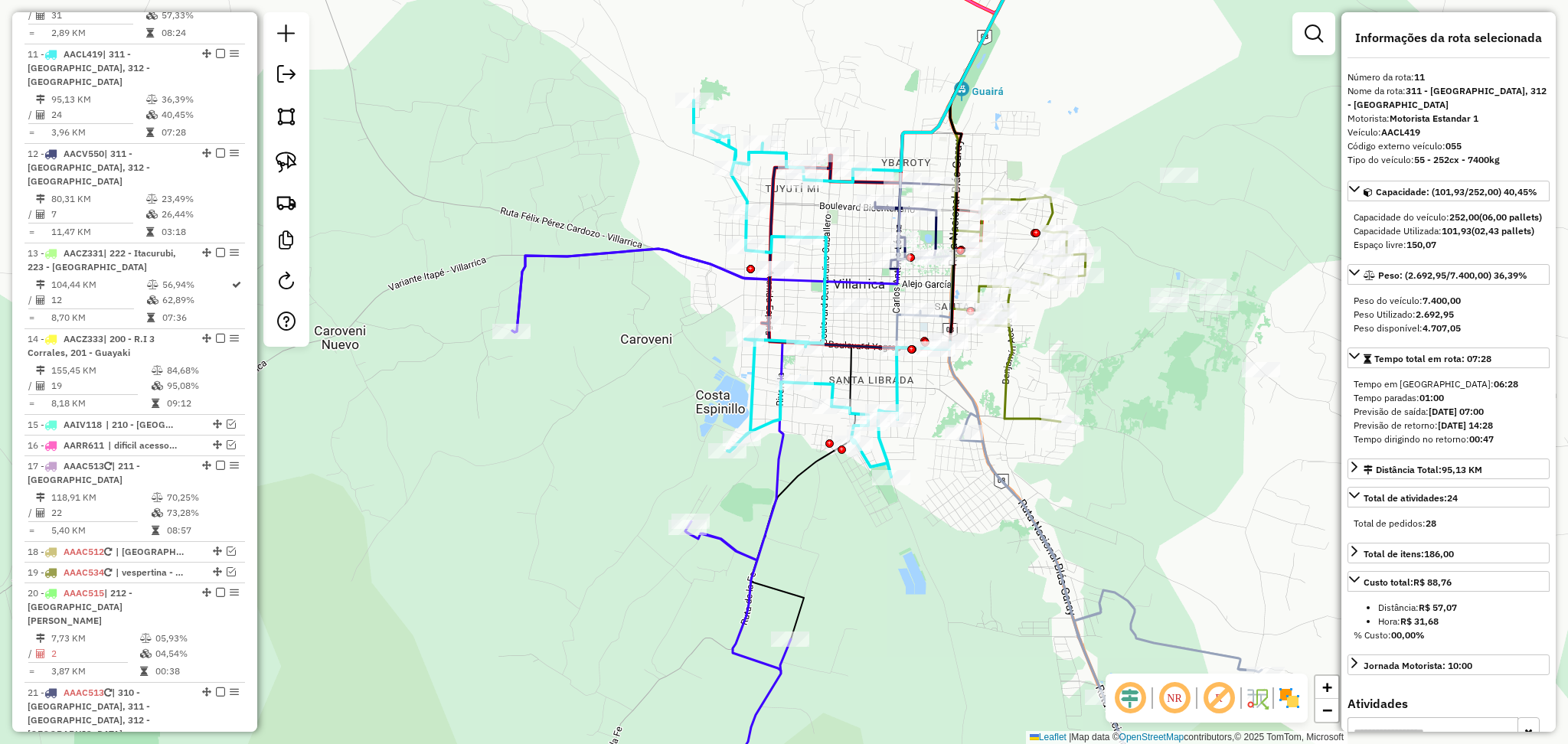
scroll to position [1252, 0]
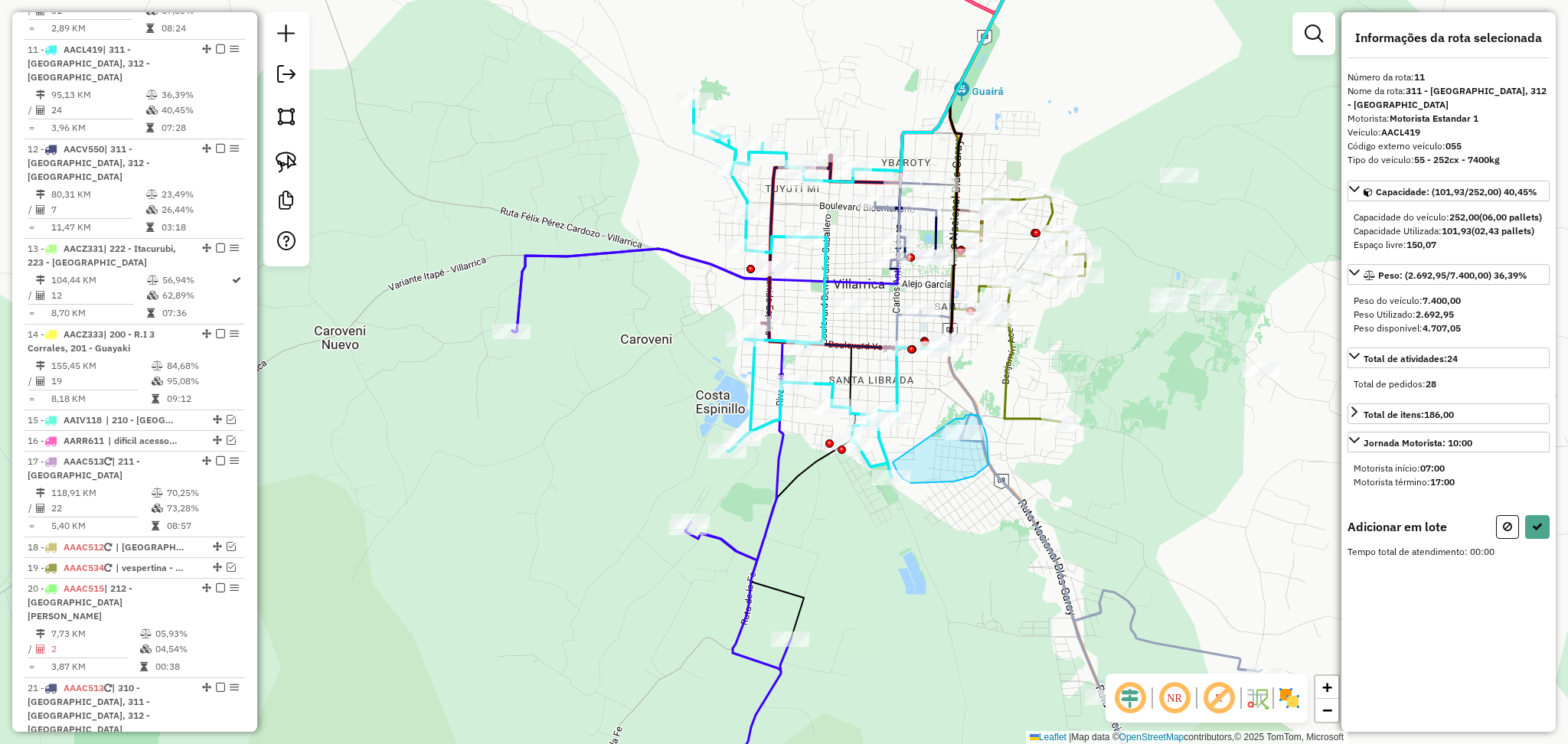
drag, startPoint x: 973, startPoint y: 414, endPoint x: 886, endPoint y: 446, distance: 92.7
click at [1535, 527] on icon at bounding box center [1537, 527] width 11 height 11
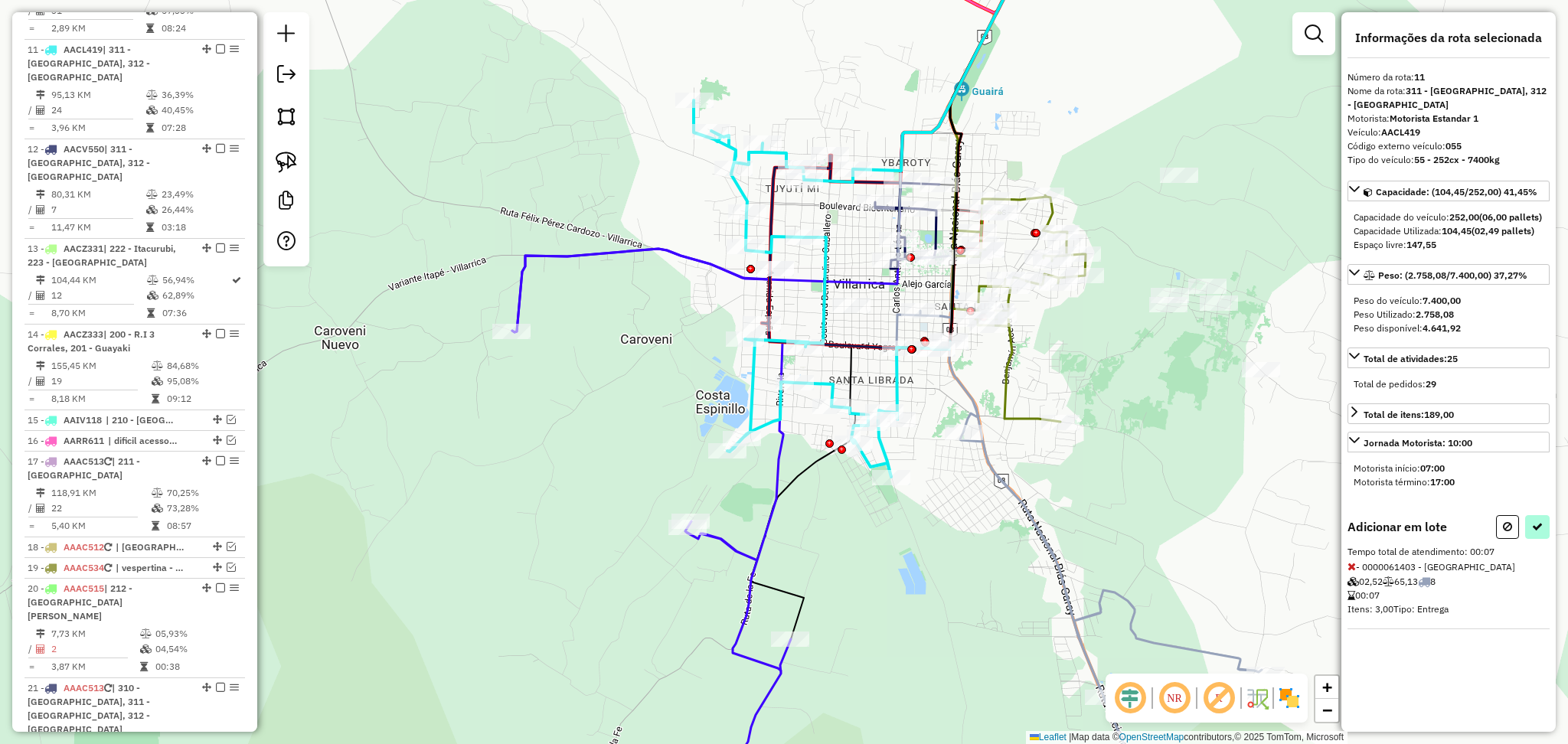
select select "**********"
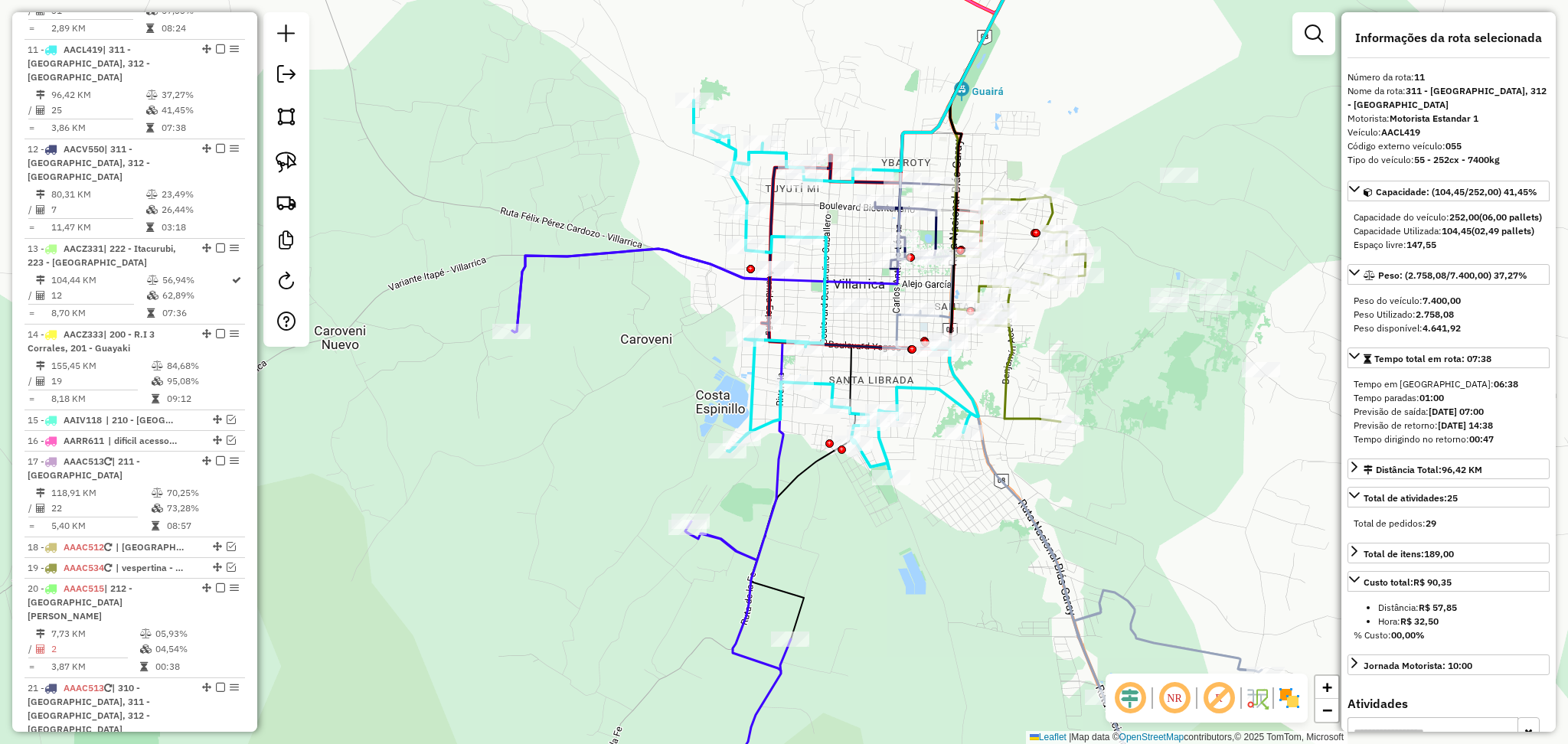
click at [1130, 605] on icon at bounding box center [1079, 538] width 365 height 564
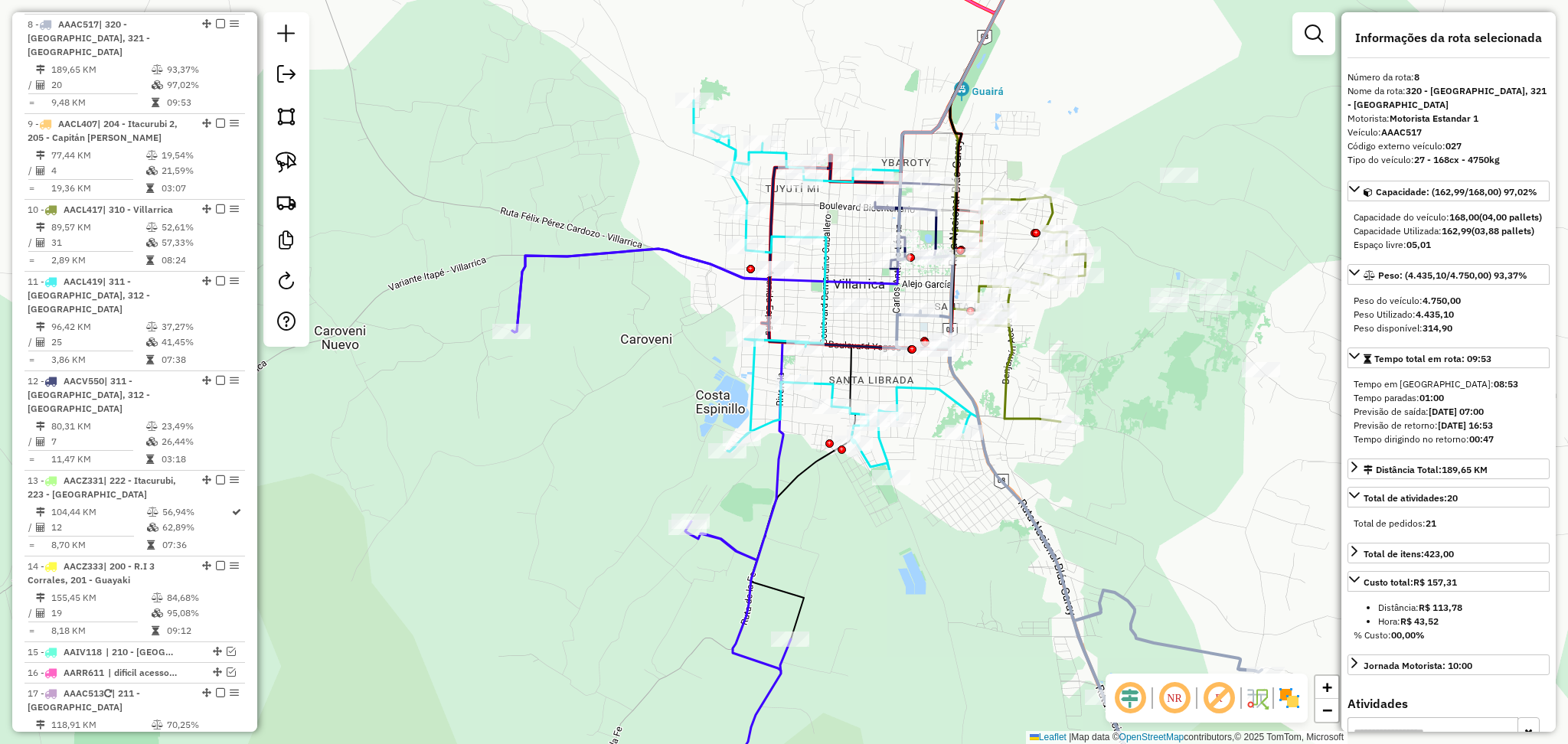
scroll to position [1008, 0]
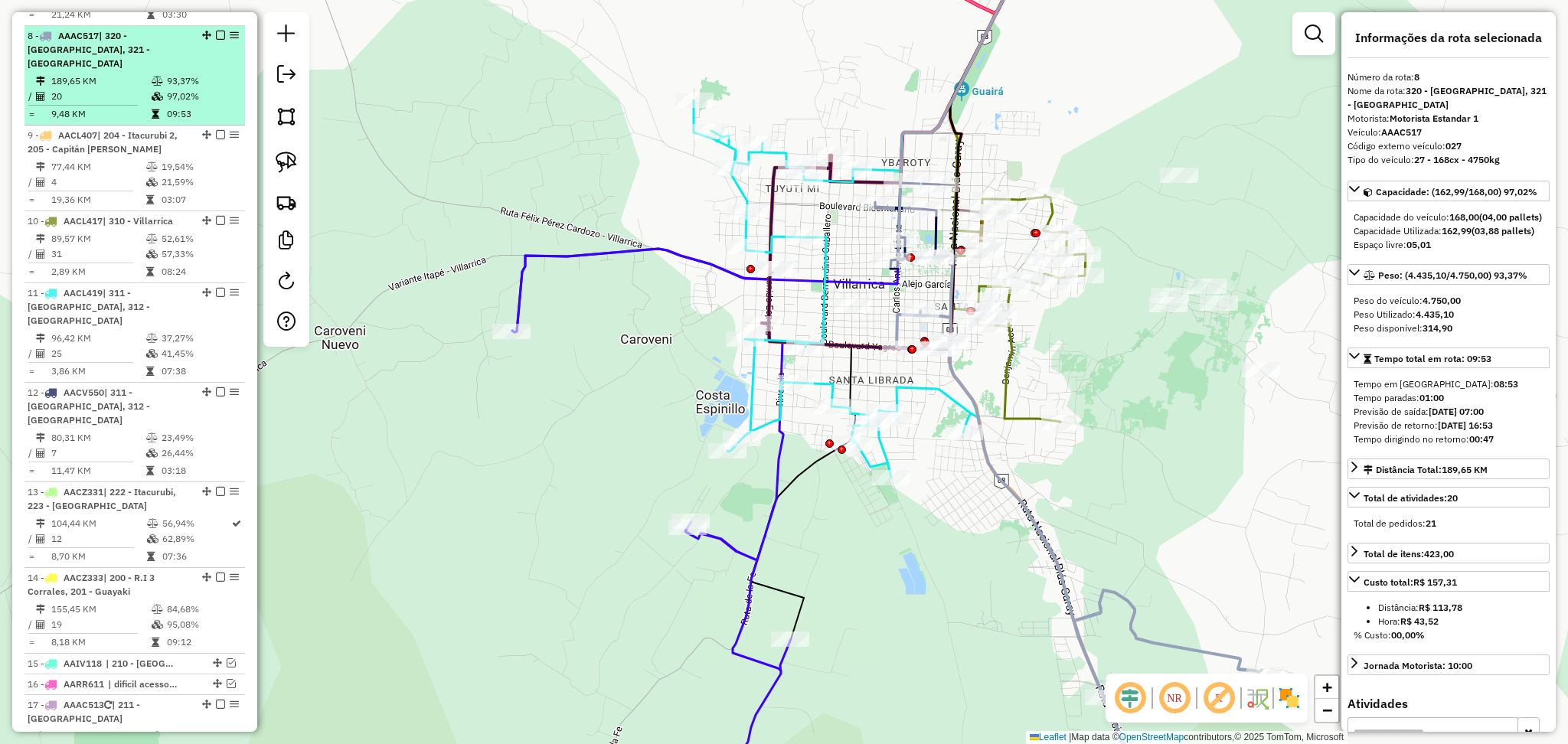
click at [219, 31] on em at bounding box center [220, 35] width 9 height 9
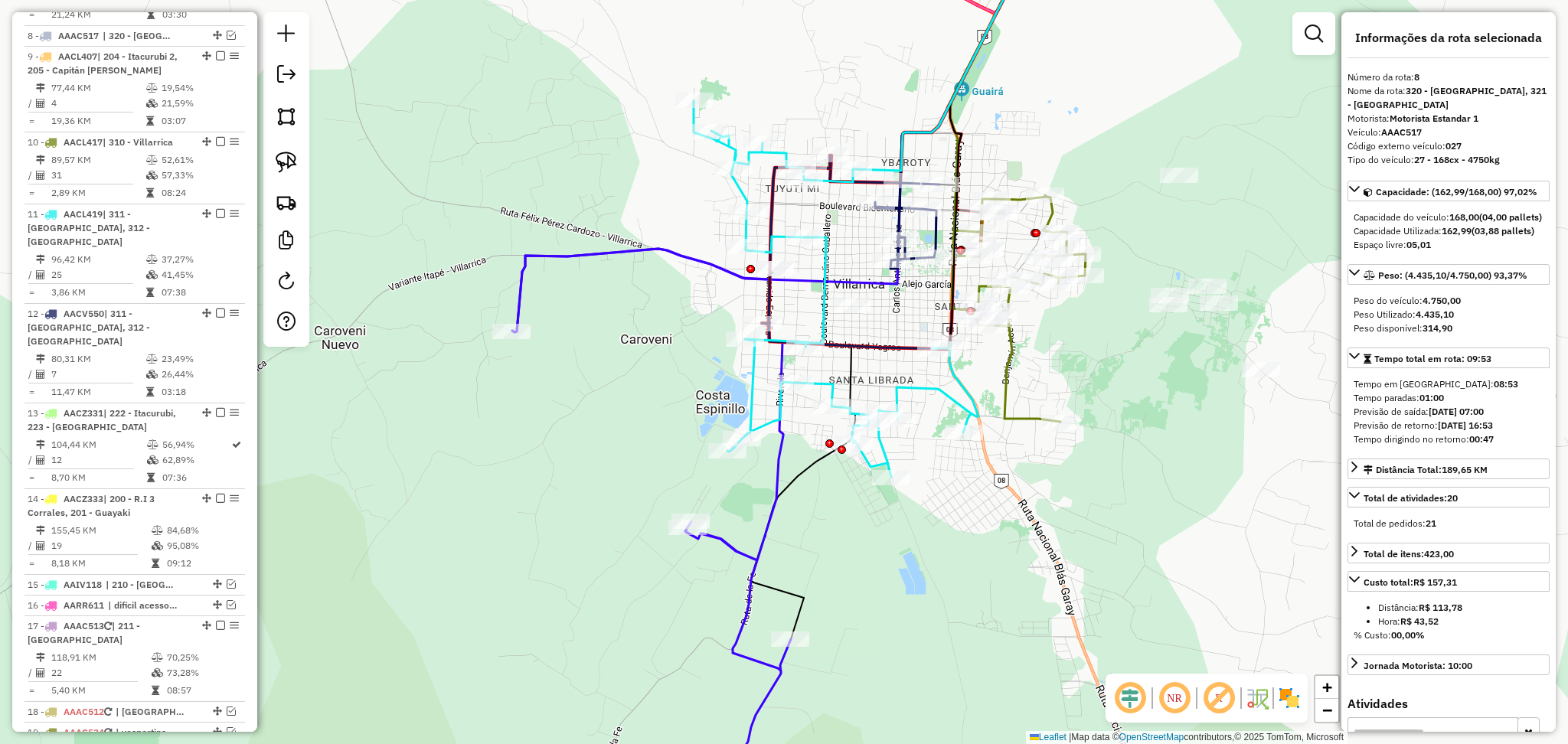
click at [732, 549] on icon at bounding box center [651, 535] width 279 height 571
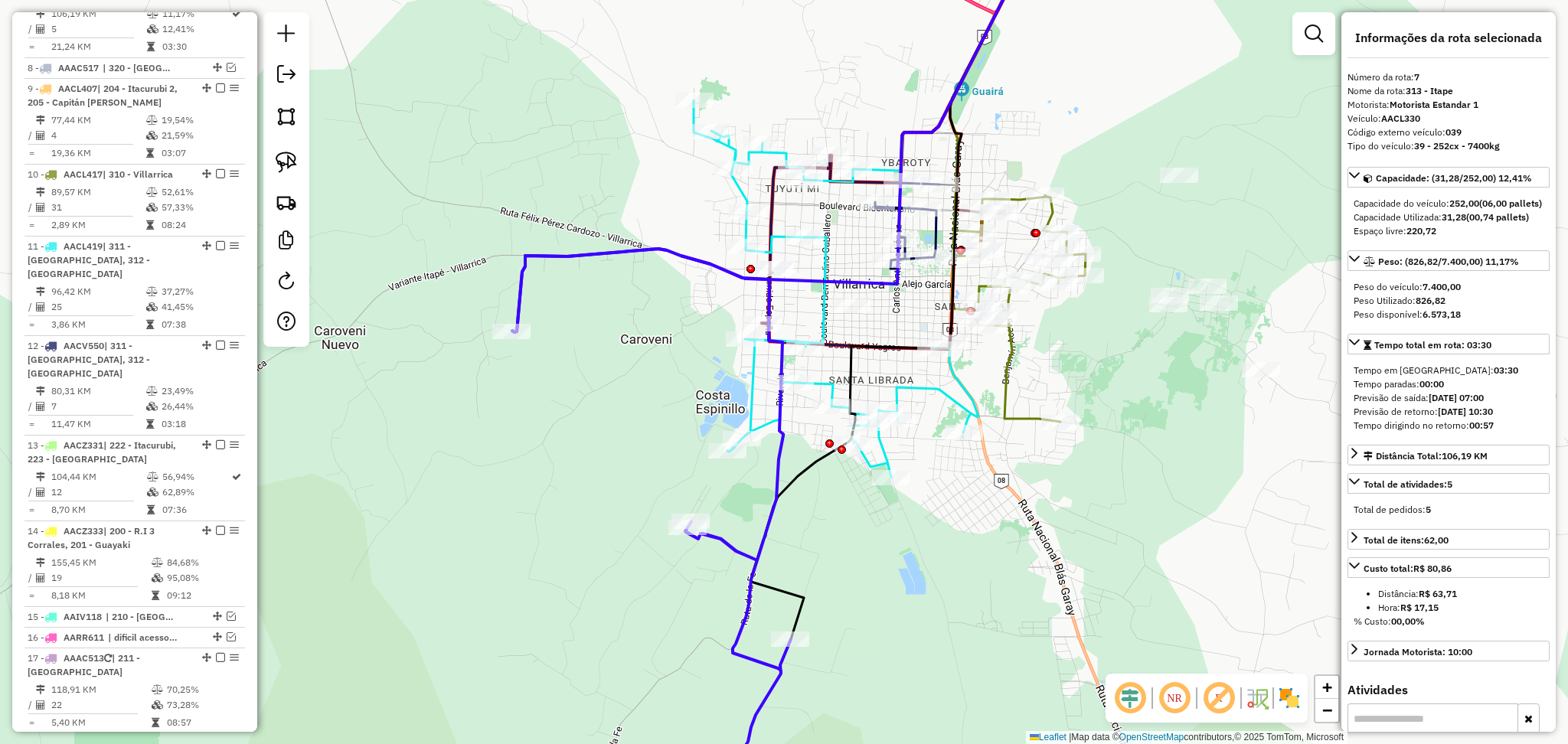
scroll to position [936, 0]
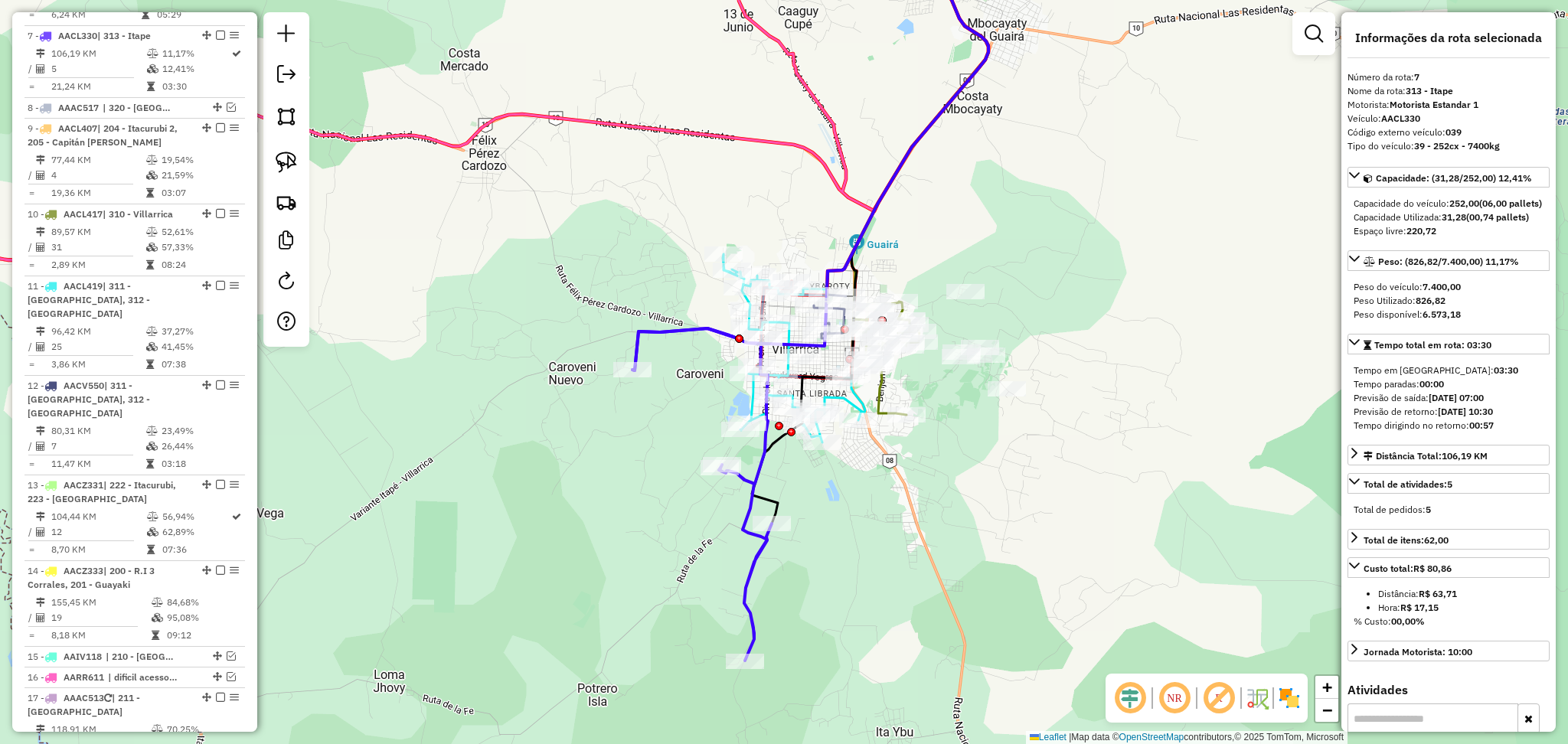
drag, startPoint x: 804, startPoint y: 614, endPoint x: 811, endPoint y: 564, distance: 50.5
click at [811, 564] on div "Janela de atendimento Grade de atendimento Capacidade Transportadoras Veículos …" at bounding box center [784, 372] width 1568 height 744
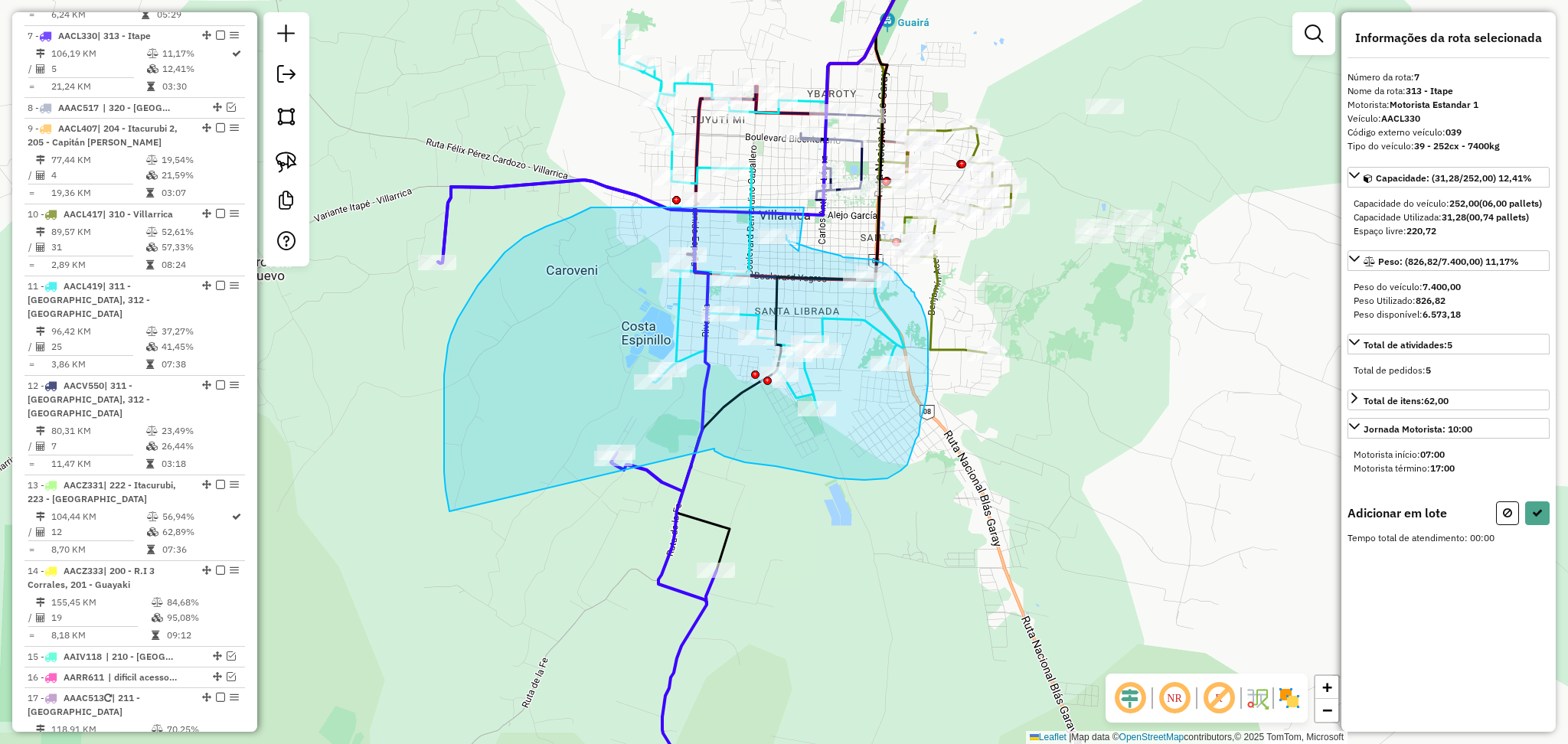
drag, startPoint x: 714, startPoint y: 448, endPoint x: 496, endPoint y: 650, distance: 297.2
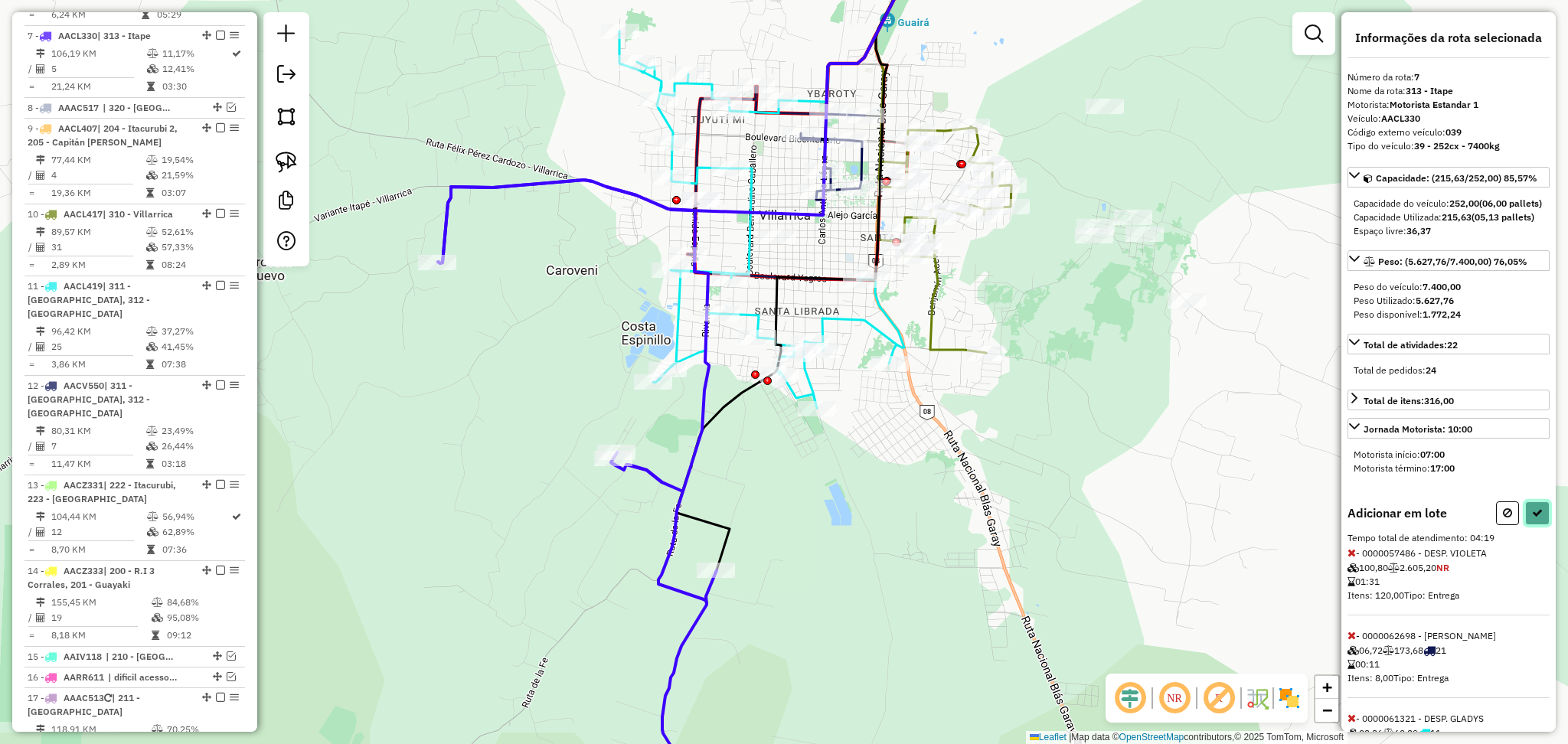
click at [1525, 525] on button at bounding box center [1537, 513] width 24 height 23
select select "**********"
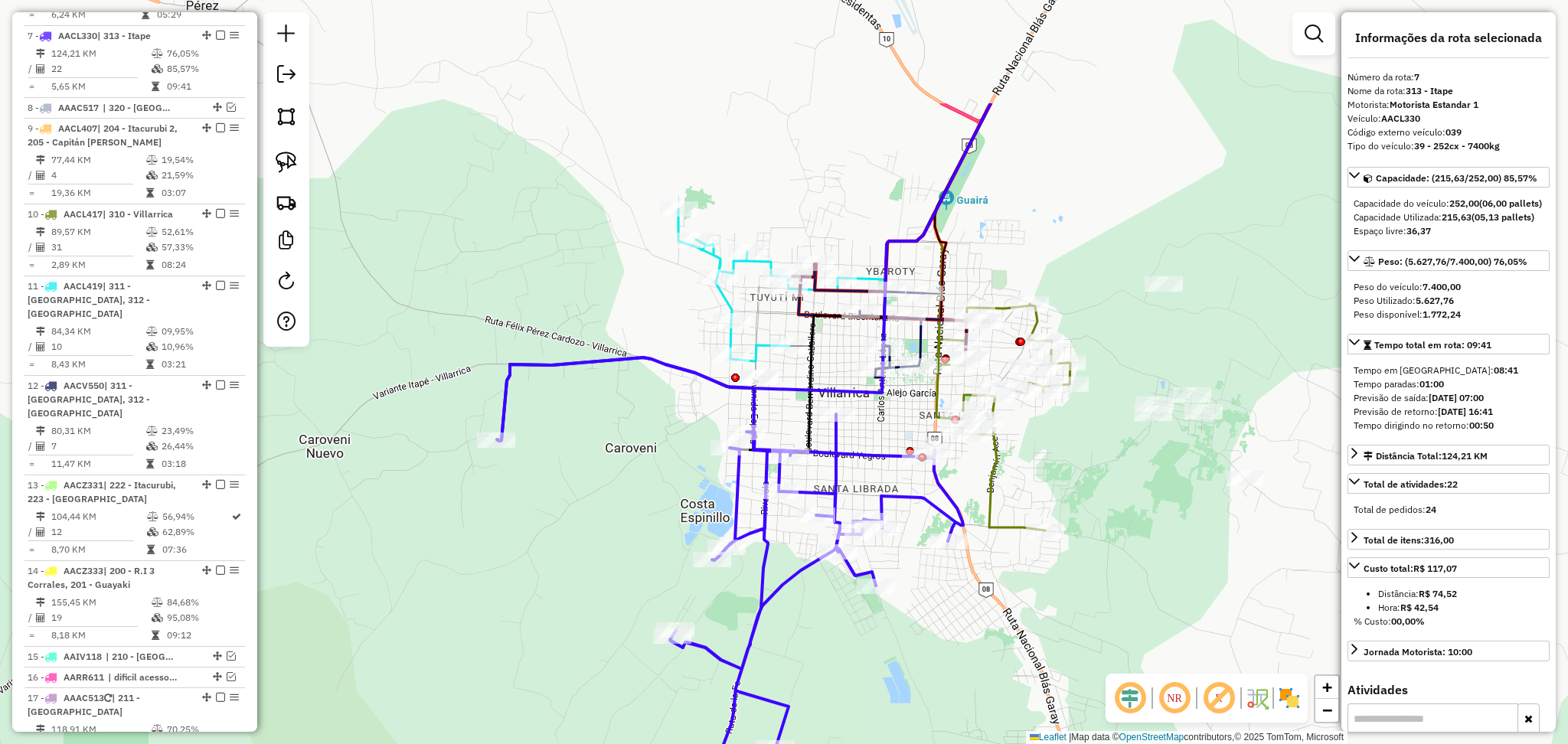
drag, startPoint x: 915, startPoint y: 467, endPoint x: 974, endPoint y: 644, distance: 186.6
click at [974, 644] on div "Janela de atendimento Grade de atendimento Capacidade Transportadoras Veículos …" at bounding box center [784, 372] width 1568 height 744
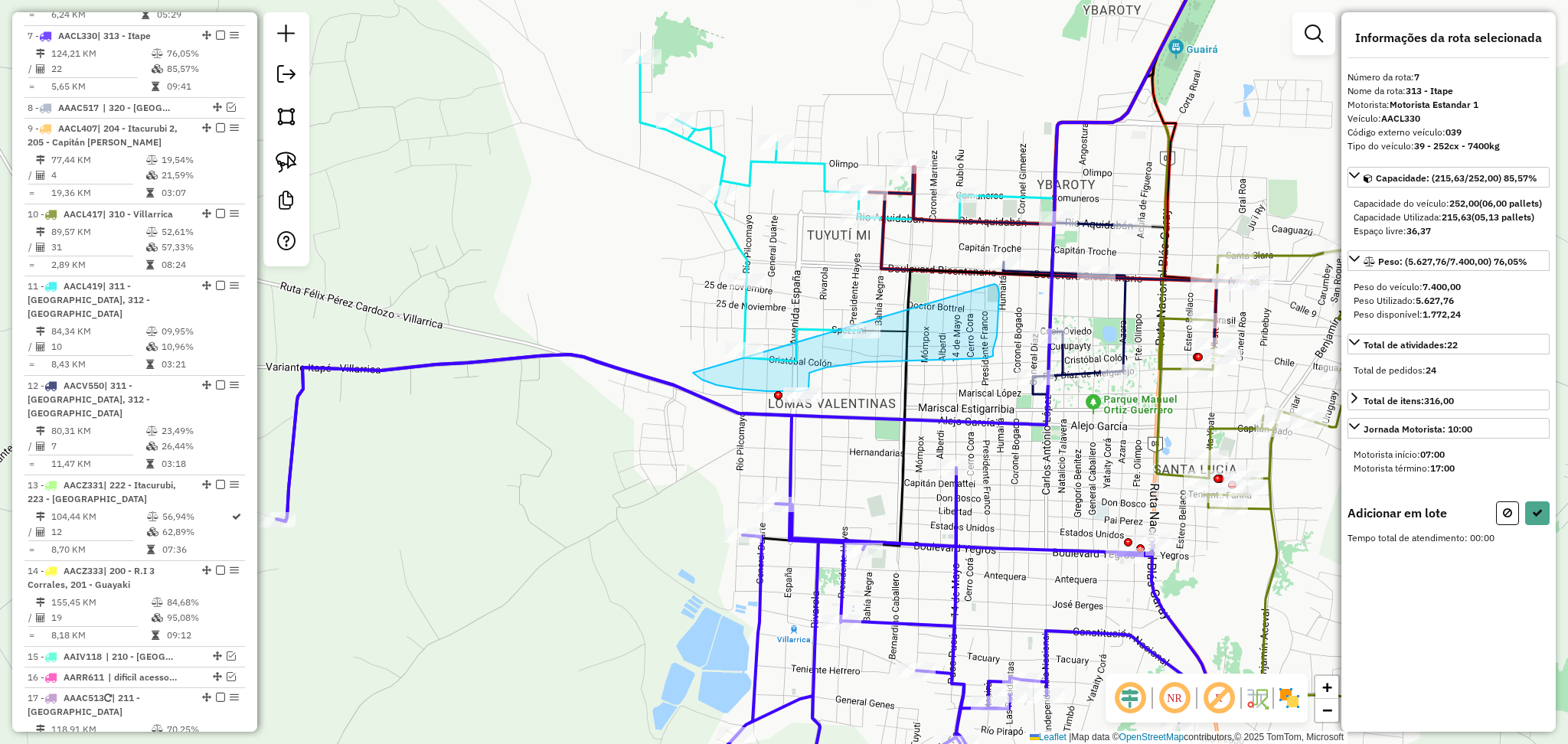
drag, startPoint x: 693, startPoint y: 373, endPoint x: 995, endPoint y: 284, distance: 314.8
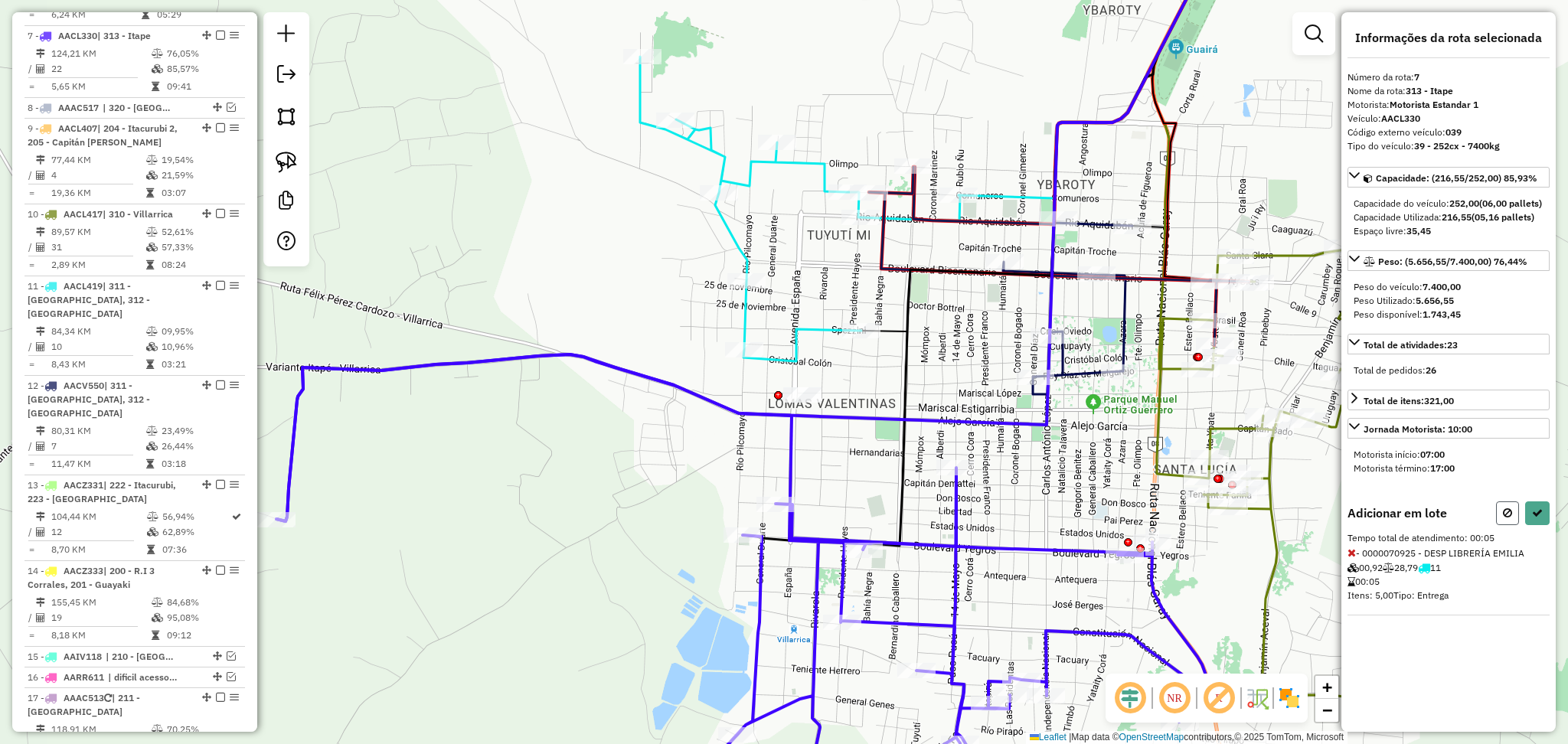
click at [1511, 518] on icon at bounding box center [1507, 513] width 9 height 11
select select "**********"
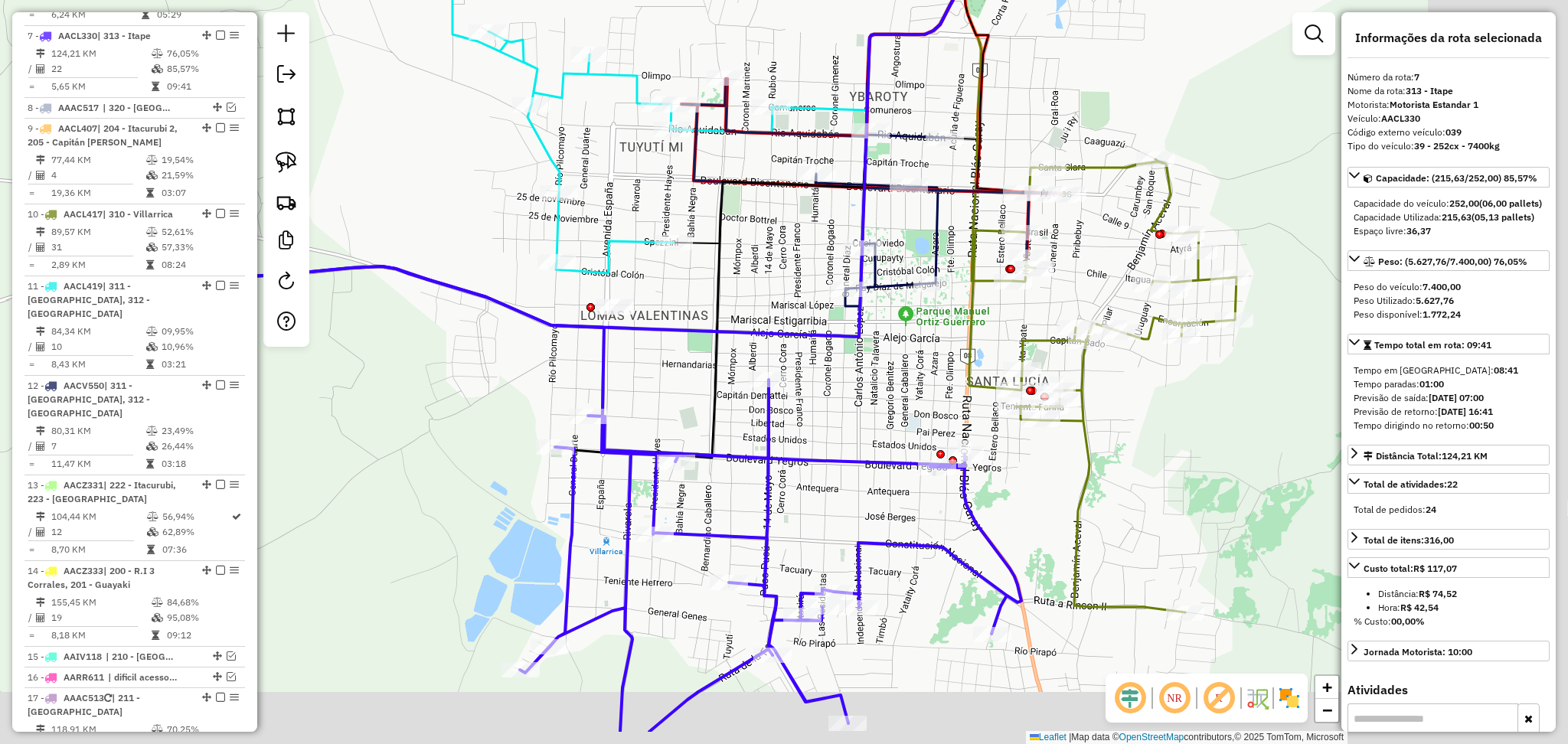
drag, startPoint x: 1147, startPoint y: 572, endPoint x: 964, endPoint y: 447, distance: 221.6
click at [964, 447] on div "Janela de atendimento Grade de atendimento Capacidade Transportadoras Veículos …" at bounding box center [784, 372] width 1568 height 744
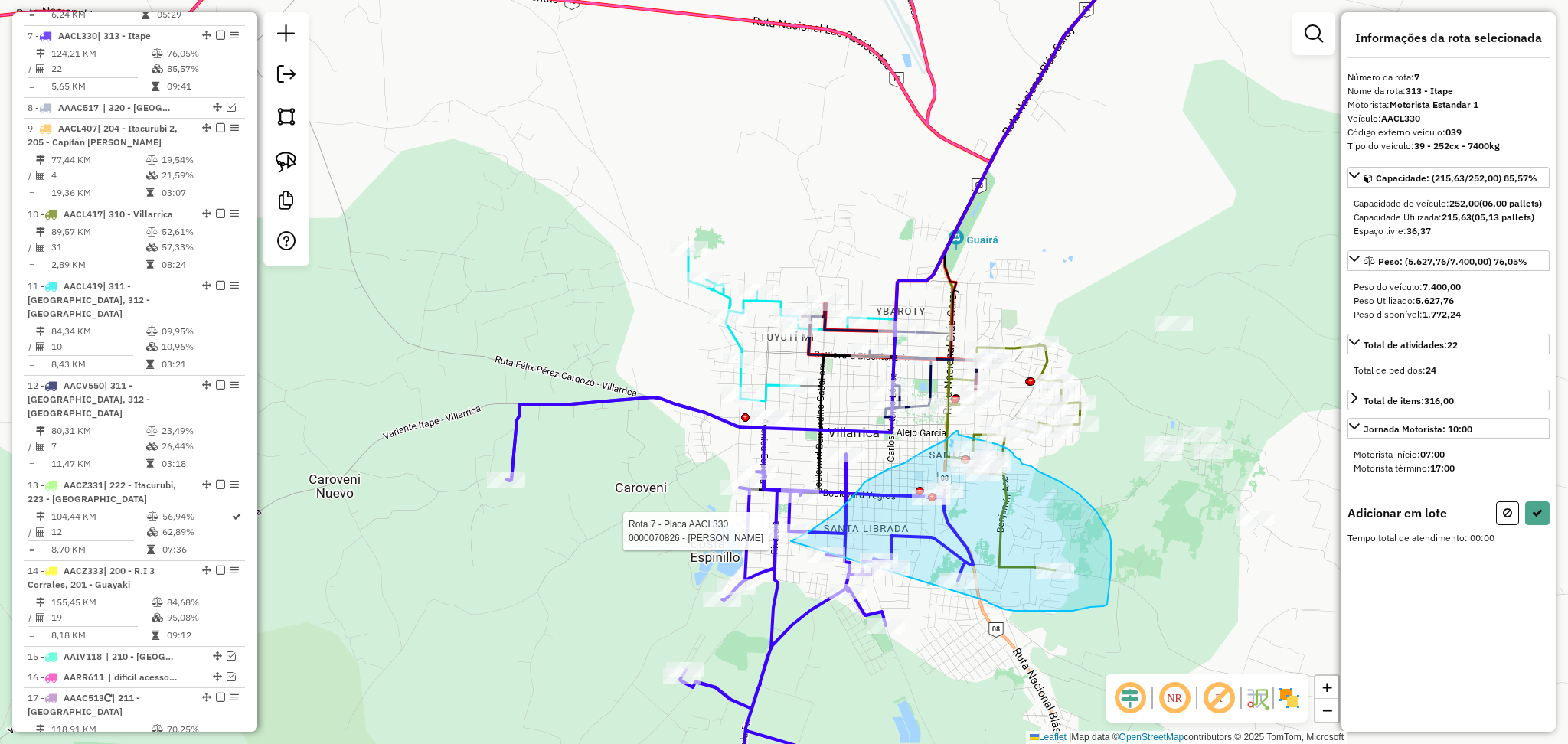
drag, startPoint x: 987, startPoint y: 601, endPoint x: 774, endPoint y: 552, distance: 218.6
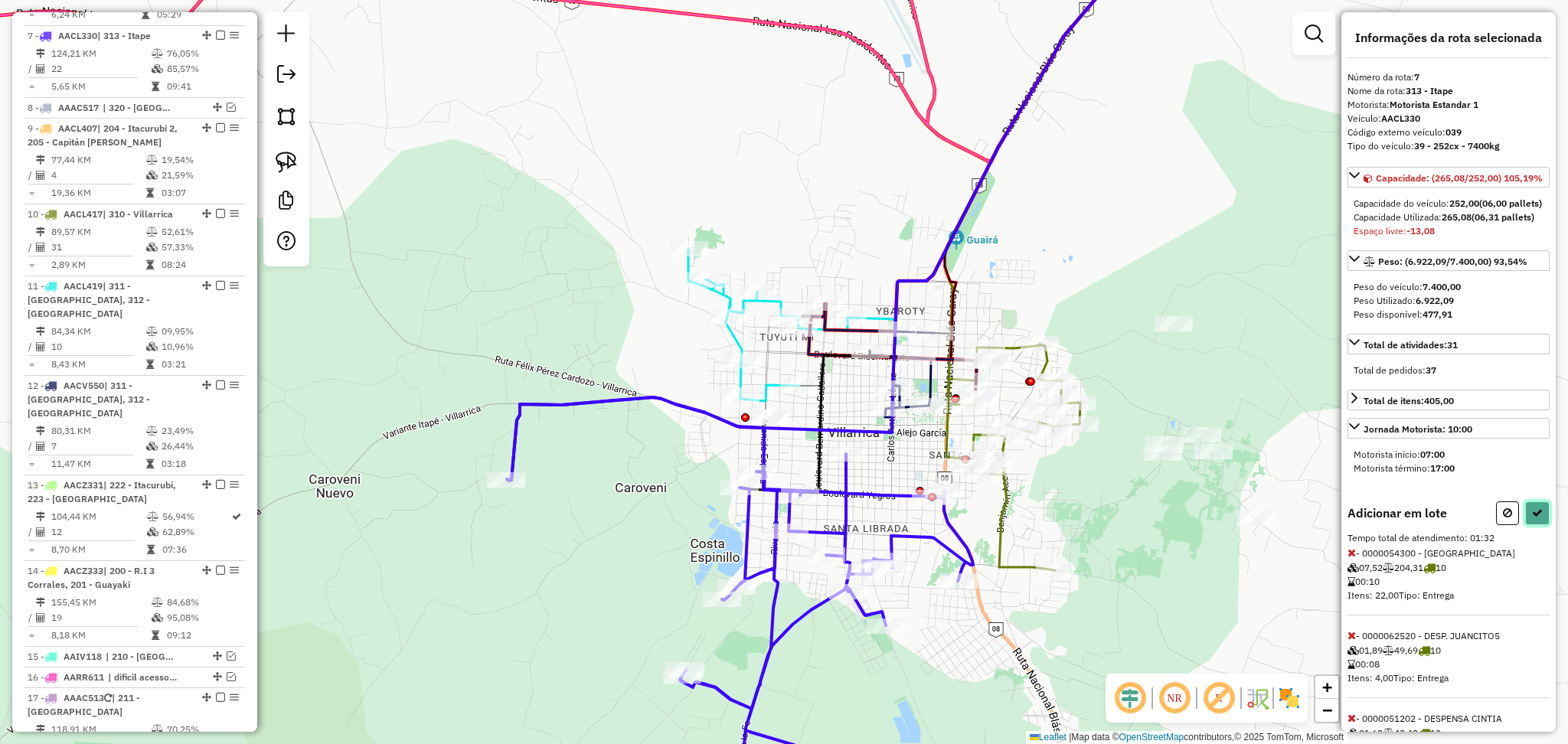
click at [1537, 518] on icon at bounding box center [1537, 513] width 11 height 11
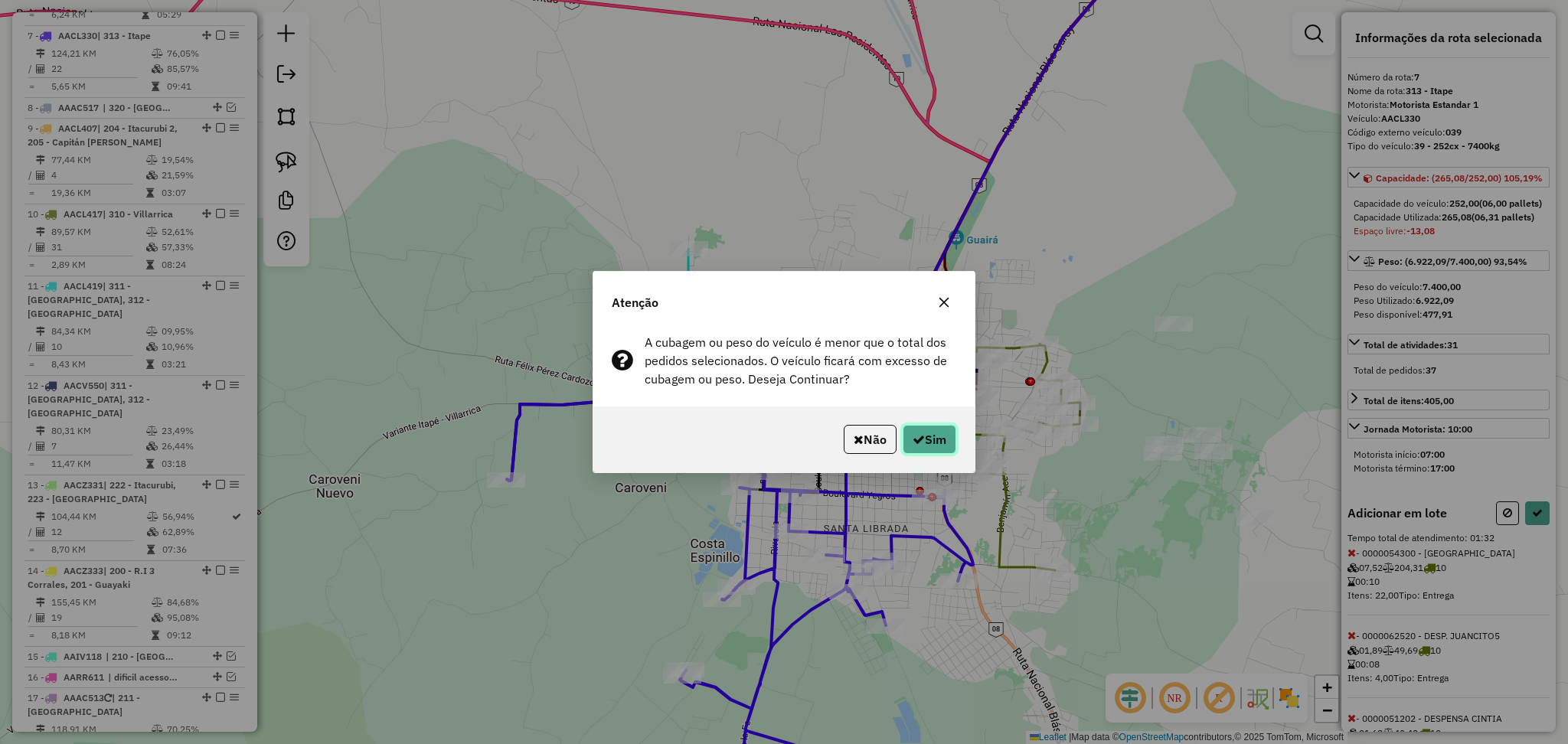
click at [920, 452] on button "Sim" at bounding box center [929, 439] width 54 height 29
select select "**********"
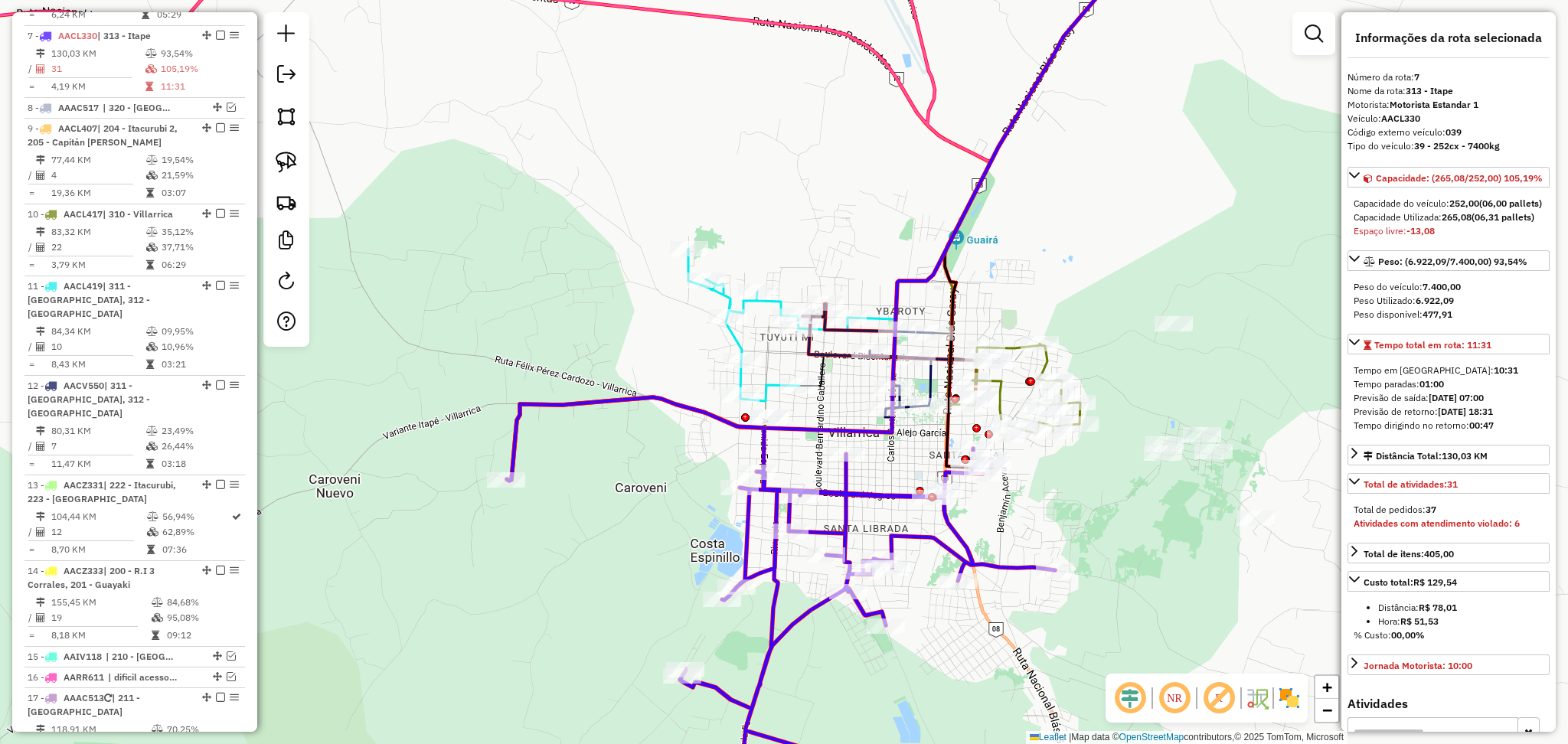
click at [724, 299] on icon at bounding box center [767, 325] width 159 height 153
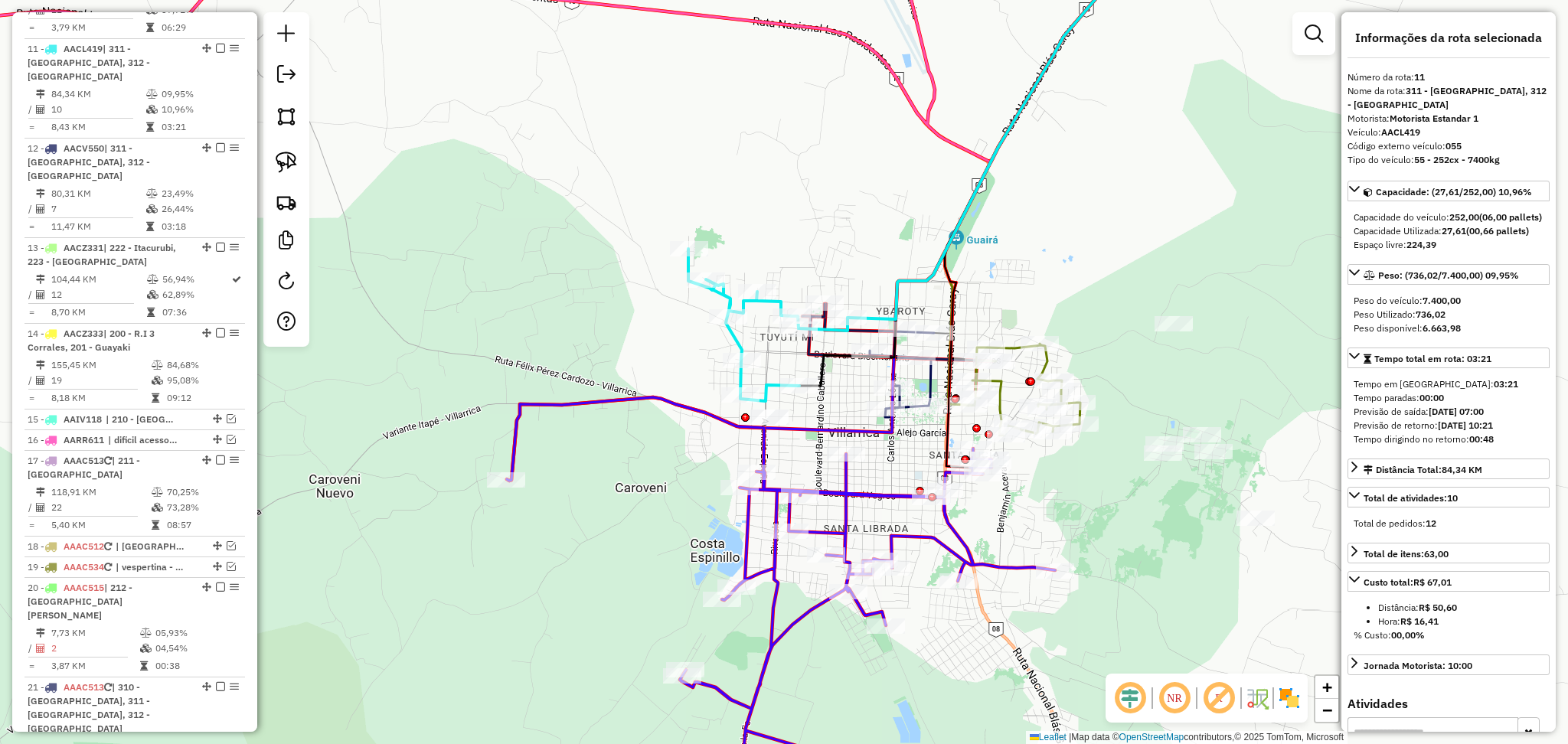
scroll to position [1186, 0]
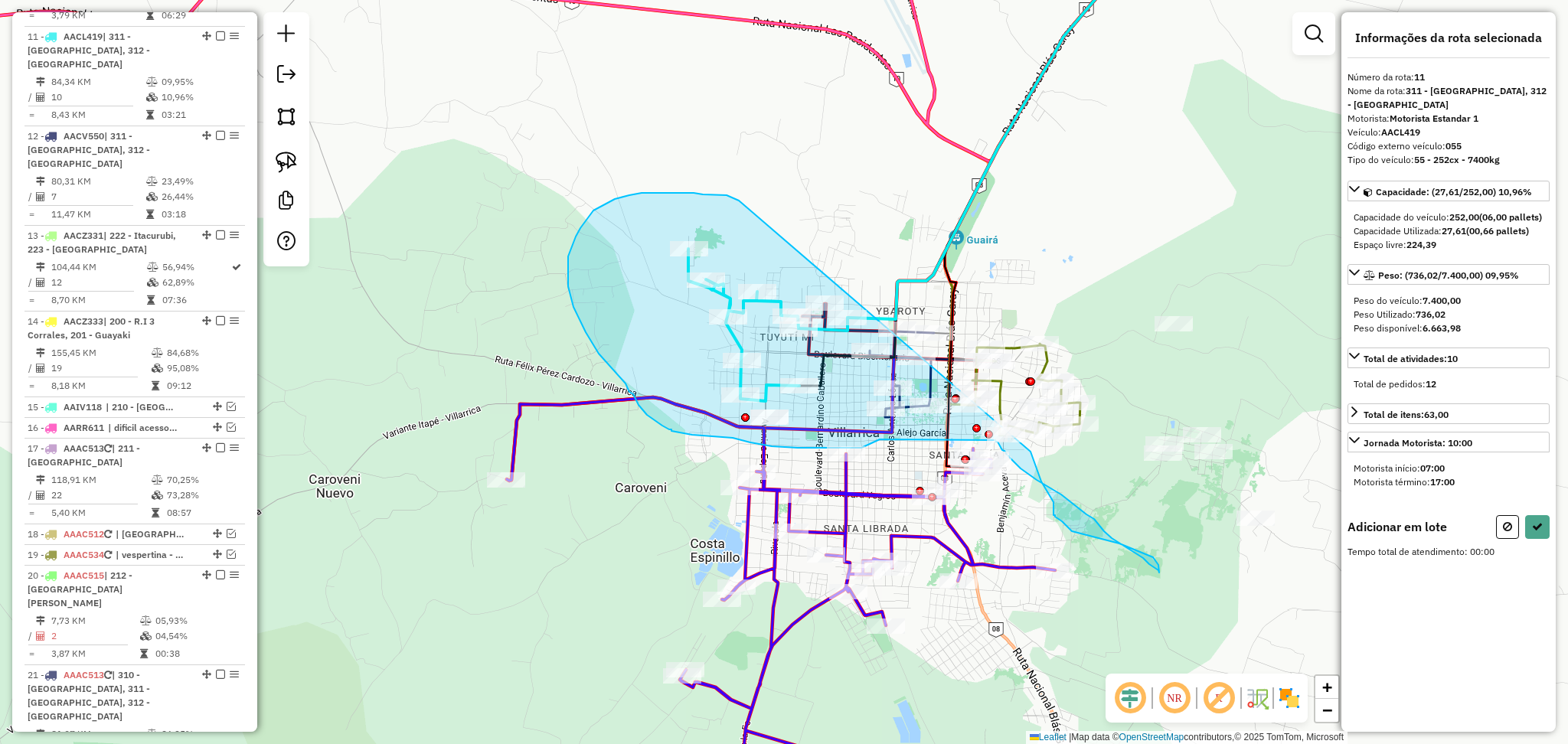
drag, startPoint x: 740, startPoint y: 200, endPoint x: 1031, endPoint y: 452, distance: 384.9
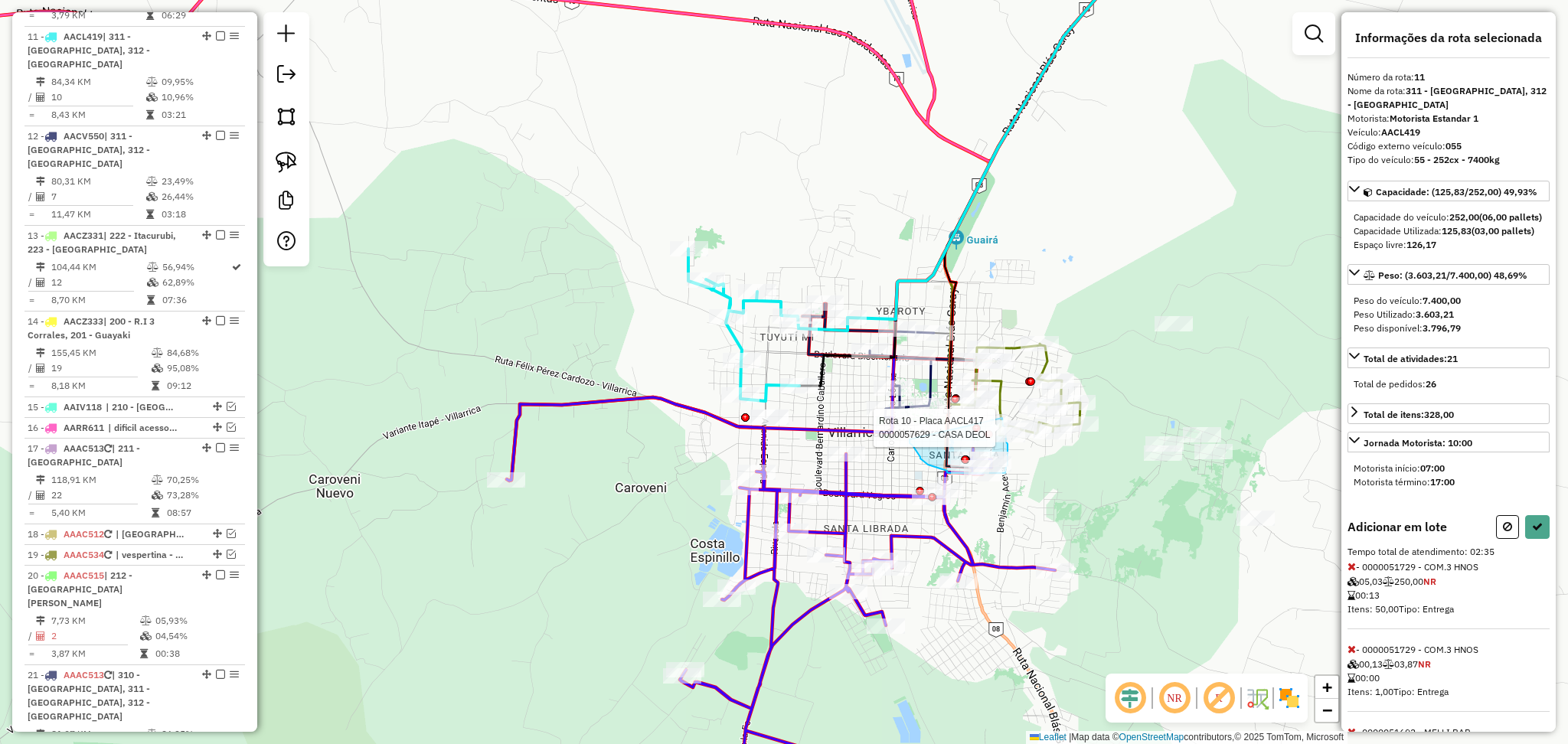
click at [1002, 418] on div "Rota 10 - Placa AACL417 0000068703 - DESPENSA BRITEZ Rota 10 - Placa AACL417 00…" at bounding box center [784, 372] width 1568 height 744
click at [1533, 539] on button at bounding box center [1537, 527] width 24 height 23
select select "**********"
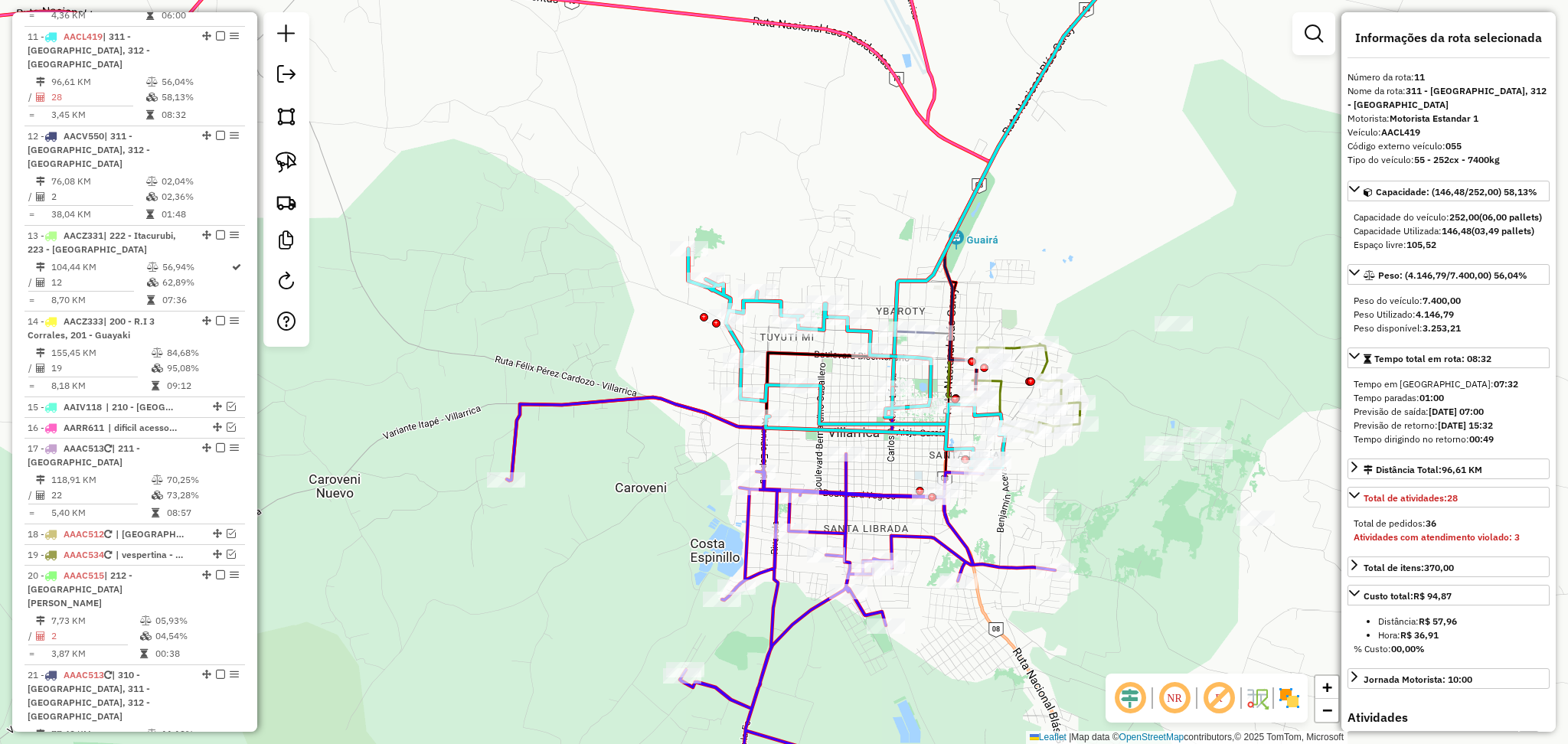
click at [1001, 558] on icon at bounding box center [781, 608] width 548 height 422
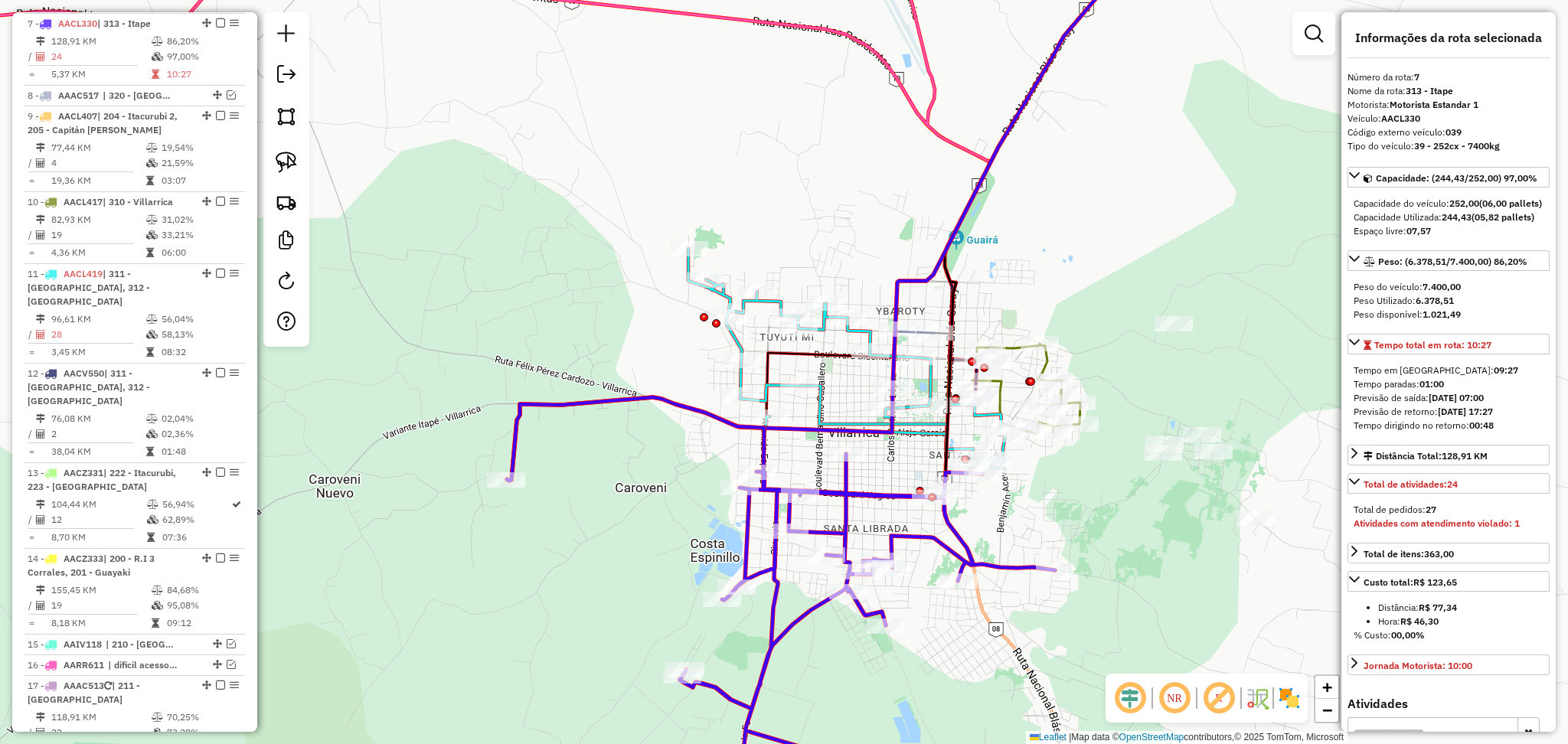
scroll to position [936, 0]
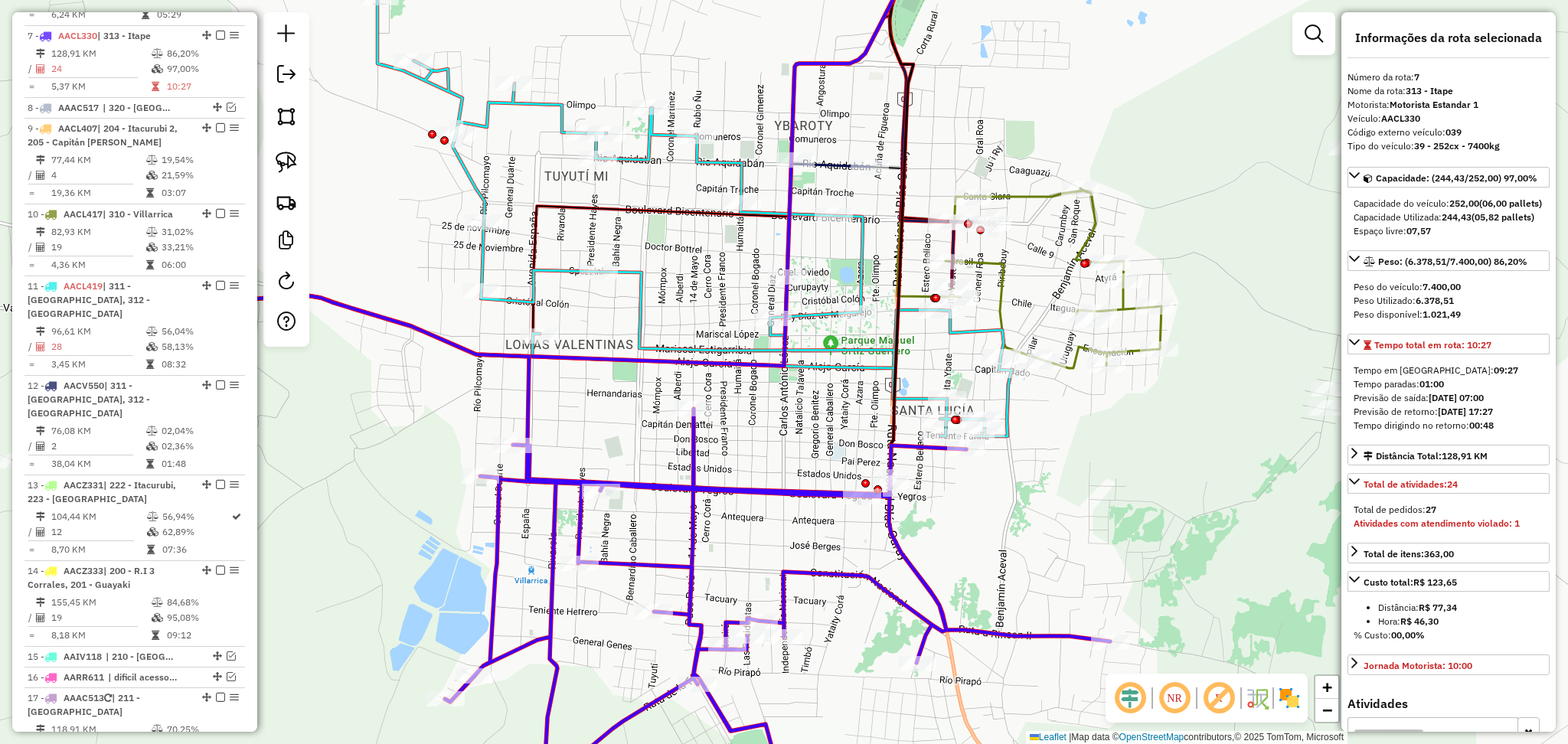
click at [969, 325] on icon at bounding box center [694, 217] width 633 height 438
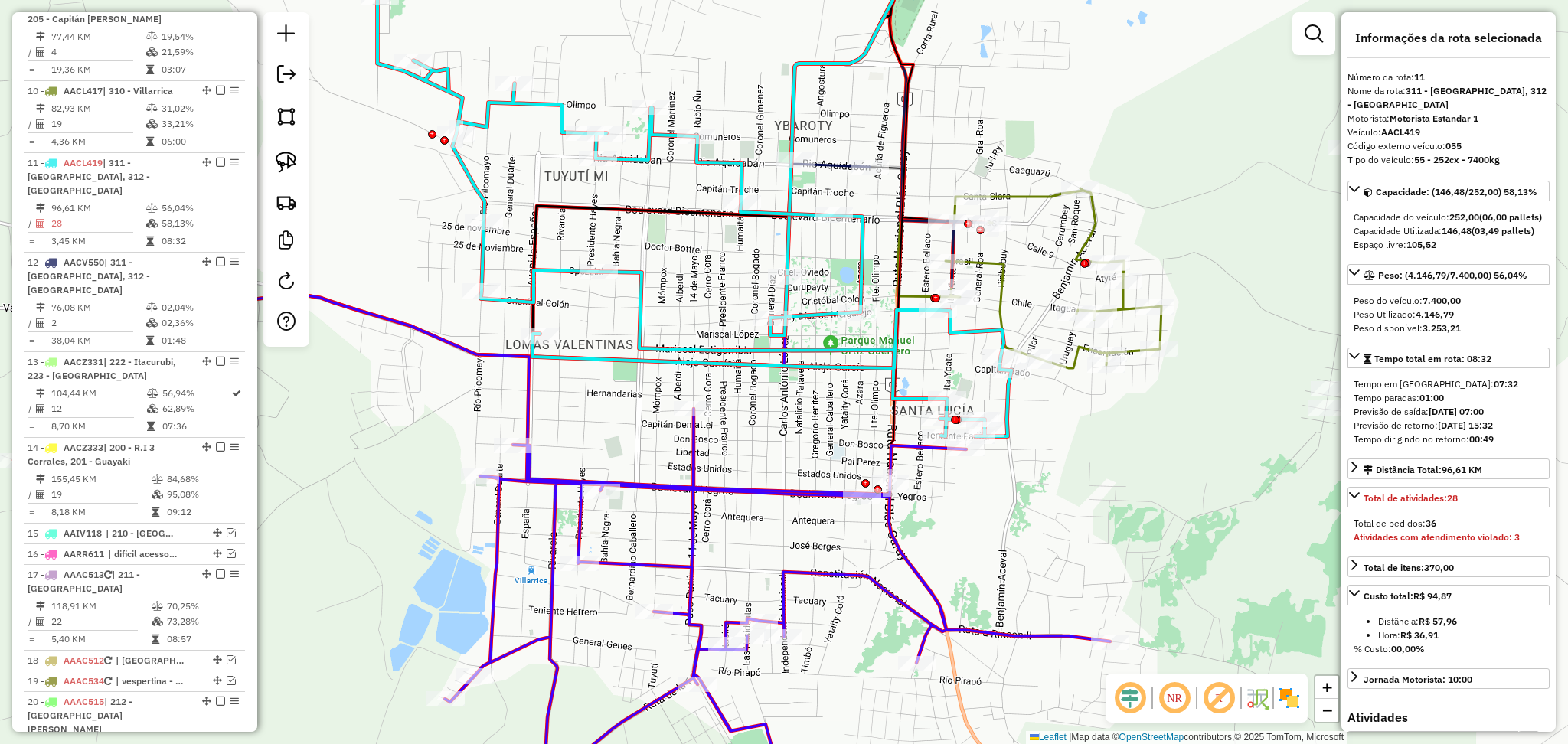
scroll to position [1186, 0]
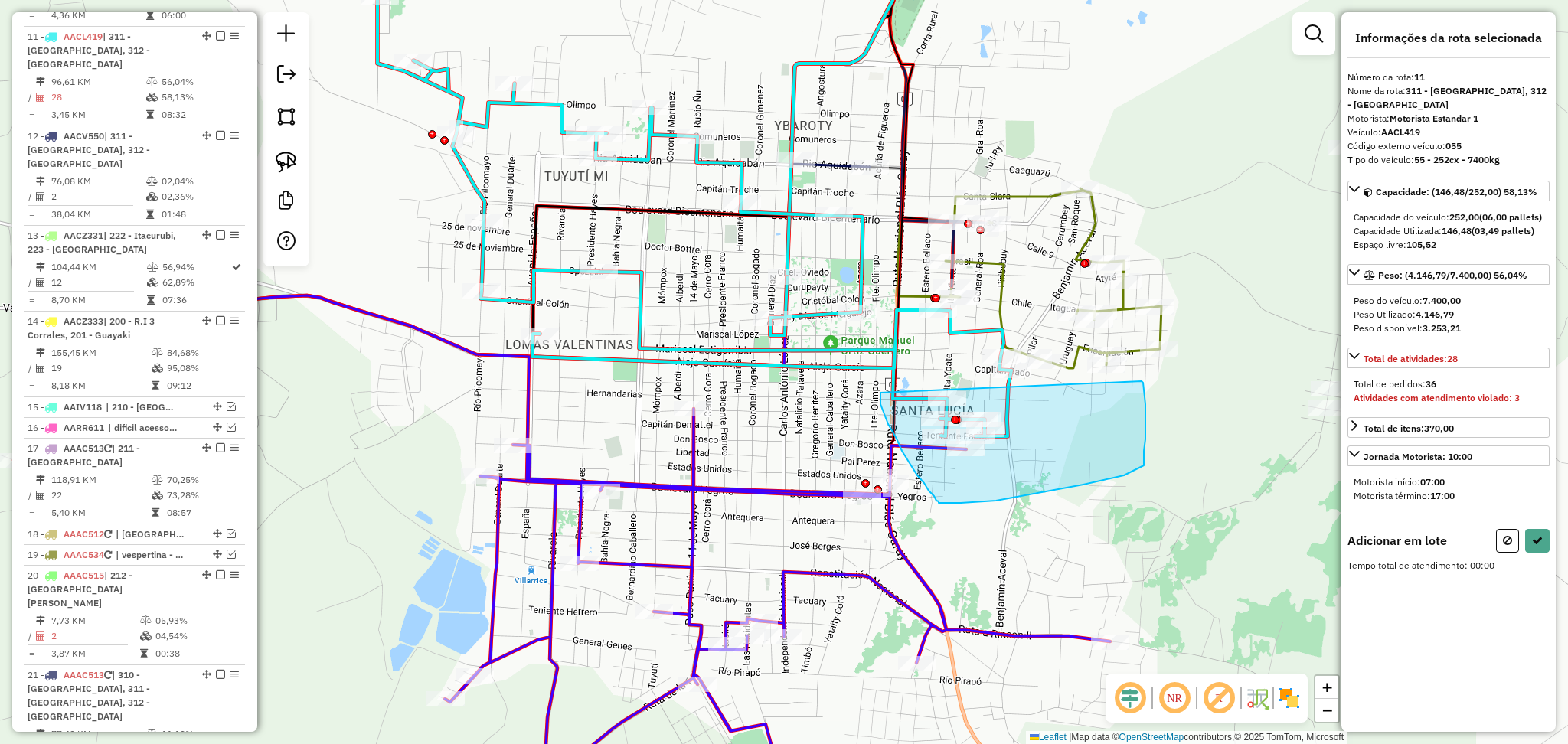
drag, startPoint x: 881, startPoint y: 394, endPoint x: 1141, endPoint y: 381, distance: 260.3
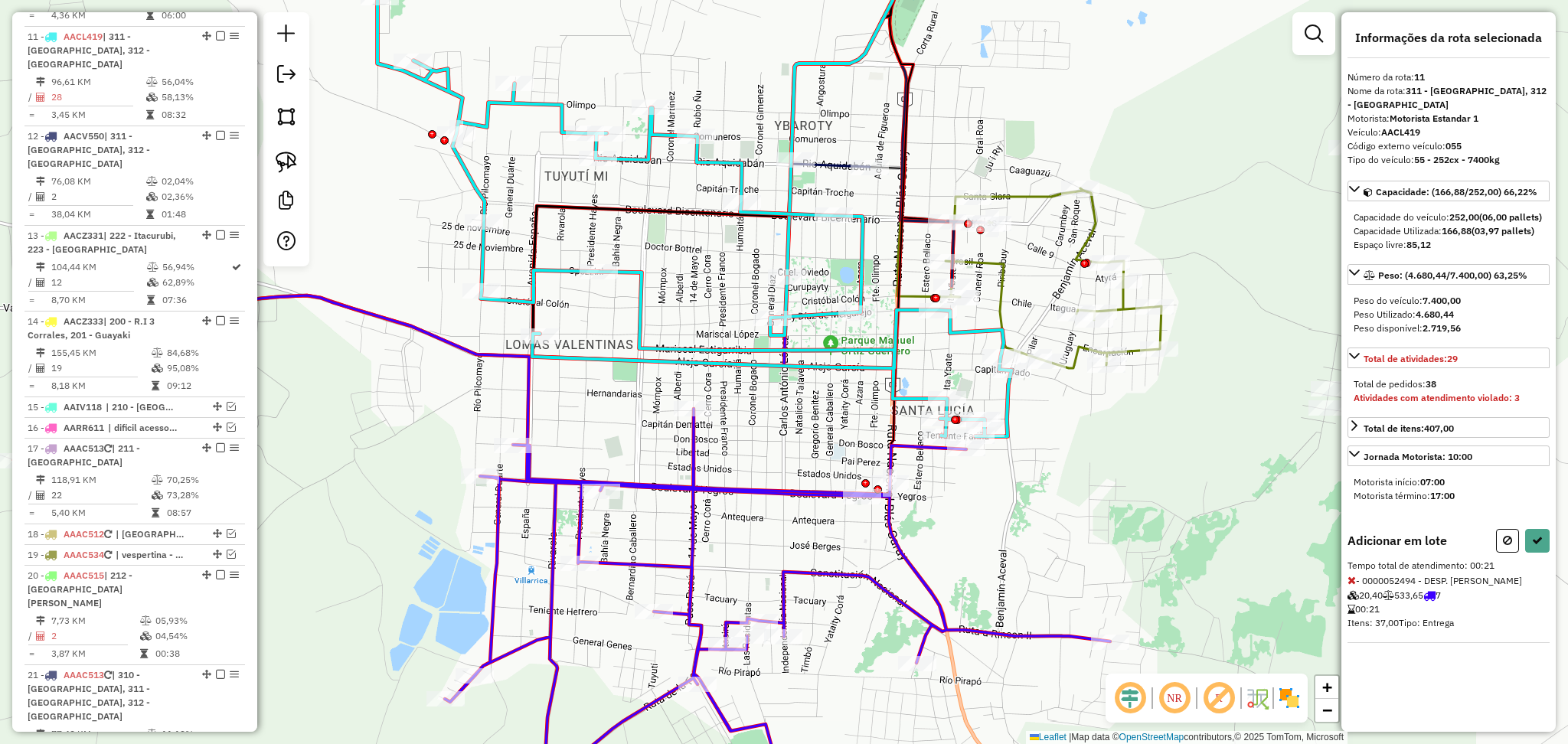
click at [1555, 551] on div "Janela de atendimento Grade de atendimento Capacidade Transportadoras Veículos …" at bounding box center [784, 372] width 1568 height 744
click at [1492, 552] on div "Adicionar em lote" at bounding box center [1448, 541] width 202 height 23
click at [1502, 548] on button at bounding box center [1508, 541] width 23 height 23
select select "**********"
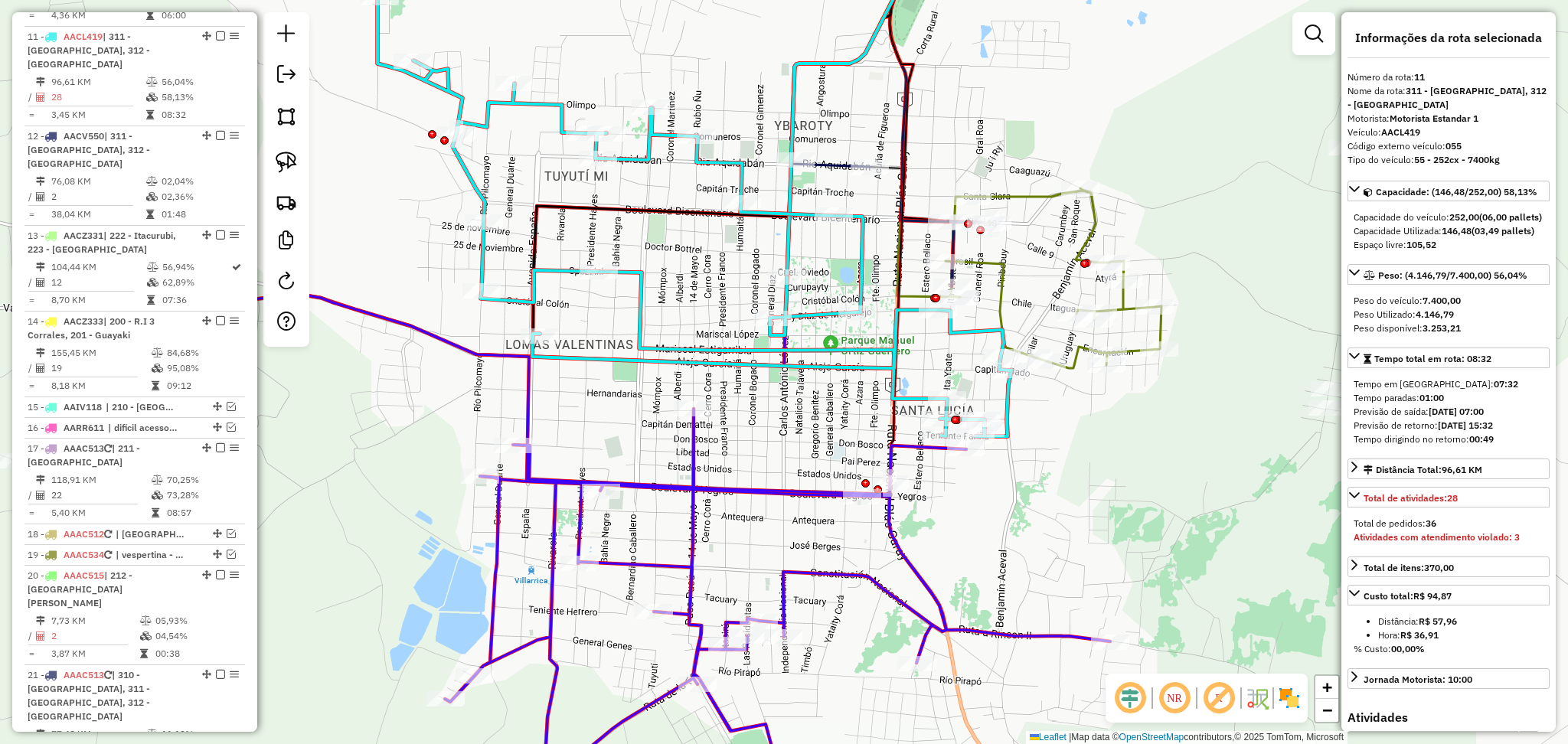
click at [1057, 636] on icon at bounding box center [562, 558] width 1096 height 525
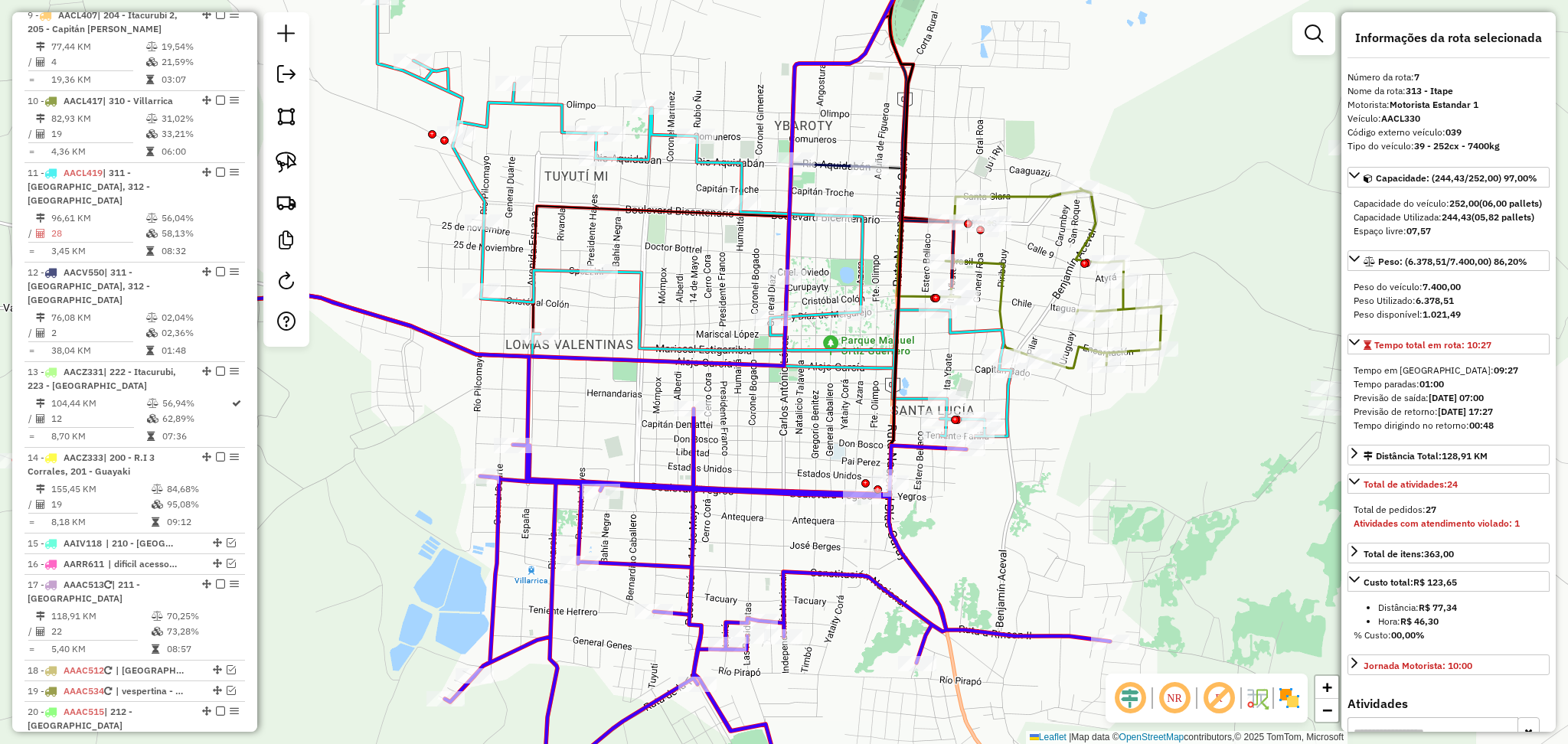
scroll to position [936, 0]
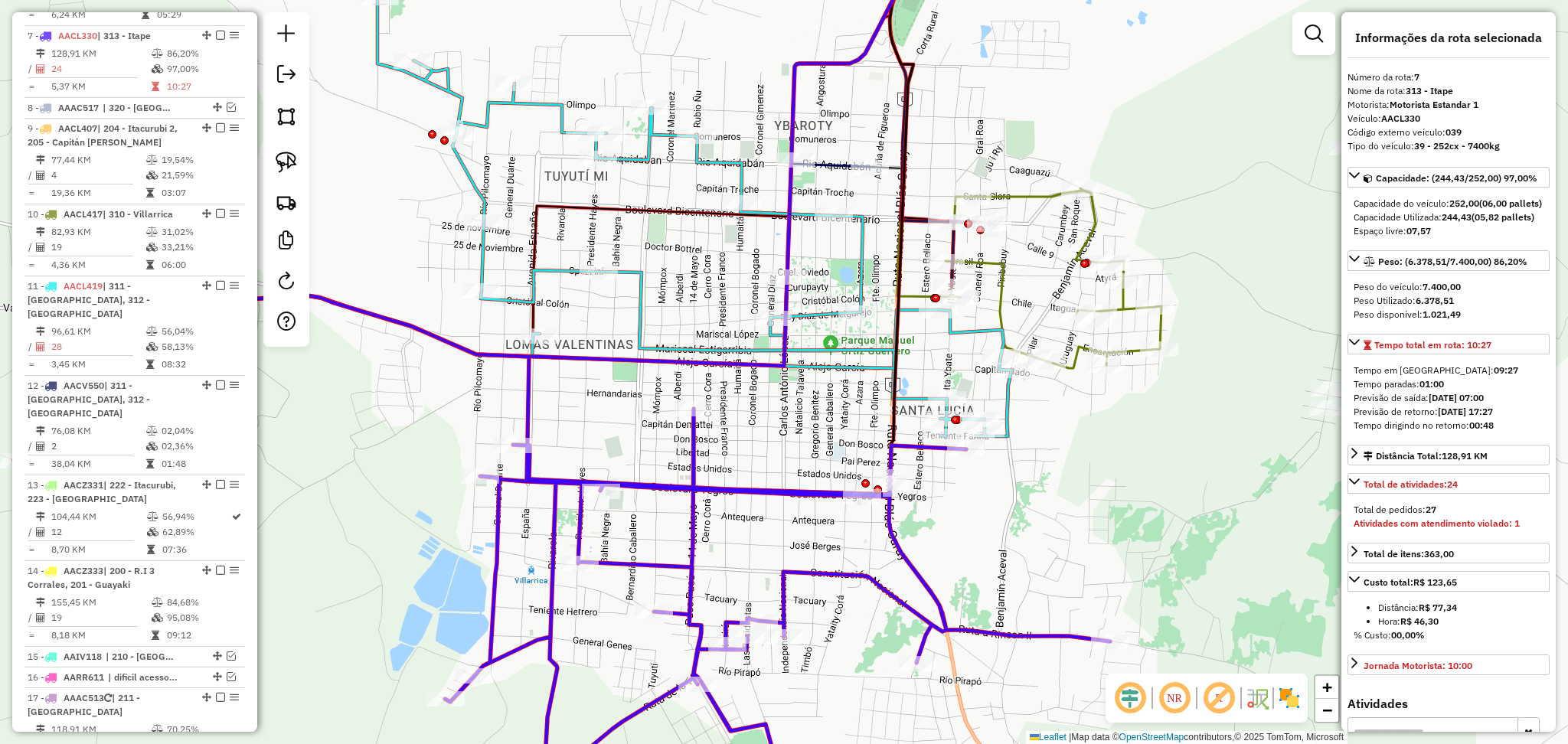
click at [972, 323] on icon at bounding box center [694, 217] width 633 height 438
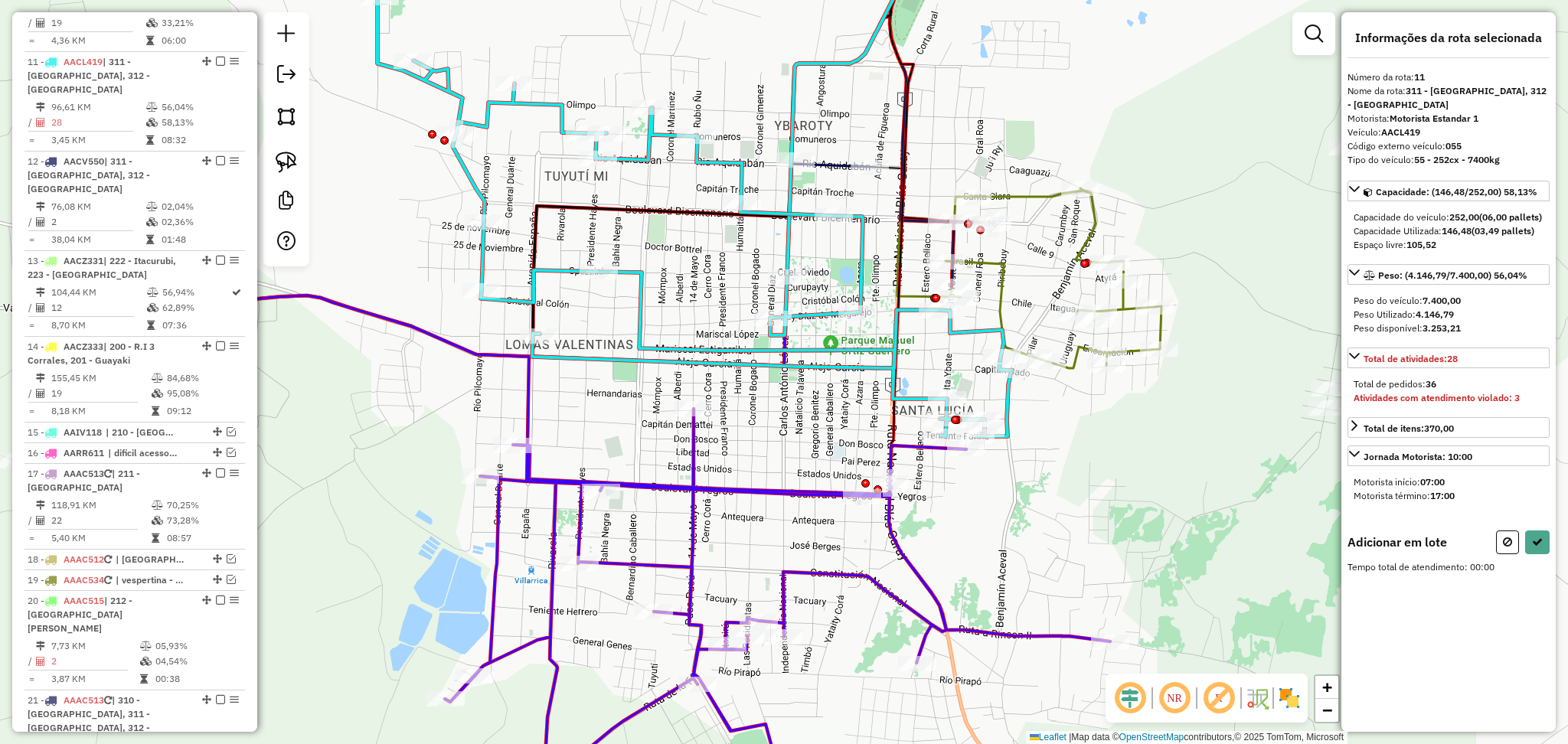
scroll to position [1186, 0]
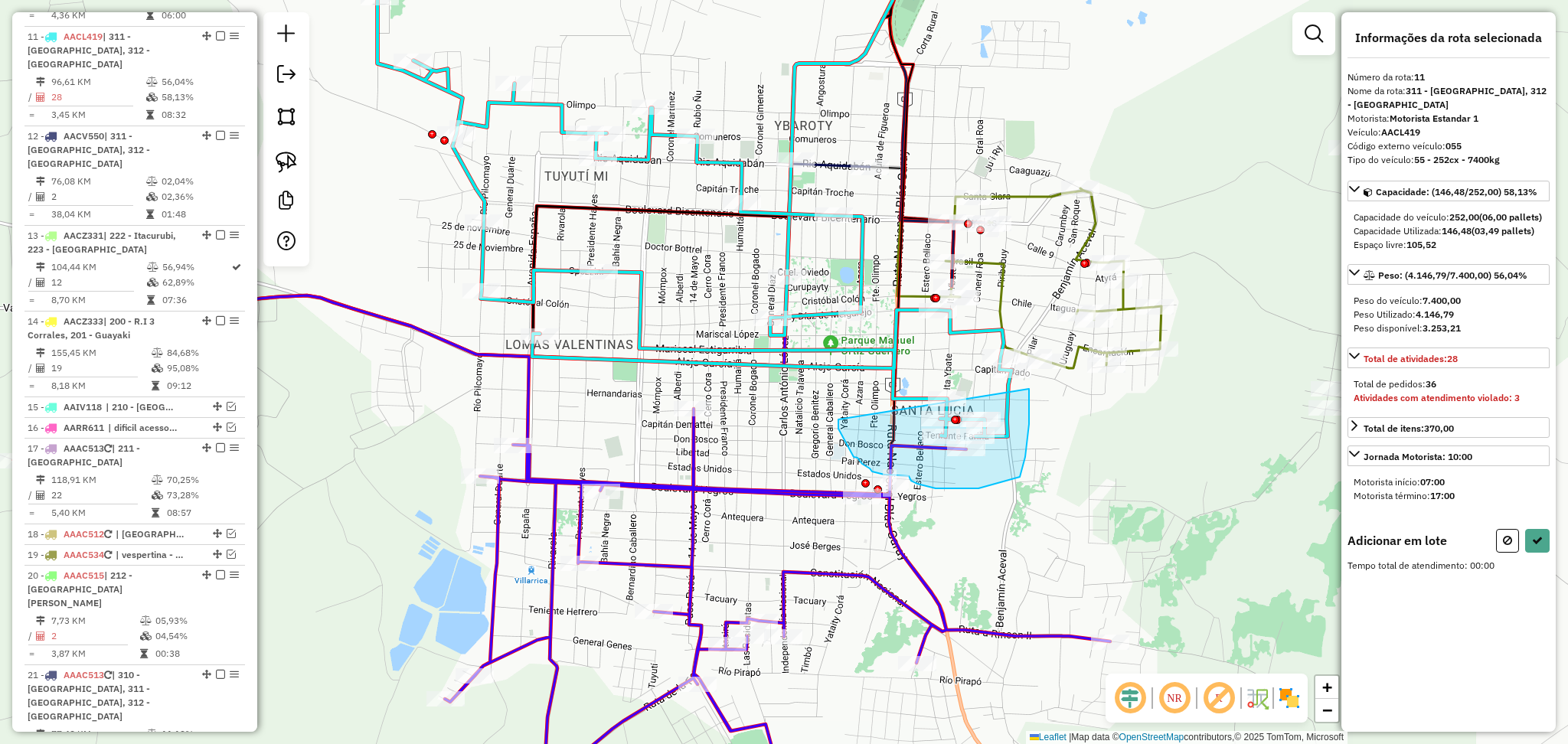
drag, startPoint x: 838, startPoint y: 420, endPoint x: 1029, endPoint y: 387, distance: 193.8
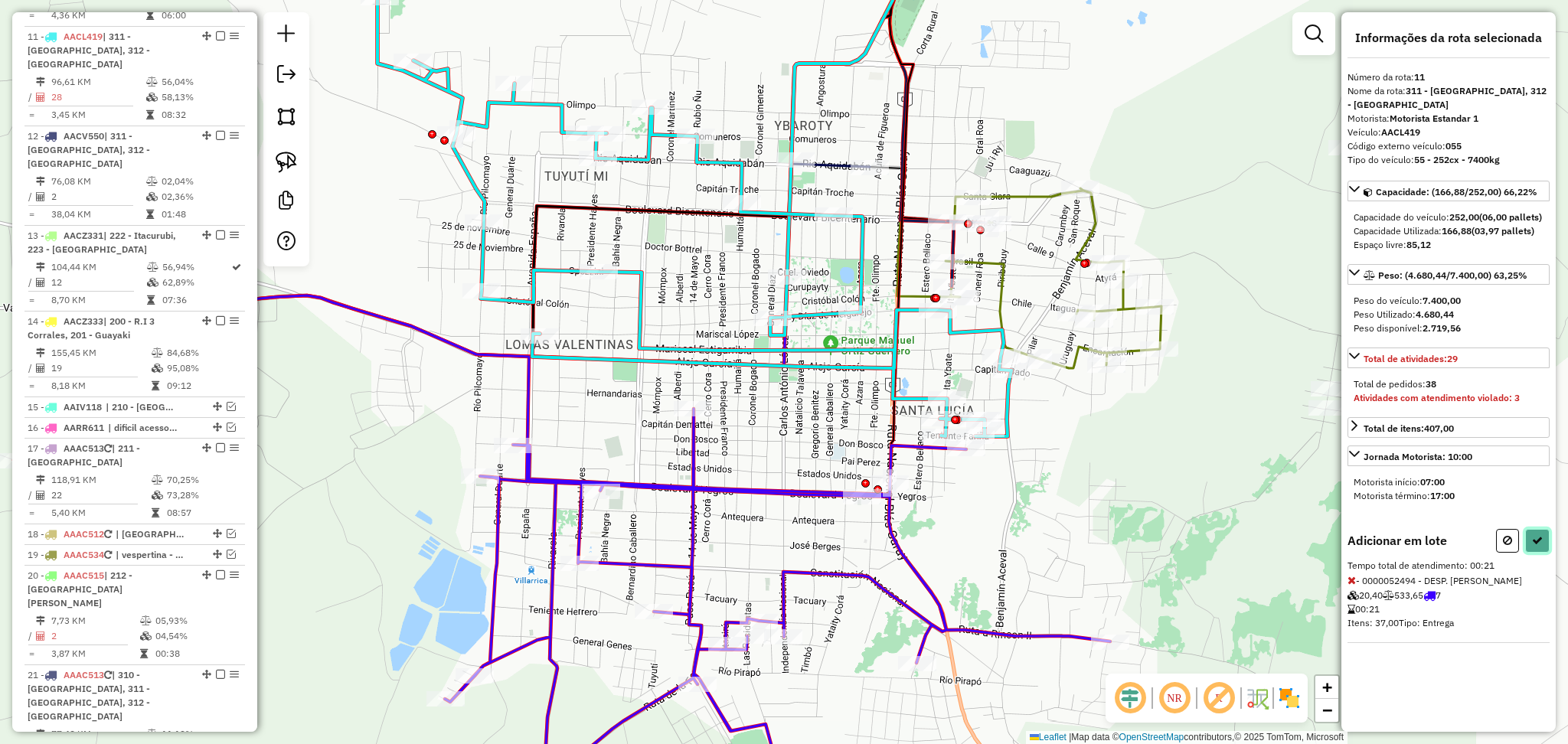
click at [1548, 538] on button at bounding box center [1537, 541] width 24 height 23
select select "**********"
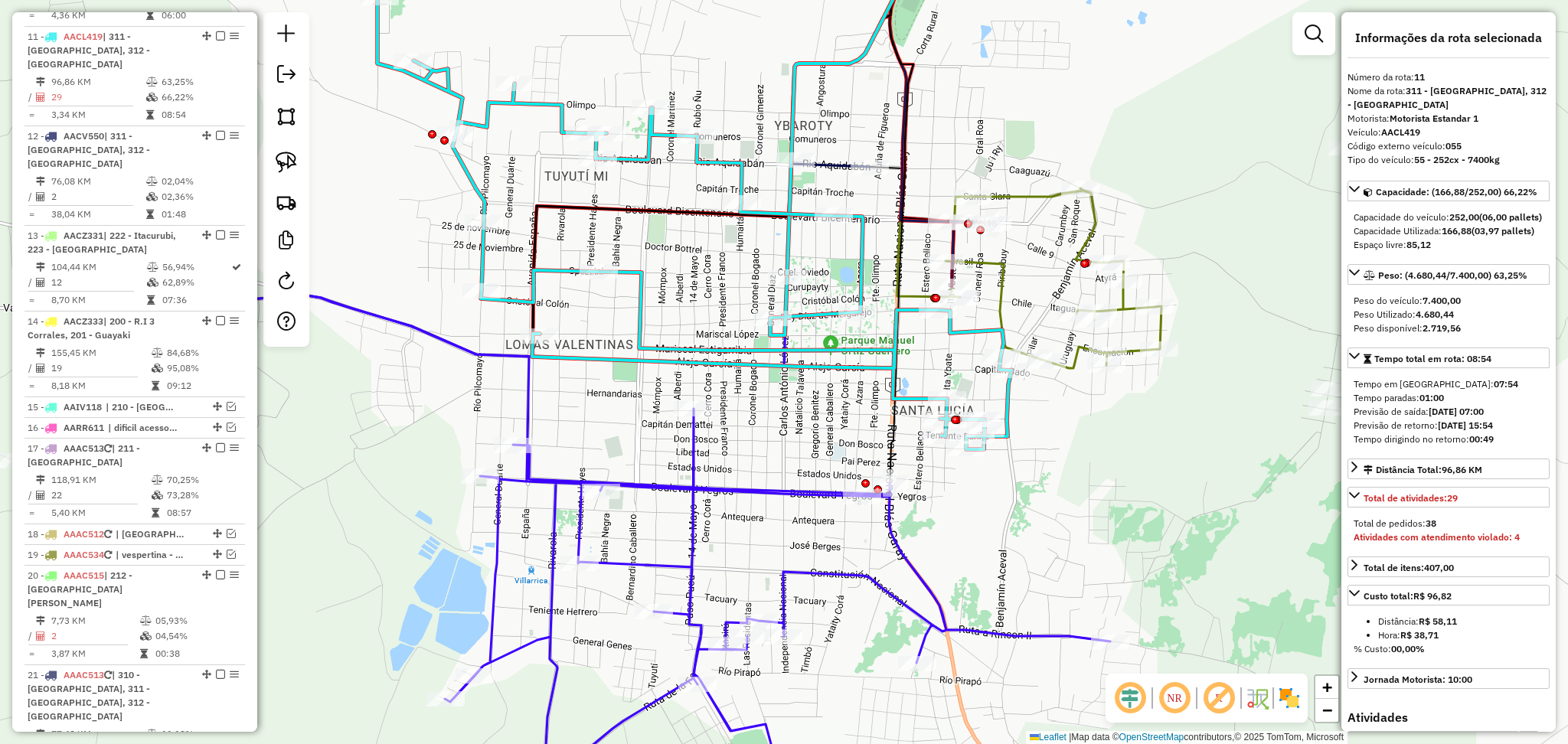
click at [793, 494] on icon at bounding box center [562, 558] width 1096 height 525
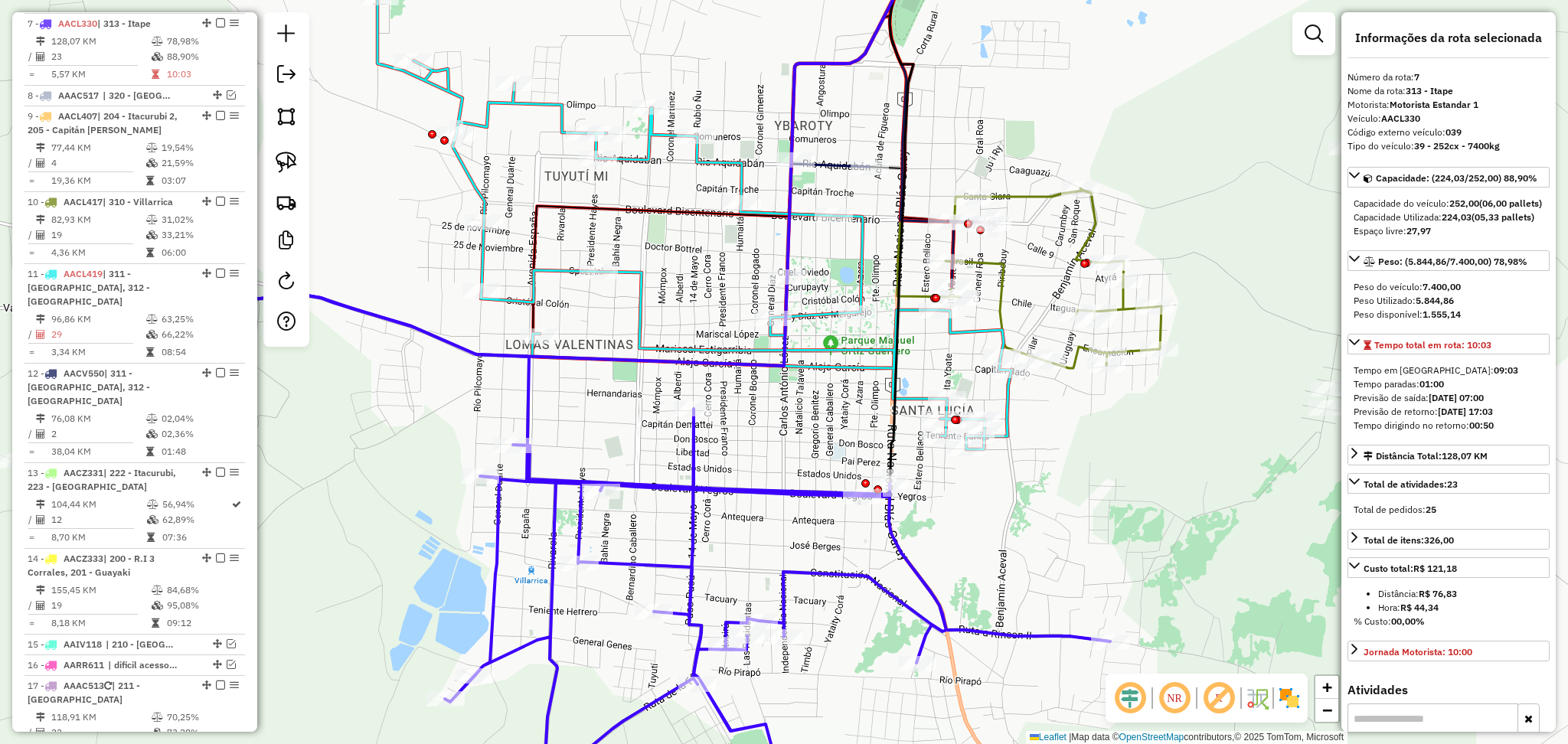
scroll to position [936, 0]
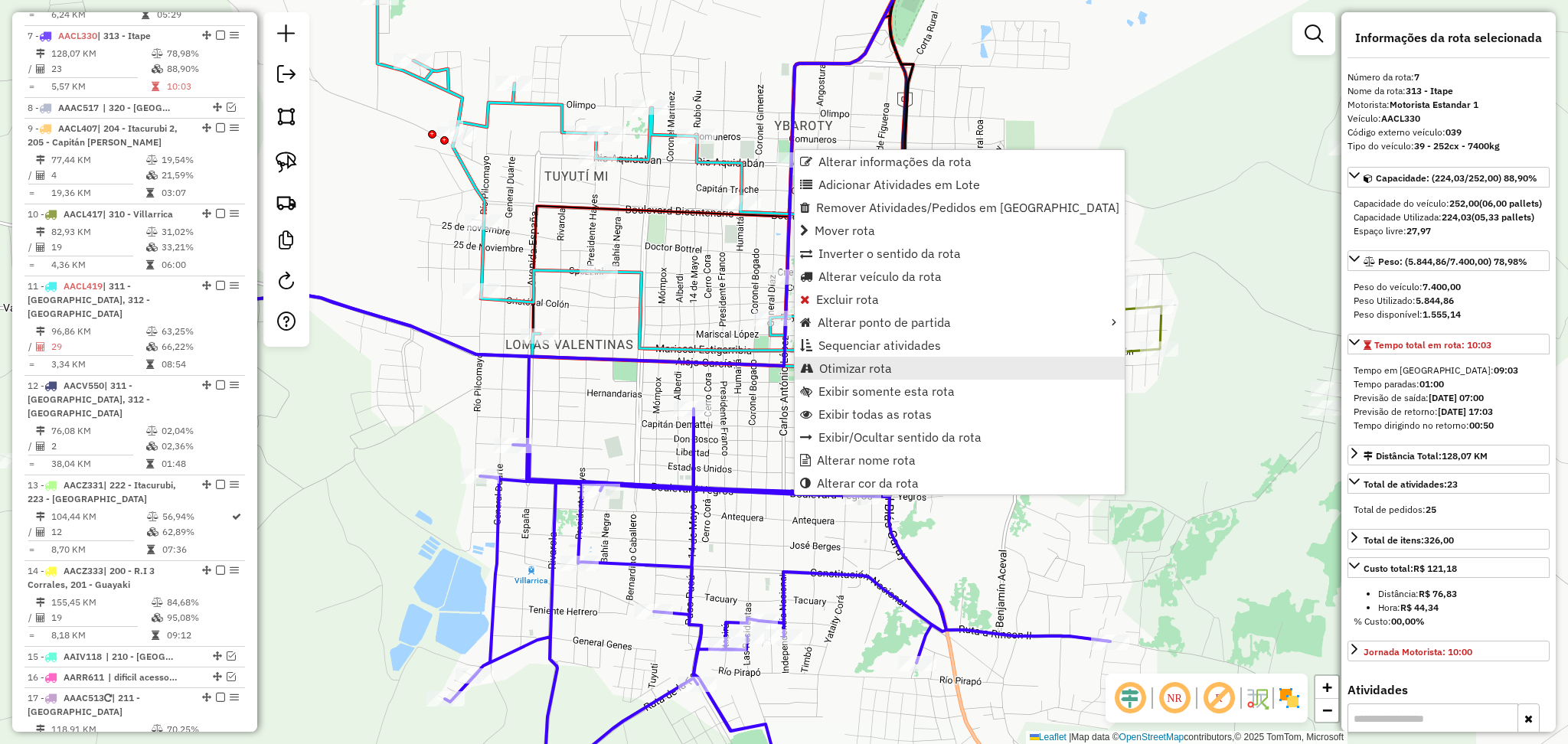
click at [885, 362] on span "Otimizar rota" at bounding box center [855, 368] width 73 height 13
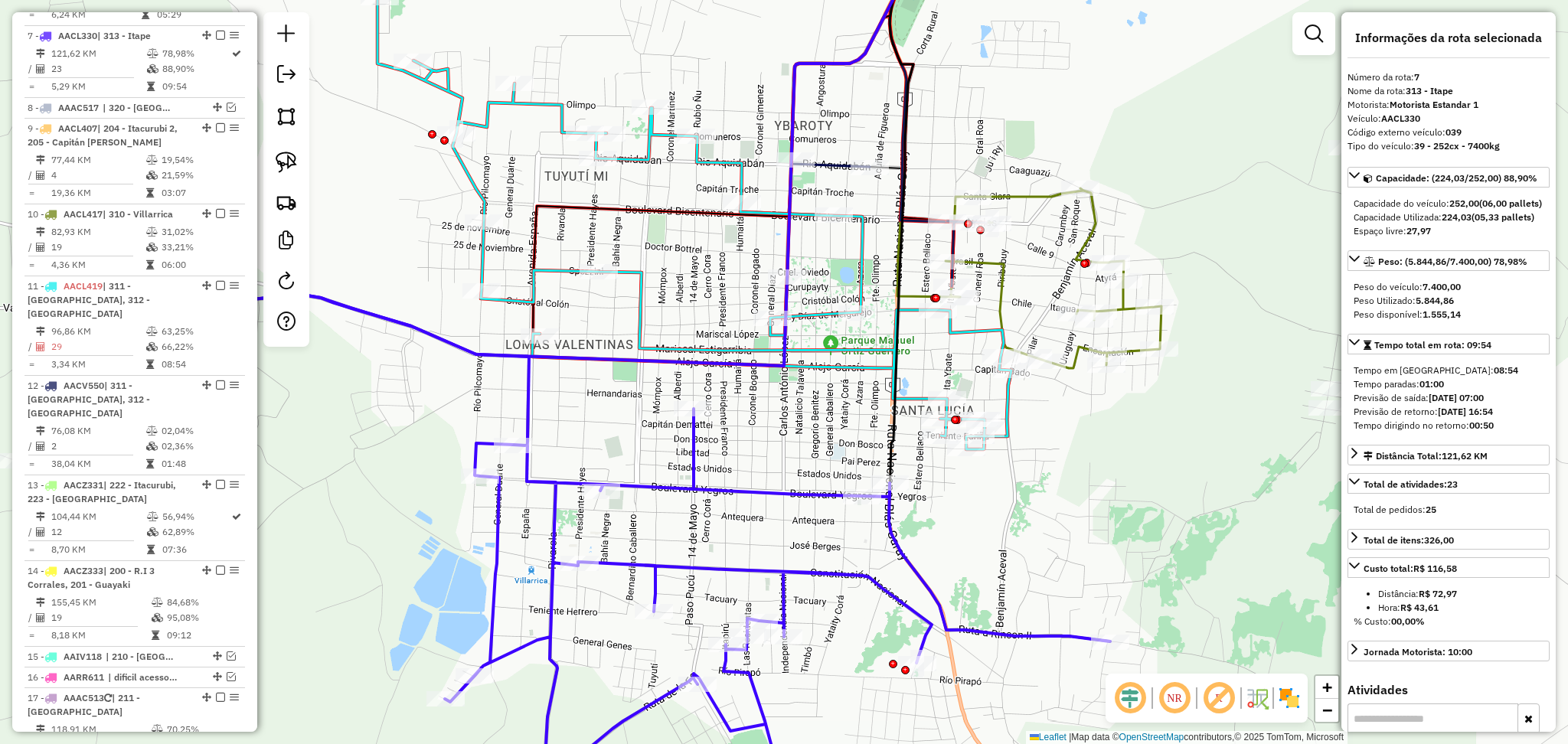
click at [755, 483] on icon at bounding box center [562, 558] width 1096 height 525
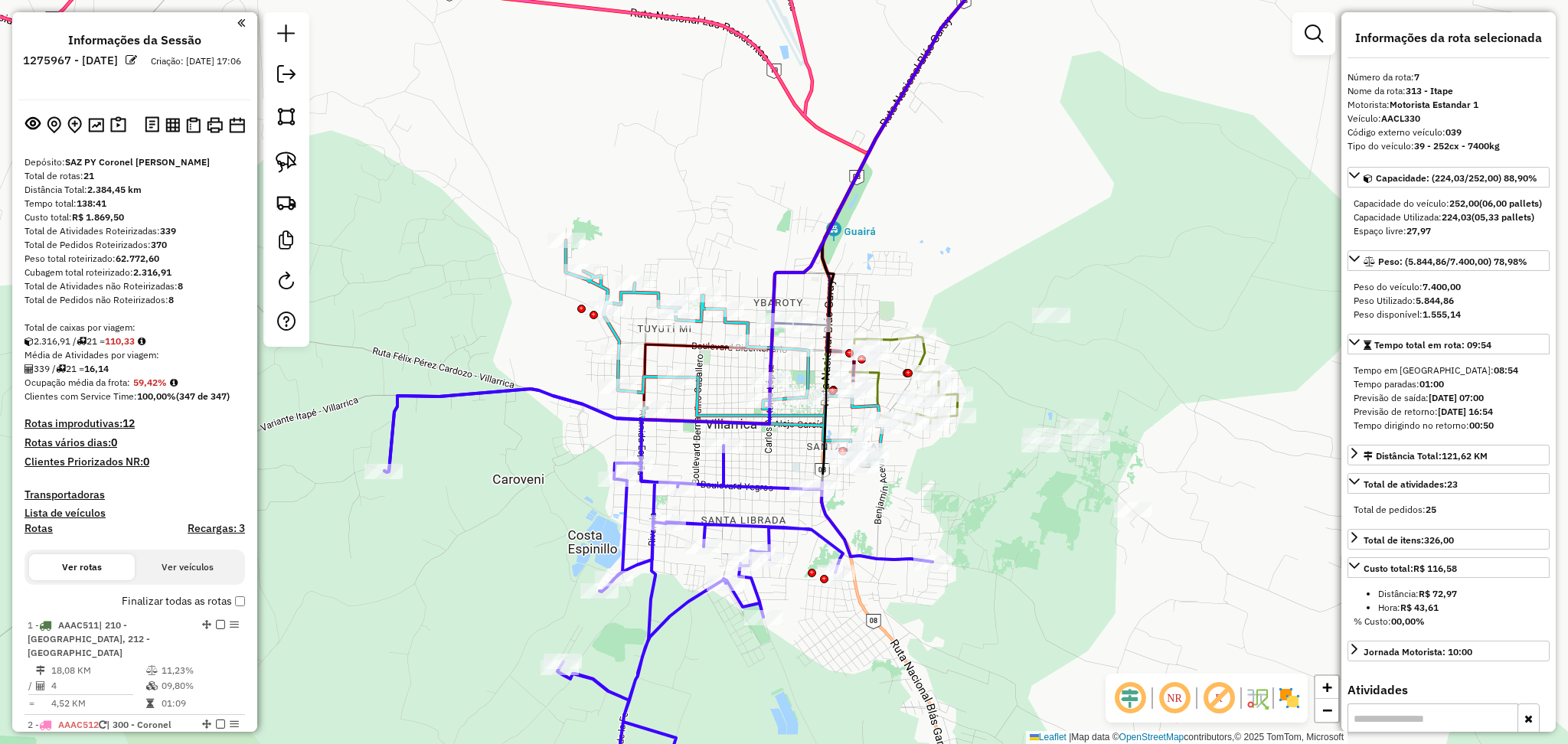
select select "**********"
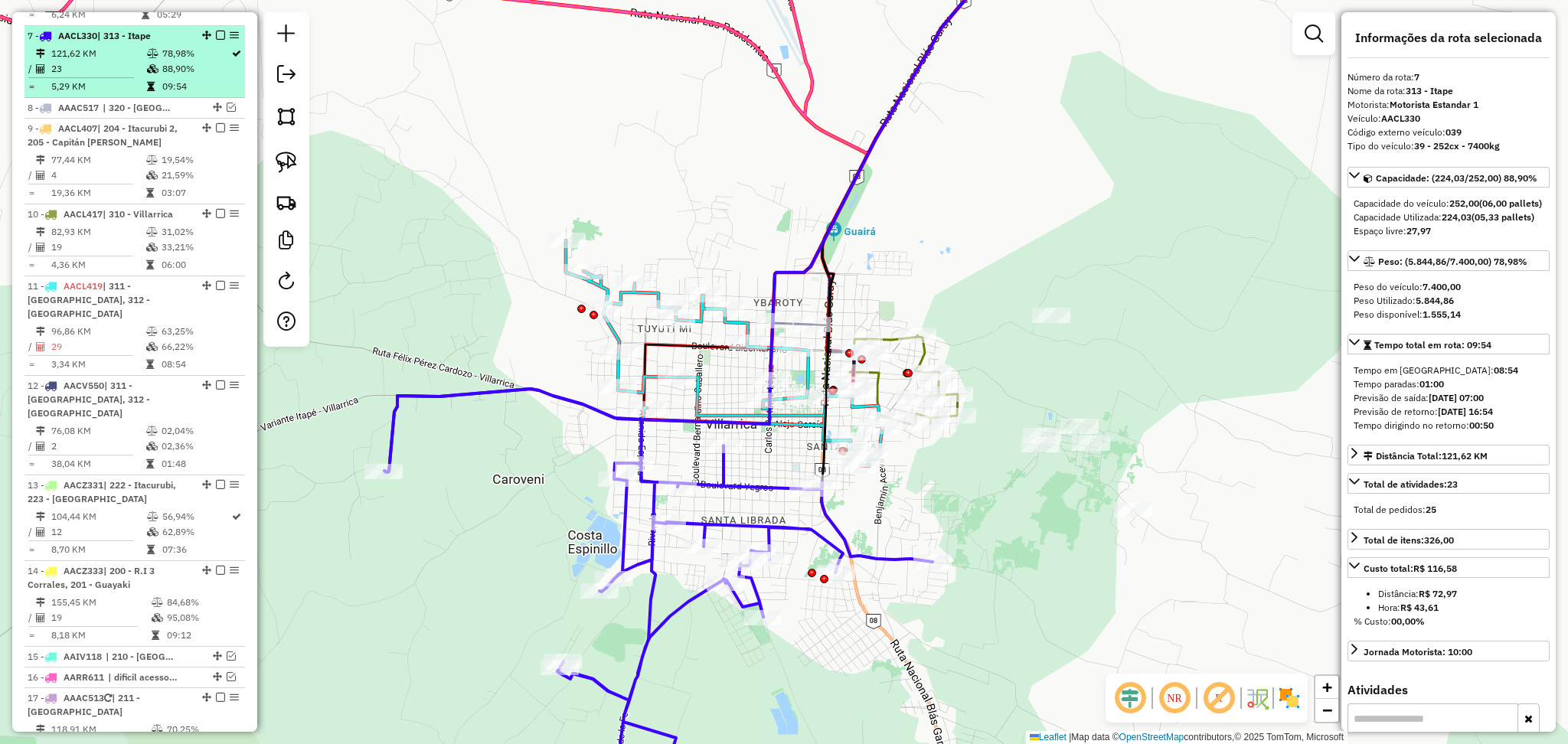
click at [217, 31] on em at bounding box center [220, 35] width 9 height 9
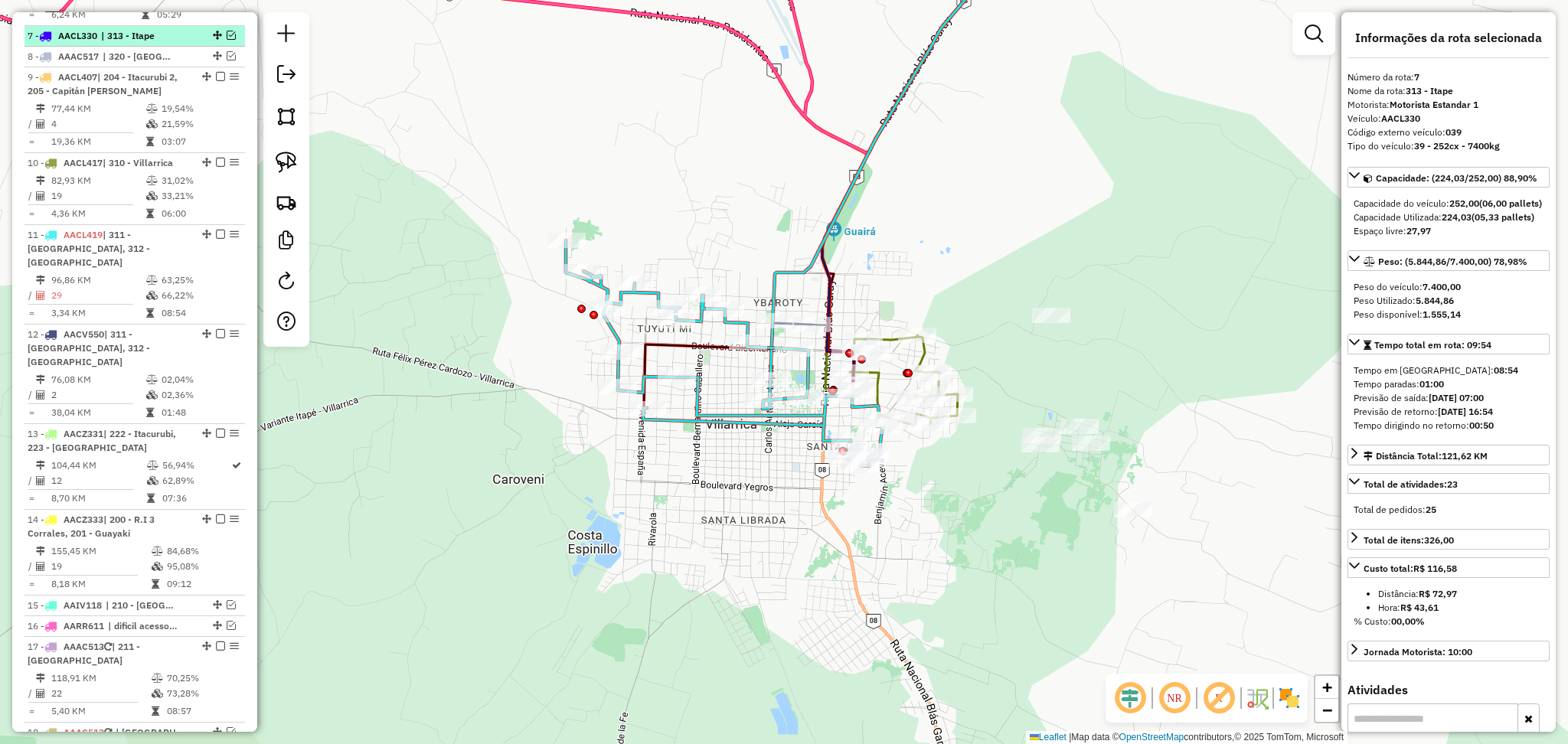
scroll to position [885, 0]
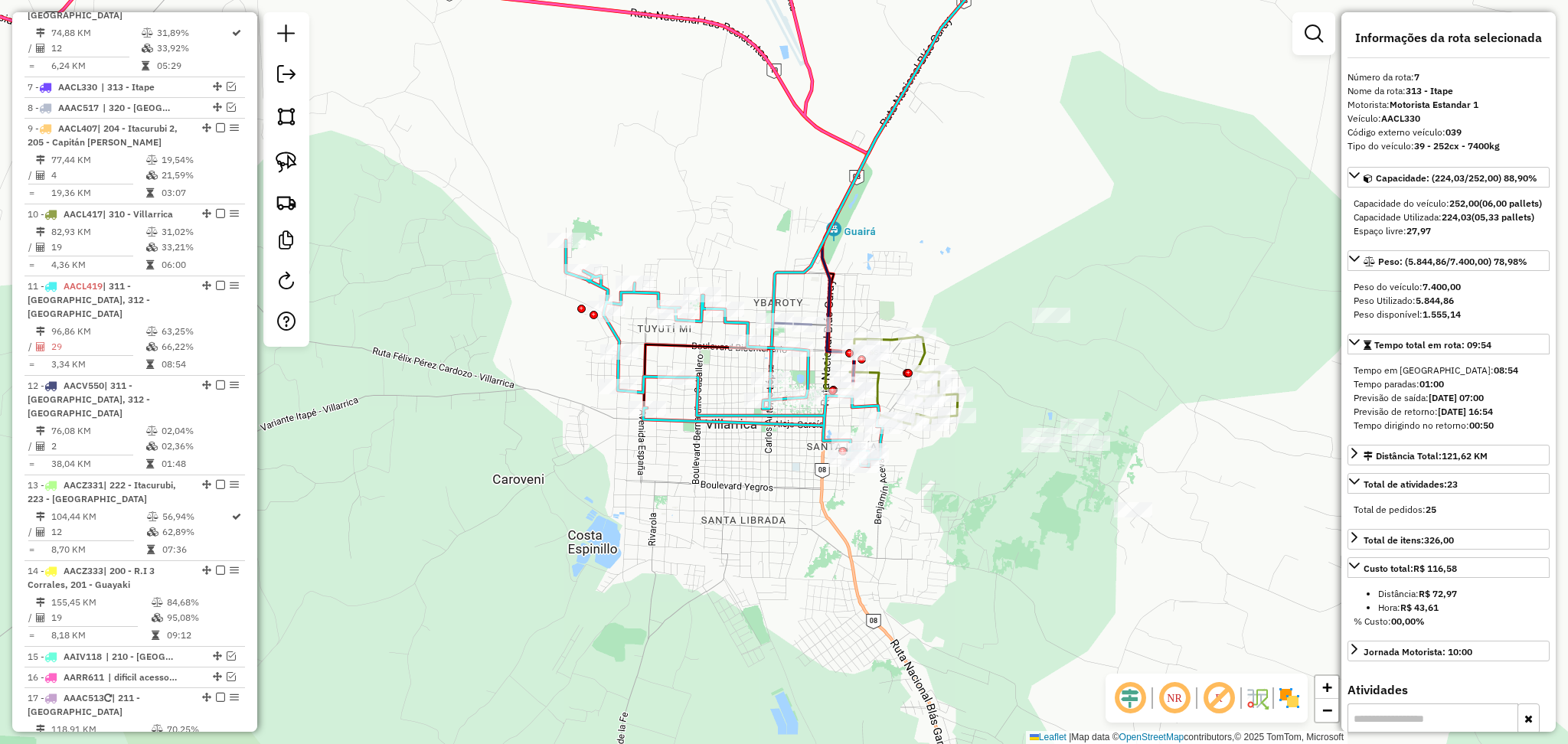
click at [611, 332] on icon at bounding box center [724, 353] width 317 height 226
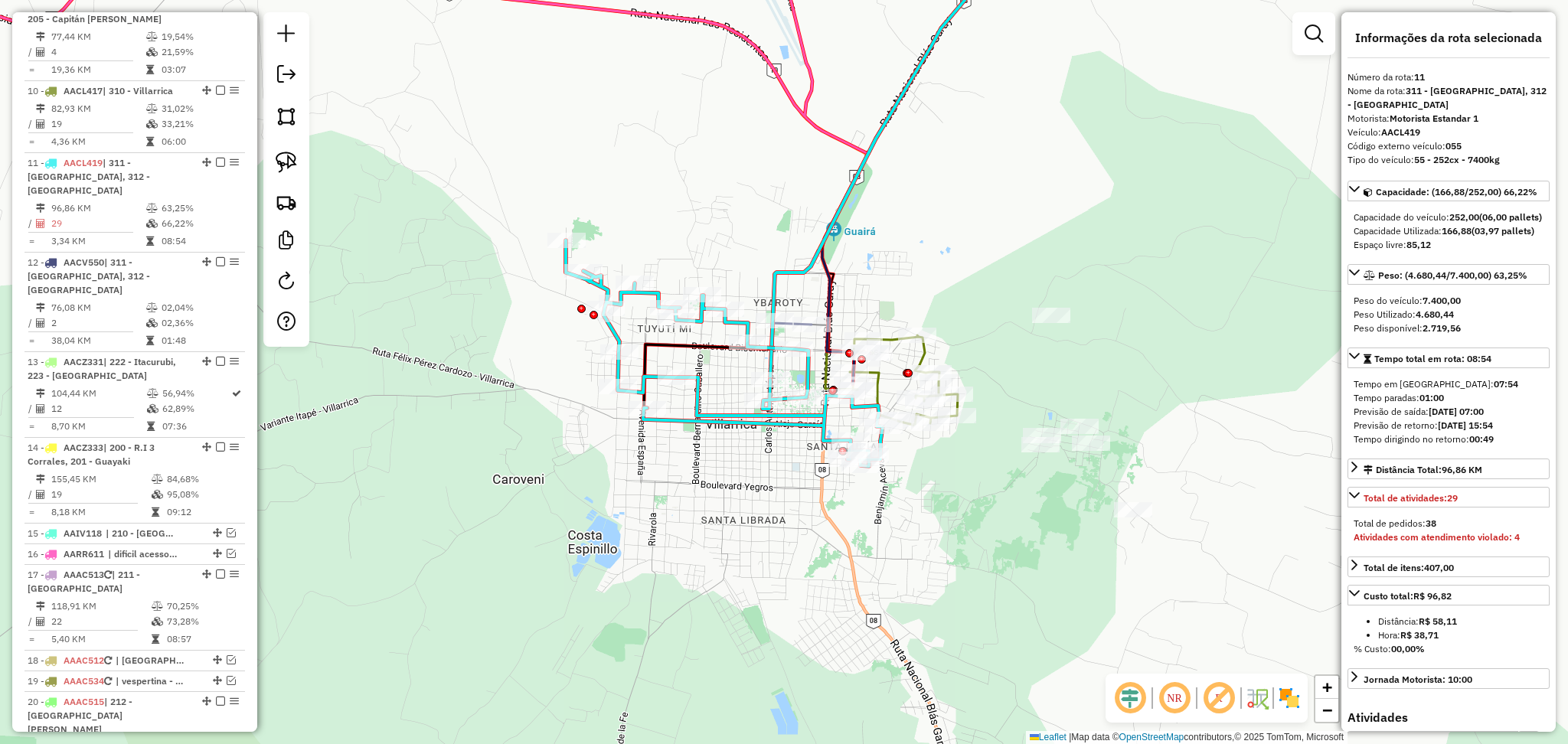
scroll to position [1135, 0]
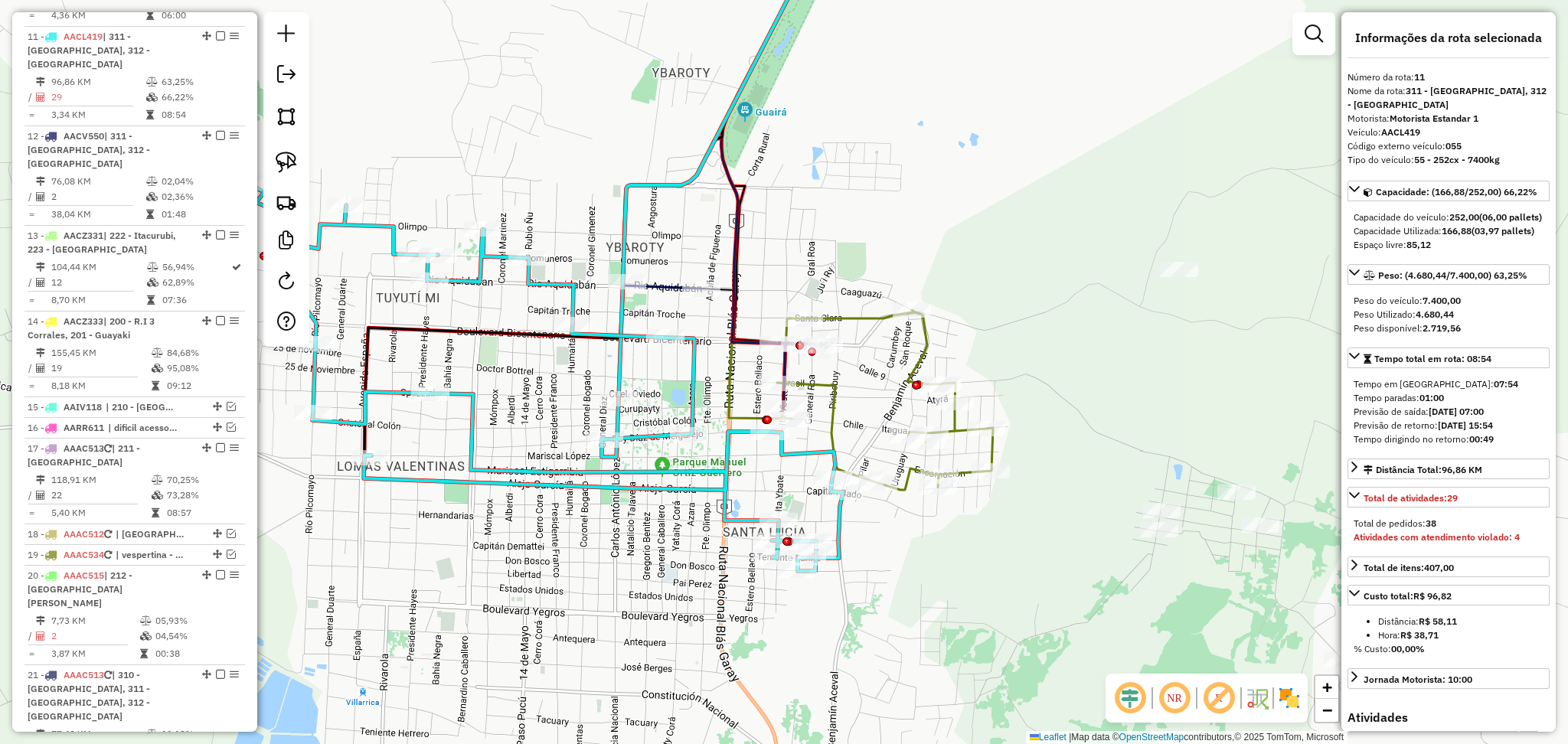
click at [923, 360] on icon at bounding box center [885, 400] width 216 height 180
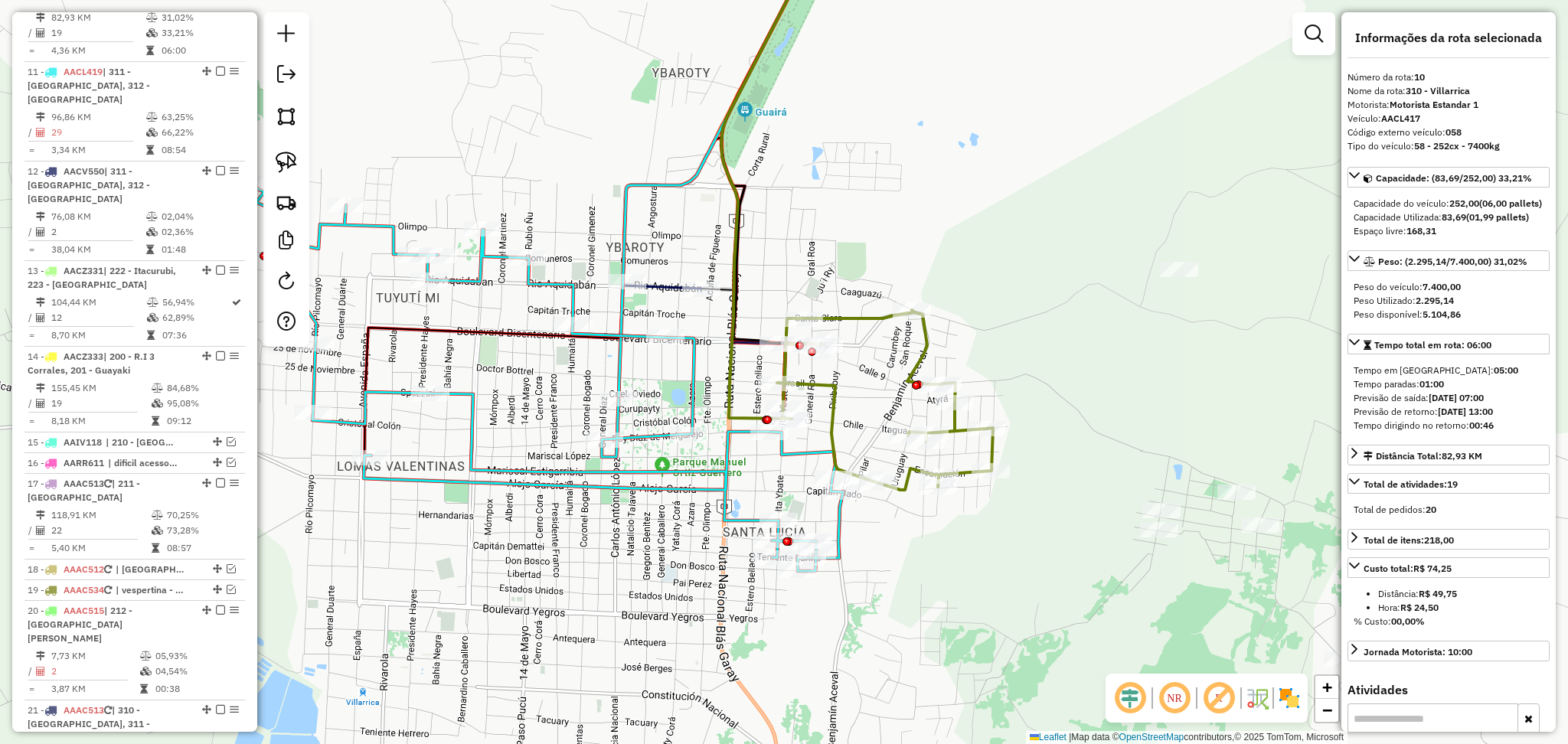
scroll to position [1063, 0]
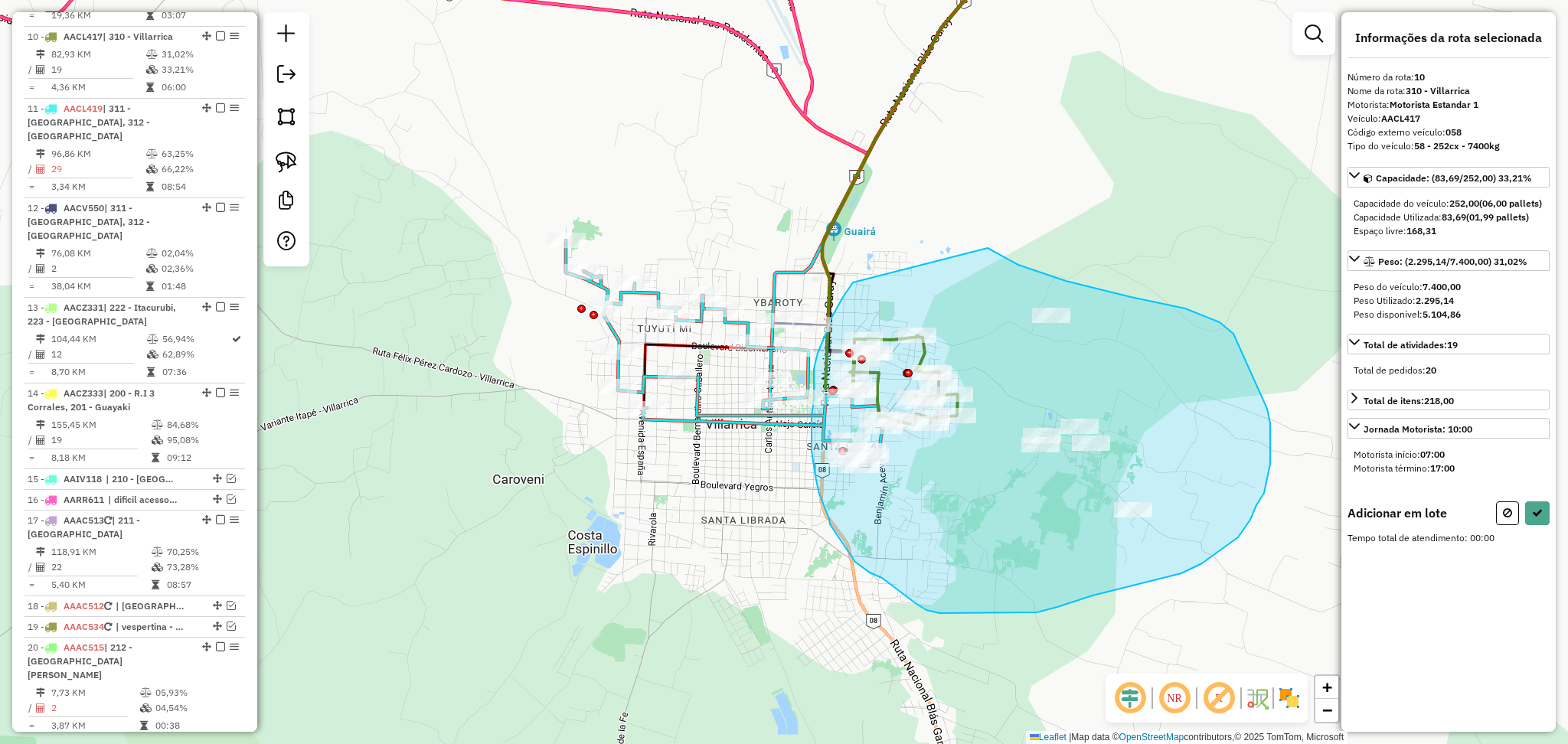
drag, startPoint x: 988, startPoint y: 248, endPoint x: 858, endPoint y: 276, distance: 133.0
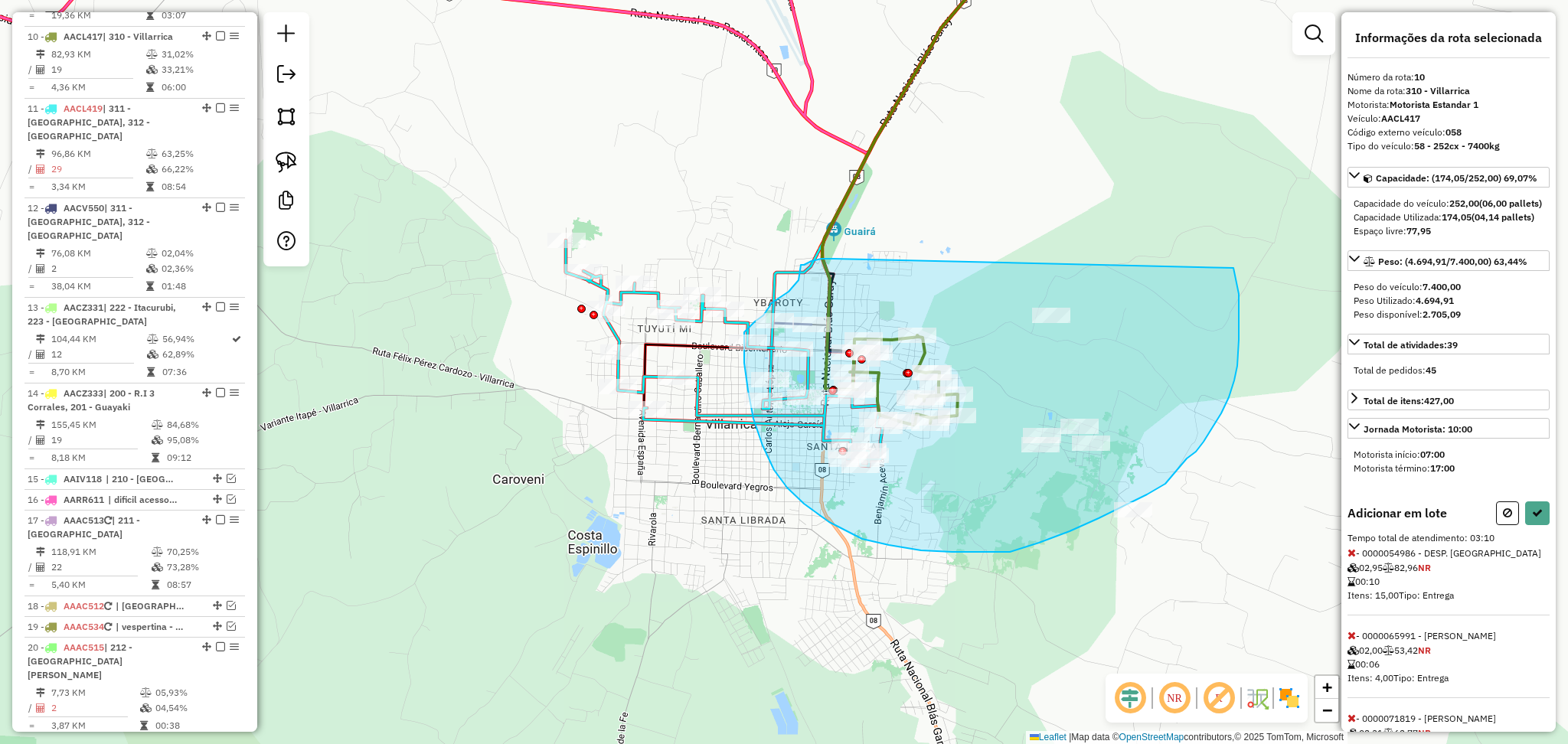
drag, startPoint x: 833, startPoint y: 259, endPoint x: 1209, endPoint y: 211, distance: 379.1
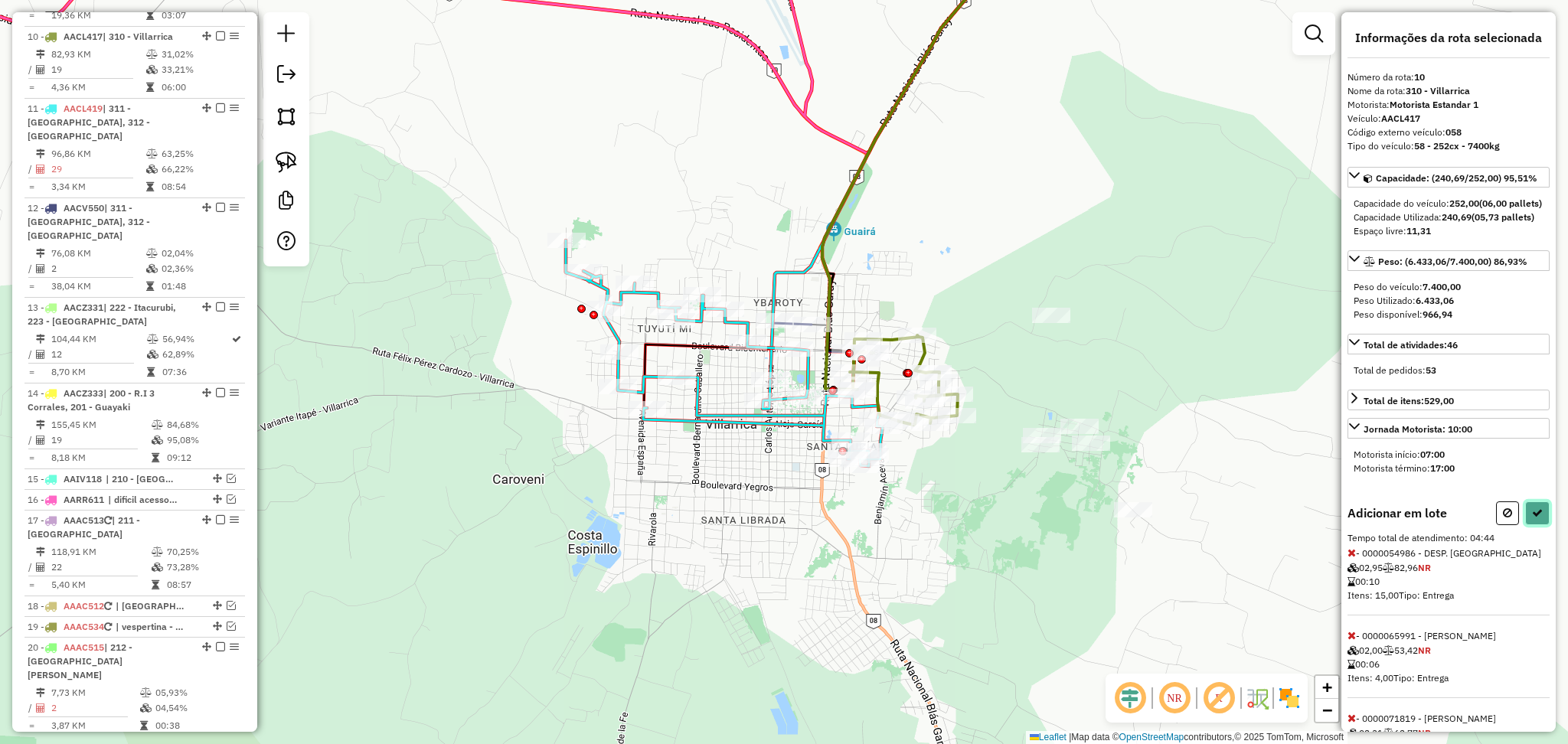
click at [1532, 525] on button at bounding box center [1537, 513] width 24 height 23
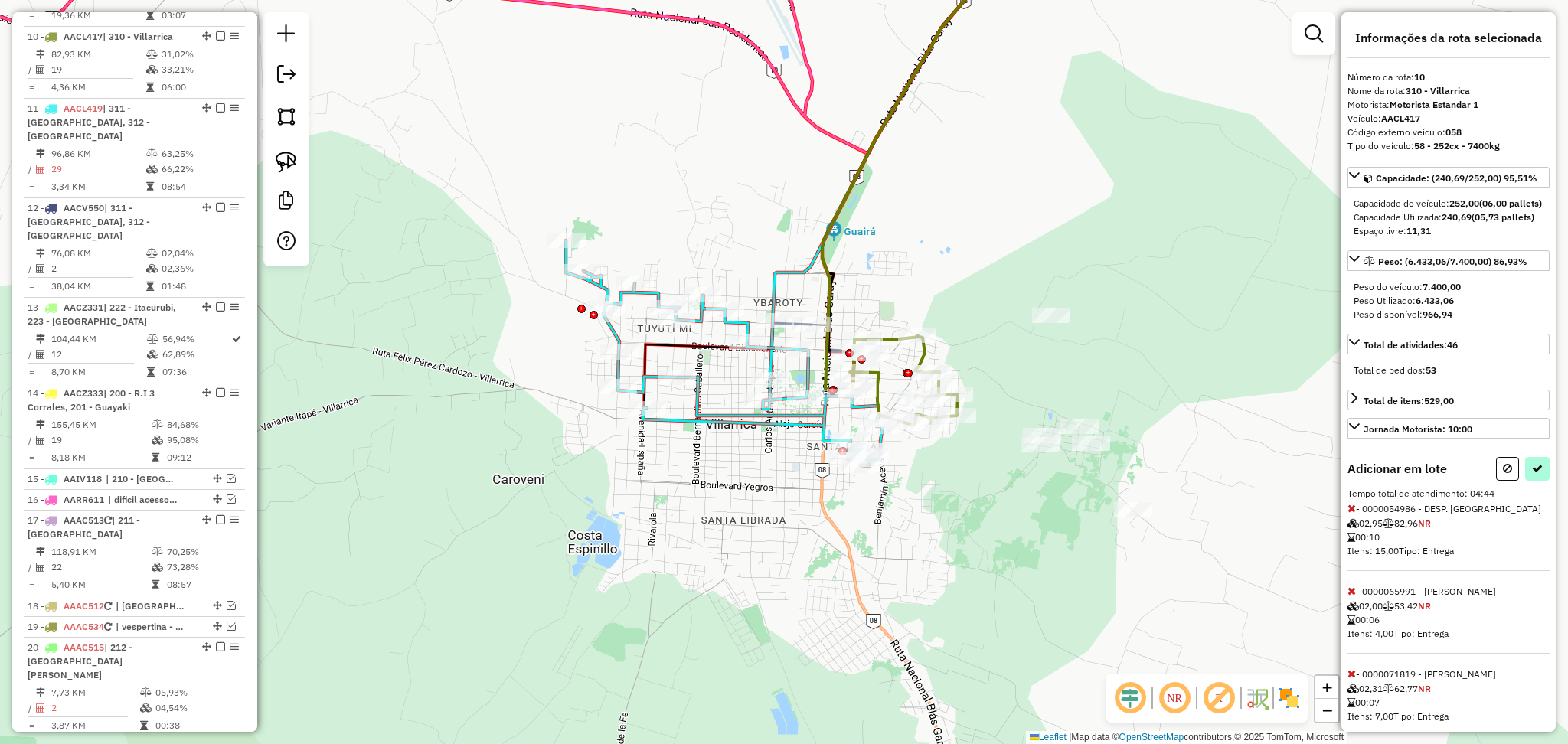
select select "**********"
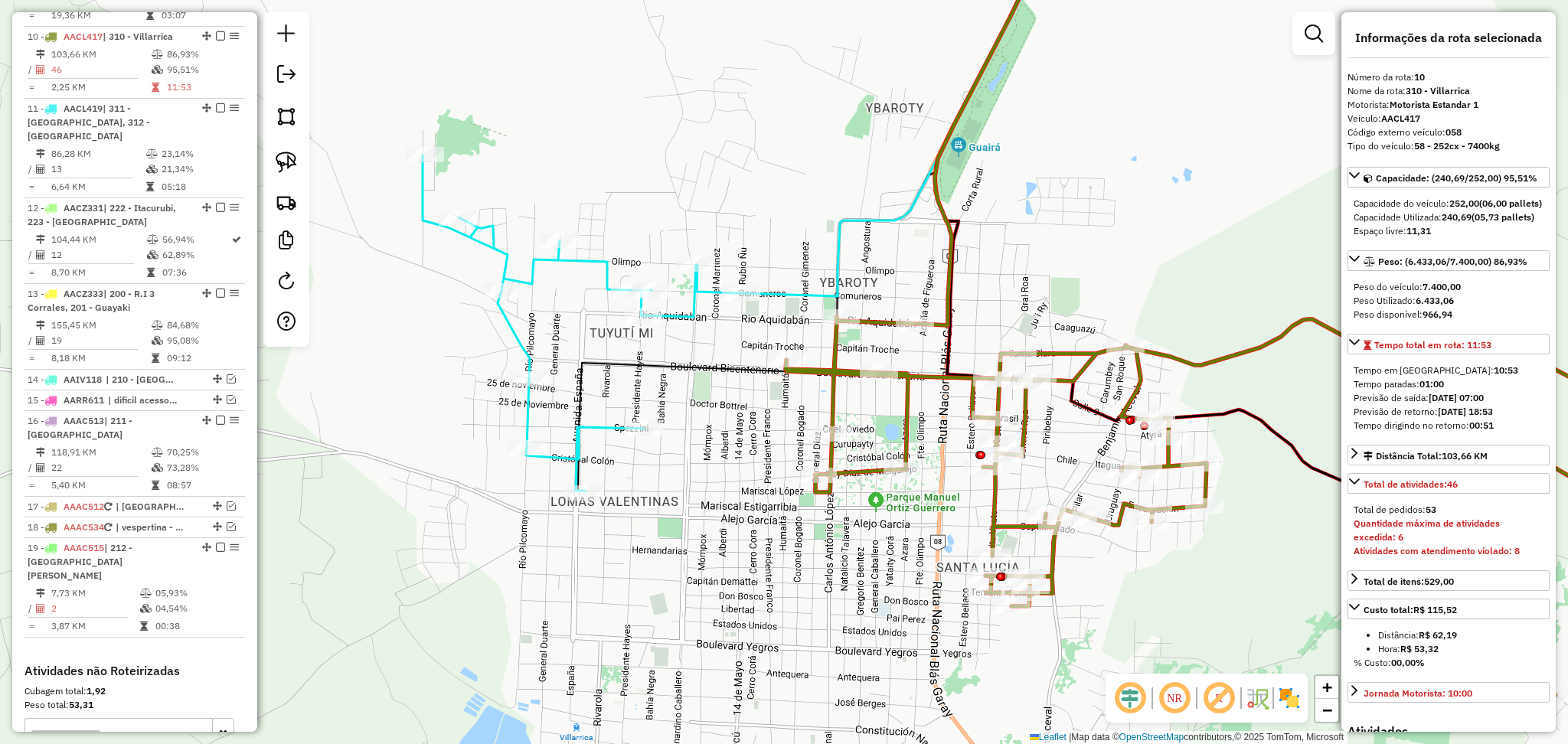
click at [840, 244] on icon at bounding box center [899, 111] width 316 height 370
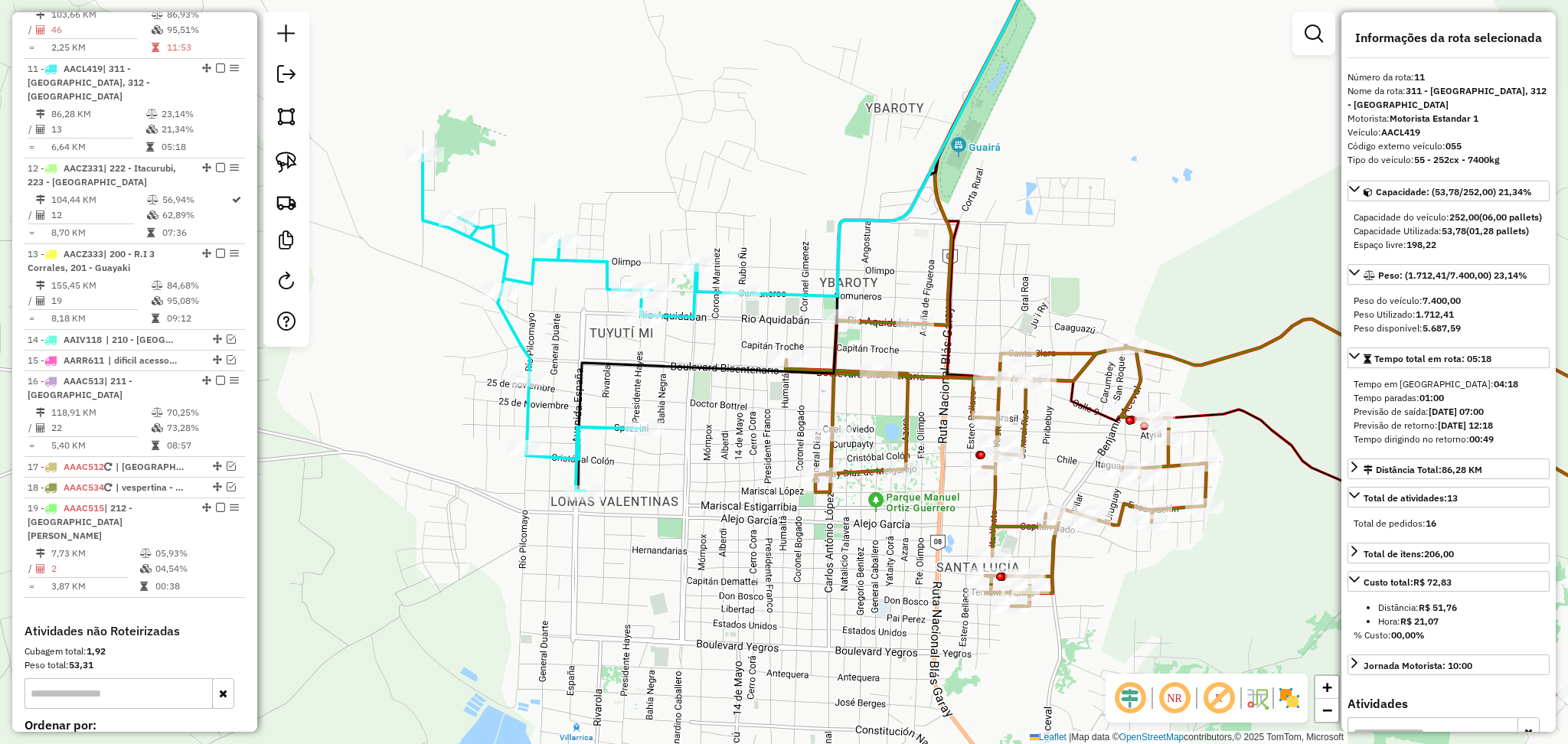
scroll to position [1135, 0]
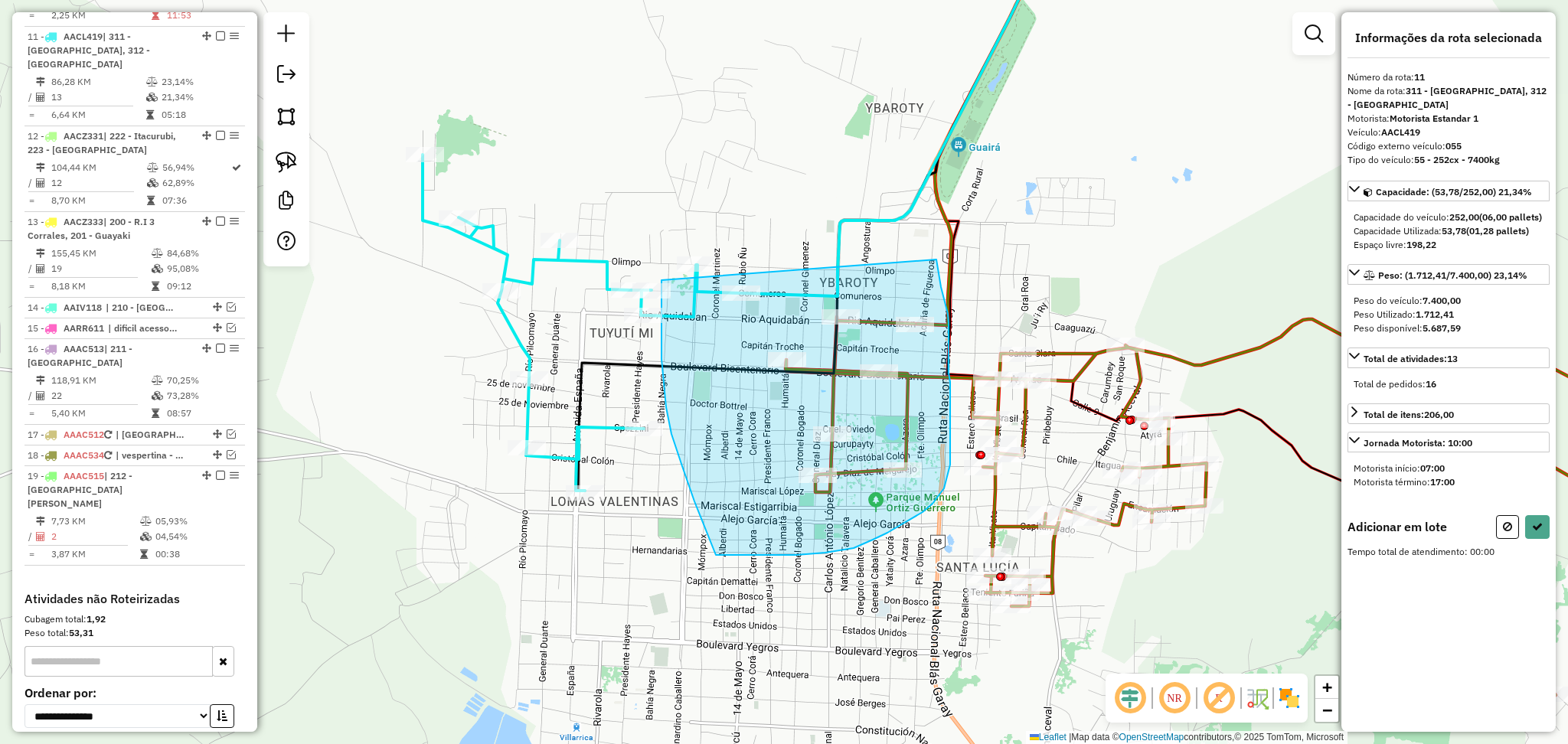
drag, startPoint x: 936, startPoint y: 260, endPoint x: 669, endPoint y: 250, distance: 267.2
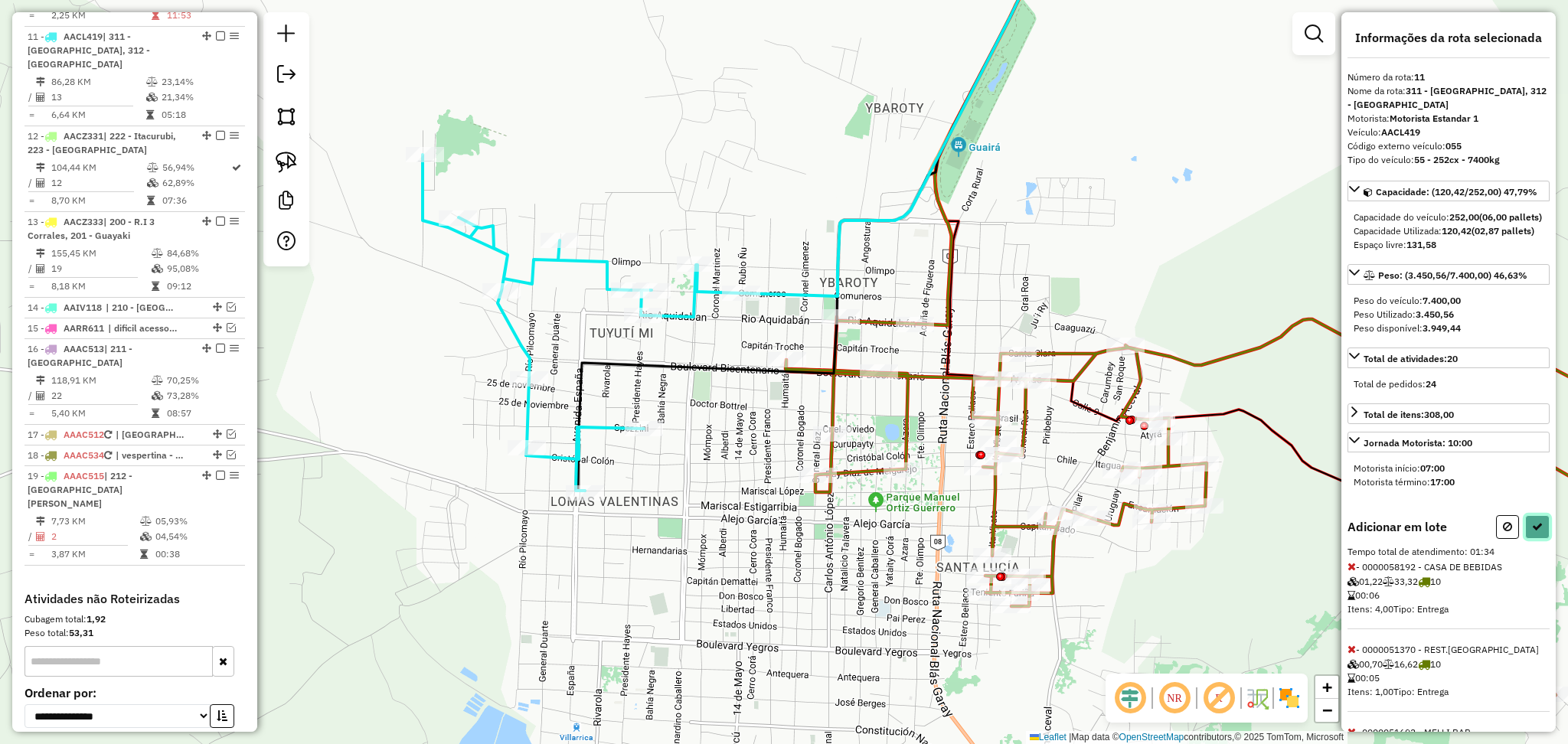
click at [1532, 532] on icon at bounding box center [1537, 527] width 11 height 11
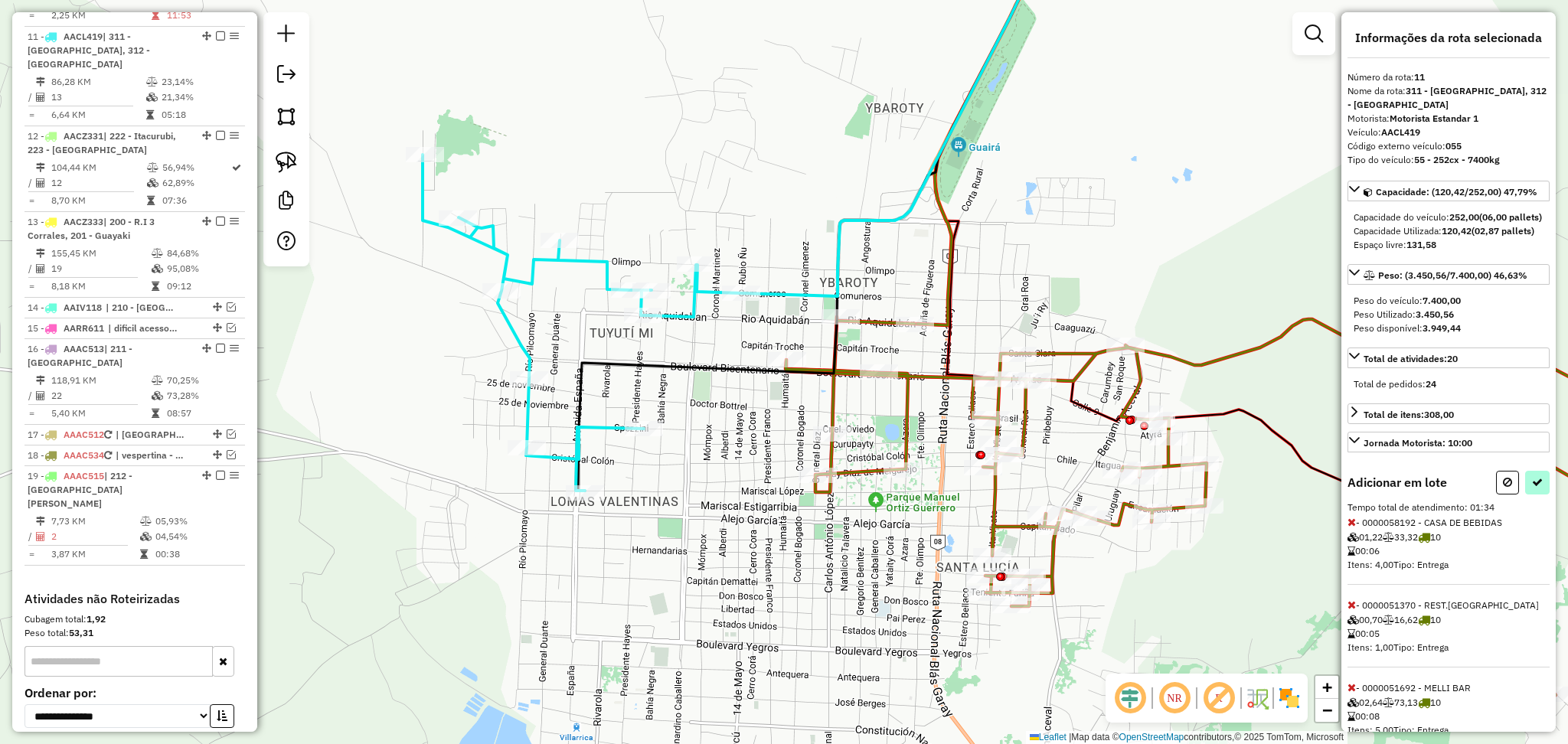
select select "**********"
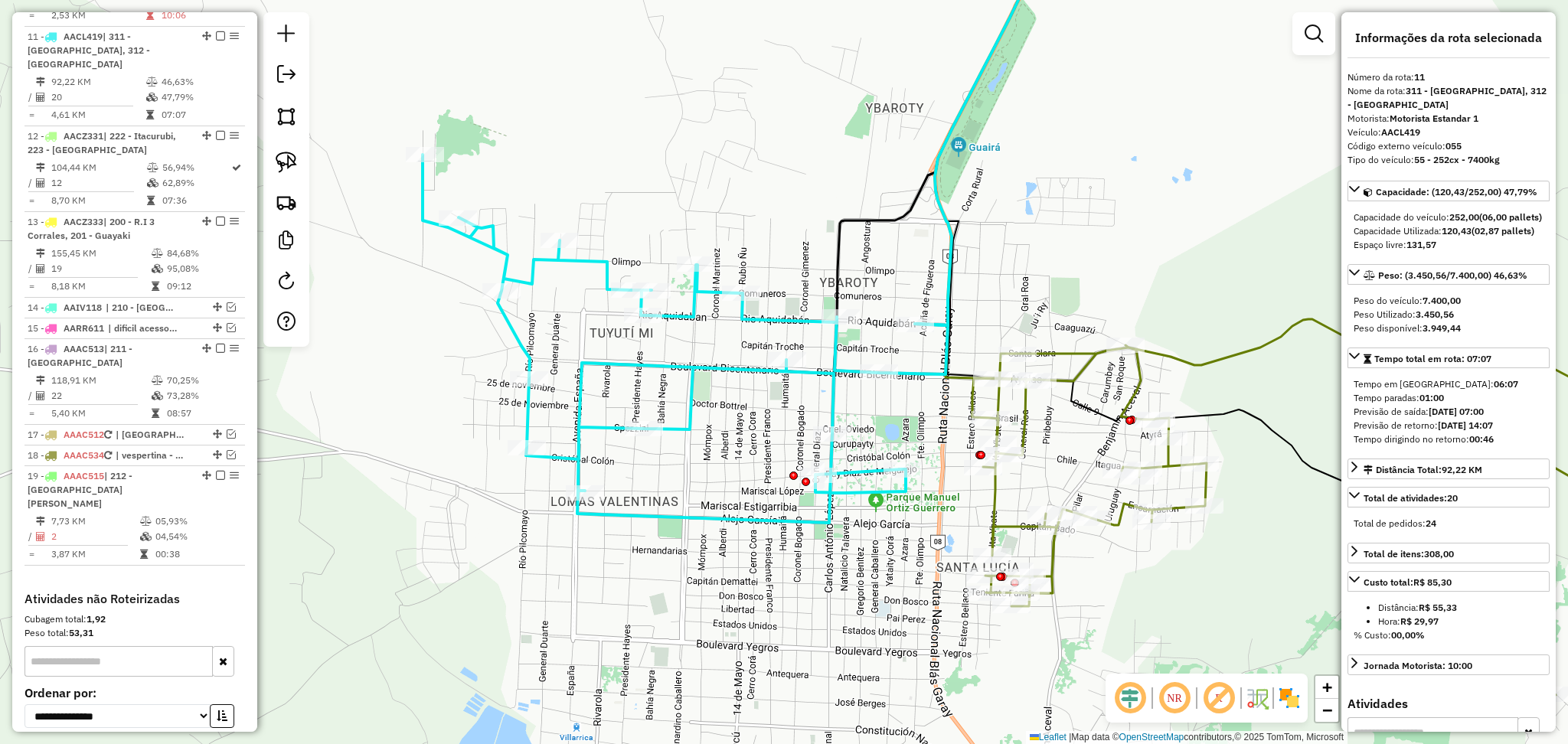
click at [1088, 367] on icon at bounding box center [1300, 496] width 656 height 399
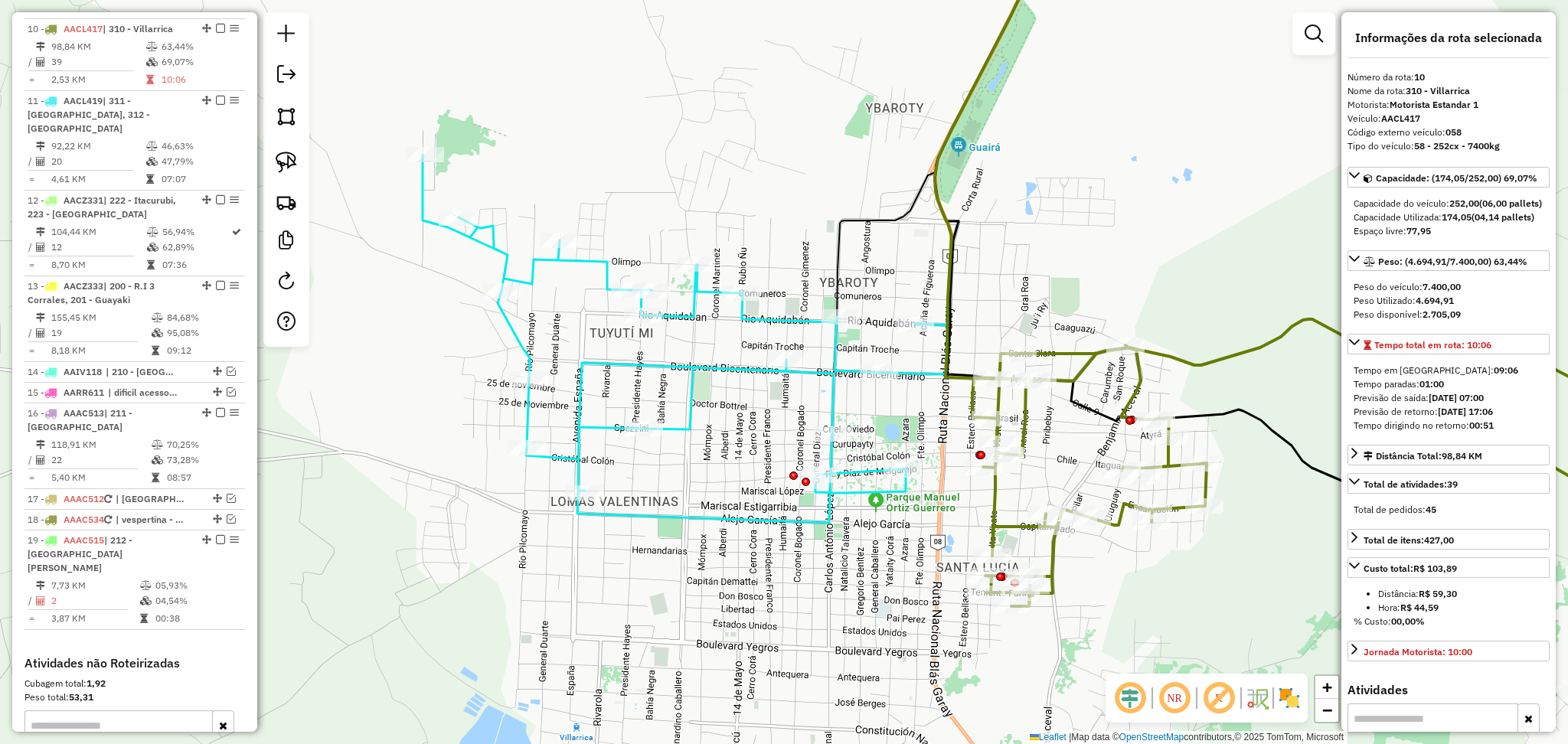
scroll to position [1063, 0]
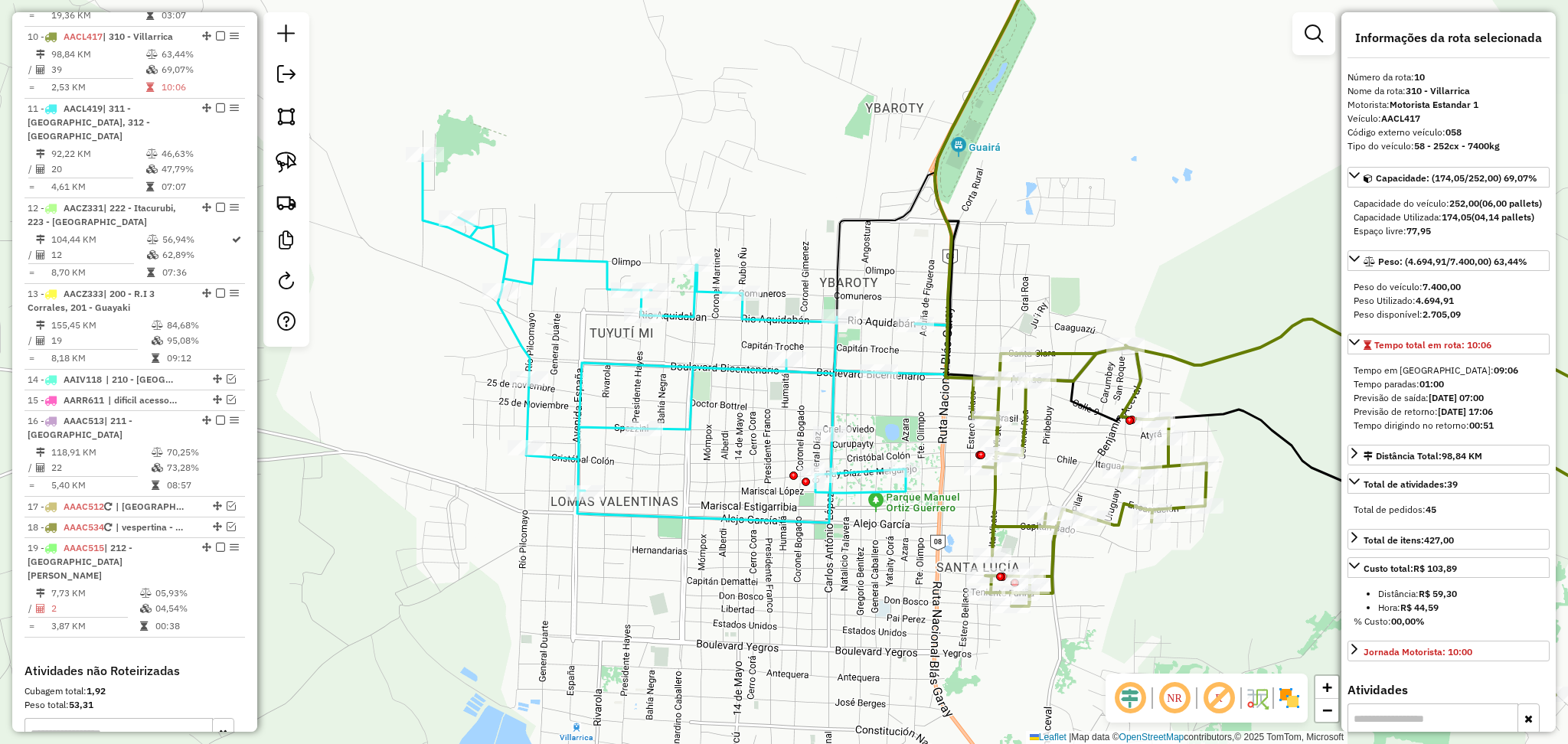
click at [926, 378] on icon at bounding box center [685, 339] width 525 height 368
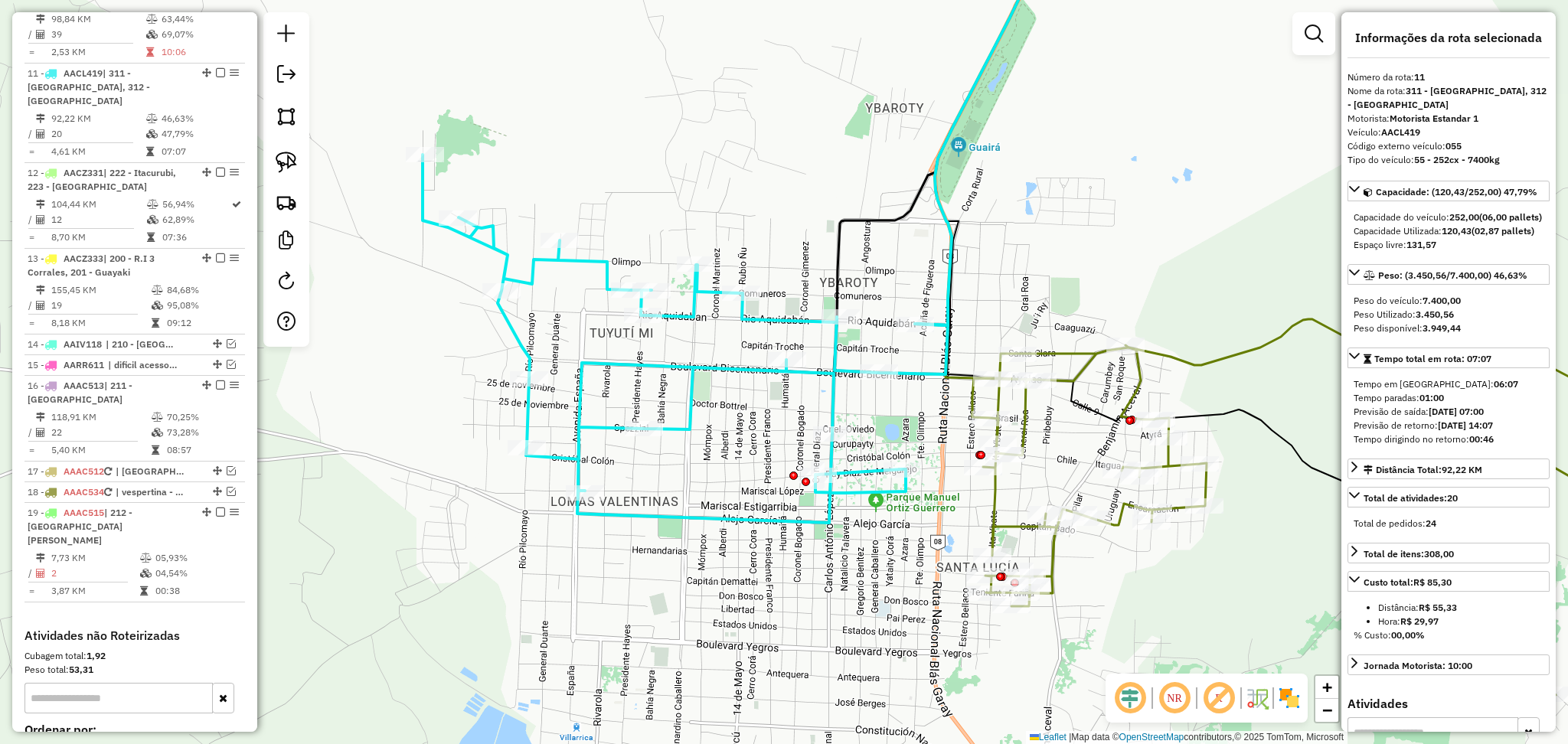
scroll to position [1135, 0]
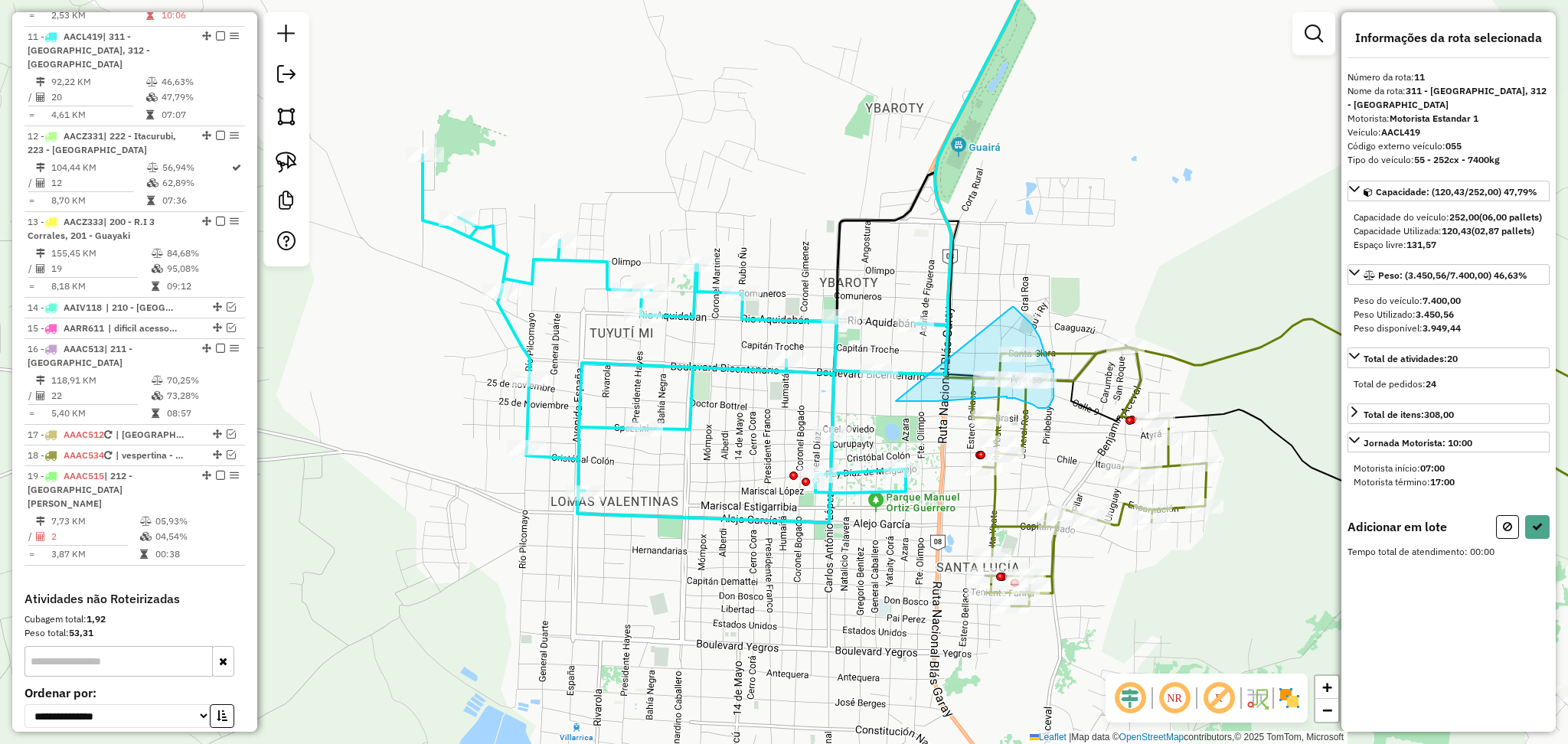
drag, startPoint x: 1032, startPoint y: 324, endPoint x: 889, endPoint y: 401, distance: 162.4
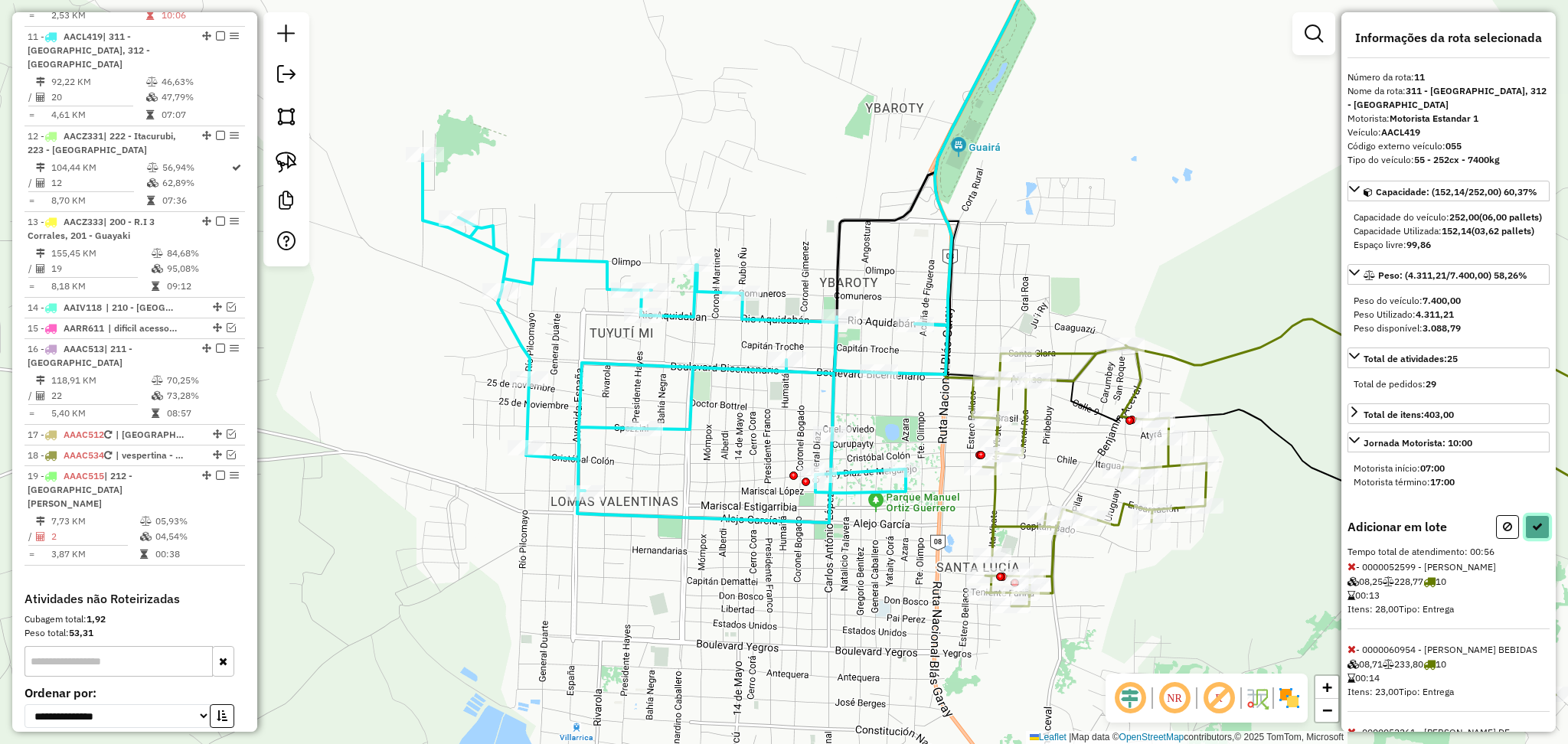
click at [1537, 532] on icon at bounding box center [1537, 527] width 11 height 11
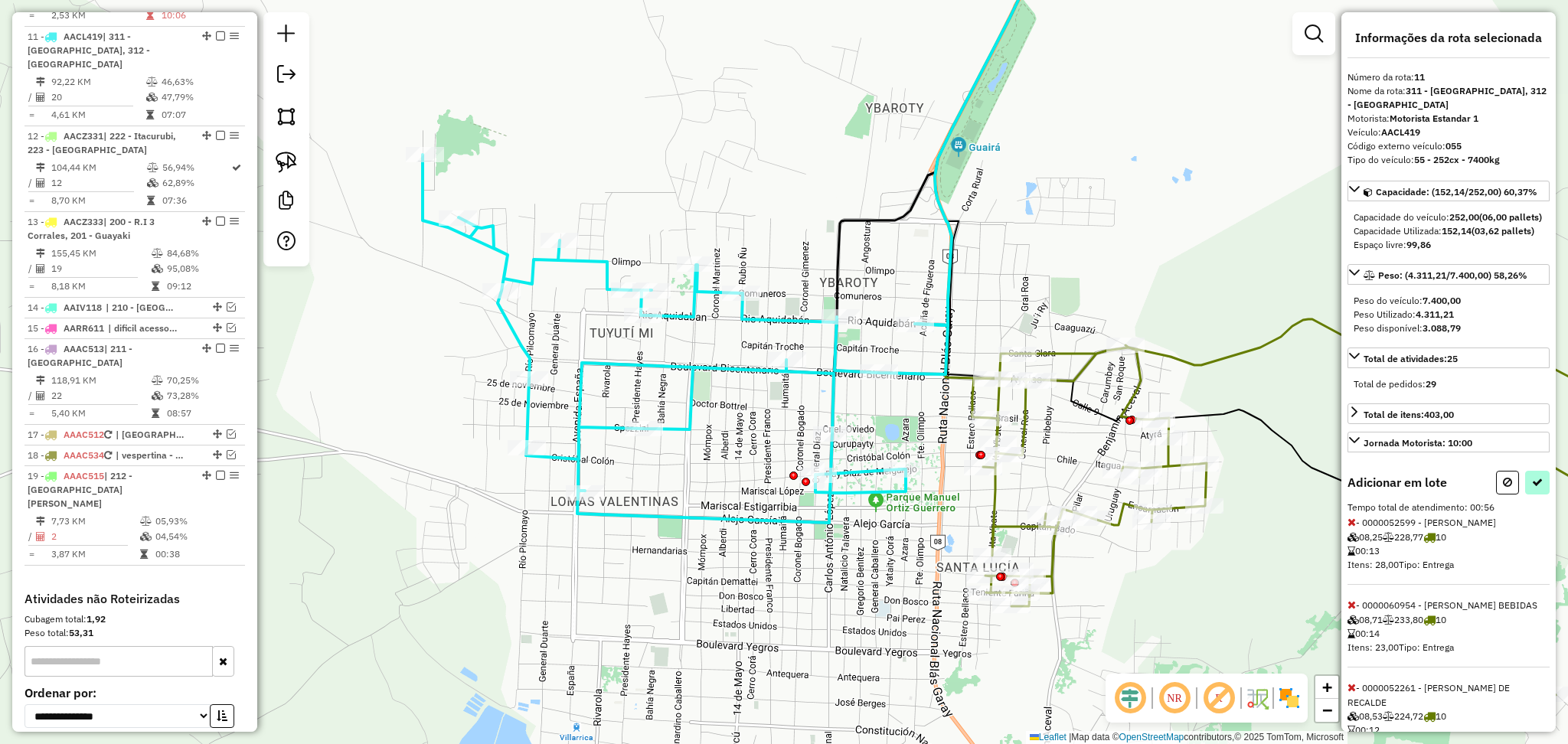
select select "**********"
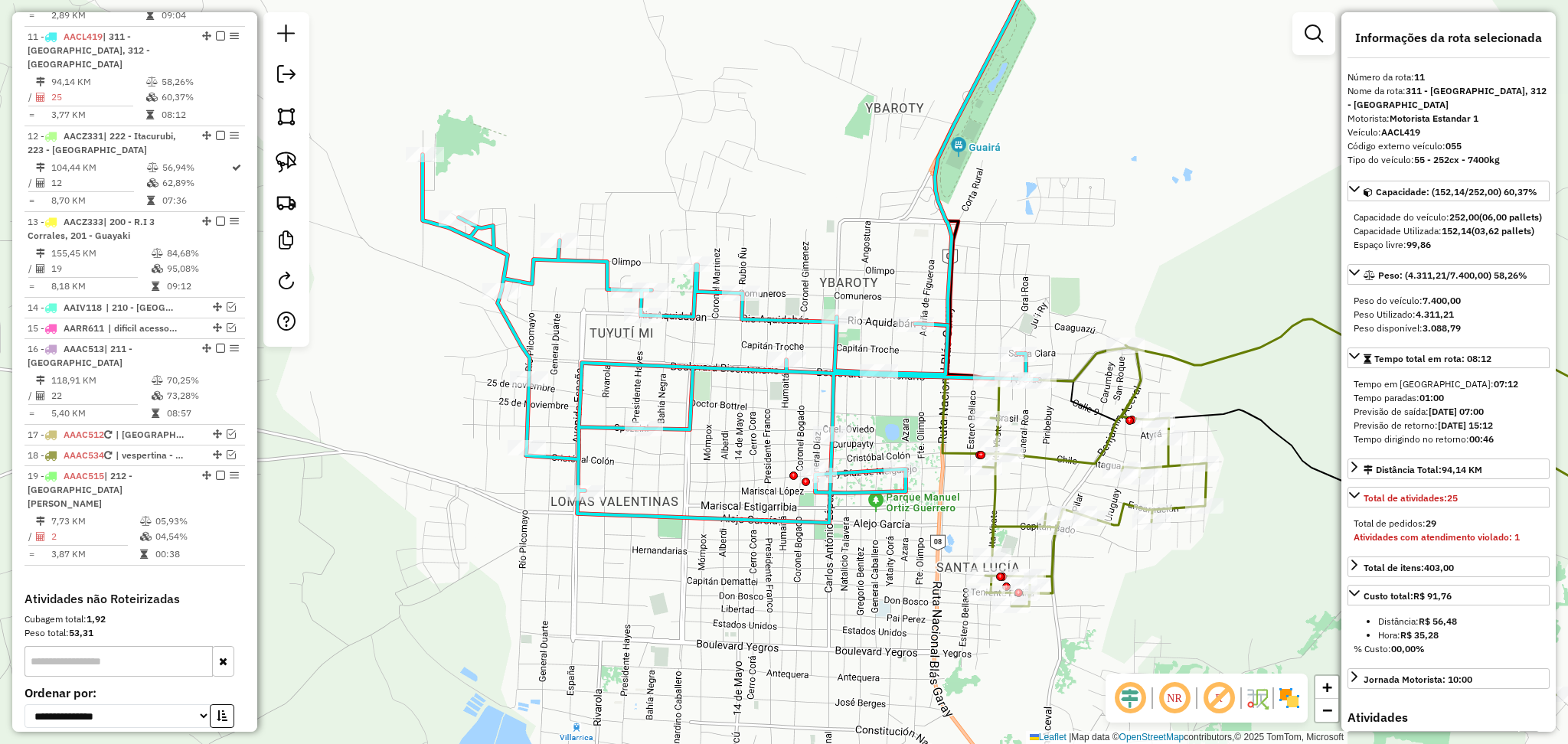
click at [1246, 359] on icon at bounding box center [1306, 496] width 645 height 399
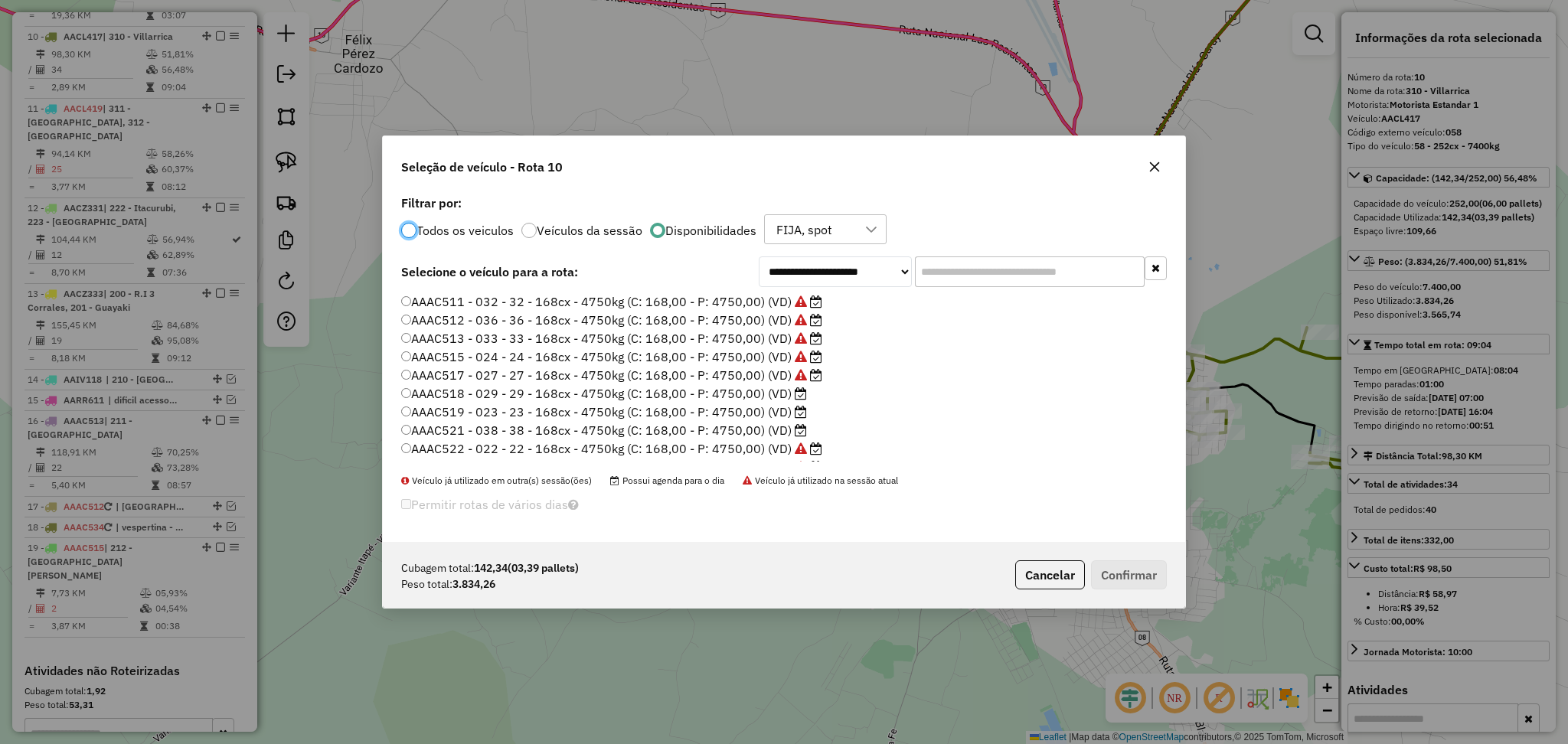
scroll to position [7, 4]
click at [754, 394] on label "AAAC518 - 029 - 29 - 168cx - 4750kg (C: 168,00 - P: 4750,00) (VD)" at bounding box center [604, 394] width 406 height 18
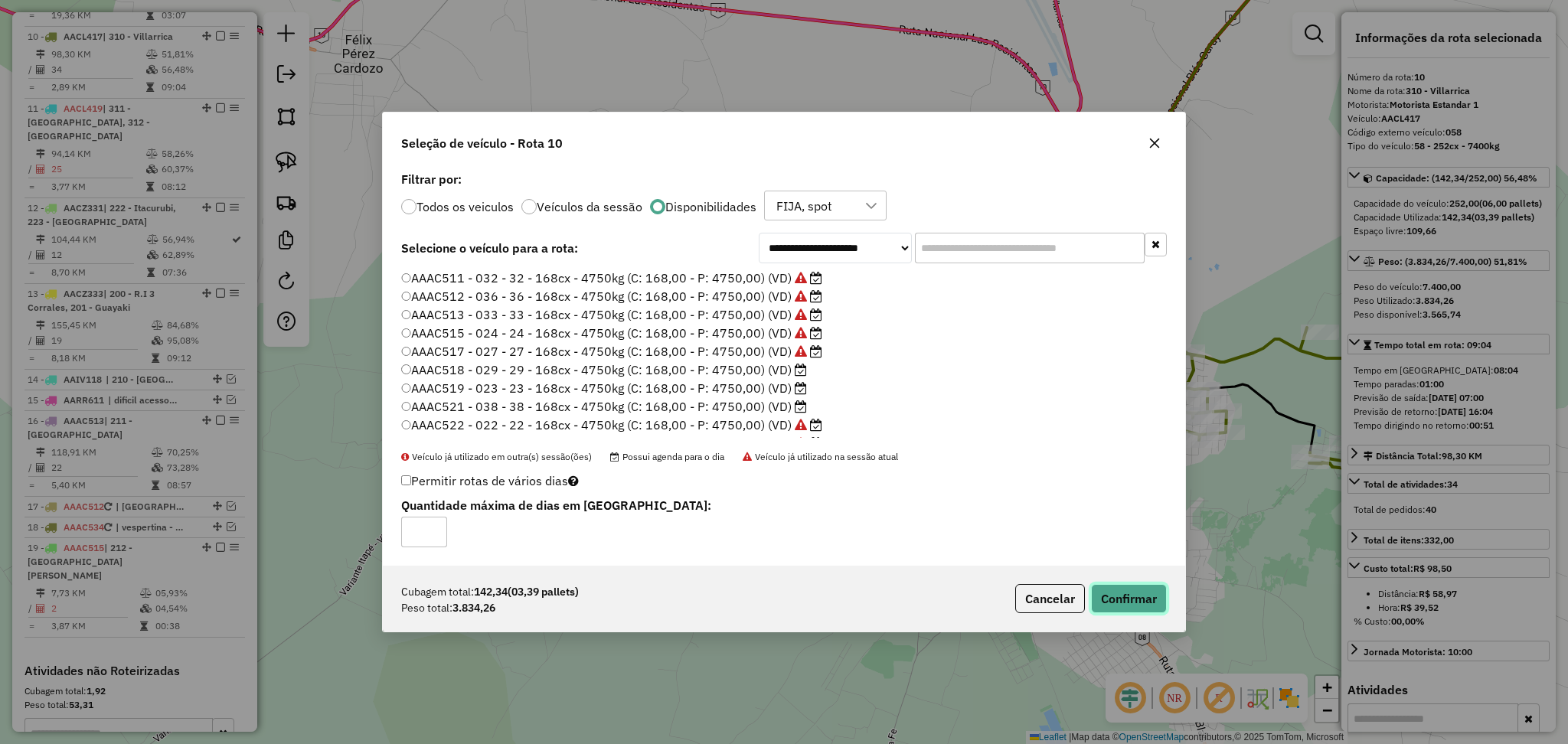
click at [1156, 607] on button "Confirmar" at bounding box center [1129, 598] width 75 height 29
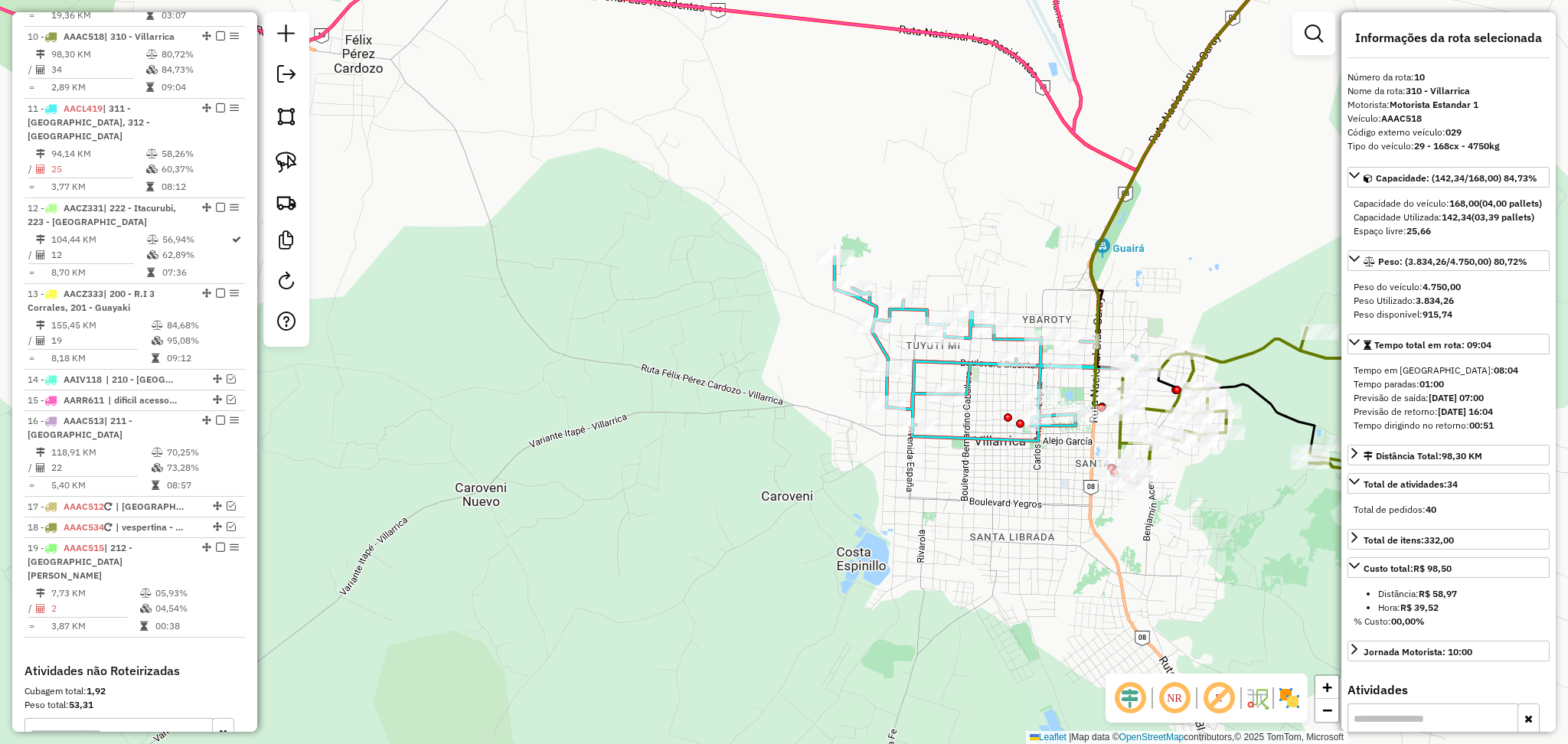
click at [956, 356] on icon at bounding box center [988, 349] width 307 height 183
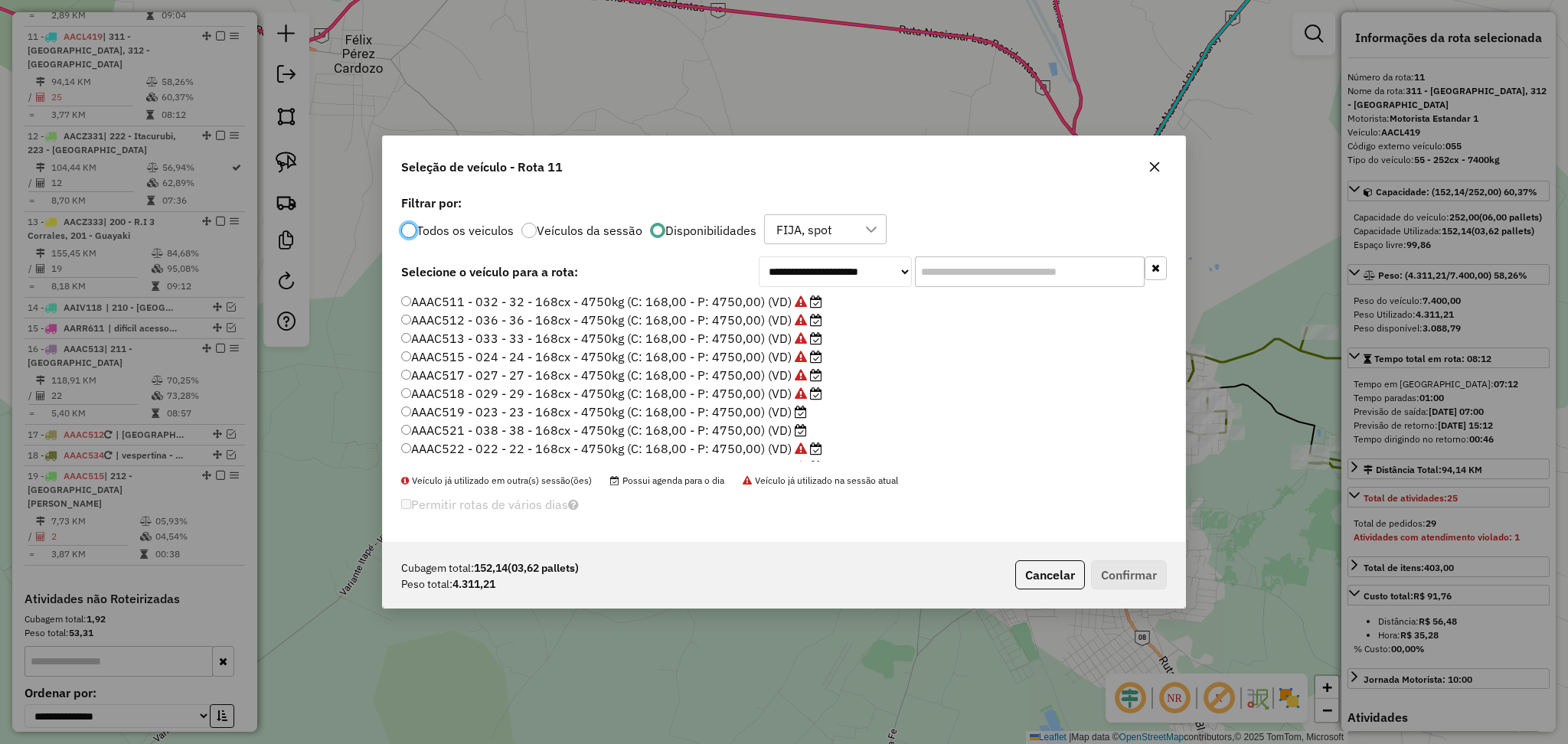
click at [749, 419] on ul "AAAC511 - 032 - 32 - 168cx - 4750kg (C: 168,00 - P: 4750,00) (VD) AAAC512 - 036…" at bounding box center [784, 376] width 766 height 168
click at [768, 403] on label "AAAC519 - 023 - 23 - 168cx - 4750kg (C: 168,00 - P: 4750,00) (VD)" at bounding box center [604, 412] width 406 height 18
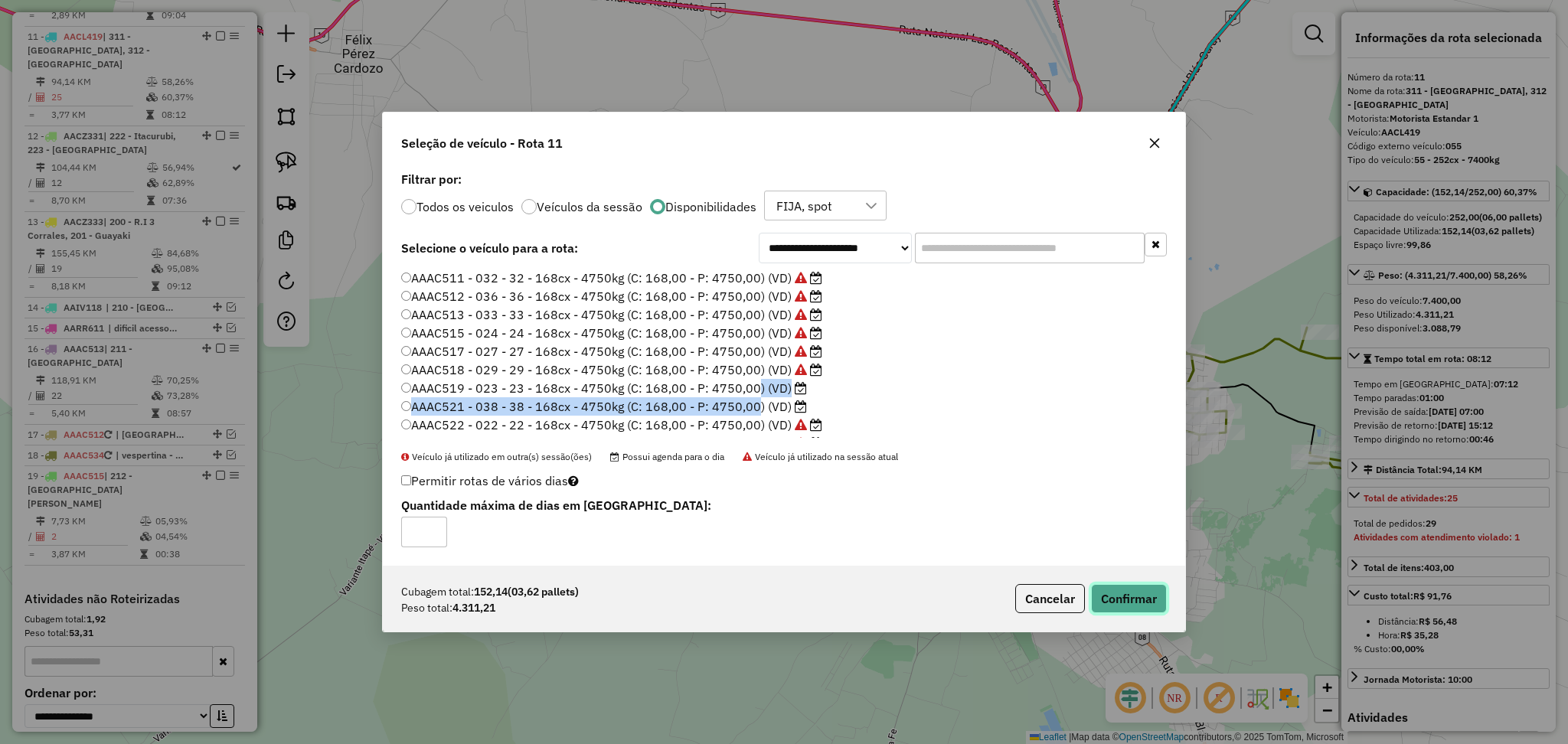
click at [1134, 598] on button "Confirmar" at bounding box center [1129, 598] width 75 height 29
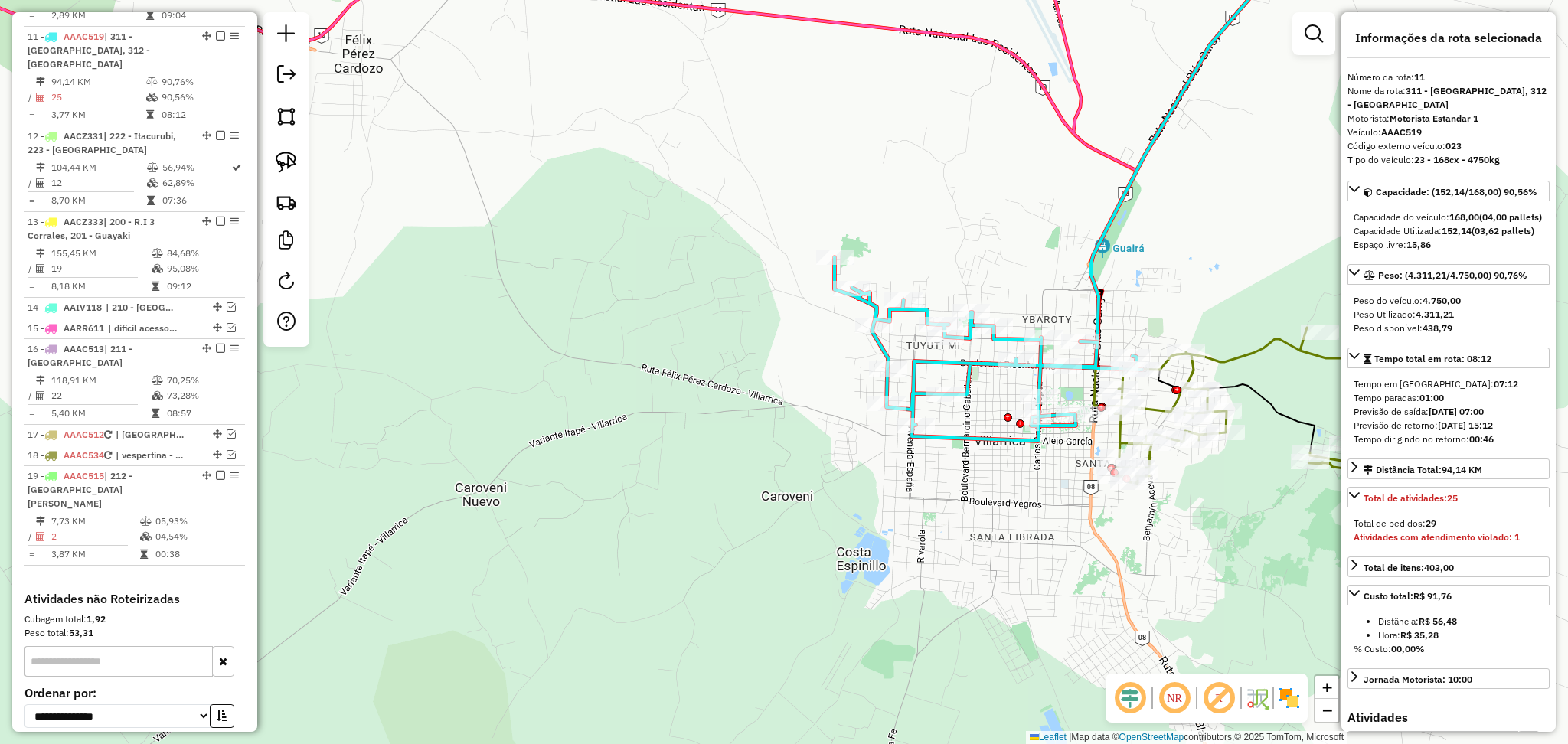
click at [1208, 356] on icon at bounding box center [1275, 428] width 323 height 199
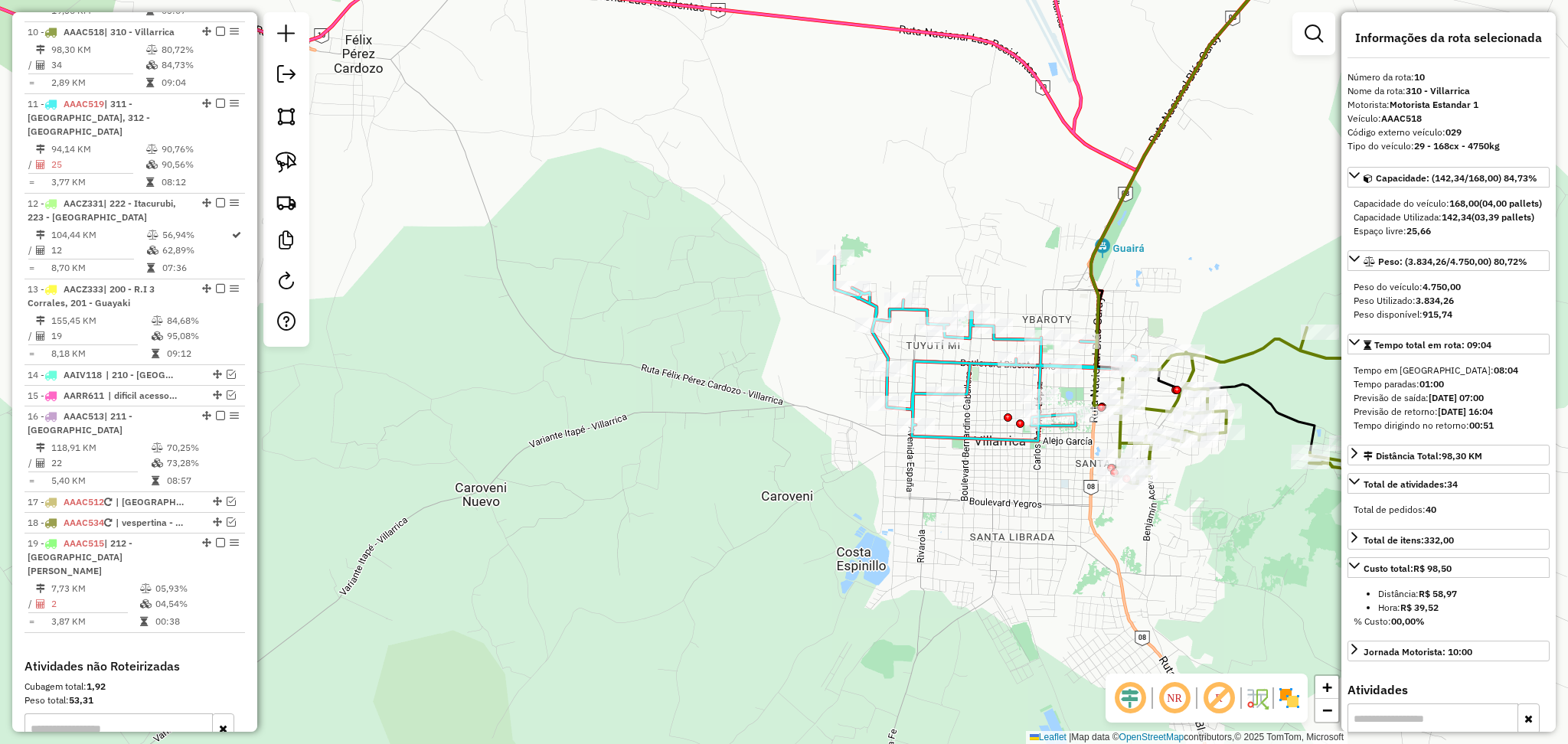
scroll to position [1063, 0]
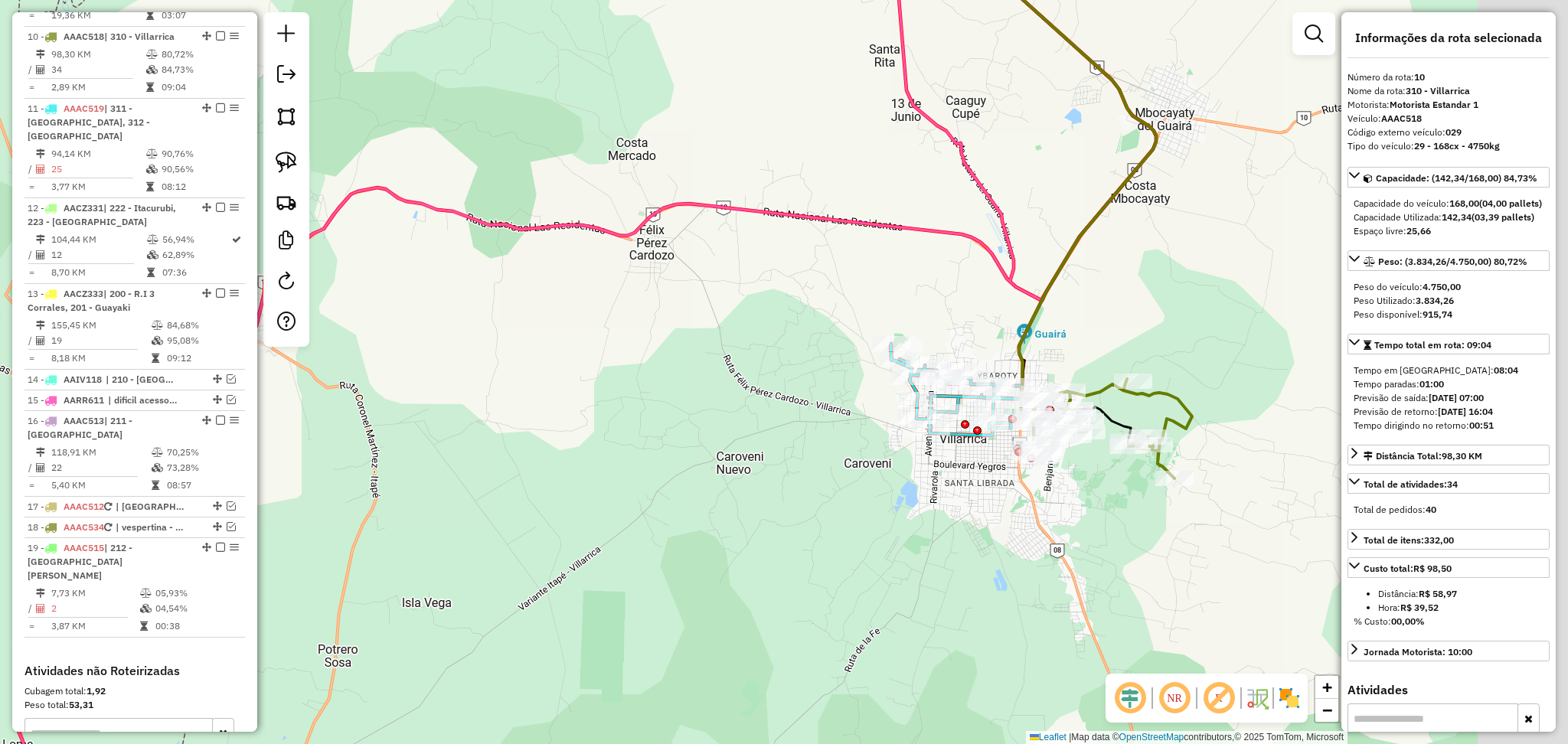
drag, startPoint x: 1039, startPoint y: 587, endPoint x: 969, endPoint y: 625, distance: 79.6
click at [969, 625] on div "Janela de atendimento Grade de atendimento Capacidade Transportadoras Veículos …" at bounding box center [784, 372] width 1568 height 744
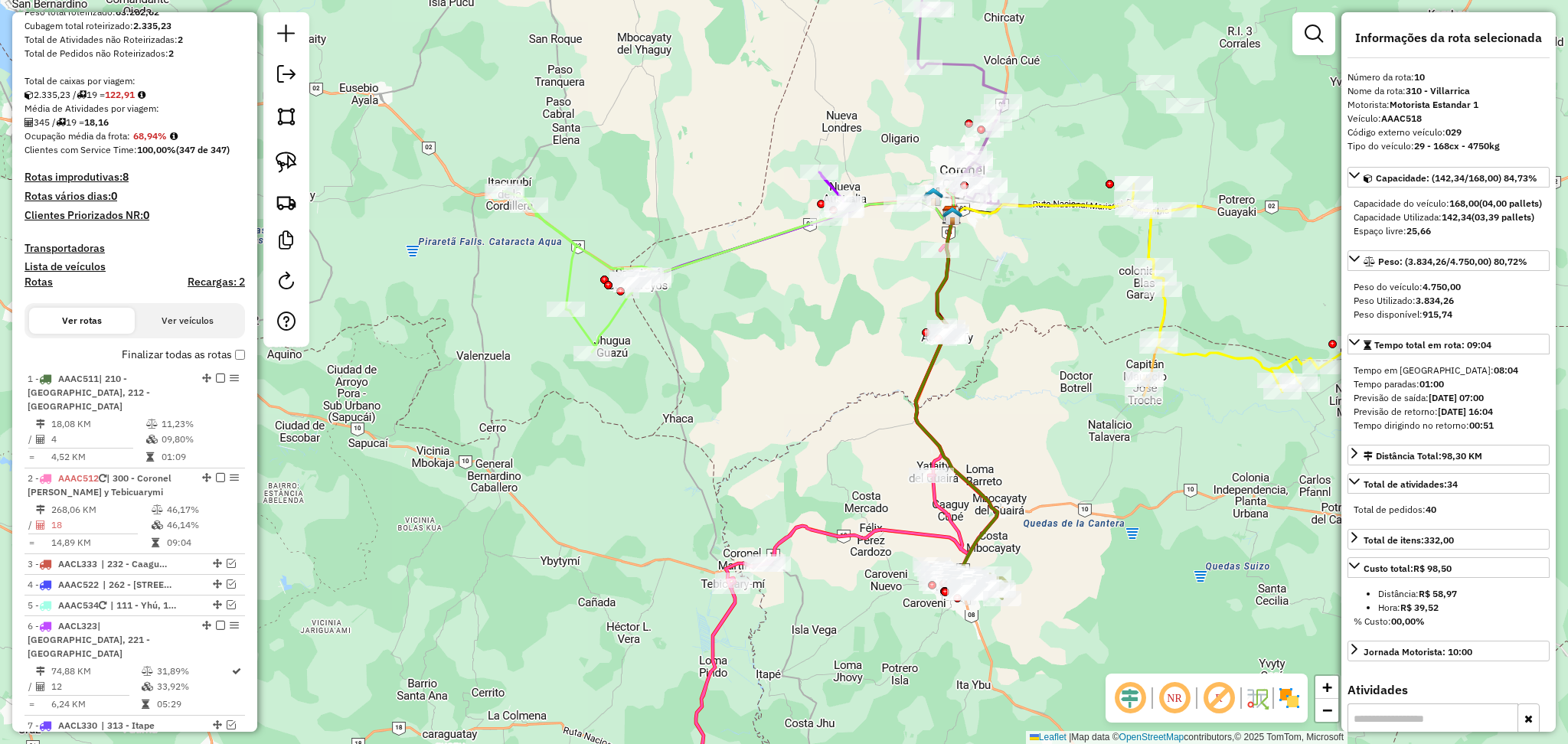
scroll to position [0, 0]
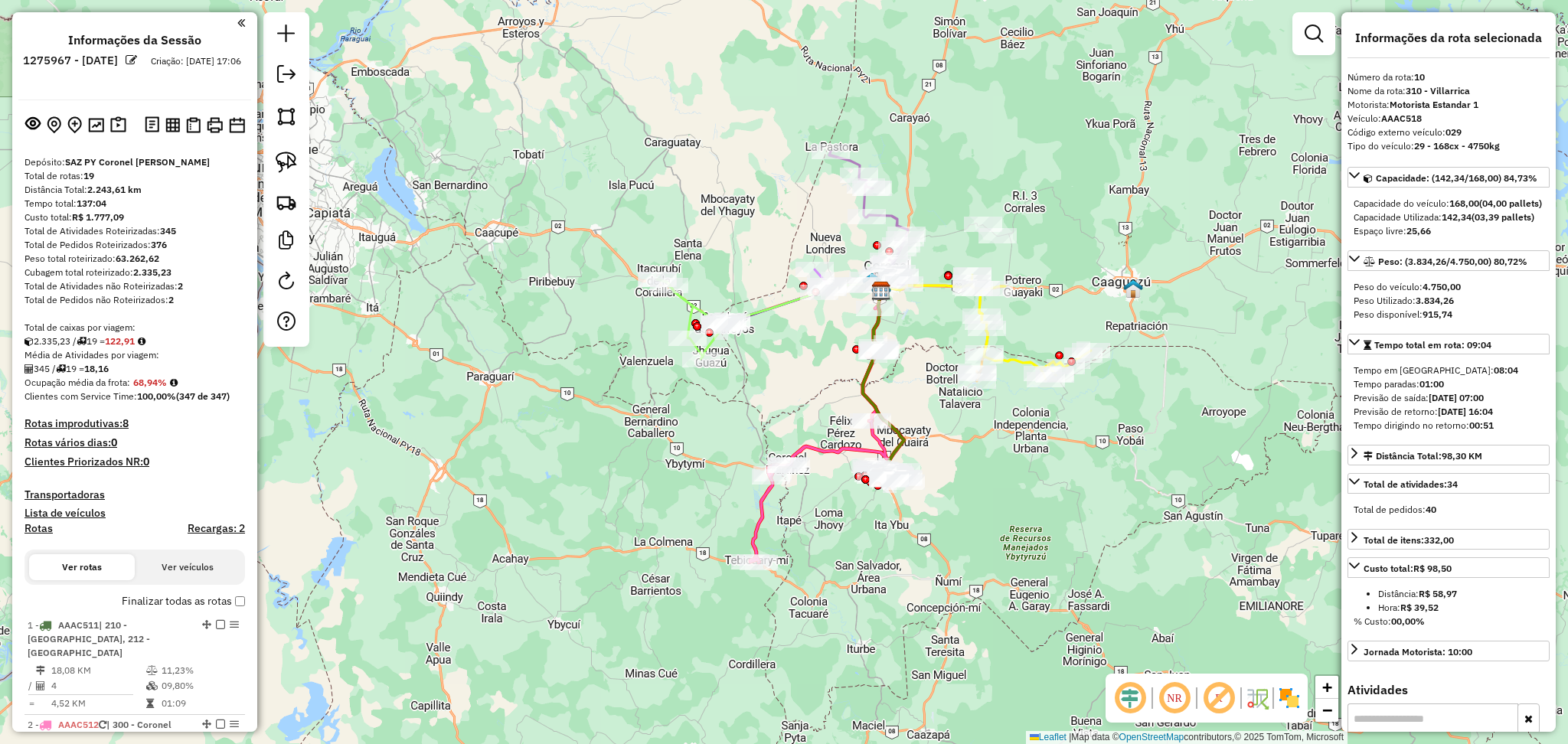
drag, startPoint x: 938, startPoint y: 616, endPoint x: 809, endPoint y: 565, distance: 138.7
click at [809, 565] on div "Janela de atendimento Grade de atendimento Capacidade Transportadoras Veículos …" at bounding box center [784, 372] width 1568 height 744
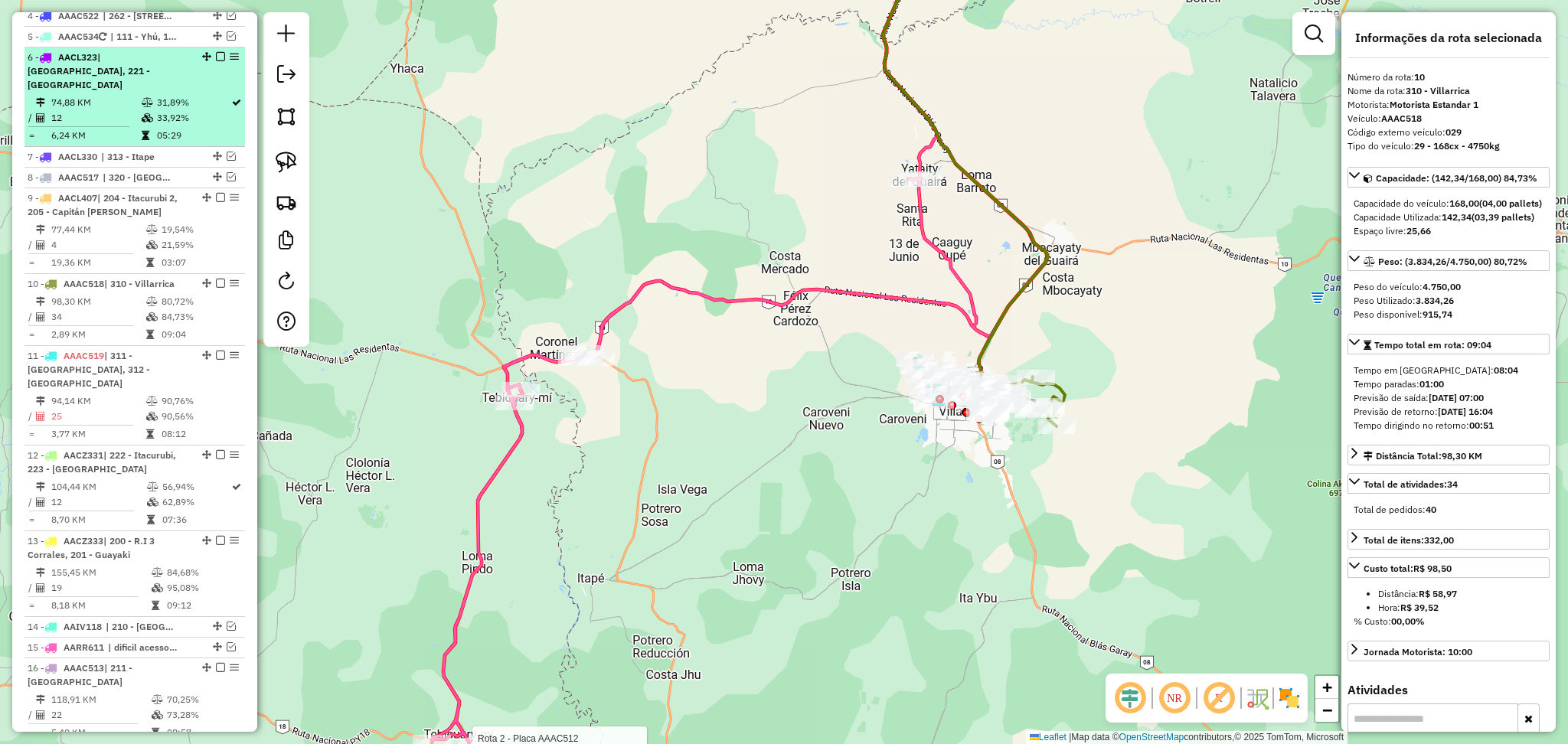
scroll to position [816, 0]
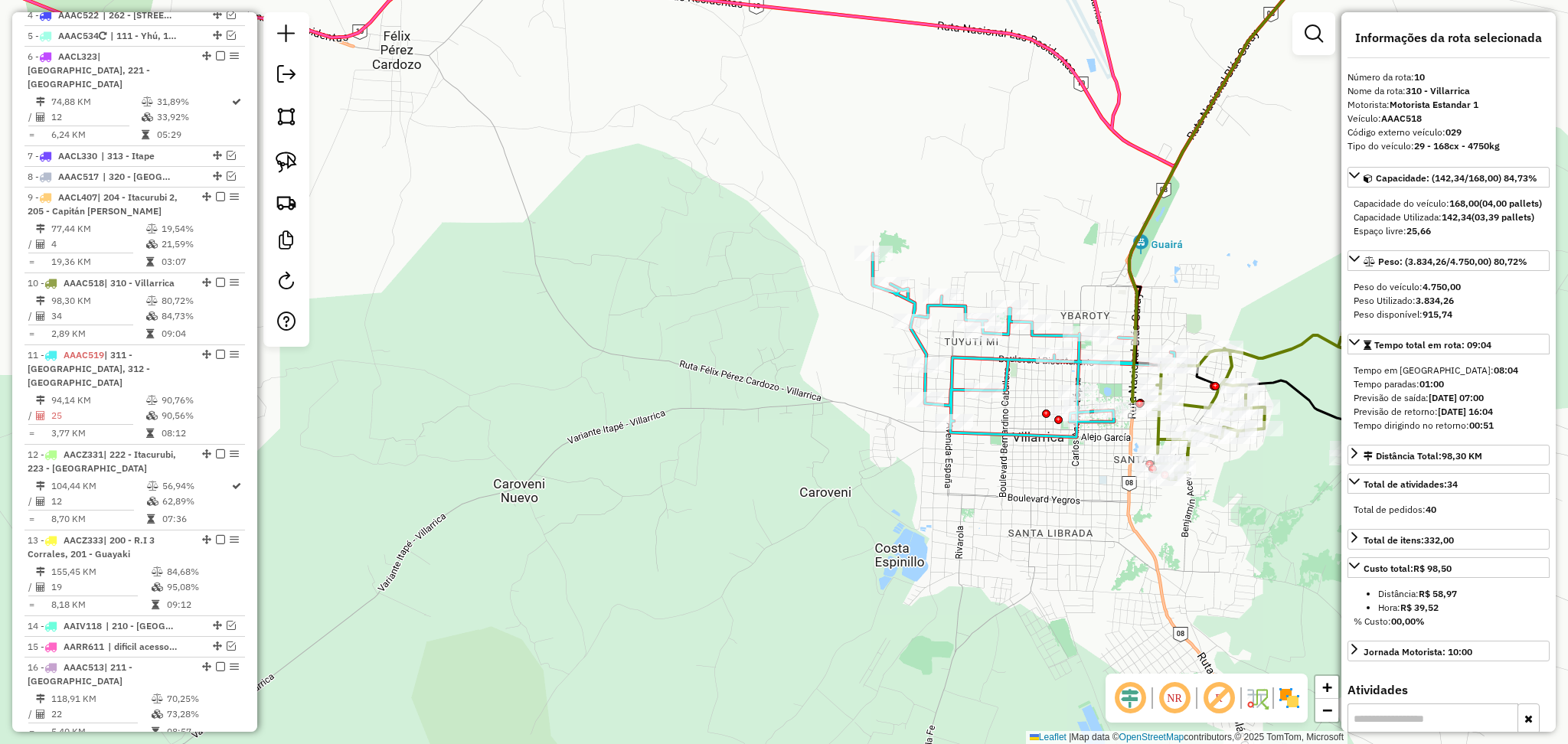
click at [985, 352] on icon at bounding box center [1026, 345] width 307 height 183
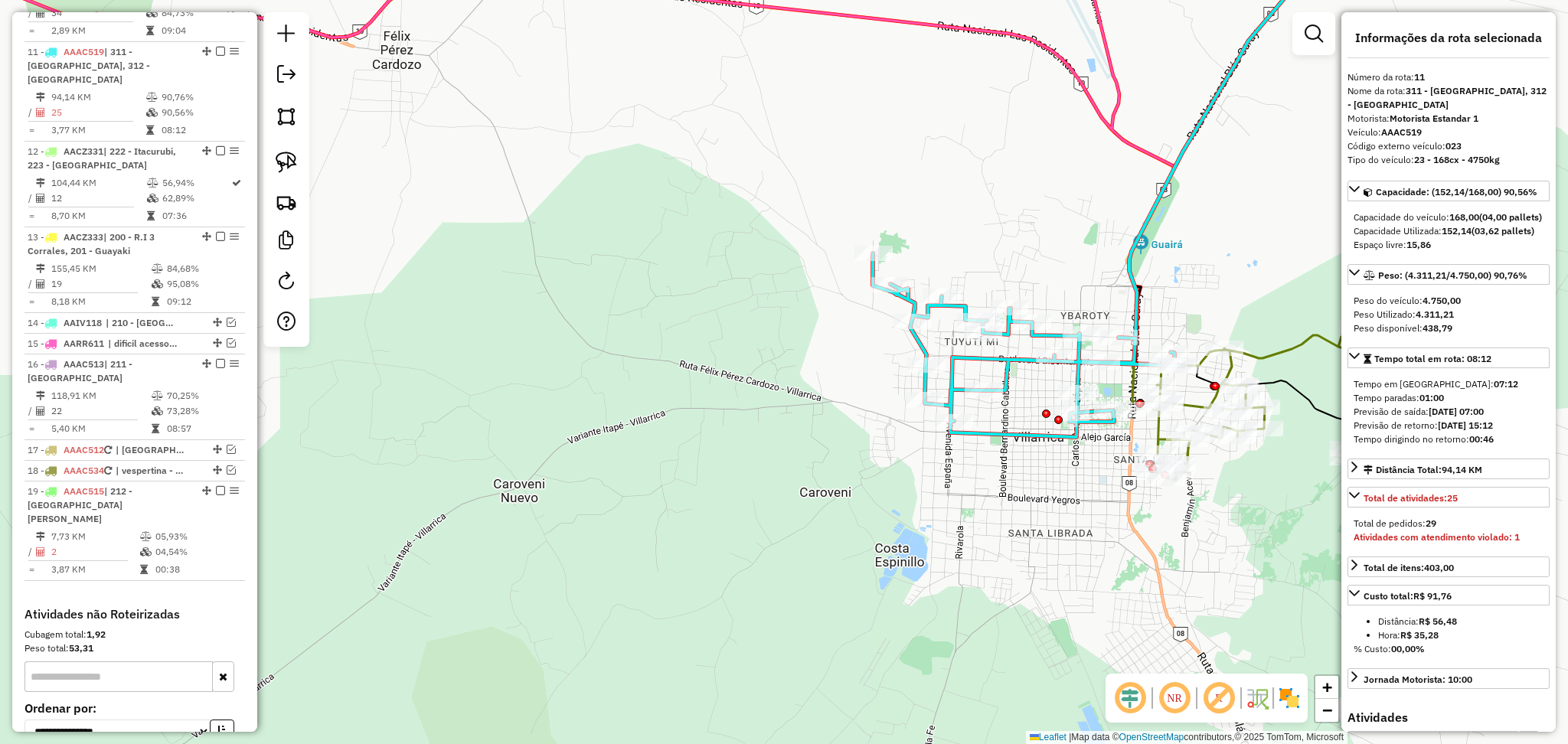
scroll to position [1135, 0]
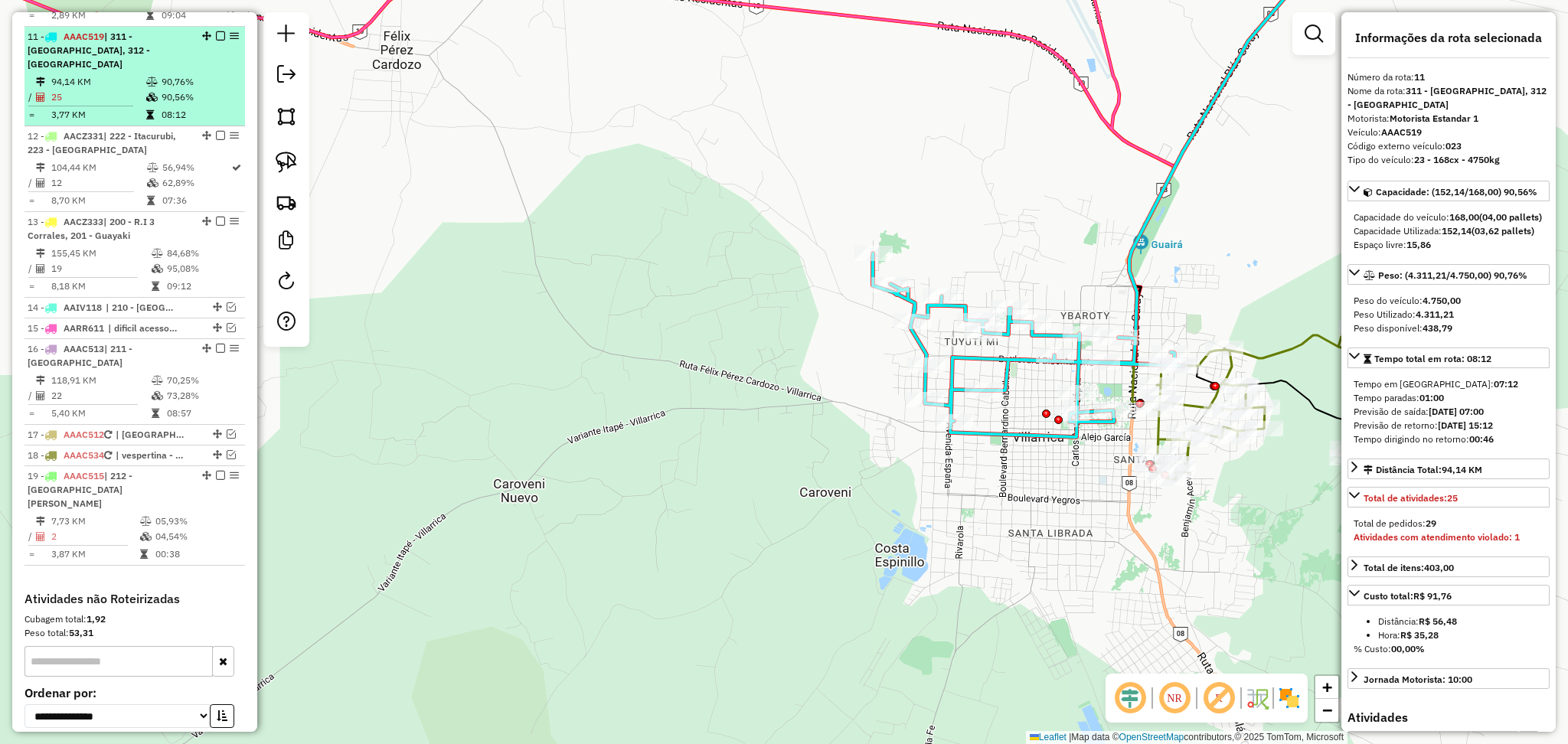
click at [217, 31] on em at bounding box center [220, 36] width 9 height 9
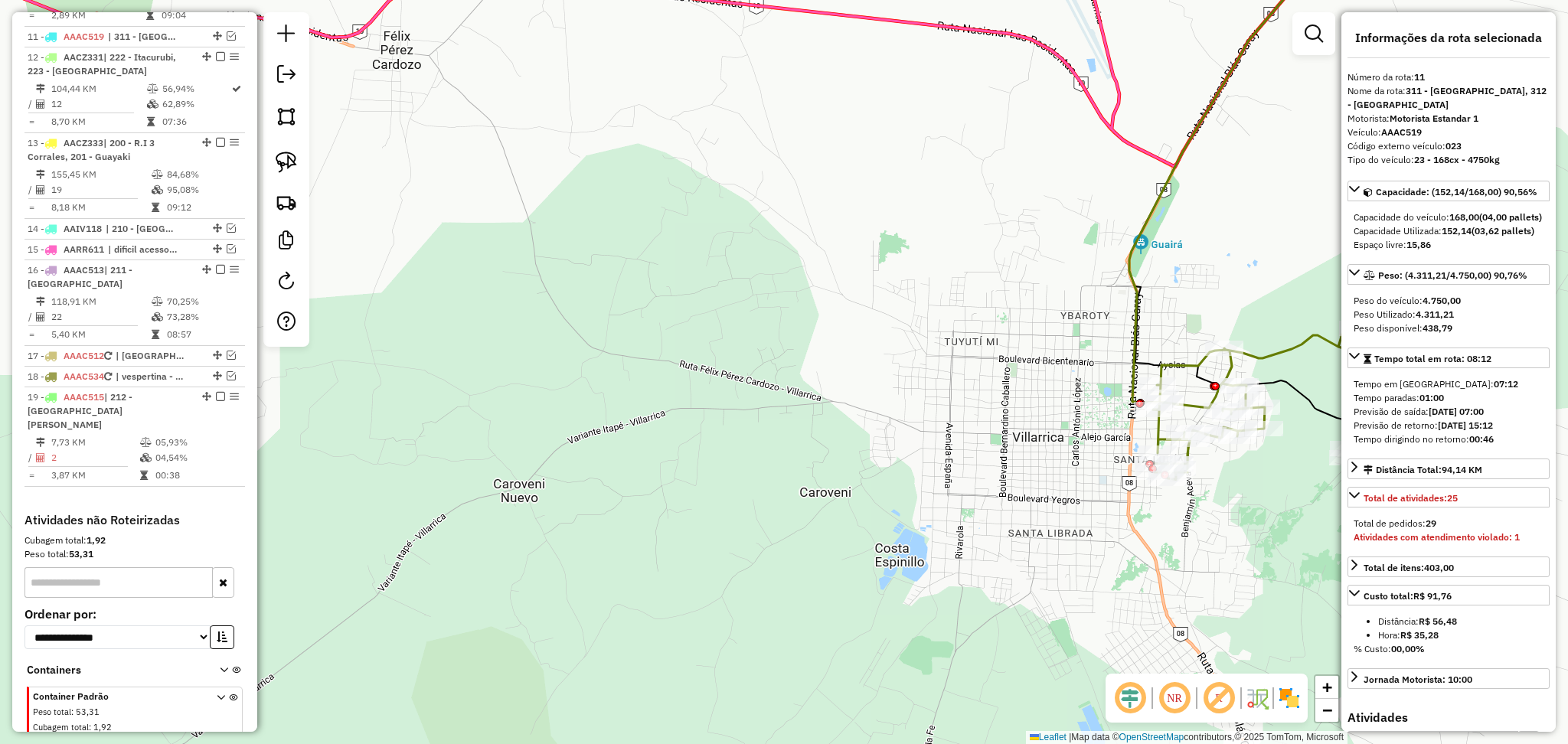
click at [1187, 361] on icon at bounding box center [1314, 423] width 323 height 199
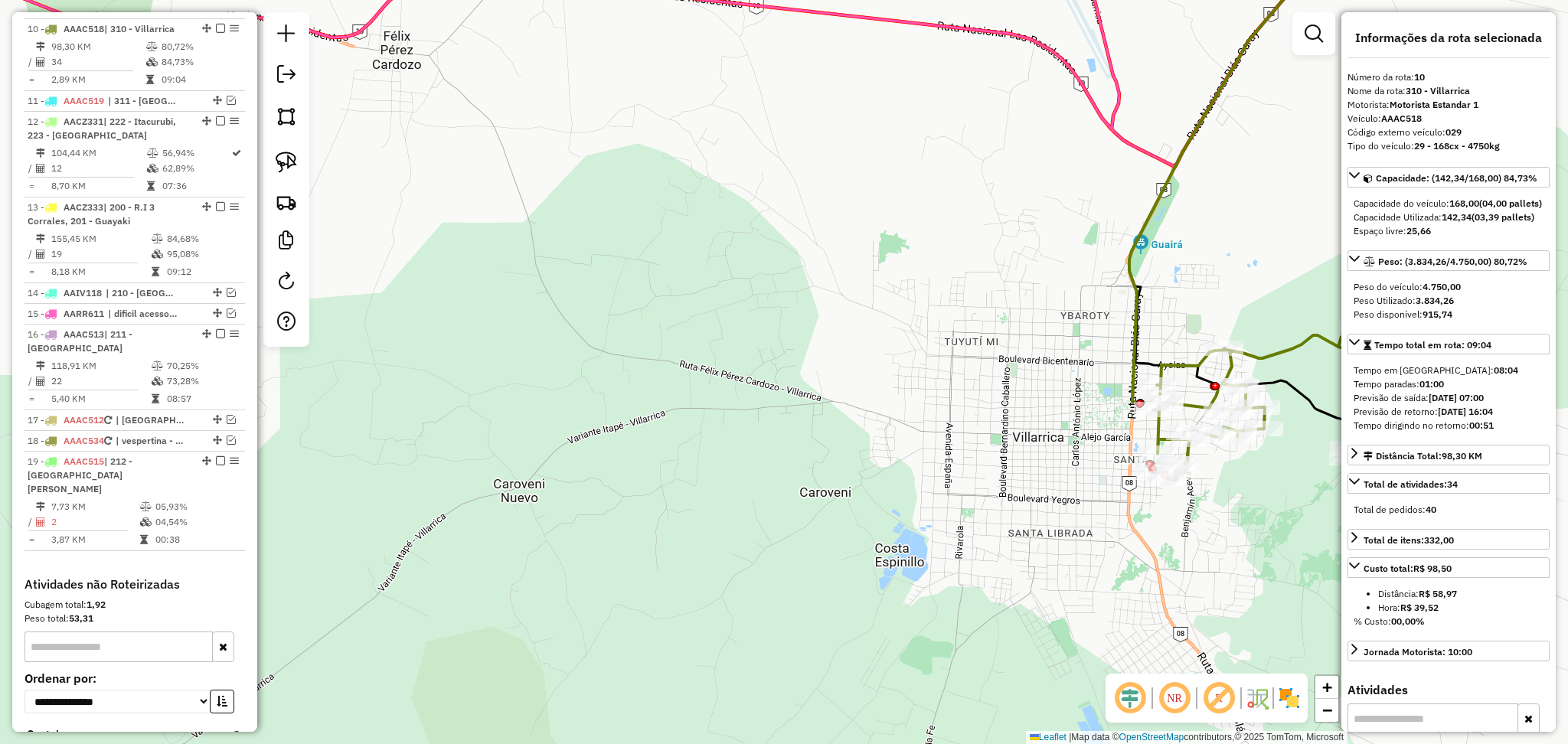
scroll to position [1063, 0]
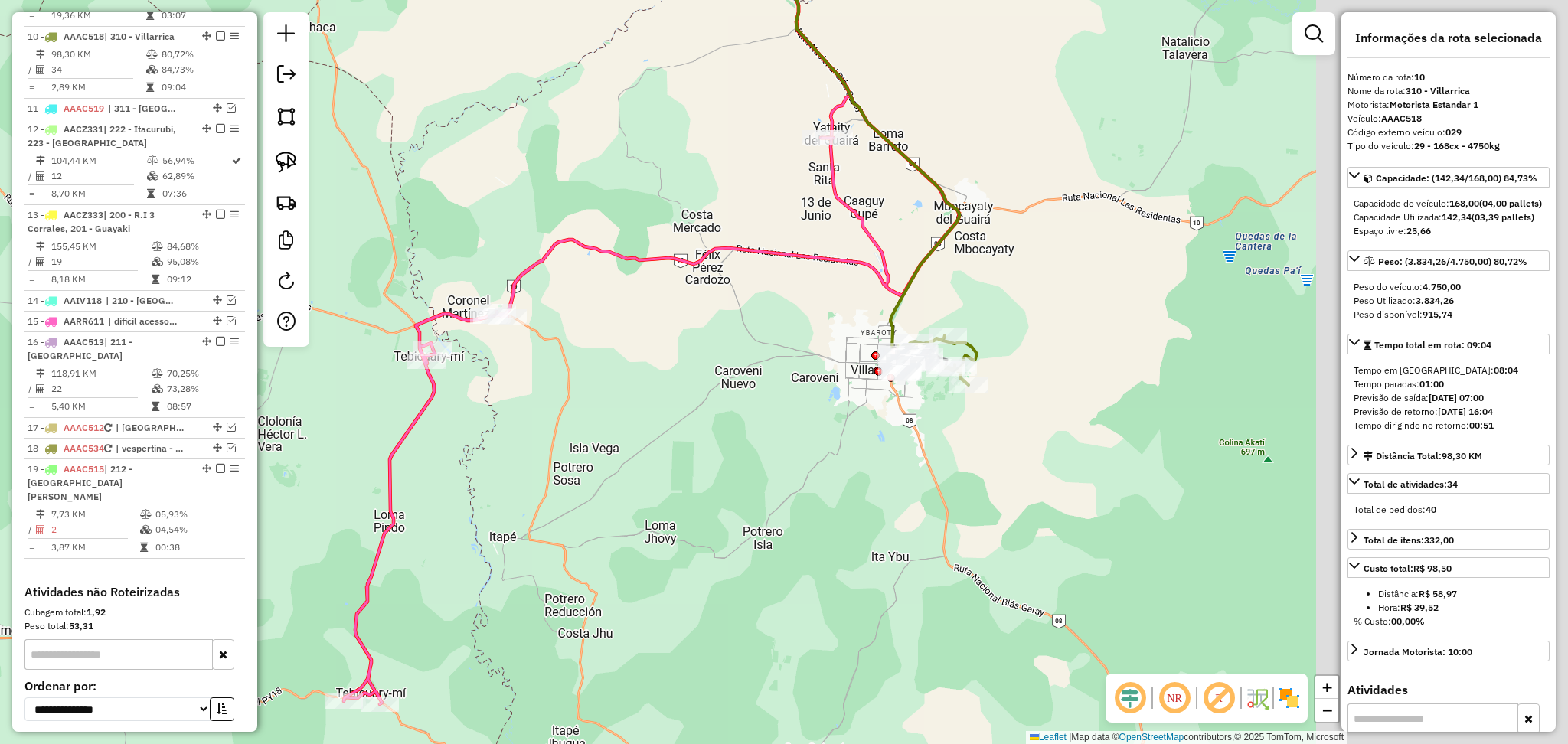
drag, startPoint x: 925, startPoint y: 488, endPoint x: 642, endPoint y: 470, distance: 283.6
click at [642, 470] on div "Janela de atendimento Grade de atendimento Capacidade Transportadoras Veículos …" at bounding box center [784, 372] width 1568 height 744
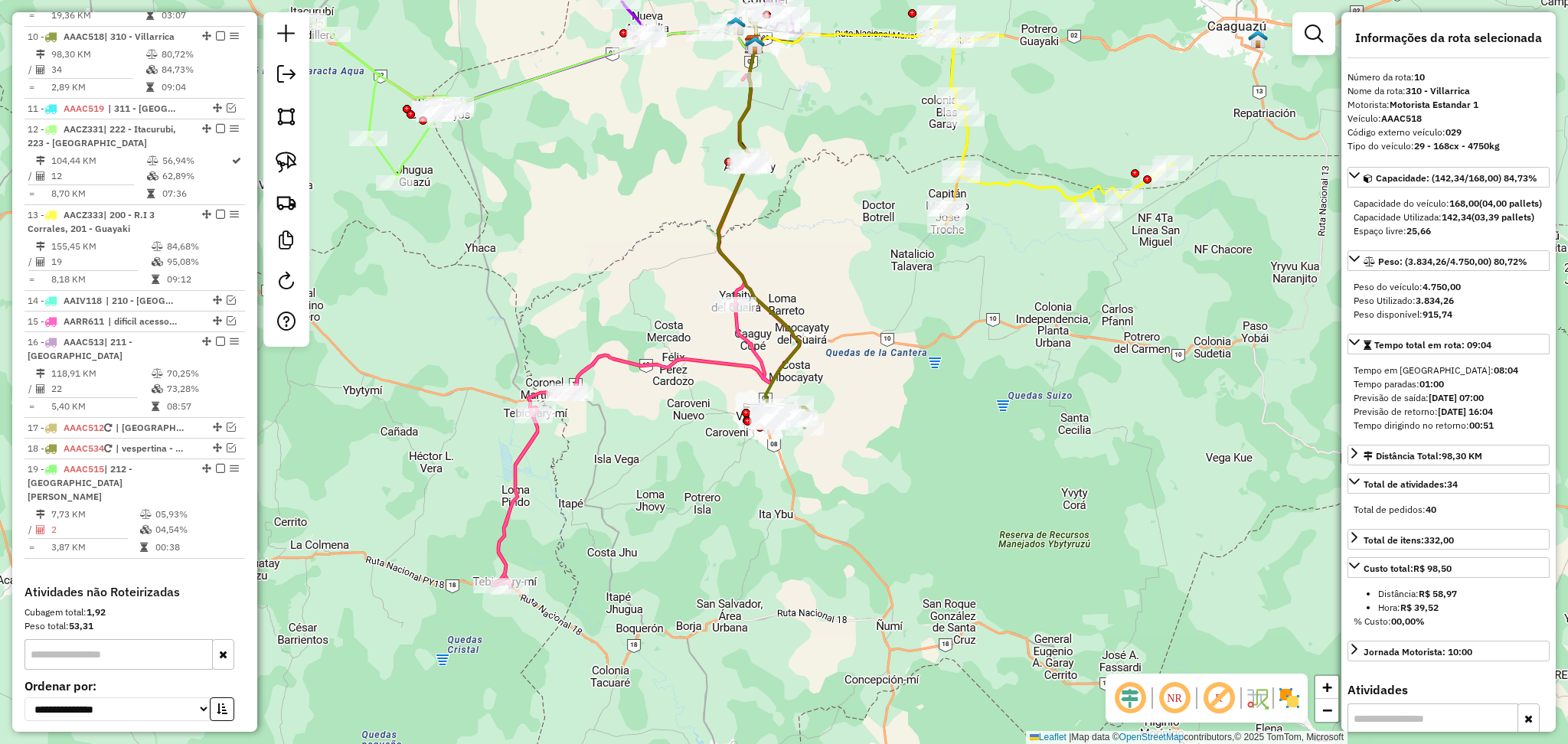
click at [698, 360] on icon at bounding box center [646, 331] width 307 height 512
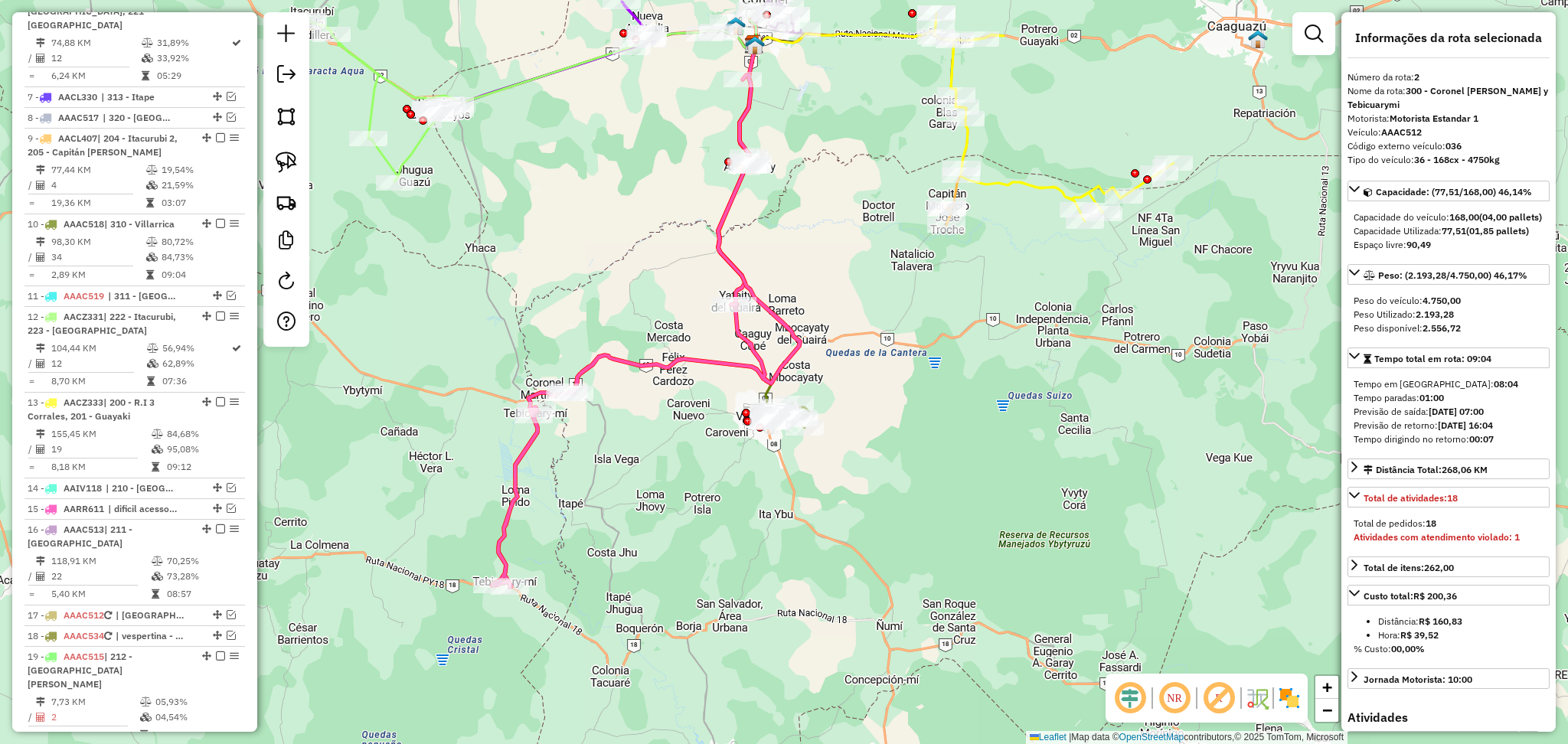
scroll to position [688, 0]
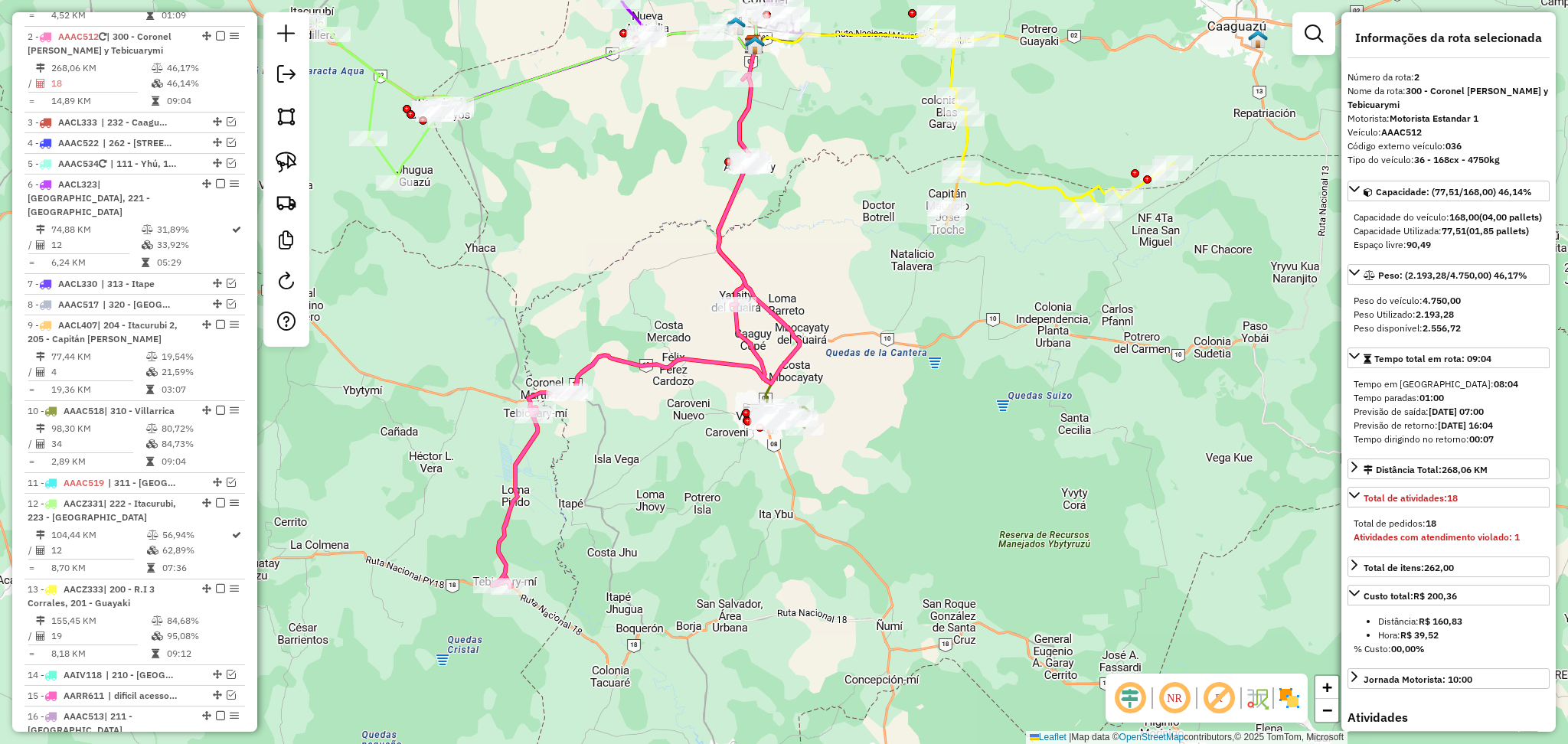
click at [728, 365] on icon at bounding box center [646, 331] width 307 height 512
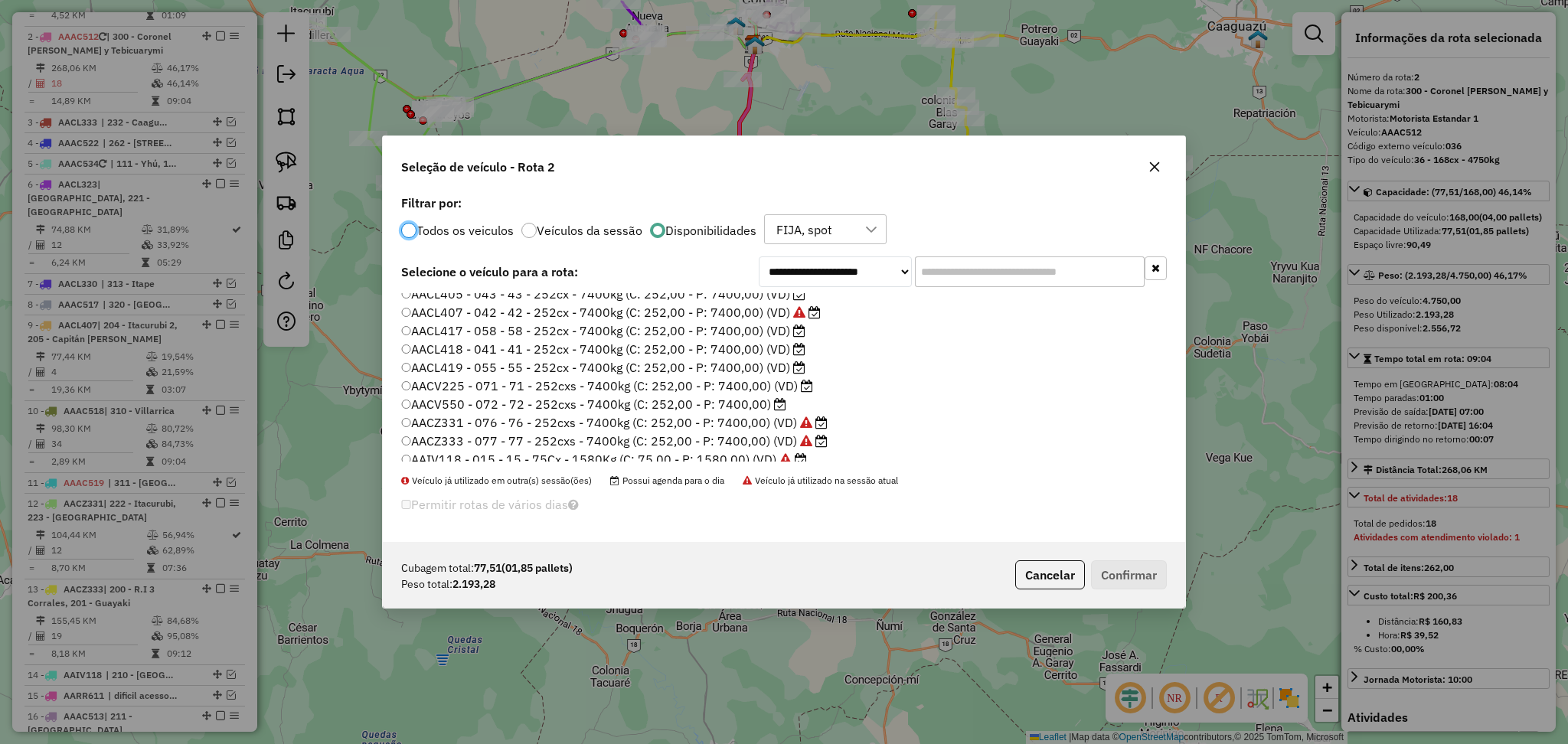
scroll to position [327, 0]
click at [760, 433] on label "AASI437 - Z20 - Z20 - 84Cx - 2400Kg (C: 84,00 - P: 2400,00) (VD)" at bounding box center [598, 434] width 395 height 18
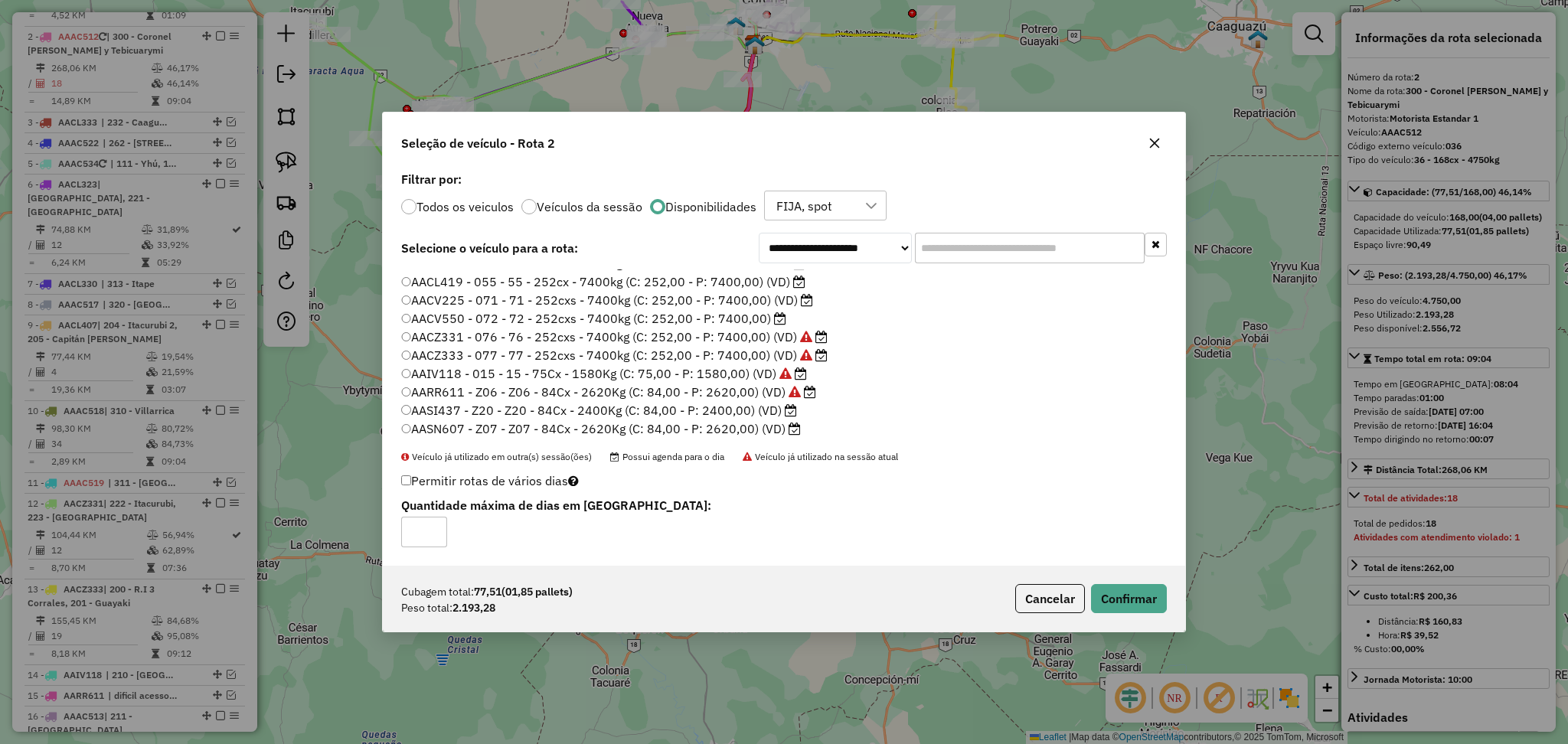
click at [1161, 138] on button "button" at bounding box center [1154, 143] width 24 height 24
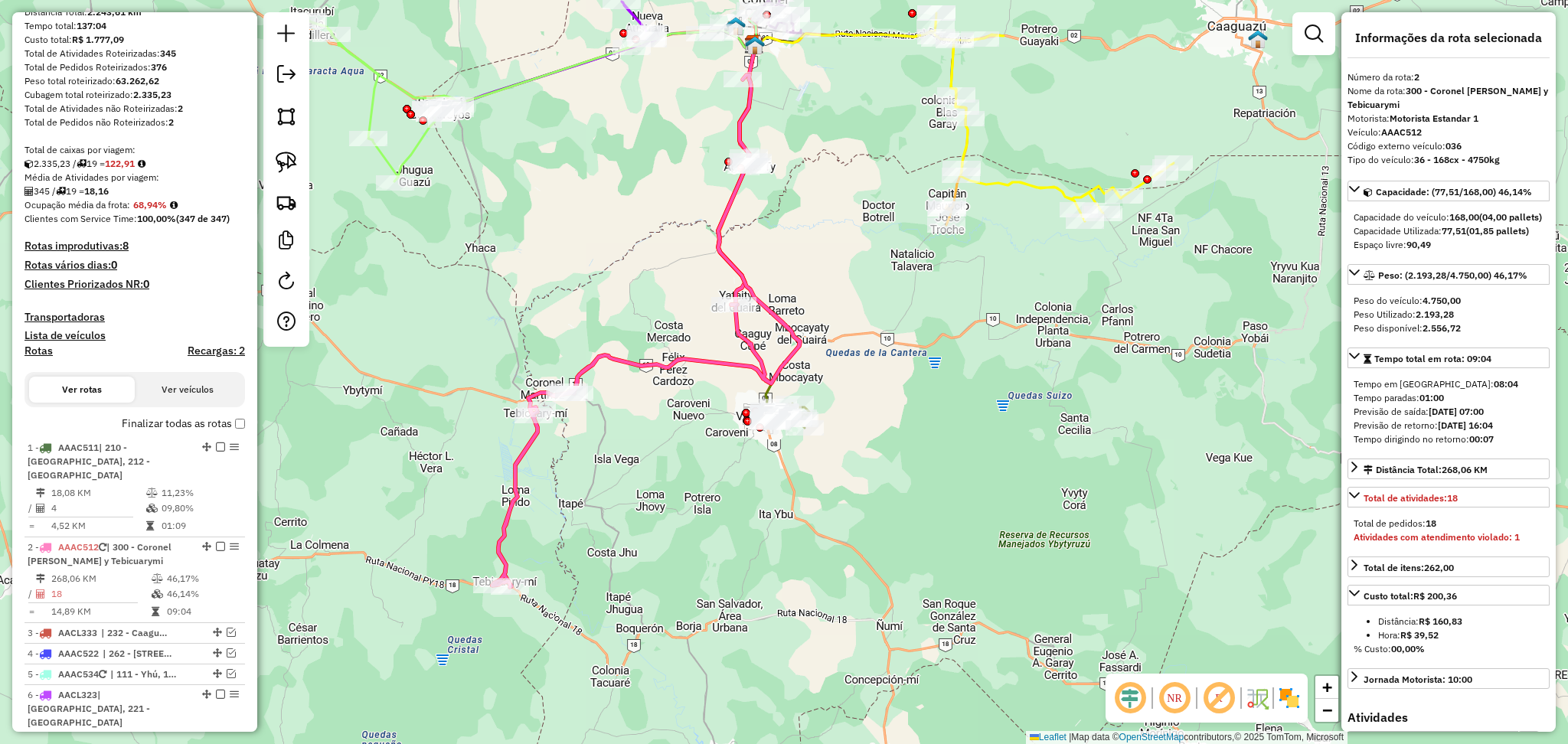
scroll to position [0, 0]
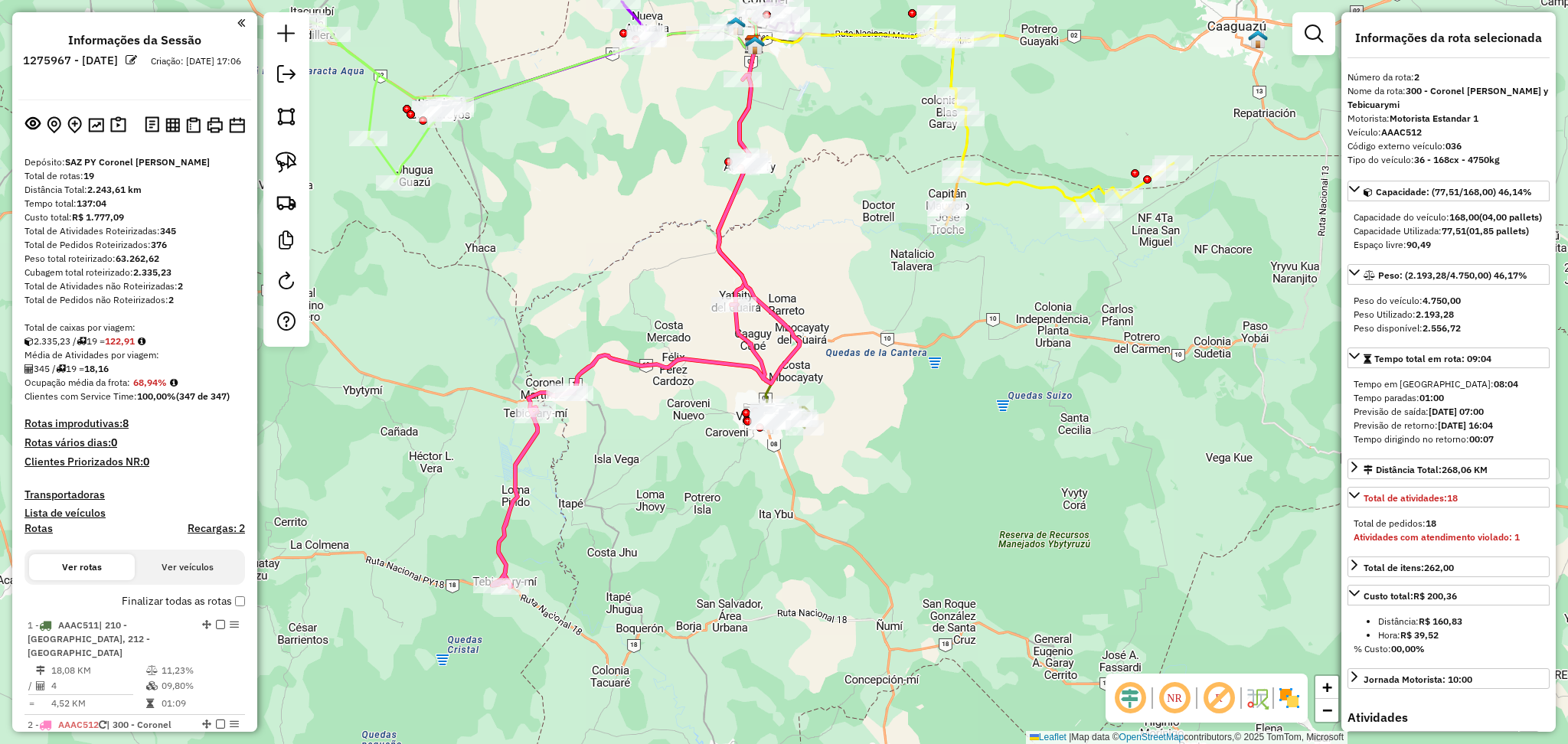
click at [616, 355] on icon at bounding box center [646, 331] width 307 height 512
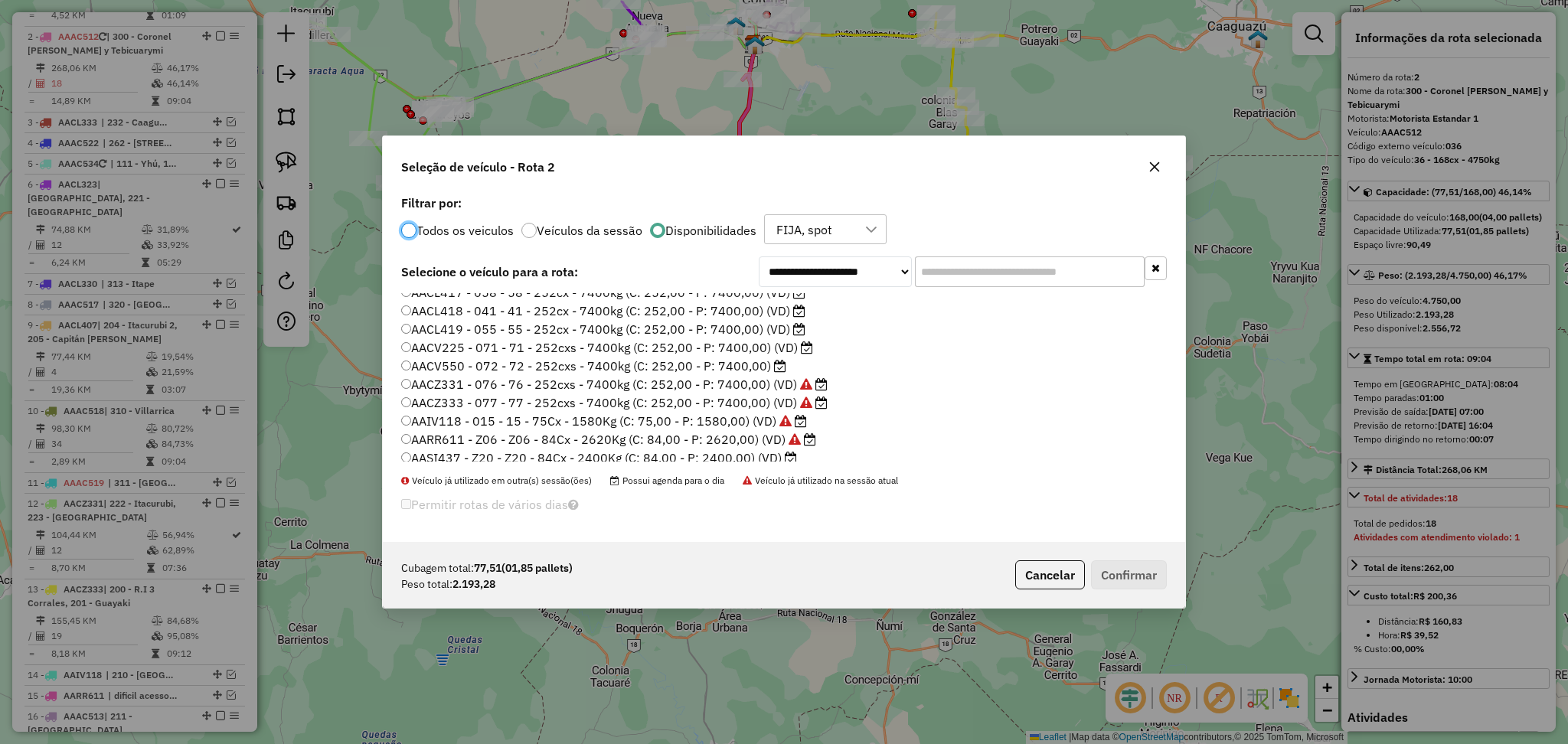
scroll to position [306, 0]
click at [635, 447] on label "AASI437 - Z20 - Z20 - 84Cx - 2400Kg (C: 84,00 - P: 2400,00) (VD)" at bounding box center [598, 455] width 395 height 18
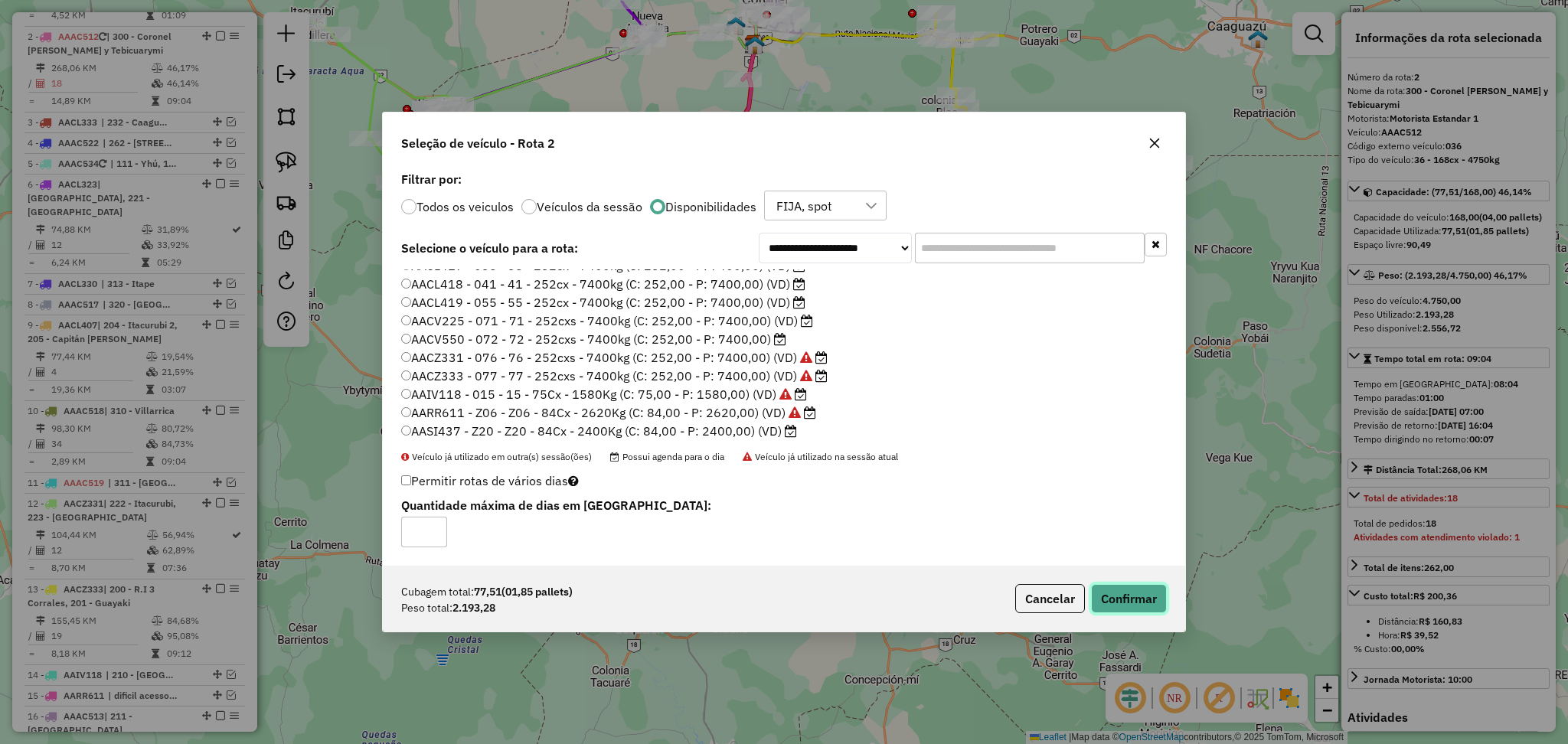
click at [1117, 596] on button "Confirmar" at bounding box center [1129, 598] width 75 height 29
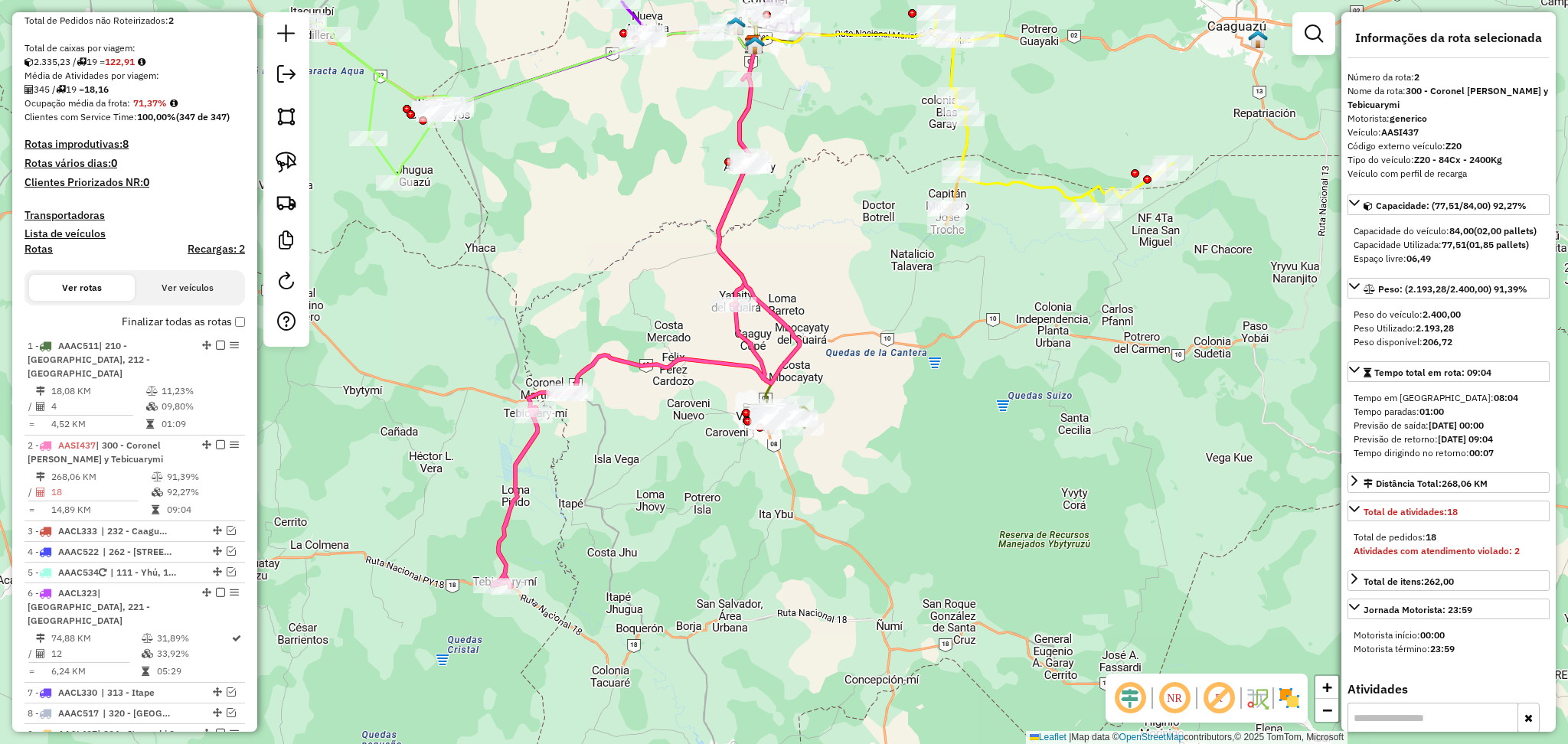
scroll to position [178, 0]
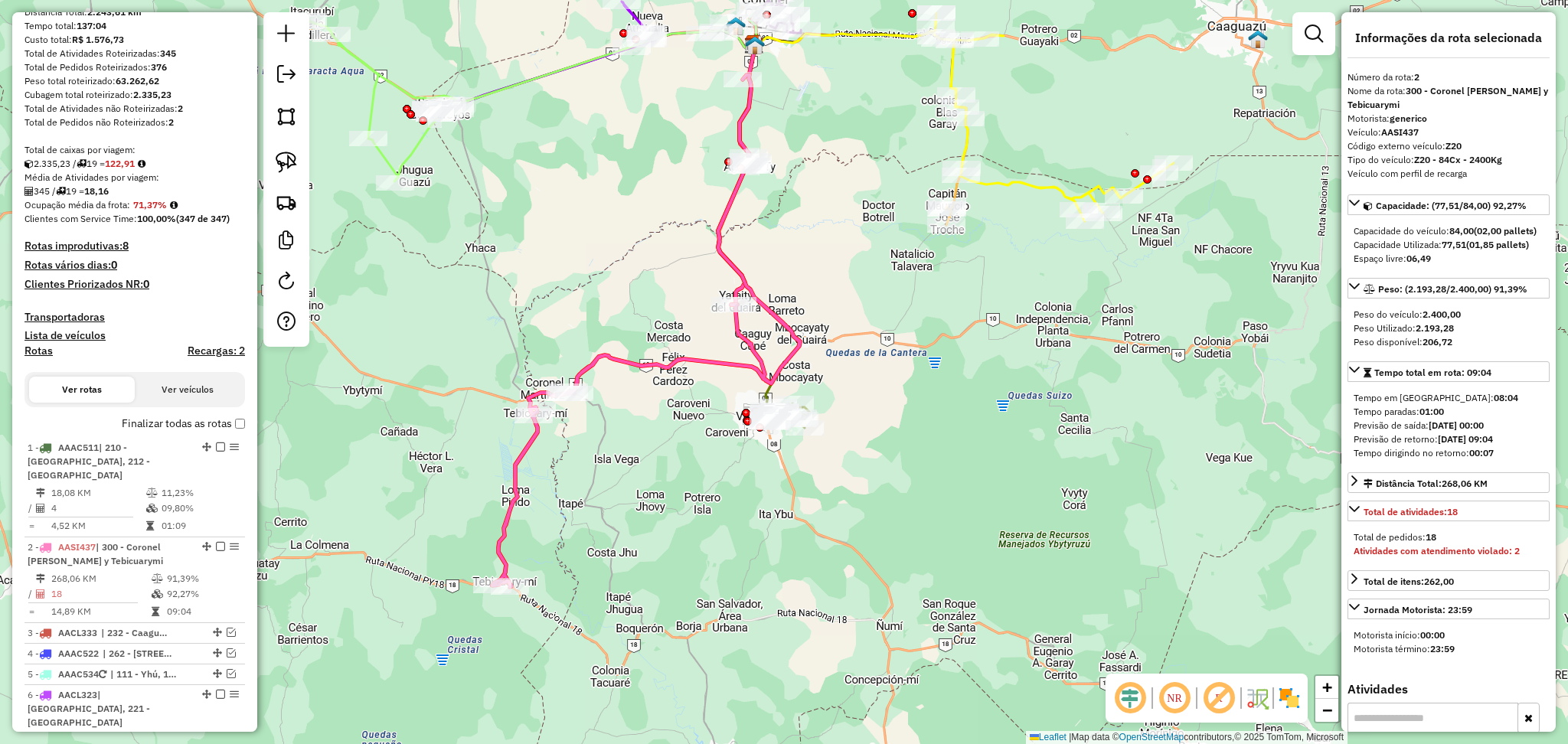
click at [716, 357] on icon at bounding box center [646, 331] width 307 height 512
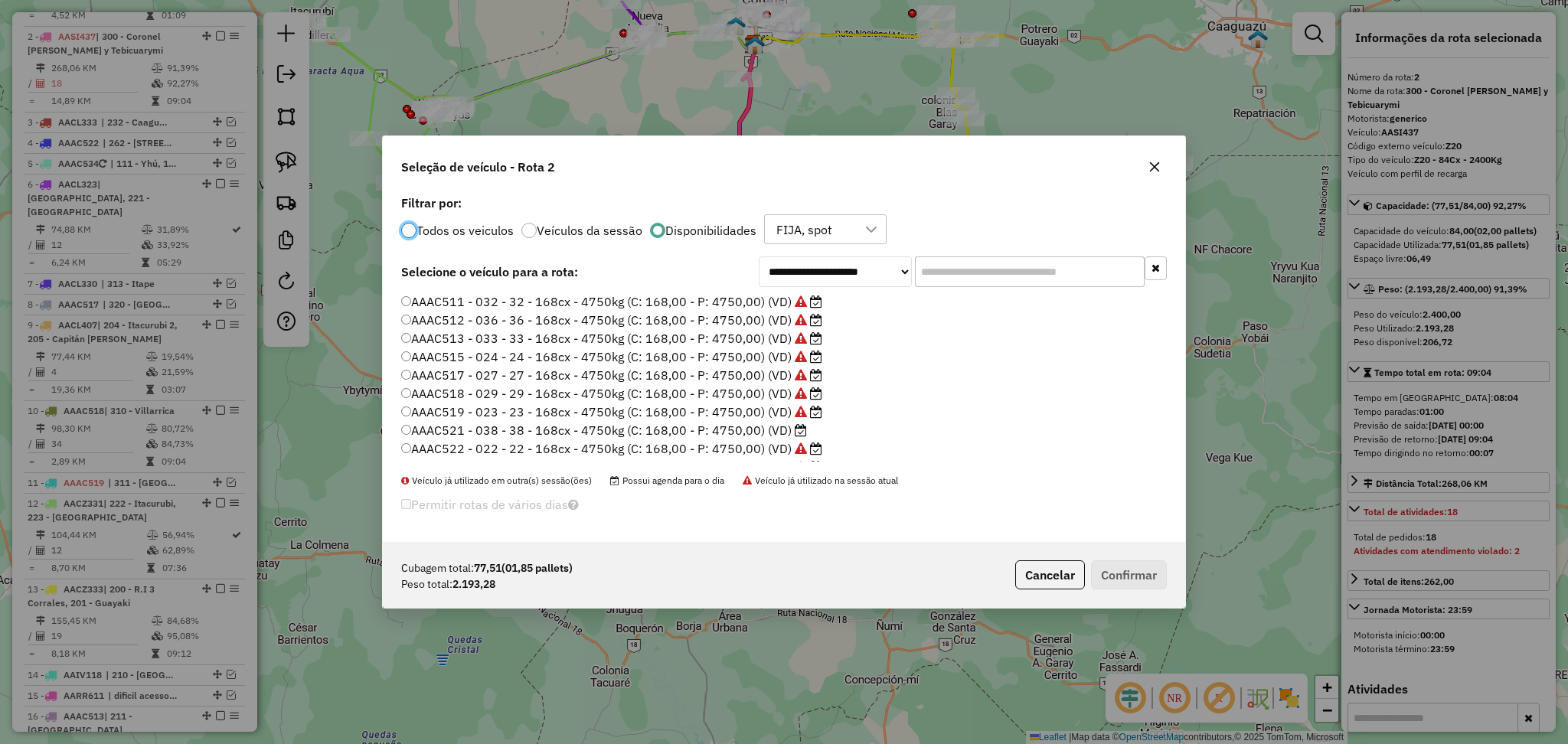
scroll to position [7, 4]
click at [752, 423] on label "AAAC521 - 038 - 38 - 168cx - 4750kg (C: 168,00 - P: 4750,00) (VD)" at bounding box center [604, 430] width 406 height 18
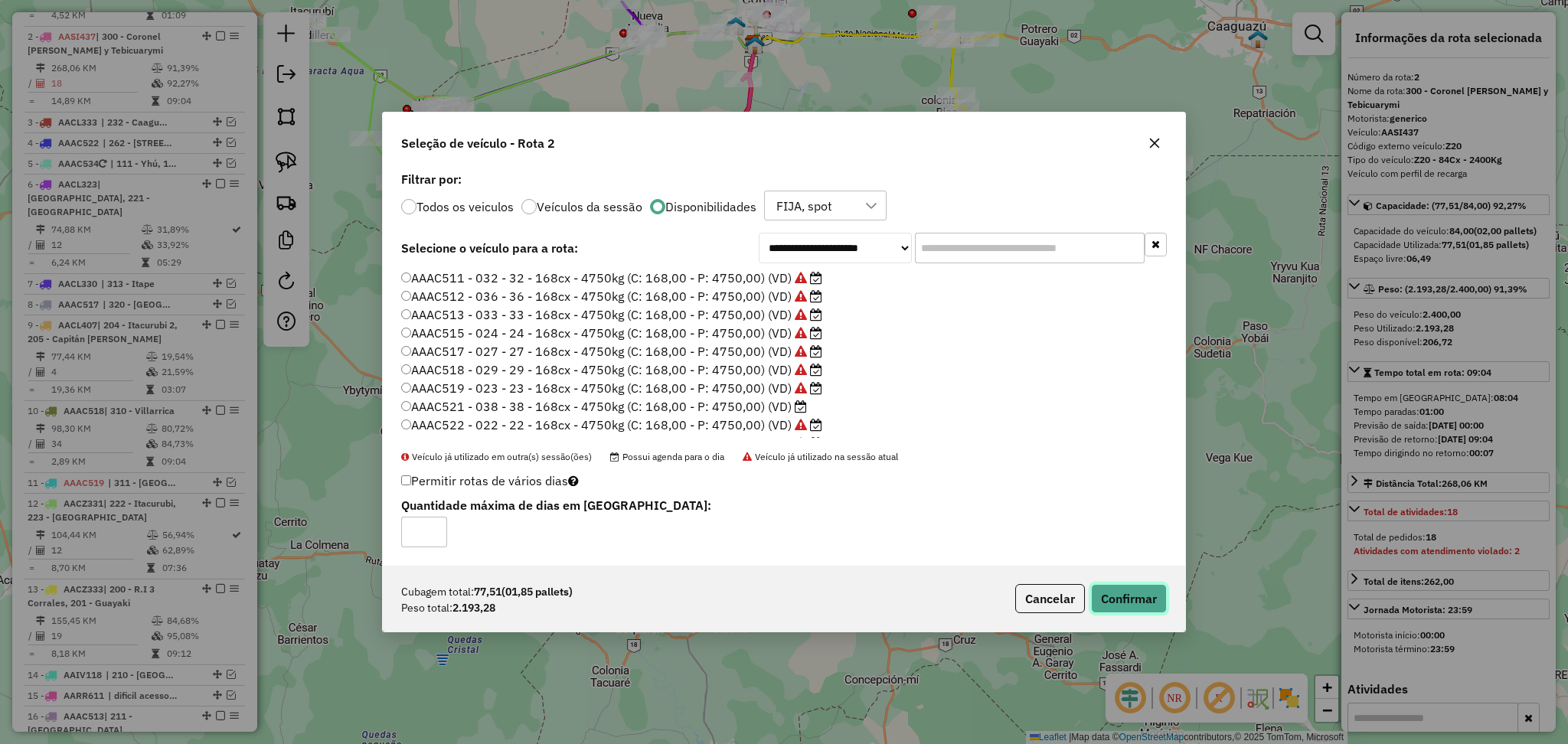
click at [1138, 600] on button "Confirmar" at bounding box center [1129, 598] width 75 height 29
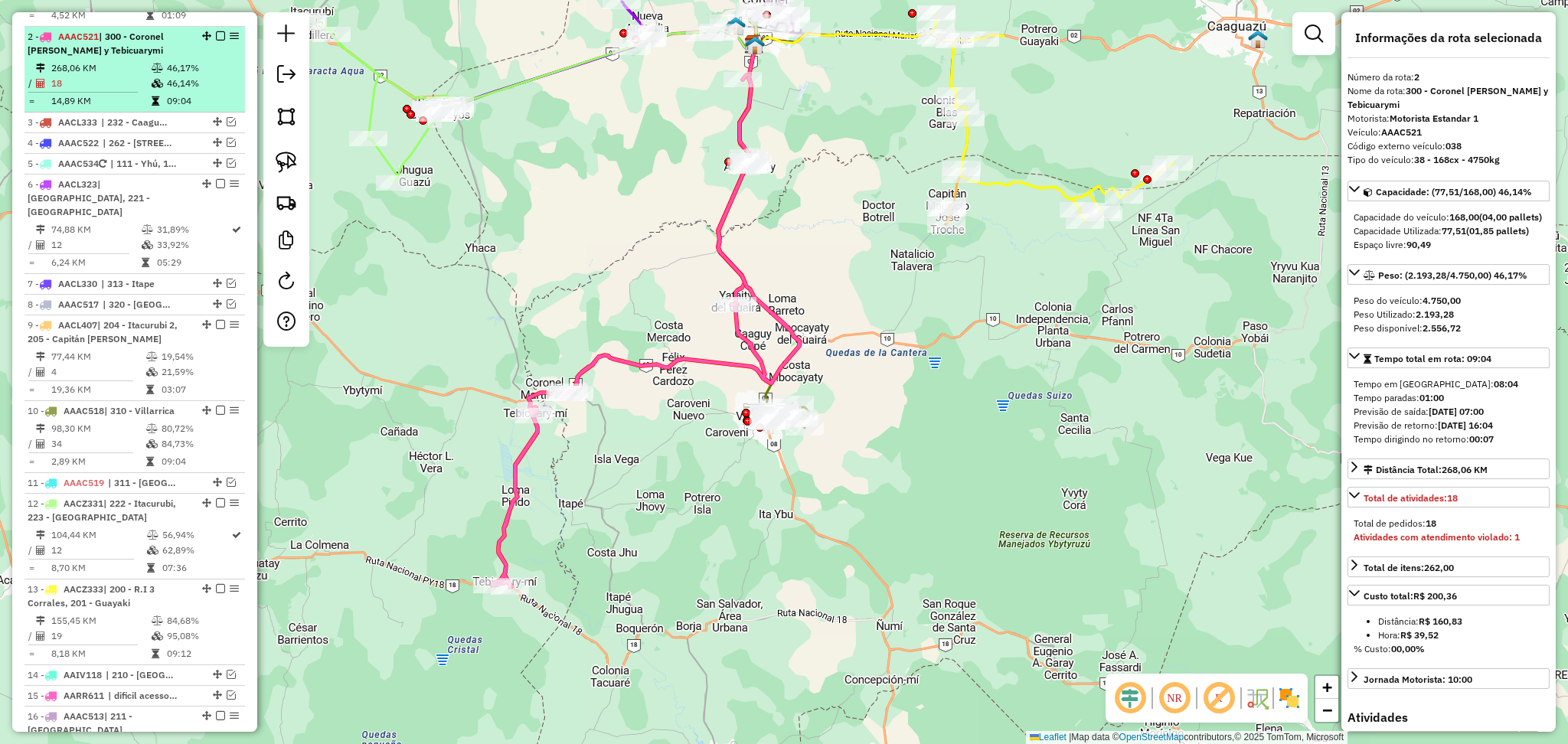
click at [217, 31] on em at bounding box center [220, 36] width 9 height 9
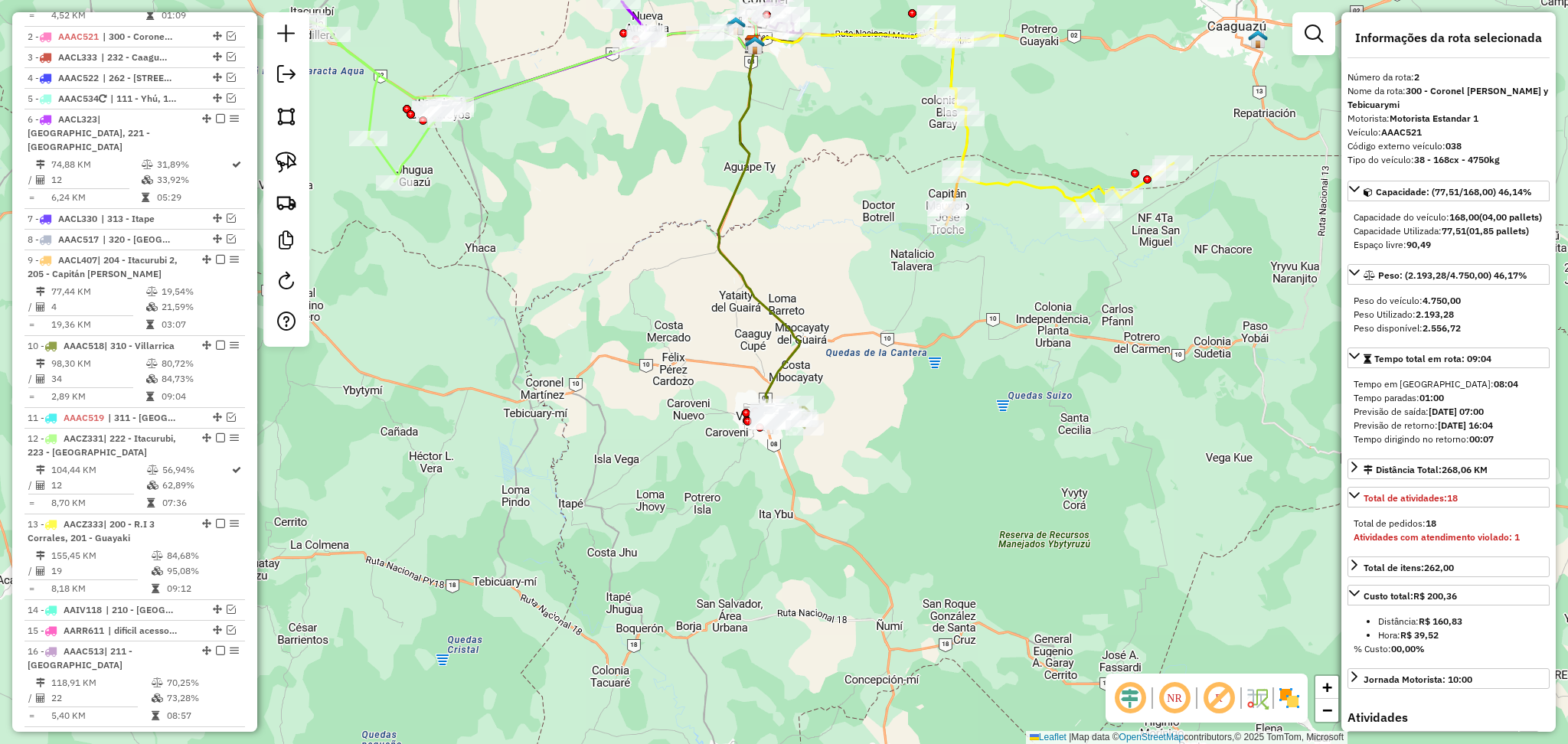
click at [779, 359] on icon at bounding box center [758, 228] width 82 height 368
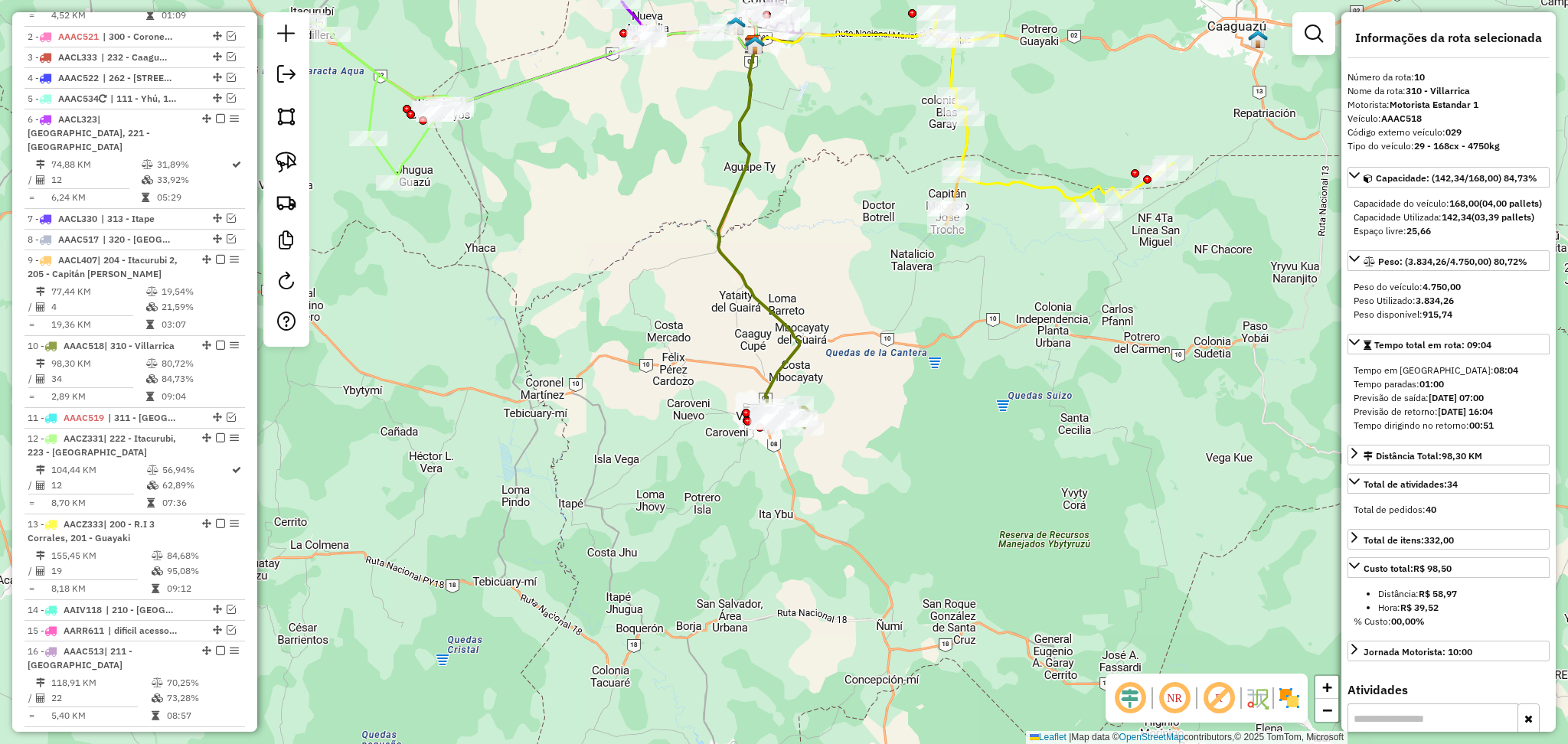
scroll to position [998, 0]
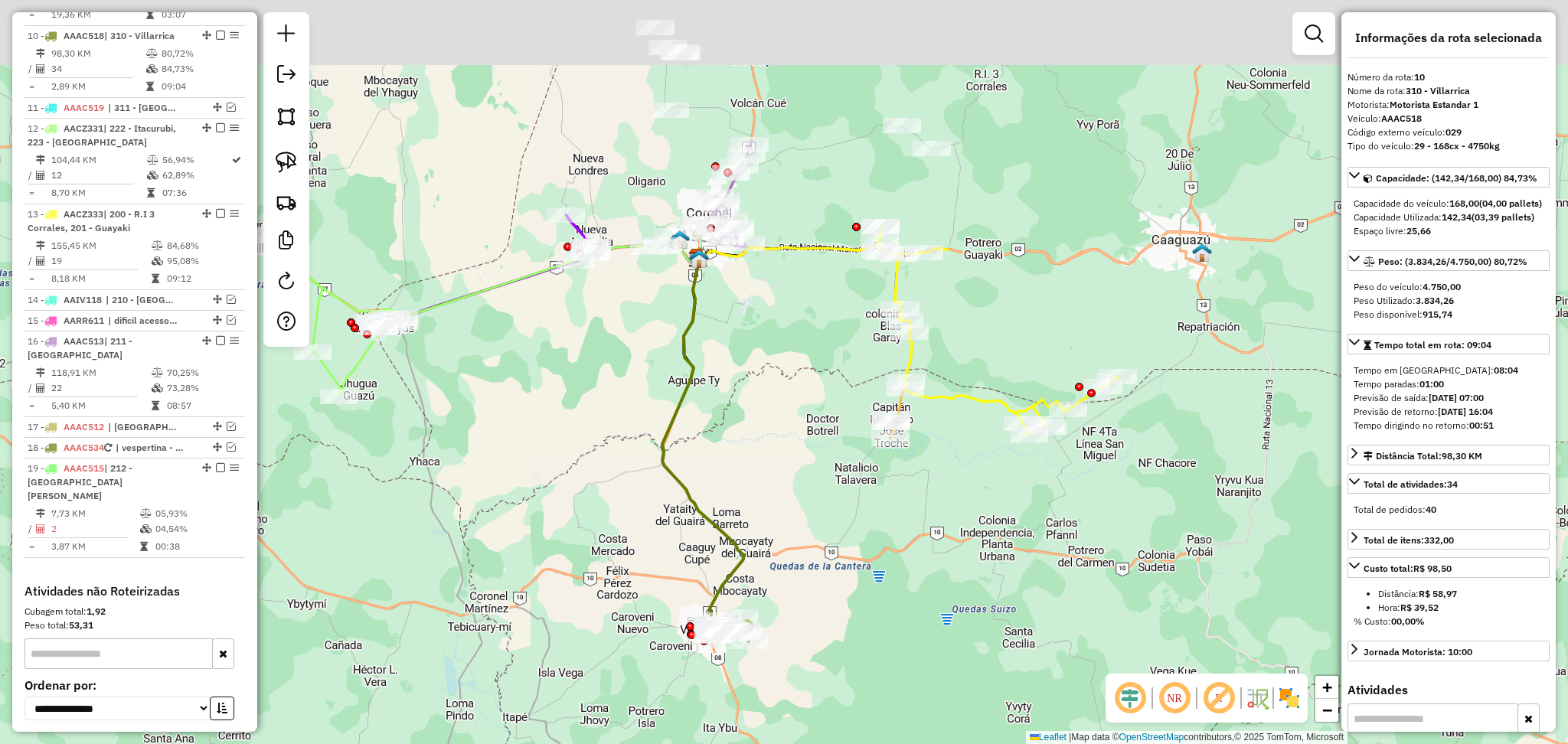
drag, startPoint x: 847, startPoint y: 168, endPoint x: 778, endPoint y: 432, distance: 272.9
click at [778, 432] on div "Janela de atendimento Grade de atendimento Capacidade Transportadoras Veículos …" at bounding box center [784, 372] width 1568 height 744
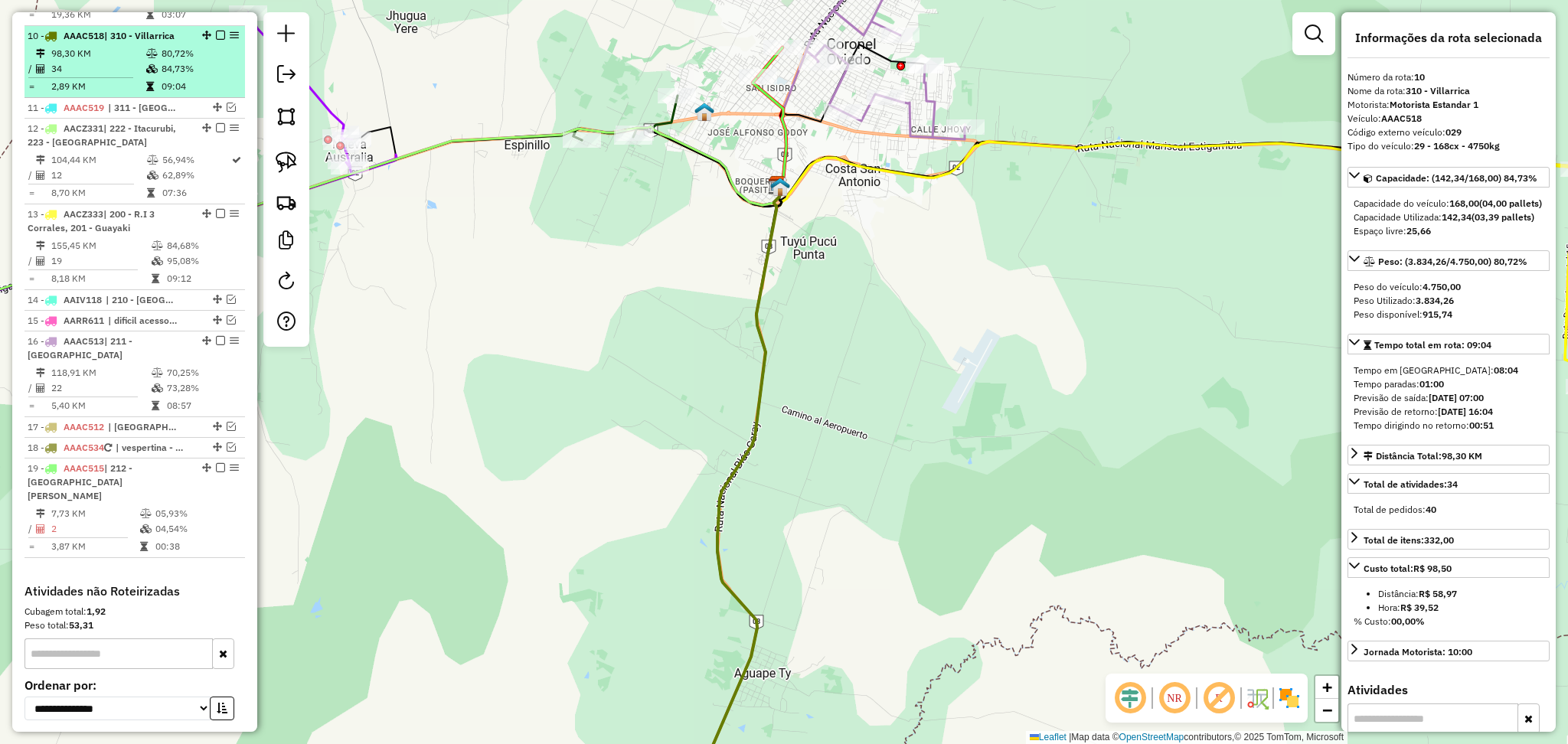
click at [216, 31] on em at bounding box center [220, 35] width 9 height 9
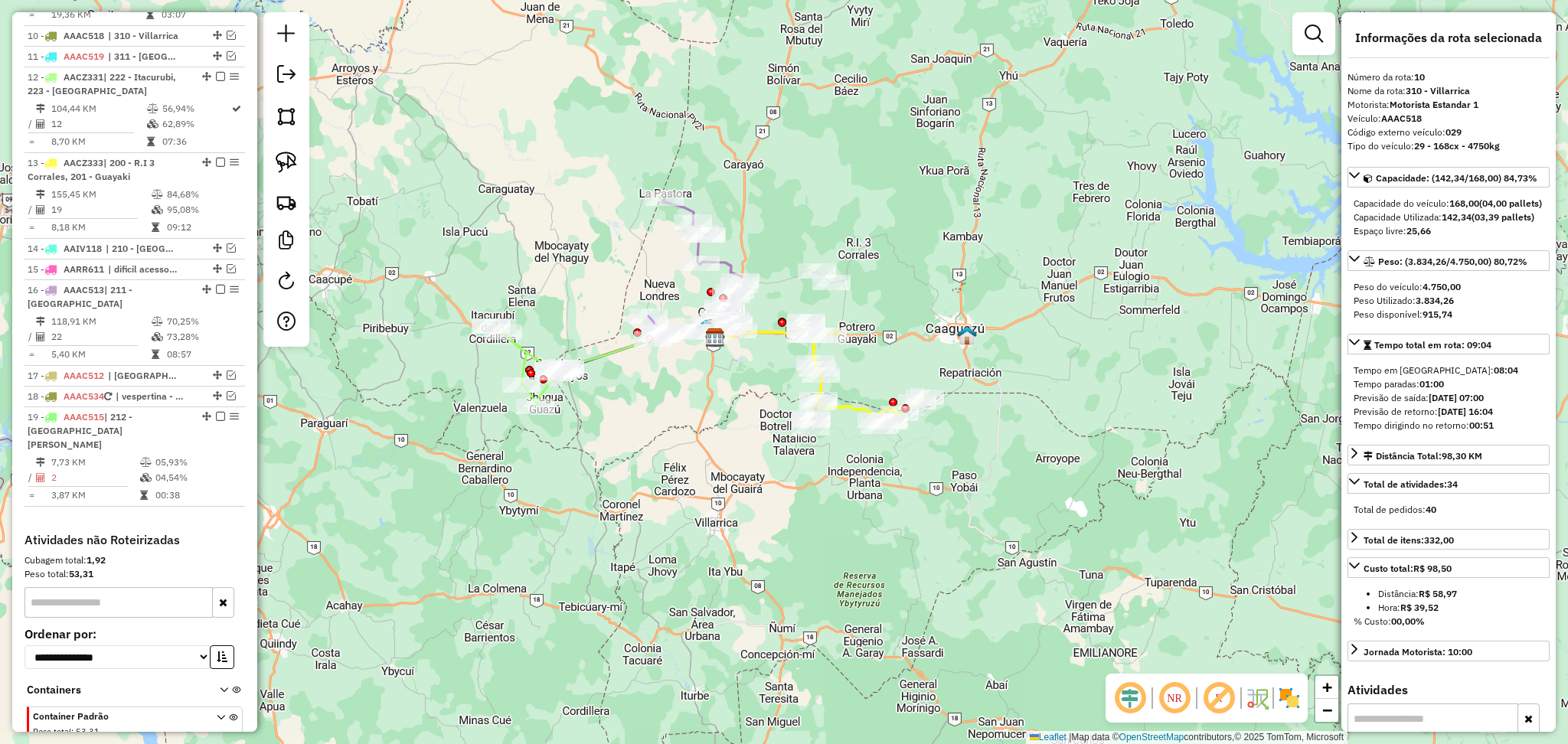
drag, startPoint x: 619, startPoint y: 489, endPoint x: 782, endPoint y: 589, distance: 191.2
click at [782, 589] on div "Janela de atendimento Grade de atendimento Capacidade Transportadoras Veículos …" at bounding box center [784, 372] width 1568 height 744
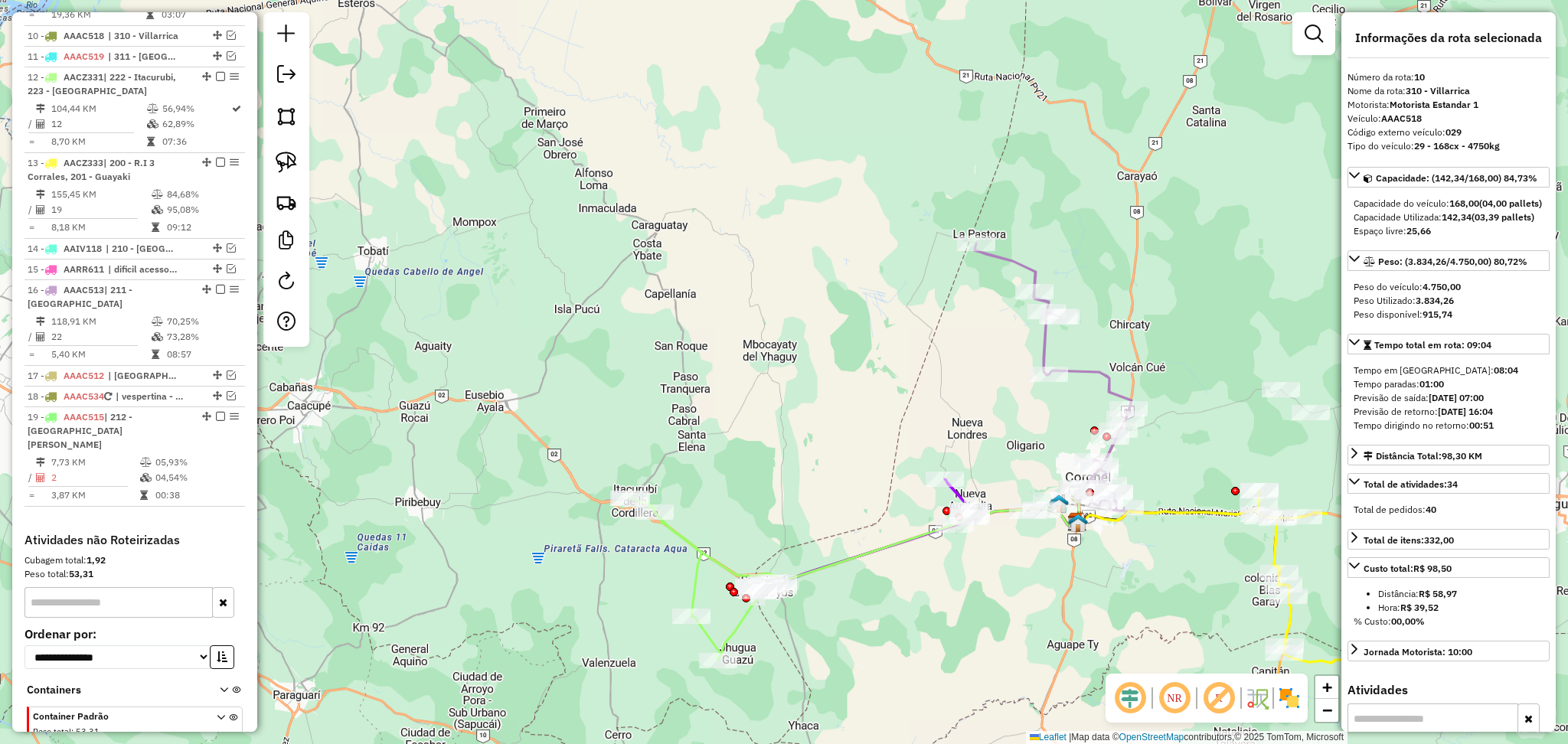
click at [700, 541] on icon at bounding box center [696, 579] width 136 height 161
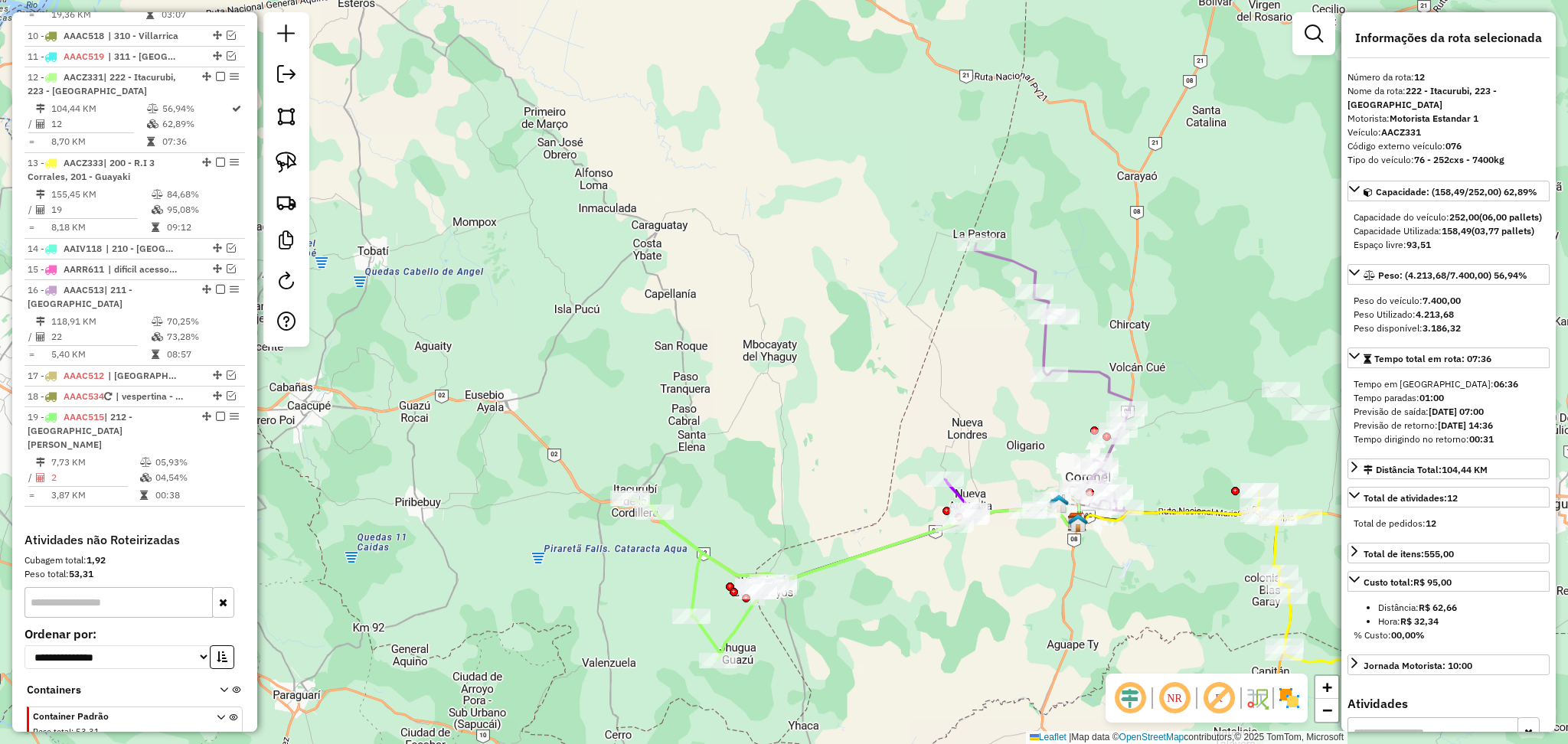
scroll to position [1039, 0]
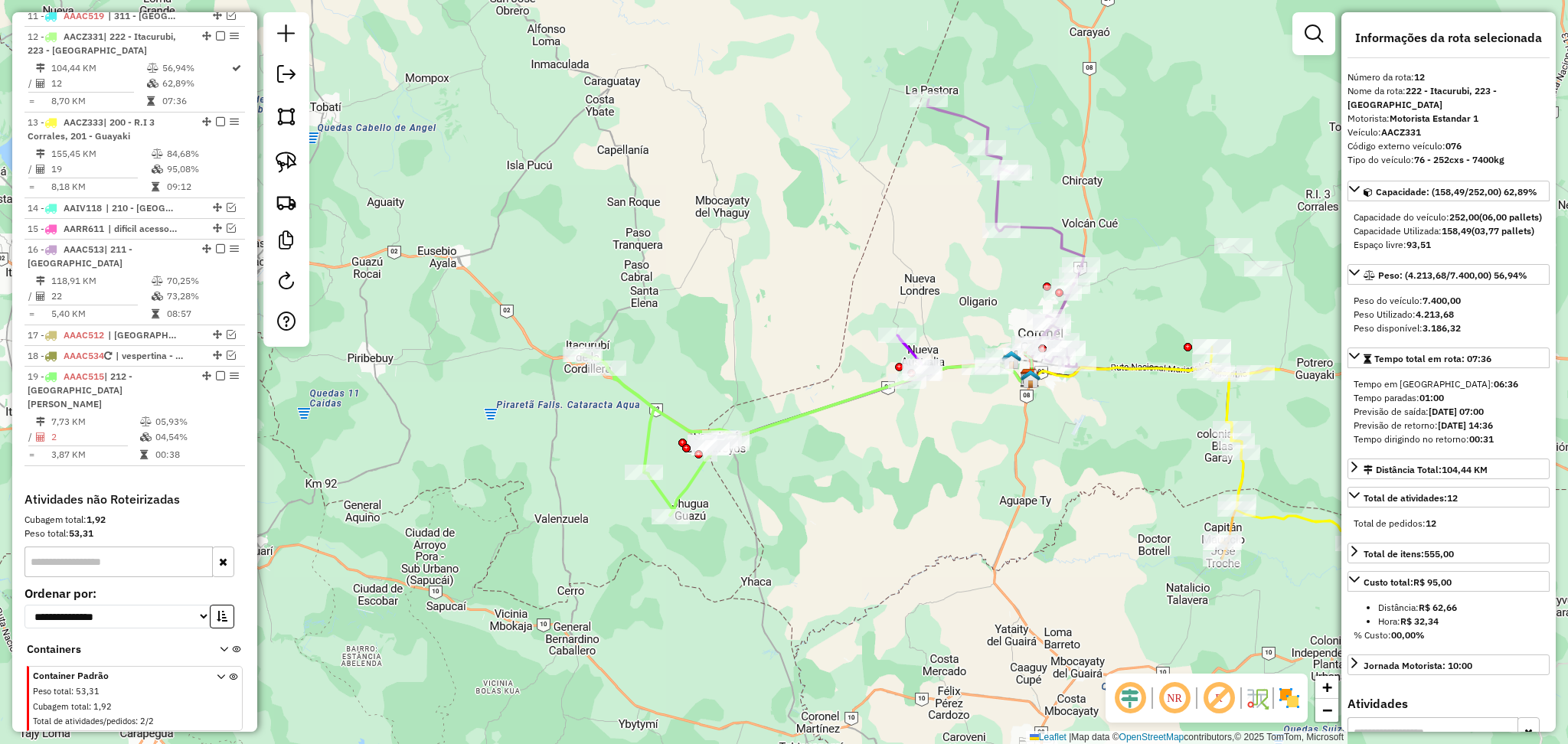
drag, startPoint x: 723, startPoint y: 518, endPoint x: 676, endPoint y: 374, distance: 151.5
click at [676, 374] on div "Janela de atendimento Grade de atendimento Capacidade Transportadoras Veículos …" at bounding box center [784, 372] width 1568 height 744
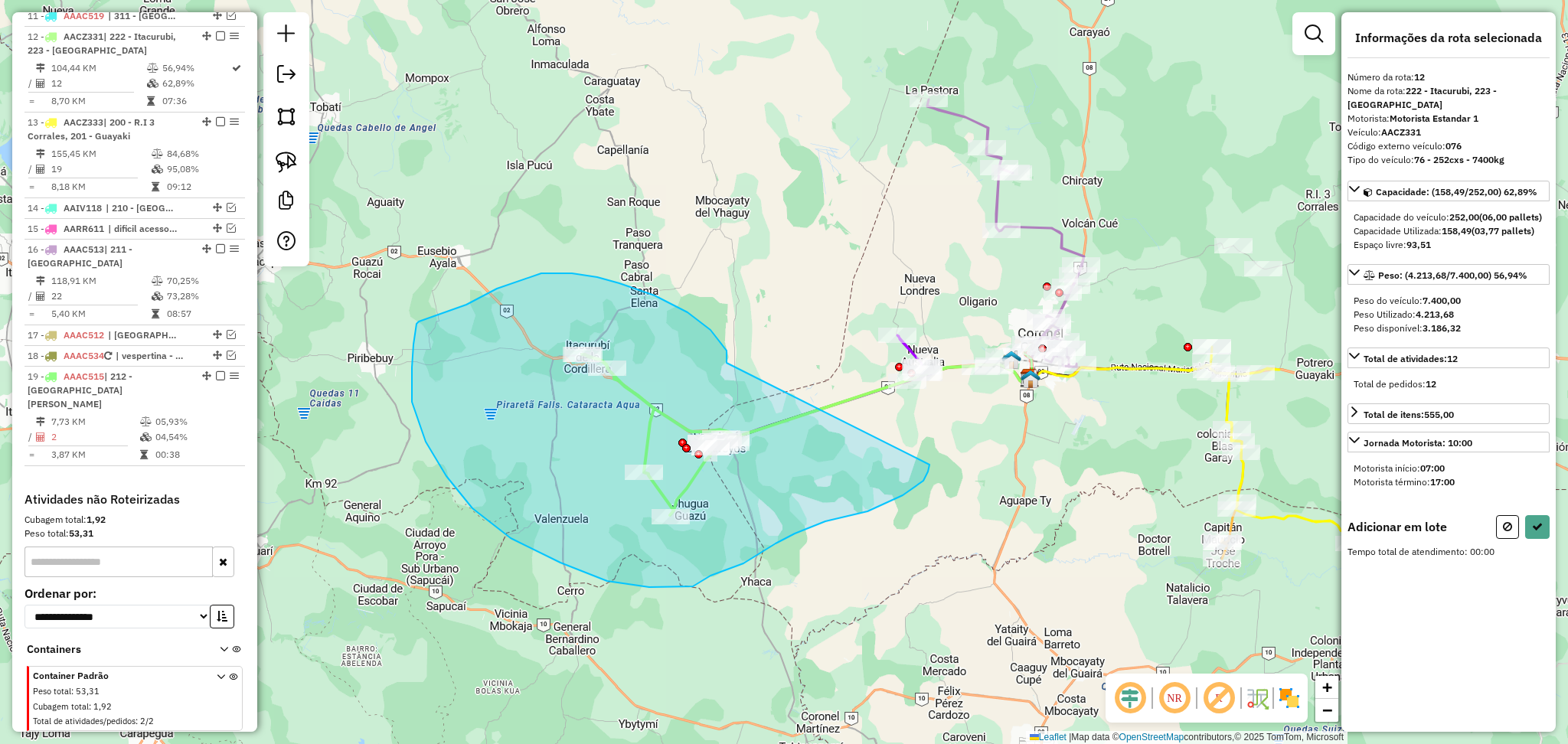
drag, startPoint x: 727, startPoint y: 363, endPoint x: 929, endPoint y: 465, distance: 226.3
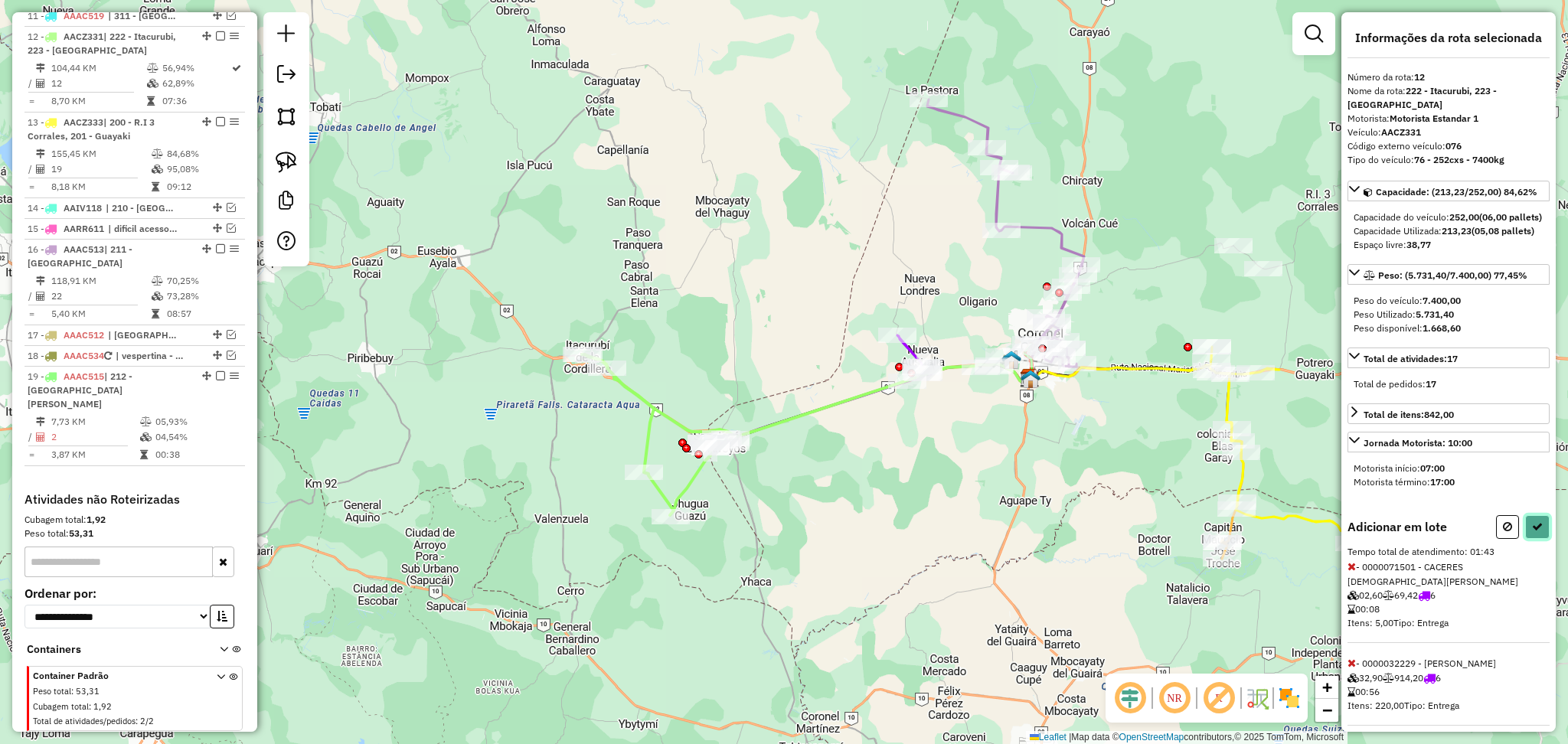
click at [1535, 532] on icon at bounding box center [1537, 527] width 11 height 11
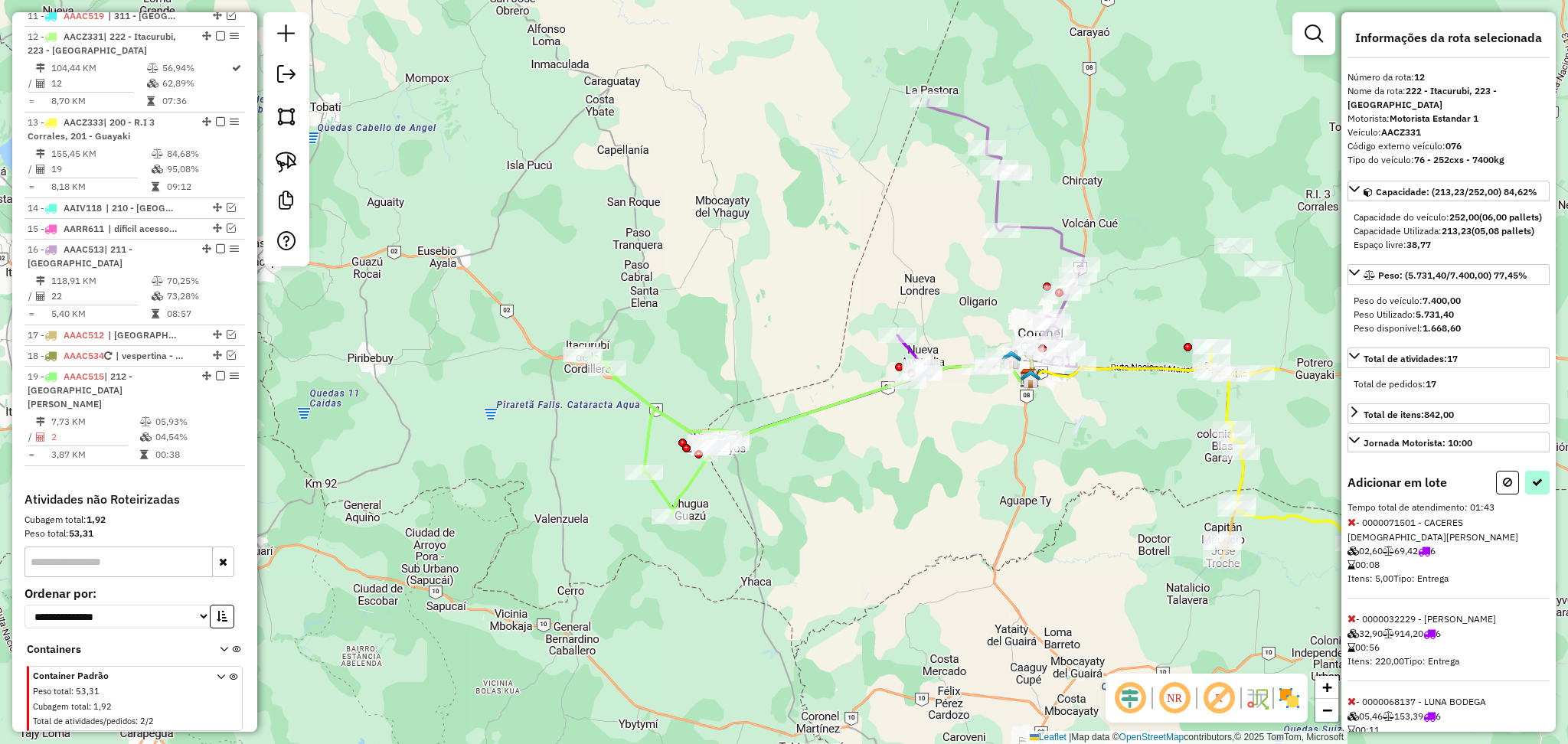
select select "**********"
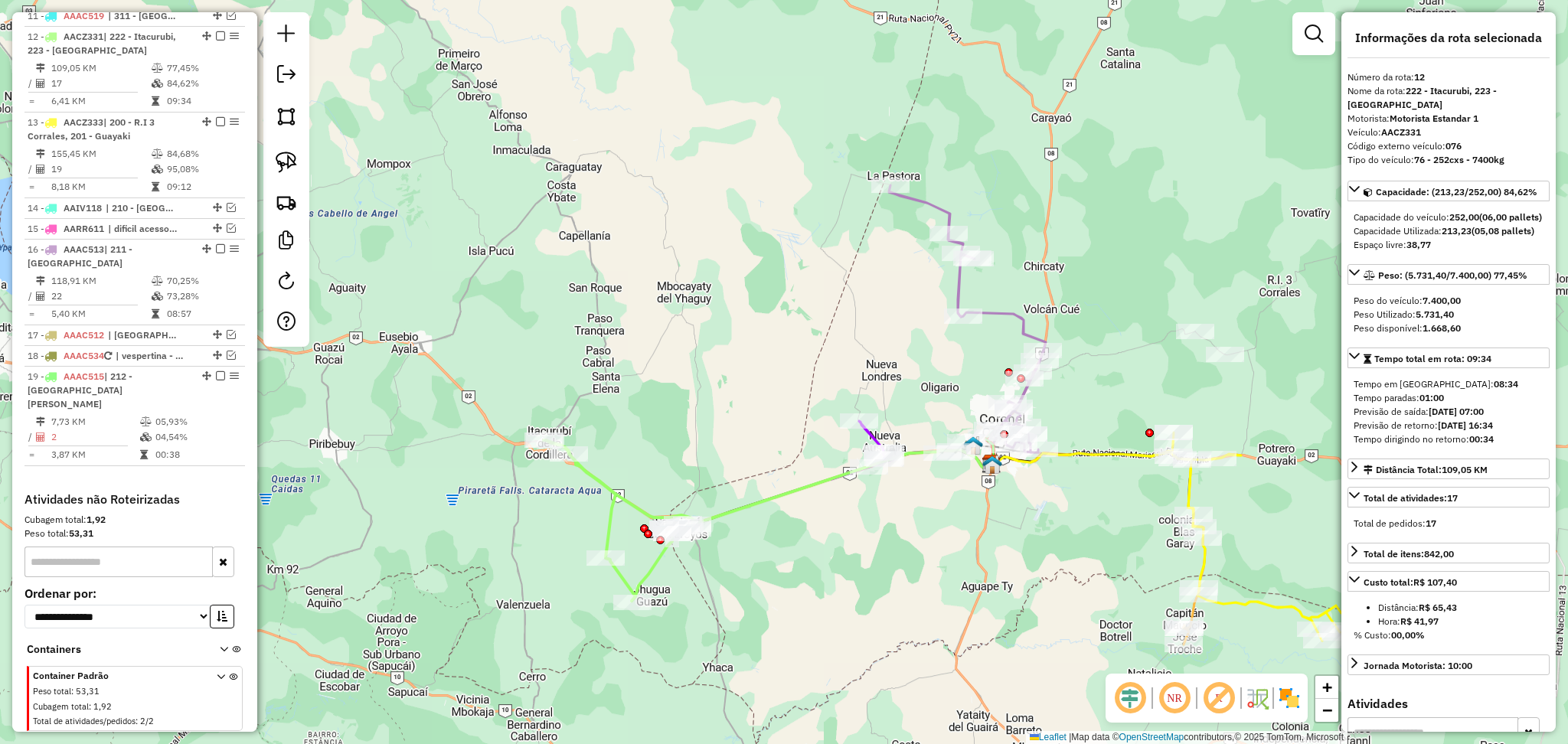
drag, startPoint x: 949, startPoint y: 508, endPoint x: 911, endPoint y: 592, distance: 92.2
click at [911, 592] on div "Janela de atendimento Grade de atendimento Capacidade Transportadoras Veículos …" at bounding box center [784, 372] width 1568 height 744
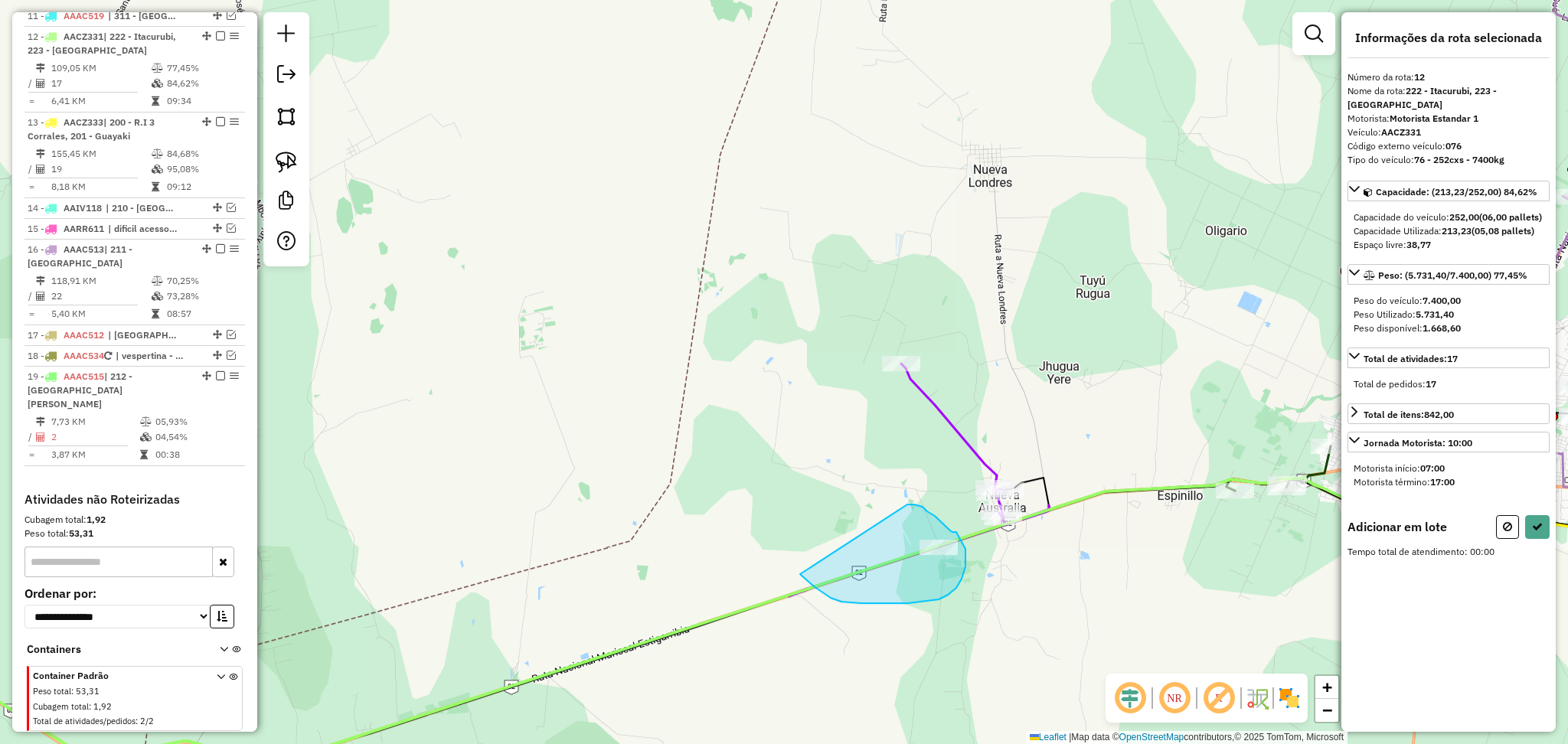
drag, startPoint x: 908, startPoint y: 504, endPoint x: 800, endPoint y: 573, distance: 128.2
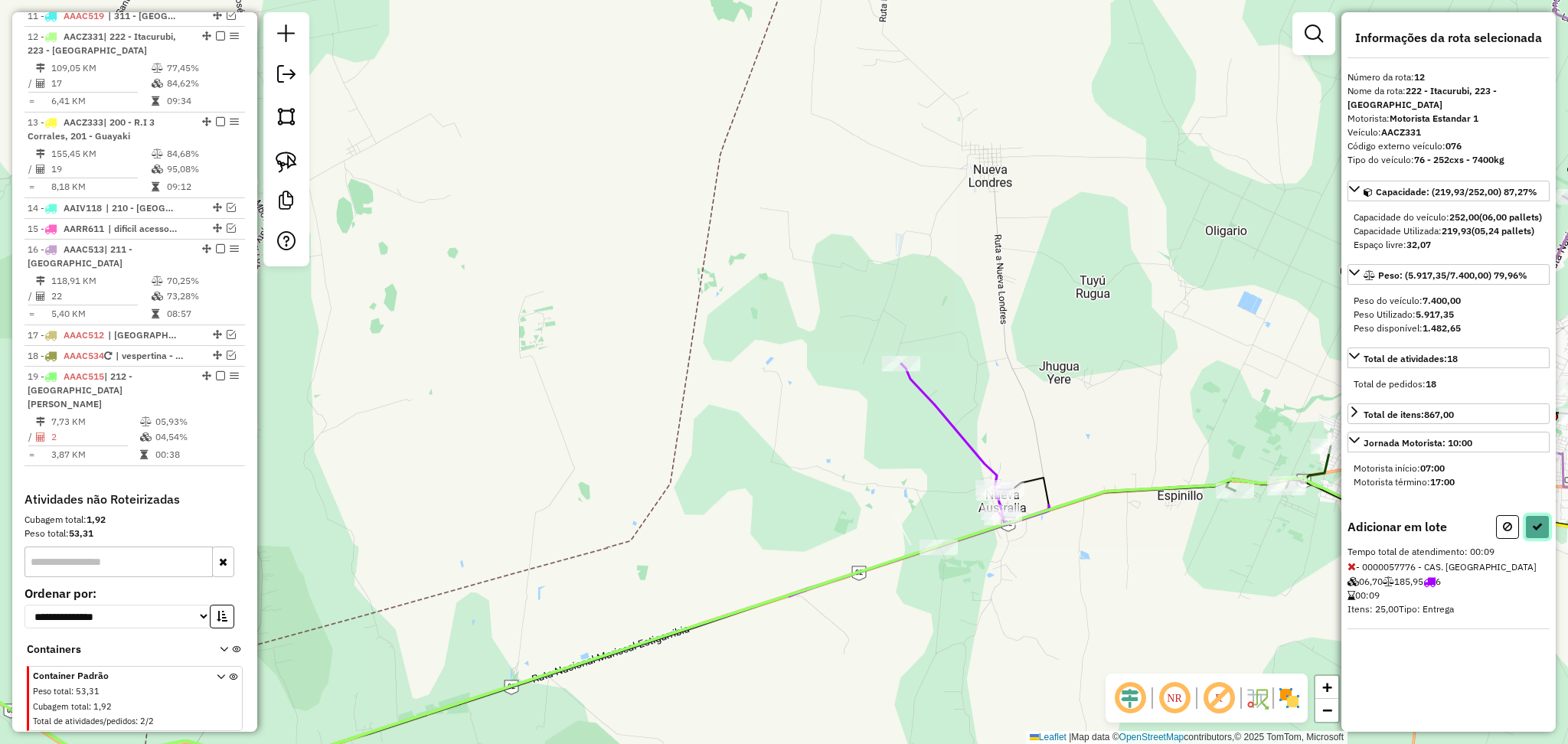
click at [1533, 530] on icon at bounding box center [1537, 527] width 11 height 11
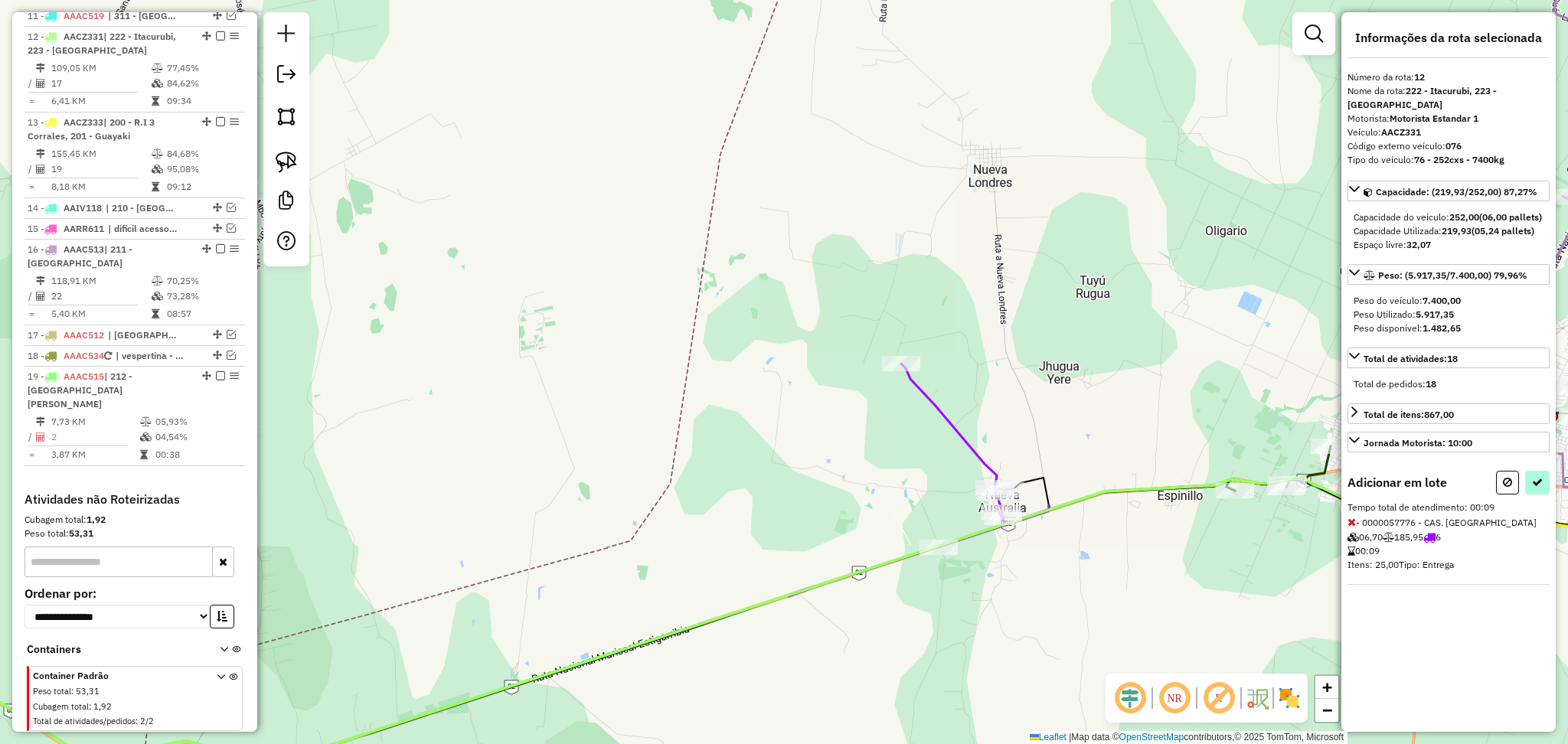
select select "**********"
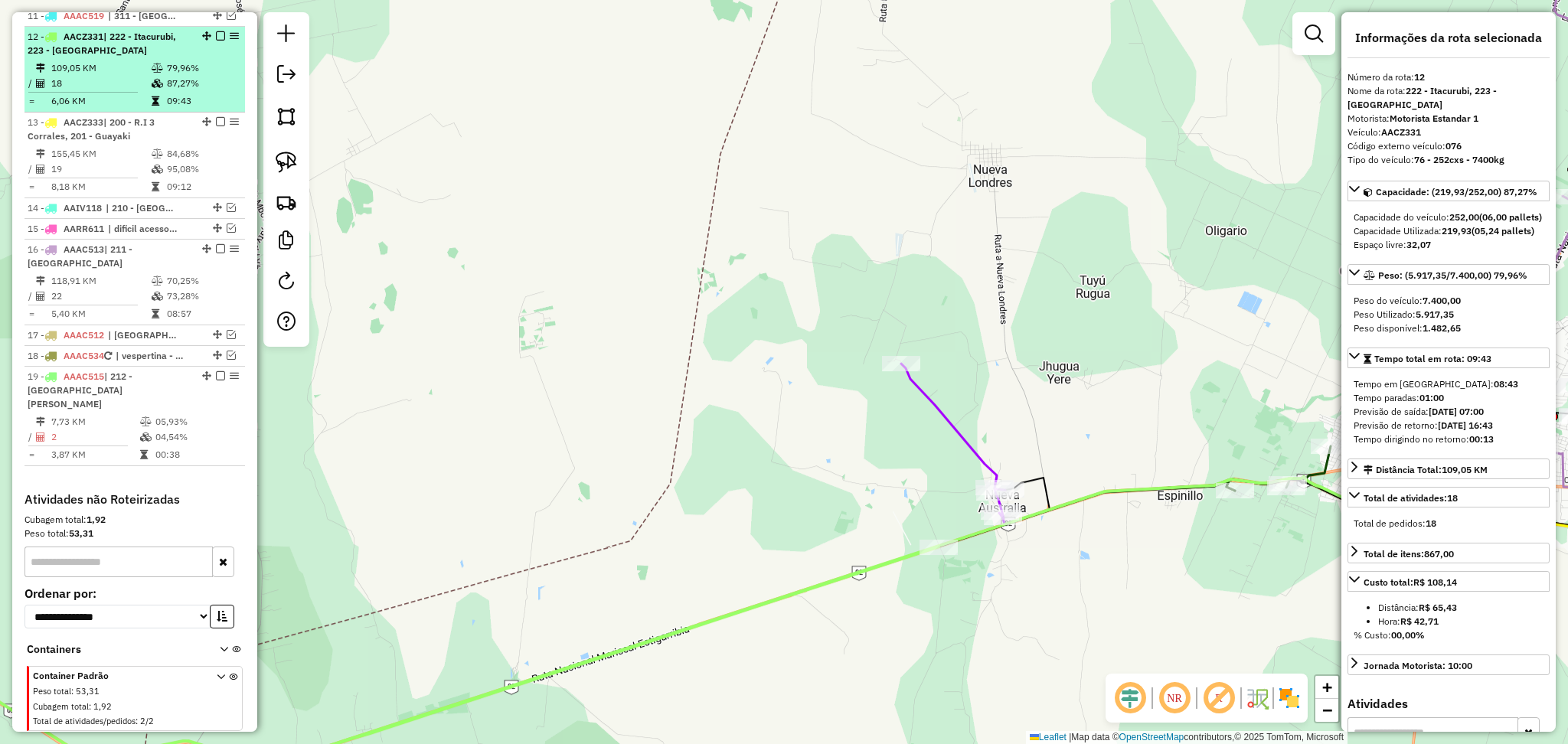
click at [209, 31] on div at bounding box center [216, 36] width 46 height 9
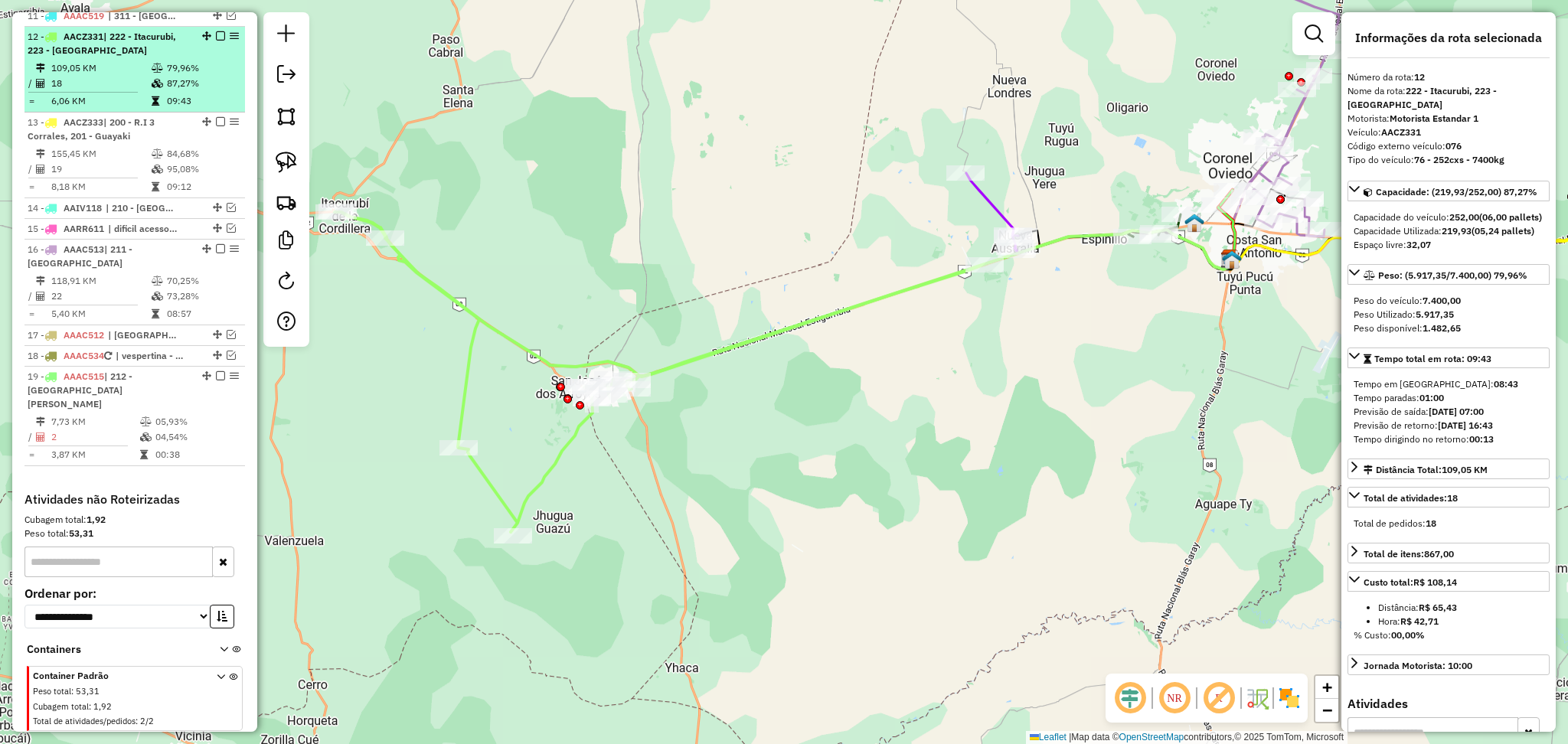
click at [210, 31] on div at bounding box center [216, 36] width 46 height 9
click at [216, 31] on em at bounding box center [220, 36] width 9 height 9
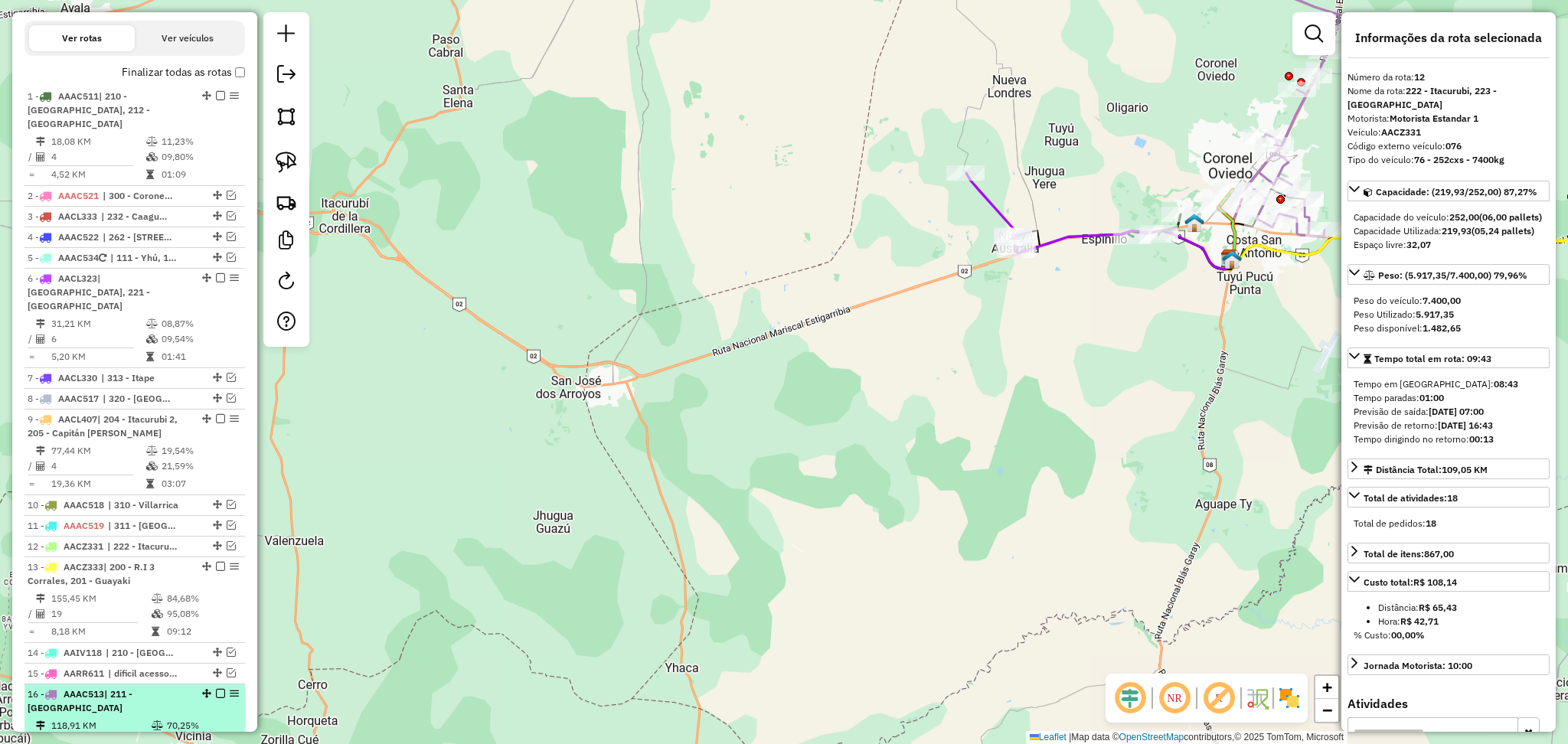
scroll to position [120, 0]
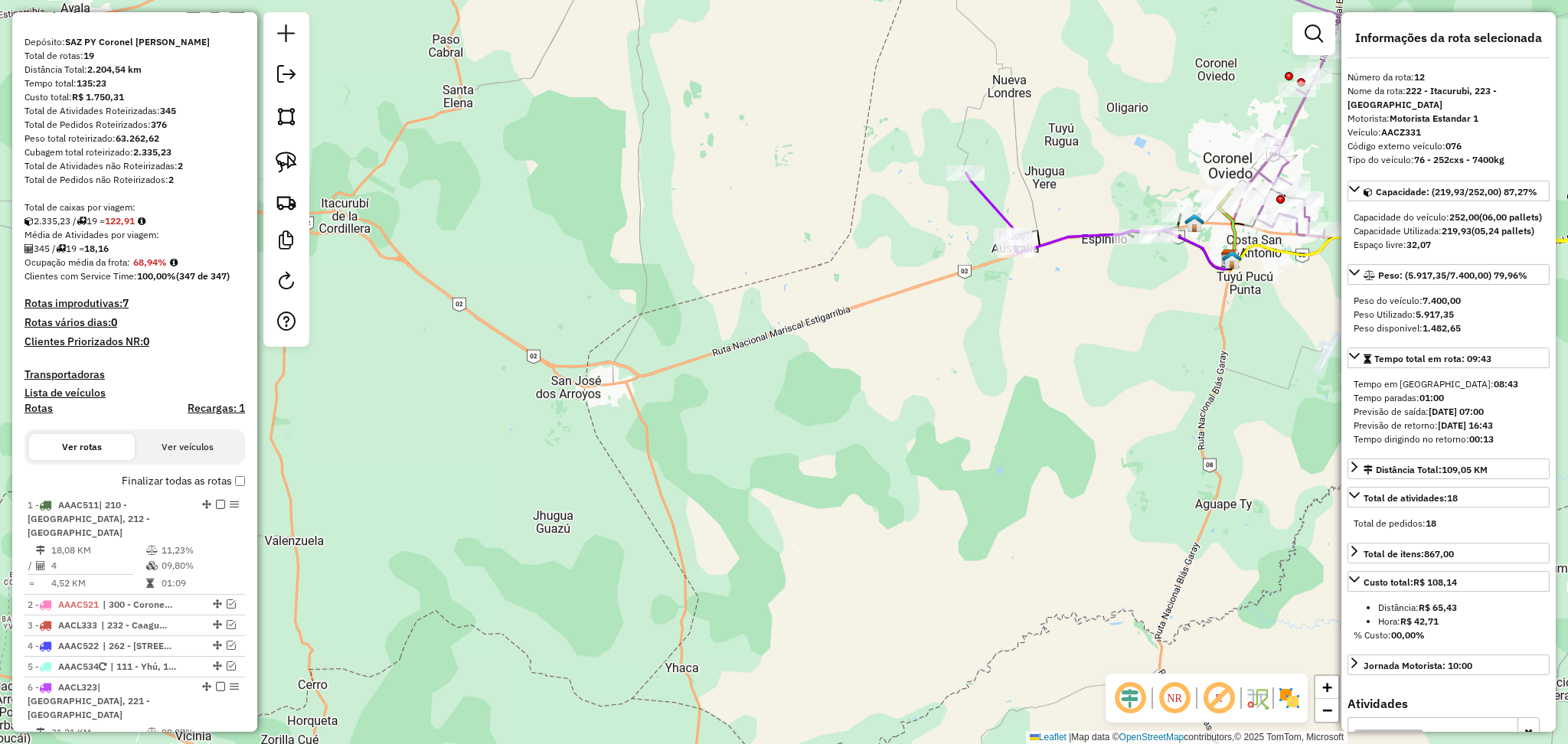
click at [1000, 208] on icon at bounding box center [992, 212] width 52 height 77
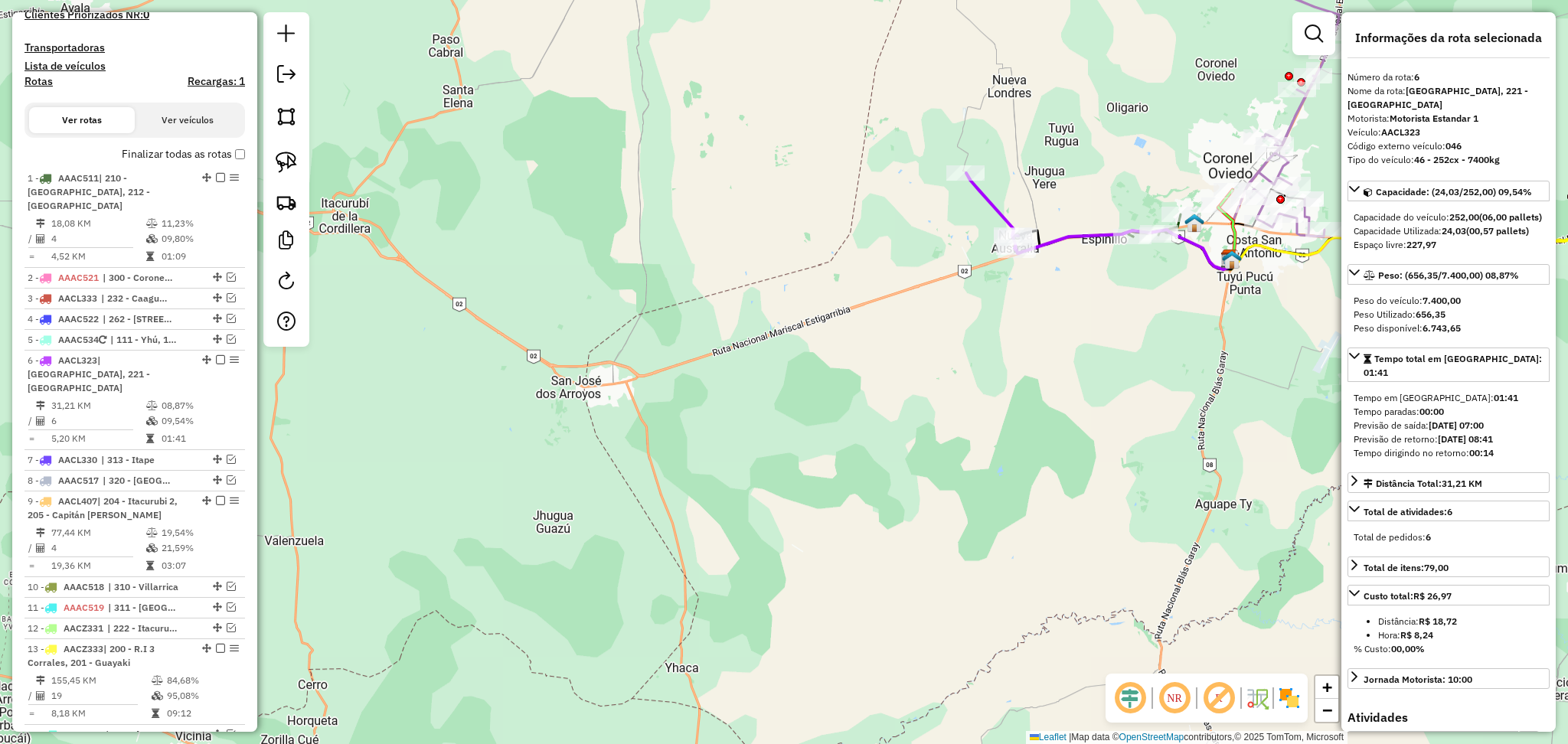
scroll to position [772, 0]
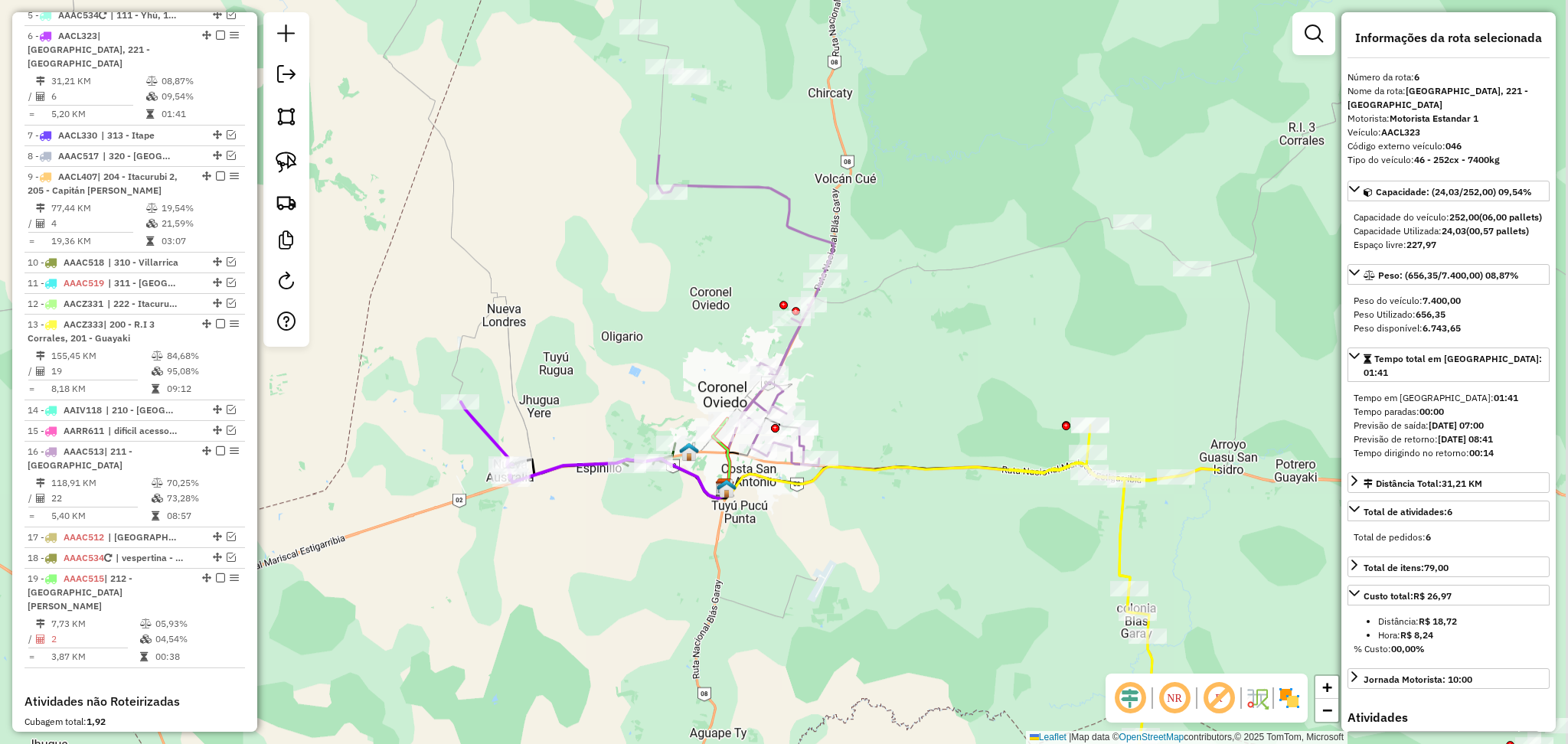
drag, startPoint x: 1042, startPoint y: 124, endPoint x: 536, endPoint y: 353, distance: 555.4
click at [536, 353] on div "Janela de atendimento Grade de atendimento Capacidade Transportadoras Veículos …" at bounding box center [784, 372] width 1568 height 744
click at [800, 234] on icon at bounding box center [676, 198] width 314 height 536
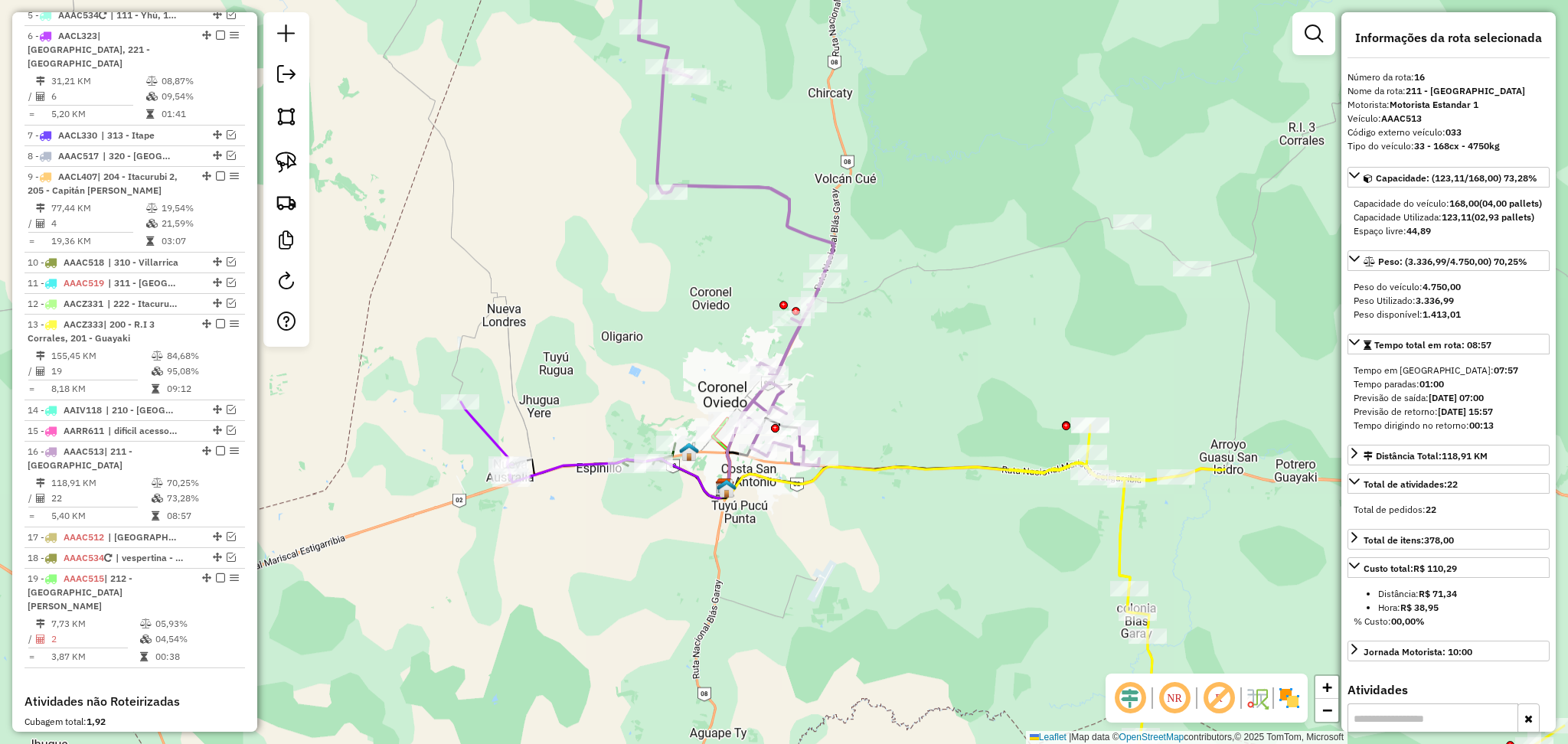
scroll to position [1160, 0]
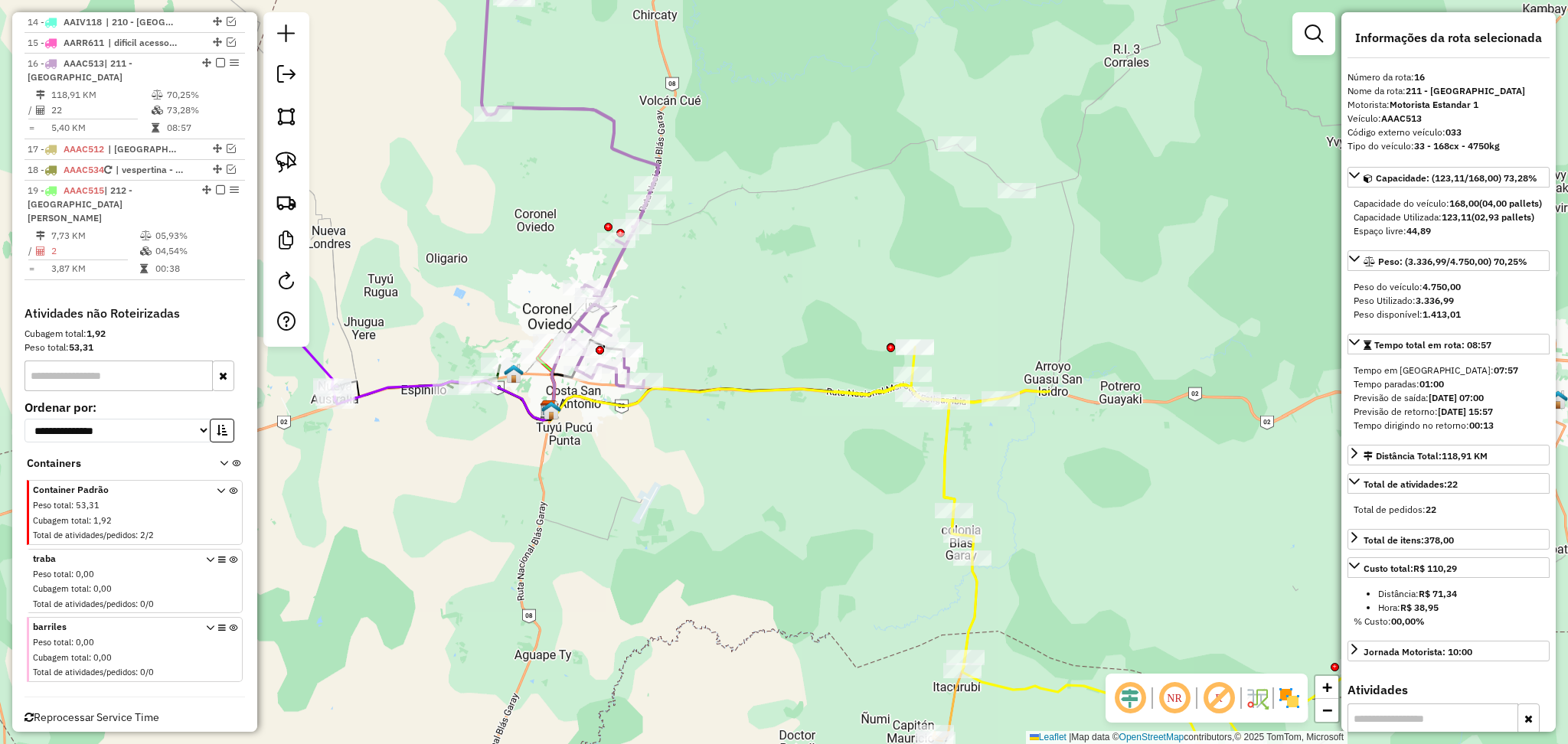
drag, startPoint x: 951, startPoint y: 427, endPoint x: 805, endPoint y: 355, distance: 162.8
click at [767, 339] on div "Janela de atendimento Grade de atendimento Capacidade Transportadoras Veículos …" at bounding box center [784, 372] width 1568 height 744
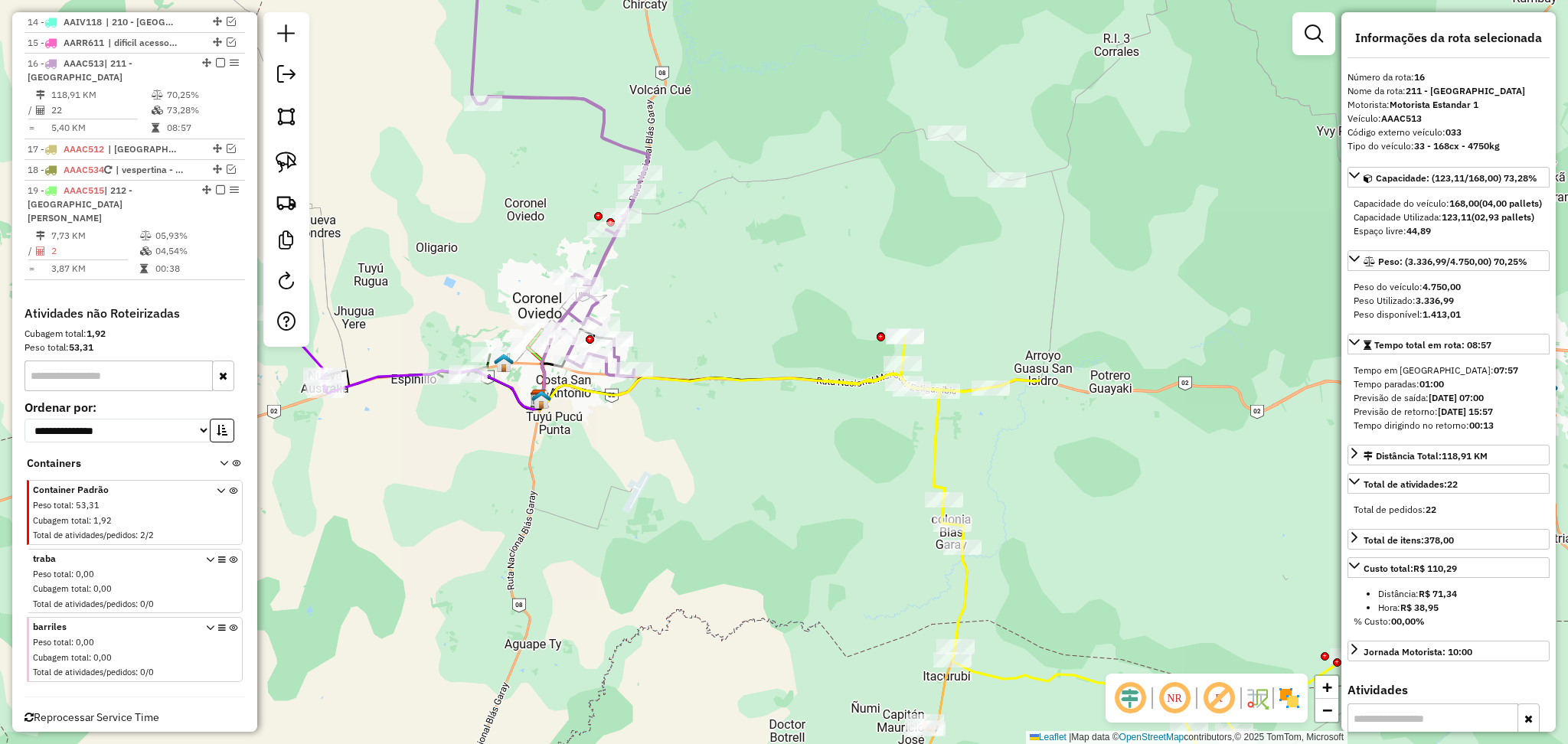
click at [923, 454] on div "Janela de atendimento Grade de atendimento Capacidade Transportadoras Veículos …" at bounding box center [784, 372] width 1568 height 744
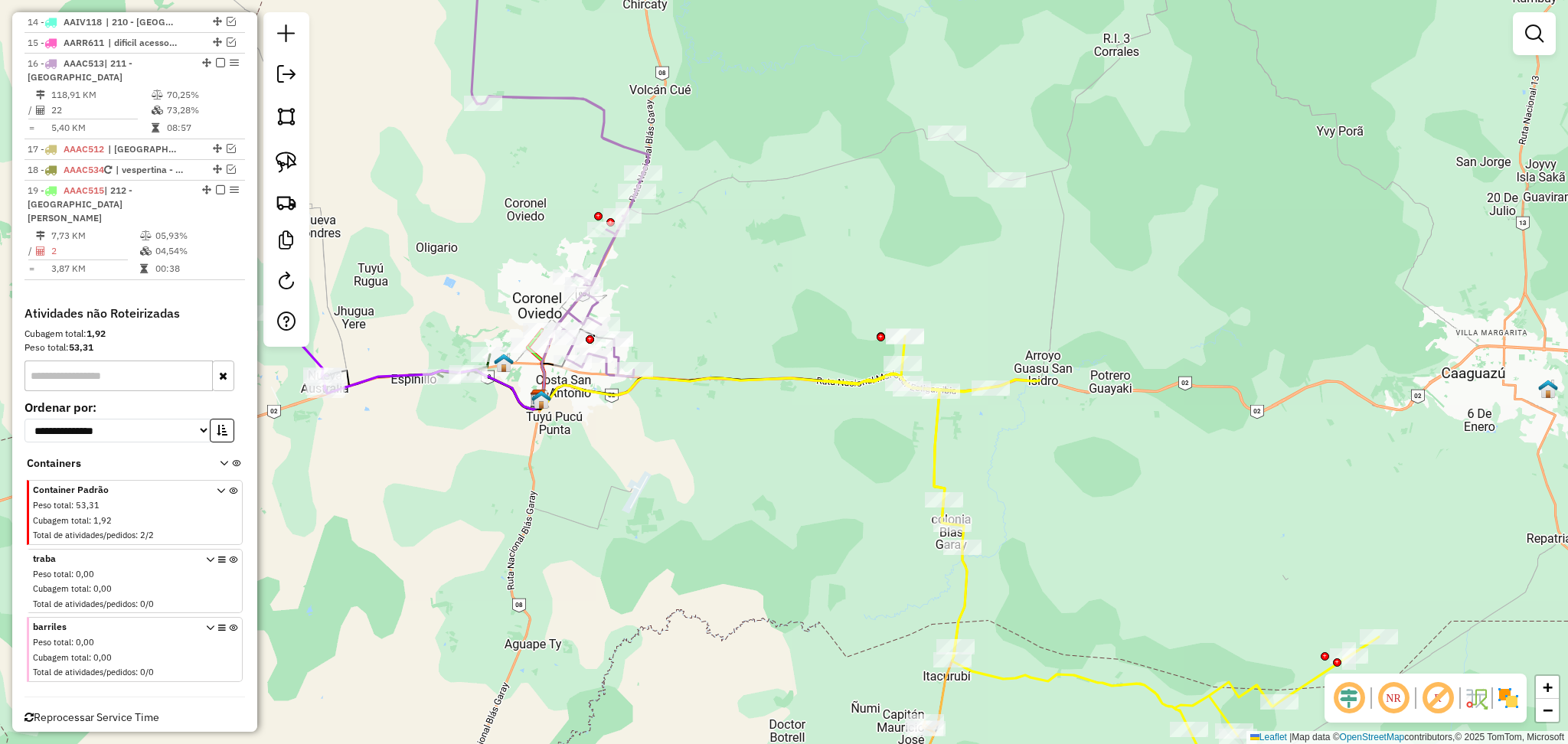
click at [942, 460] on icon at bounding box center [1102, 544] width 555 height 416
select select "**********"
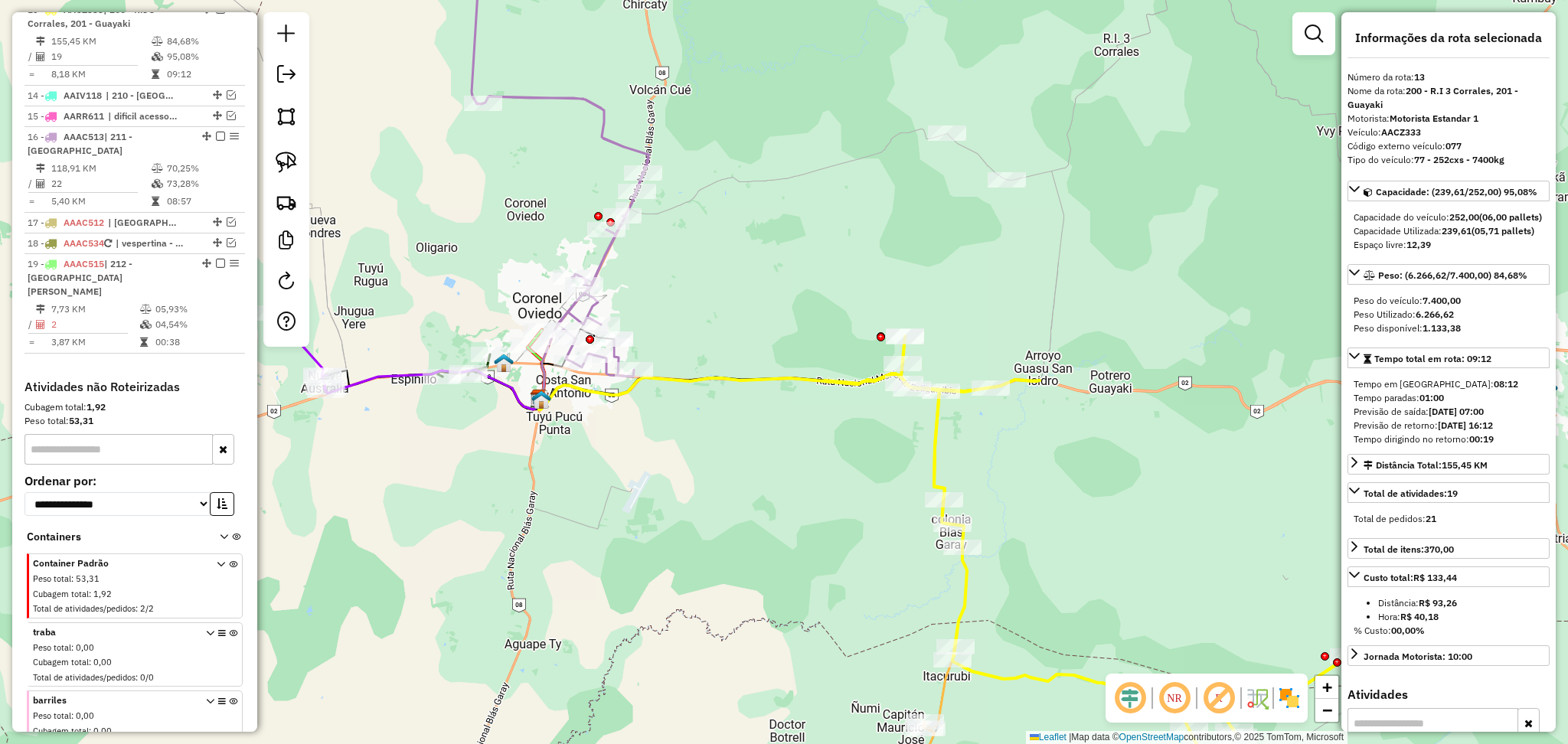
scroll to position [1059, 0]
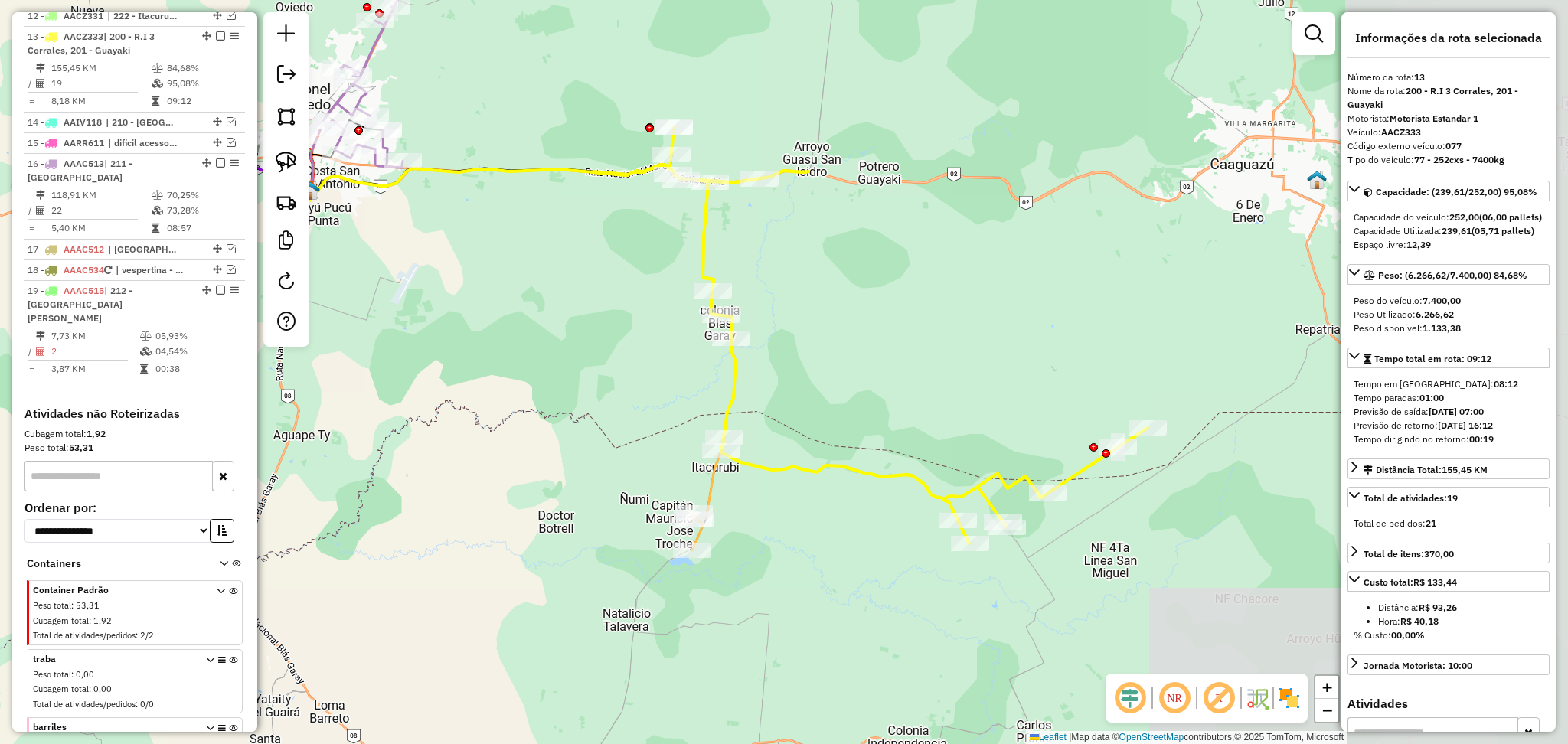
drag, startPoint x: 1046, startPoint y: 469, endPoint x: 804, endPoint y: 242, distance: 331.8
click at [804, 242] on div "Janela de atendimento Grade de atendimento Capacidade Transportadoras Veículos …" at bounding box center [784, 372] width 1568 height 744
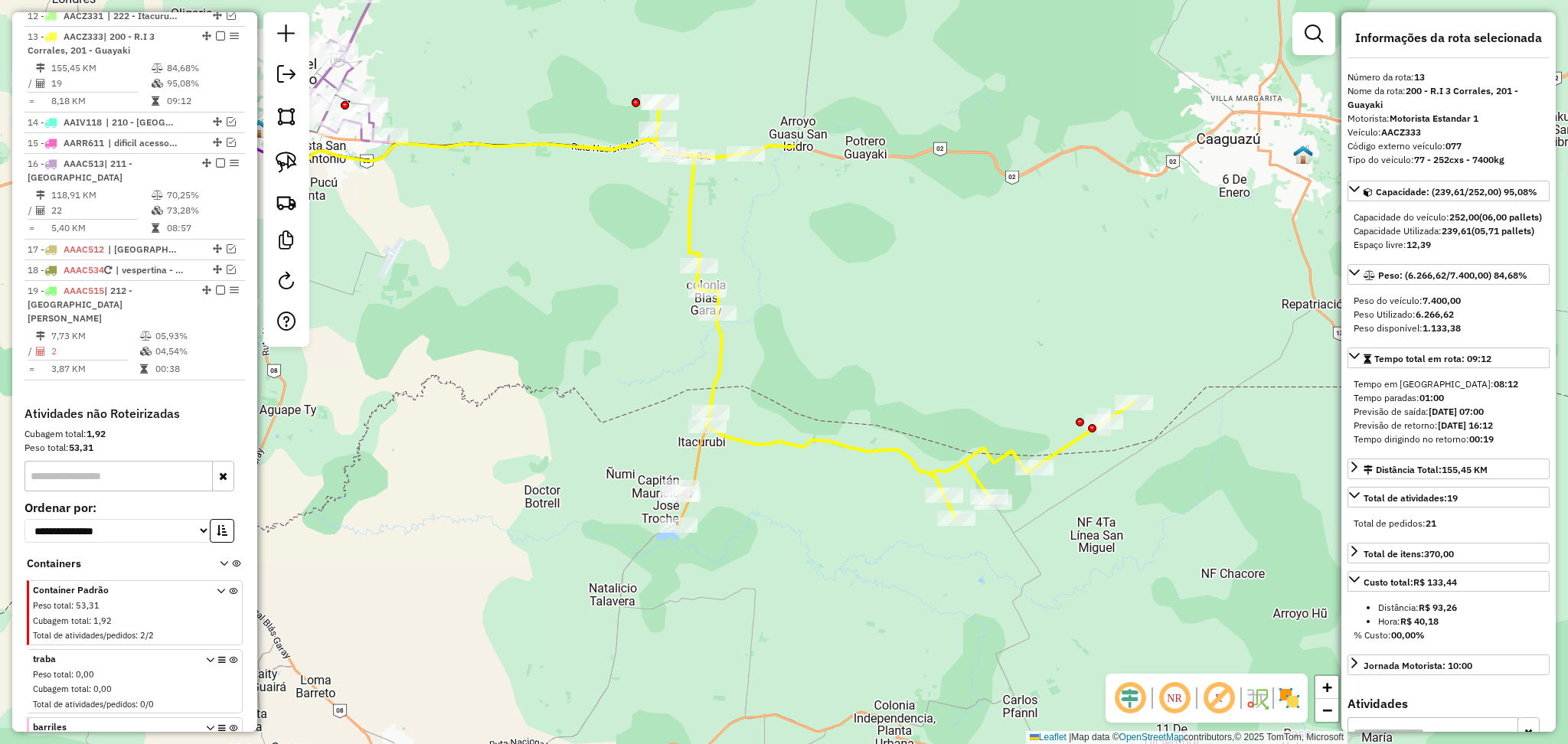
click at [701, 468] on icon at bounding box center [507, 317] width 429 height 354
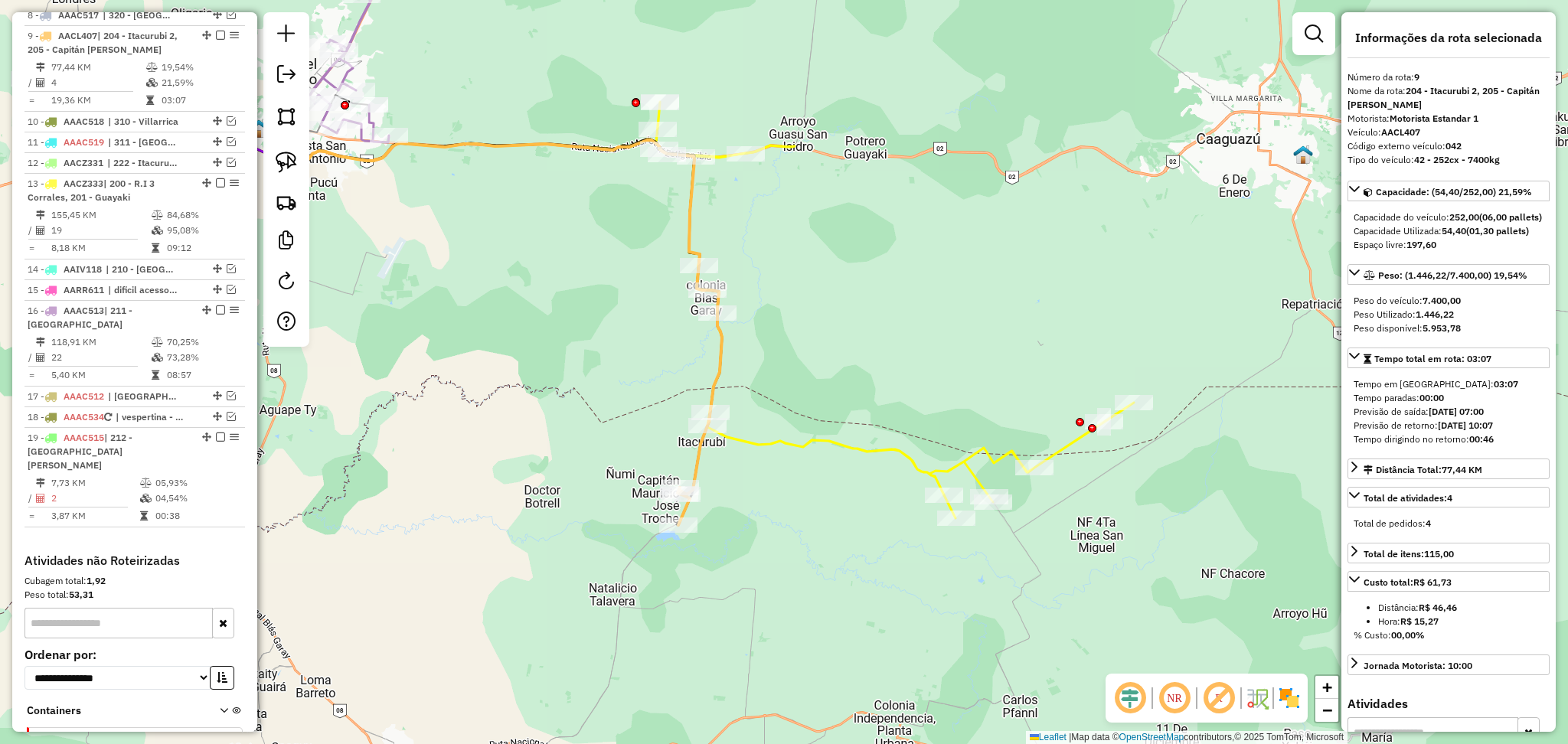
click at [774, 441] on icon at bounding box center [856, 309] width 555 height 416
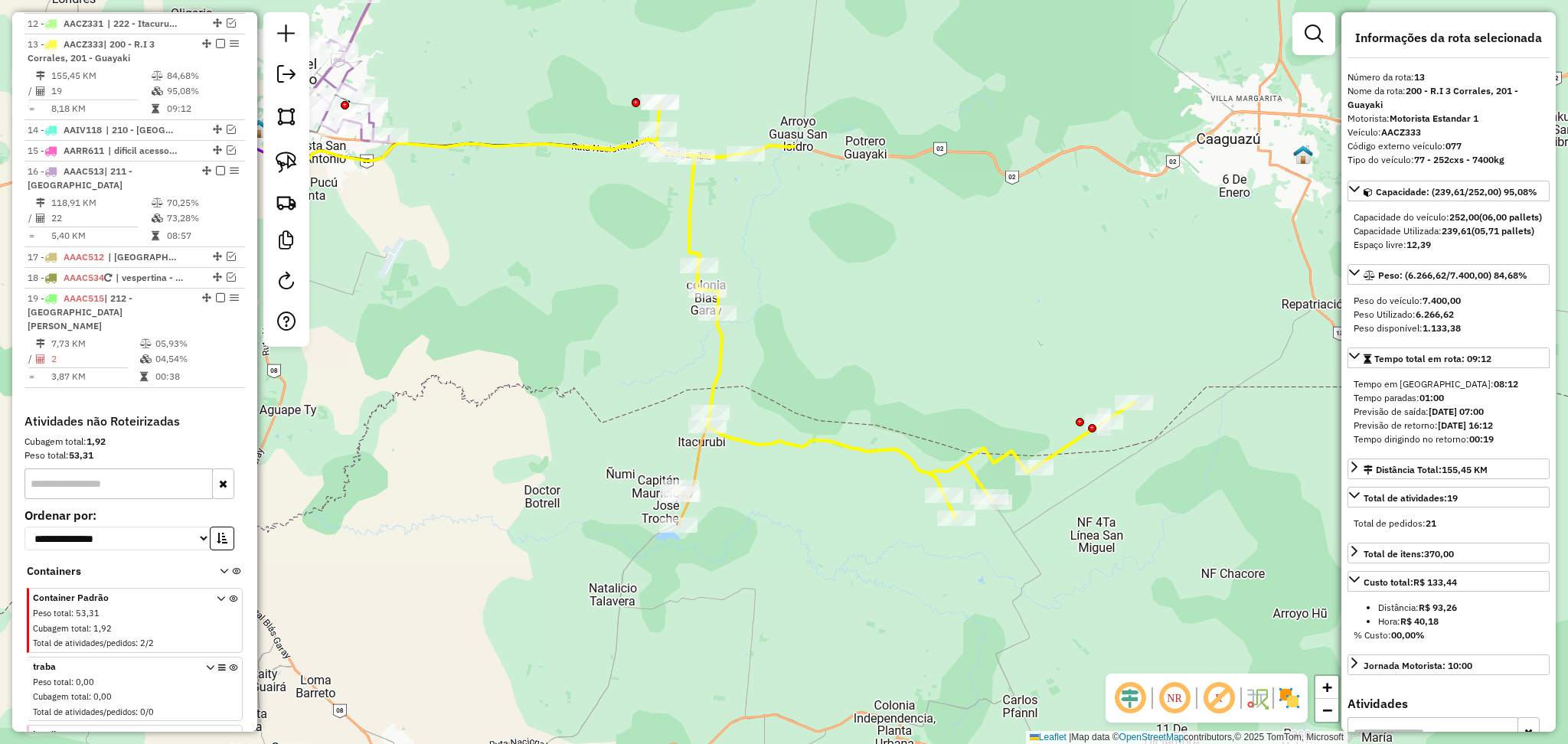
scroll to position [1059, 0]
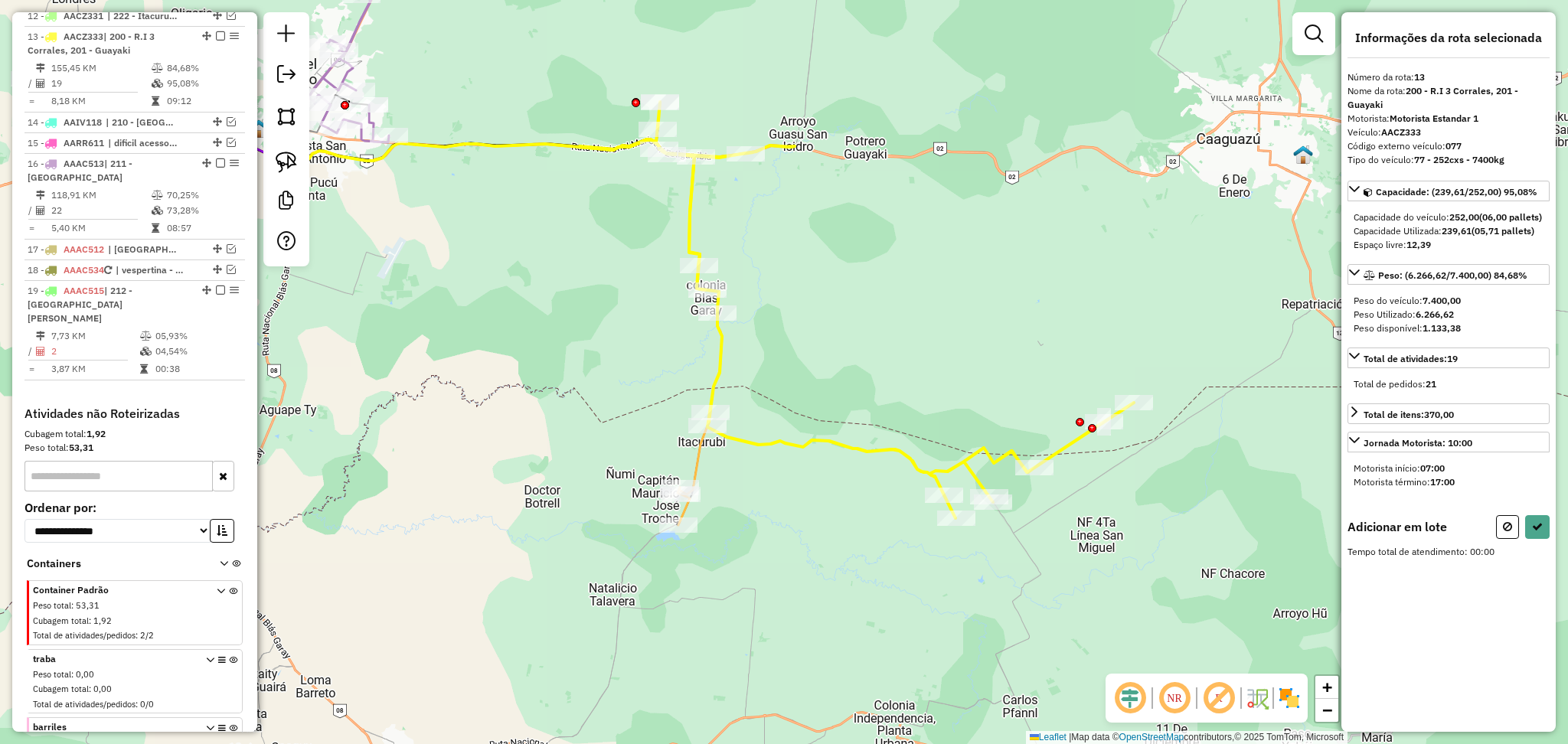
click at [699, 457] on icon at bounding box center [507, 317] width 429 height 354
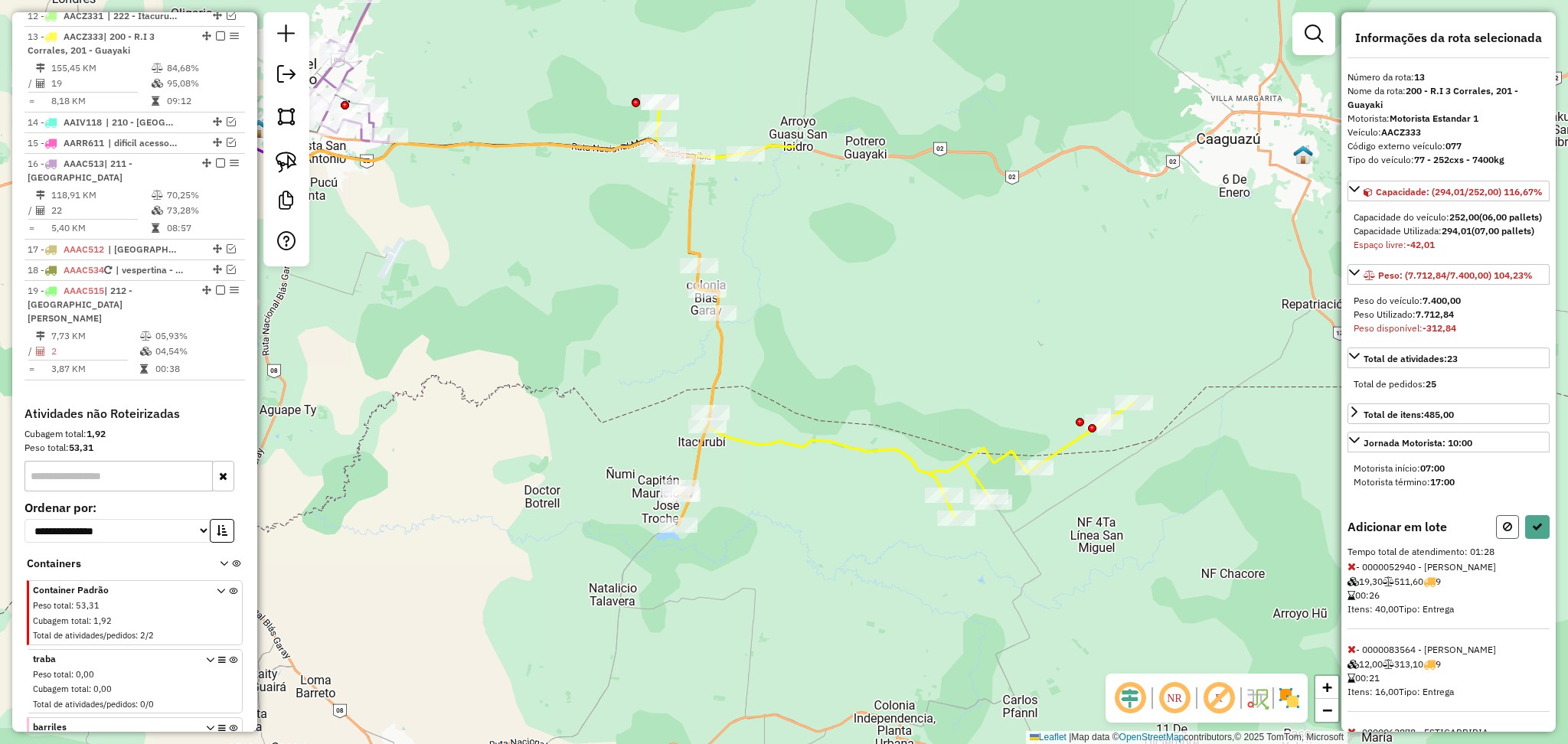
click at [1505, 539] on button at bounding box center [1508, 527] width 23 height 23
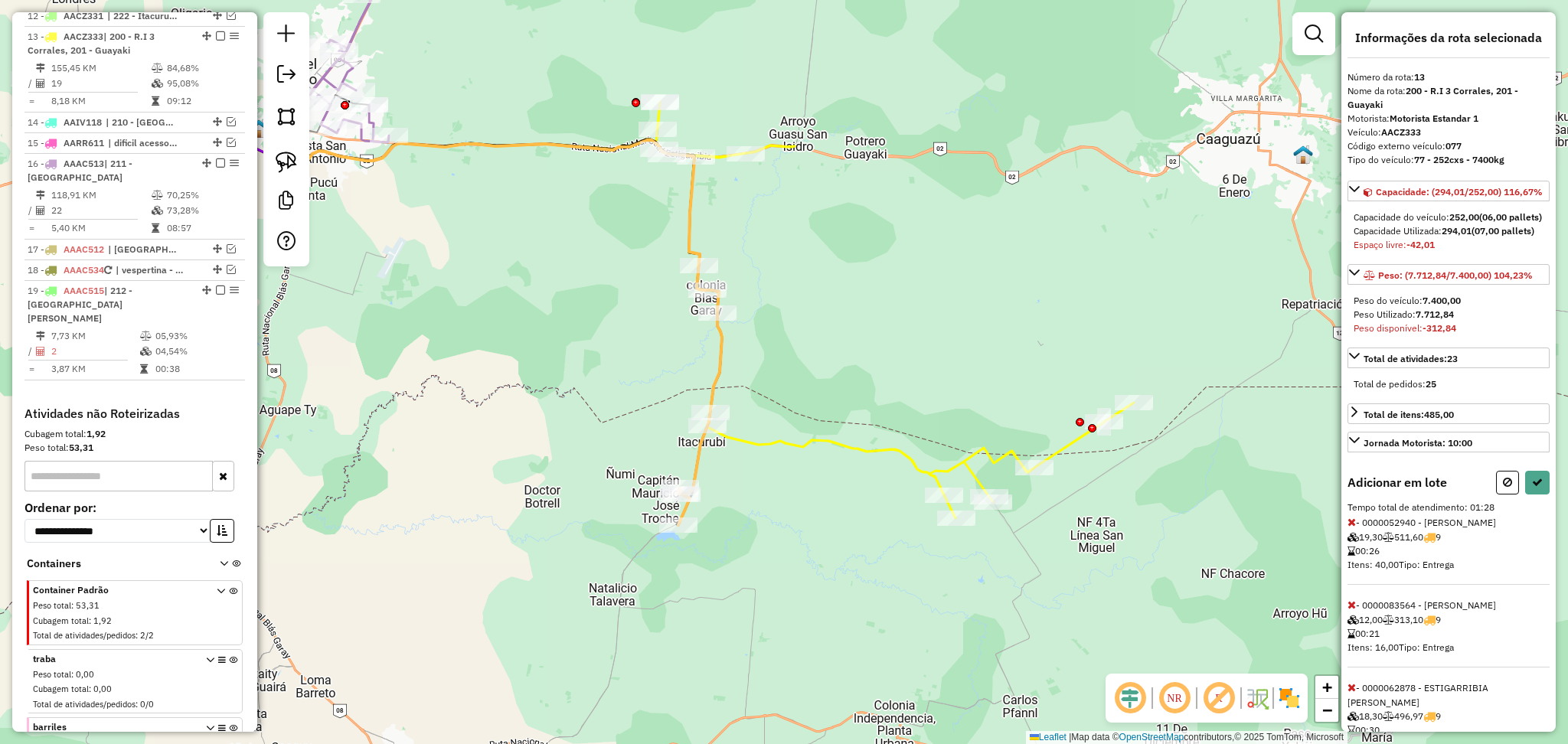
select select "**********"
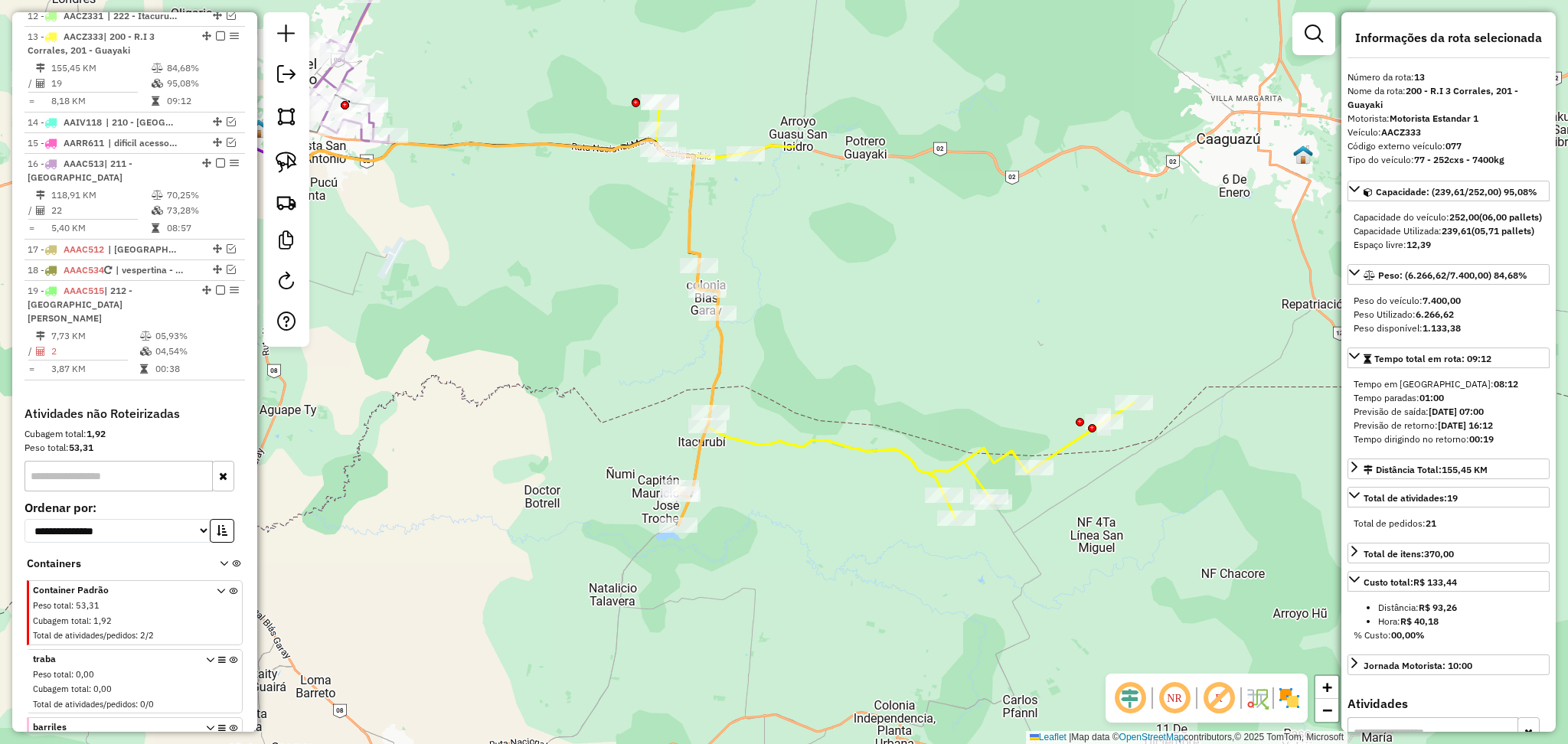
click at [695, 471] on icon at bounding box center [507, 317] width 429 height 354
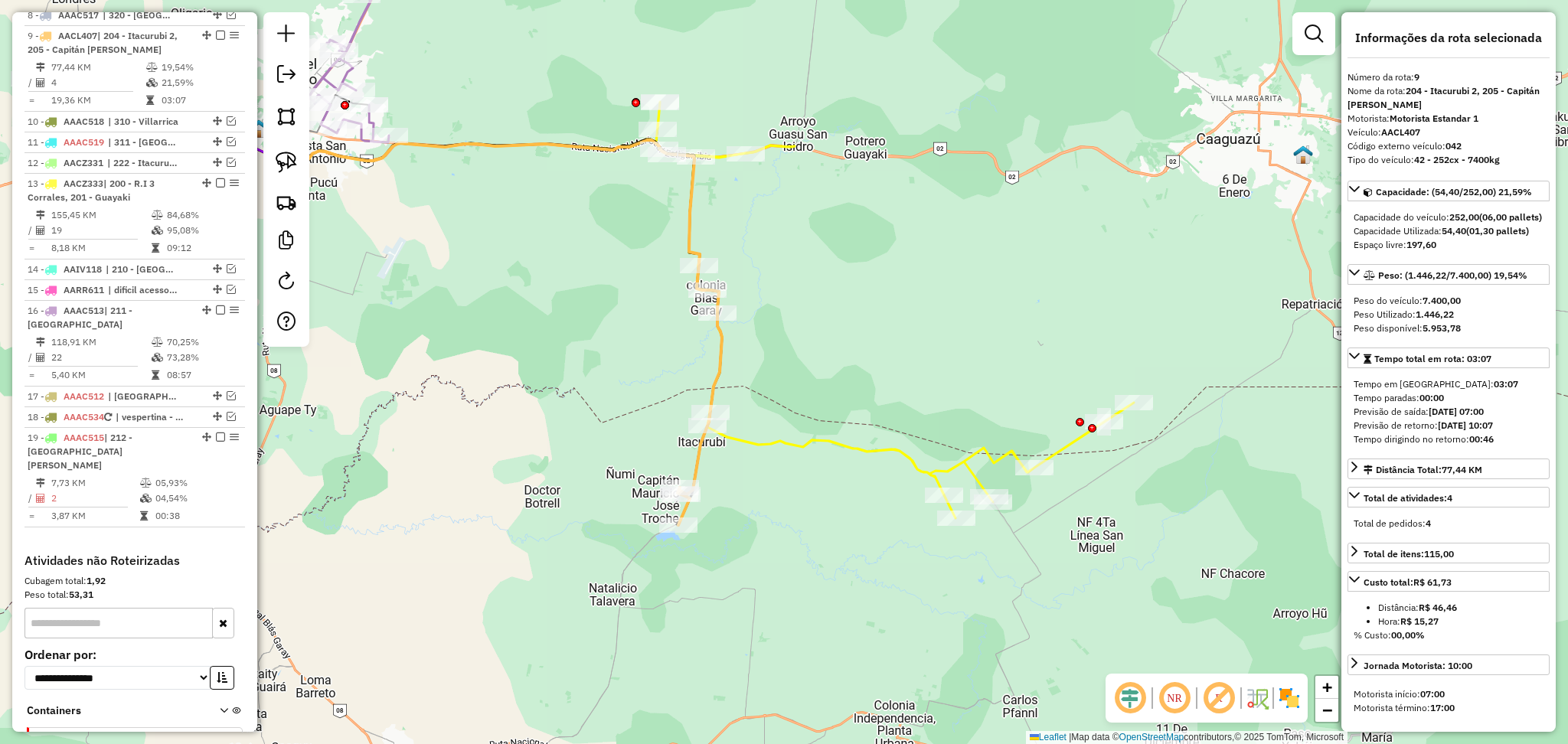
scroll to position [913, 0]
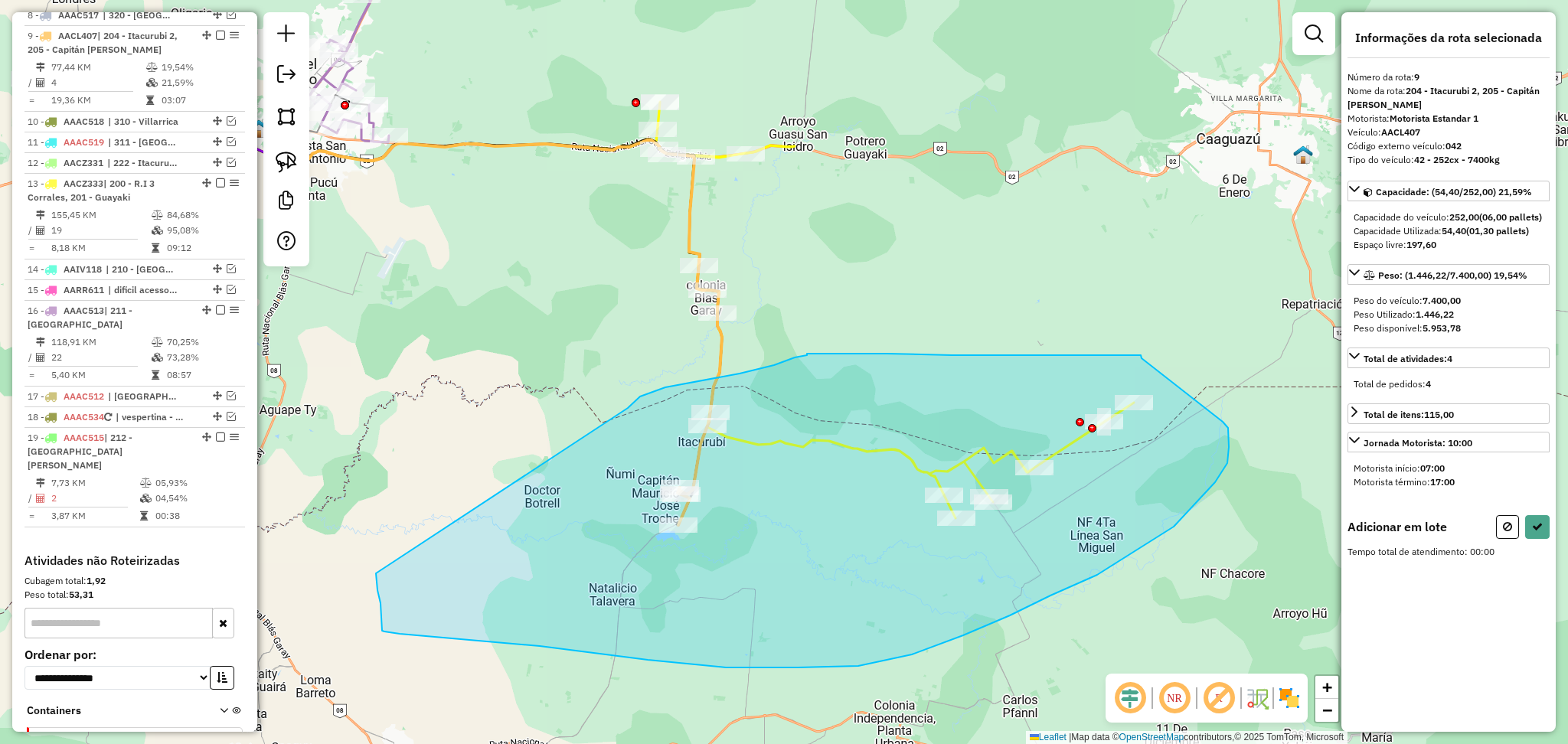
drag, startPoint x: 628, startPoint y: 408, endPoint x: 376, endPoint y: 573, distance: 301.2
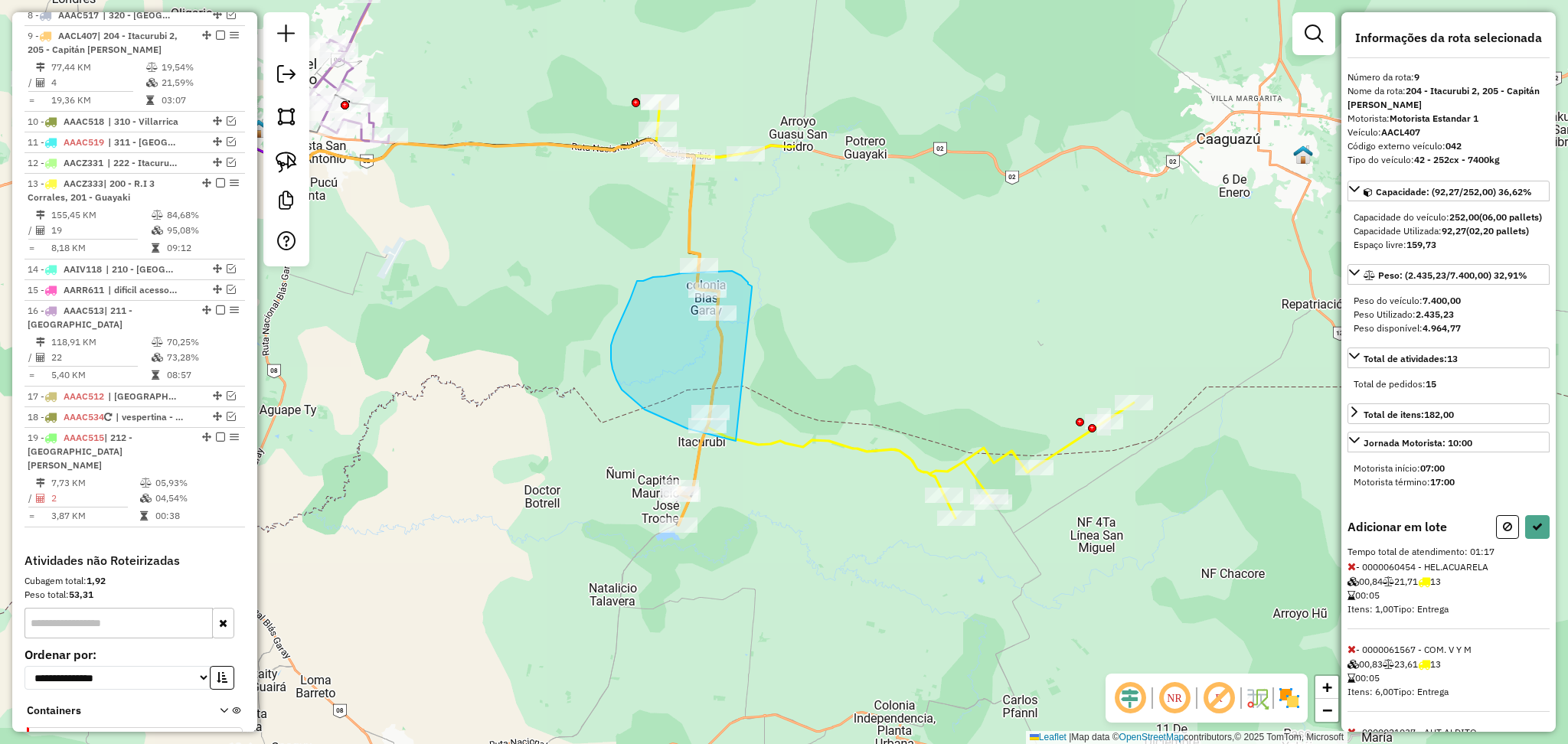
drag, startPoint x: 752, startPoint y: 288, endPoint x: 943, endPoint y: 452, distance: 251.7
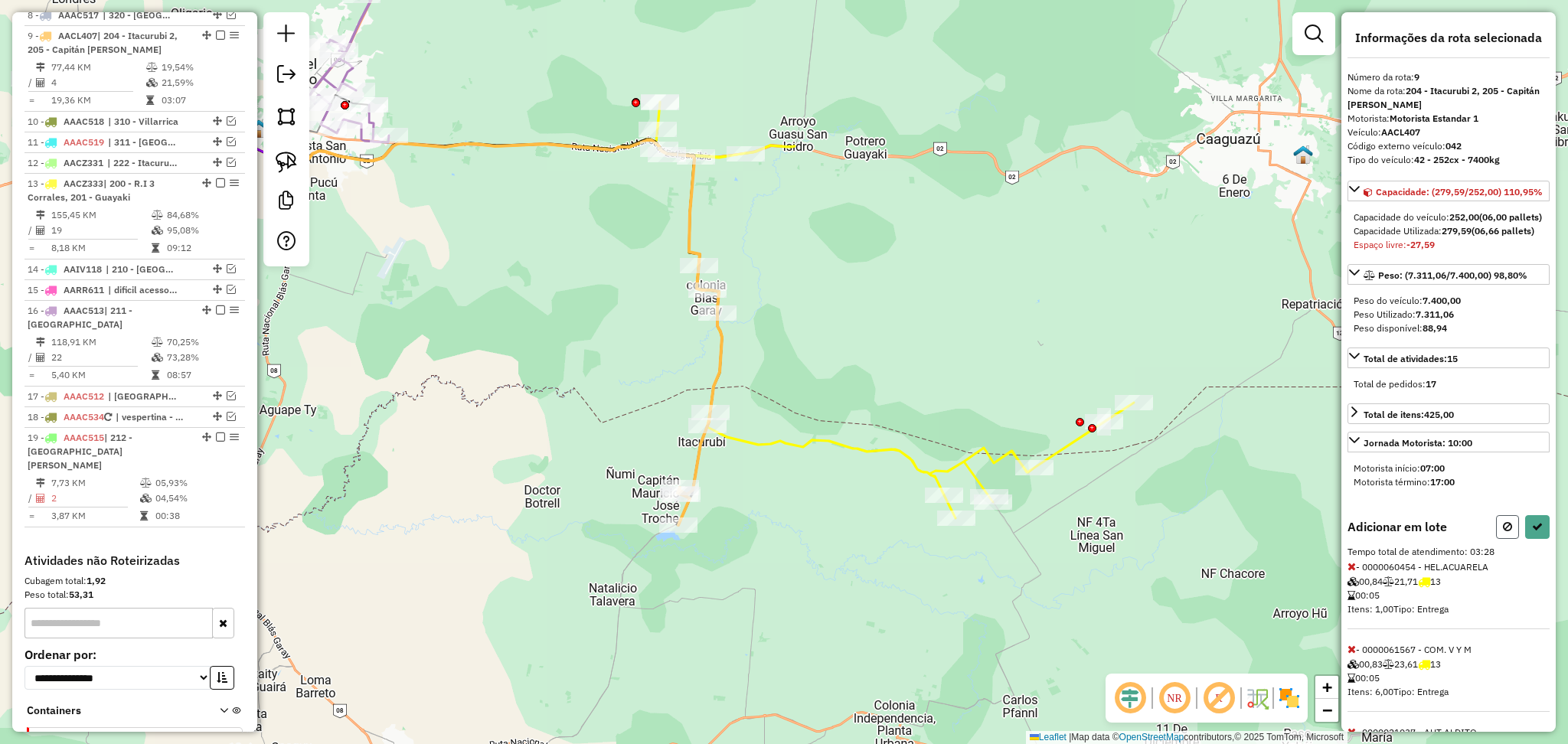
click at [1500, 539] on button at bounding box center [1508, 527] width 23 height 23
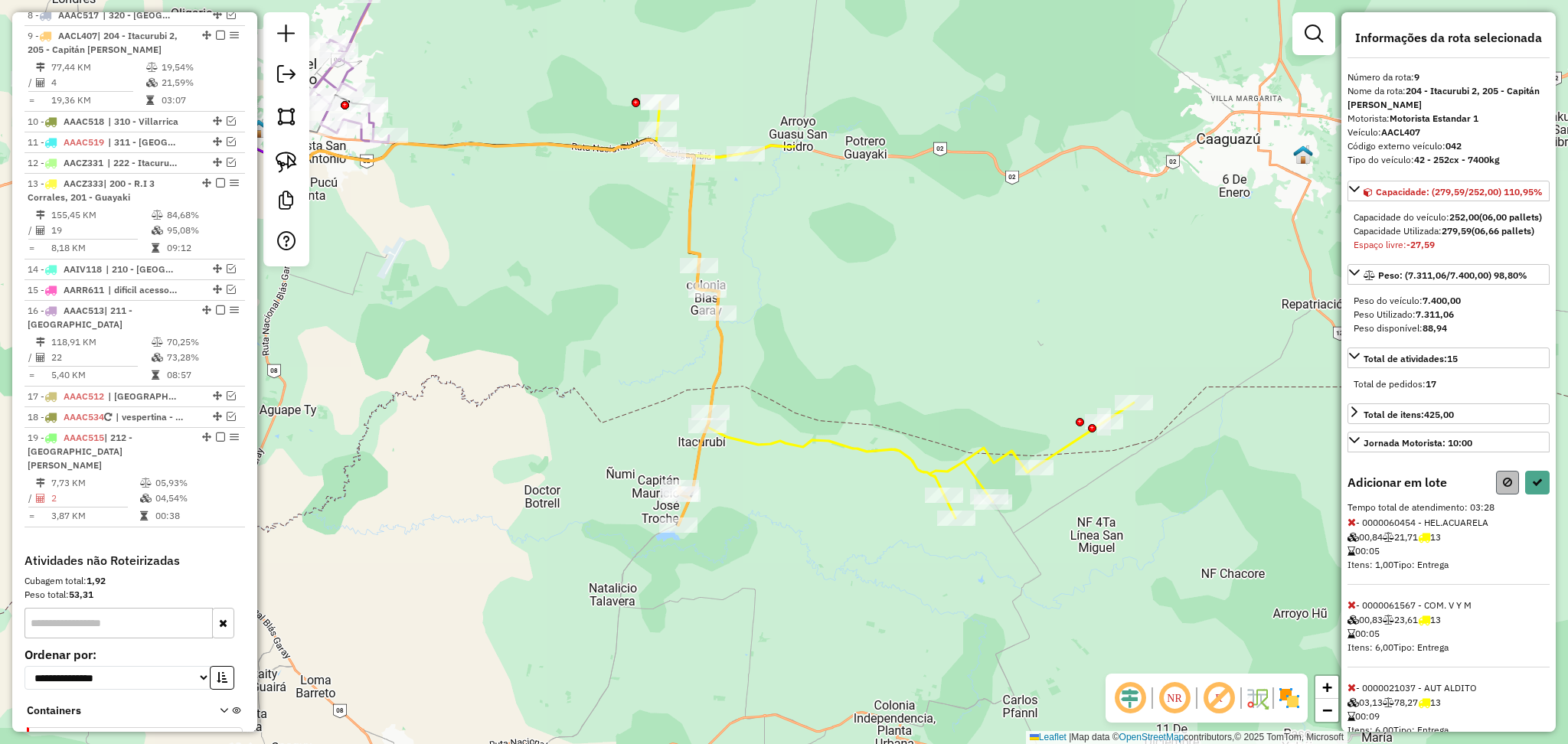
select select "**********"
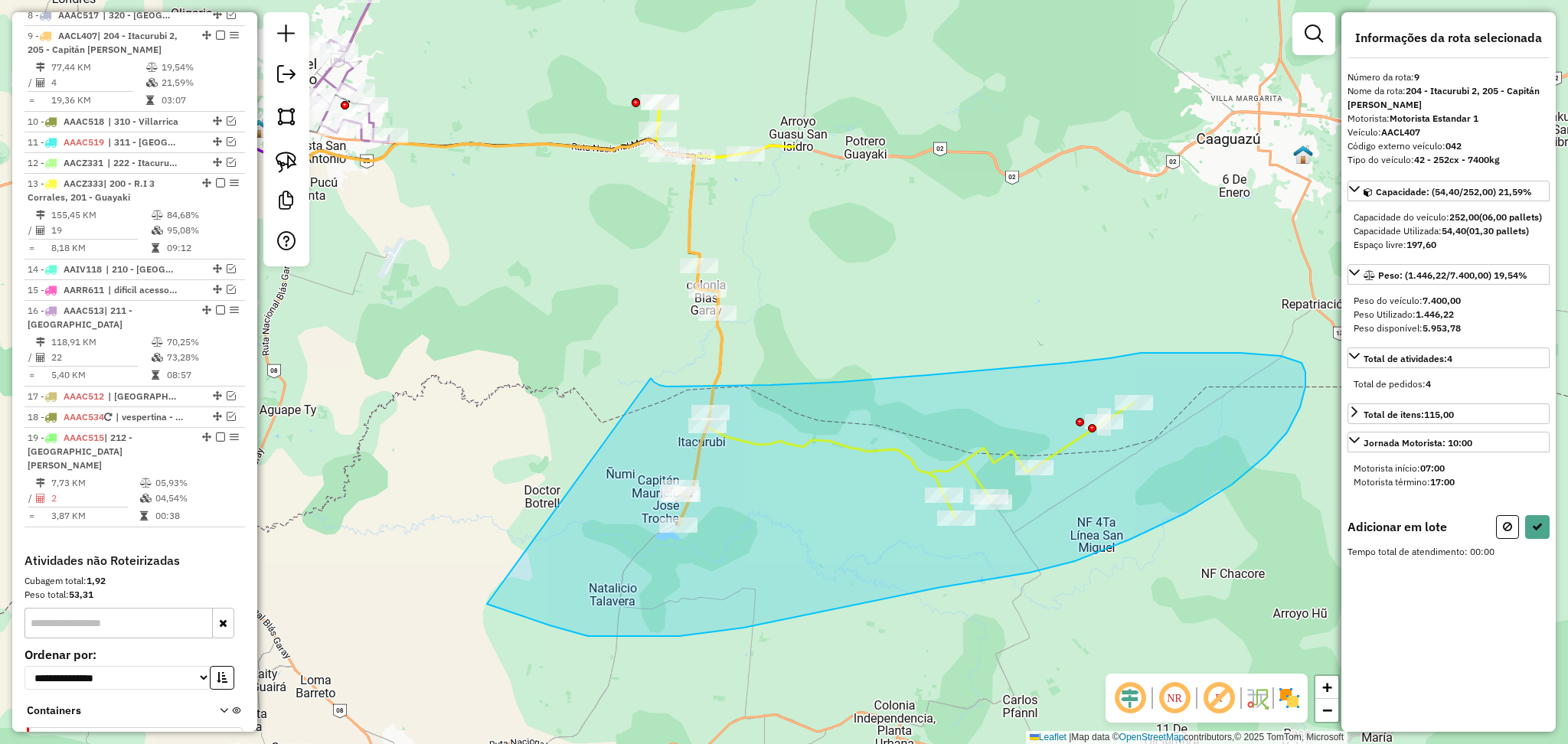
drag, startPoint x: 651, startPoint y: 378, endPoint x: 474, endPoint y: 592, distance: 277.7
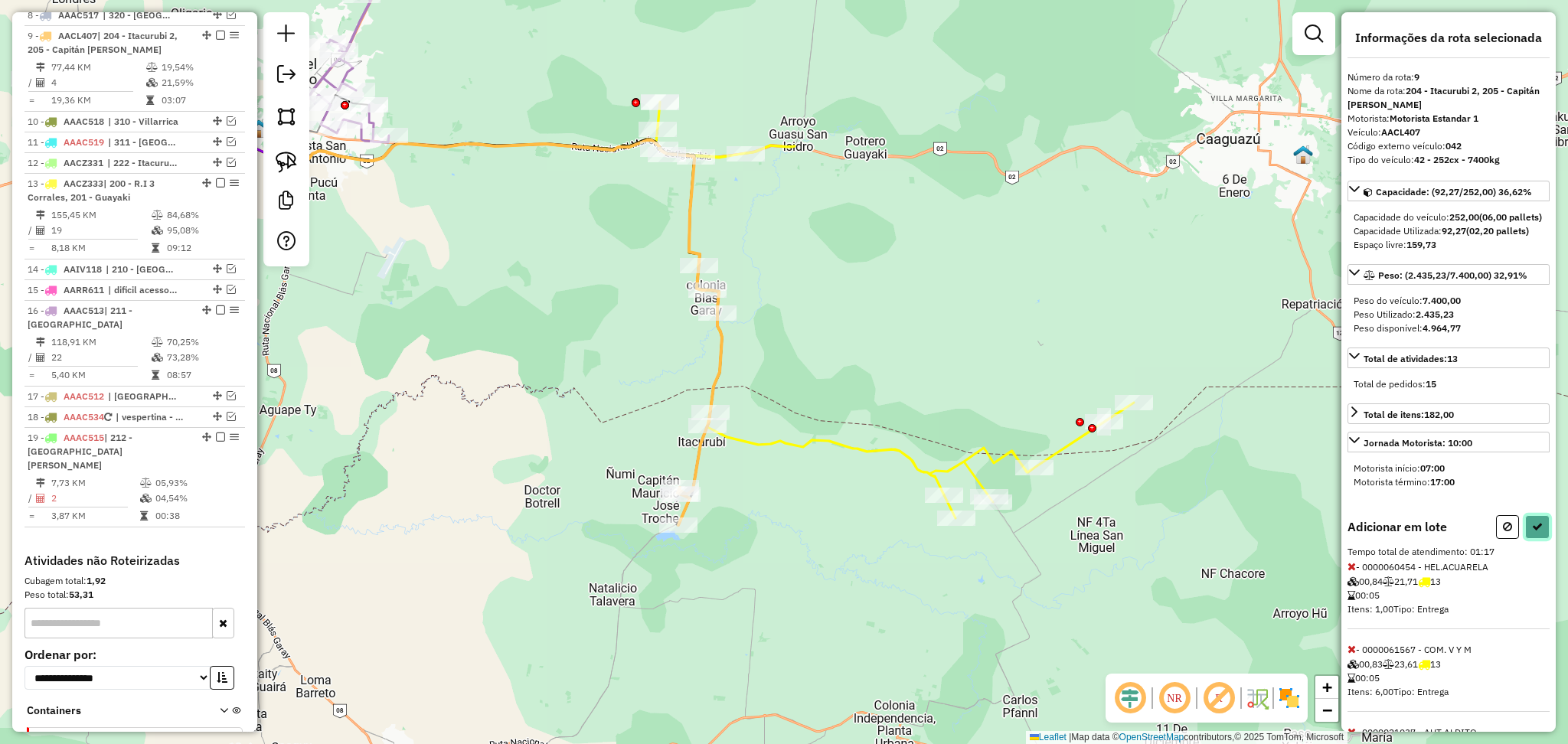
click at [1537, 532] on icon at bounding box center [1537, 527] width 11 height 11
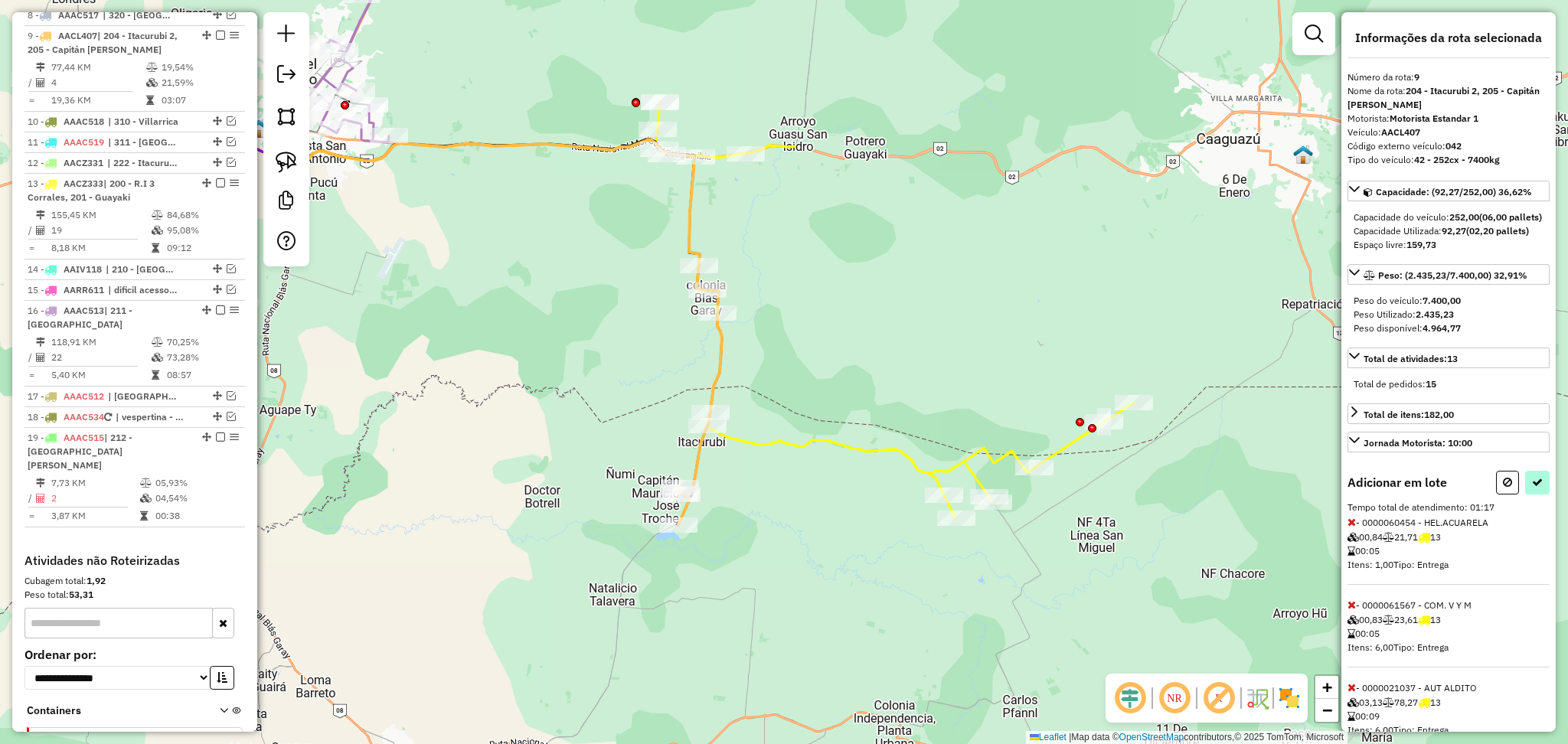
select select "**********"
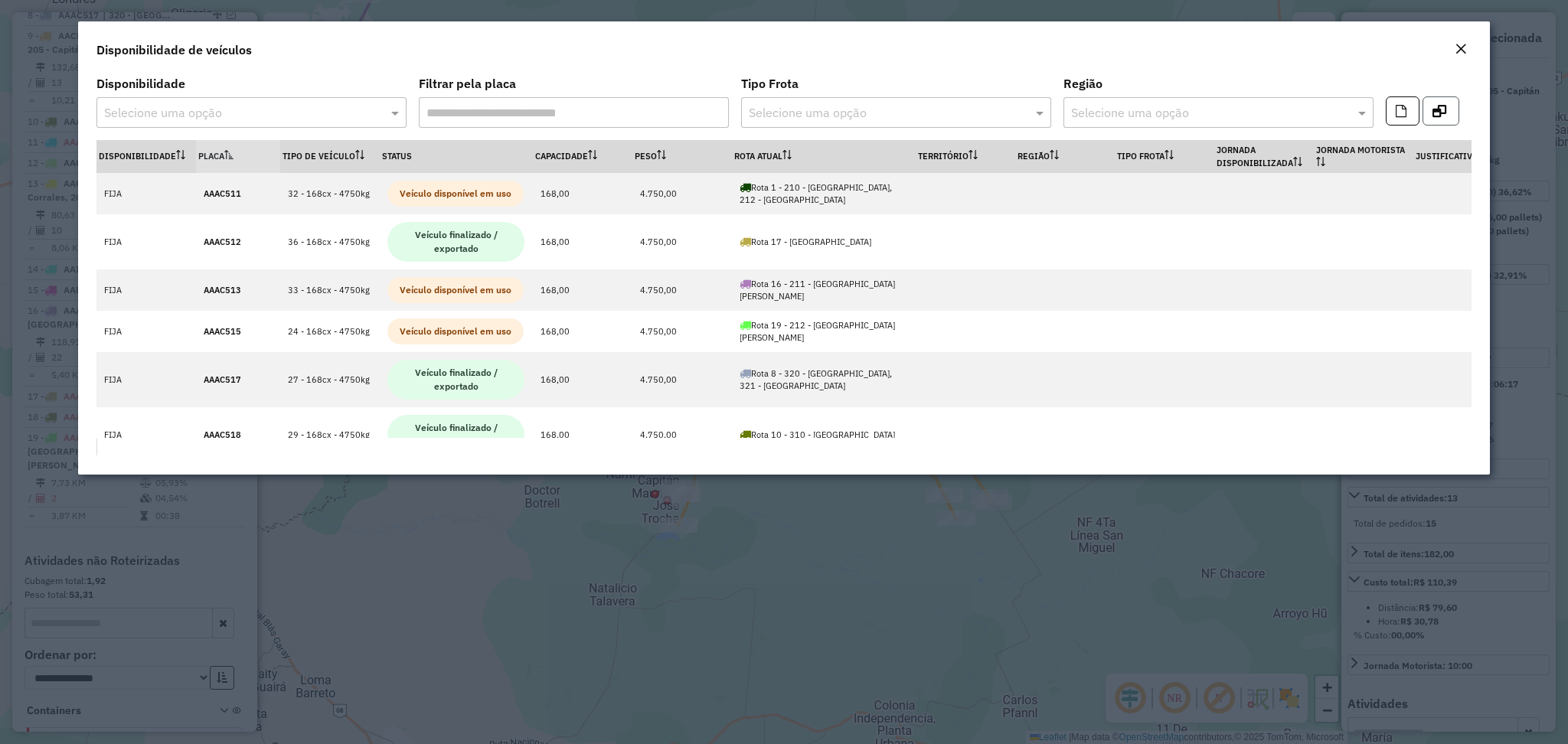
click at [1442, 113] on icon "button" at bounding box center [1439, 111] width 13 height 13
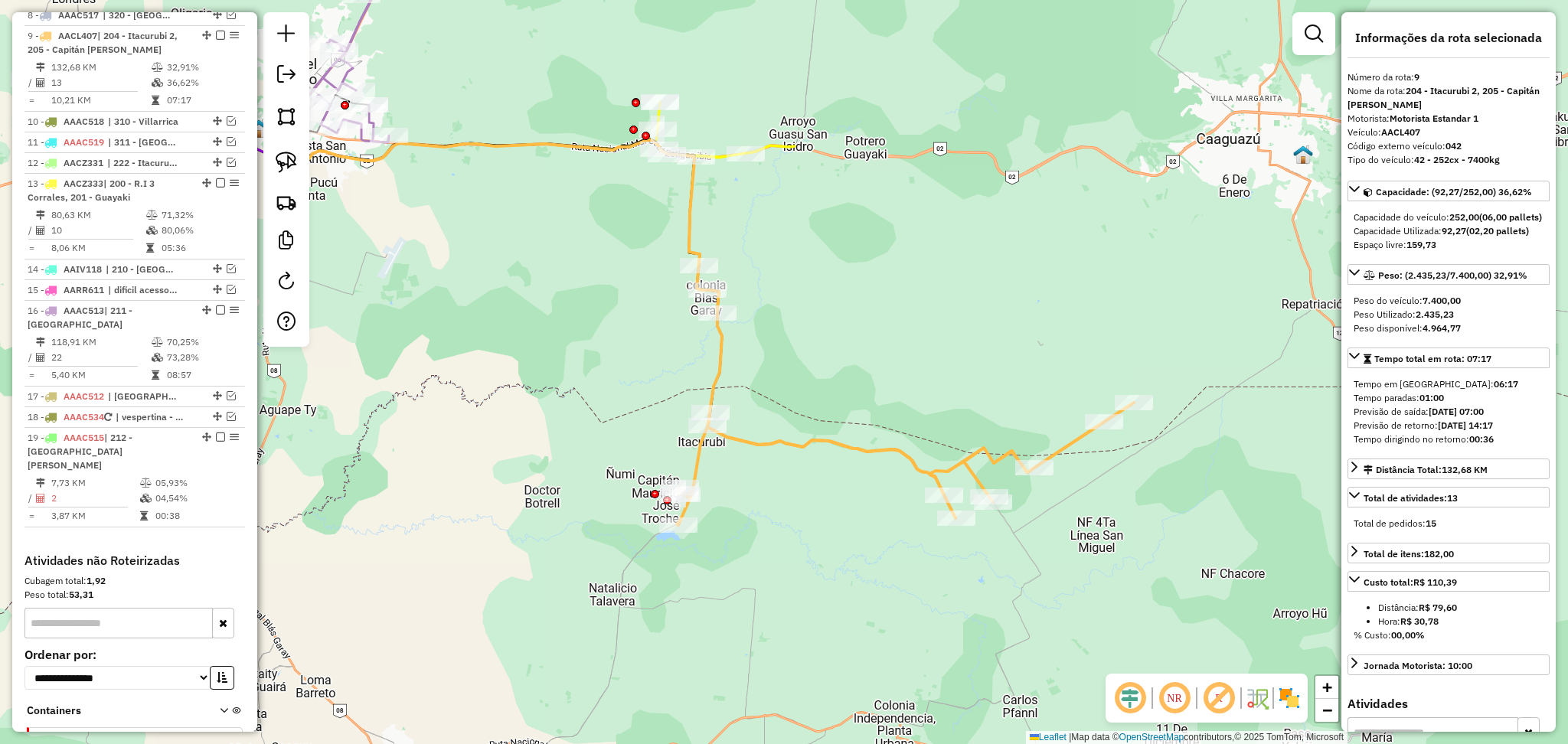
click at [825, 455] on div "Janela de atendimento Grade de atendimento Capacidade Transportadoras Veículos …" at bounding box center [784, 372] width 1568 height 744
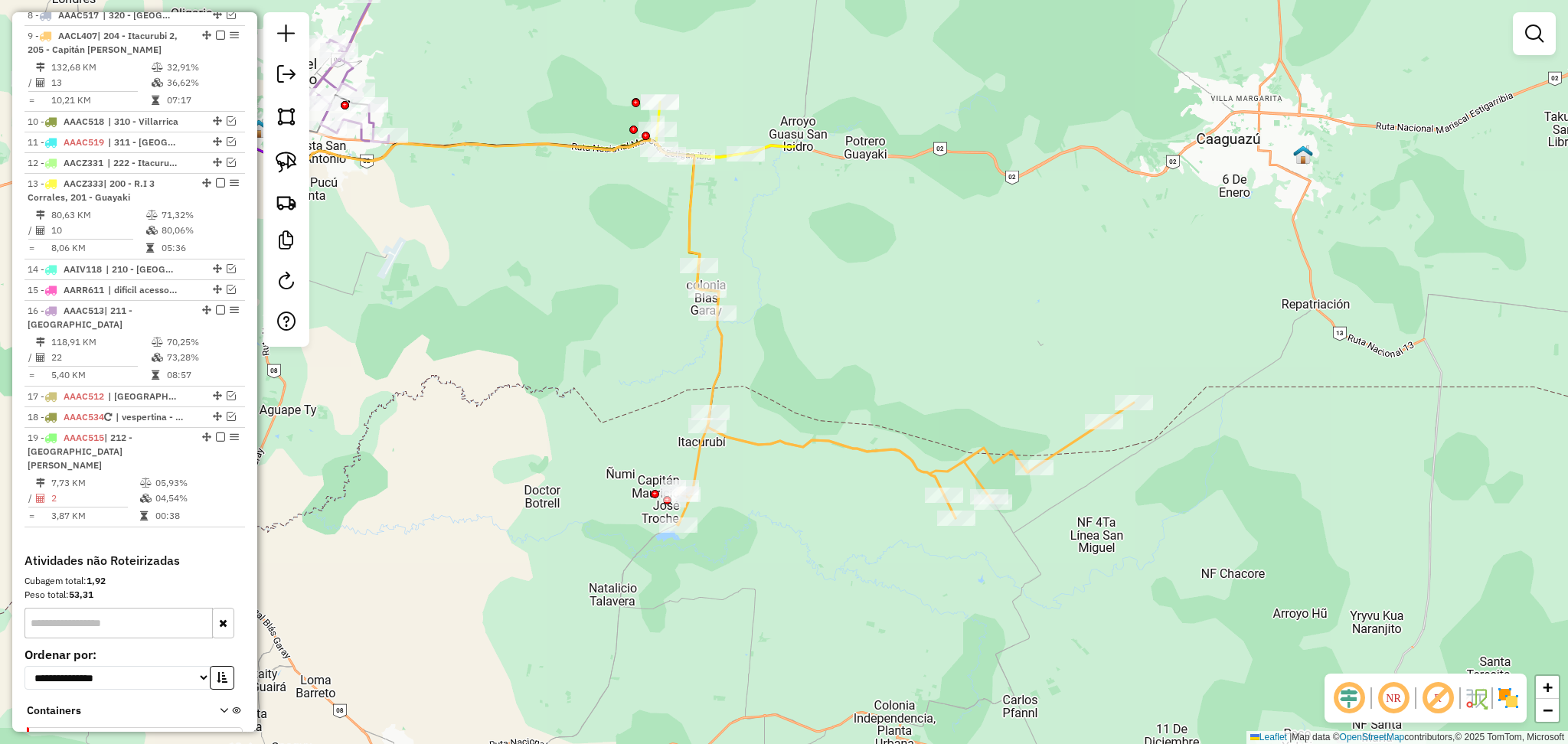
click at [825, 455] on div "Janela de atendimento Grade de atendimento Capacidade Transportadoras Veículos …" at bounding box center [784, 372] width 1568 height 744
click at [825, 439] on icon at bounding box center [905, 464] width 457 height 122
select select "**********"
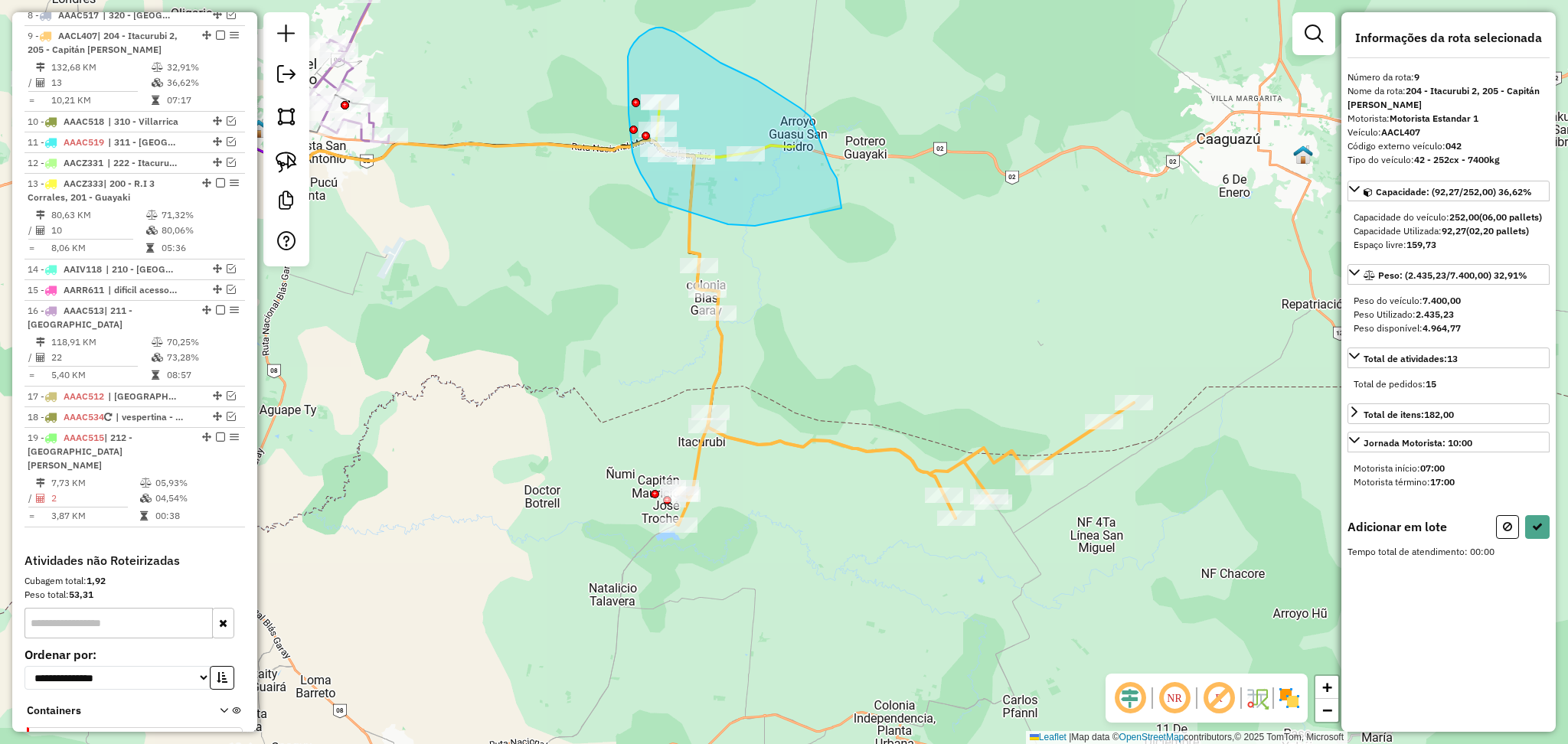
drag, startPoint x: 756, startPoint y: 226, endPoint x: 844, endPoint y: 220, distance: 88.2
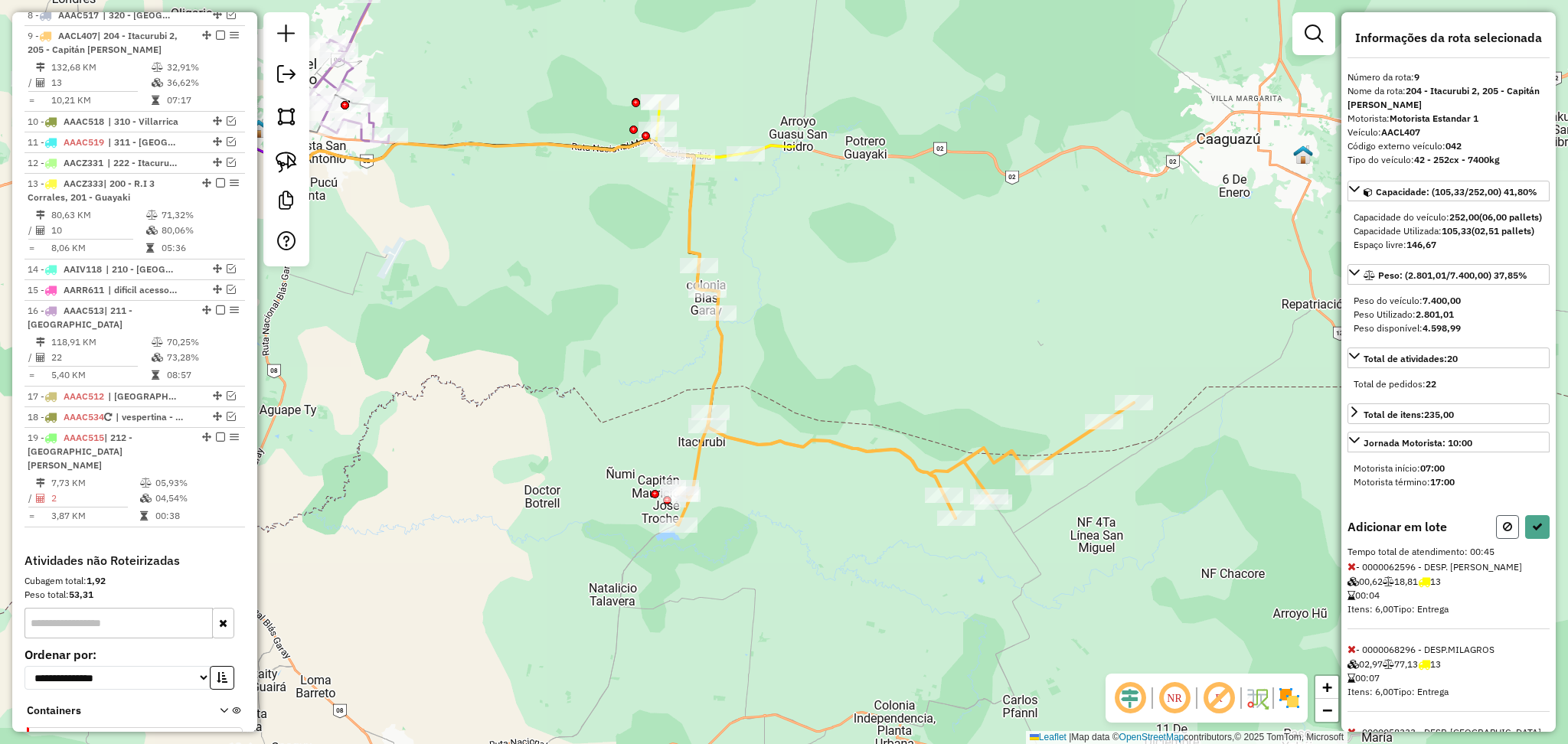
click at [1505, 532] on icon at bounding box center [1507, 527] width 9 height 11
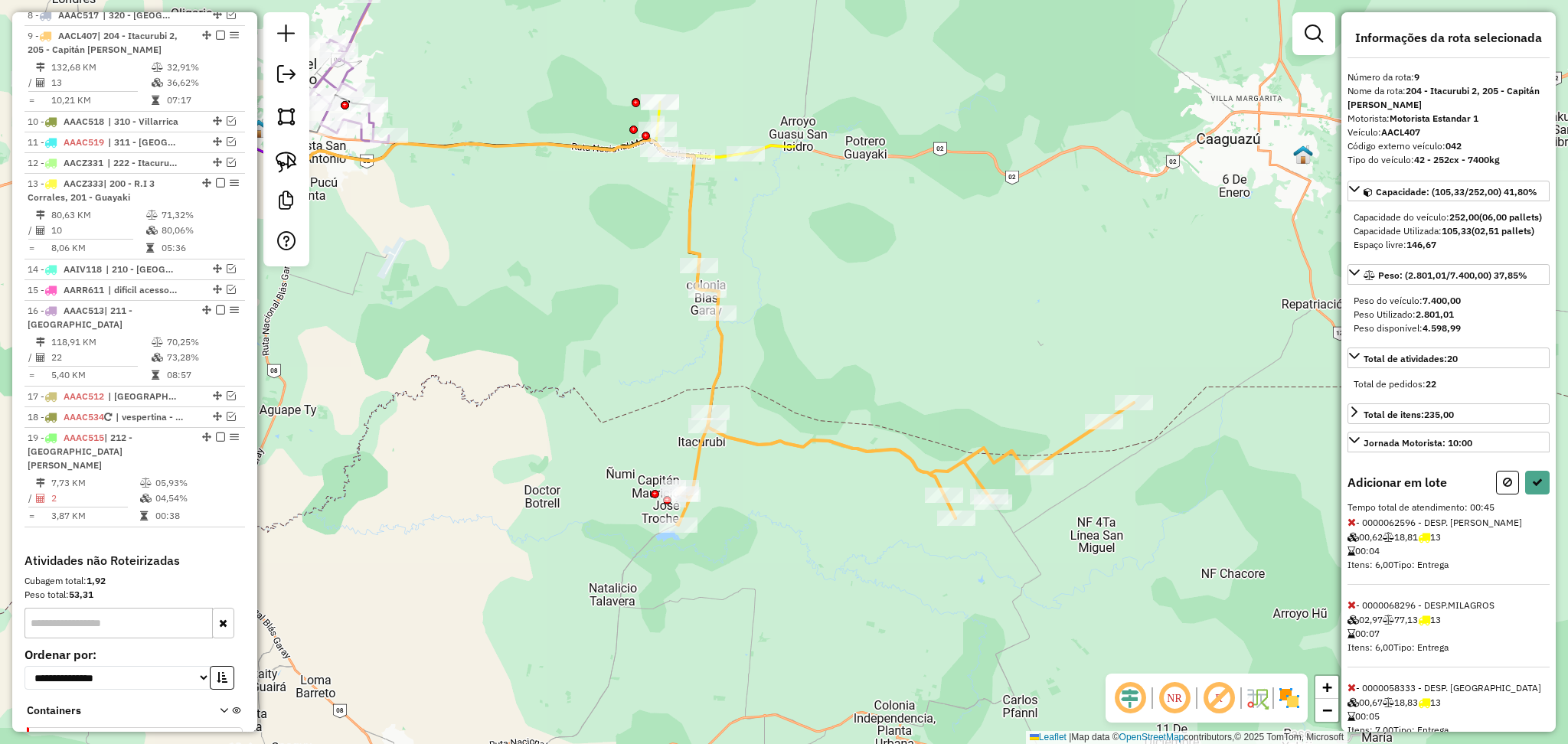
select select "**********"
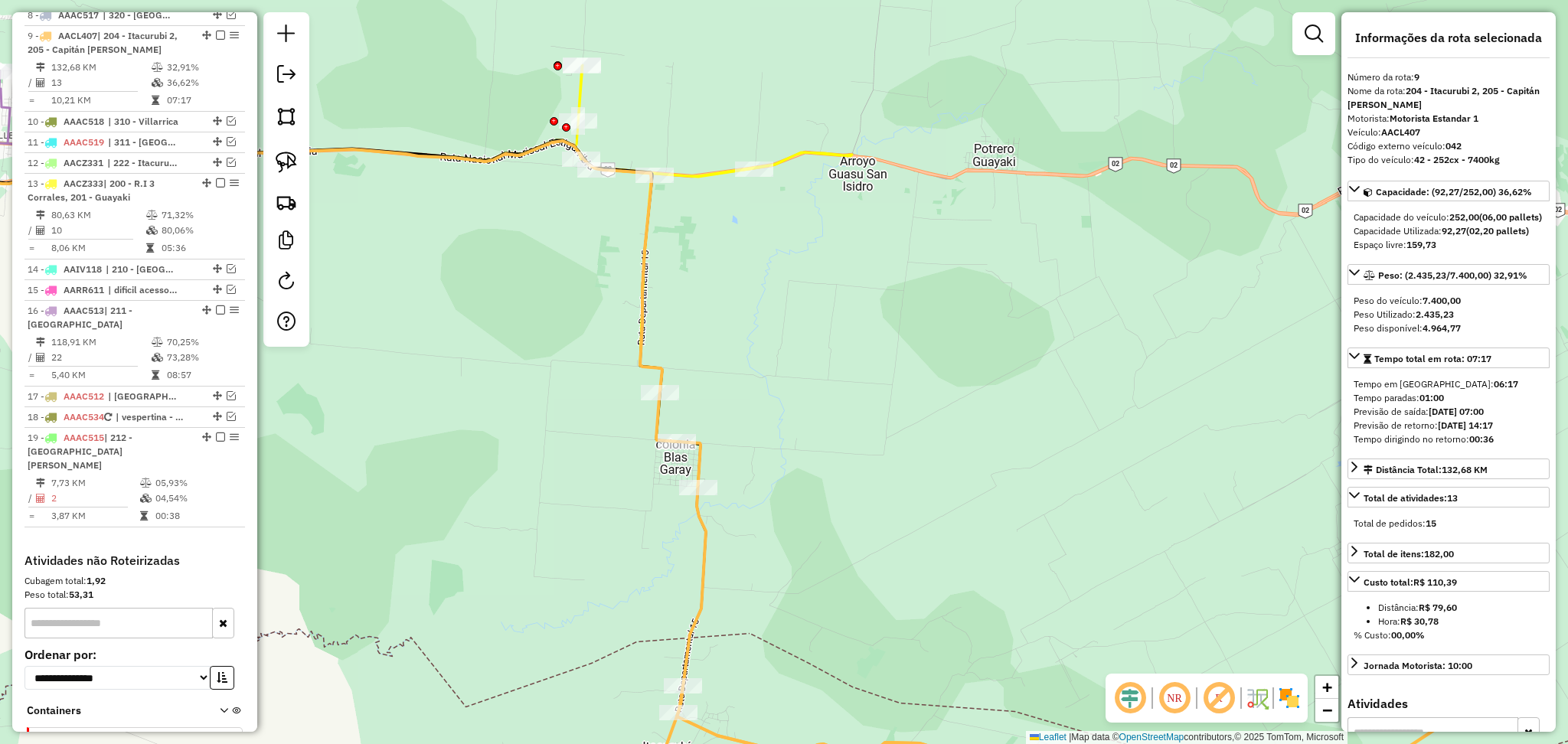
click at [713, 173] on icon at bounding box center [636, 276] width 432 height 422
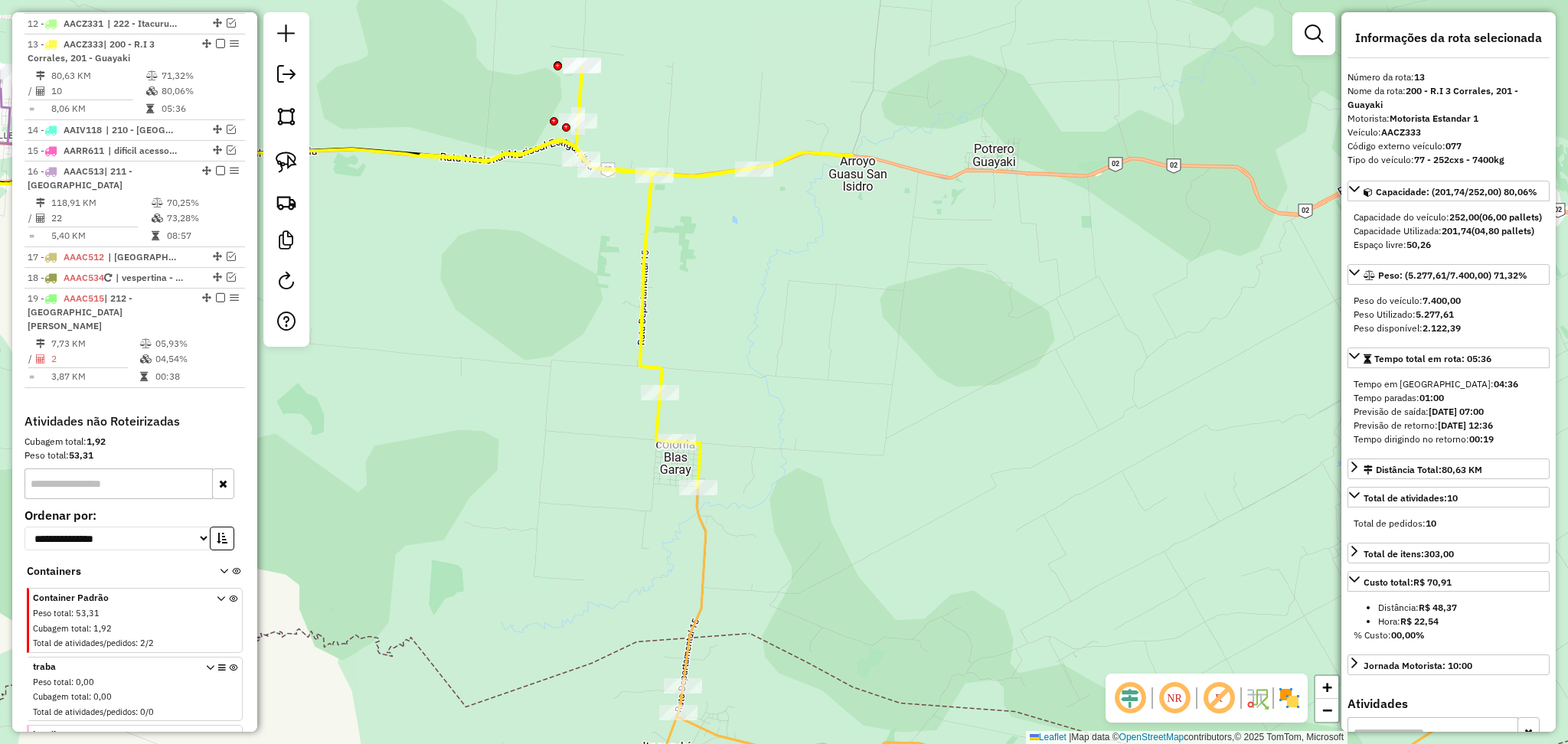
scroll to position [1059, 0]
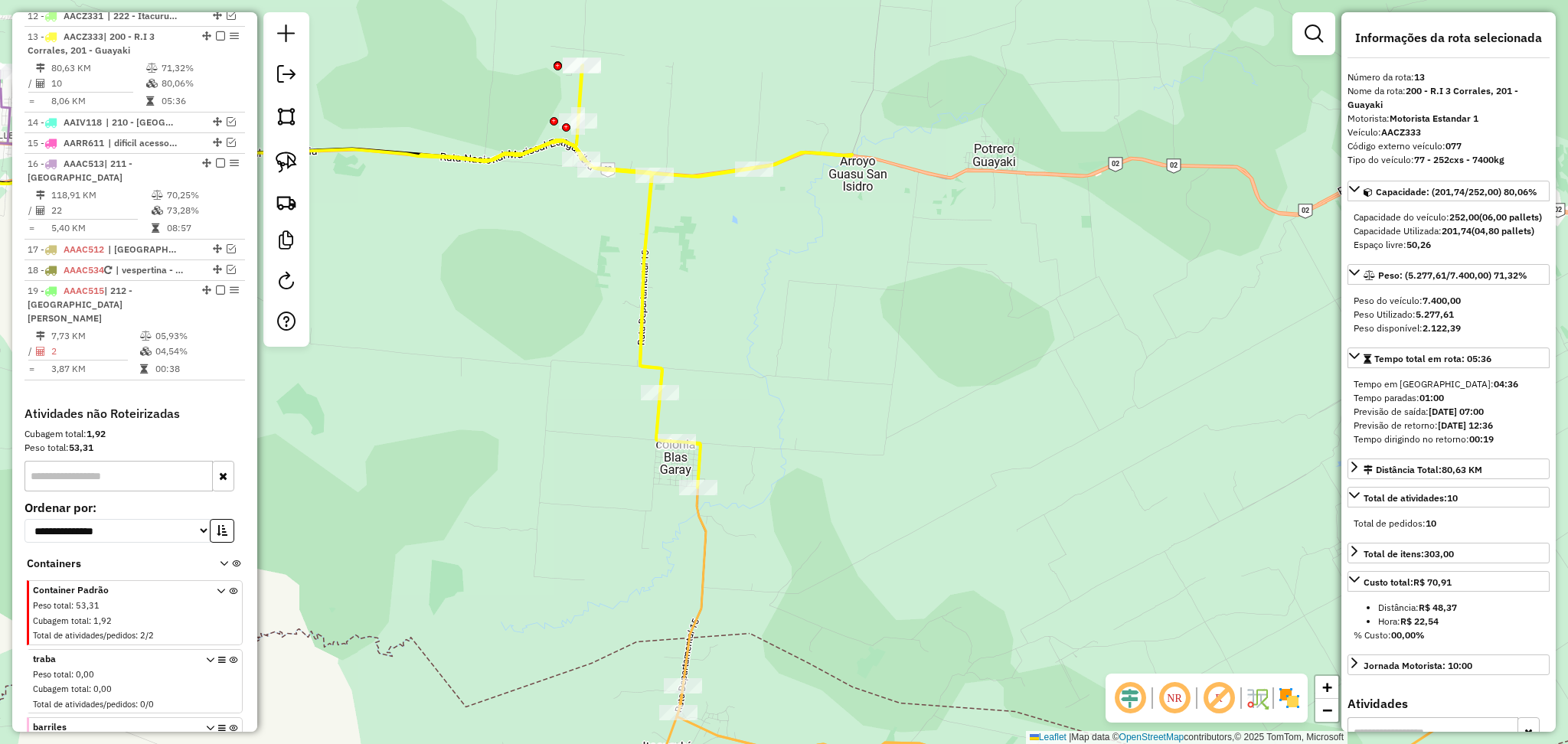
drag, startPoint x: 855, startPoint y: 588, endPoint x: 846, endPoint y: 442, distance: 146.3
click at [846, 442] on div "Janela de atendimento Grade de atendimento Capacidade Transportadoras Veículos …" at bounding box center [784, 372] width 1568 height 744
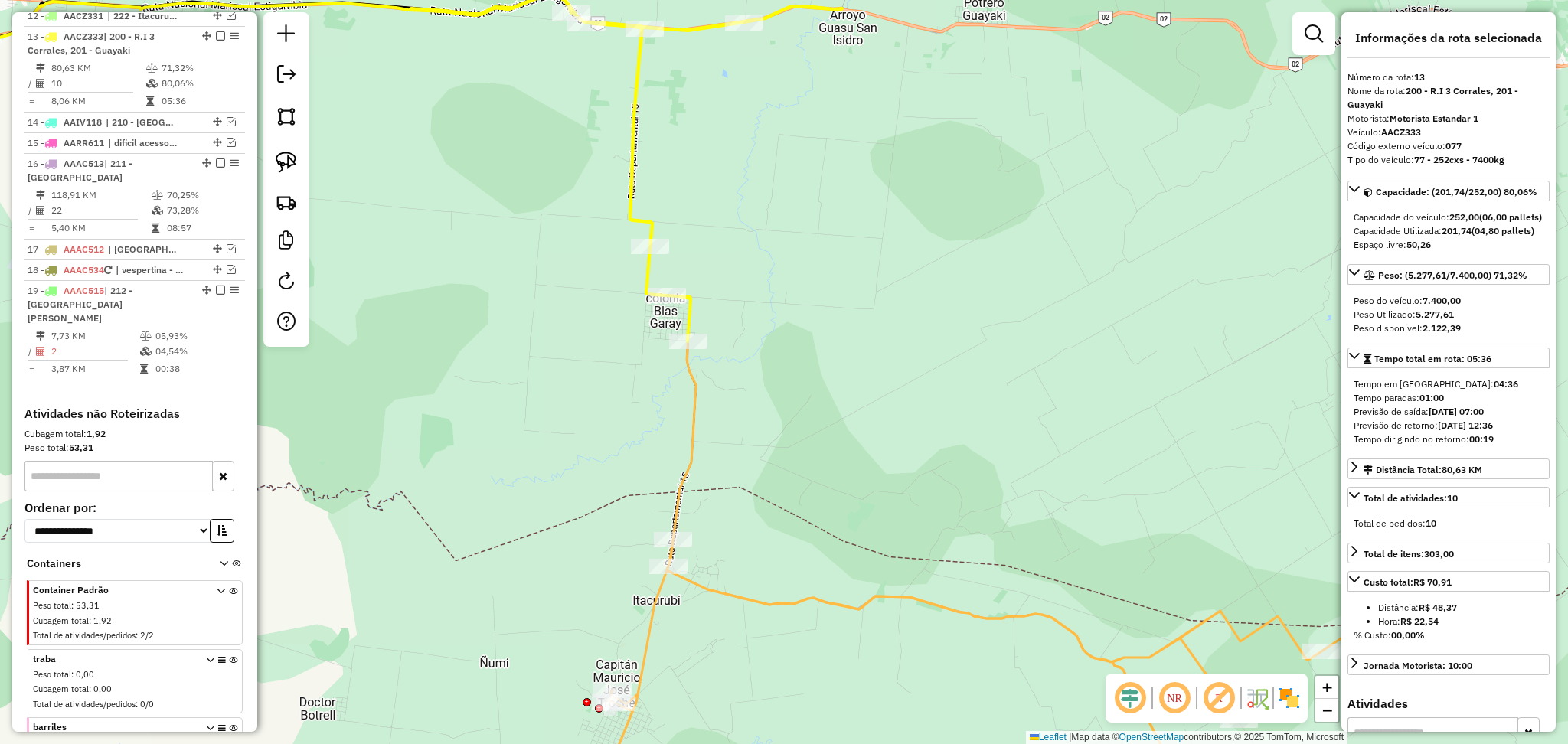
click at [755, 595] on icon at bounding box center [1064, 642] width 915 height 246
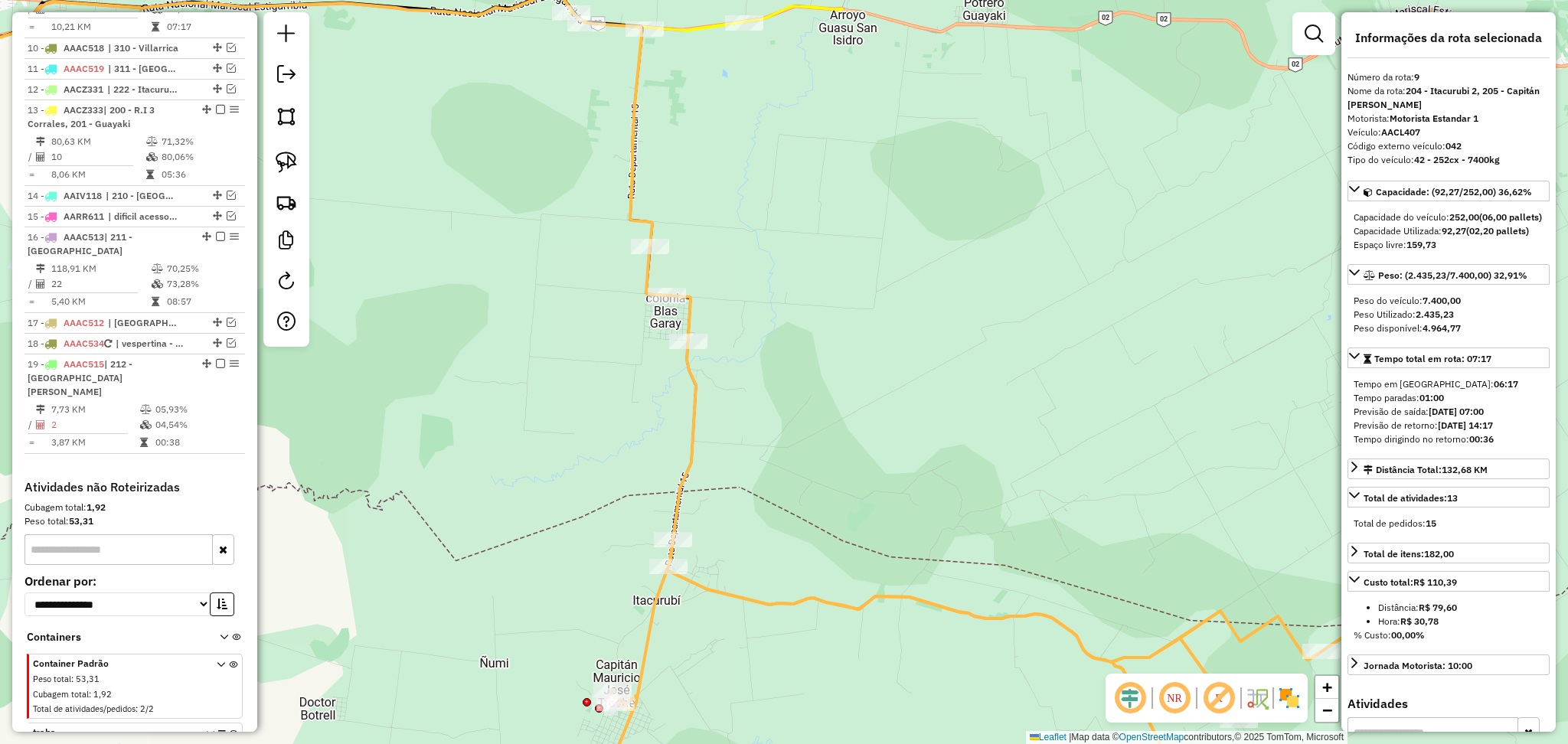
scroll to position [913, 0]
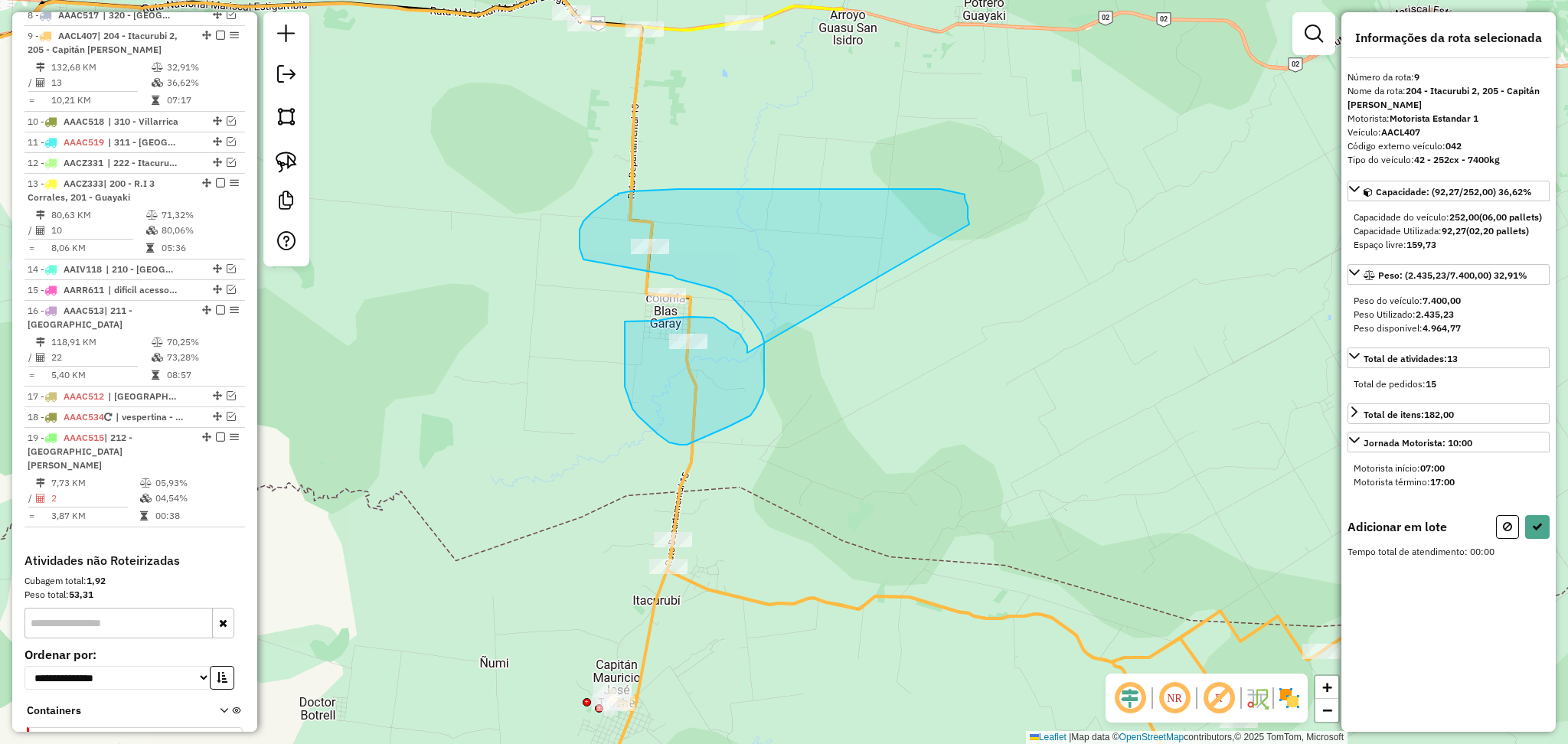
drag, startPoint x: 748, startPoint y: 353, endPoint x: 970, endPoint y: 225, distance: 256.3
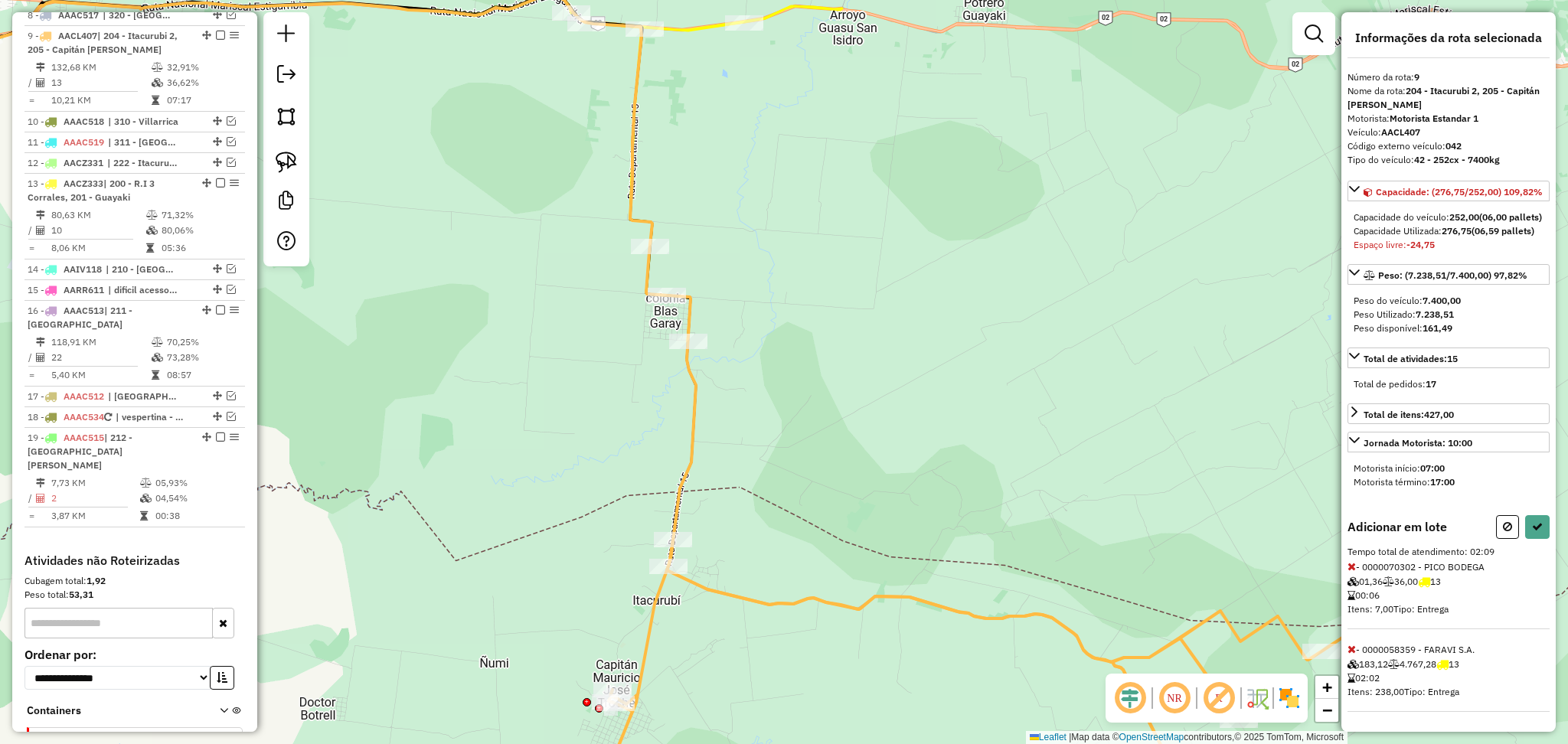
scroll to position [40, 0]
click at [1508, 539] on button at bounding box center [1508, 527] width 23 height 23
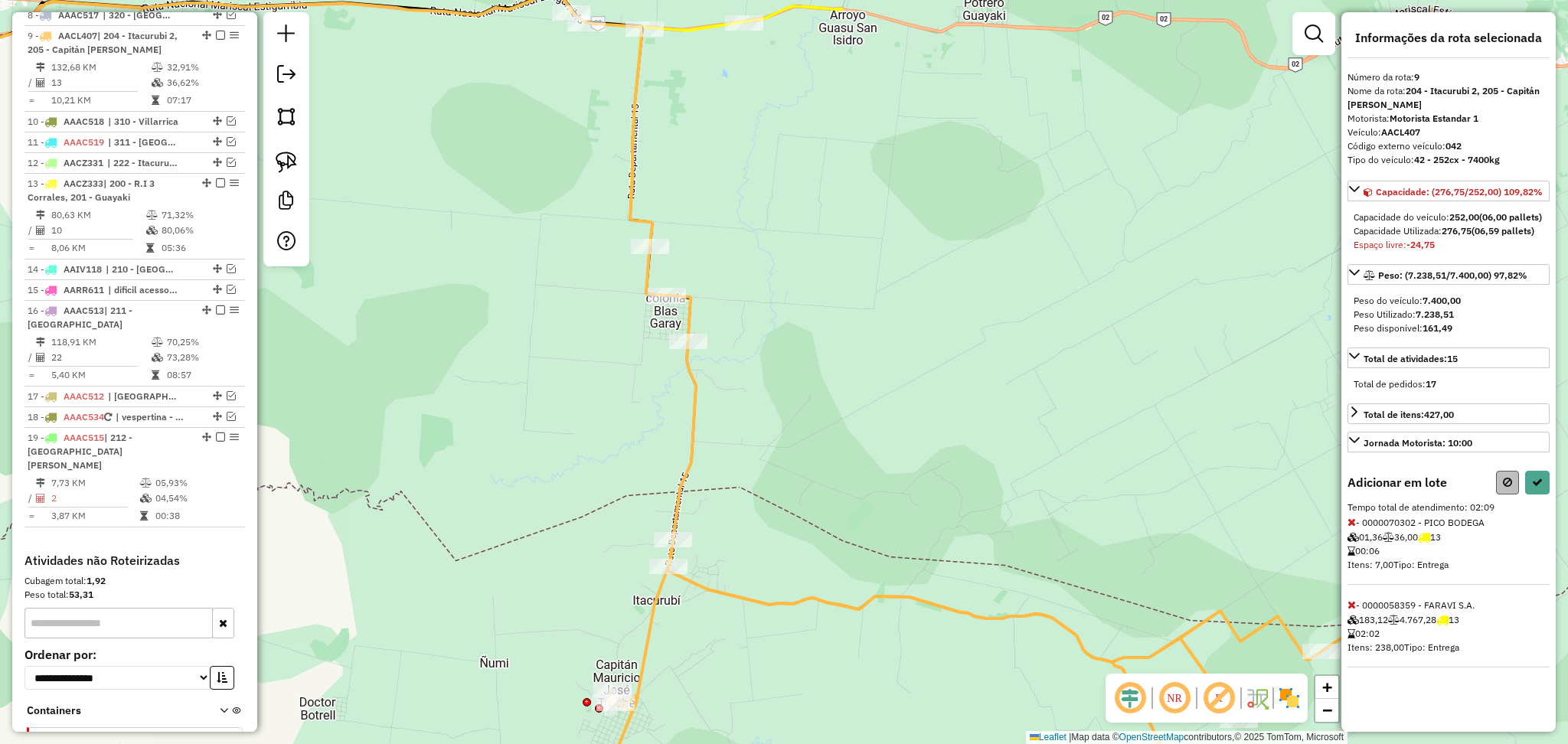
select select "**********"
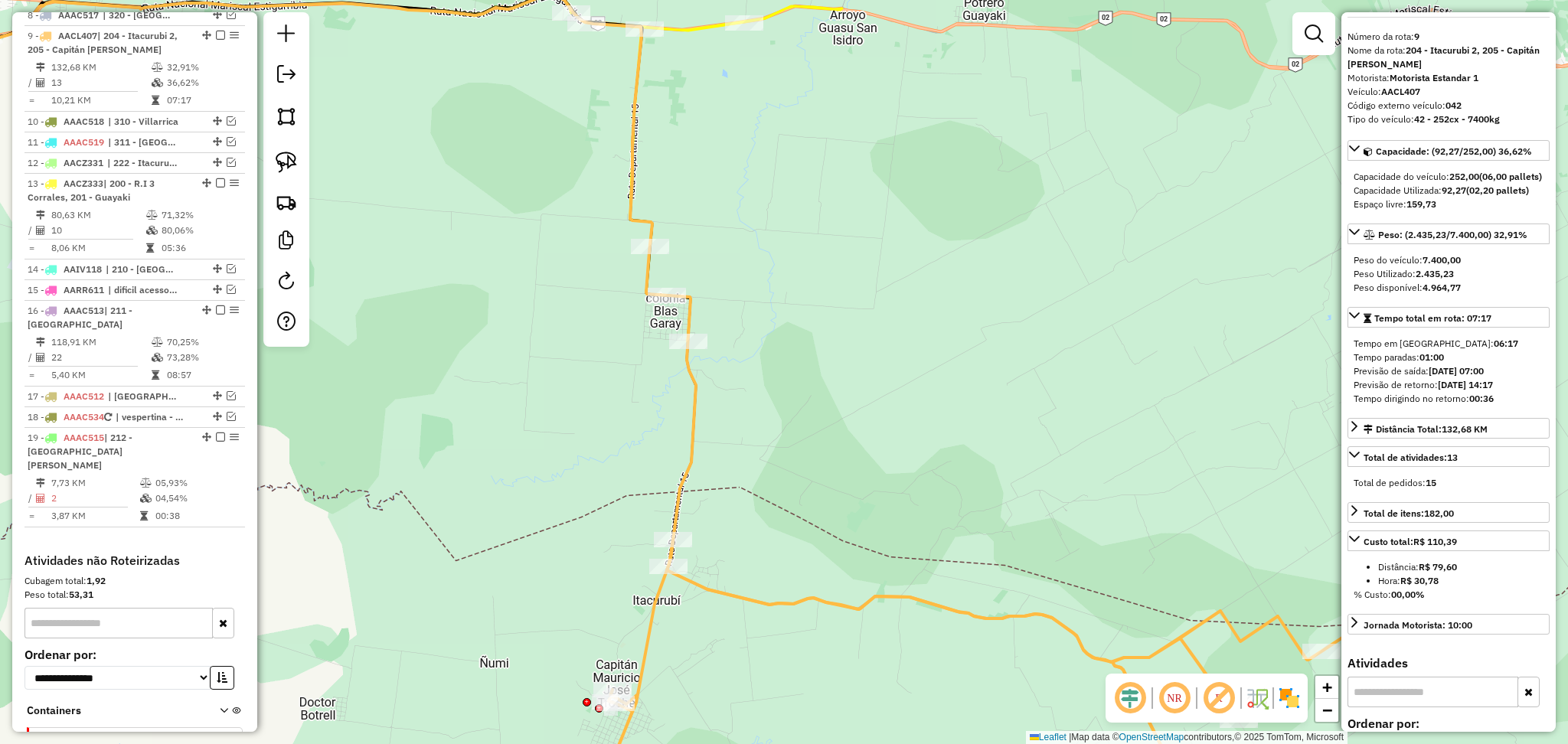
click at [766, 601] on icon at bounding box center [1064, 642] width 915 height 246
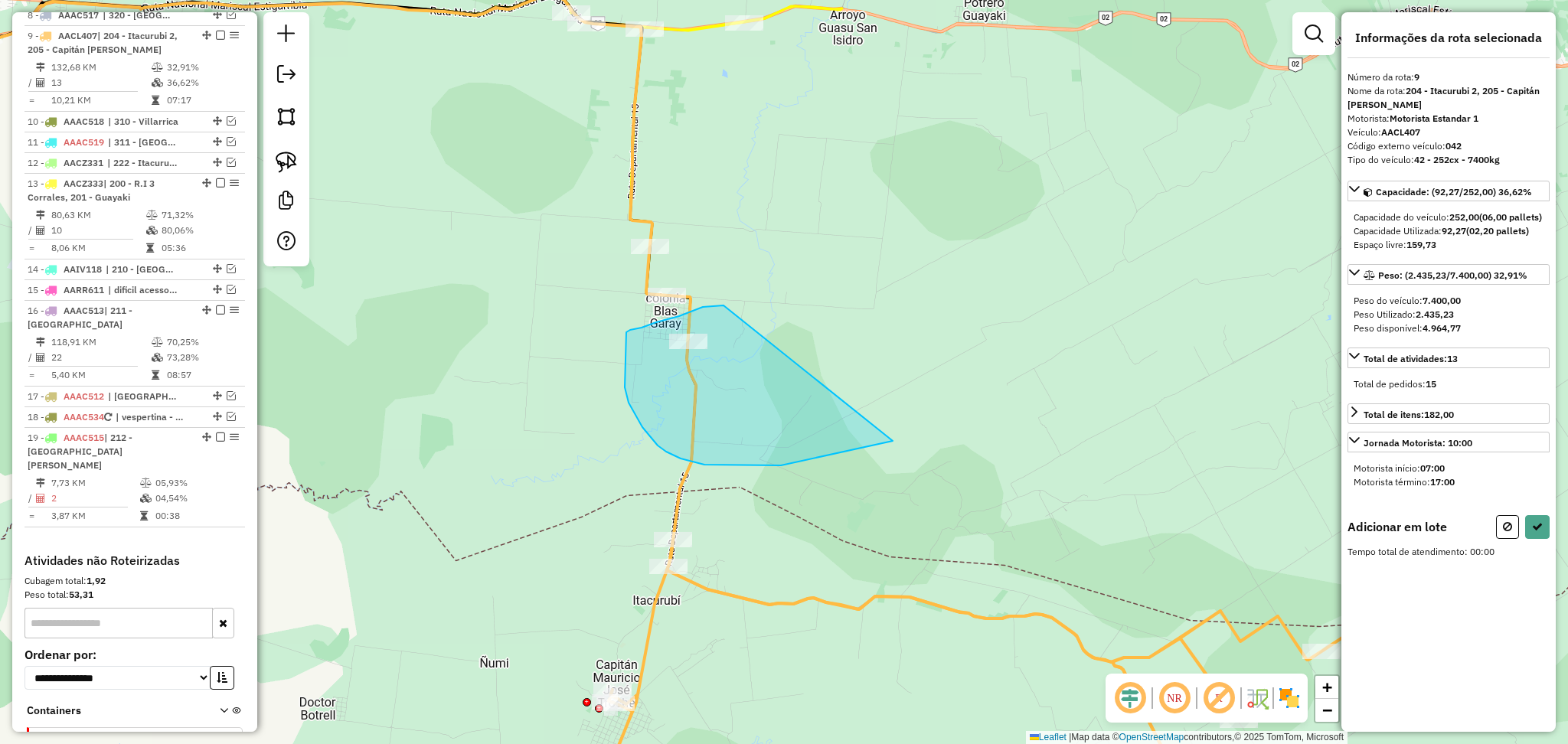
drag, startPoint x: 723, startPoint y: 306, endPoint x: 892, endPoint y: 441, distance: 216.3
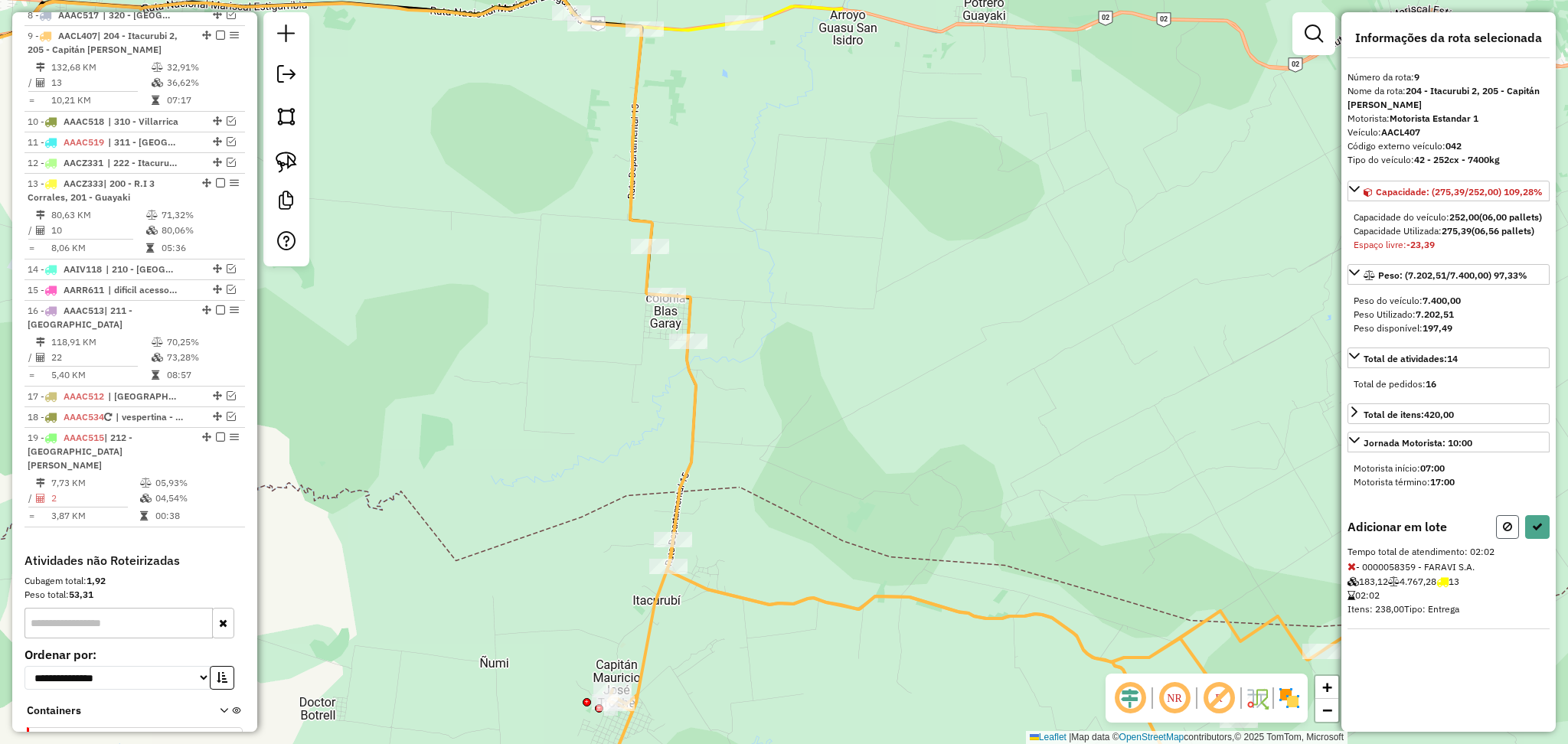
click at [1502, 538] on button at bounding box center [1508, 527] width 23 height 23
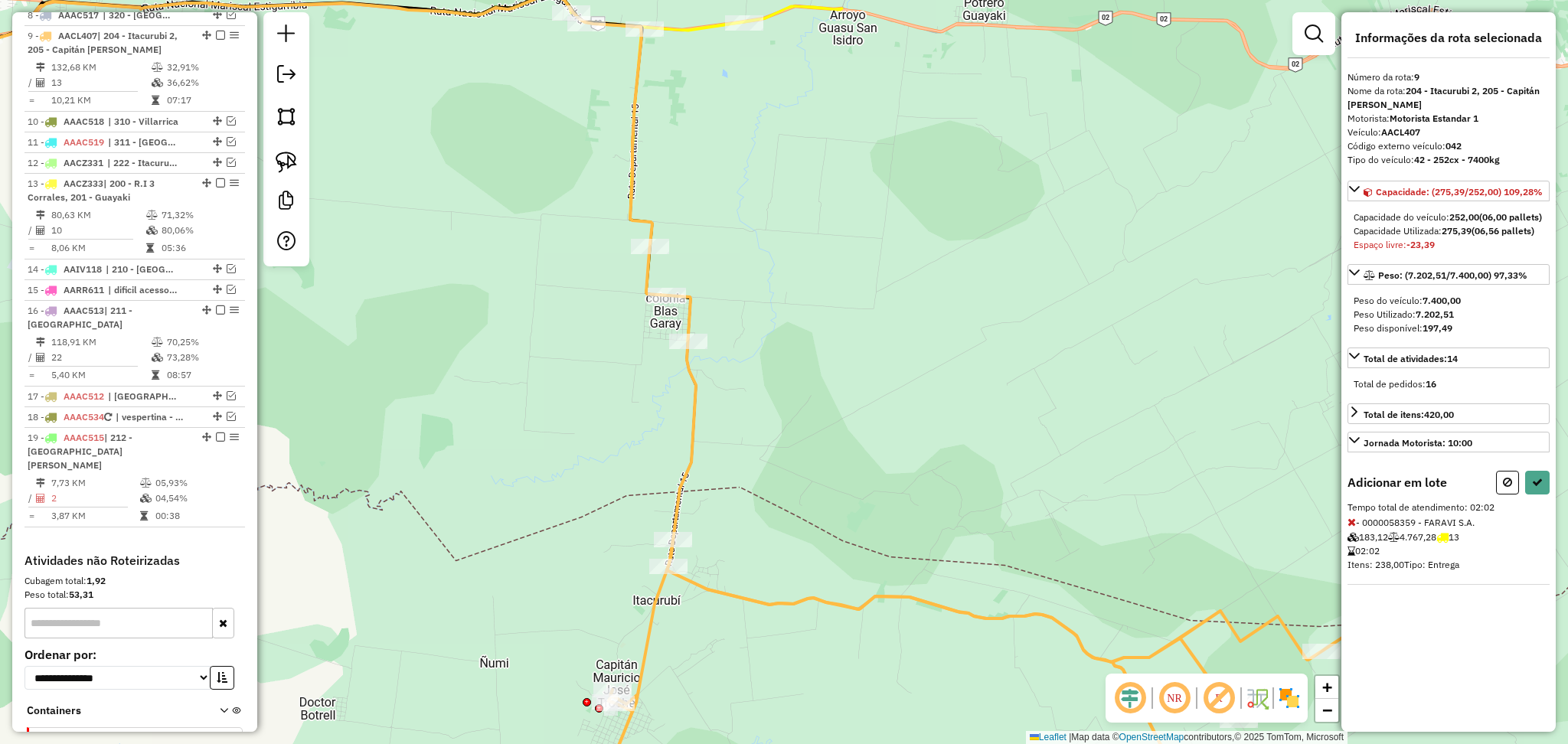
select select "**********"
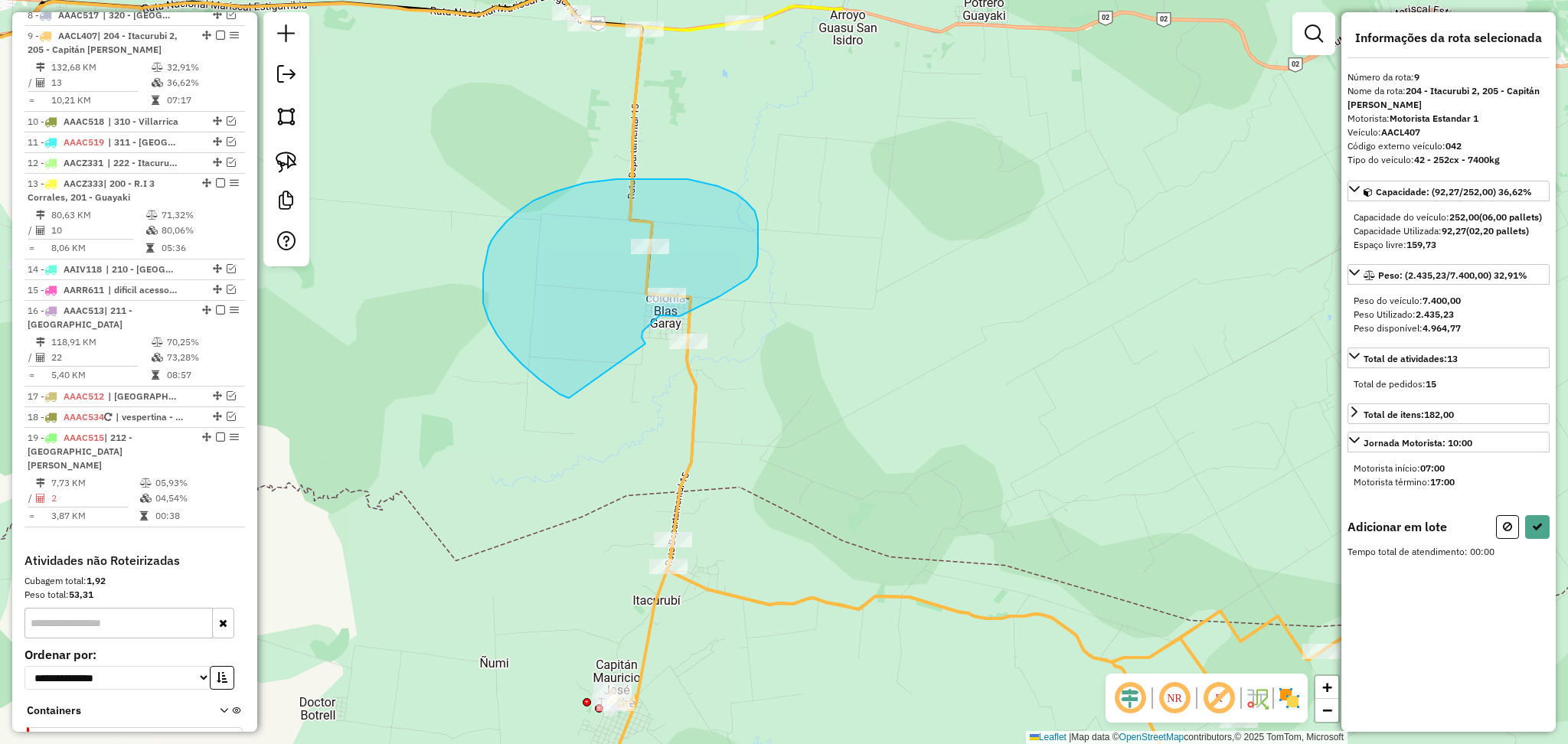
drag, startPoint x: 642, startPoint y: 338, endPoint x: 569, endPoint y: 398, distance: 94.5
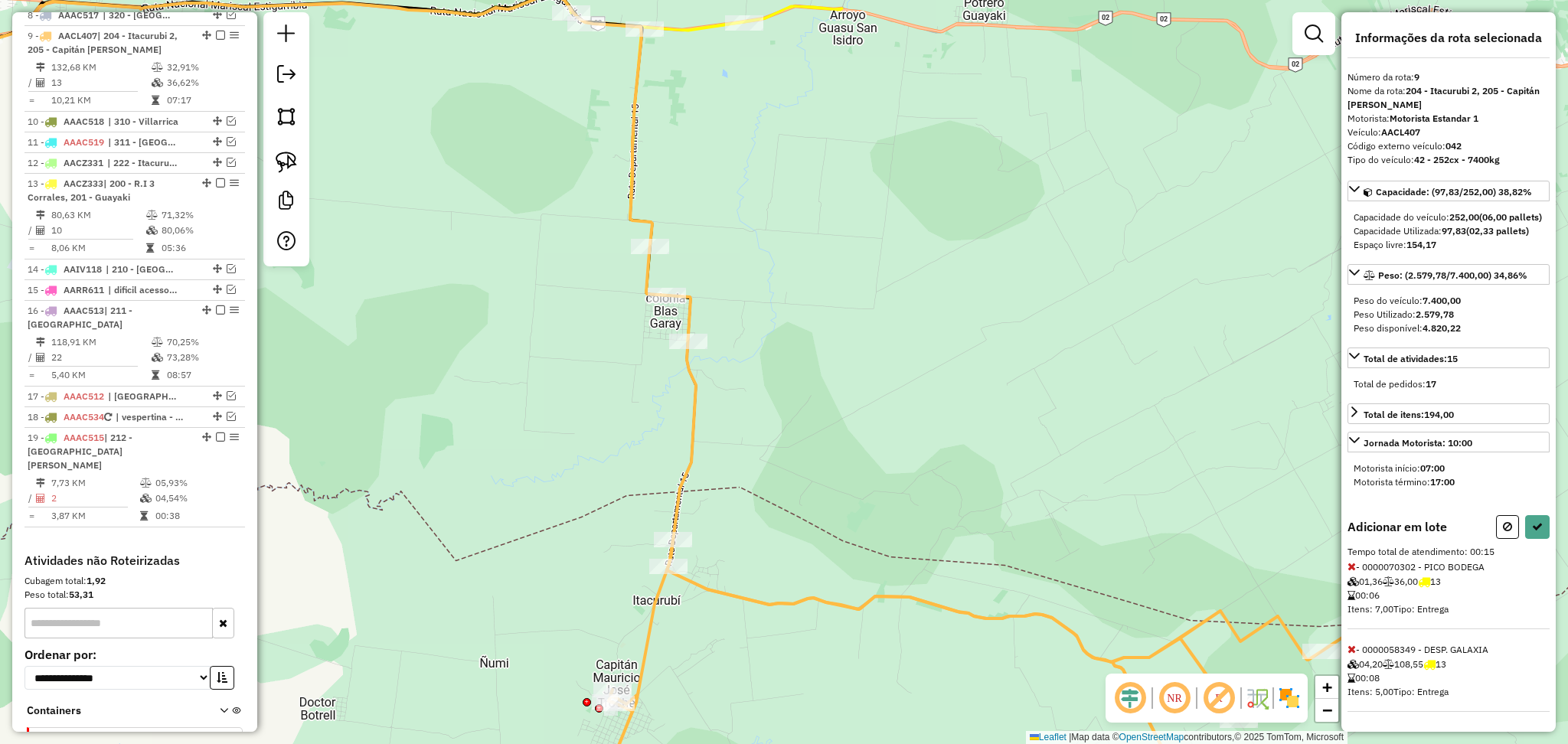
scroll to position [13, 0]
click at [1529, 537] on button at bounding box center [1537, 527] width 24 height 23
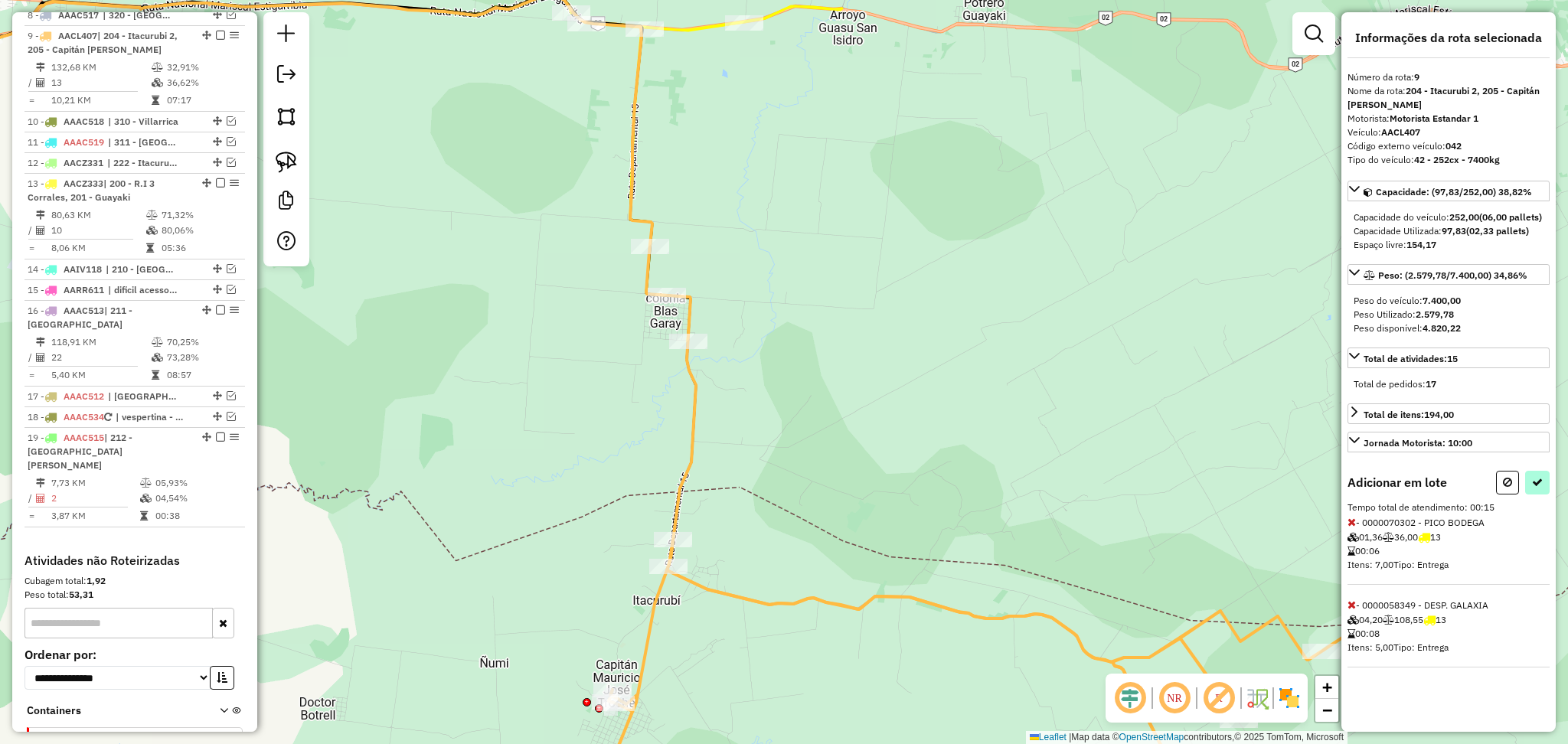
select select "**********"
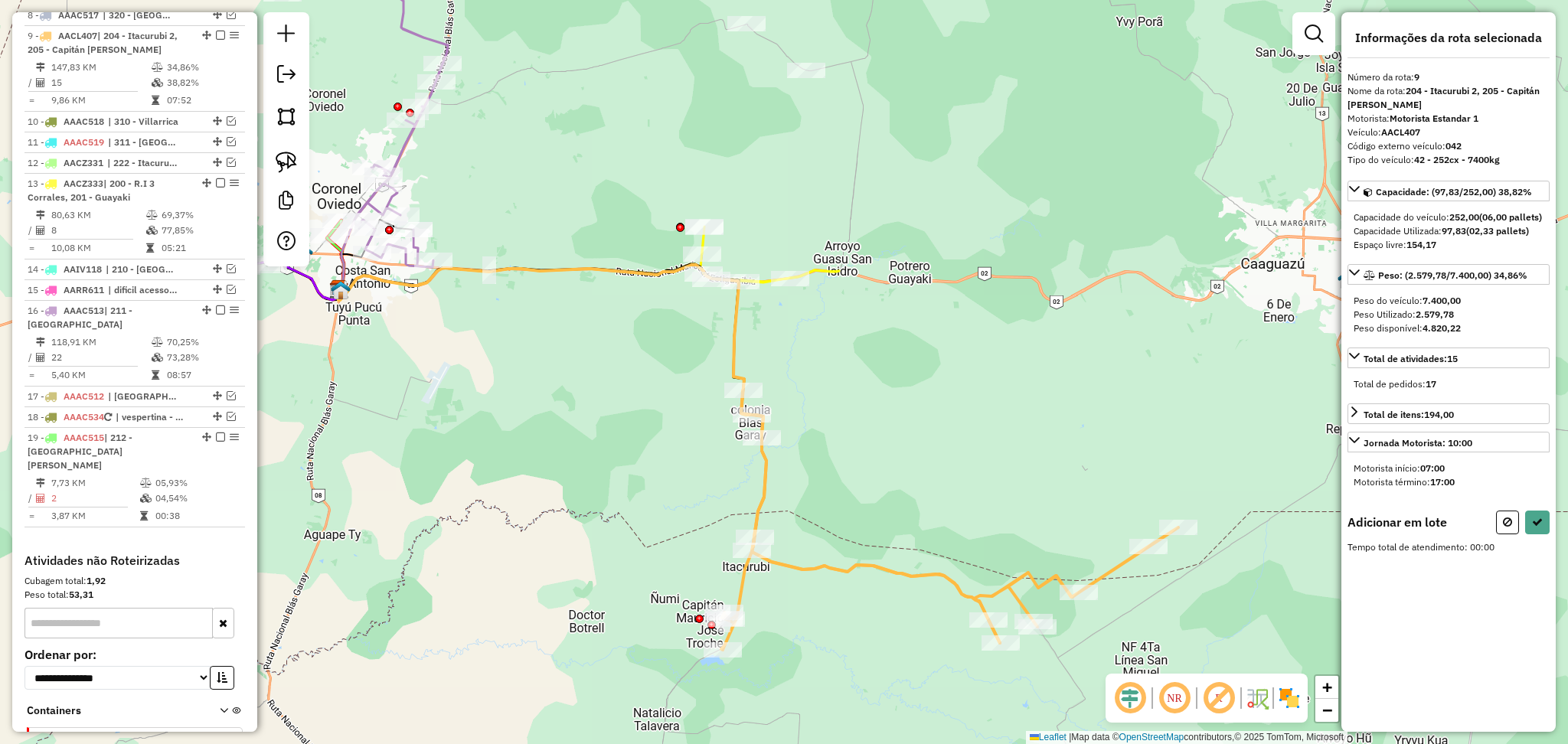
scroll to position [0, 0]
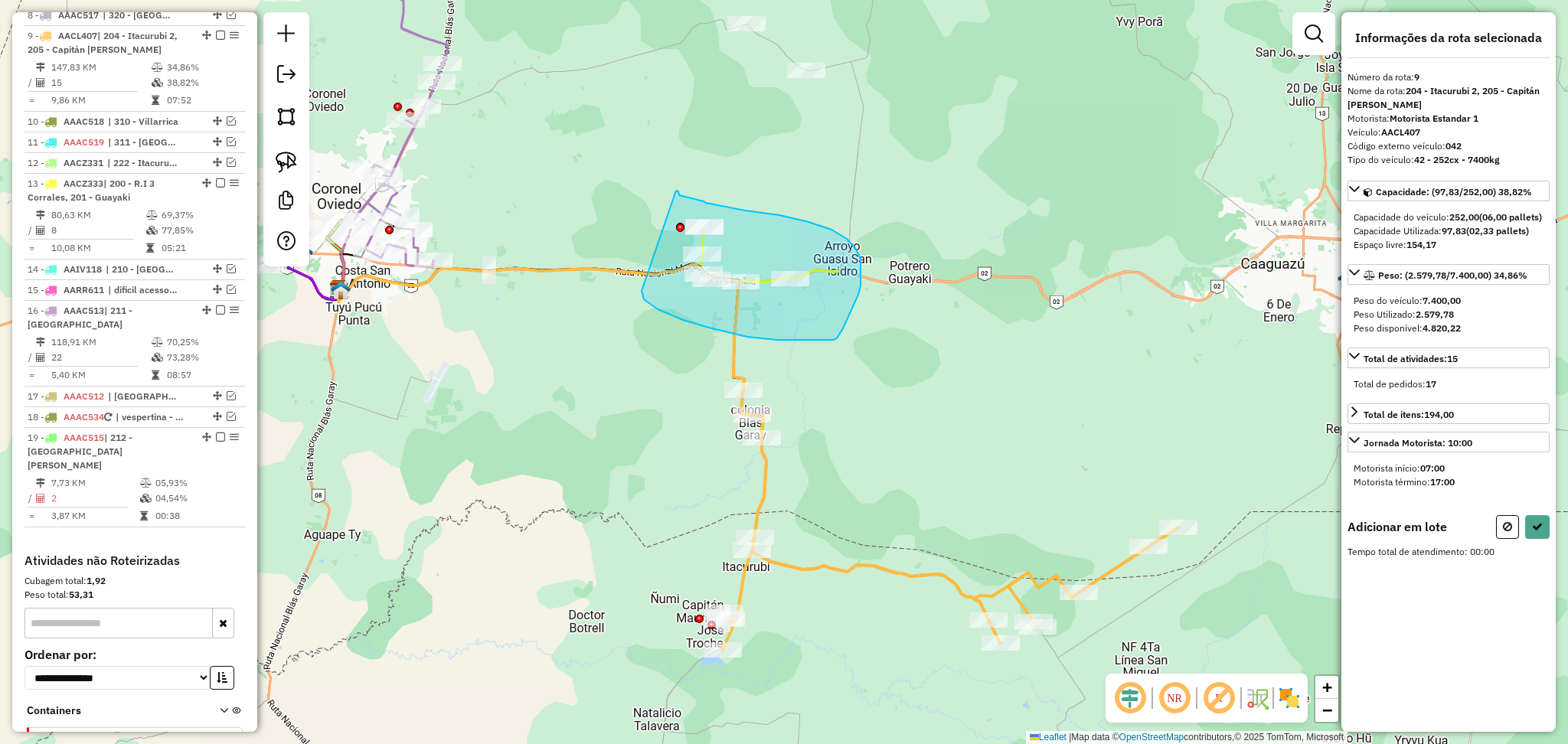
drag, startPoint x: 642, startPoint y: 292, endPoint x: 676, endPoint y: 190, distance: 107.5
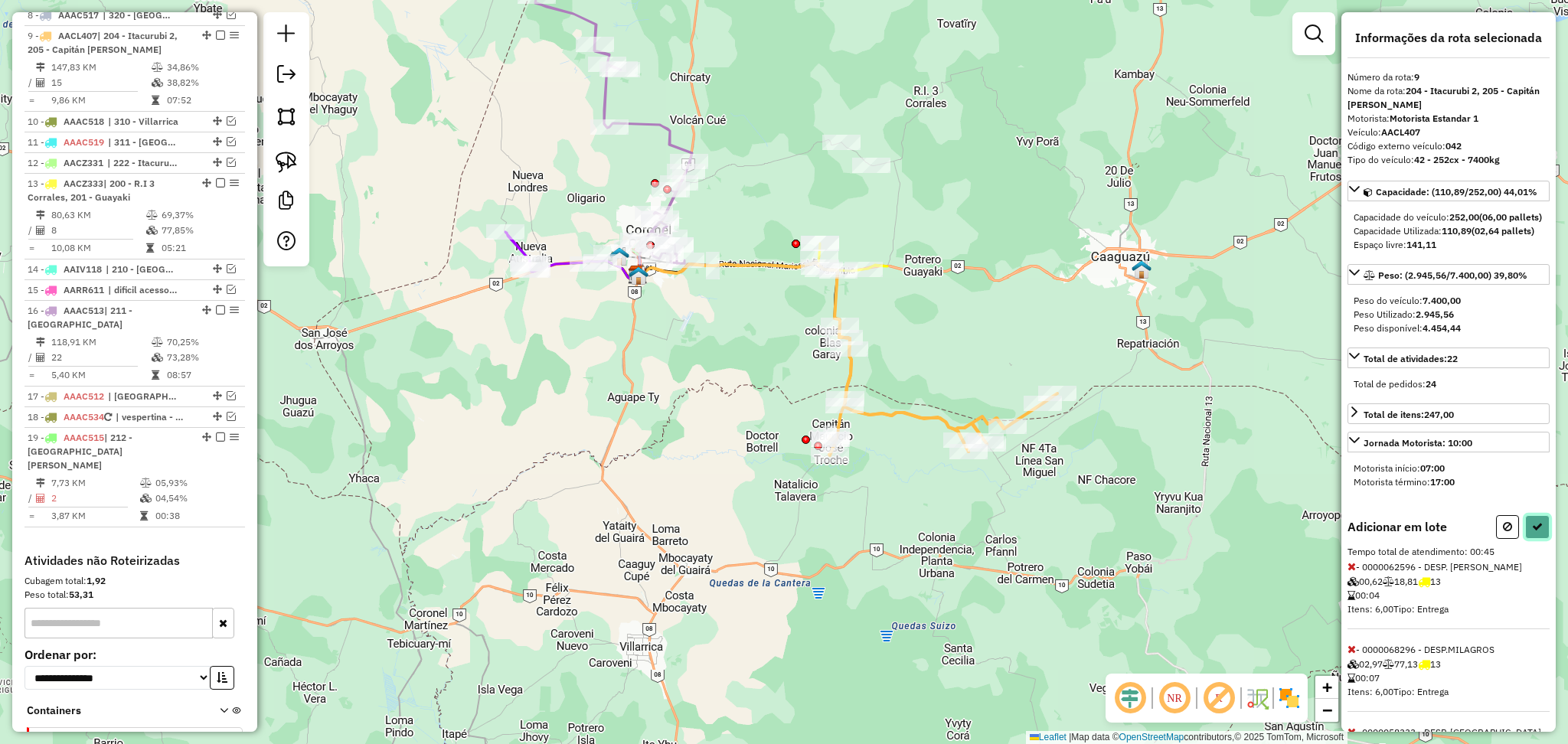
click at [1535, 539] on button at bounding box center [1537, 527] width 24 height 23
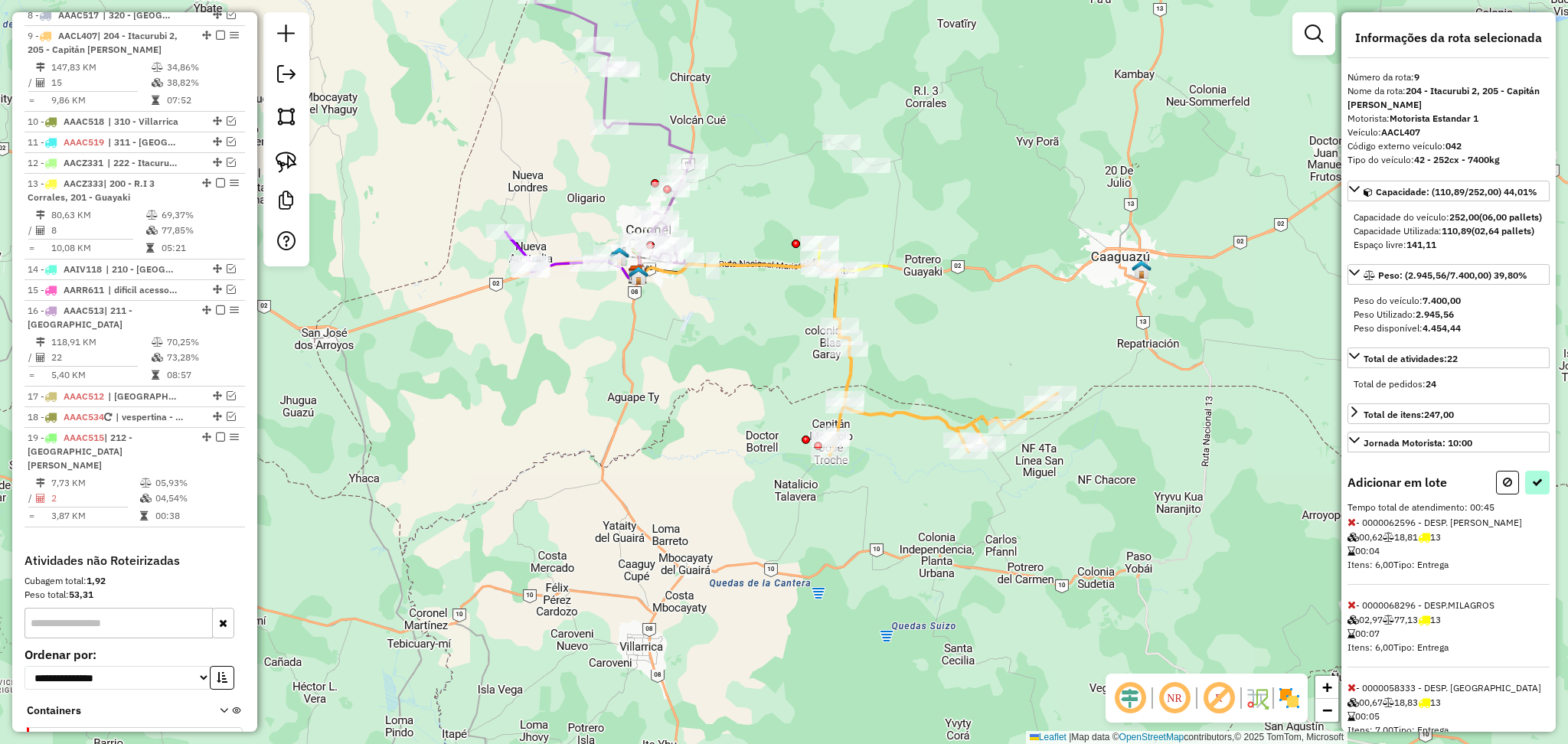
select select "**********"
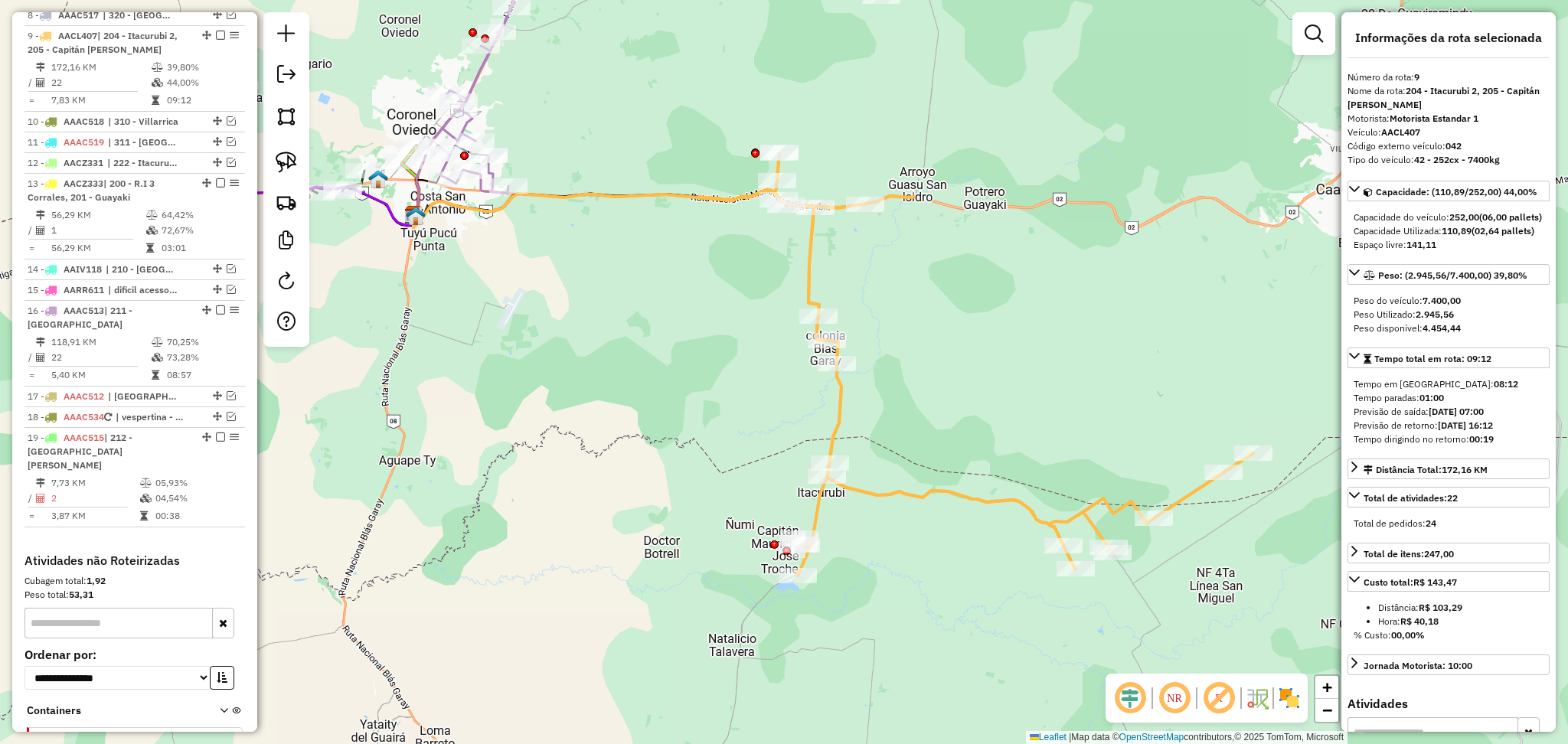
click at [809, 251] on icon at bounding box center [976, 364] width 555 height 423
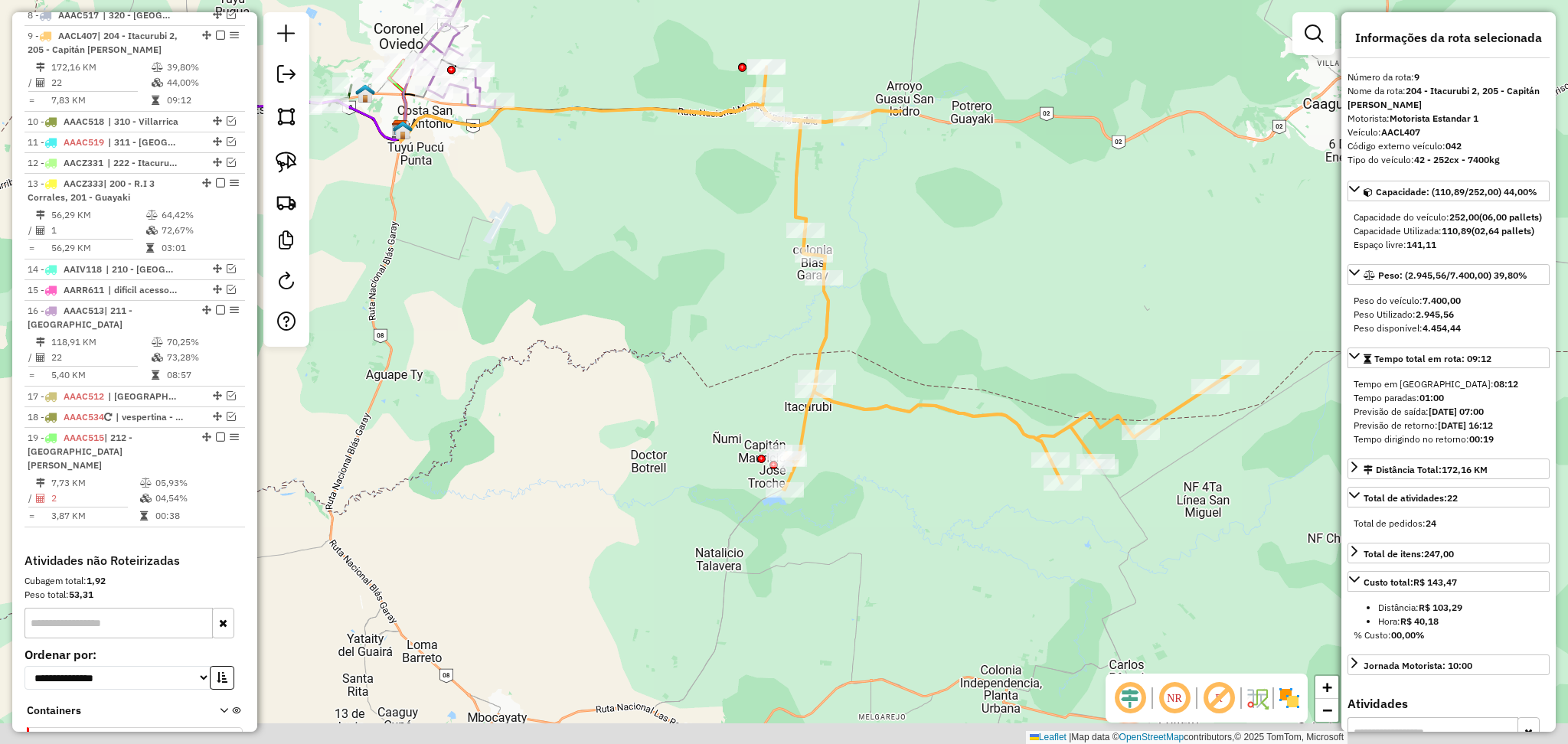
drag, startPoint x: 889, startPoint y: 626, endPoint x: 873, endPoint y: 530, distance: 97.3
click at [873, 530] on div "Janela de atendimento Grade de atendimento Capacidade Transportadoras Veículos …" at bounding box center [784, 372] width 1568 height 744
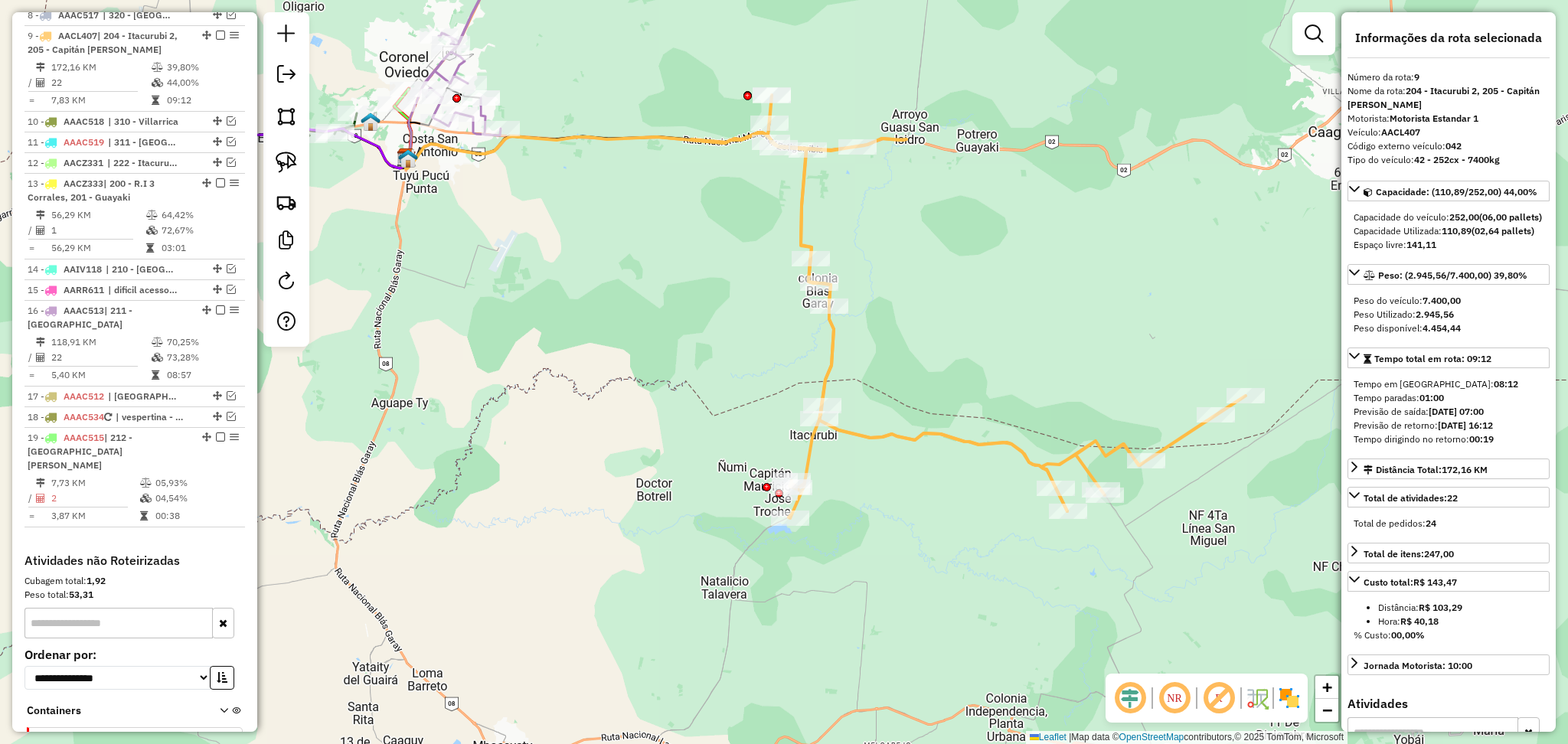
click at [855, 451] on div "Janela de atendimento Grade de atendimento Capacidade Transportadoras Veículos …" at bounding box center [784, 372] width 1568 height 744
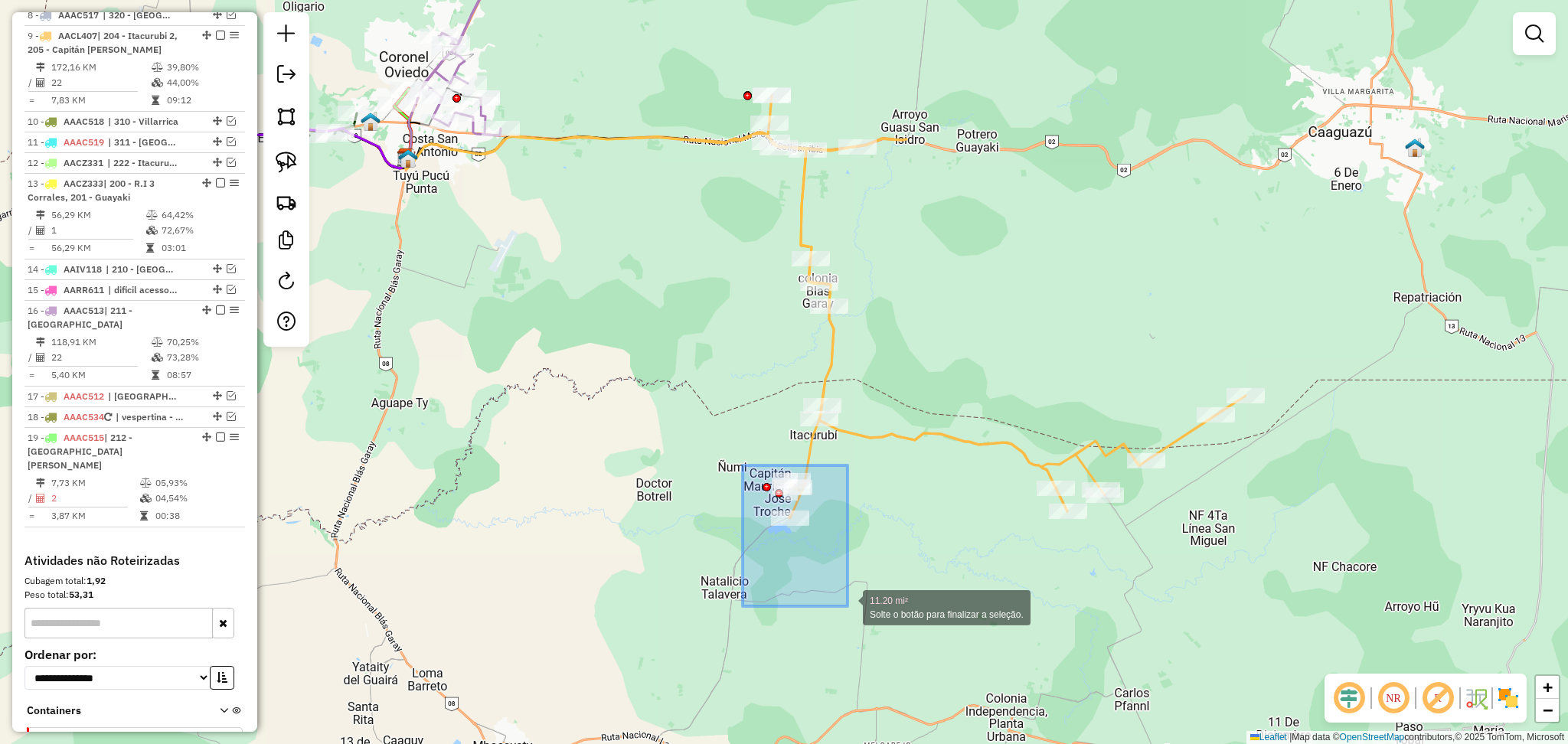
drag, startPoint x: 746, startPoint y: 467, endPoint x: 847, endPoint y: 607, distance: 172.6
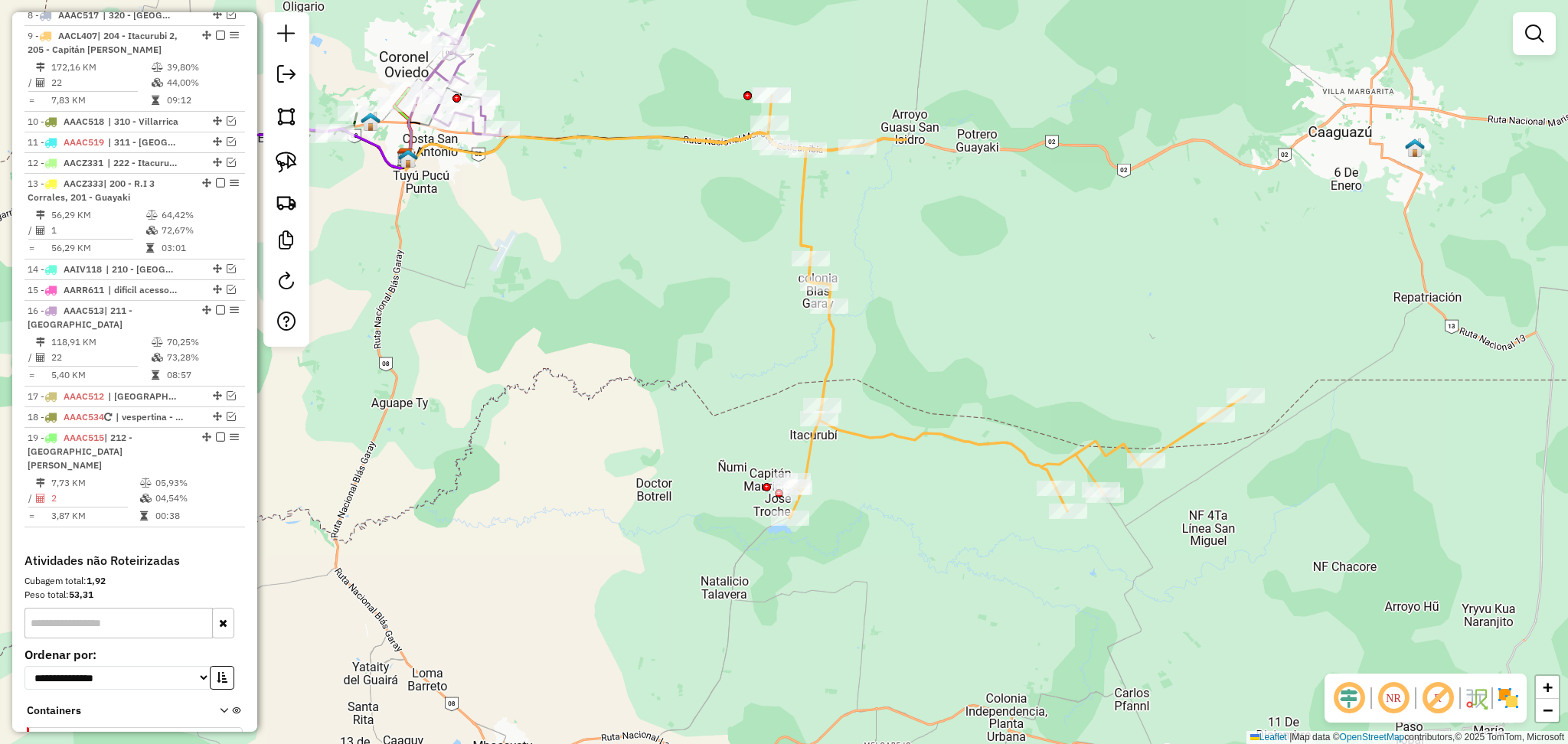
click at [875, 437] on icon at bounding box center [968, 306] width 555 height 423
select select "**********"
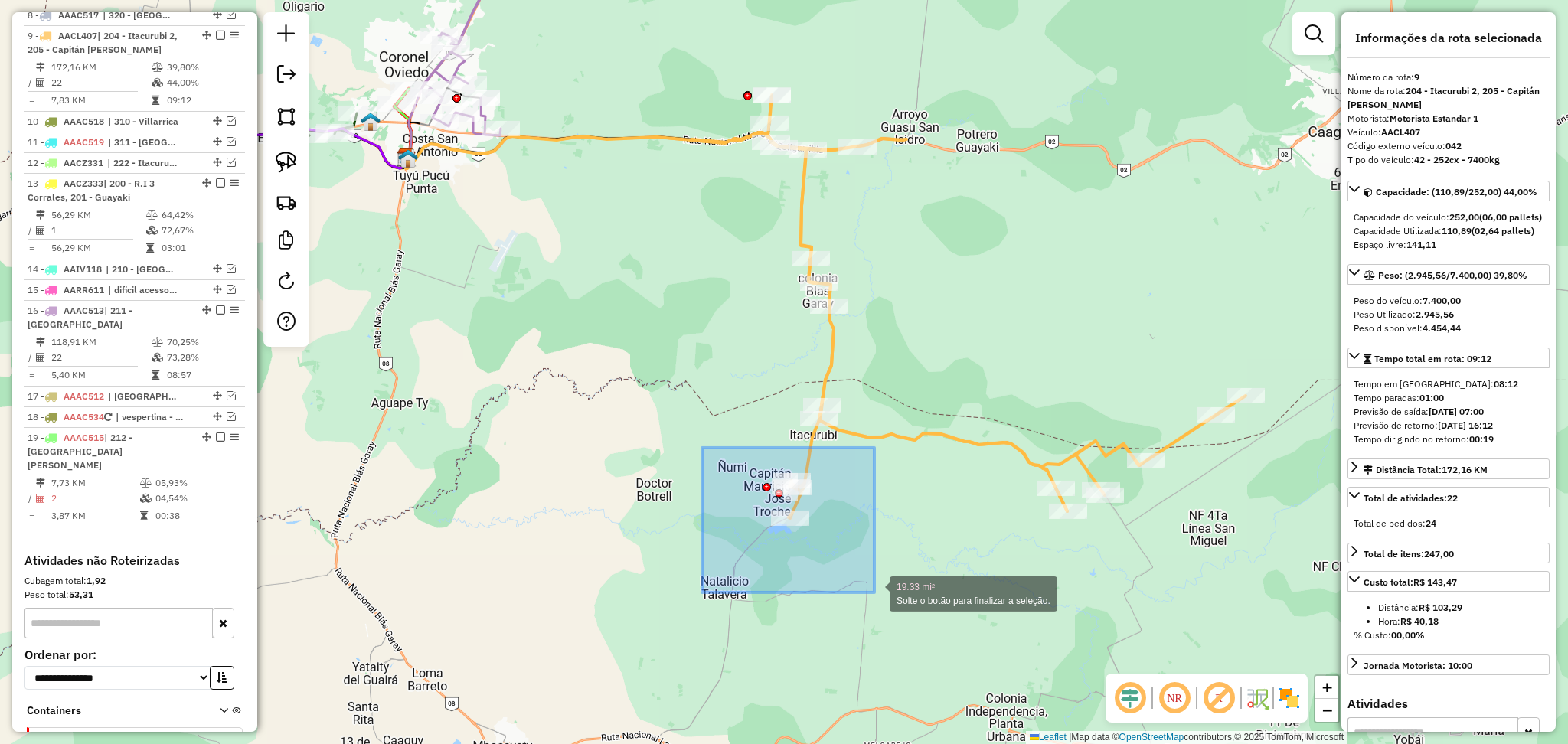
drag, startPoint x: 702, startPoint y: 447, endPoint x: 874, endPoint y: 592, distance: 225.0
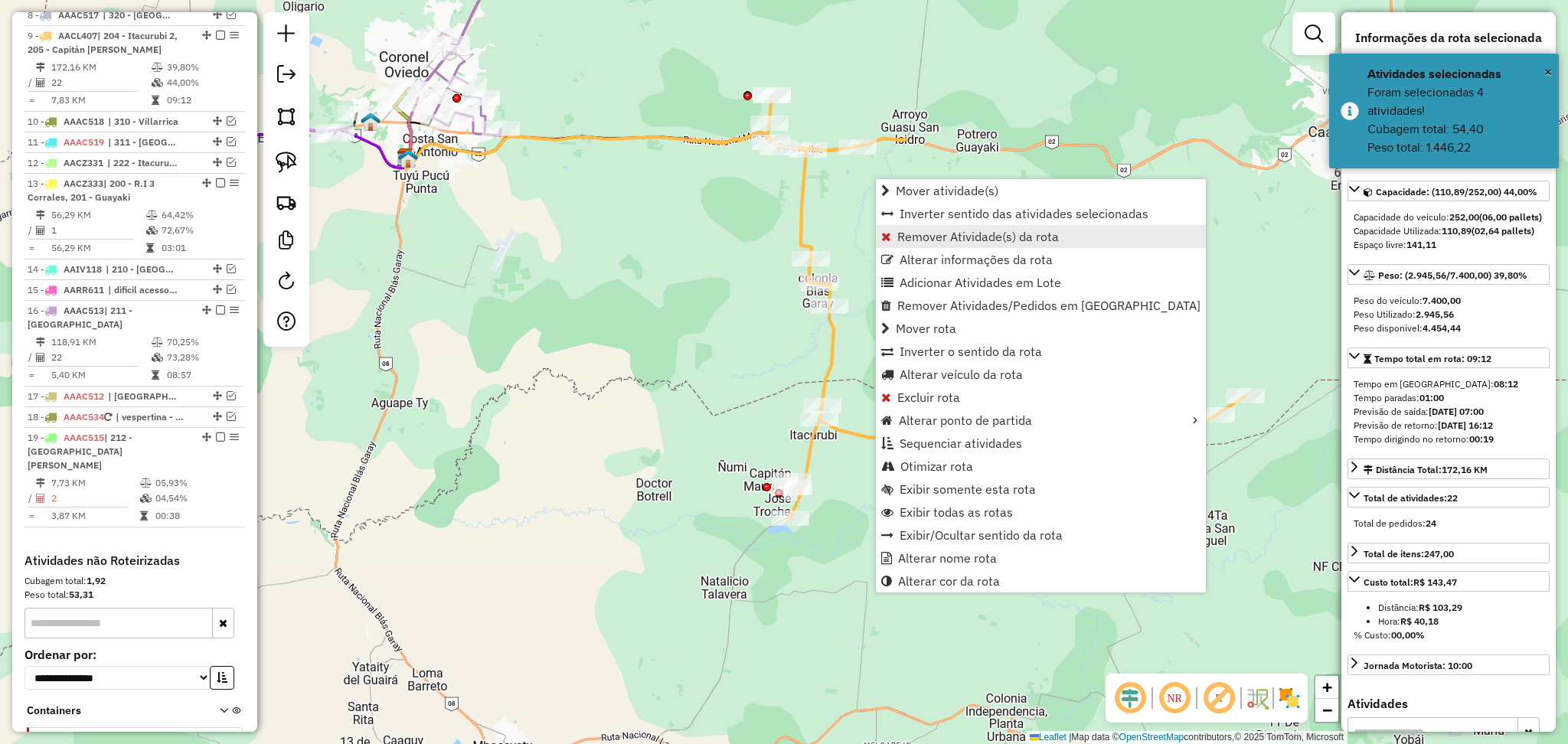
click at [947, 236] on span "Remover Atividade(s) da rota" at bounding box center [979, 236] width 162 height 13
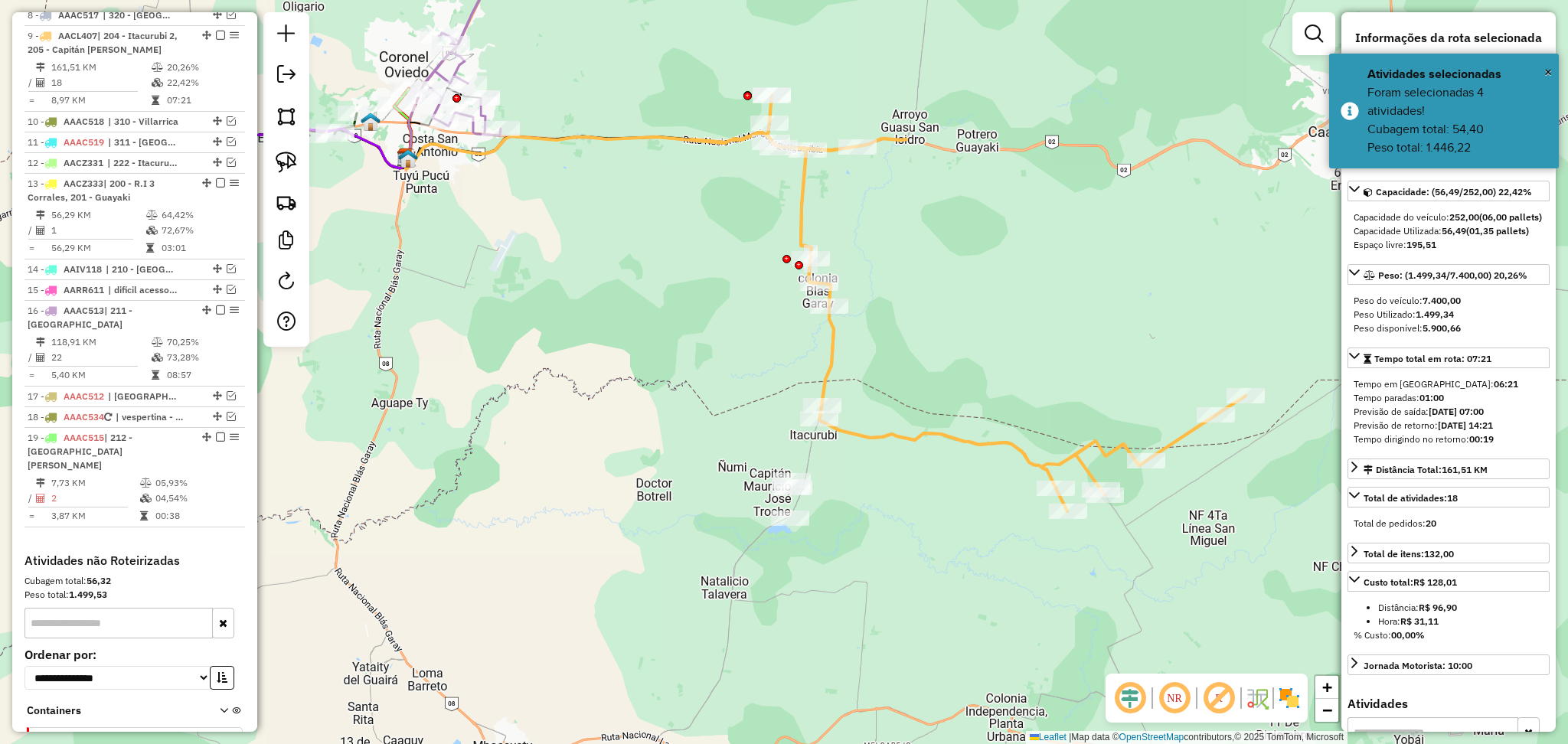
click at [888, 432] on icon at bounding box center [968, 303] width 555 height 416
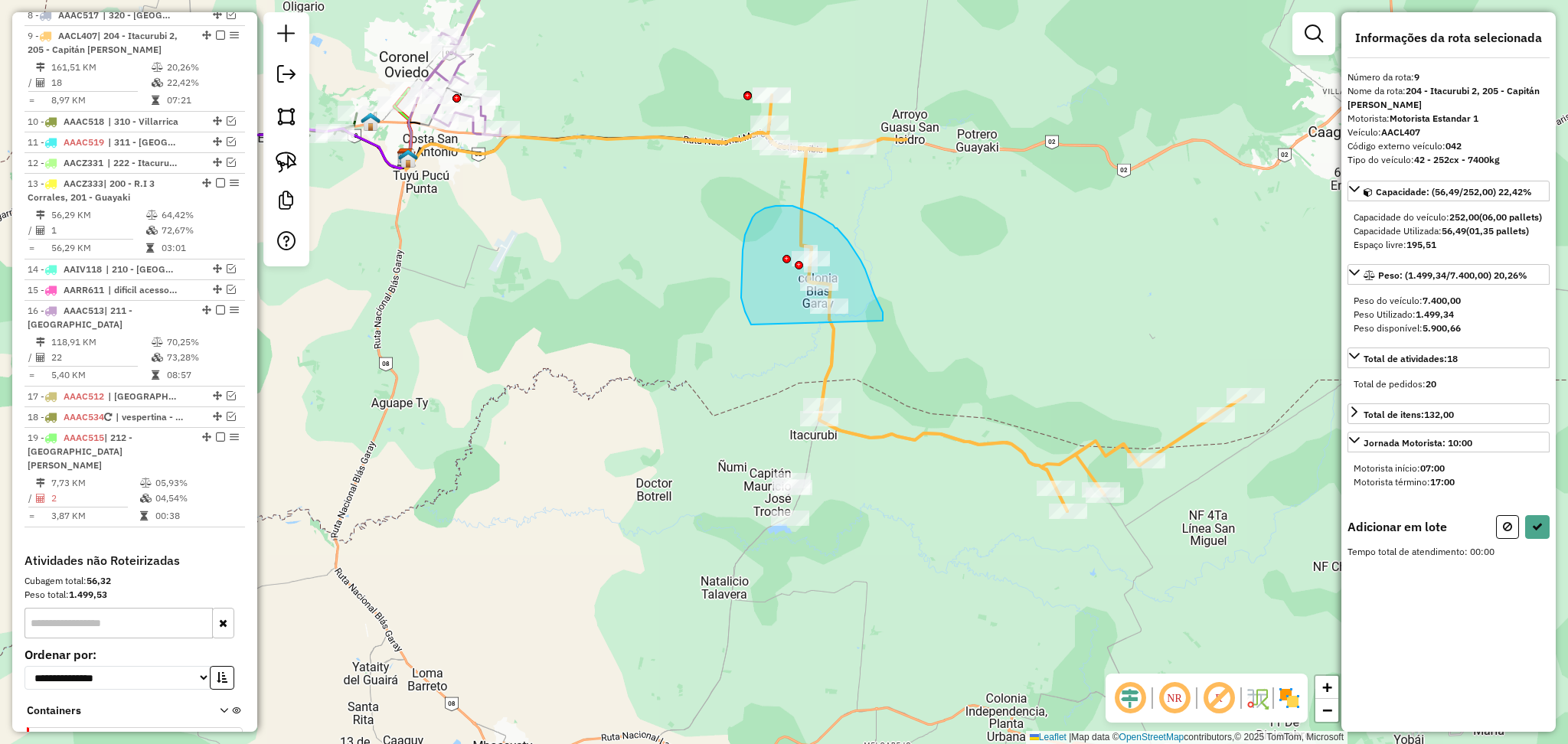
drag, startPoint x: 882, startPoint y: 319, endPoint x: 778, endPoint y: 357, distance: 110.7
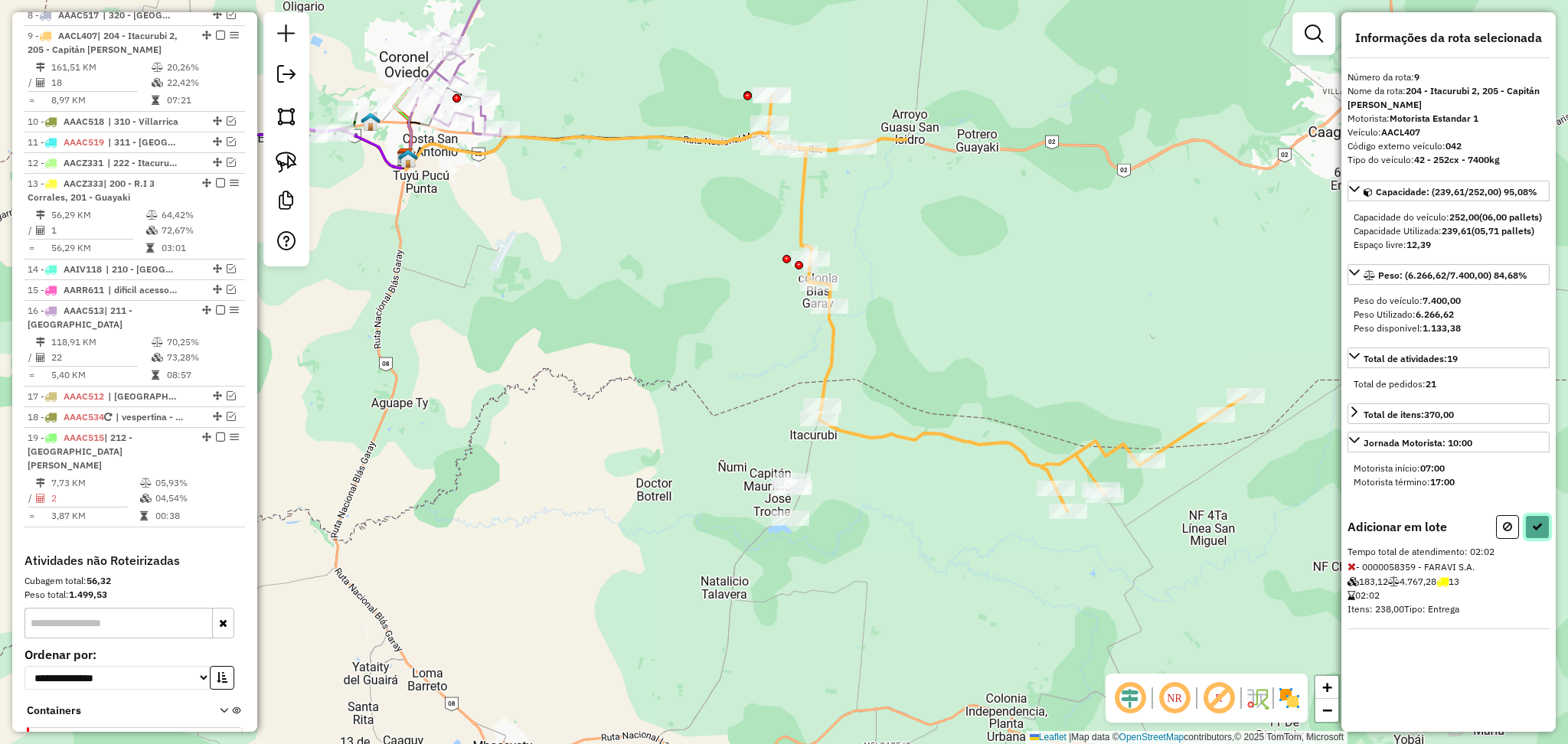
click at [1544, 536] on button at bounding box center [1537, 527] width 24 height 23
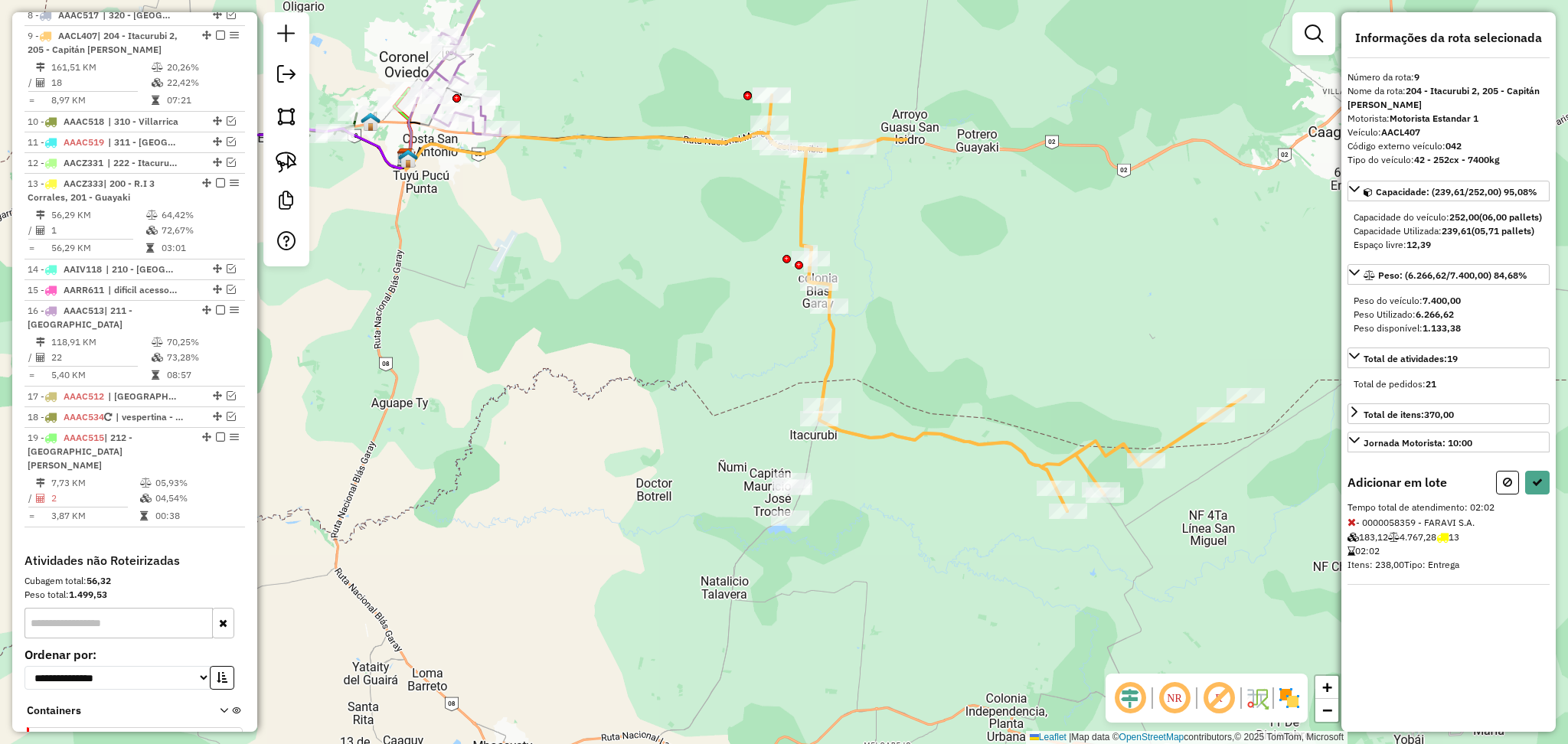
select select "**********"
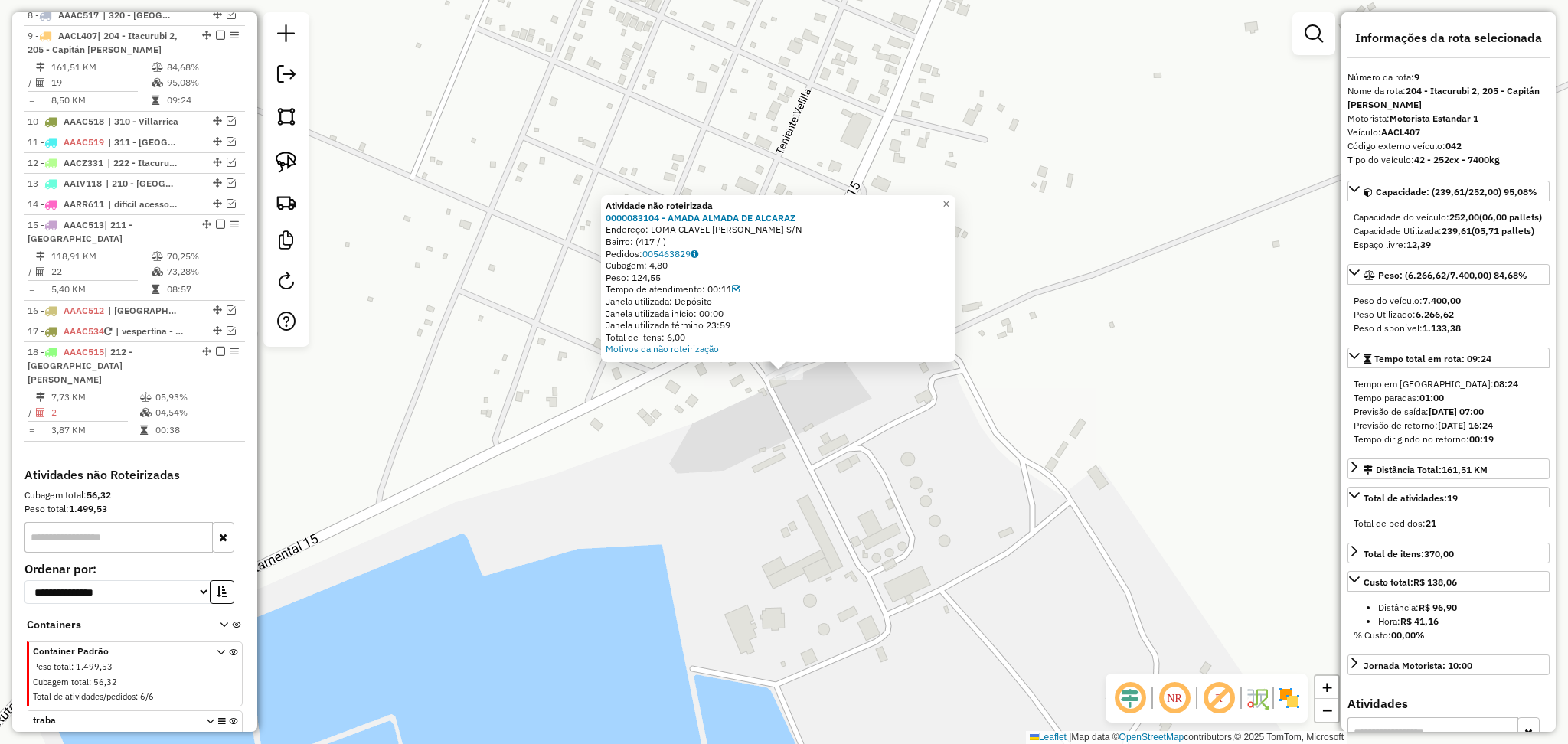
click at [751, 482] on div "Atividade não roteirizada 0000083104 - AMADA ALMADA DE ALCARAZ Endereço: LOMA C…" at bounding box center [784, 372] width 1568 height 744
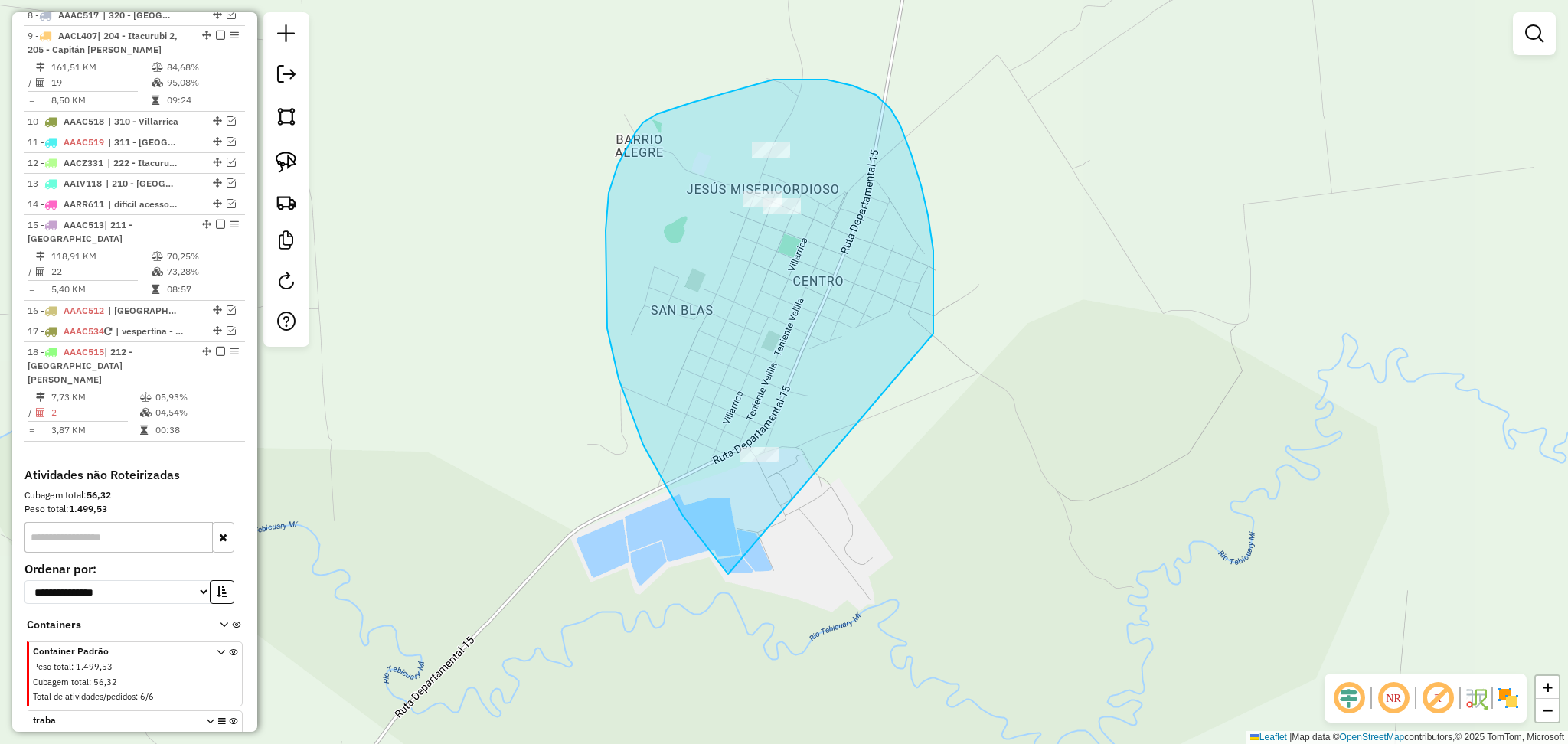
drag, startPoint x: 934, startPoint y: 333, endPoint x: 970, endPoint y: 620, distance: 289.2
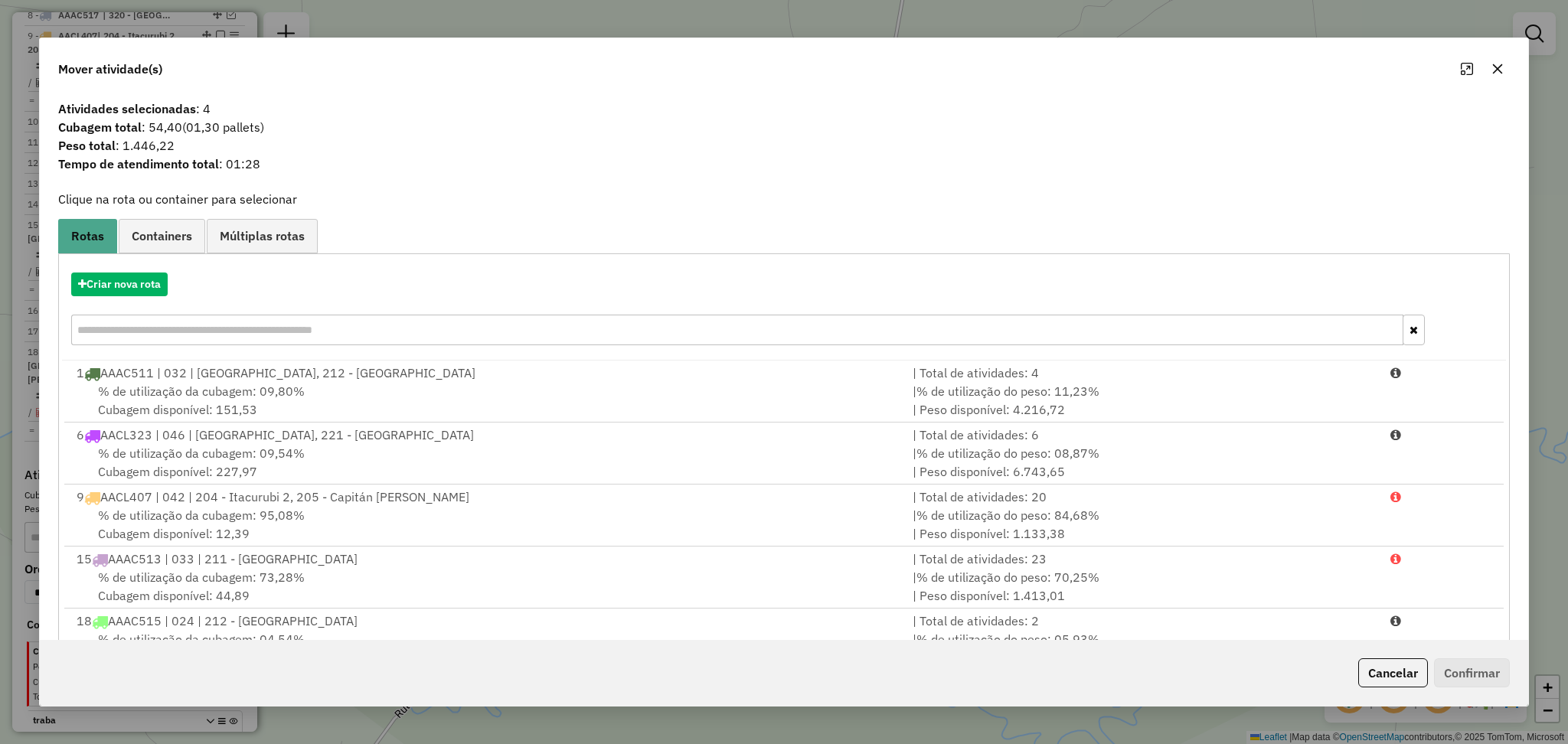
scroll to position [4, 0]
click at [1507, 64] on button "button" at bounding box center [1497, 68] width 24 height 24
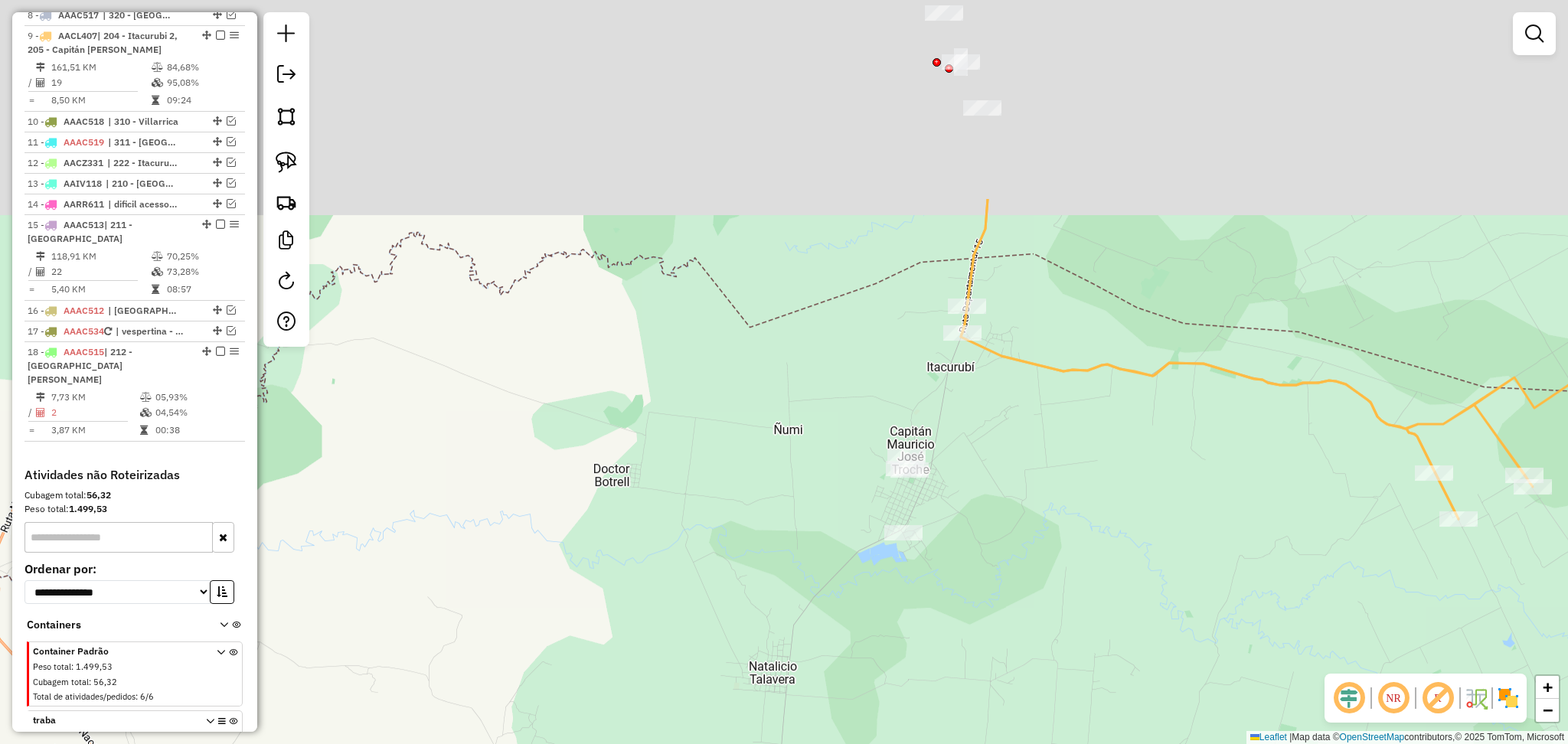
drag, startPoint x: 1121, startPoint y: 231, endPoint x: 1106, endPoint y: 505, distance: 274.4
click at [1106, 505] on div "Janela de atendimento Grade de atendimento Capacidade Transportadoras Veículos …" at bounding box center [784, 372] width 1568 height 744
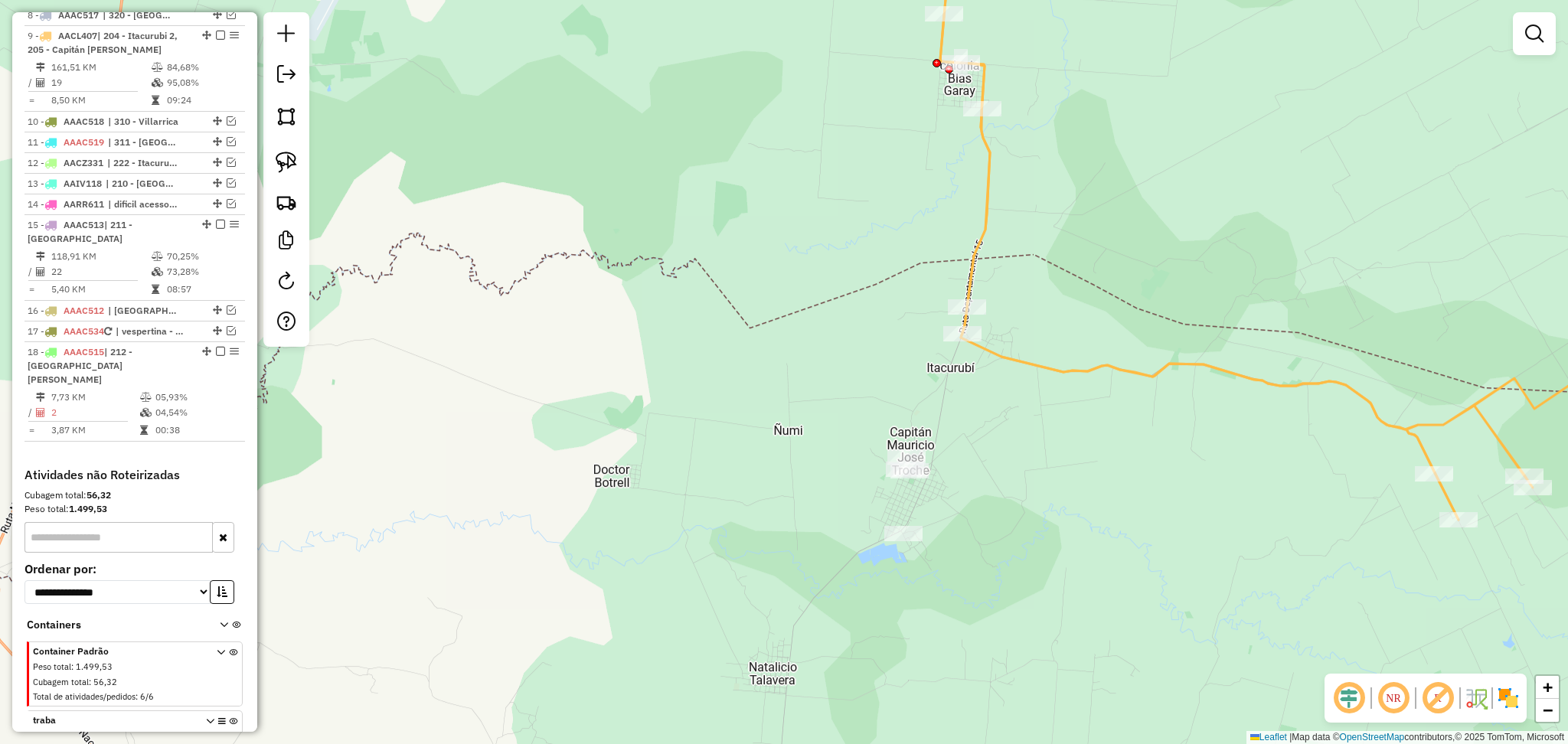
click at [1103, 379] on div "Janela de atendimento Grade de atendimento Capacidade Transportadoras Veículos …" at bounding box center [784, 372] width 1568 height 744
click at [1103, 368] on icon at bounding box center [1324, 222] width 801 height 594
select select "**********"
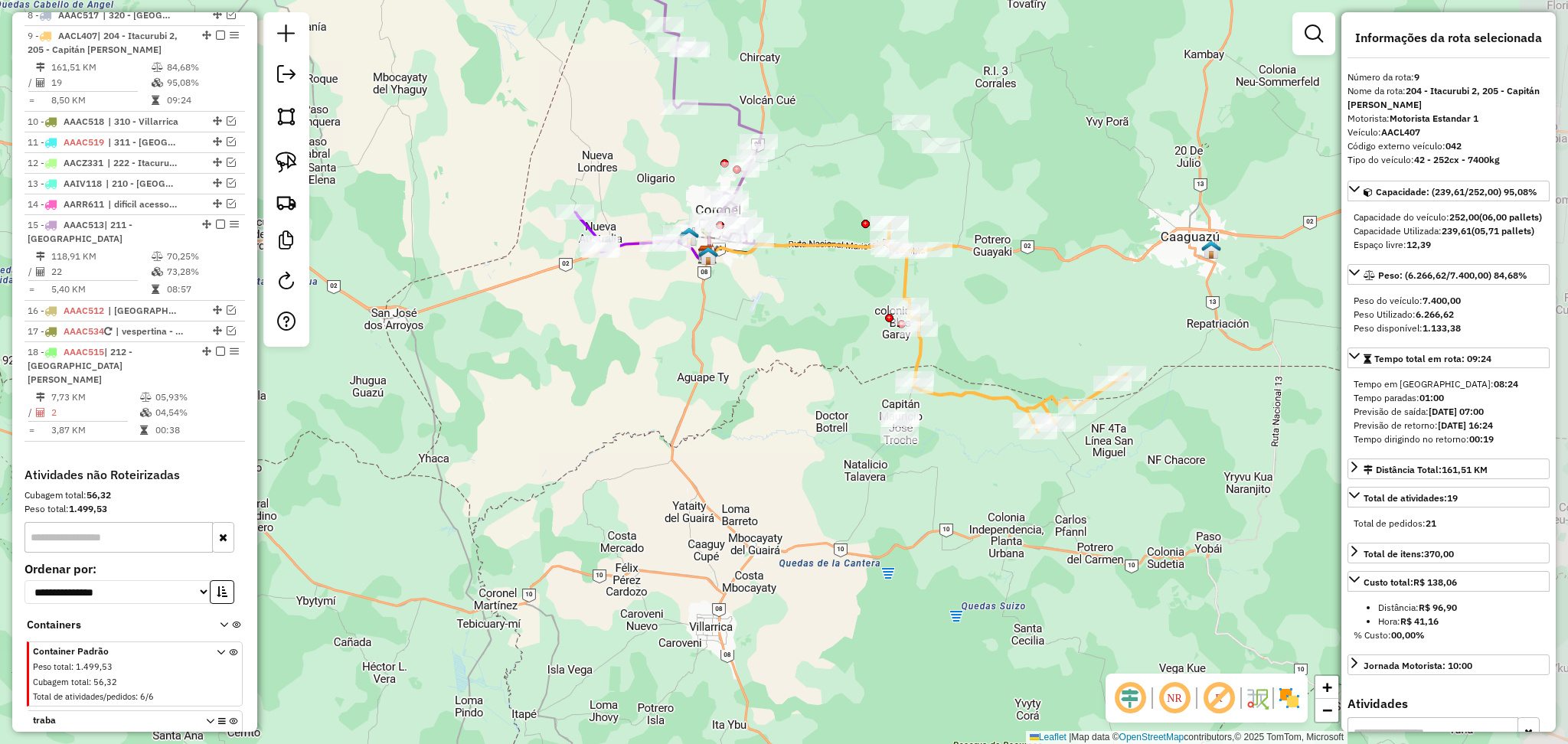
drag, startPoint x: 1113, startPoint y: 395, endPoint x: 1023, endPoint y: 316, distance: 119.8
click at [1023, 316] on div "Janela de atendimento Grade de atendimento Capacidade Transportadoras Veículos …" at bounding box center [784, 372] width 1568 height 744
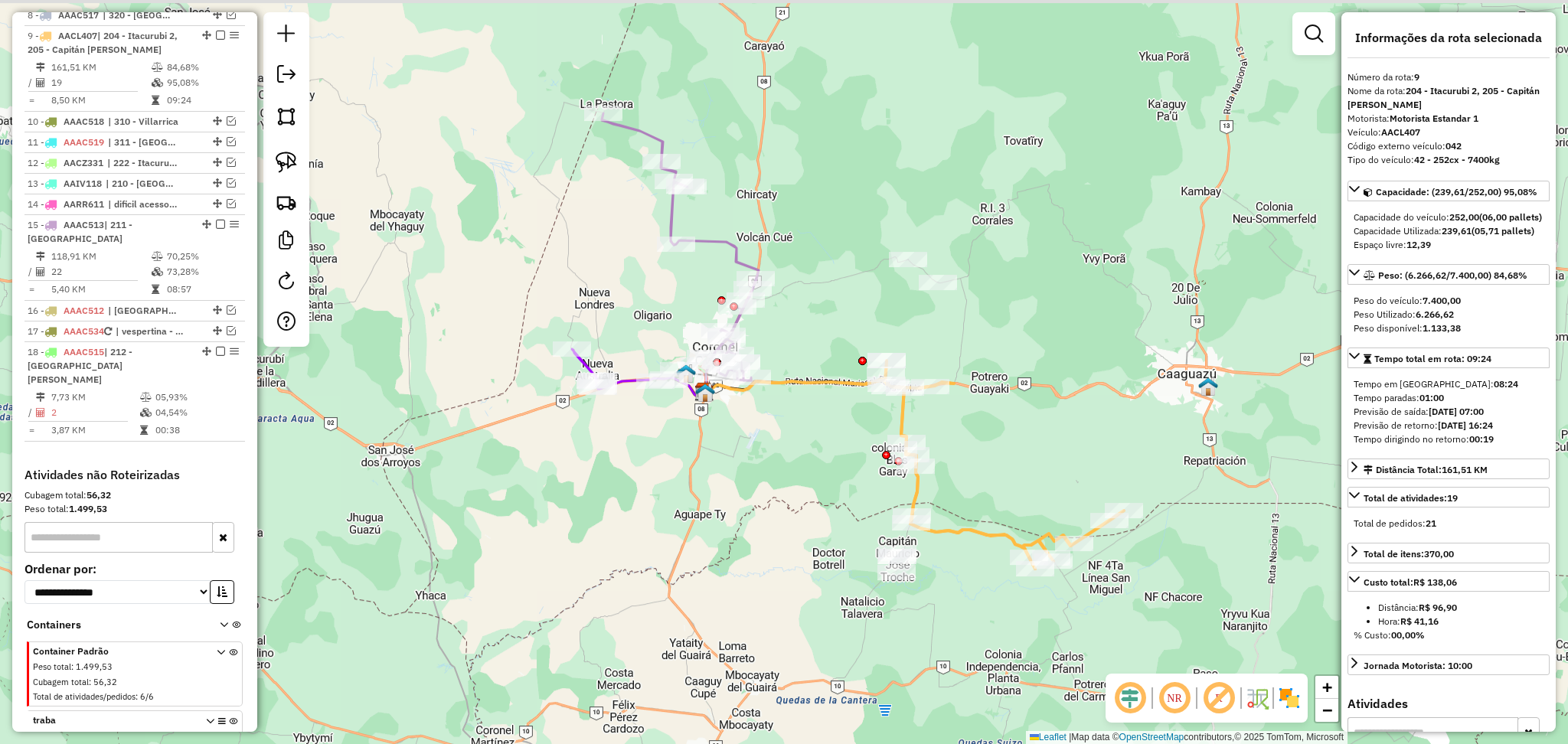
drag, startPoint x: 727, startPoint y: 371, endPoint x: 719, endPoint y: 601, distance: 230.1
click at [719, 601] on div "Janela de atendimento Grade de atendimento Capacidade Transportadoras Veículos …" at bounding box center [784, 372] width 1568 height 744
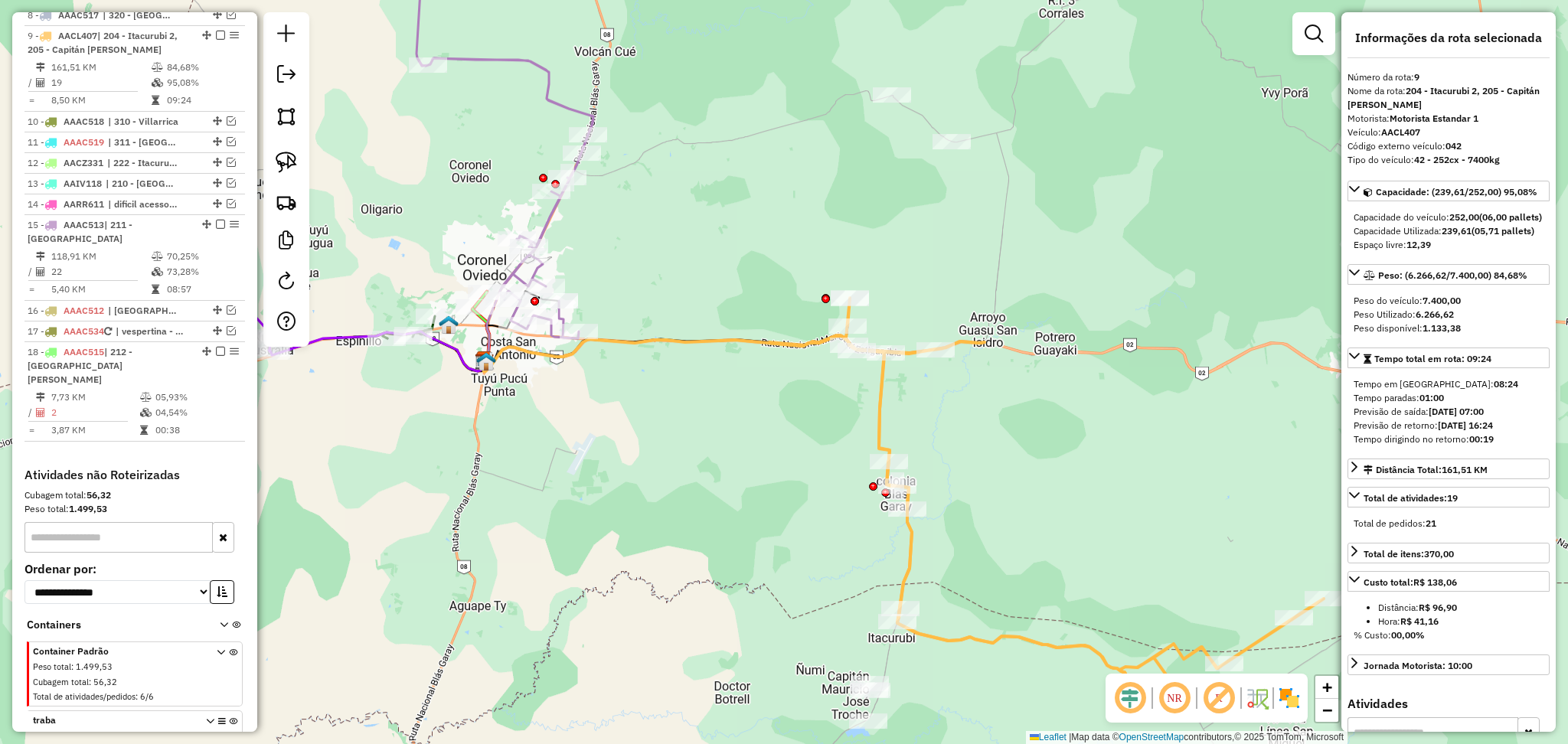
drag, startPoint x: 932, startPoint y: 456, endPoint x: 908, endPoint y: 430, distance: 35.4
click at [908, 430] on div "Janela de atendimento Grade de atendimento Capacidade Transportadoras Veículos …" at bounding box center [784, 372] width 1568 height 744
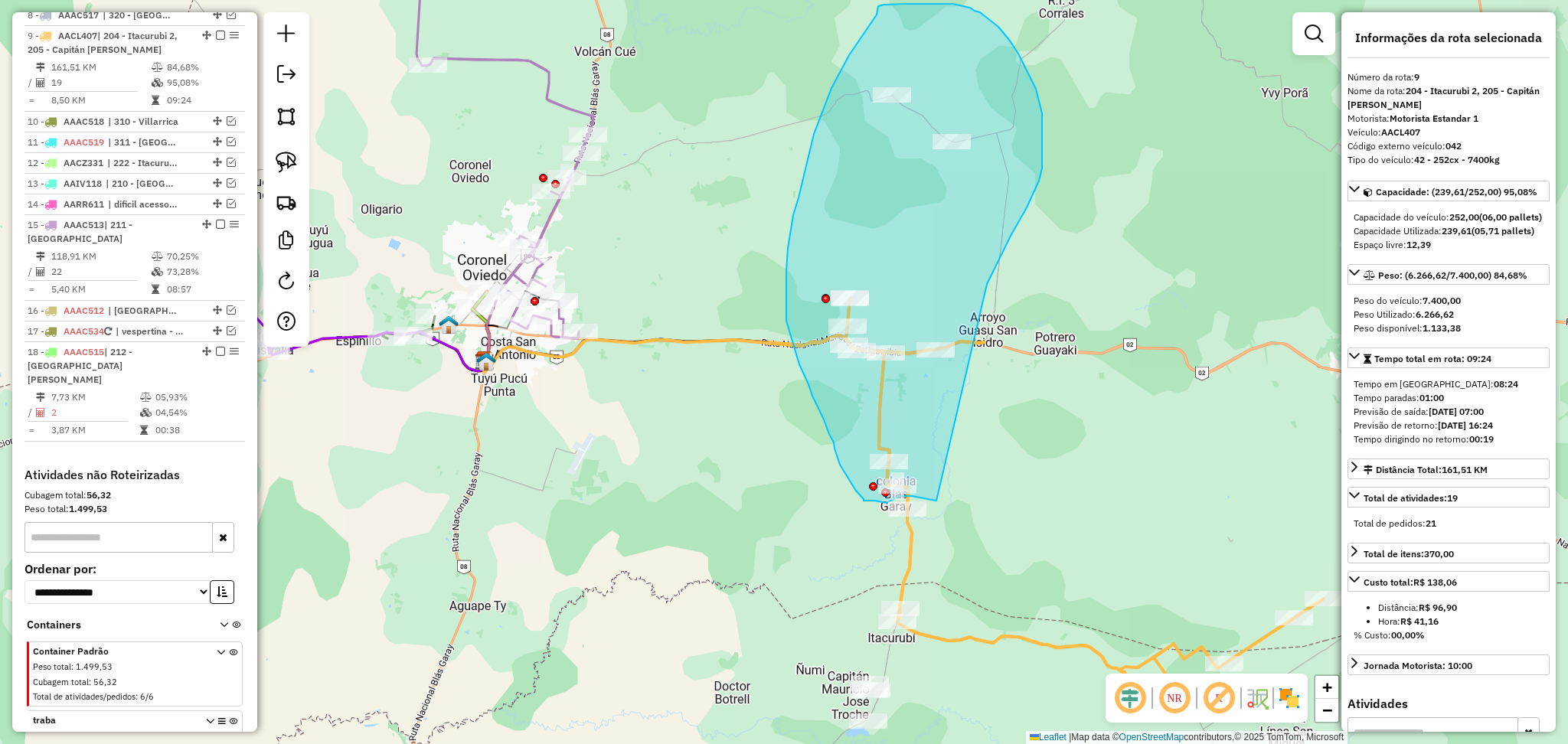
drag, startPoint x: 987, startPoint y: 284, endPoint x: 938, endPoint y: 500, distance: 221.5
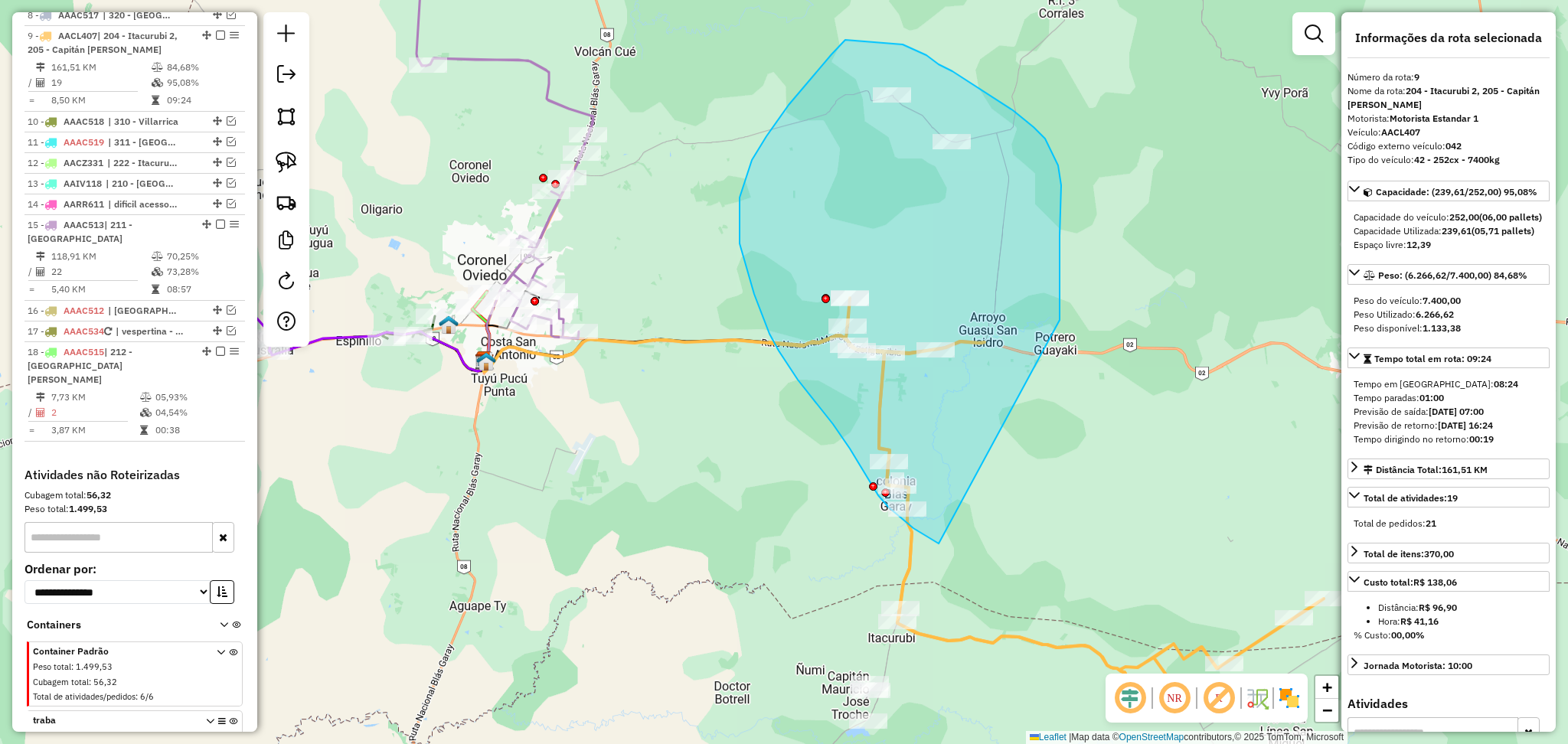
drag, startPoint x: 1059, startPoint y: 316, endPoint x: 939, endPoint y: 544, distance: 257.7
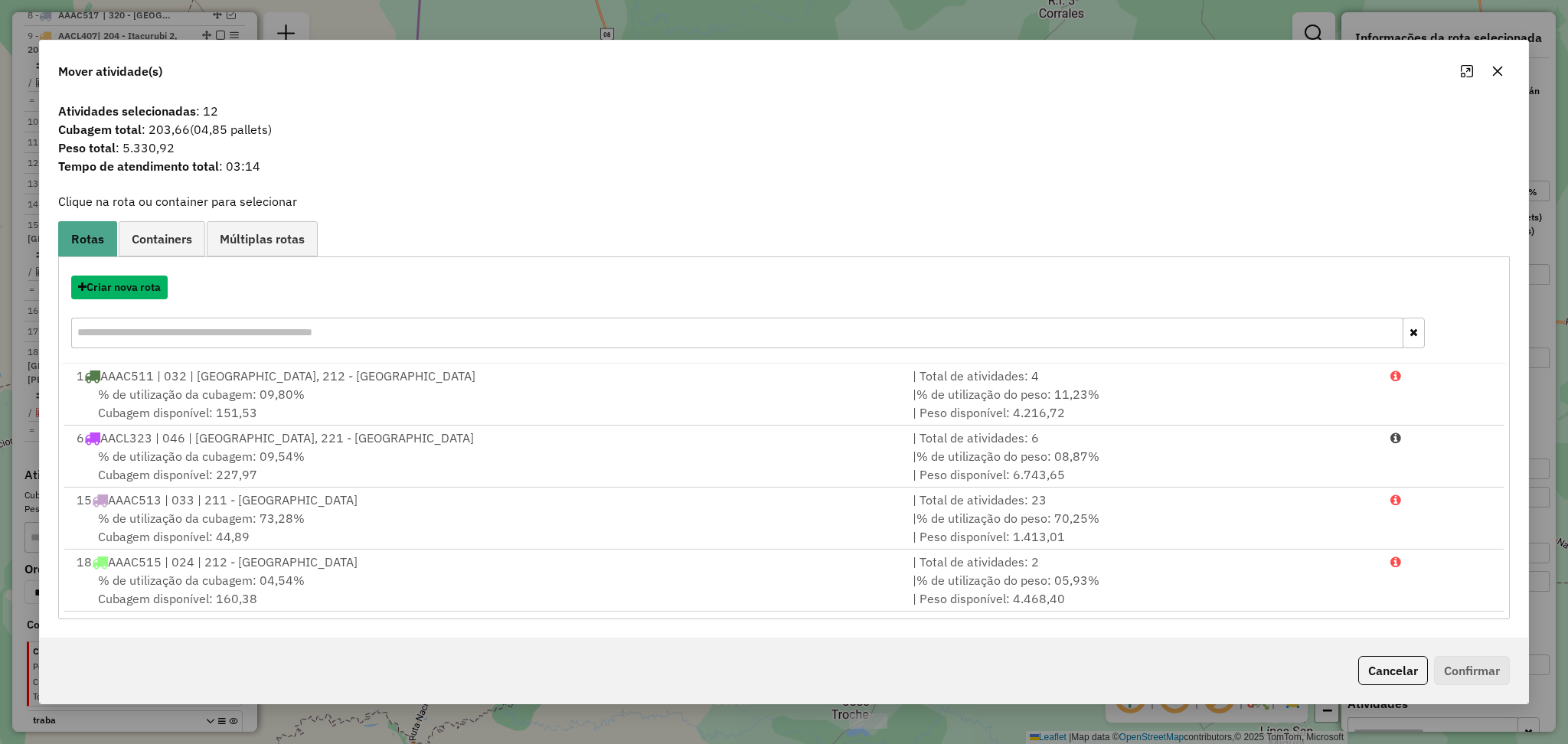
click at [147, 287] on button "Criar nova rota" at bounding box center [119, 288] width 96 height 23
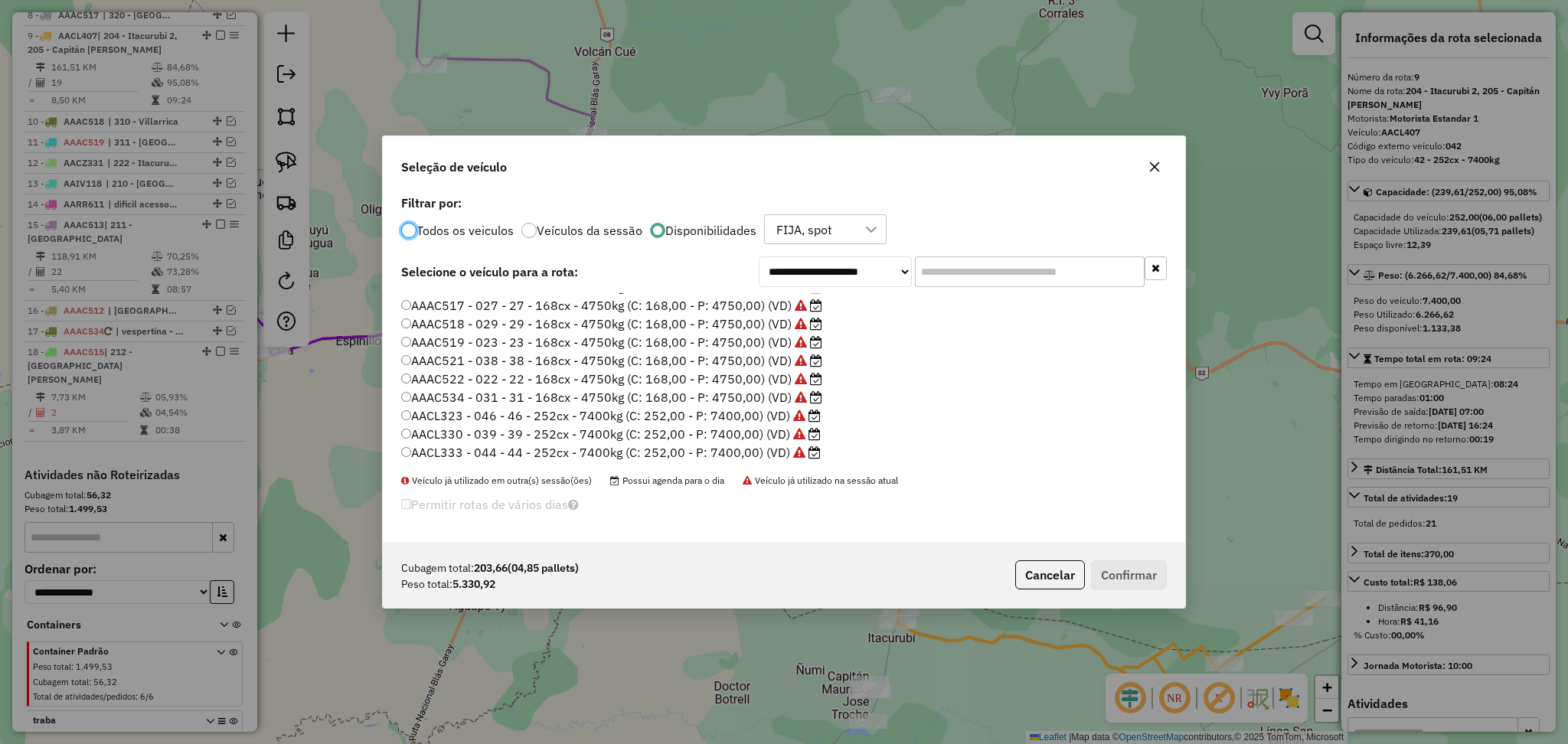
scroll to position [102, 0]
click at [752, 435] on label "AACL348 - 049 - 49 - 252cx - 7400kg (C: 252,00 - P: 7400,00) (VD)" at bounding box center [603, 438] width 404 height 18
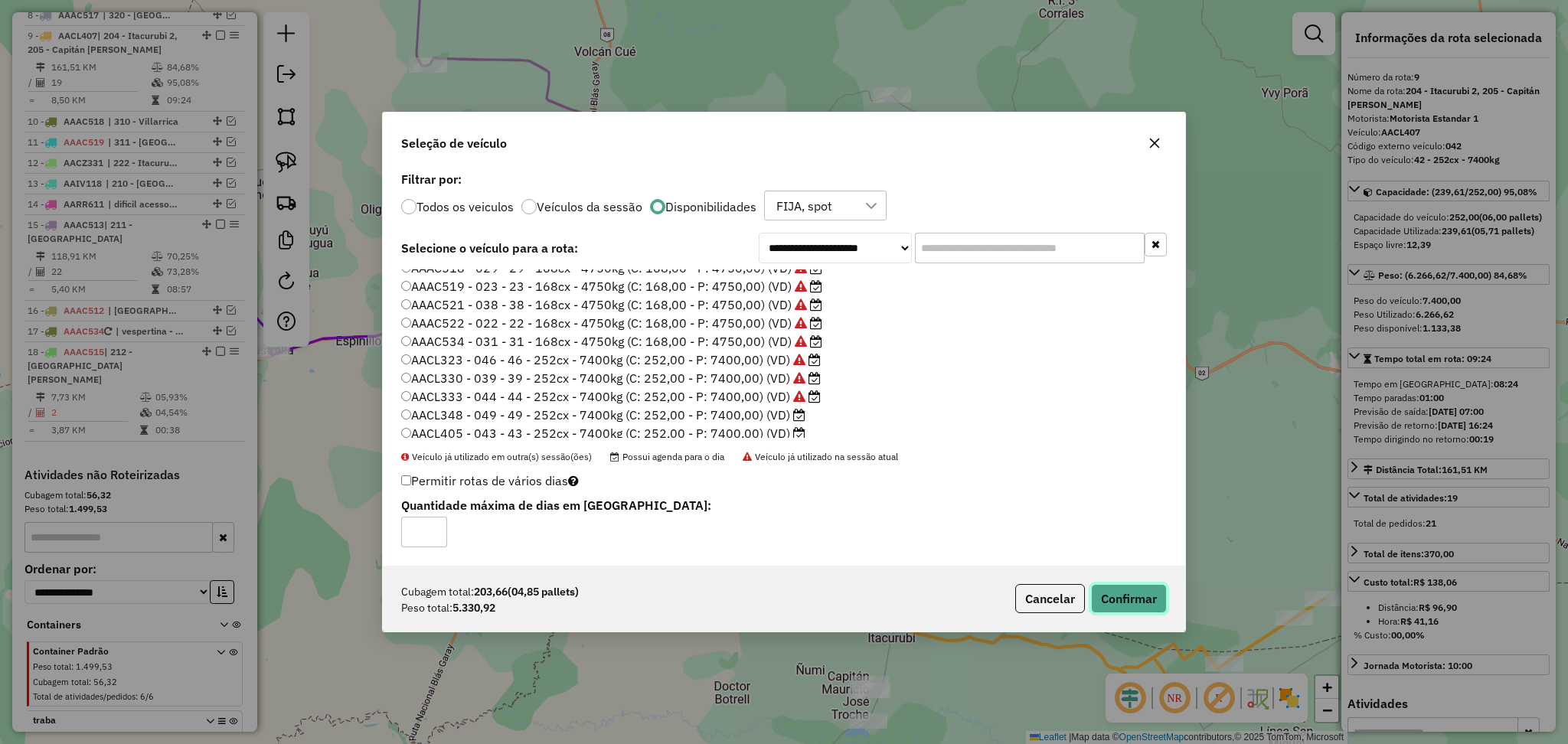
click at [1135, 592] on button "Confirmar" at bounding box center [1129, 598] width 75 height 29
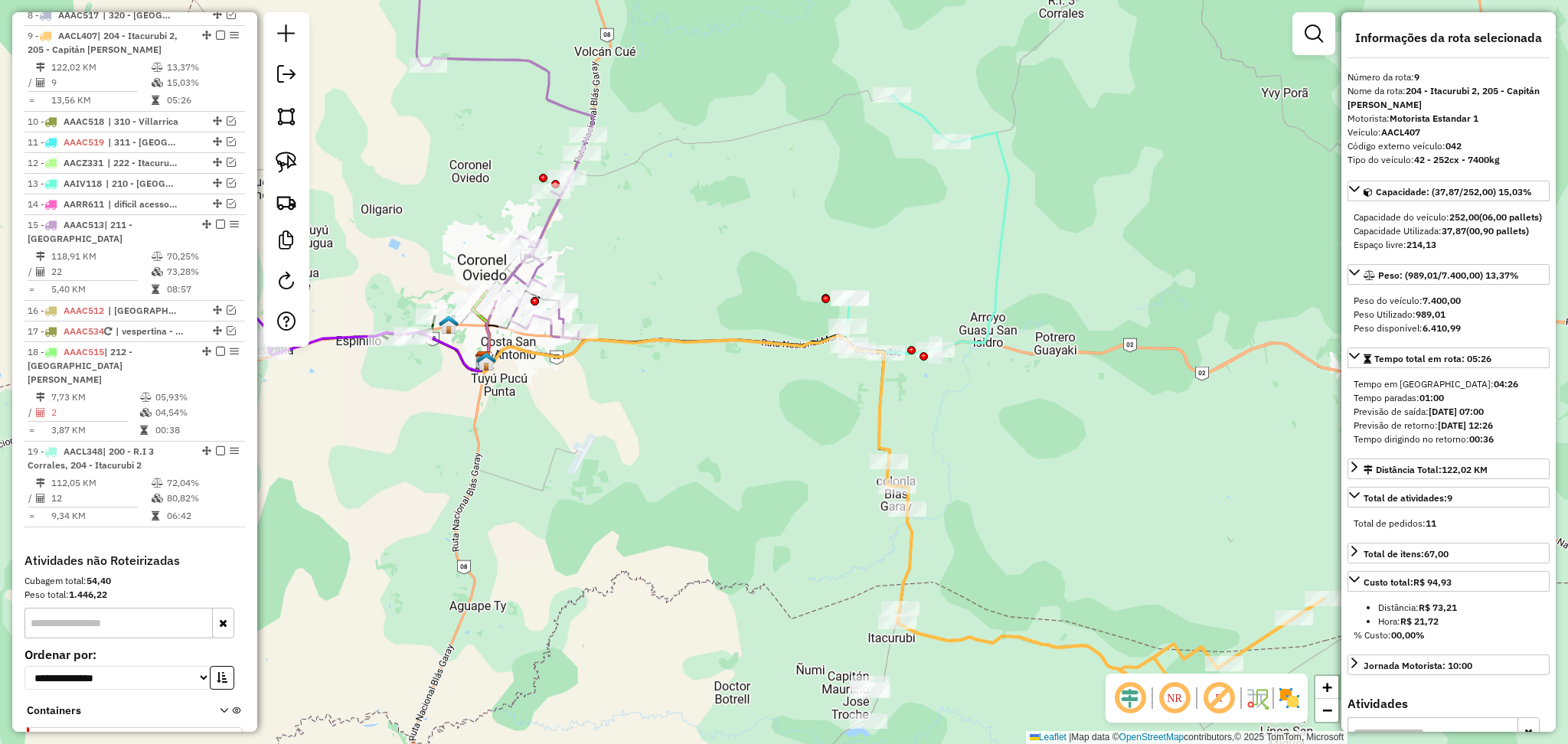
click at [960, 643] on icon at bounding box center [1111, 656] width 427 height 116
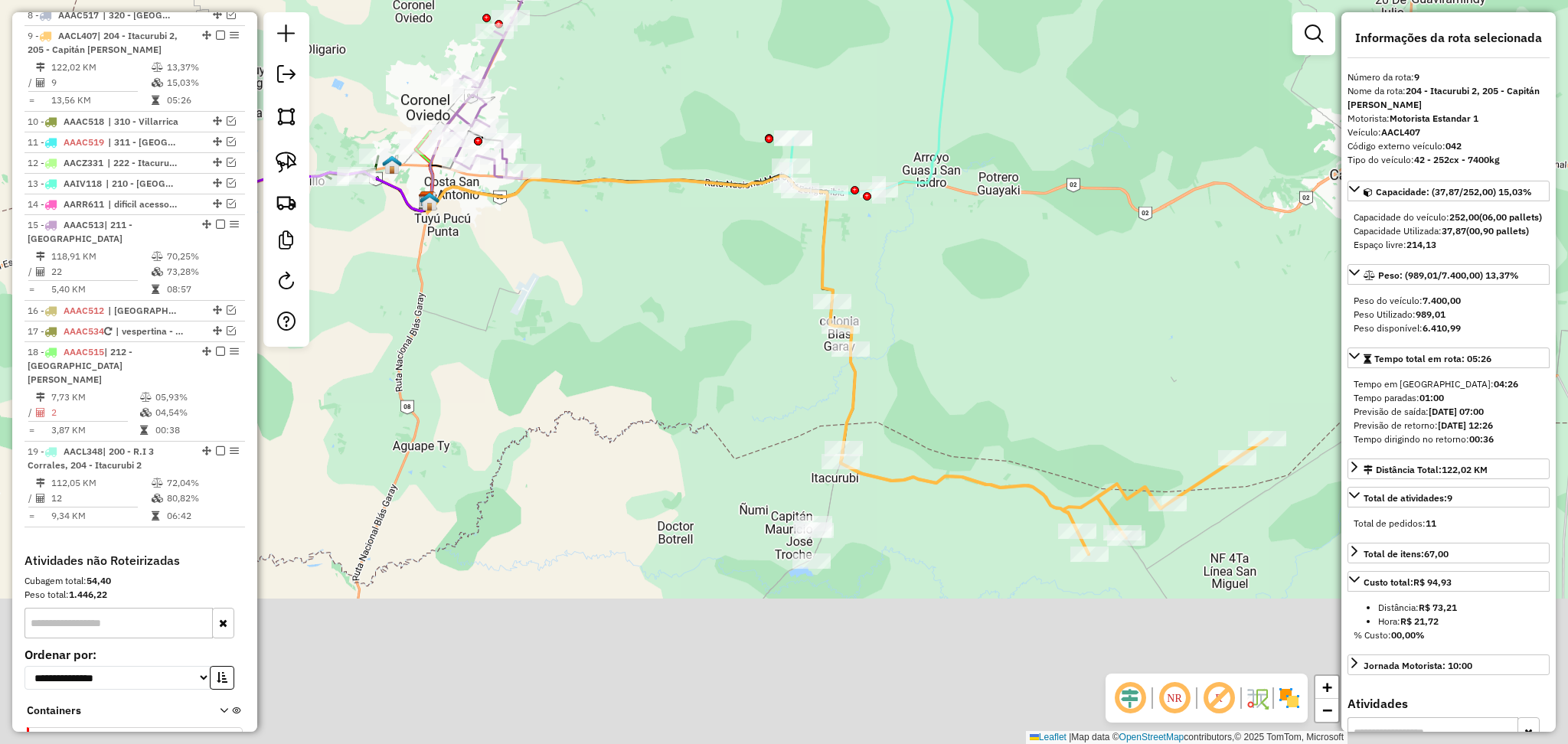
drag, startPoint x: 952, startPoint y: 678, endPoint x: 887, endPoint y: 499, distance: 190.4
click at [887, 499] on div "Janela de atendimento Grade de atendimento Capacidade Transportadoras Veículos …" at bounding box center [784, 372] width 1568 height 744
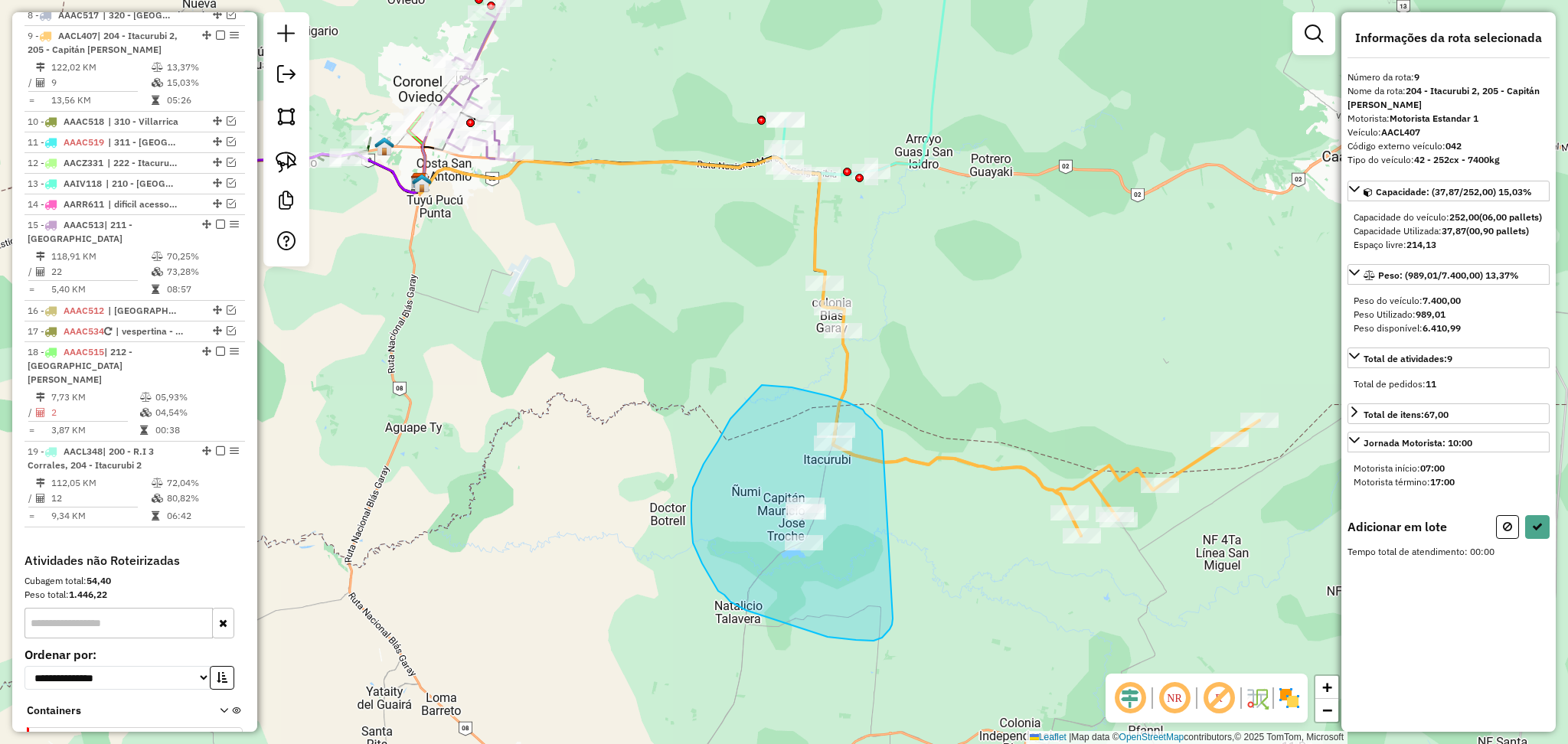
drag, startPoint x: 881, startPoint y: 430, endPoint x: 898, endPoint y: 607, distance: 177.8
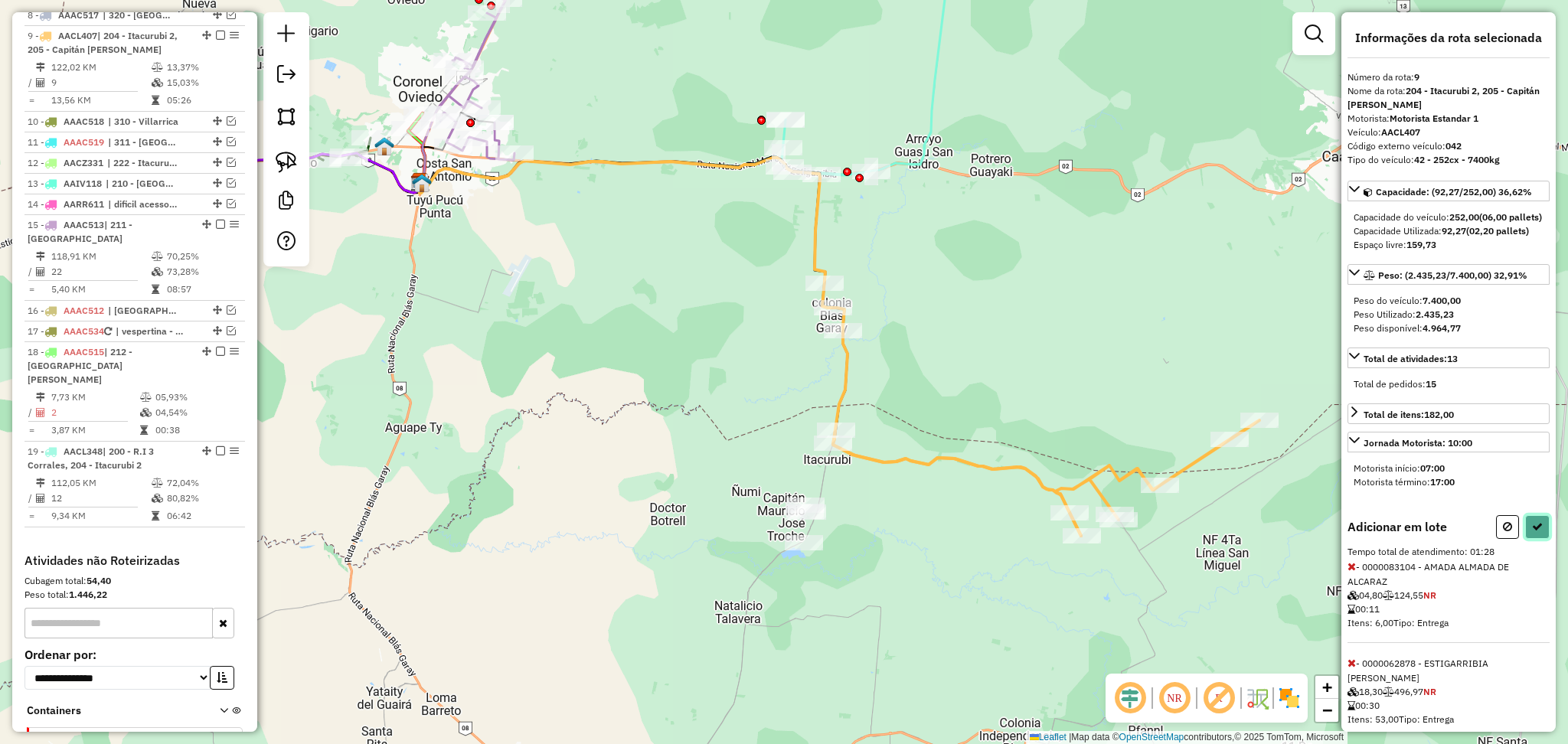
click at [1532, 535] on button at bounding box center [1537, 527] width 24 height 23
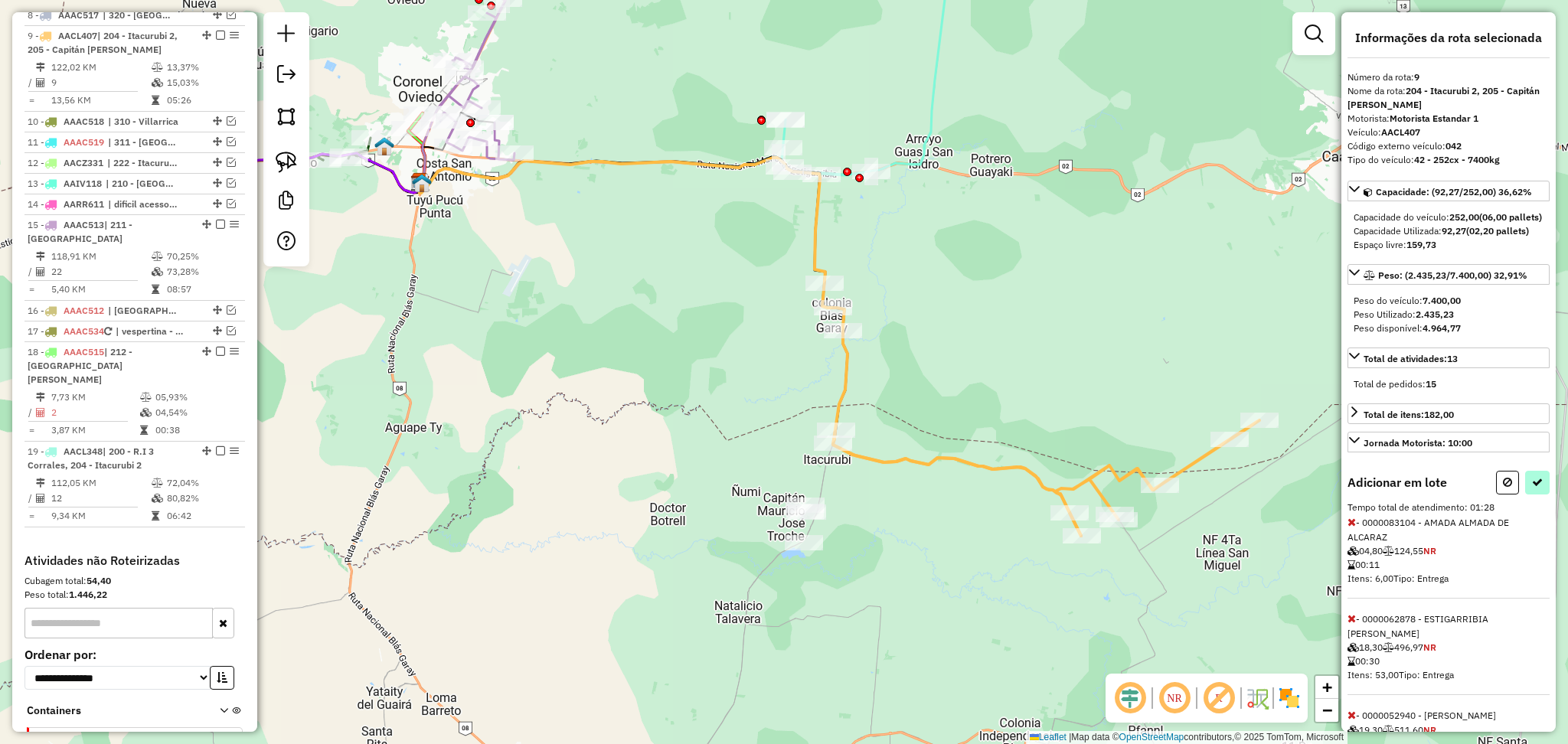
select select "**********"
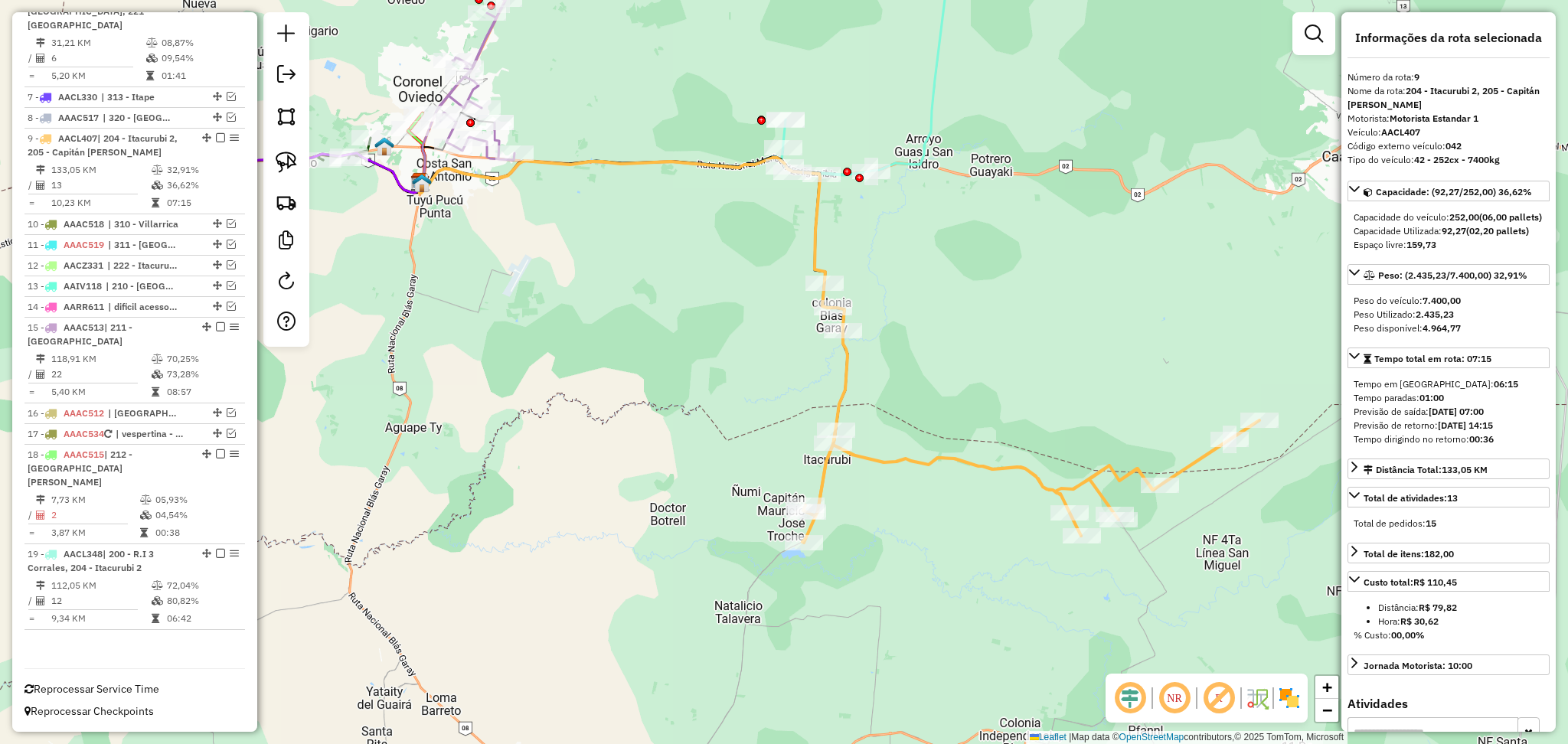
scroll to position [782, 0]
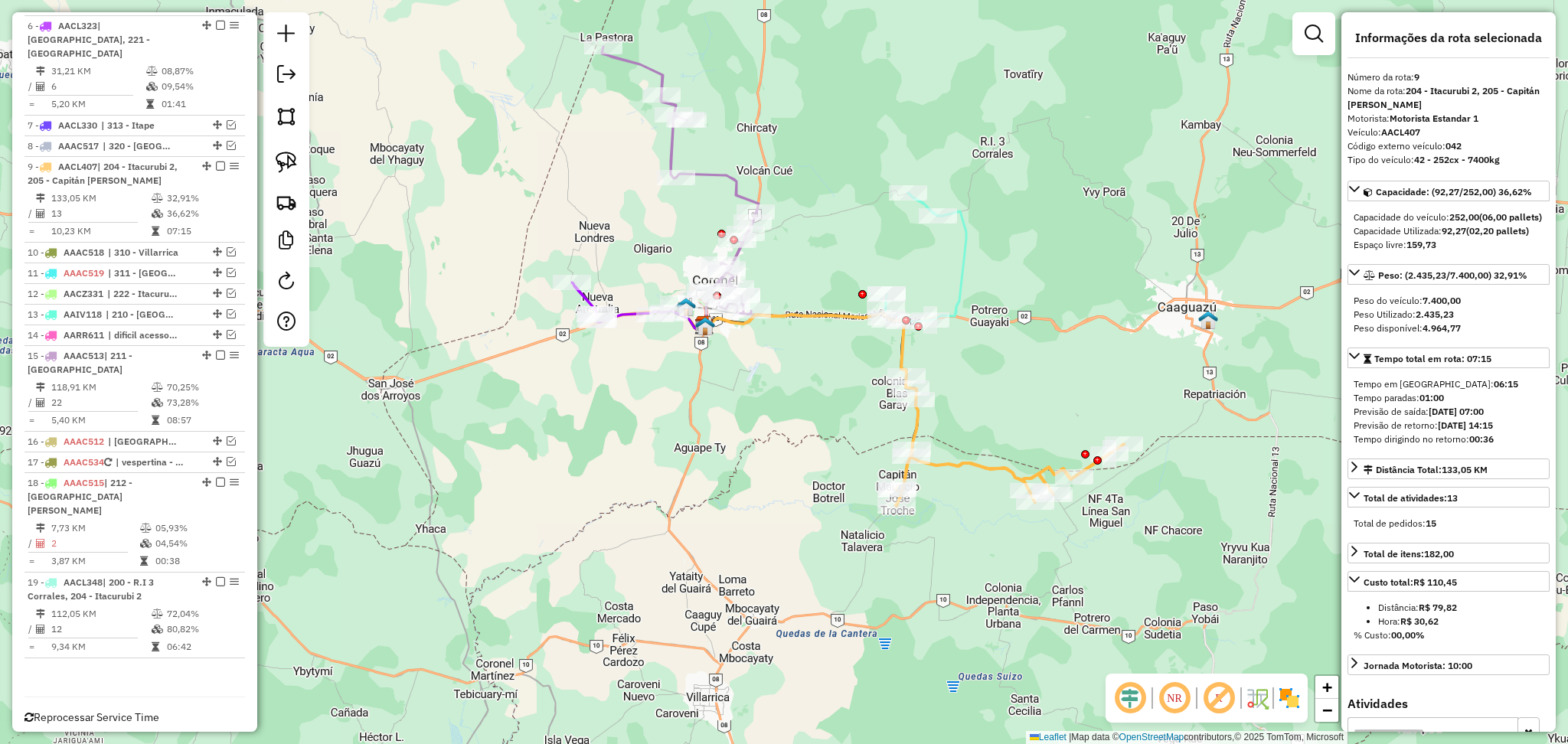
click at [984, 457] on div "Janela de atendimento Grade de atendimento Capacidade Transportadoras Veículos …" at bounding box center [784, 372] width 1568 height 744
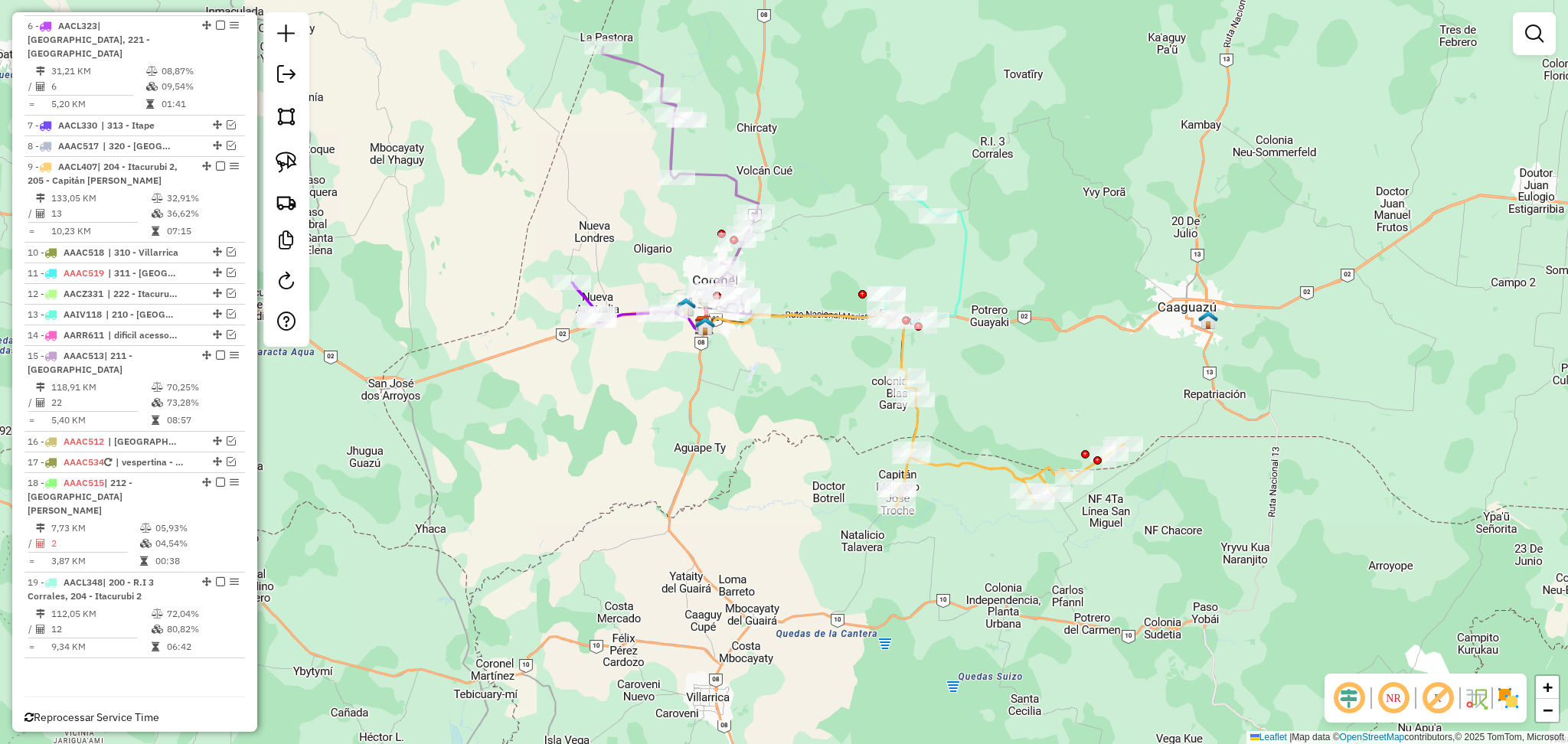
click at [975, 464] on icon at bounding box center [1010, 474] width 228 height 62
select select "**********"
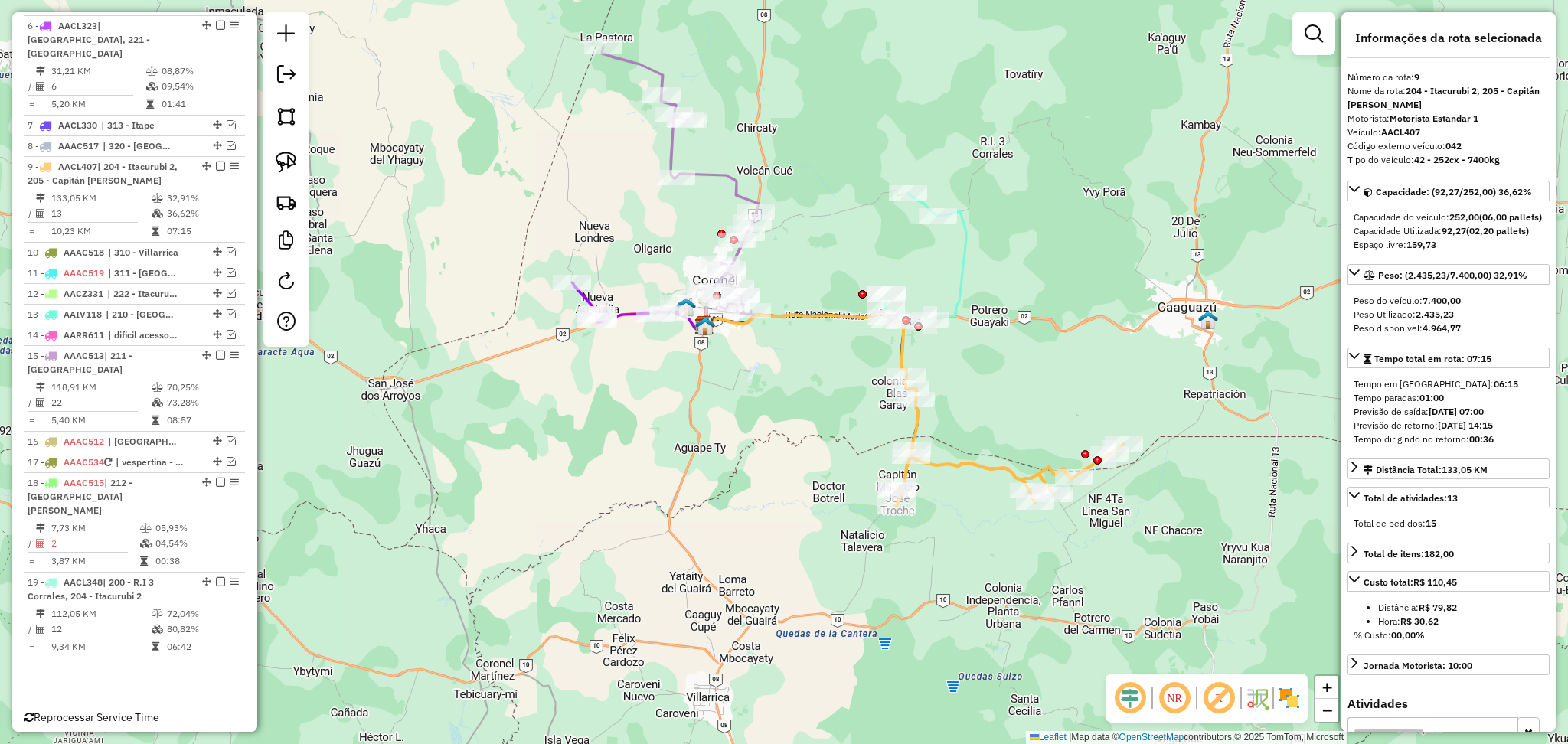
click at [959, 459] on icon at bounding box center [1010, 474] width 228 height 62
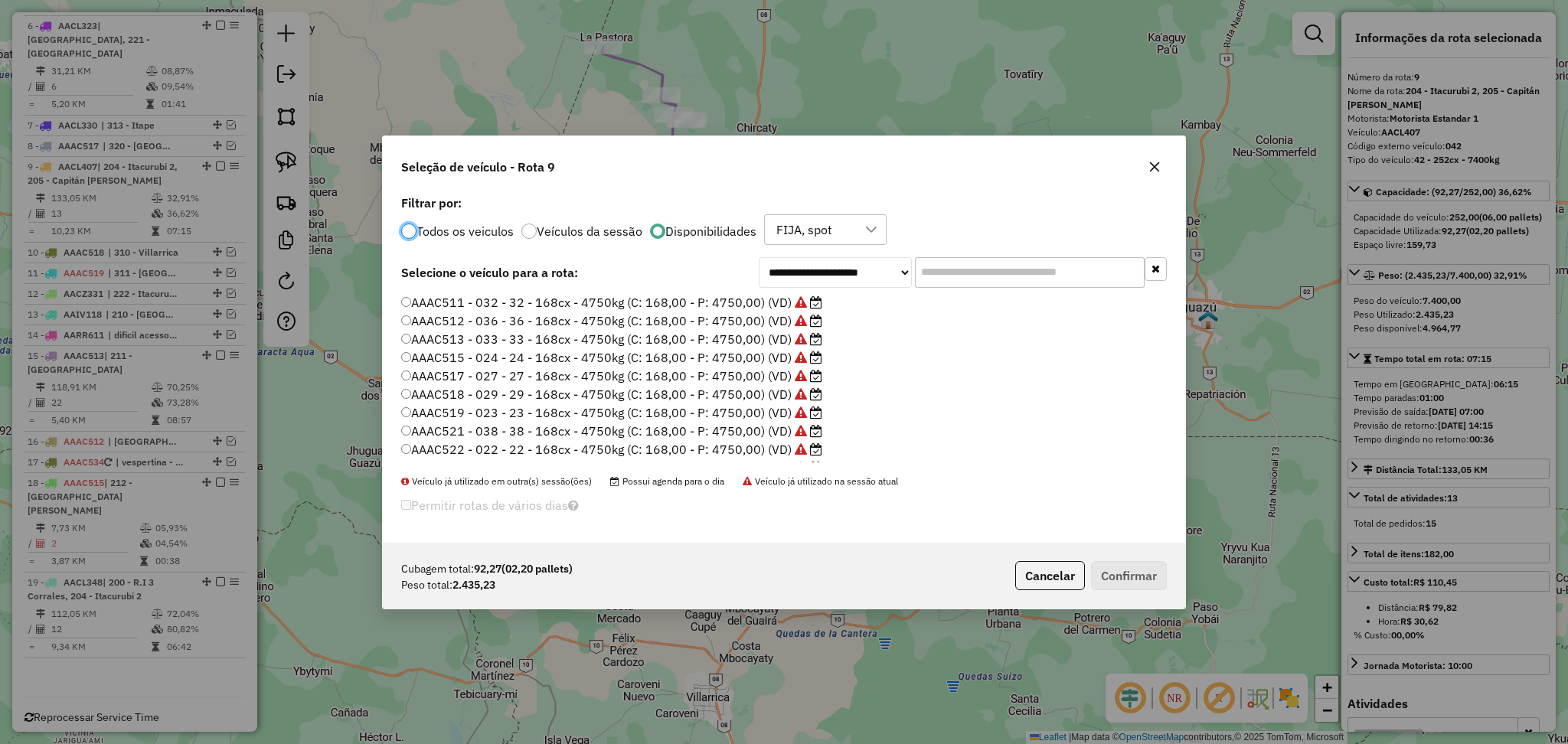
scroll to position [7, 4]
click at [964, 268] on input "text" at bounding box center [1030, 271] width 230 height 31
paste input "*******"
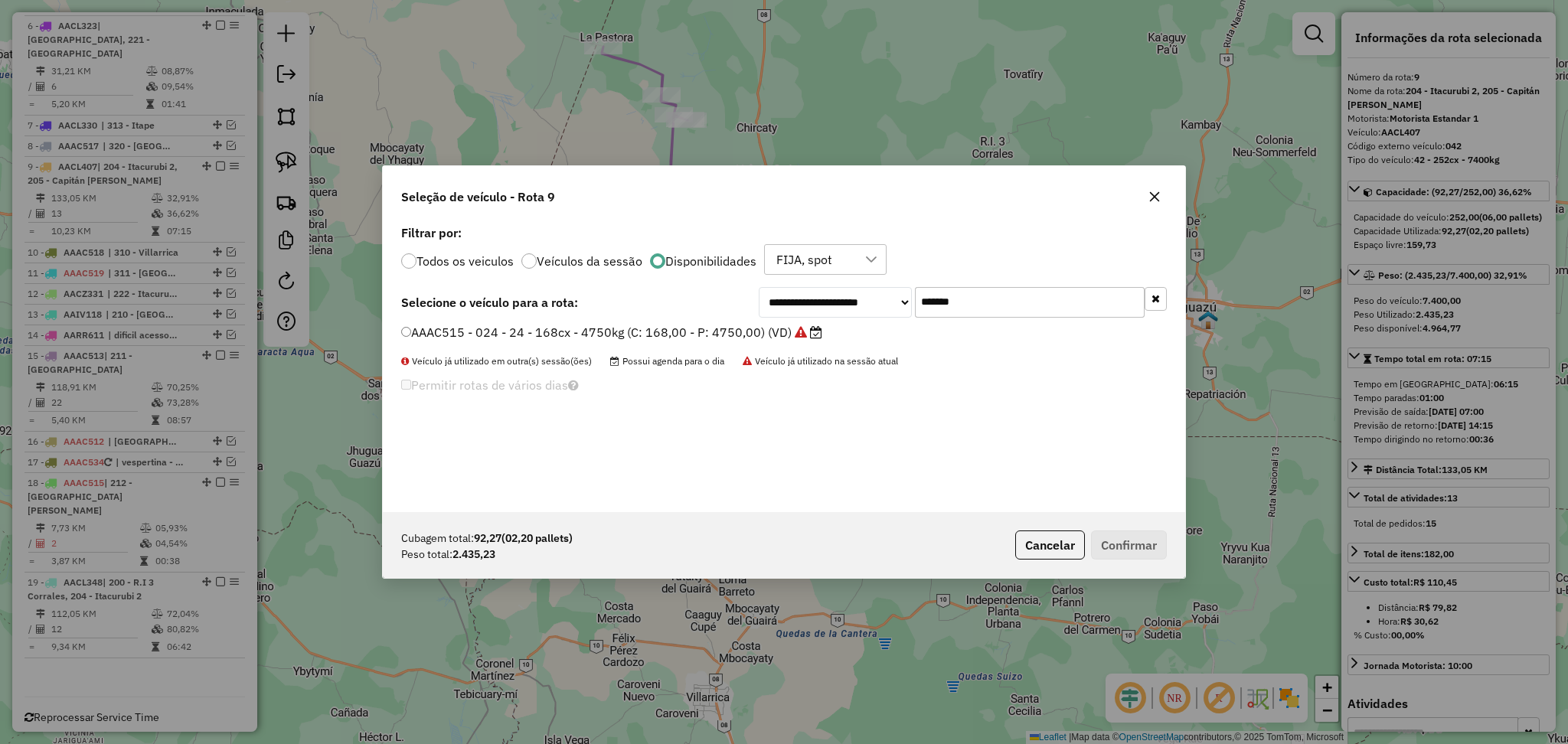
type input "*******"
click at [770, 330] on label "AAAC515 - 024 - 24 - 168cx - 4750kg (C: 168,00 - P: 4750,00) (VD)" at bounding box center [611, 332] width 421 height 18
click at [1142, 543] on button "Confirmar" at bounding box center [1129, 545] width 75 height 29
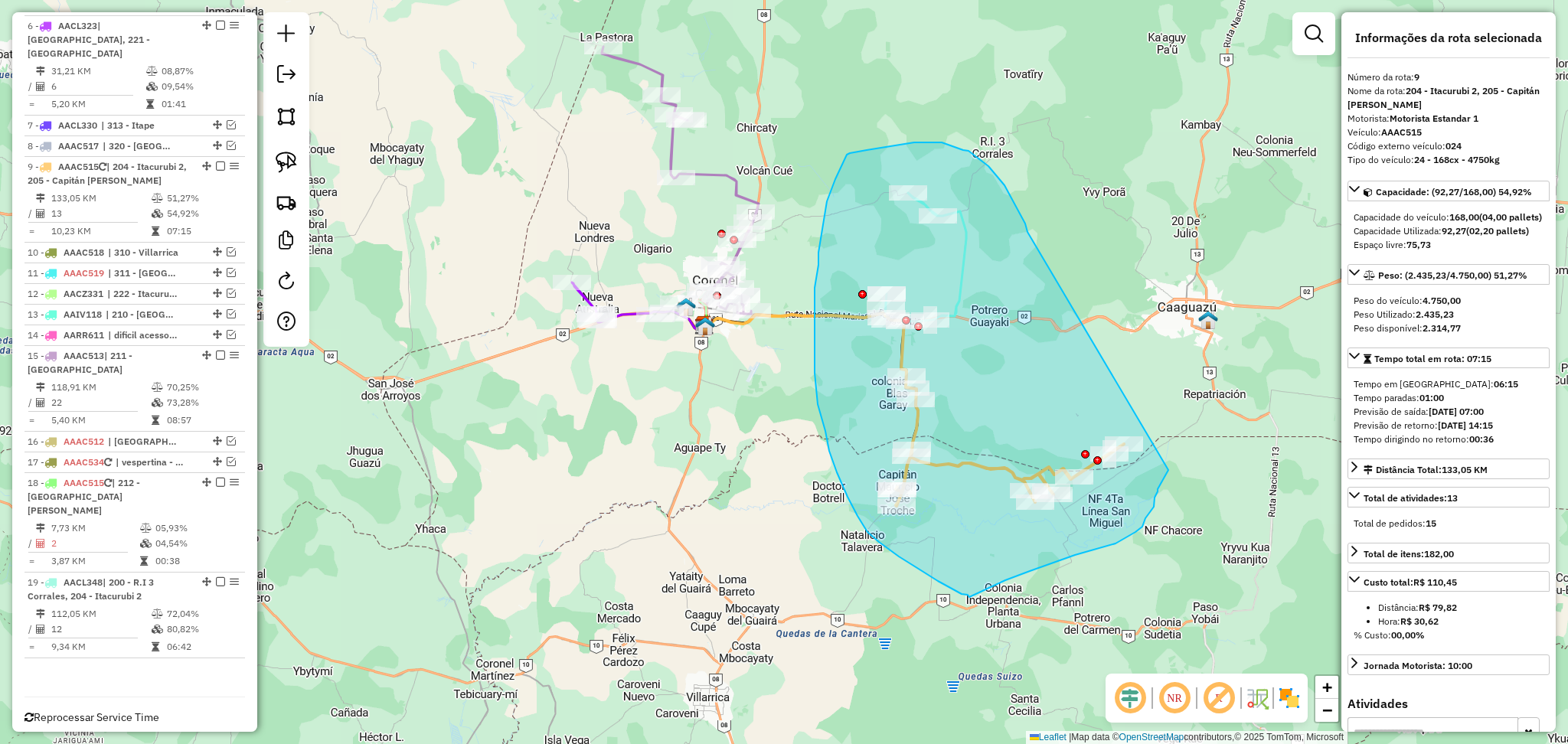
drag, startPoint x: 995, startPoint y: 173, endPoint x: 1168, endPoint y: 470, distance: 343.7
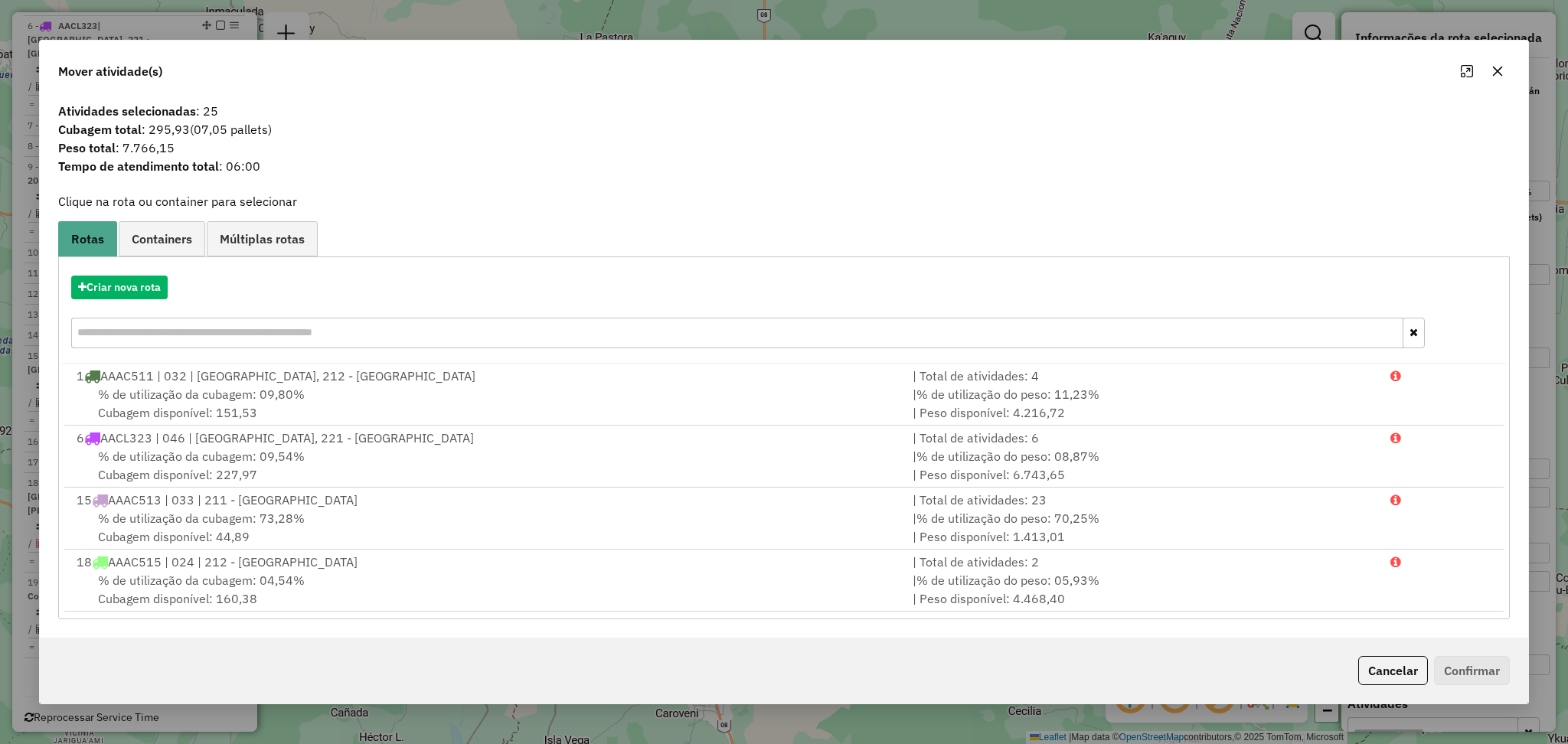
click at [1504, 65] on button "button" at bounding box center [1497, 71] width 24 height 24
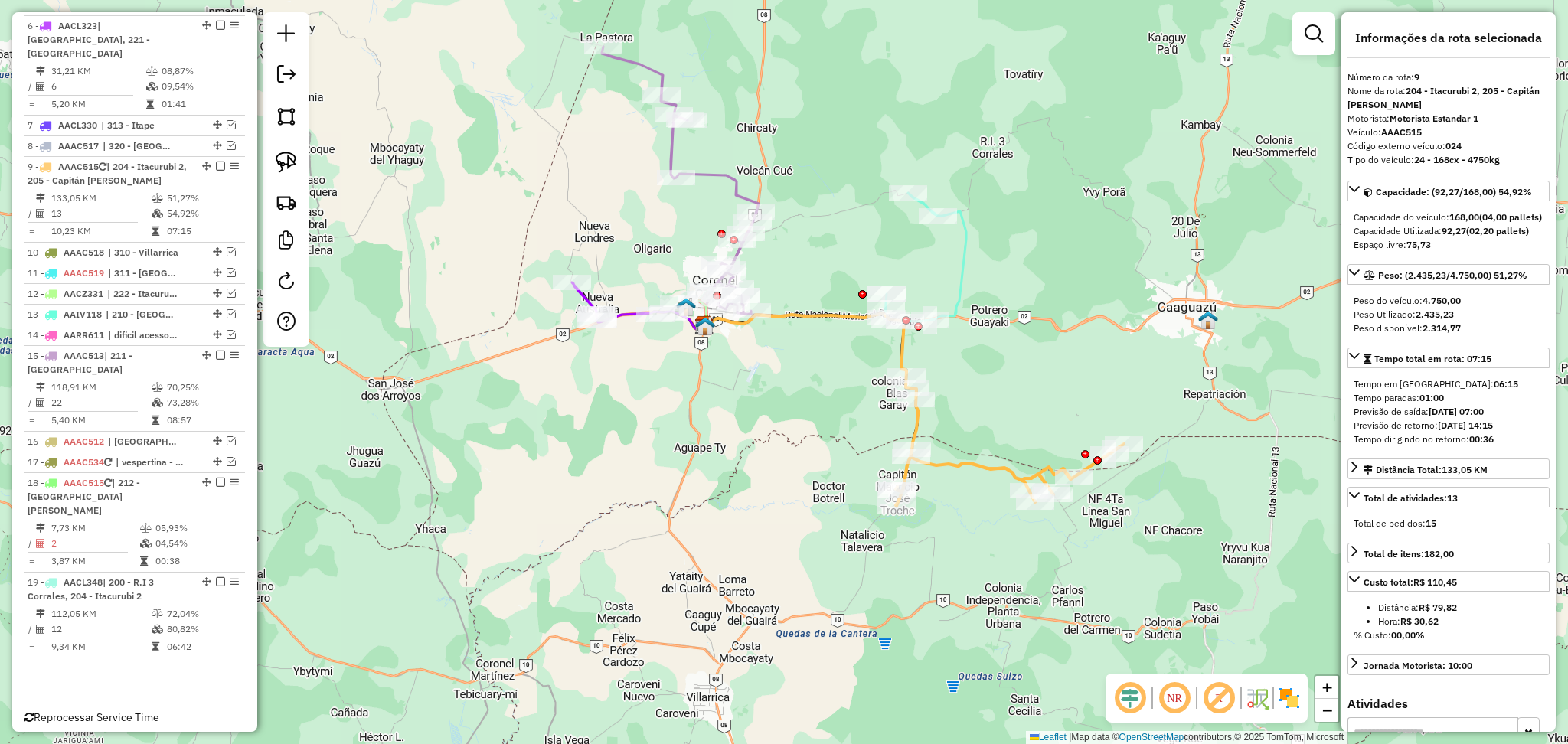
click at [964, 251] on icon at bounding box center [906, 297] width 120 height 207
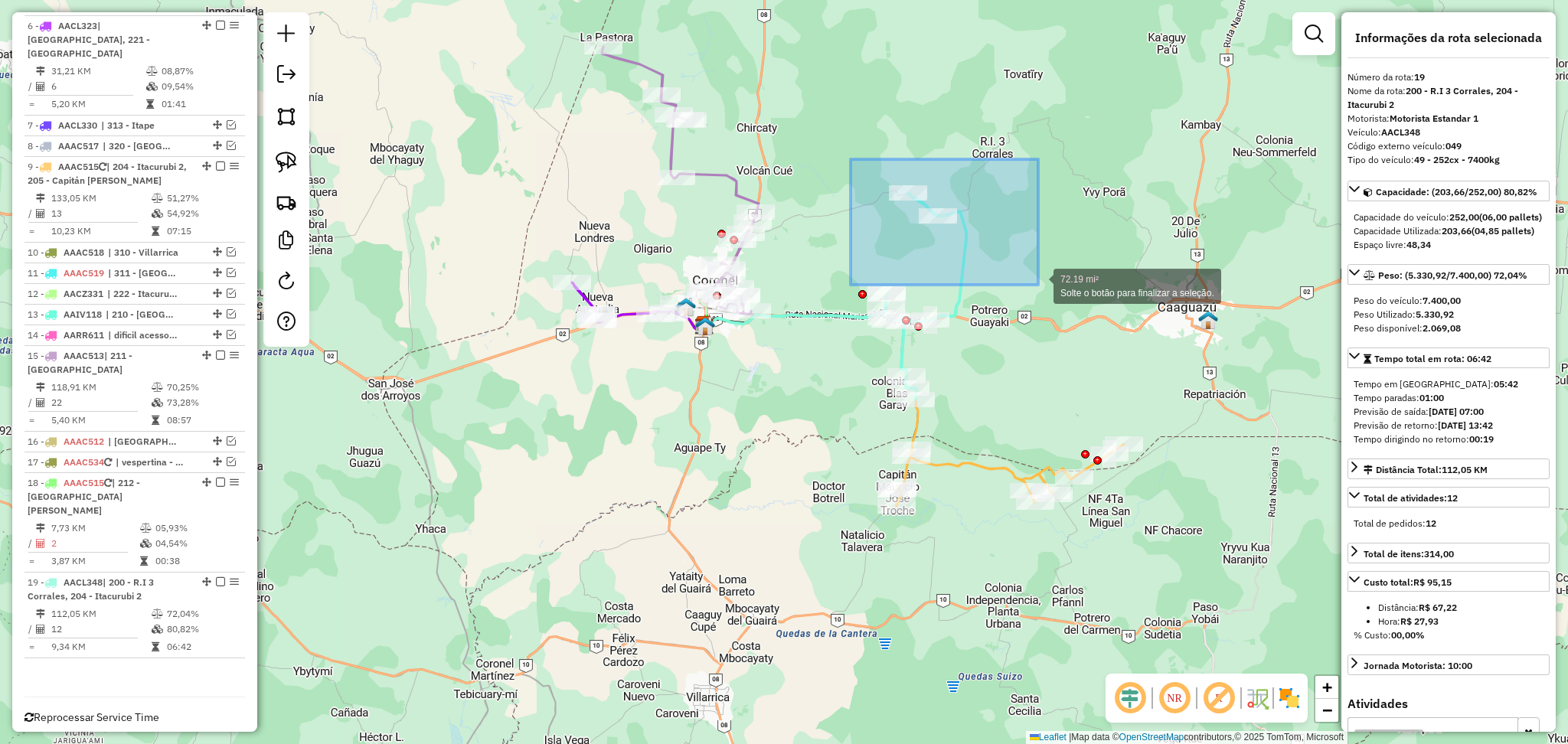
drag, startPoint x: 851, startPoint y: 159, endPoint x: 1038, endPoint y: 285, distance: 225.5
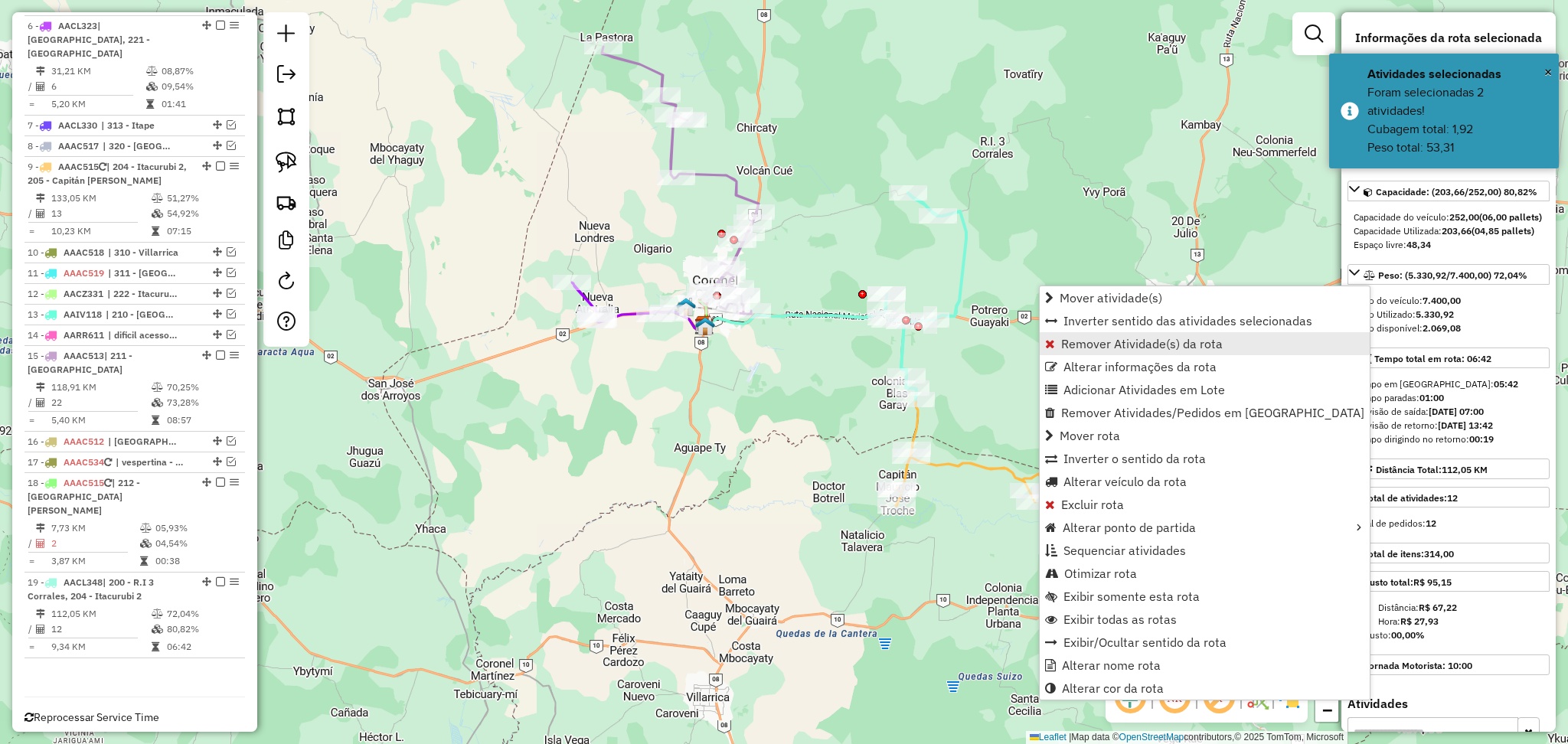
click at [1080, 352] on link "Remover Atividade(s) da rota" at bounding box center [1204, 344] width 330 height 23
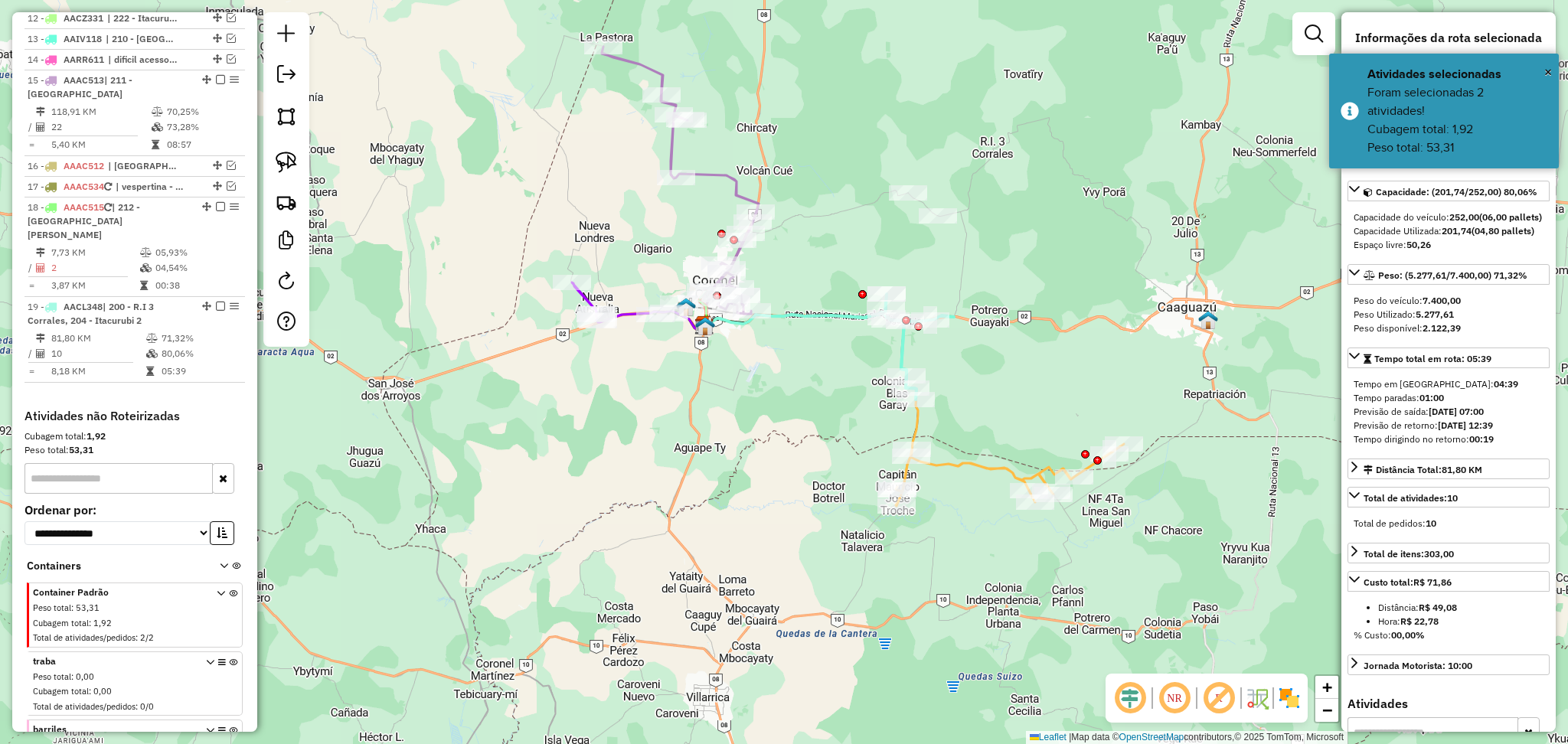
scroll to position [1160, 0]
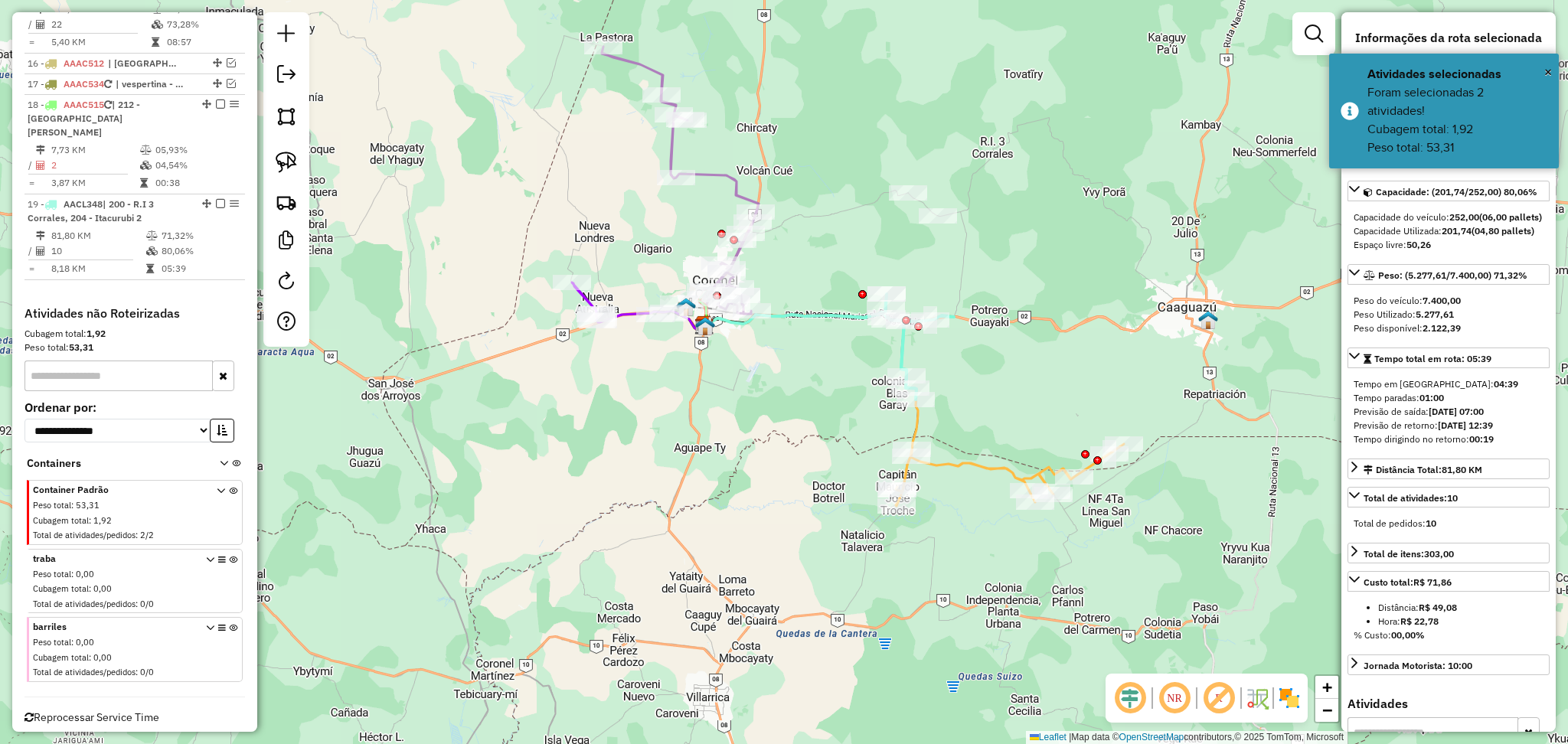
click at [1016, 384] on div "Janela de atendimento Grade de atendimento Capacidade Transportadoras Veículos …" at bounding box center [784, 372] width 1568 height 744
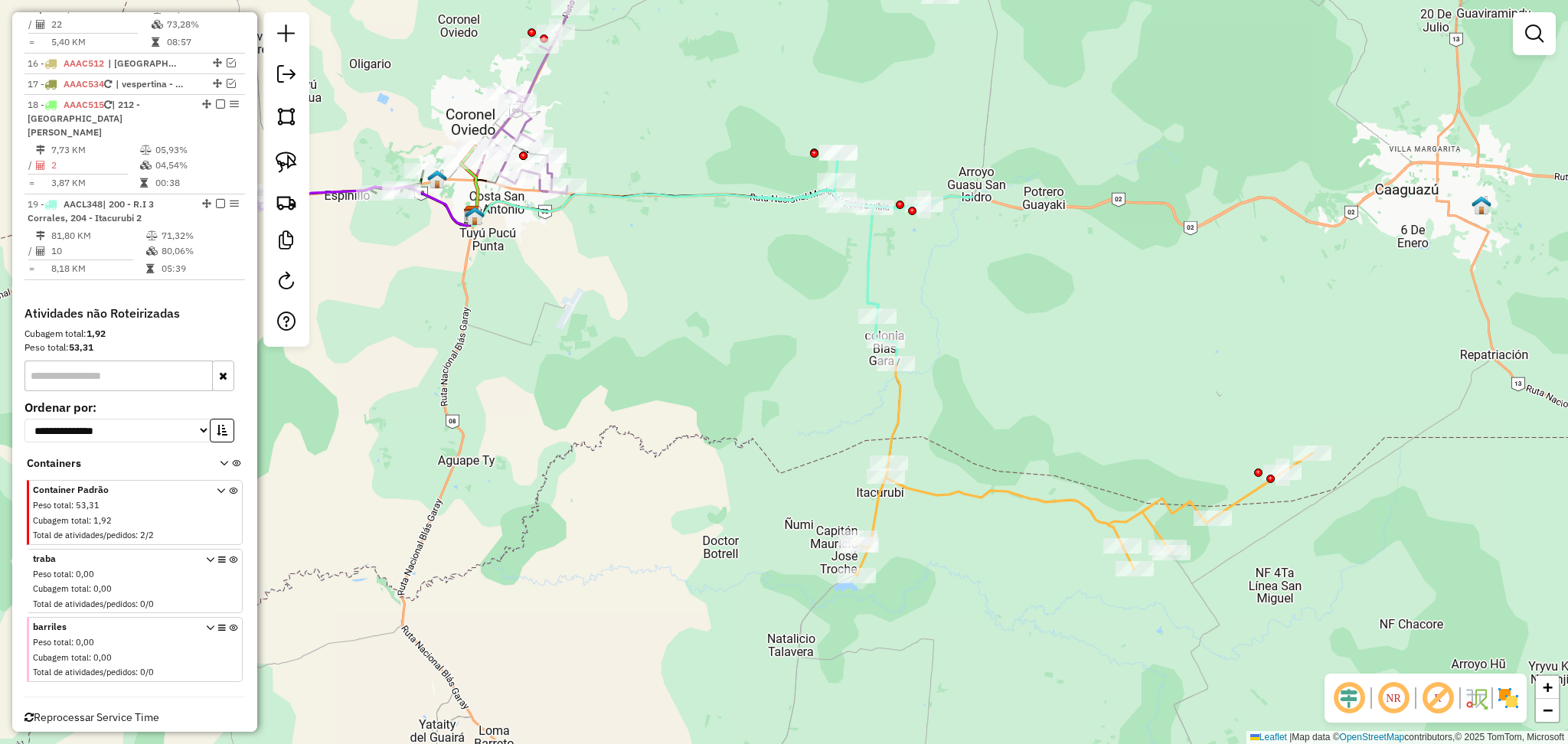
drag, startPoint x: 966, startPoint y: 422, endPoint x: 1070, endPoint y: 438, distance: 105.2
click at [1070, 438] on div "Janela de atendimento Grade de atendimento Capacidade Transportadoras Veículos …" at bounding box center [784, 372] width 1568 height 744
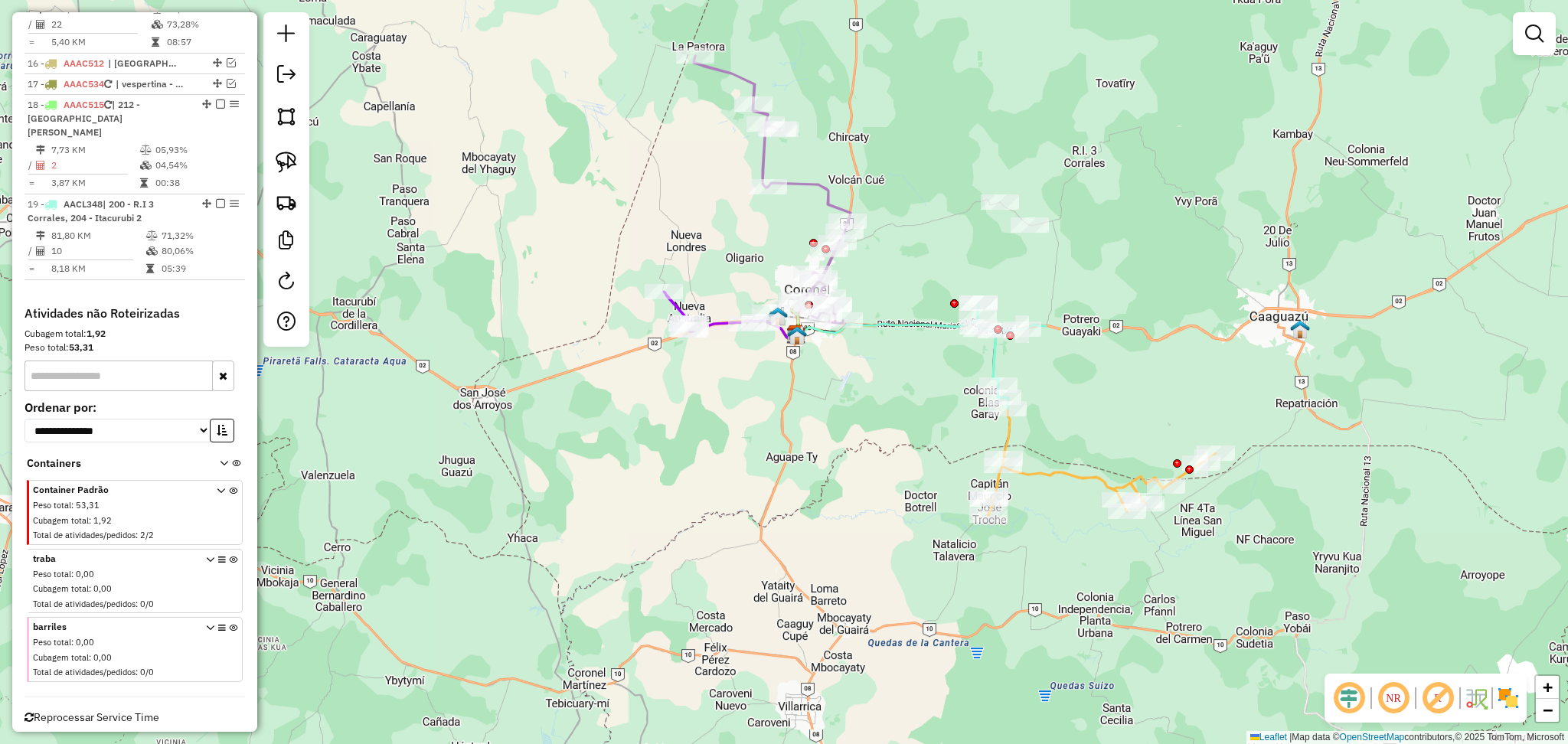
click at [861, 666] on div "Janela de atendimento Grade de atendimento Capacidade Transportadoras Veículos …" at bounding box center [784, 372] width 1568 height 744
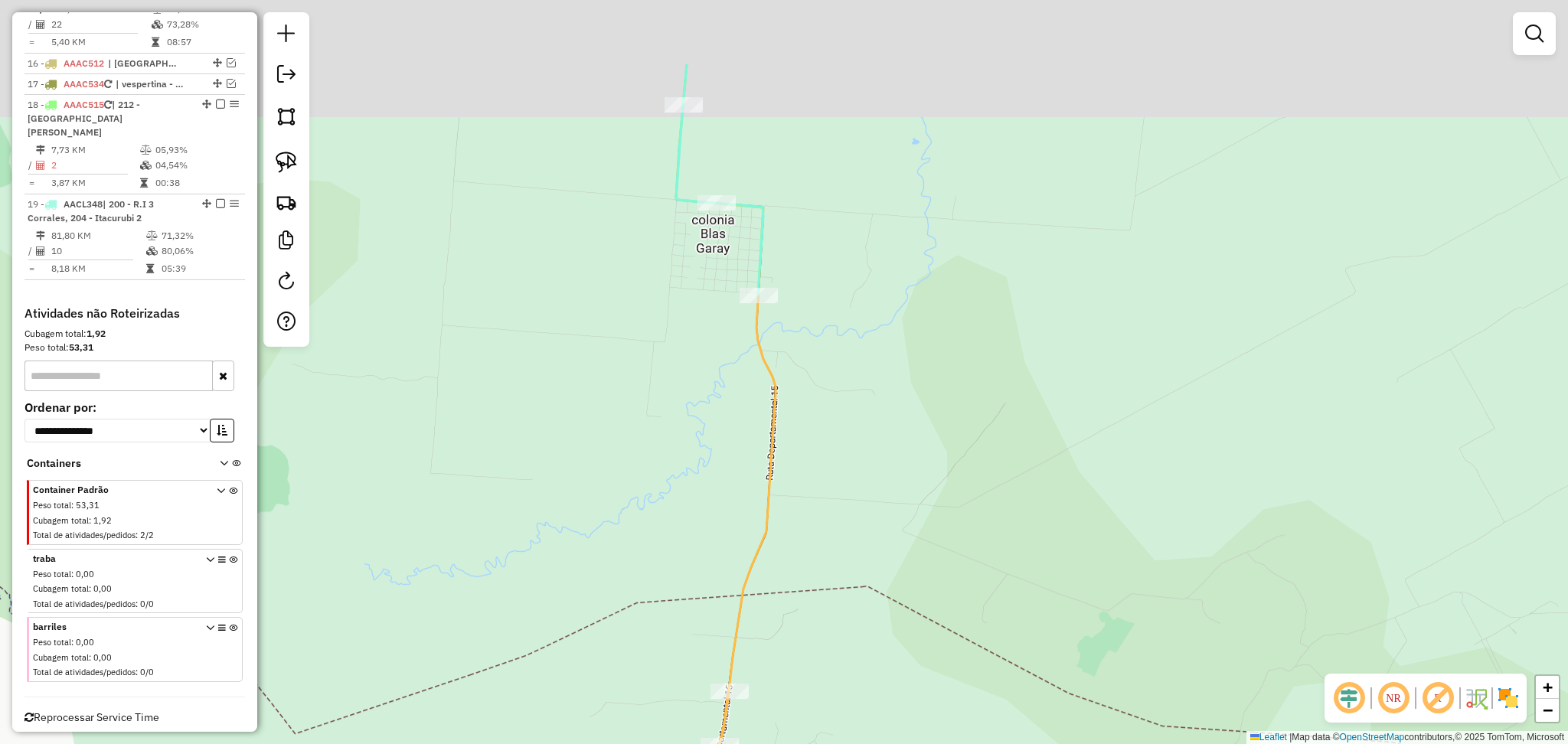
drag, startPoint x: 684, startPoint y: 266, endPoint x: 695, endPoint y: 447, distance: 181.3
click at [695, 447] on div "Janela de atendimento Grade de atendimento Capacidade Transportadoras Veículos …" at bounding box center [784, 372] width 1568 height 744
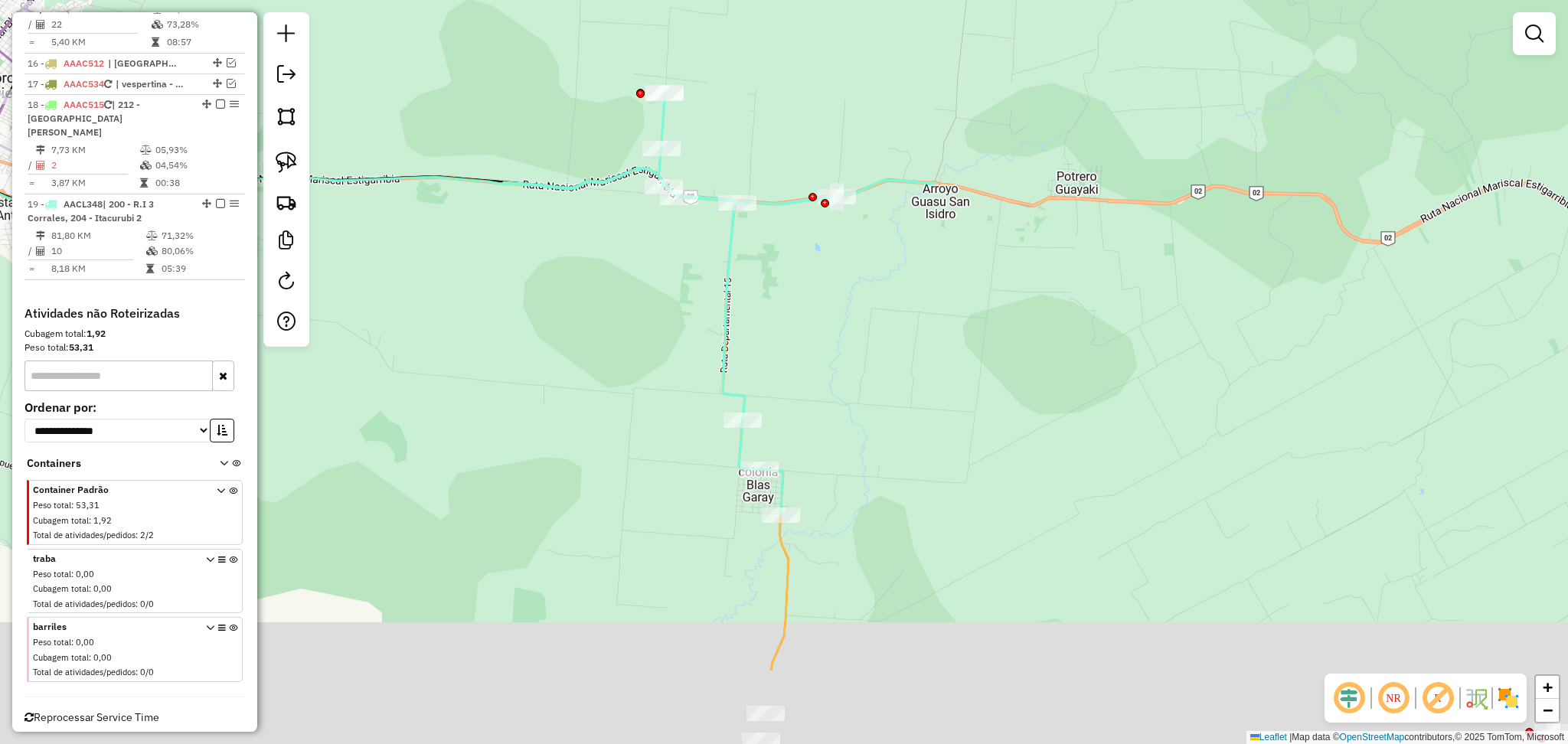
drag, startPoint x: 811, startPoint y: 522, endPoint x: 819, endPoint y: 350, distance: 172.2
click at [819, 353] on div "Janela de atendimento Grade de atendimento Capacidade Transportadoras Veículos …" at bounding box center [784, 372] width 1568 height 744
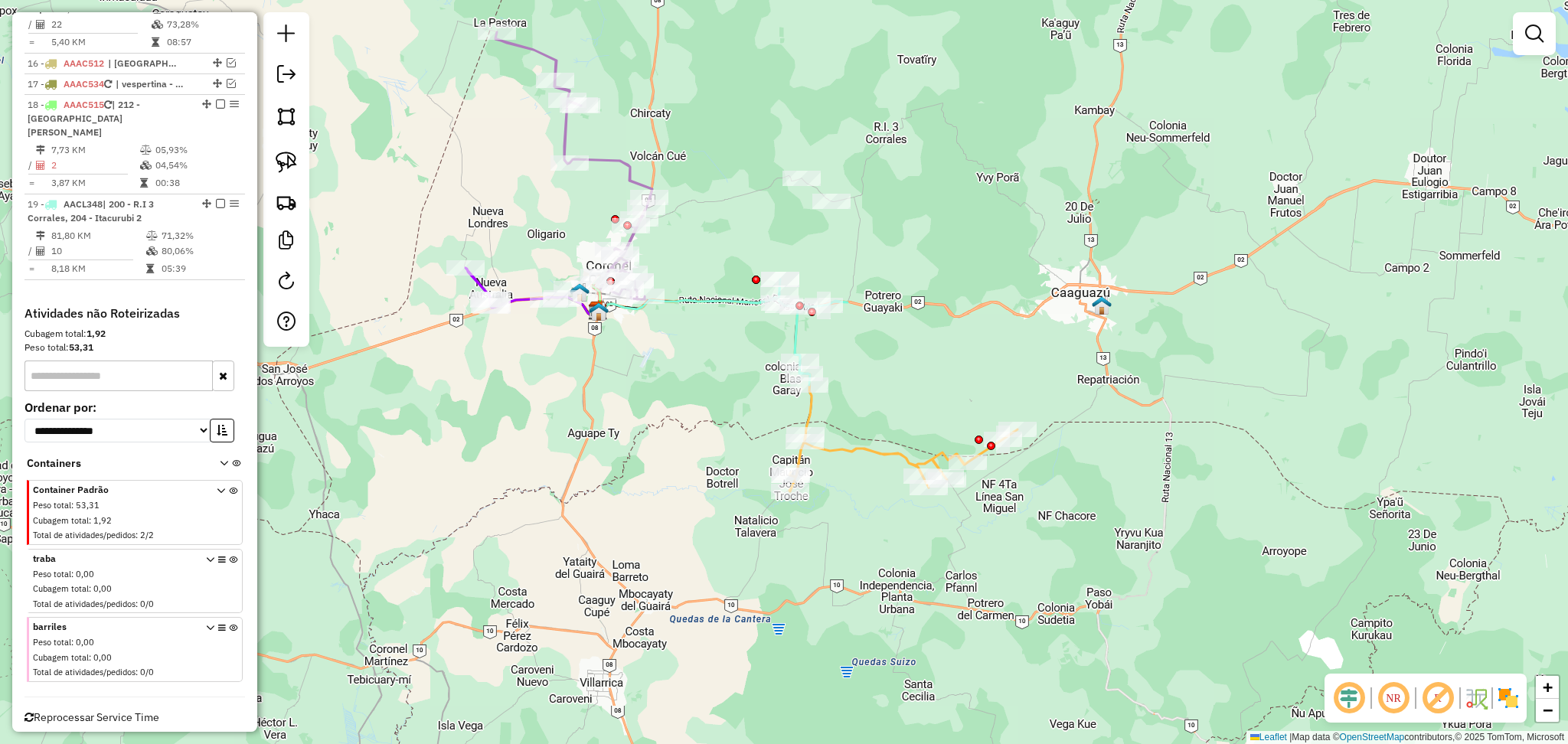
click at [339, 528] on div "Janela de atendimento Grade de atendimento Capacidade Transportadoras Veículos …" at bounding box center [784, 372] width 1568 height 744
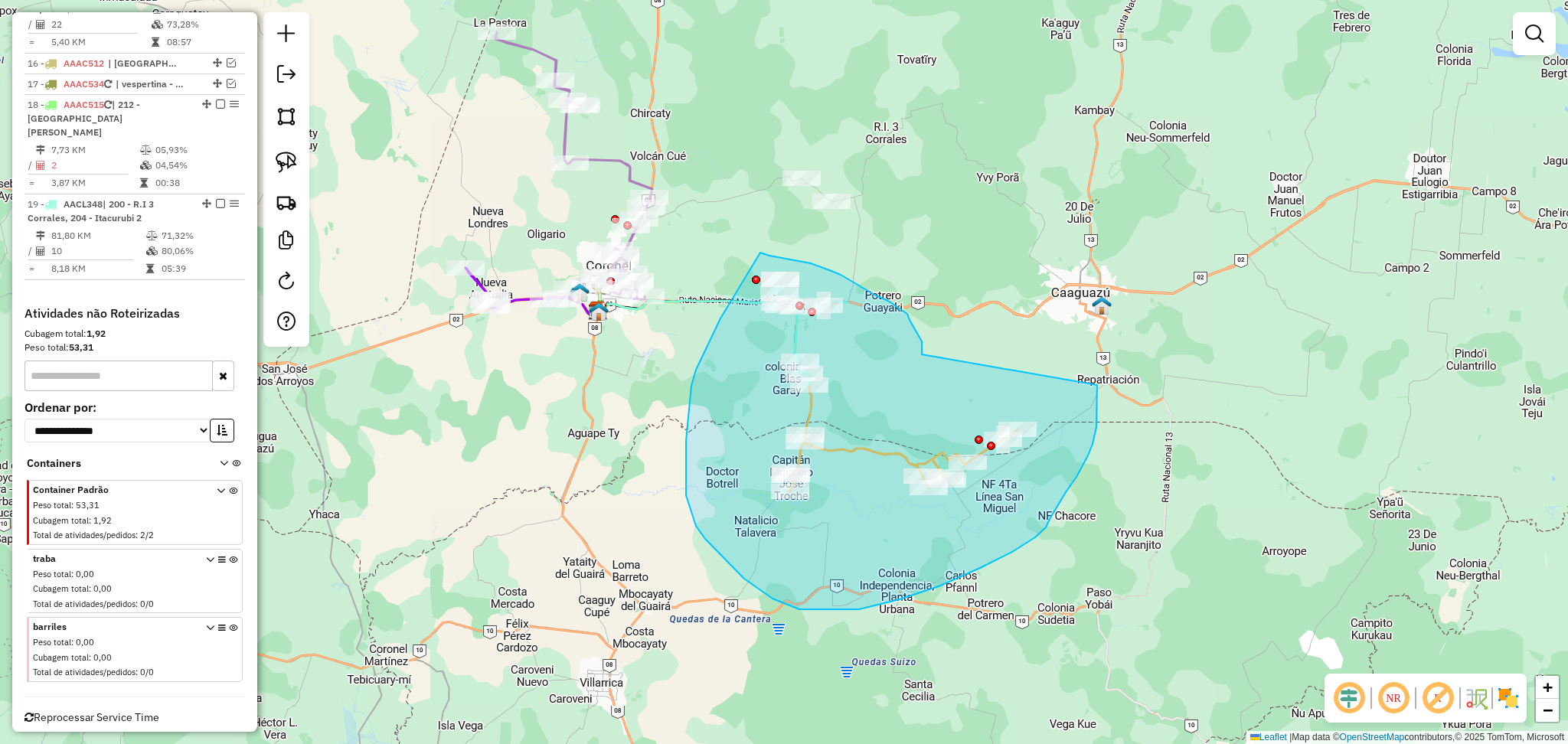
drag, startPoint x: 922, startPoint y: 354, endPoint x: 1097, endPoint y: 385, distance: 177.7
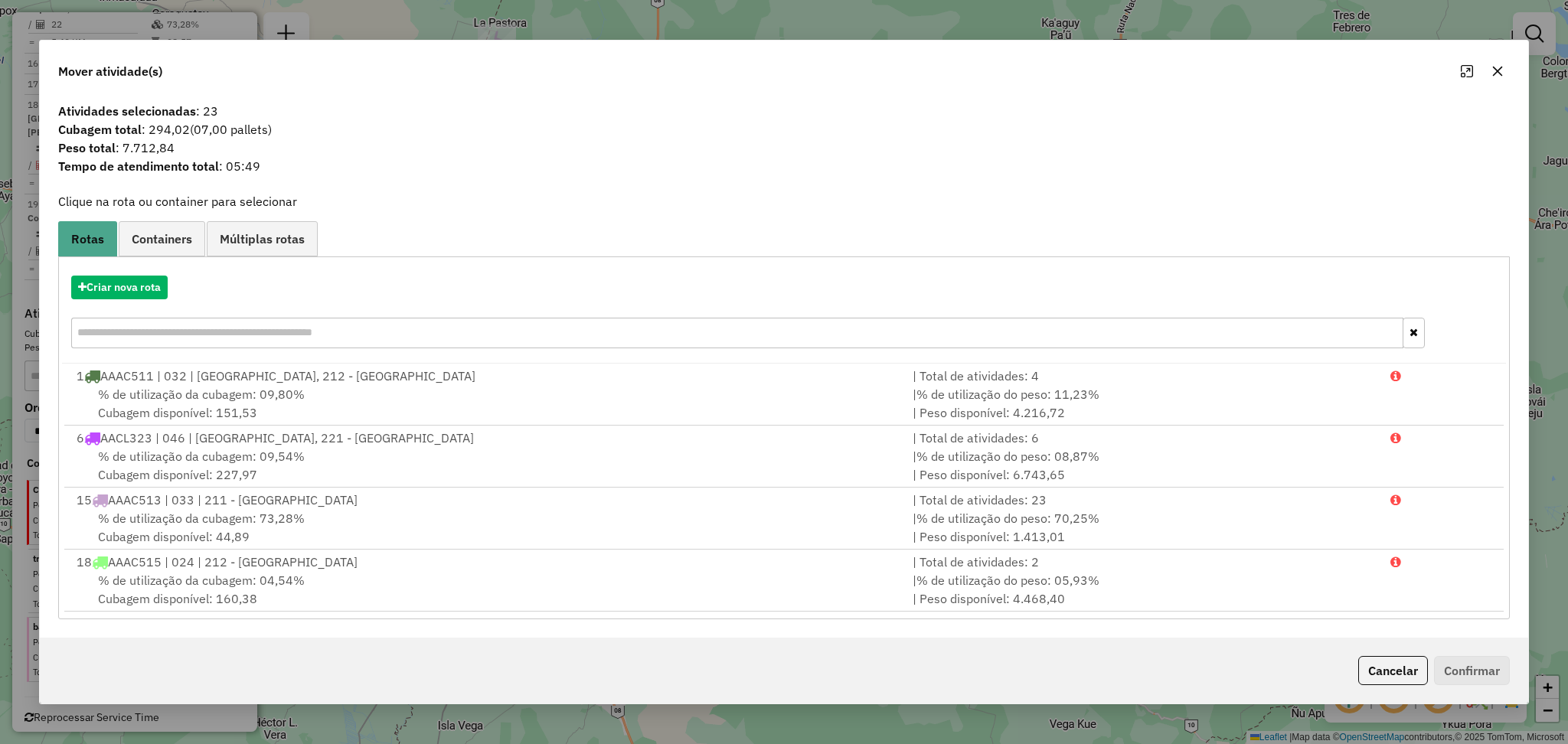
click at [159, 142] on span "Peso total : 7.712,84" at bounding box center [784, 147] width 1470 height 18
copy span "7.712,84"
click at [159, 123] on span "Cubagem total : 294,02 (07,00 pallets)" at bounding box center [784, 129] width 1470 height 18
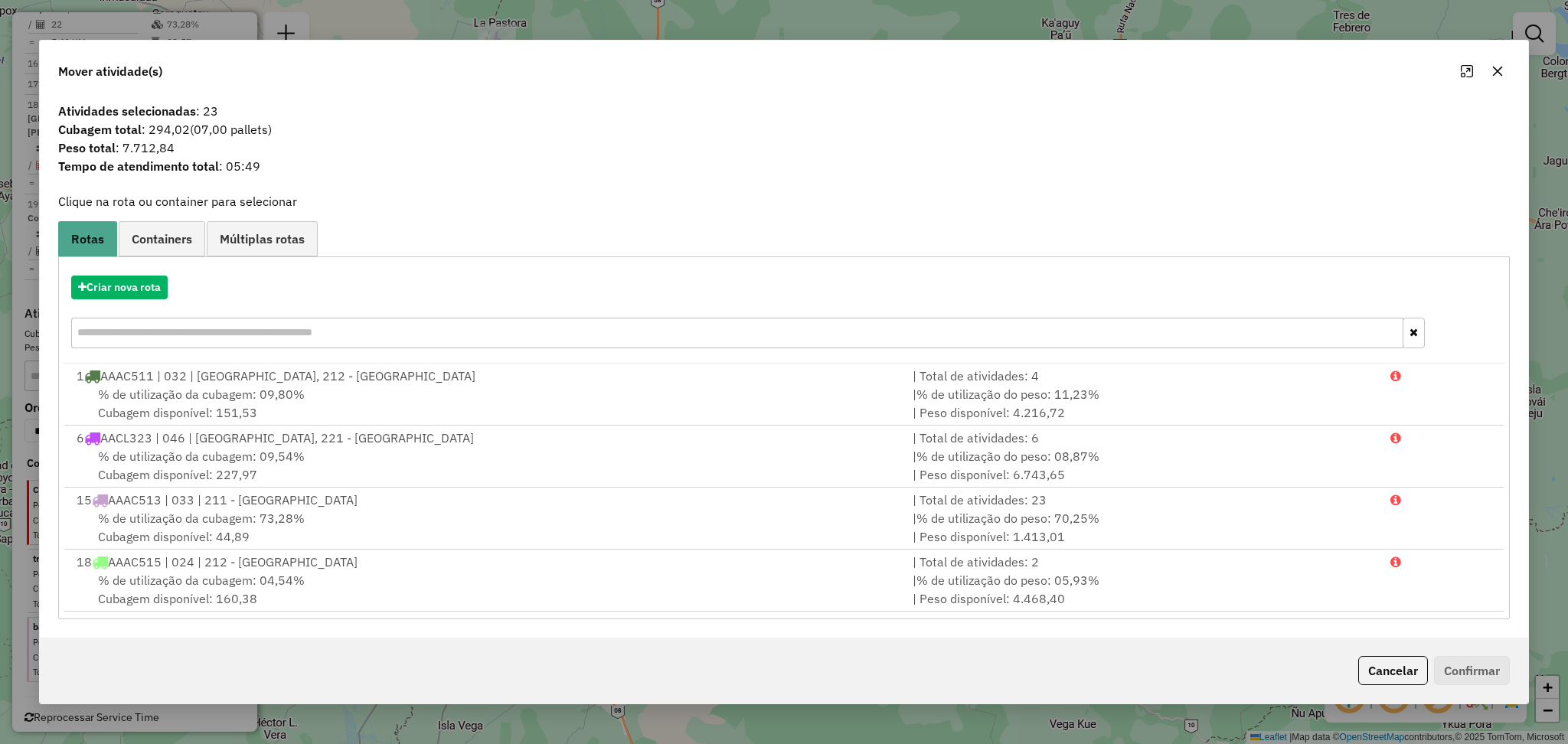
copy span "294,02"
click at [243, 705] on div "Mover atividade(s) Atividades selecionadas : 23 Cubagem total : 294,02 (07,00 p…" at bounding box center [784, 372] width 1568 height 744
click at [142, 148] on span "Peso total : 7.712,84" at bounding box center [784, 147] width 1470 height 18
copy span "7.712,84"
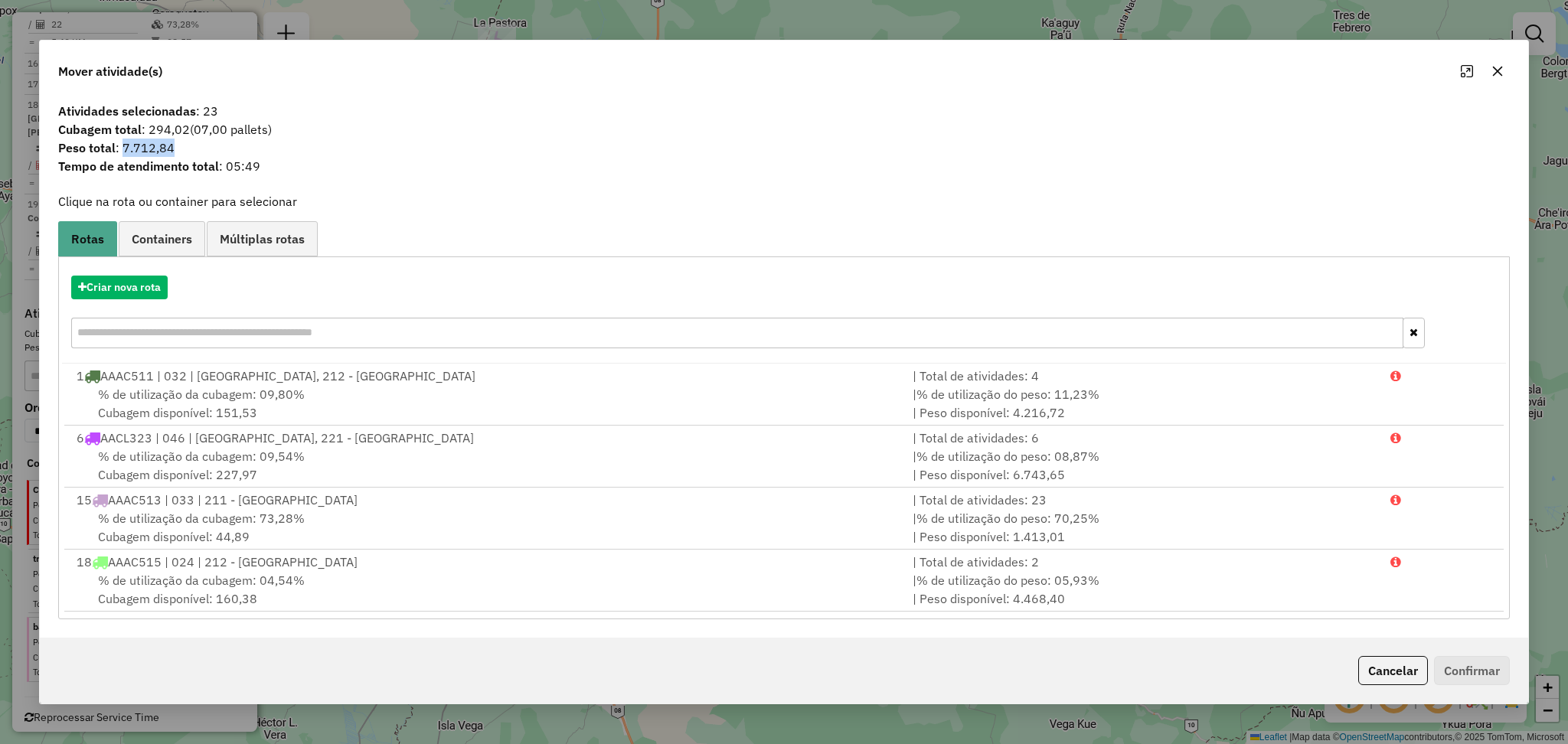
drag, startPoint x: 297, startPoint y: 61, endPoint x: 292, endPoint y: 84, distance: 23.5
click at [297, 61] on div "Mover atividade(s)" at bounding box center [784, 67] width 1488 height 55
click at [290, 707] on div "Mover atividade(s) Atividades selecionadas : 23 Cubagem total : 294,02 (07,00 p…" at bounding box center [784, 372] width 1568 height 744
click at [1404, 680] on button "Cancelar" at bounding box center [1393, 670] width 70 height 29
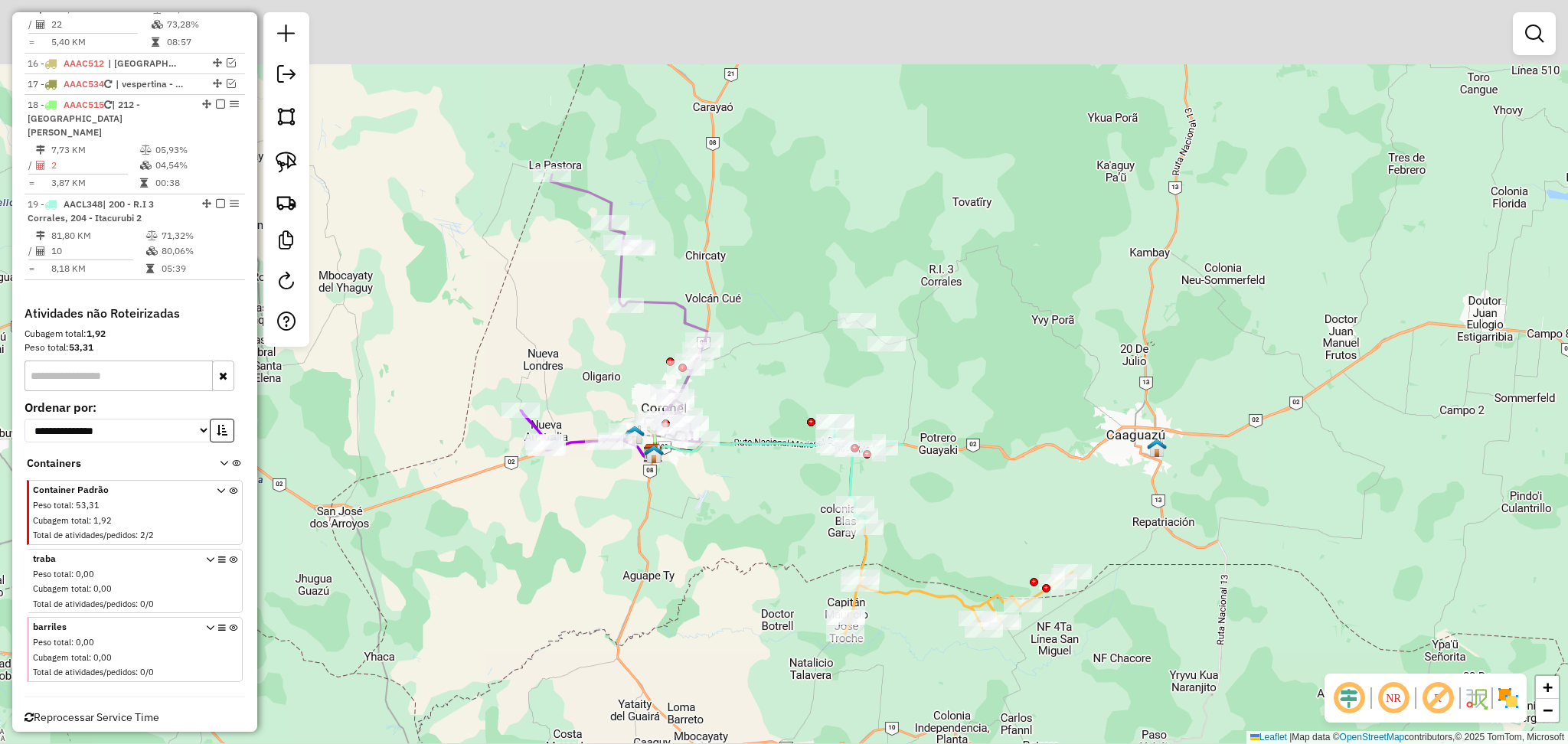
drag, startPoint x: 591, startPoint y: 450, endPoint x: 646, endPoint y: 592, distance: 152.3
click at [646, 592] on div "Janela de atendimento Grade de atendimento Capacidade Transportadoras Veículos …" at bounding box center [784, 372] width 1568 height 744
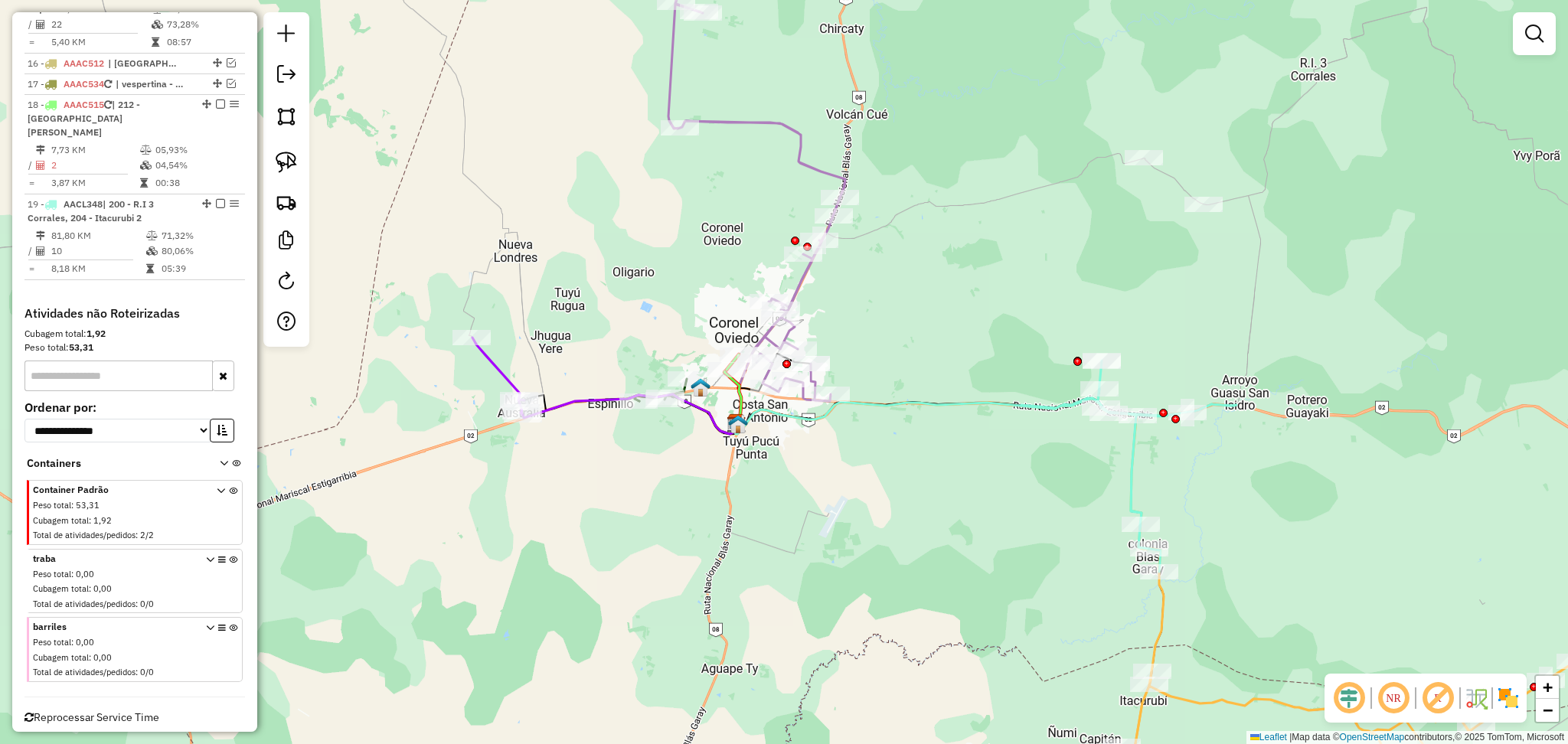
click at [506, 378] on icon at bounding box center [499, 376] width 52 height 77
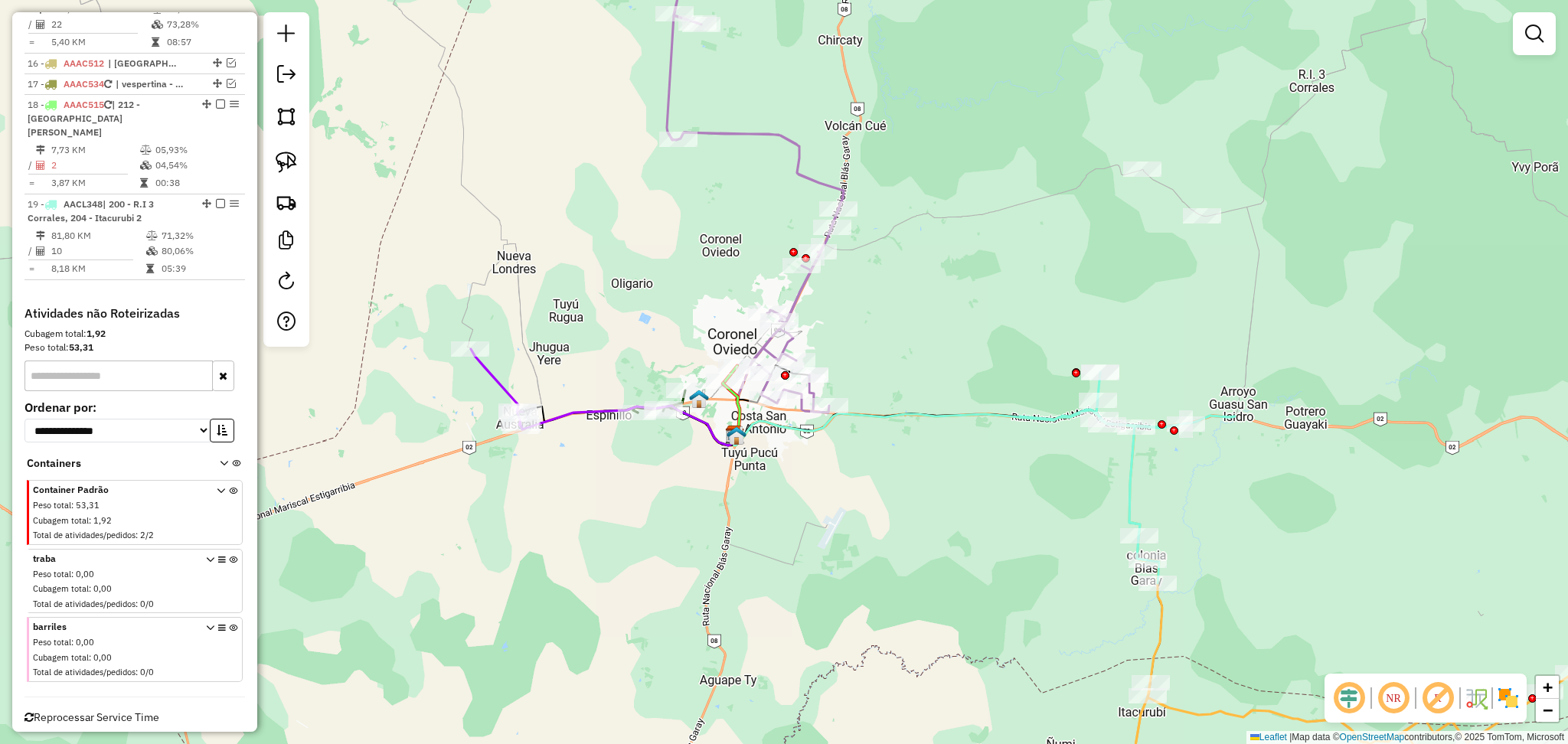
click at [811, 297] on div "Janela de atendimento Grade de atendimento Capacidade Transportadoras Veículos …" at bounding box center [784, 372] width 1568 height 744
click at [799, 302] on icon at bounding box center [738, 169] width 209 height 487
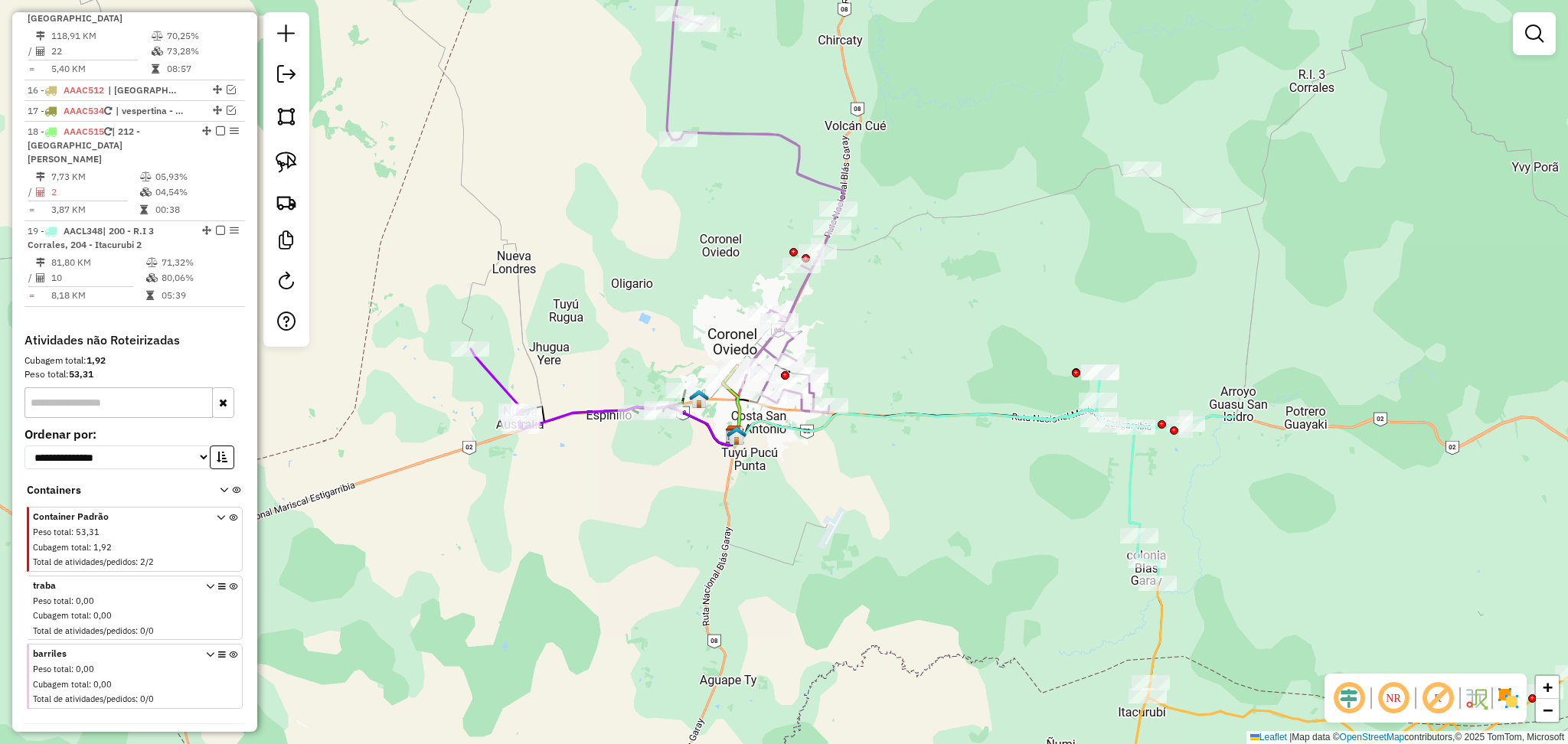
select select "**********"
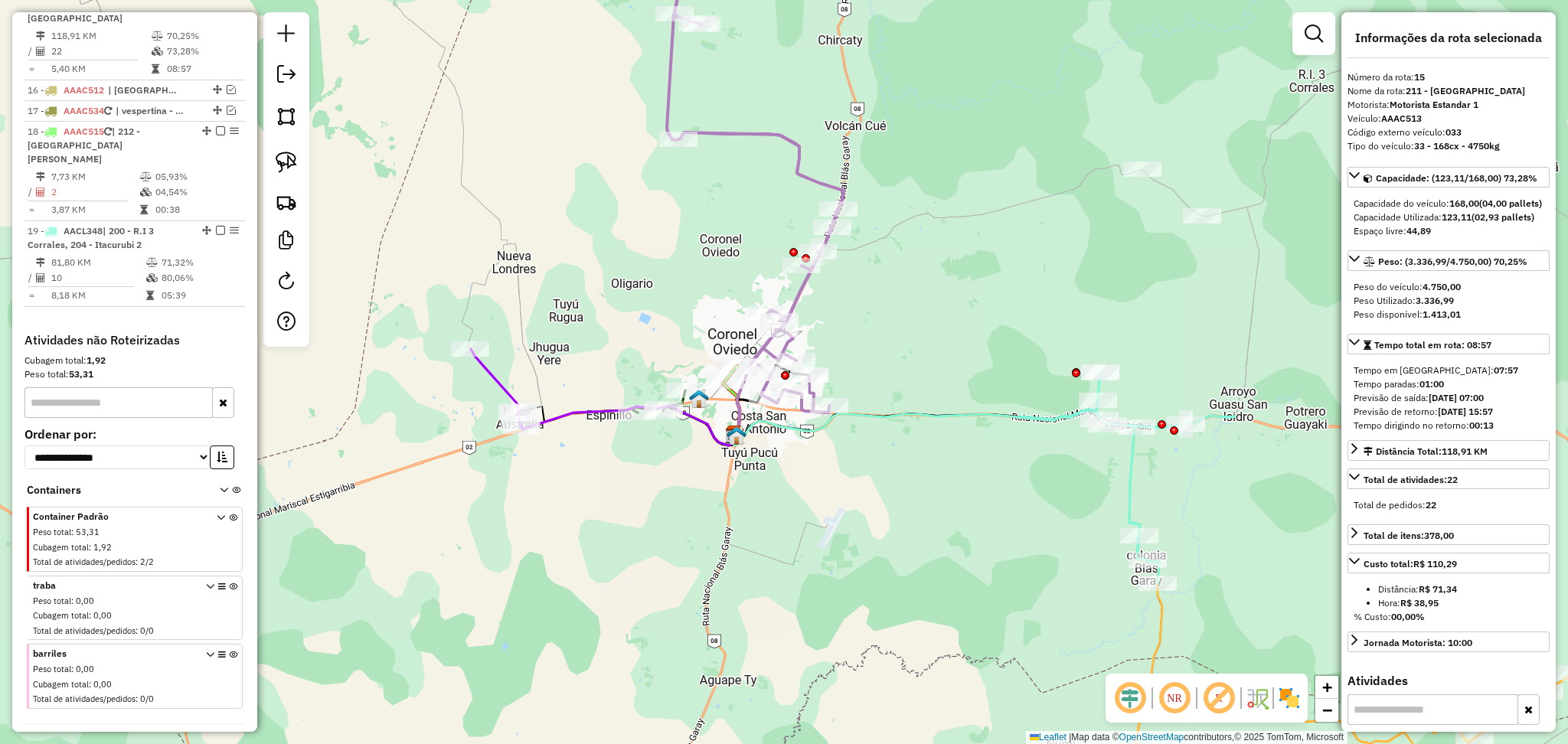
scroll to position [1101, 0]
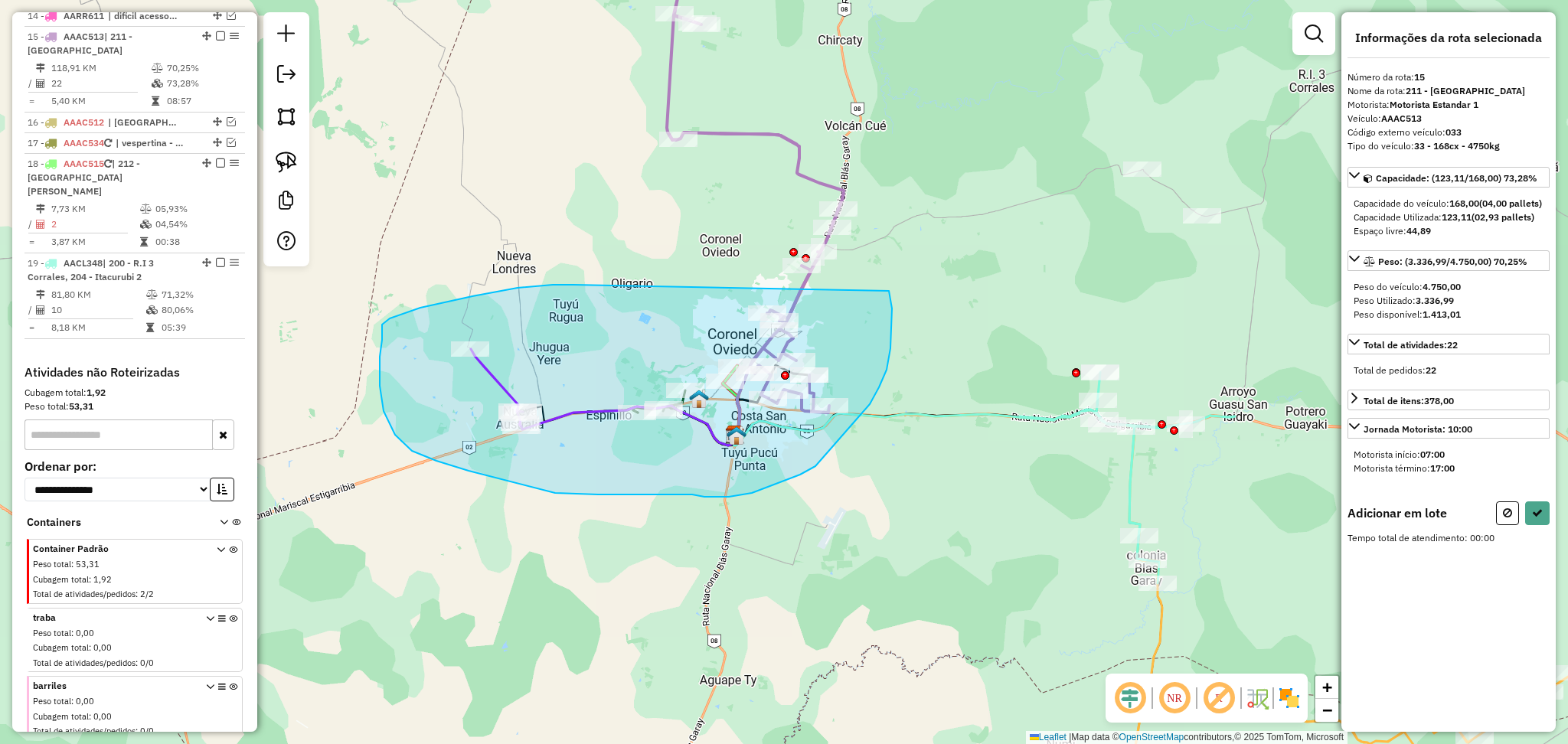
drag, startPoint x: 573, startPoint y: 285, endPoint x: 889, endPoint y: 291, distance: 316.1
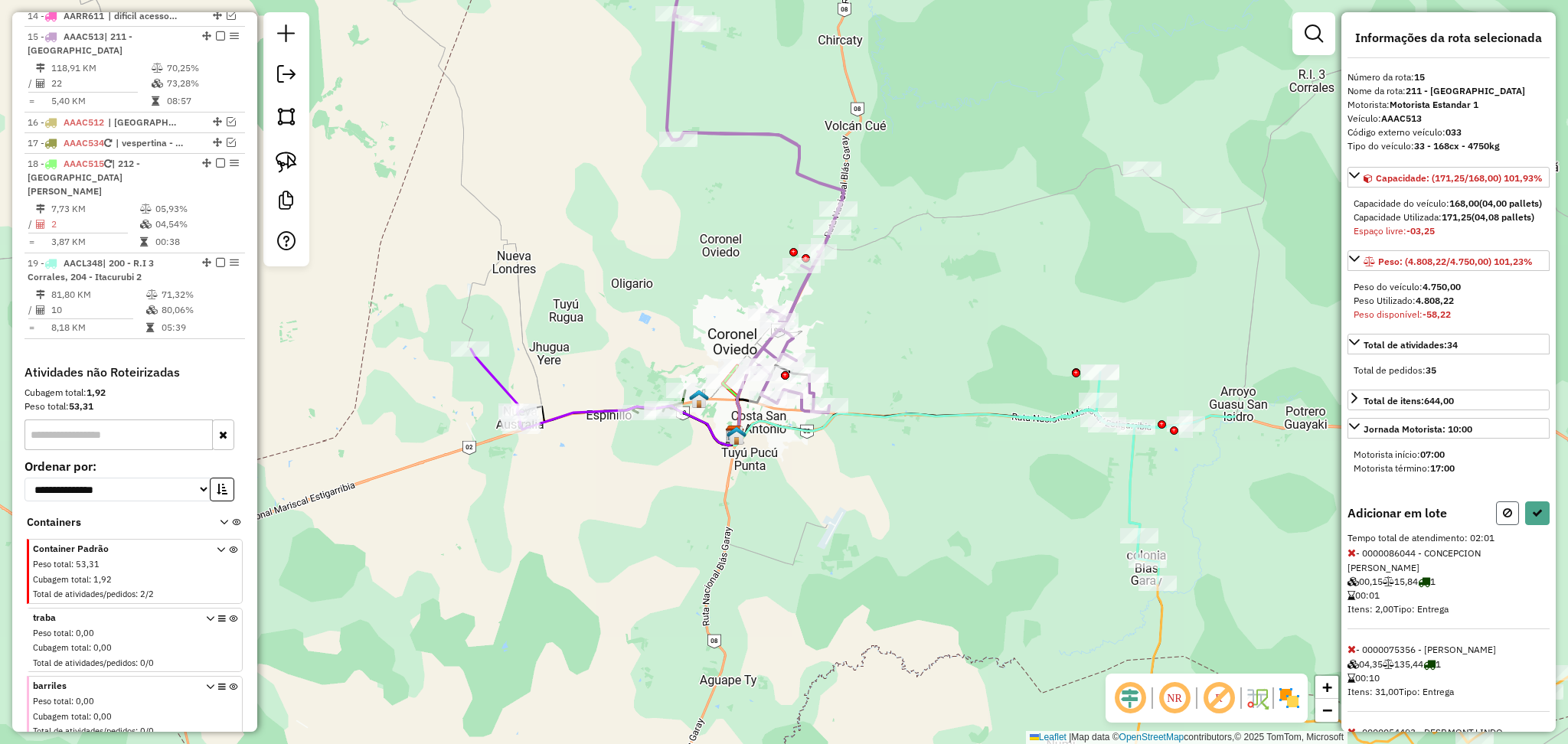
click at [1497, 525] on button at bounding box center [1508, 513] width 23 height 23
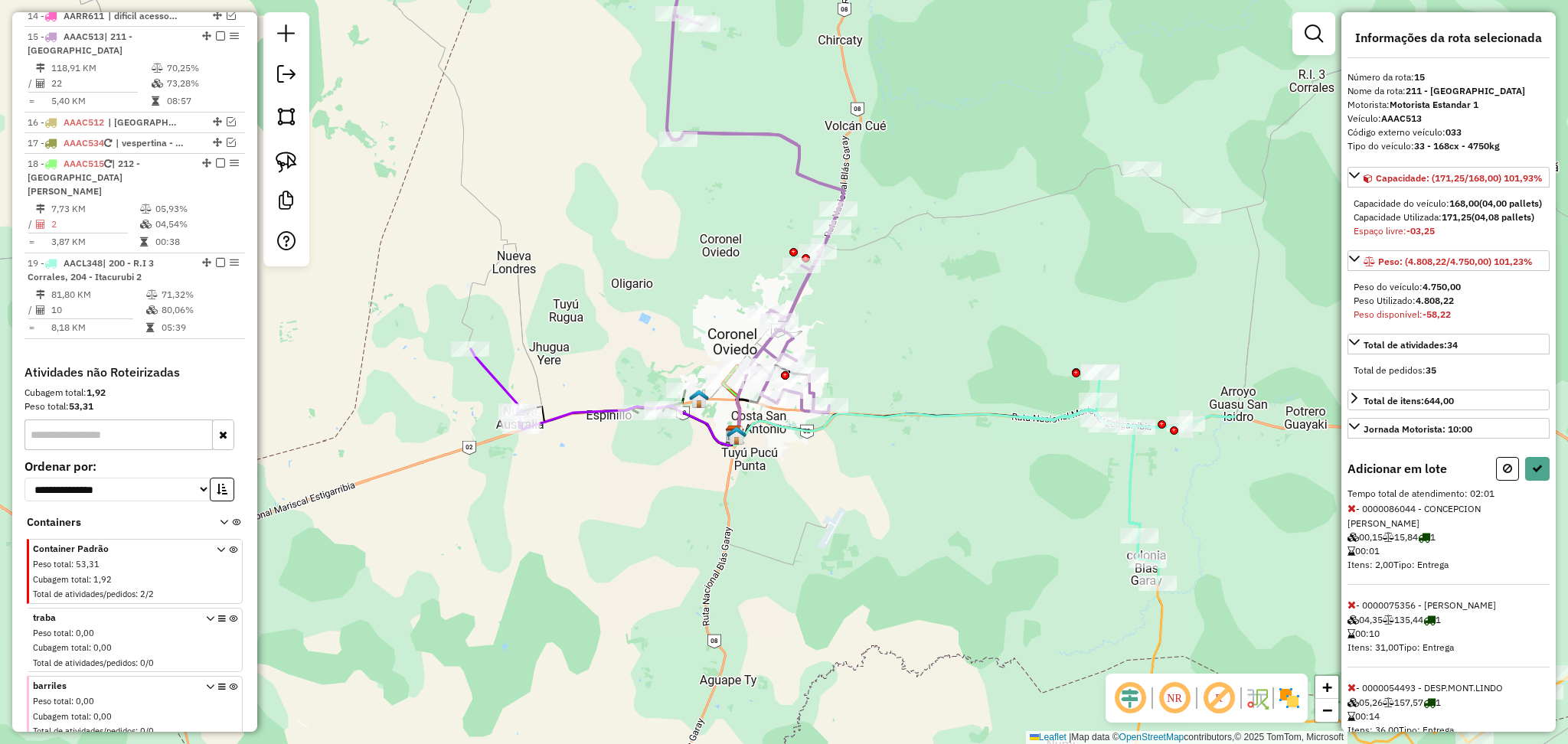
select select "**********"
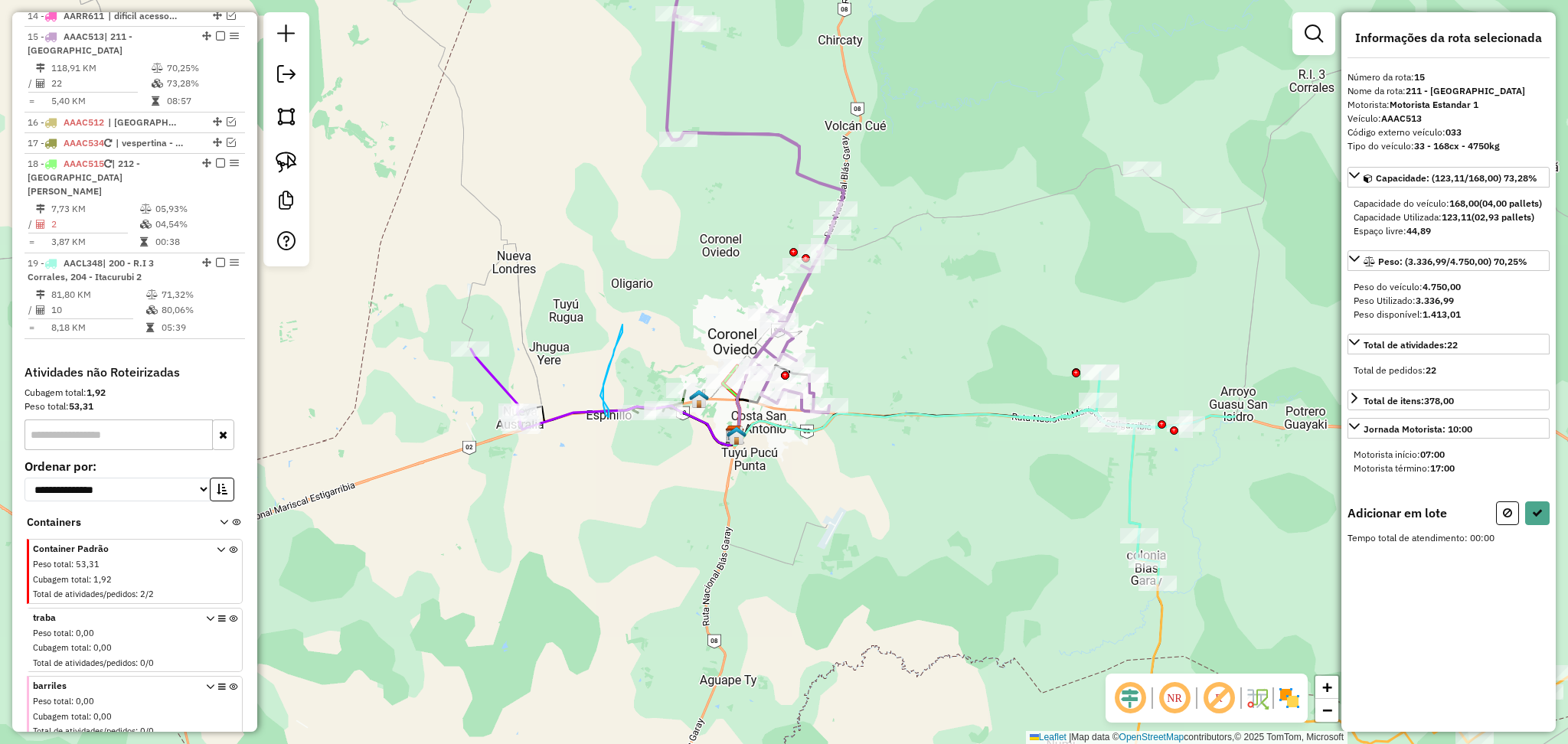
drag, startPoint x: 623, startPoint y: 324, endPoint x: 600, endPoint y: 395, distance: 74.6
drag, startPoint x: 530, startPoint y: 307, endPoint x: 410, endPoint y: 288, distance: 121.5
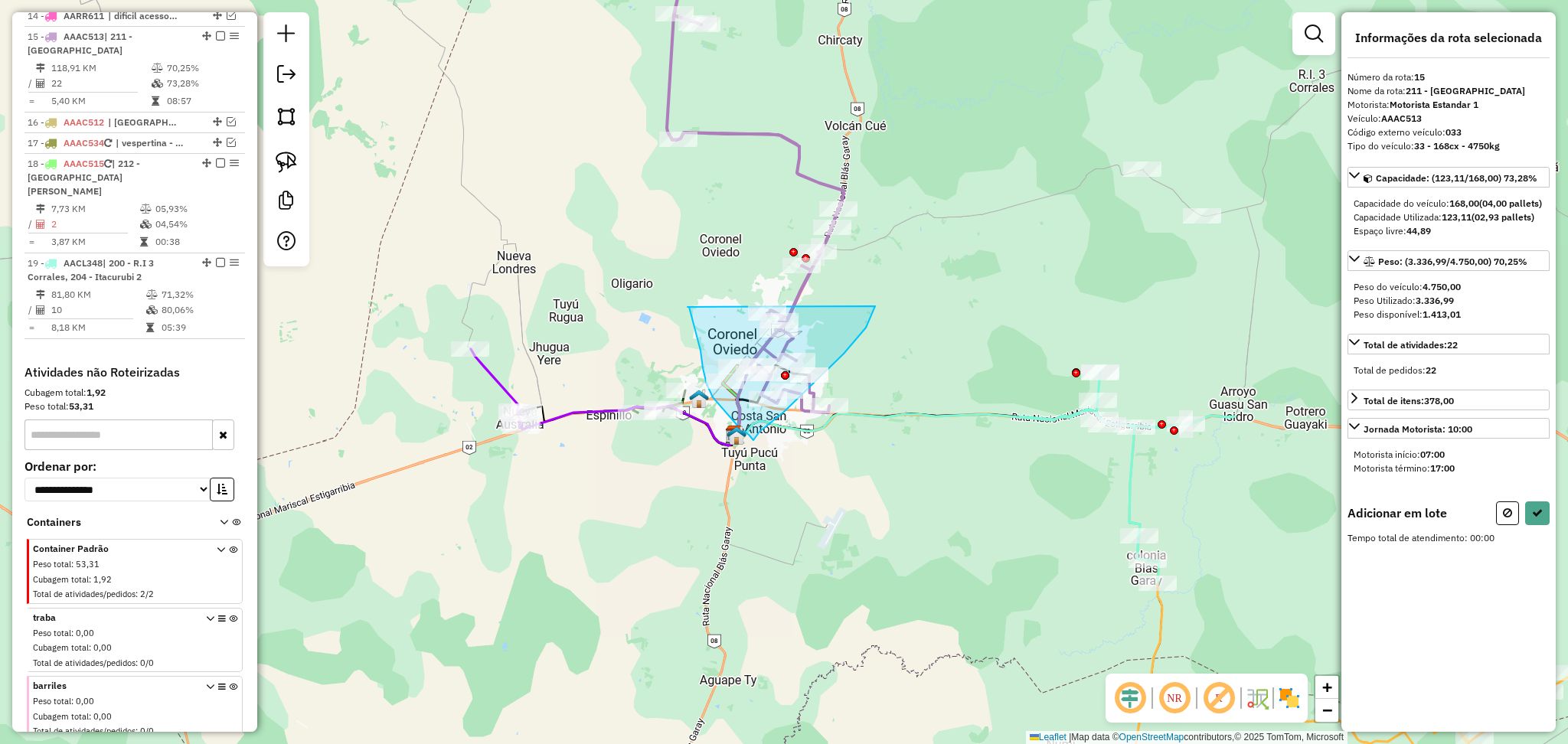
drag, startPoint x: 701, startPoint y: 350, endPoint x: 879, endPoint y: 250, distance: 204.2
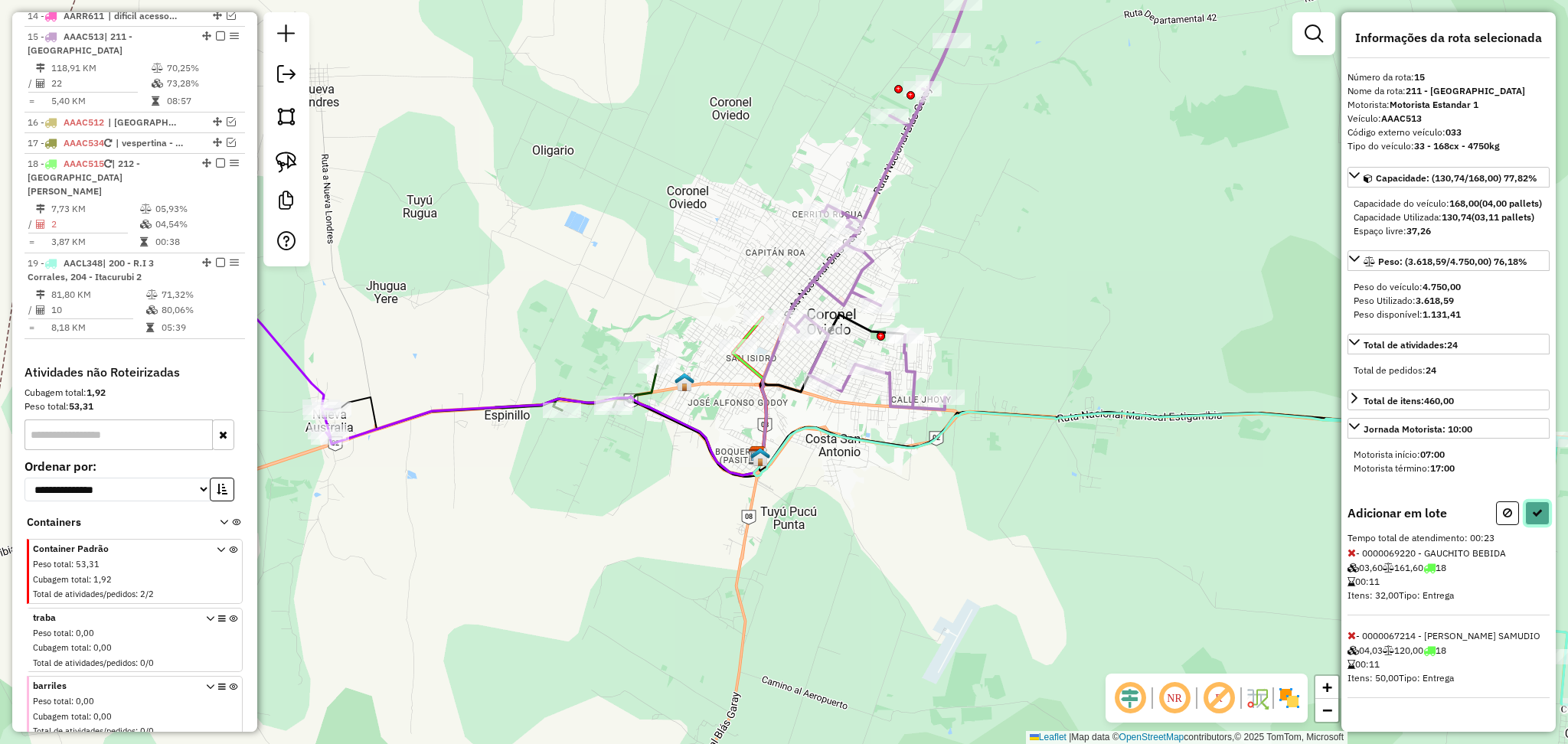
click at [1537, 518] on icon at bounding box center [1537, 513] width 11 height 11
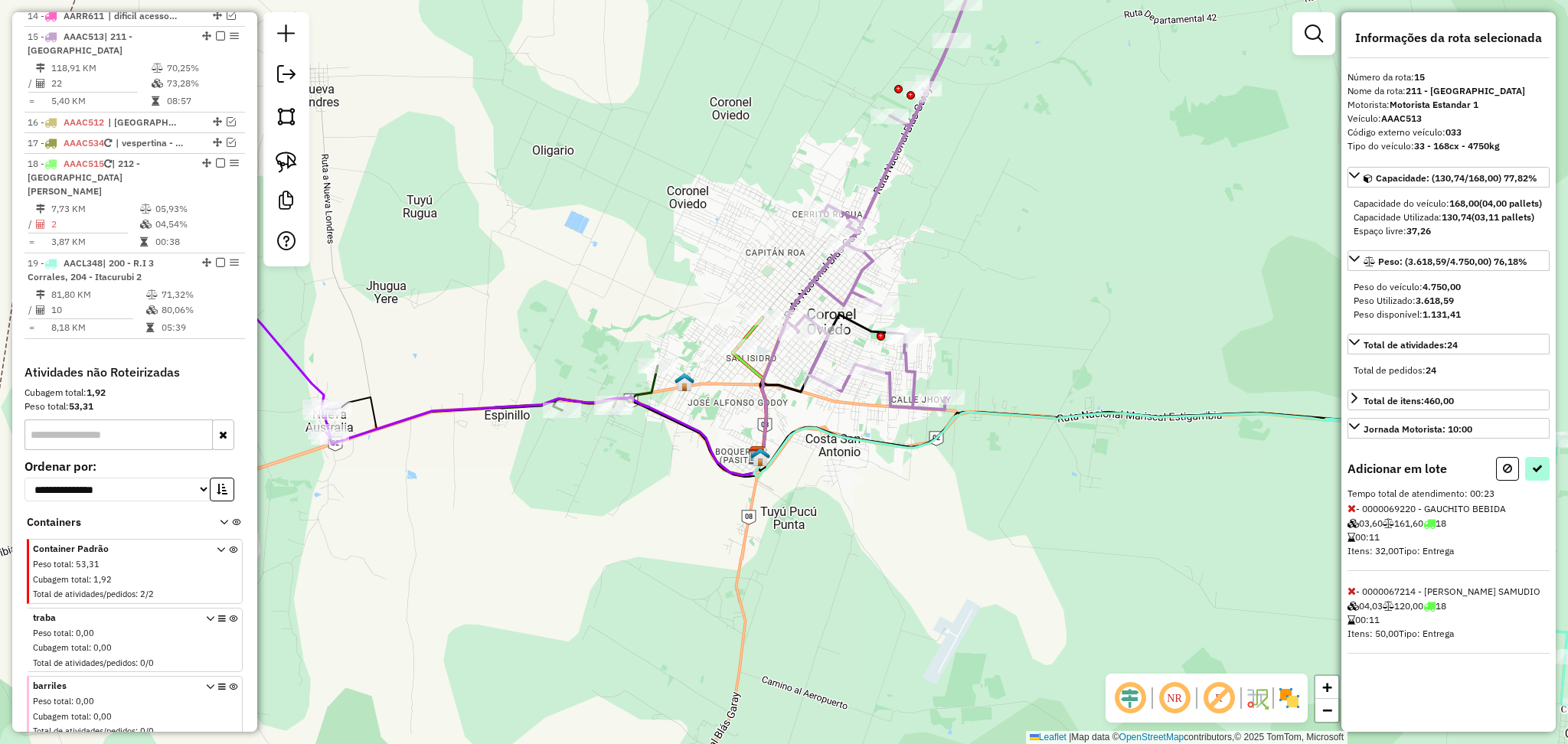
select select "**********"
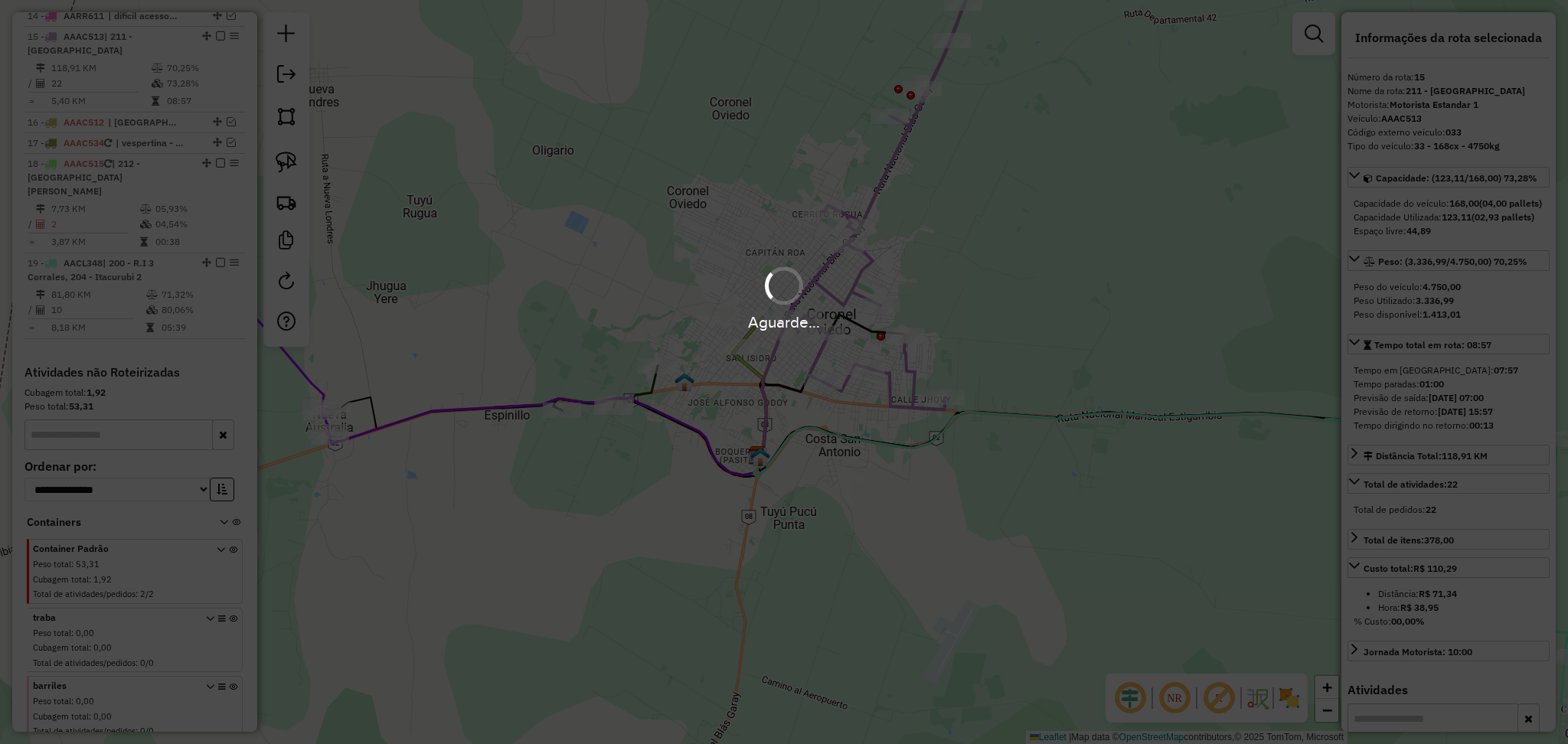
scroll to position [1074, 0]
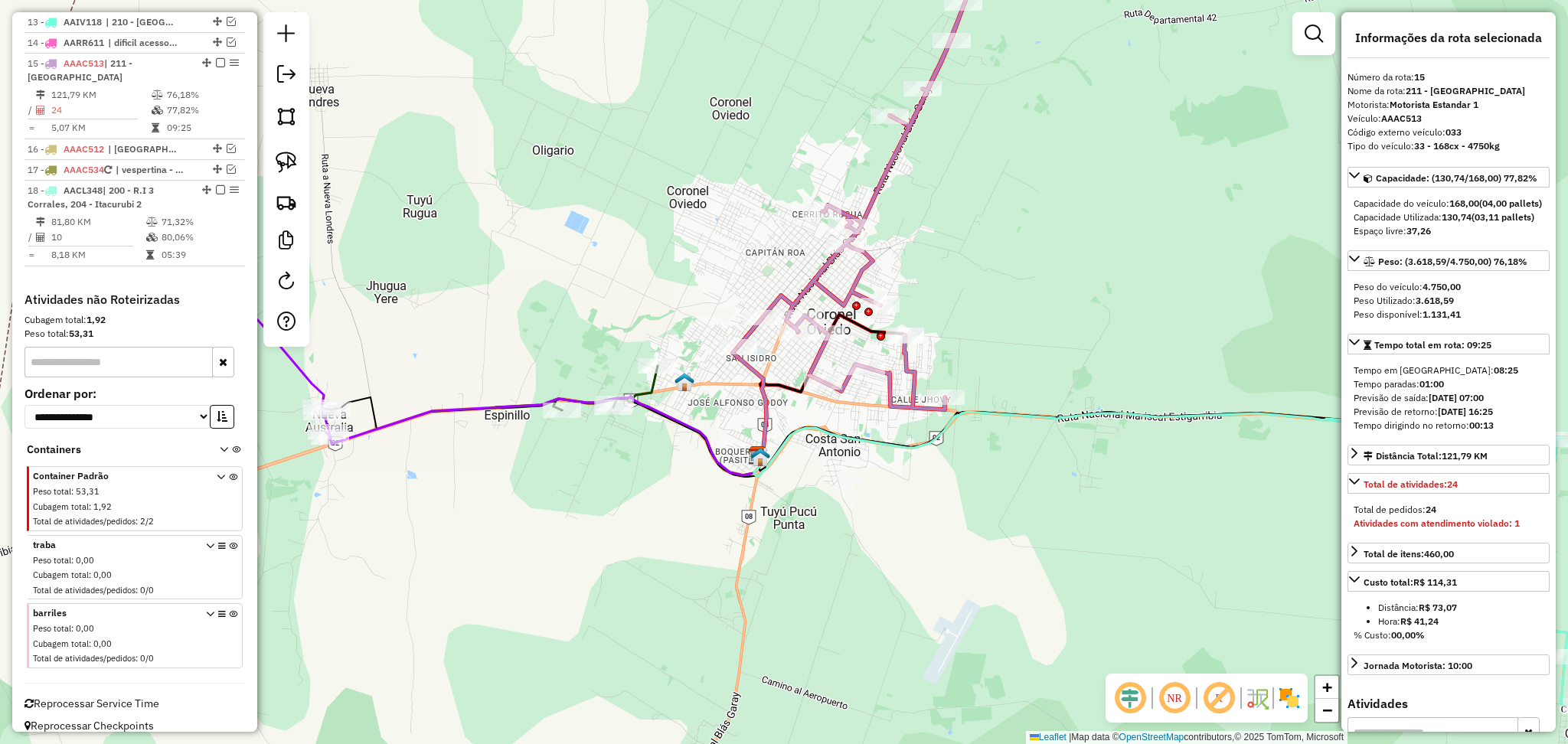
click at [313, 383] on icon at bounding box center [280, 360] width 104 height 155
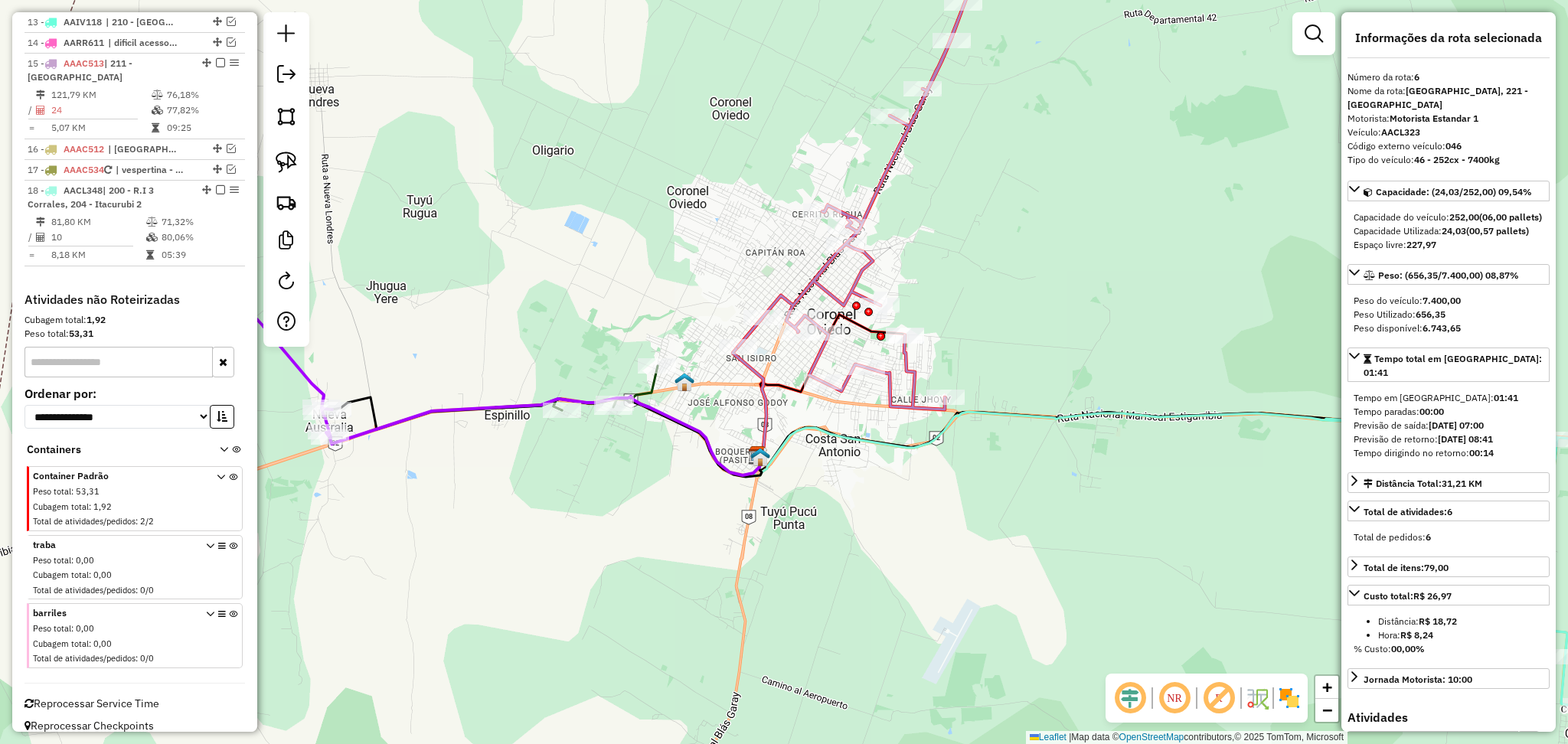
scroll to position [772, 0]
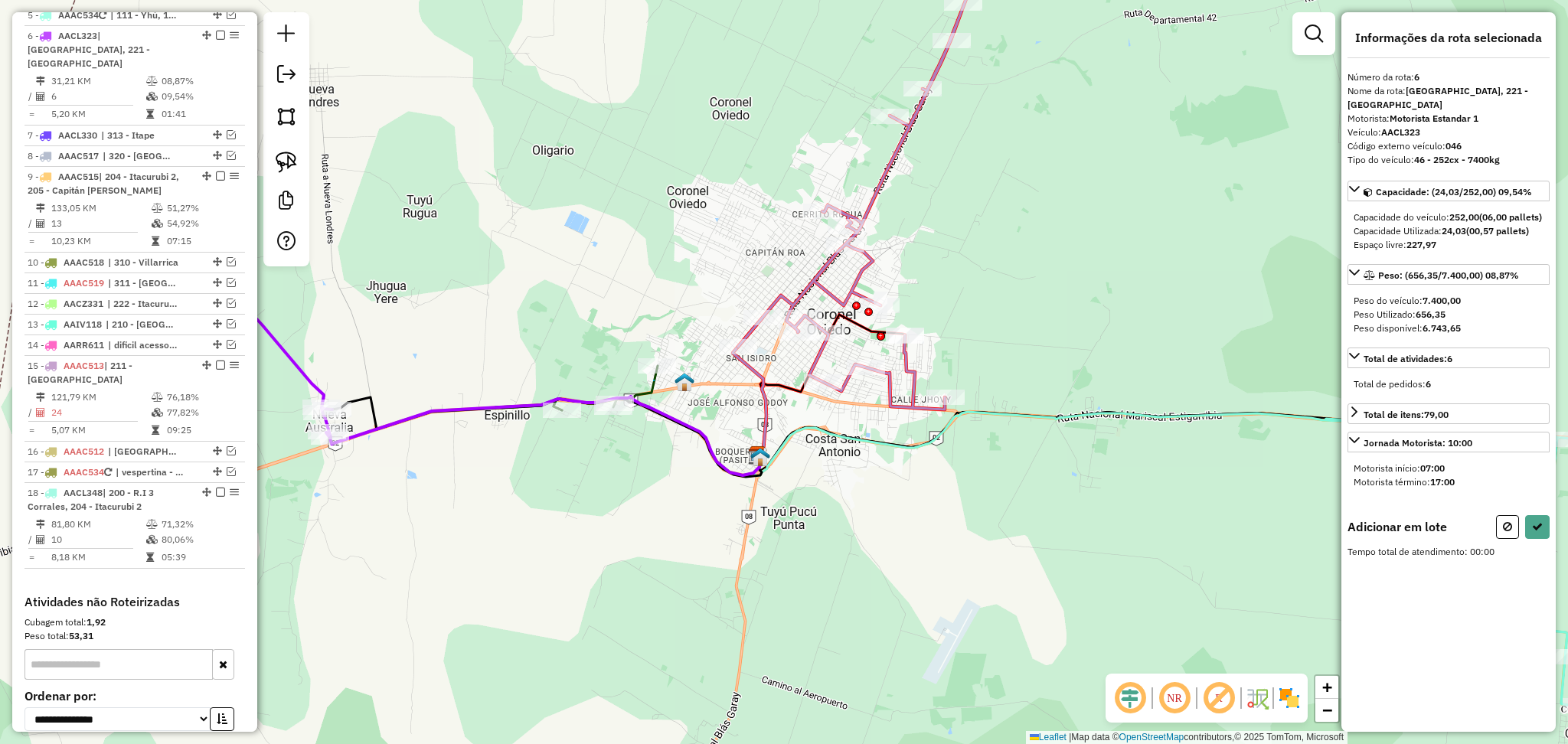
click at [654, 380] on icon at bounding box center [606, 387] width 104 height 44
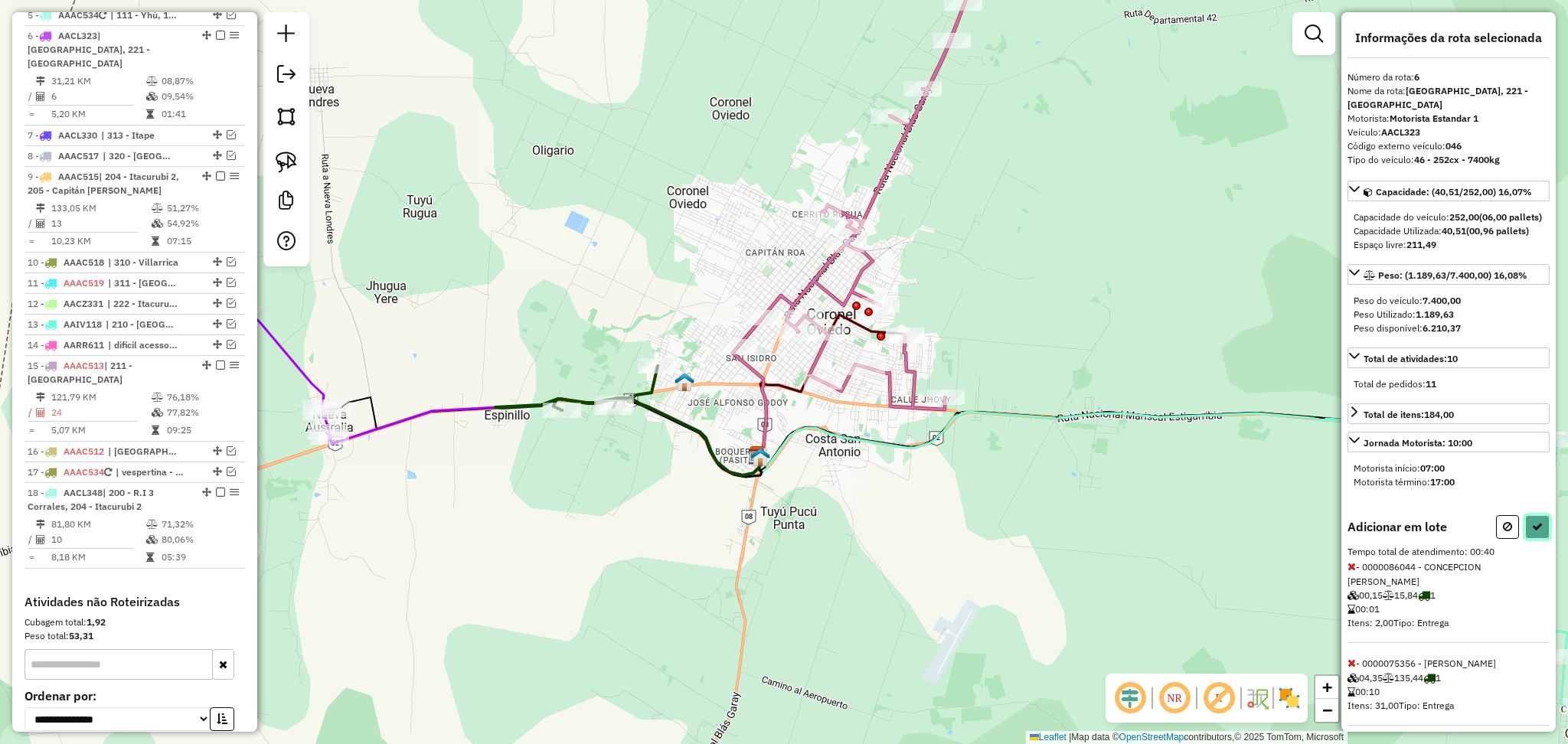
click at [1541, 539] on button at bounding box center [1537, 527] width 24 height 23
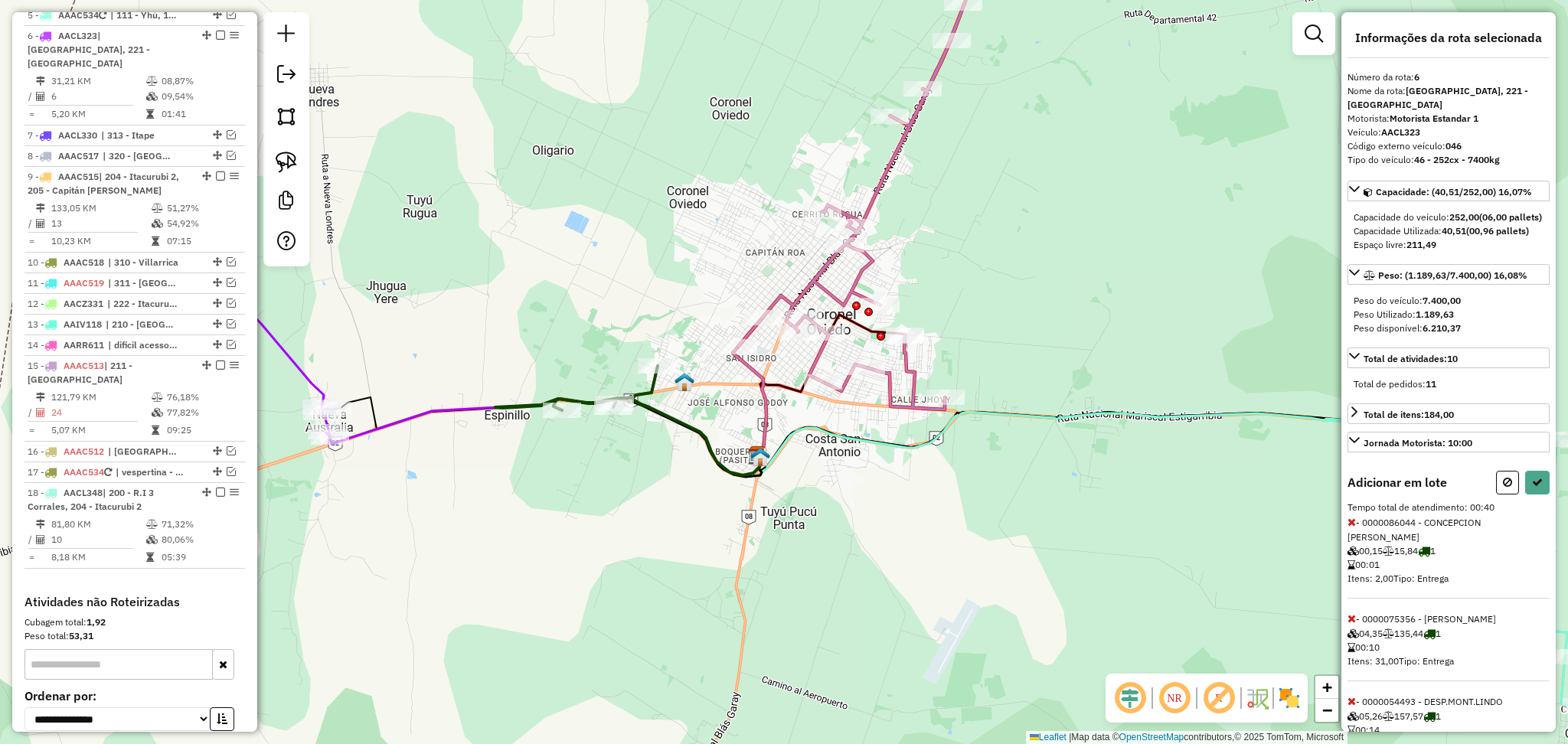
select select "**********"
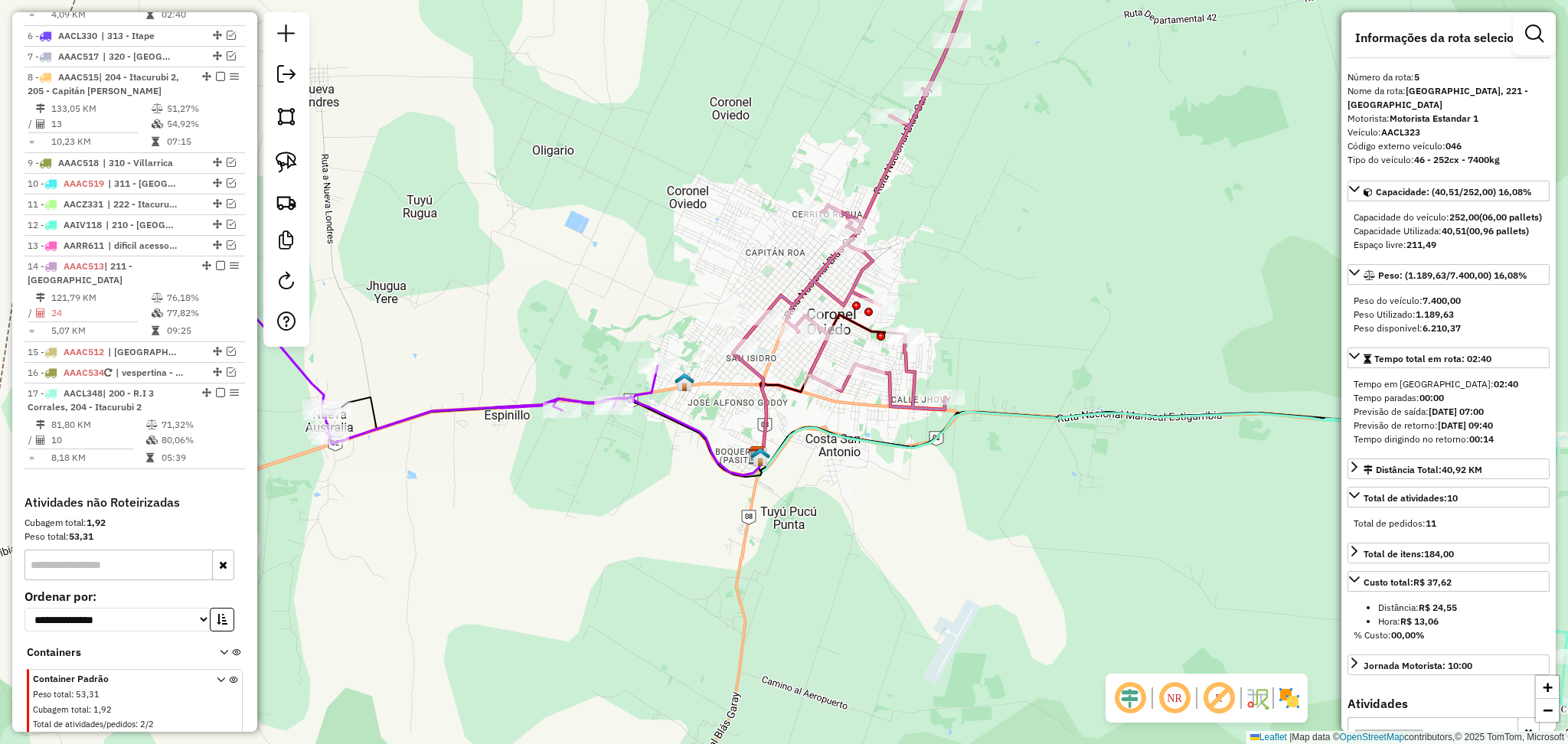
scroll to position [686, 0]
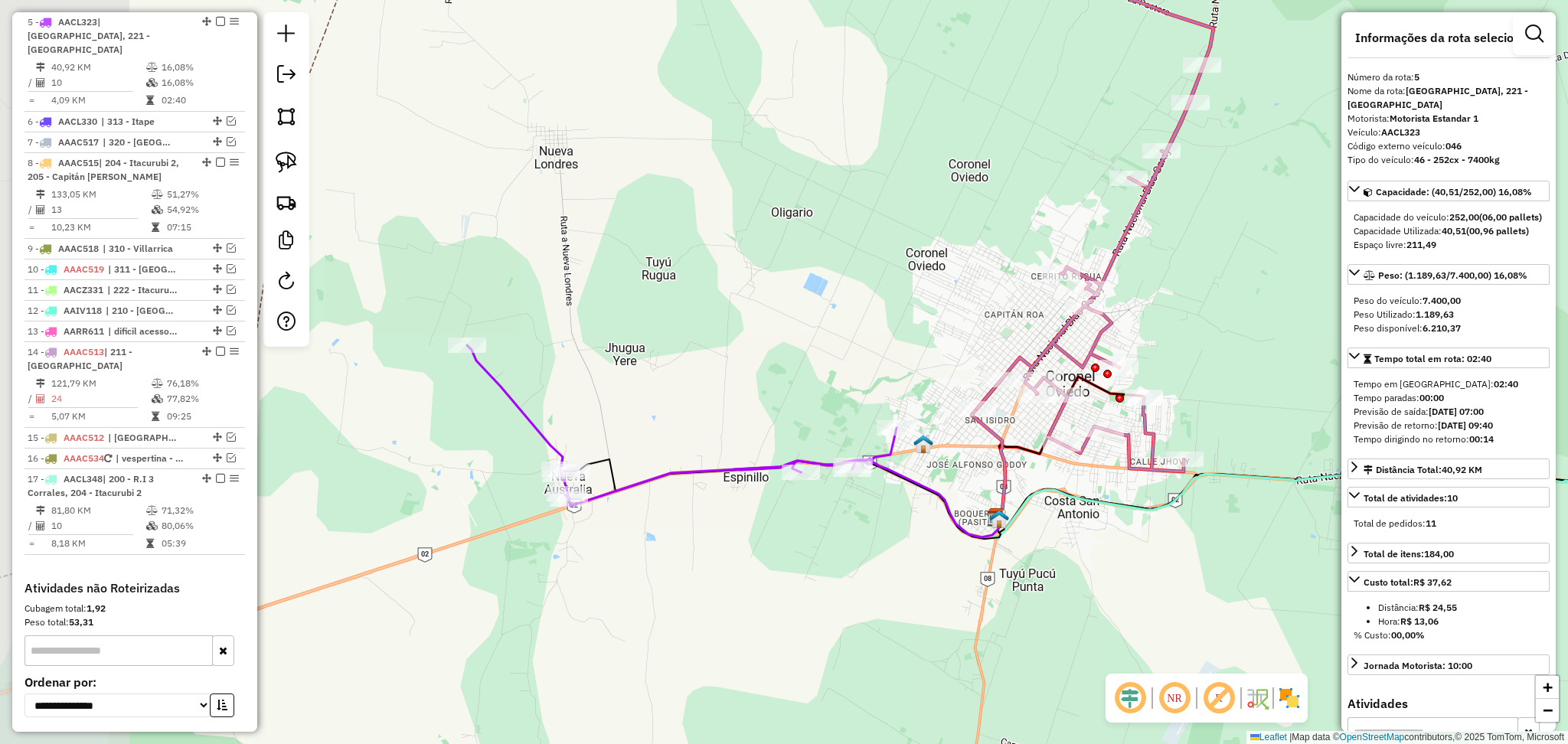
drag, startPoint x: 598, startPoint y: 297, endPoint x: 836, endPoint y: 359, distance: 245.9
click at [836, 359] on div "Janela de atendimento Grade de atendimento Capacidade Transportadoras Veículos …" at bounding box center [784, 372] width 1568 height 744
click at [515, 412] on icon at bounding box center [682, 425] width 430 height 161
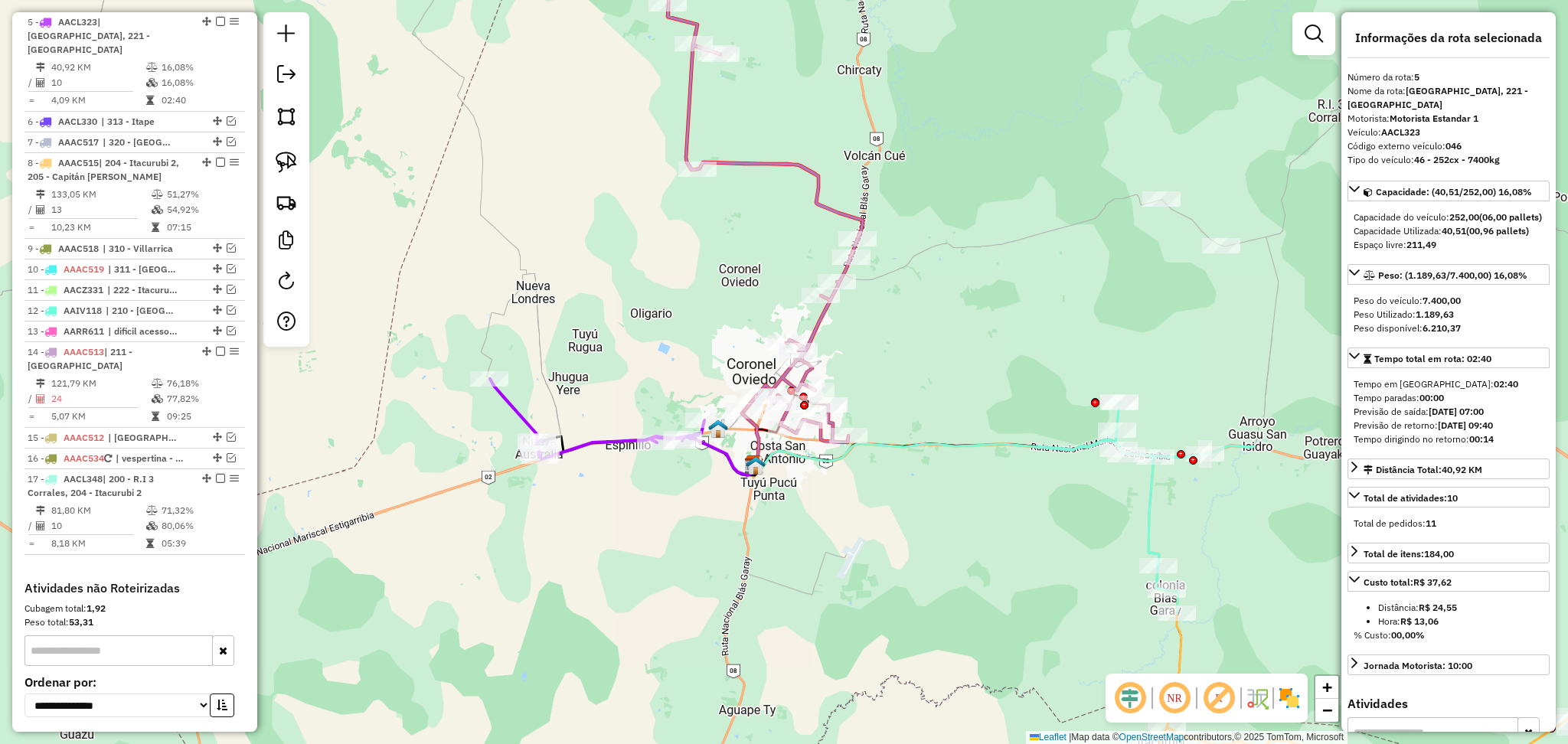
click at [766, 171] on icon at bounding box center [713, 183] width 298 height 517
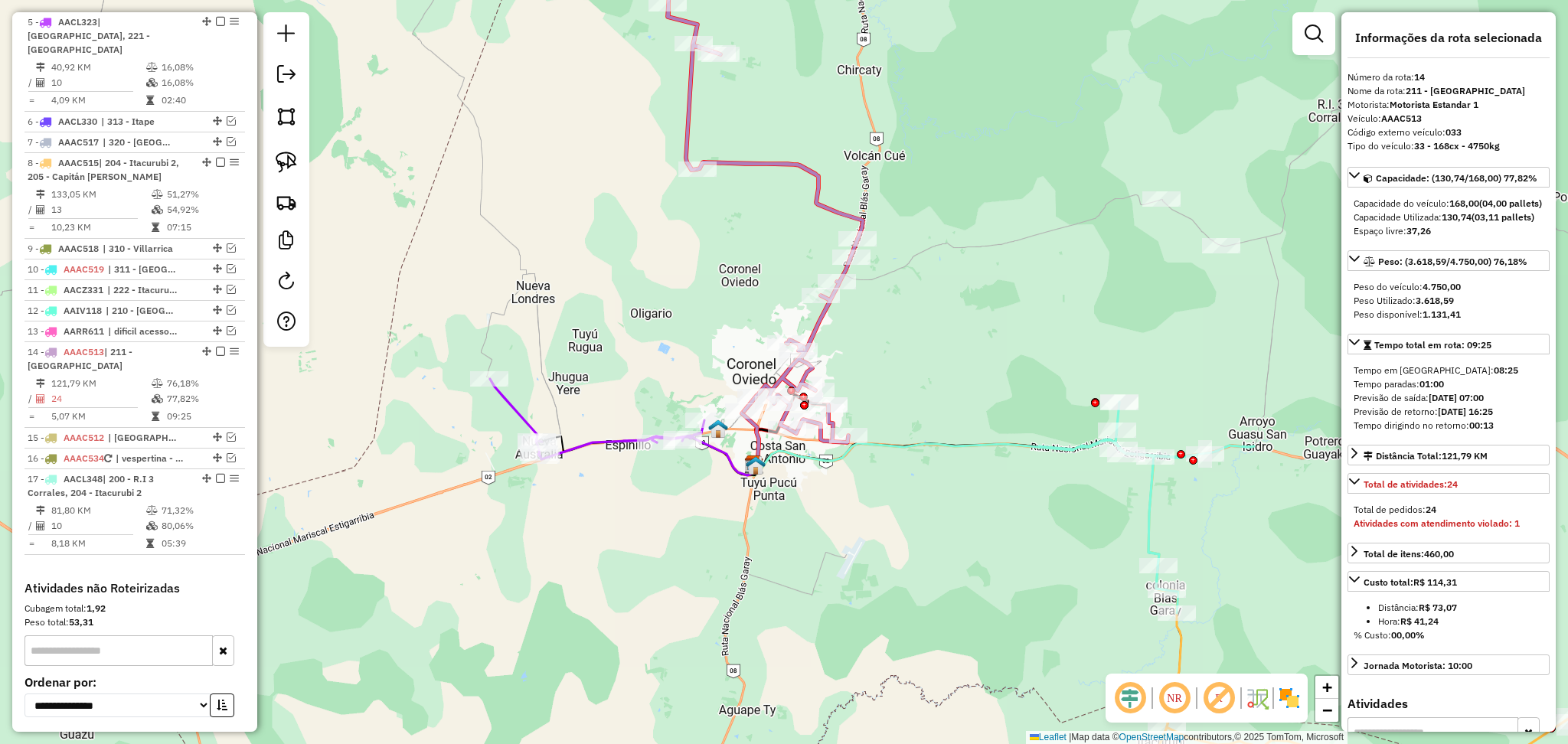
scroll to position [988, 0]
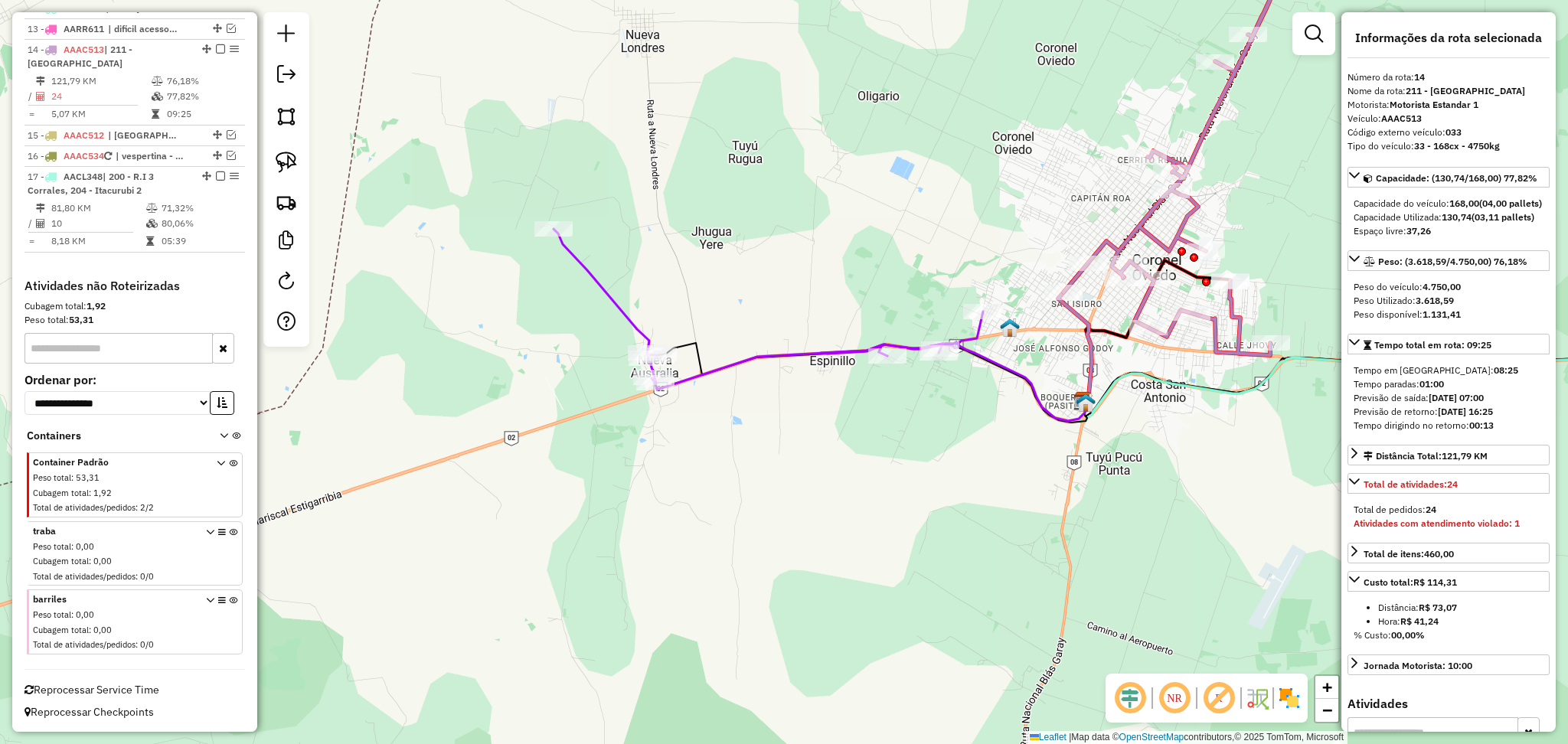
click at [616, 318] on icon at bounding box center [768, 309] width 430 height 161
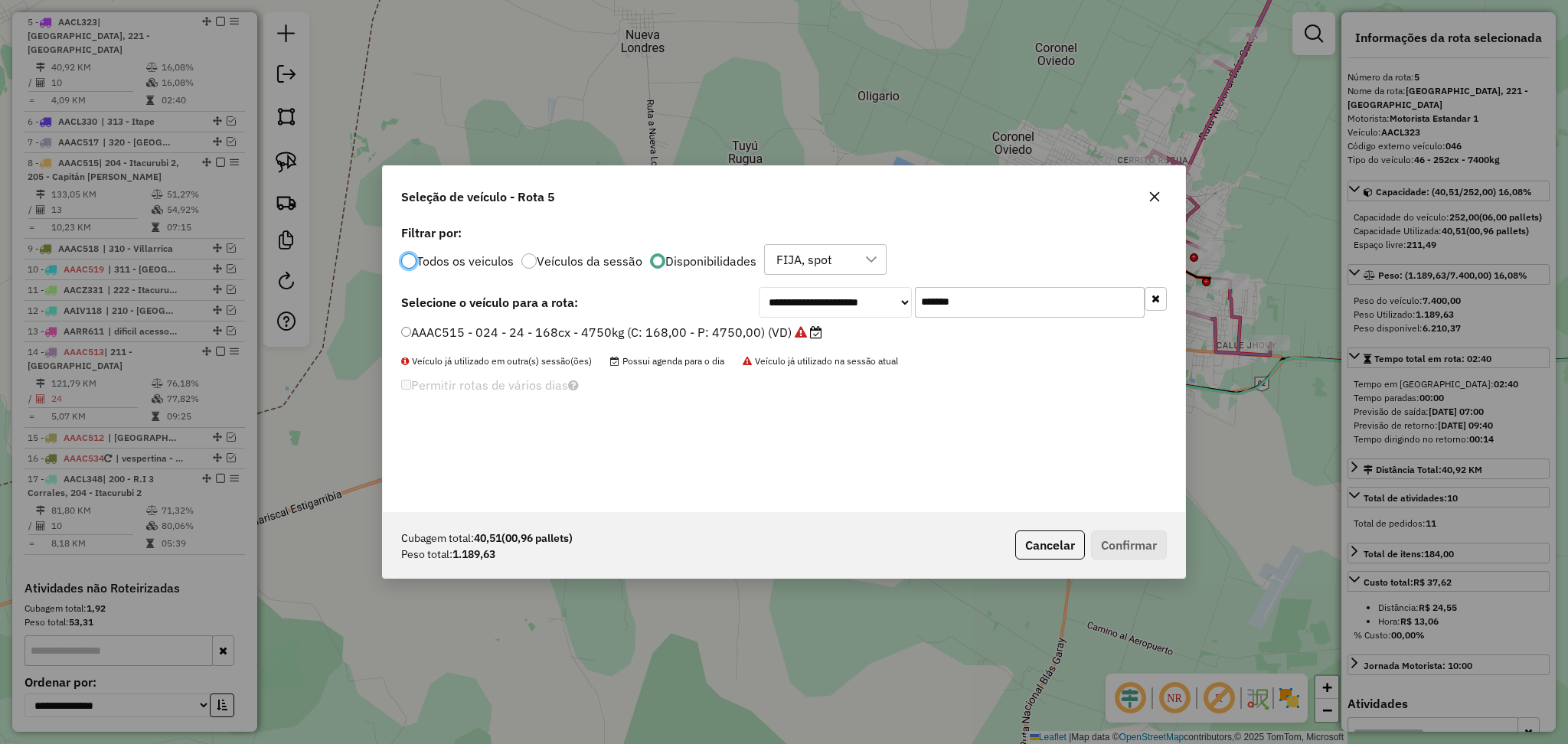
scroll to position [7, 4]
drag, startPoint x: 1012, startPoint y: 307, endPoint x: 895, endPoint y: 289, distance: 118.4
click at [895, 289] on div "**********" at bounding box center [962, 302] width 408 height 31
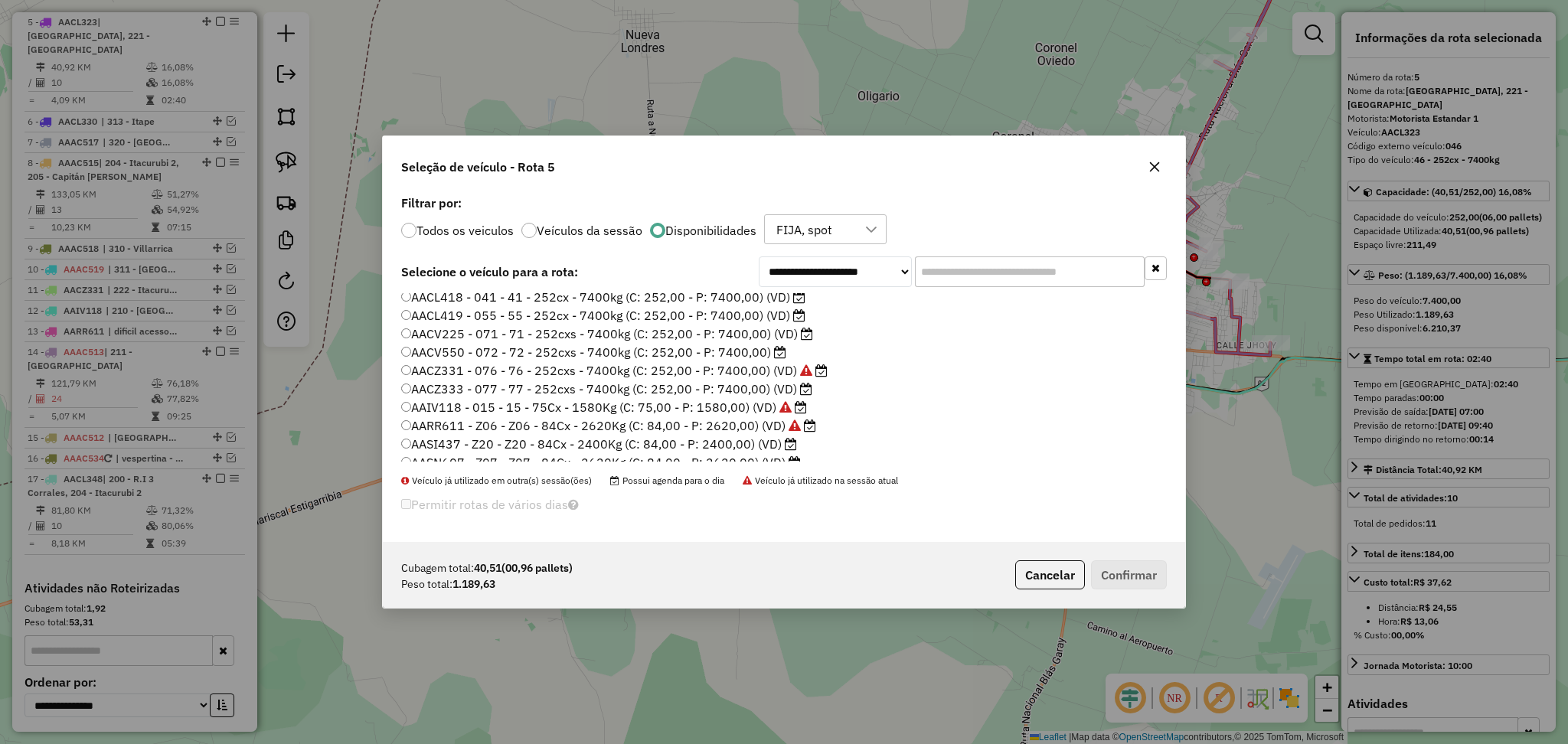
scroll to position [327, 0]
click at [716, 397] on label "AAIV118 - 015 - 15 - 75Cx - 1580Kg (C: 75,00 - P: 1580,00) (VD)" at bounding box center [604, 397] width 406 height 18
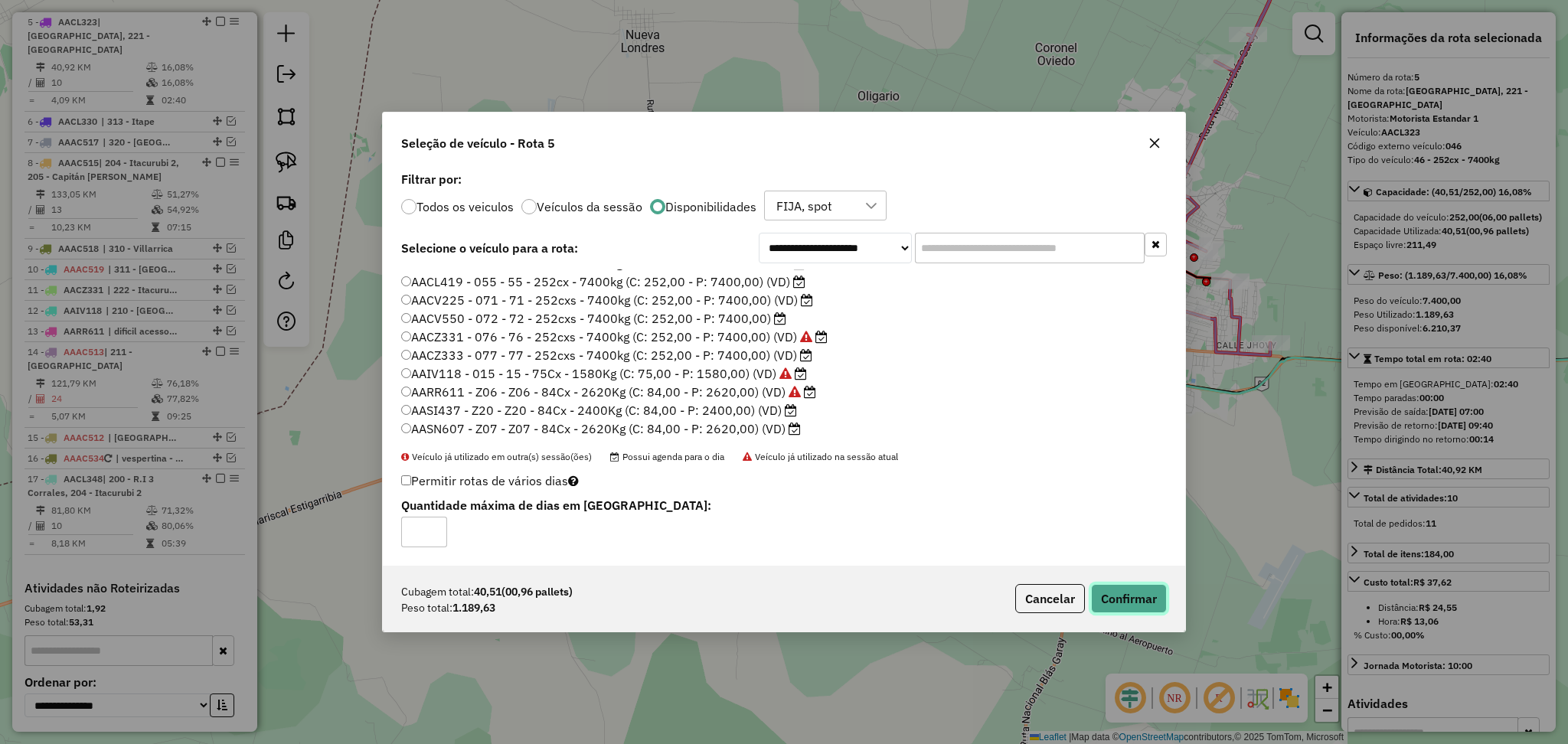
click at [1125, 589] on button "Confirmar" at bounding box center [1129, 598] width 75 height 29
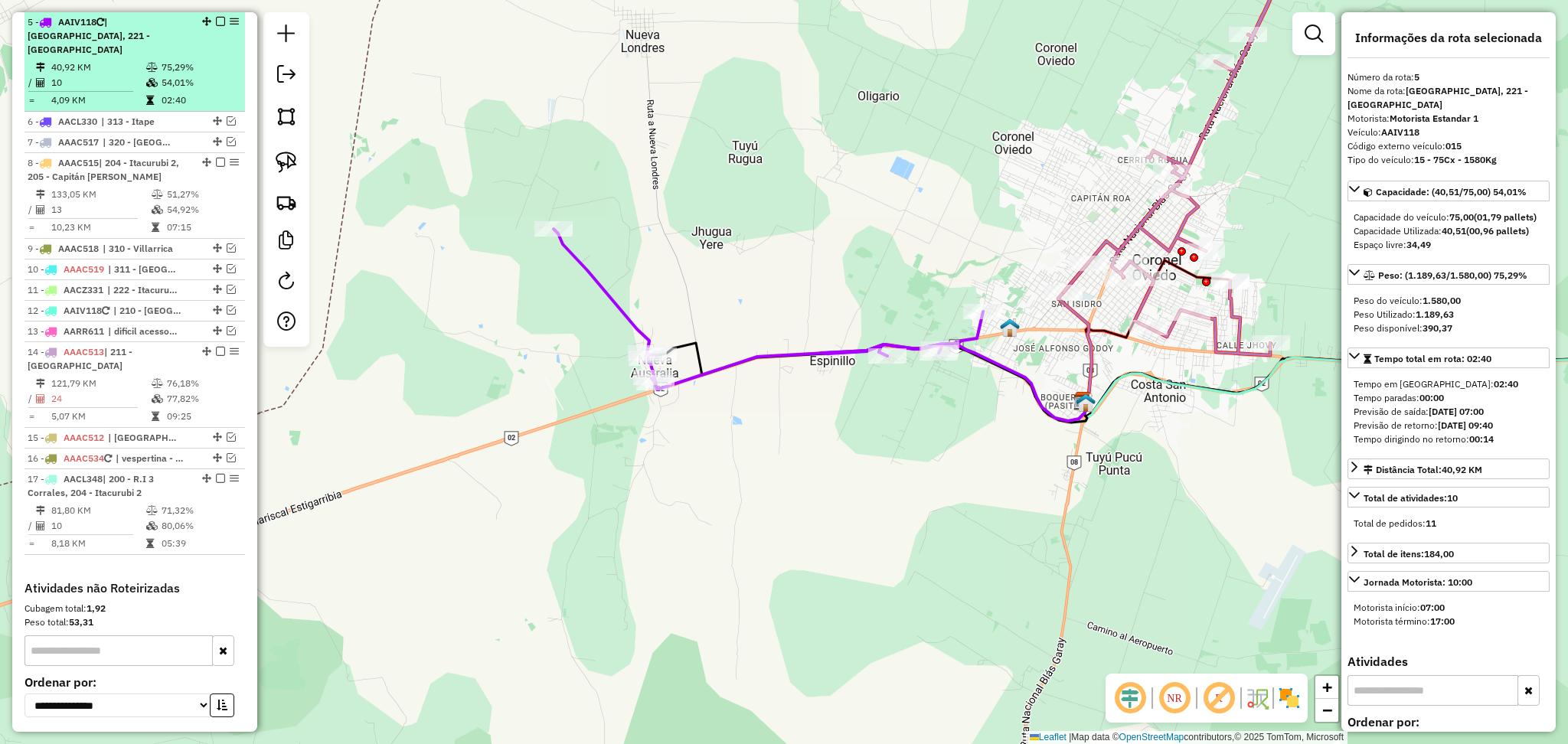
click at [216, 20] on em at bounding box center [220, 22] width 9 height 9
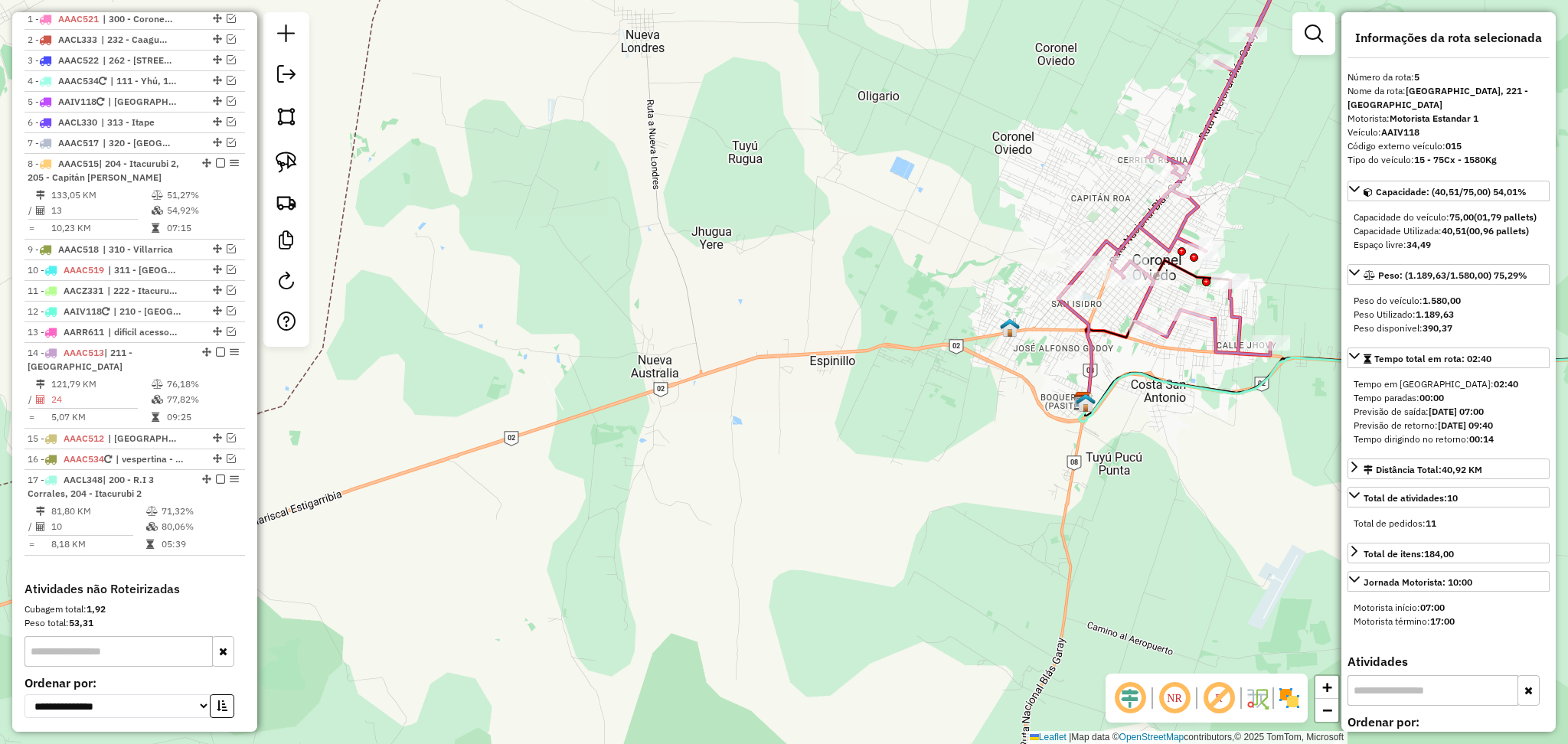
click at [1218, 115] on icon at bounding box center [1180, 140] width 235 height 430
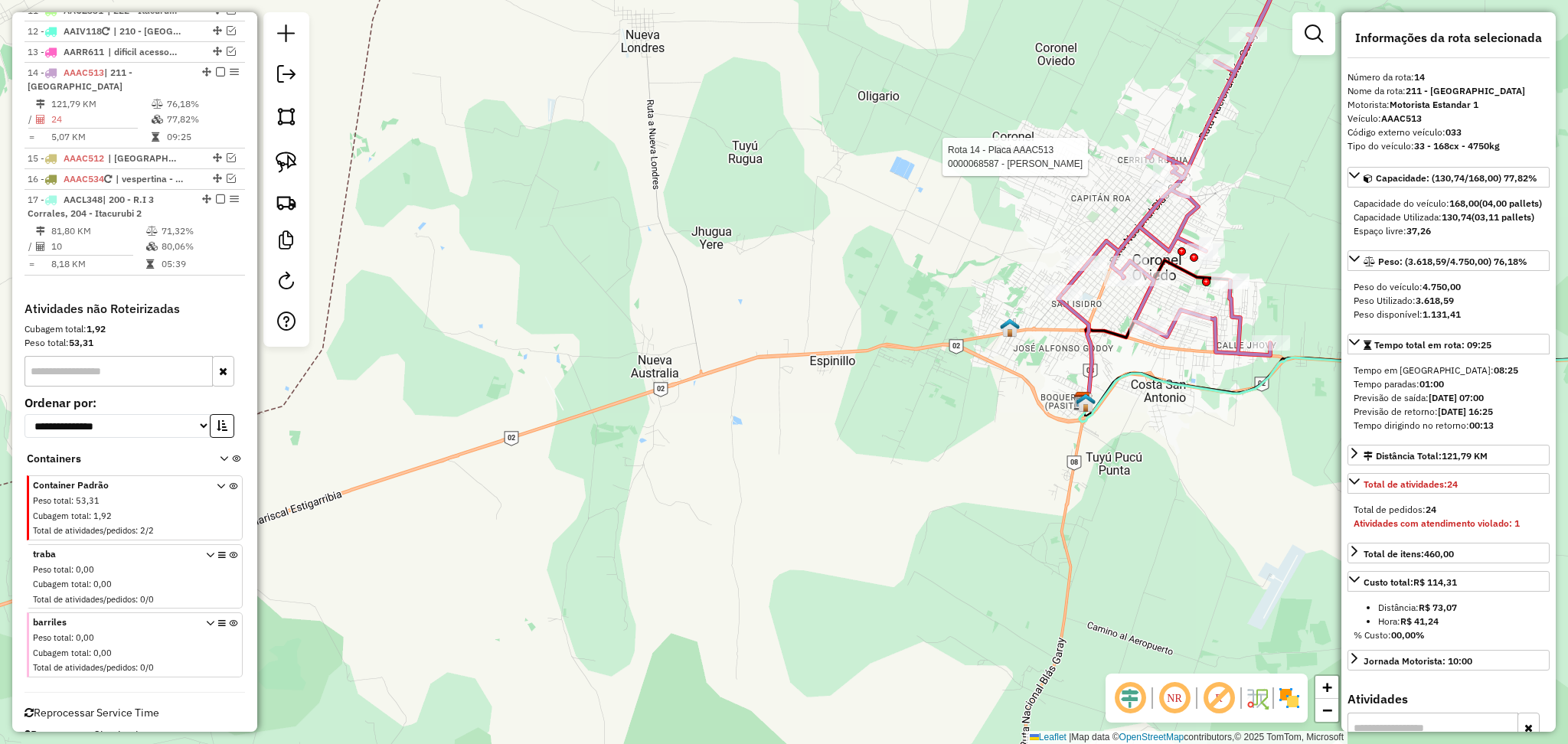
scroll to position [910, 0]
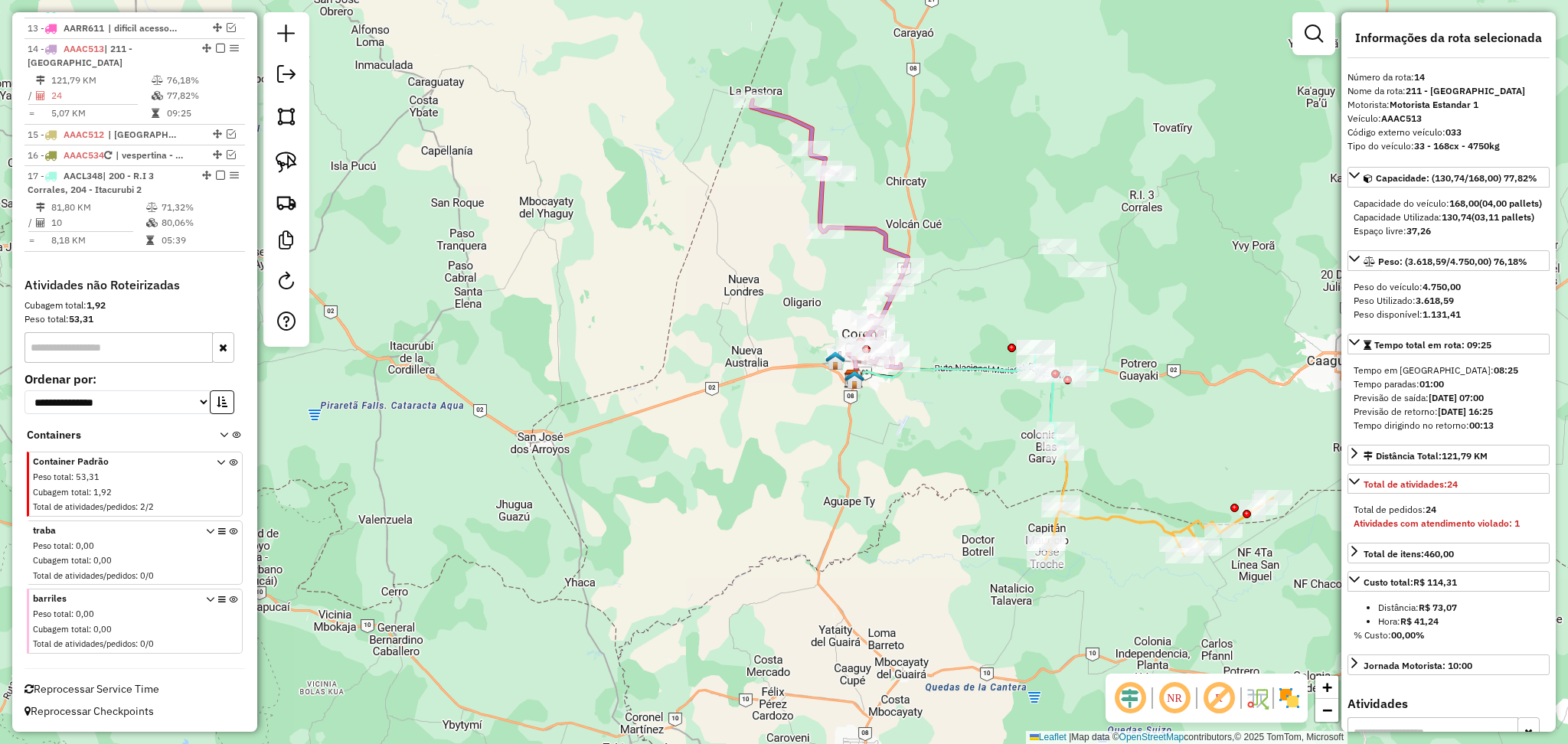
drag, startPoint x: 1076, startPoint y: 105, endPoint x: 983, endPoint y: 259, distance: 179.9
click at [983, 259] on div "Janela de atendimento Grade de atendimento Capacidade Transportadoras Veículos …" at bounding box center [784, 372] width 1568 height 744
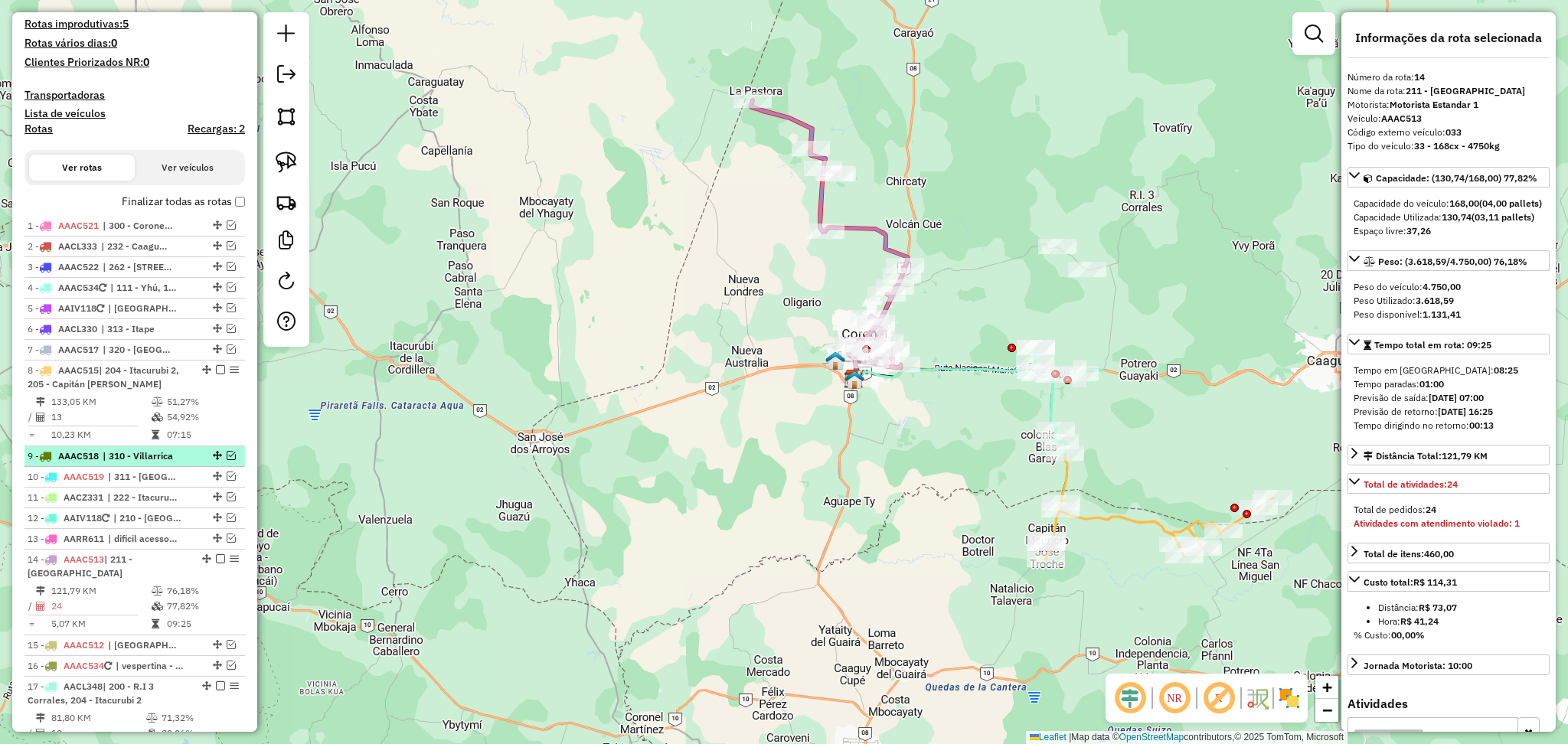
scroll to position [297, 0]
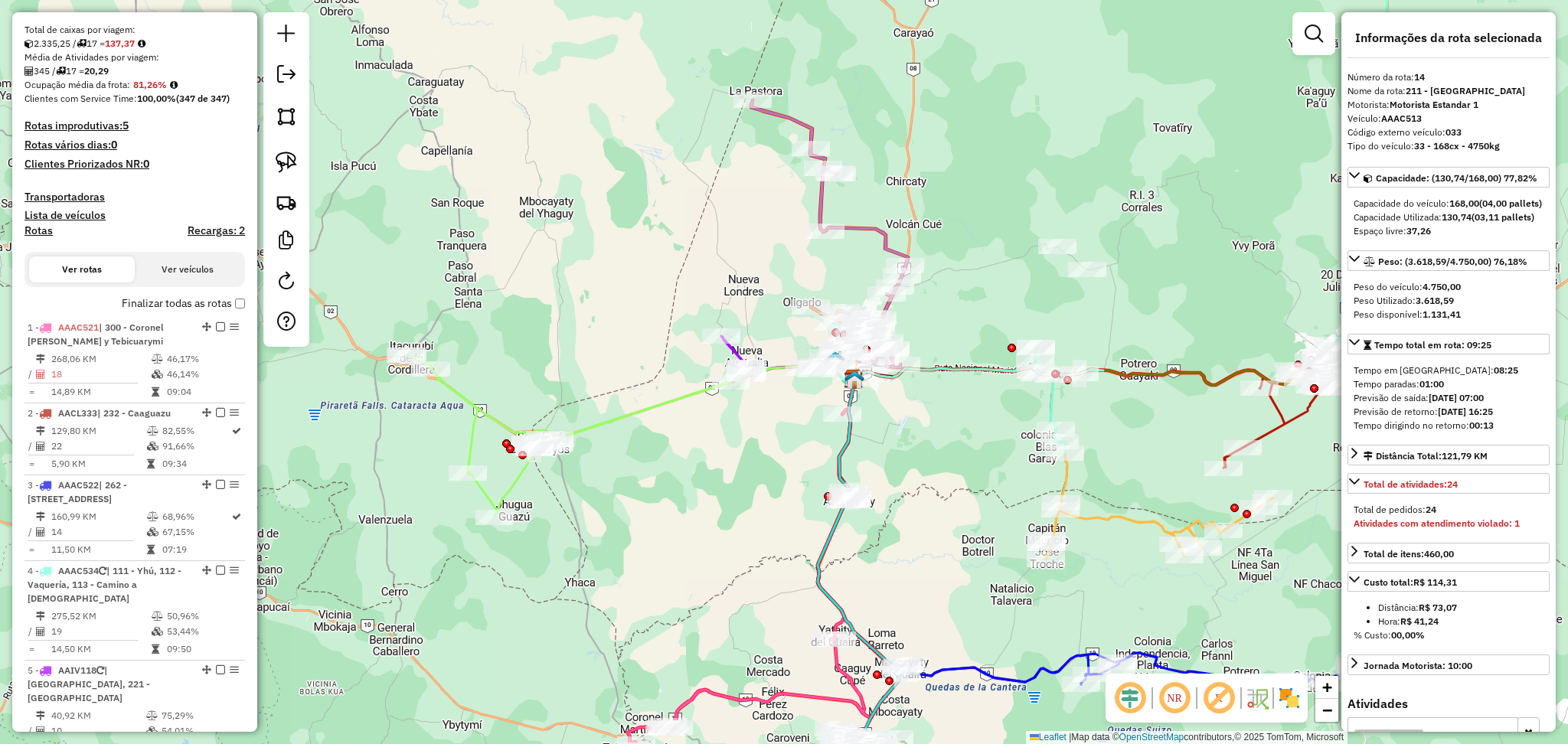
click at [44, 231] on h4 "Rotas" at bounding box center [39, 231] width 29 height 13
select select
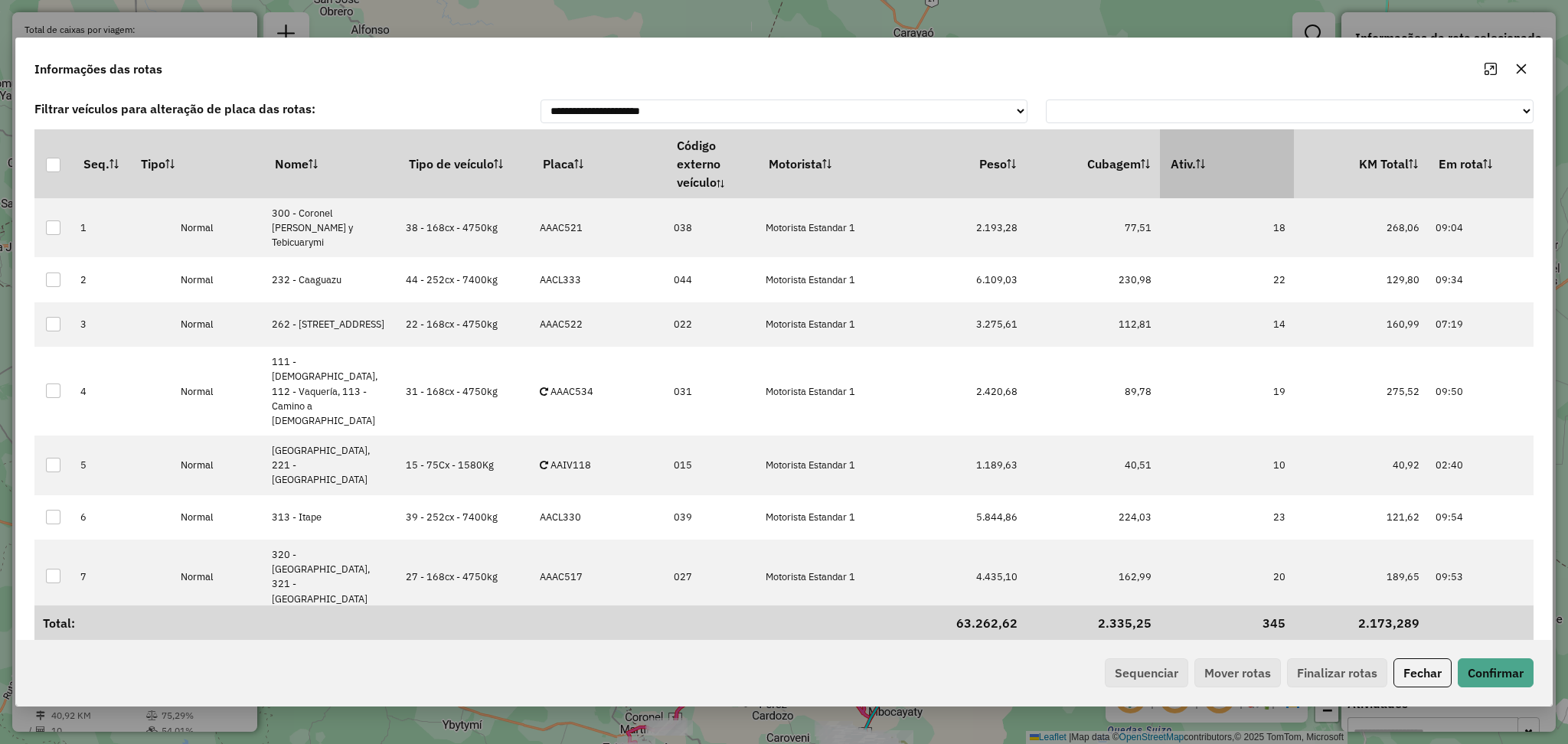
click at [1255, 163] on th "Ativ." at bounding box center [1227, 164] width 134 height 69
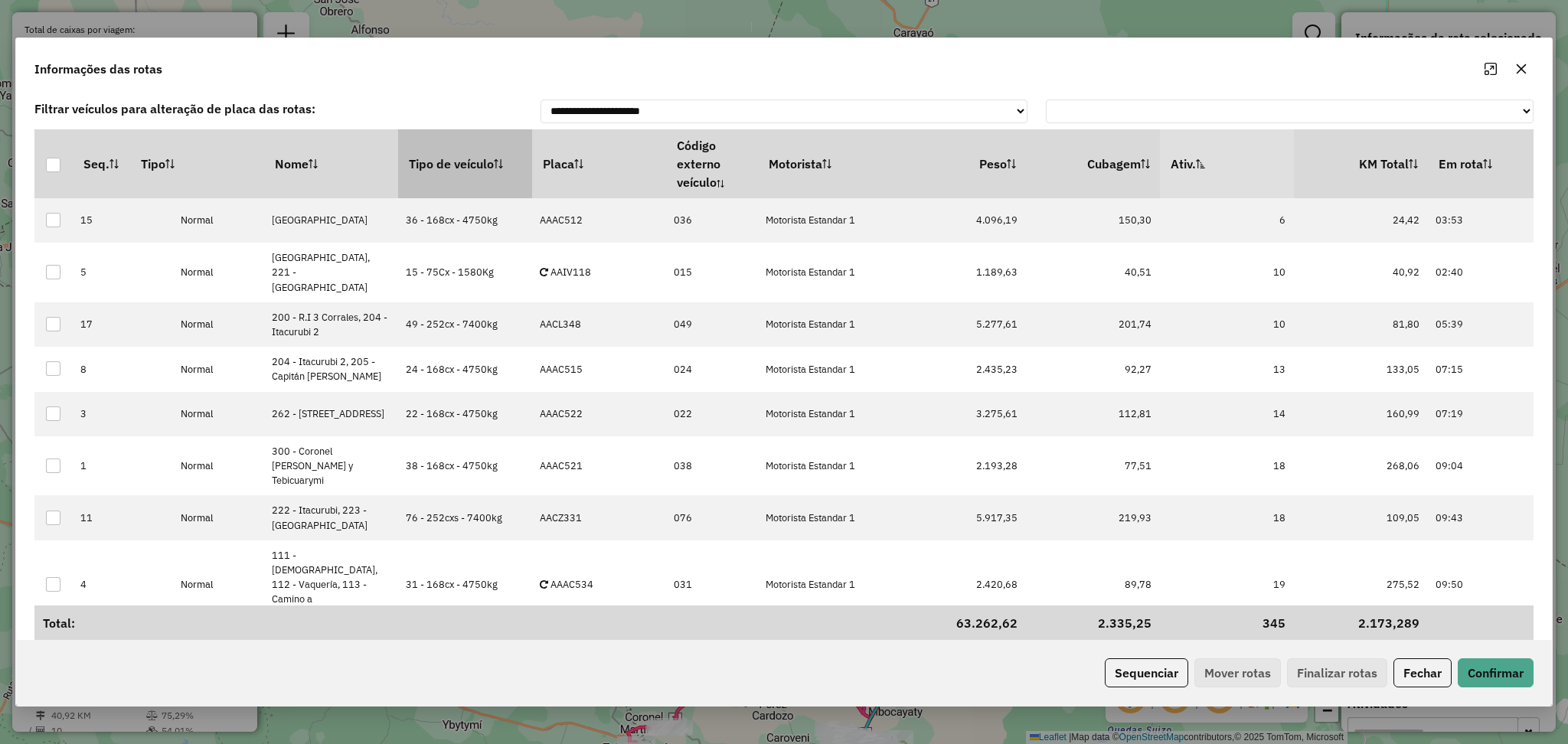
click at [452, 160] on th "Tipo de veículo" at bounding box center [465, 164] width 134 height 69
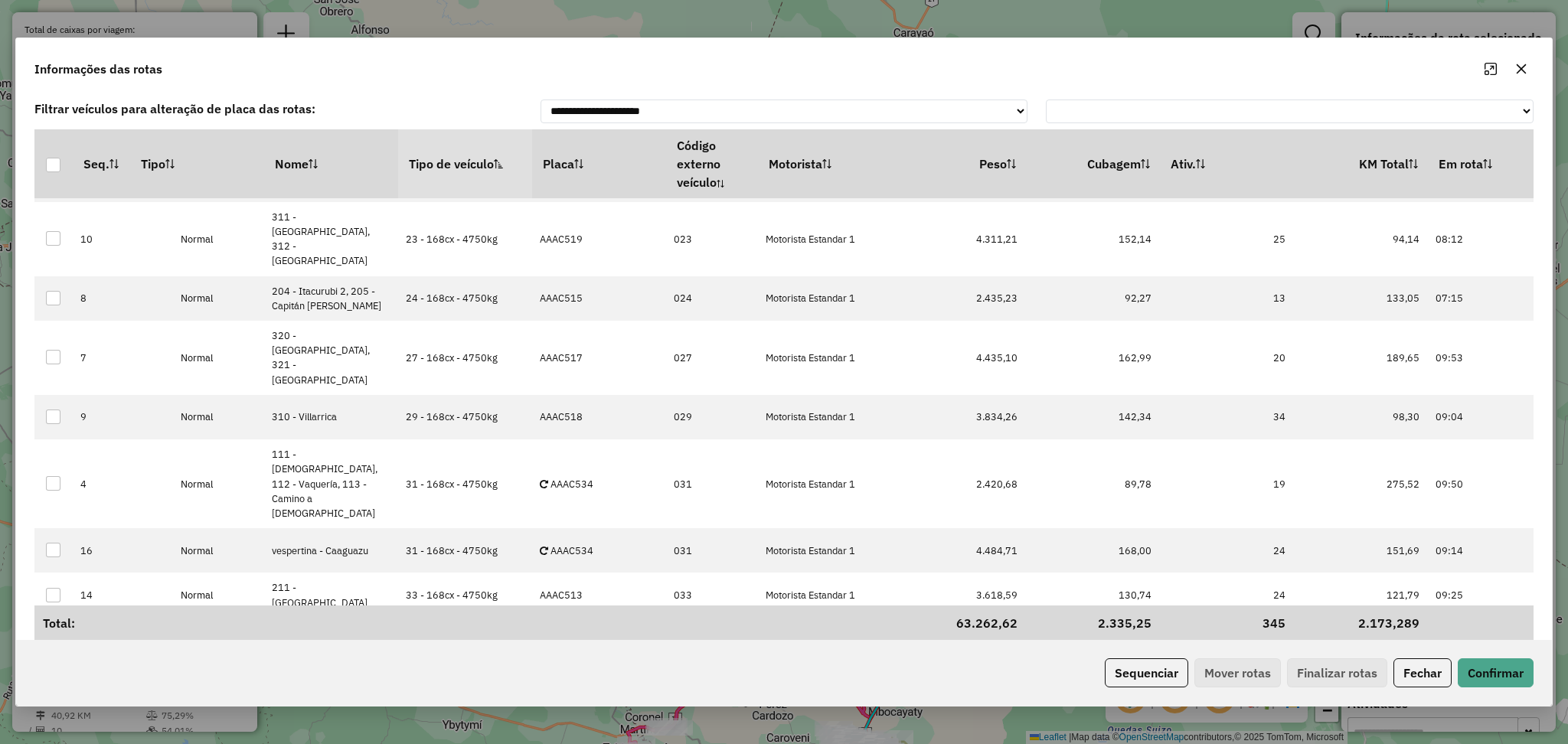
scroll to position [302, 0]
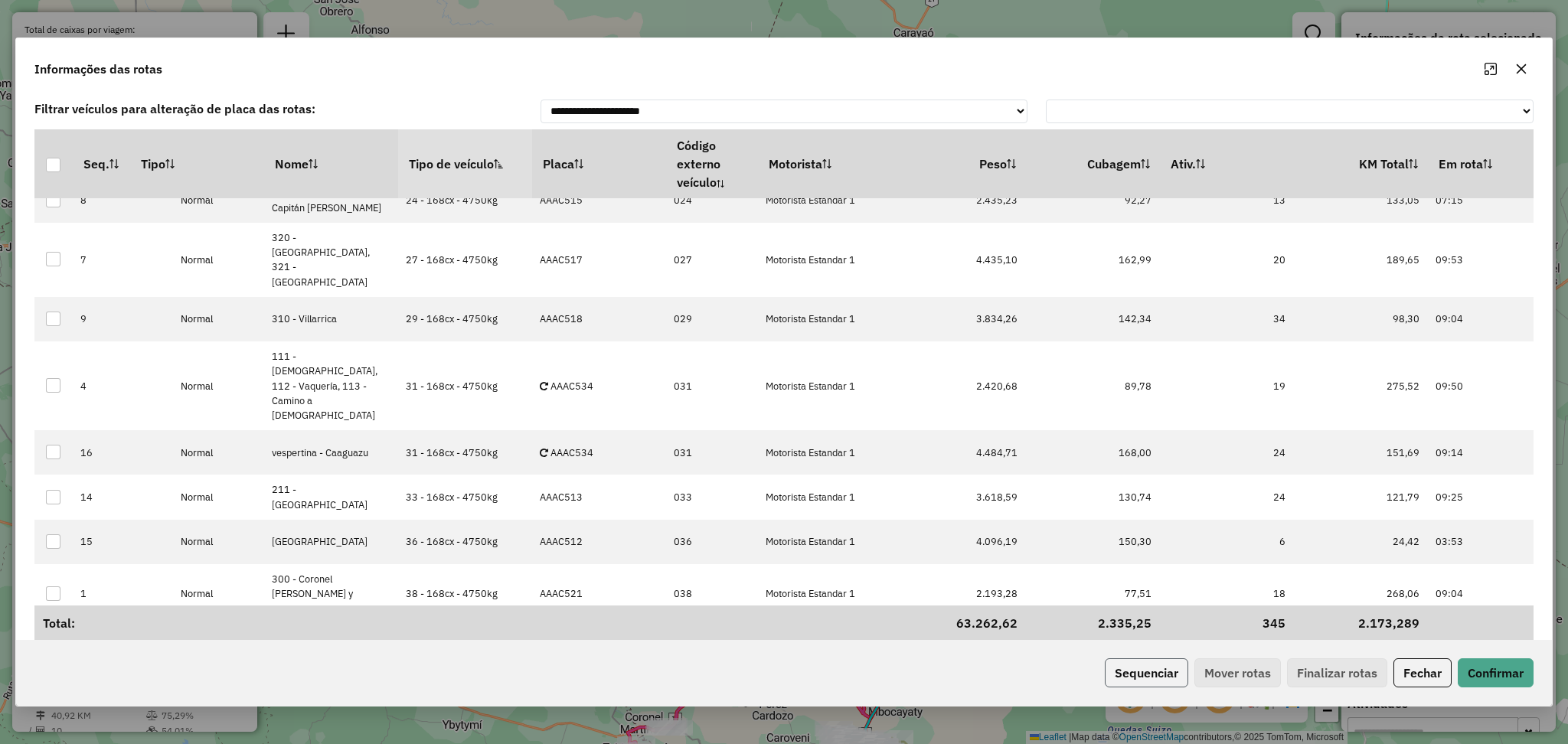
click at [1129, 677] on button "Sequenciar" at bounding box center [1146, 673] width 84 height 29
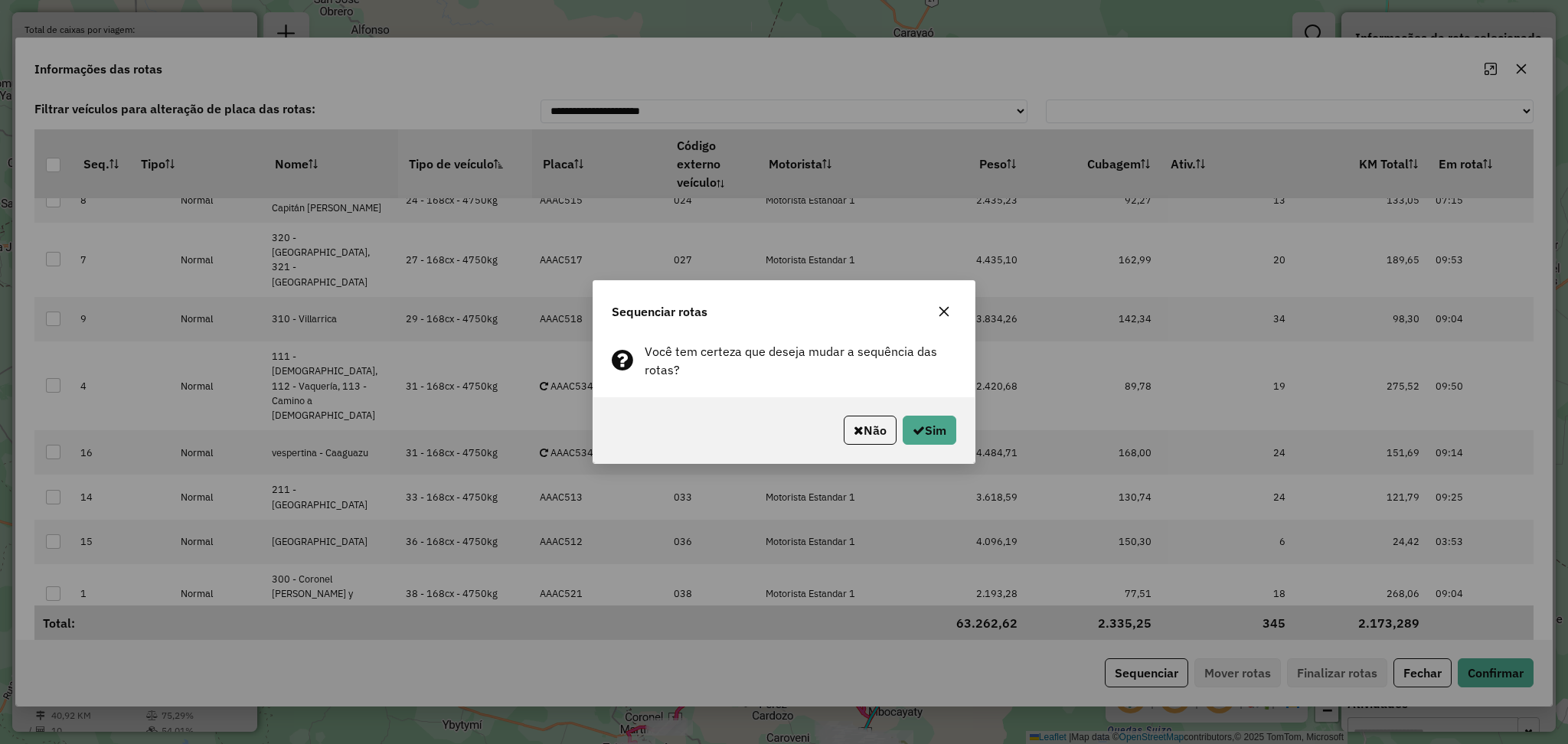
click at [939, 446] on div "Não Sim" at bounding box center [784, 430] width 381 height 66
click at [928, 441] on button "Sim" at bounding box center [929, 430] width 54 height 29
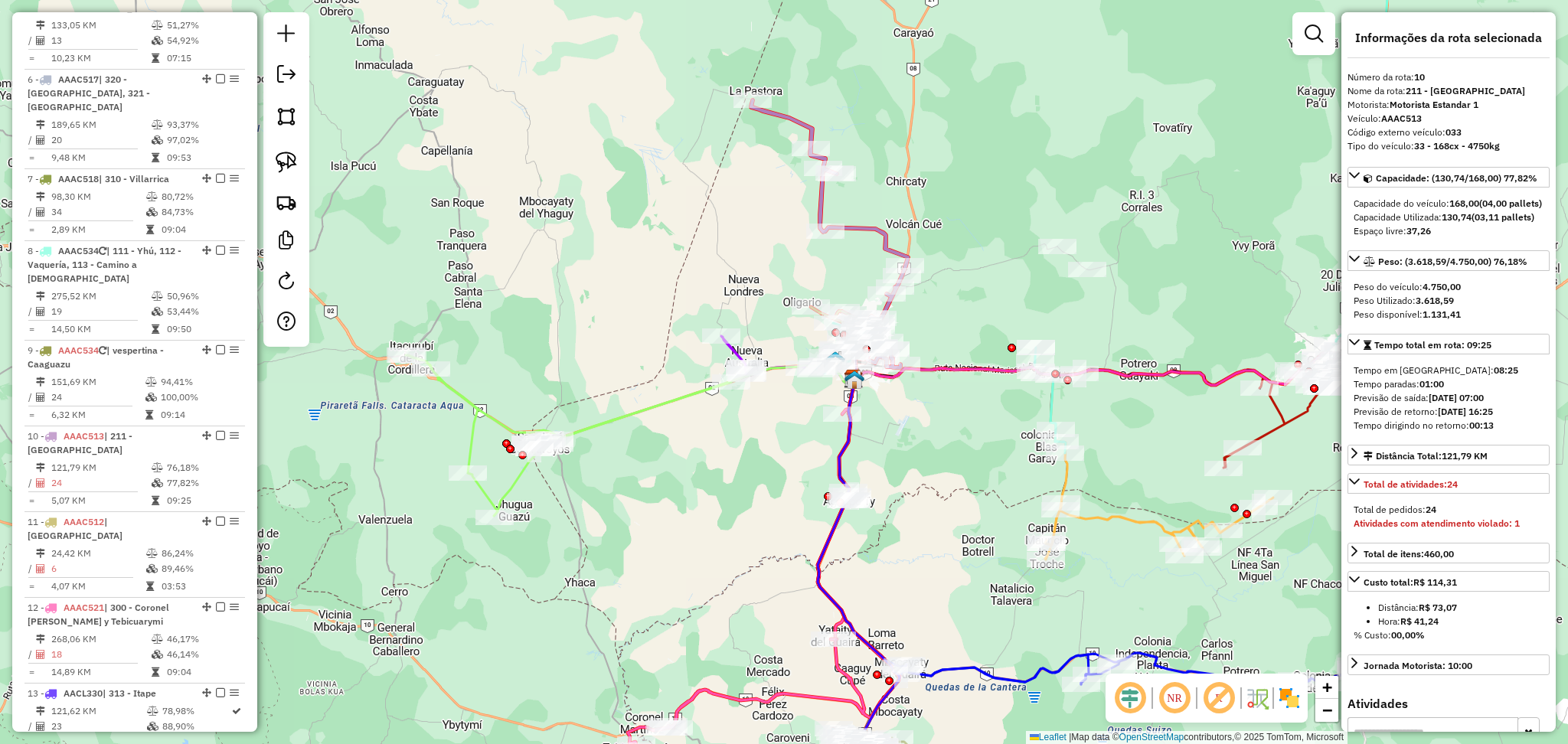
scroll to position [1003, 0]
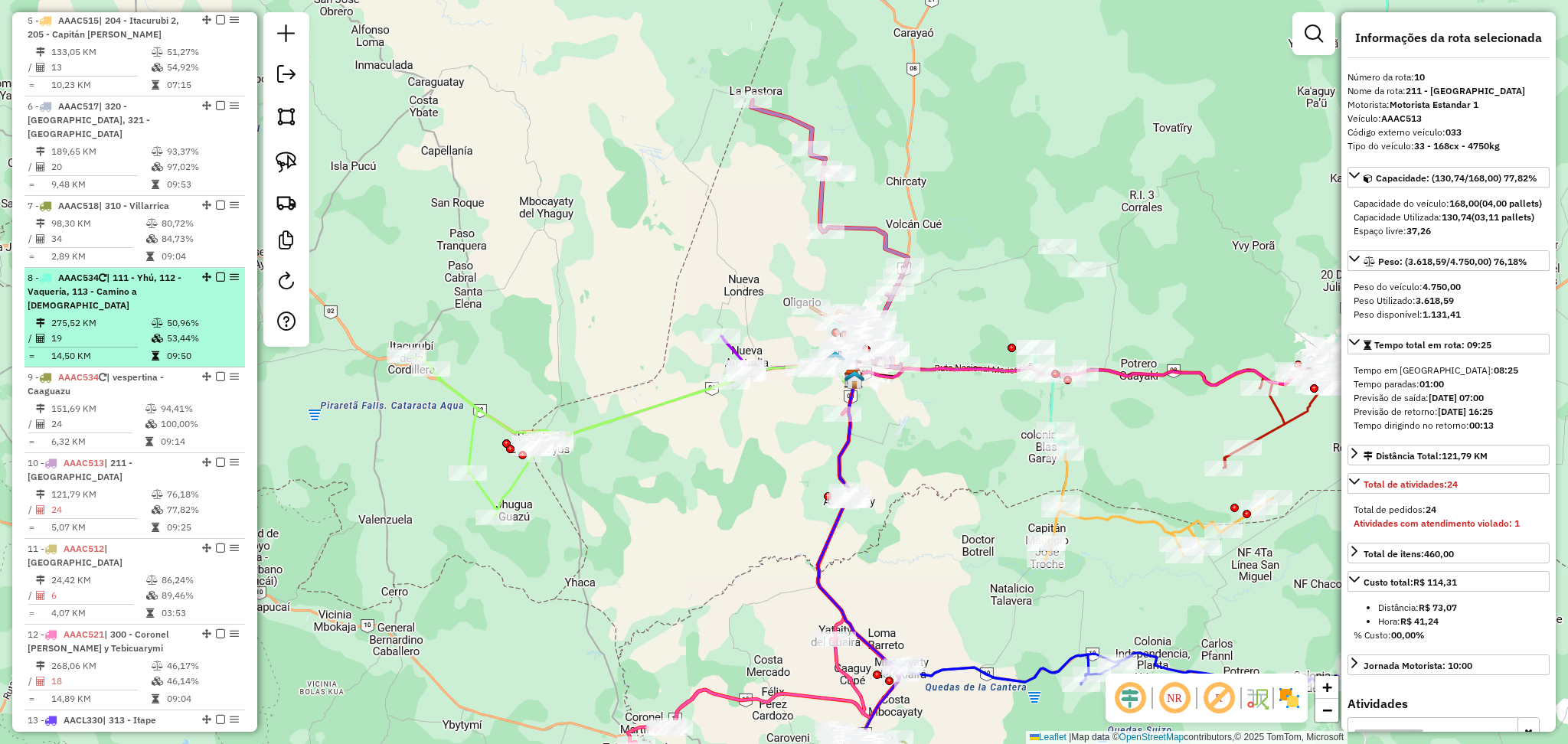
click at [174, 331] on td "53,44%" at bounding box center [202, 338] width 73 height 15
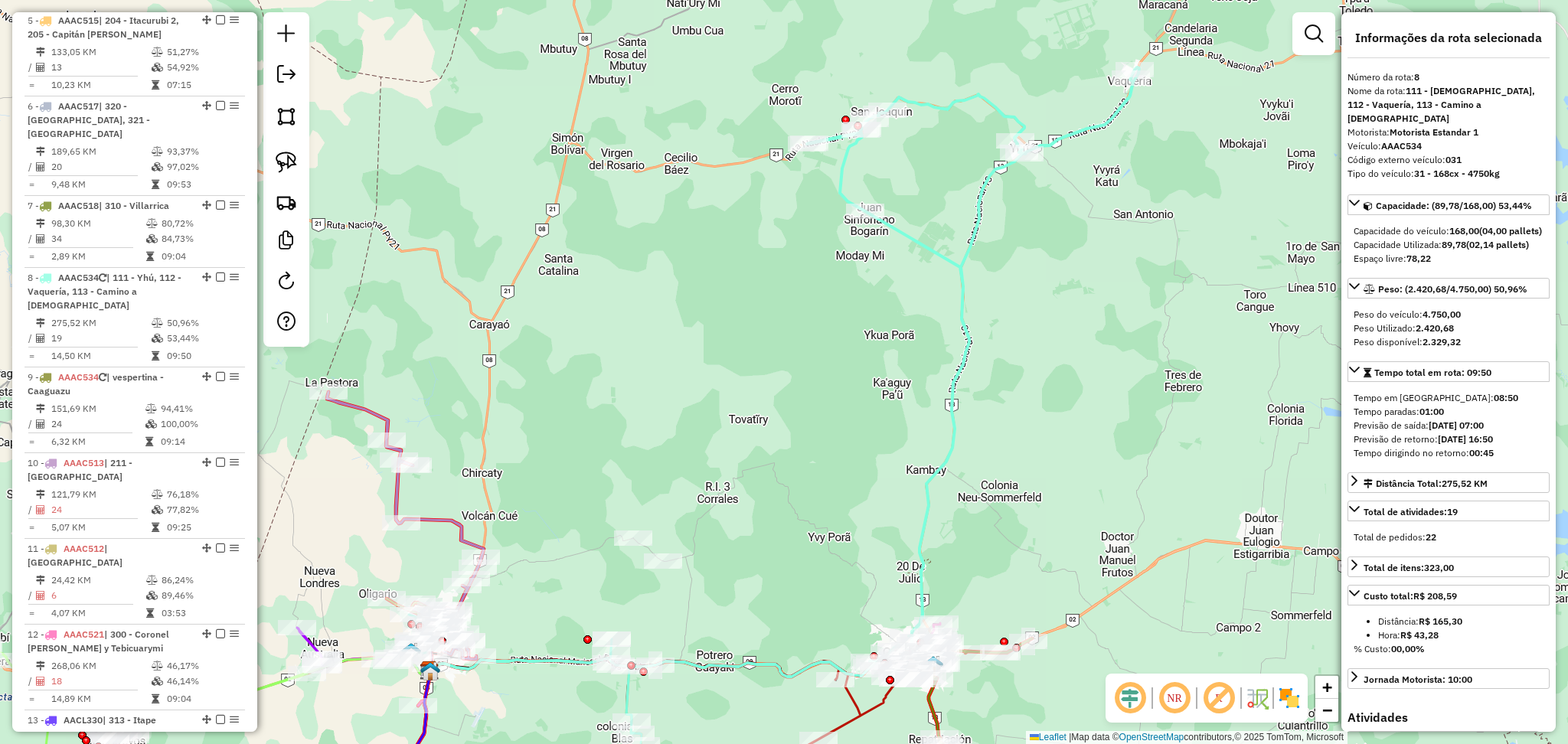
click at [924, 254] on icon at bounding box center [973, 367] width 332 height 599
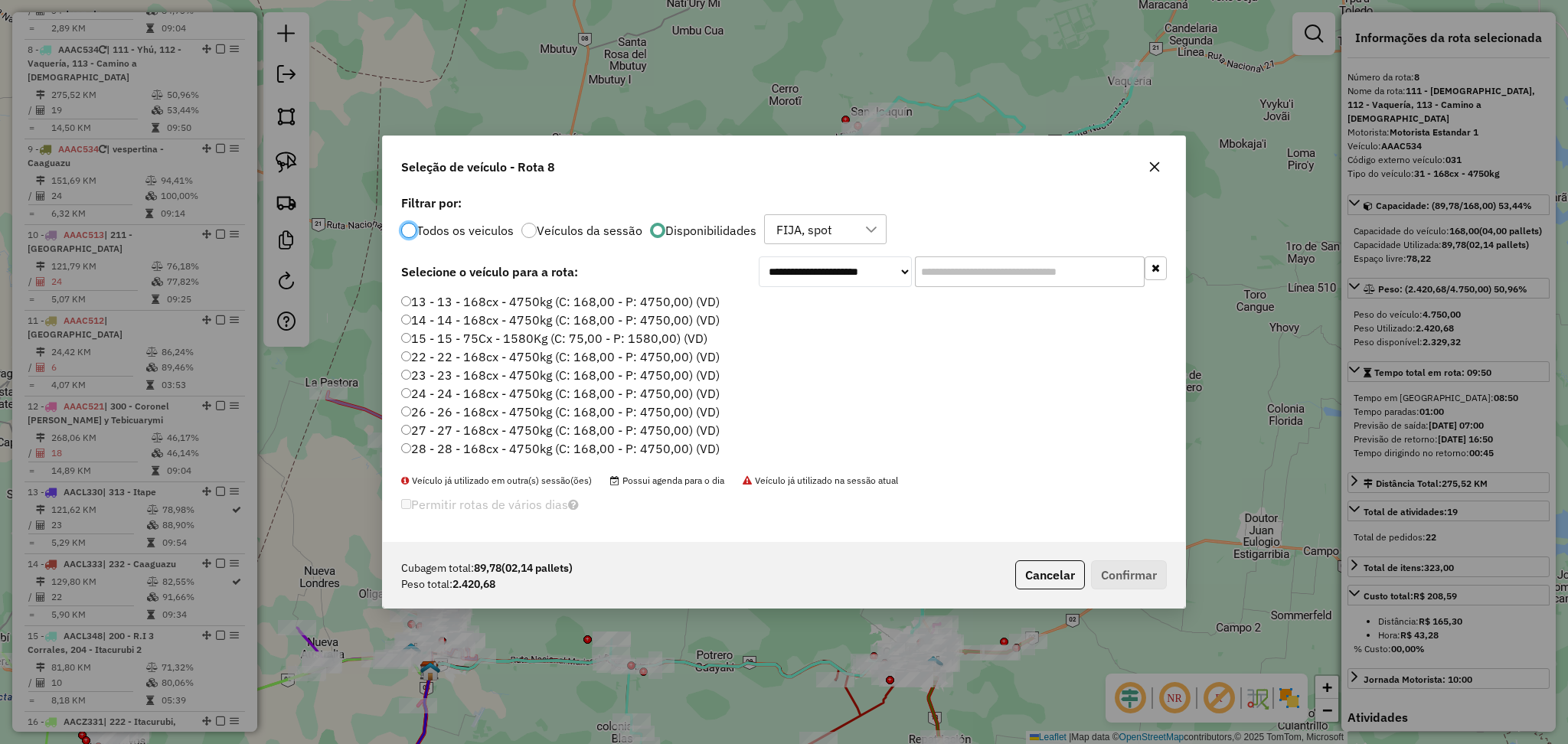
scroll to position [7, 4]
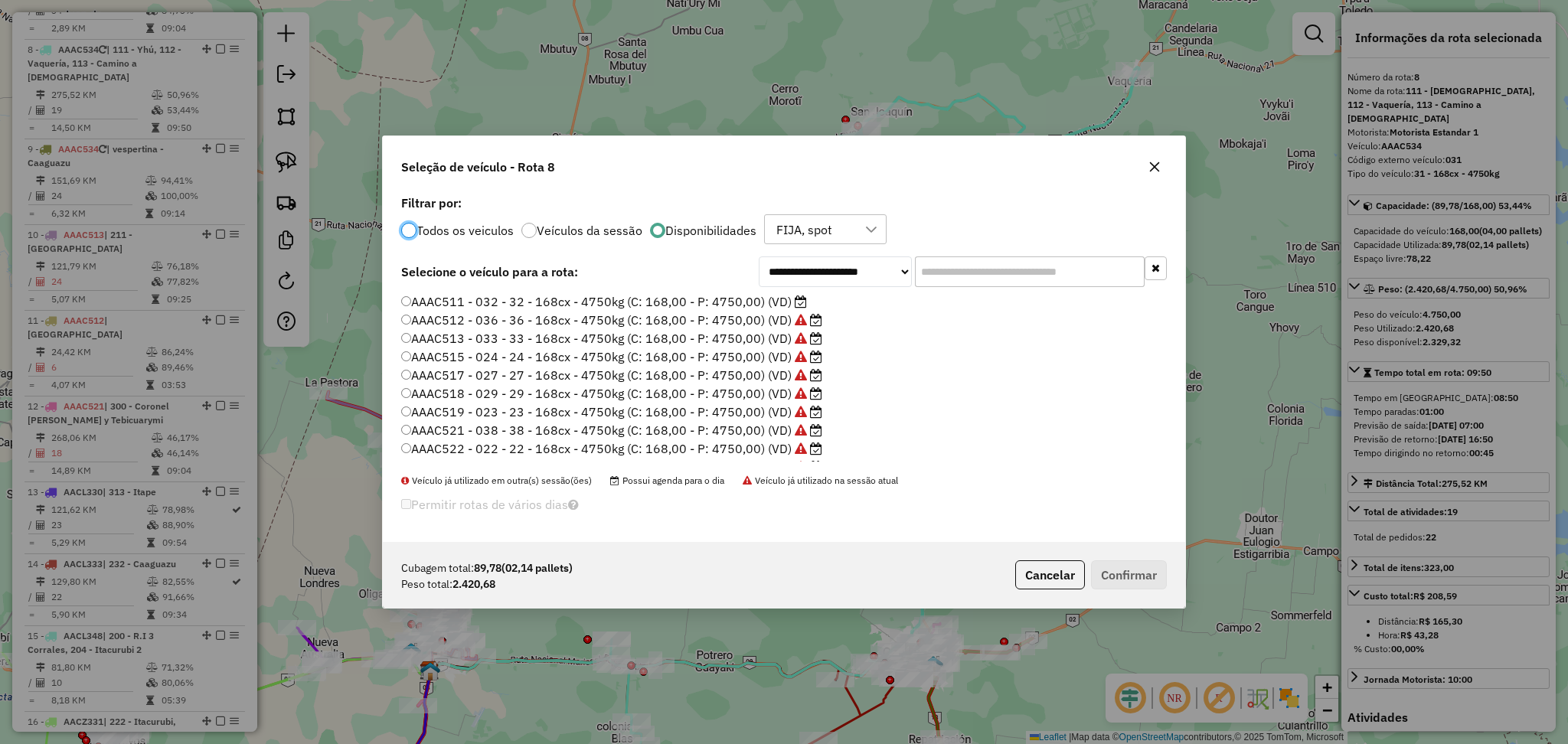
click at [989, 270] on input "text" at bounding box center [1030, 271] width 230 height 31
paste input "*******"
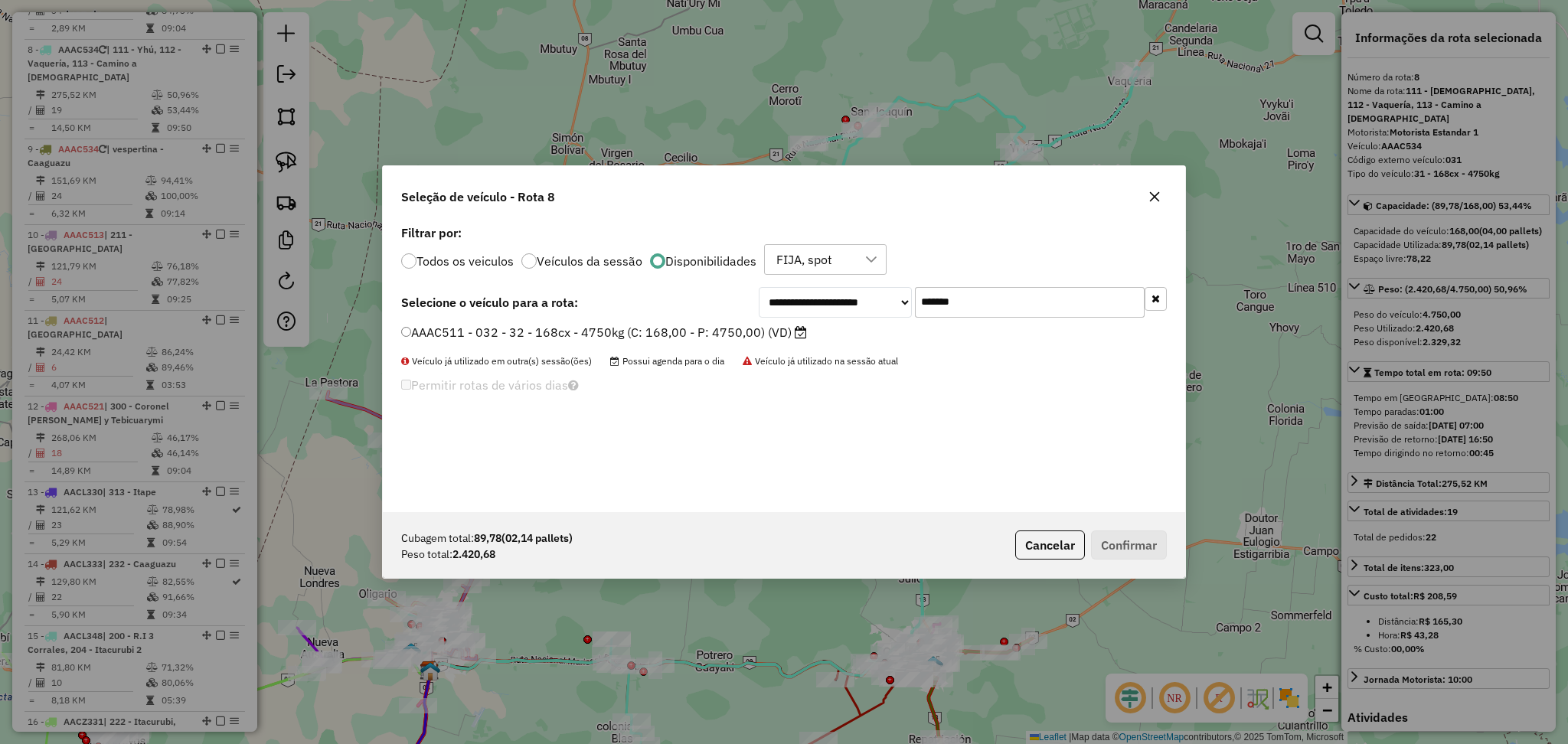
type input "*******"
click at [726, 324] on label "AAAC511 - 032 - 32 - 168cx - 4750kg (C: 168,00 - P: 4750,00) (VD)" at bounding box center [604, 332] width 406 height 18
click at [1121, 541] on button "Confirmar" at bounding box center [1129, 545] width 75 height 29
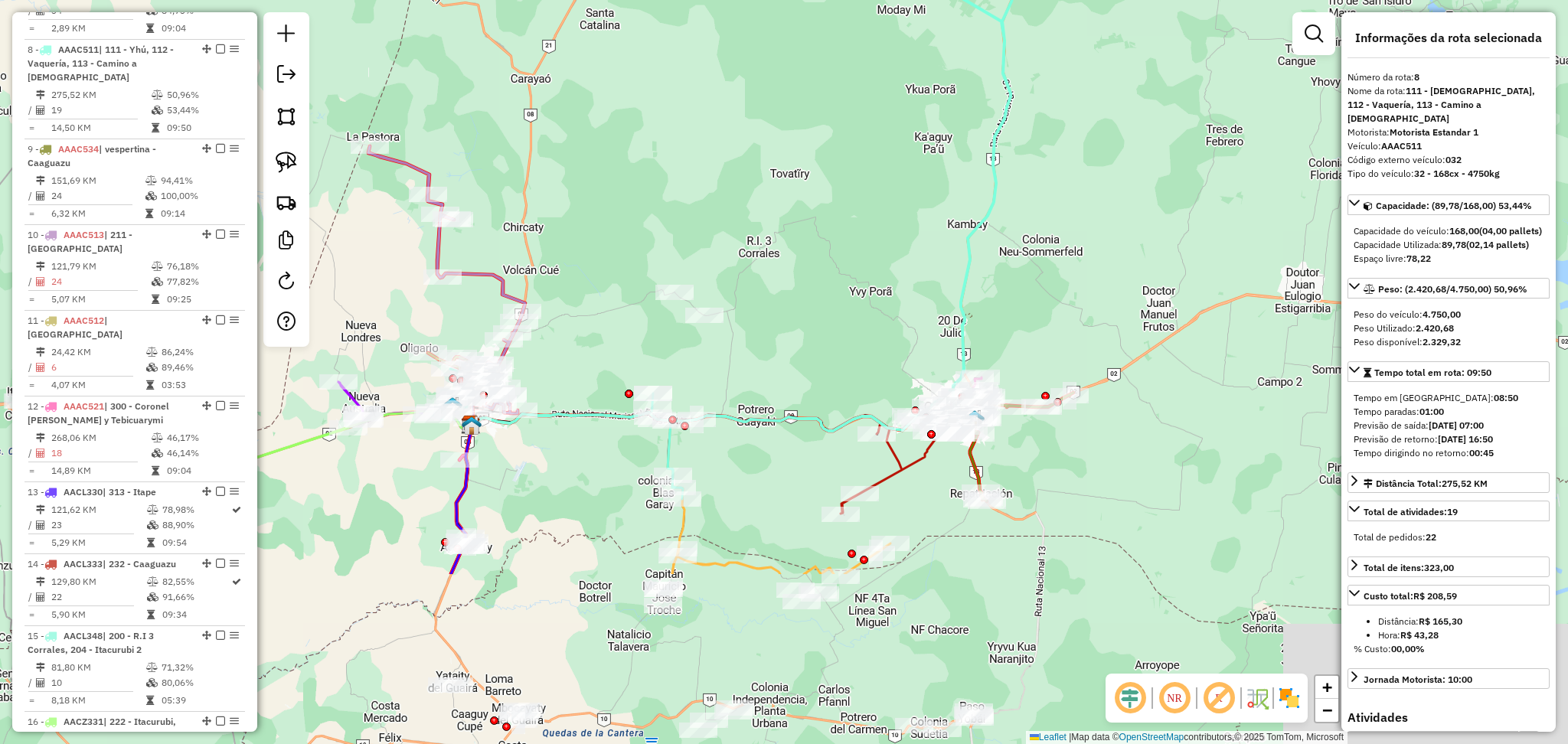
drag, startPoint x: 696, startPoint y: 485, endPoint x: 740, endPoint y: 235, distance: 253.8
click at [740, 235] on div "Janela de atendimento Grade de atendimento Capacidade Transportadoras Veículos …" at bounding box center [784, 372] width 1568 height 744
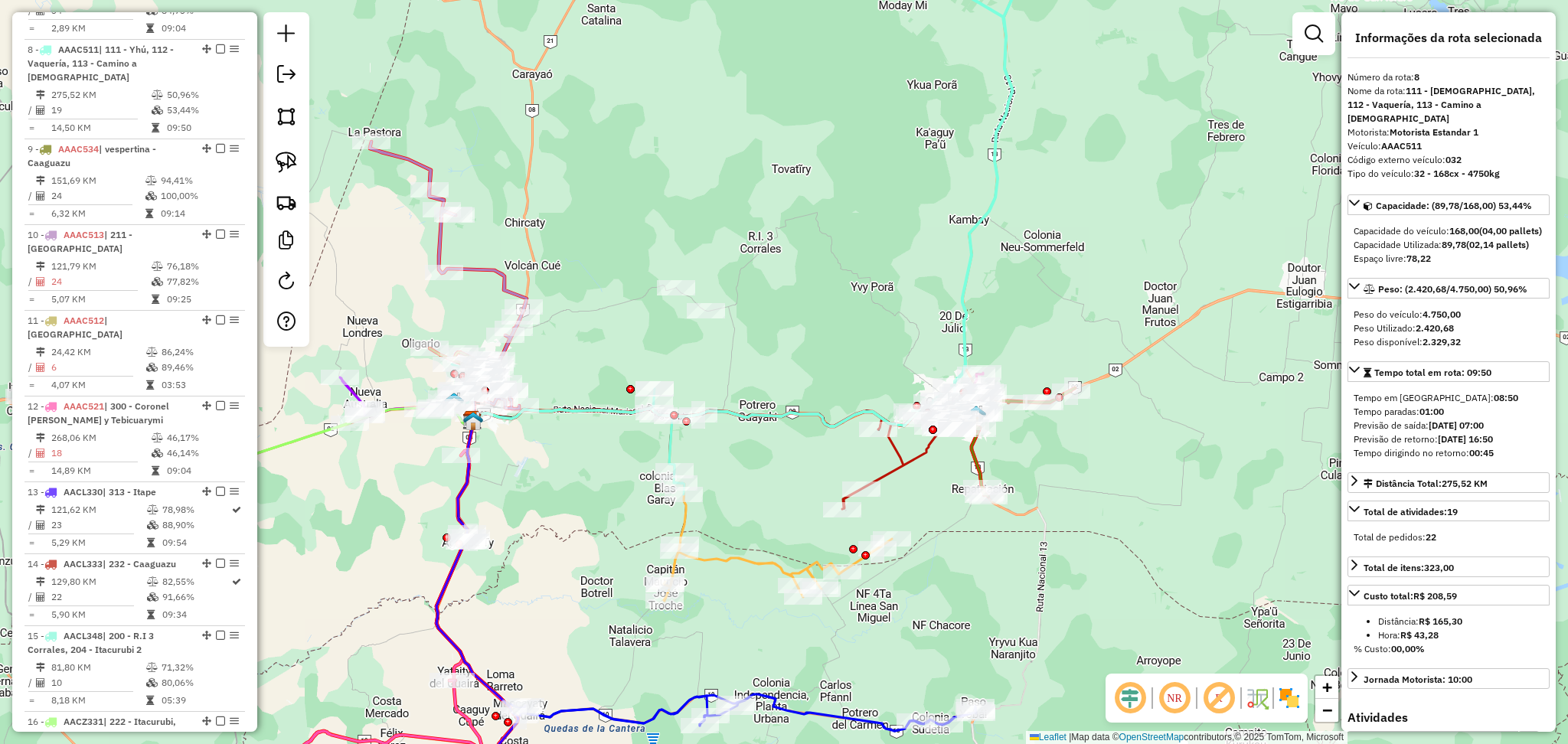
click at [596, 396] on div "Janela de atendimento Grade de atendimento Capacidade Transportadoras Veículos …" at bounding box center [784, 372] width 1568 height 744
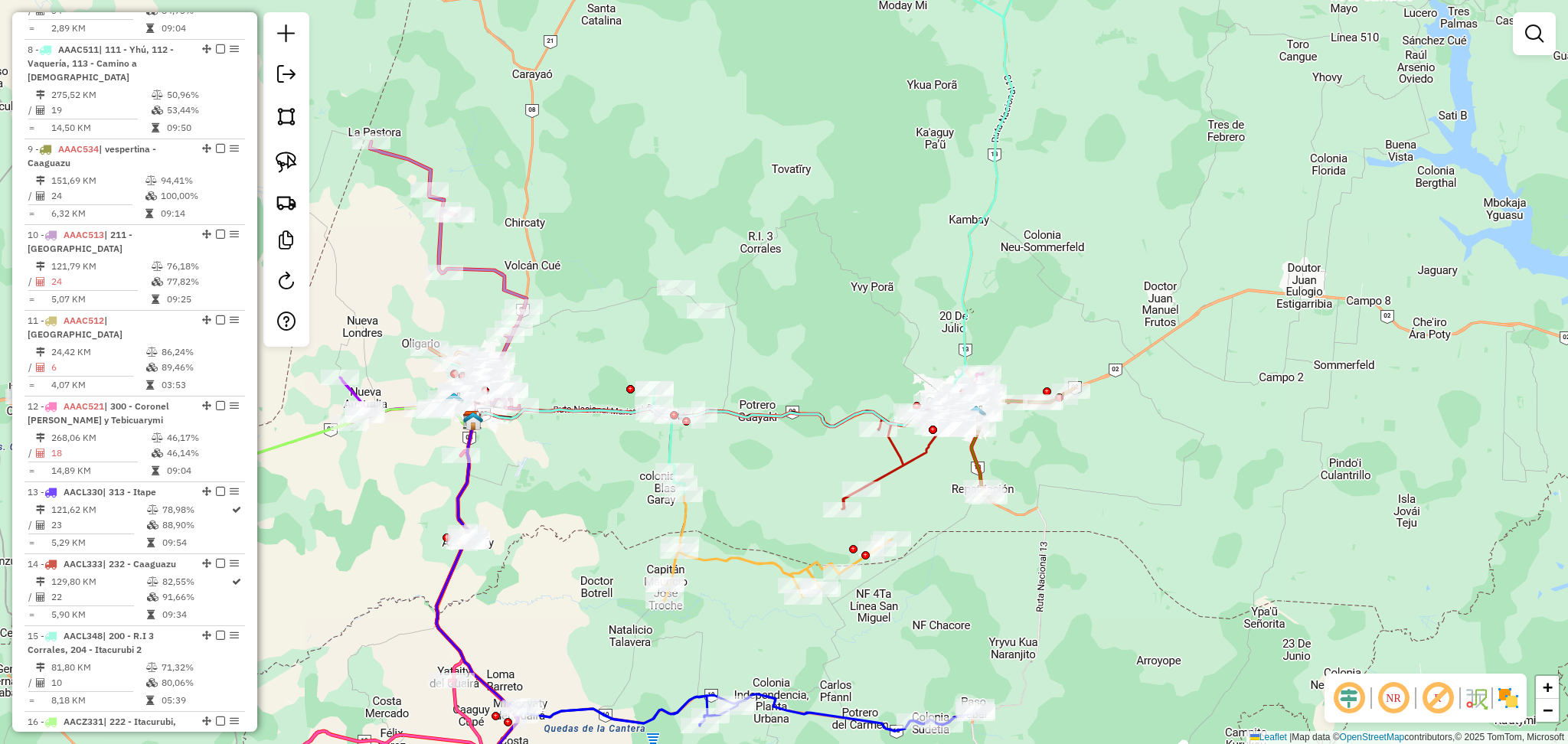
click at [596, 415] on icon at bounding box center [713, 411] width 483 height 32
select select "**********"
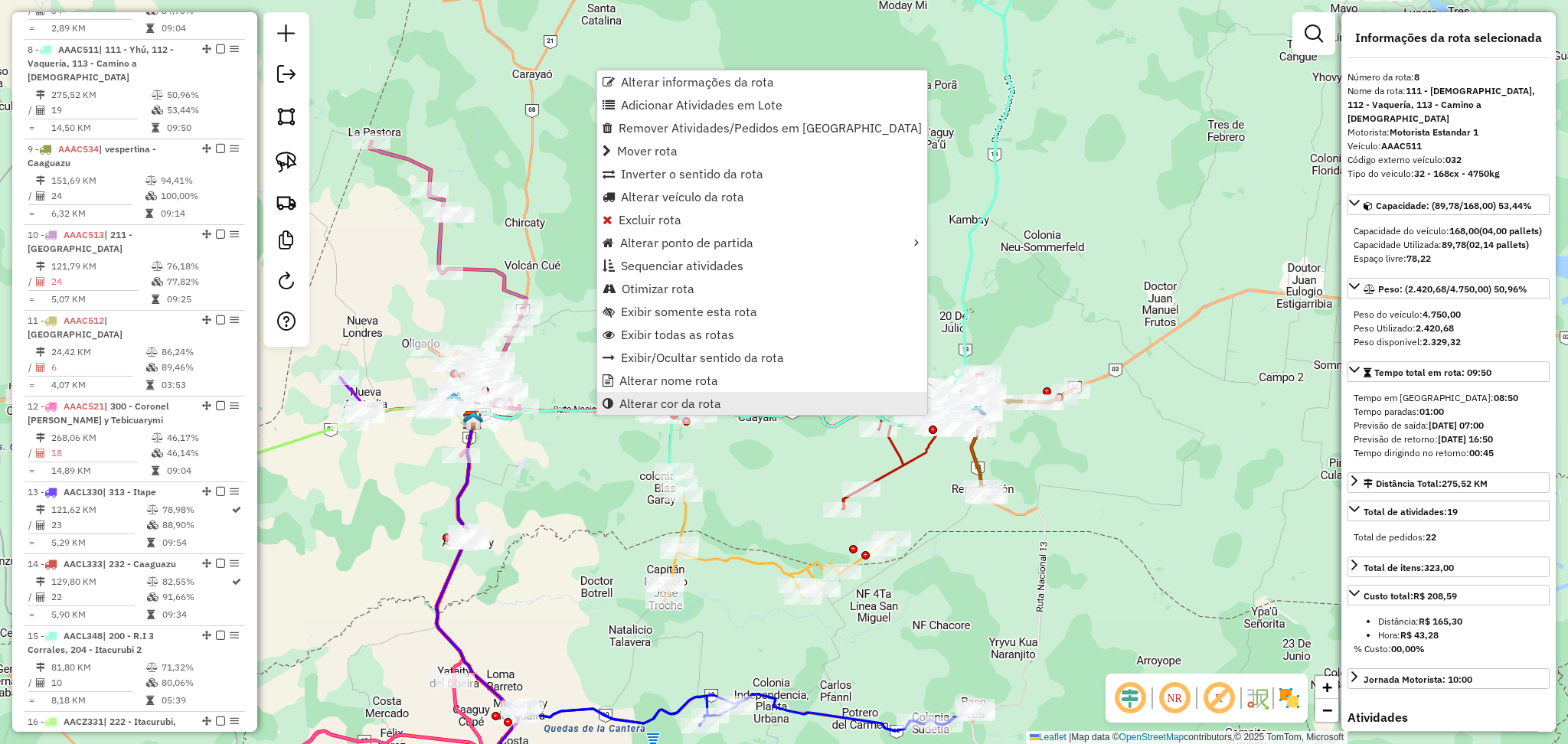
click at [713, 408] on span "Alterar cor da rota" at bounding box center [669, 403] width 102 height 13
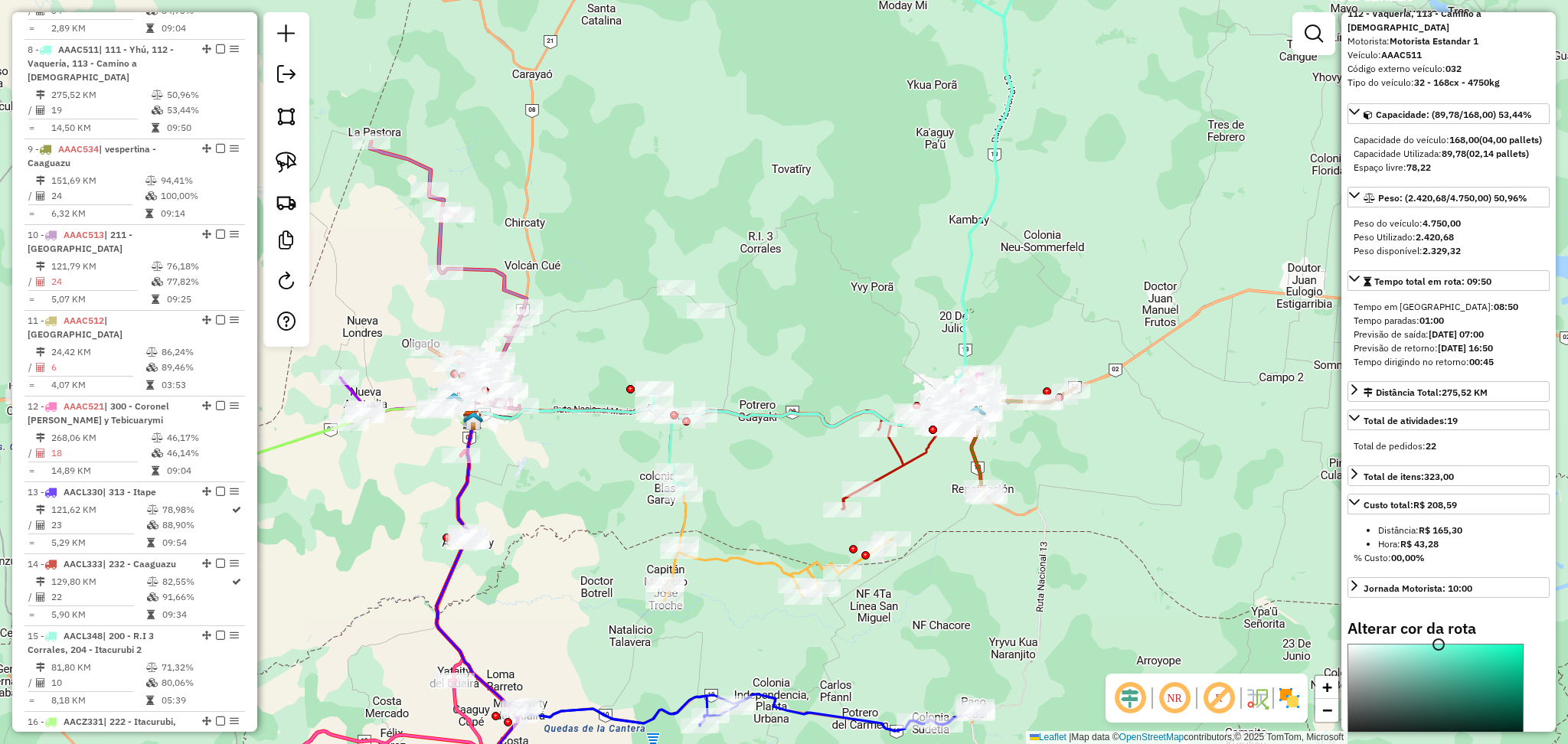
scroll to position [204, 0]
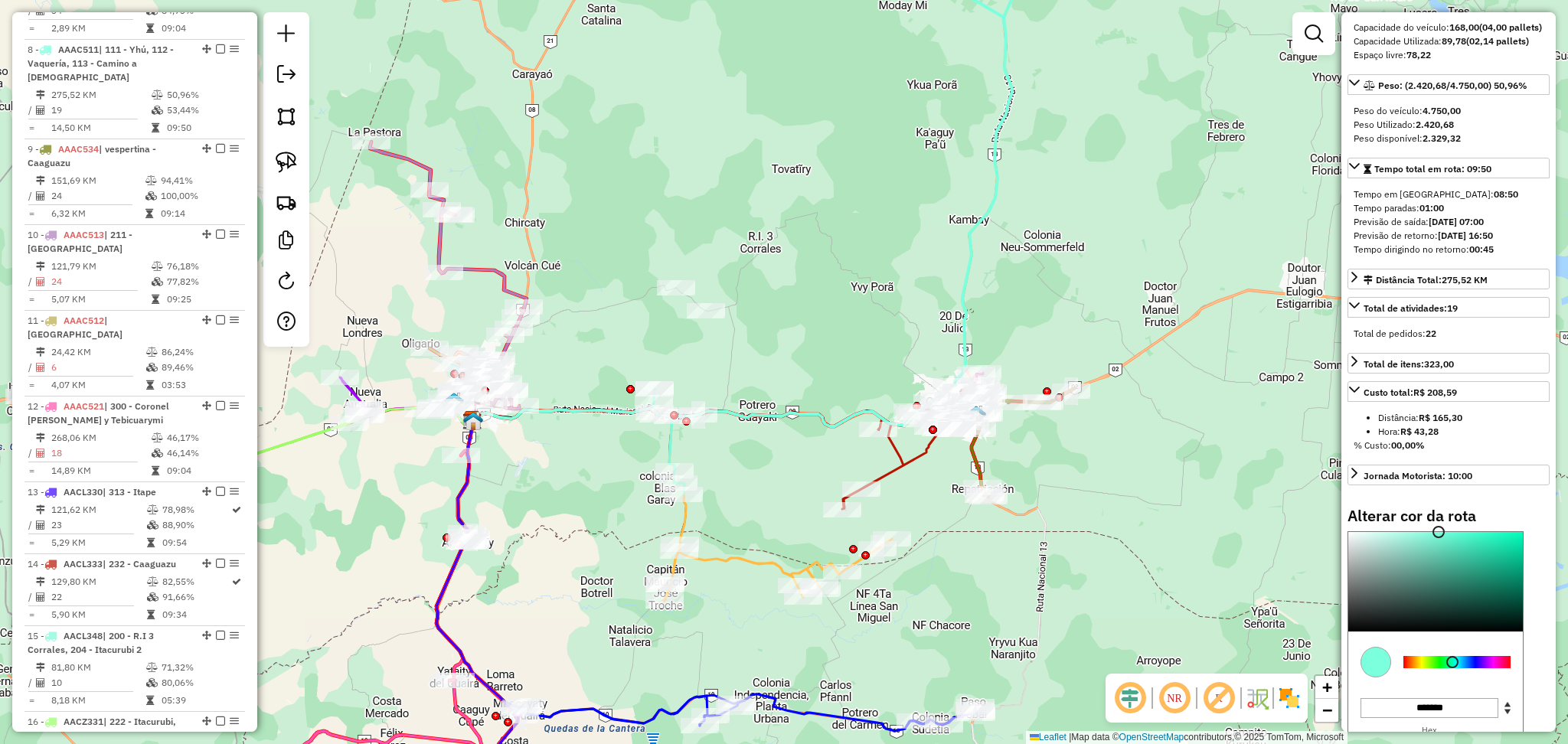
type input "*******"
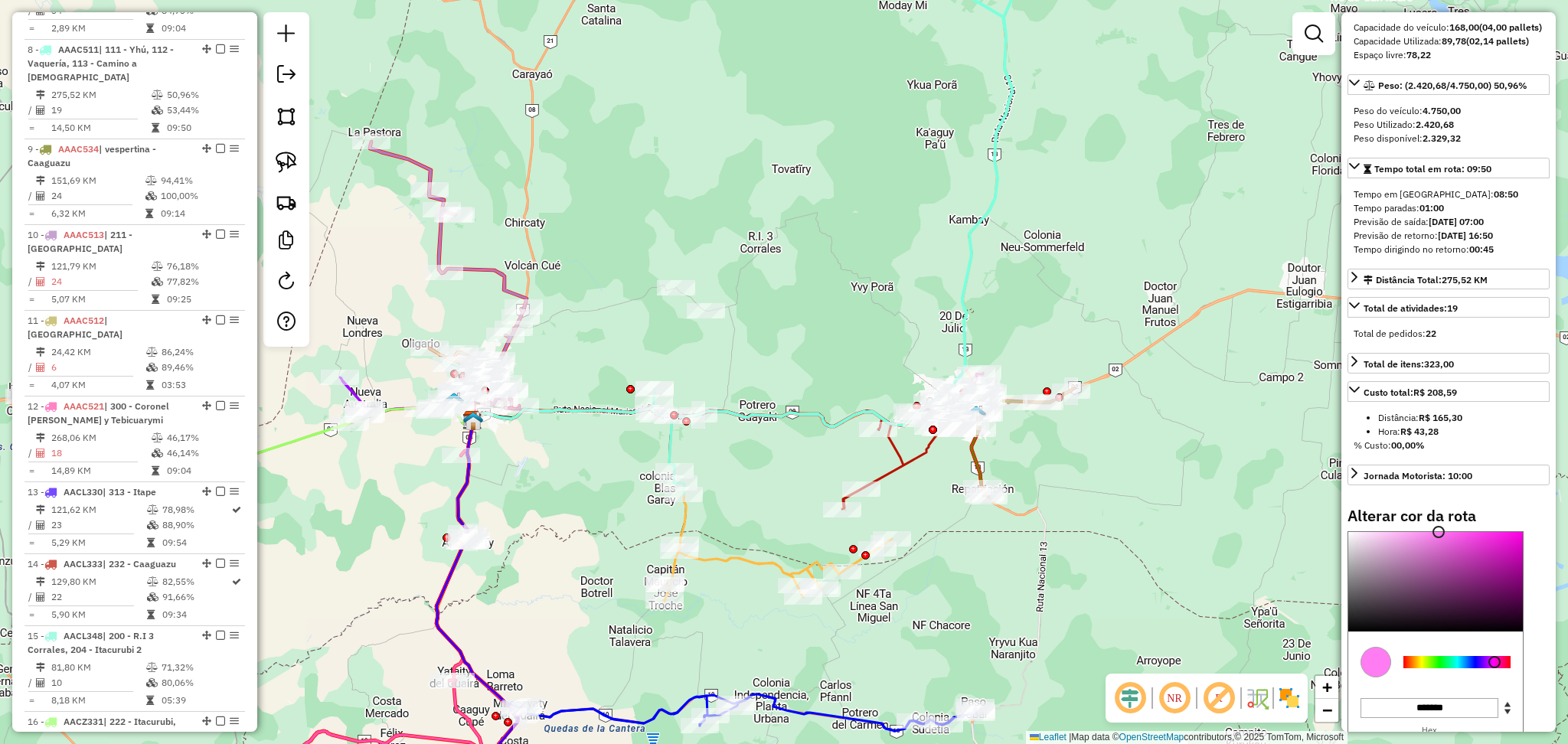
click at [1494, 667] on div at bounding box center [1457, 662] width 107 height 13
click at [667, 442] on icon at bounding box center [668, 442] width 107 height 106
select select "**********"
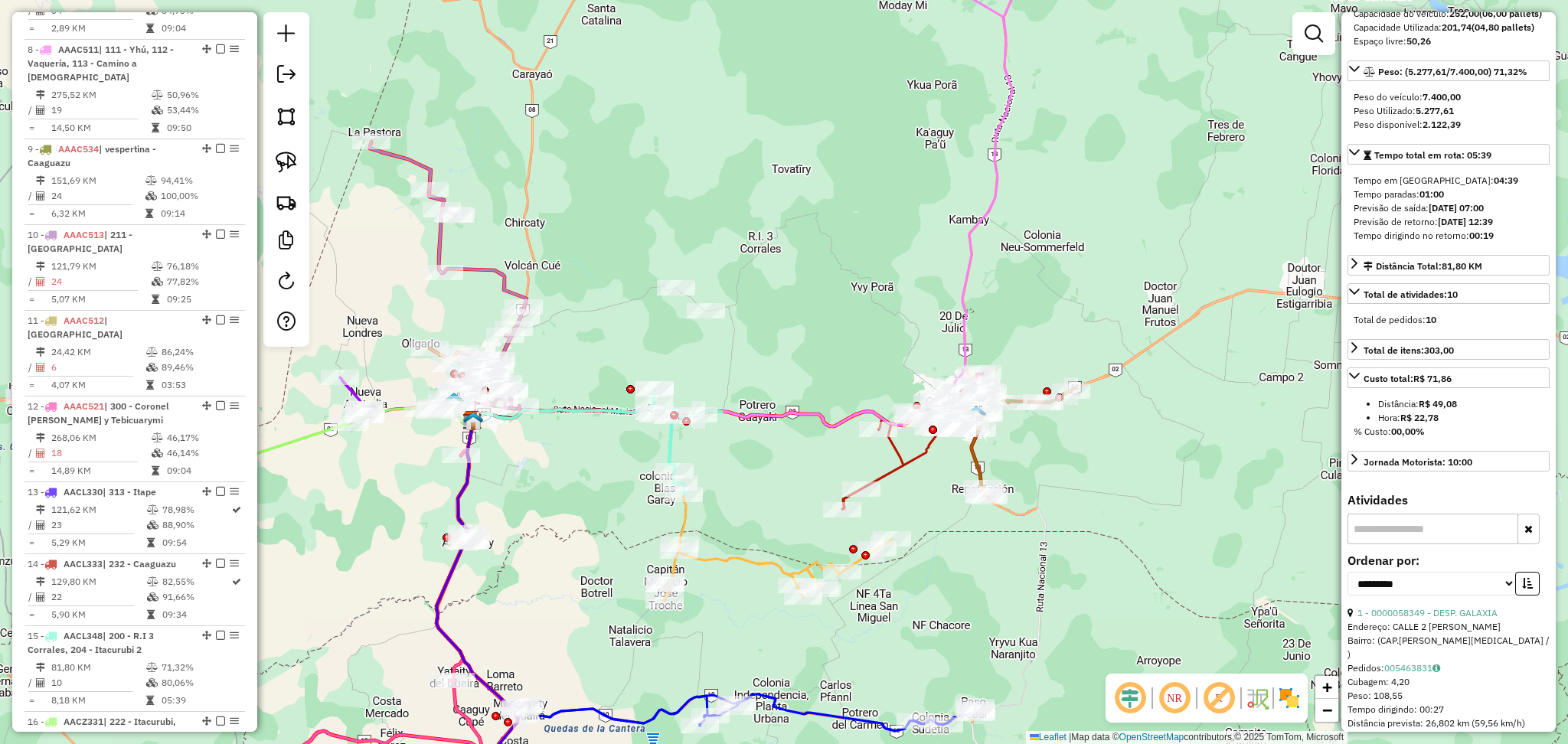
scroll to position [1803, 0]
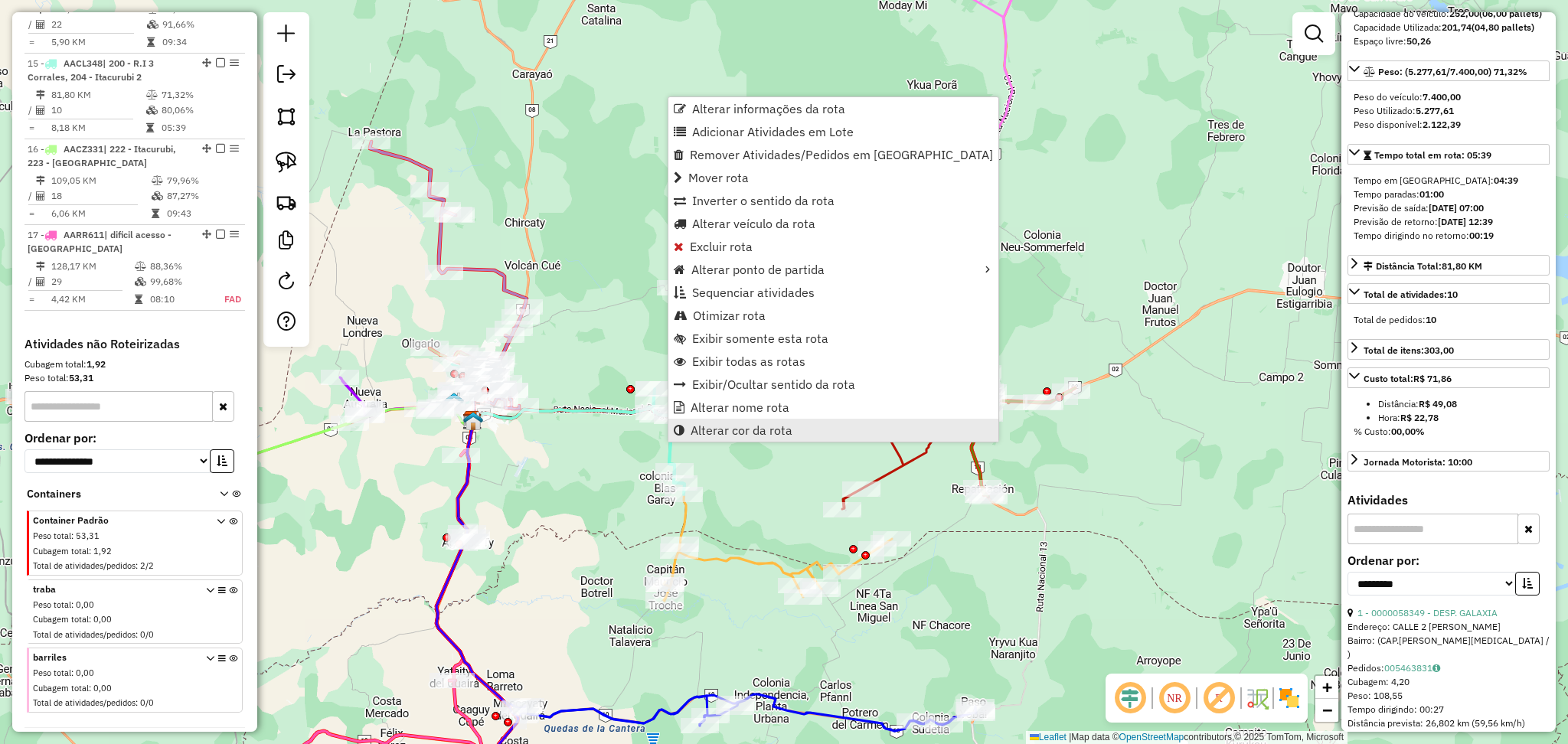
click at [740, 440] on link "Alterar cor da rota" at bounding box center [833, 430] width 330 height 23
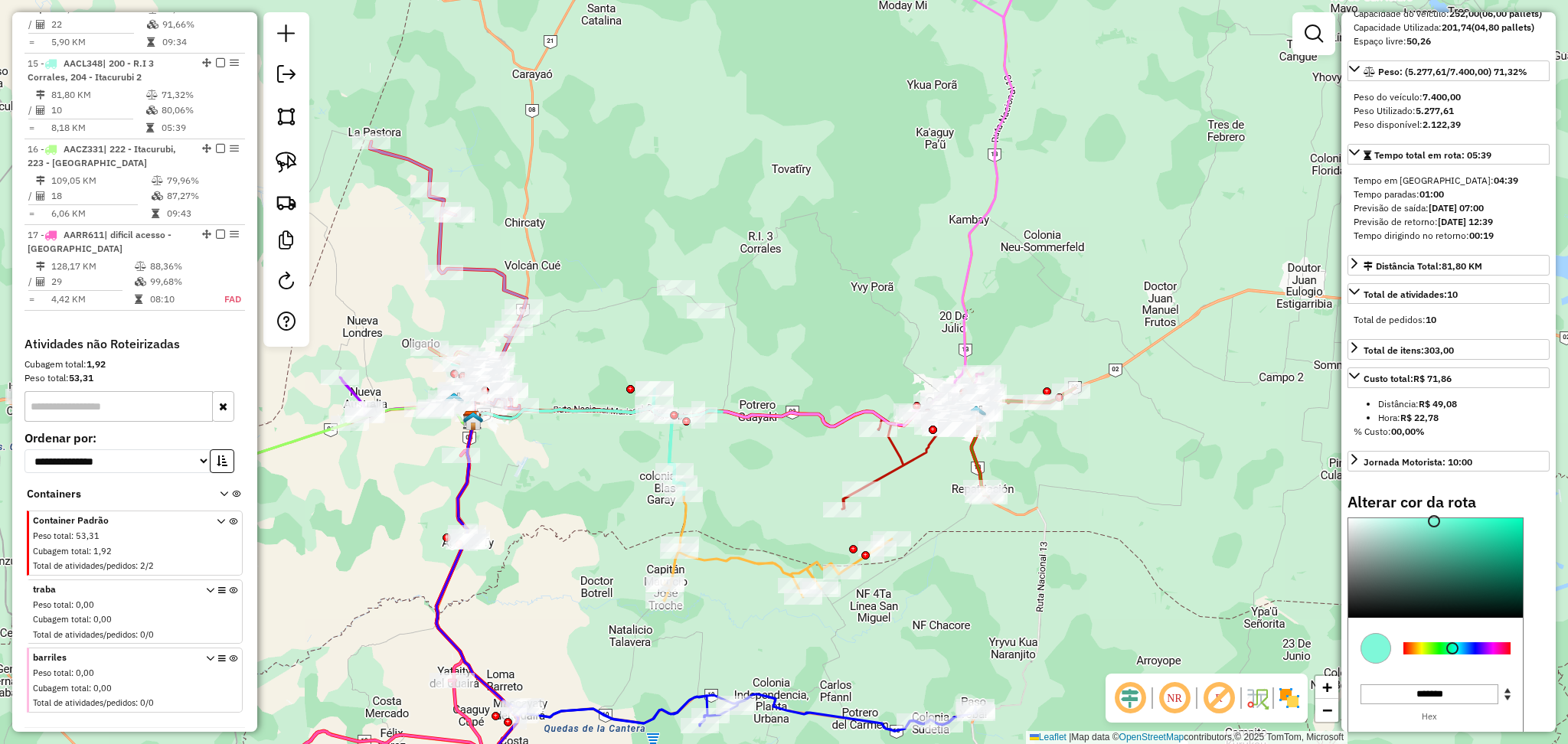
type input "*******"
click at [1439, 654] on div at bounding box center [1457, 649] width 107 height 13
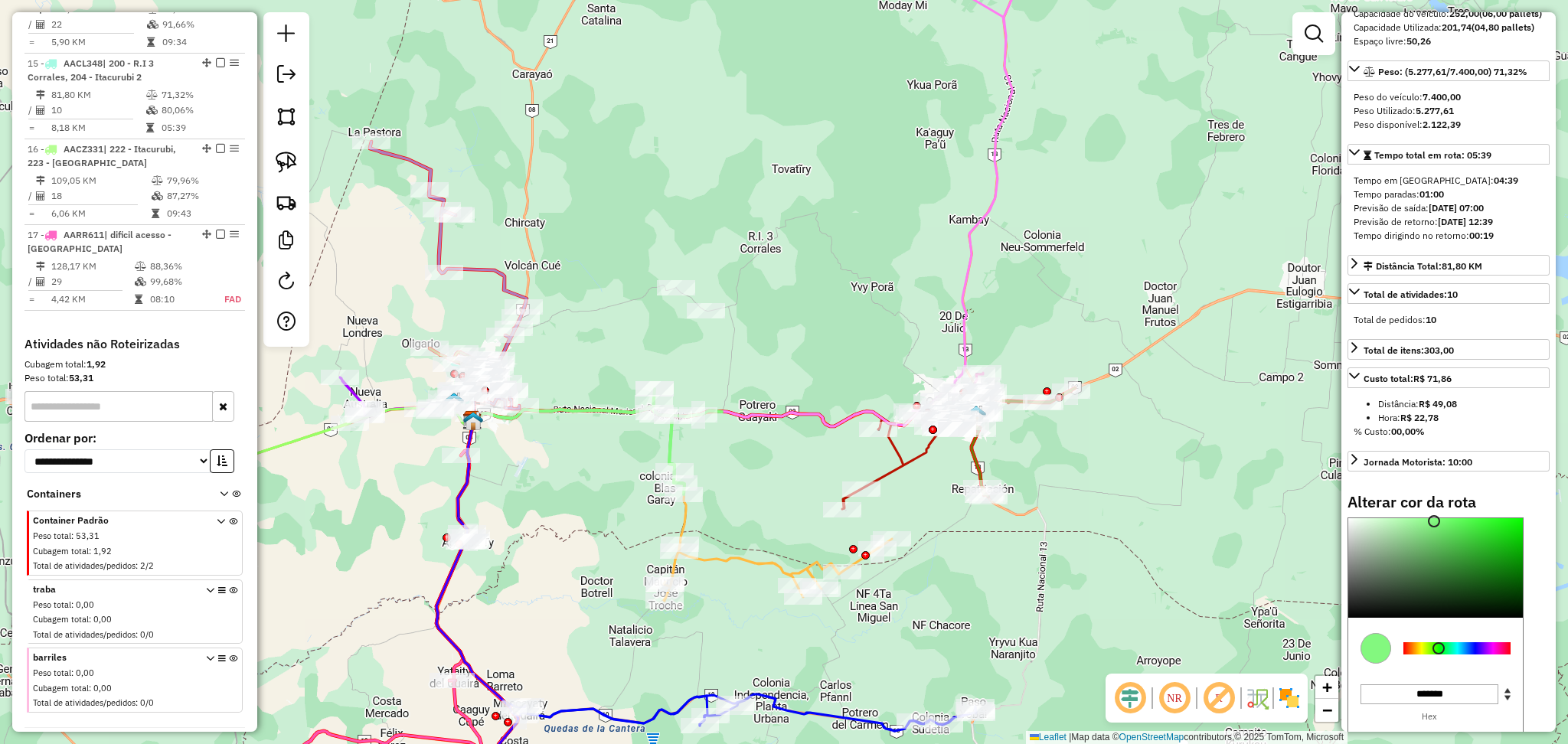
click at [1111, 468] on div "Janela de atendimento Grade de atendimento Capacidade Transportadoras Veículos …" at bounding box center [784, 372] width 1568 height 744
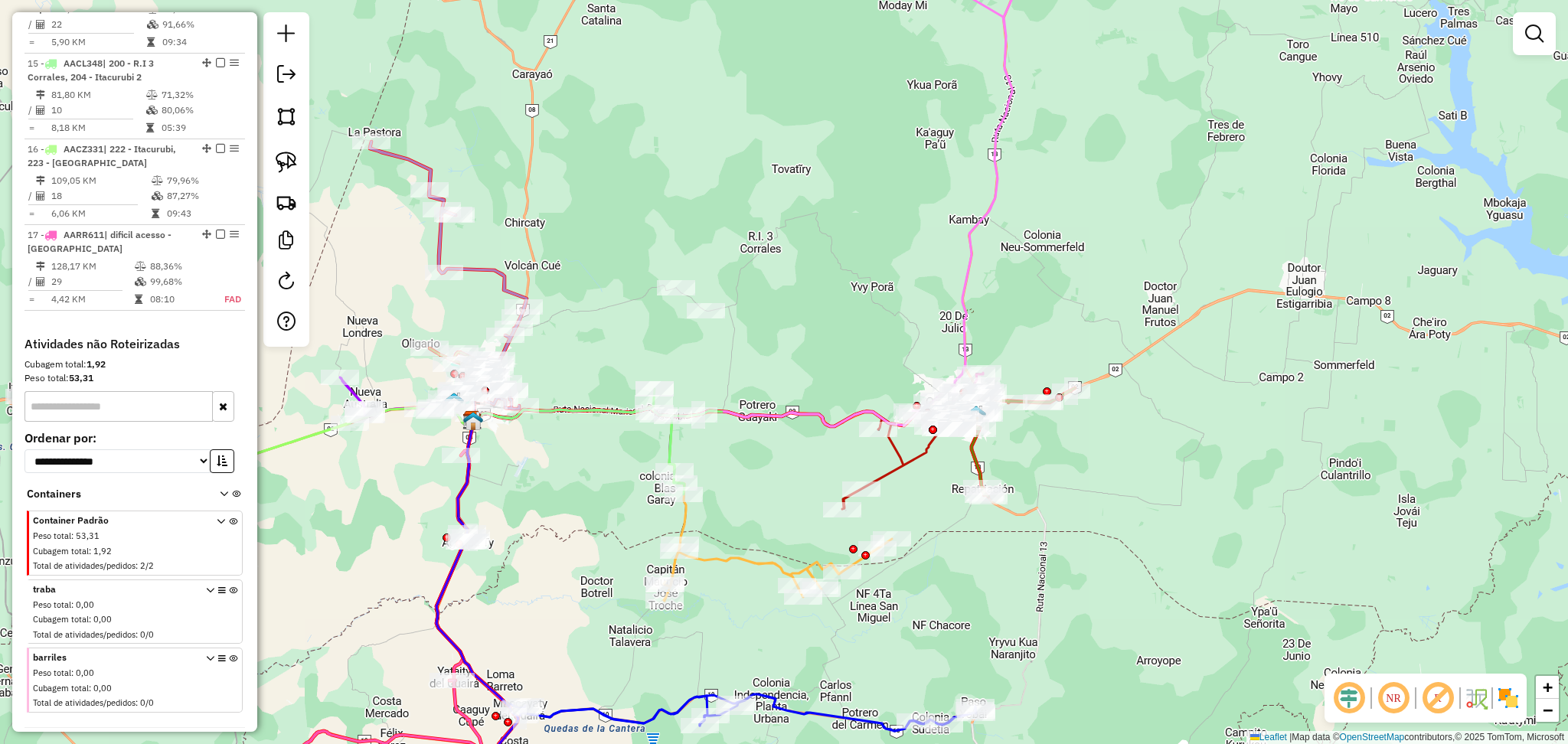
click at [765, 561] on icon at bounding box center [778, 570] width 228 height 62
select select "**********"
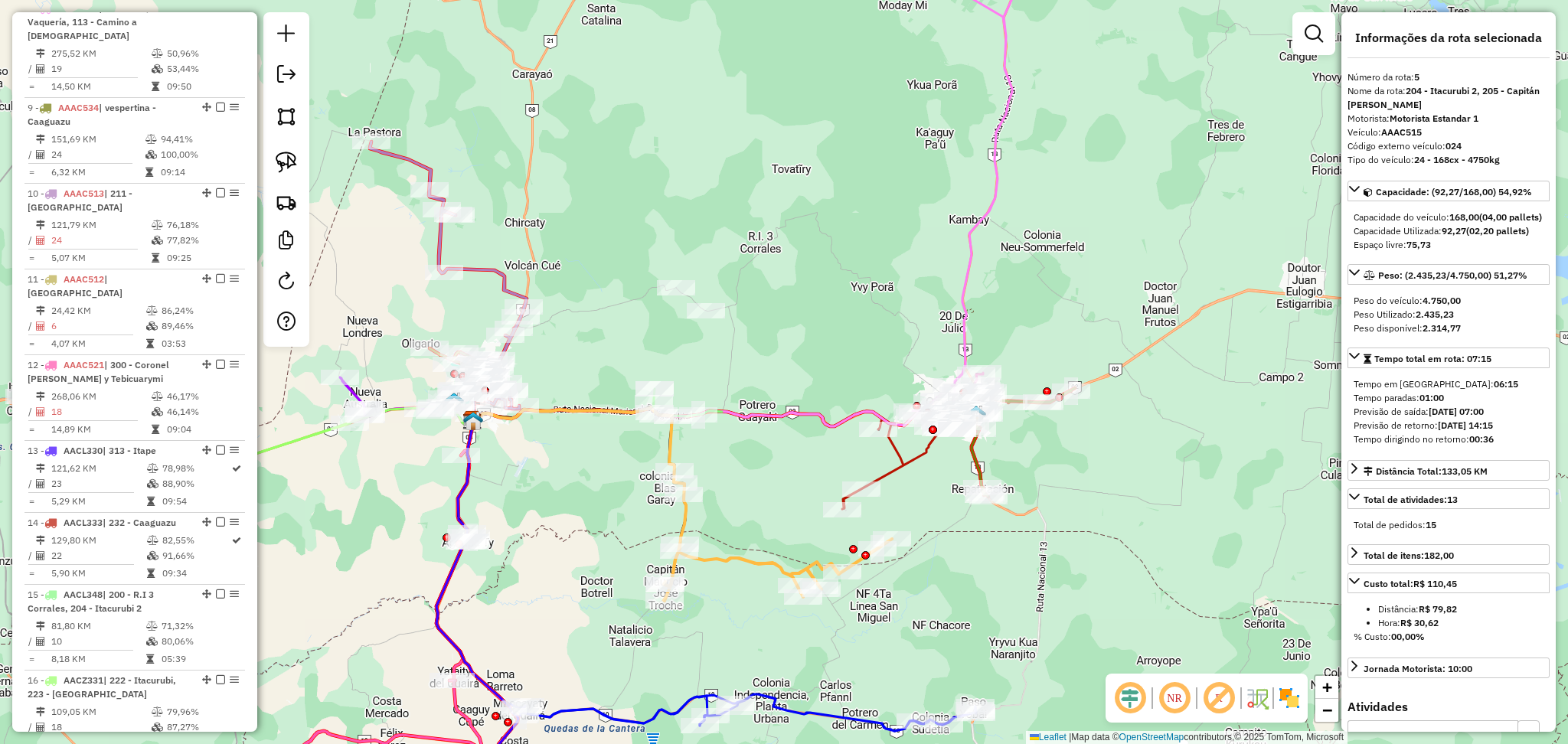
scroll to position [987, 0]
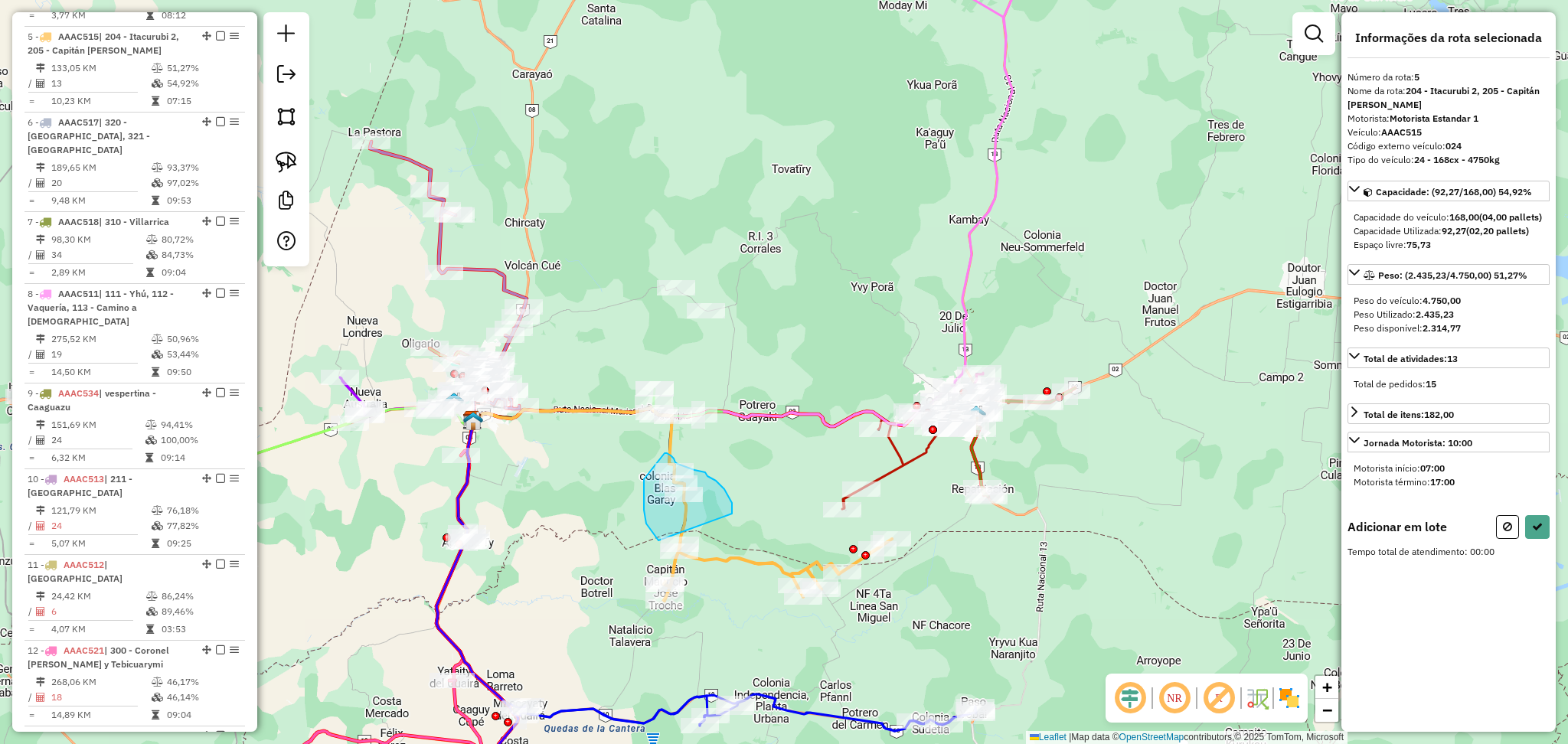
drag, startPoint x: 731, startPoint y: 514, endPoint x: 659, endPoint y: 540, distance: 76.6
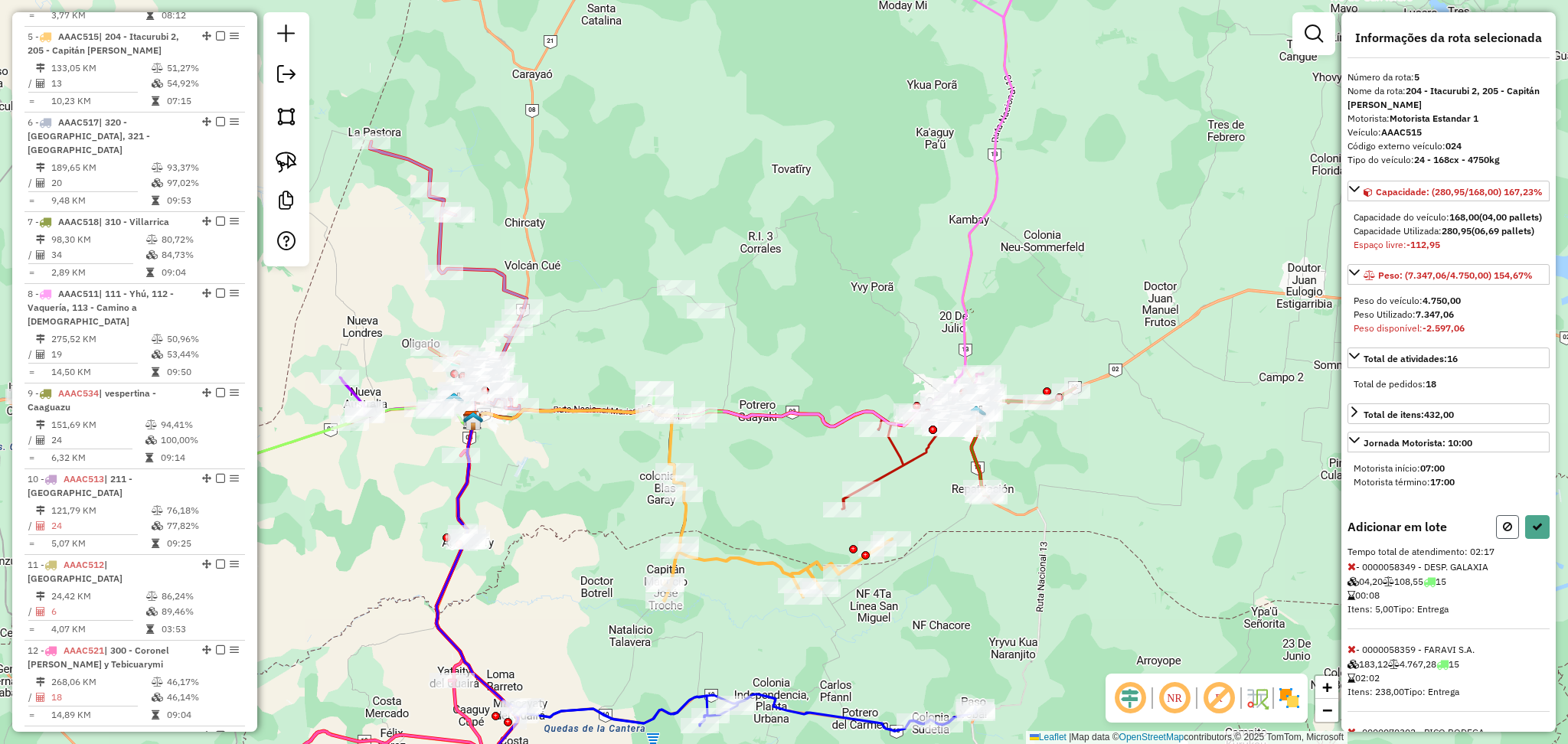
click at [1505, 539] on button at bounding box center [1508, 527] width 23 height 23
select select "**********"
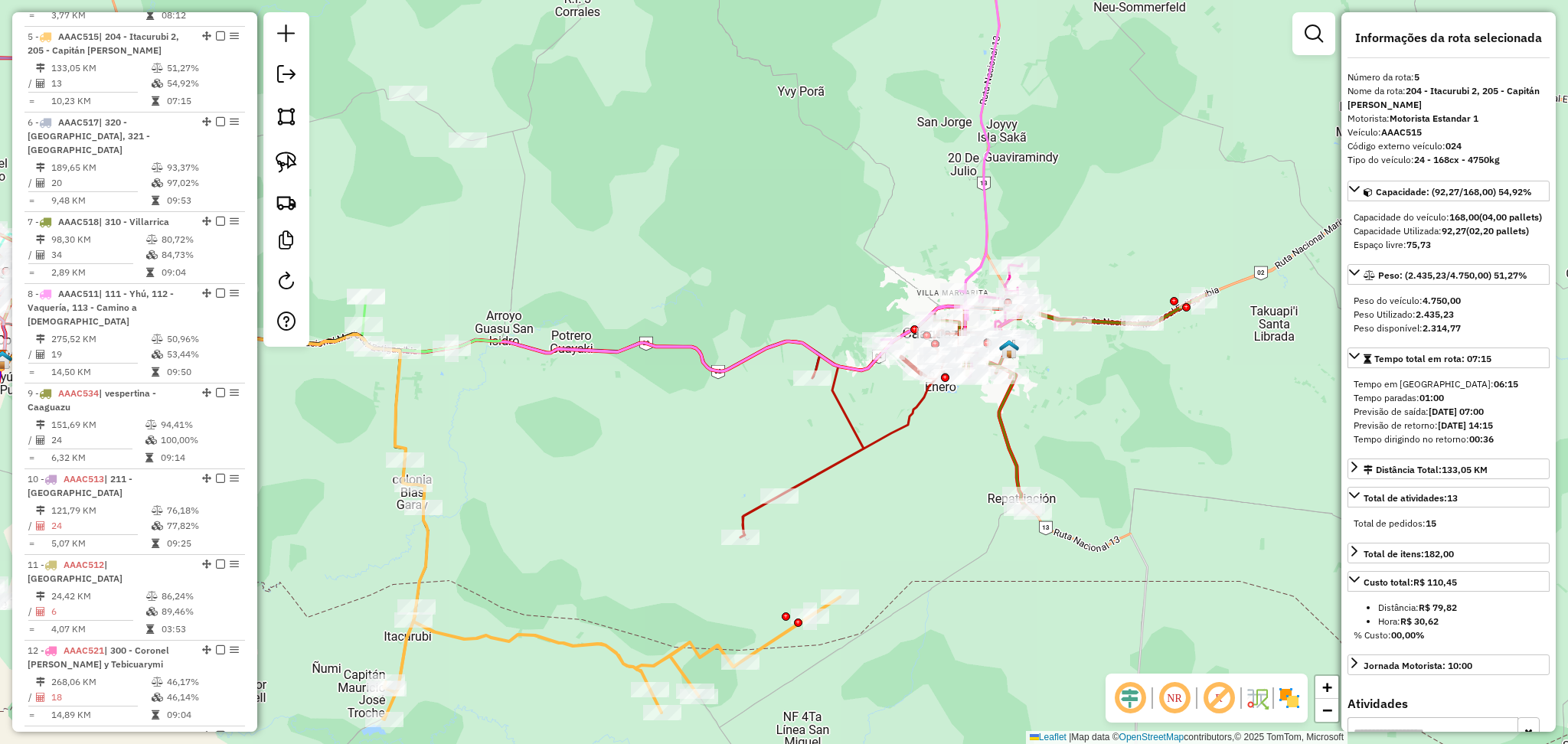
click at [558, 675] on div "Janela de atendimento Grade de atendimento Capacidade Transportadoras Veículos …" at bounding box center [784, 372] width 1568 height 744
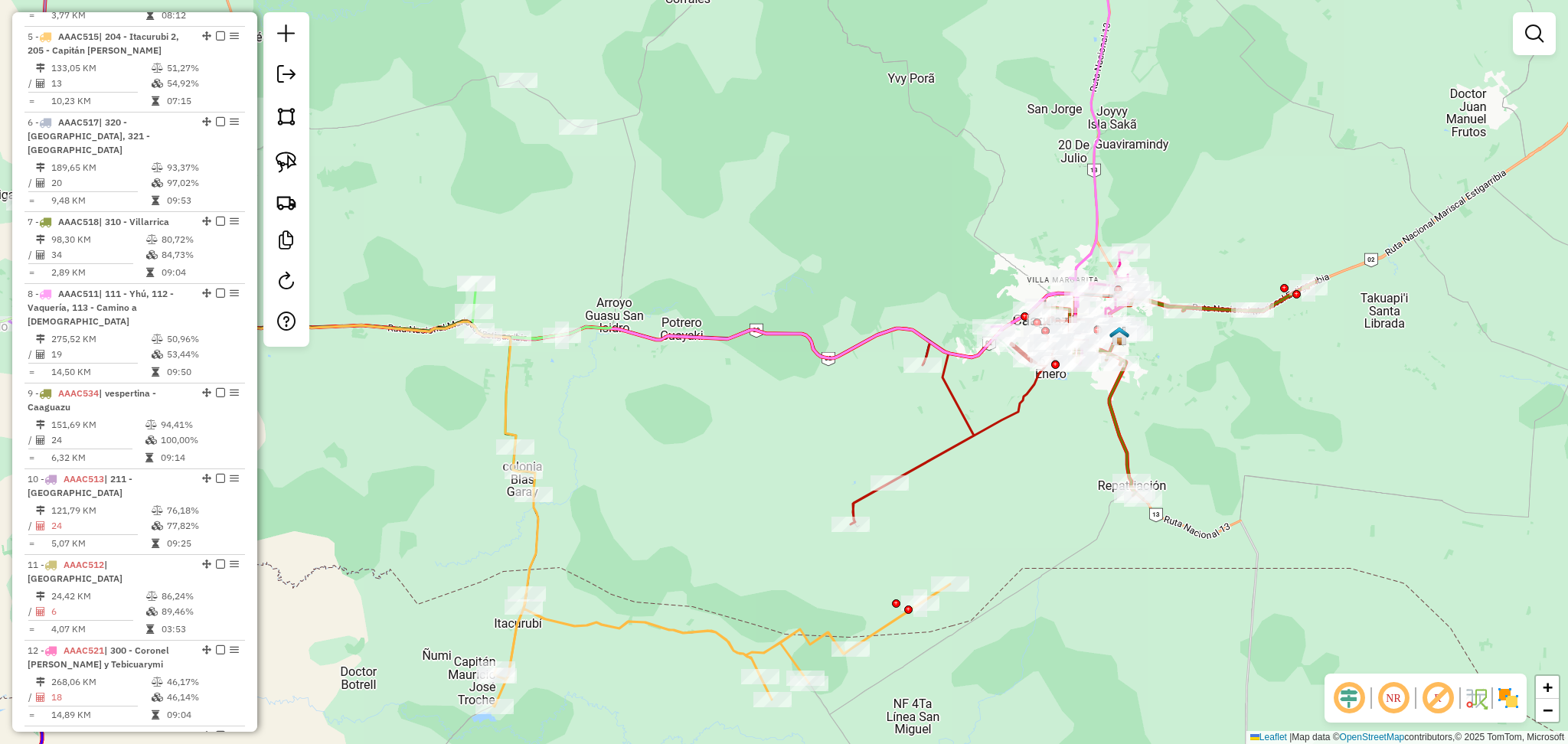
drag, startPoint x: 519, startPoint y: 557, endPoint x: 678, endPoint y: 537, distance: 160.3
click at [678, 537] on div "Janela de atendimento Grade de atendimento Capacidade Transportadoras Veículos …" at bounding box center [784, 372] width 1568 height 744
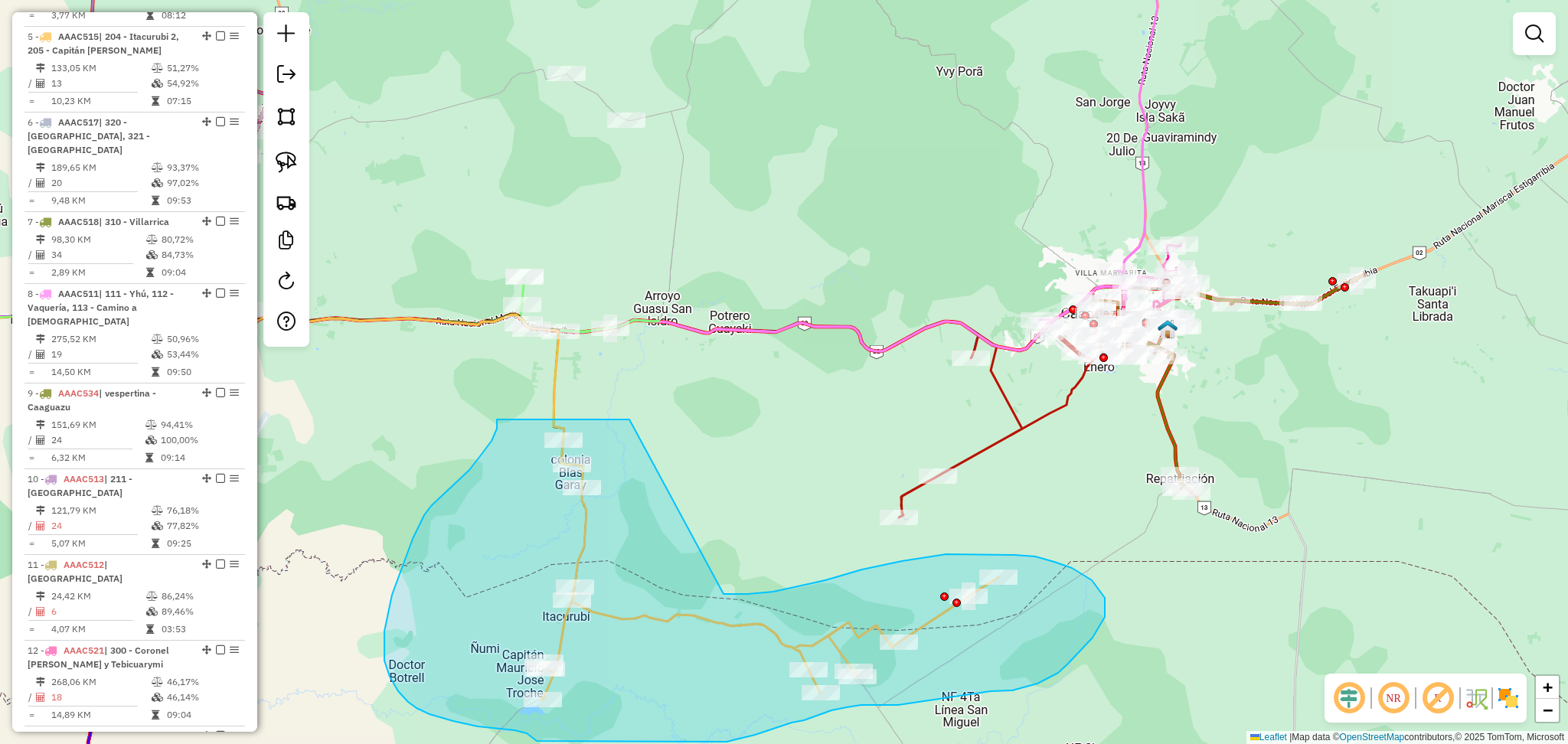
drag, startPoint x: 629, startPoint y: 420, endPoint x: 723, endPoint y: 594, distance: 197.8
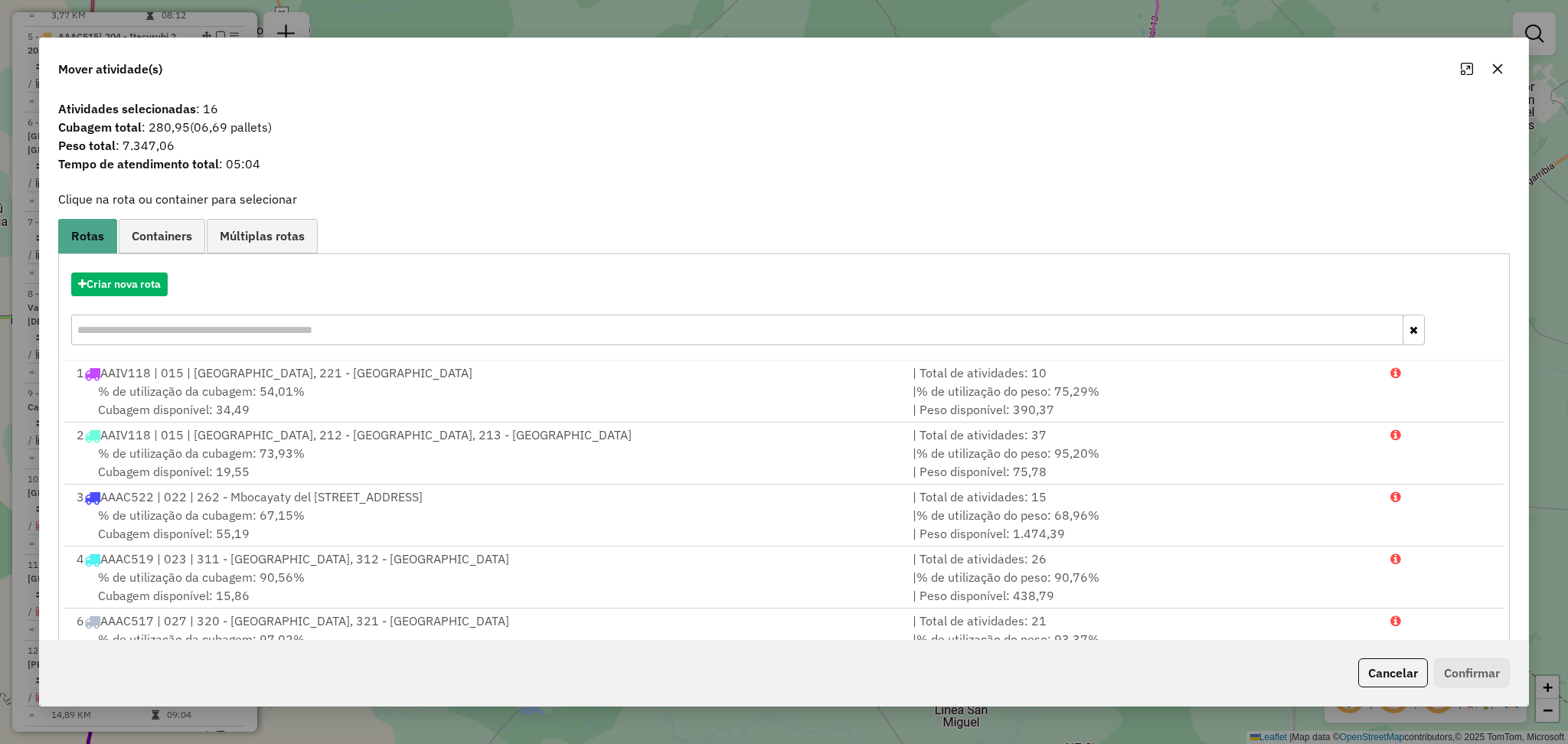
click at [1502, 66] on icon "button" at bounding box center [1498, 69] width 13 height 13
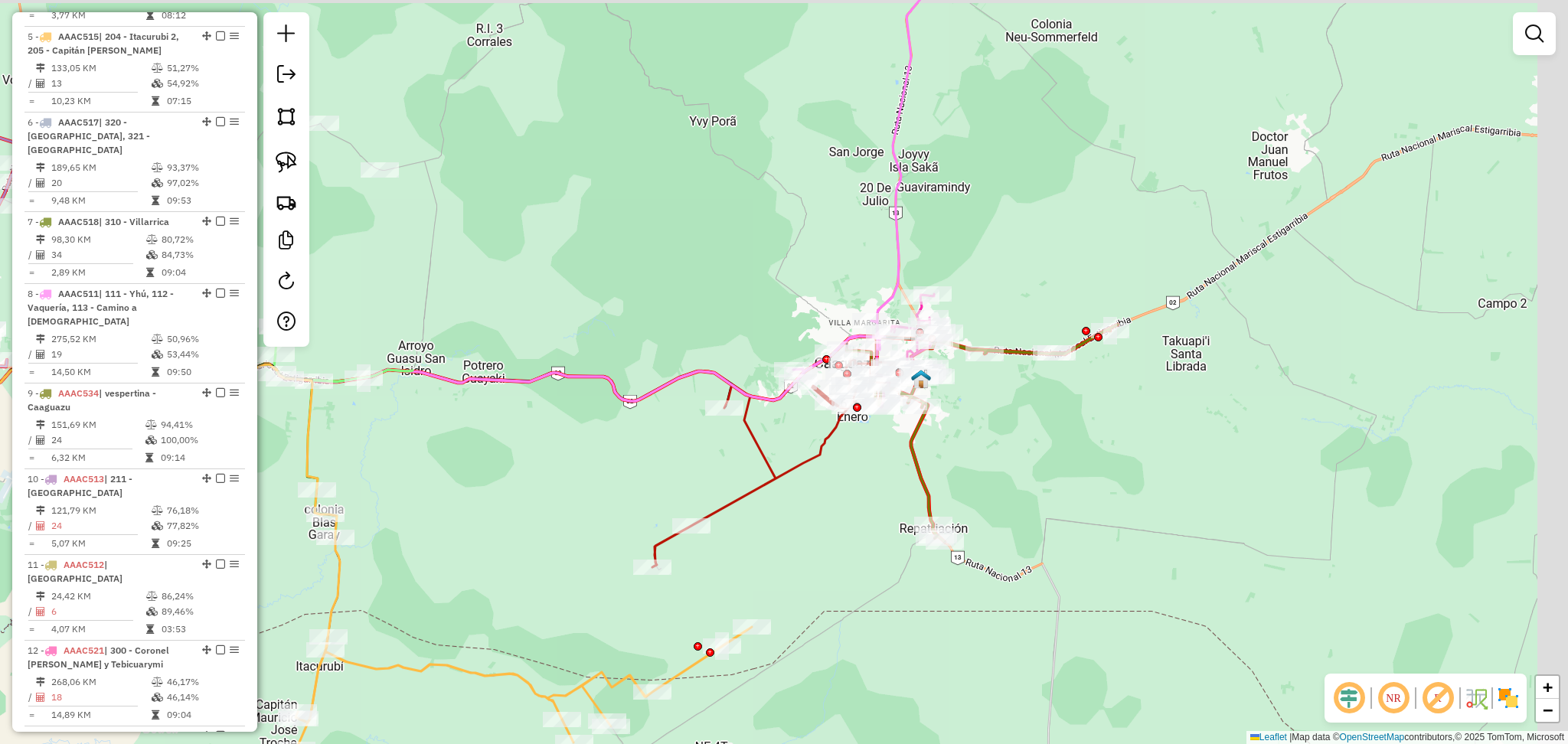
drag, startPoint x: 929, startPoint y: 423, endPoint x: 644, endPoint y: 478, distance: 290.3
click at [644, 478] on div "Janela de atendimento Grade de atendimento Capacidade Transportadoras Veículos …" at bounding box center [784, 372] width 1568 height 744
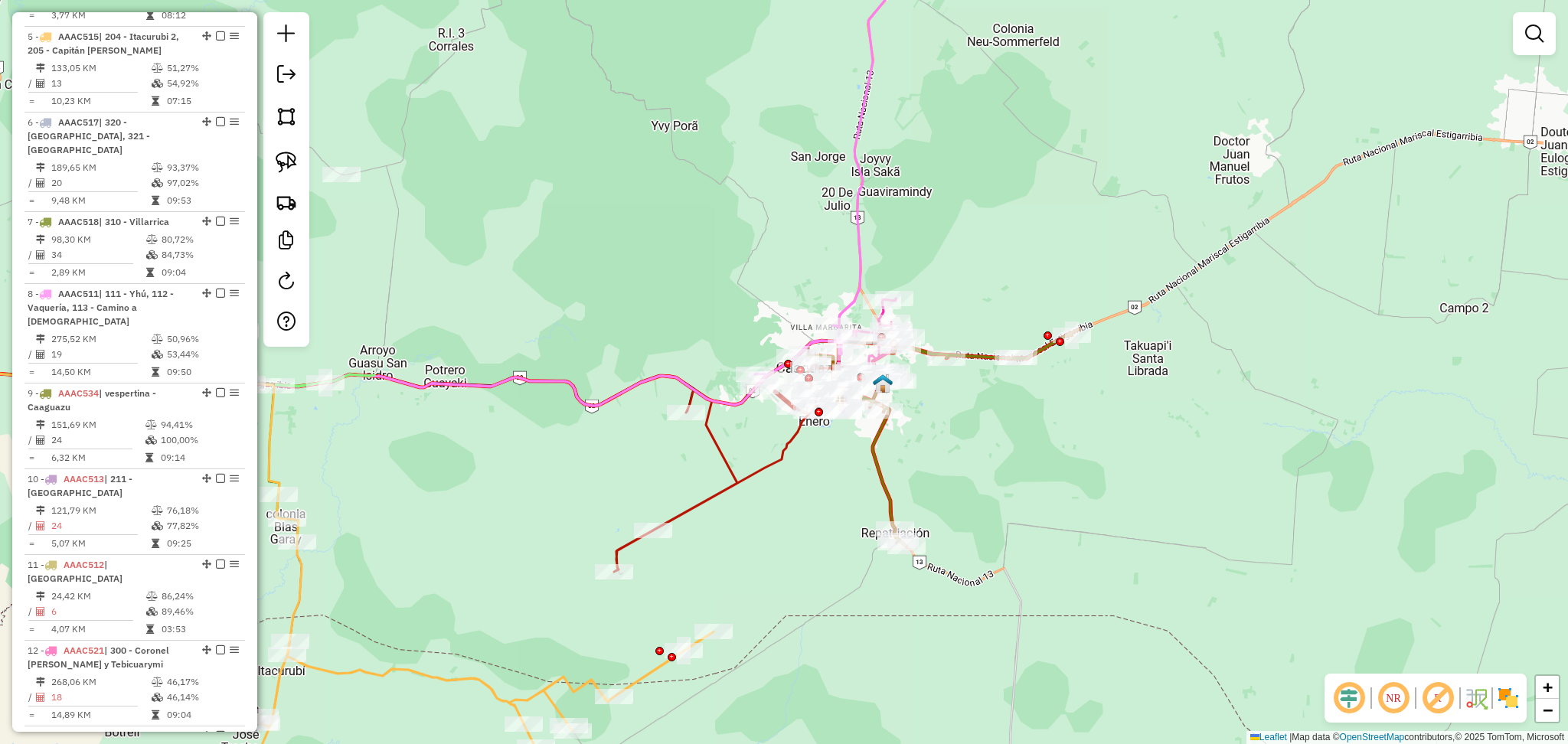
click at [770, 467] on icon at bounding box center [735, 468] width 243 height 208
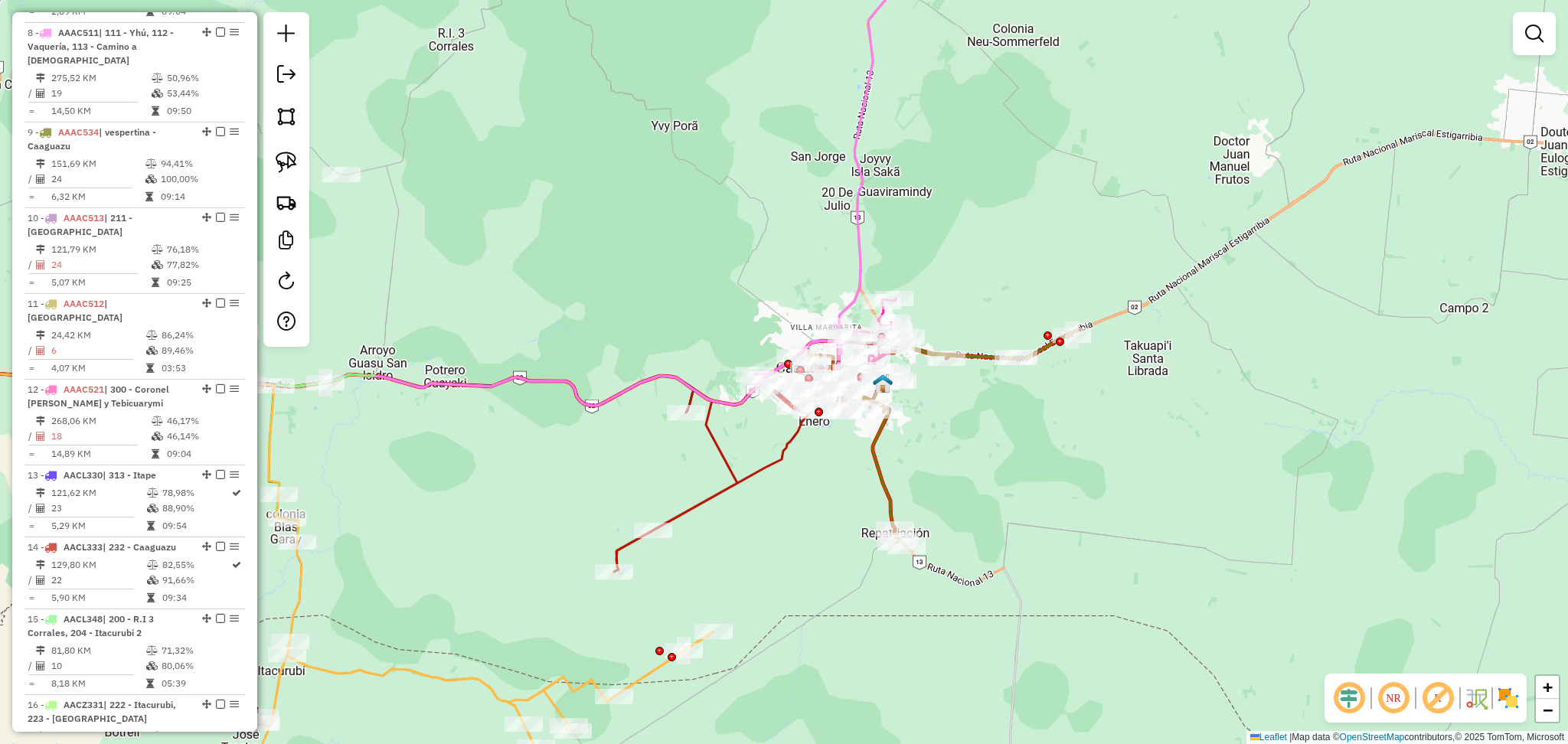
select select "**********"
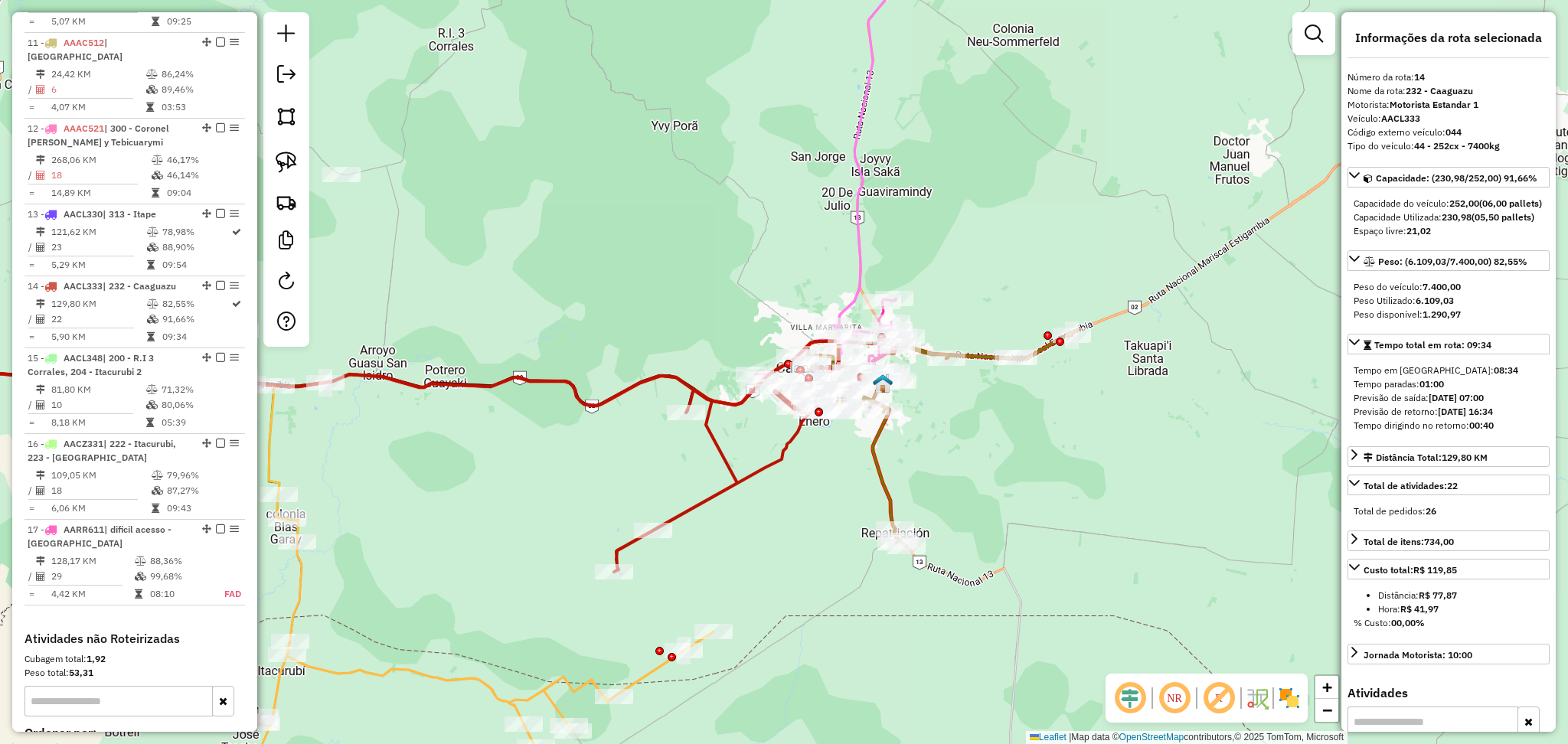
scroll to position [1732, 0]
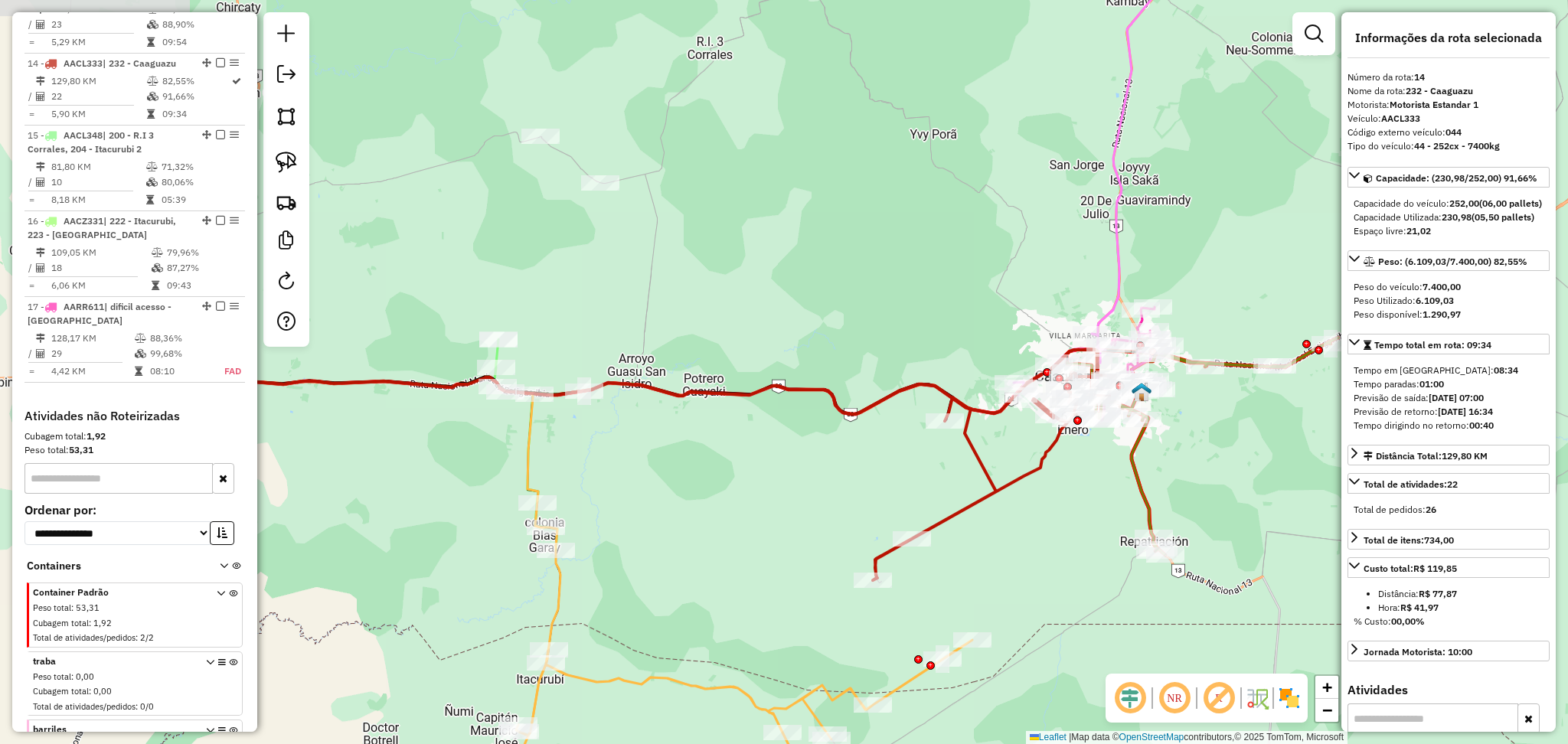
drag, startPoint x: 525, startPoint y: 465, endPoint x: 784, endPoint y: 474, distance: 259.2
click at [784, 474] on div "Janela de atendimento Grade de atendimento Capacidade Transportadoras Veículos …" at bounding box center [784, 372] width 1568 height 744
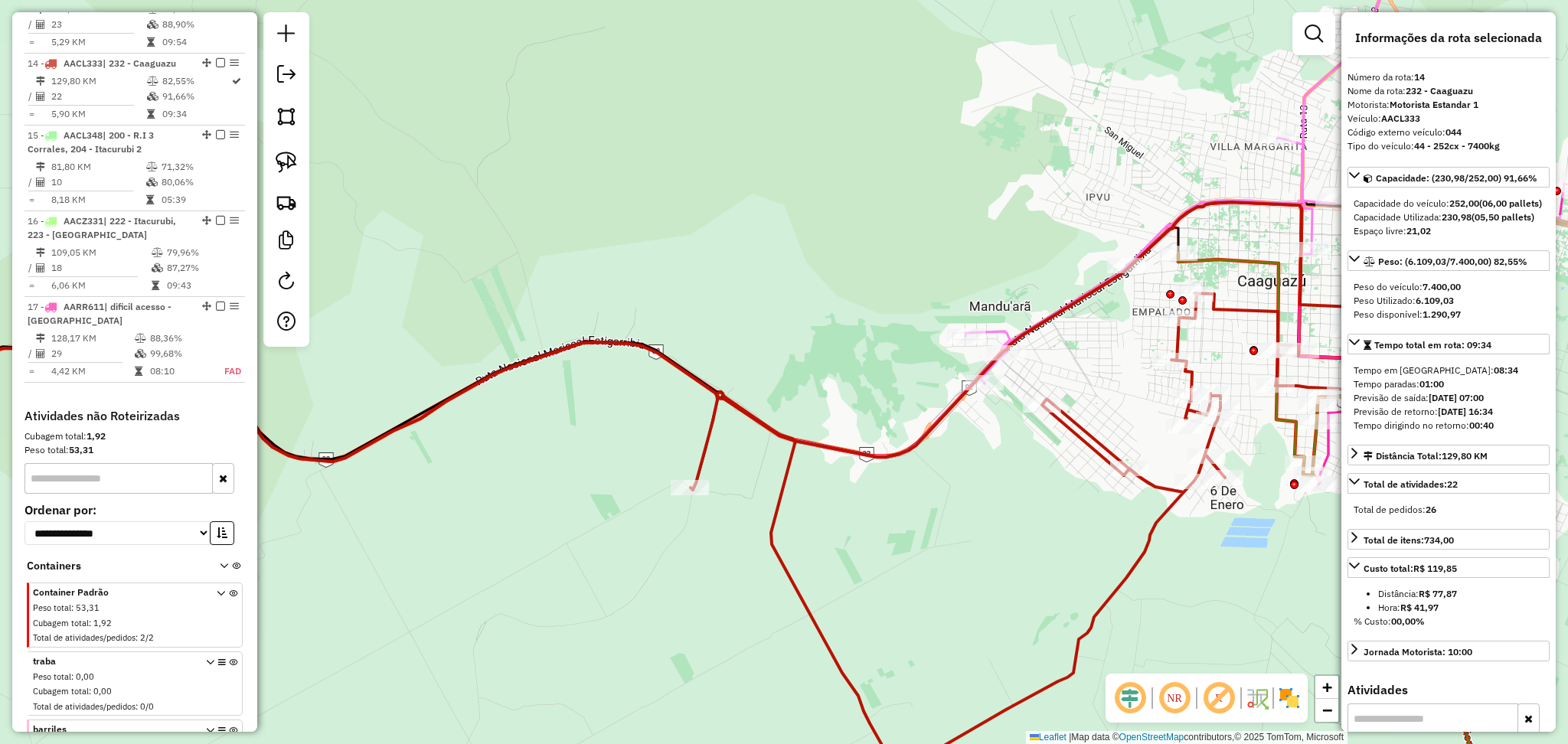
click at [988, 342] on div "Janela de atendimento Grade de atendimento Capacidade Transportadoras Veículos …" at bounding box center [784, 372] width 1568 height 744
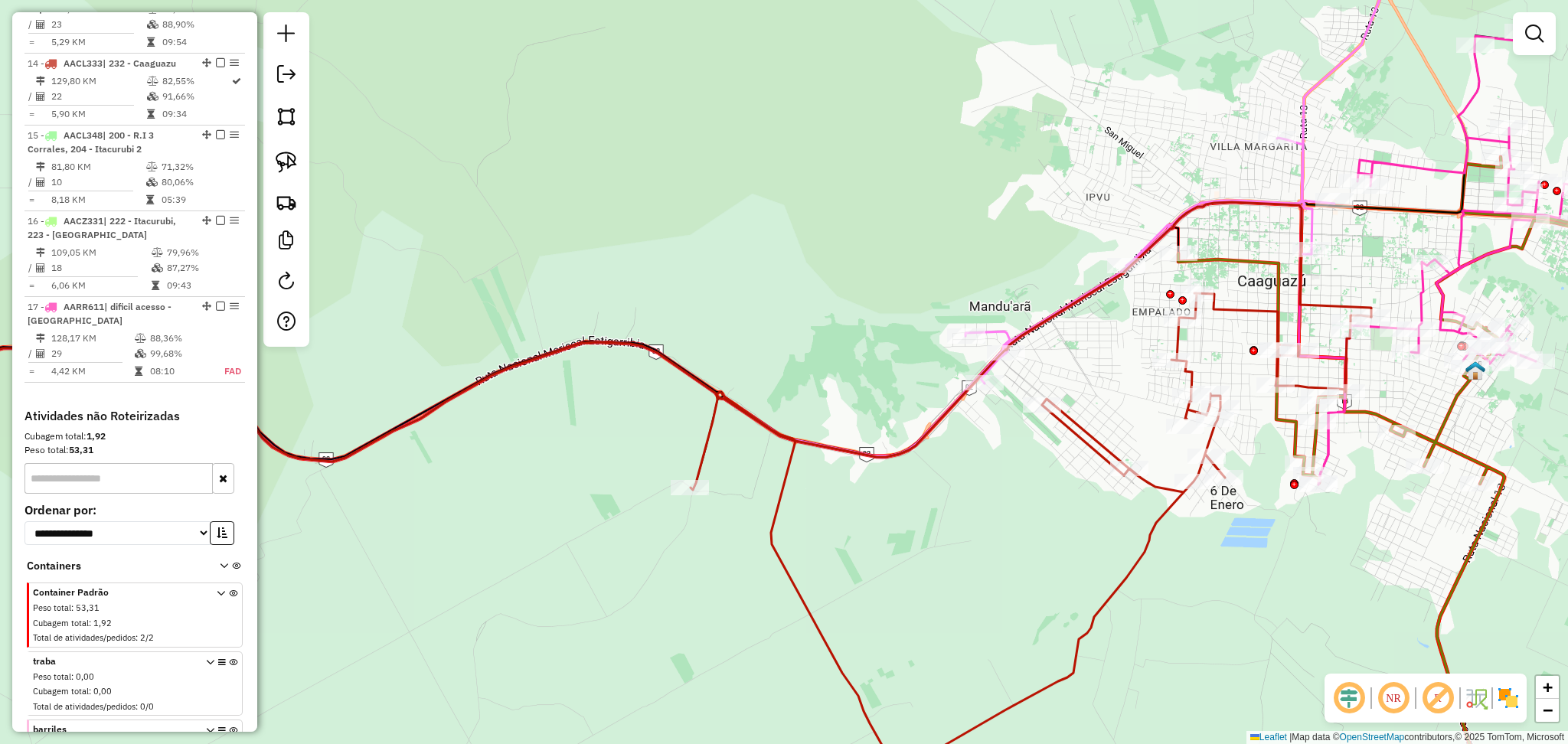
click at [998, 330] on icon at bounding box center [1176, 154] width 422 height 457
select select "**********"
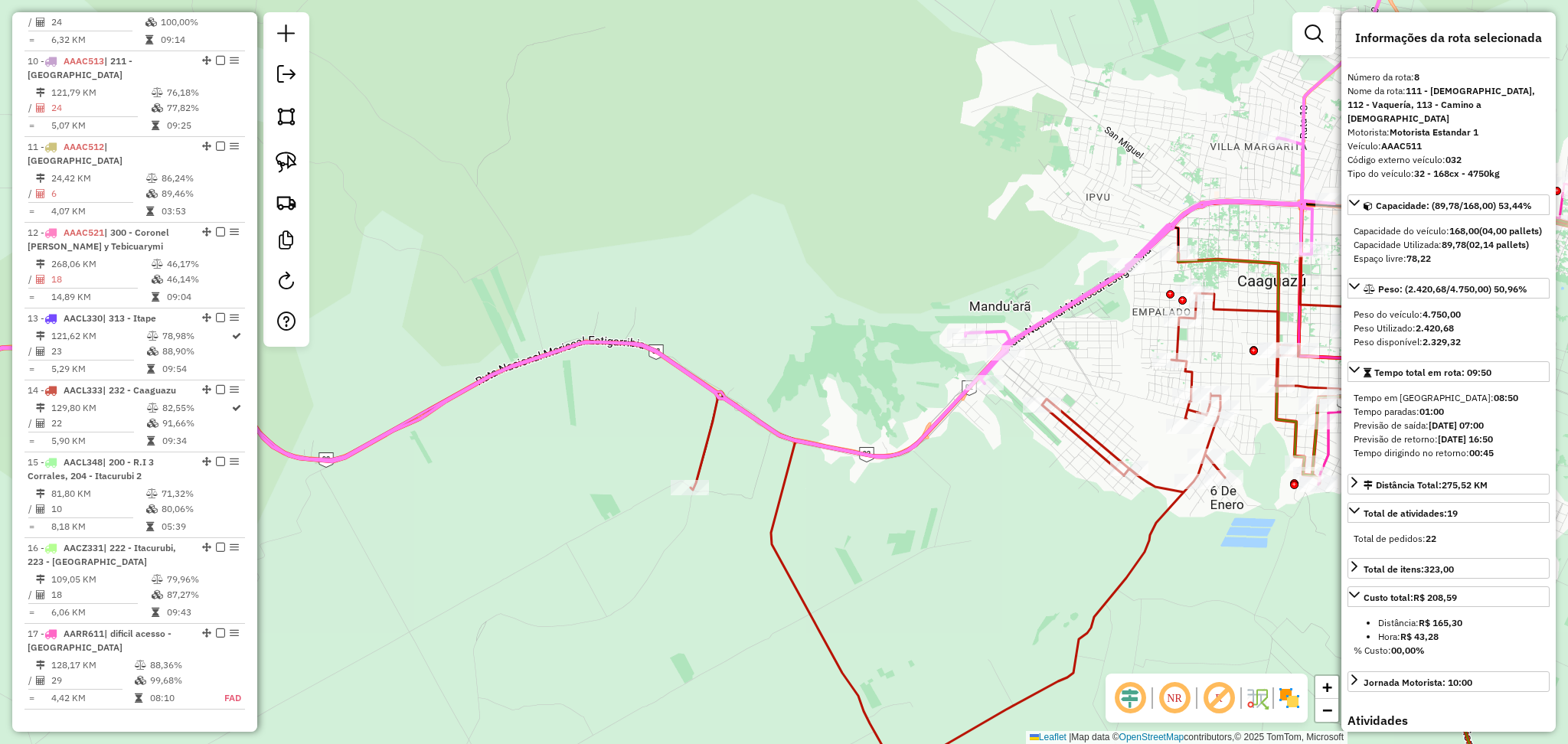
scroll to position [1231, 0]
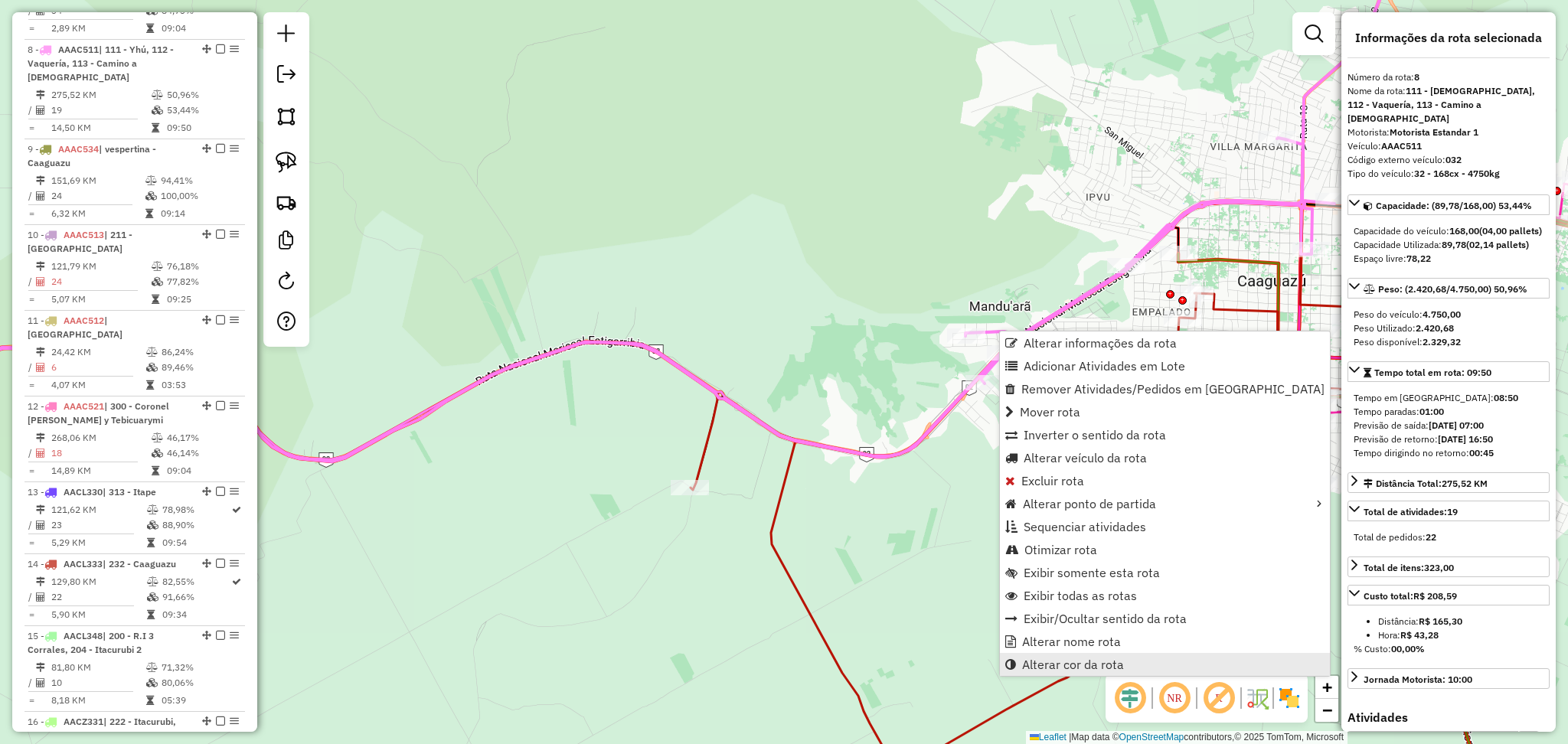
click at [1079, 659] on span "Alterar cor da rota" at bounding box center [1072, 665] width 102 height 13
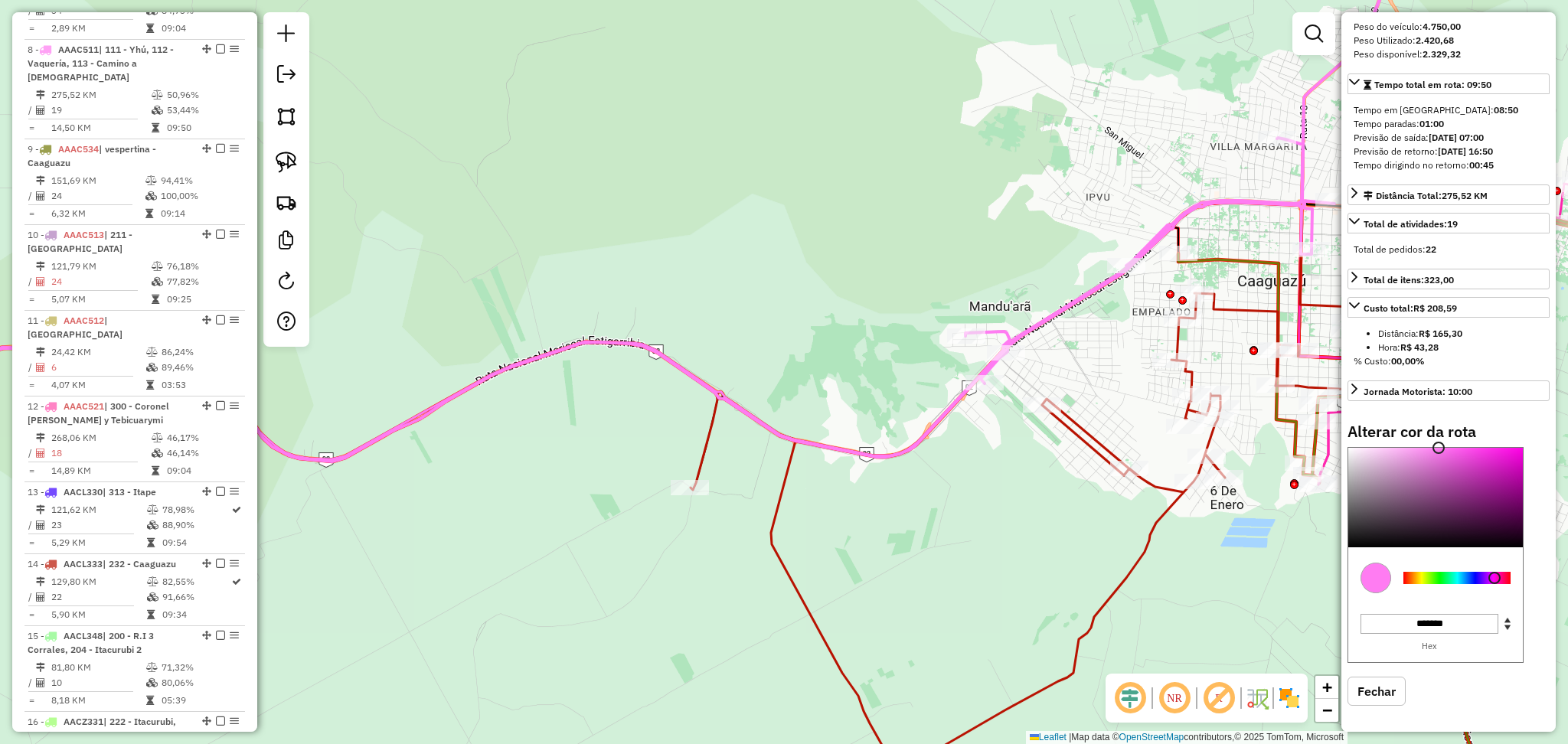
scroll to position [292, 0]
type input "*******"
click at [1476, 571] on div at bounding box center [1457, 575] width 107 height 13
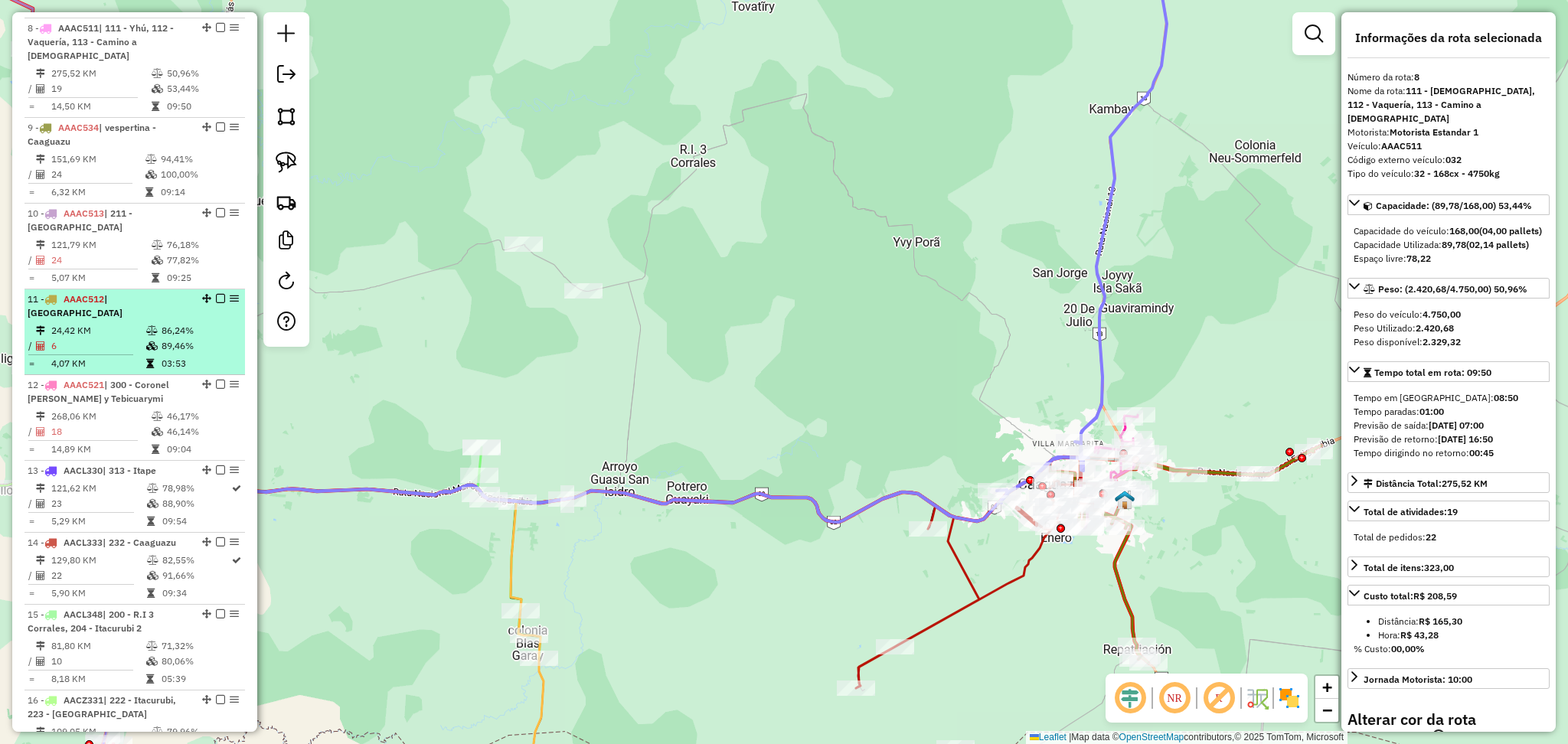
scroll to position [1129, 0]
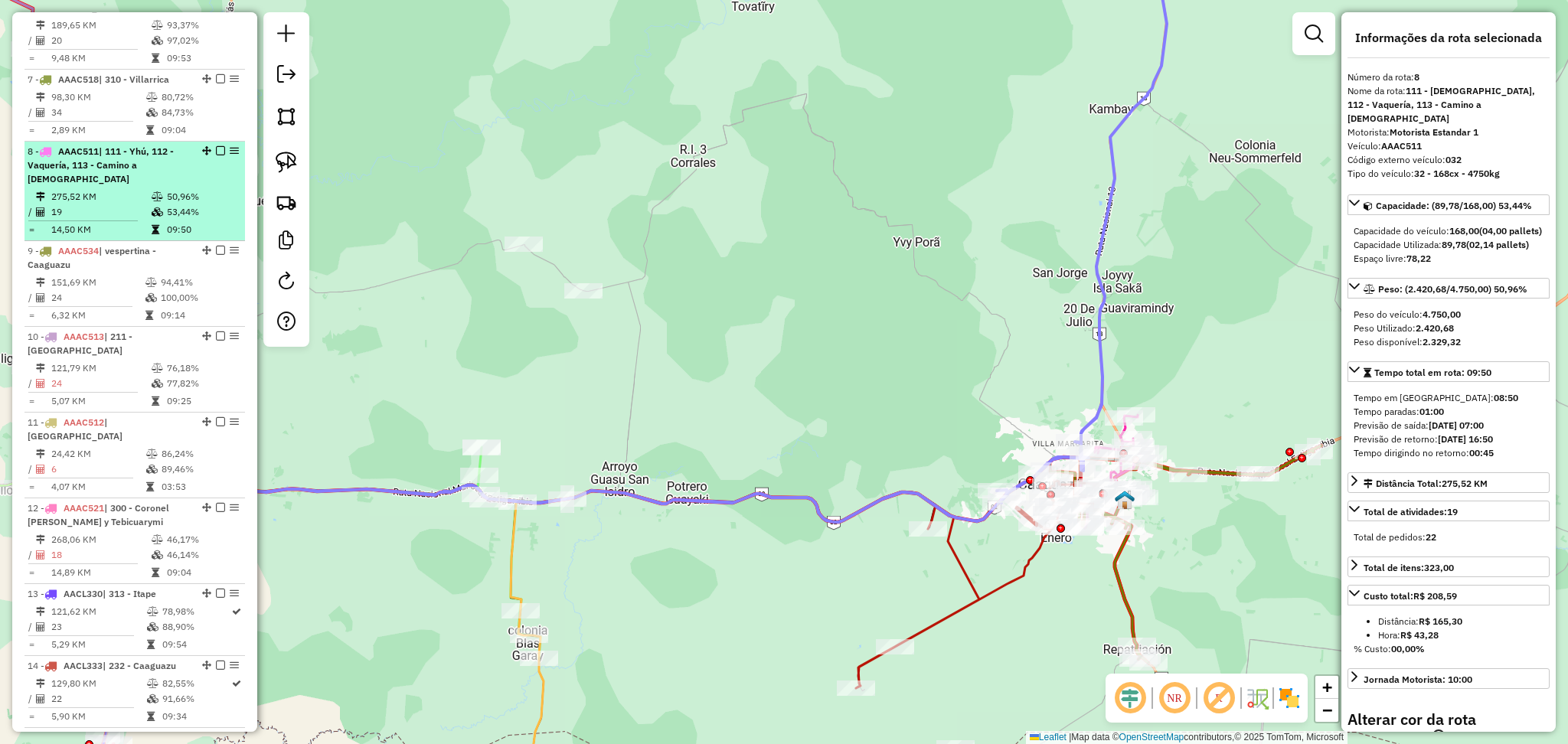
click at [216, 146] on em at bounding box center [220, 151] width 9 height 9
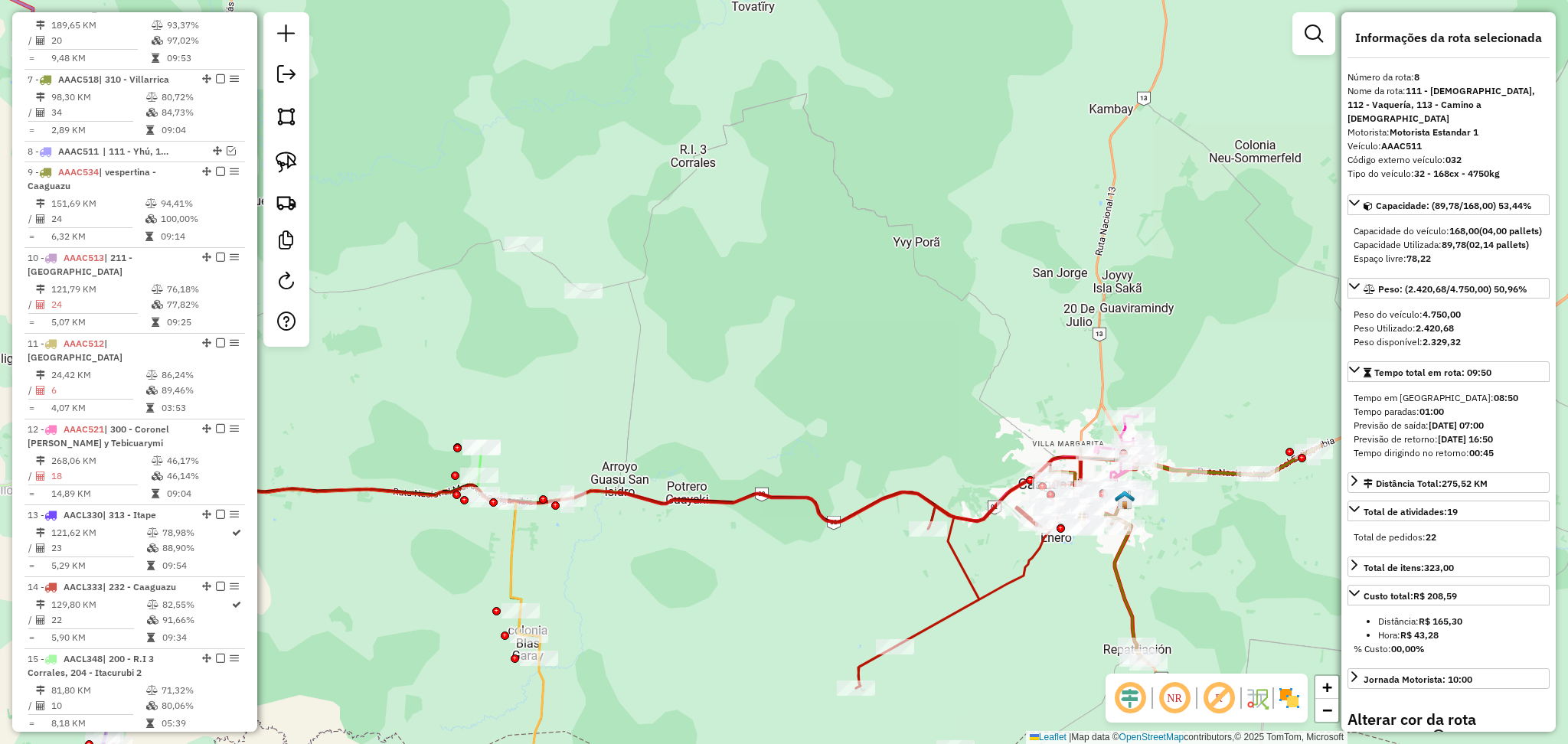
click at [1007, 571] on div "Janela de atendimento Grade de atendimento Capacidade Transportadoras Veículos …" at bounding box center [784, 372] width 1568 height 744
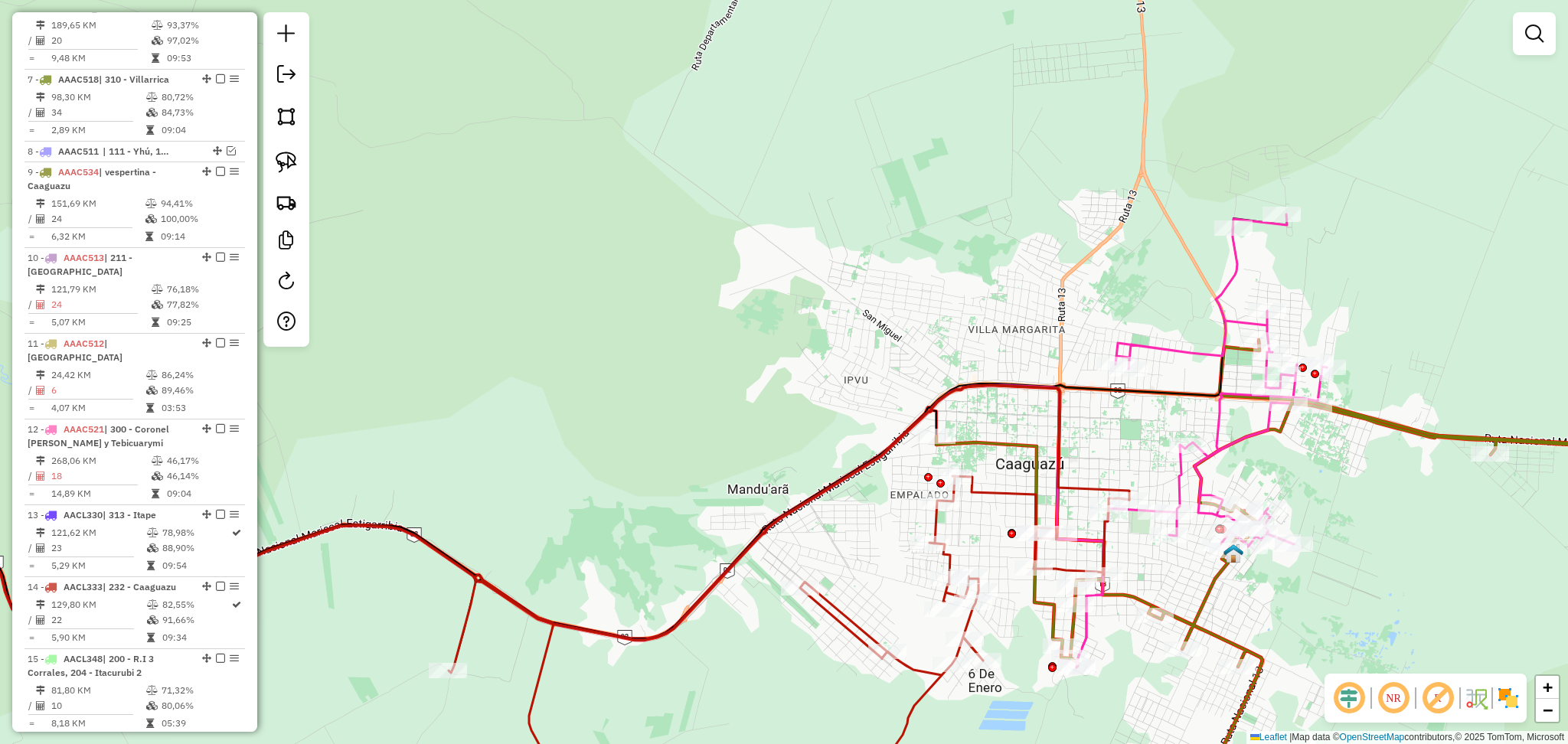
click at [995, 440] on icon at bounding box center [1331, 580] width 789 height 480
select select "**********"
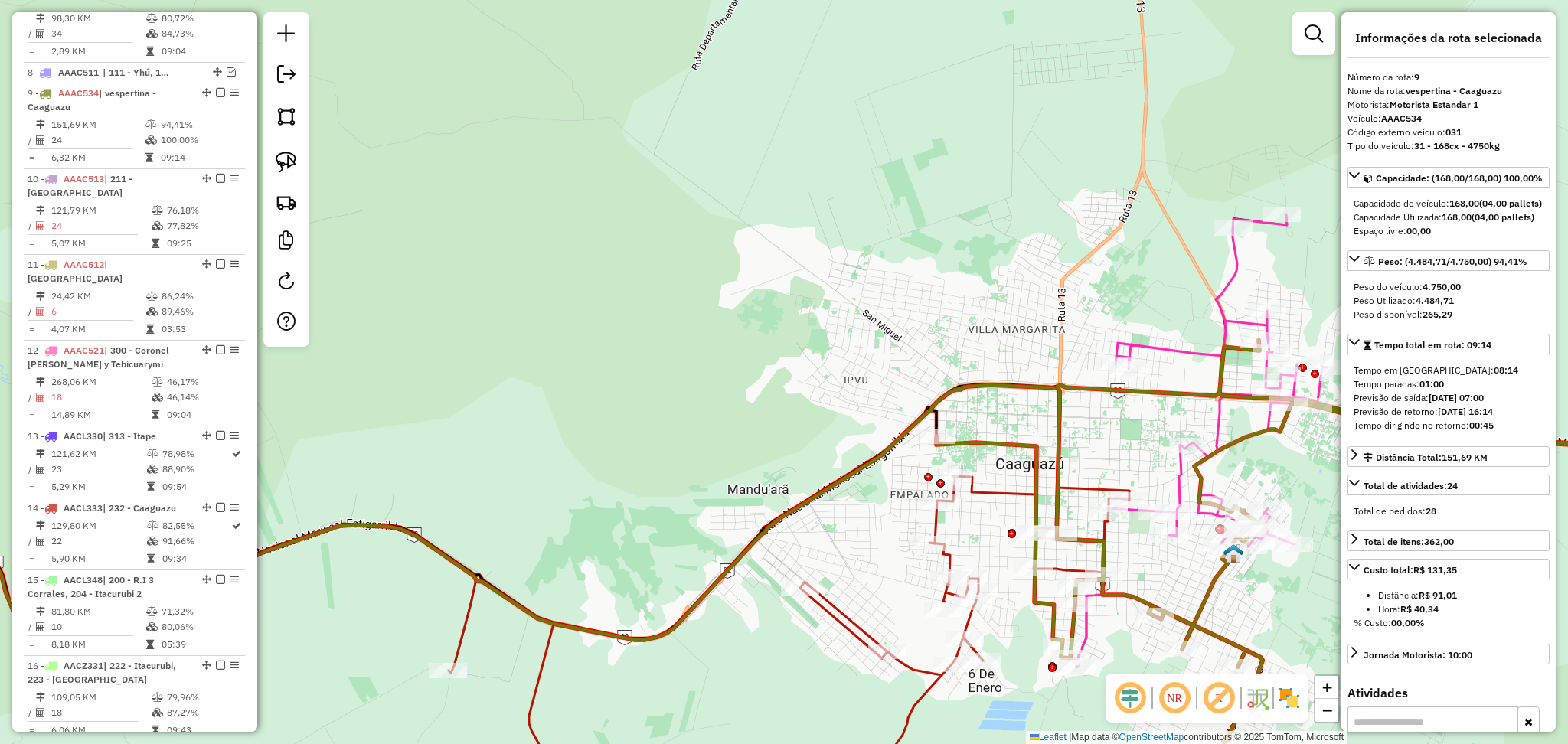
scroll to position [1252, 0]
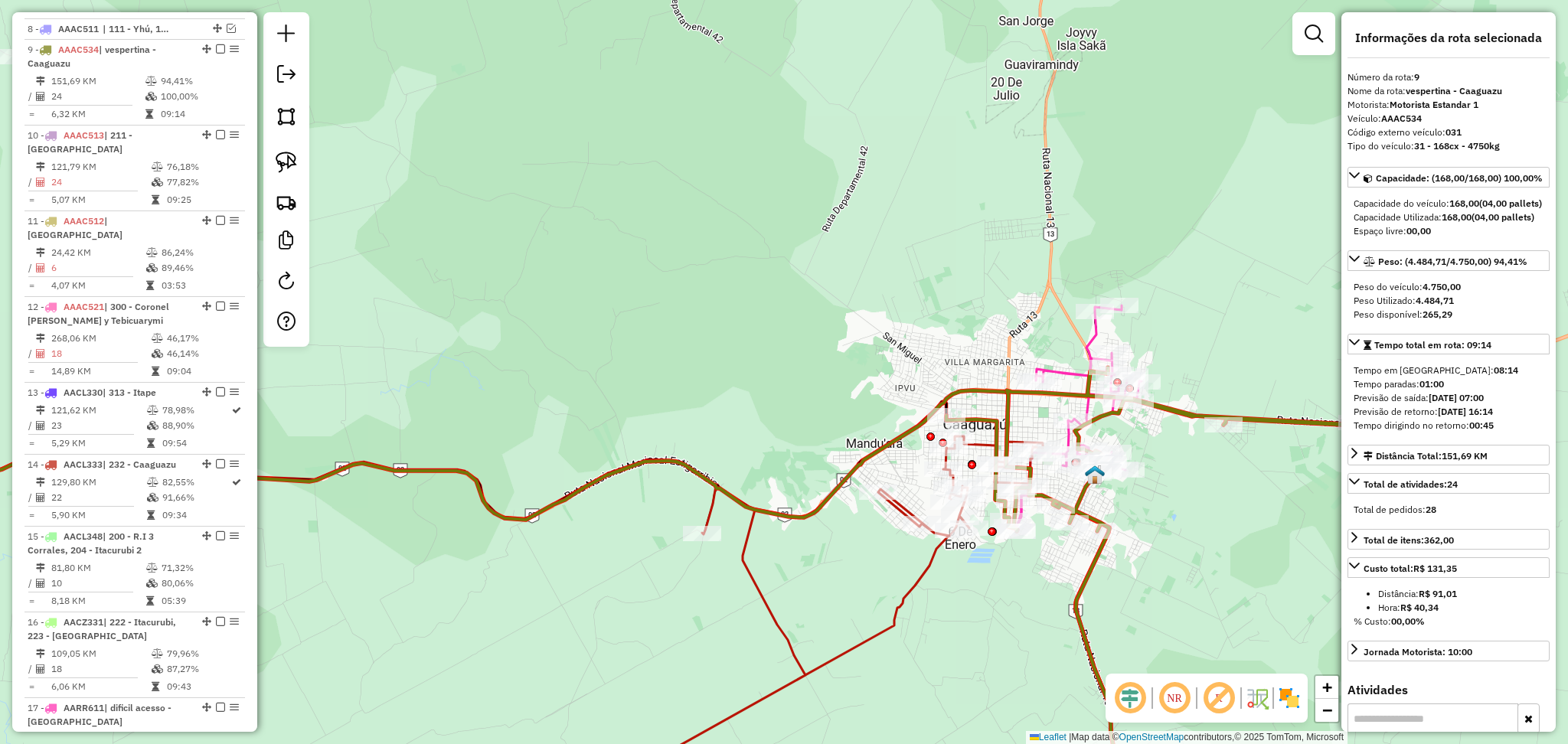
drag, startPoint x: 1254, startPoint y: 569, endPoint x: 857, endPoint y: 368, distance: 445.0
click at [857, 368] on div "Janela de atendimento Grade de atendimento Capacidade Transportadoras Veículos …" at bounding box center [784, 372] width 1568 height 744
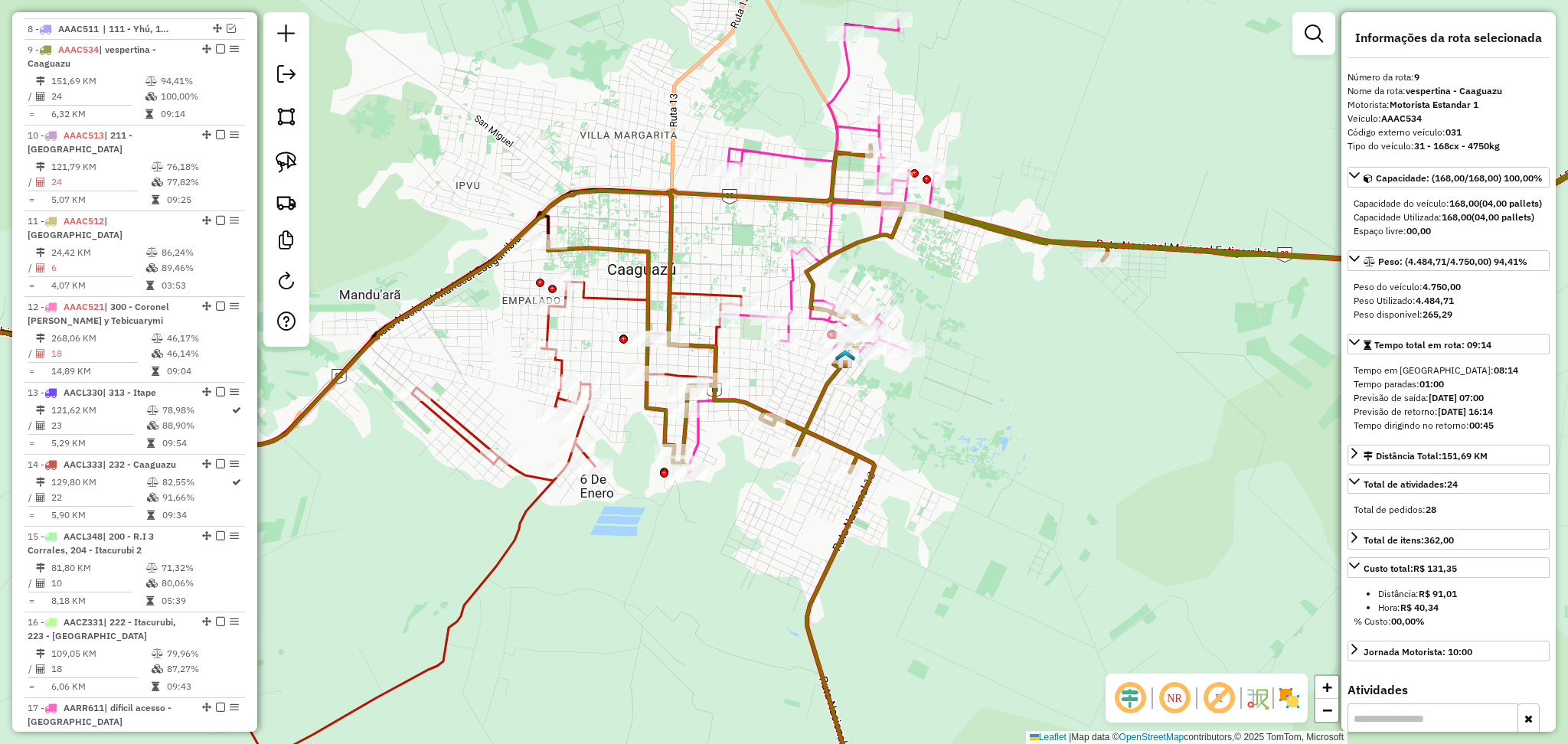
click at [793, 270] on icon at bounding box center [813, 246] width 251 height 453
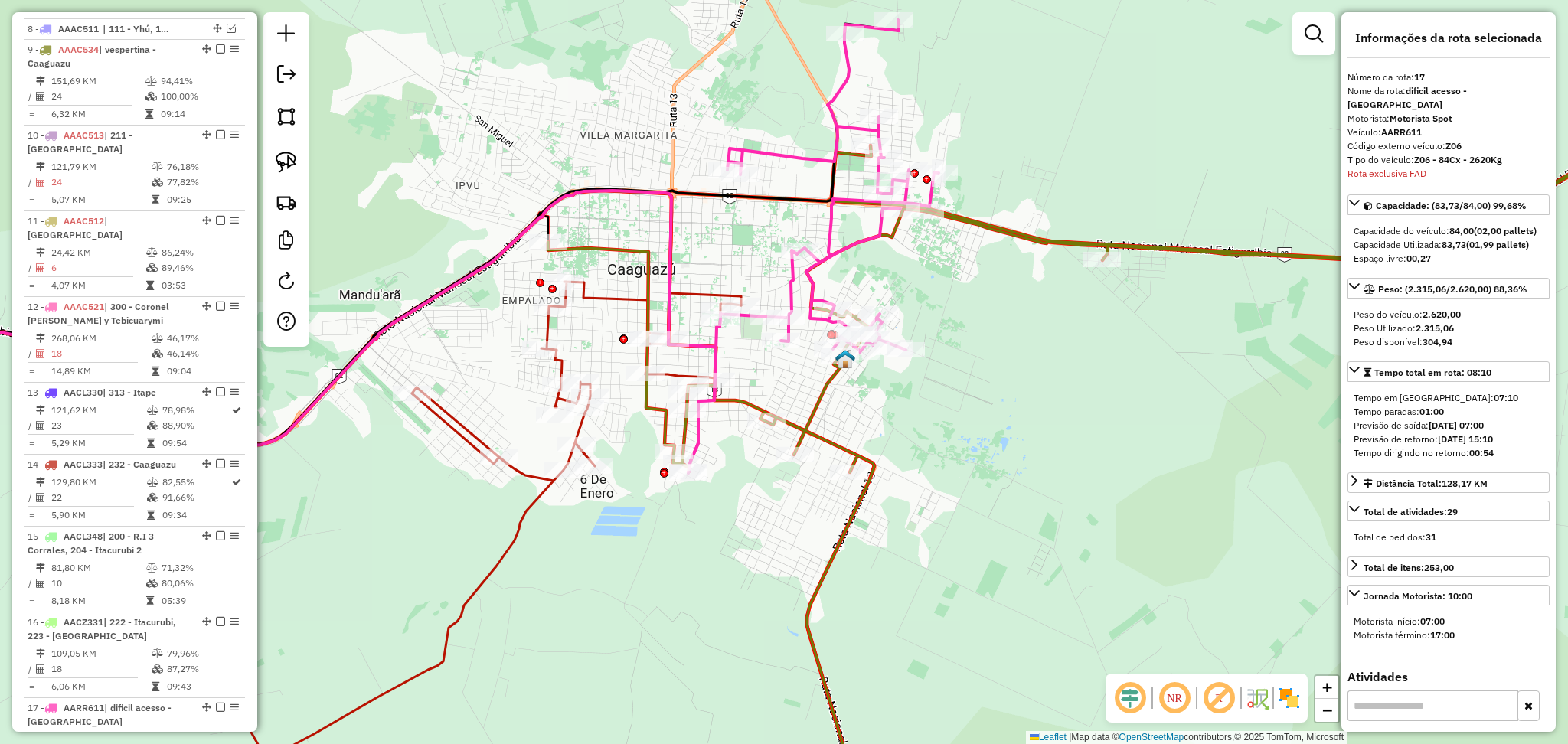
scroll to position [1756, 0]
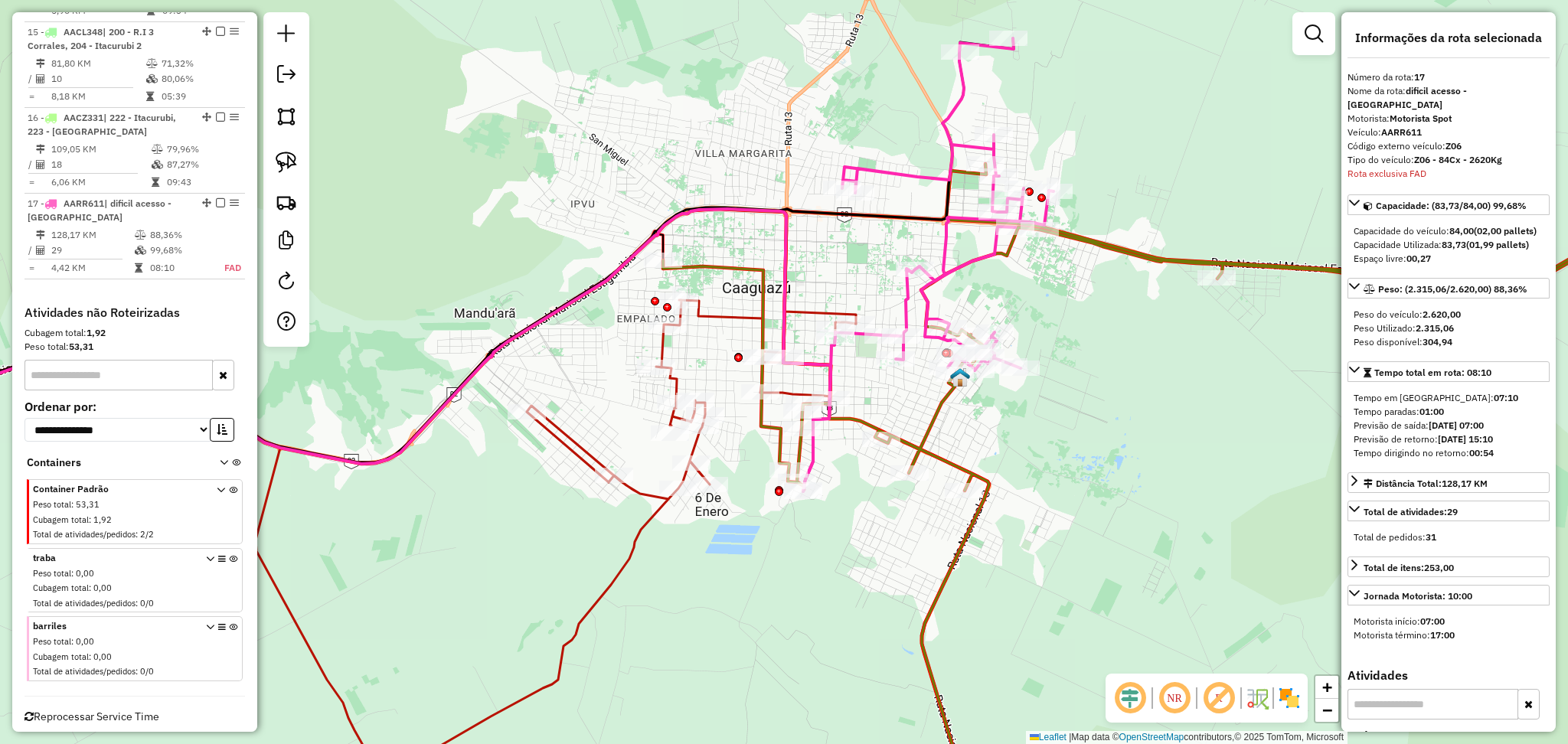
drag, startPoint x: 984, startPoint y: 312, endPoint x: 1099, endPoint y: 330, distance: 116.4
click at [1099, 330] on div "Janela de atendimento Grade de atendimento Capacidade Transportadoras Veículos …" at bounding box center [784, 372] width 1568 height 744
click at [849, 413] on icon at bounding box center [415, 515] width 1146 height 611
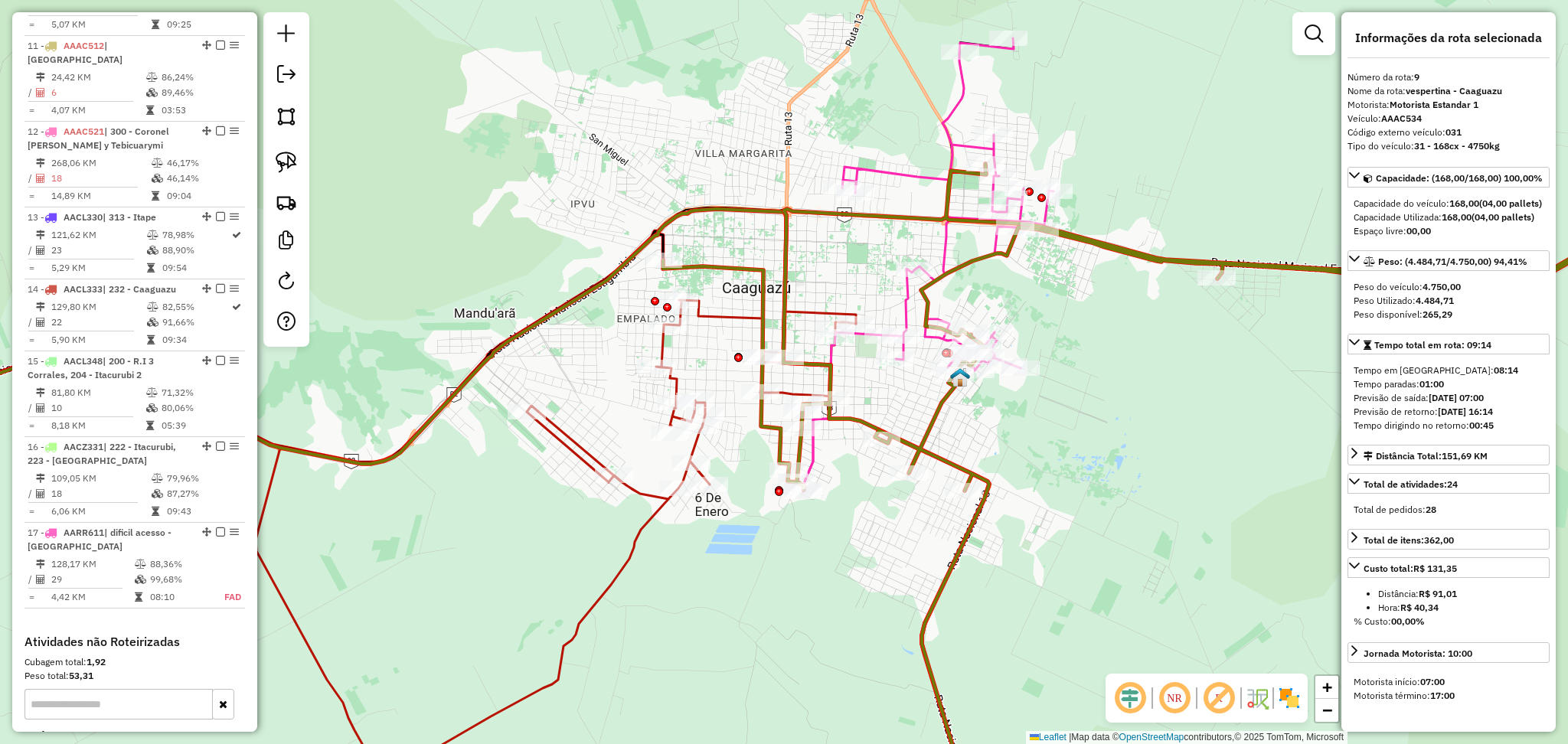
scroll to position [1252, 0]
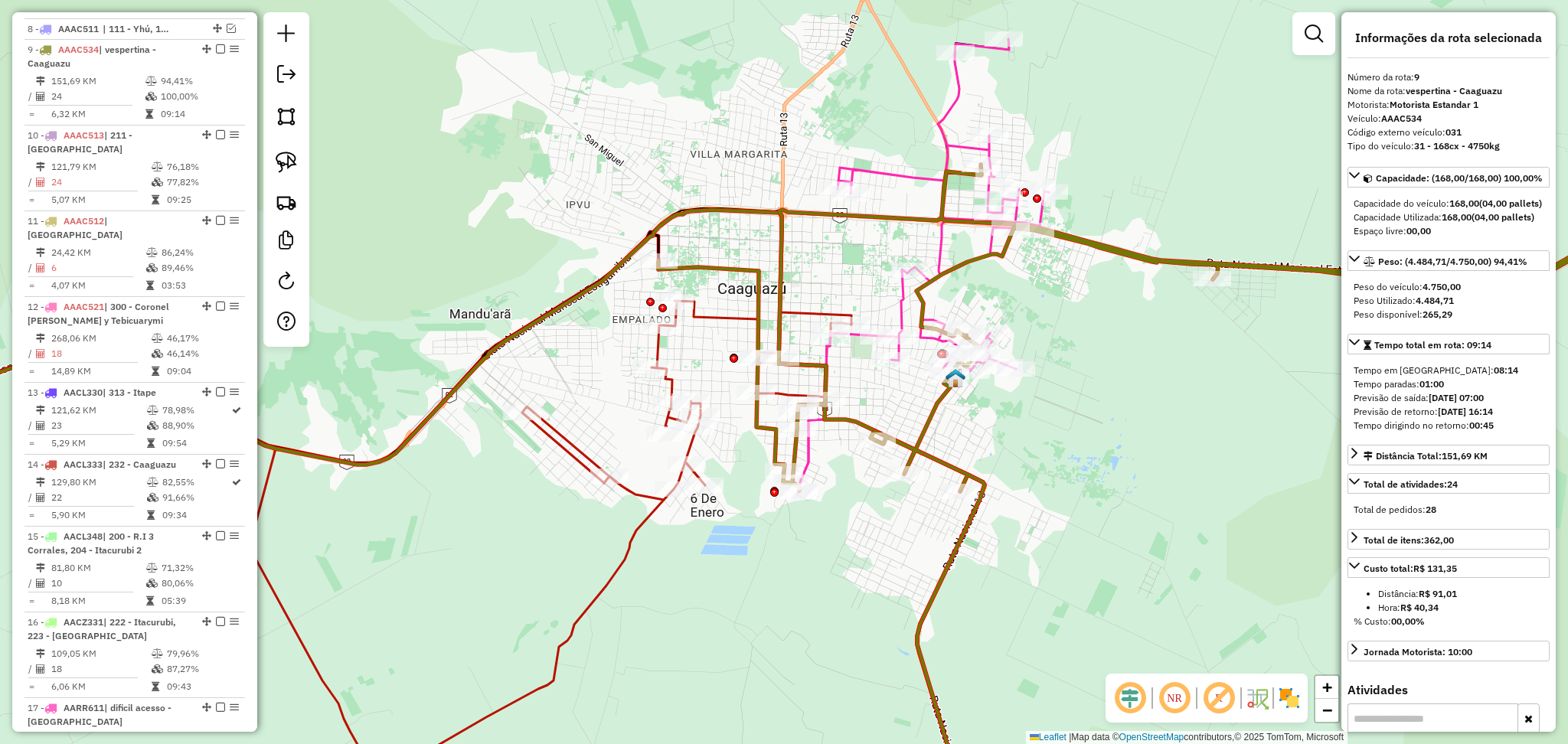
click at [901, 295] on icon at bounding box center [924, 265] width 251 height 453
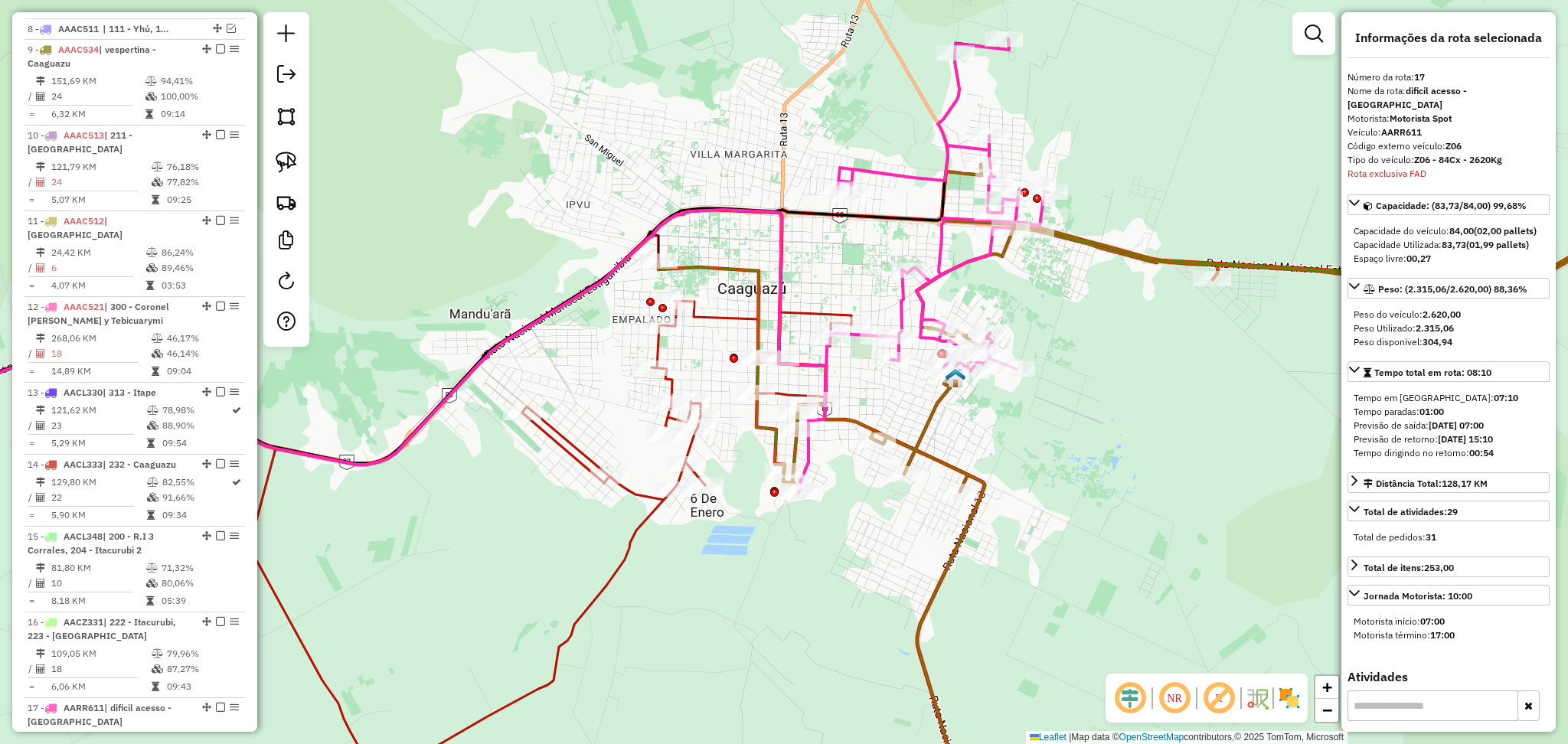
scroll to position [1756, 0]
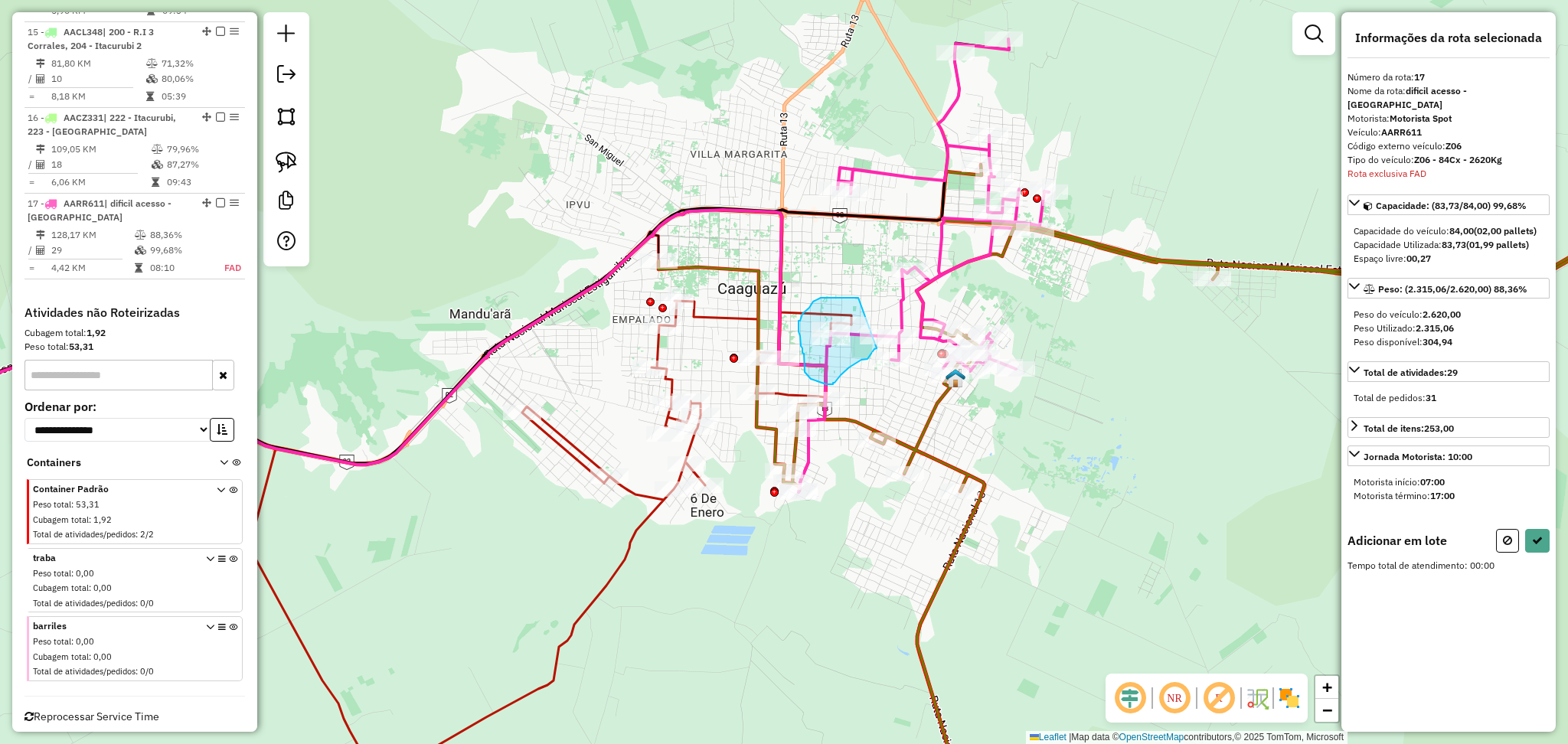
drag, startPoint x: 858, startPoint y: 297, endPoint x: 877, endPoint y: 349, distance: 55.4
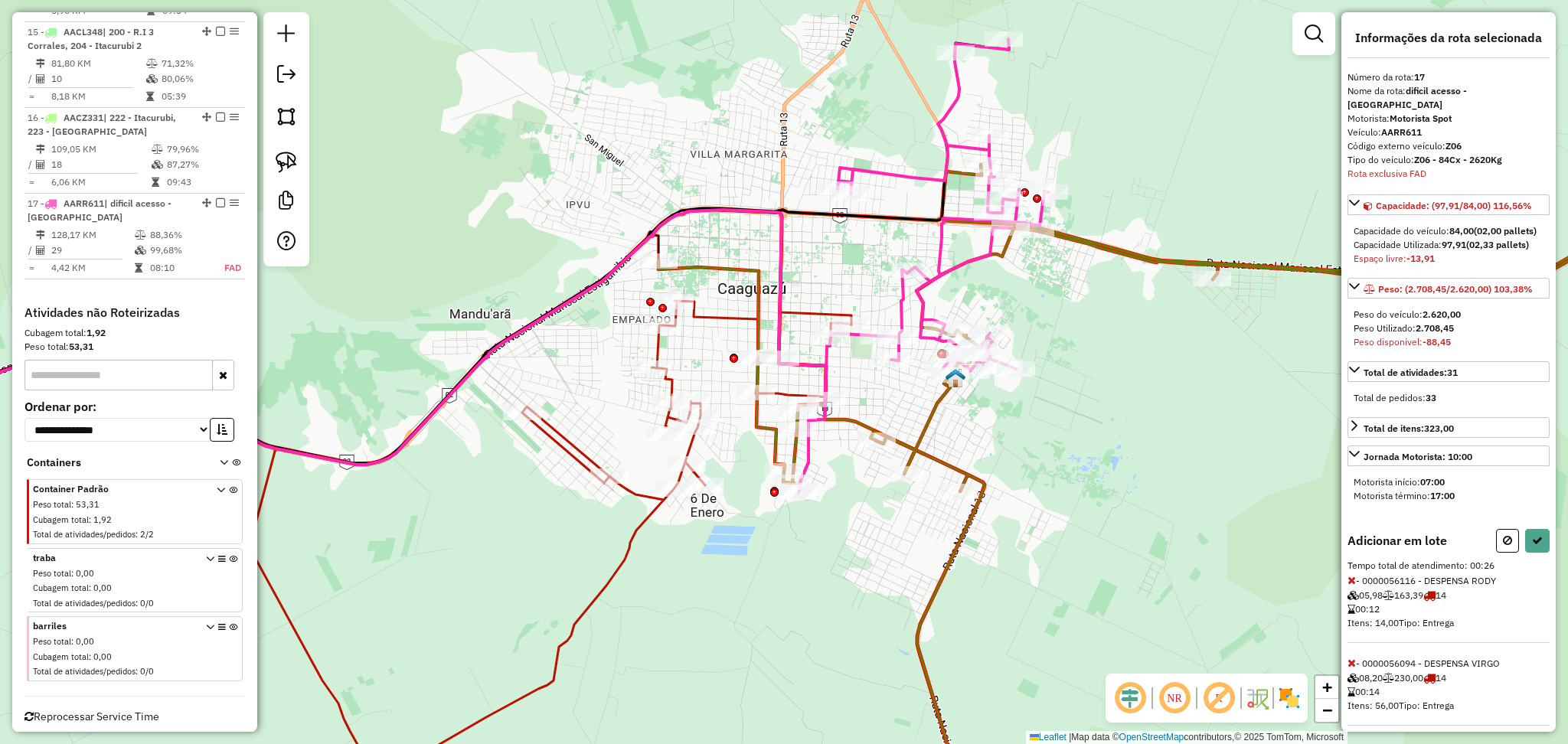
click at [1348, 575] on icon at bounding box center [1351, 580] width 8 height 11
click at [1502, 540] on button at bounding box center [1508, 541] width 23 height 23
select select "**********"
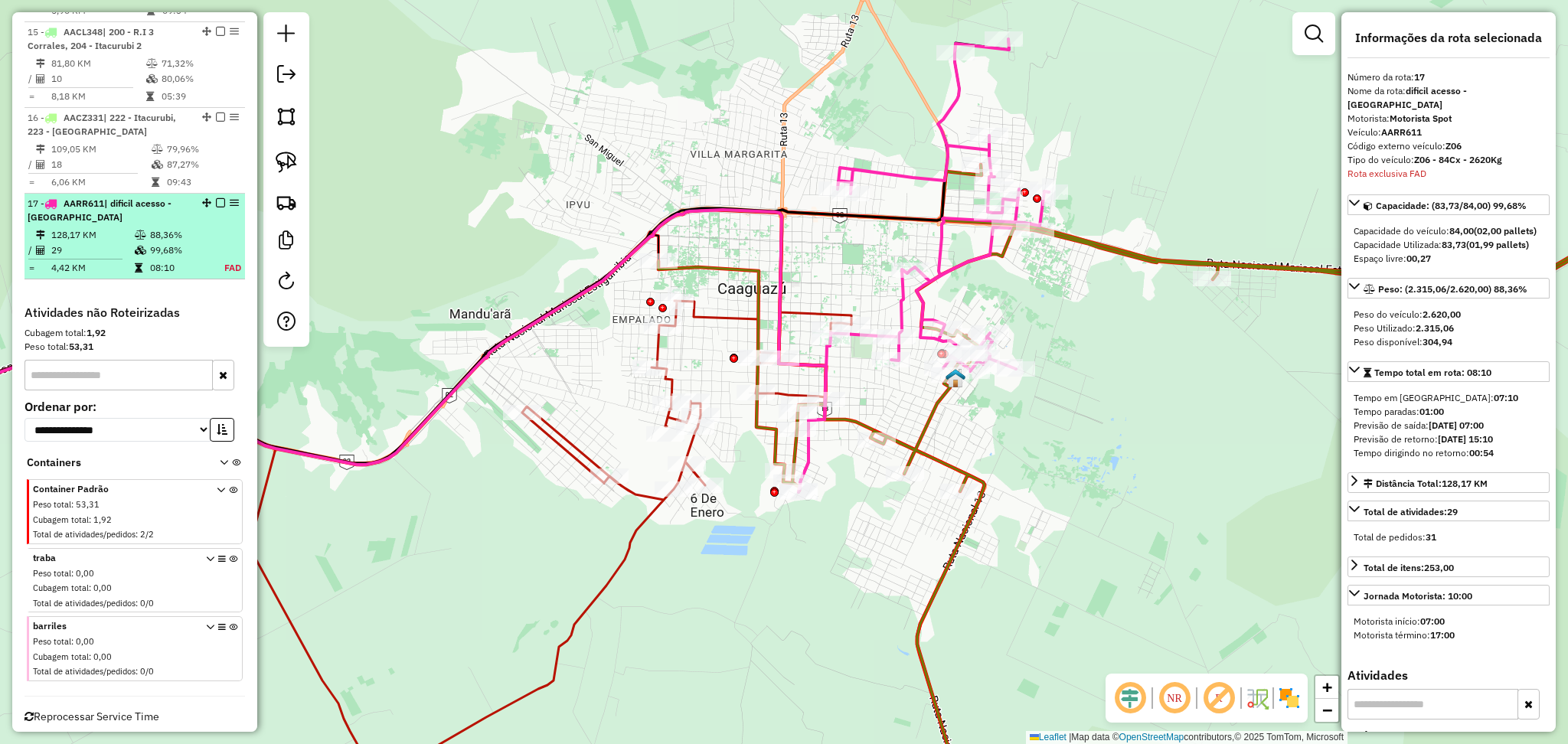
click at [216, 199] on em at bounding box center [220, 203] width 9 height 9
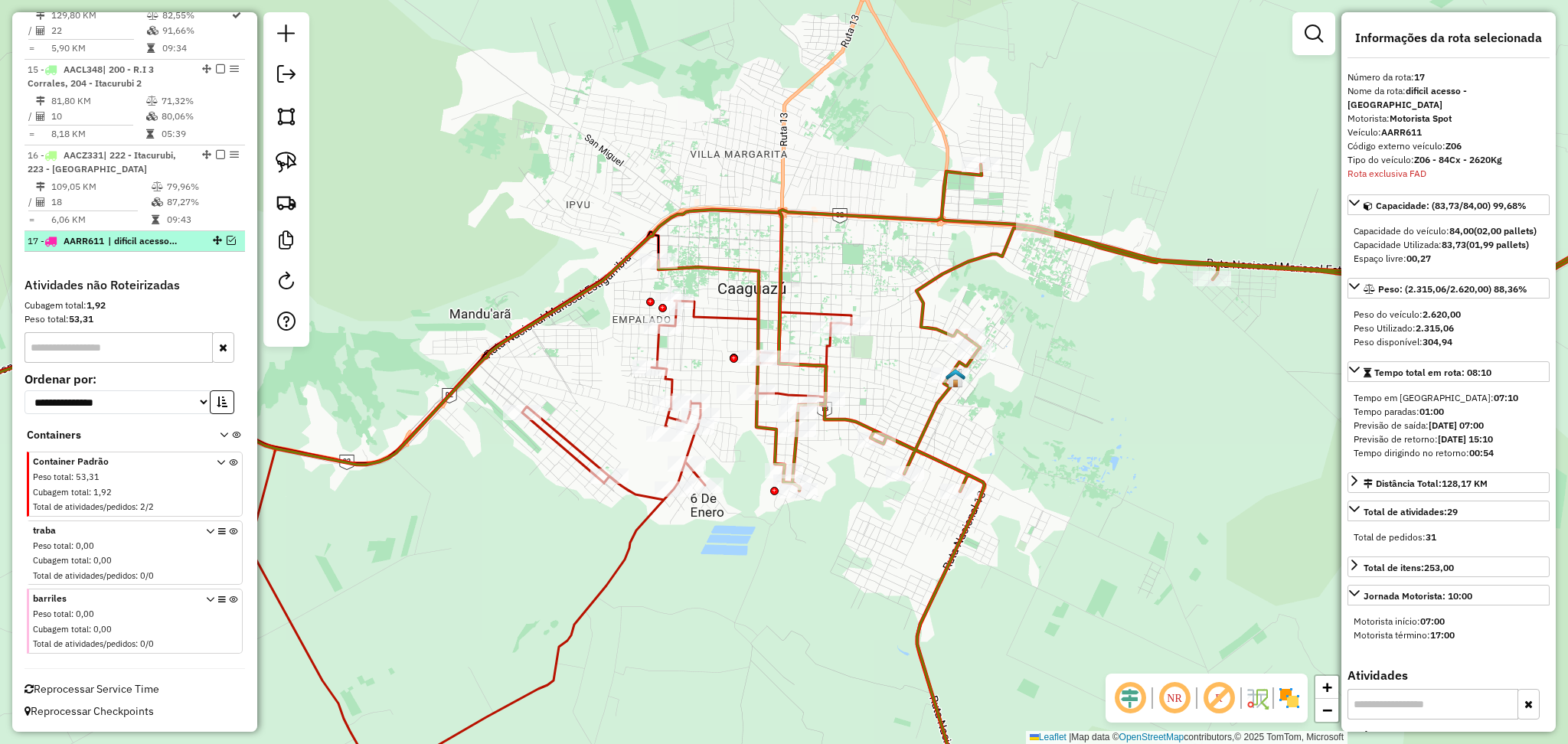
scroll to position [1691, 0]
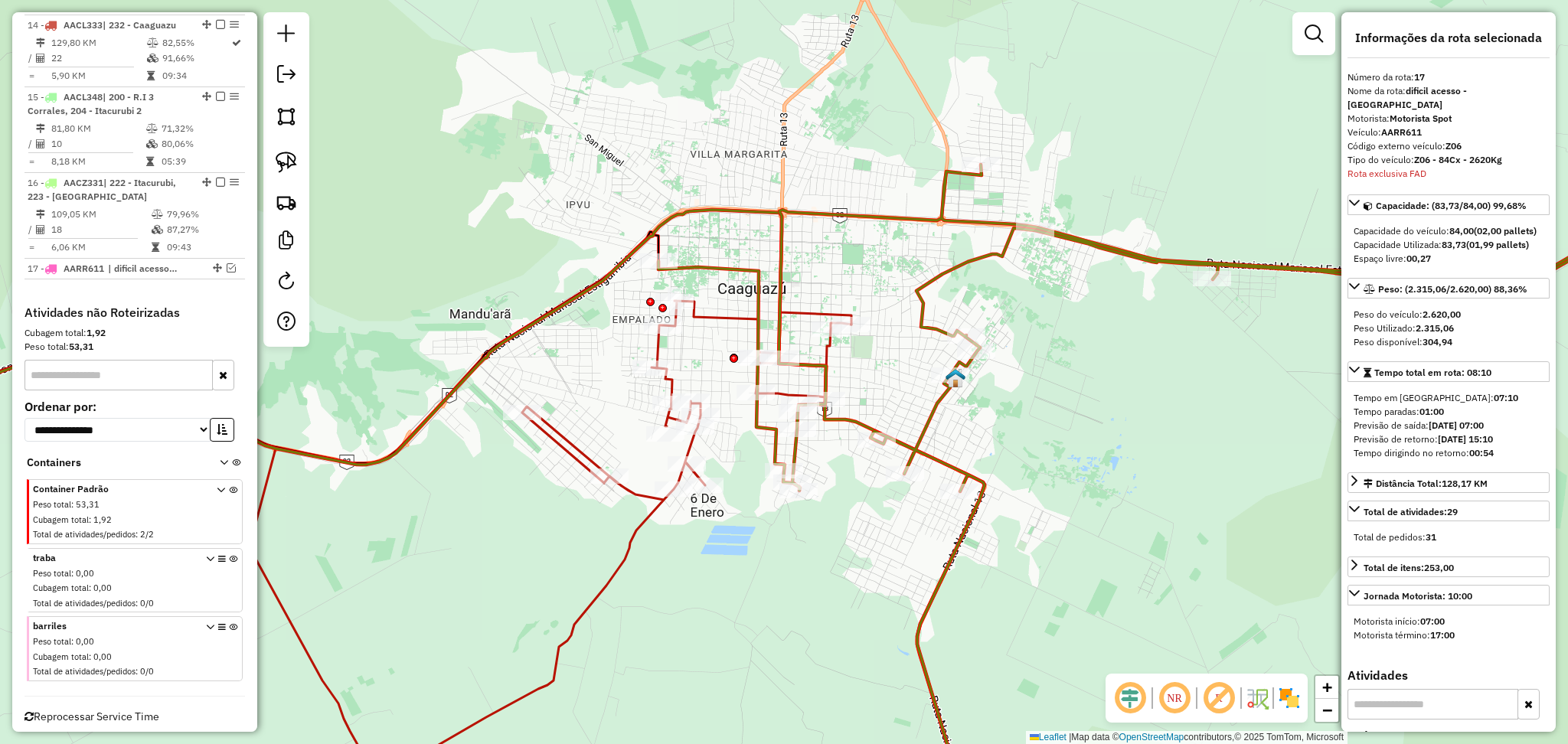
click at [951, 271] on icon at bounding box center [1192, 492] width 1067 height 655
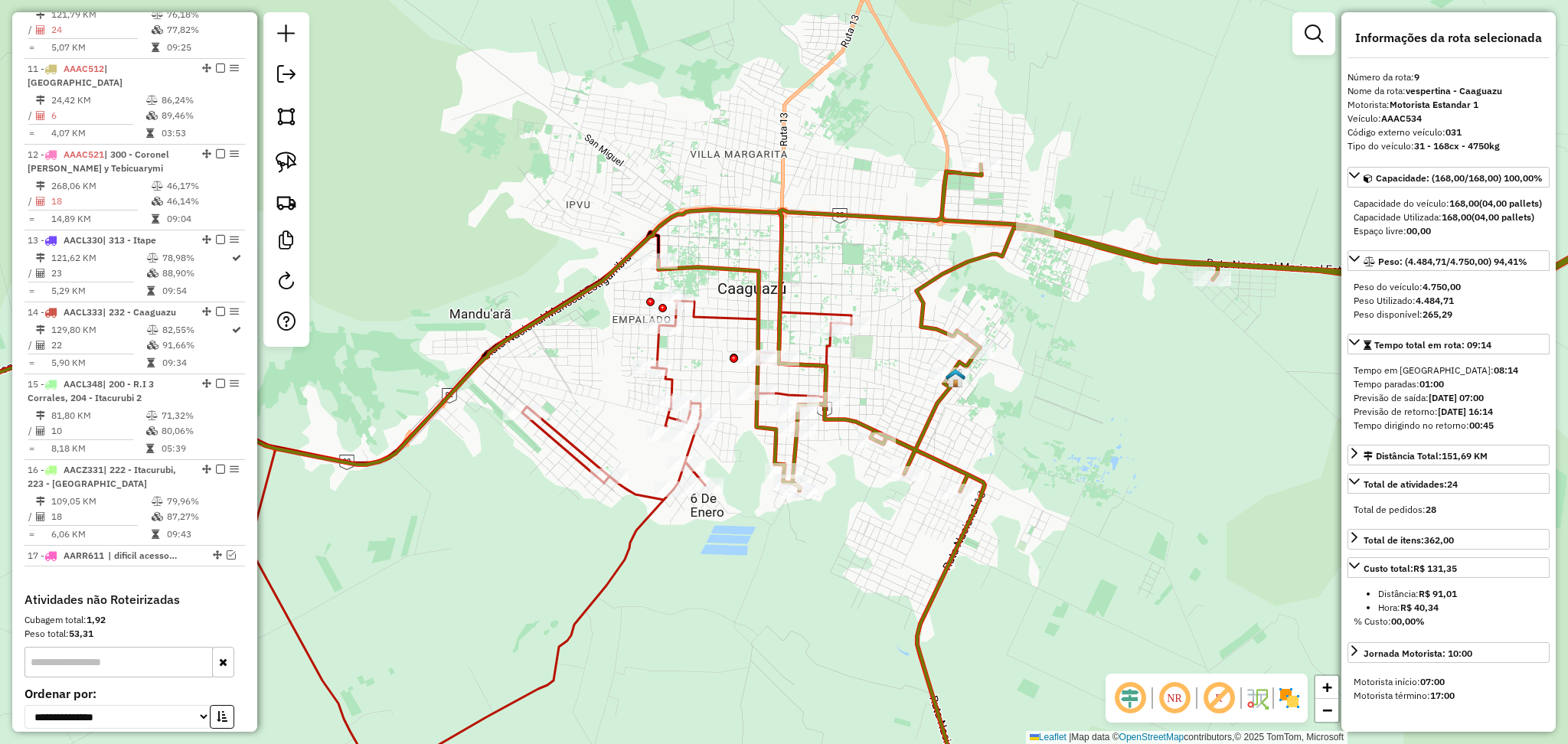
scroll to position [1252, 0]
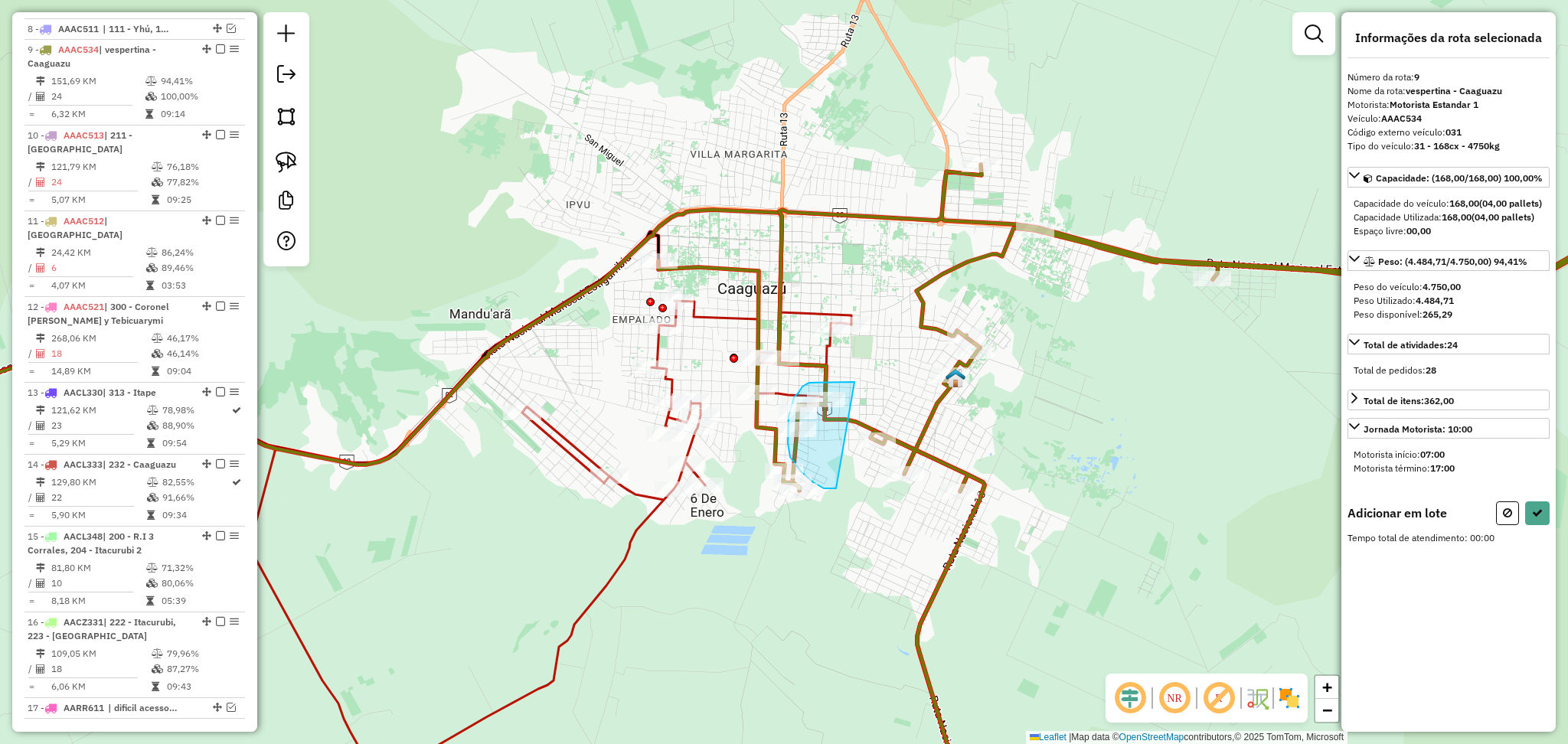
drag, startPoint x: 846, startPoint y: 382, endPoint x: 854, endPoint y: 489, distance: 107.3
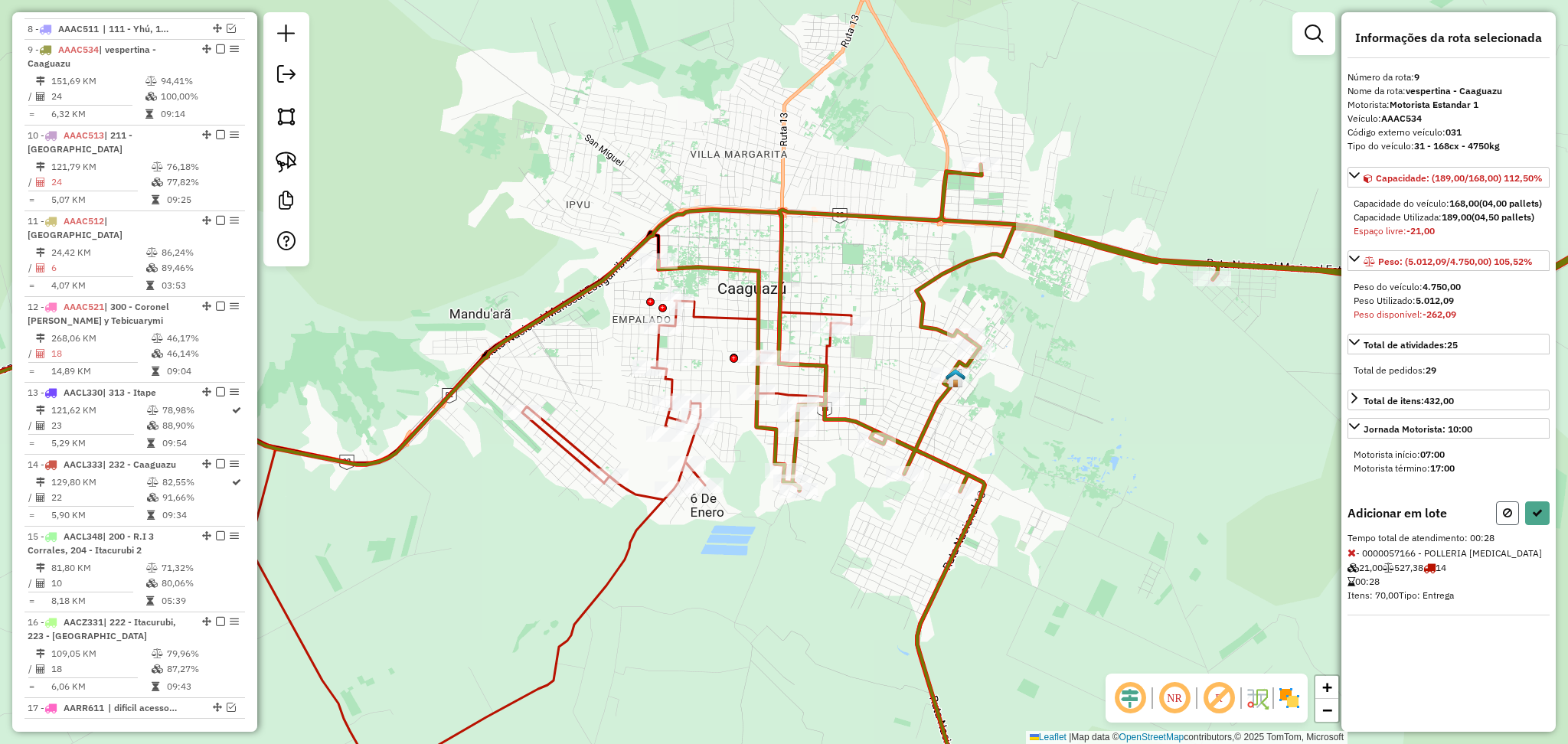
click at [1503, 525] on button at bounding box center [1508, 513] width 23 height 23
select select "**********"
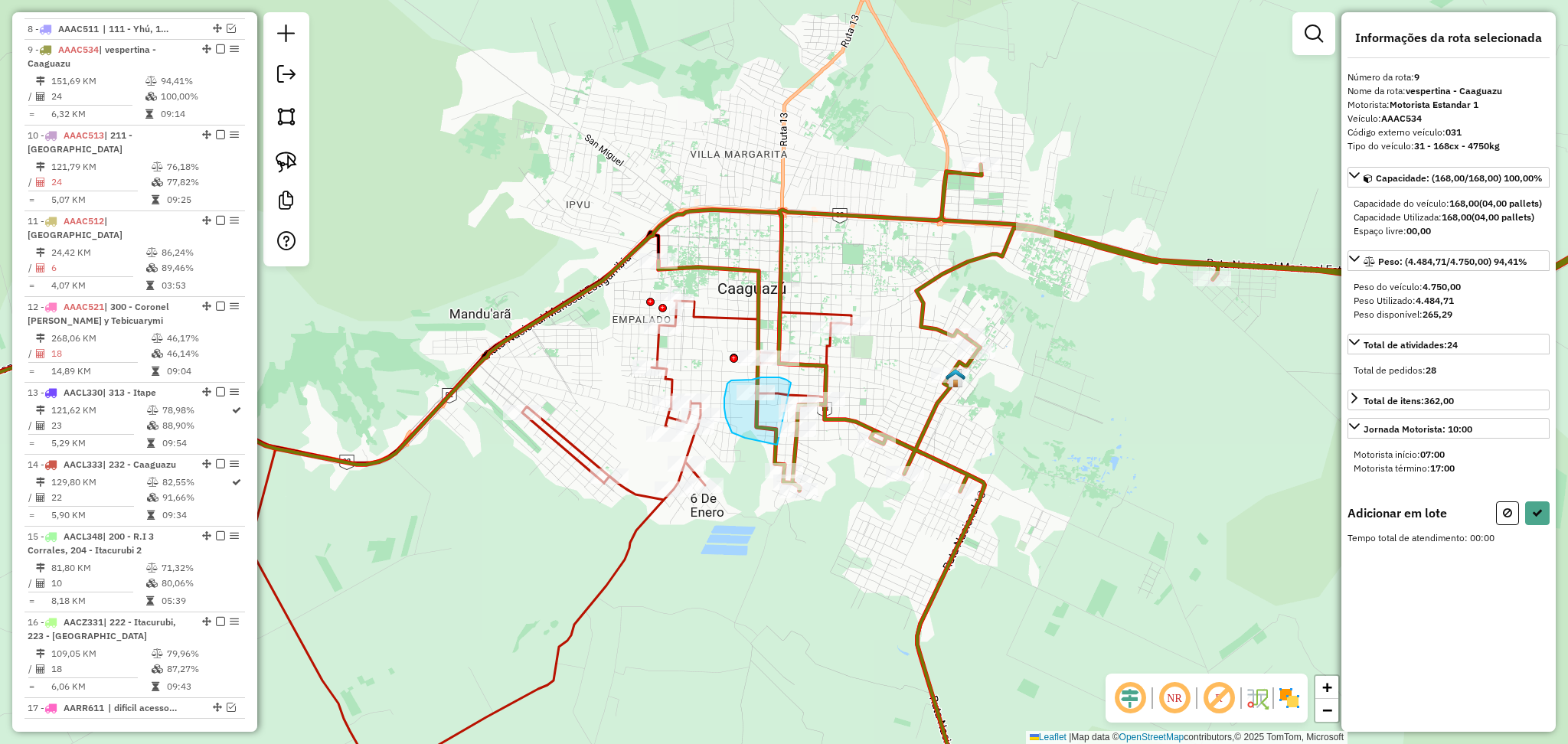
drag, startPoint x: 791, startPoint y: 383, endPoint x: 785, endPoint y: 447, distance: 64.3
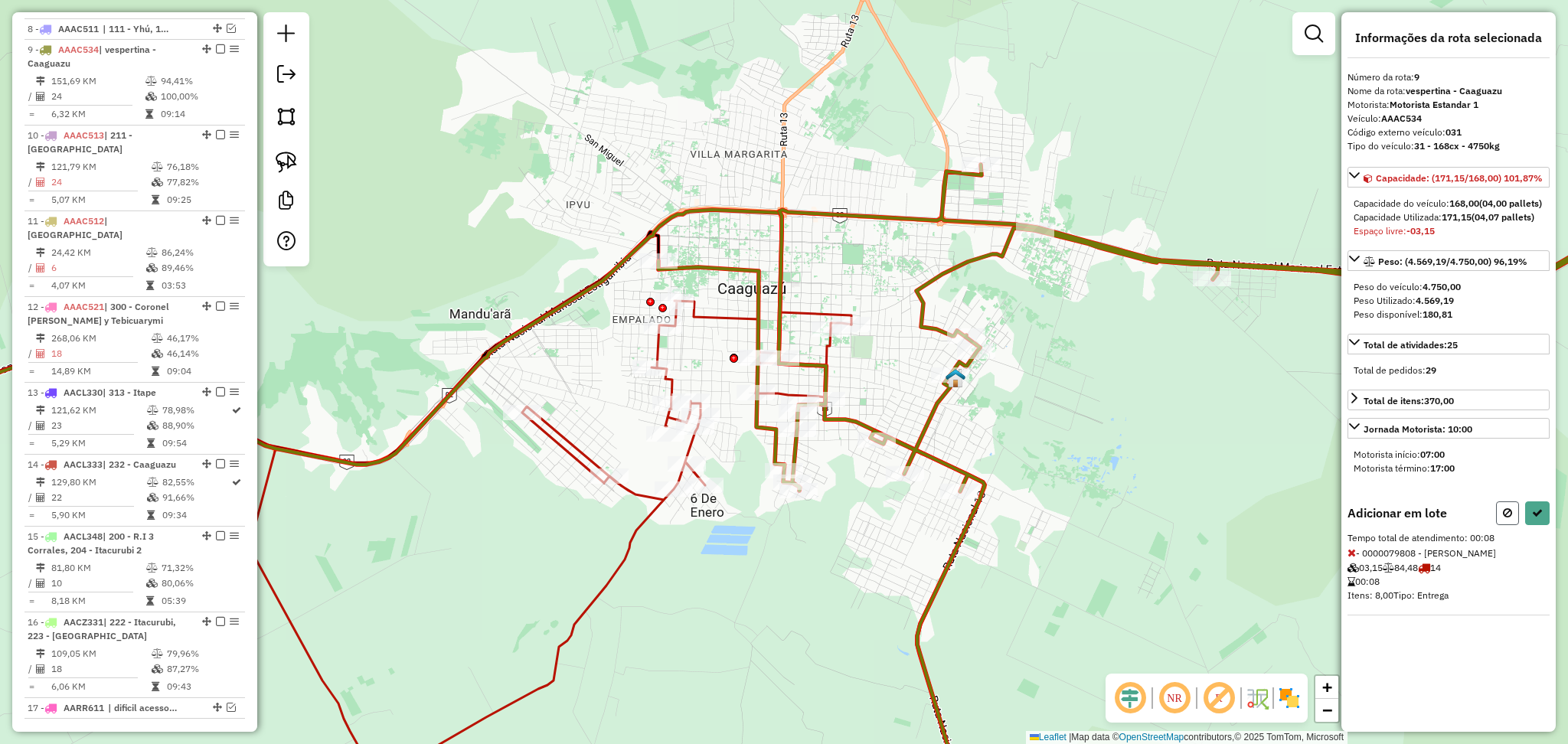
click at [1499, 525] on button at bounding box center [1508, 513] width 23 height 23
select select "**********"
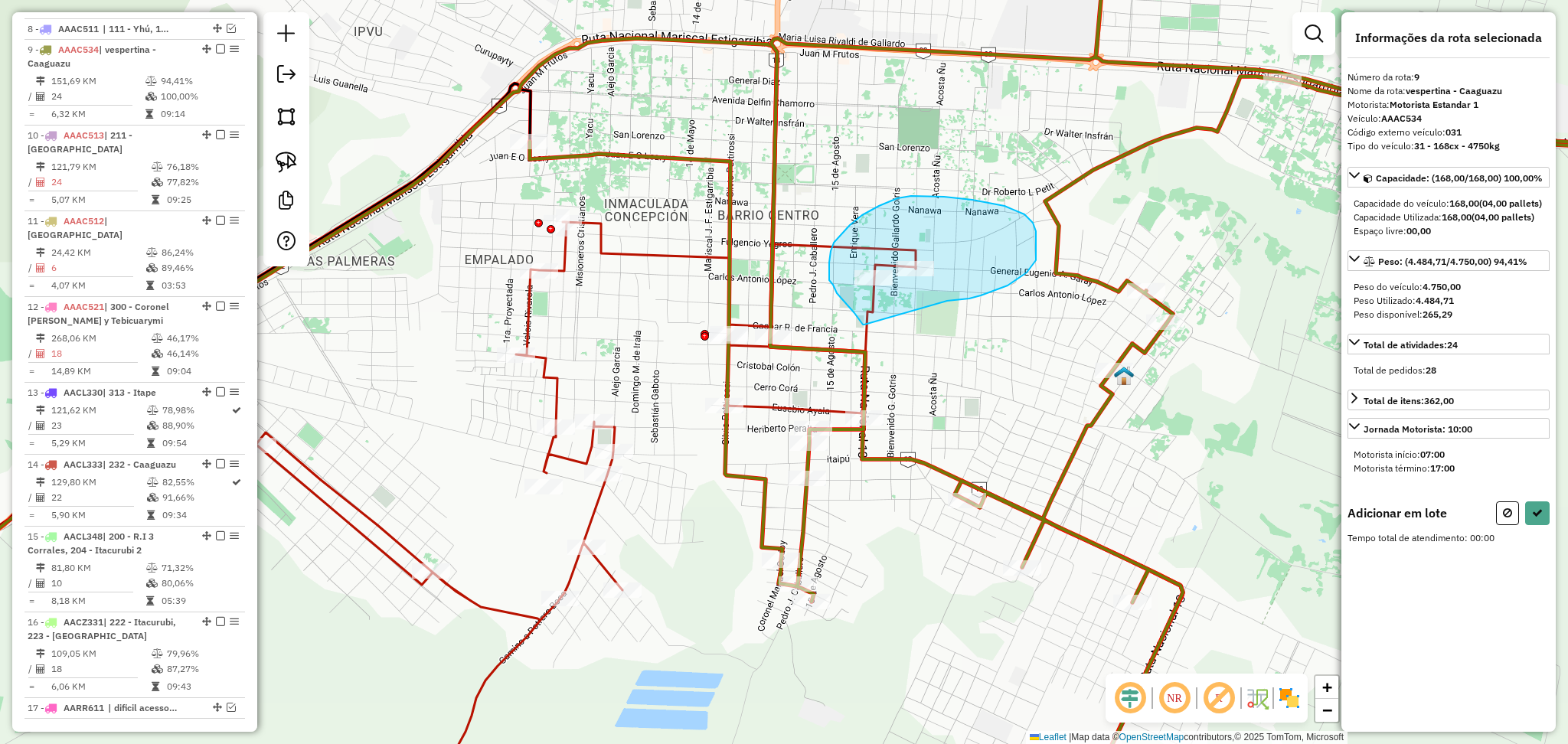
drag, startPoint x: 864, startPoint y: 324, endPoint x: 947, endPoint y: 301, distance: 86.1
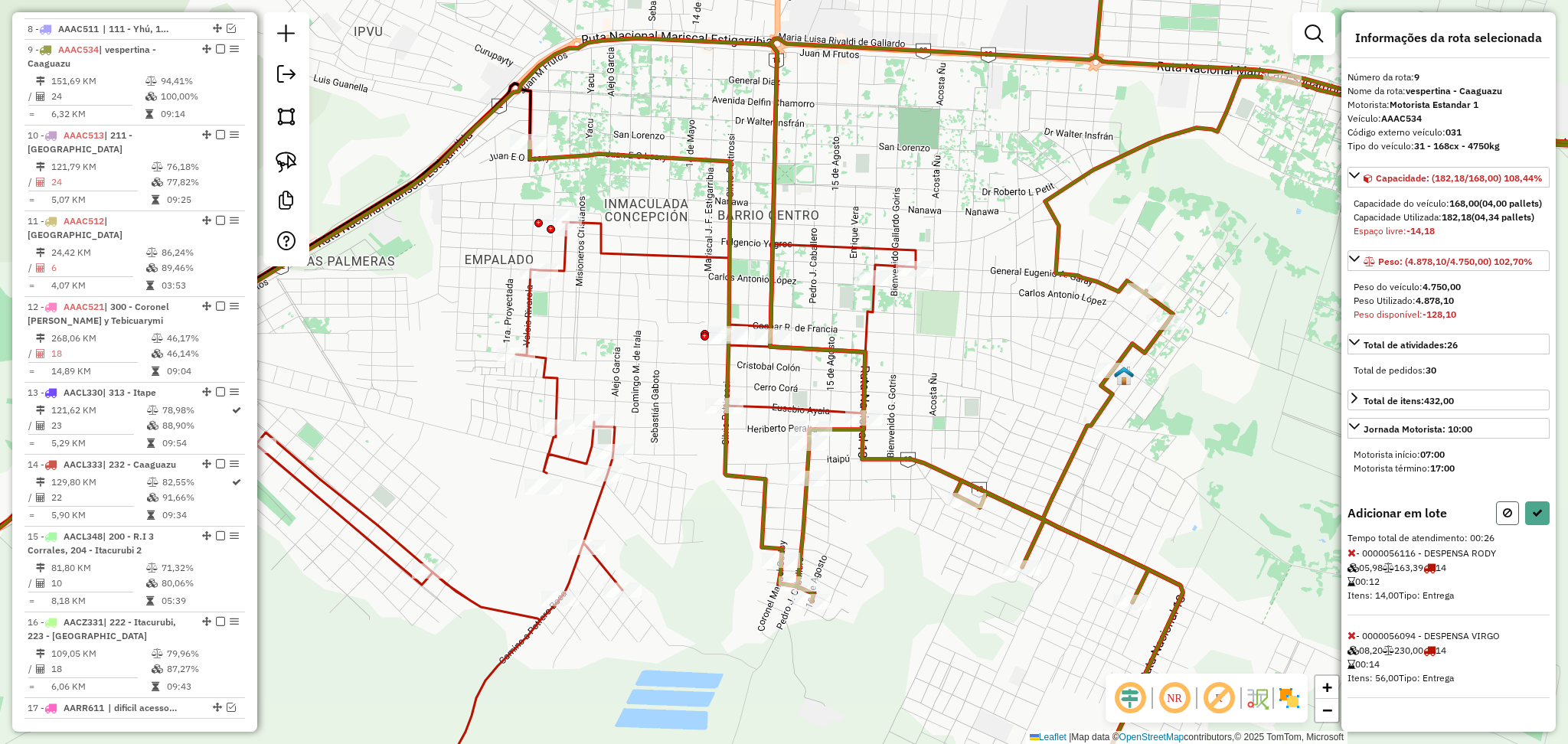
click at [1510, 518] on icon at bounding box center [1507, 513] width 9 height 11
select select "**********"
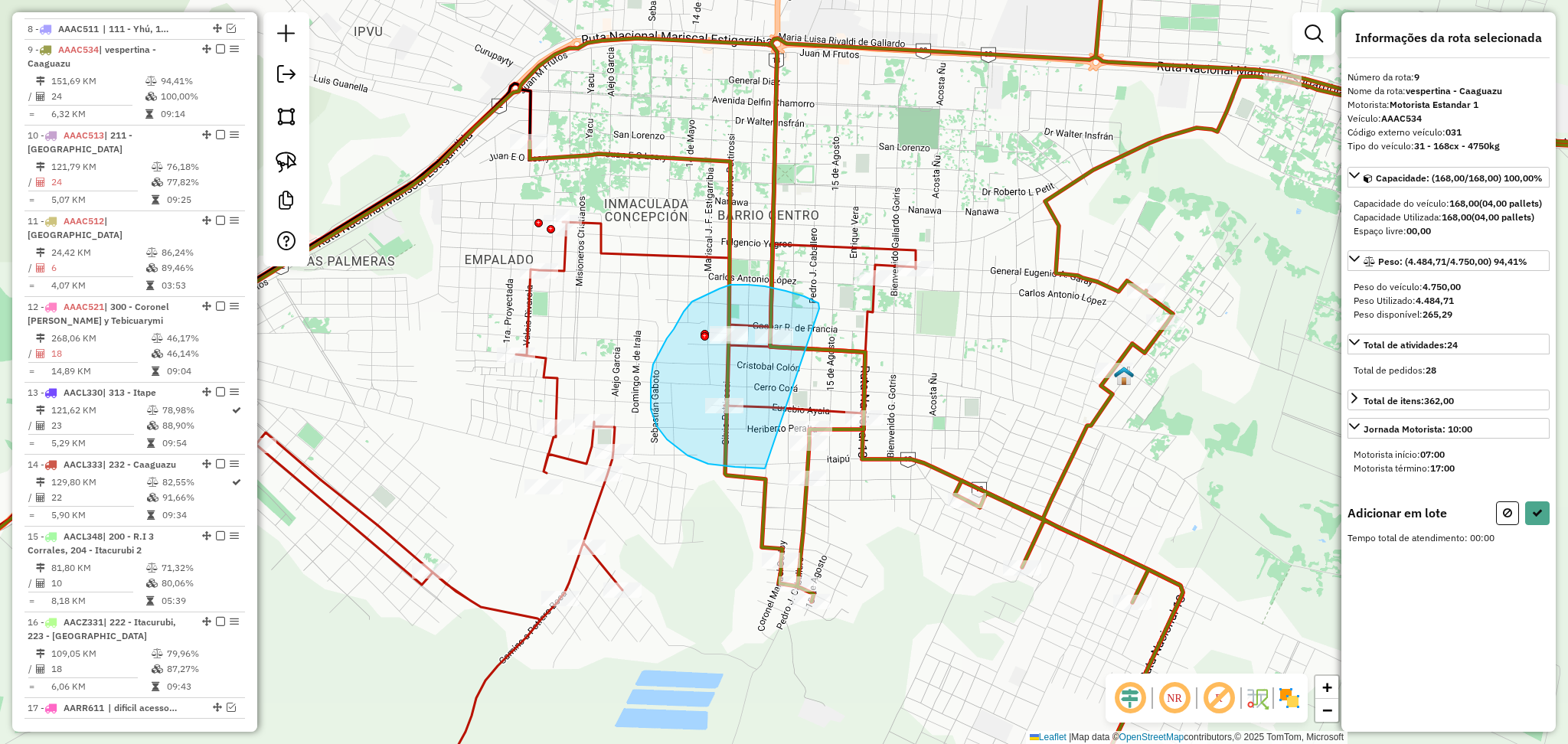
drag, startPoint x: 819, startPoint y: 308, endPoint x: 765, endPoint y: 468, distance: 168.9
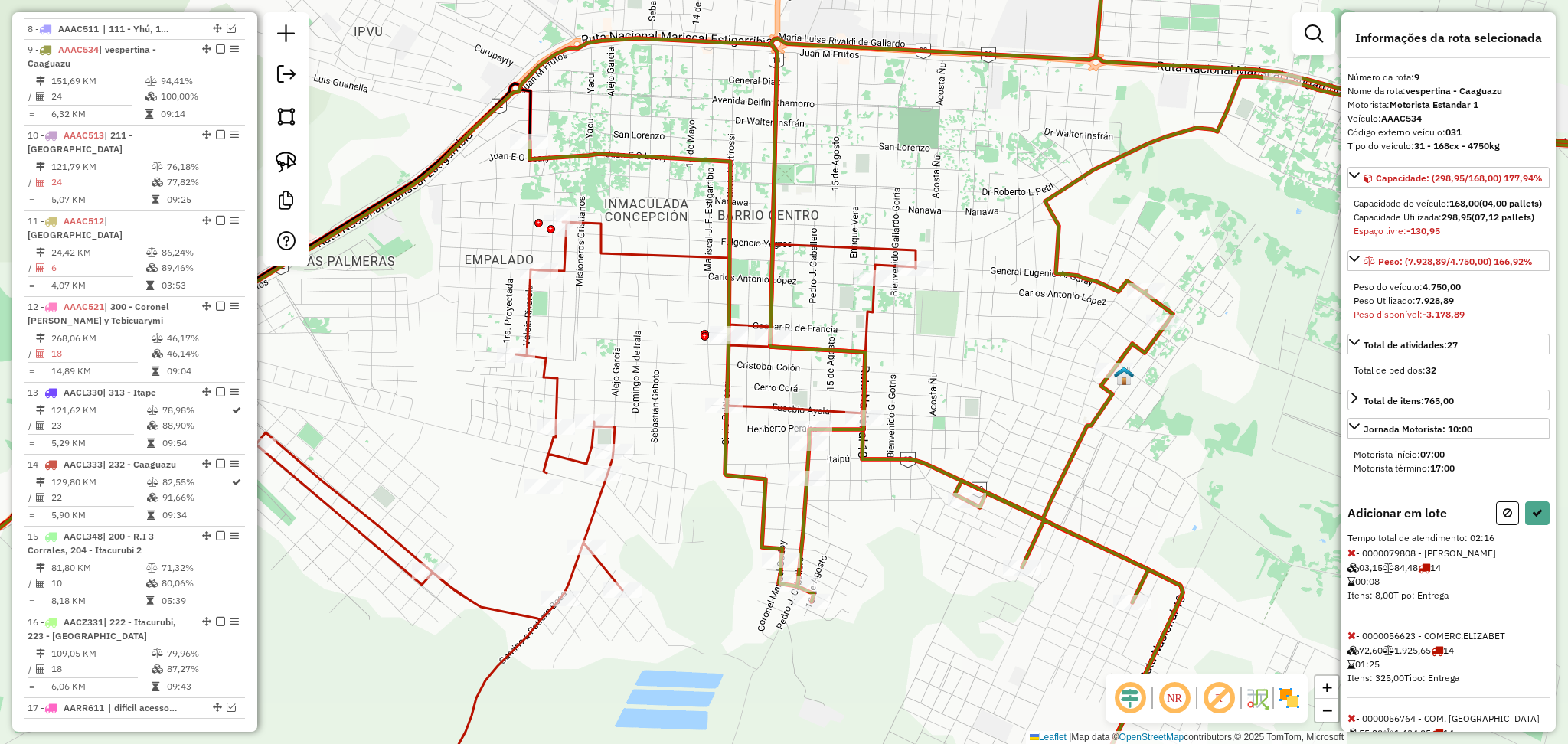
scroll to position [123, 0]
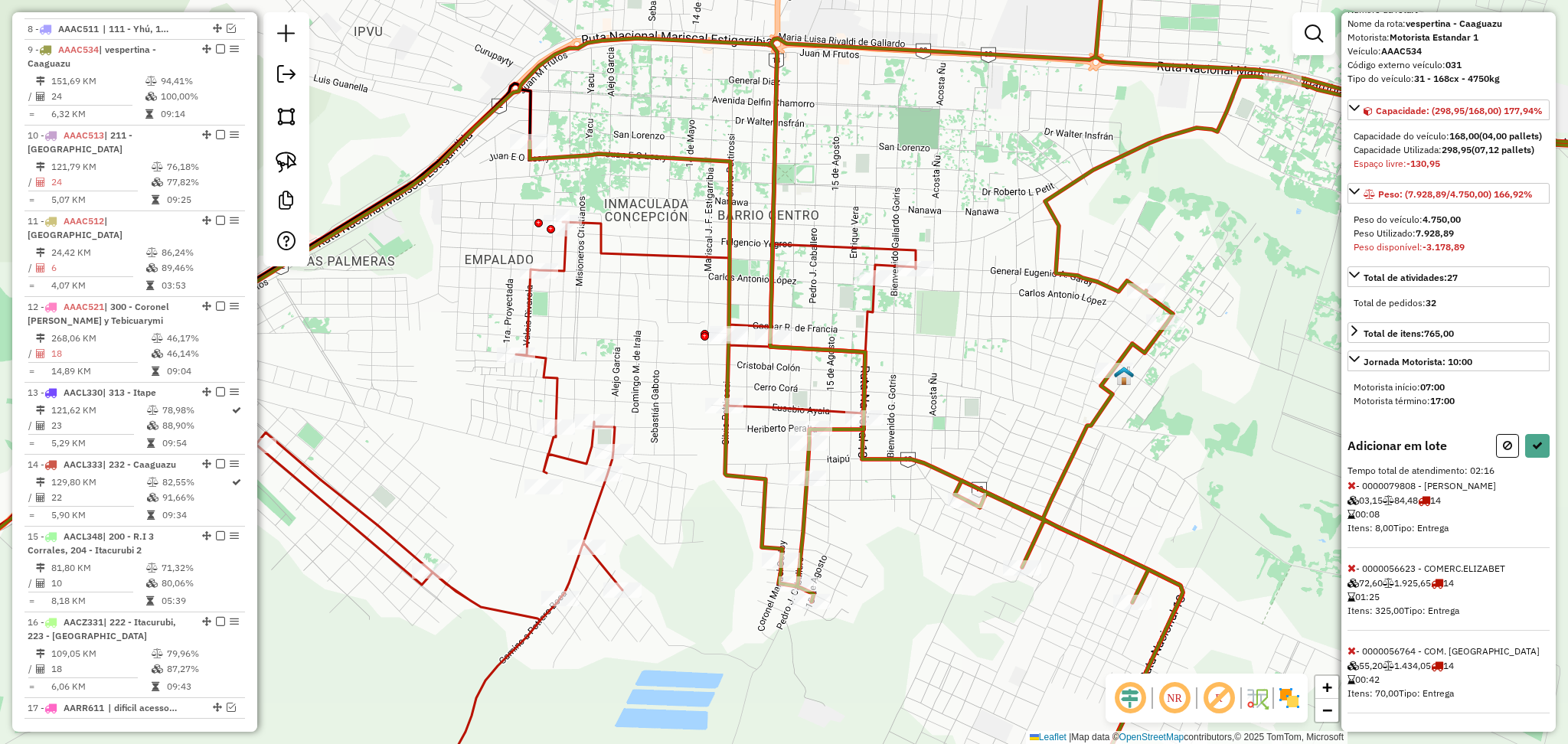
click at [1354, 648] on icon at bounding box center [1351, 651] width 8 height 11
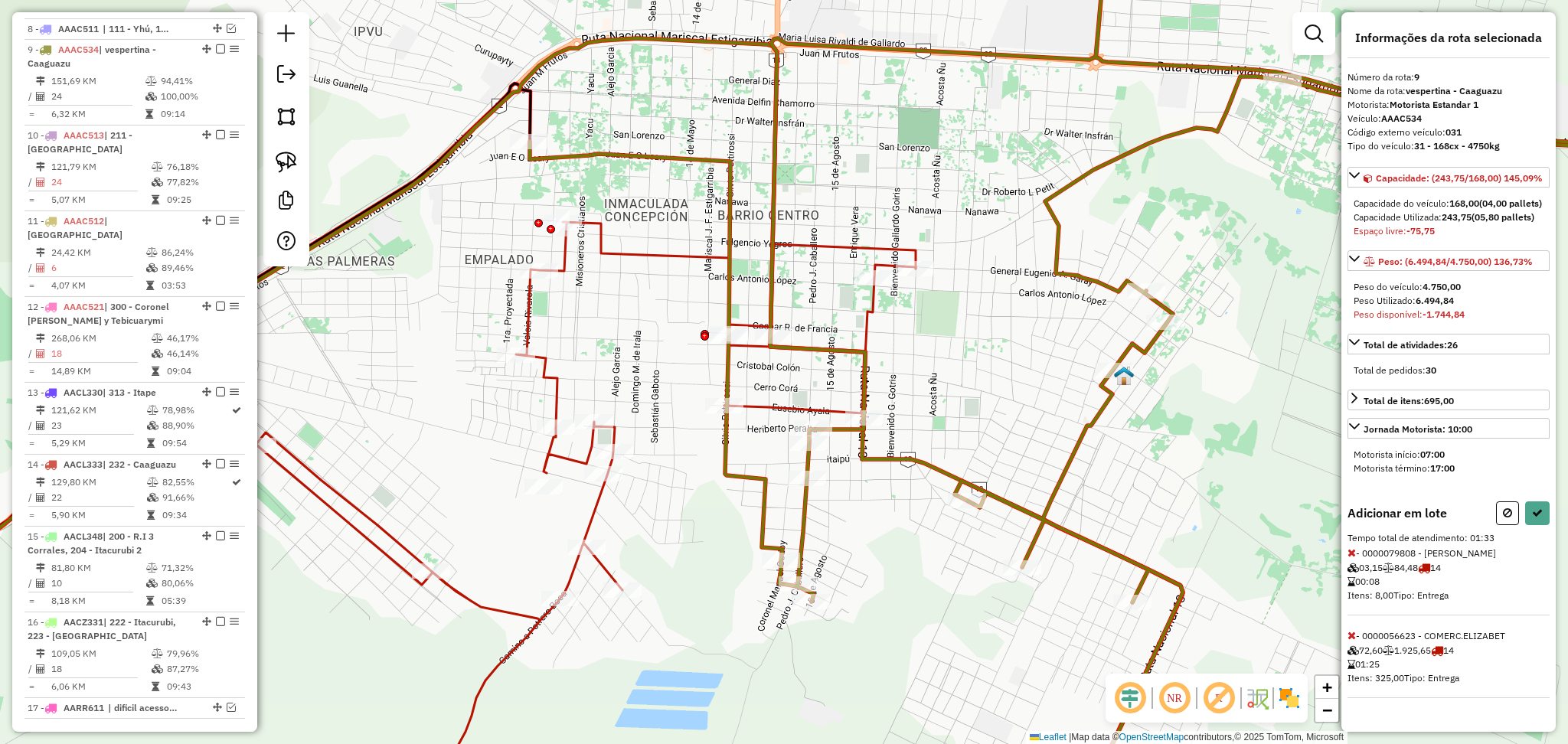
scroll to position [40, 0]
click at [1354, 641] on icon at bounding box center [1351, 635] width 8 height 11
click at [1516, 525] on button at bounding box center [1508, 513] width 23 height 23
select select "**********"
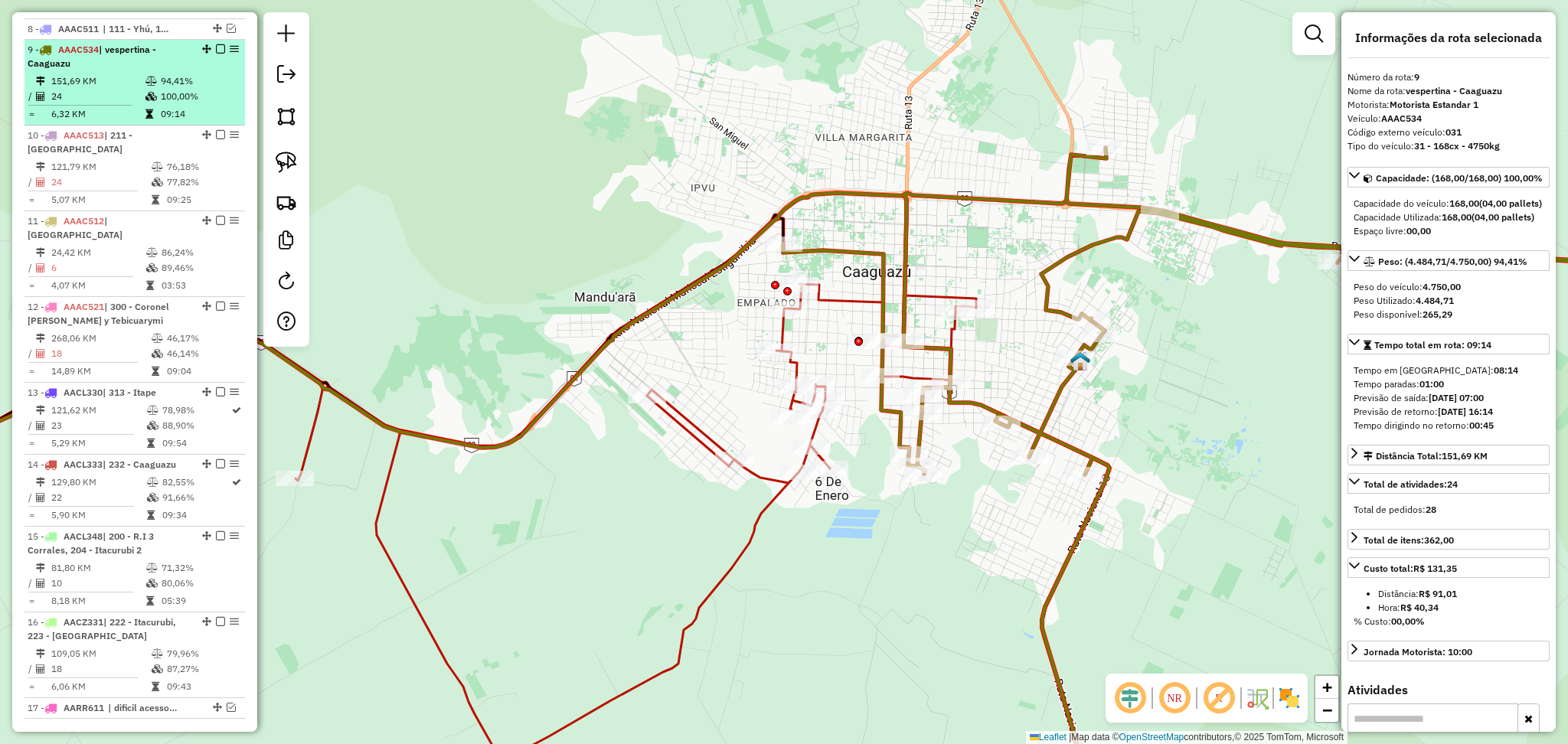
click at [222, 40] on li "9 - AAAC534 | vespertina - Caaguazu 151,69 KM 94,41% / 24 100,00% = 6,32 KM 09:…" at bounding box center [134, 82] width 220 height 85
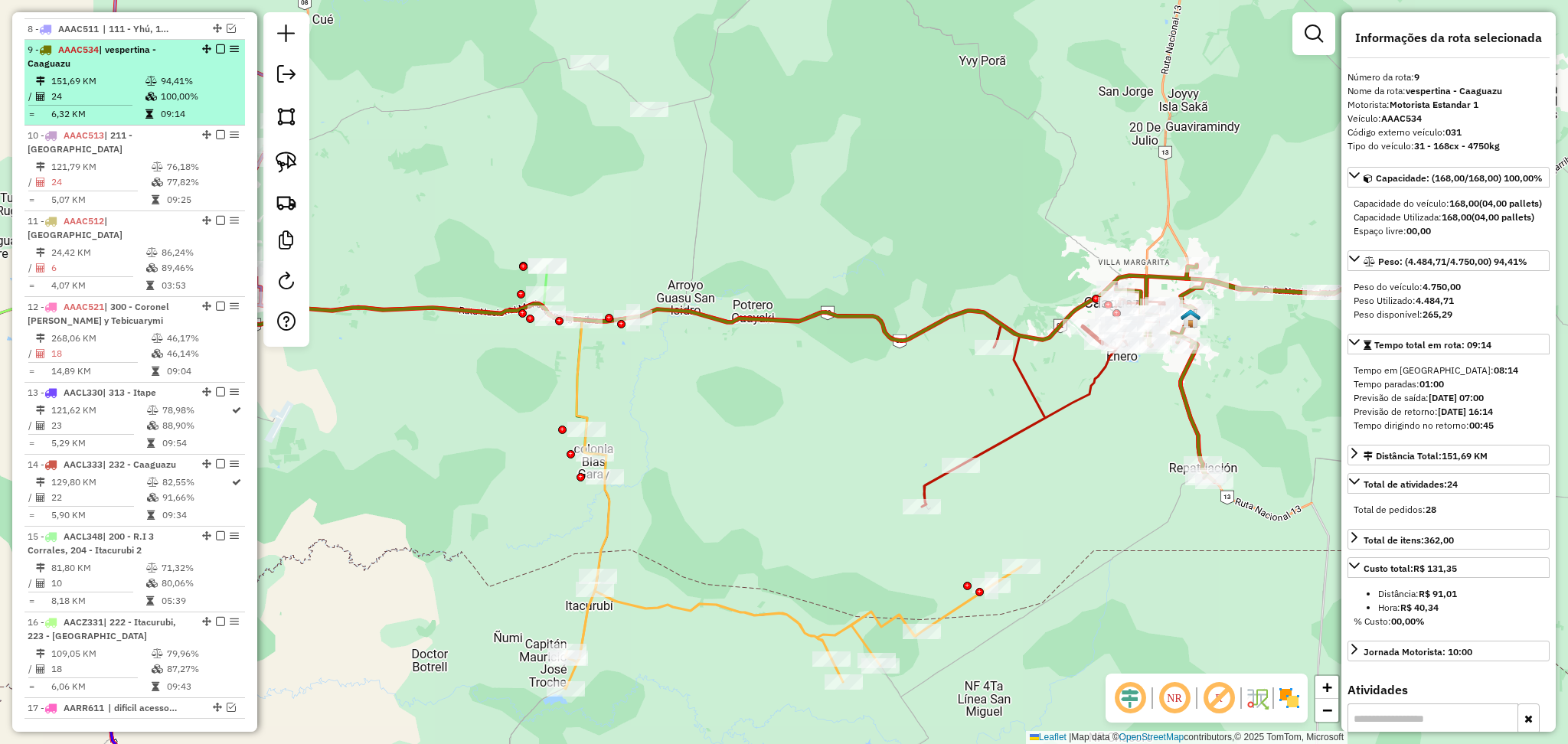
click at [222, 44] on div at bounding box center [216, 49] width 46 height 9
click at [218, 44] on em at bounding box center [220, 49] width 9 height 9
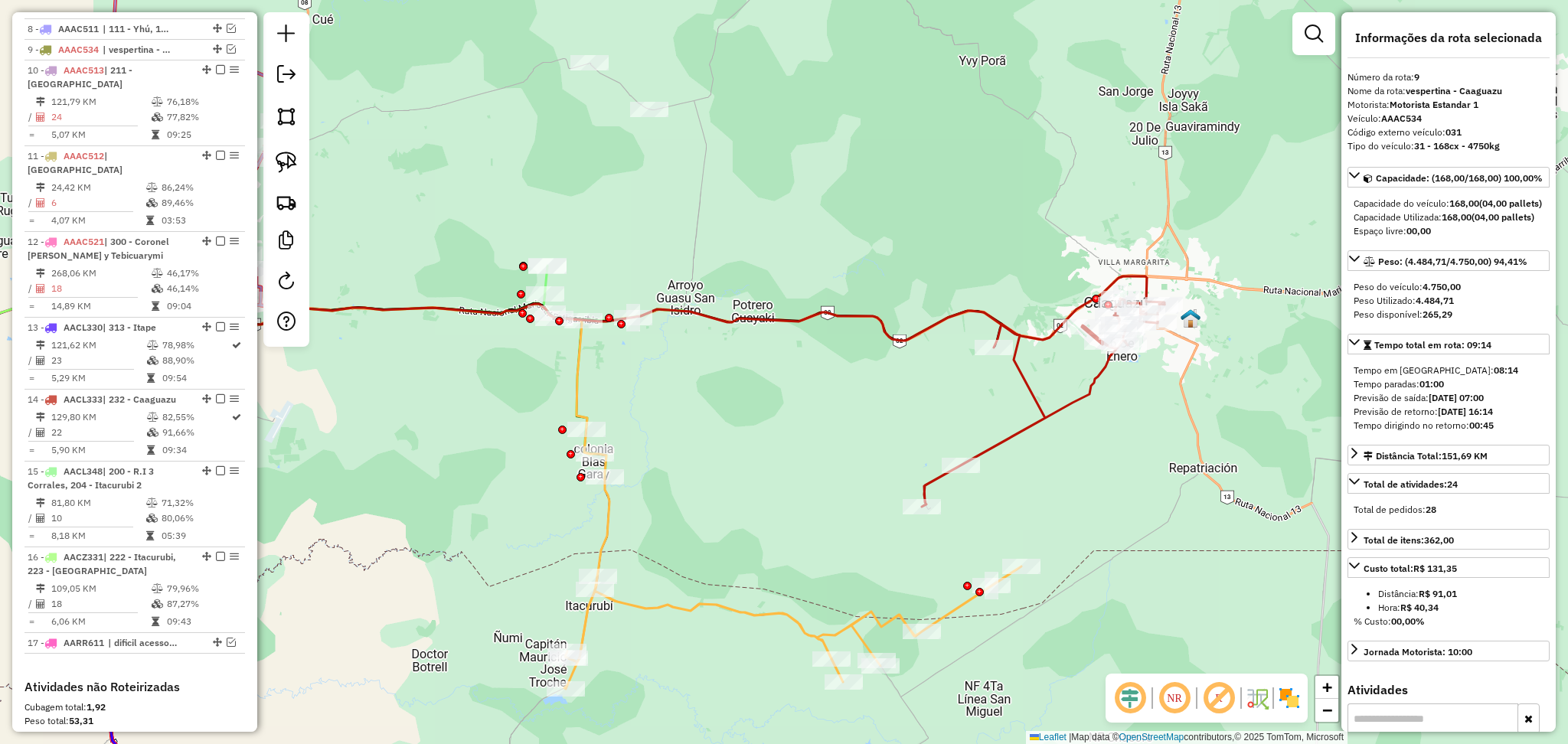
click at [1030, 431] on icon at bounding box center [1043, 403] width 243 height 208
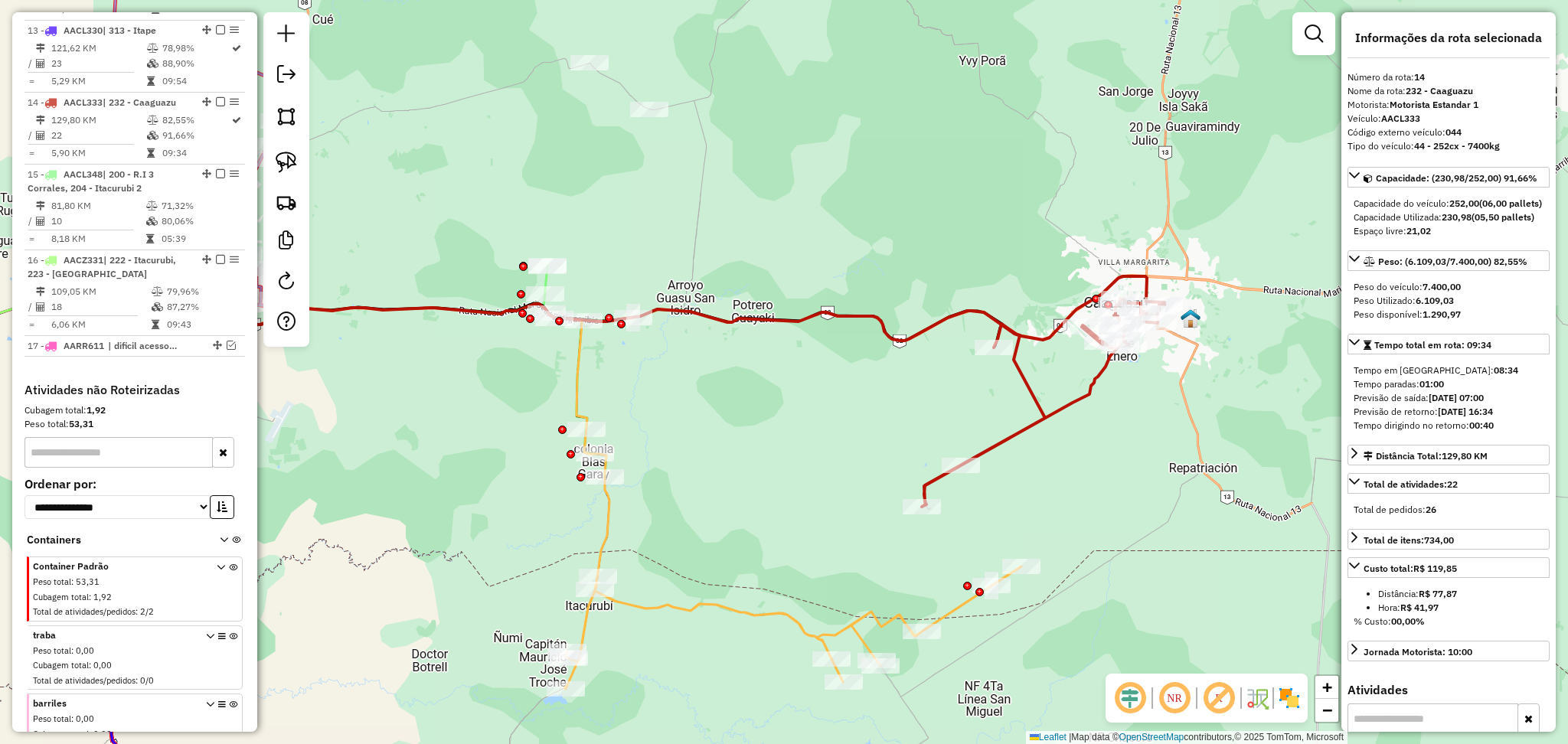
scroll to position [1600, 0]
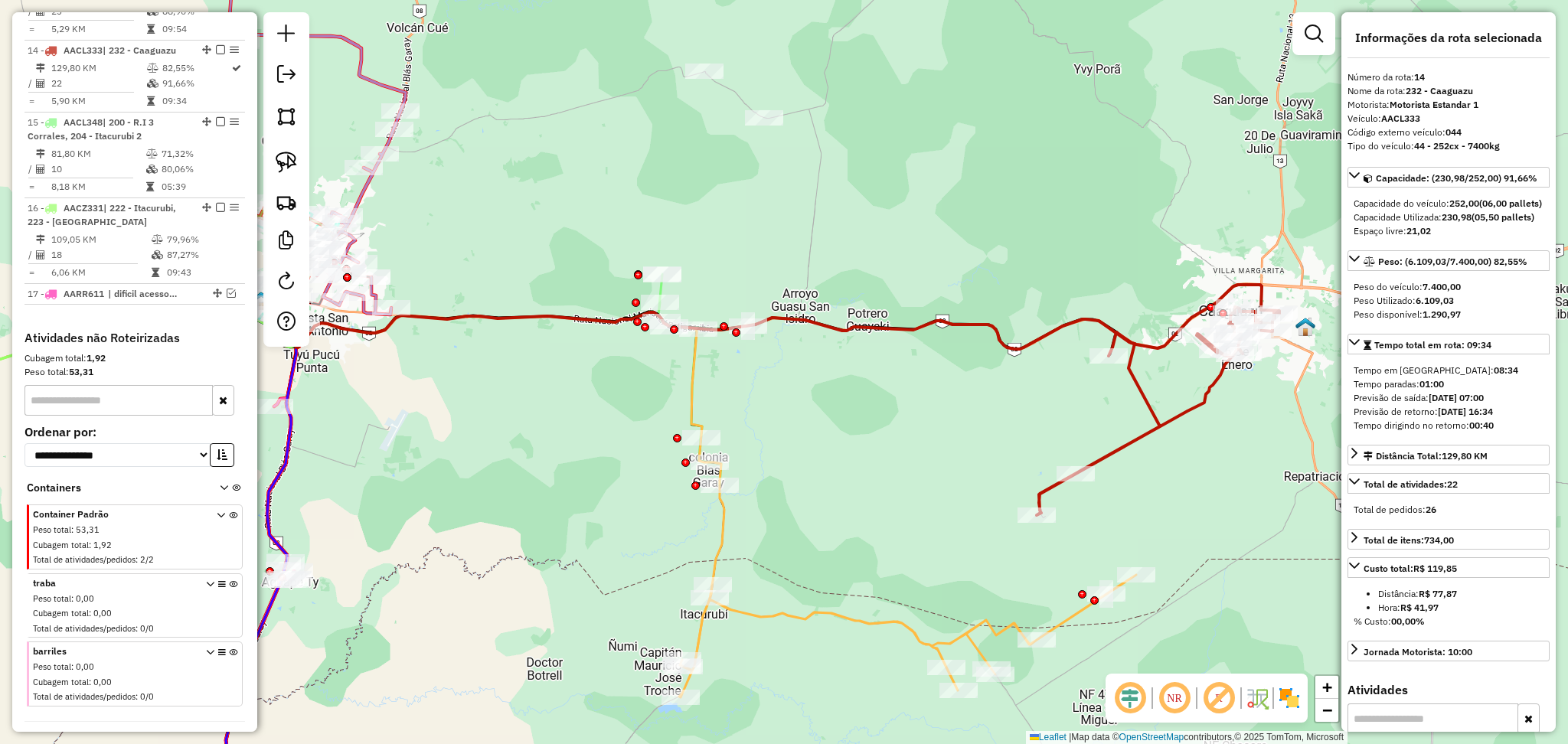
drag, startPoint x: 829, startPoint y: 393, endPoint x: 943, endPoint y: 401, distance: 114.3
click at [943, 401] on div "Janela de atendimento Grade de atendimento Capacidade Transportadoras Veículos …" at bounding box center [784, 372] width 1568 height 744
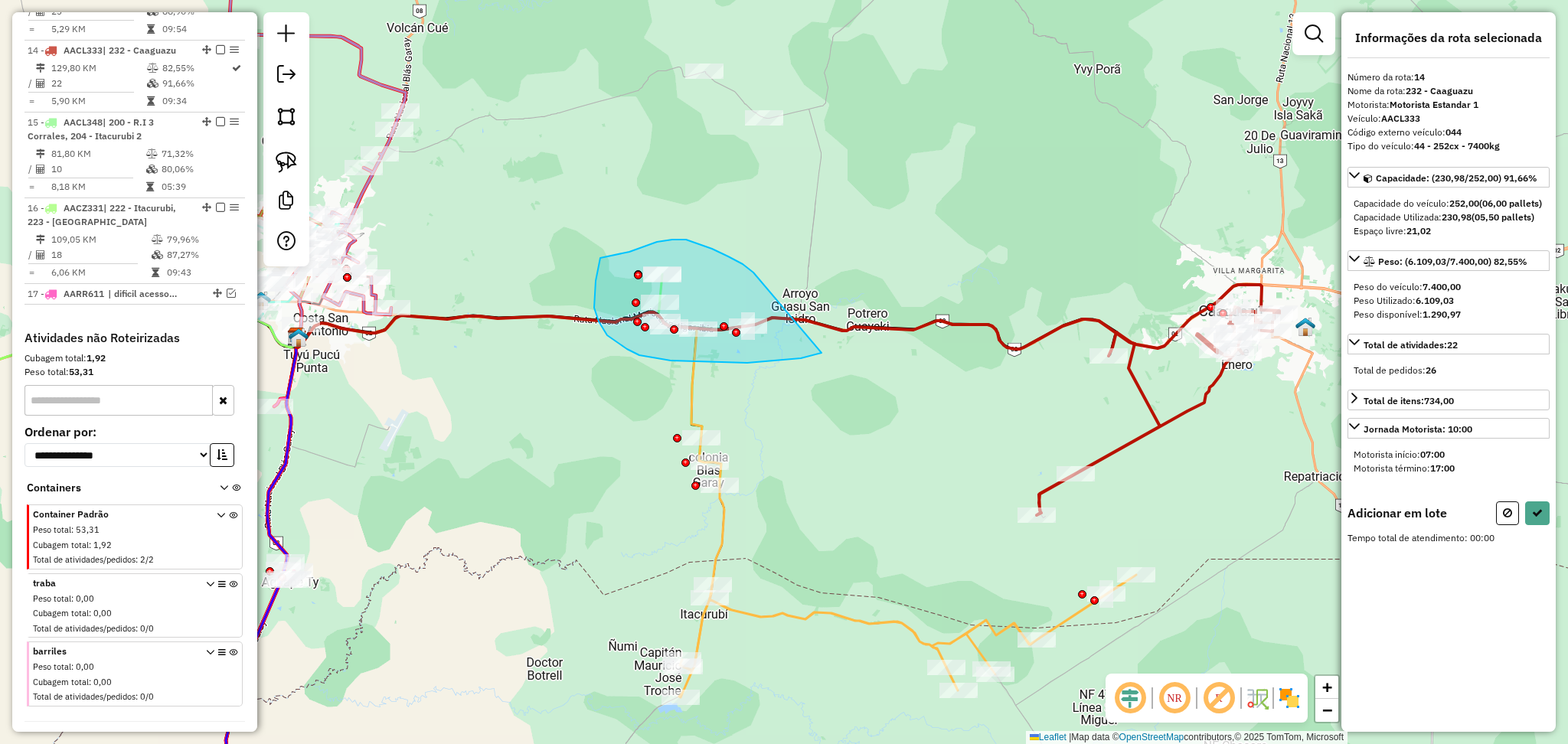
drag, startPoint x: 753, startPoint y: 272, endPoint x: 825, endPoint y: 350, distance: 106.2
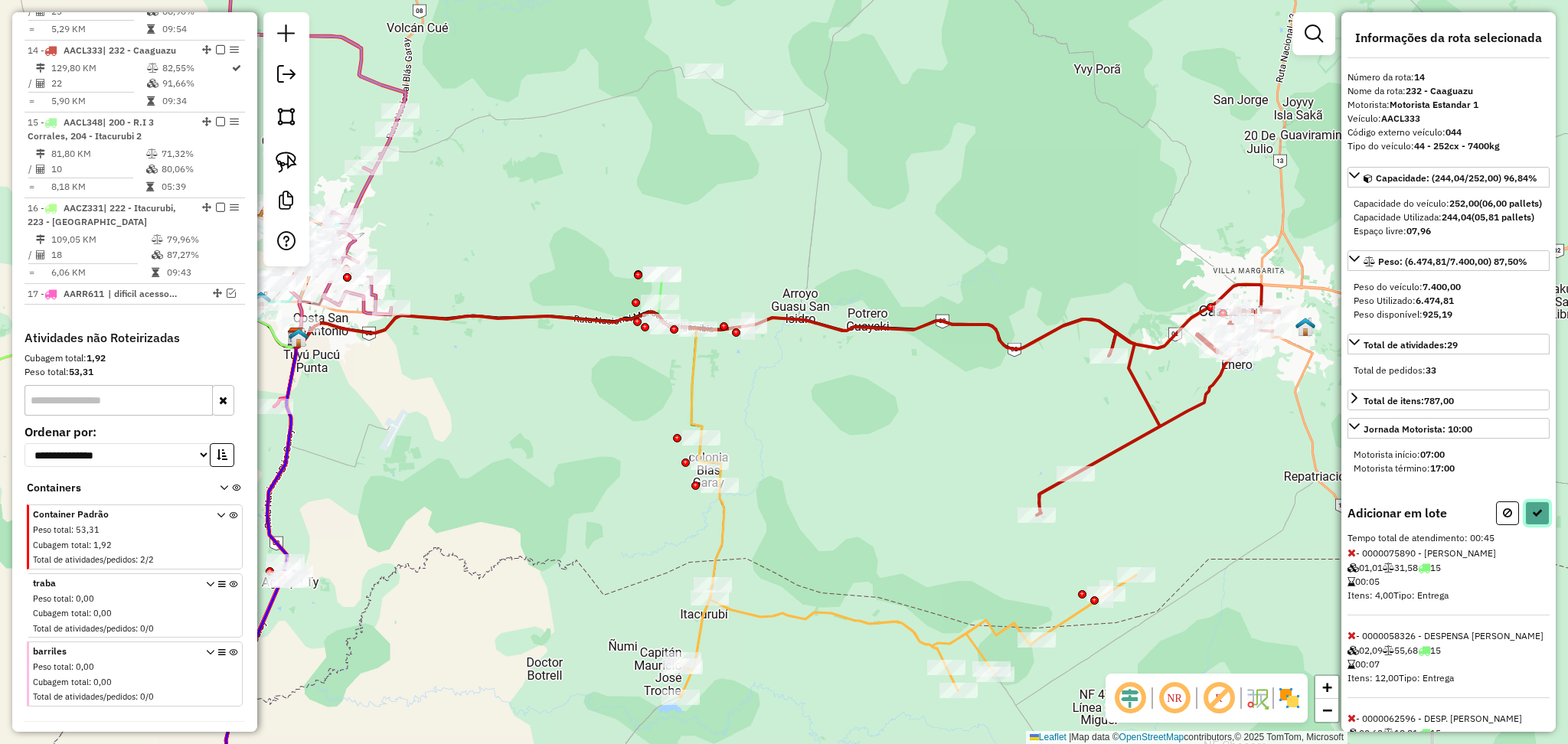
click at [1537, 518] on icon at bounding box center [1537, 513] width 11 height 11
select select "**********"
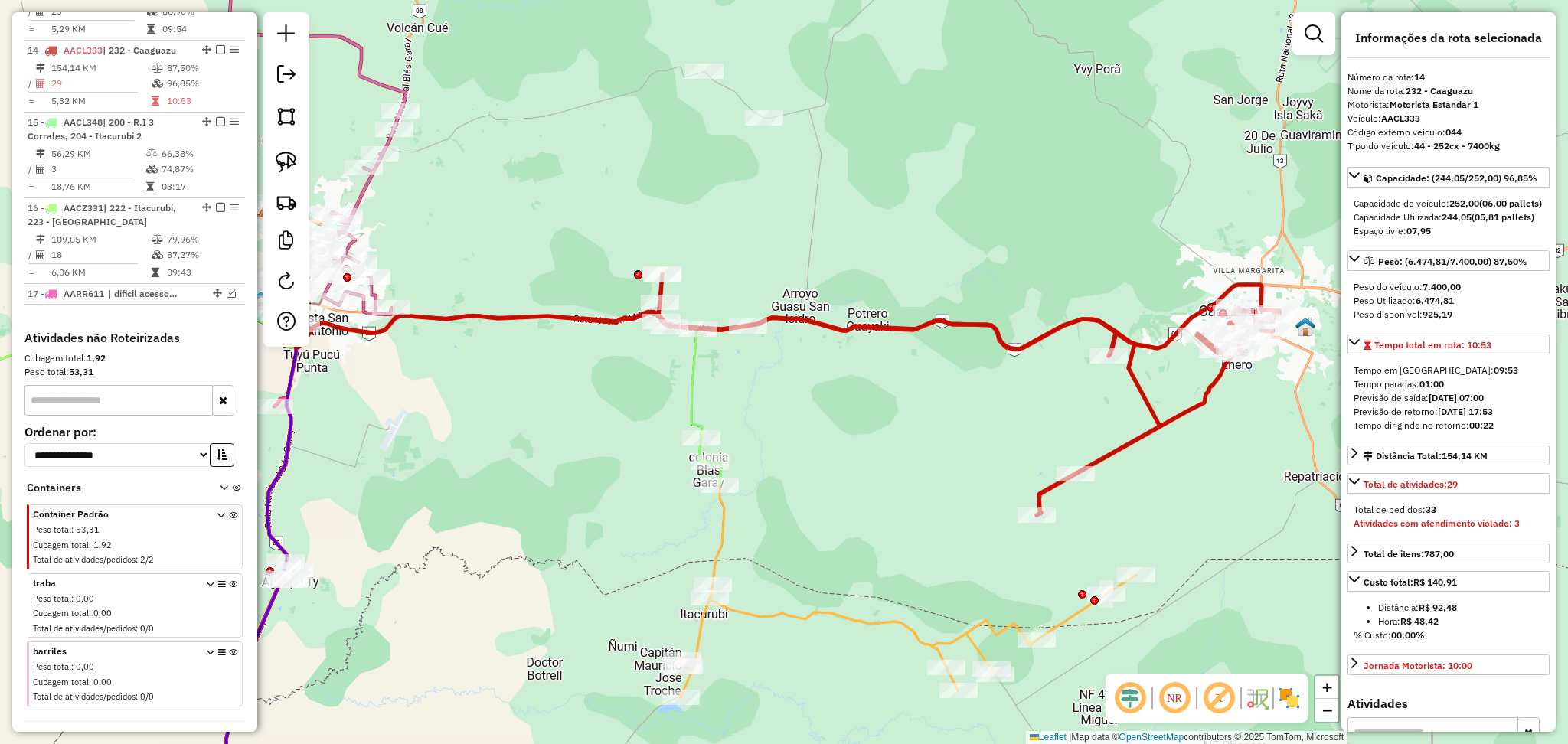
click at [693, 392] on icon at bounding box center [502, 387] width 414 height 150
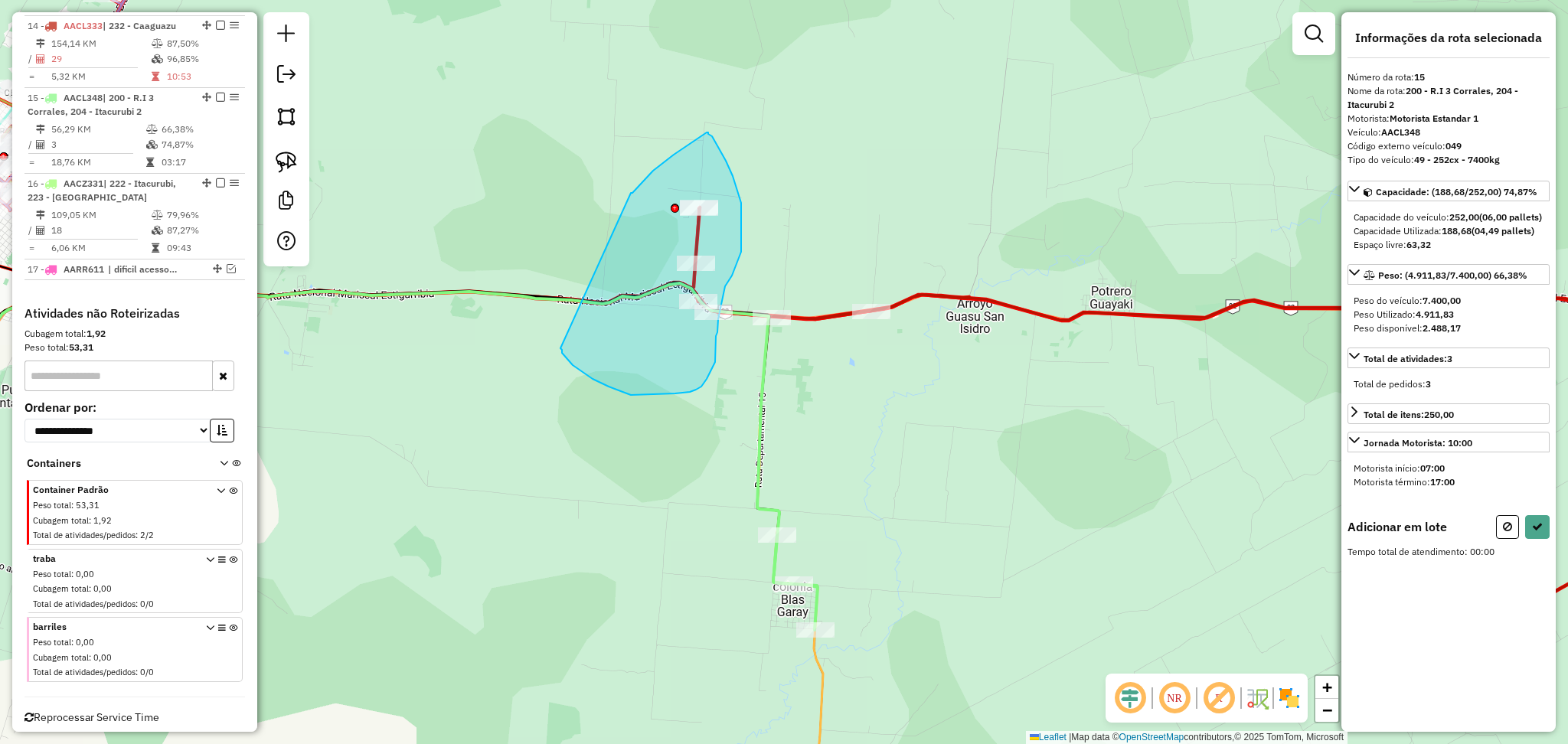
drag, startPoint x: 631, startPoint y: 193, endPoint x: 561, endPoint y: 347, distance: 169.2
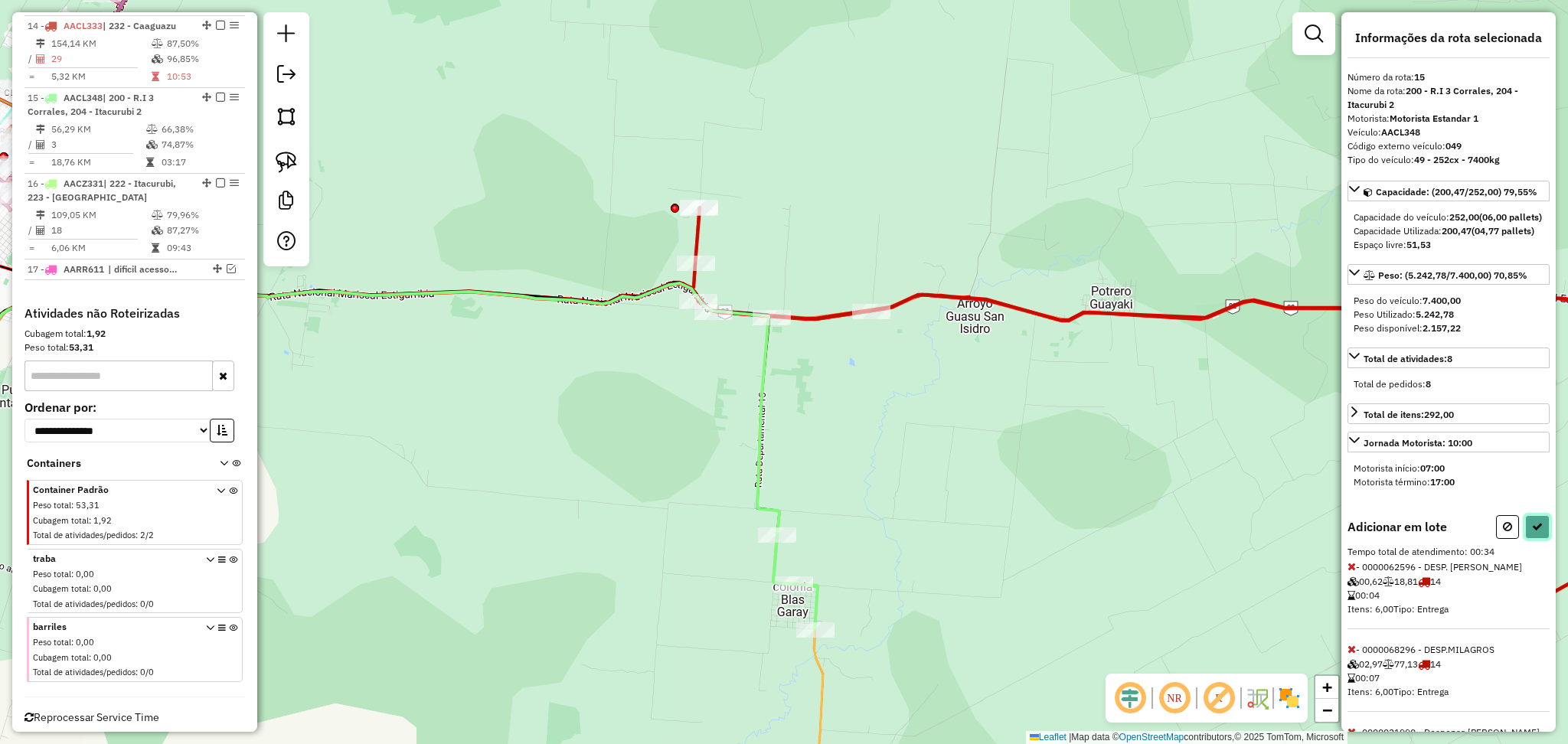
click at [1537, 532] on icon at bounding box center [1537, 527] width 11 height 11
select select "**********"
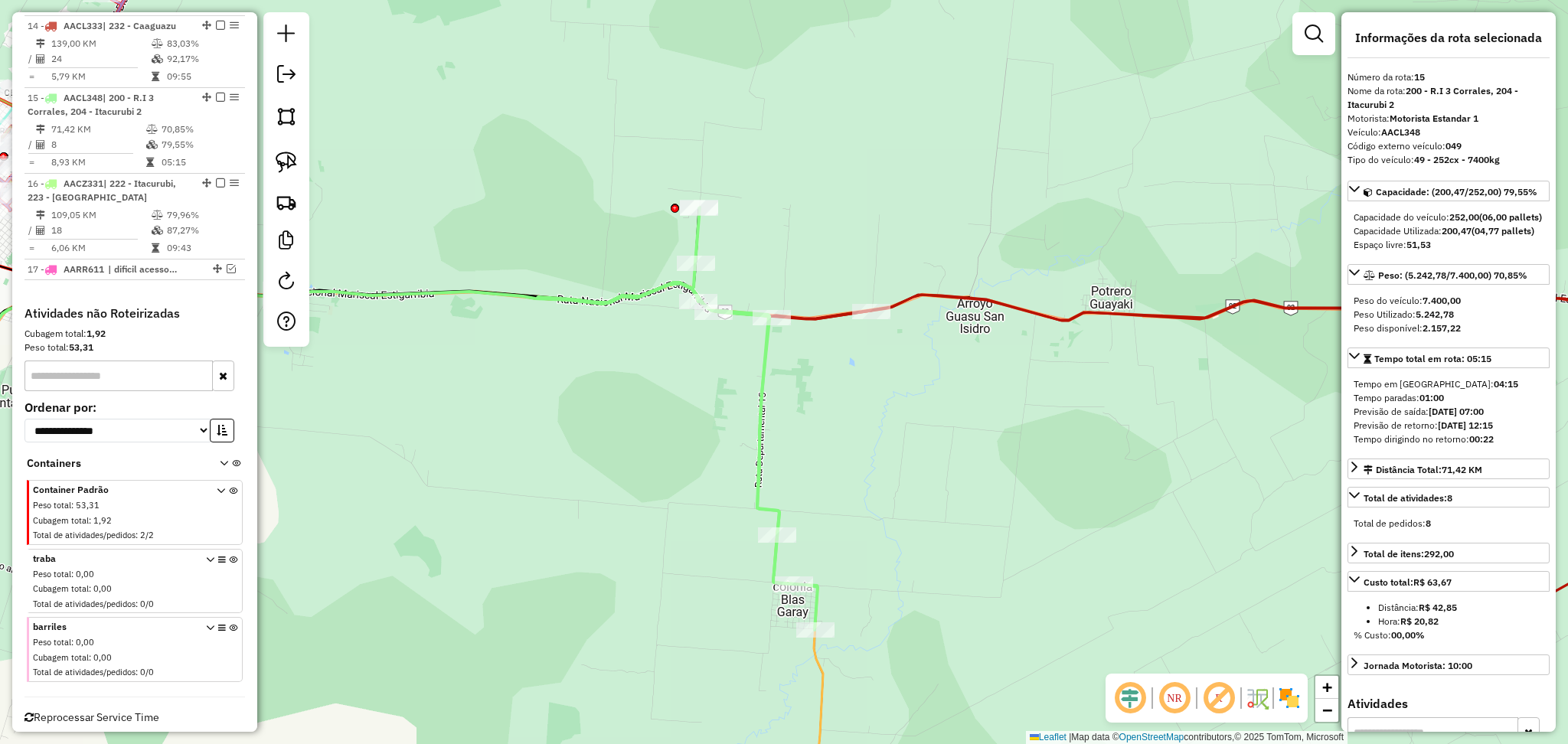
click at [1023, 314] on icon at bounding box center [1246, 492] width 955 height 395
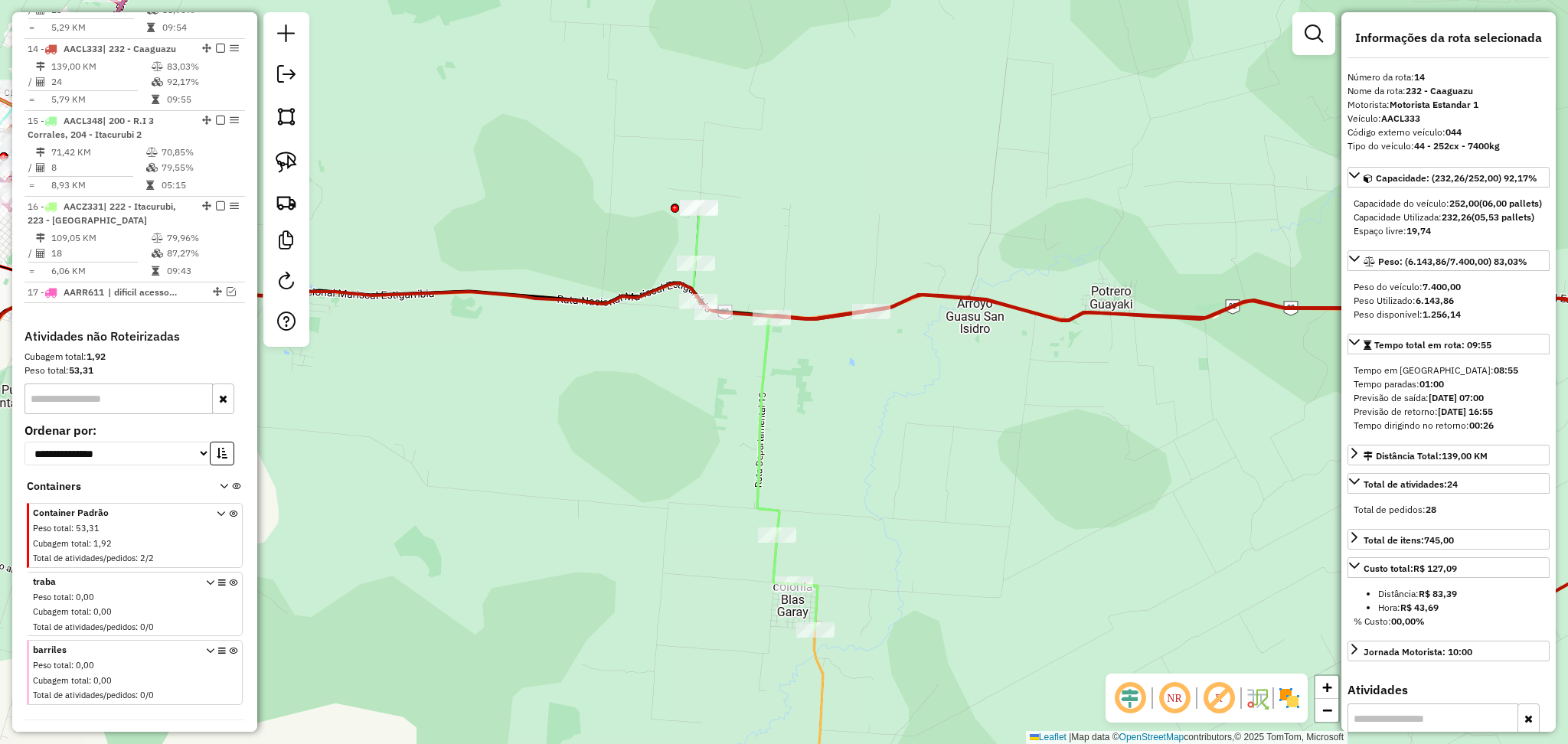
scroll to position [1600, 0]
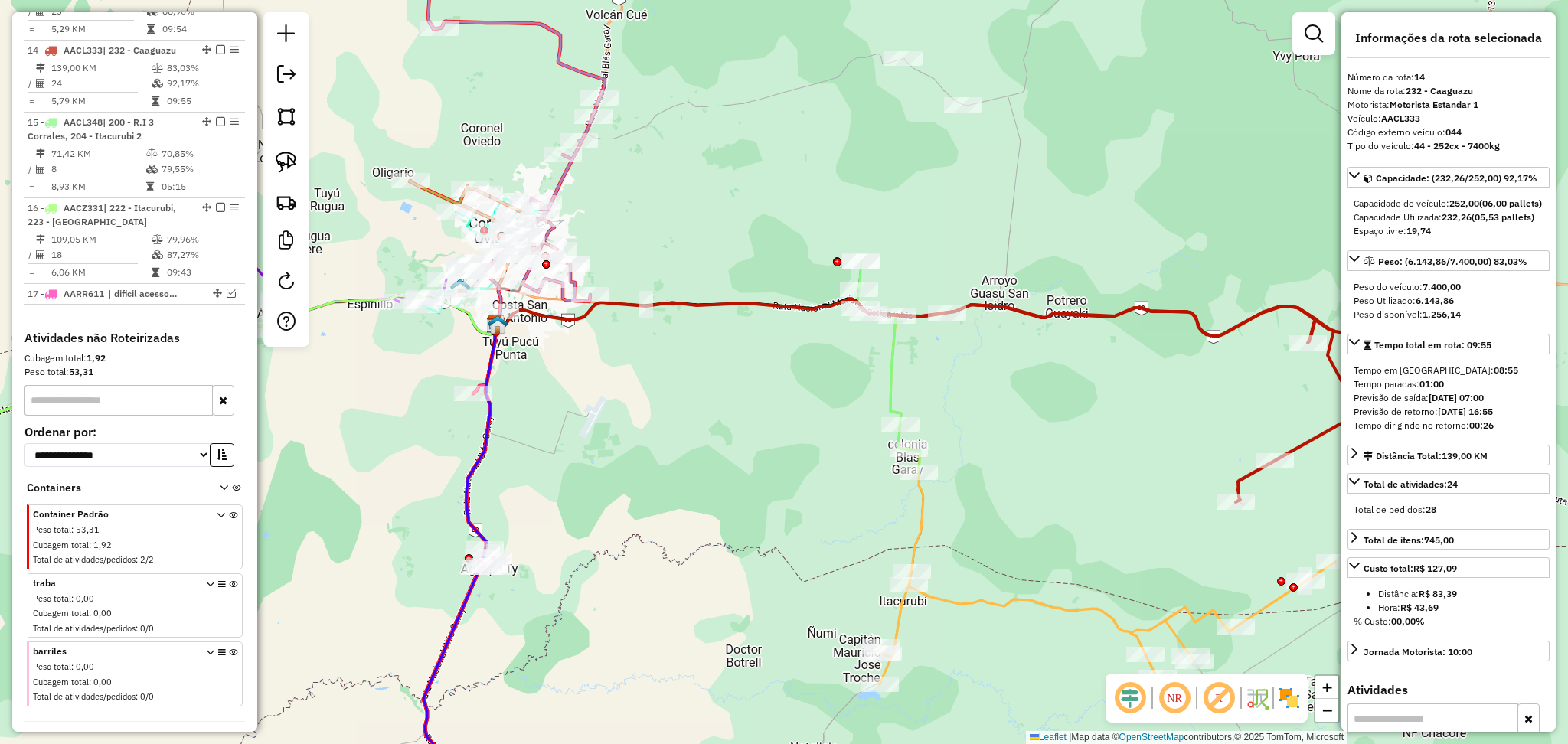
click at [890, 368] on icon at bounding box center [850, 367] width 140 height 211
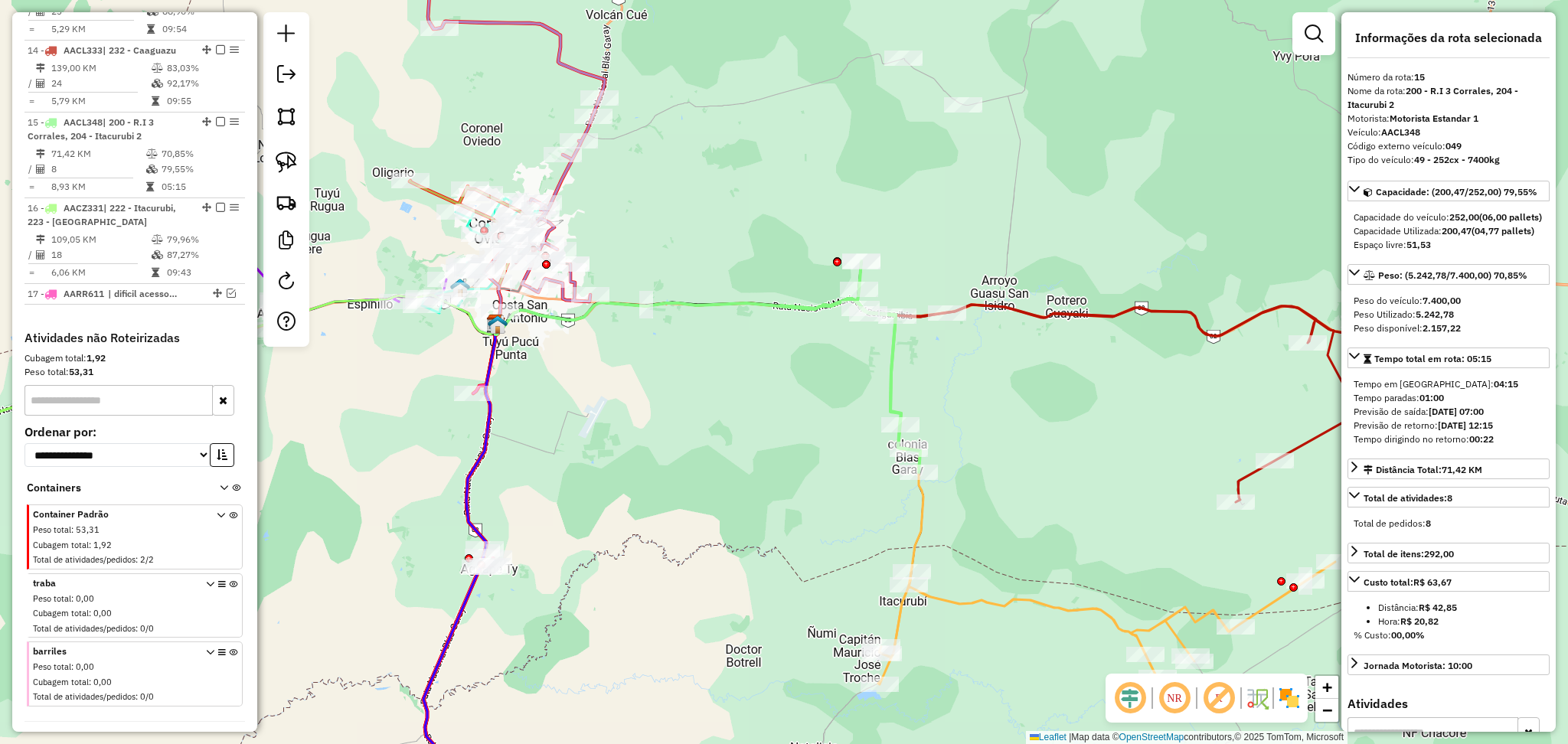
scroll to position [1625, 0]
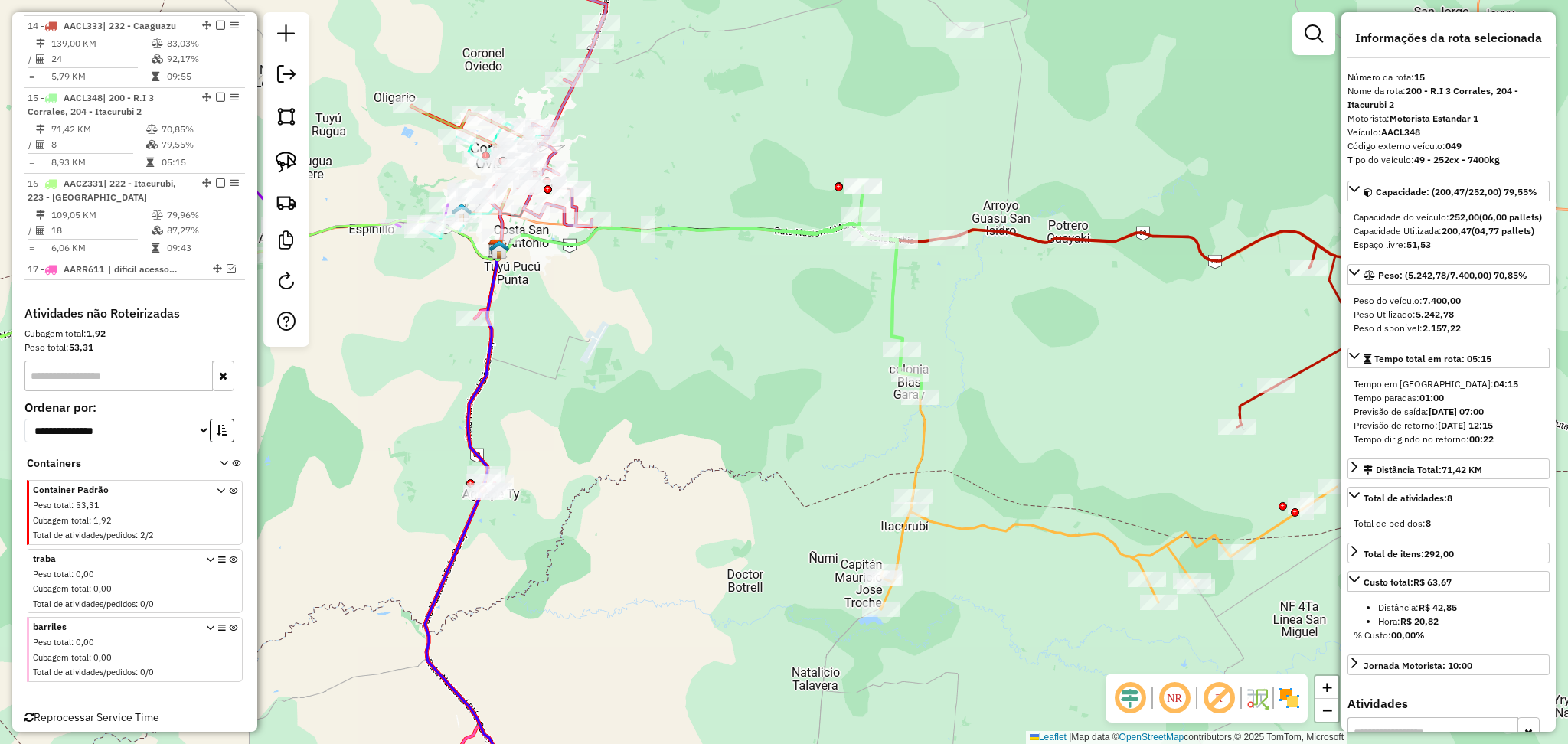
drag, startPoint x: 988, startPoint y: 447, endPoint x: 986, endPoint y: 359, distance: 88.0
click at [986, 359] on div "Janela de atendimento Grade de atendimento Capacidade Transportadoras Veículos …" at bounding box center [784, 372] width 1568 height 744
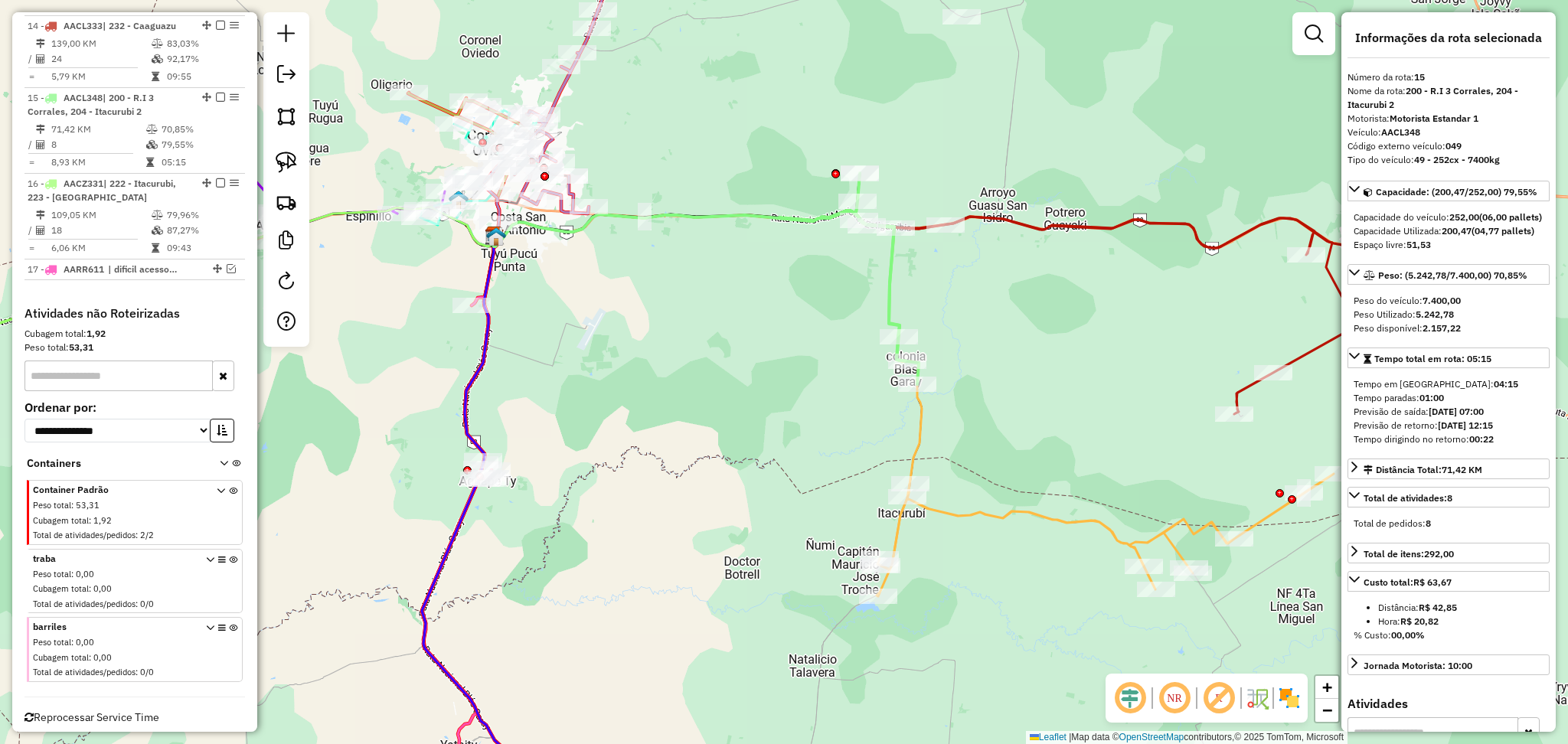
click at [993, 522] on icon at bounding box center [1105, 535] width 457 height 122
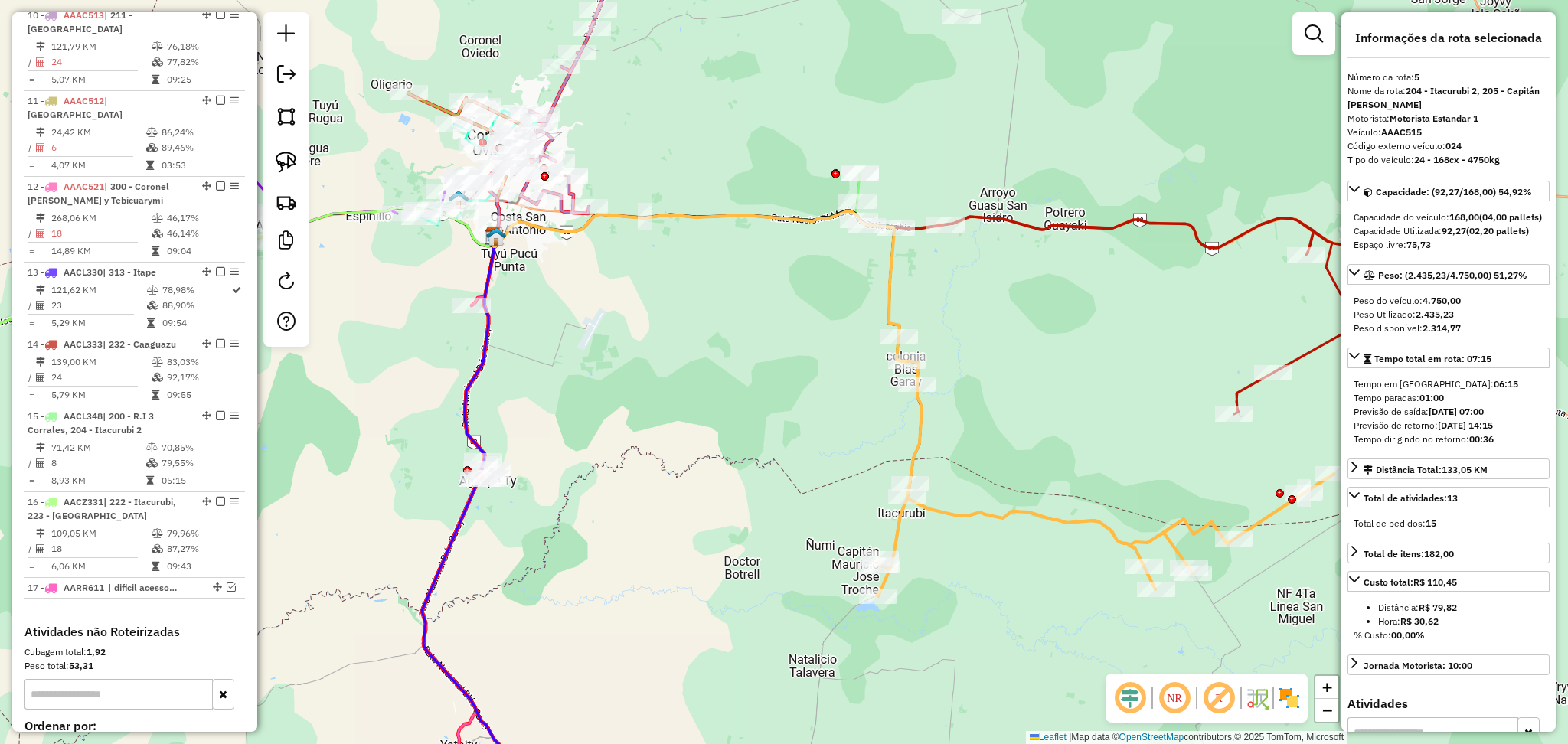
scroll to position [987, 0]
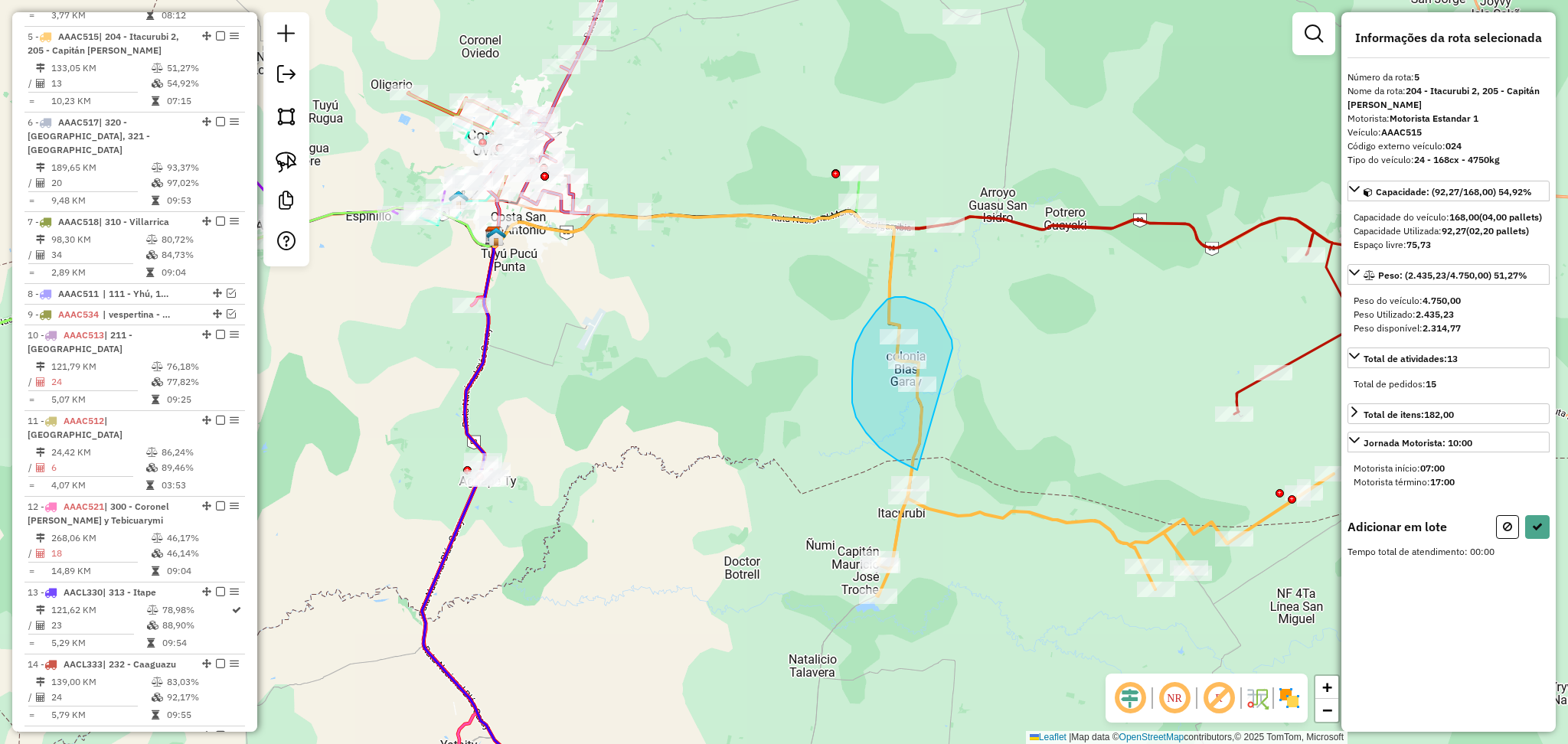
drag, startPoint x: 952, startPoint y: 349, endPoint x: 983, endPoint y: 483, distance: 137.5
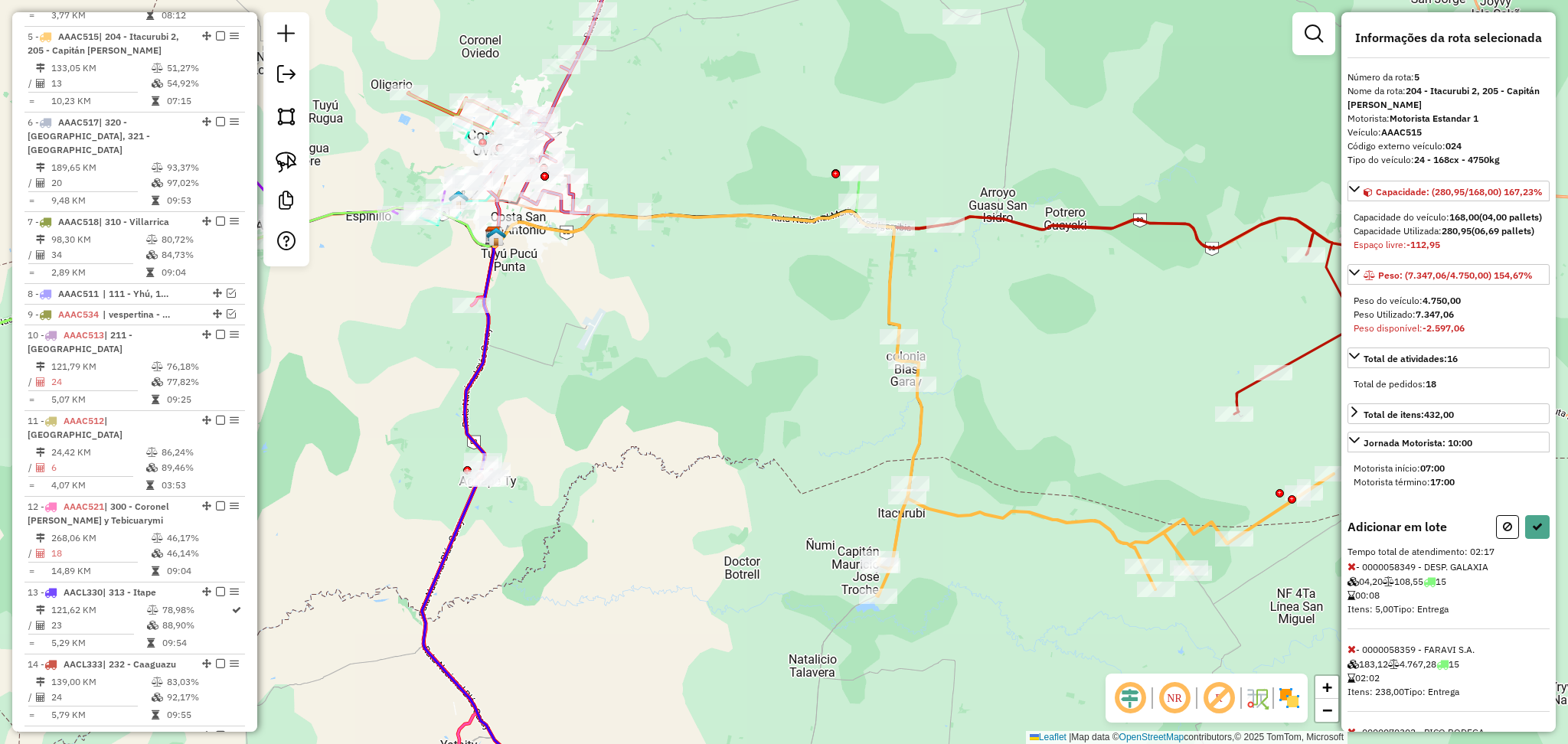
scroll to position [102, 0]
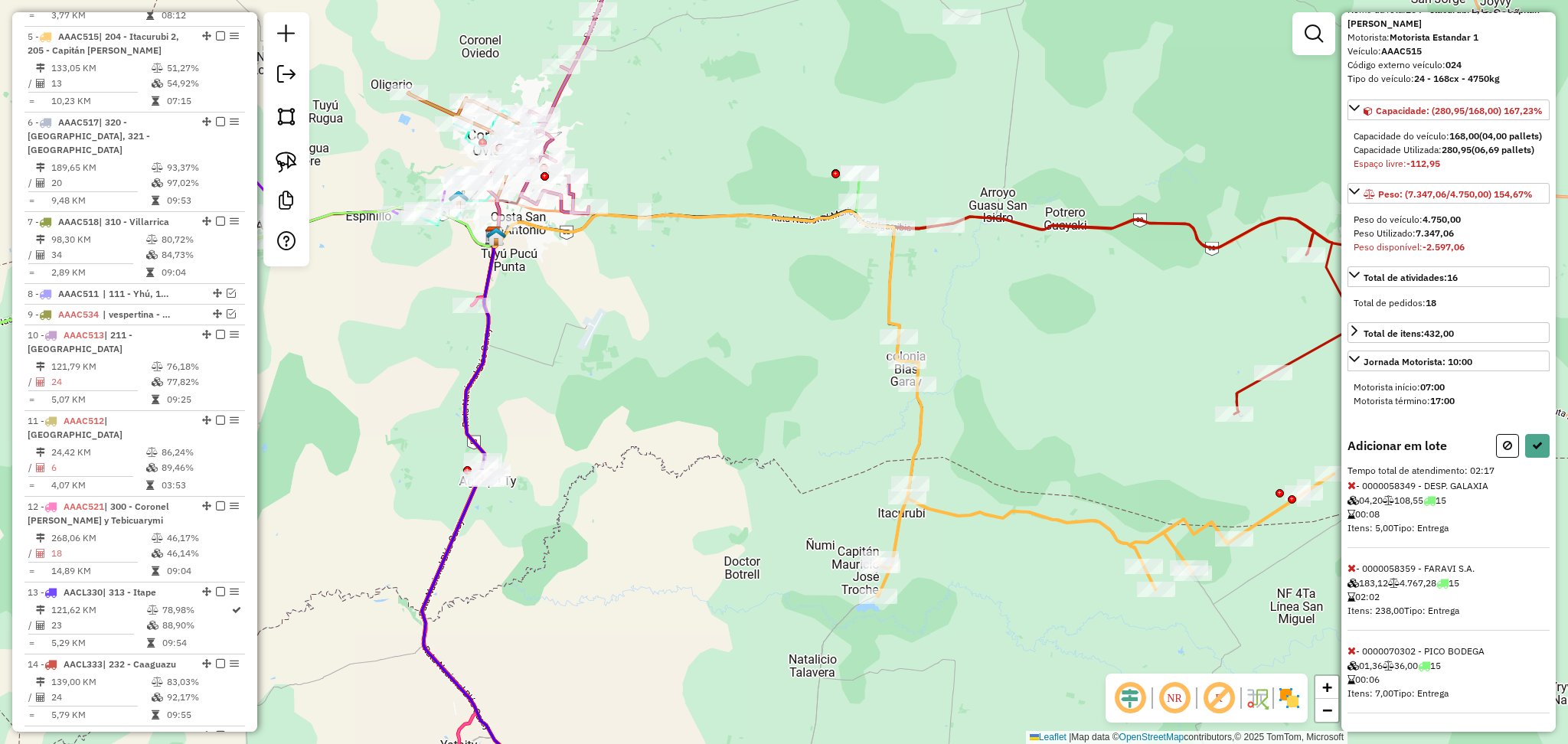
click at [1351, 573] on icon at bounding box center [1351, 568] width 8 height 11
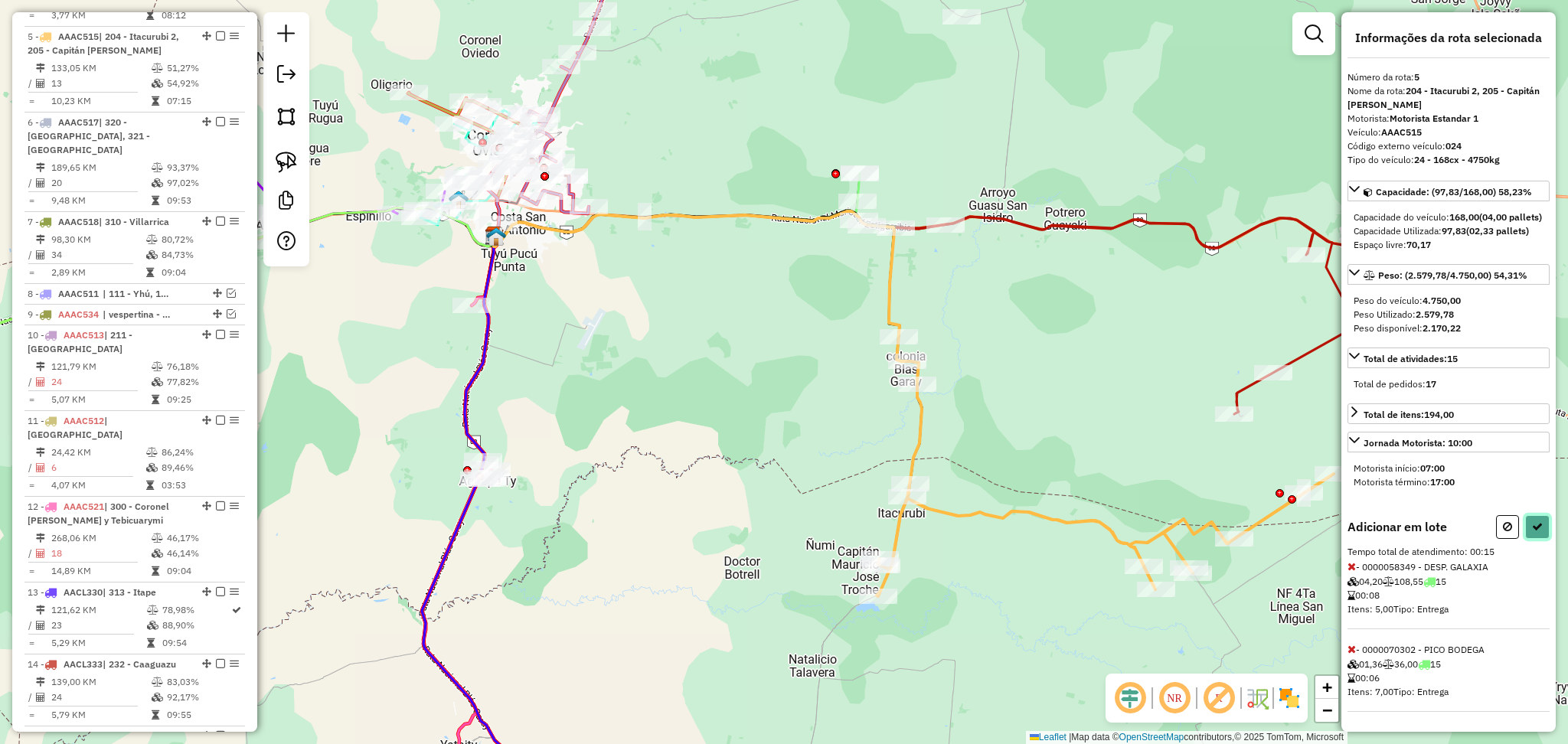
click at [1536, 535] on button at bounding box center [1537, 527] width 24 height 23
select select "**********"
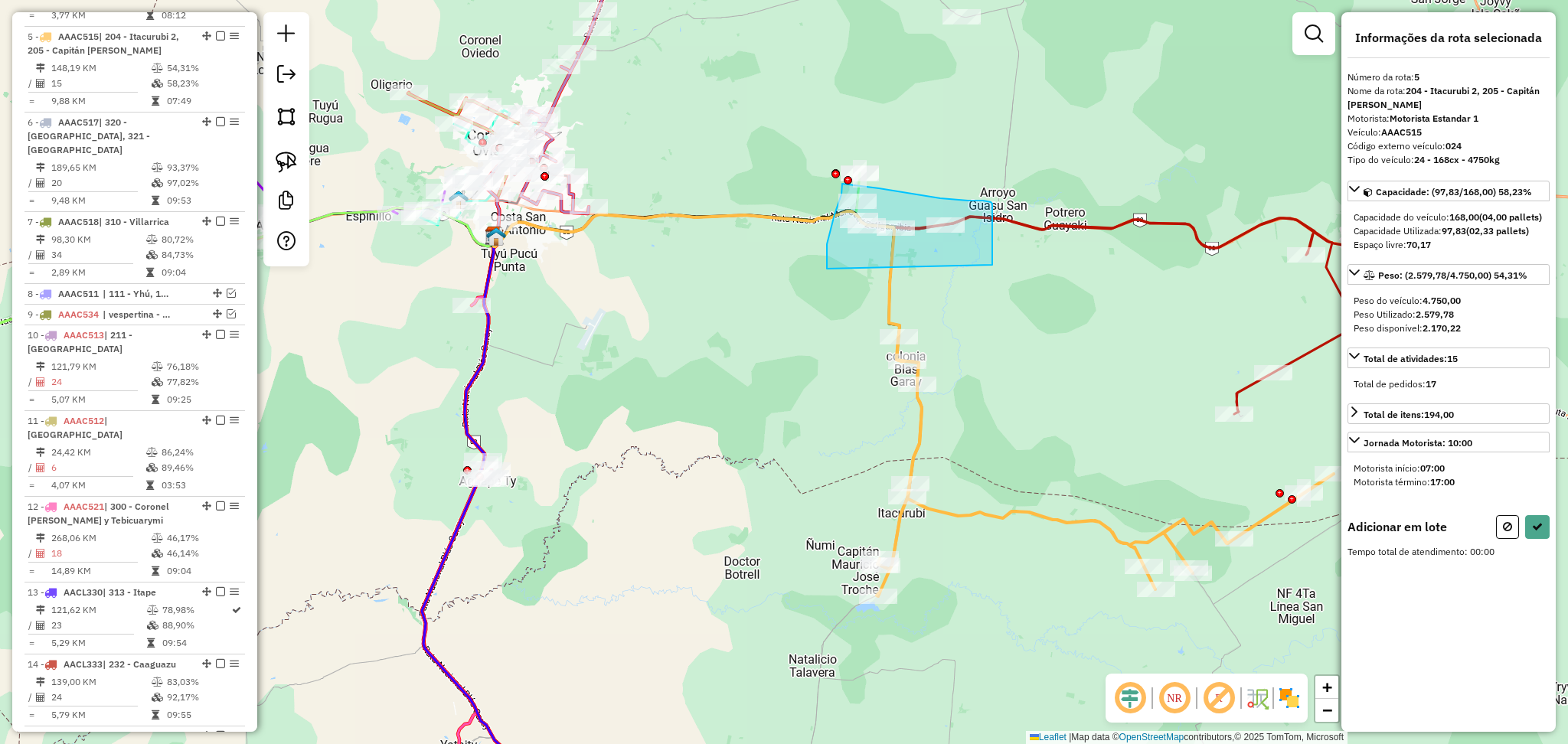
drag, startPoint x: 992, startPoint y: 265, endPoint x: 827, endPoint y: 269, distance: 165.0
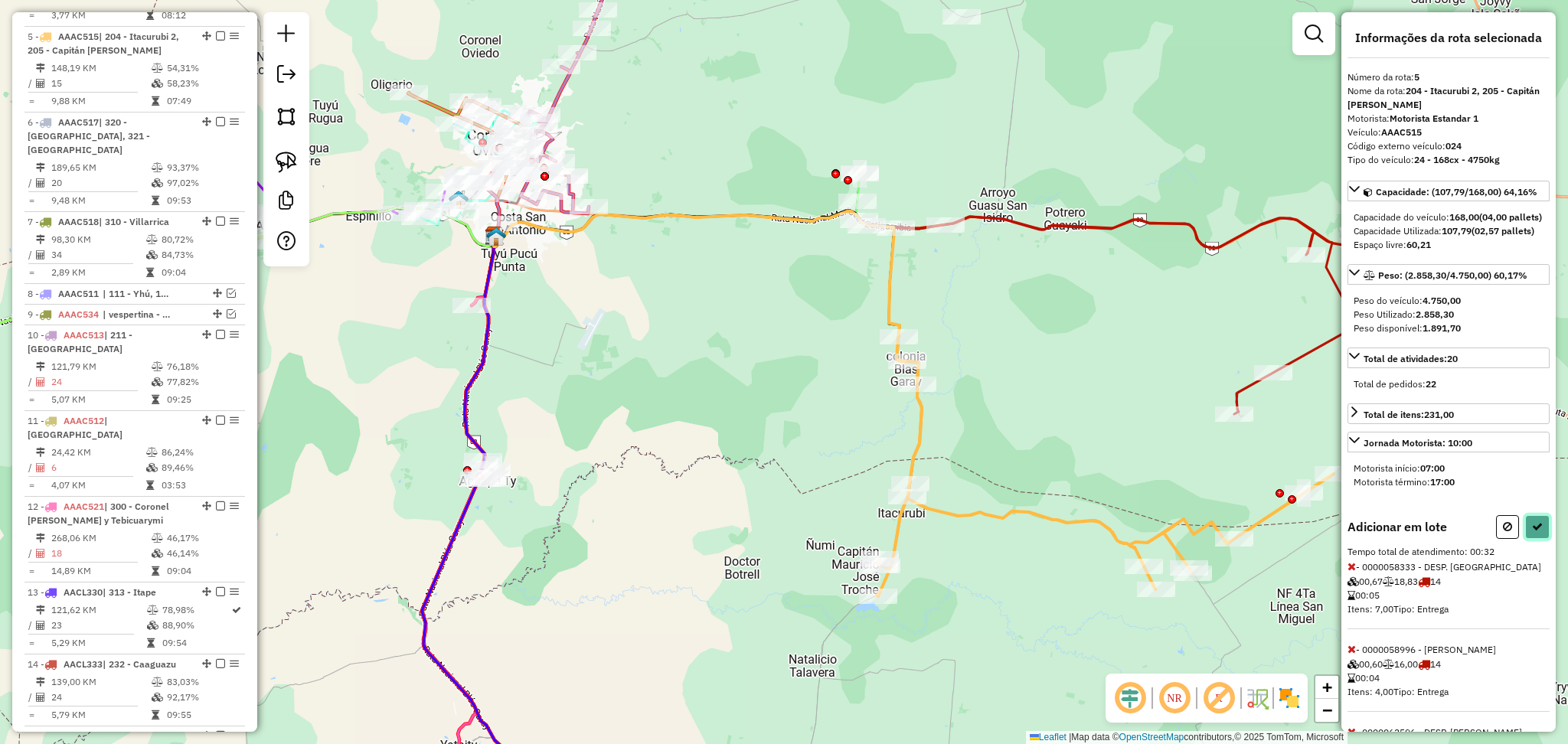
click at [1535, 539] on button at bounding box center [1537, 527] width 24 height 23
select select "**********"
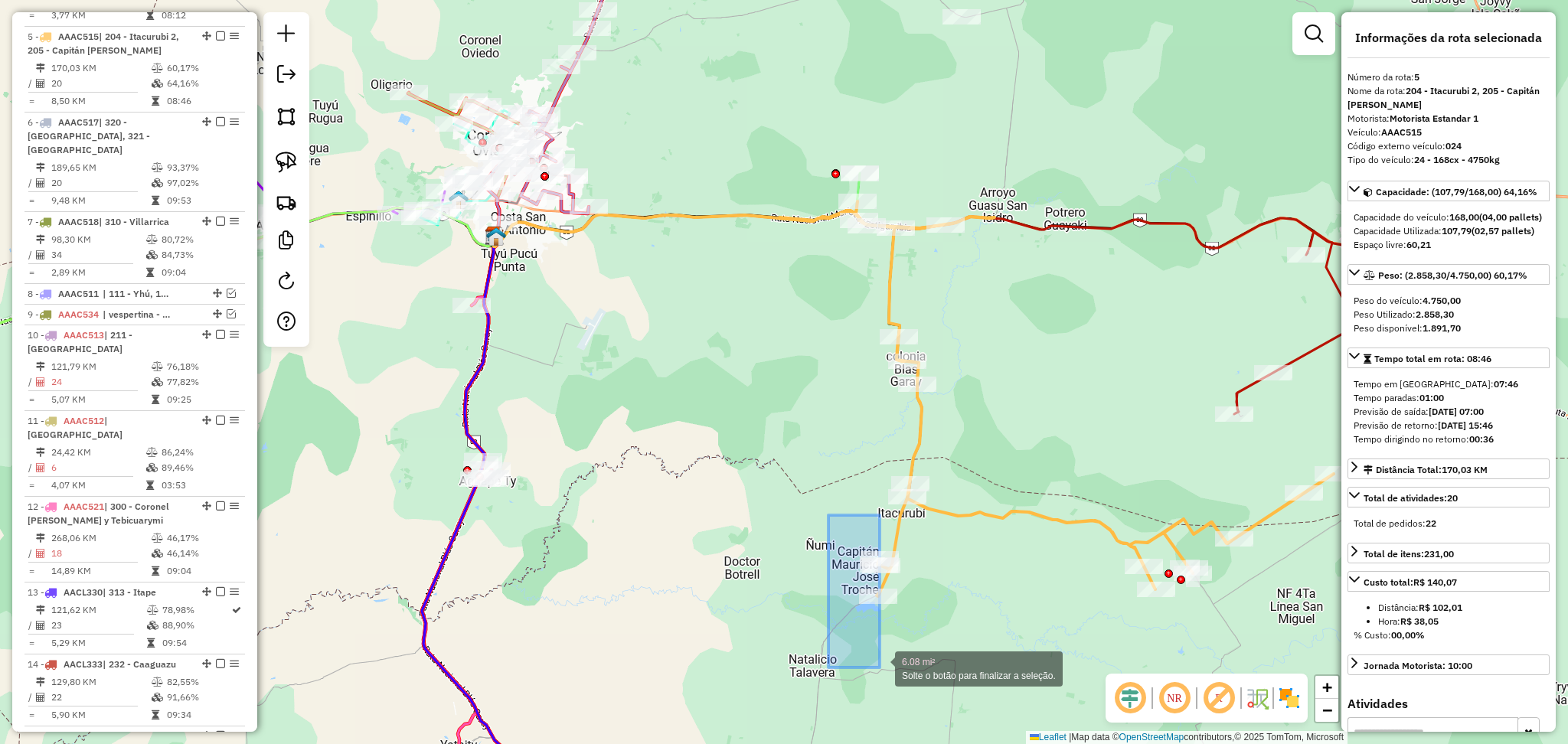
drag, startPoint x: 829, startPoint y: 515, endPoint x: 880, endPoint y: 668, distance: 161.3
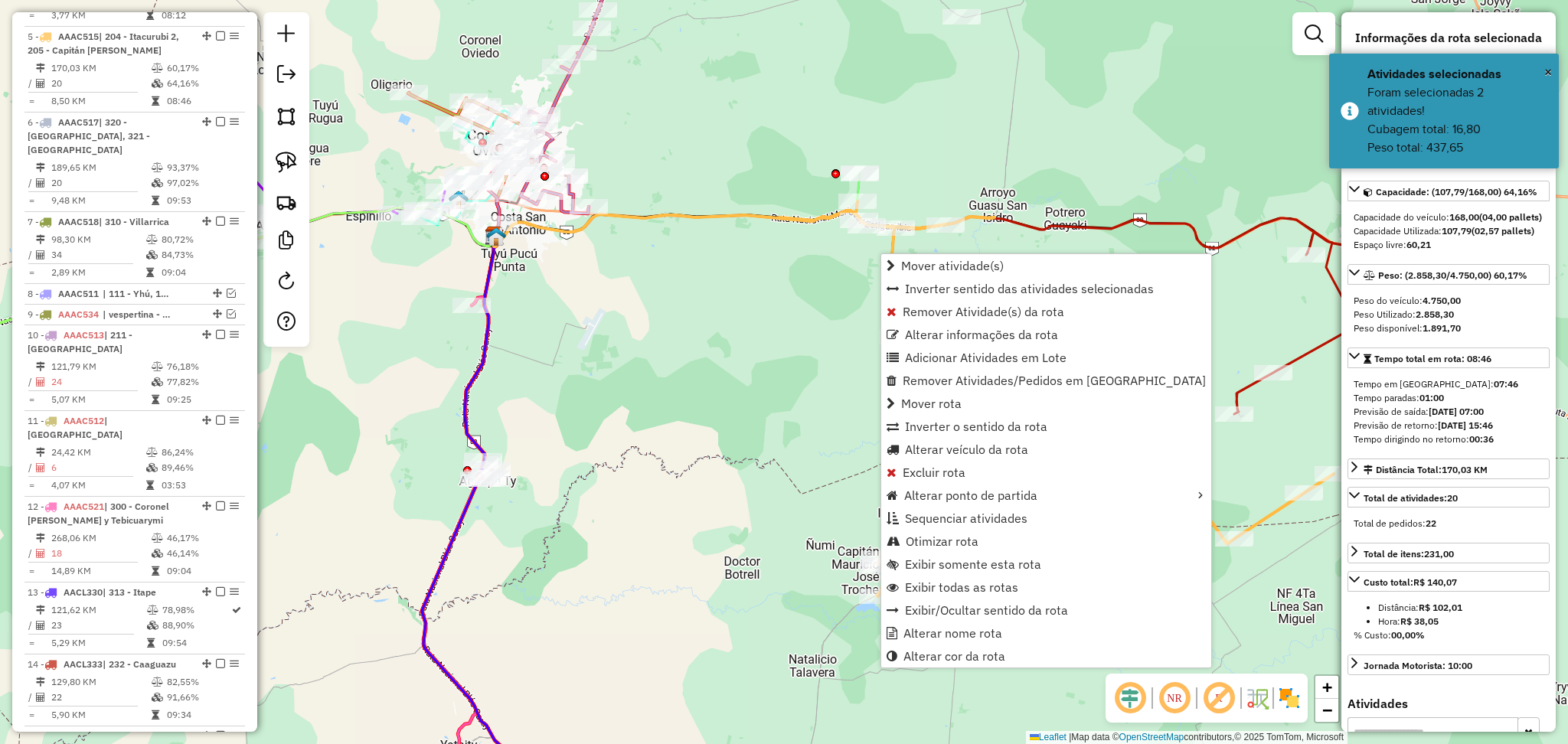
click at [731, 507] on div "Janela de atendimento Grade de atendimento Capacidade Transportadoras Veículos …" at bounding box center [784, 372] width 1568 height 744
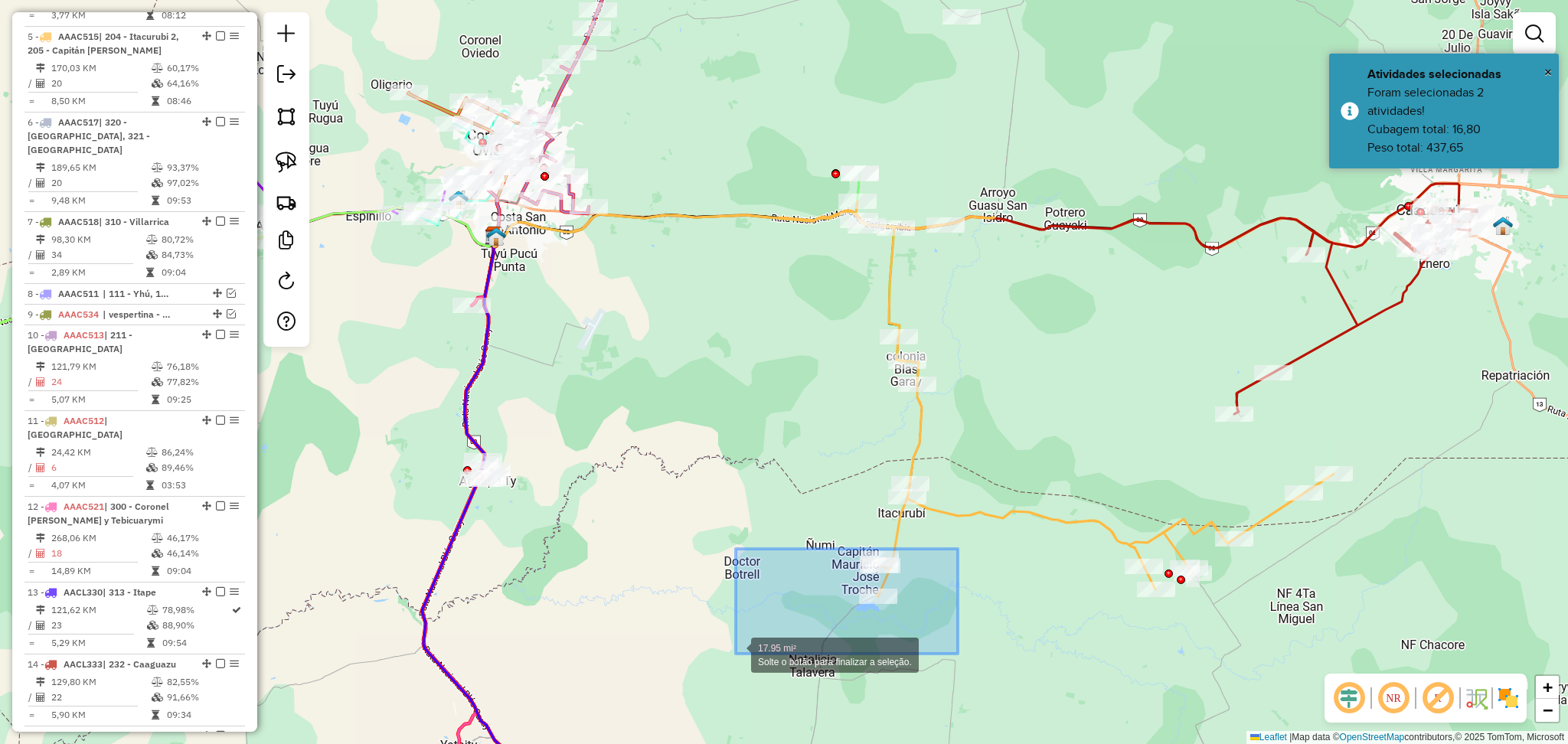
drag, startPoint x: 929, startPoint y: 546, endPoint x: 736, endPoint y: 654, distance: 221.2
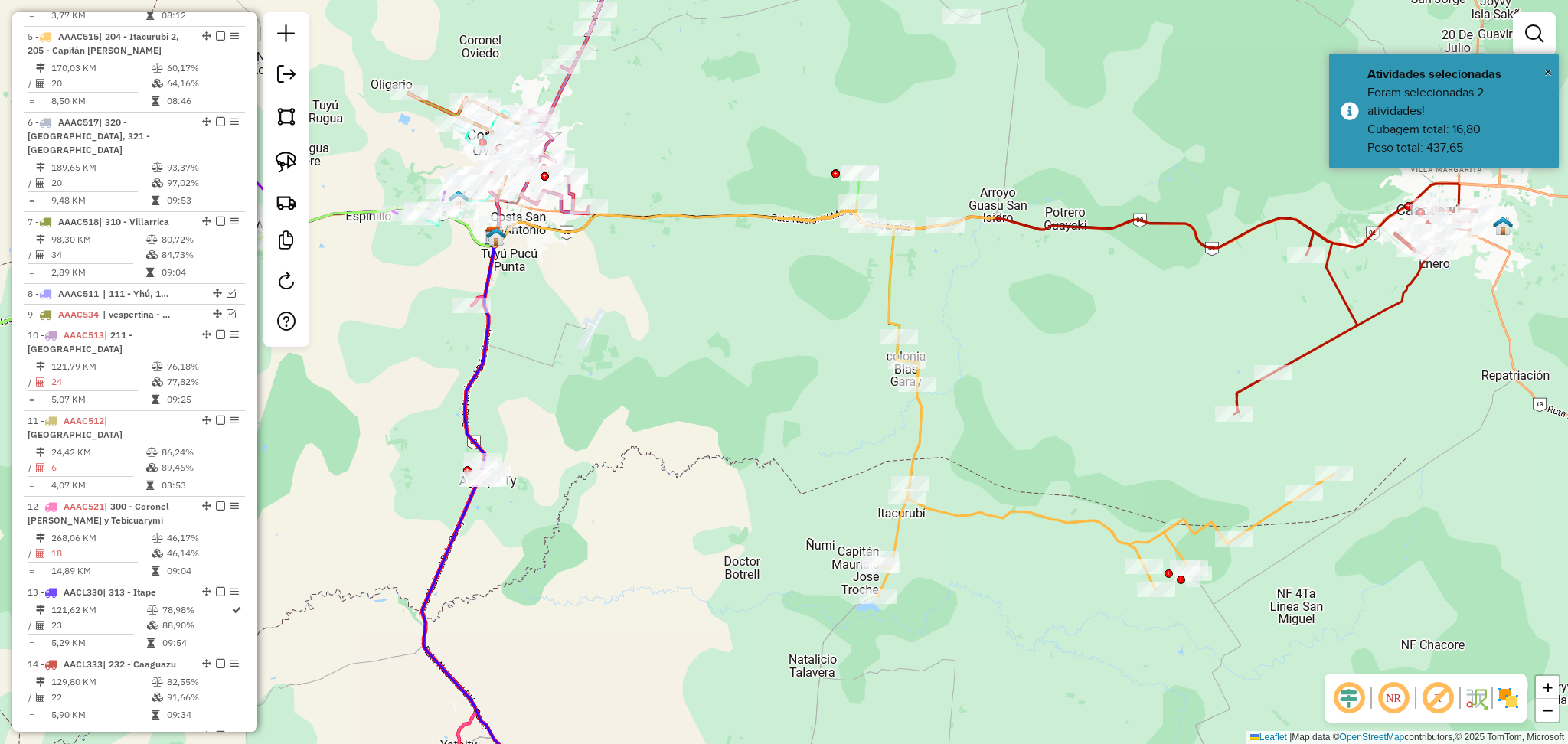
click at [899, 528] on icon at bounding box center [1056, 399] width 555 height 395
select select "**********"
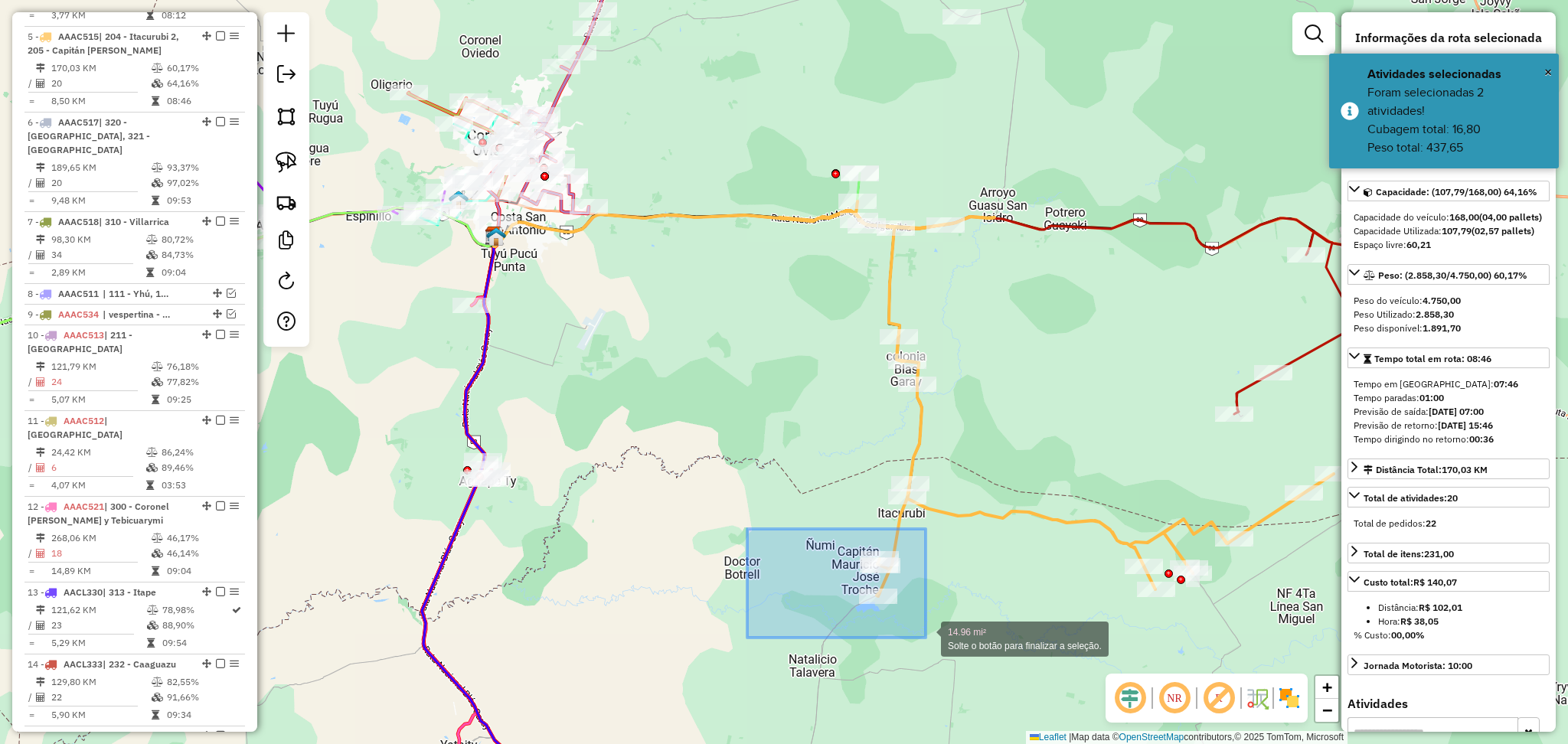
drag, startPoint x: 748, startPoint y: 529, endPoint x: 942, endPoint y: 657, distance: 232.4
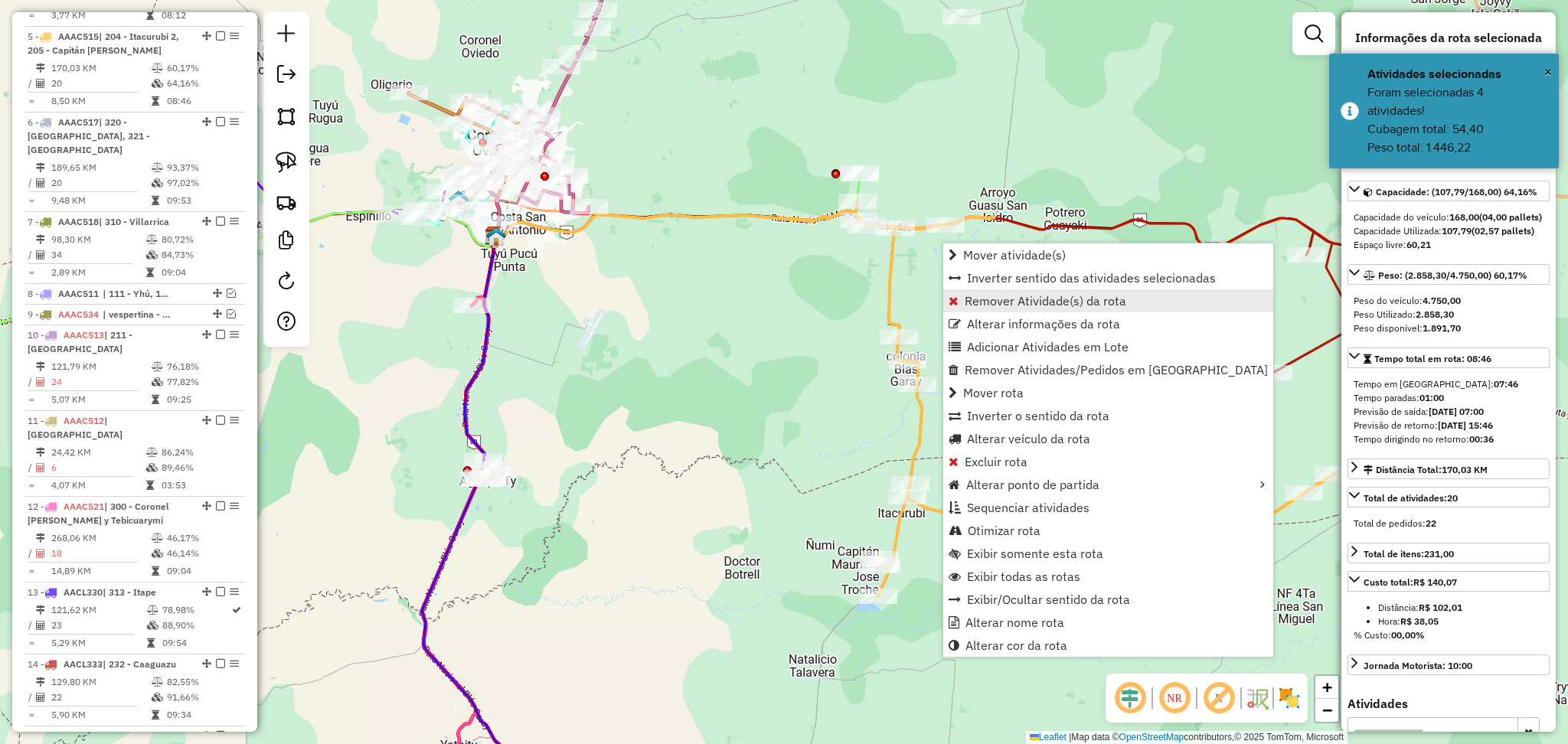
click at [1038, 301] on span "Remover Atividade(s) da rota" at bounding box center [1045, 301] width 162 height 13
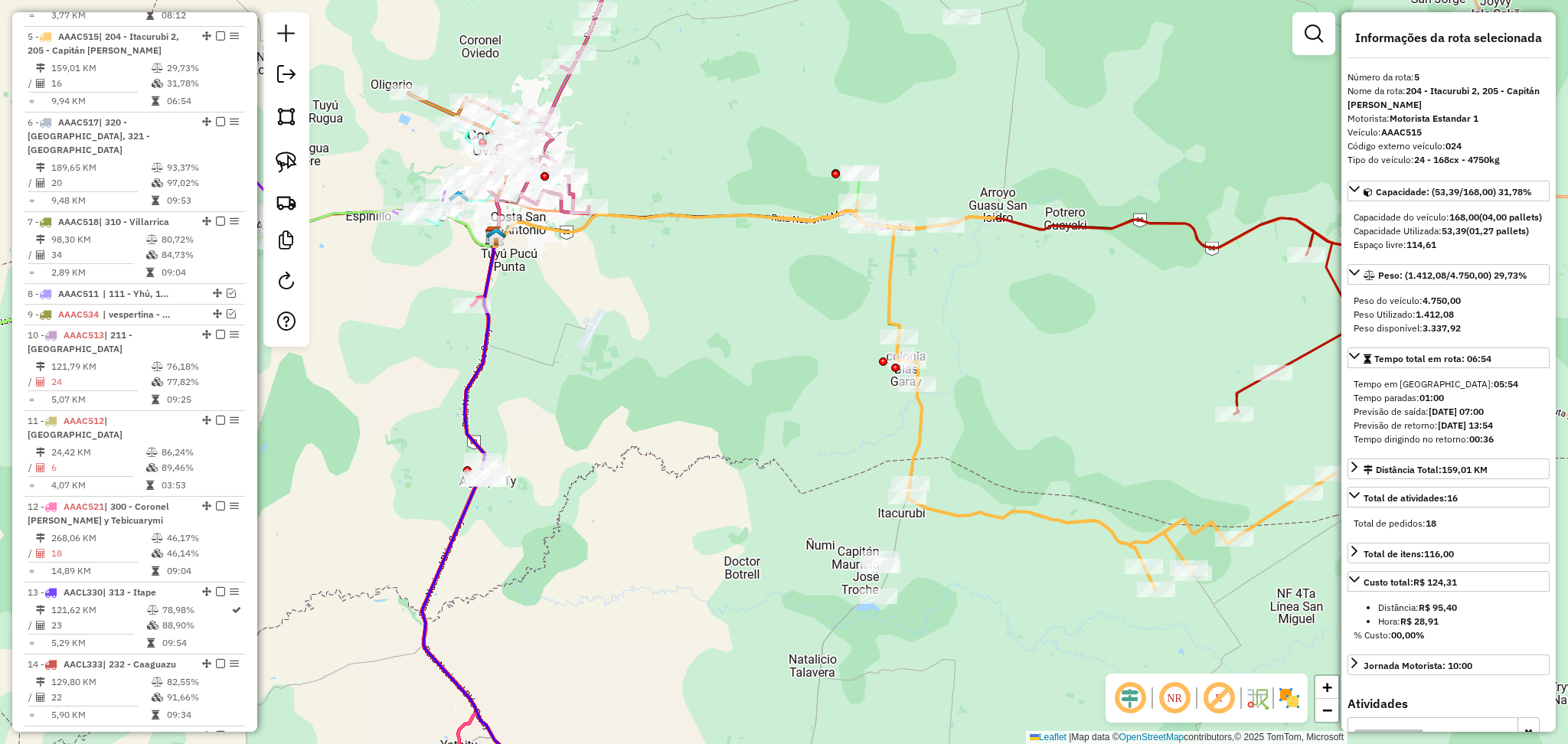
click at [959, 527] on div "Janela de atendimento Grade de atendimento Capacidade Transportadoras Veículos …" at bounding box center [784, 372] width 1568 height 744
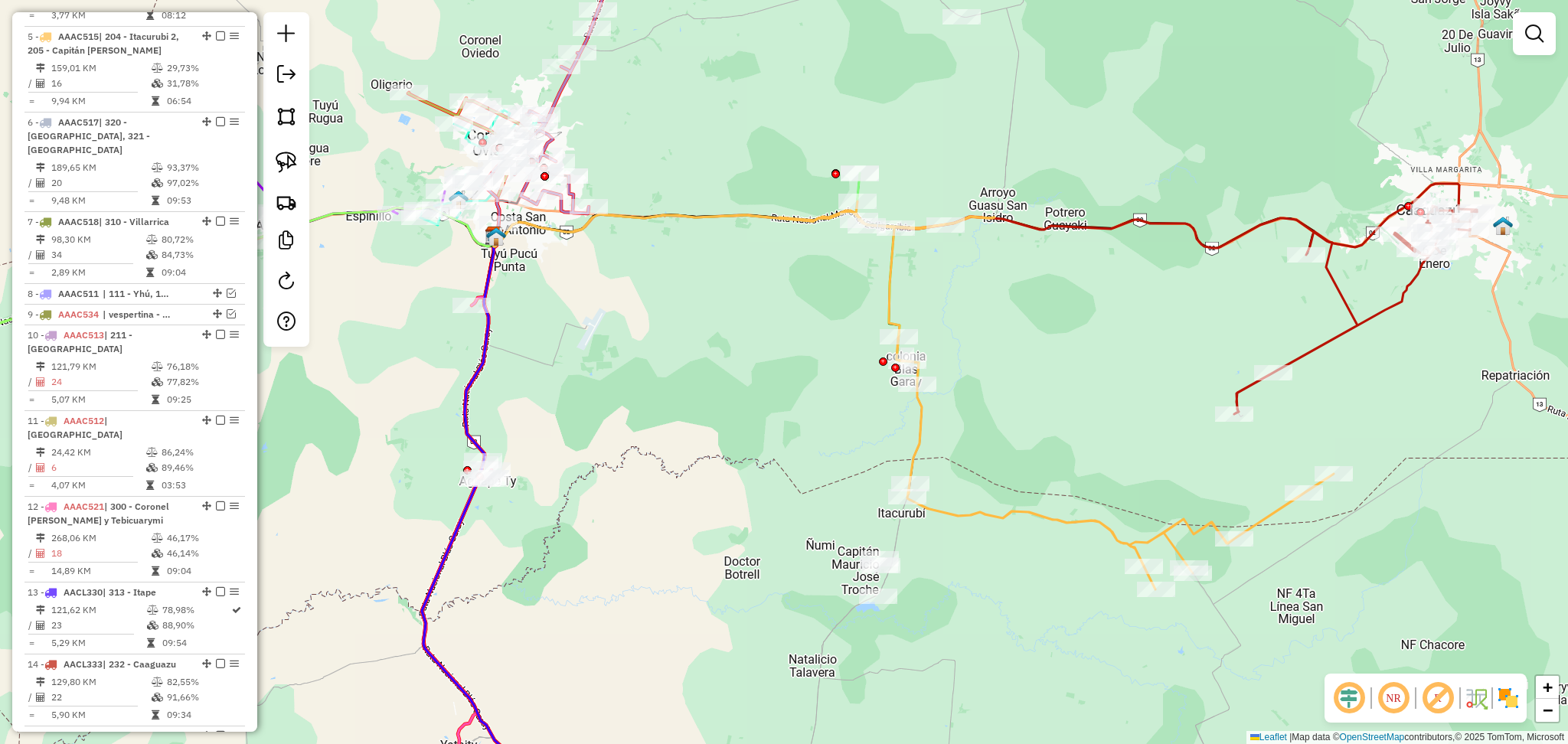
click at [954, 519] on icon at bounding box center [1056, 395] width 555 height 388
select select "**********"
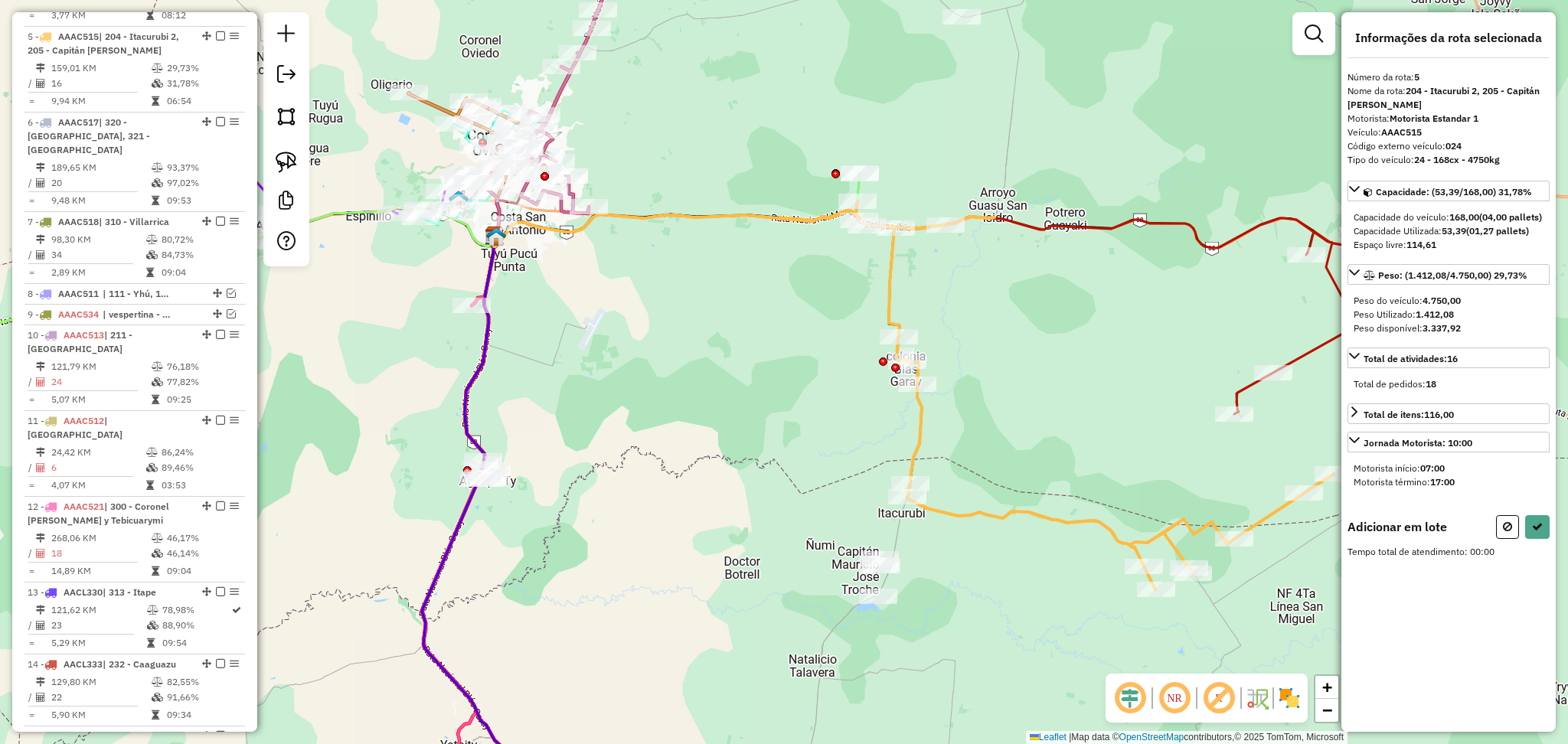
drag, startPoint x: 1005, startPoint y: 342, endPoint x: 793, endPoint y: 177, distance: 268.6
click at [793, 177] on div "Janela de atendimento Grade de atendimento Capacidade Transportadoras Veículos …" at bounding box center [784, 372] width 1568 height 744
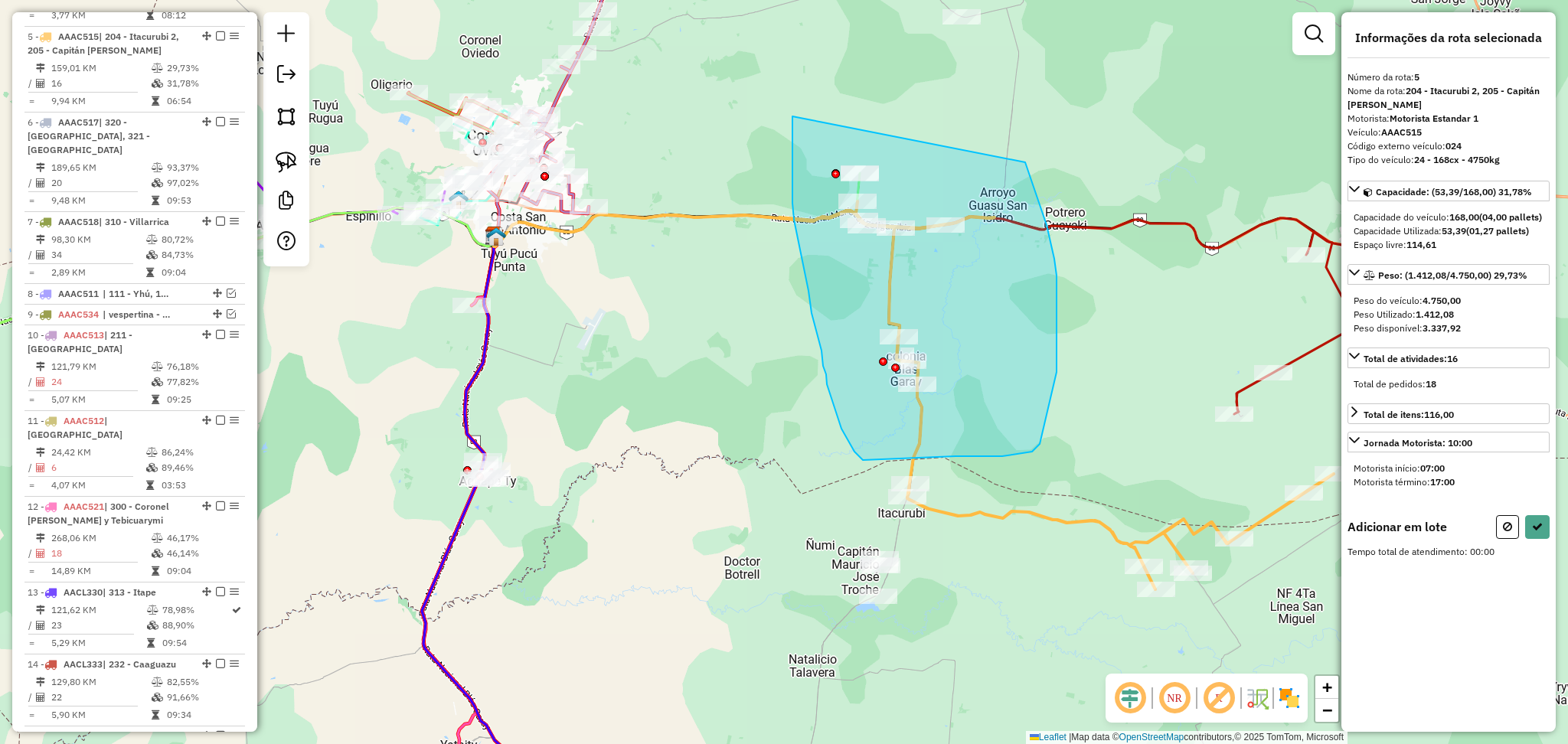
drag, startPoint x: 793, startPoint y: 116, endPoint x: 1025, endPoint y: 163, distance: 236.7
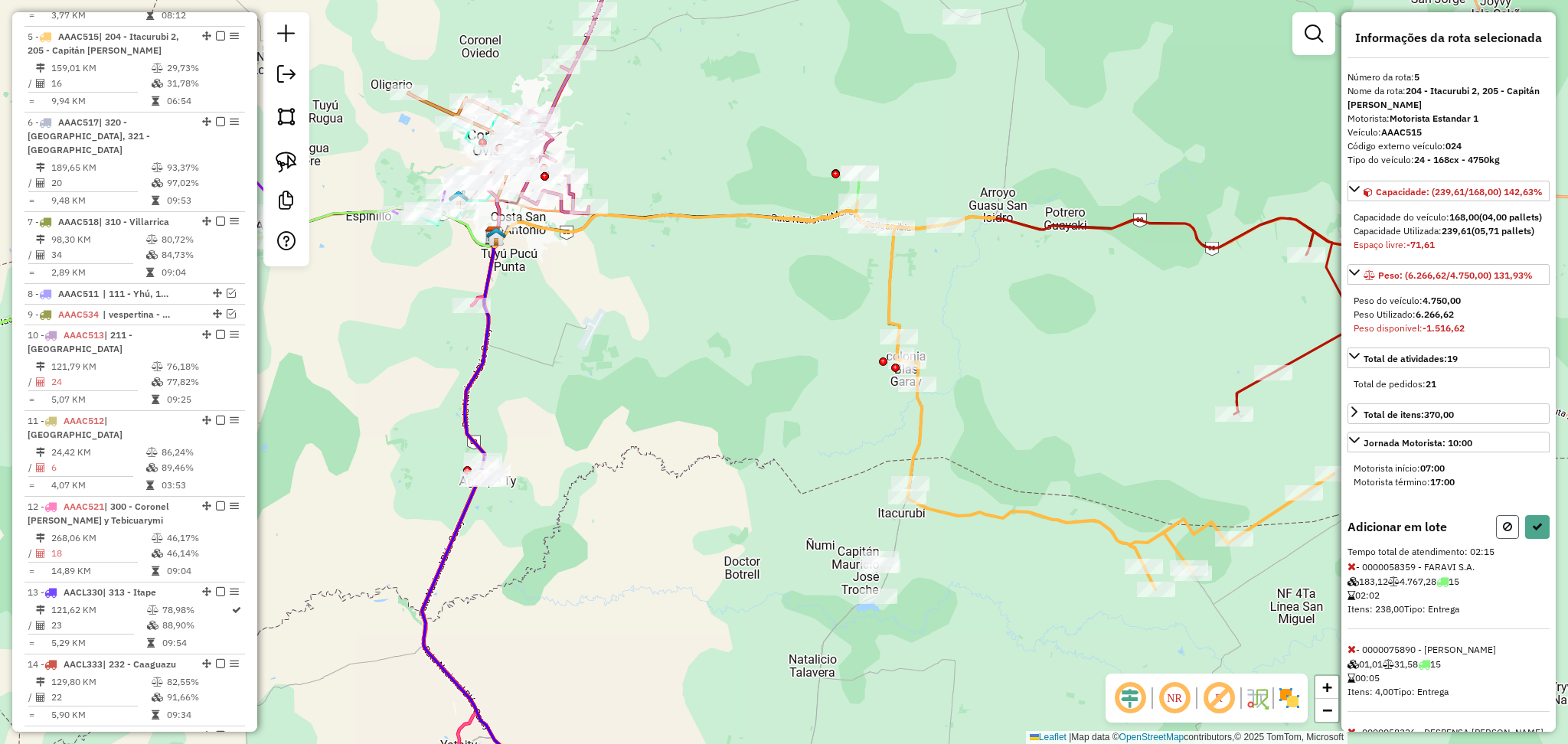
click at [1502, 532] on icon at bounding box center [1507, 527] width 9 height 11
select select "**********"
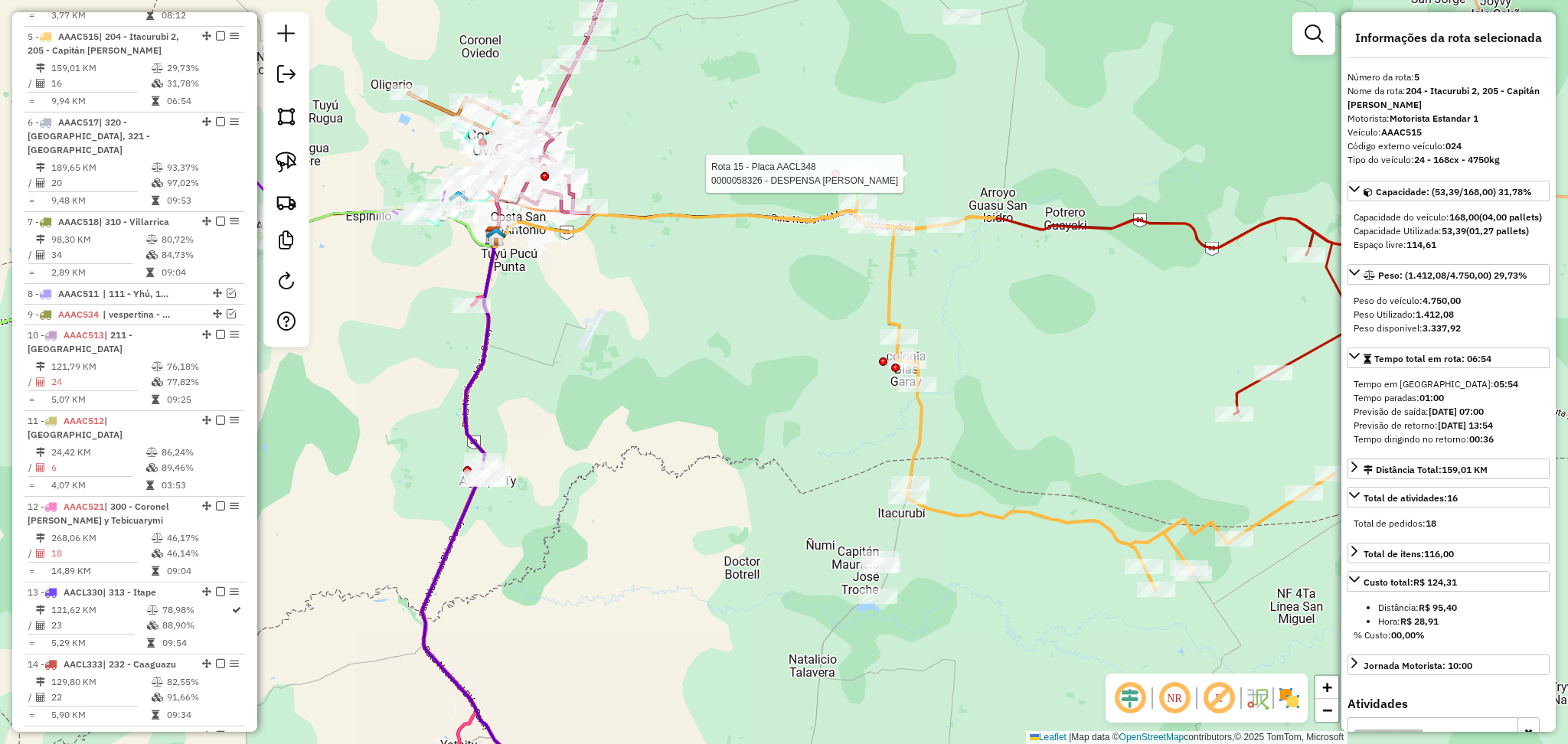
click at [870, 182] on div at bounding box center [859, 173] width 39 height 15
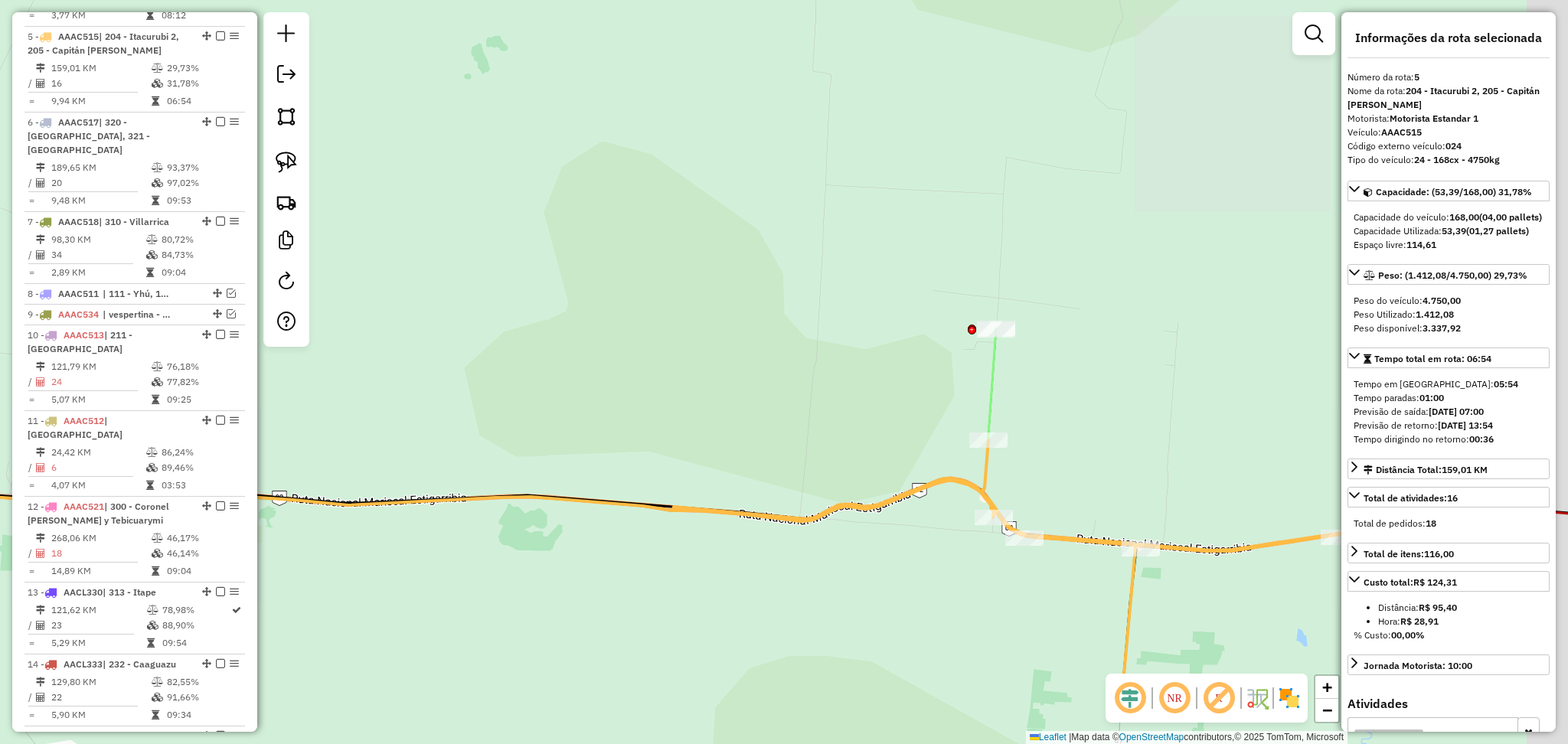
drag, startPoint x: 926, startPoint y: 551, endPoint x: 680, endPoint y: 209, distance: 421.3
click at [680, 209] on div "Janela de atendimento Grade de atendimento Capacidade Transportadoras Veículos …" at bounding box center [784, 372] width 1568 height 744
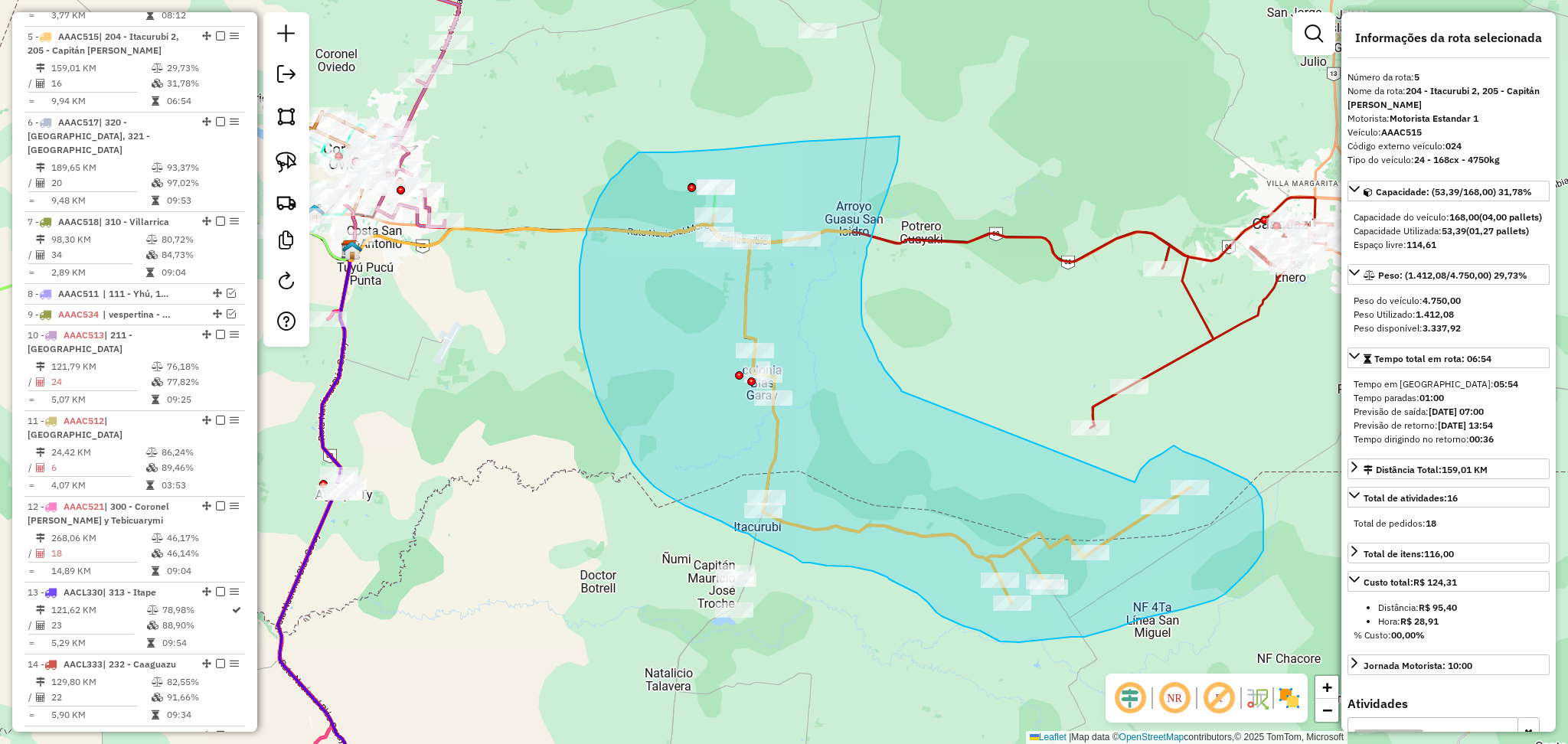
drag, startPoint x: 1135, startPoint y: 483, endPoint x: 901, endPoint y: 391, distance: 251.4
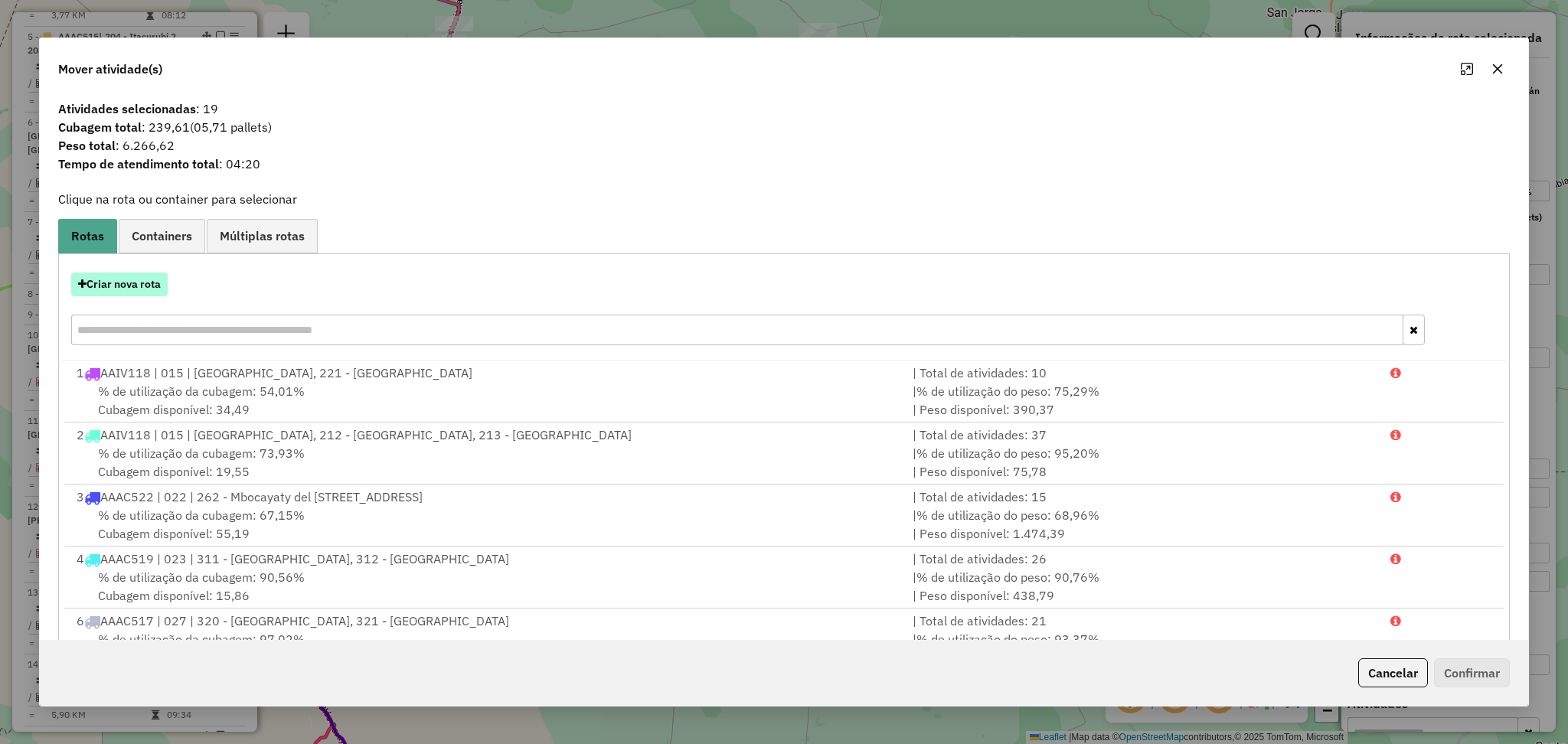
click at [130, 273] on button "Criar nova rota" at bounding box center [119, 284] width 96 height 23
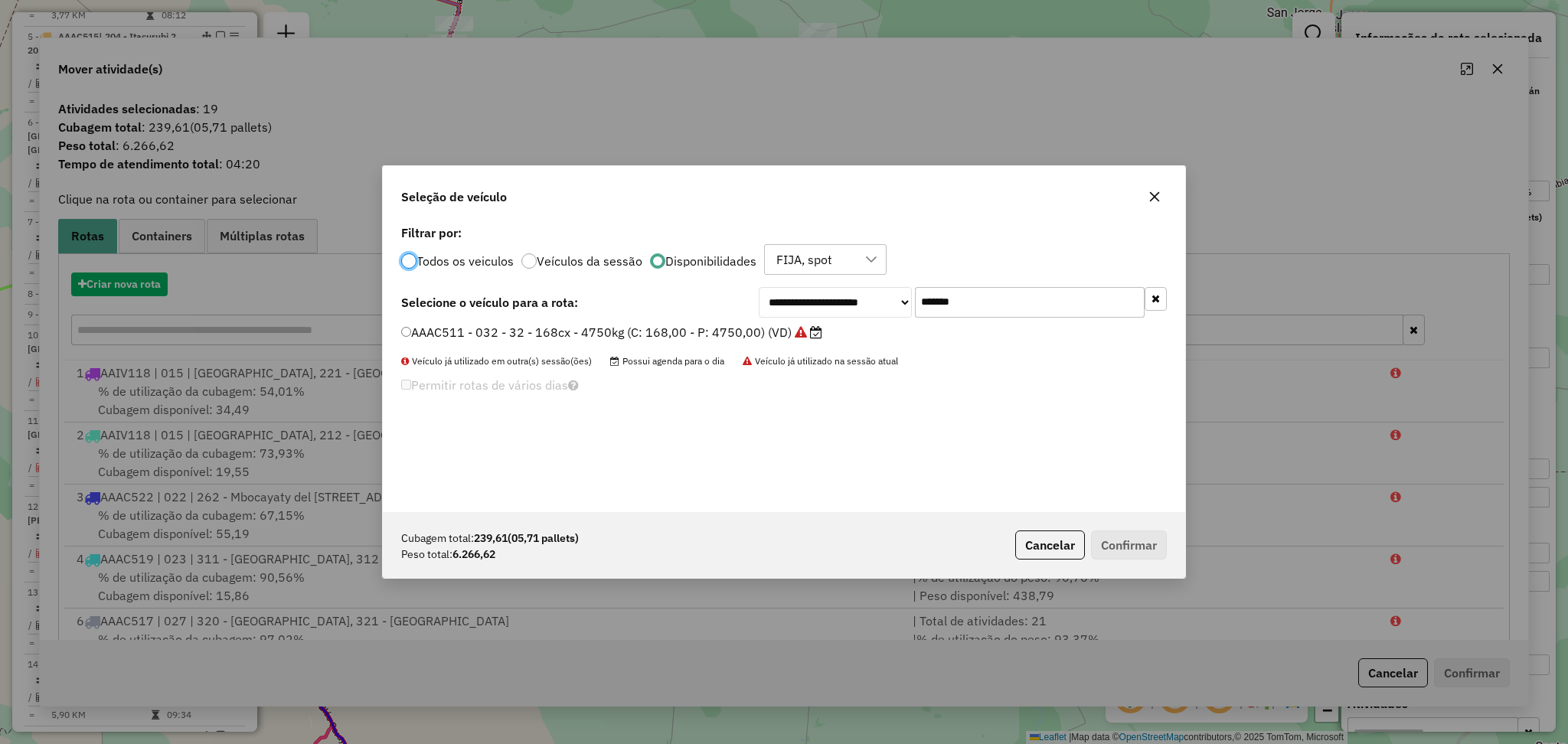
scroll to position [7, 4]
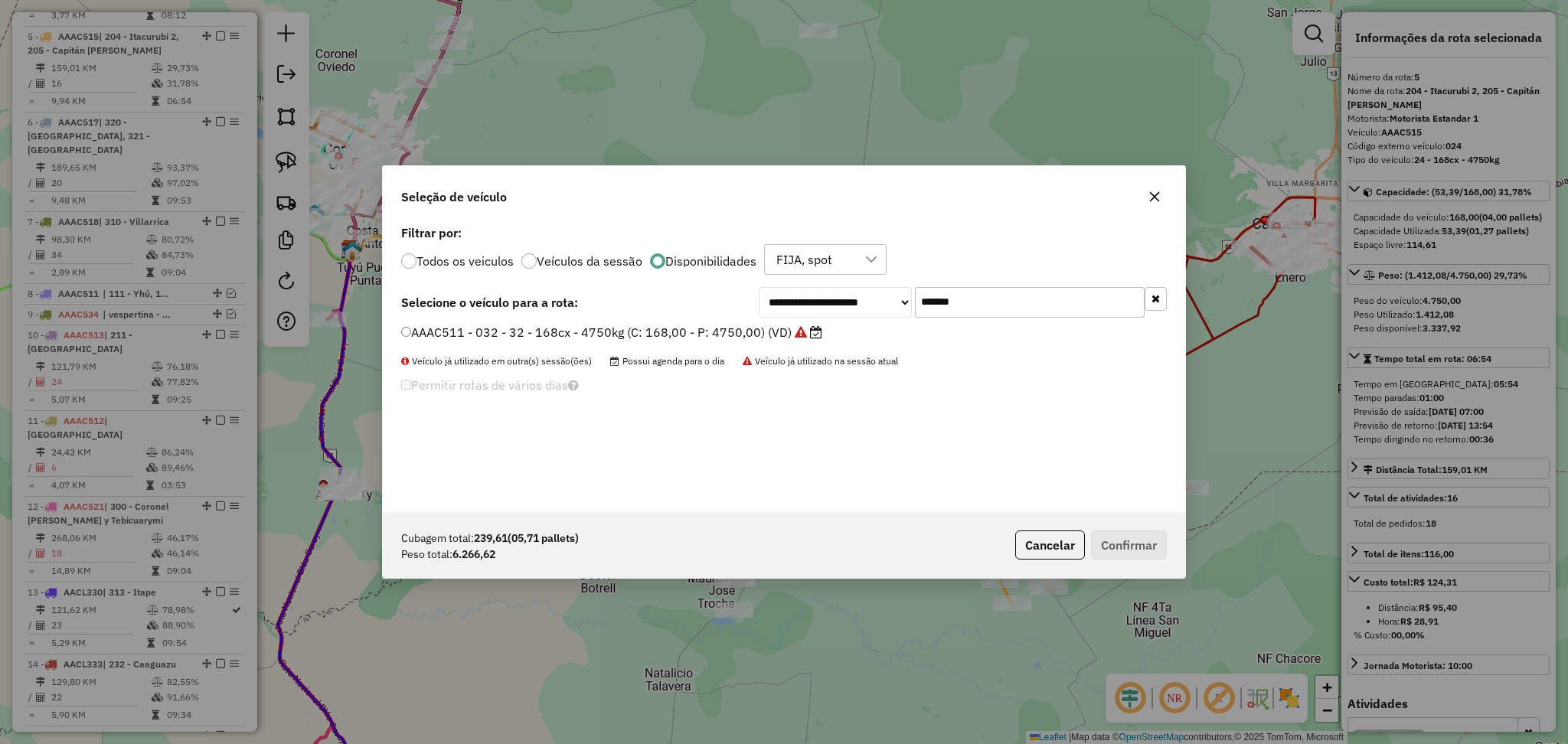
drag, startPoint x: 989, startPoint y: 305, endPoint x: 908, endPoint y: 288, distance: 82.8
click at [908, 288] on div "**********" at bounding box center [962, 302] width 408 height 31
paste input "text"
type input "*******"
click at [713, 341] on li "AACL418 - 041 - 41 - 252cx - 7400kg (C: 252,00 - P: 7400,00) (VD)" at bounding box center [784, 332] width 766 height 18
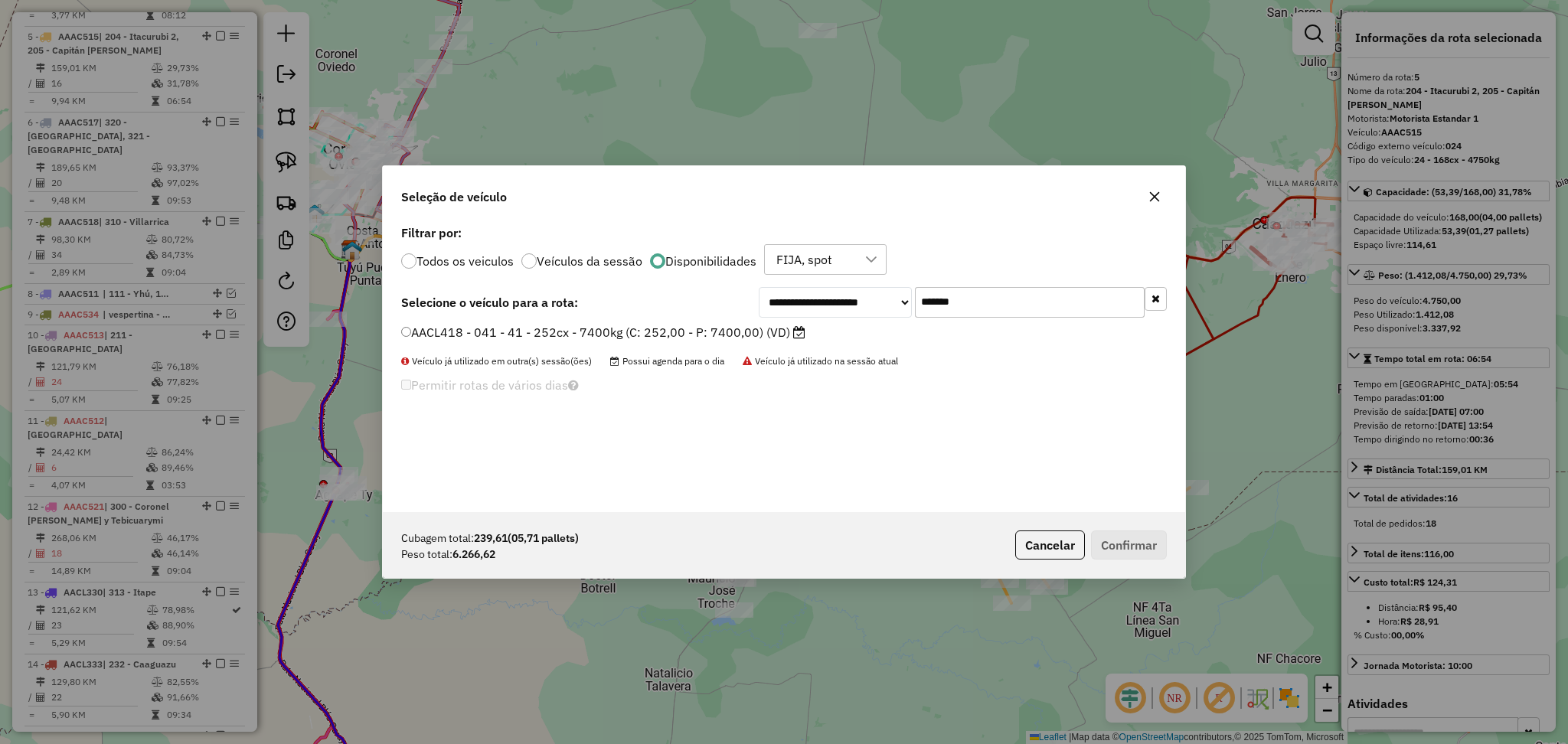
click at [711, 326] on label "AACL418 - 041 - 41 - 252cx - 7400kg (C: 252,00 - P: 7400,00) (VD)" at bounding box center [603, 332] width 404 height 18
click at [1122, 545] on button "Confirmar" at bounding box center [1129, 545] width 75 height 29
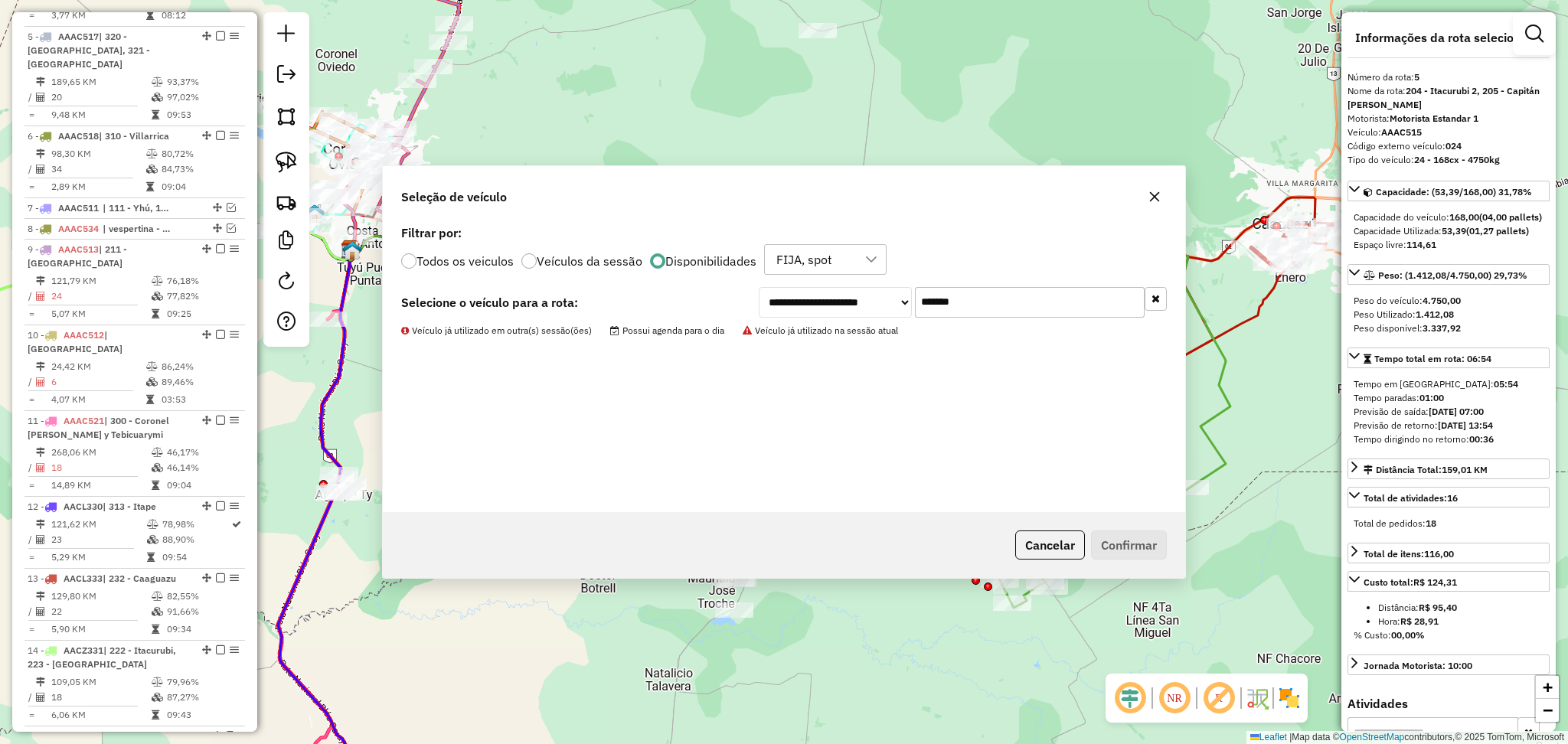
scroll to position [901, 0]
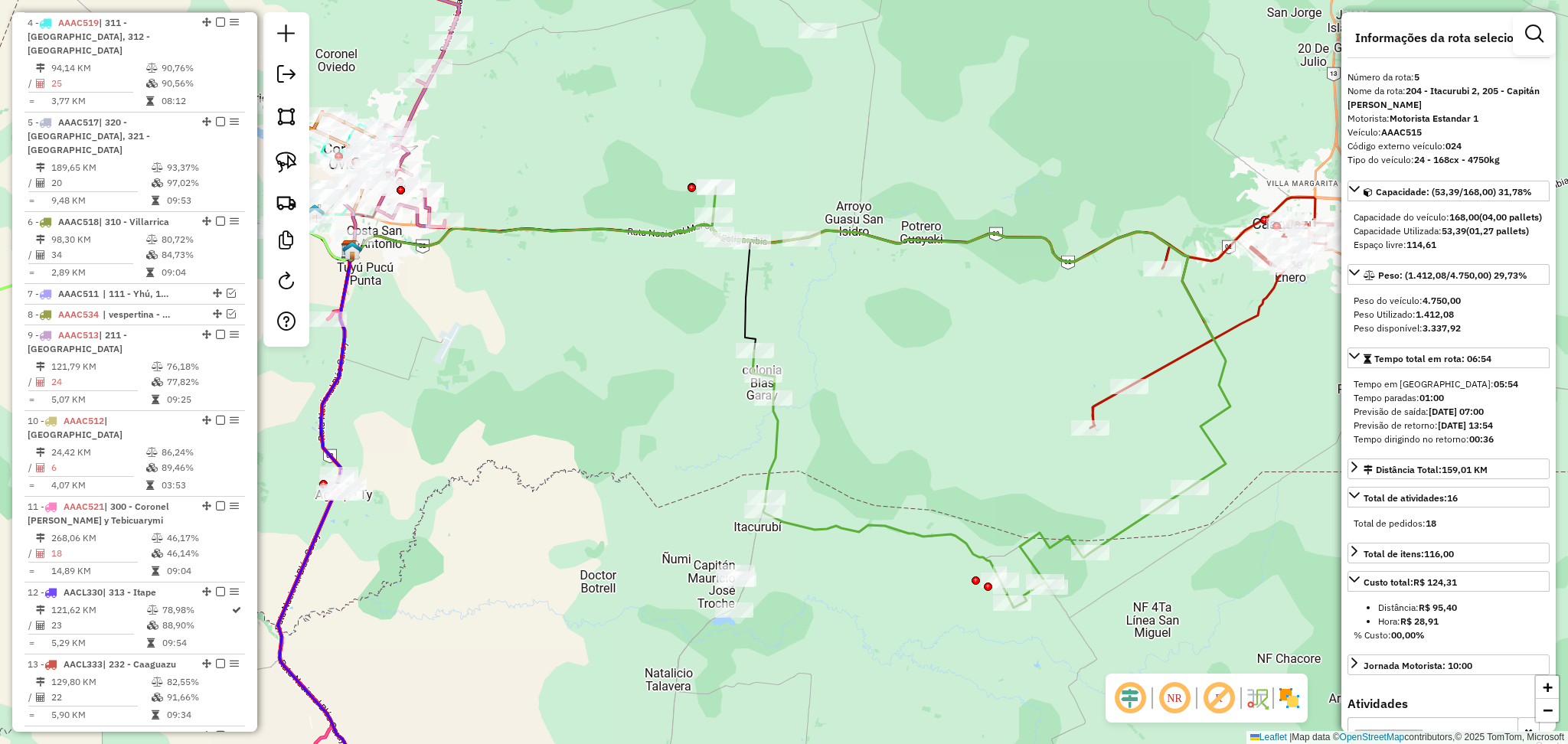
click at [914, 528] on icon at bounding box center [932, 397] width 596 height 421
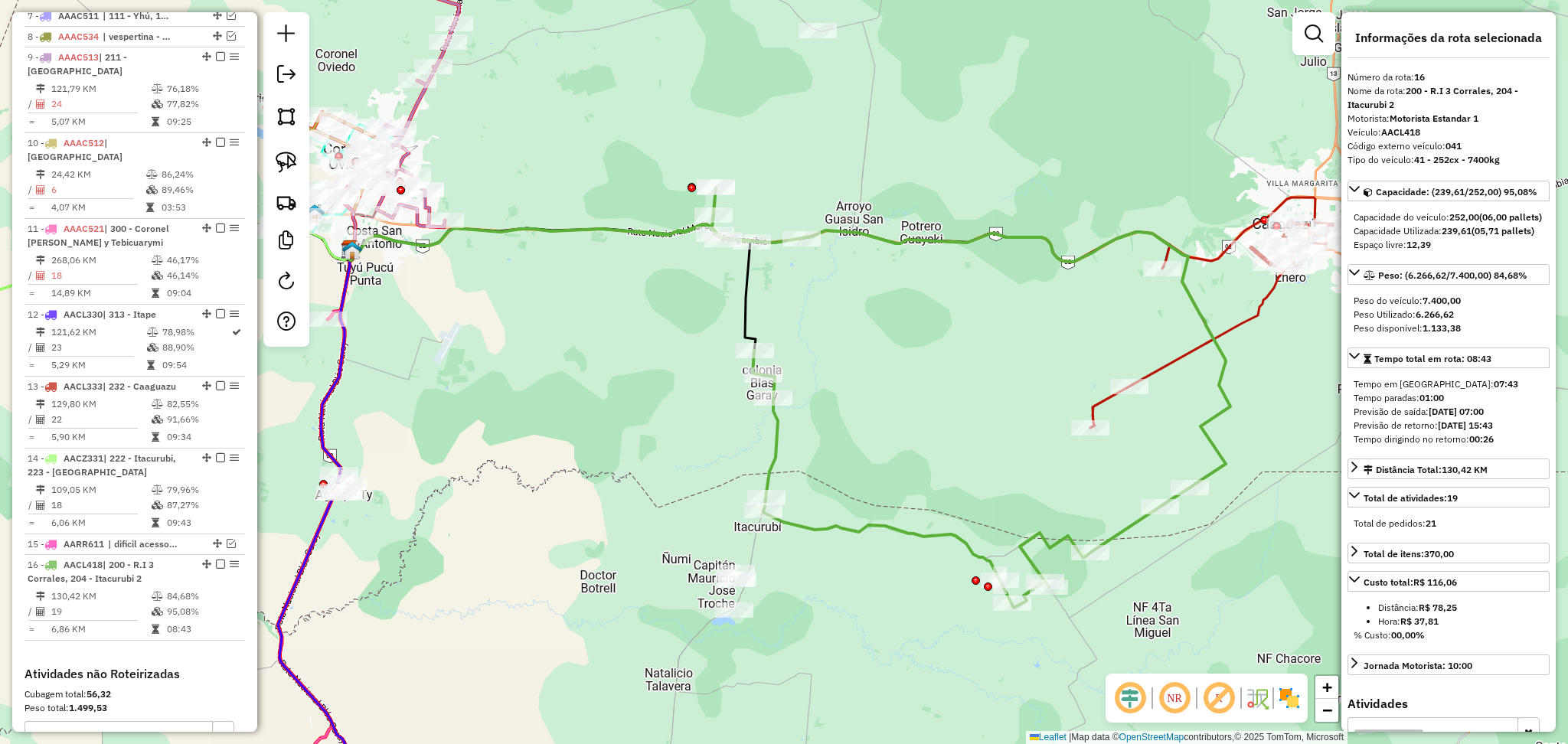
scroll to position [1539, 0]
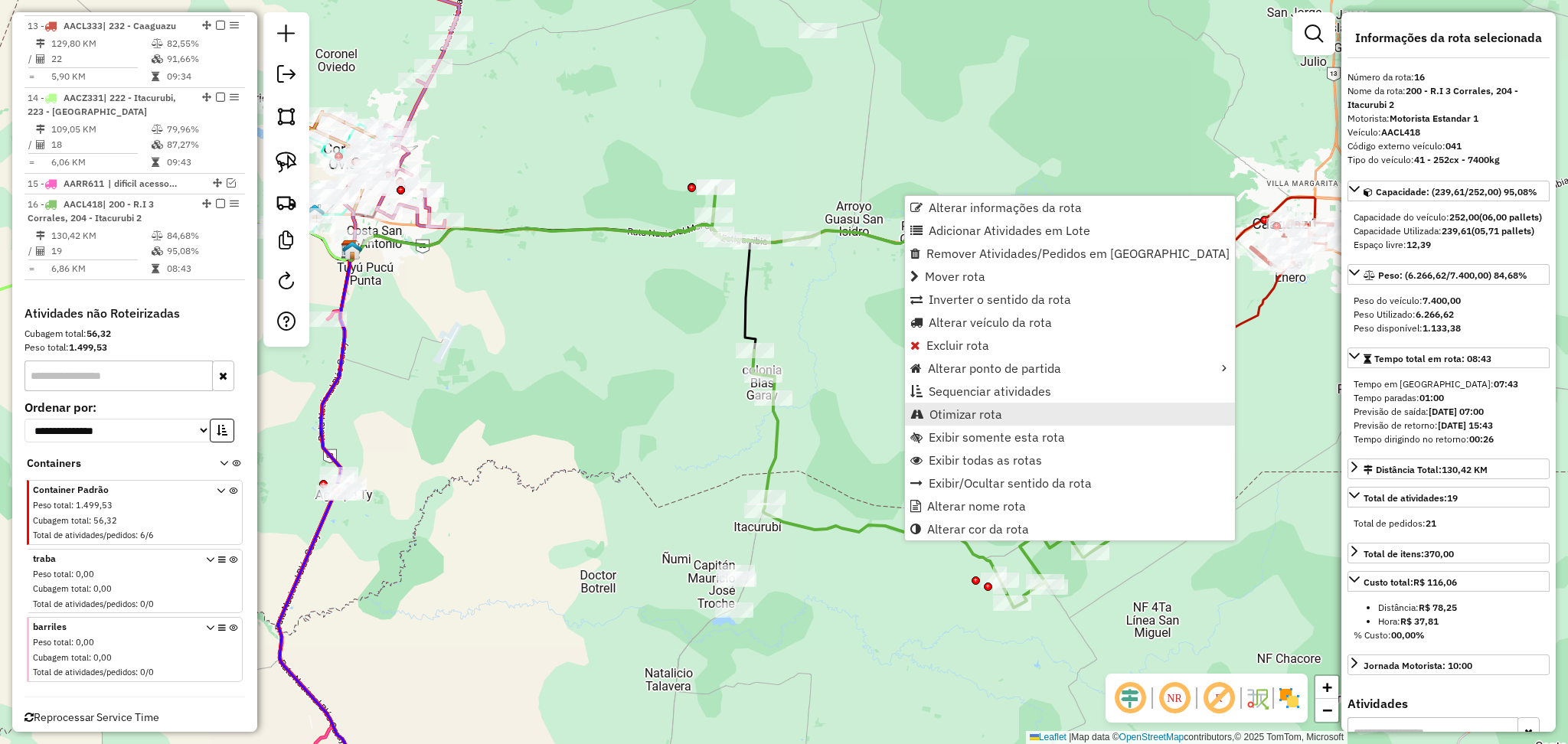
click at [981, 422] on link "Otimizar rota" at bounding box center [1069, 414] width 330 height 23
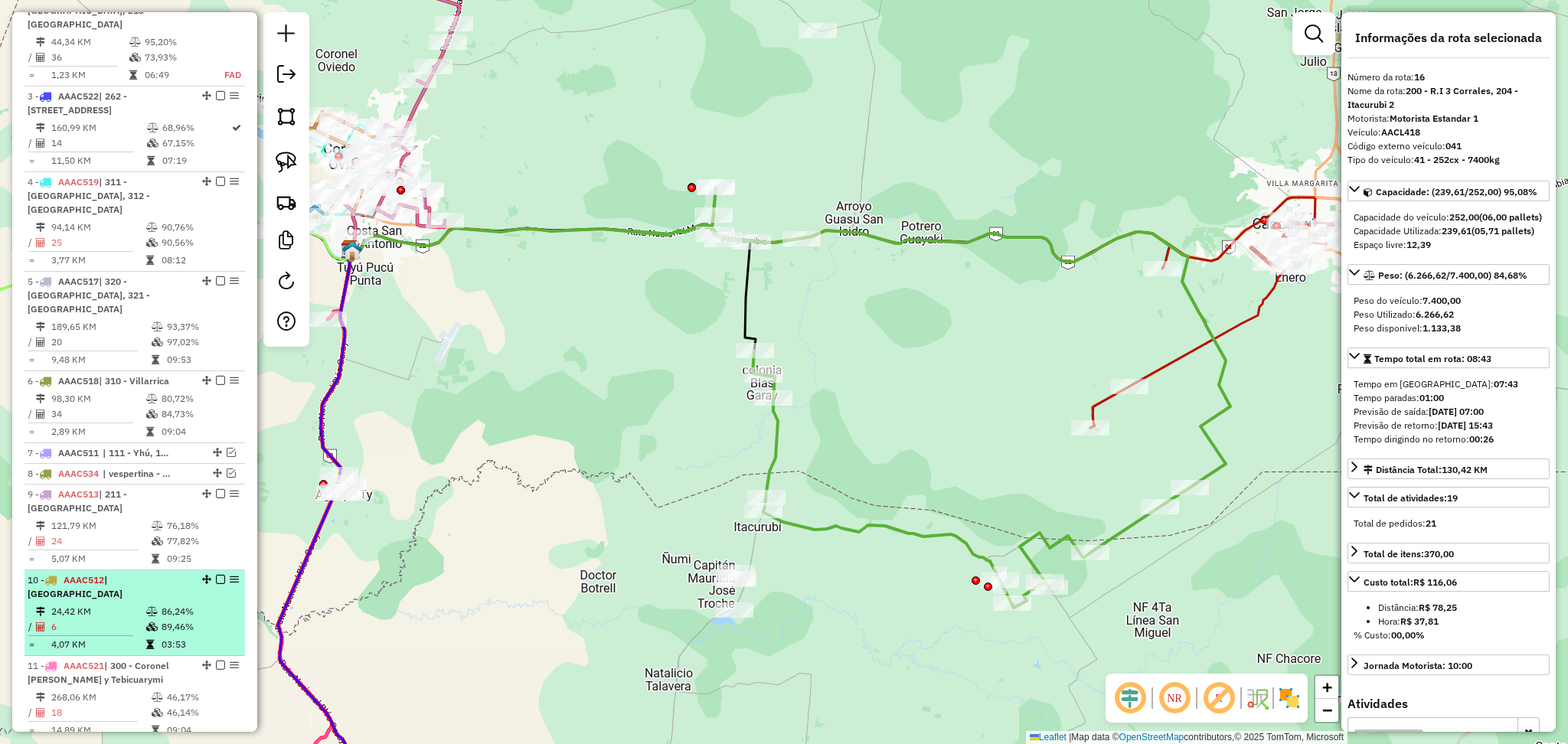
scroll to position [723, 0]
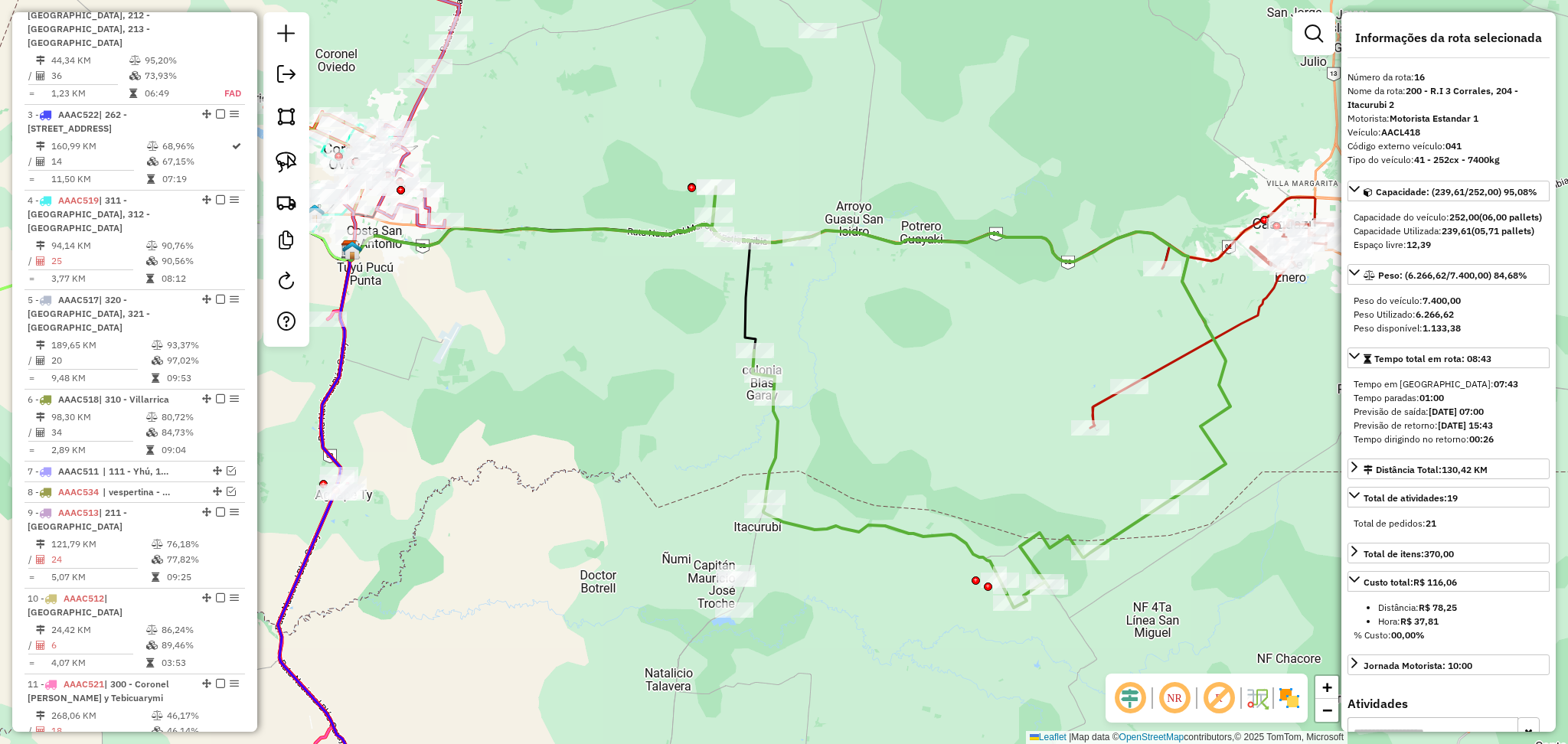
click at [331, 623] on div "Janela de atendimento Grade de atendimento Capacidade Transportadoras Veículos …" at bounding box center [784, 372] width 1568 height 744
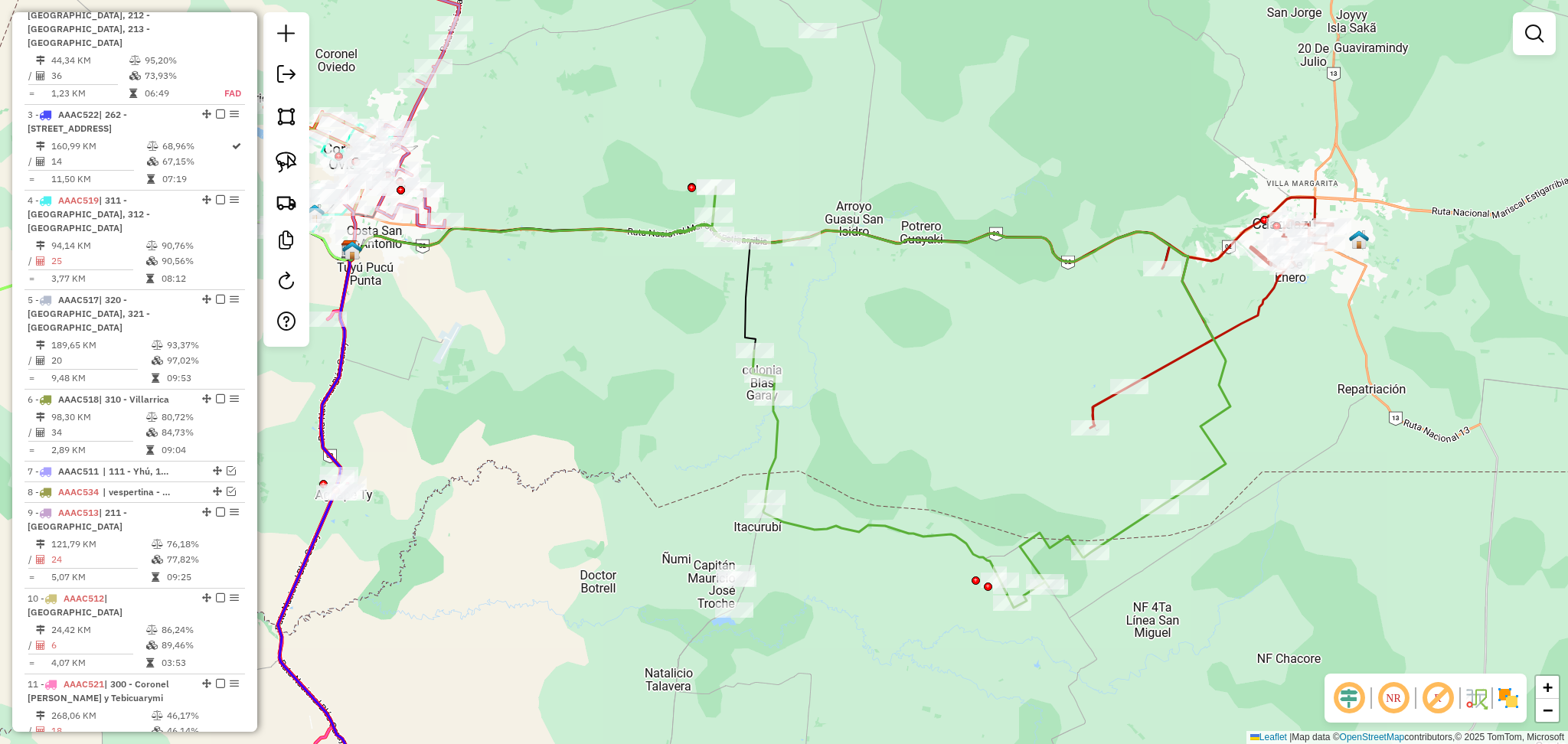
click at [1197, 360] on div "Janela de atendimento Grade de atendimento Capacidade Transportadoras Veículos …" at bounding box center [784, 372] width 1568 height 744
click at [1194, 349] on icon at bounding box center [1211, 324] width 243 height 208
select select "**********"
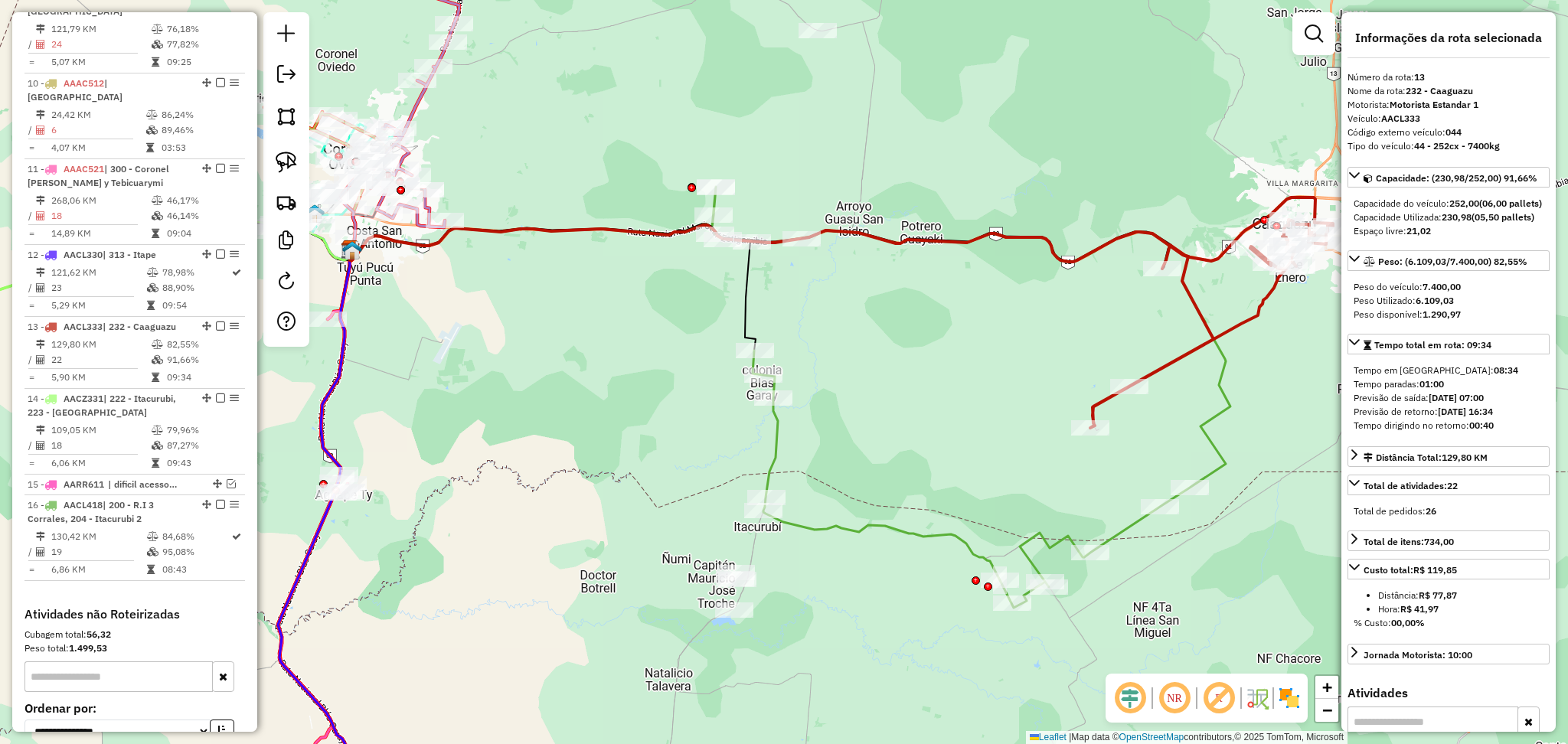
scroll to position [1515, 0]
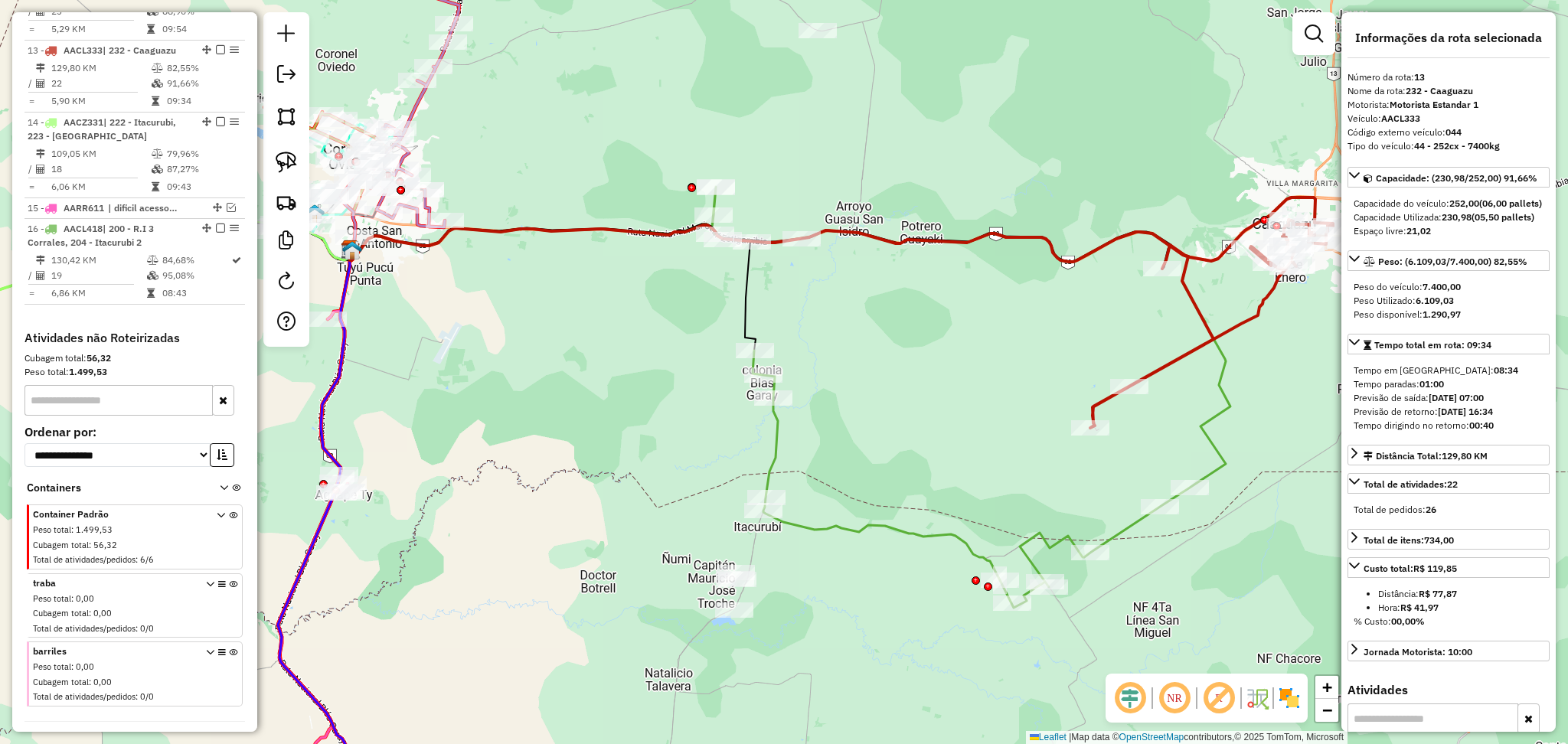
click at [873, 511] on div "Janela de atendimento Grade de atendimento Capacidade Transportadoras Veículos …" at bounding box center [784, 372] width 1568 height 744
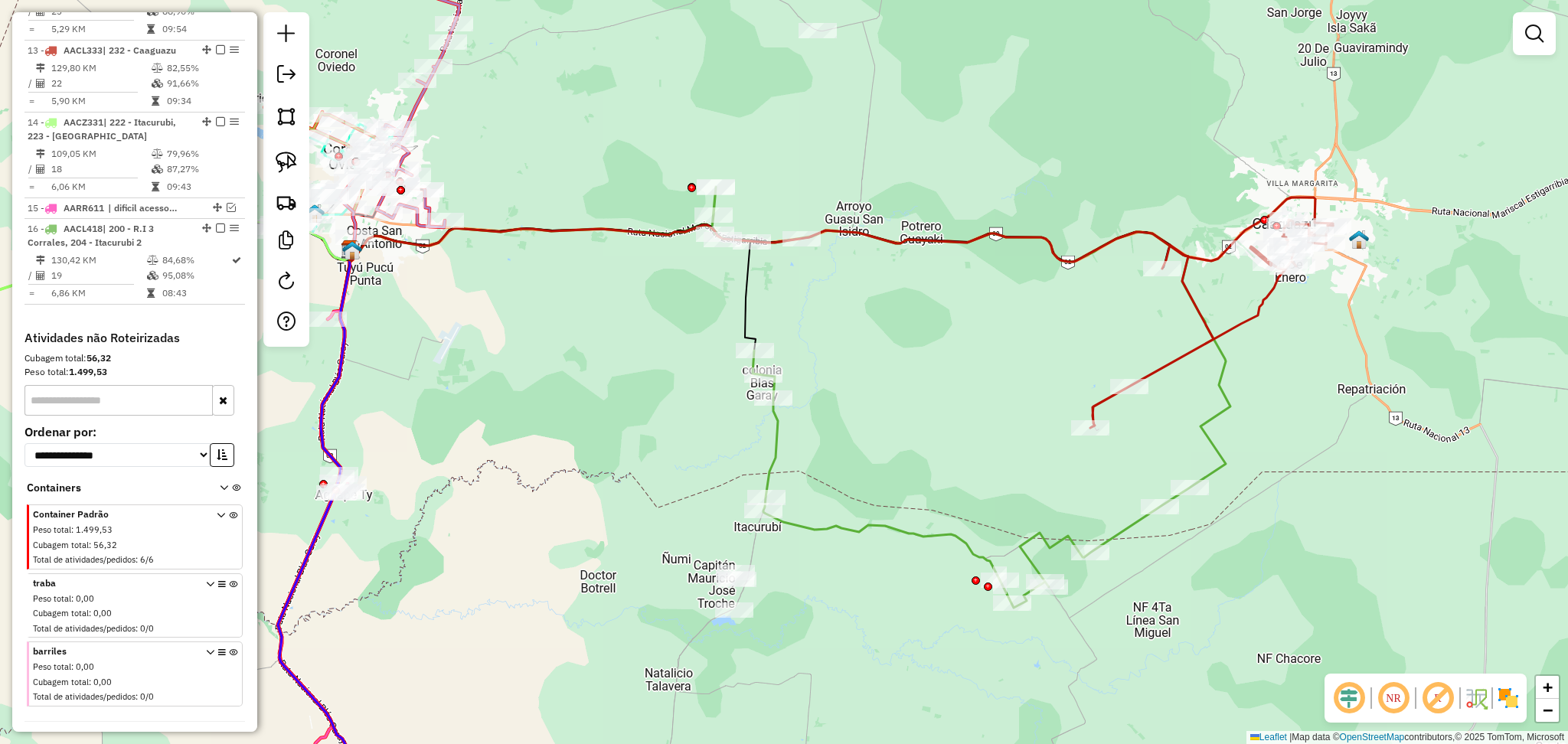
click at [877, 518] on icon at bounding box center [932, 397] width 596 height 421
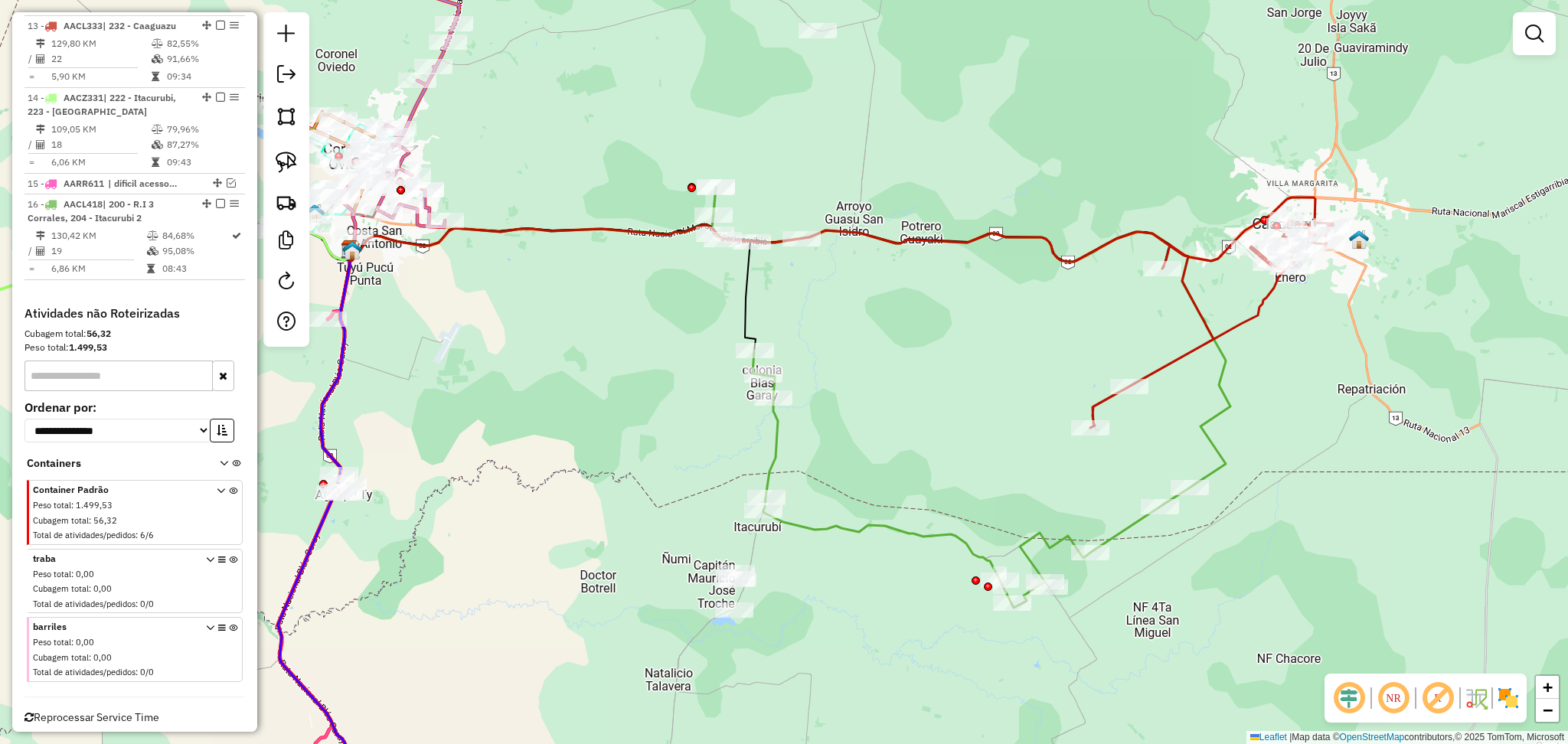
select select "**********"
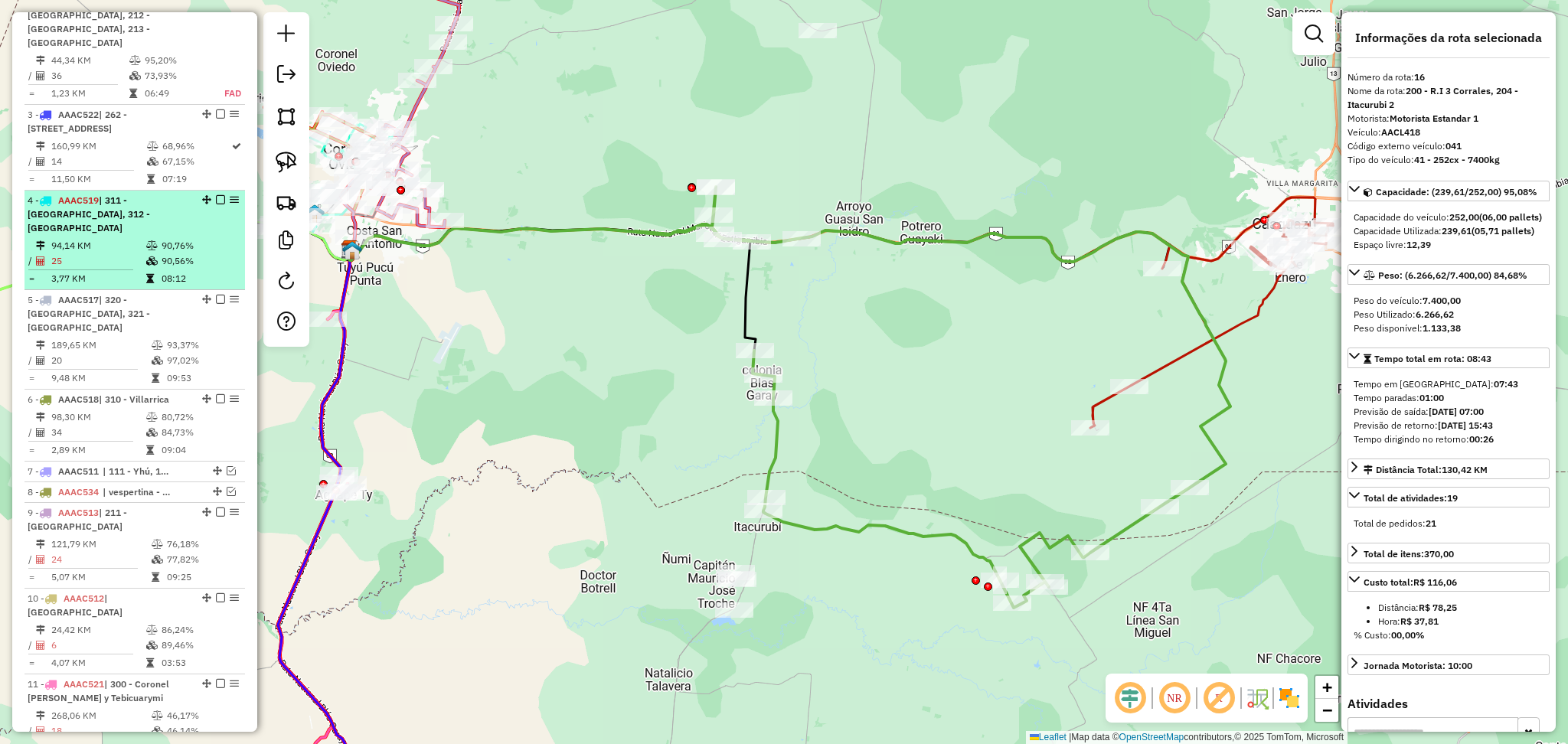
scroll to position [314, 0]
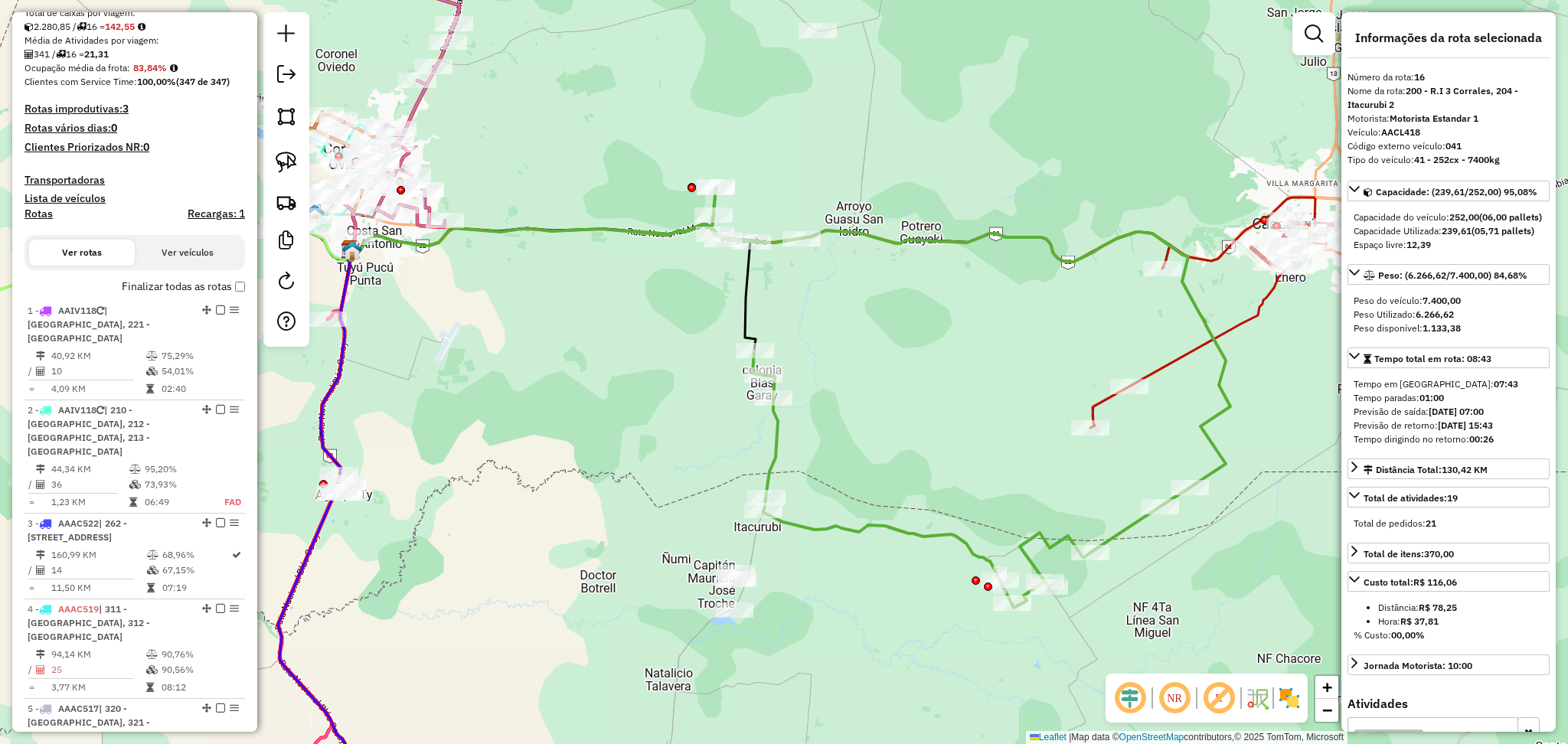
click at [229, 284] on label "Finalizar todas as rotas" at bounding box center [182, 287] width 123 height 16
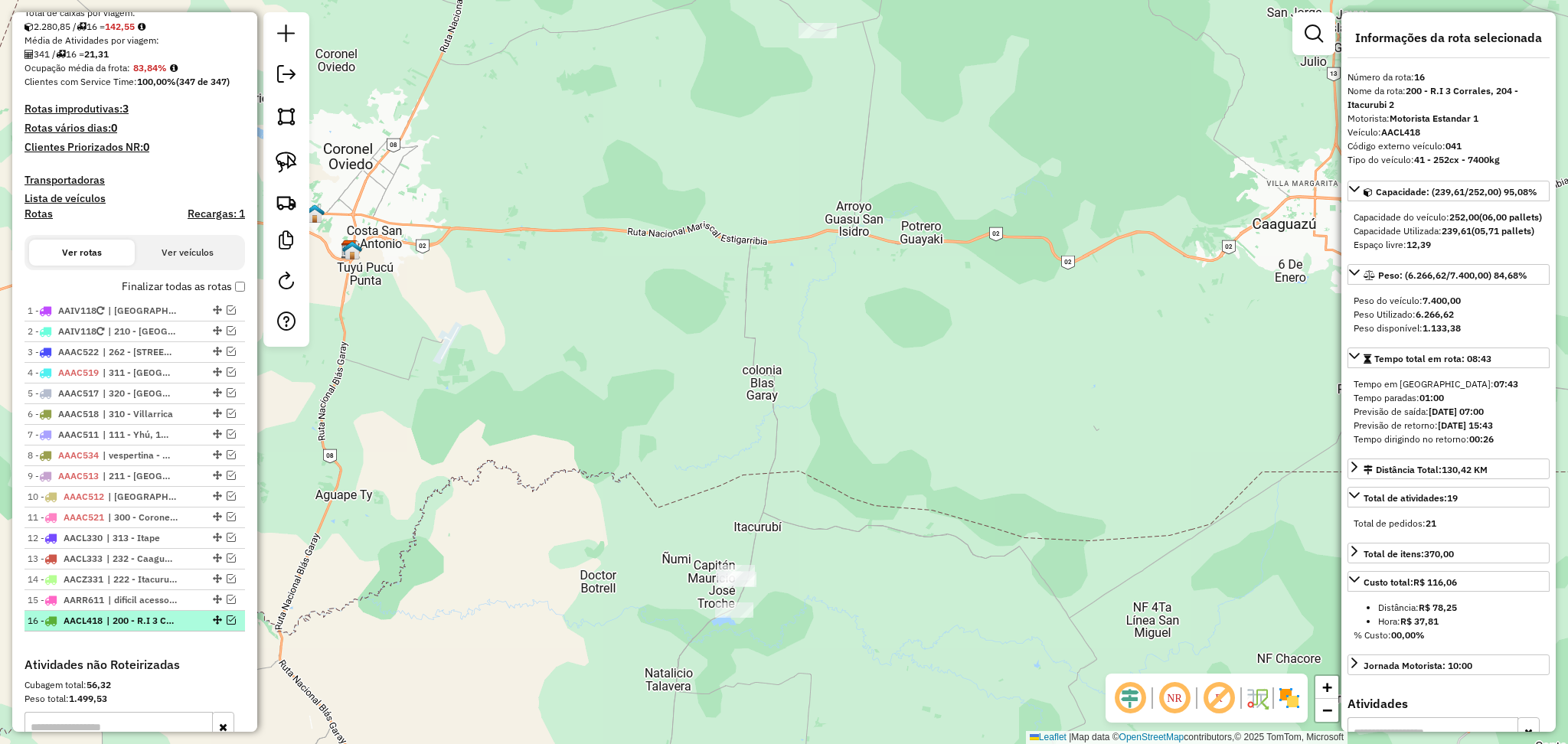
click at [226, 619] on em at bounding box center [231, 620] width 9 height 9
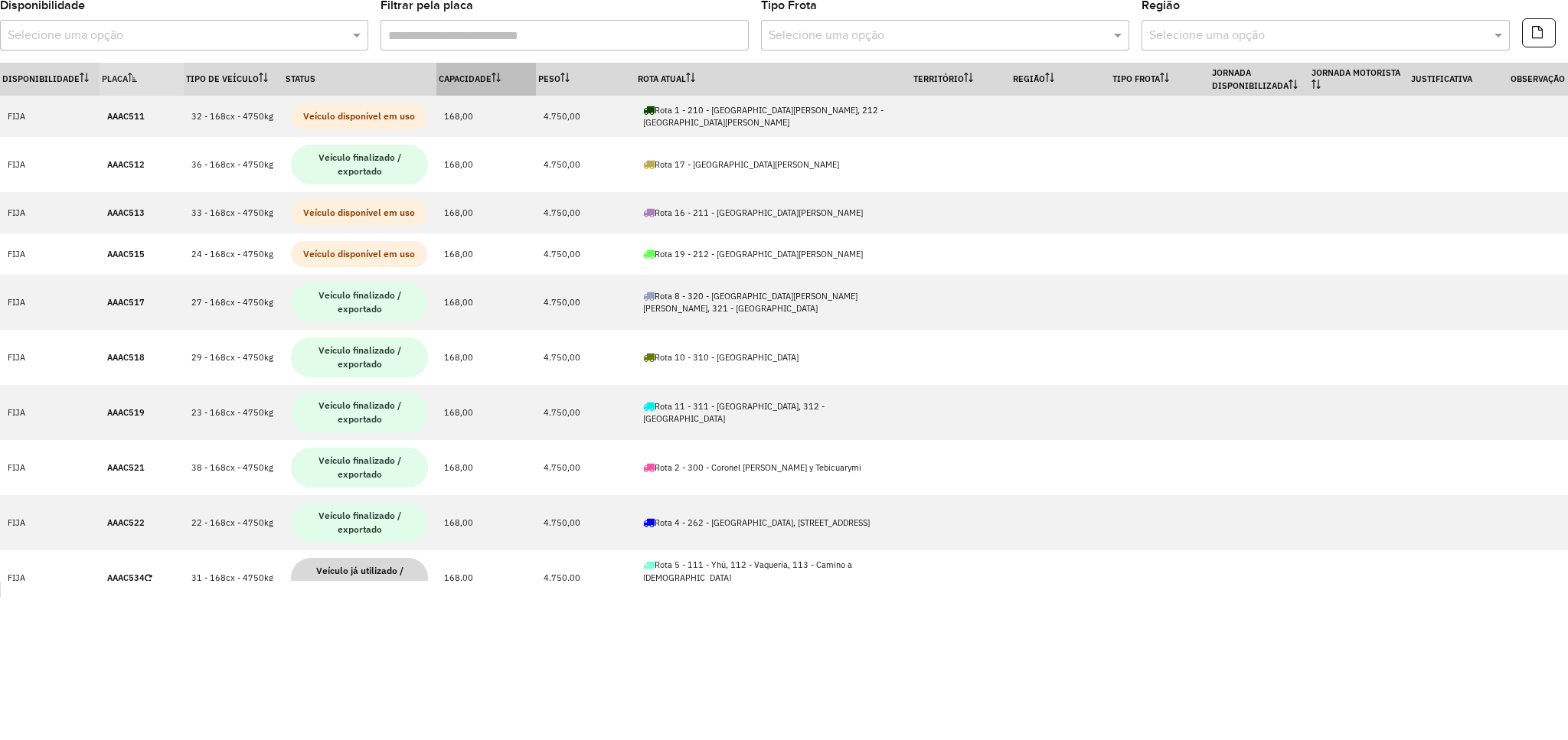
click at [460, 88] on th "Capacidade" at bounding box center [486, 79] width 100 height 33
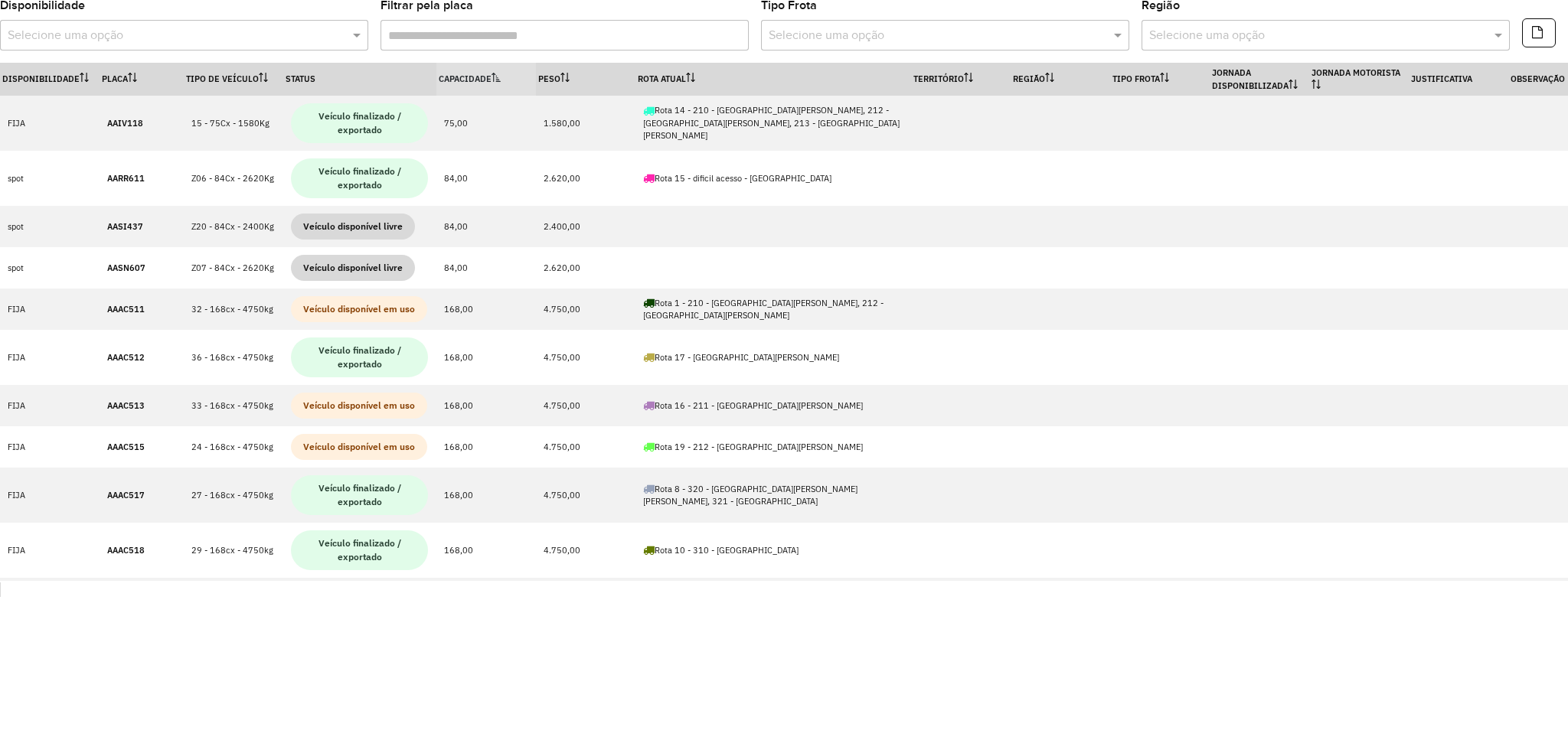
click at [485, 92] on th "Capacidade" at bounding box center [486, 79] width 100 height 33
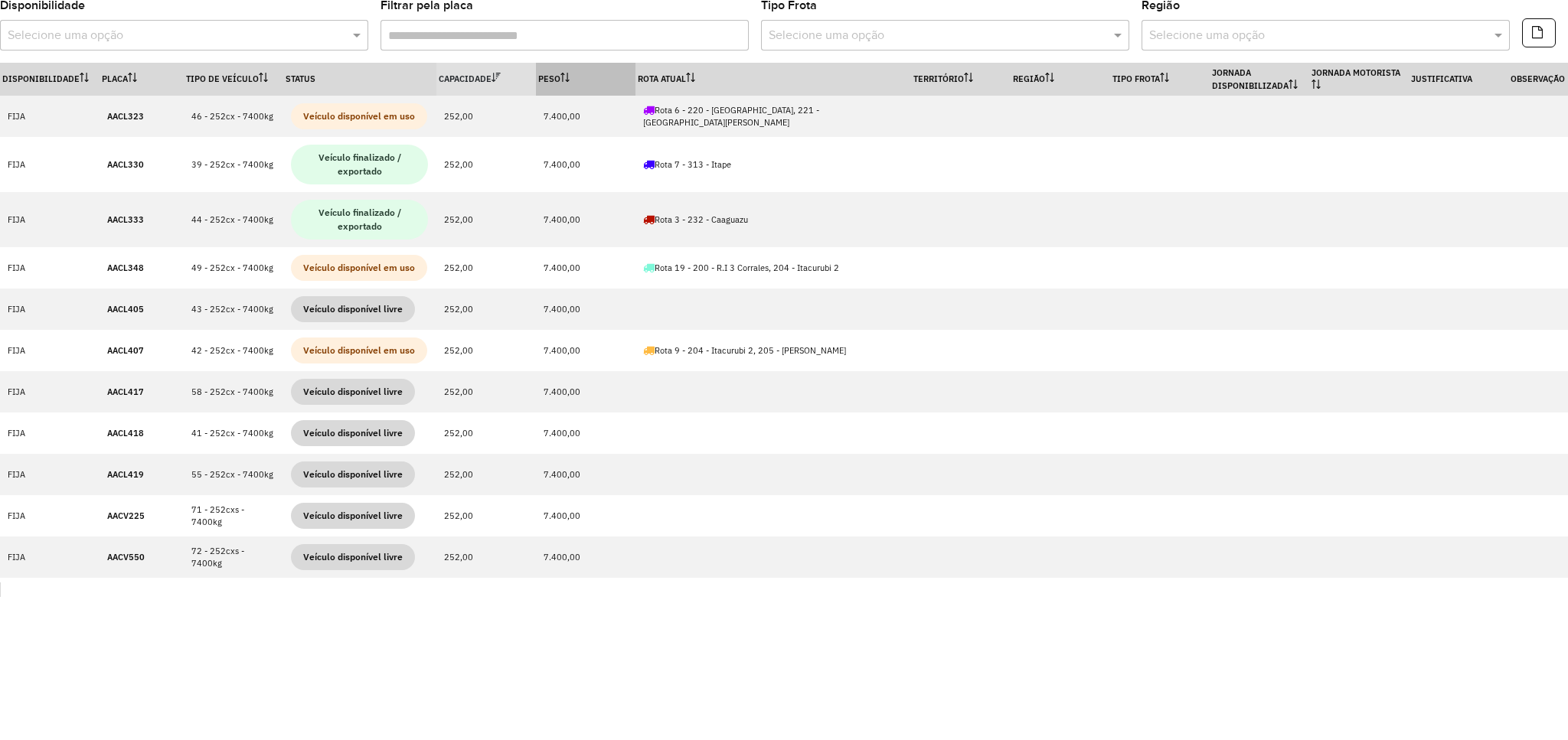
click at [598, 81] on th "Peso" at bounding box center [585, 79] width 100 height 33
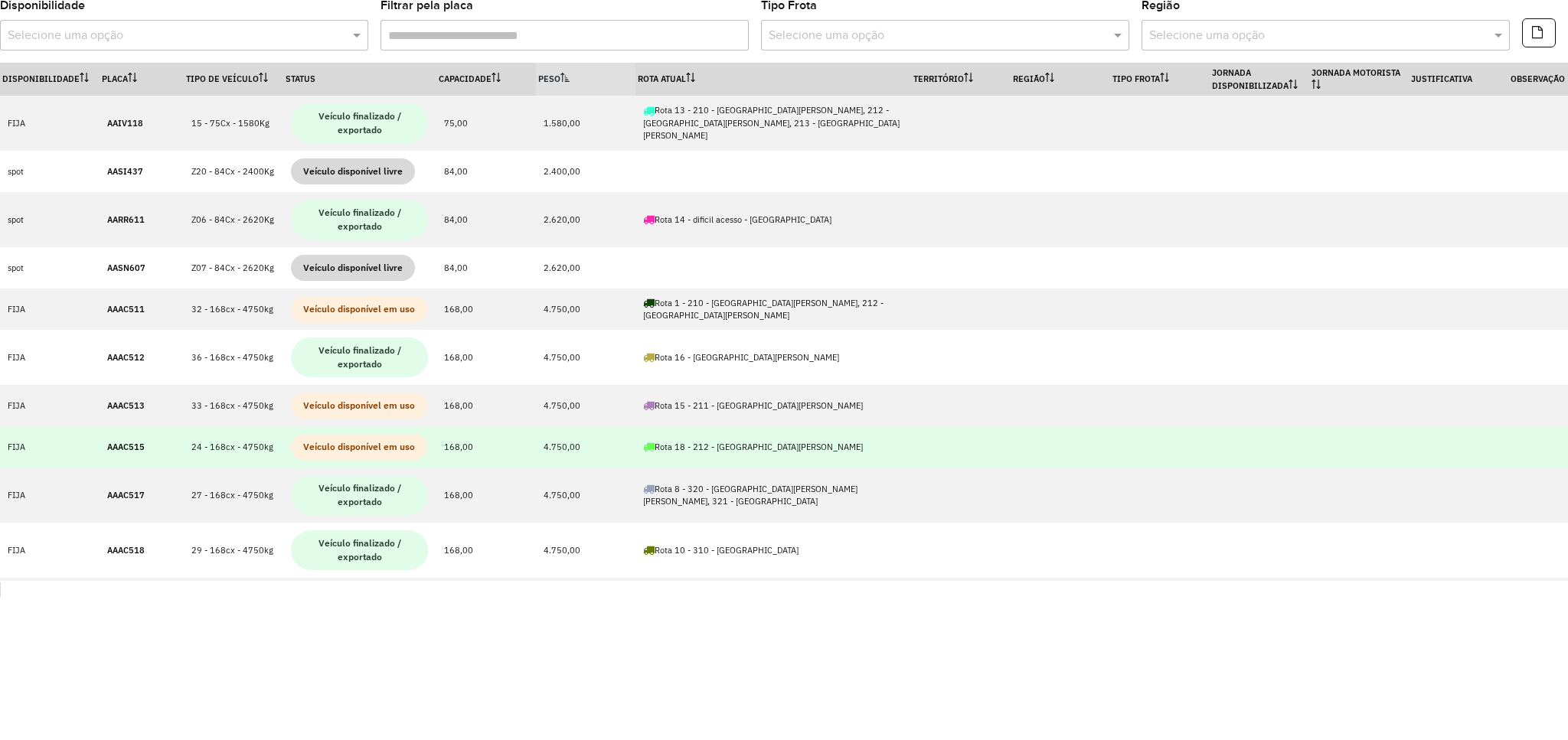
scroll to position [101, 0]
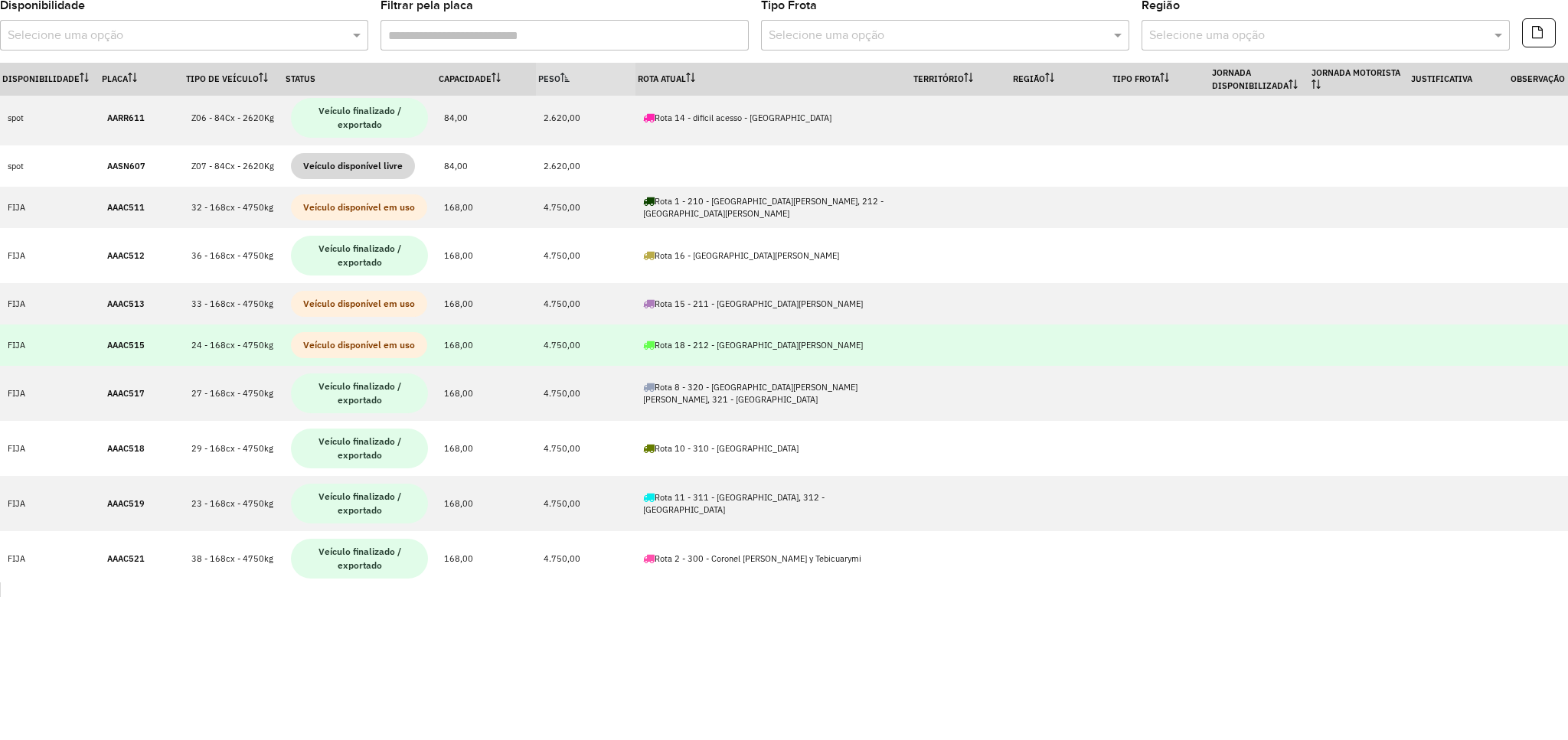
click at [132, 345] on strong "AAAC515" at bounding box center [126, 345] width 38 height 11
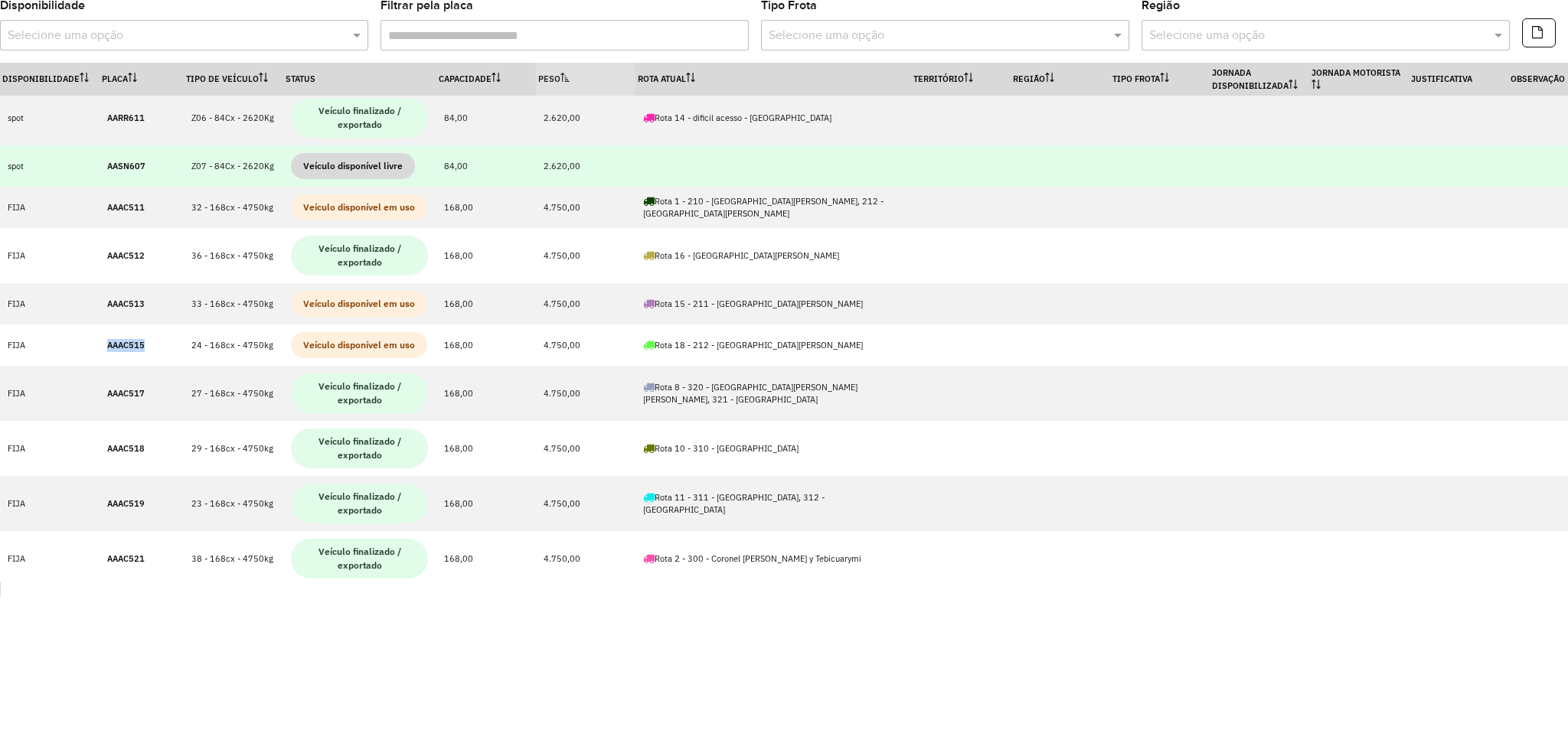
copy strong "AAAC515"
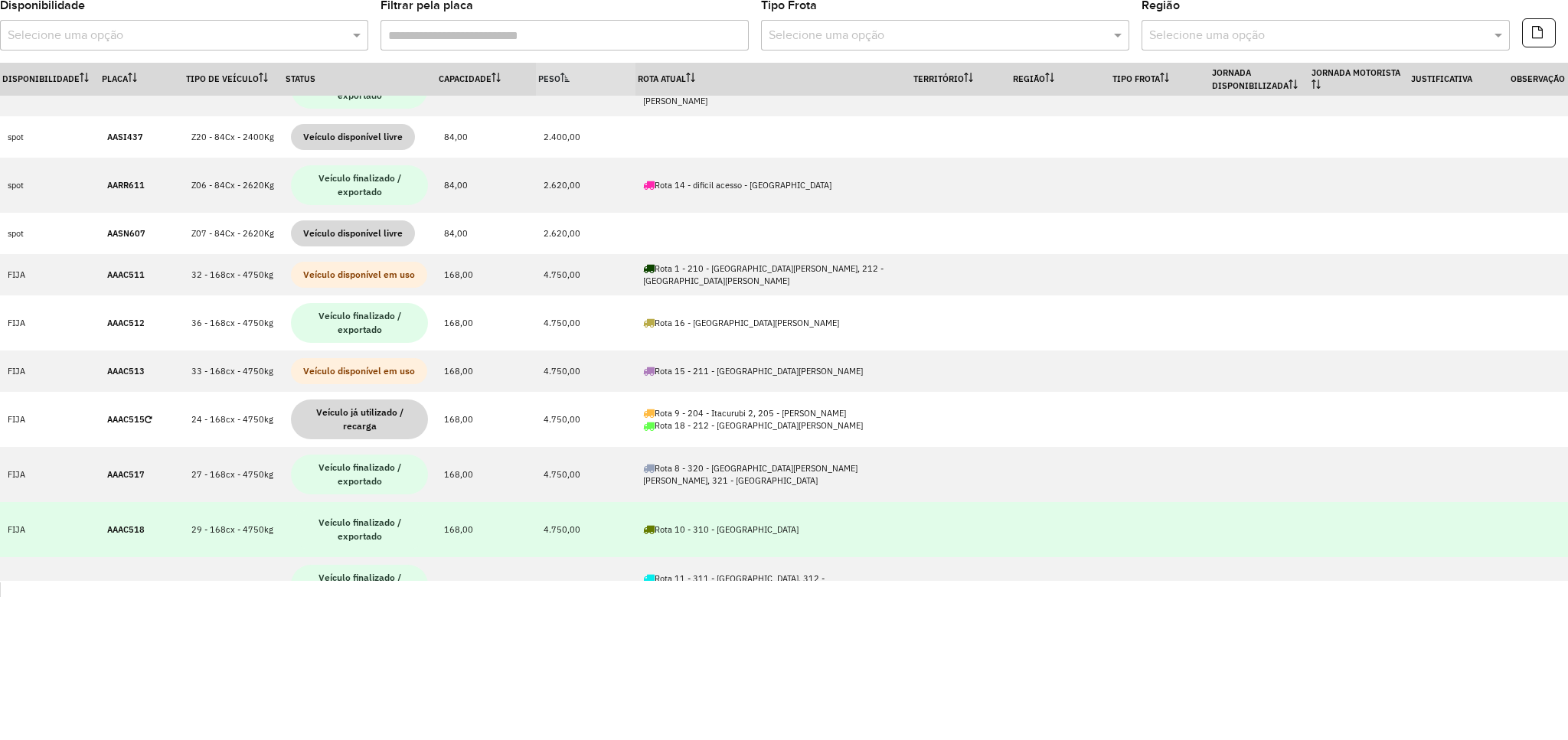
scroll to position [0, 0]
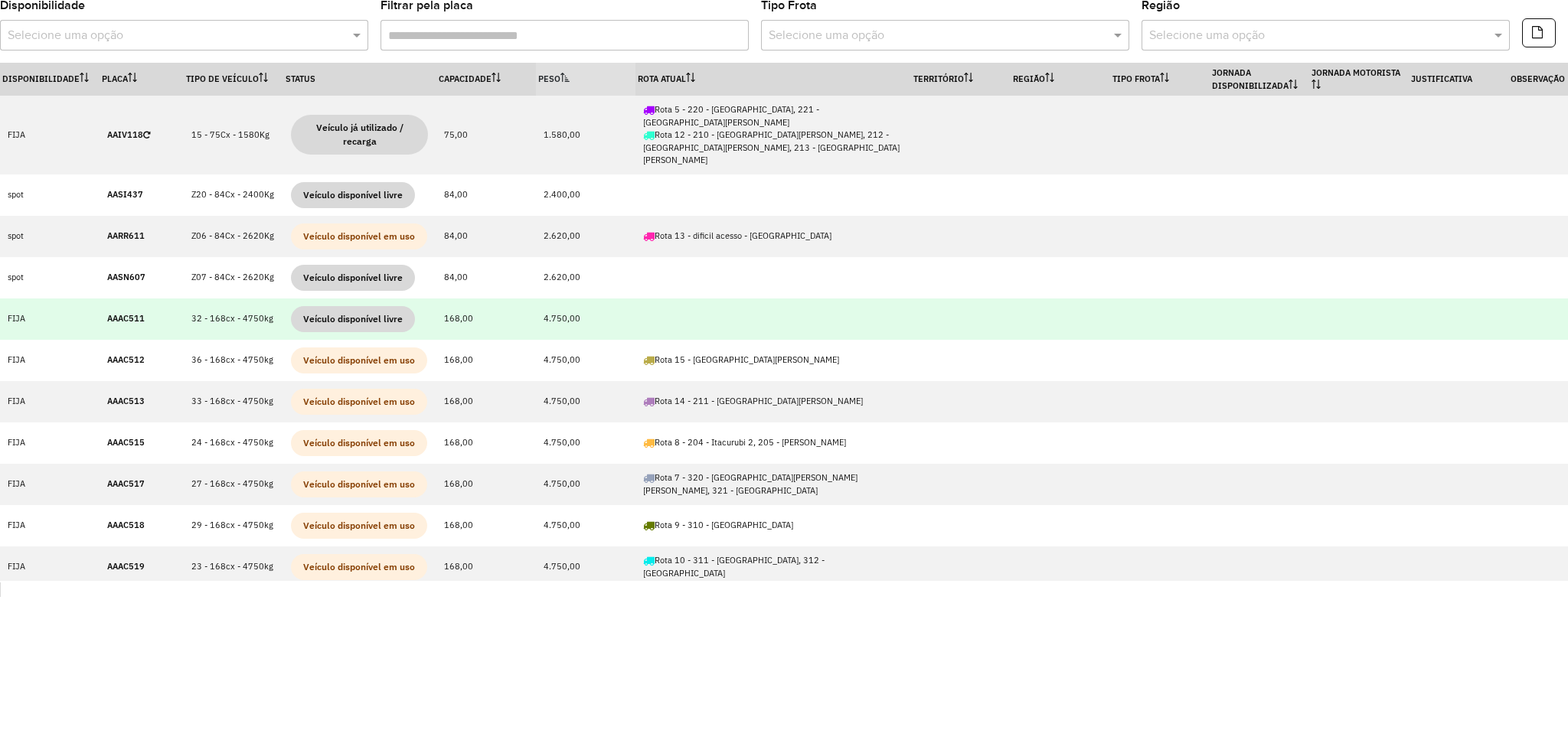
click at [125, 313] on strong "AAAC511" at bounding box center [126, 318] width 38 height 11
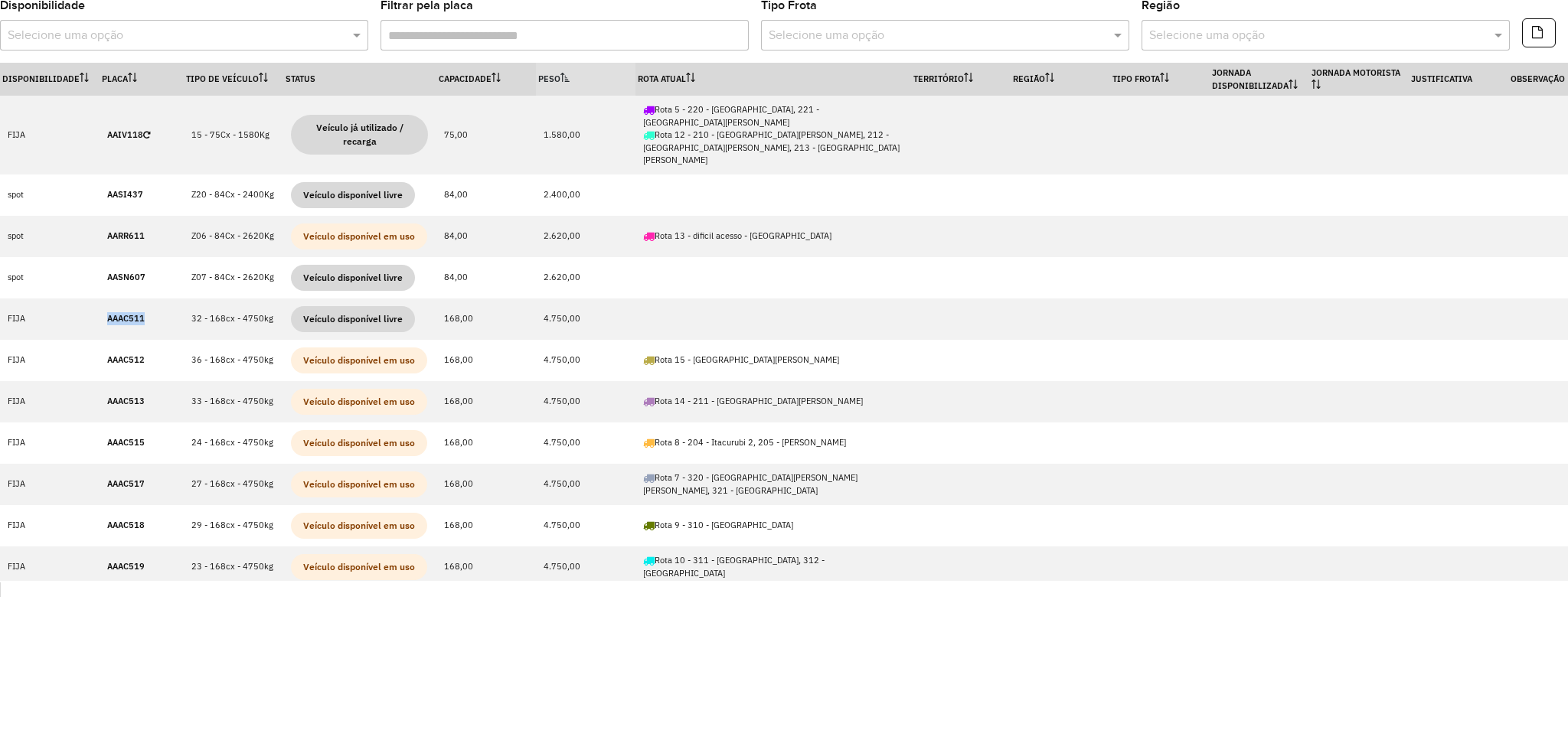
copy strong "AAAC511"
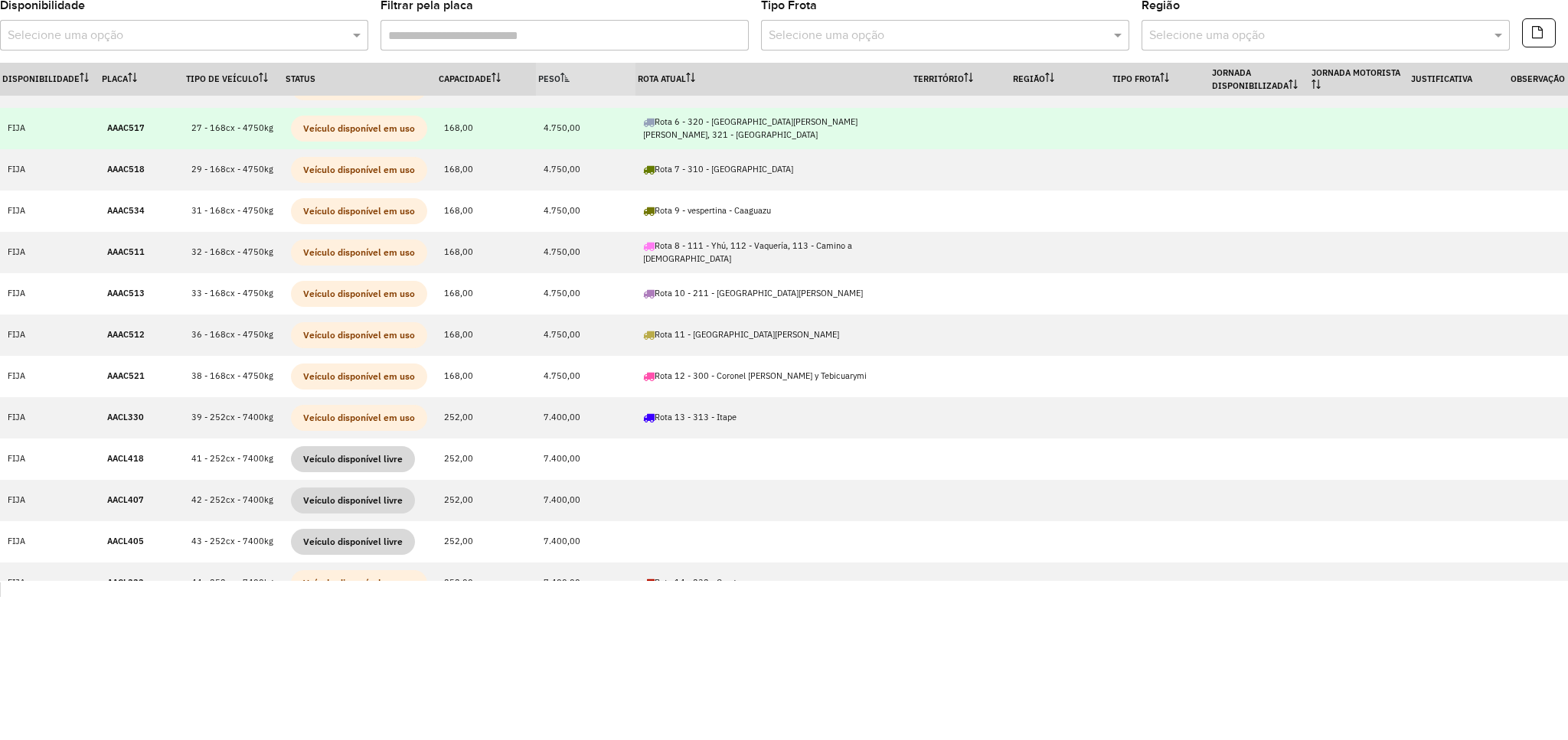
scroll to position [408, 0]
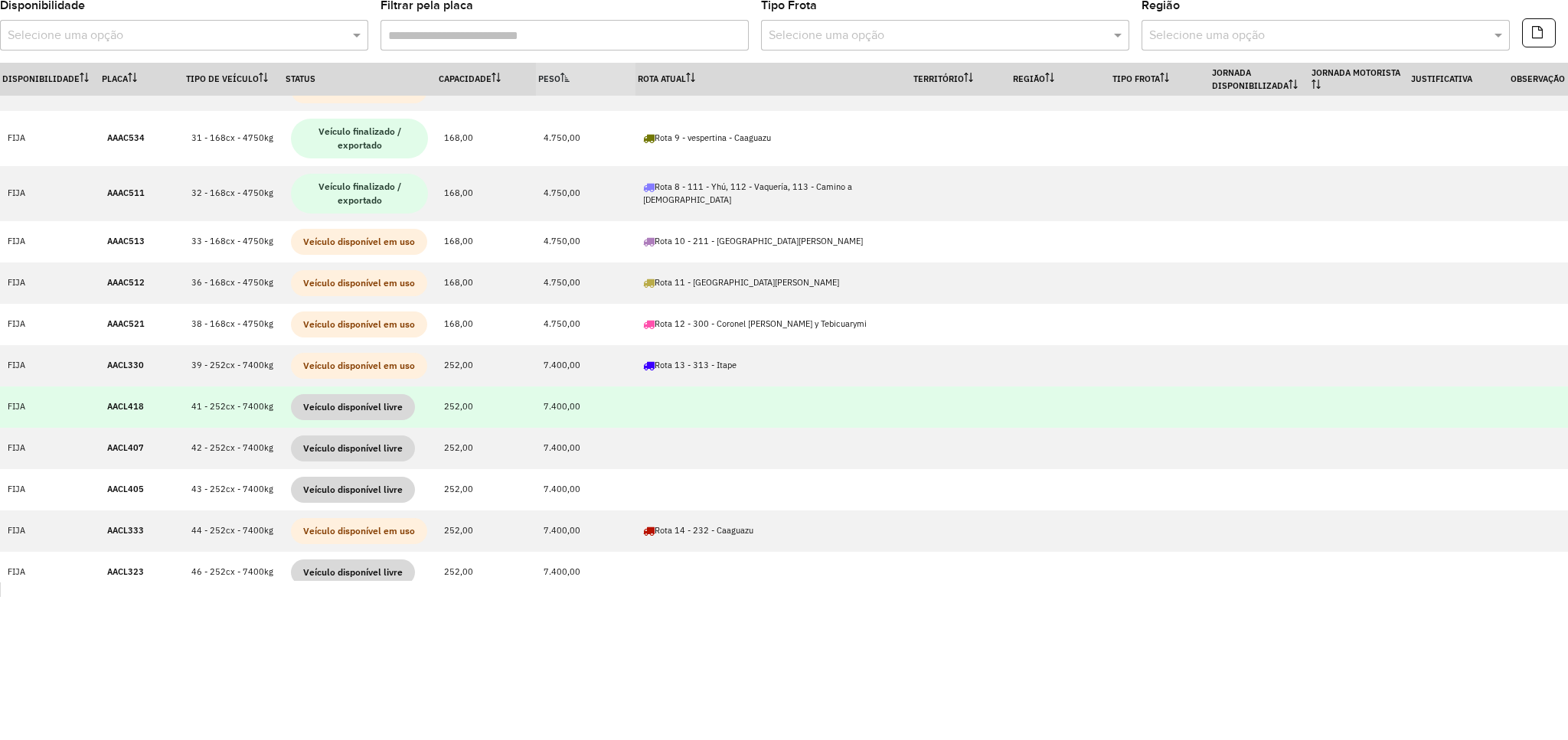
click at [127, 401] on strong "AACL418" at bounding box center [125, 406] width 37 height 11
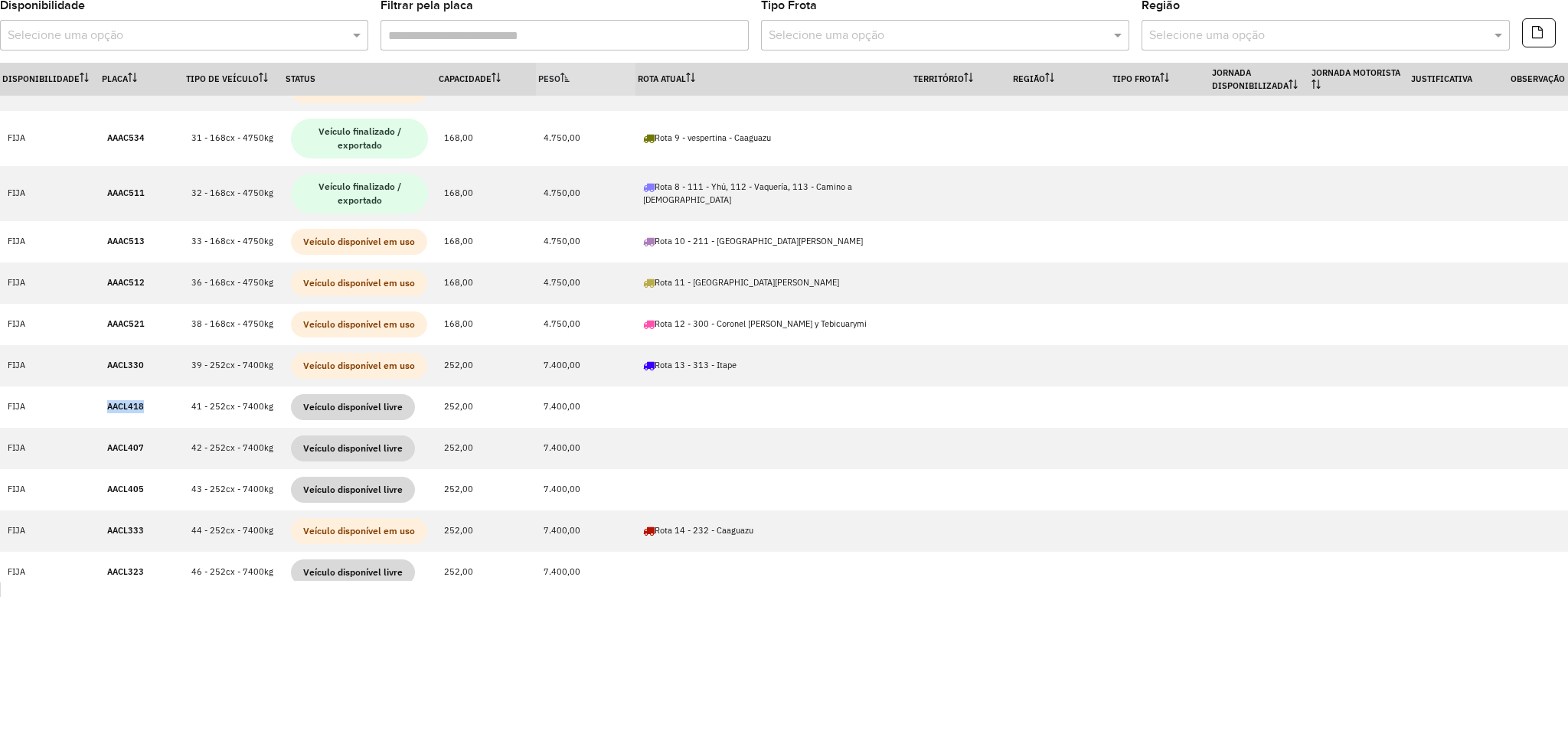
copy strong "AACL418"
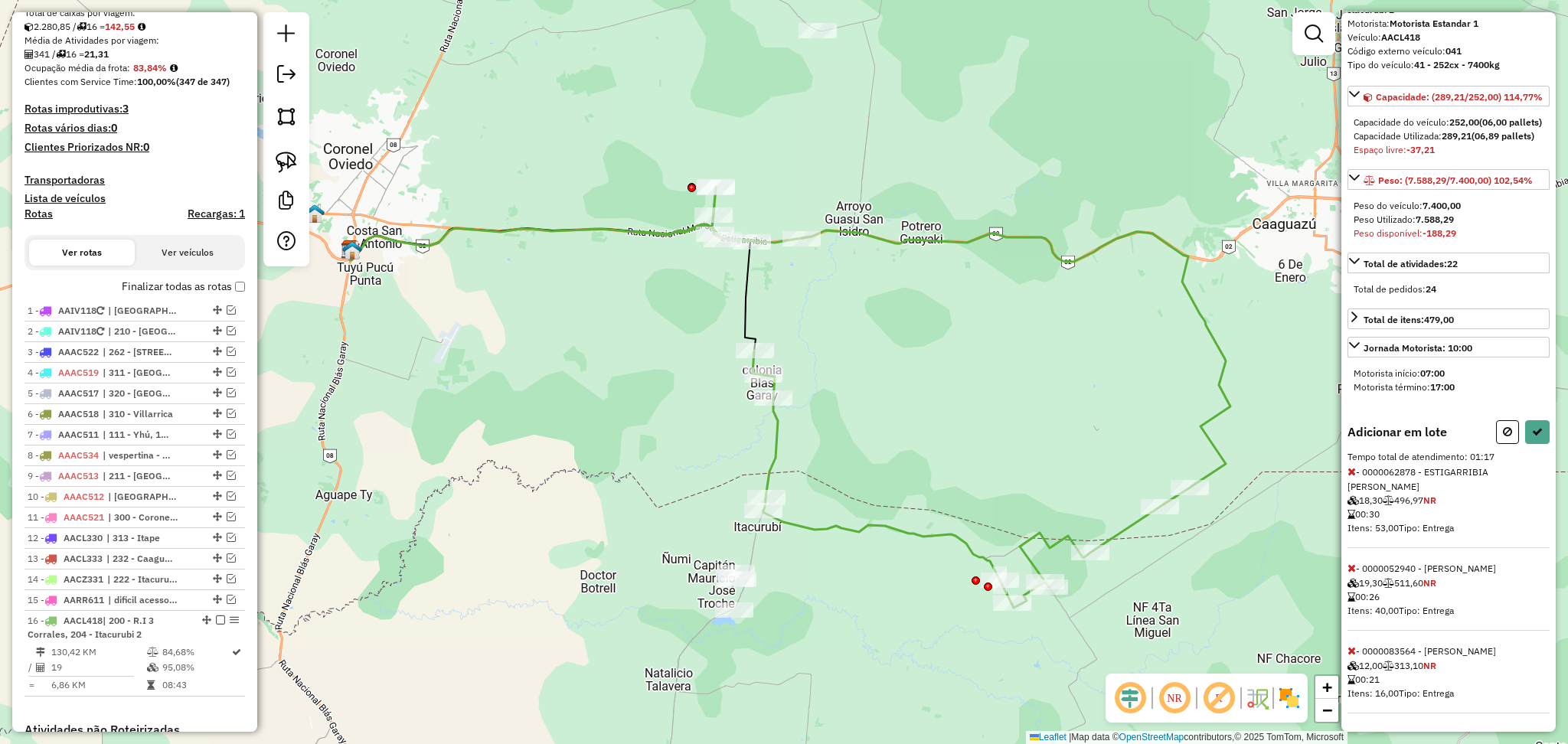
scroll to position [164, 0]
click at [1351, 562] on span "- 0000052940 - [PERSON_NAME] 19,30 511,60 NR 00:26 Itens: 40,00 Tipo: Entrega" at bounding box center [1448, 597] width 202 height 68
click at [1351, 562] on icon at bounding box center [1351, 568] width 8 height 11
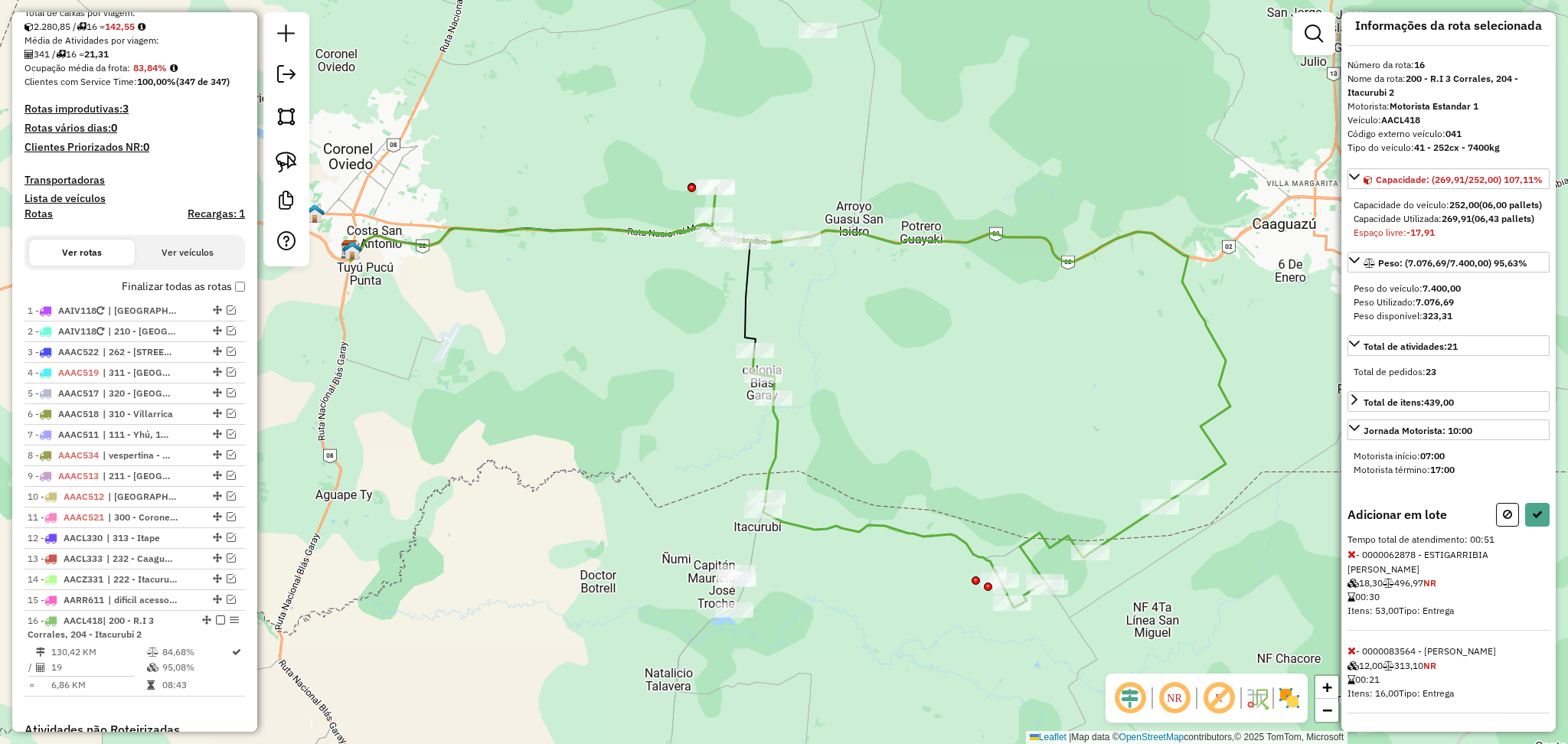
scroll to position [68, 0]
click at [1351, 549] on icon at bounding box center [1351, 554] width 8 height 11
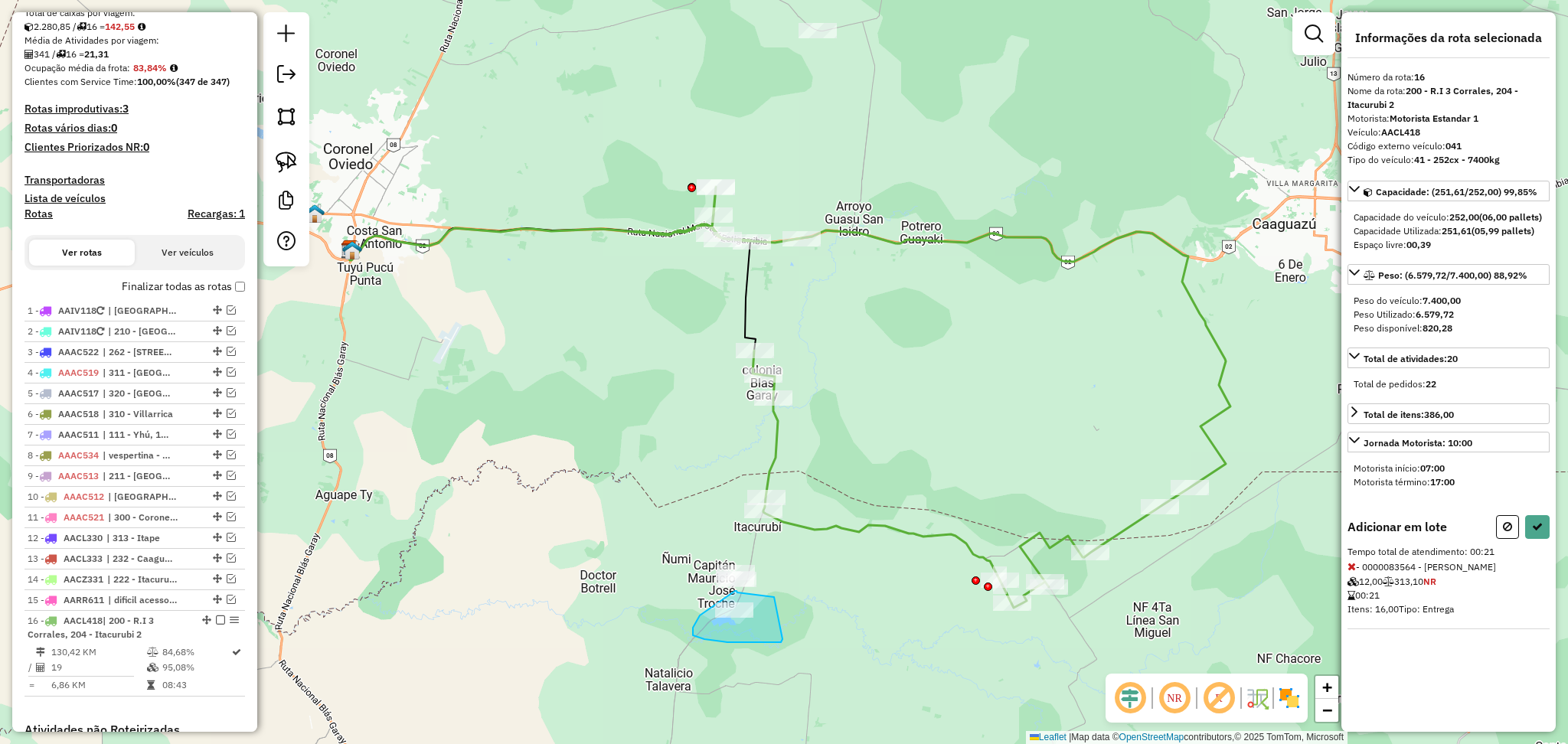
drag, startPoint x: 774, startPoint y: 598, endPoint x: 783, endPoint y: 639, distance: 42.0
click at [783, 639] on div "Janela de atendimento Grade de atendimento Capacidade Transportadoras Veículos …" at bounding box center [784, 372] width 1568 height 744
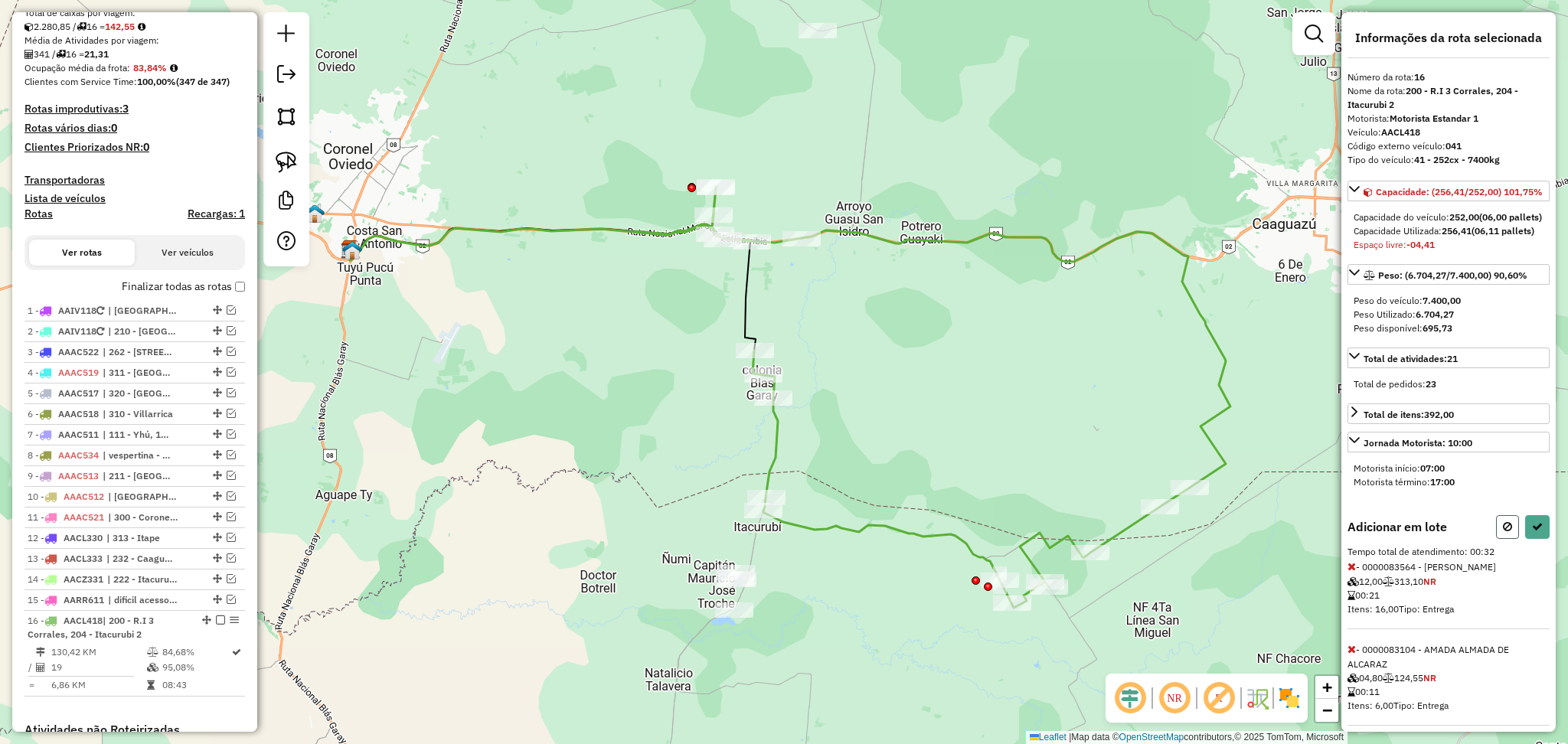
click at [1497, 539] on button at bounding box center [1508, 527] width 23 height 23
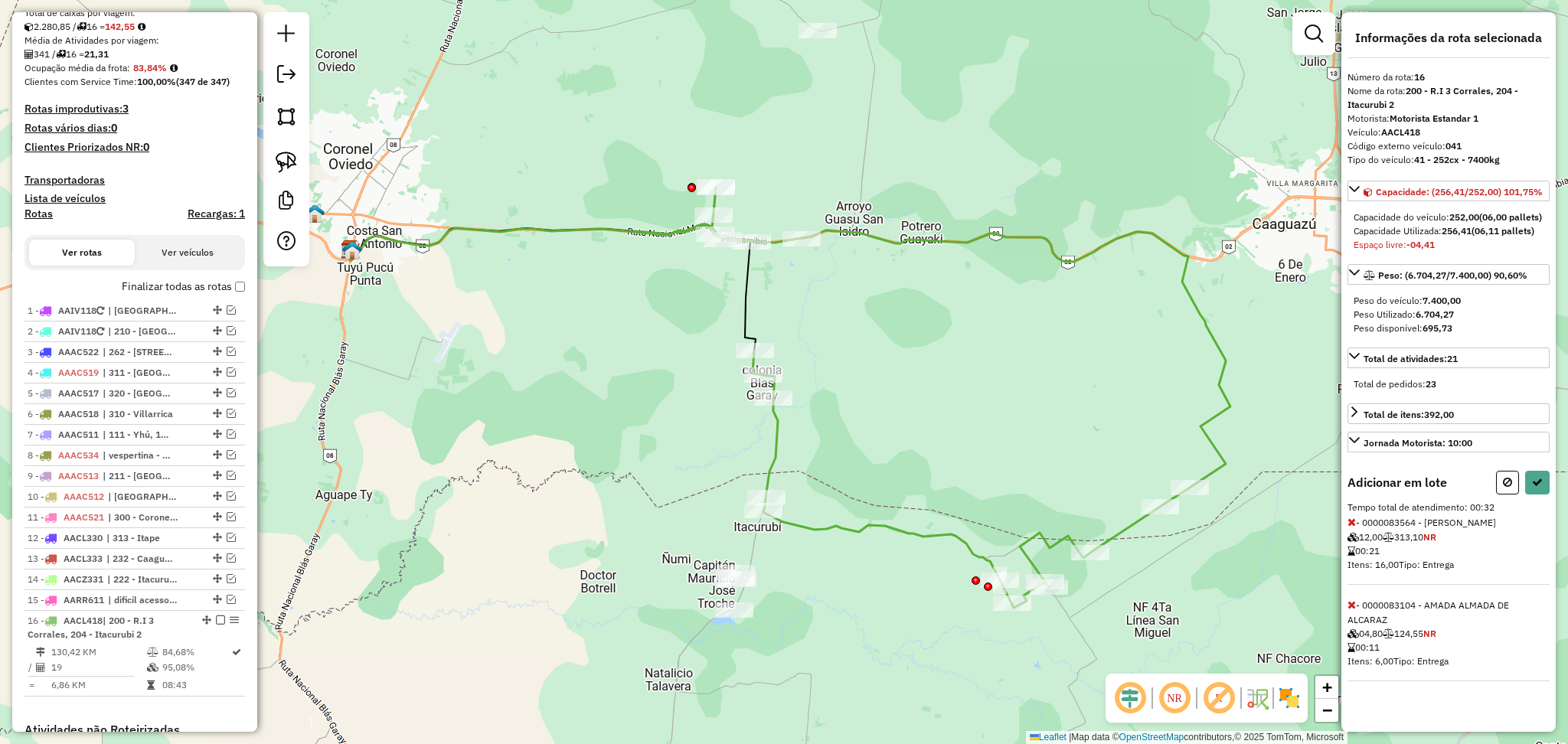
select select "**********"
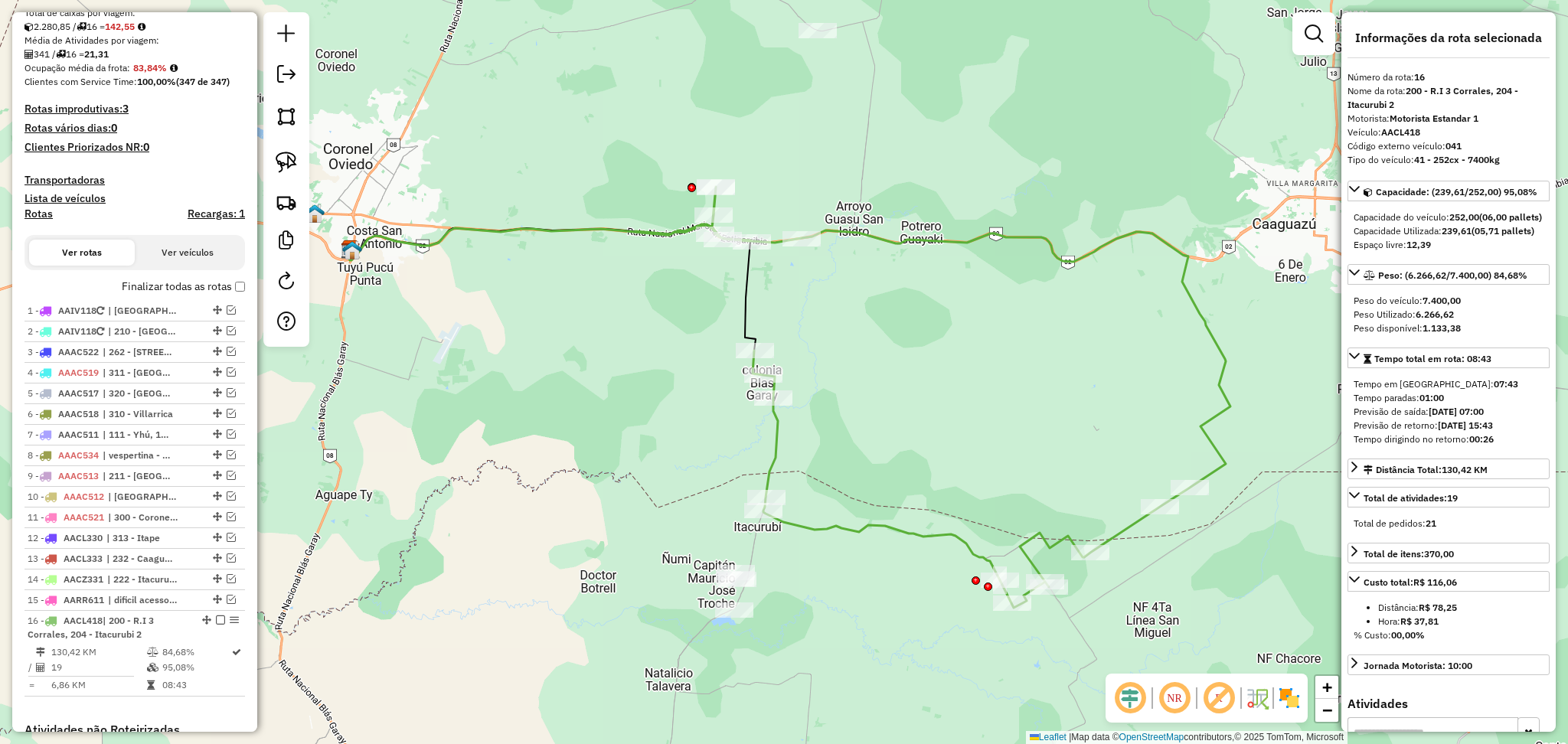
drag, startPoint x: 871, startPoint y: 596, endPoint x: 931, endPoint y: 607, distance: 61.0
click at [931, 607] on div "Janela de atendimento Grade de atendimento Capacidade Transportadoras Veículos …" at bounding box center [784, 372] width 1568 height 744
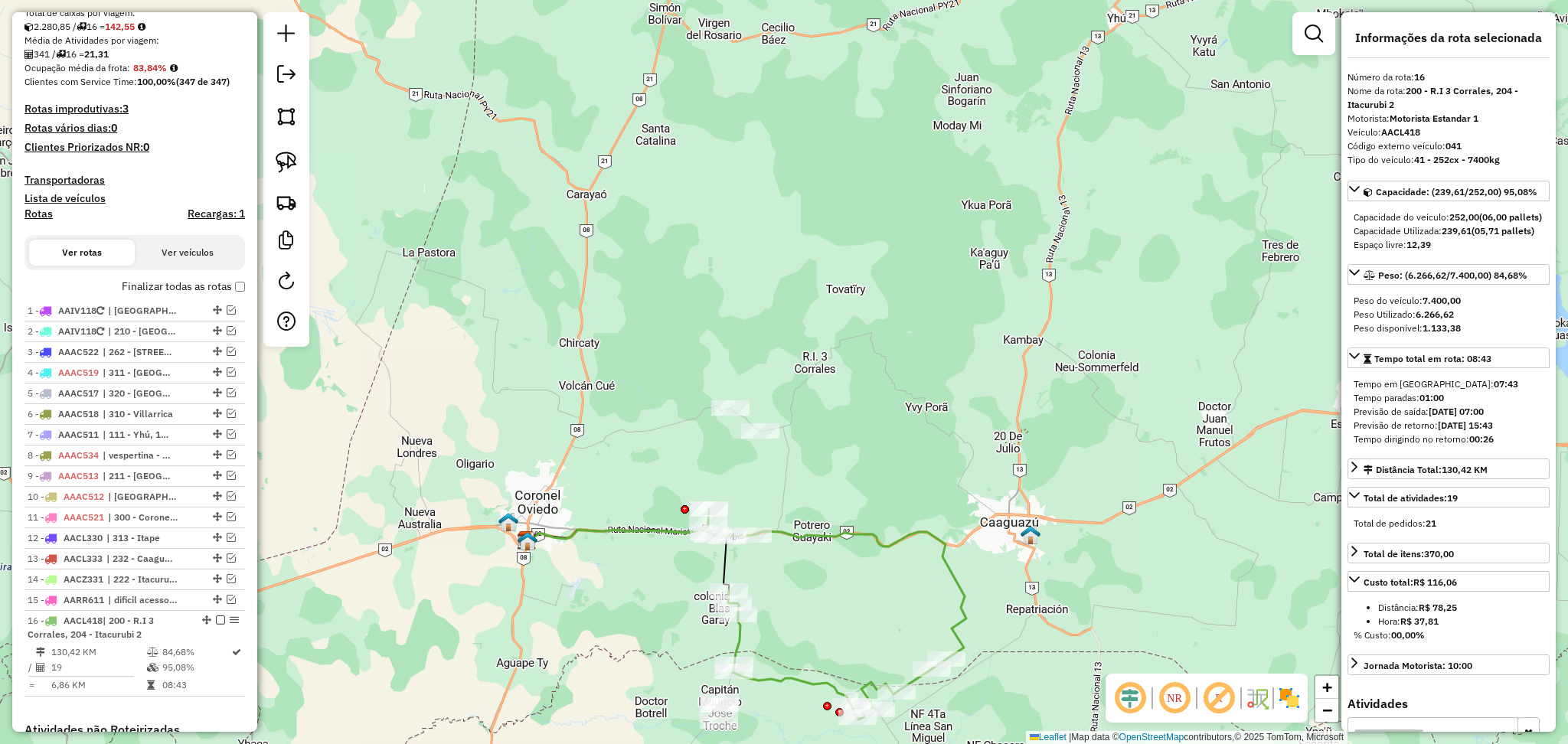
click at [1087, 591] on div "Janela de atendimento Grade de atendimento Capacidade Transportadoras Veículos …" at bounding box center [784, 372] width 1568 height 744
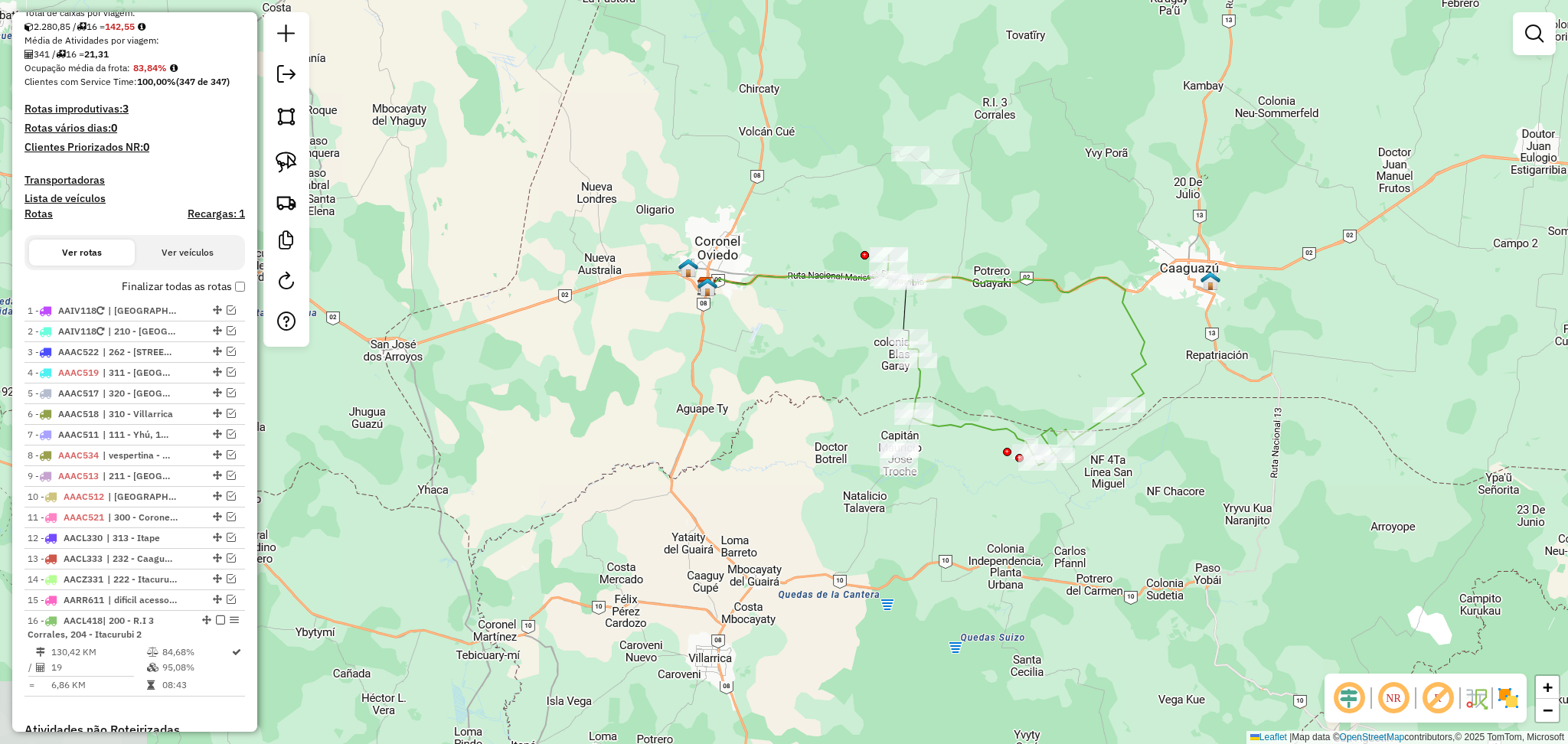
drag, startPoint x: 1078, startPoint y: 558, endPoint x: 1259, endPoint y: 306, distance: 310.3
click at [1259, 306] on div "Janela de atendimento Grade de atendimento Capacidade Transportadoras Veículos …" at bounding box center [784, 372] width 1568 height 744
click at [1146, 344] on icon at bounding box center [997, 360] width 297 height 210
select select "**********"
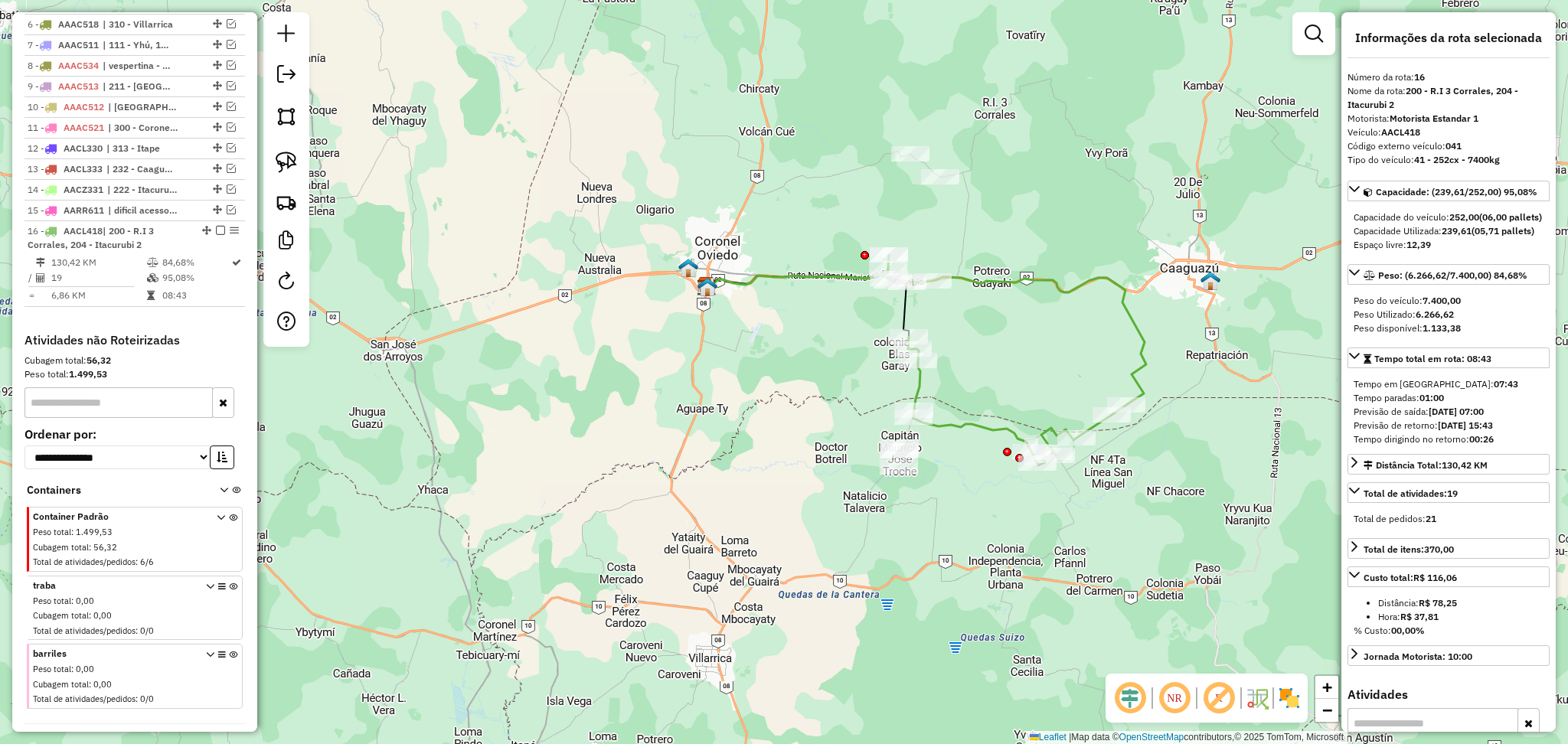
scroll to position [759, 0]
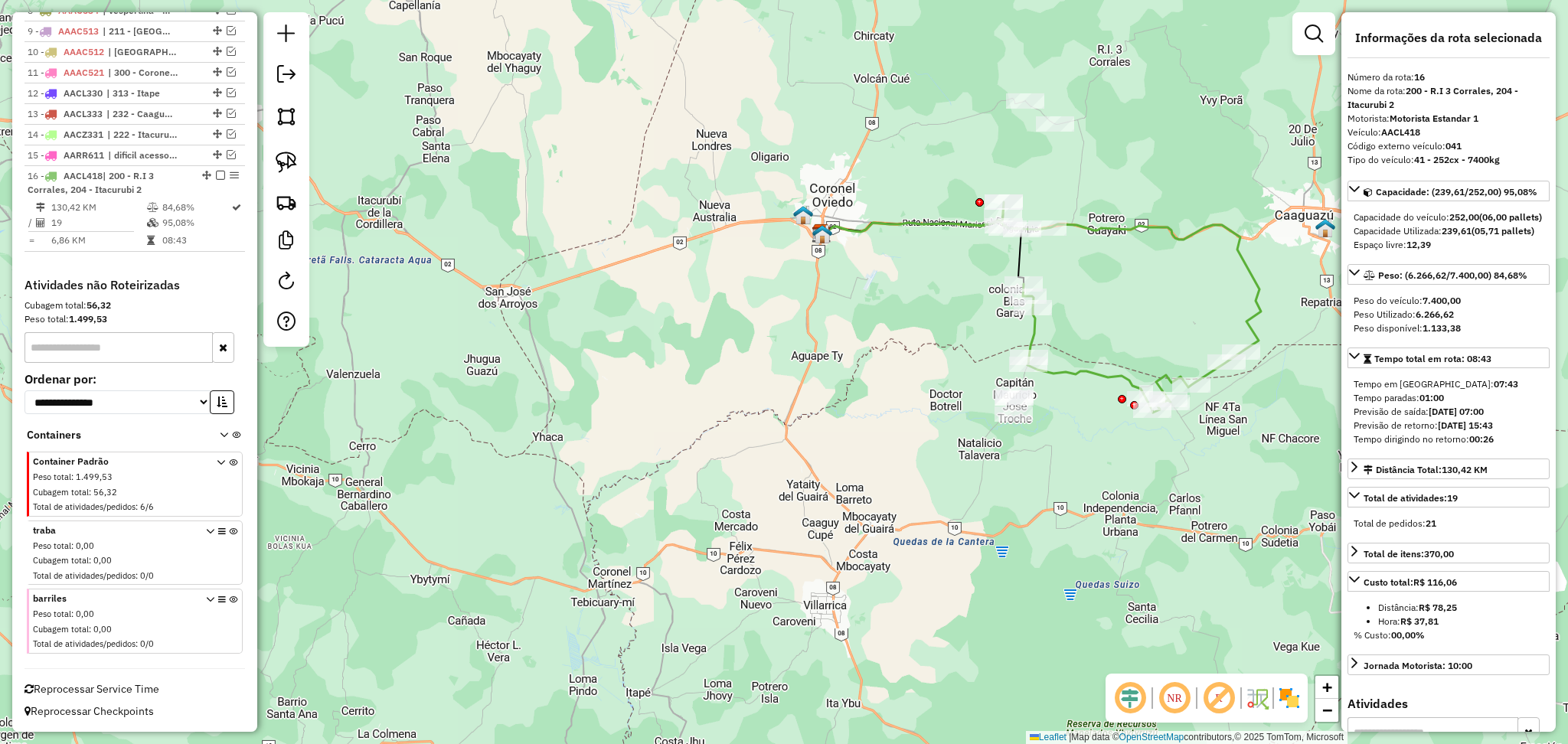
drag, startPoint x: 1211, startPoint y: 421, endPoint x: 1331, endPoint y: 366, distance: 132.0
click at [1331, 366] on div "Janela de atendimento Grade de atendimento Capacidade Transportadoras Veículos …" at bounding box center [784, 372] width 1568 height 744
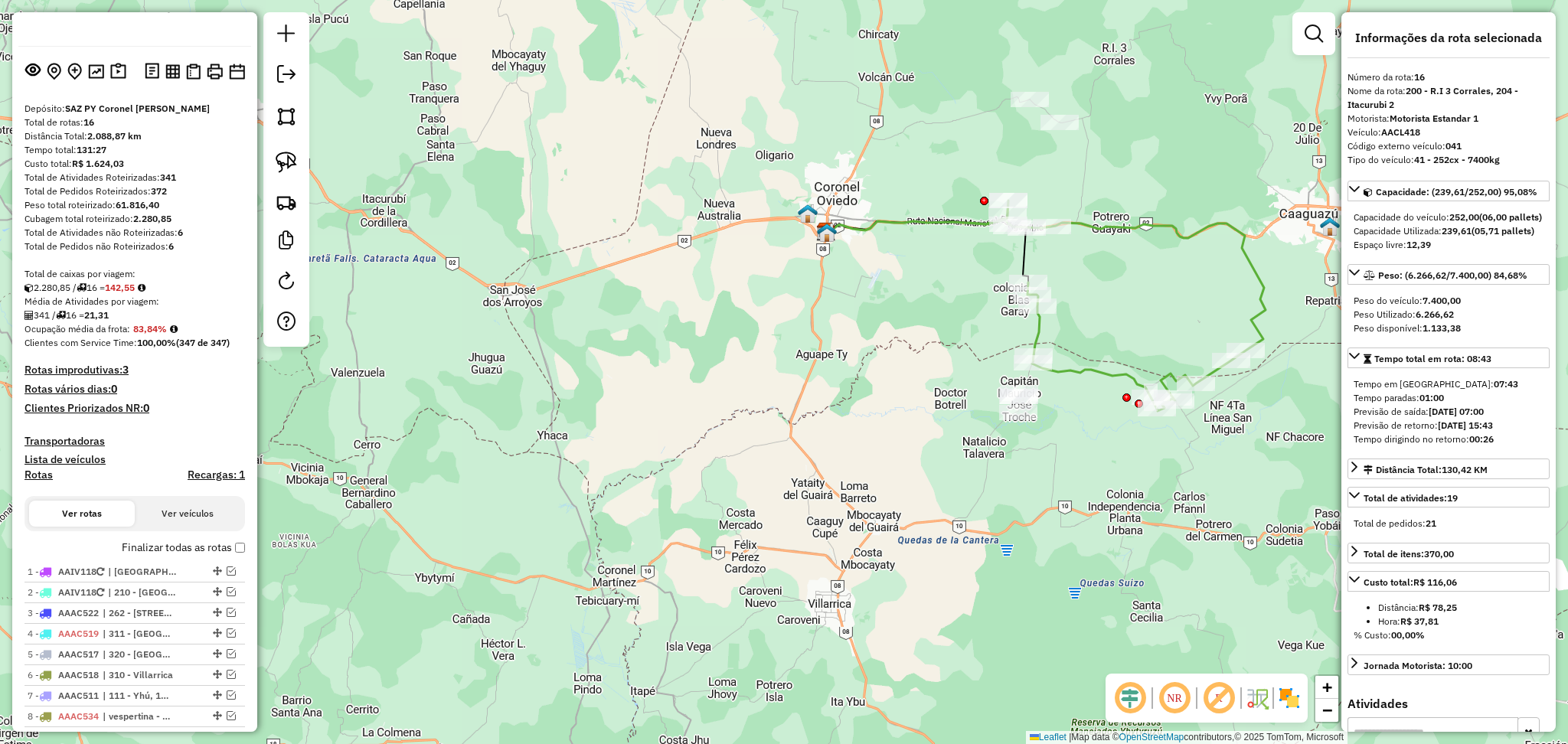
scroll to position [0, 0]
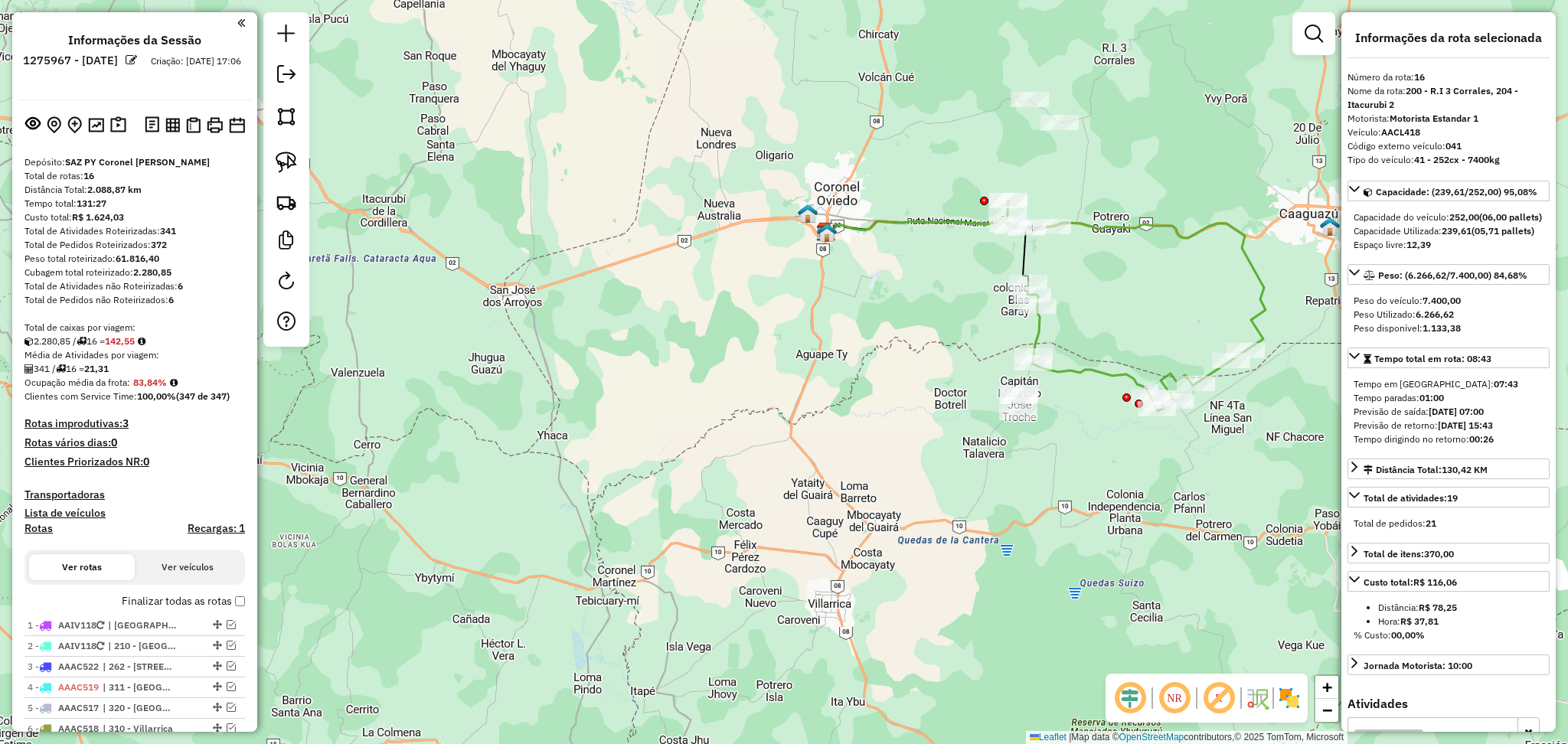
click at [333, 630] on div "Janela de atendimento Grade de atendimento Capacidade Transportadoras Veículos …" at bounding box center [784, 372] width 1568 height 744
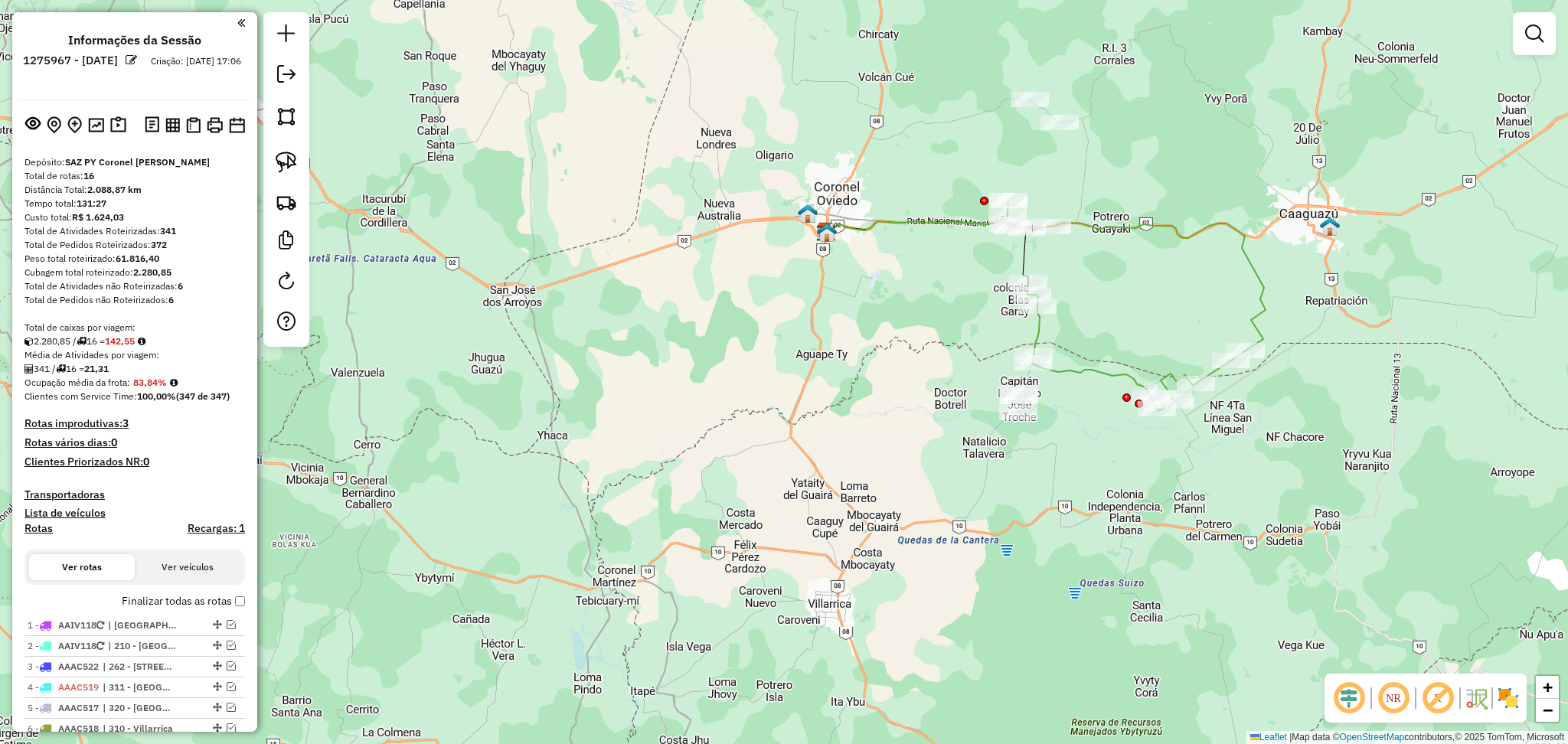
click at [1071, 377] on icon at bounding box center [1117, 306] width 297 height 210
select select "**********"
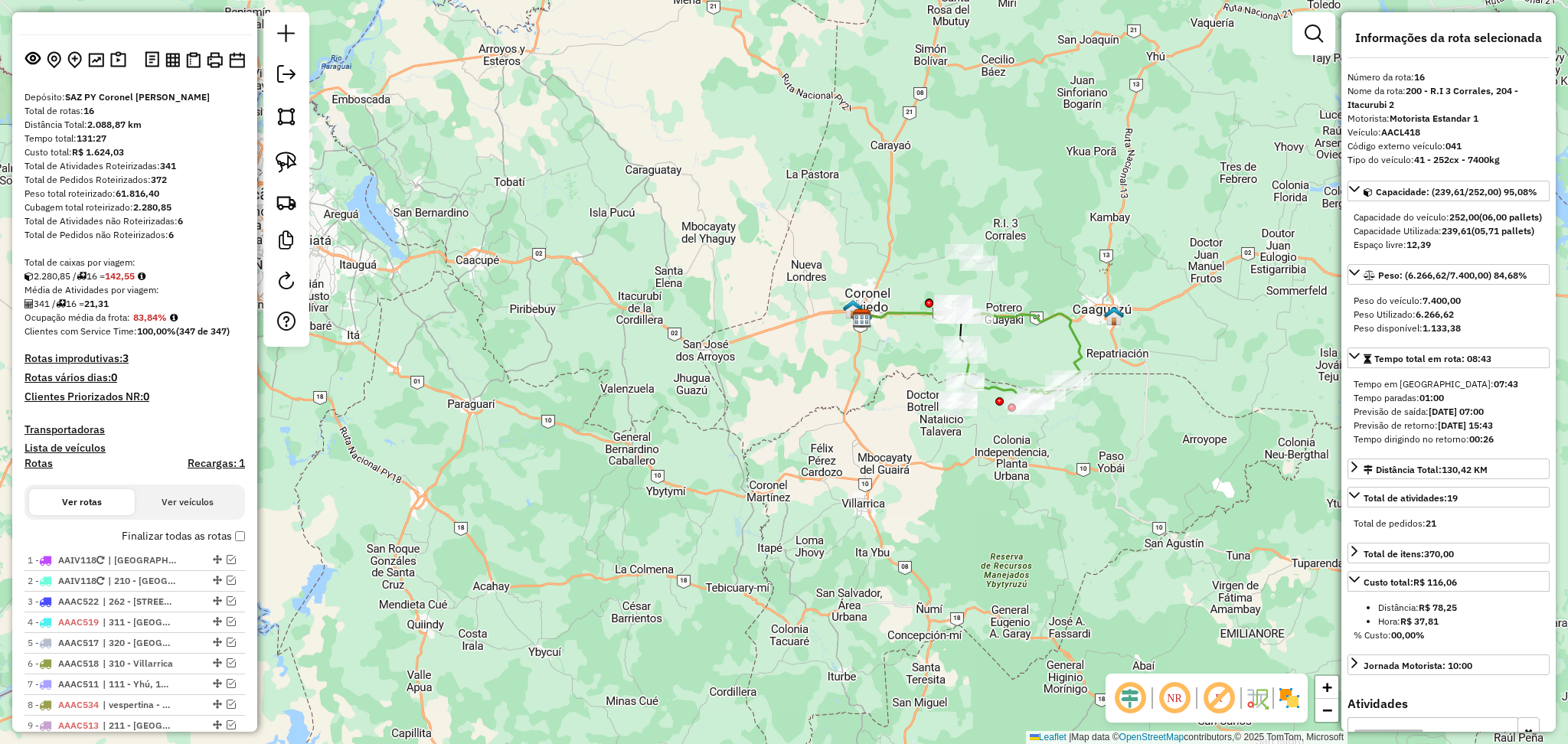
scroll to position [44, 0]
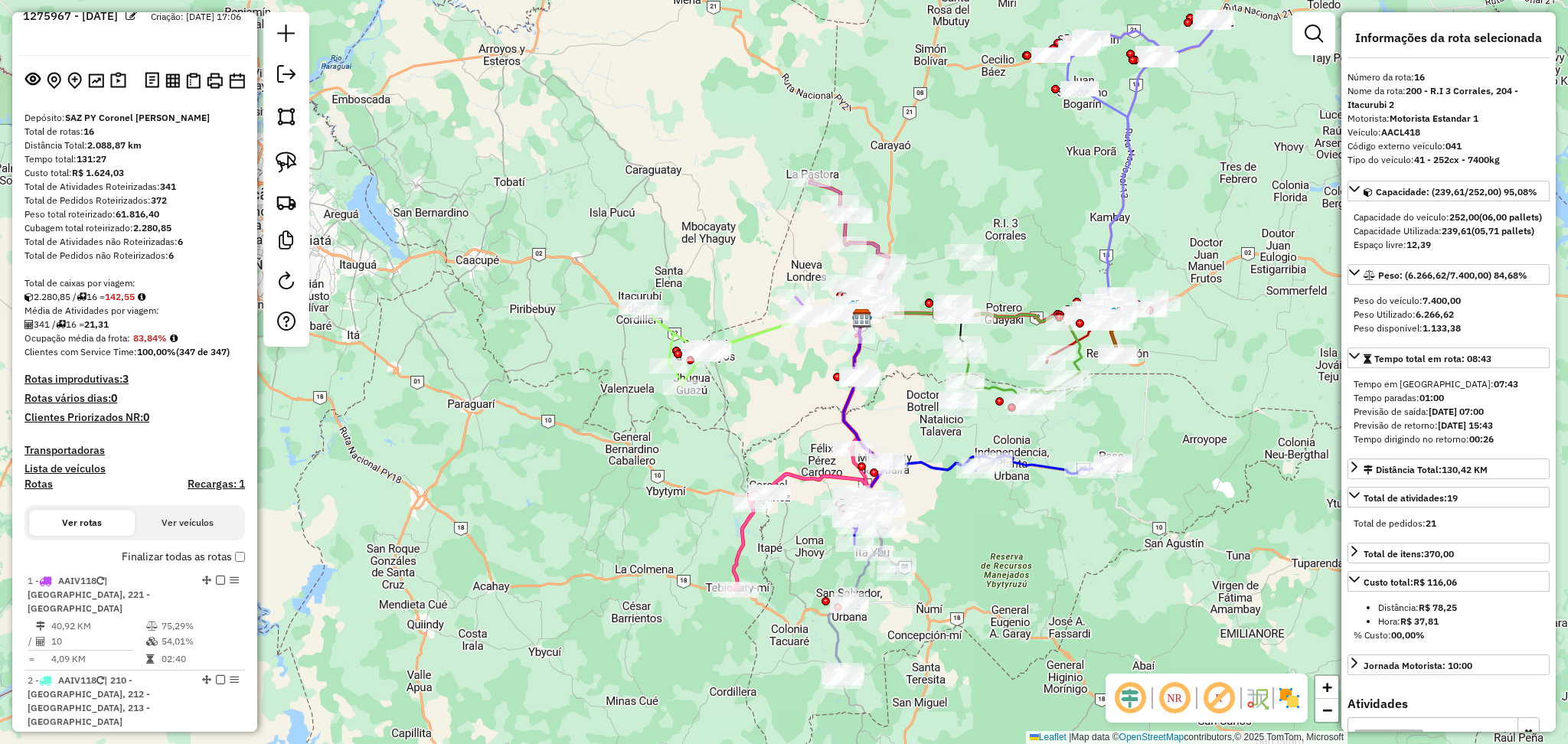
drag, startPoint x: 1032, startPoint y: 585, endPoint x: 964, endPoint y: 594, distance: 68.6
click at [964, 594] on div "Janela de atendimento Grade de atendimento Capacidade Transportadoras Veículos …" at bounding box center [784, 372] width 1568 height 744
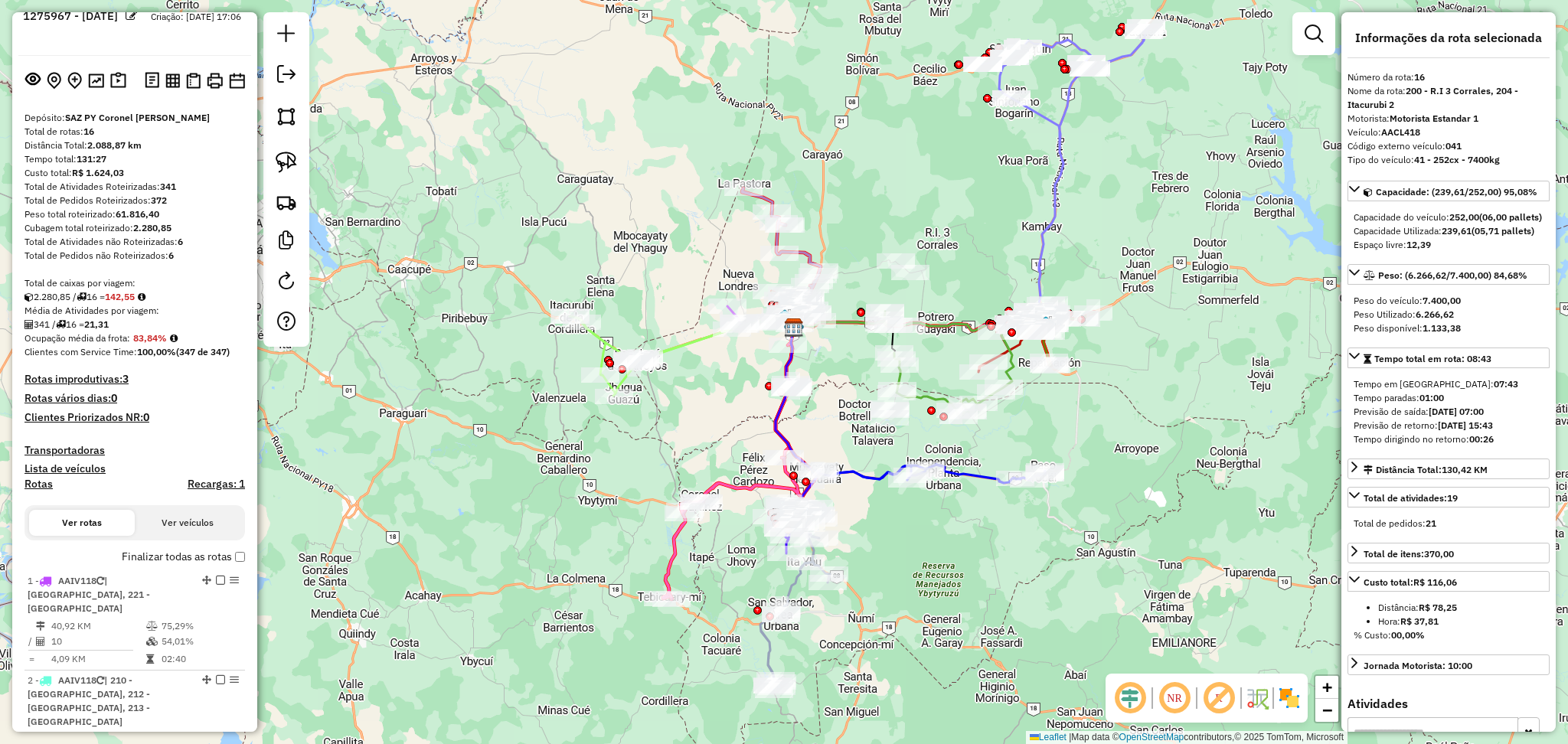
click at [310, 568] on div "Janela de atendimento Grade de atendimento Capacidade Transportadoras Veículos …" at bounding box center [784, 372] width 1568 height 744
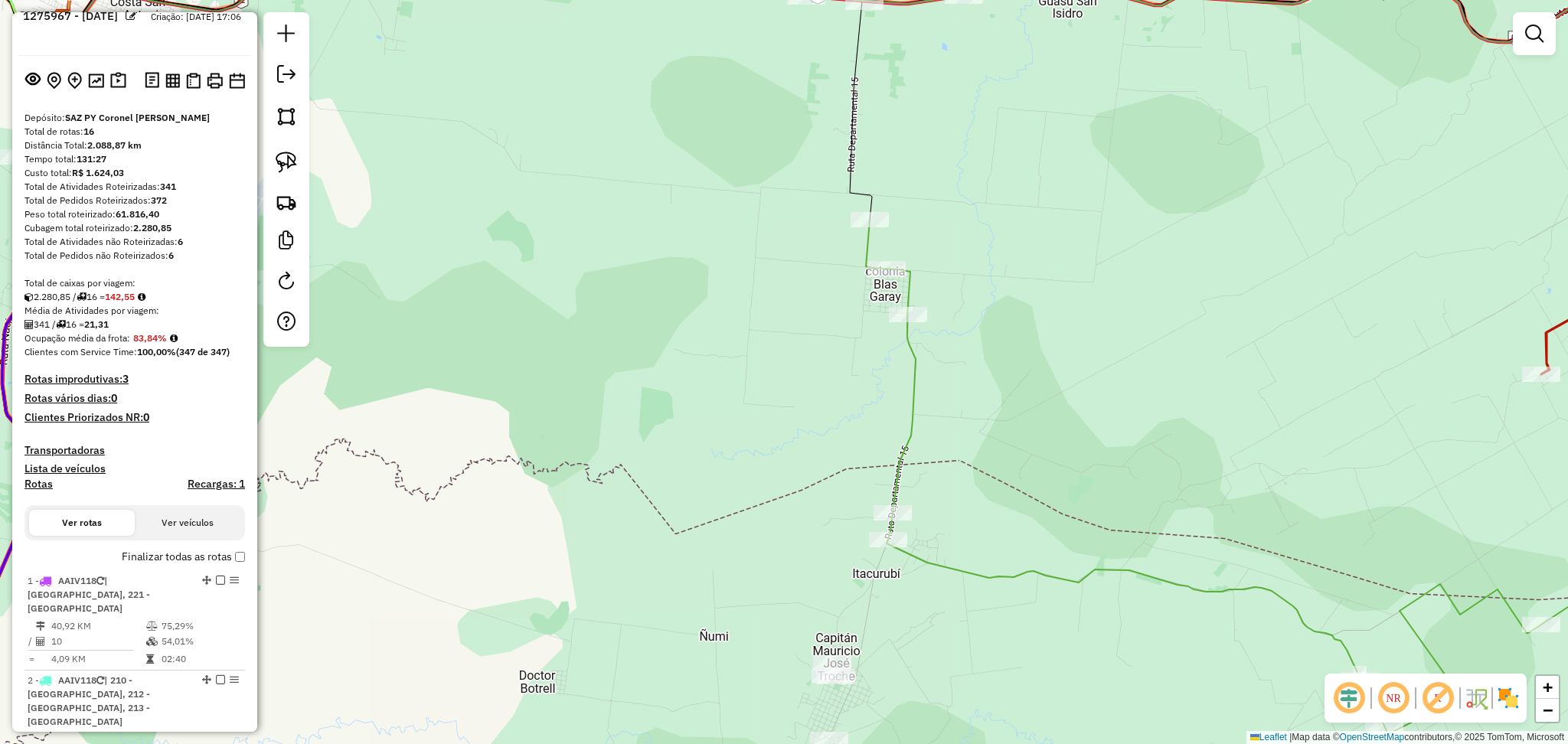
click at [963, 270] on div "Janela de atendimento Grade de atendimento Capacidade Transportadoras Veículos …" at bounding box center [784, 372] width 1568 height 744
drag, startPoint x: 957, startPoint y: 256, endPoint x: 908, endPoint y: 303, distance: 67.9
drag, startPoint x: 976, startPoint y: 294, endPoint x: 919, endPoint y: 368, distance: 93.4
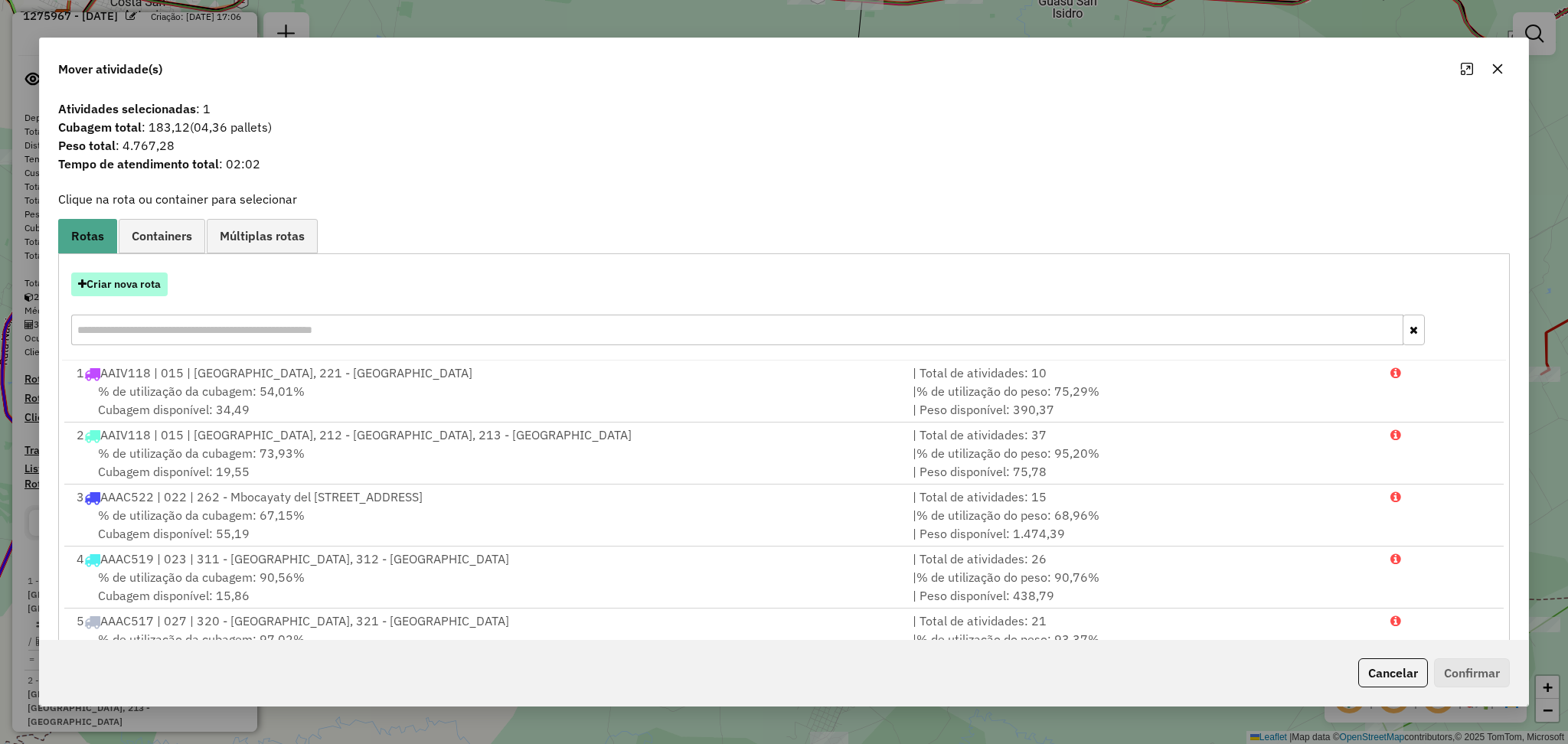
click at [157, 272] on button "Criar nova rota" at bounding box center [119, 284] width 96 height 23
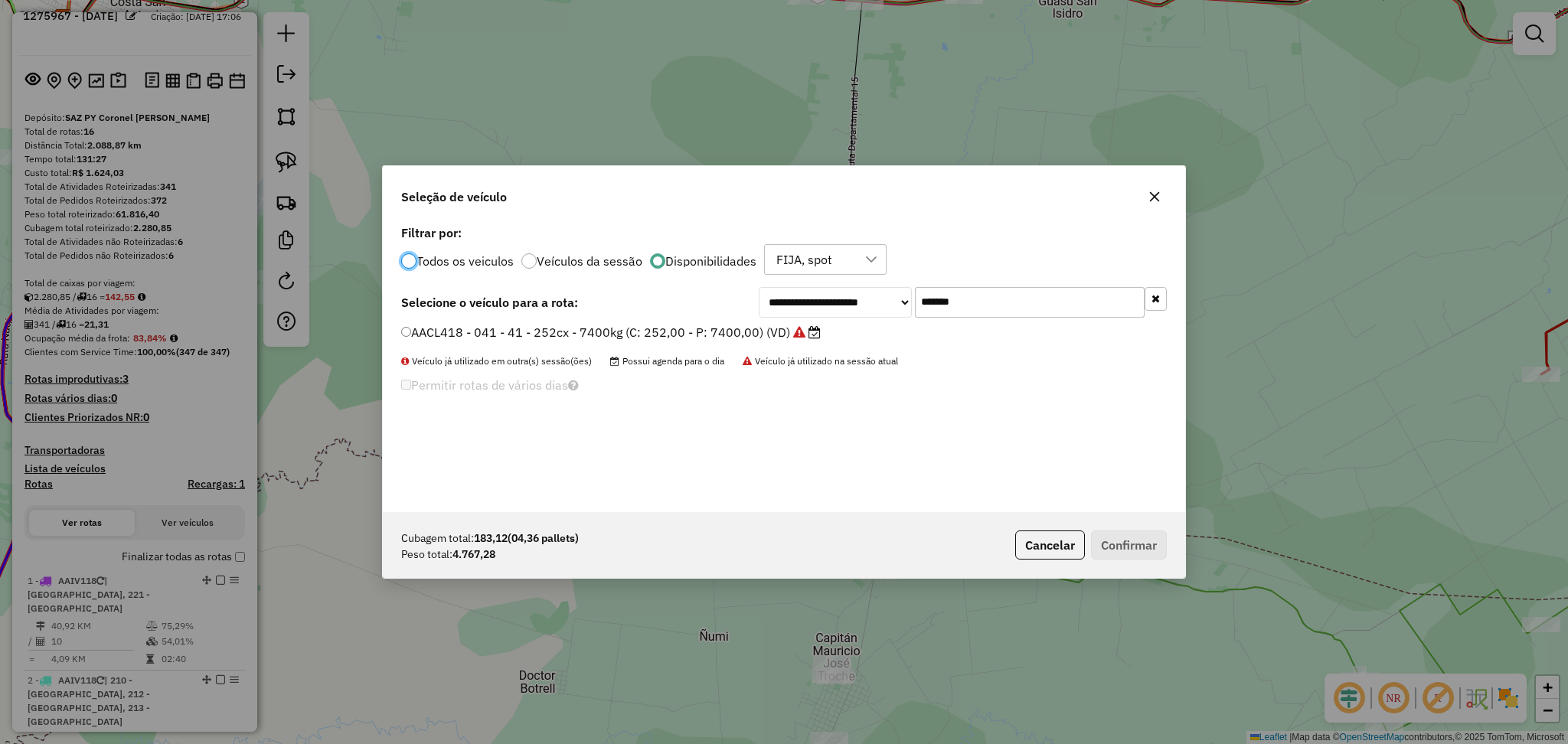
scroll to position [7, 4]
drag, startPoint x: 985, startPoint y: 300, endPoint x: 742, endPoint y: 274, distance: 244.4
click at [742, 274] on div "**********" at bounding box center [784, 367] width 802 height 291
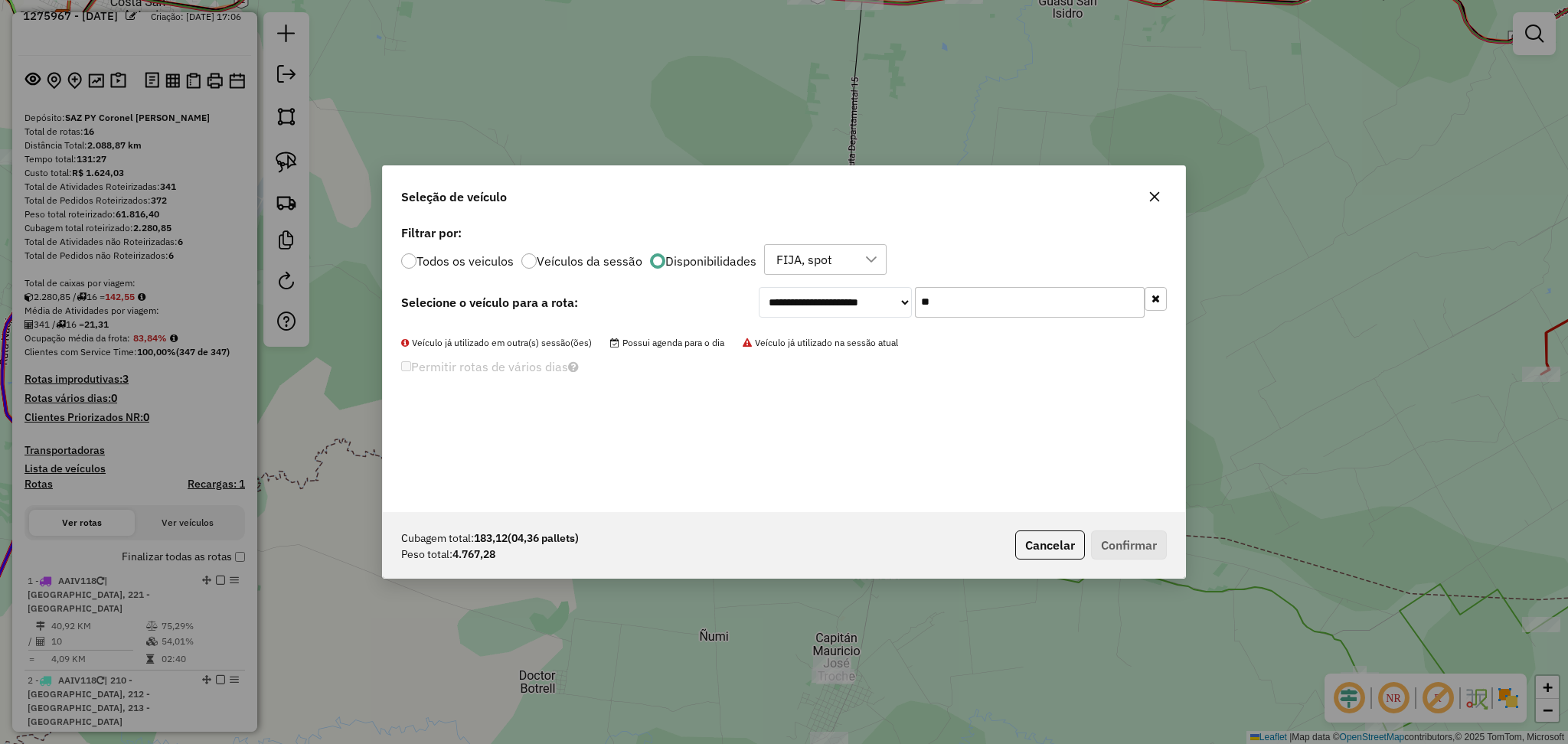
type input "*"
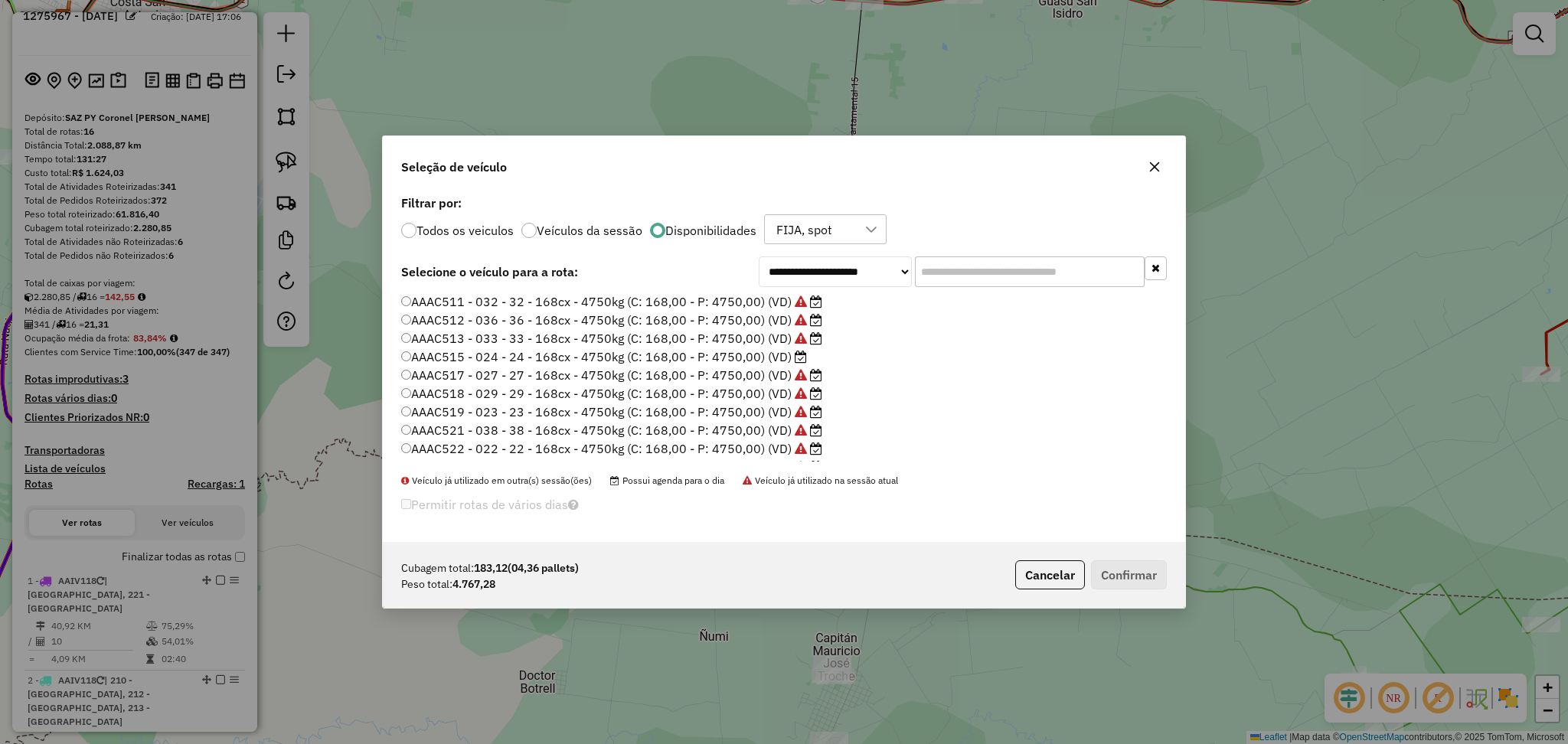
click at [478, 234] on label "Todos os veiculos" at bounding box center [465, 231] width 97 height 13
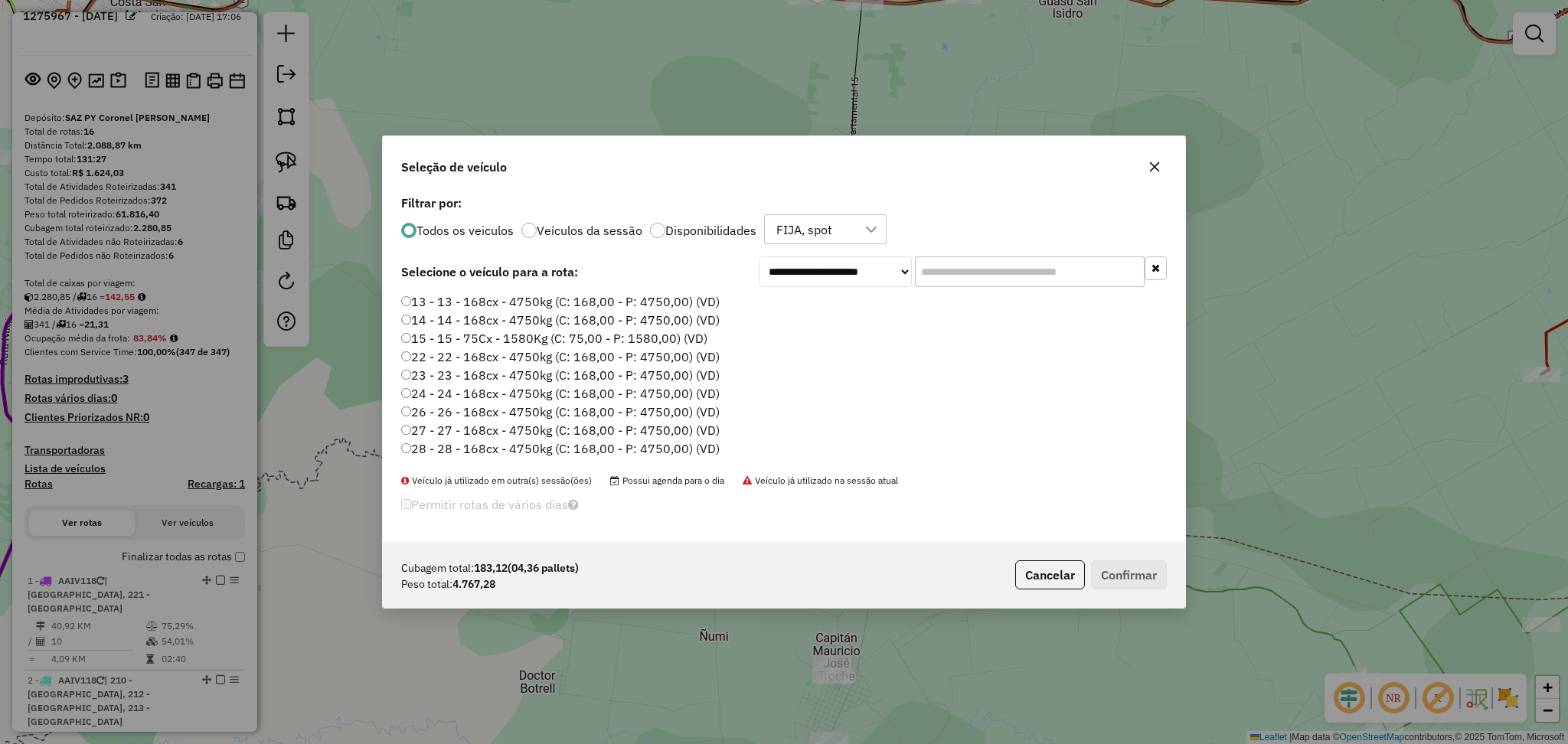
click at [960, 270] on input "text" at bounding box center [1030, 271] width 230 height 31
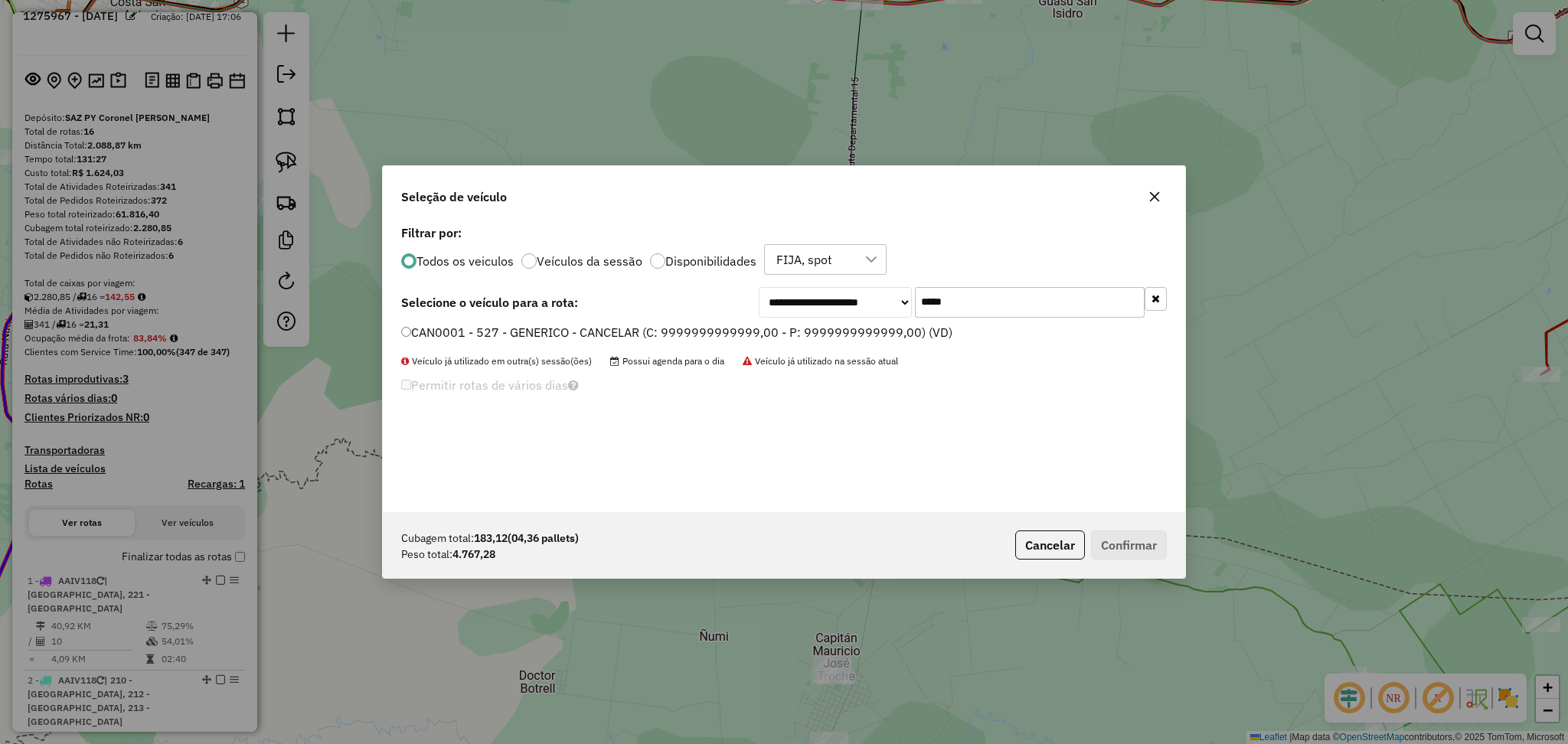
type input "*****"
click at [712, 337] on label "CAN0001 - 527 - GENERICO - CANCELAR (C: 9999999999999,00 - P: 9999999999999,00)…" at bounding box center [676, 332] width 551 height 18
click at [1145, 538] on button "Confirmar" at bounding box center [1129, 545] width 75 height 29
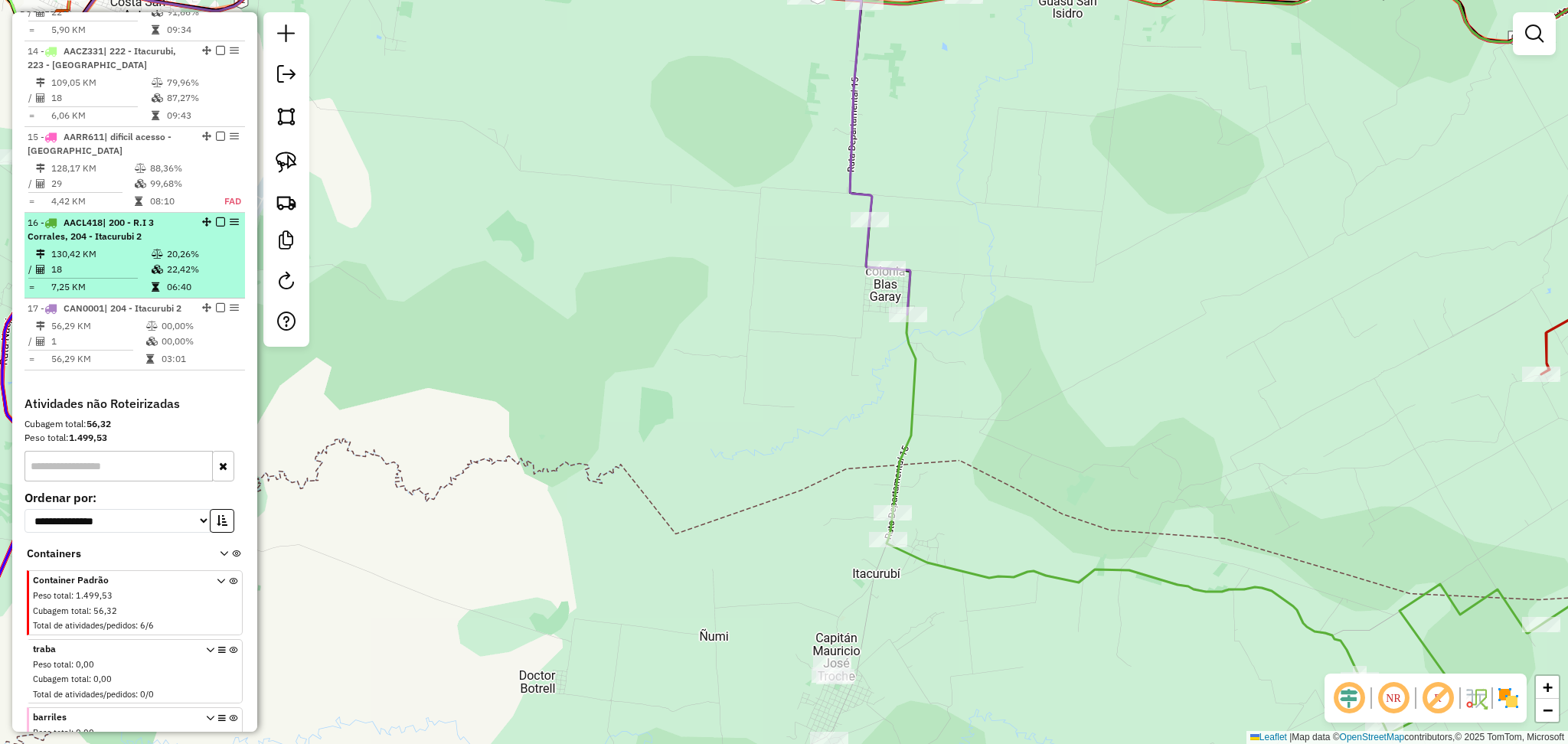
scroll to position [1807, 0]
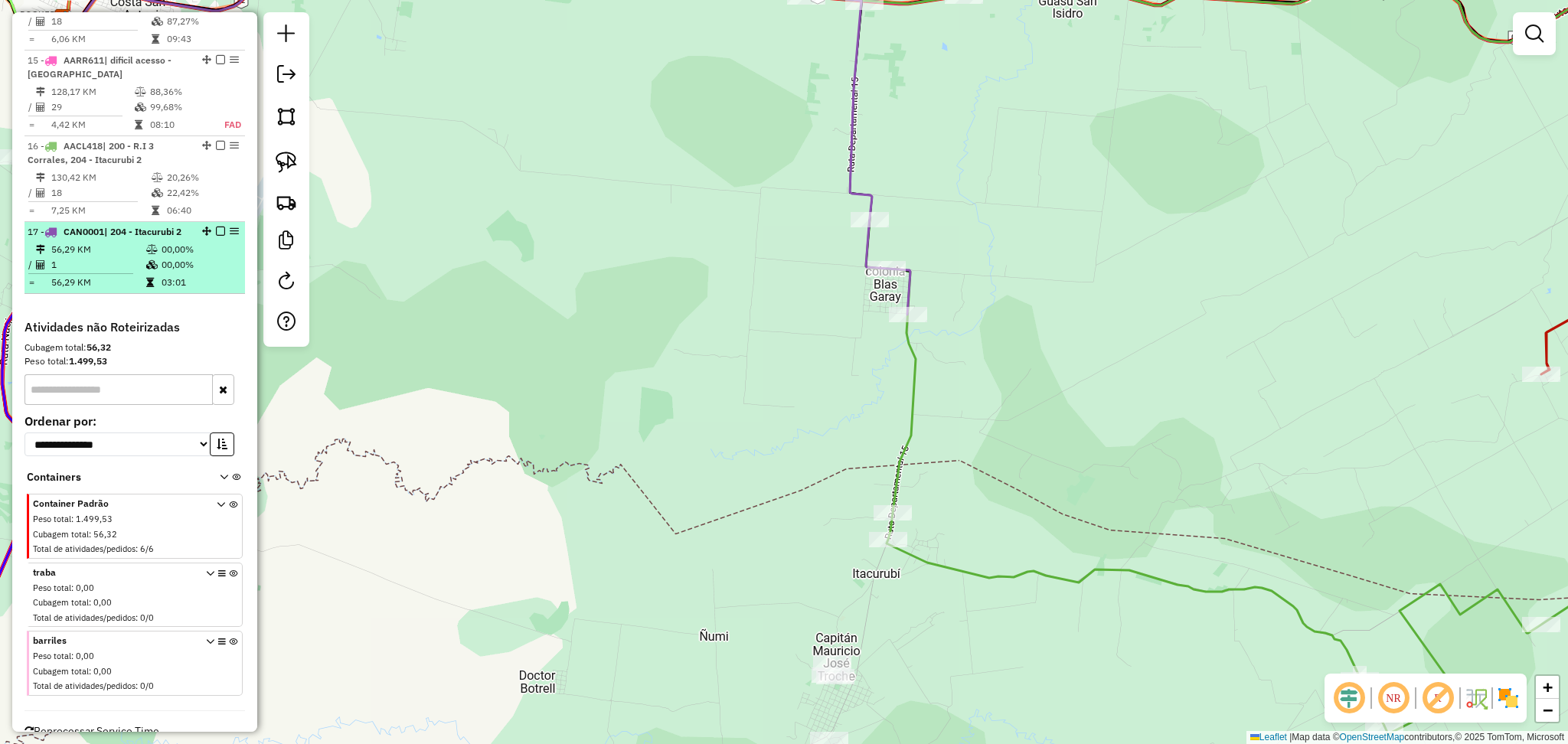
click at [219, 225] on div "17 - CAN0001 | 204 - Itacurubi 2" at bounding box center [135, 231] width 215 height 13
select select "**********"
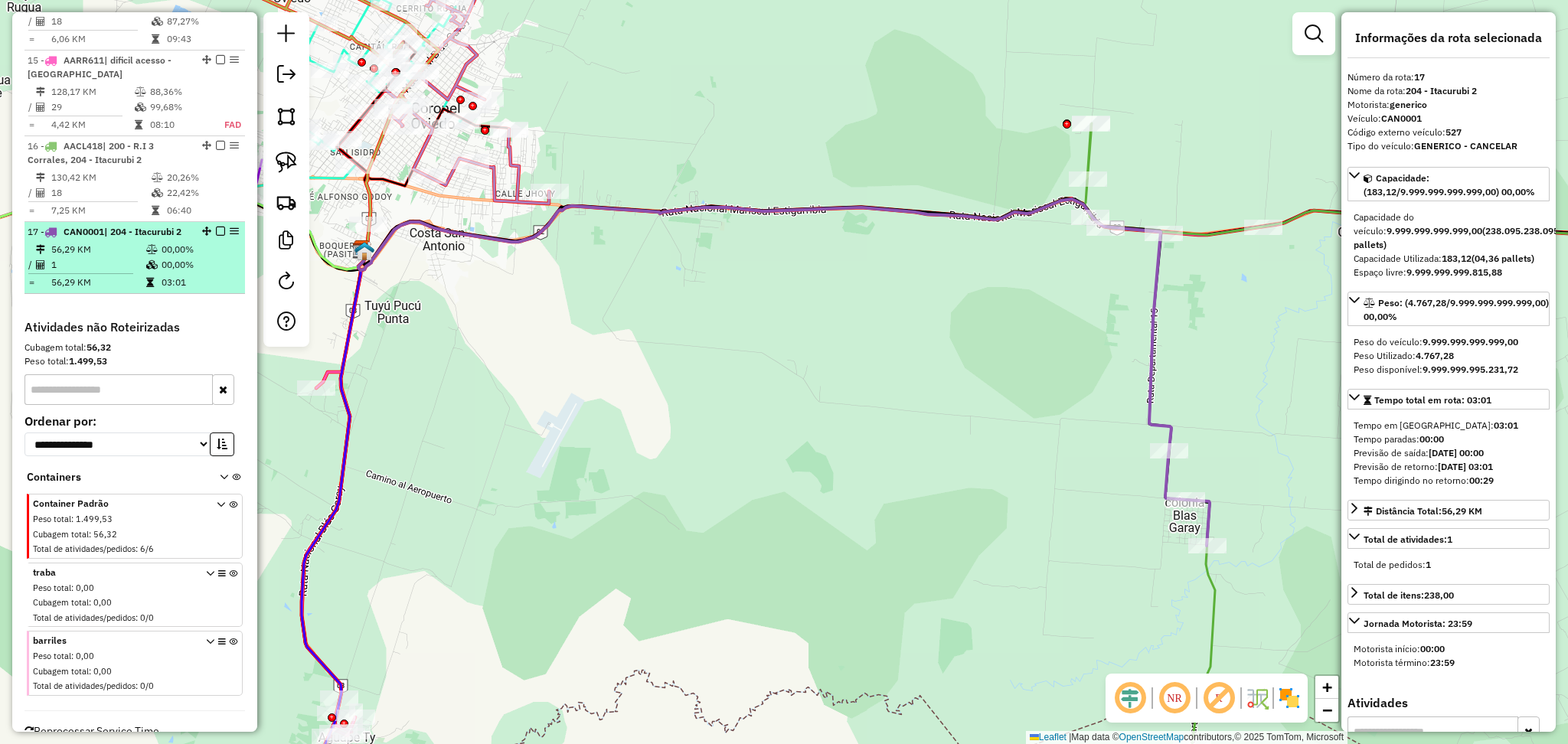
click at [217, 226] on em at bounding box center [220, 231] width 9 height 9
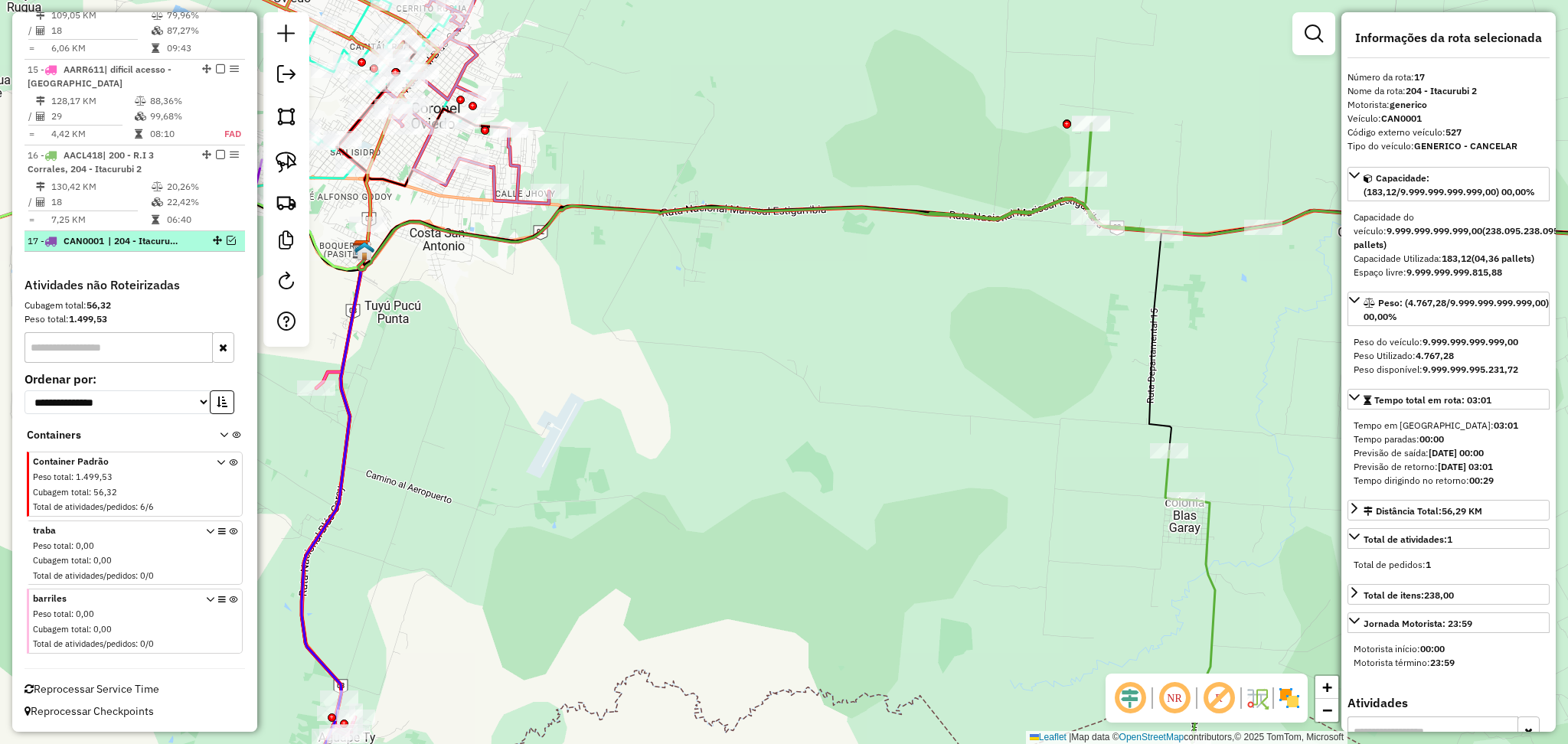
scroll to position [1756, 0]
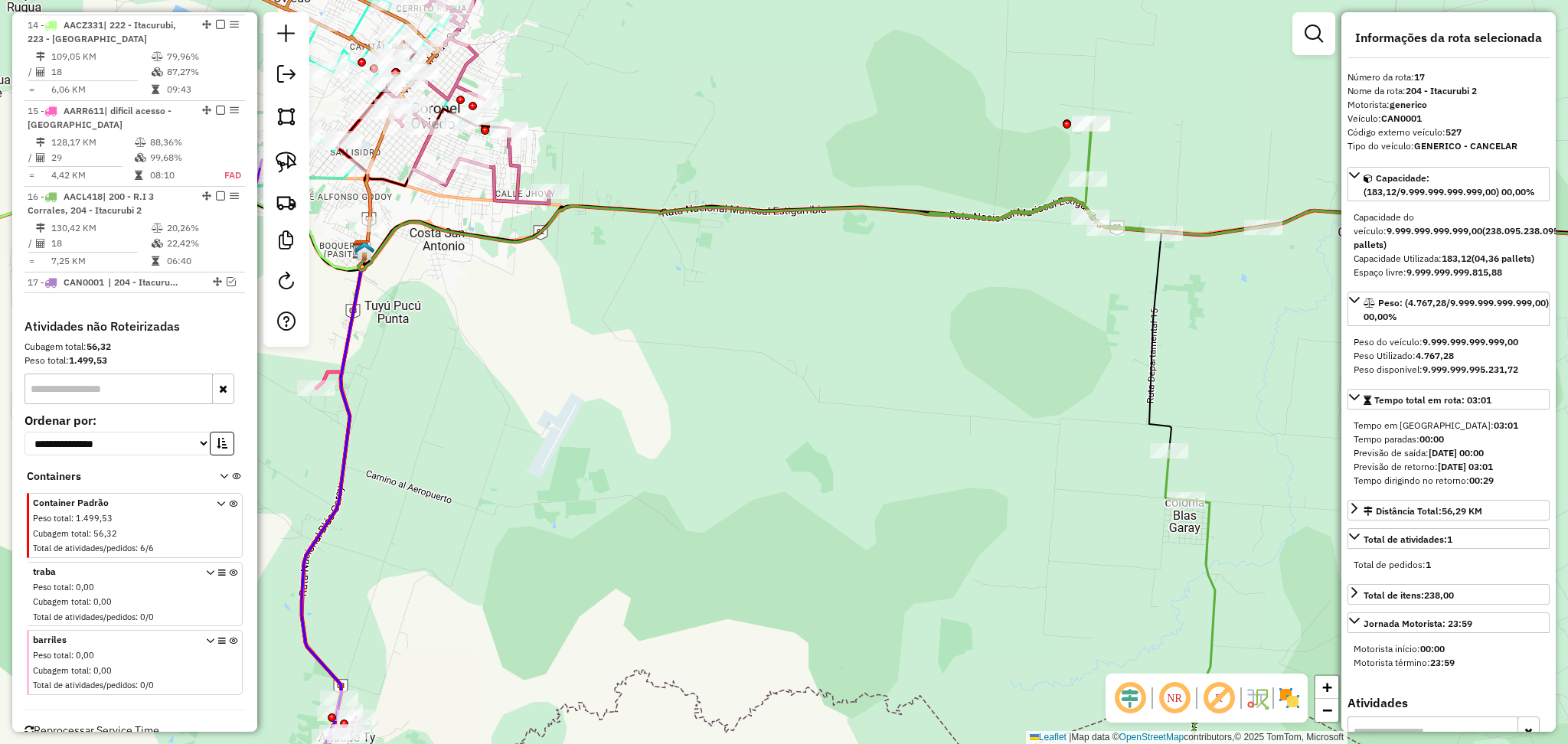
drag, startPoint x: 899, startPoint y: 429, endPoint x: 722, endPoint y: 240, distance: 258.9
click at [722, 240] on div "Janela de atendimento Grade de atendimento Capacidade Transportadoras Veículos …" at bounding box center [784, 372] width 1568 height 744
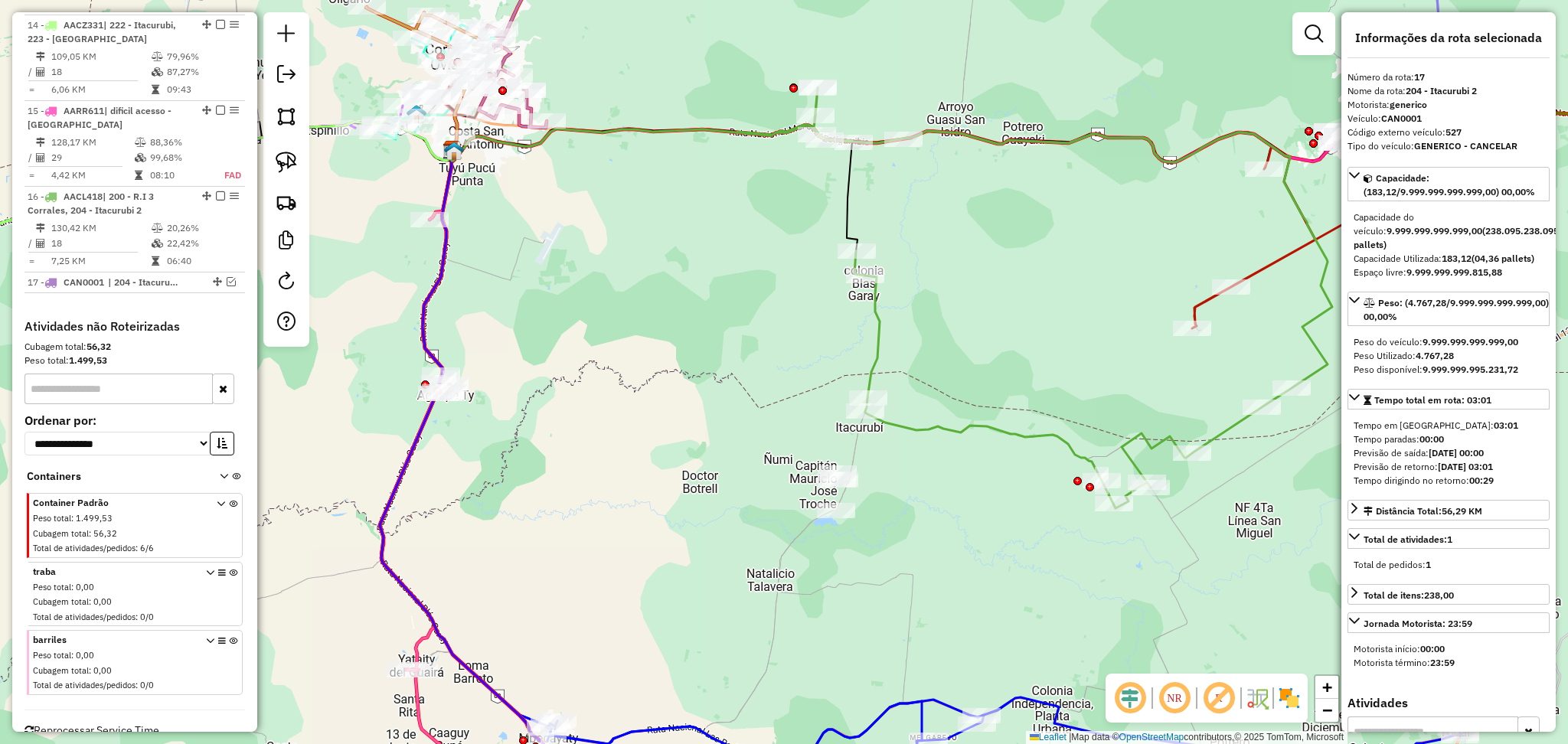
click at [961, 427] on icon at bounding box center [1034, 297] width 596 height 421
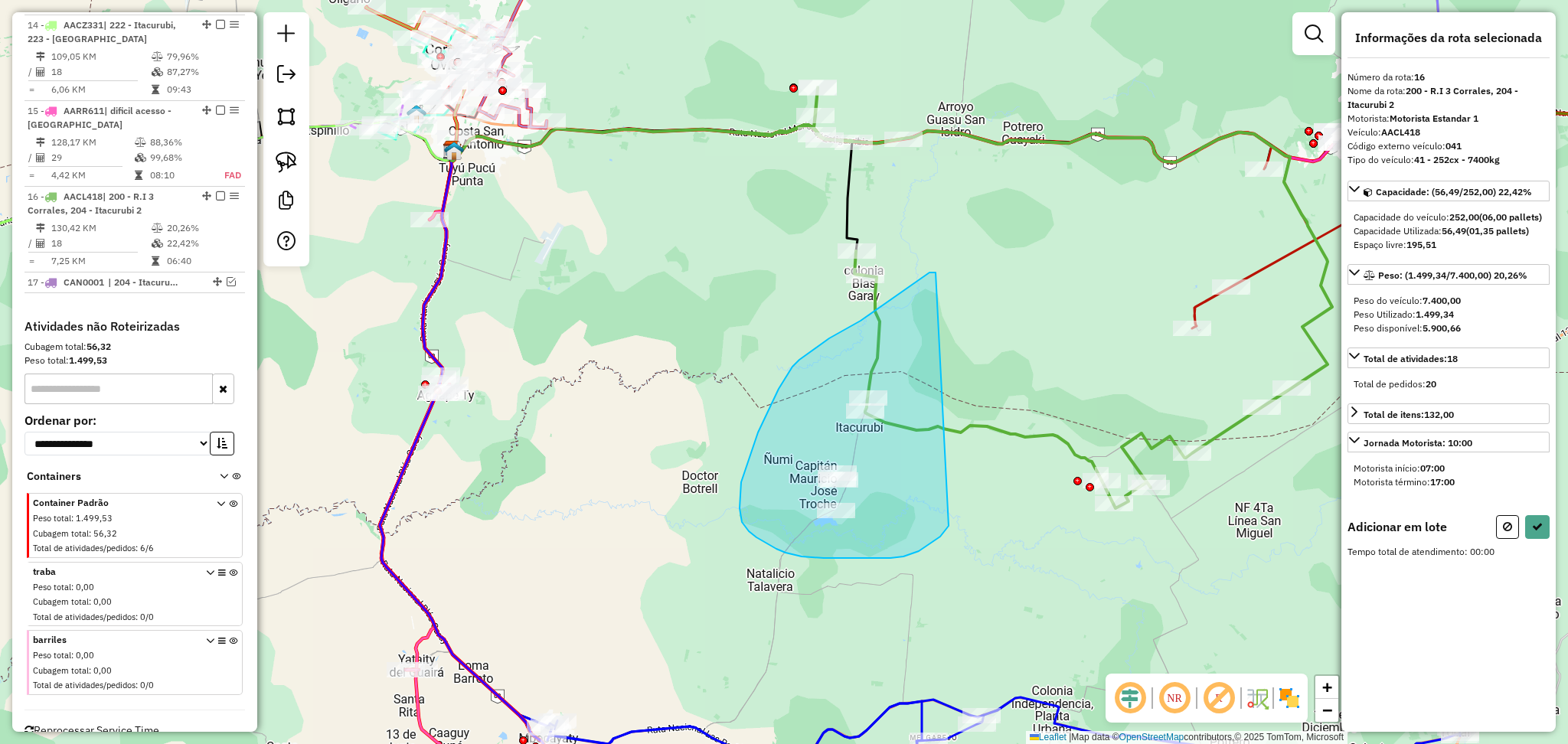
drag, startPoint x: 935, startPoint y: 272, endPoint x: 949, endPoint y: 526, distance: 254.4
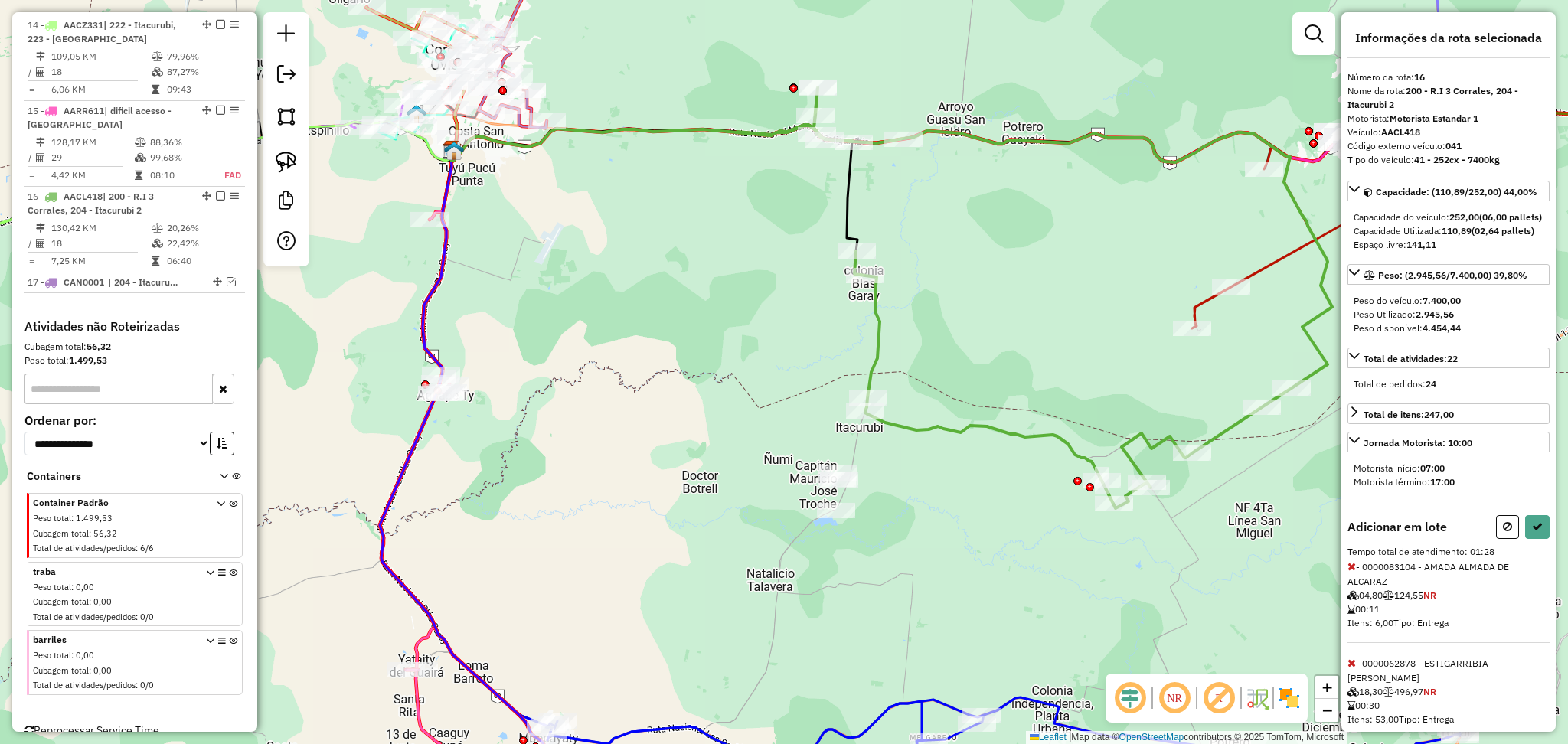
drag, startPoint x: 954, startPoint y: 199, endPoint x: 914, endPoint y: 367, distance: 172.7
click at [914, 367] on div "Janela de atendimento Grade de atendimento Capacidade Transportadoras Veículos …" at bounding box center [784, 372] width 1568 height 744
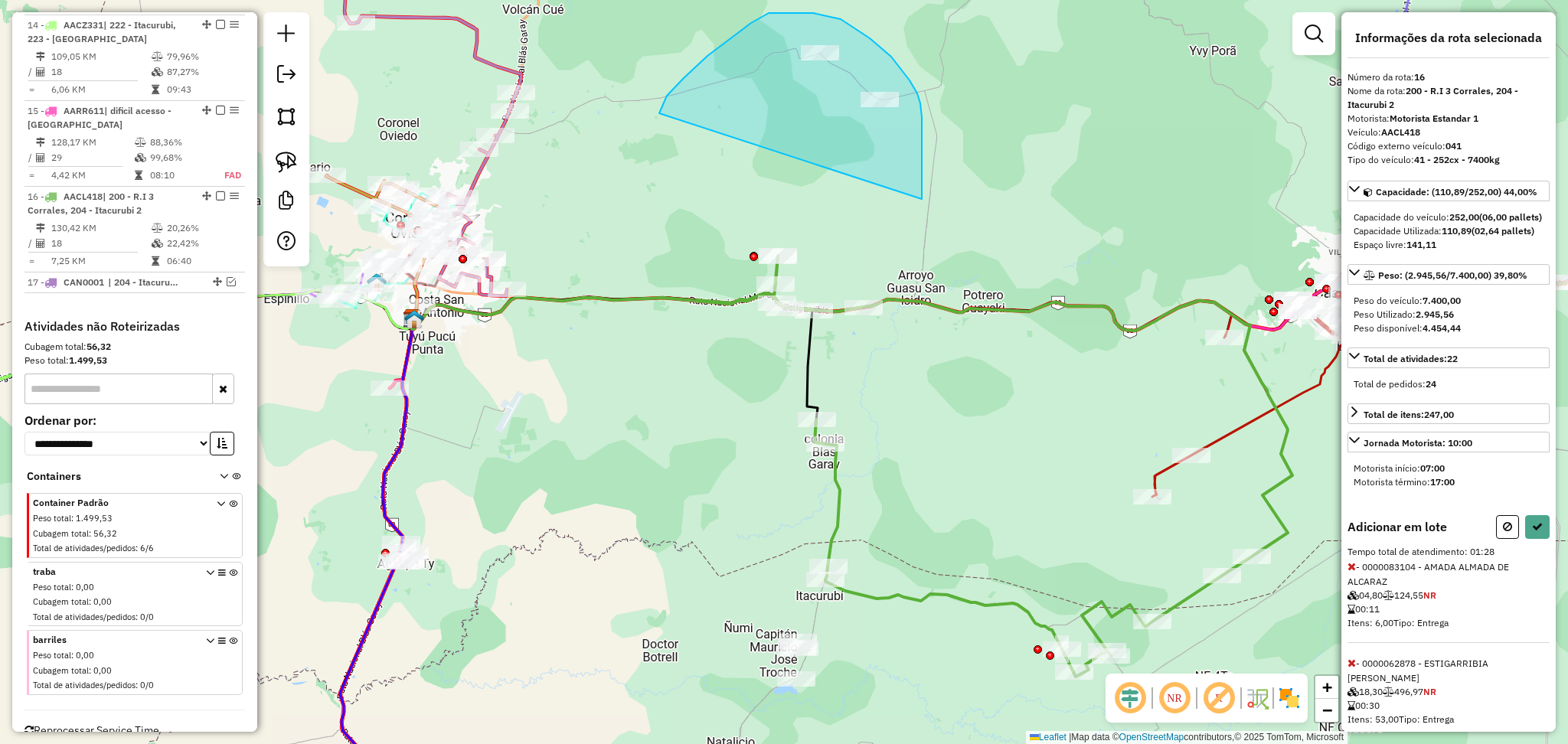
drag, startPoint x: 922, startPoint y: 199, endPoint x: 659, endPoint y: 120, distance: 274.6
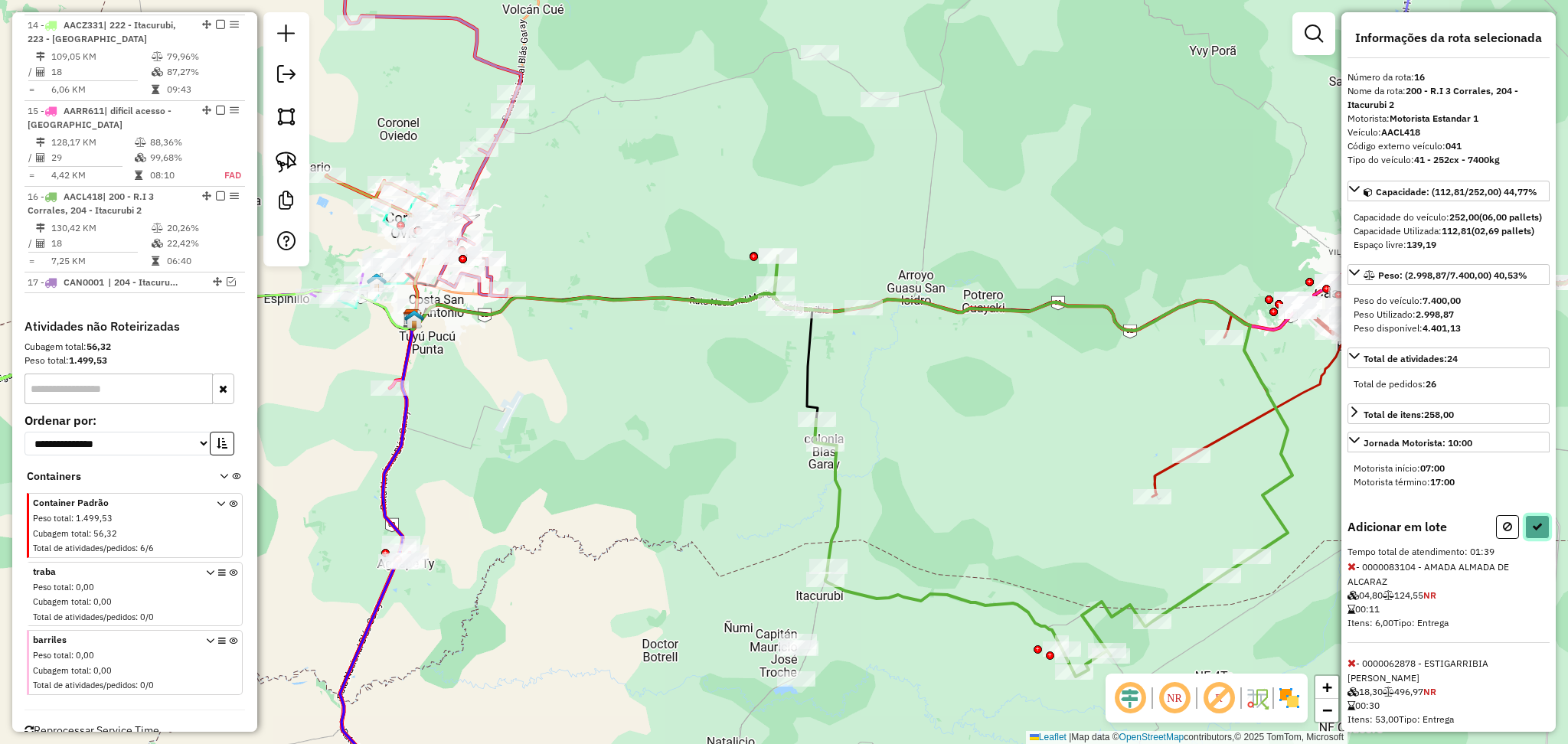
click at [1533, 539] on button at bounding box center [1537, 527] width 24 height 23
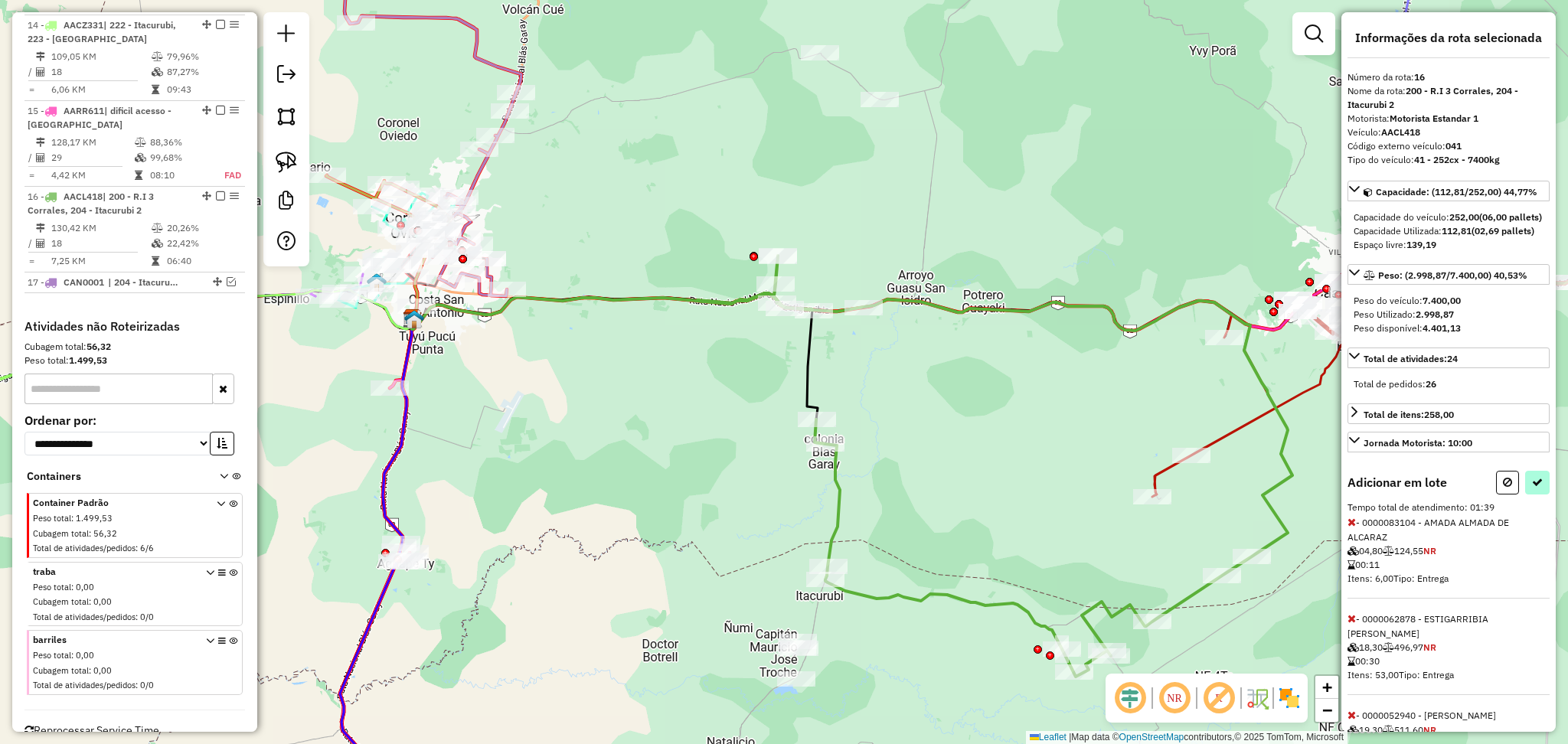
select select "**********"
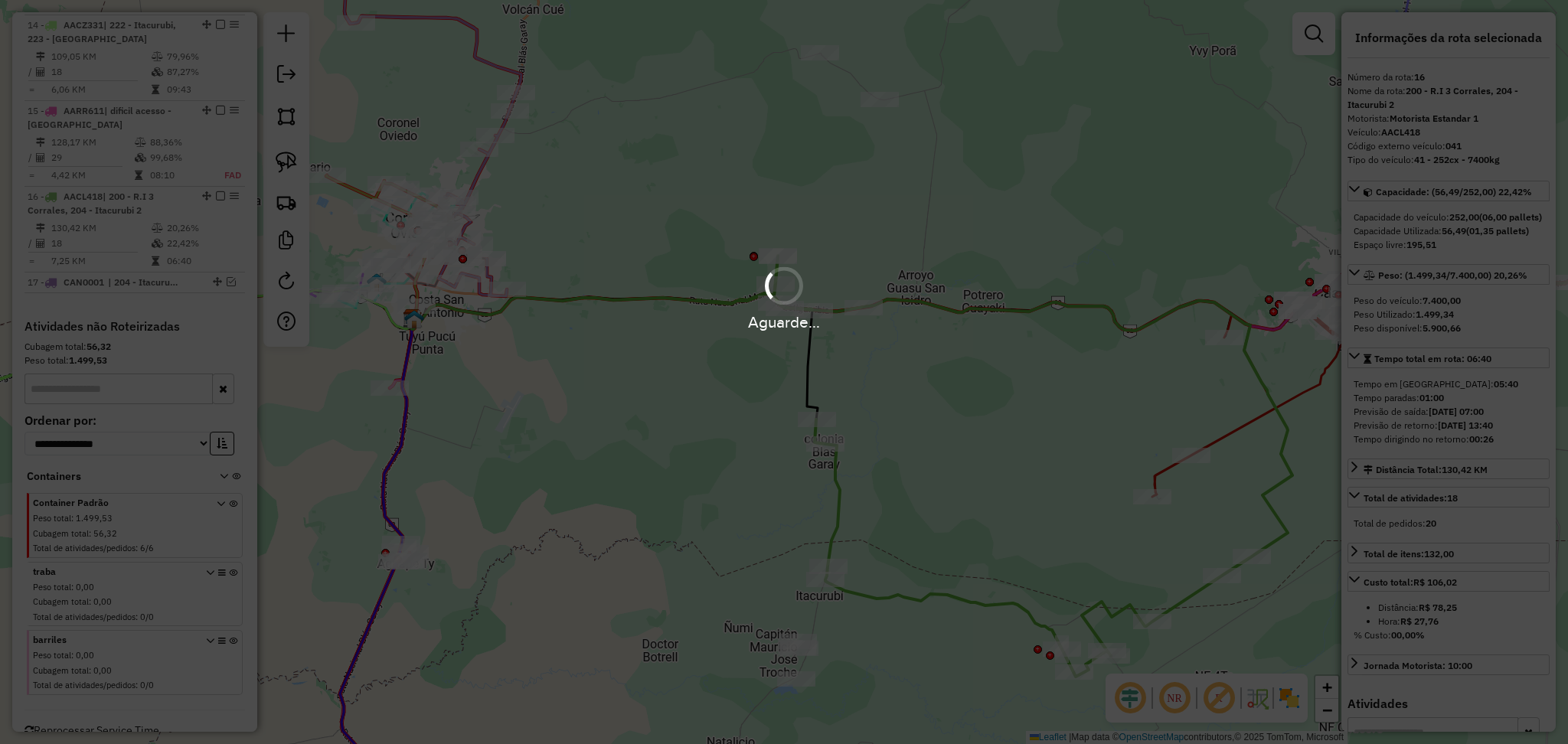
scroll to position [1377, 0]
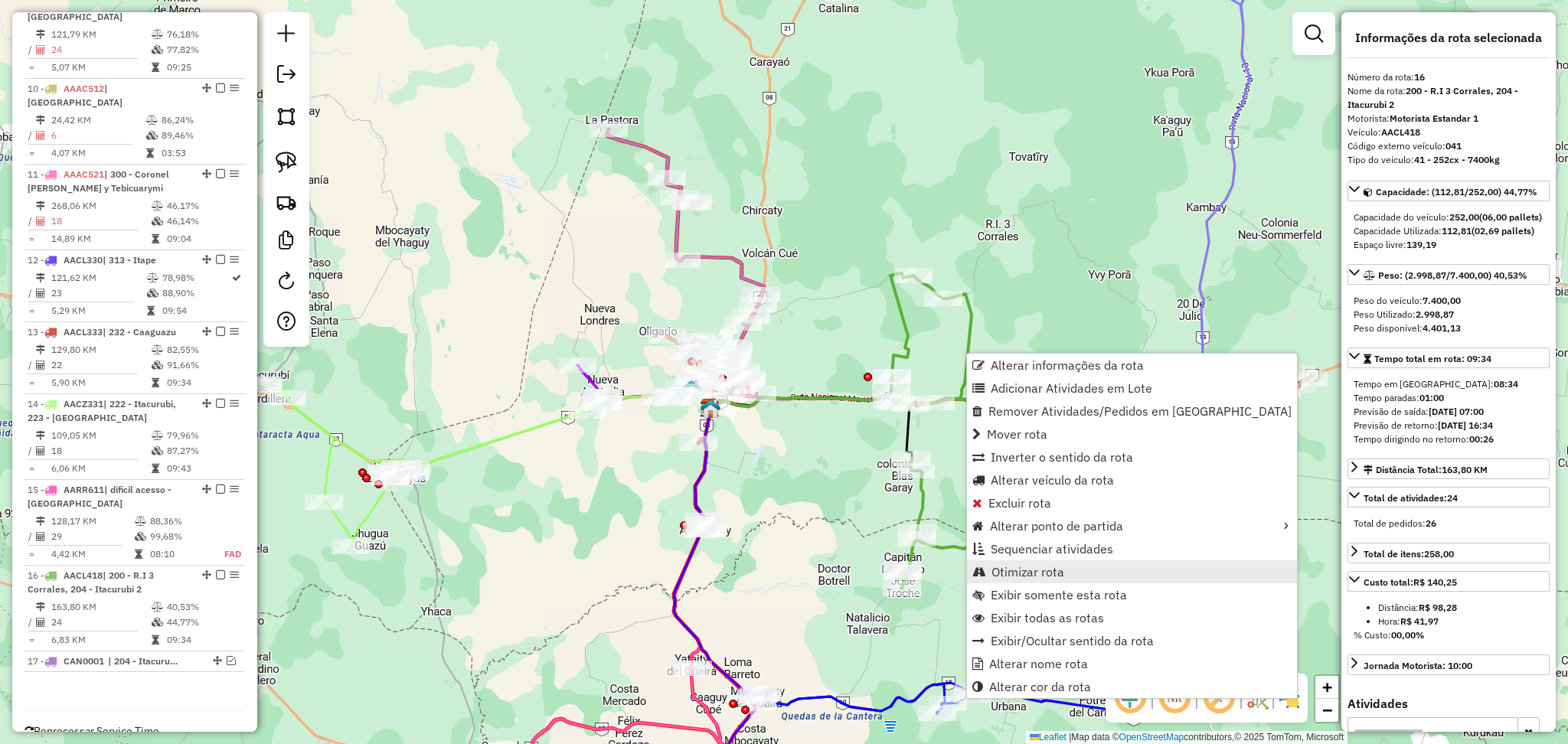
click at [1015, 572] on span "Otimizar rota" at bounding box center [1027, 572] width 73 height 13
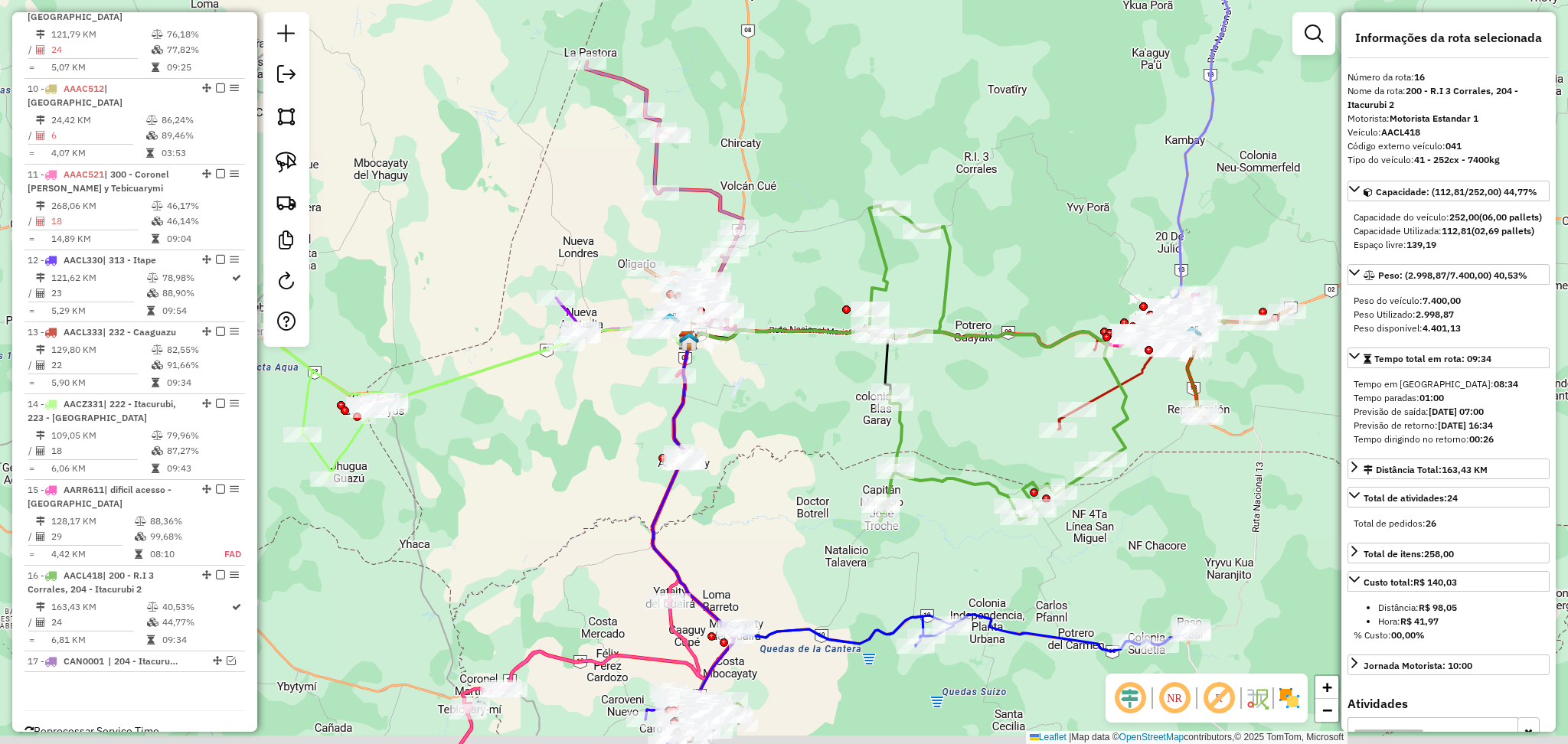
drag, startPoint x: 775, startPoint y: 606, endPoint x: 752, endPoint y: 536, distance: 73.7
click at [752, 536] on div "Janela de atendimento Grade de atendimento Capacidade Transportadoras Veículos …" at bounding box center [784, 372] width 1568 height 744
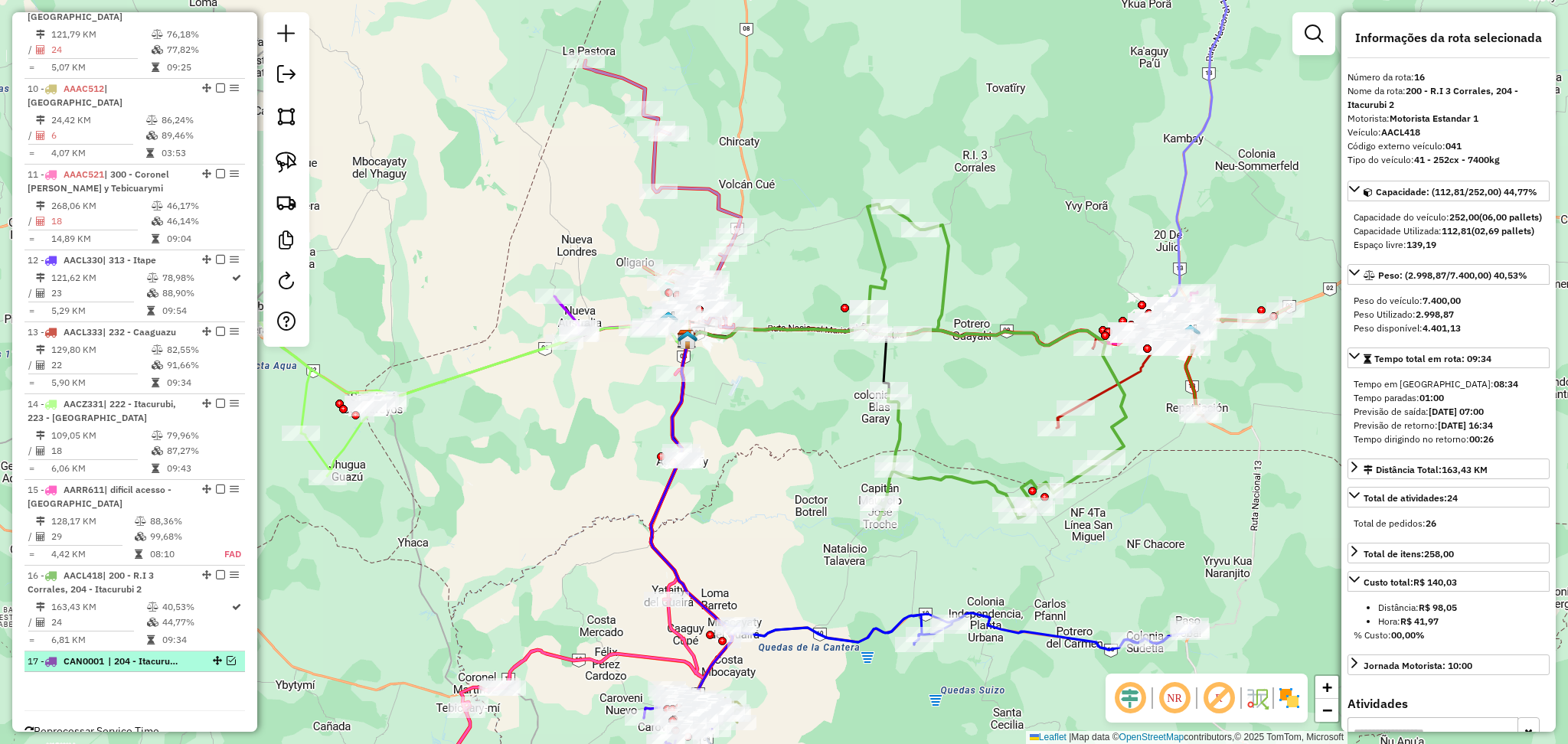
click at [226, 656] on em at bounding box center [231, 660] width 9 height 9
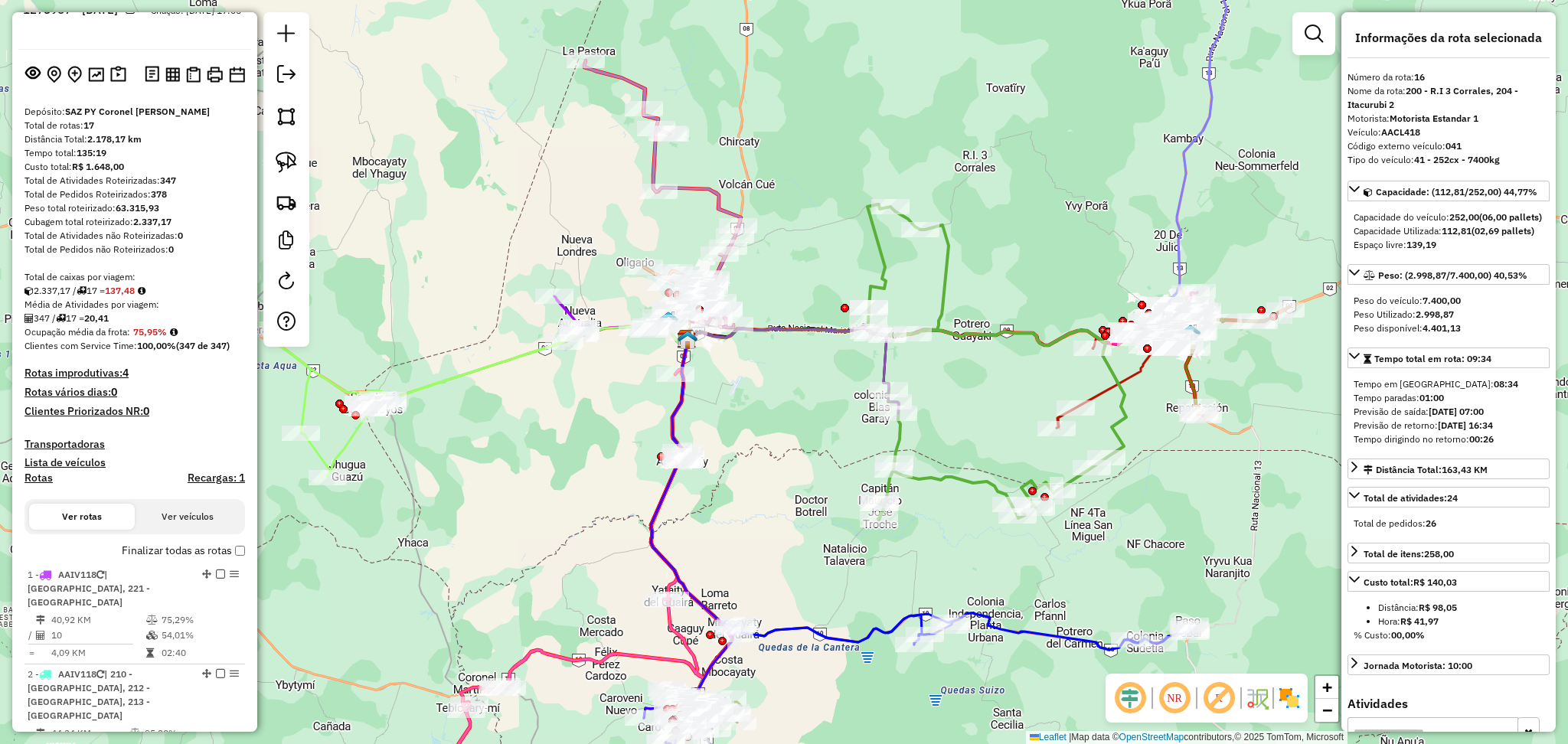
scroll to position [0, 0]
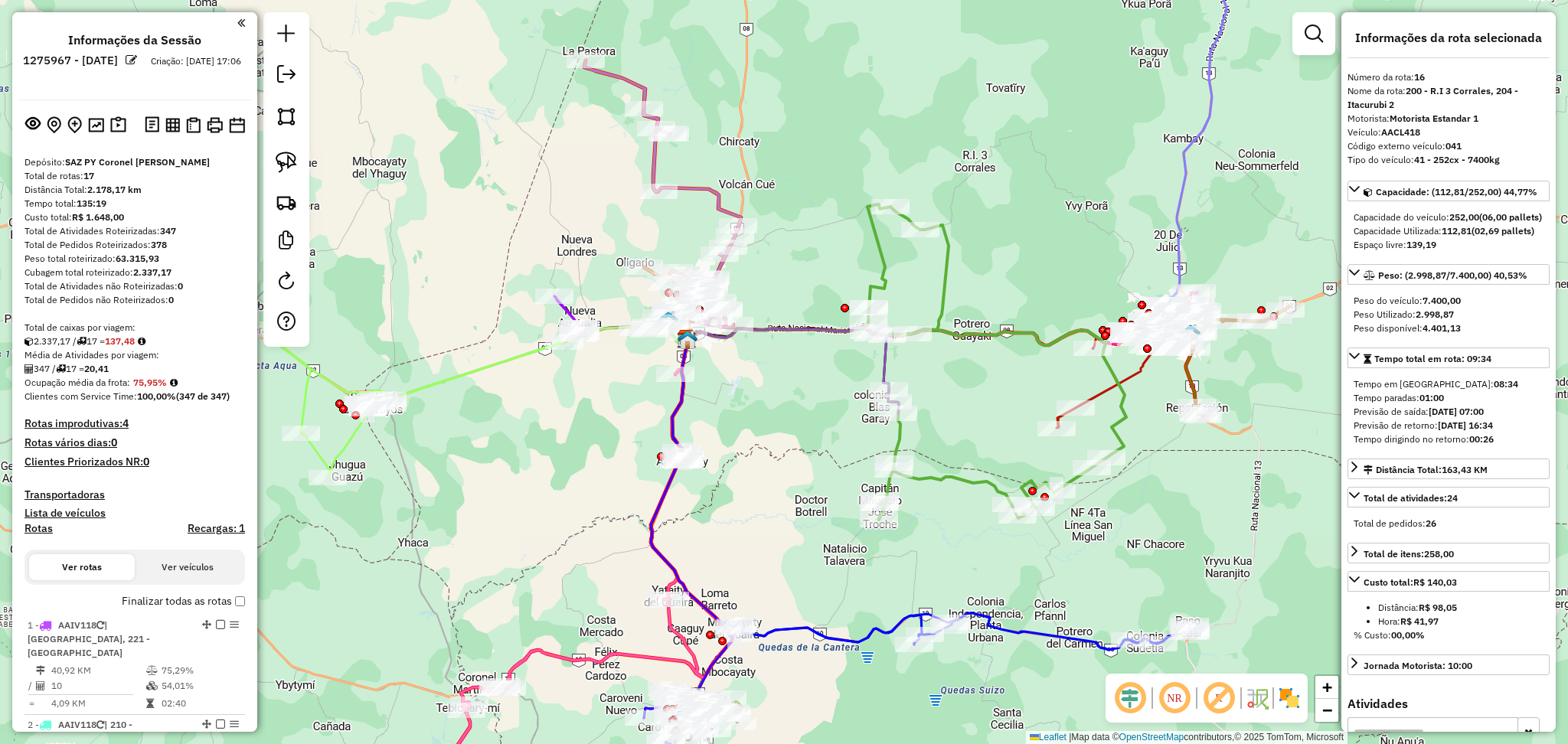
click at [40, 530] on h4 "Rotas" at bounding box center [39, 528] width 29 height 13
select select "*"
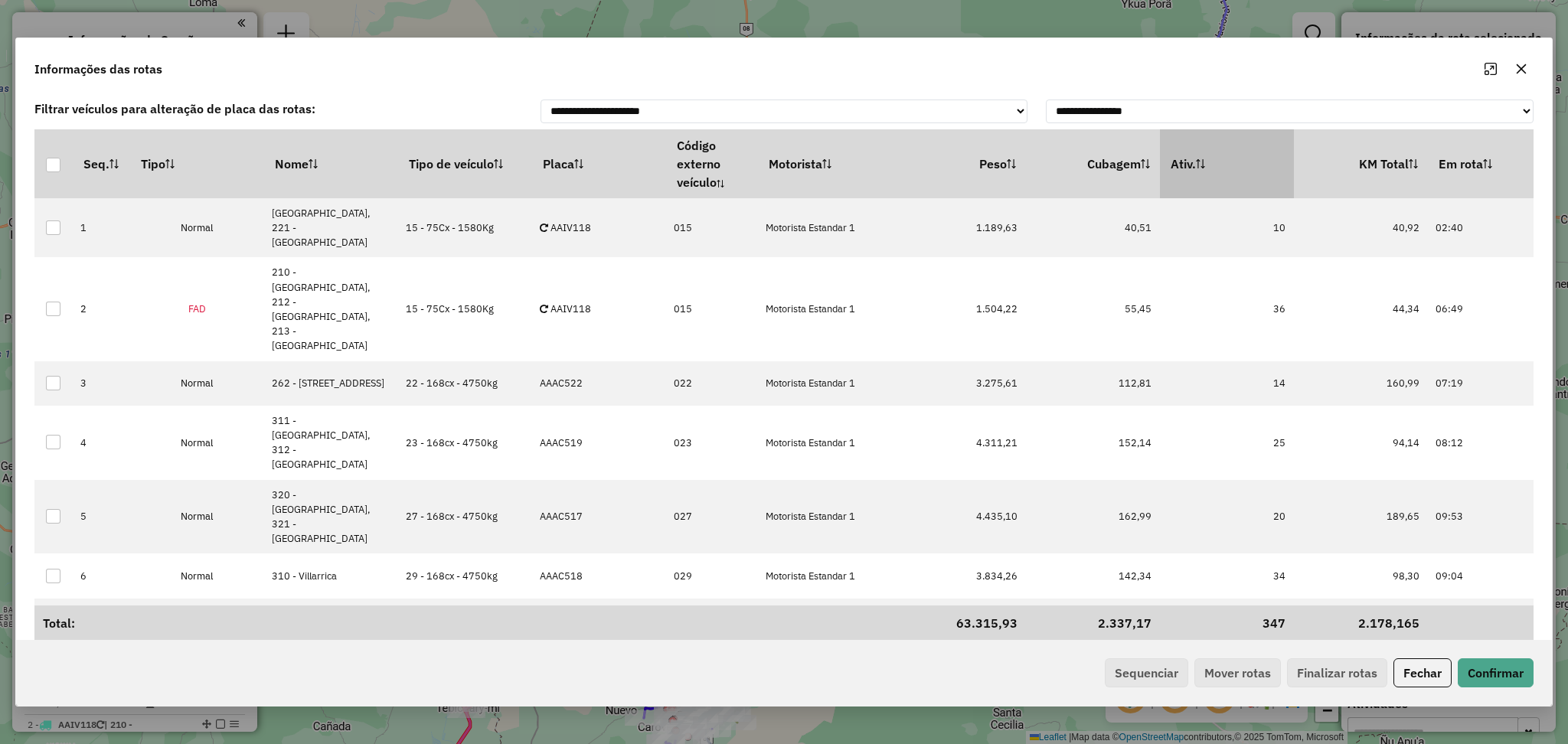
click at [1260, 164] on th "Ativ." at bounding box center [1227, 164] width 134 height 69
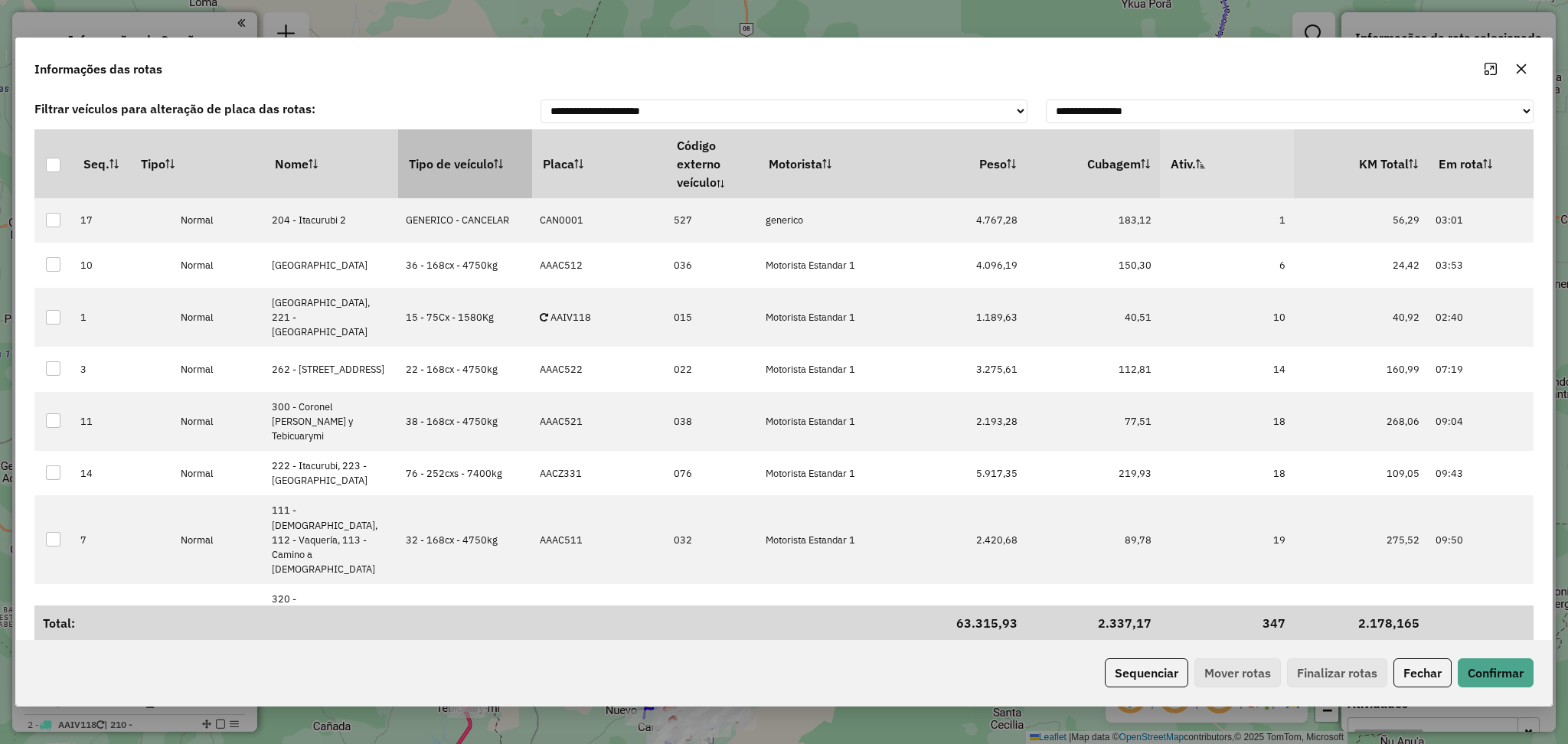
click at [445, 171] on th "Tipo de veículo" at bounding box center [465, 164] width 134 height 69
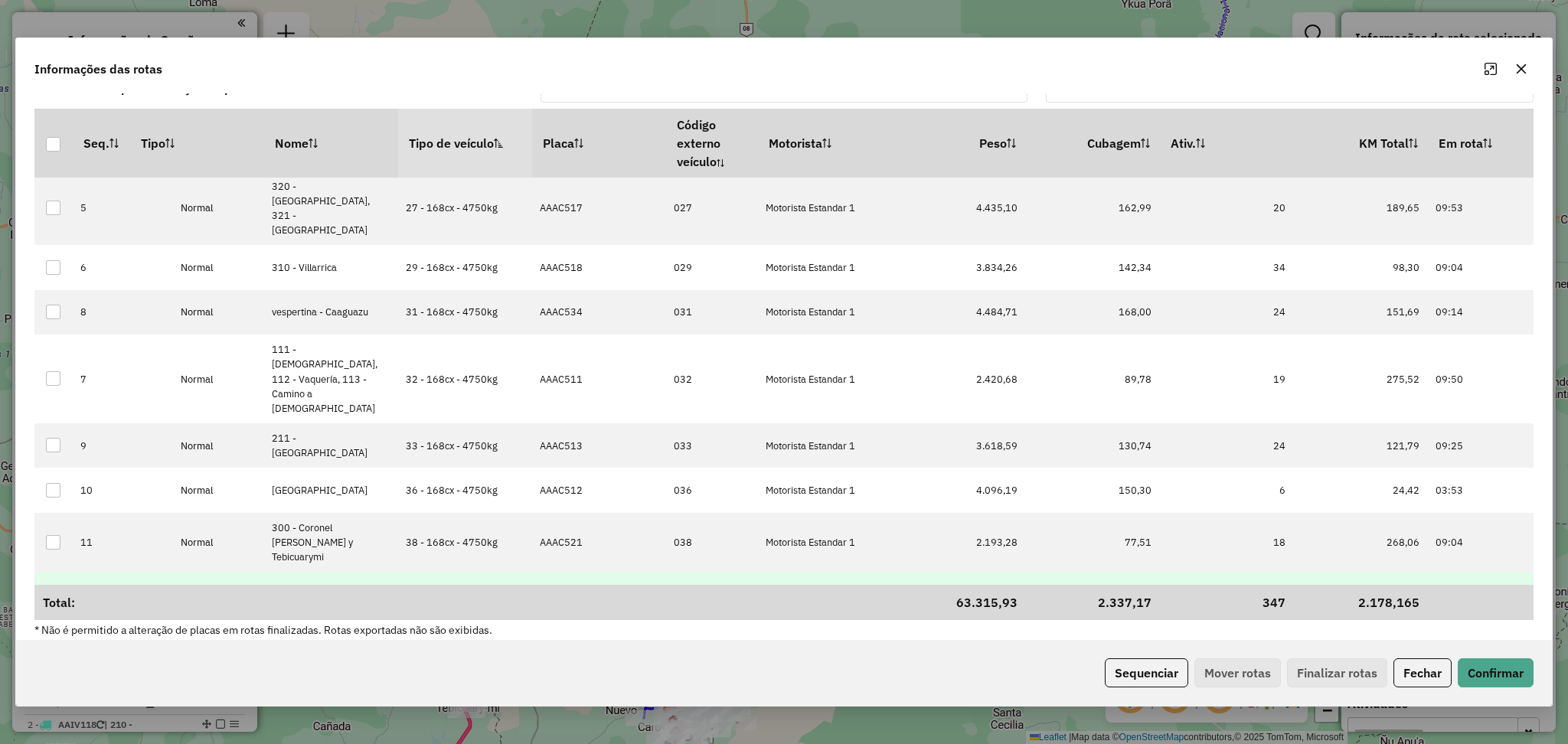
scroll to position [32, 0]
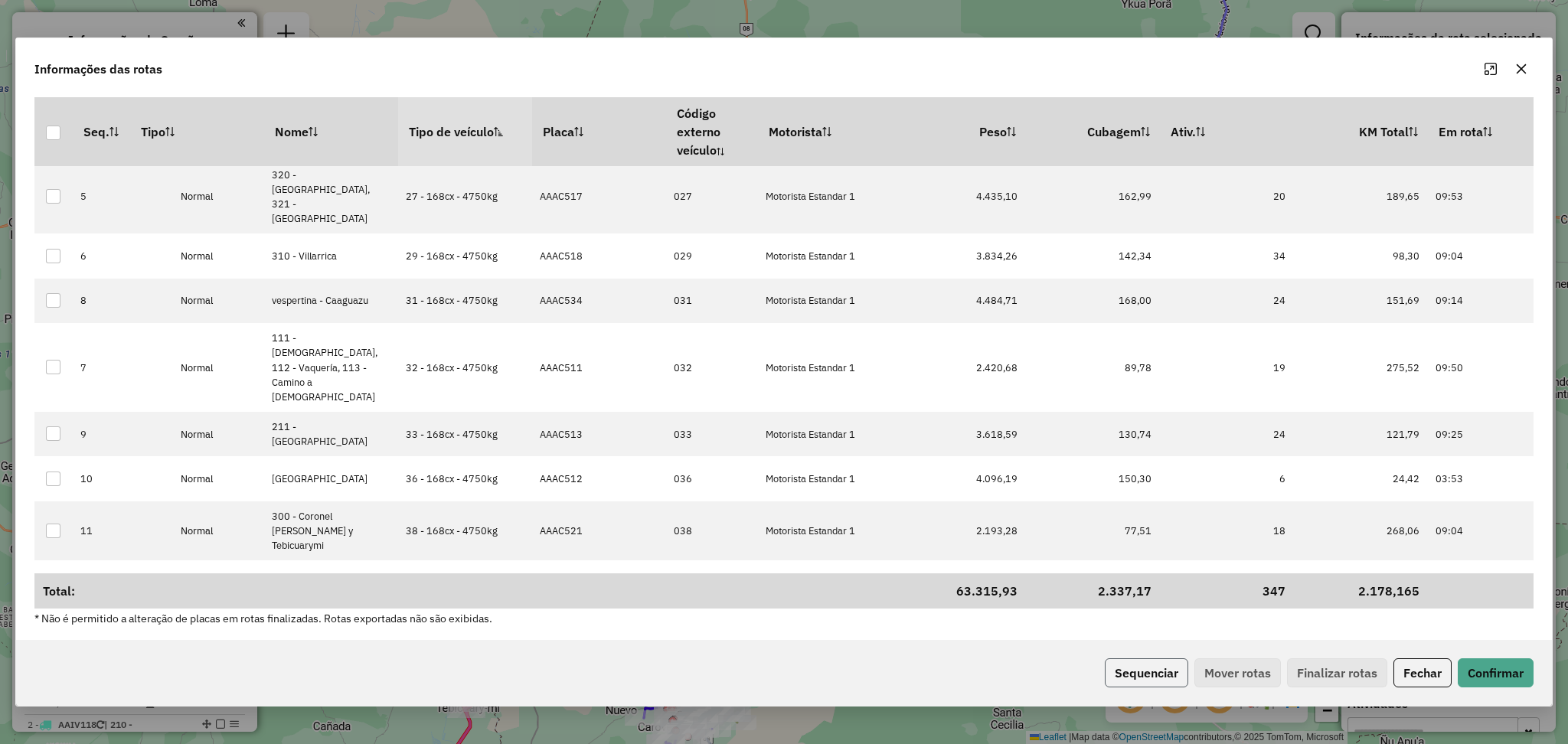
click at [1129, 673] on button "Sequenciar" at bounding box center [1146, 673] width 84 height 29
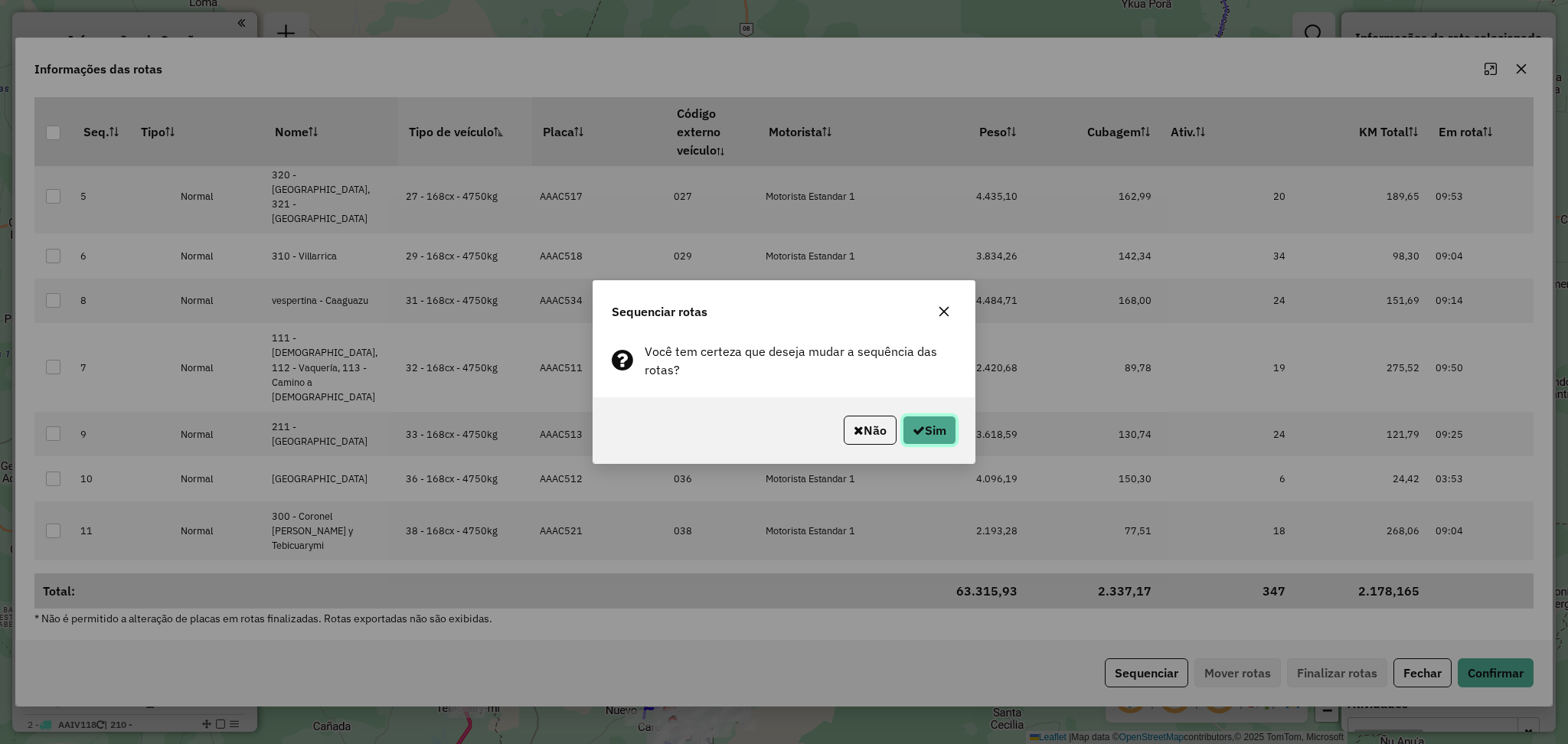
click at [913, 432] on icon "button" at bounding box center [919, 430] width 13 height 13
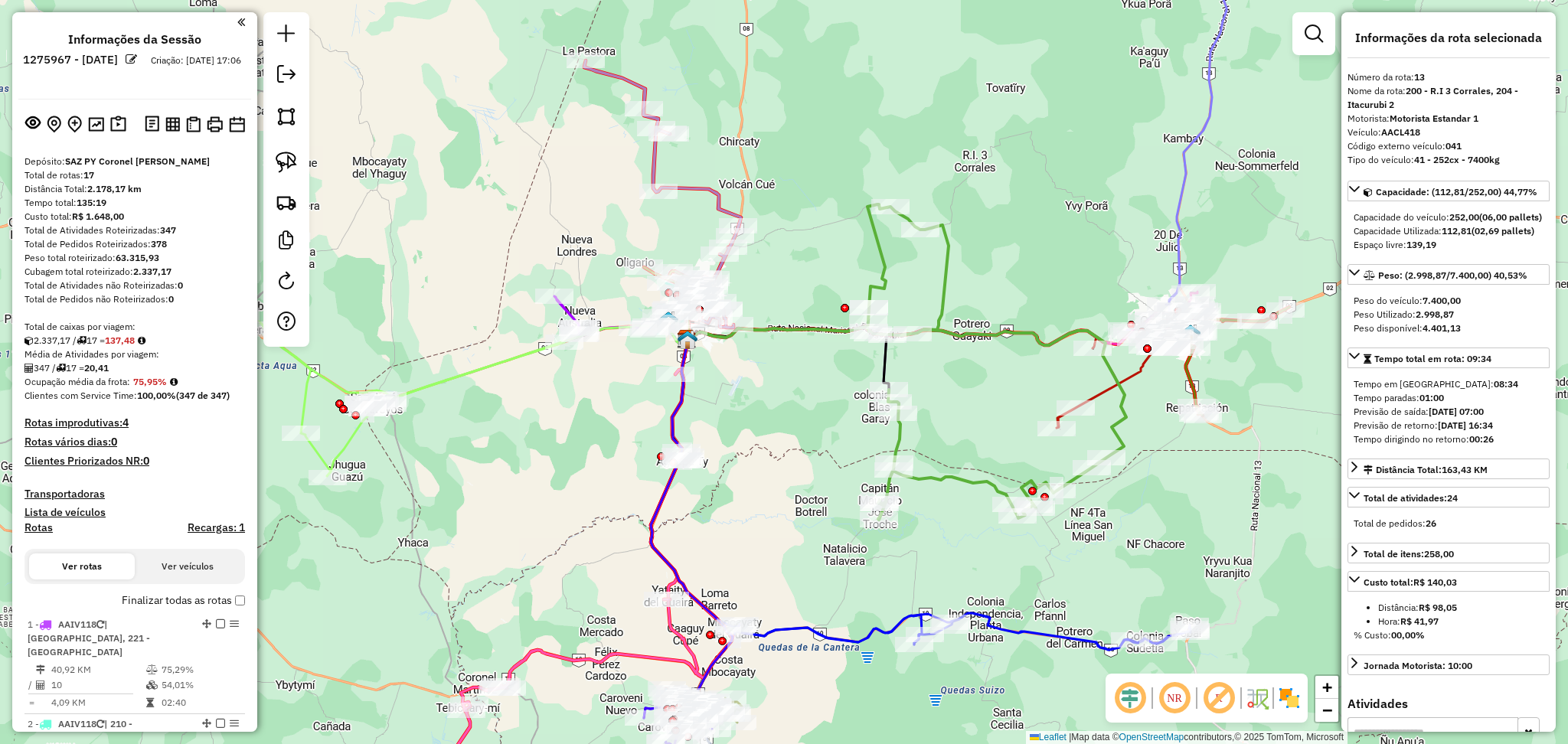
scroll to position [0, 0]
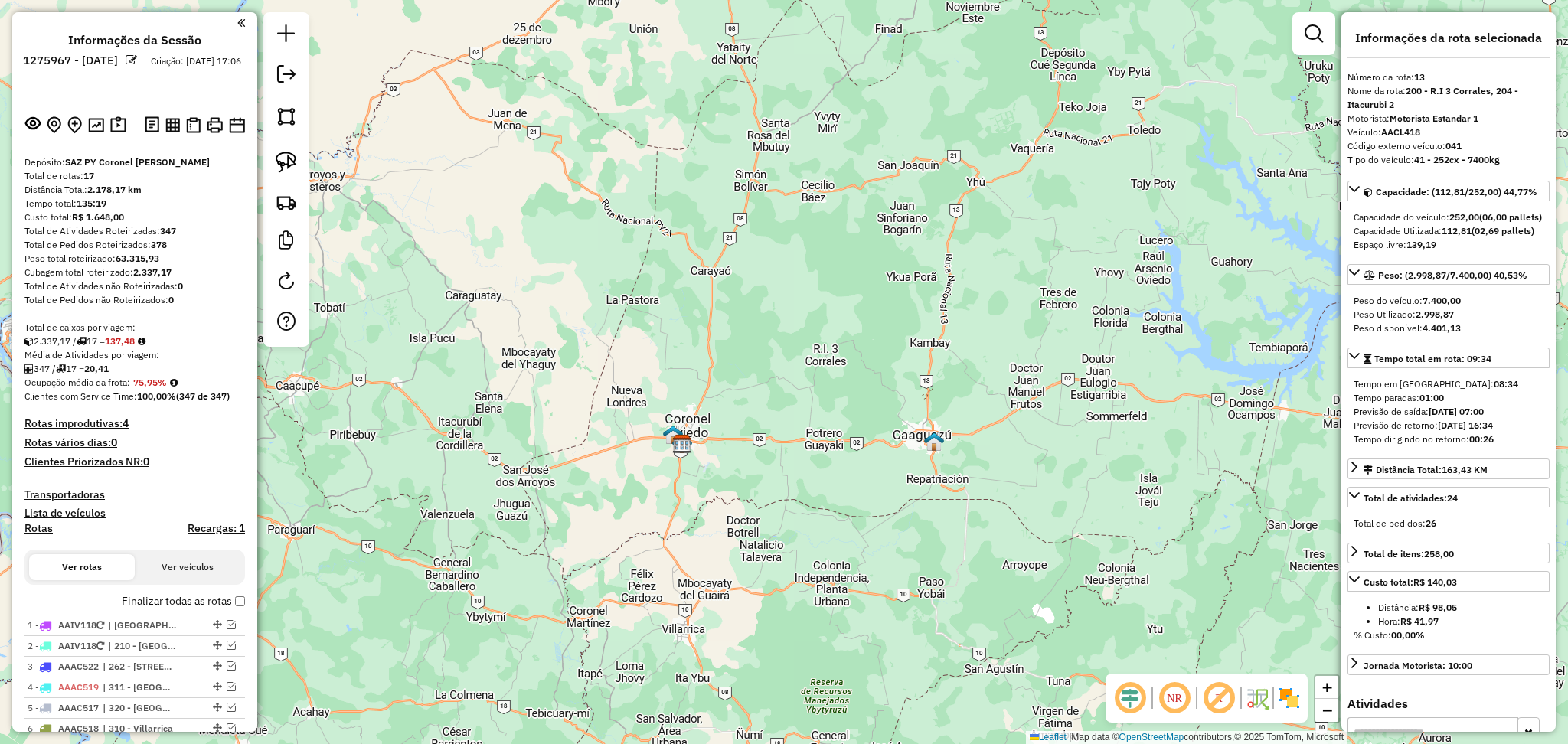
drag, startPoint x: 1100, startPoint y: 289, endPoint x: 1032, endPoint y: 305, distance: 69.9
click at [1100, 289] on div "Janela de atendimento Grade de atendimento Capacidade Transportadoras Veículos …" at bounding box center [784, 372] width 1568 height 744
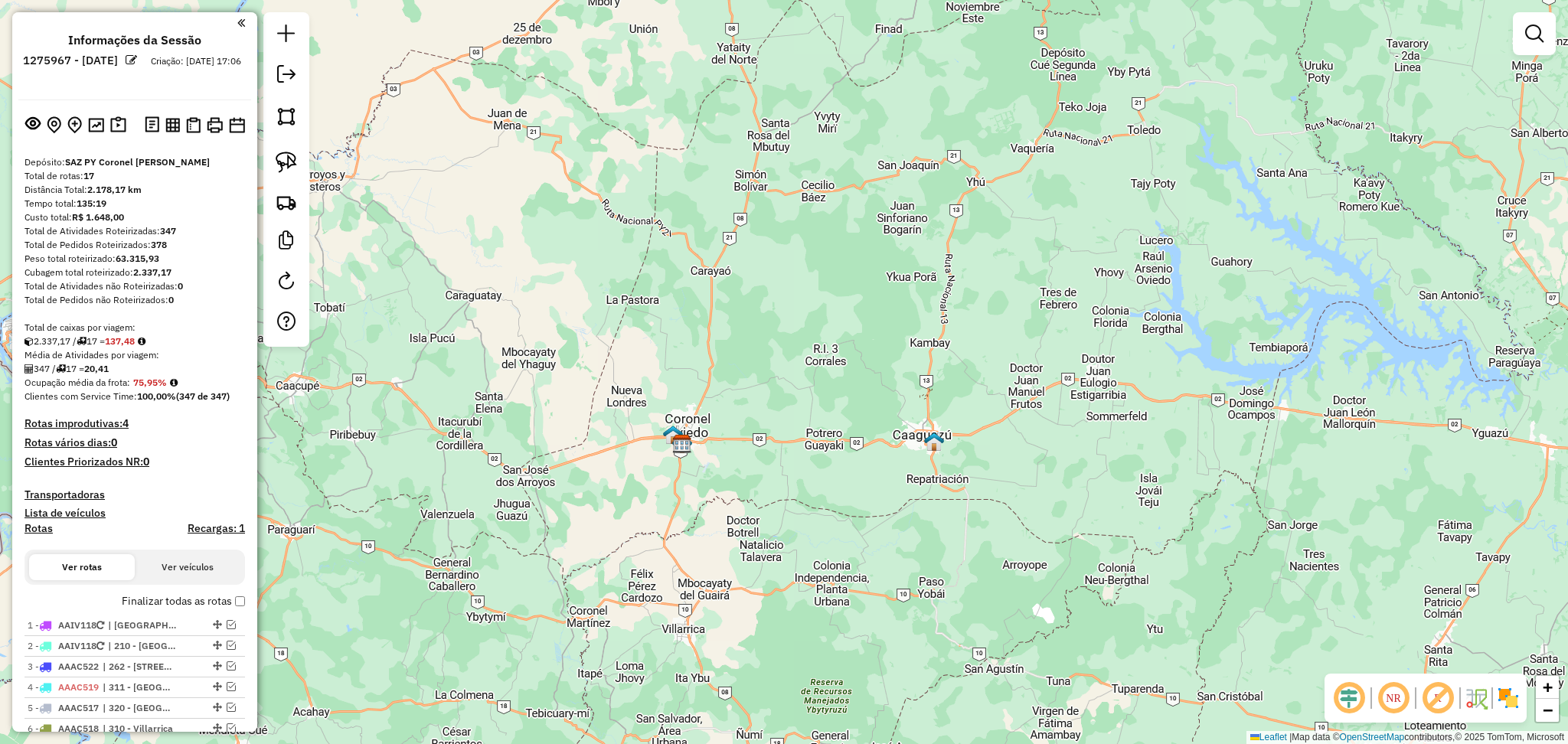
click at [302, 85] on div at bounding box center [286, 180] width 46 height 334
click at [286, 81] on em at bounding box center [286, 74] width 18 height 18
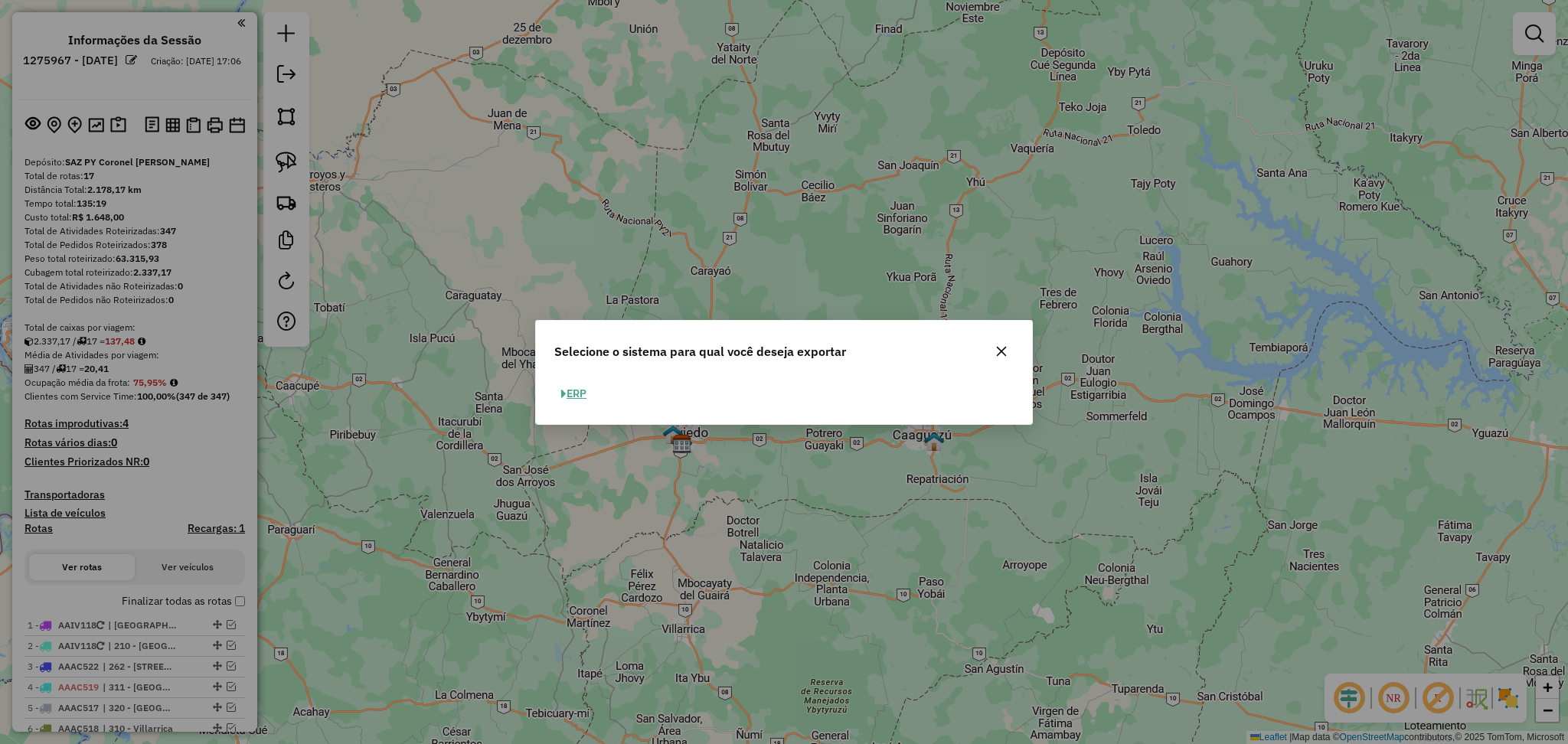
click at [576, 391] on button "ERP" at bounding box center [573, 394] width 39 height 23
select select "**"
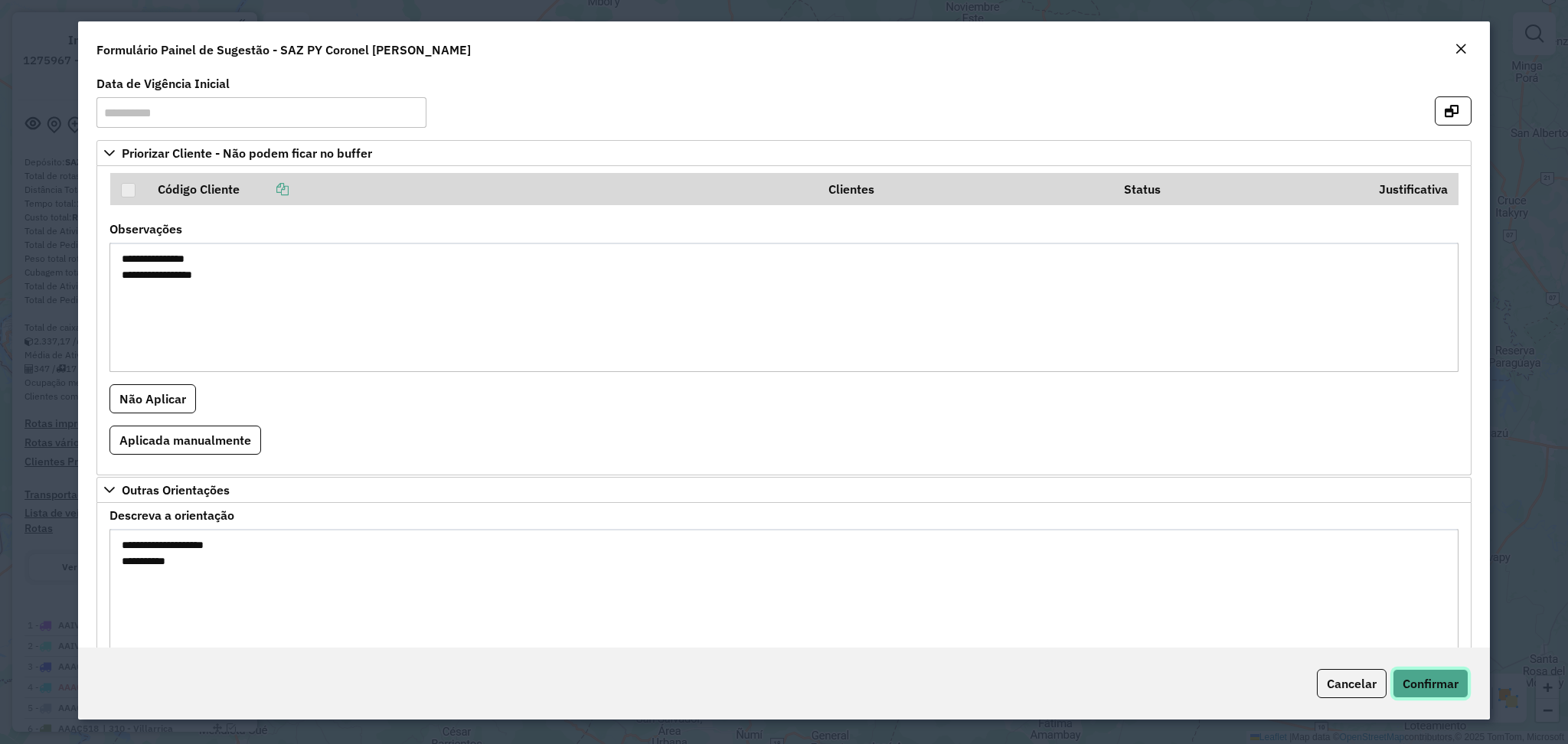
click at [1431, 690] on span "Confirmar" at bounding box center [1431, 683] width 56 height 15
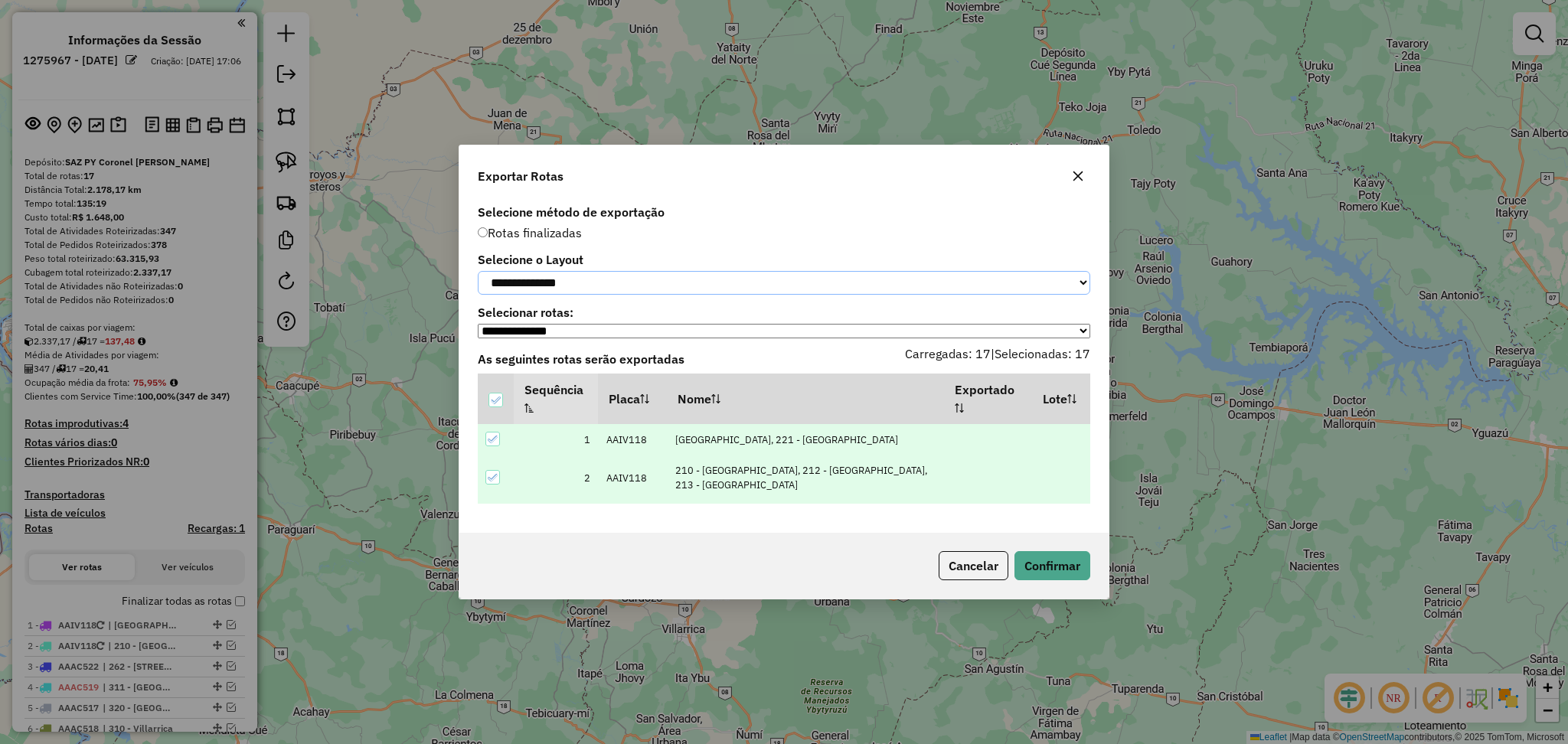
click at [617, 286] on select "**********" at bounding box center [784, 283] width 613 height 23
select select "*********"
click at [478, 271] on select "**********" at bounding box center [784, 283] width 613 height 23
click at [1062, 577] on button "Confirmar" at bounding box center [1052, 565] width 75 height 29
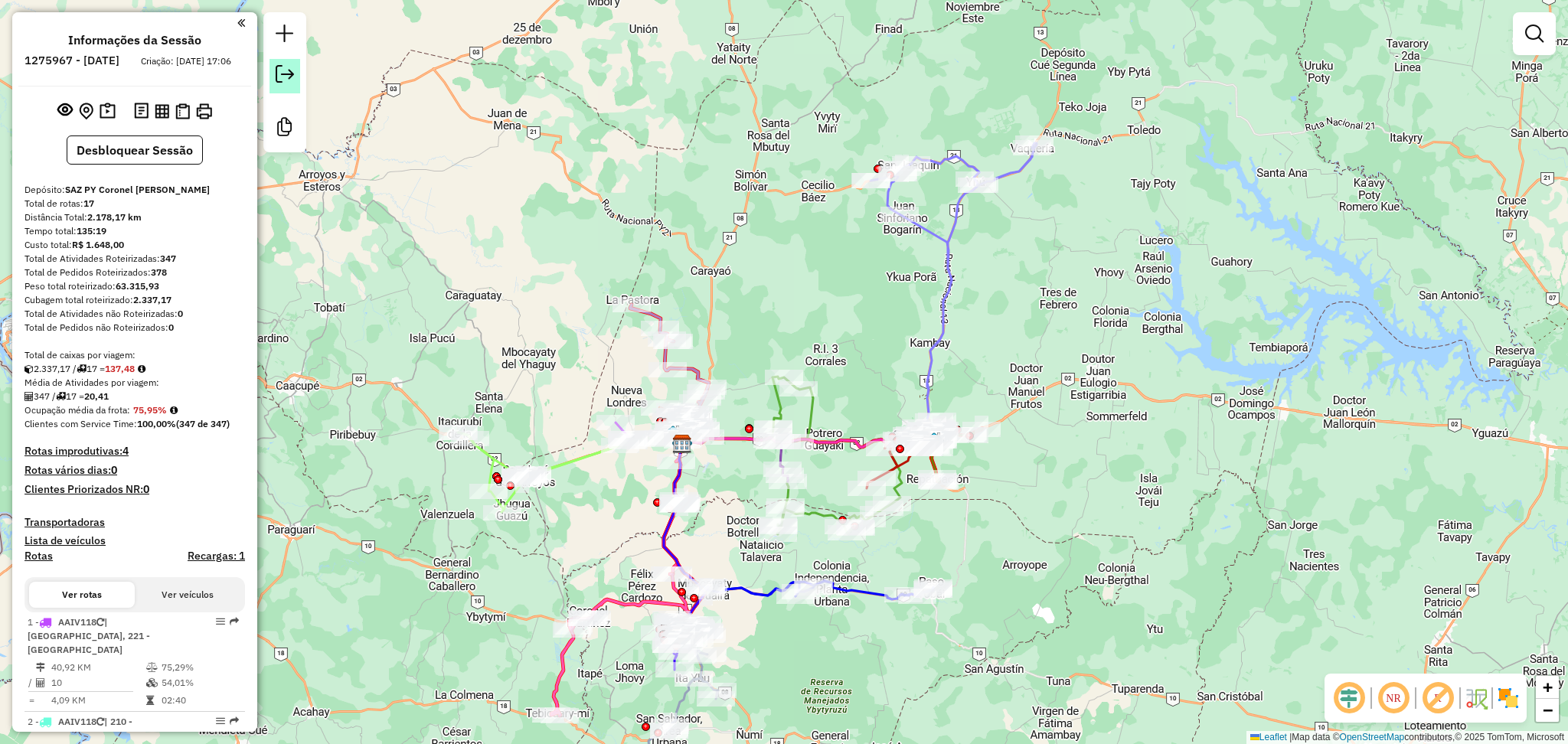
click at [287, 75] on em at bounding box center [285, 74] width 18 height 18
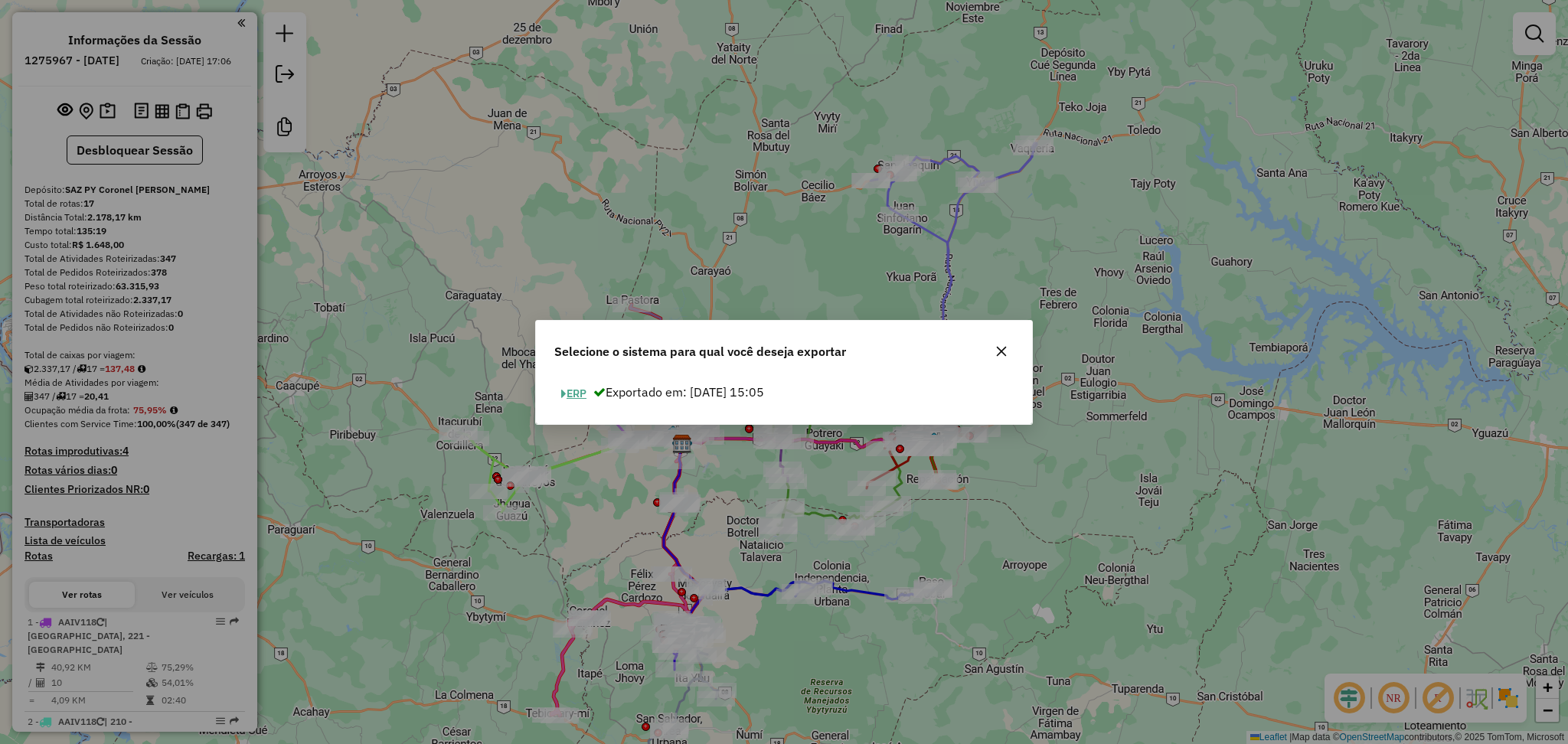
click at [577, 396] on button "ERP" at bounding box center [573, 394] width 39 height 23
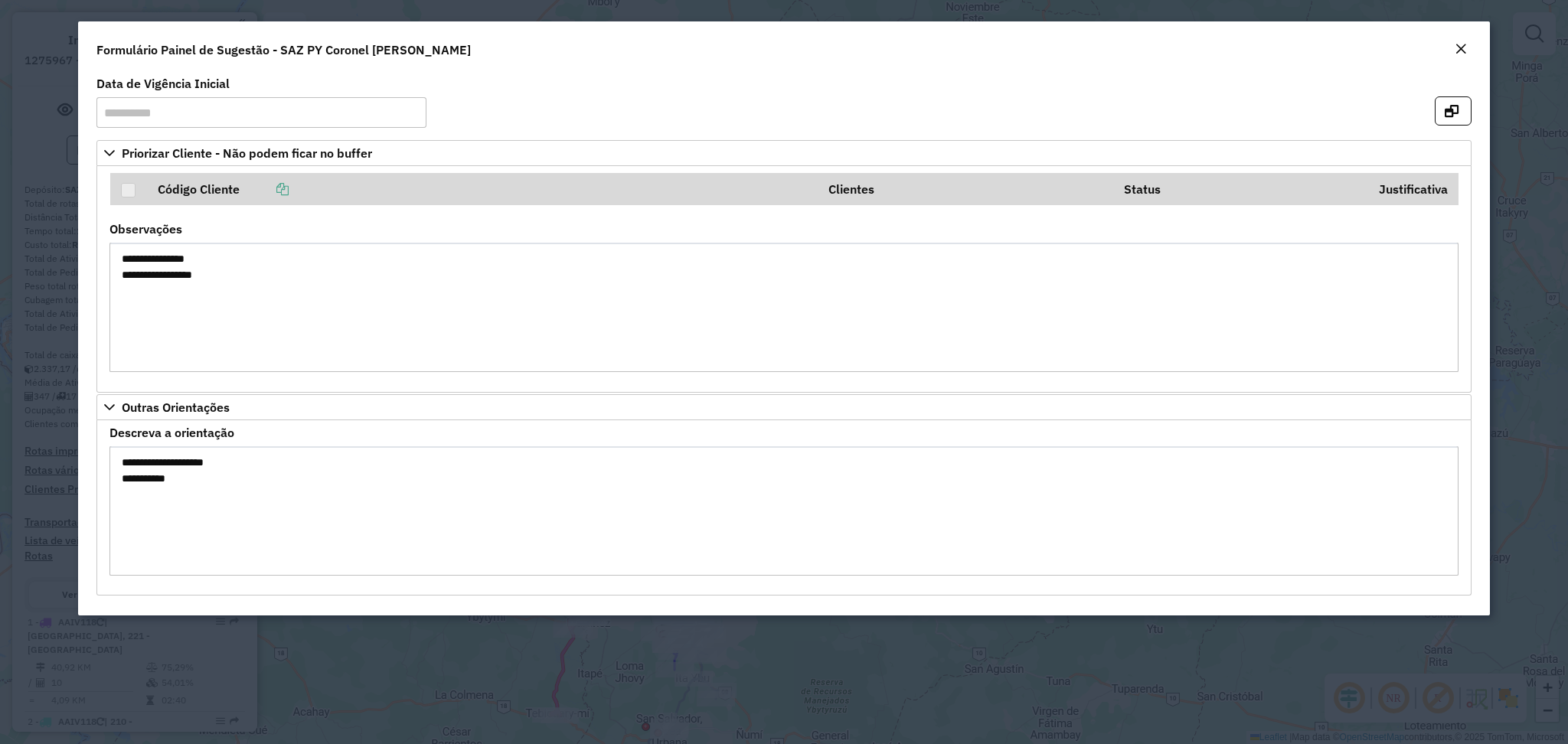
click at [1459, 56] on div "Close" at bounding box center [1461, 49] width 13 height 18
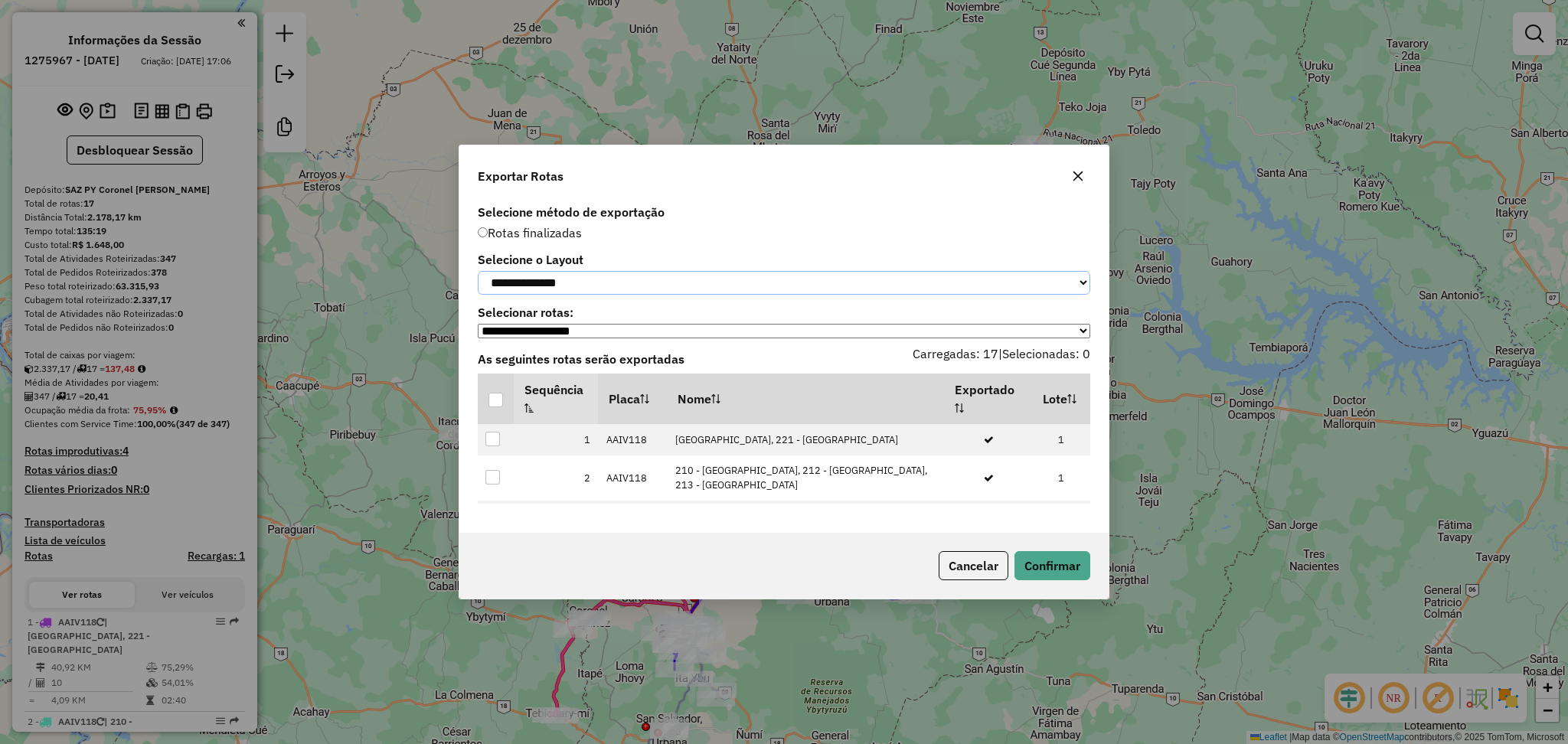
click at [680, 287] on select "**********" at bounding box center [784, 283] width 613 height 23
select select "*********"
click at [478, 271] on select "**********" at bounding box center [784, 283] width 613 height 23
click at [496, 400] on div at bounding box center [496, 400] width 14 height 14
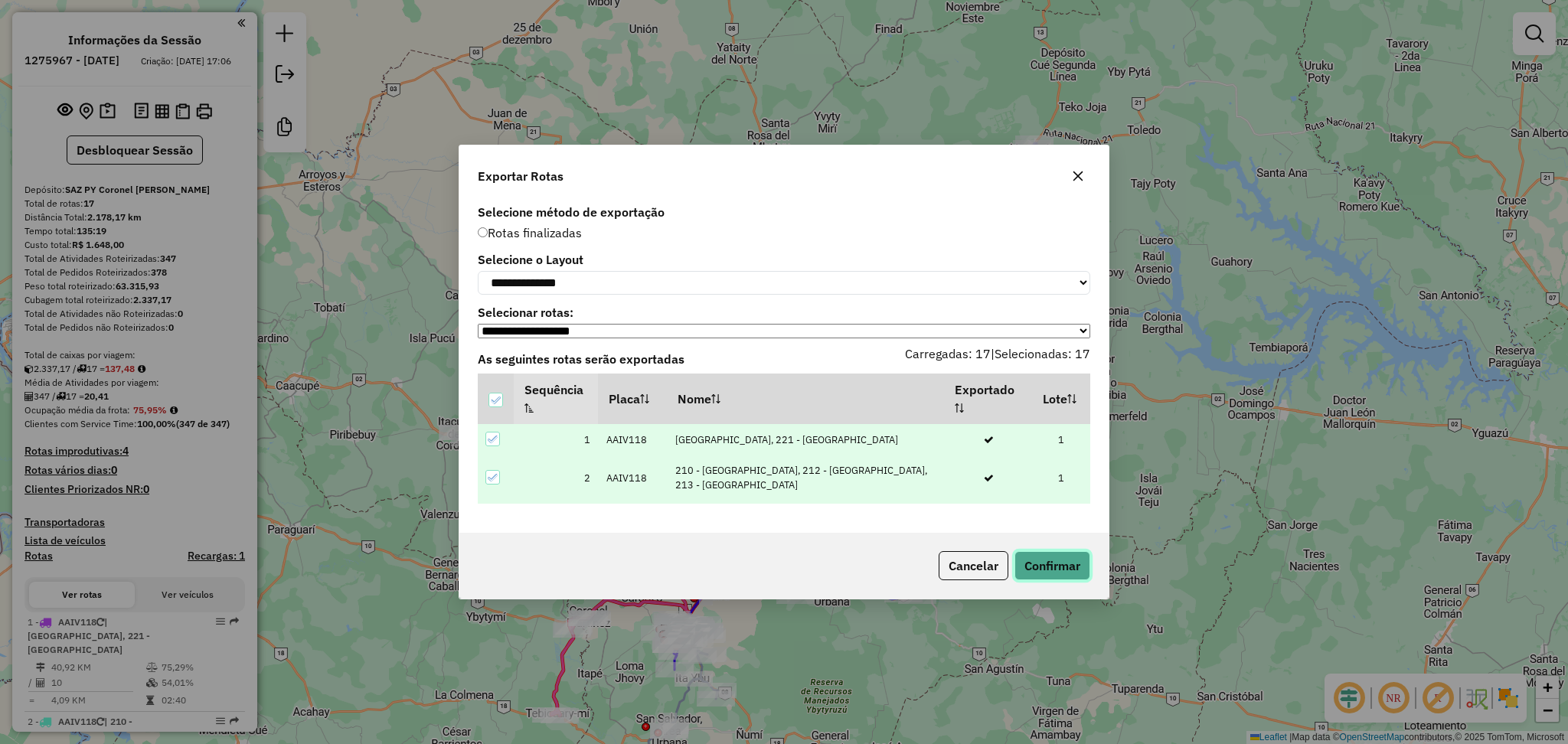
click at [1041, 559] on button "Confirmar" at bounding box center [1052, 565] width 75 height 29
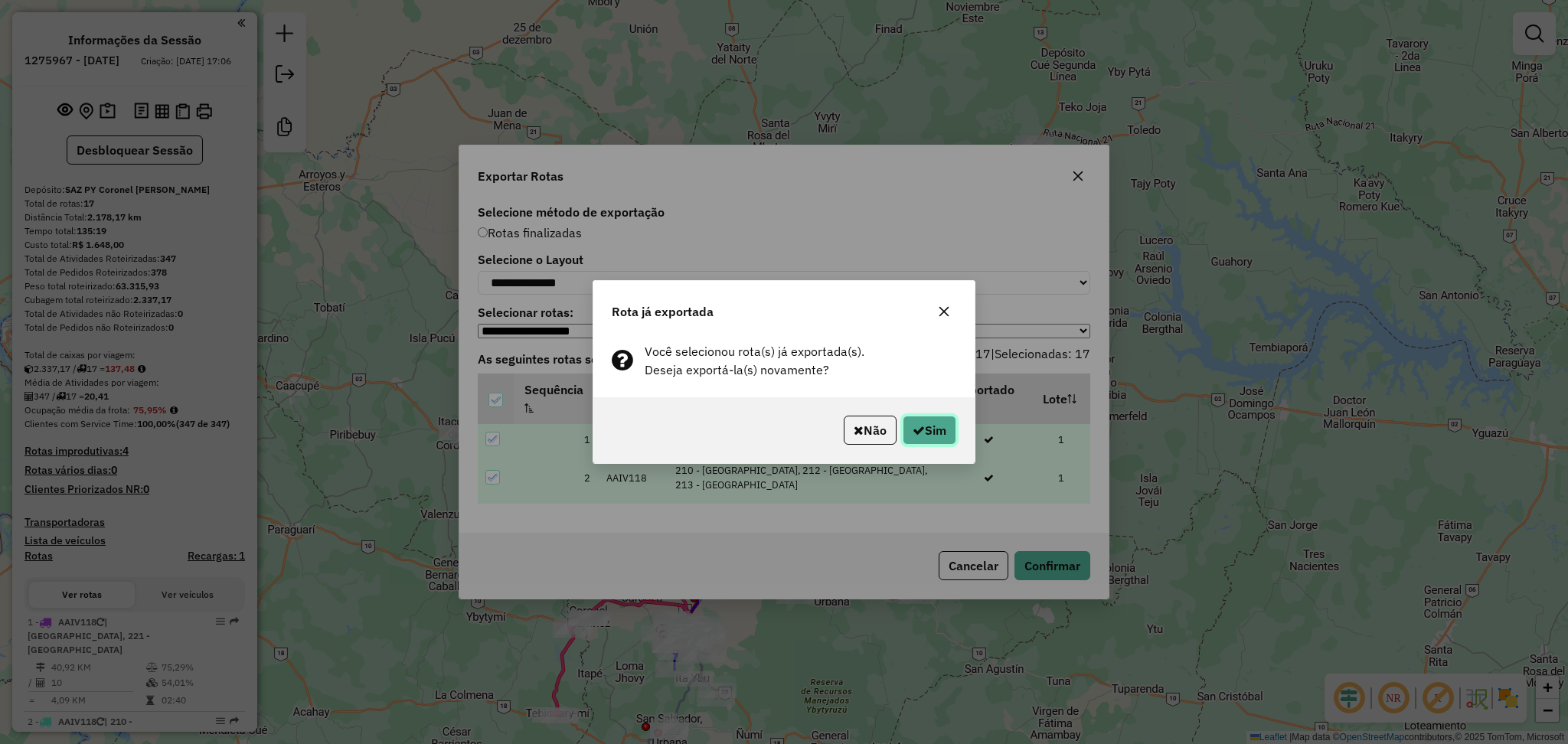
click at [920, 427] on icon "button" at bounding box center [919, 430] width 13 height 13
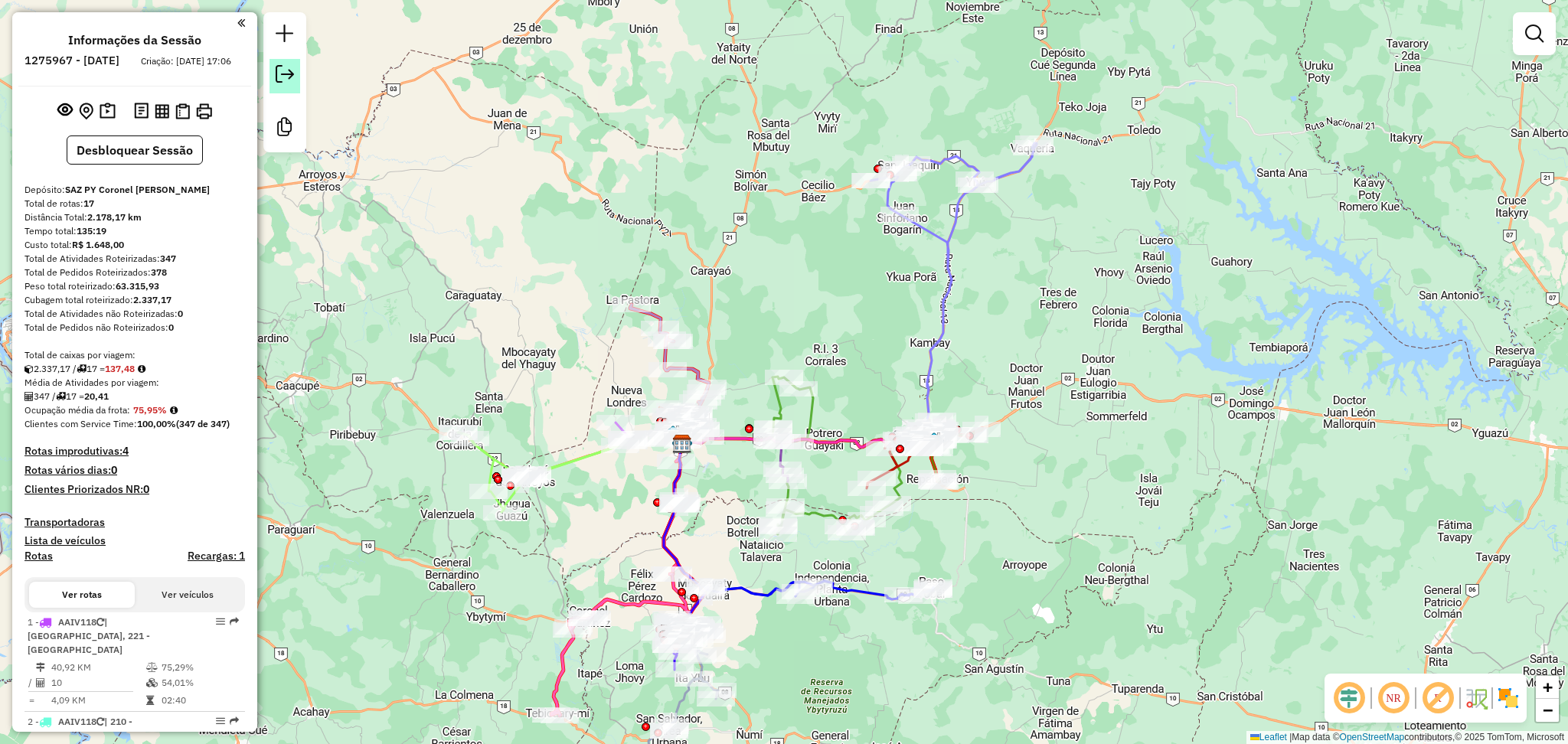
click at [287, 75] on em at bounding box center [285, 74] width 18 height 18
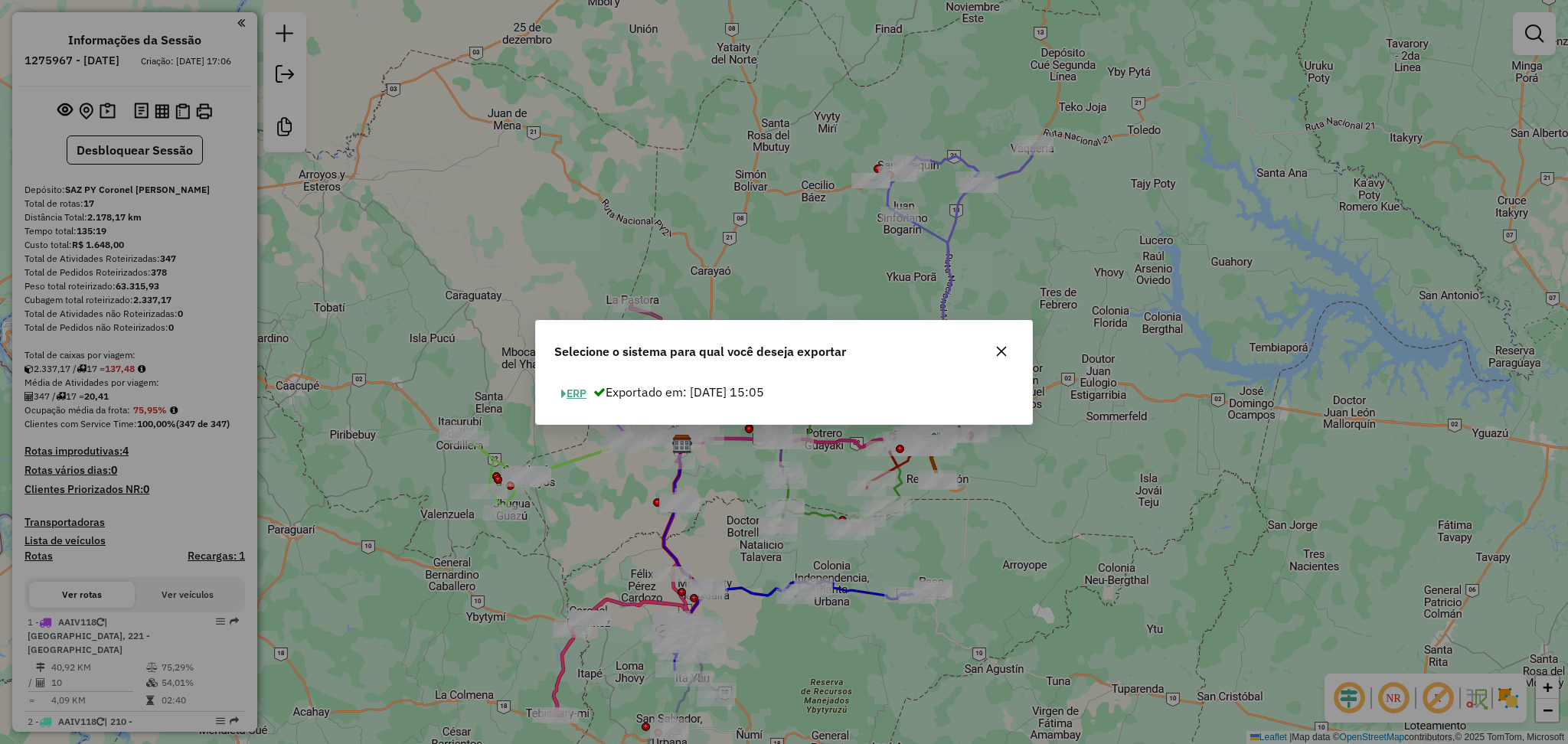
click at [580, 400] on button "ERP" at bounding box center [573, 394] width 39 height 23
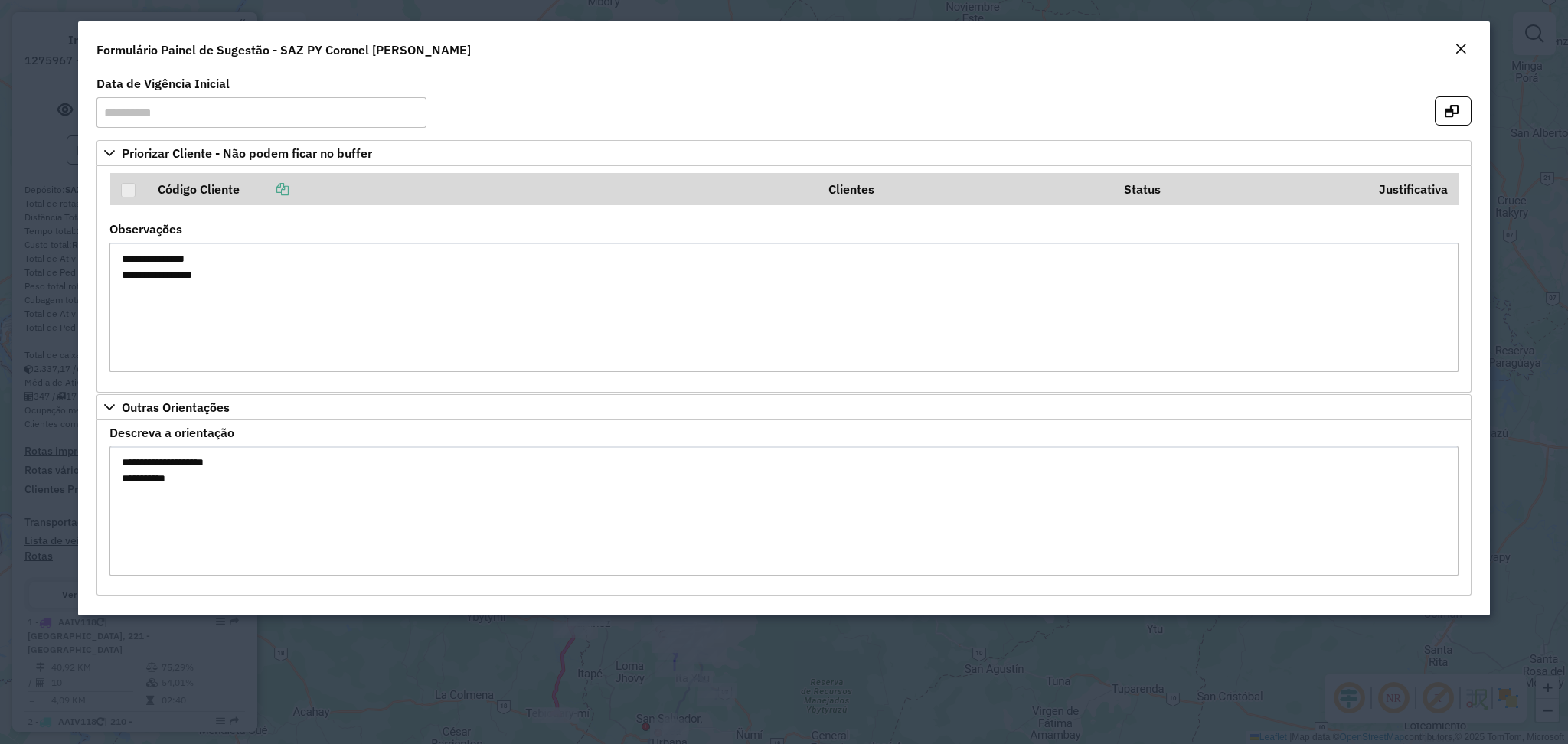
drag, startPoint x: 1451, startPoint y: 48, endPoint x: 1451, endPoint y: 65, distance: 17.0
click at [1451, 65] on div "Formulário Painel de Sugestão - SAZ PY Coronel [PERSON_NAME]" at bounding box center [784, 47] width 1411 height 50
click at [1456, 50] on em "Close" at bounding box center [1461, 49] width 13 height 13
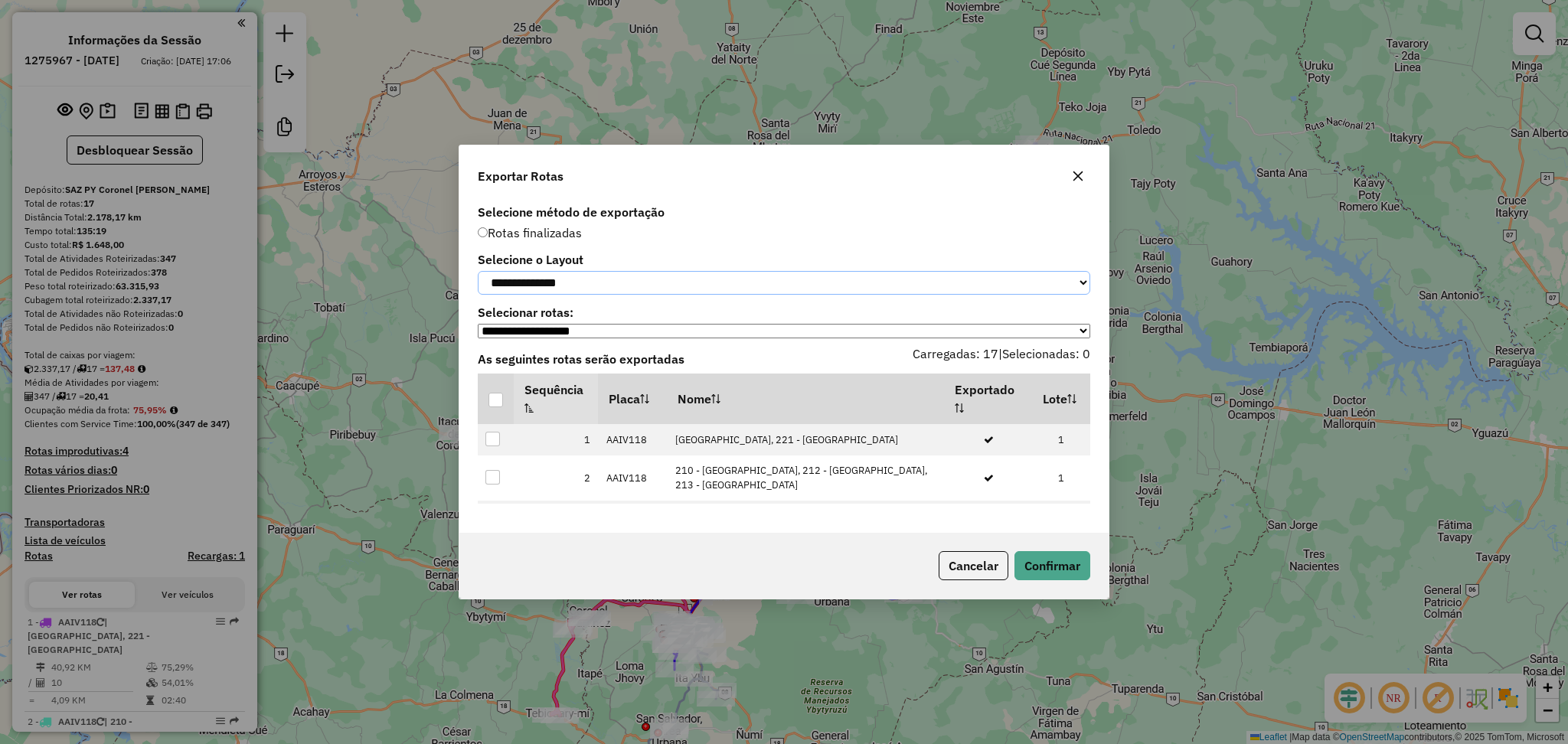
click at [707, 280] on select "**********" at bounding box center [784, 283] width 613 height 23
select select "*********"
click at [478, 271] on select "**********" at bounding box center [784, 283] width 613 height 23
click at [498, 403] on div at bounding box center [496, 400] width 14 height 14
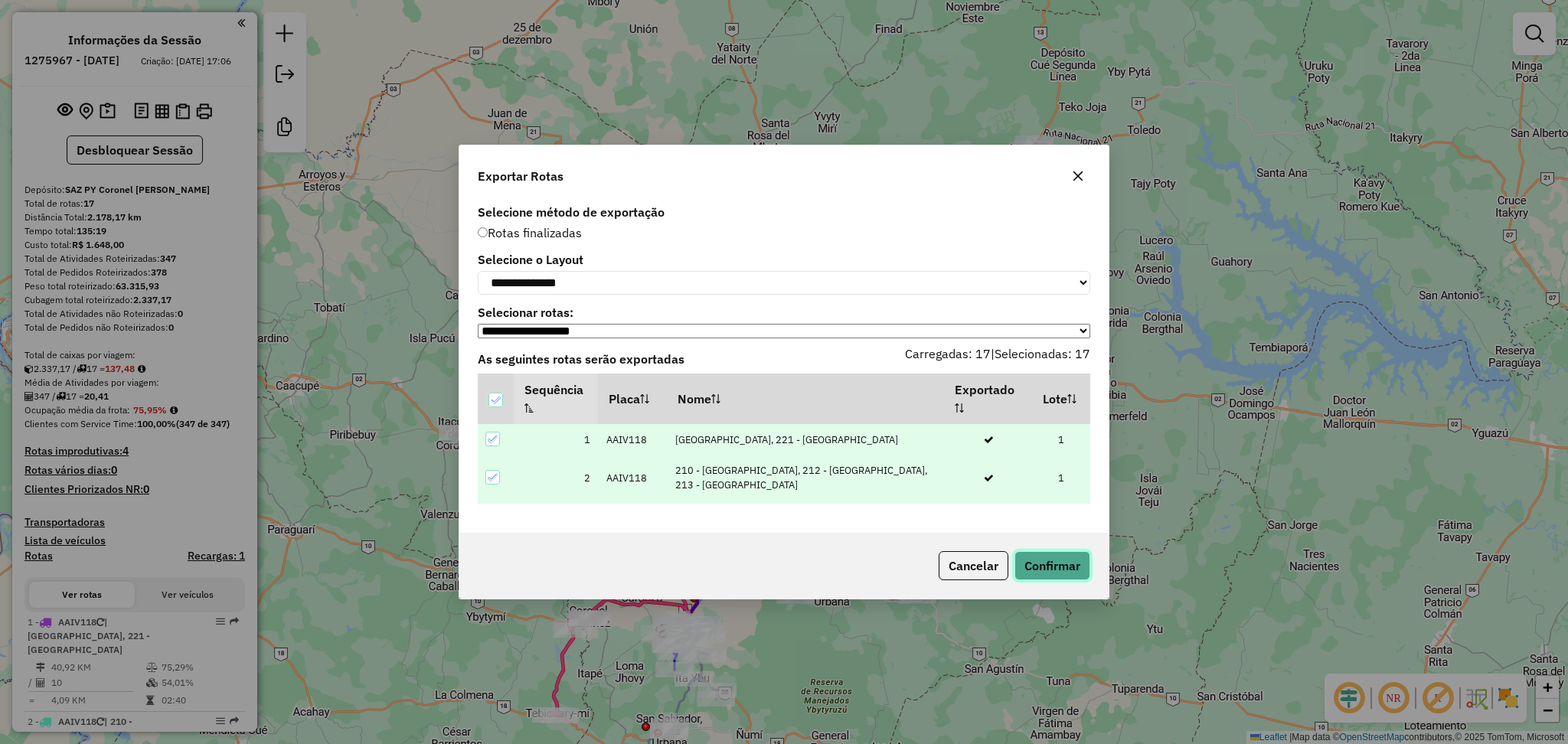
click at [1074, 562] on button "Confirmar" at bounding box center [1052, 565] width 75 height 29
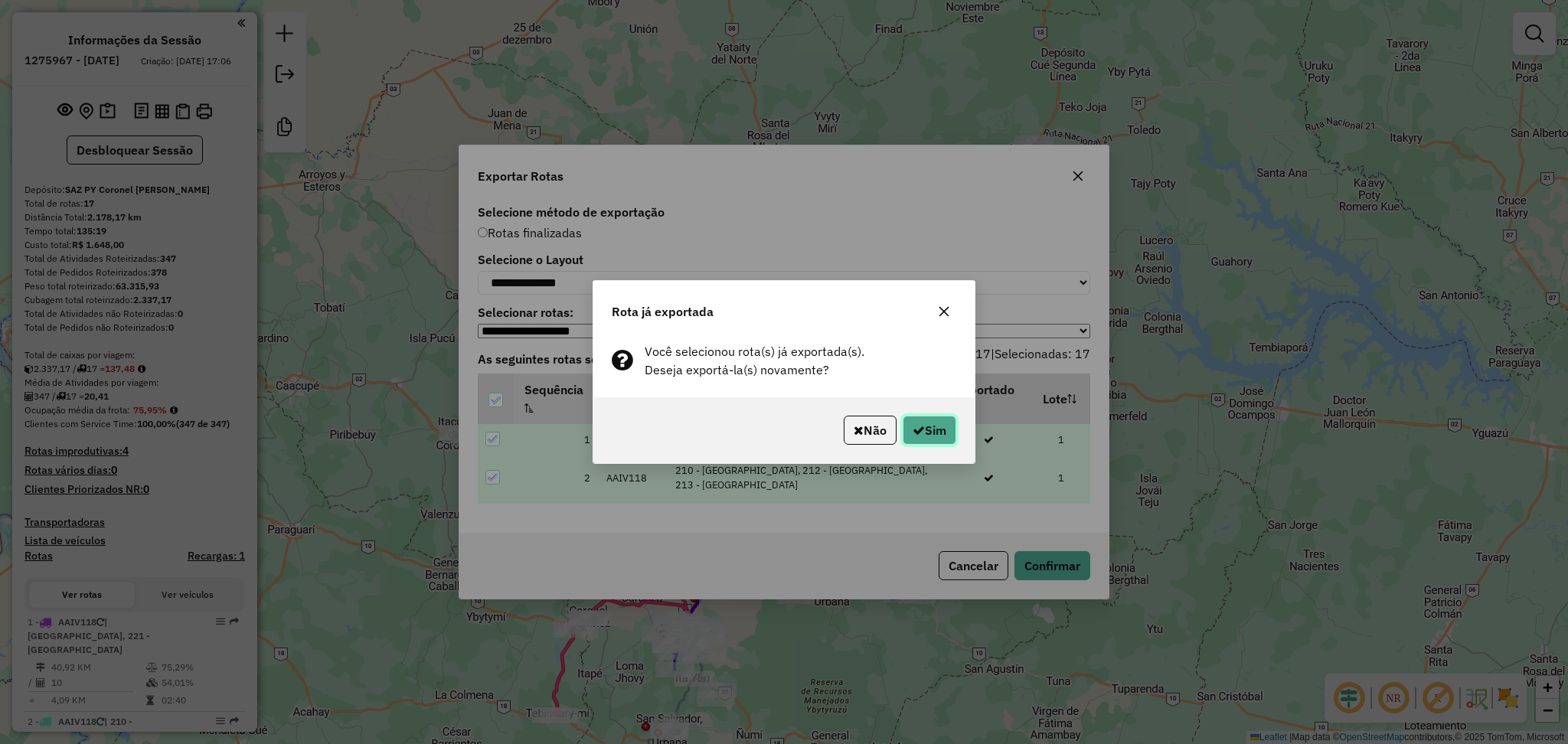
click at [949, 420] on button "Sim" at bounding box center [929, 430] width 54 height 29
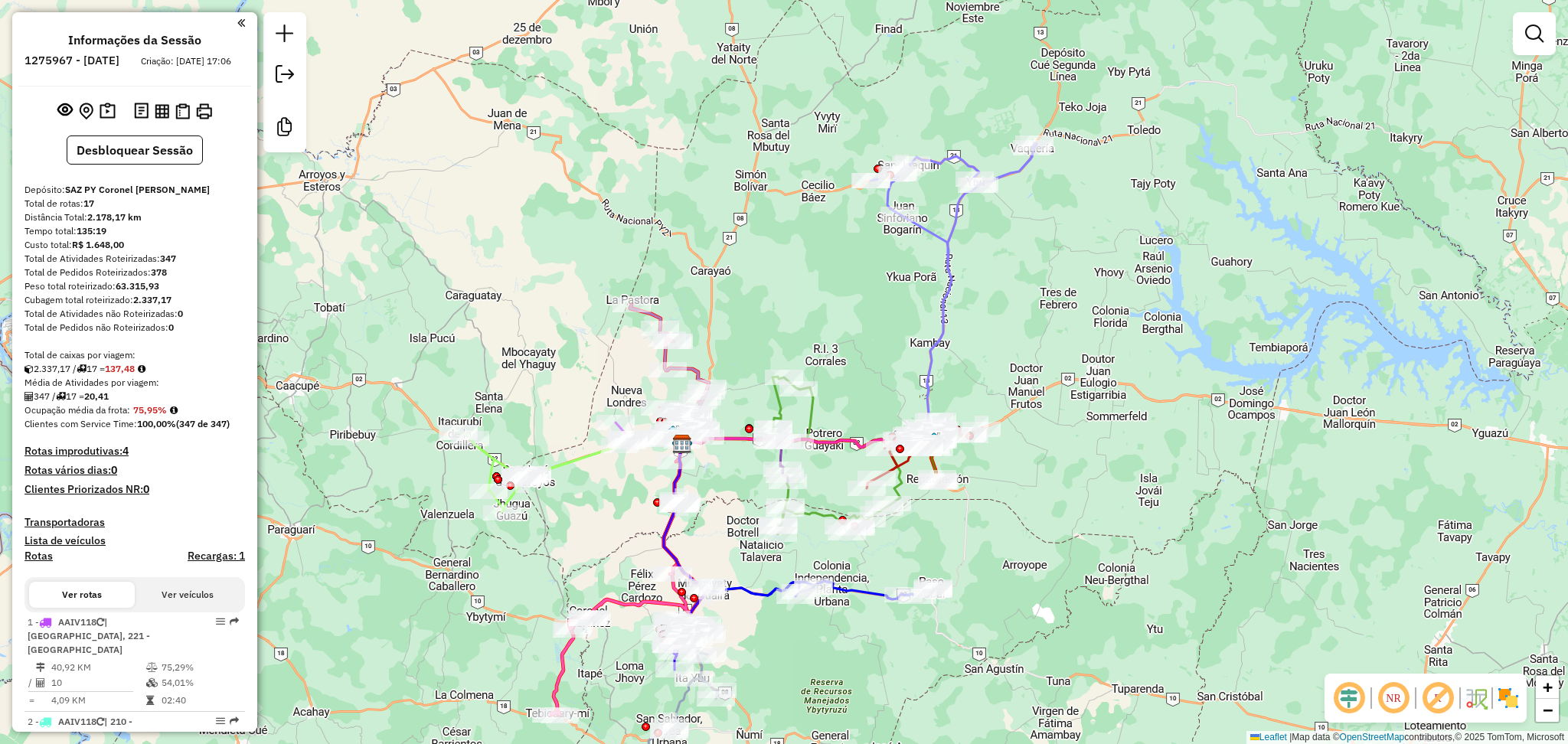
click at [306, 732] on div "Janela de atendimento Grade de atendimento Capacidade Transportadoras Veículos …" at bounding box center [784, 372] width 1568 height 744
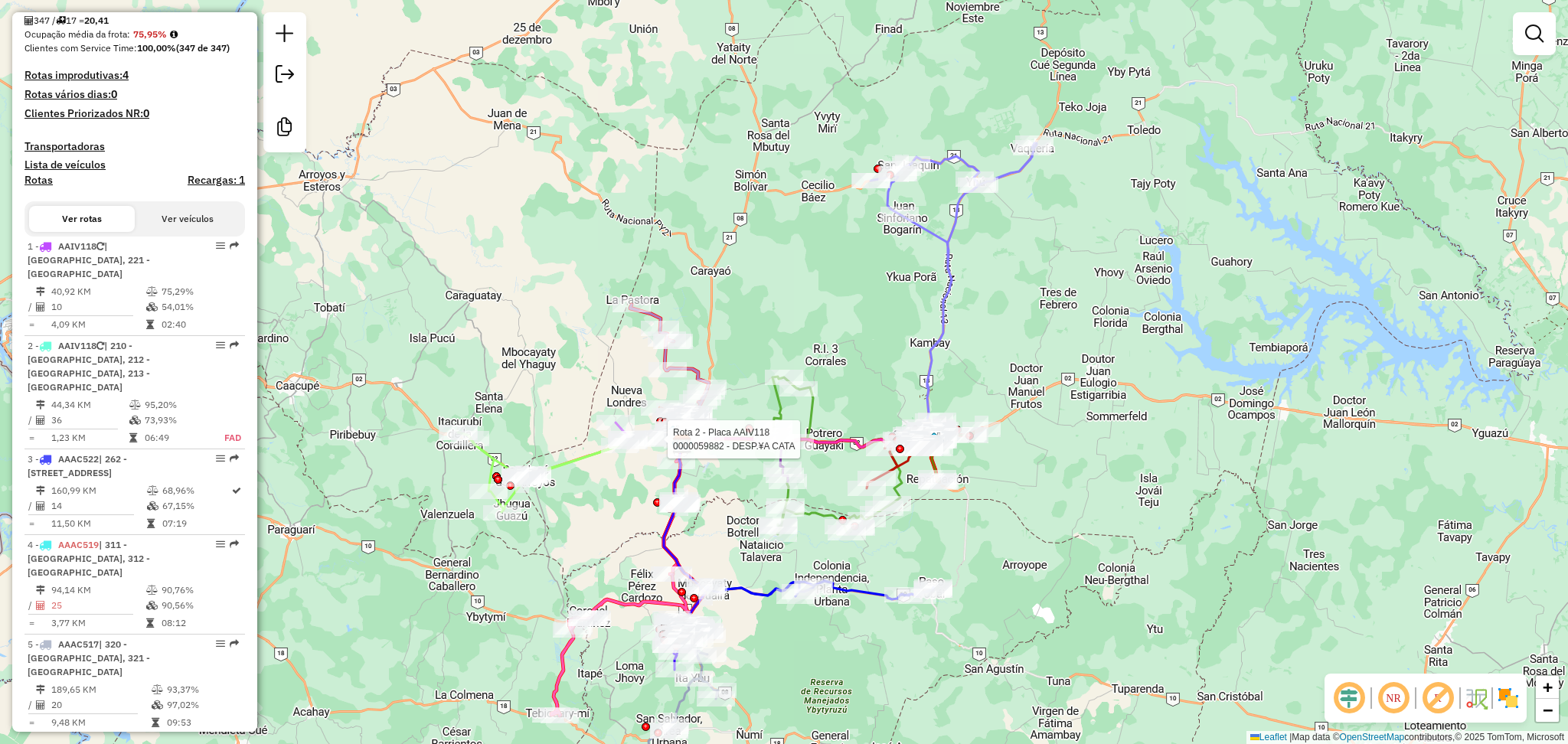
scroll to position [408, 0]
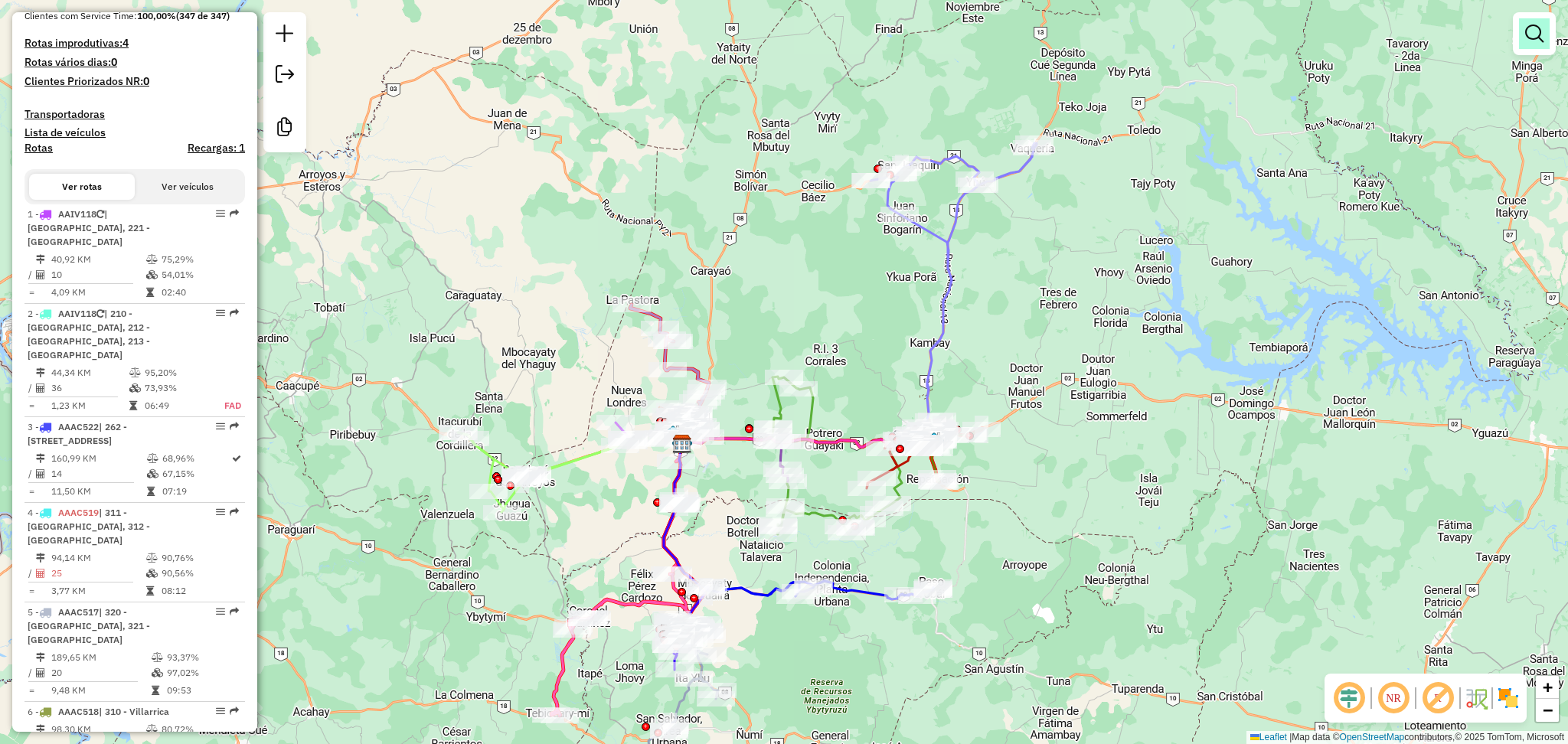
click at [1528, 35] on em at bounding box center [1534, 33] width 18 height 18
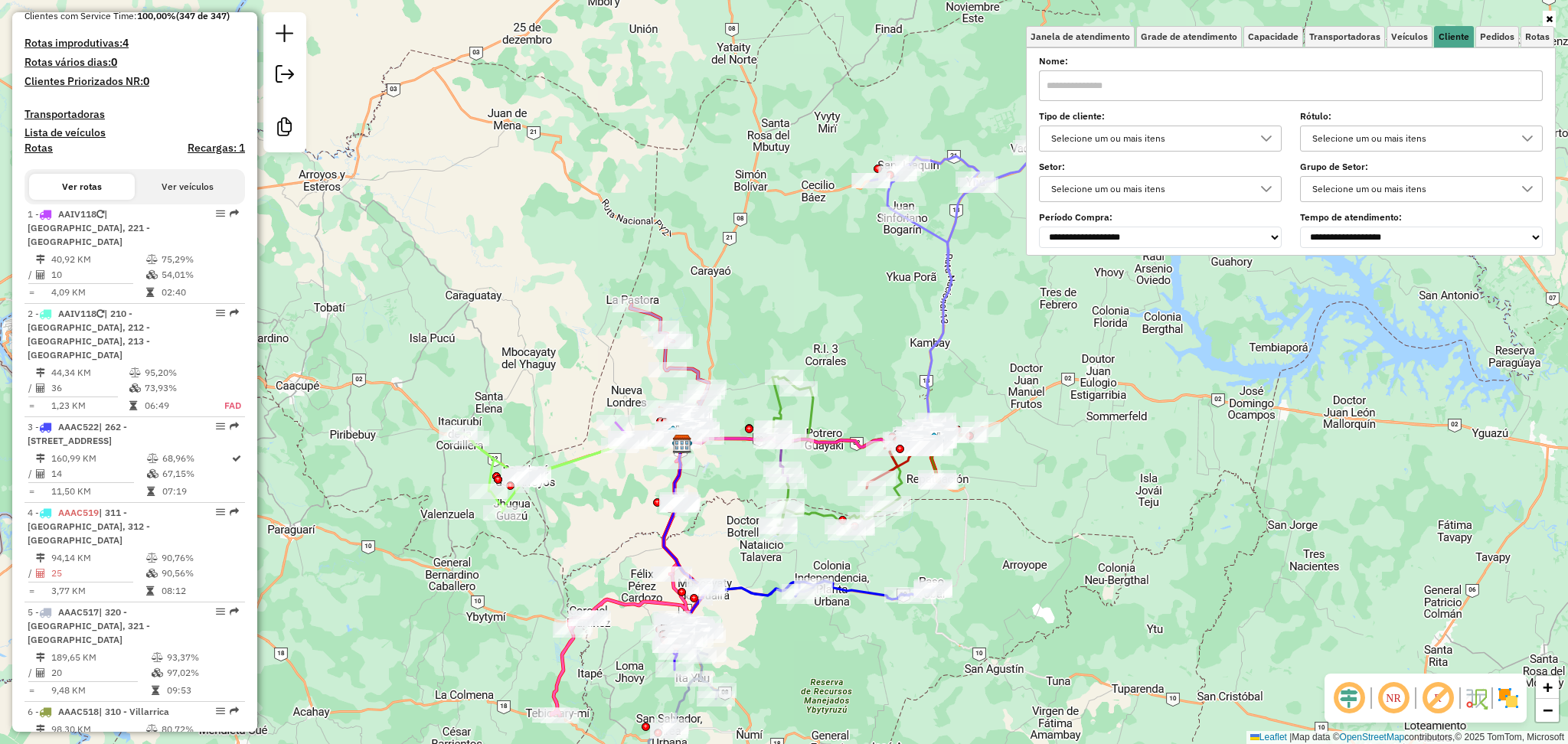
click at [1218, 142] on div "Selecione um ou mais itens" at bounding box center [1148, 138] width 206 height 24
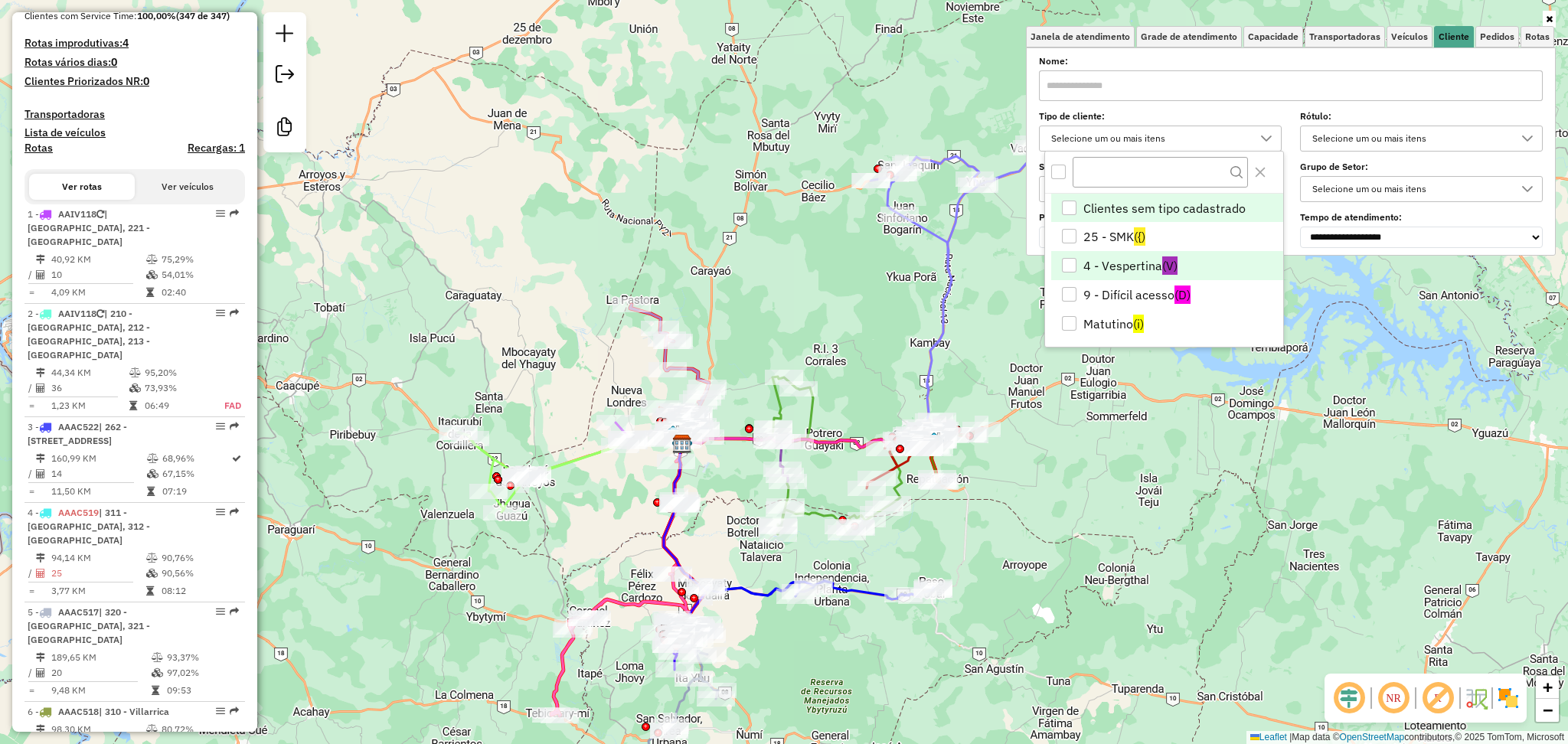
click at [1131, 270] on li "4 - Vespertina (V)" at bounding box center [1167, 265] width 232 height 29
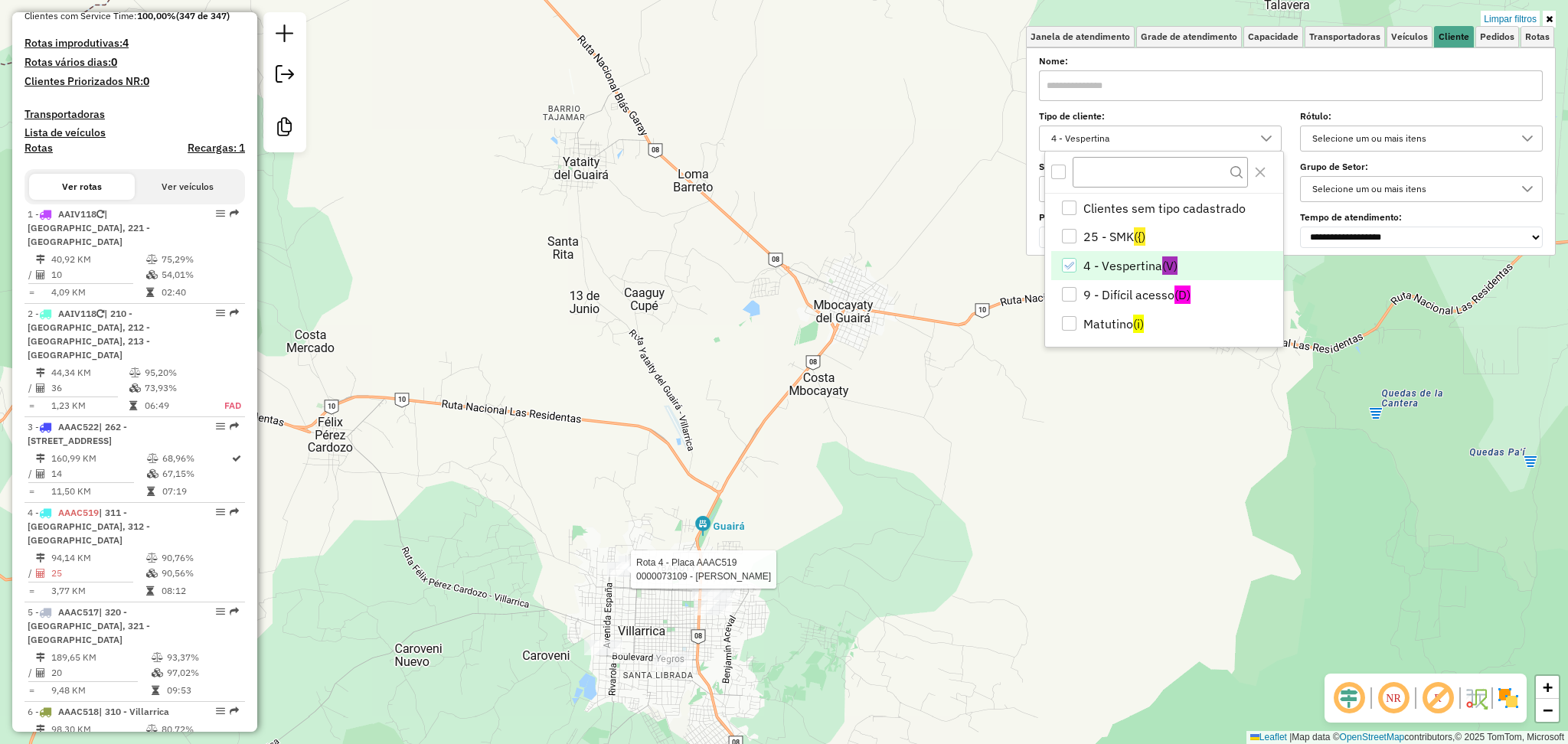
select select "**********"
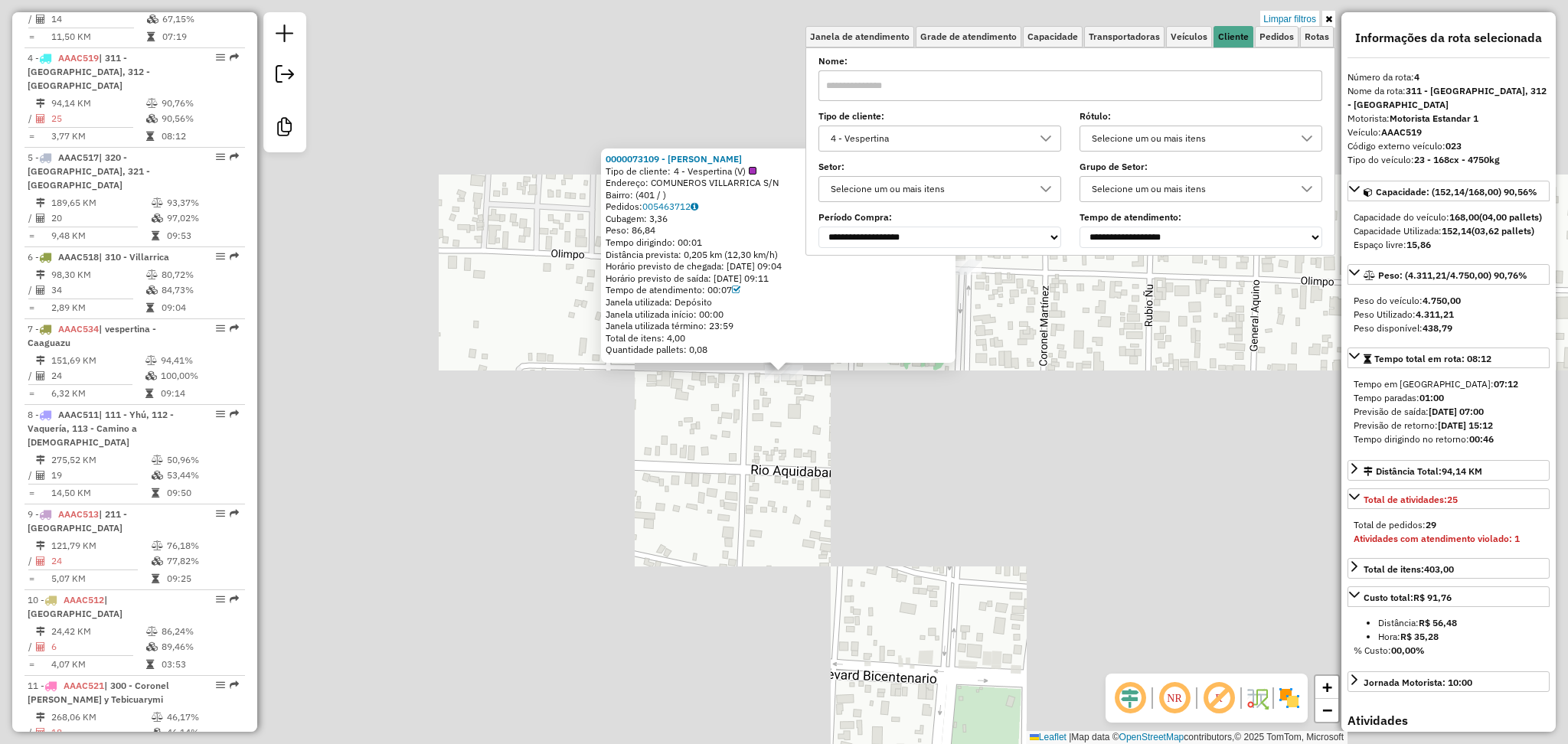
scroll to position [913, 0]
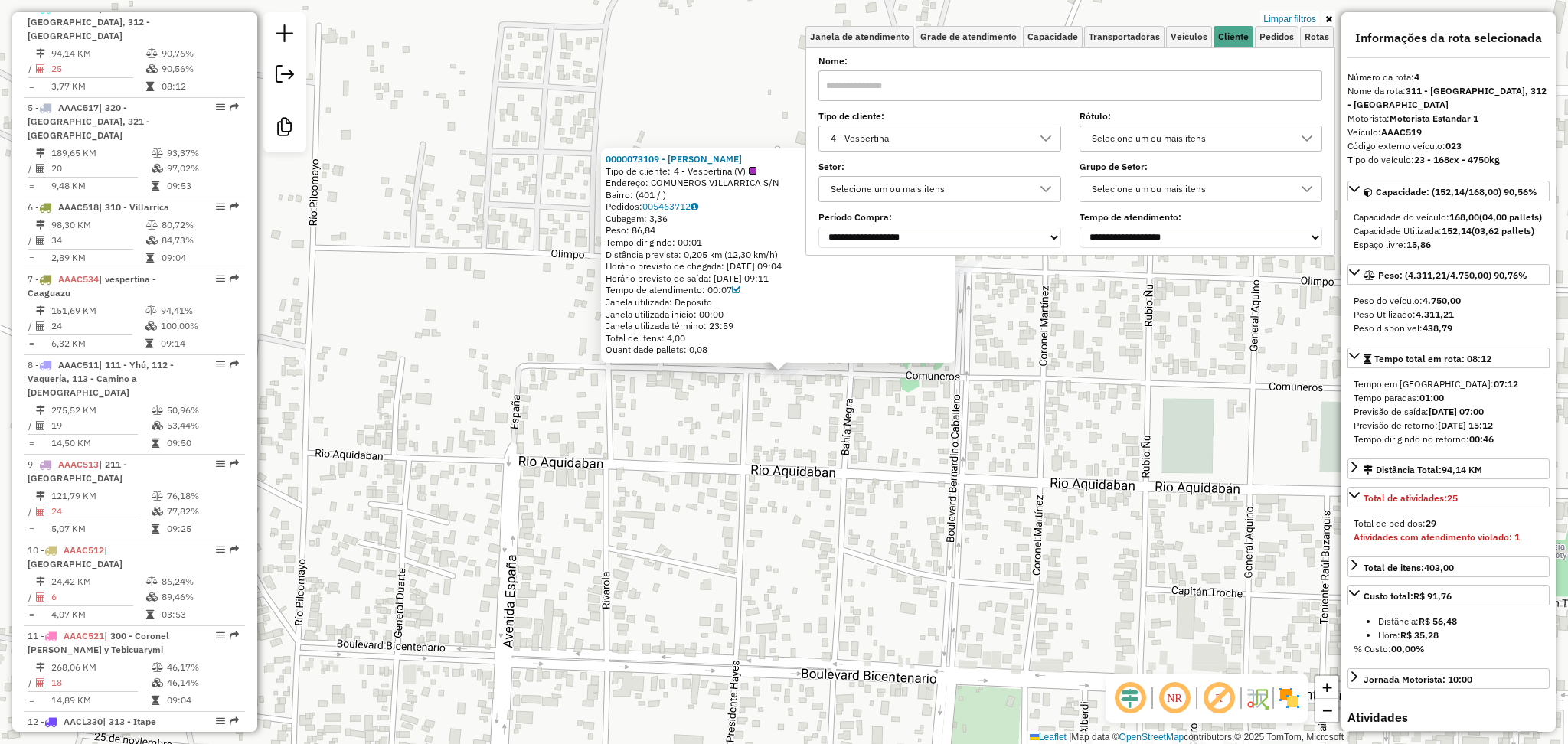
drag, startPoint x: 1466, startPoint y: 132, endPoint x: 1380, endPoint y: 116, distance: 87.5
click at [1380, 116] on div "Informações da rota selecionada Número da rota: 4 Nome da rota: 311 - [GEOGRAPH…" at bounding box center [1448, 372] width 215 height 720
copy div "AAAC519 Código externo veículo: 023"
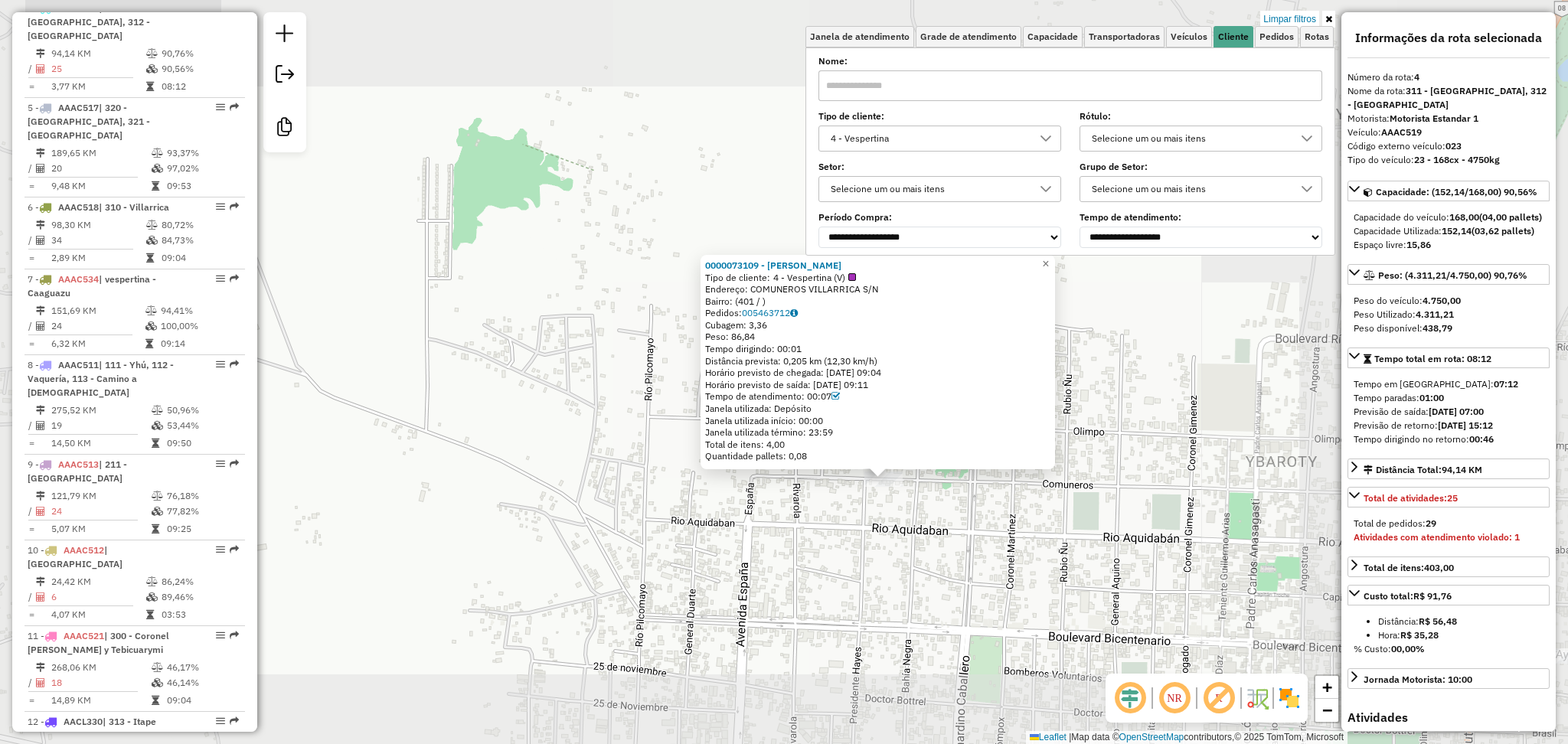
click at [1041, 583] on div "0000073109 - [PERSON_NAME] Tipo de cliente: 4 - Vespertina (V) Endereço: COMUNE…" at bounding box center [784, 372] width 1568 height 744
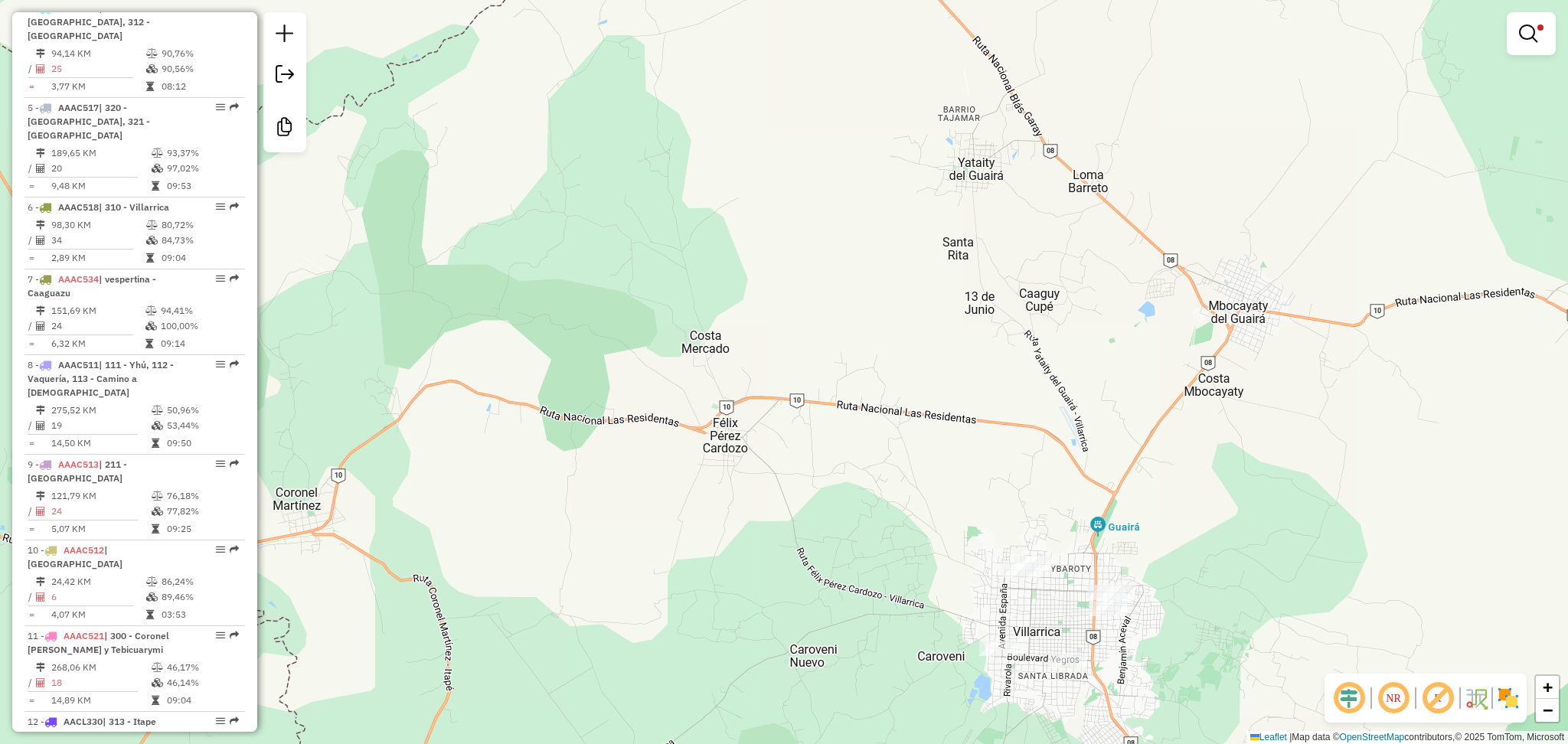
drag, startPoint x: 1246, startPoint y: 557, endPoint x: 1154, endPoint y: 415, distance: 169.2
click at [1154, 415] on div "Limpar filtros Janela de atendimento Grade de atendimento Capacidade Transporta…" at bounding box center [784, 372] width 1568 height 744
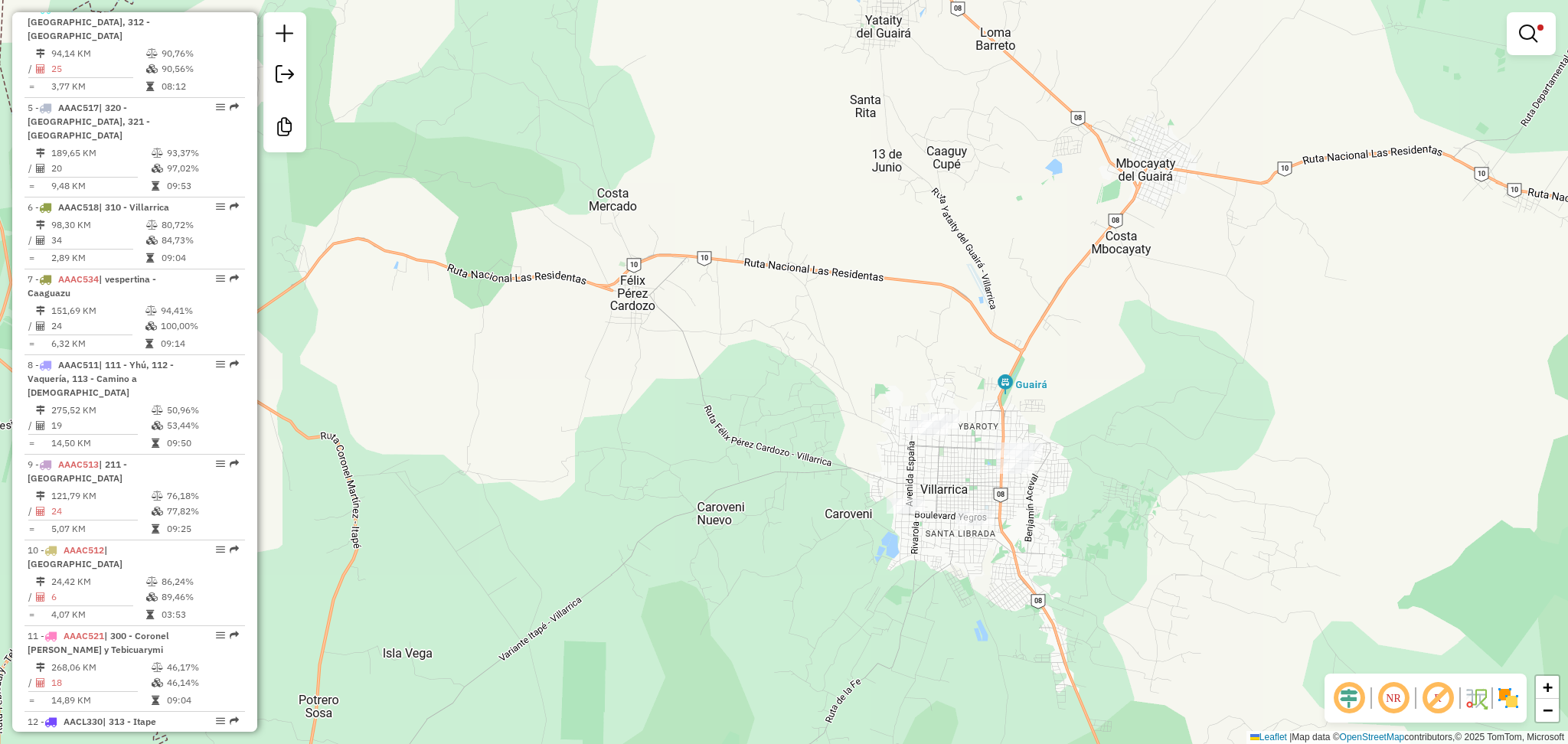
click at [1118, 369] on div "Limpar filtros Janela de atendimento Grade de atendimento Capacidade Transporta…" at bounding box center [784, 372] width 1568 height 744
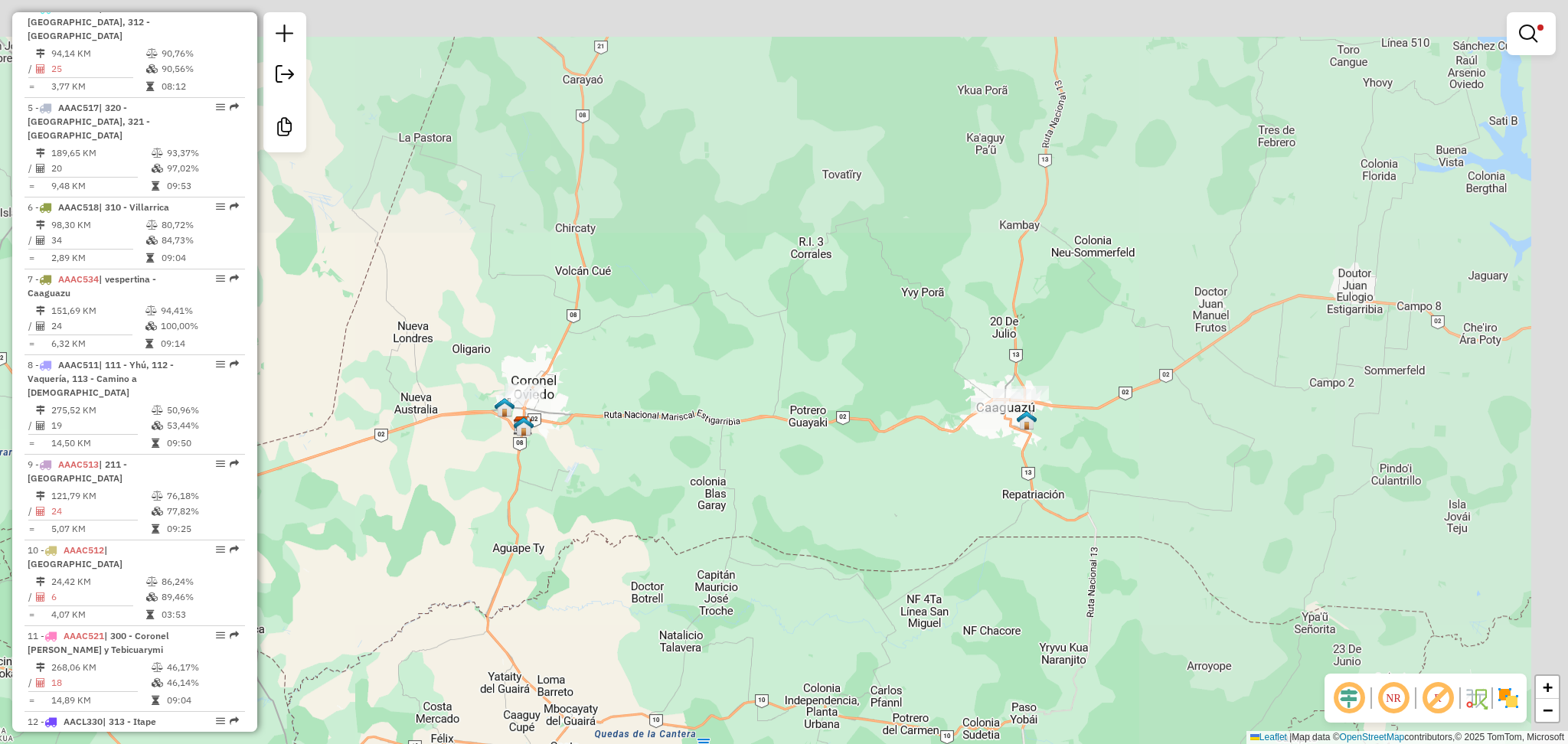
drag, startPoint x: 1170, startPoint y: 280, endPoint x: 616, endPoint y: 680, distance: 683.3
click at [616, 680] on div "Limpar filtros Janela de atendimento Grade de atendimento Capacidade Transporta…" at bounding box center [784, 372] width 1568 height 744
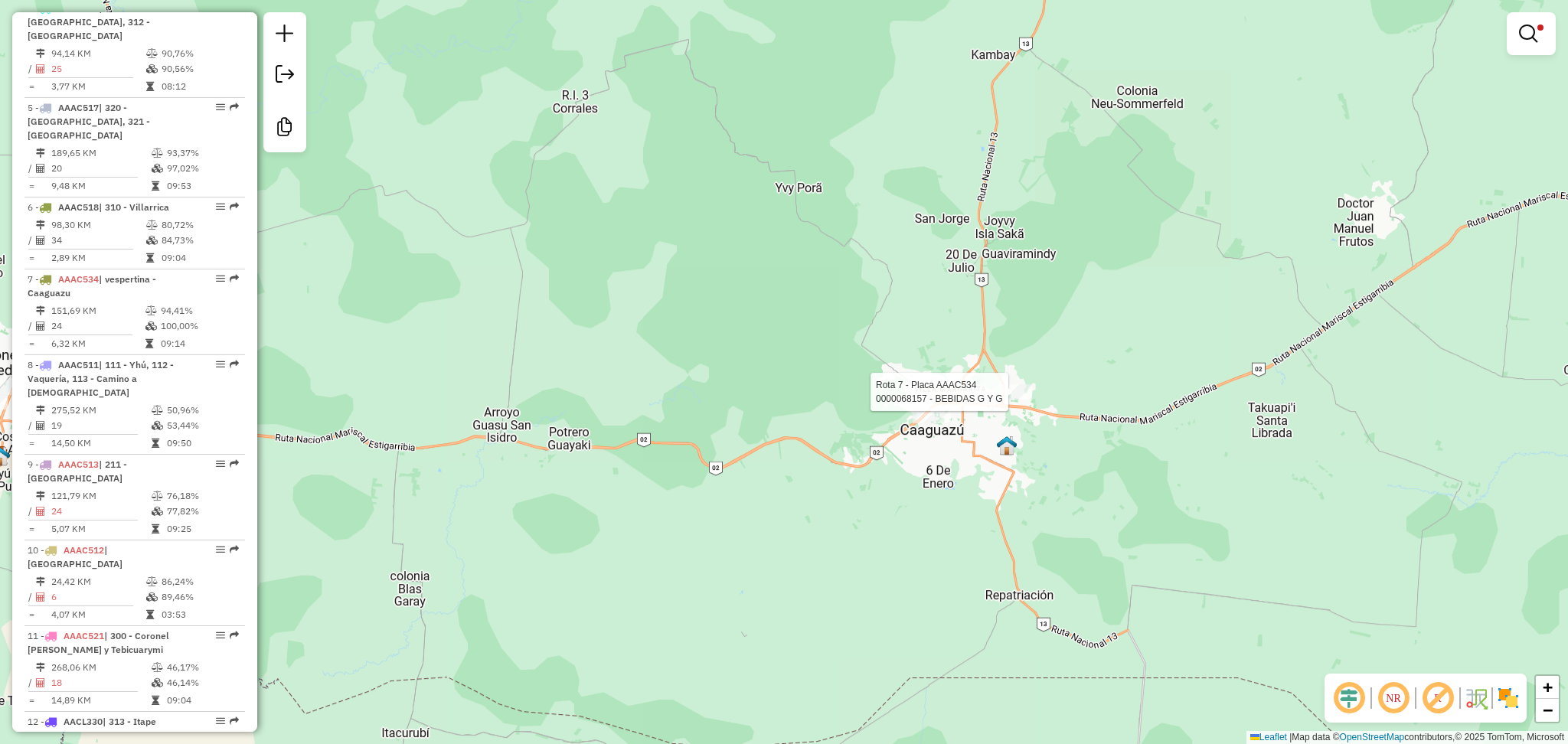
select select "**********"
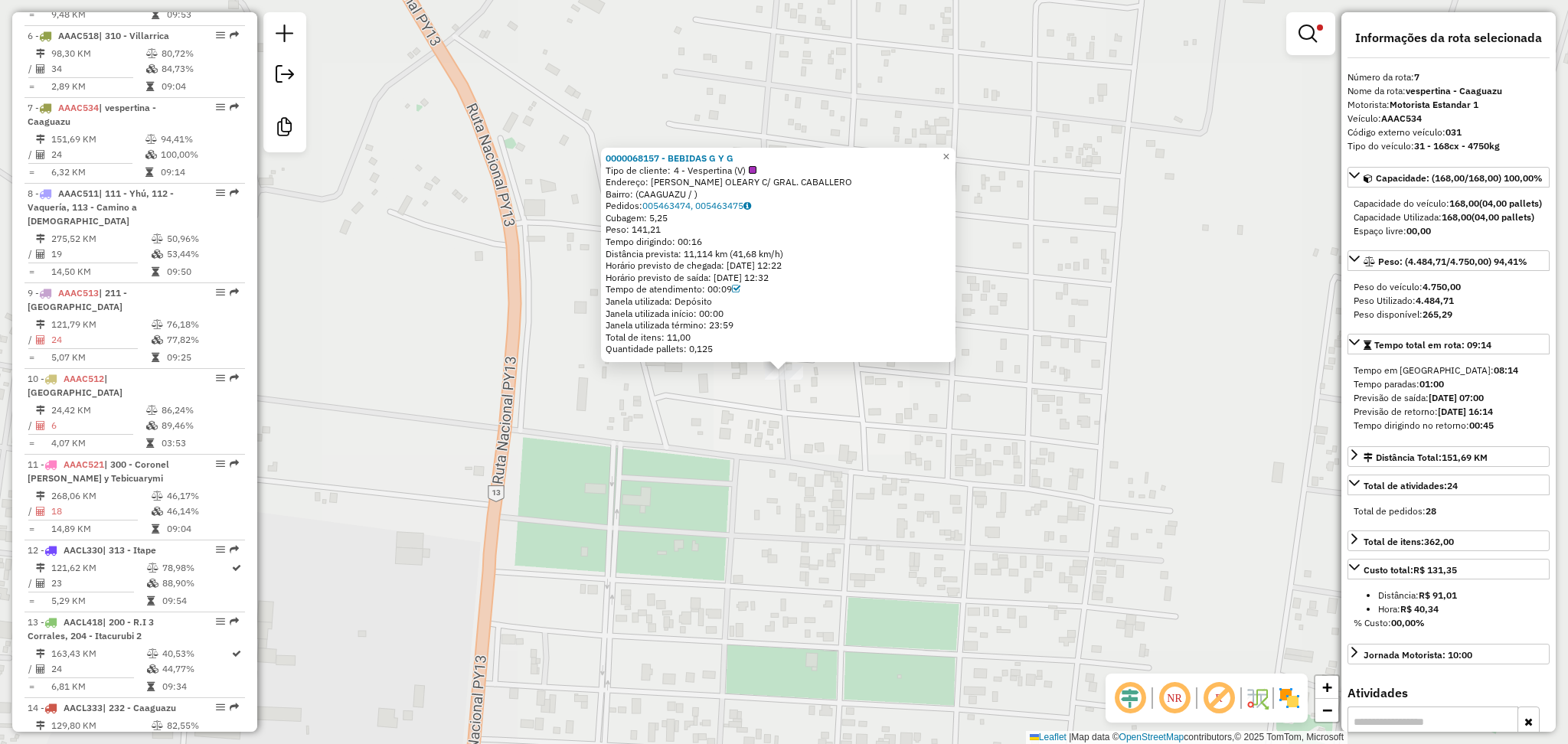
scroll to position [1156, 0]
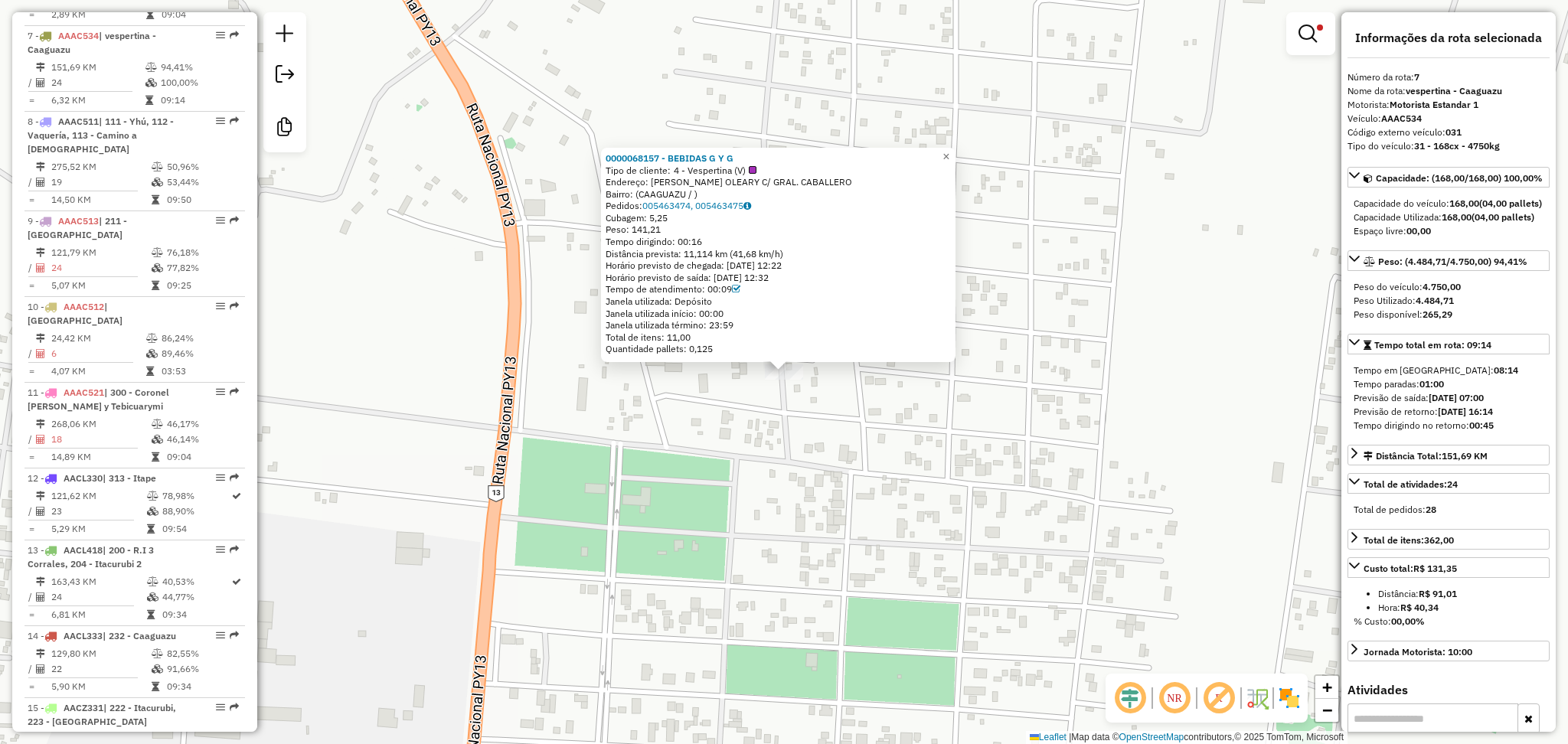
drag, startPoint x: 1463, startPoint y: 135, endPoint x: 1379, endPoint y: 122, distance: 85.0
click at [1379, 122] on div "**********" at bounding box center [1448, 372] width 215 height 720
copy div "AAAC534 Código externo veículo: 031"
drag, startPoint x: 882, startPoint y: 489, endPoint x: 772, endPoint y: 435, distance: 122.5
click at [882, 489] on div "0000068157 - BEBIDAS G Y G Tipo de cliente: 4 - Vespertina (V) Endereço: [PERSO…" at bounding box center [784, 372] width 1568 height 744
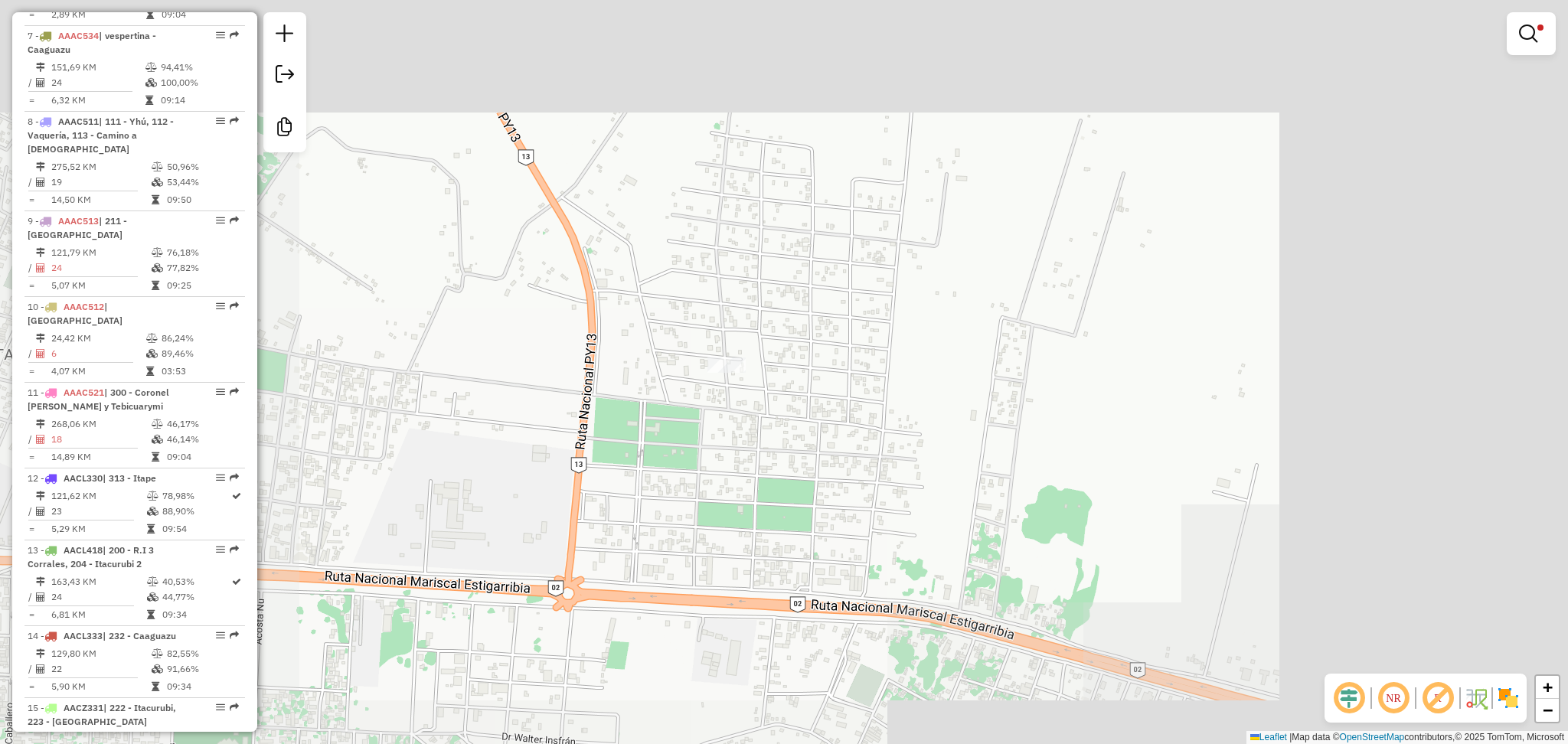
drag, startPoint x: 562, startPoint y: 483, endPoint x: 924, endPoint y: 302, distance: 404.7
click at [924, 302] on div "Limpar filtros Janela de atendimento Grade de atendimento Capacidade Transporta…" at bounding box center [784, 372] width 1568 height 744
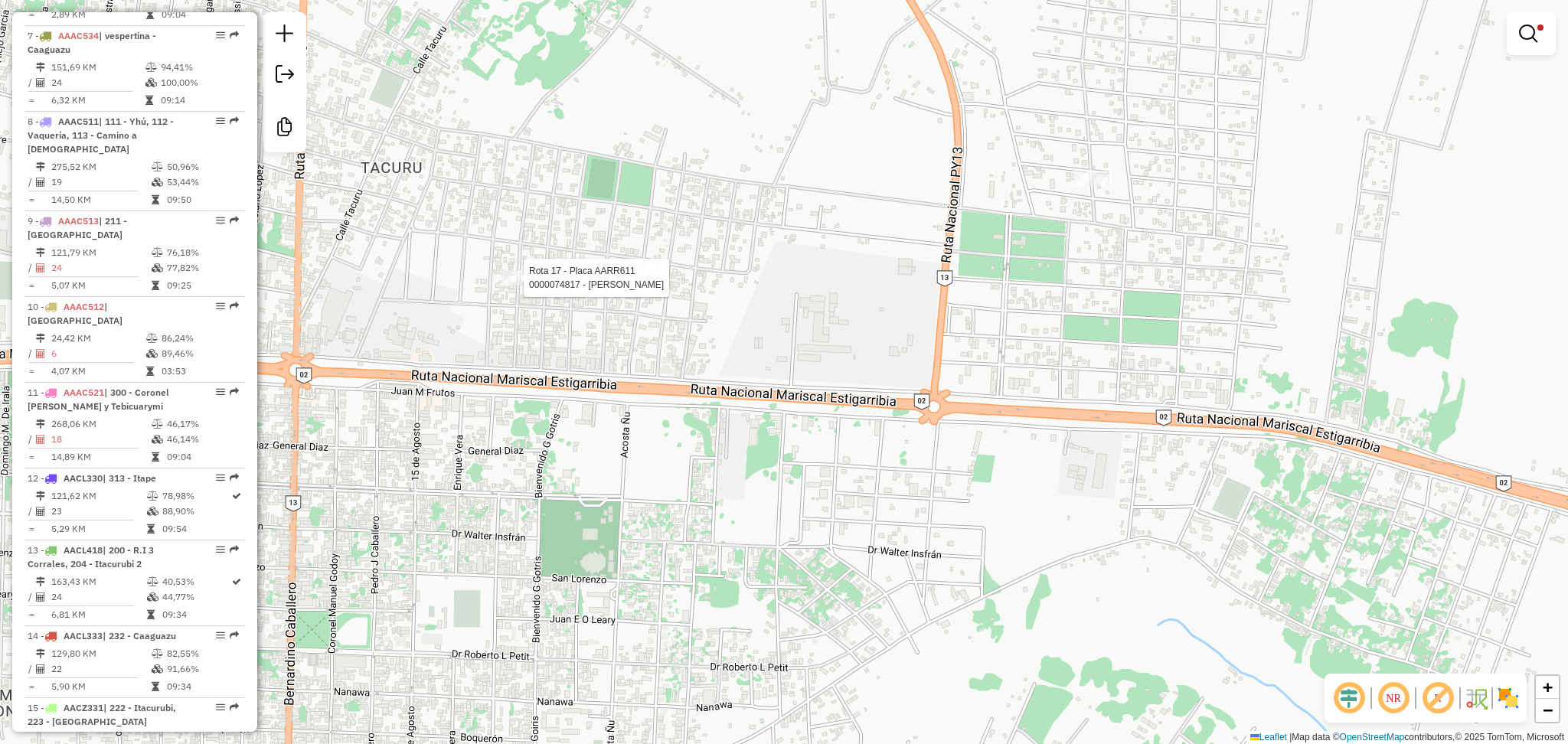
select select "**********"
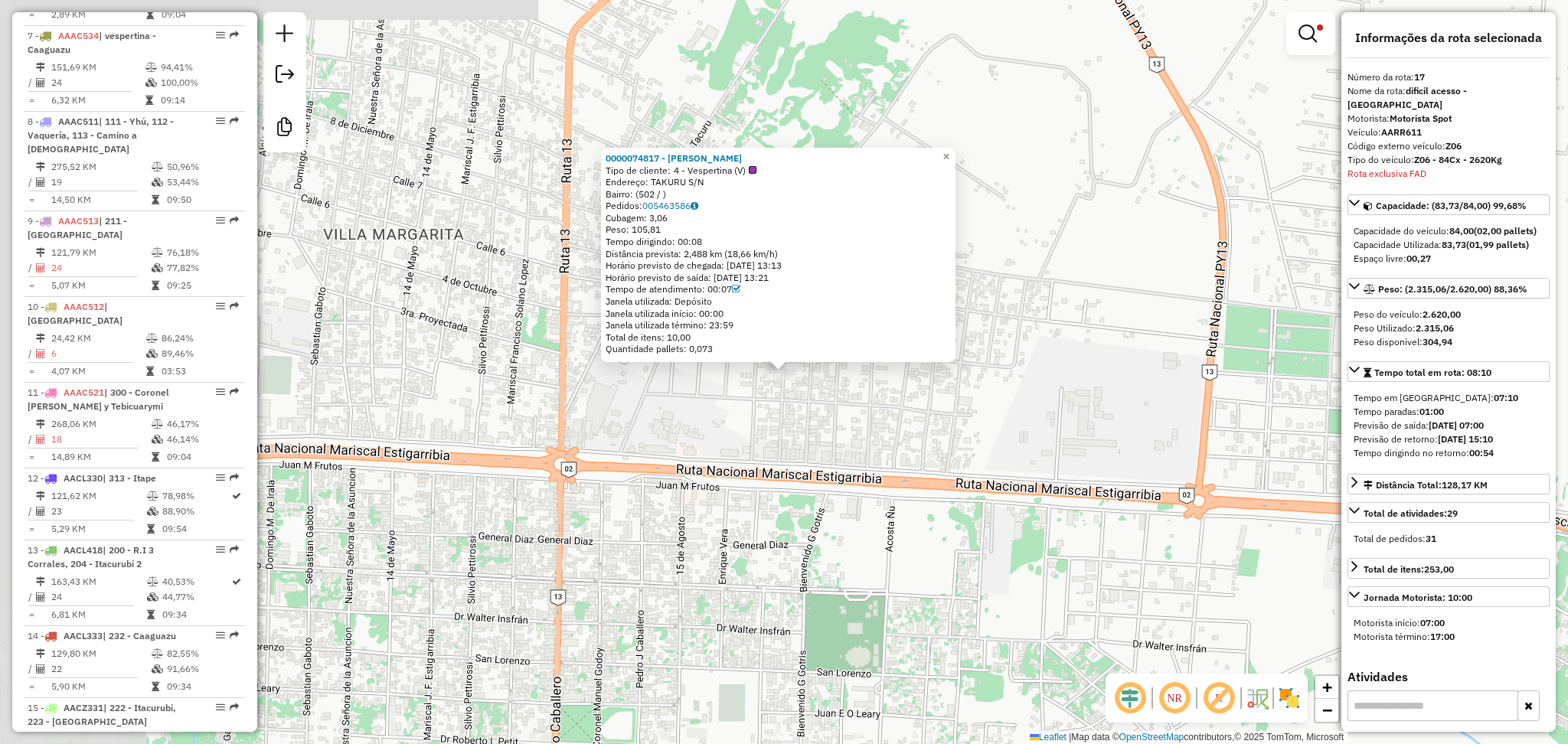
scroll to position [1363, 0]
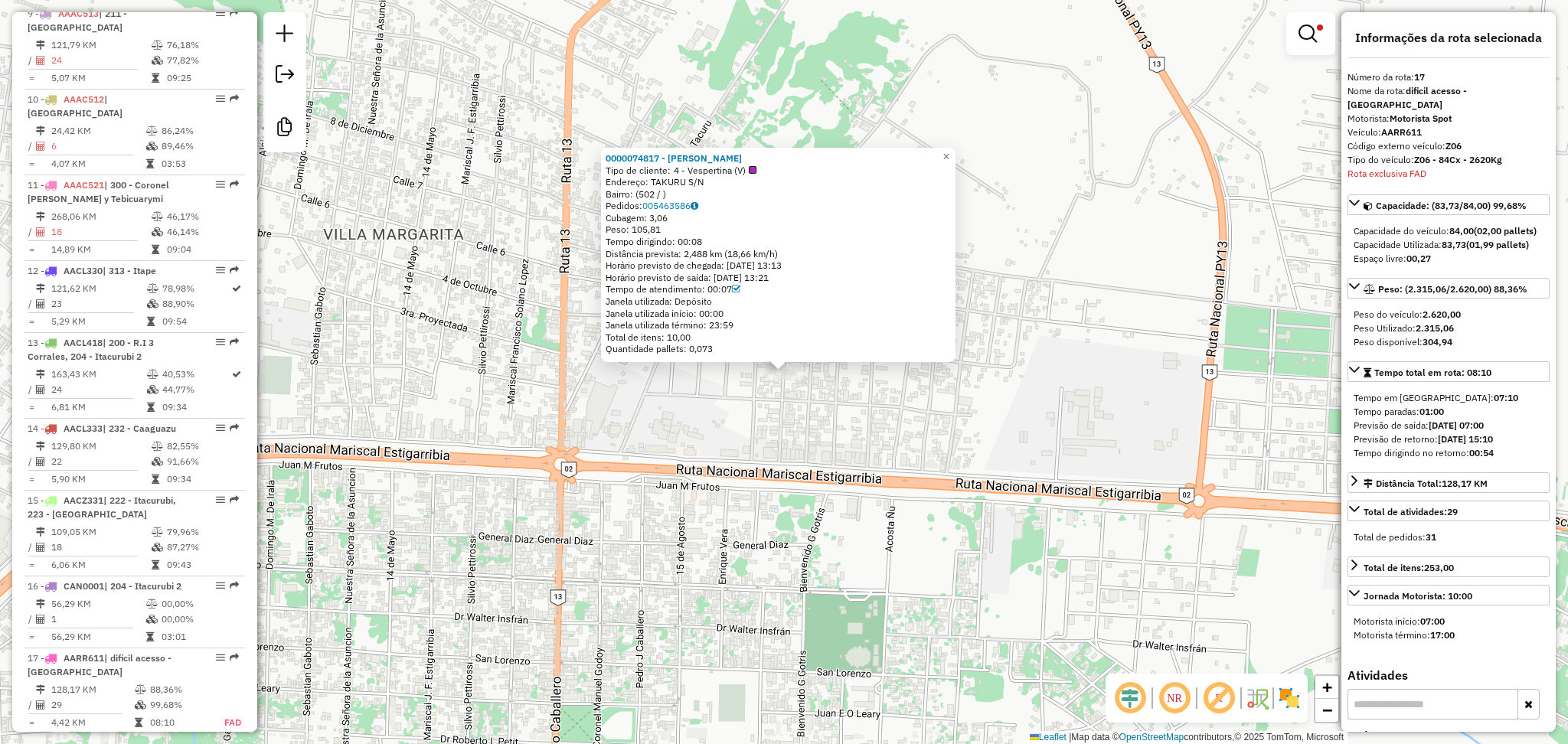
drag, startPoint x: 1470, startPoint y: 129, endPoint x: 1382, endPoint y: 121, distance: 88.4
click at [1382, 121] on div "**********" at bounding box center [1448, 372] width 215 height 720
copy div "AARR611 Código externo veículo: Z06"
click at [954, 454] on div "0000074817 - [PERSON_NAME] Tipo de cliente: 4 - Vespertina (V) Endereço: TAKURU…" at bounding box center [784, 372] width 1568 height 744
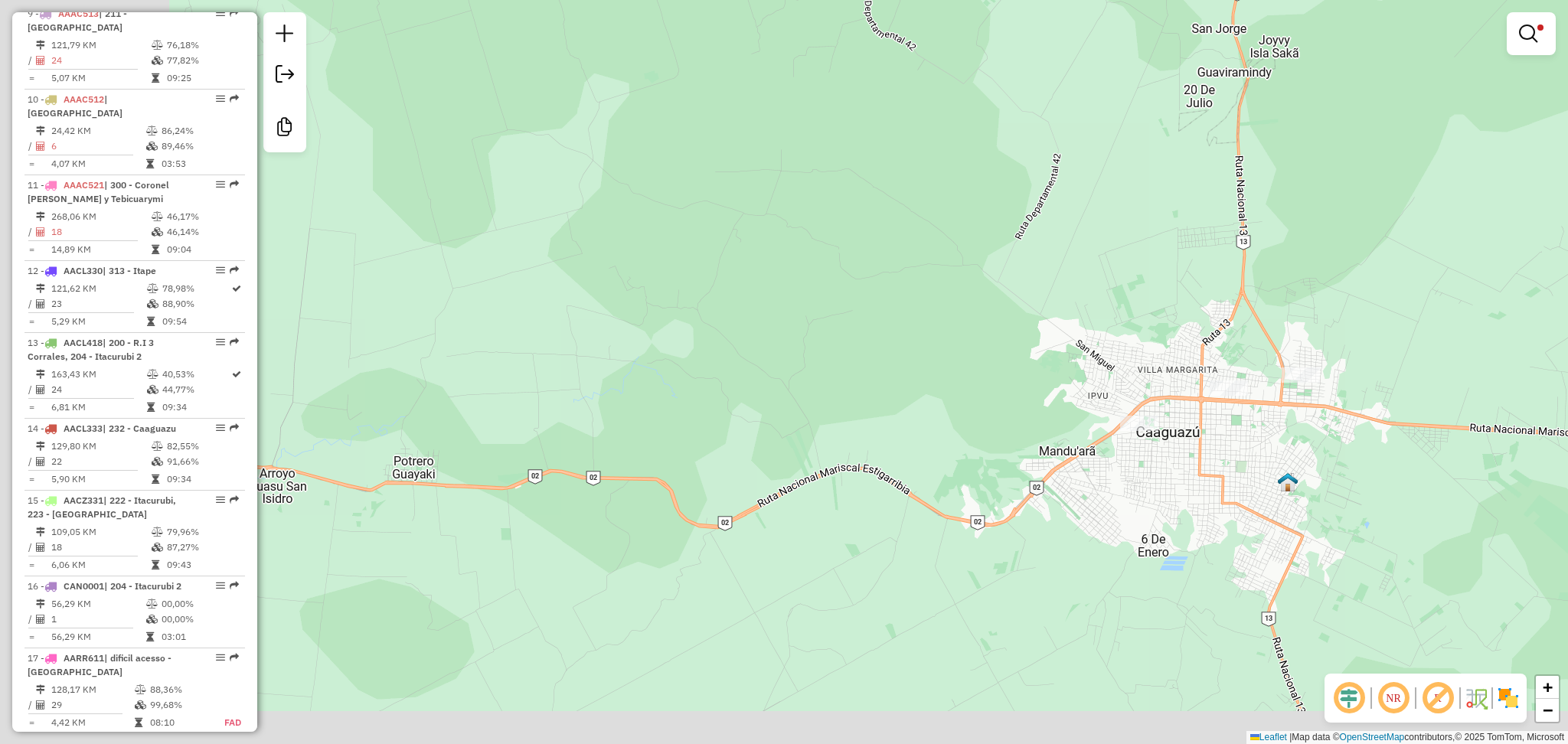
drag, startPoint x: 574, startPoint y: 450, endPoint x: 1129, endPoint y: 359, distance: 562.4
click at [1129, 359] on div "Limpar filtros Janela de atendimento Grade de atendimento Capacidade Transporta…" at bounding box center [784, 372] width 1568 height 744
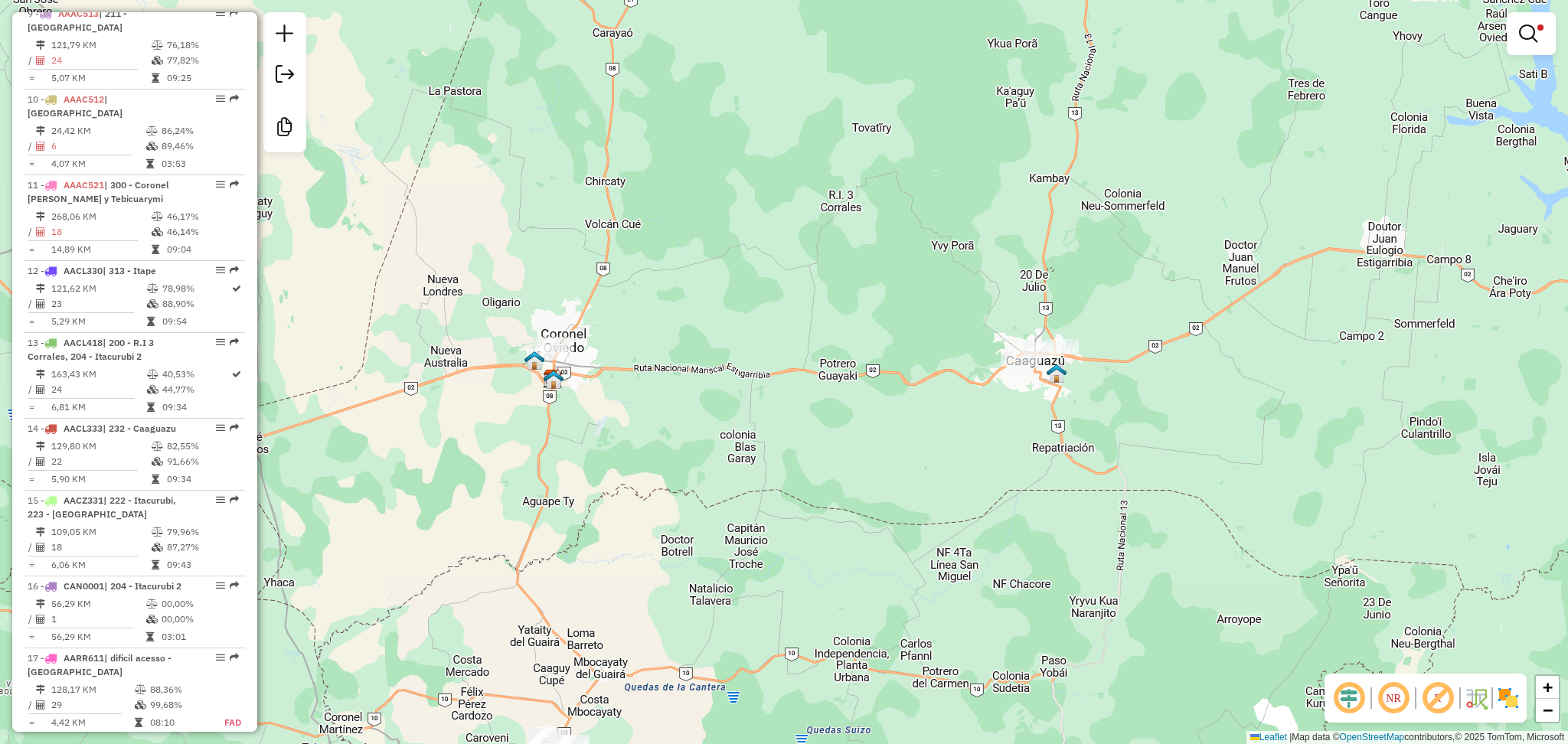
drag, startPoint x: 560, startPoint y: 369, endPoint x: 782, endPoint y: 376, distance: 222.1
click at [782, 376] on div "Limpar filtros Janela de atendimento Grade de atendimento Capacidade Transporta…" at bounding box center [784, 372] width 1568 height 744
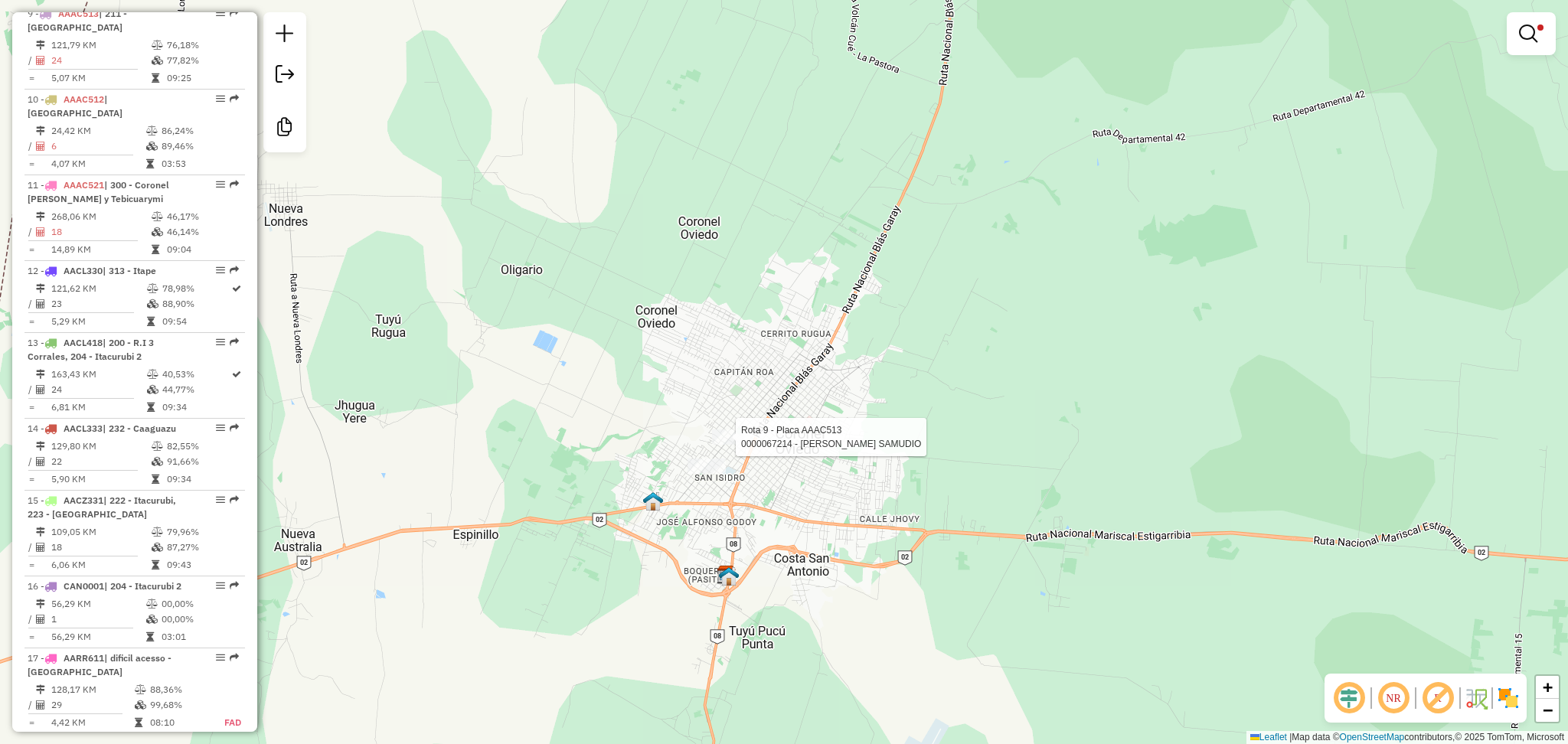
select select "**********"
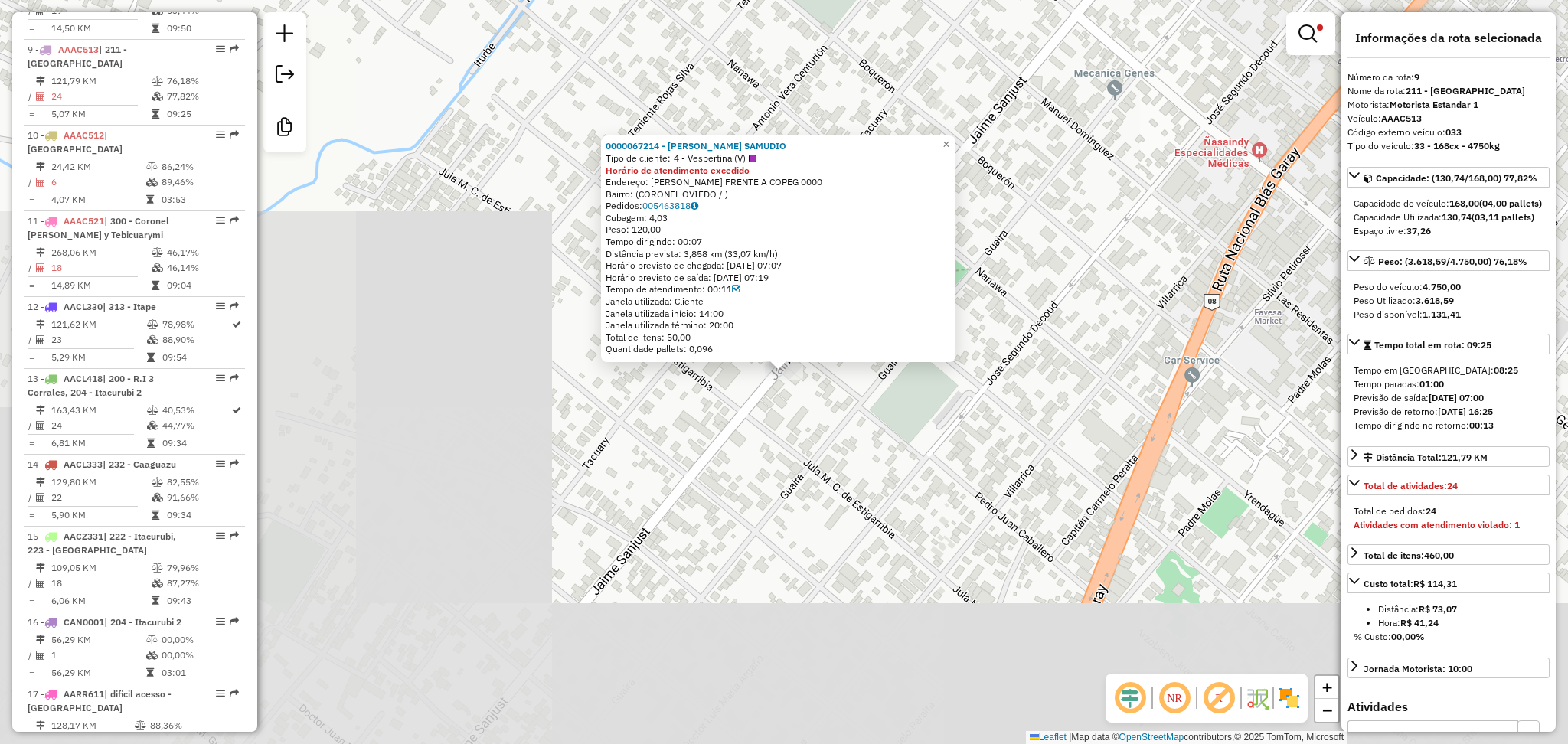
scroll to position [1327, 0]
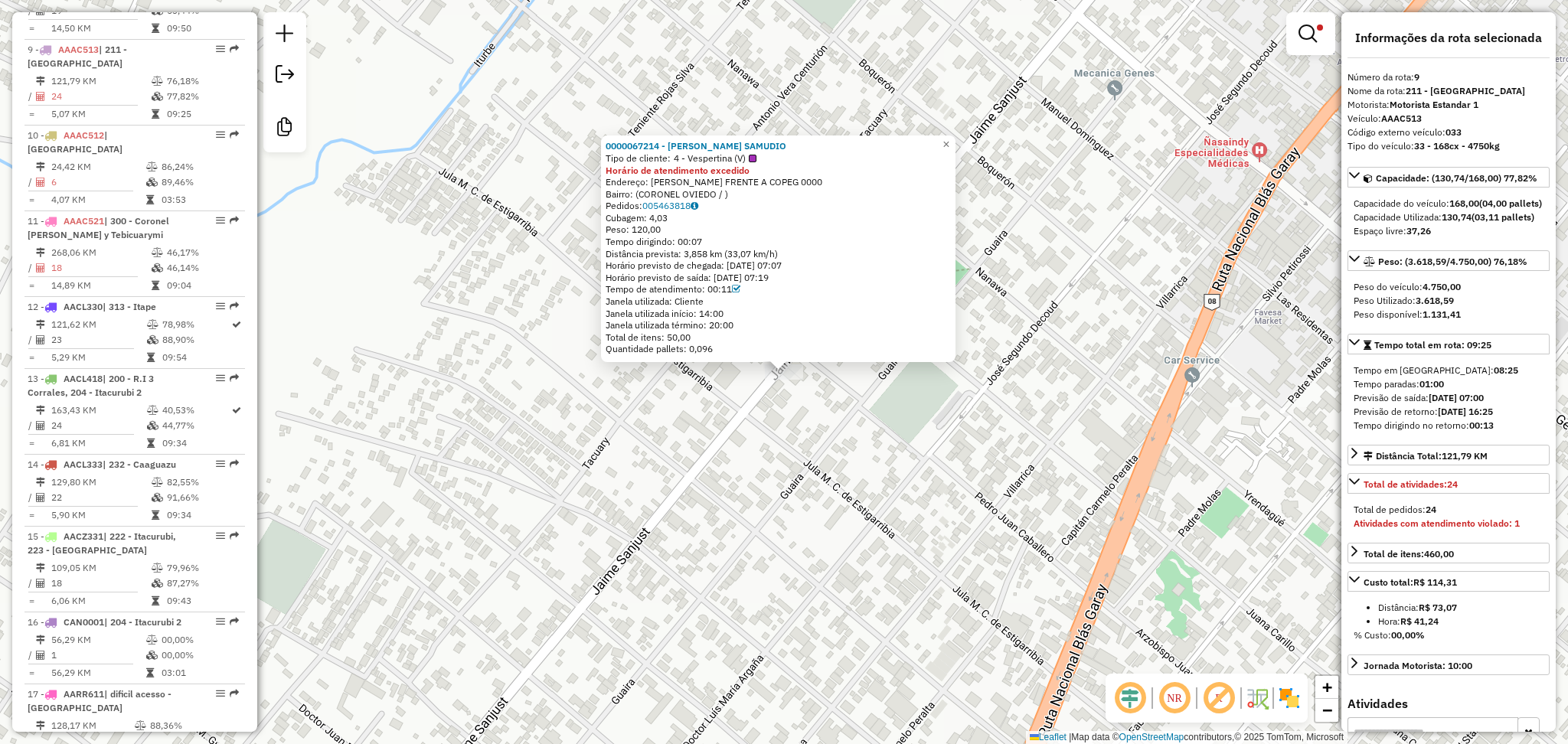
drag, startPoint x: 1464, startPoint y: 127, endPoint x: 1382, endPoint y: 120, distance: 82.3
click at [1382, 120] on div "**********" at bounding box center [1448, 372] width 215 height 720
copy div "AAAC513 Código externo veículo: 033"
click at [970, 552] on div "0000067214 - [PERSON_NAME] SAMUDIO Tipo de cliente: 4 - Vespertina (V) Horário …" at bounding box center [784, 372] width 1568 height 744
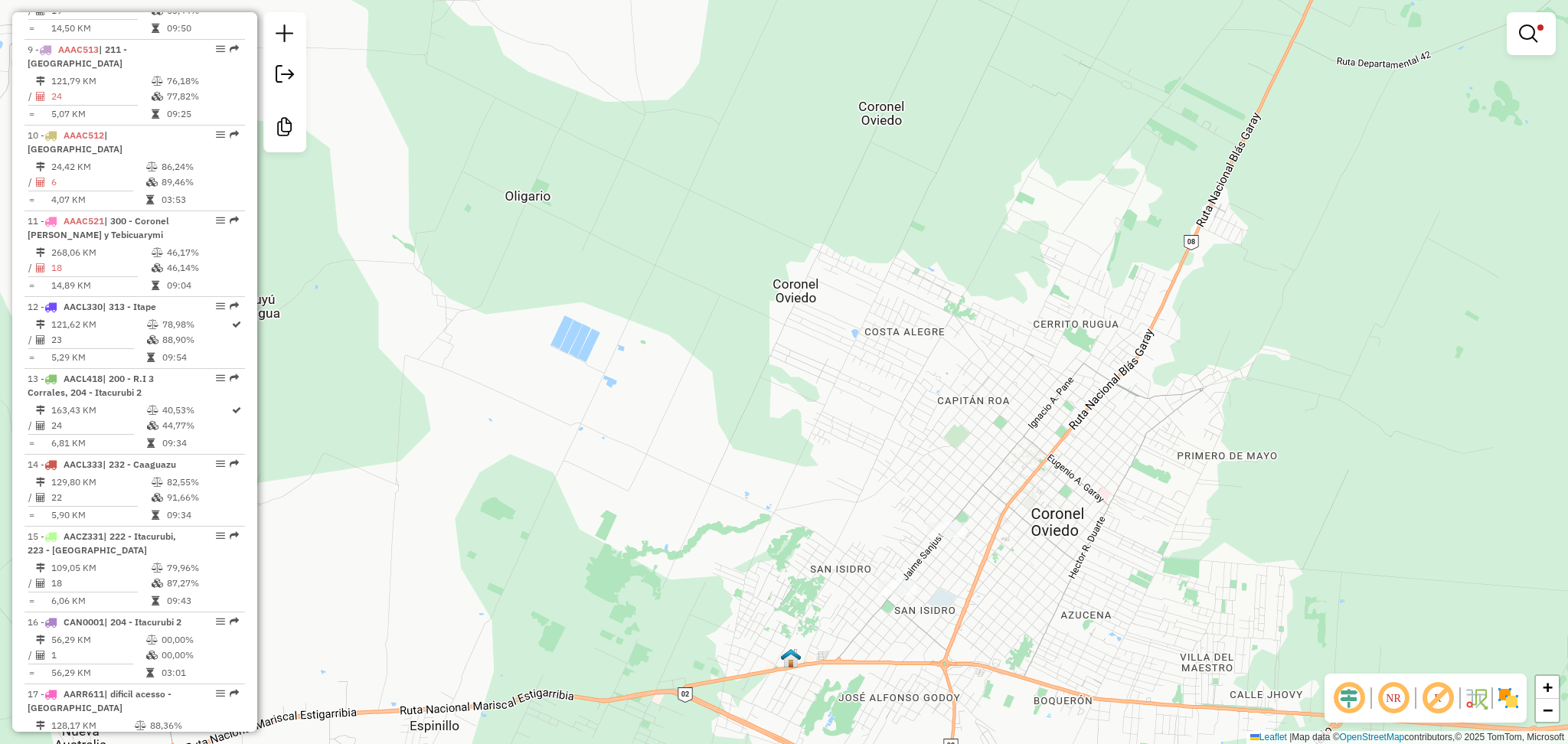
drag, startPoint x: 933, startPoint y: 617, endPoint x: 973, endPoint y: 54, distance: 564.4
click at [963, 98] on div "Limpar filtros Janela de atendimento Grade de atendimento Capacidade Transporta…" at bounding box center [784, 372] width 1568 height 744
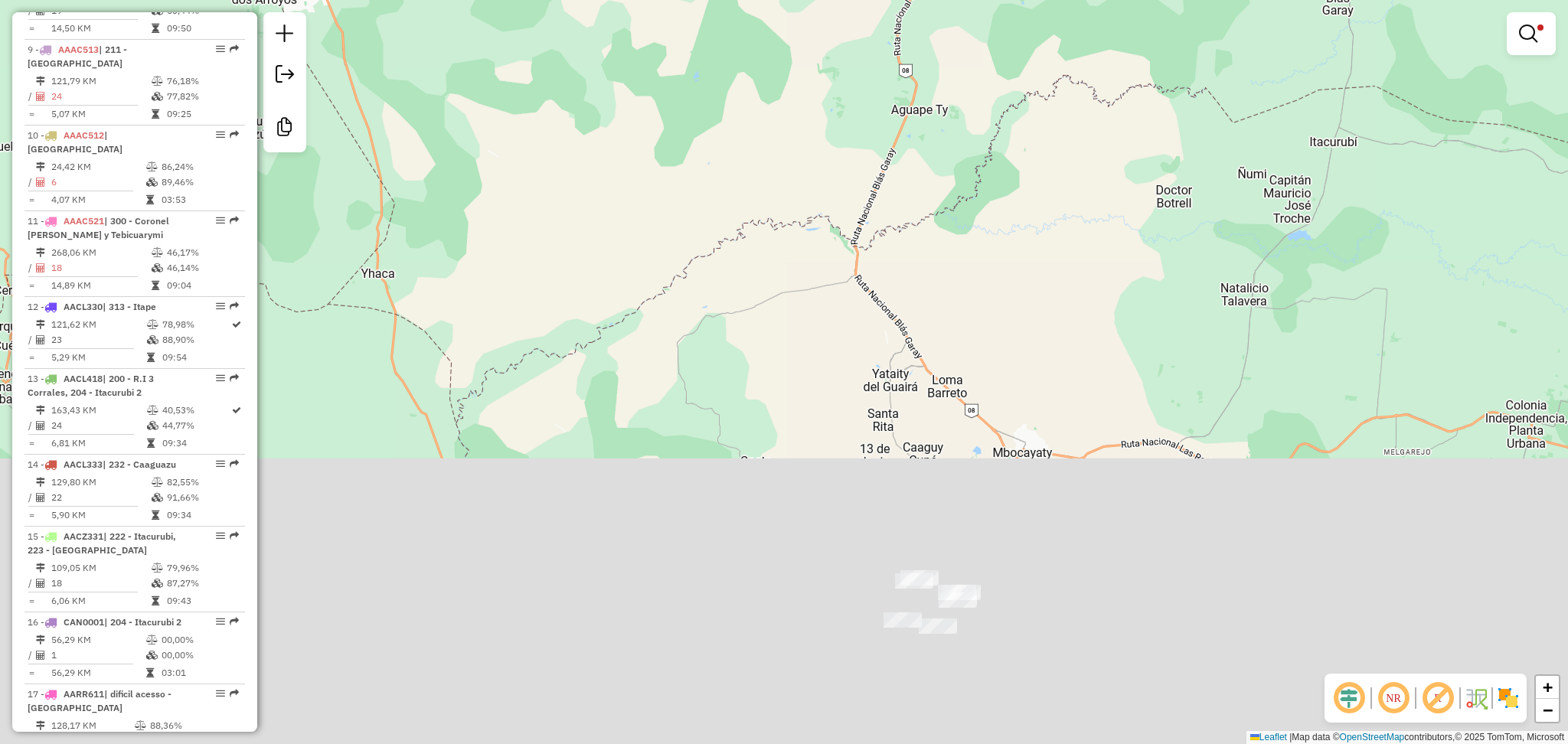
drag, startPoint x: 912, startPoint y: 529, endPoint x: 861, endPoint y: 96, distance: 436.0
click at [864, 139] on div "Rota 9 - Placa AAAC513 0000067214 - [PERSON_NAME] SAMUDIO Limpar filtros Janela…" at bounding box center [784, 372] width 1568 height 744
